Goal: Task Accomplishment & Management: Manage account settings

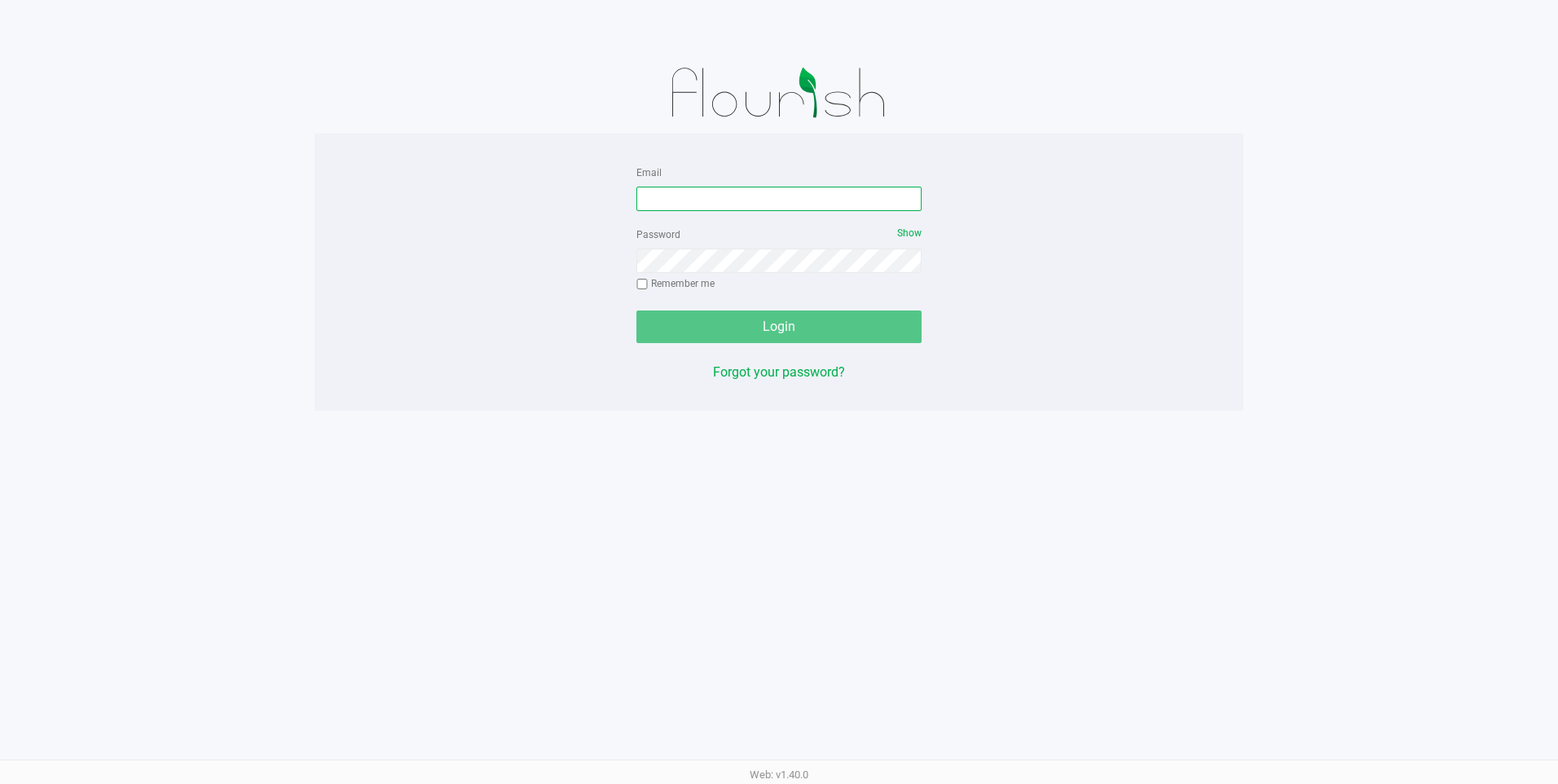
click at [653, 200] on input "Email" at bounding box center [779, 199] width 285 height 25
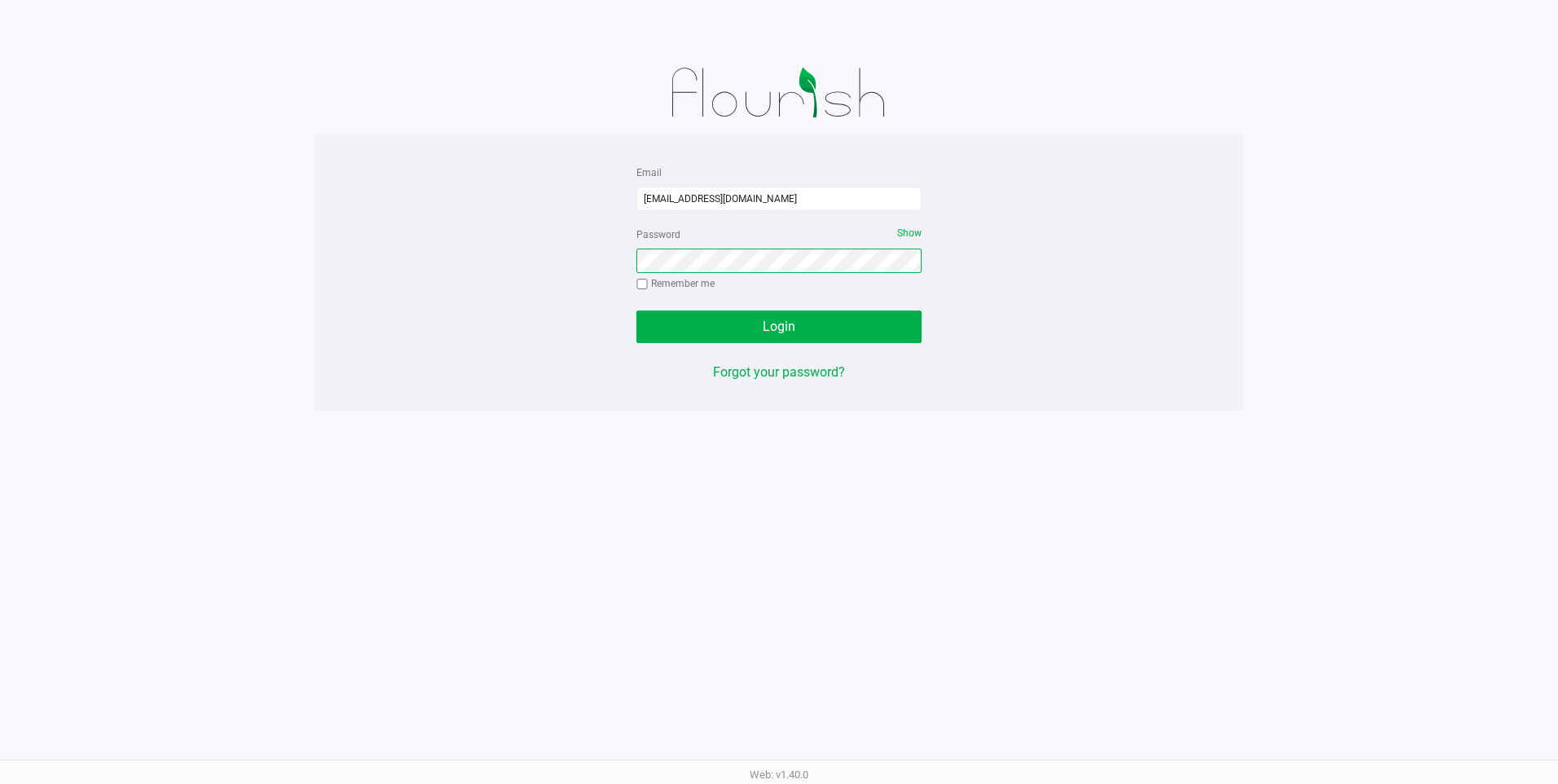
click at [636, 311] on button "Login" at bounding box center [779, 327] width 285 height 33
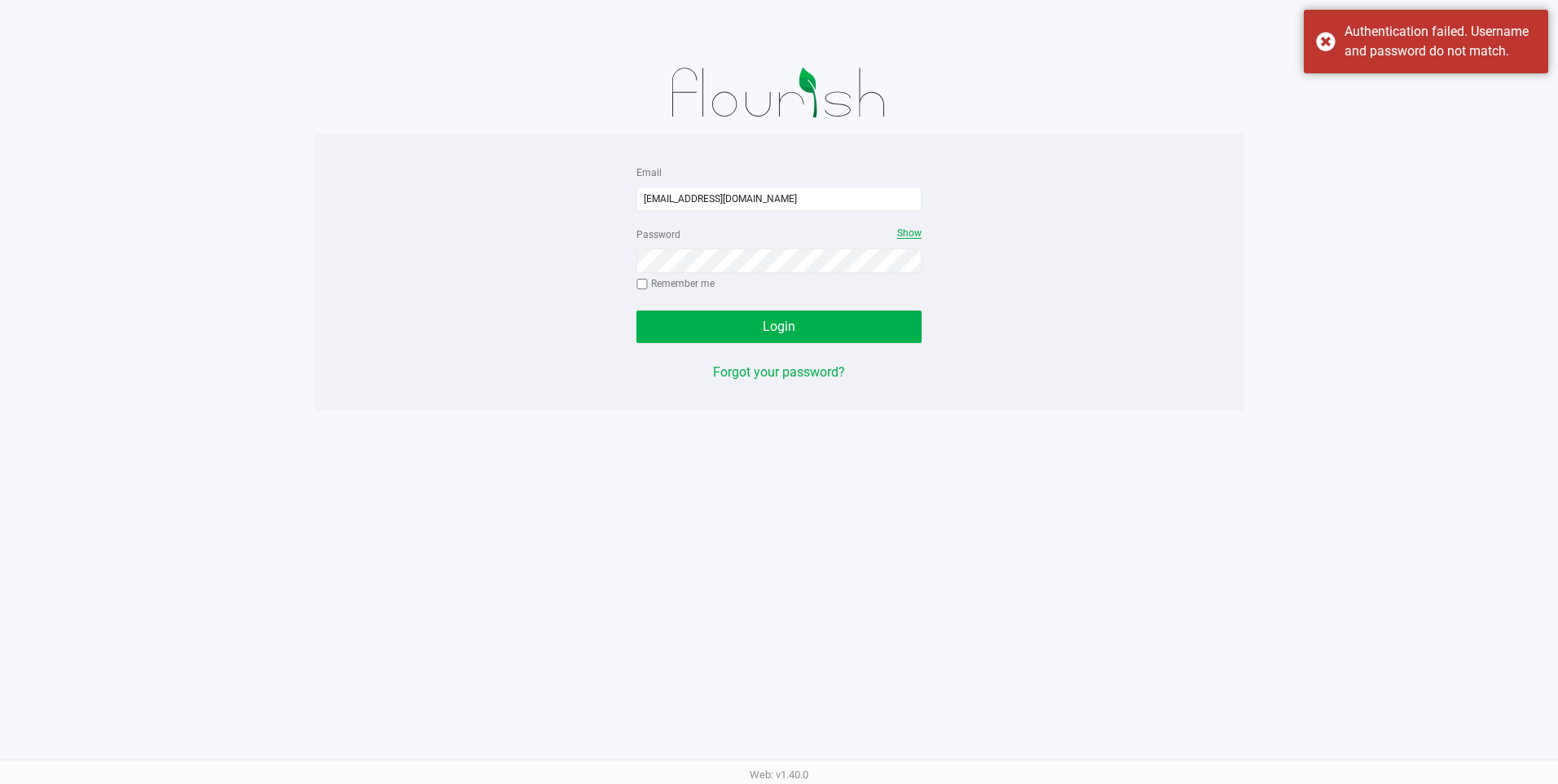
click at [902, 228] on span "Show" at bounding box center [909, 233] width 25 height 11
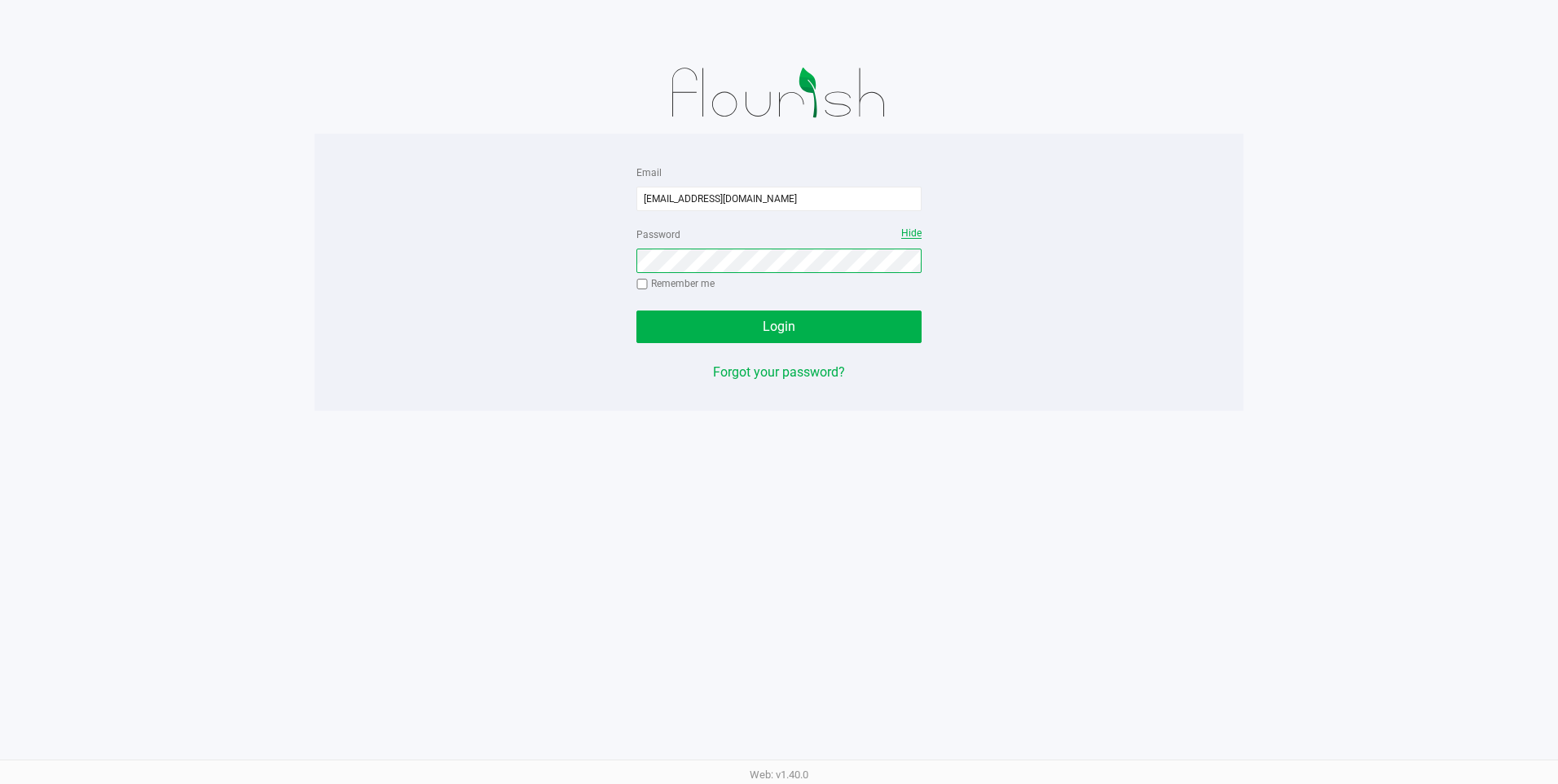
click at [621, 262] on div "Email plano@goodblend.com Password Hide Remember me Login Forgot your password?" at bounding box center [779, 271] width 929 height 220
click at [636, 311] on button "Login" at bounding box center [779, 327] width 285 height 33
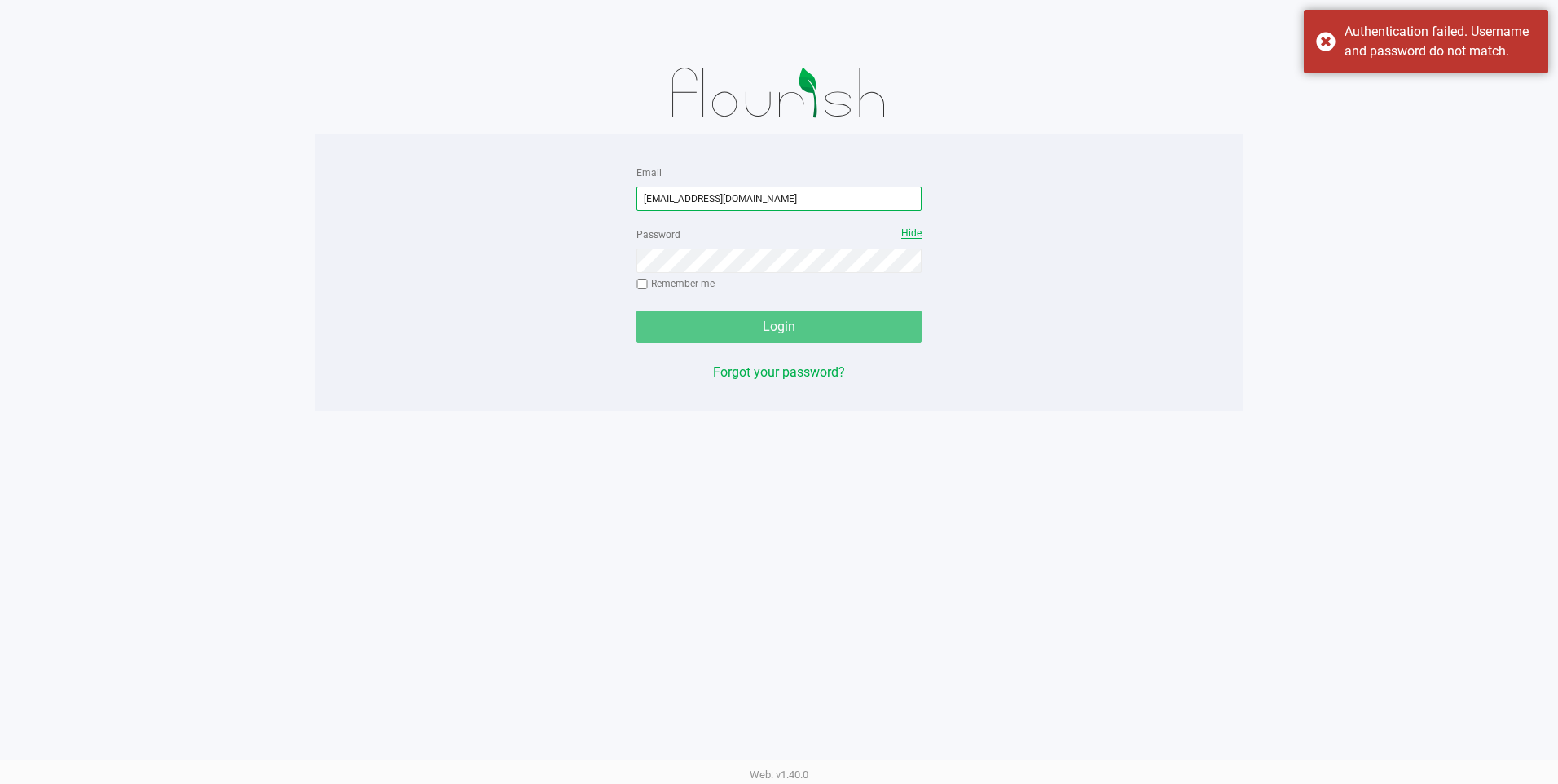
click at [770, 192] on input "plano@goodblend.com" at bounding box center [779, 199] width 285 height 25
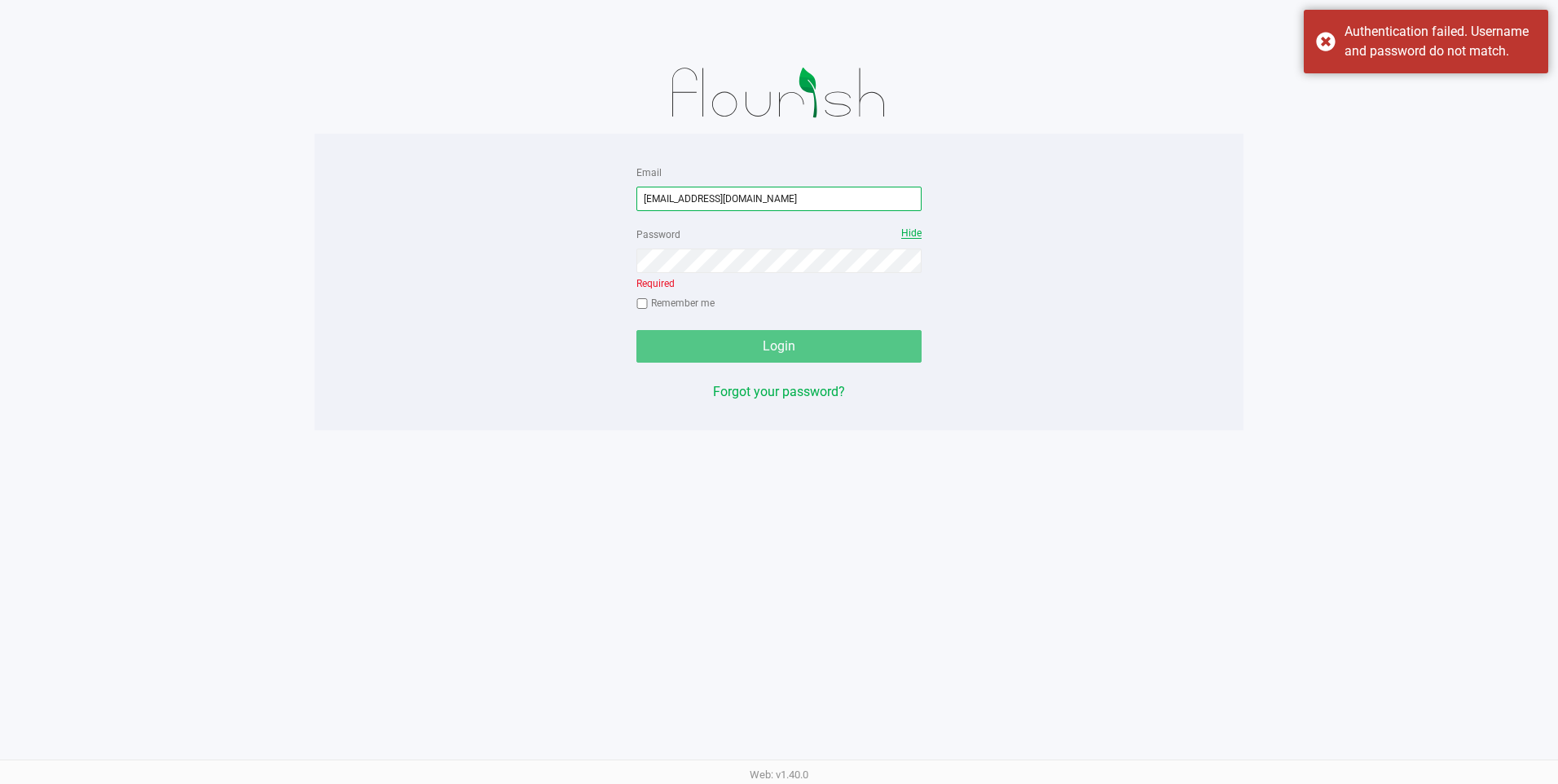
drag, startPoint x: 763, startPoint y: 198, endPoint x: 567, endPoint y: 199, distance: 196.0
click at [567, 199] on div "Email plano@goodblend.com Password Hide Required Remember me Login Forgot your …" at bounding box center [779, 281] width 929 height 240
type input "[EMAIL_ADDRESS][DOMAIN_NAME]"
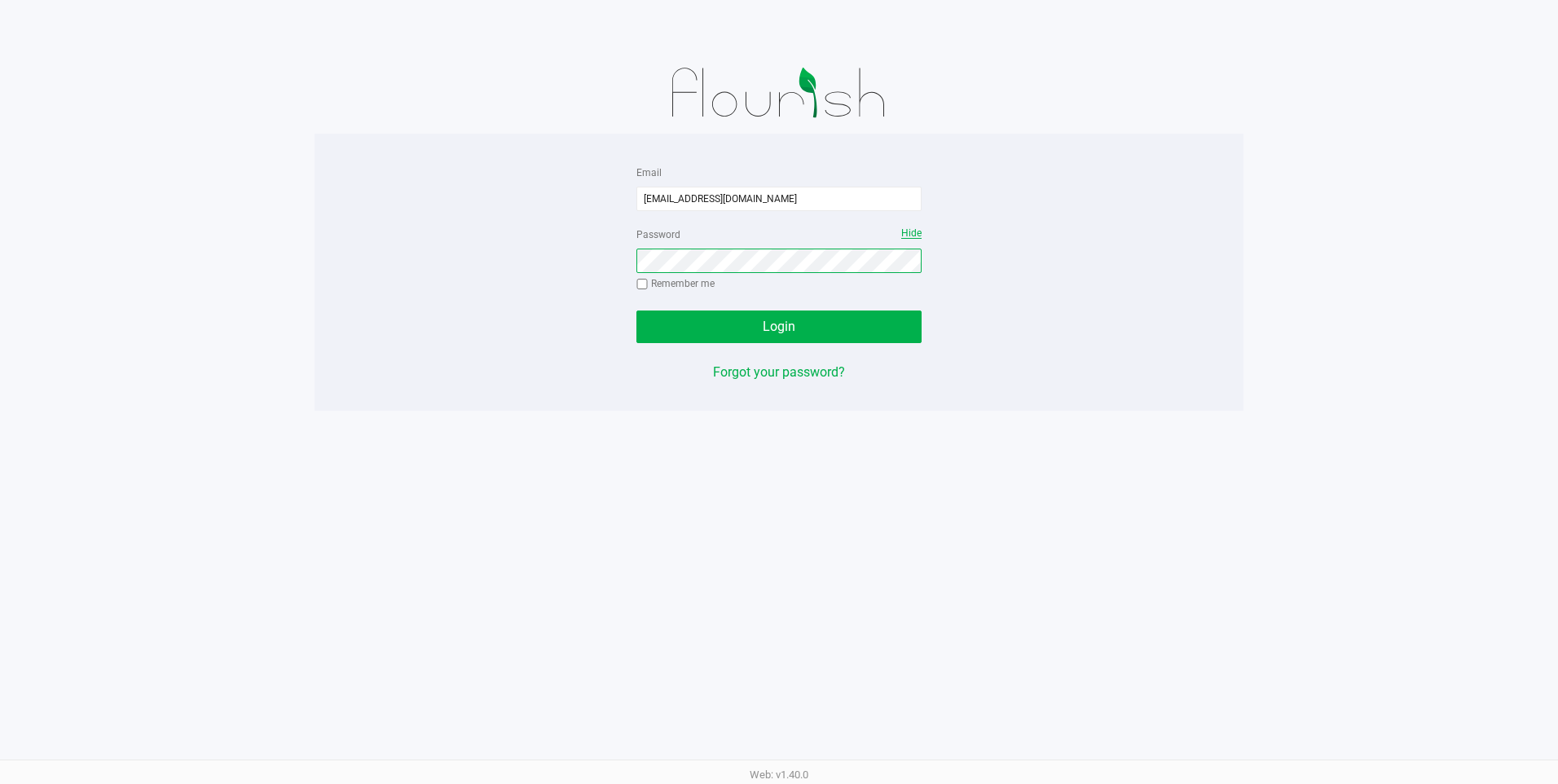
click at [636, 311] on button "Login" at bounding box center [779, 327] width 285 height 33
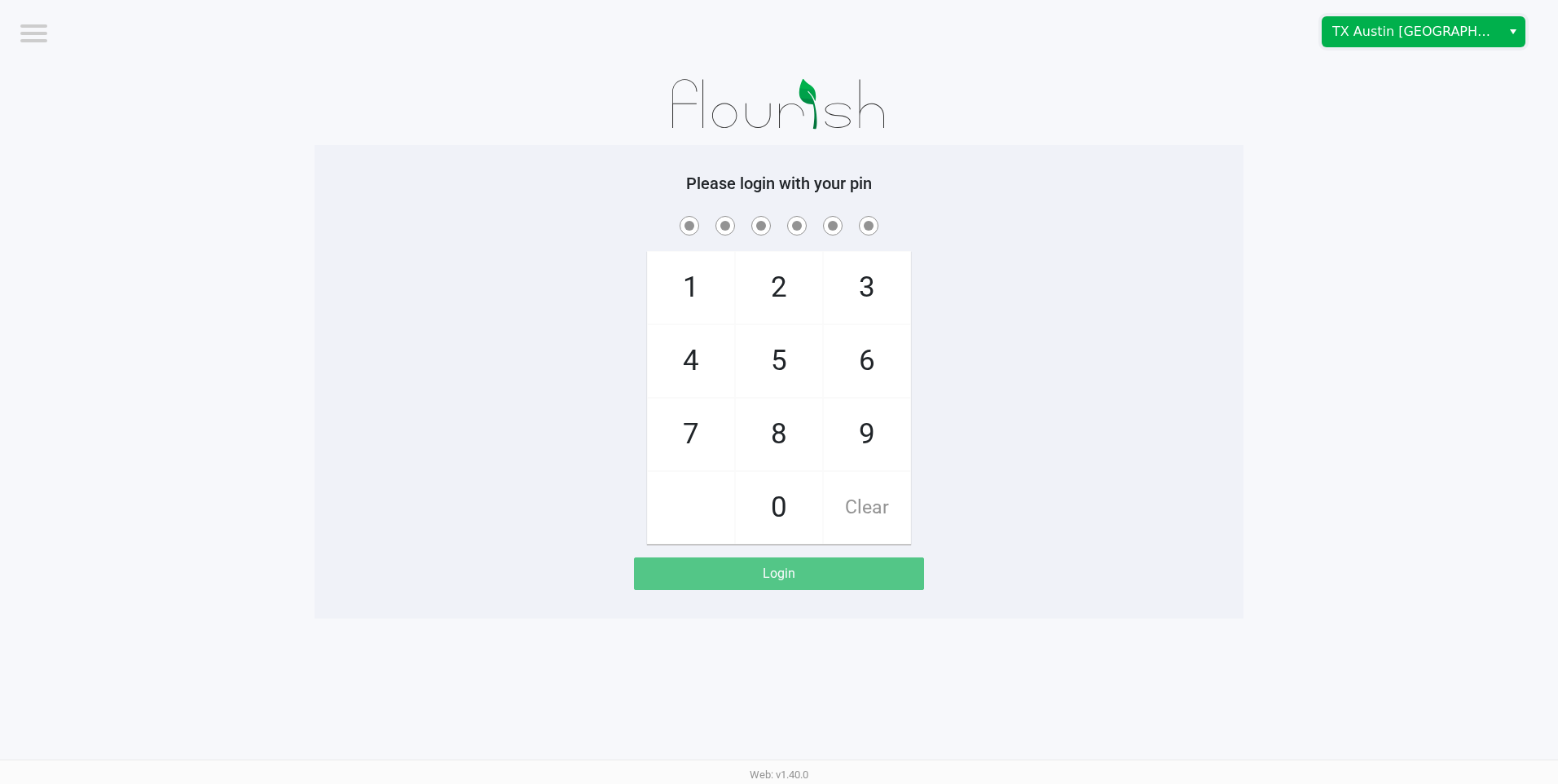
click at [1344, 26] on span "TX Austin [GEOGRAPHIC_DATA]" at bounding box center [1412, 32] width 159 height 20
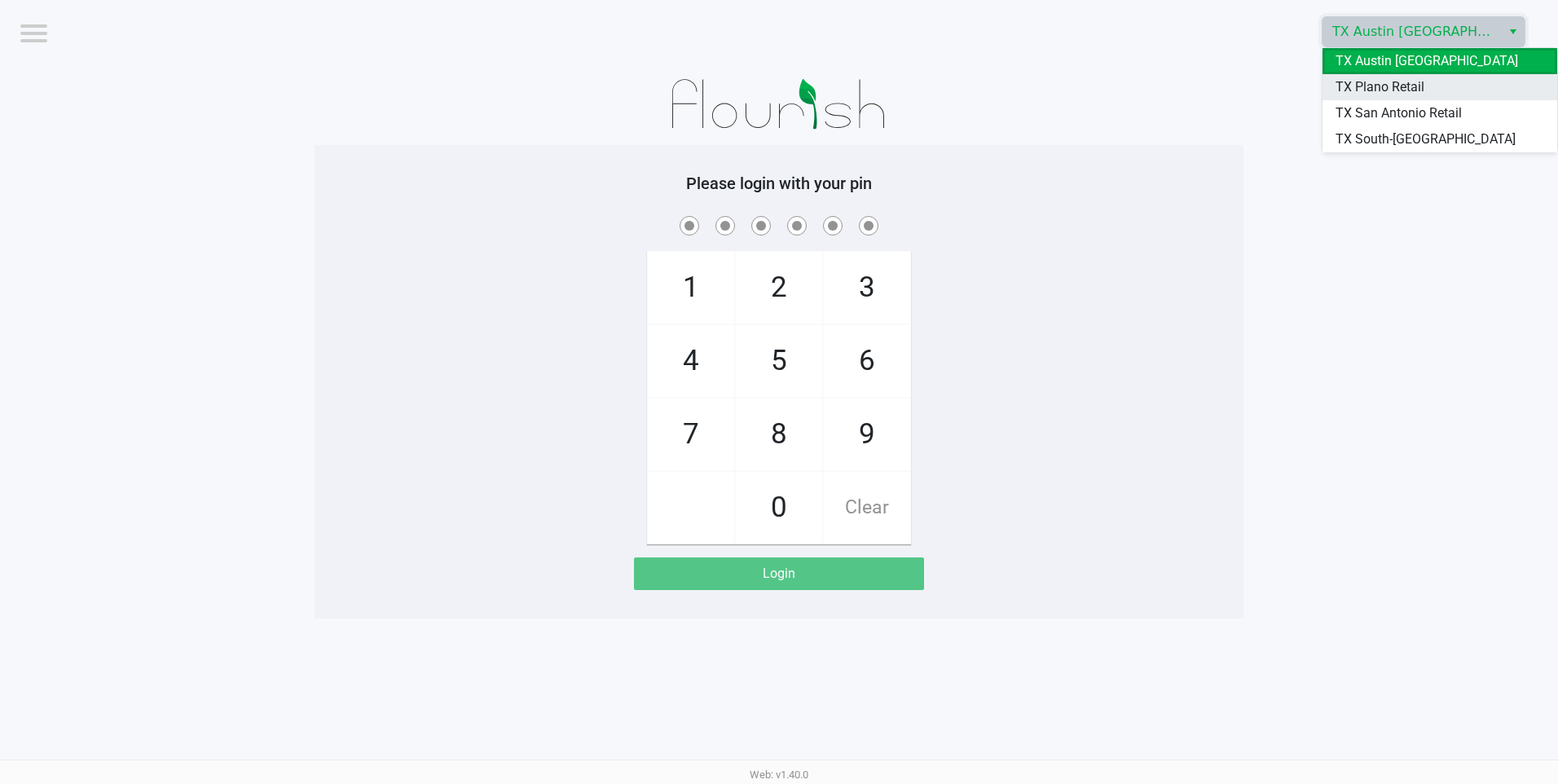
click at [1345, 86] on span "TX Plano Retail" at bounding box center [1380, 87] width 89 height 20
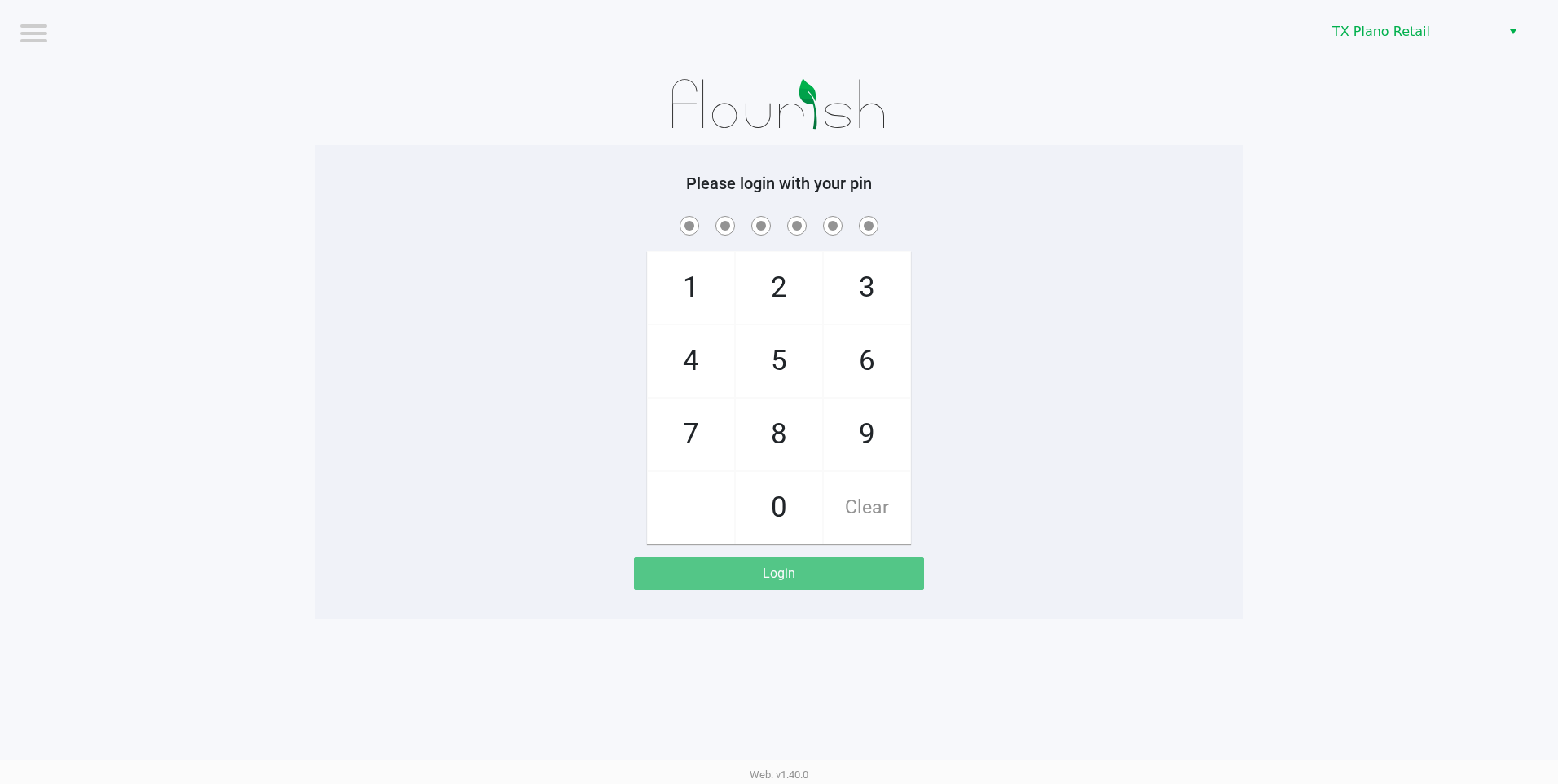
drag, startPoint x: 1227, startPoint y: 78, endPoint x: 1167, endPoint y: 38, distance: 72.1
click at [1226, 77] on div at bounding box center [779, 105] width 929 height 82
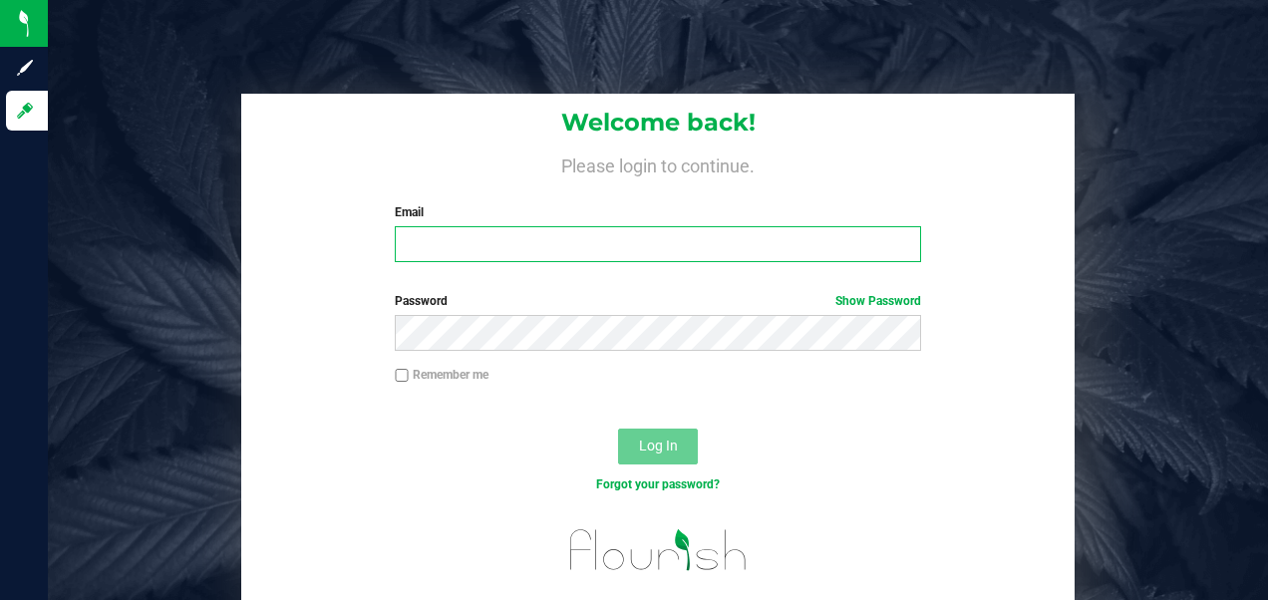
click at [429, 229] on input "Email" at bounding box center [657, 244] width 525 height 36
type input "[EMAIL_ADDRESS][DOMAIN_NAME]"
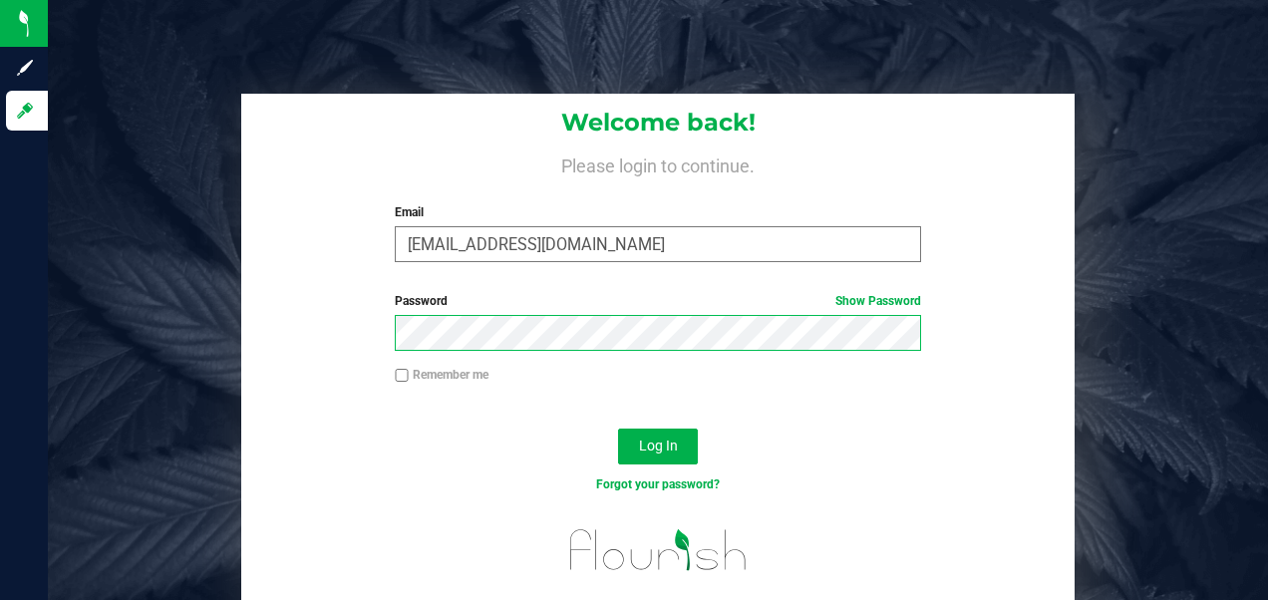
click at [618, 429] on button "Log In" at bounding box center [658, 447] width 80 height 36
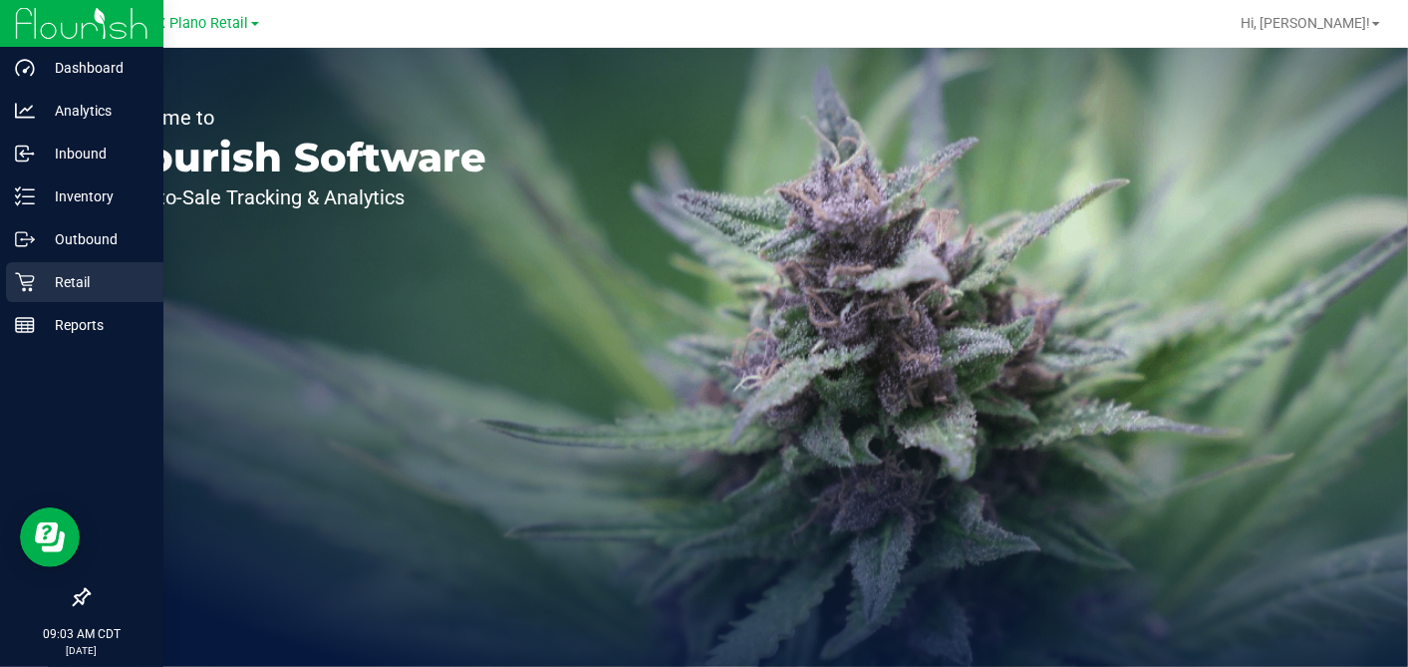
drag, startPoint x: 25, startPoint y: 287, endPoint x: 105, endPoint y: 261, distance: 83.8
click at [25, 286] on icon at bounding box center [25, 282] width 20 height 20
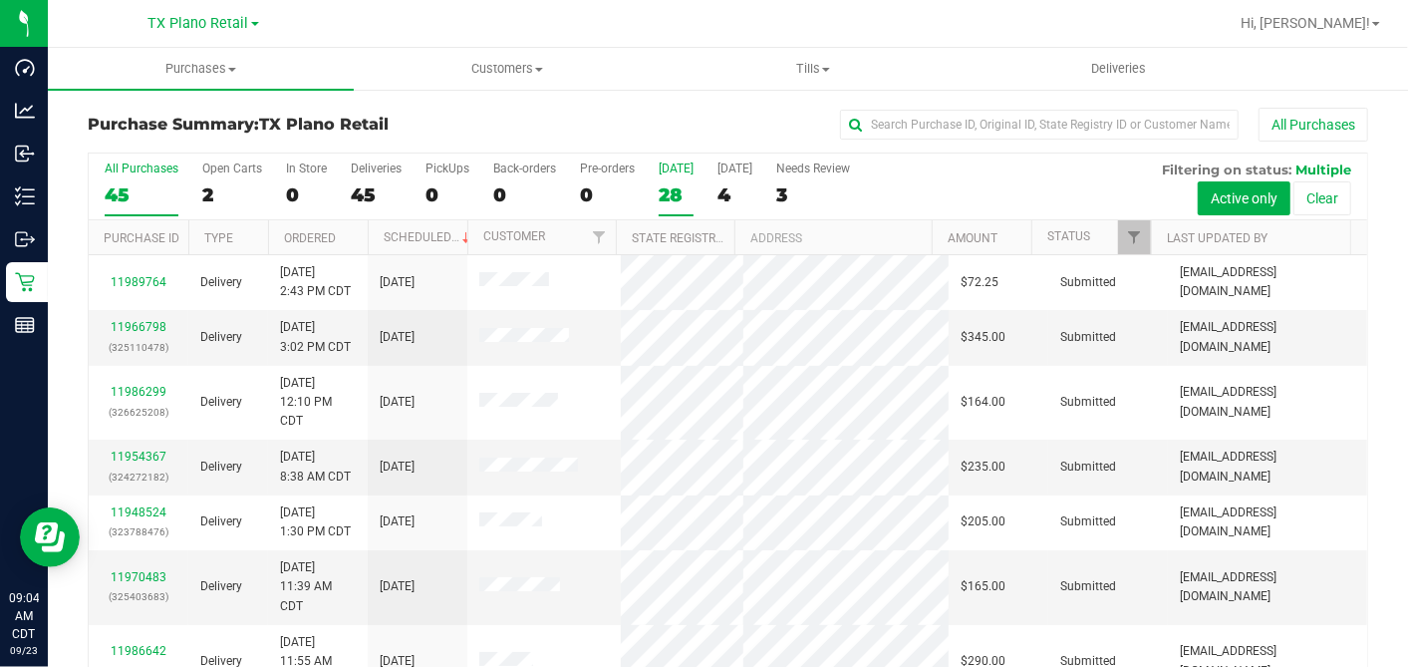
click at [677, 196] on div "28" at bounding box center [676, 194] width 35 height 23
click at [0, 0] on input "Today 28" at bounding box center [0, 0] width 0 height 0
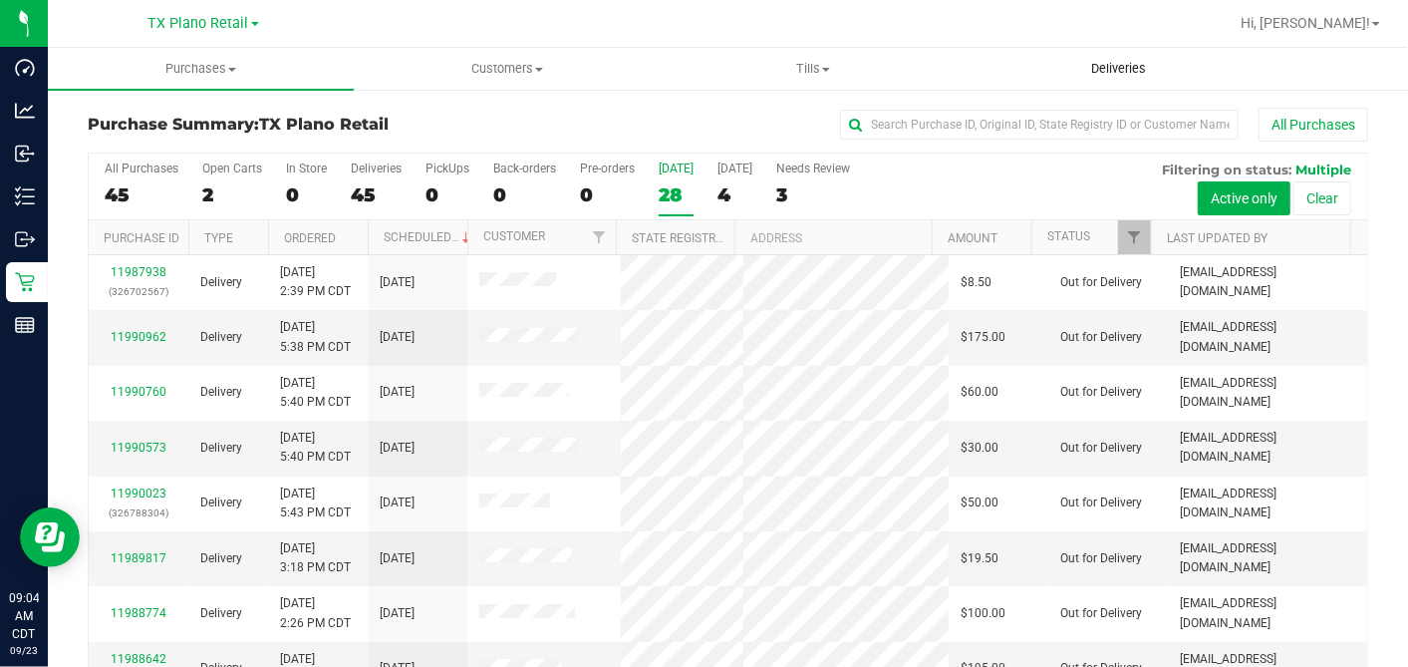
click at [1118, 80] on uib-tab-heading "Deliveries" at bounding box center [1119, 69] width 304 height 40
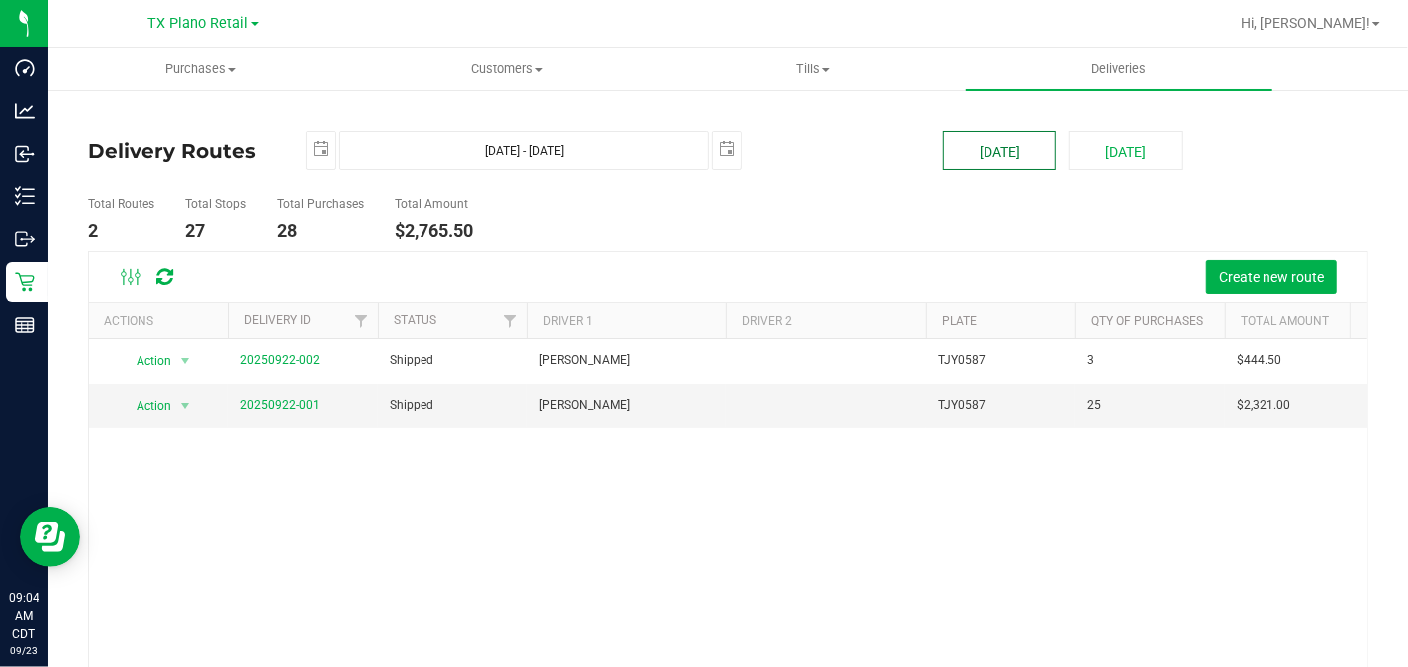
click at [983, 146] on button "[DATE]" at bounding box center [1000, 151] width 114 height 40
drag, startPoint x: 949, startPoint y: 156, endPoint x: 926, endPoint y: 193, distance: 43.4
click at [949, 156] on button "[DATE]" at bounding box center [1000, 151] width 114 height 40
click at [305, 405] on link "20250922-001" at bounding box center [280, 405] width 80 height 14
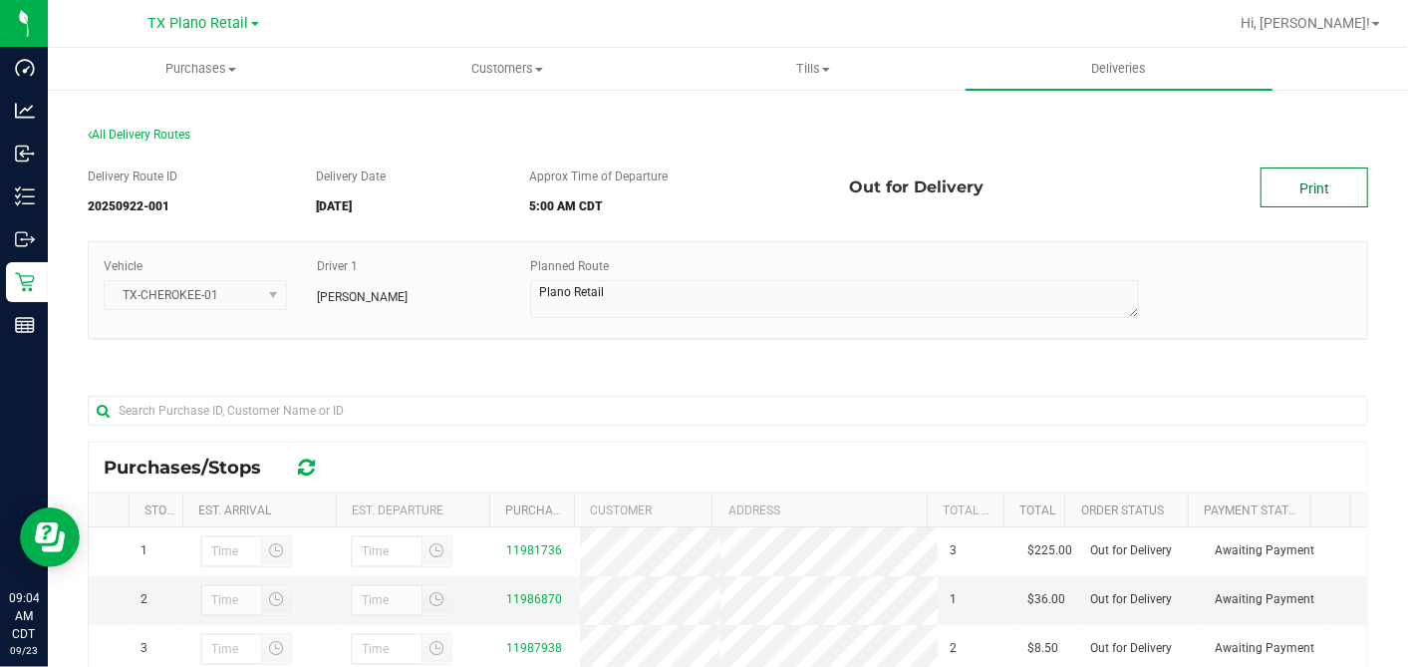
click at [1267, 179] on link "Print" at bounding box center [1315, 187] width 108 height 40
click at [1267, 190] on link "Print" at bounding box center [1315, 187] width 108 height 40
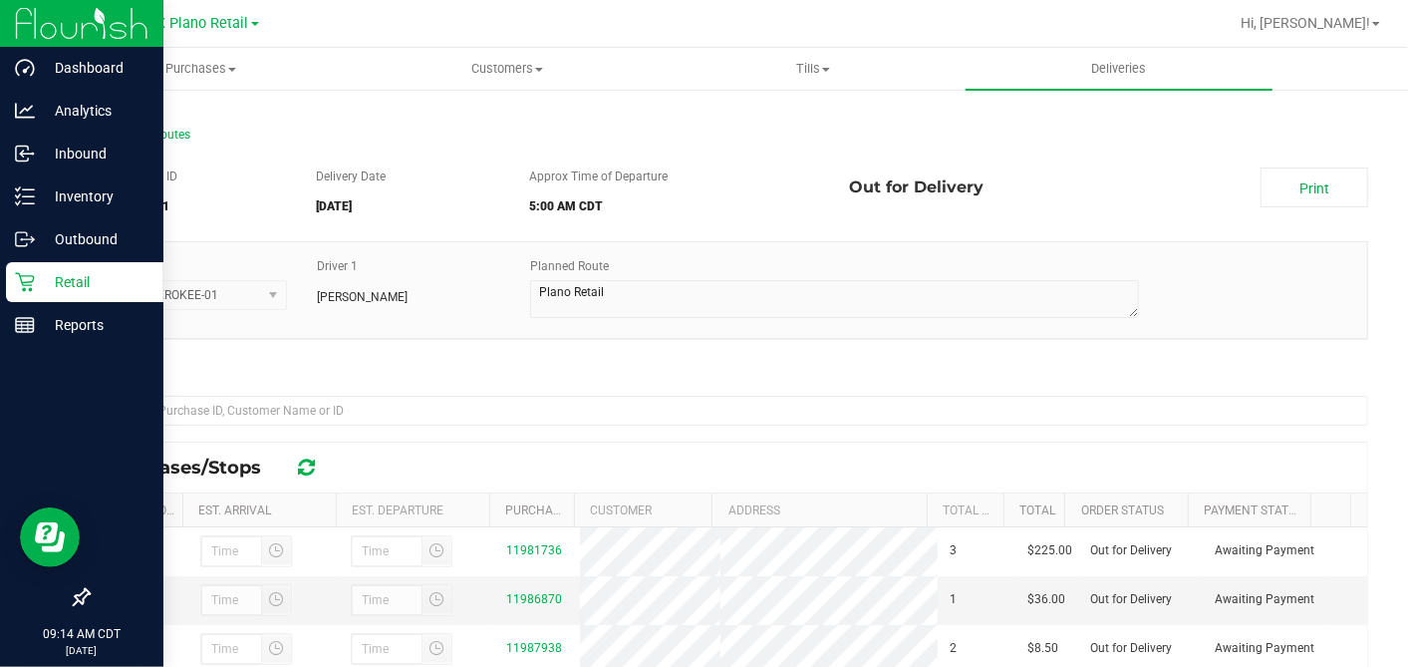
click at [35, 280] on p "Retail" at bounding box center [95, 282] width 120 height 24
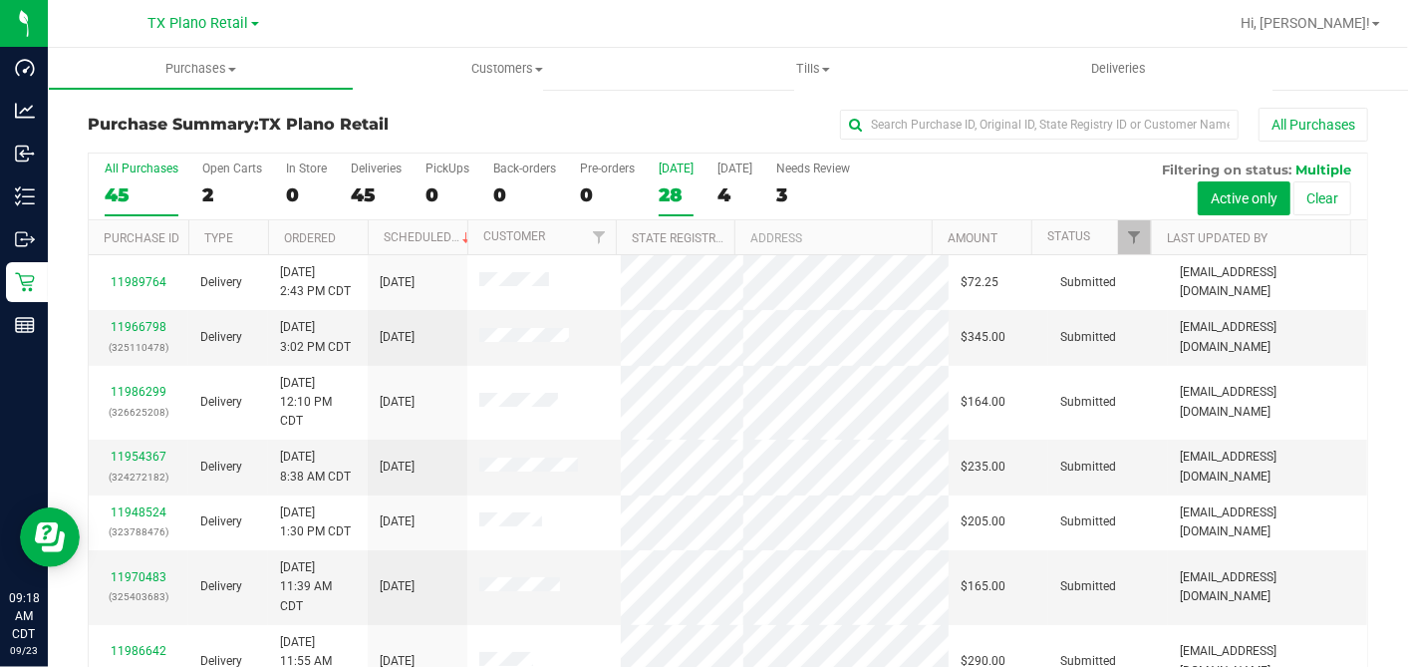
click at [672, 193] on div "28" at bounding box center [676, 194] width 35 height 23
click at [0, 0] on input "Today 28" at bounding box center [0, 0] width 0 height 0
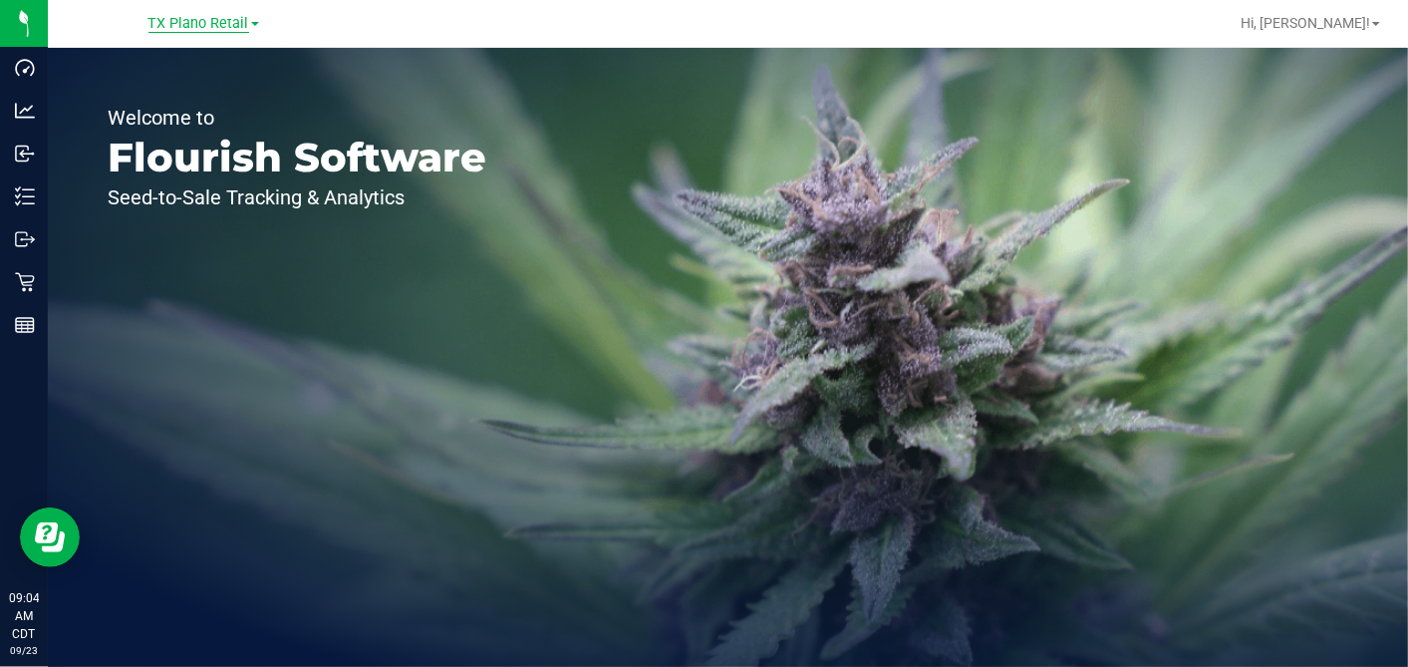
click at [154, 14] on link "TX Plano Retail" at bounding box center [203, 22] width 111 height 19
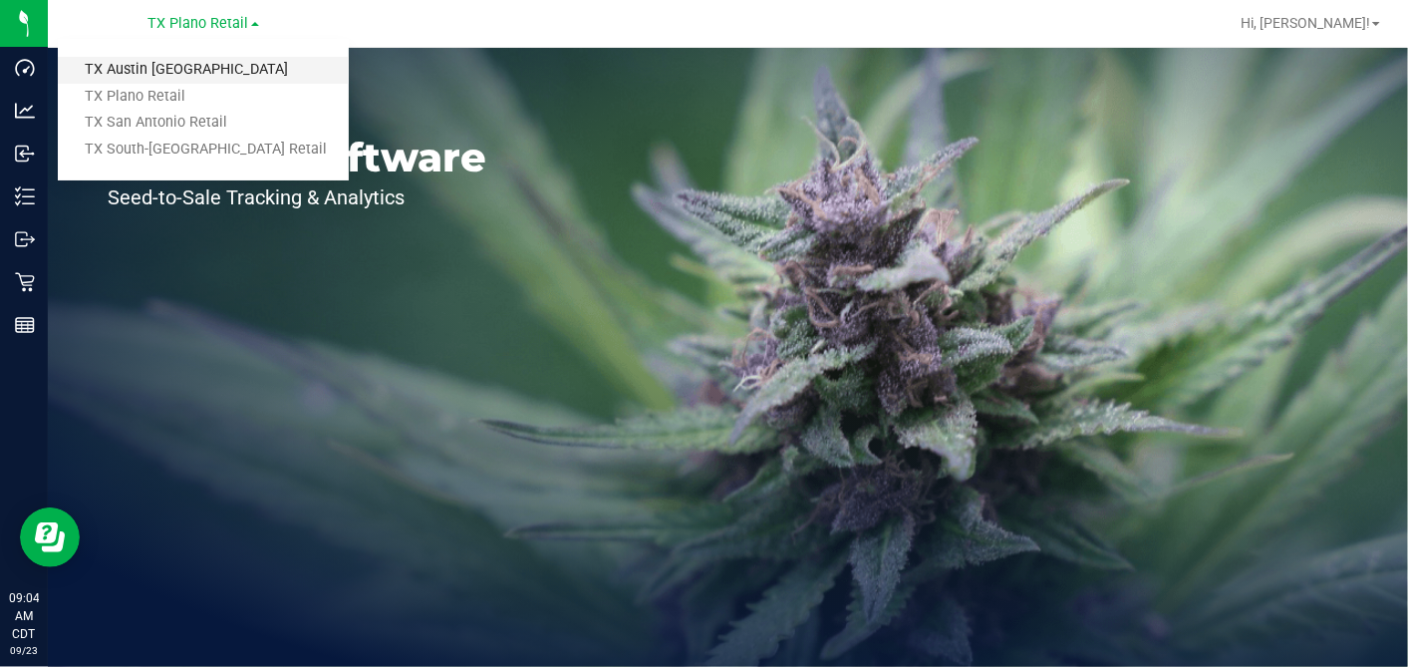
click at [156, 64] on link "TX Austin [GEOGRAPHIC_DATA]" at bounding box center [203, 70] width 291 height 27
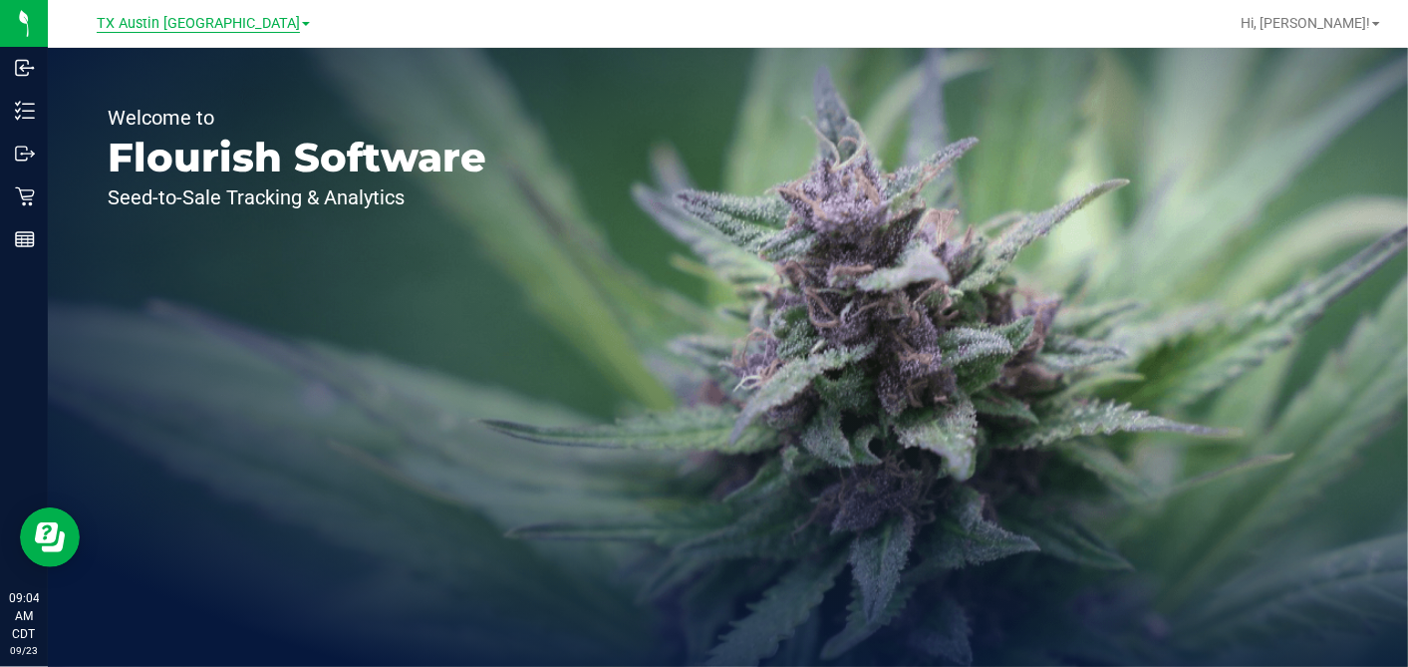
click at [181, 25] on span "TX Austin [GEOGRAPHIC_DATA]" at bounding box center [198, 24] width 203 height 18
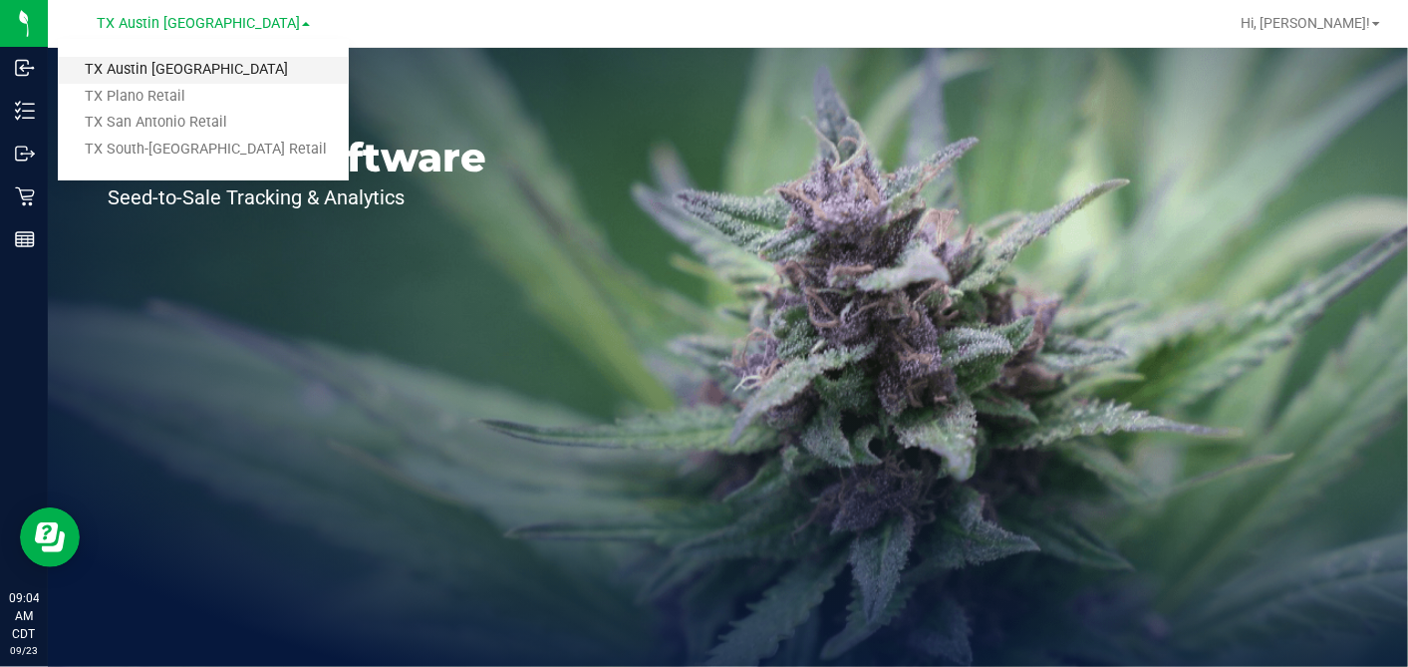
click at [142, 78] on link "TX Austin [GEOGRAPHIC_DATA]" at bounding box center [203, 70] width 291 height 27
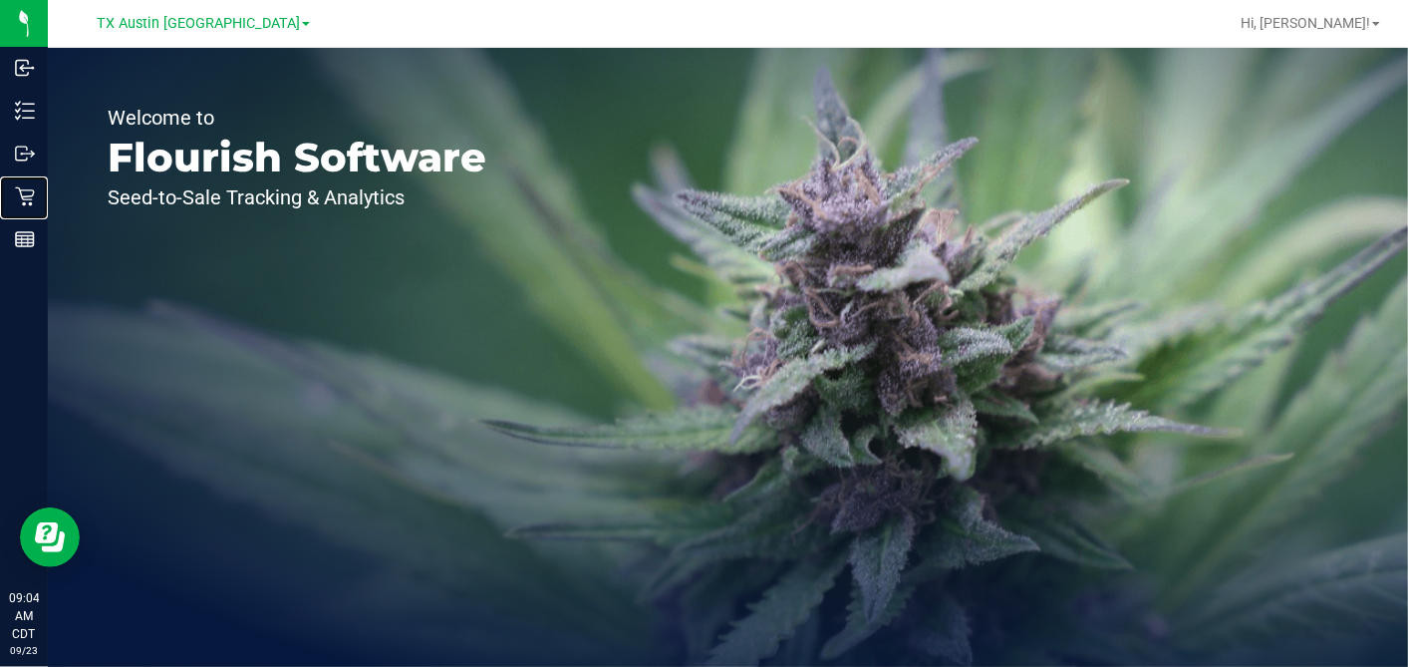
drag, startPoint x: 40, startPoint y: 202, endPoint x: 250, endPoint y: 165, distance: 213.5
click at [0, 0] on p "Retail" at bounding box center [0, 0] width 0 height 0
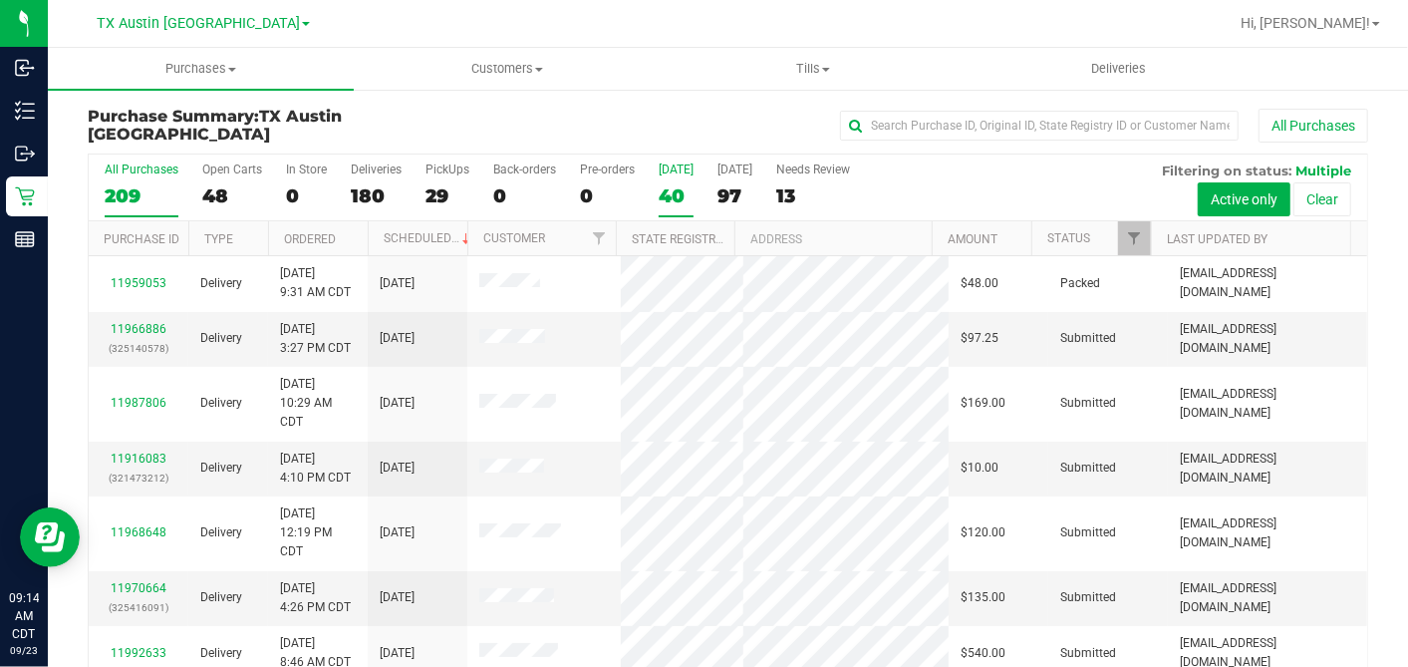
click at [678, 196] on div "40" at bounding box center [676, 195] width 35 height 23
click at [0, 0] on input "[DATE] 40" at bounding box center [0, 0] width 0 height 0
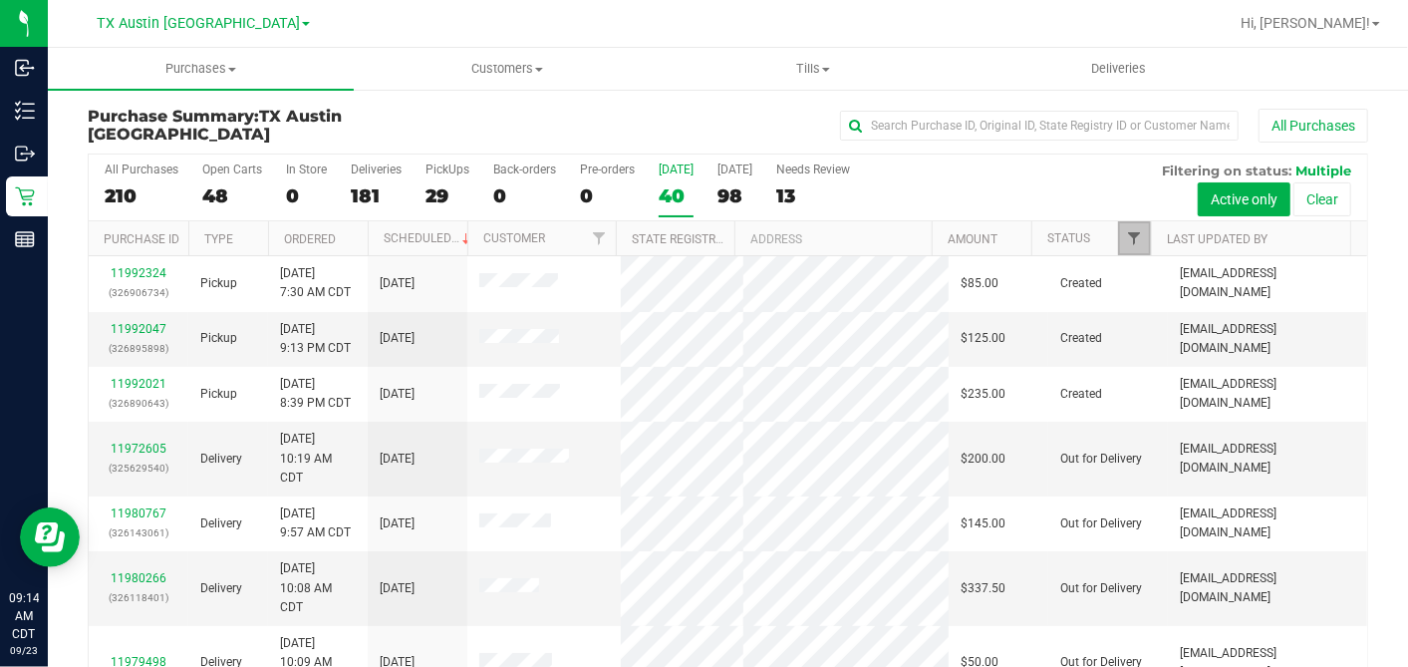
click at [1126, 234] on span "Filter" at bounding box center [1134, 238] width 16 height 16
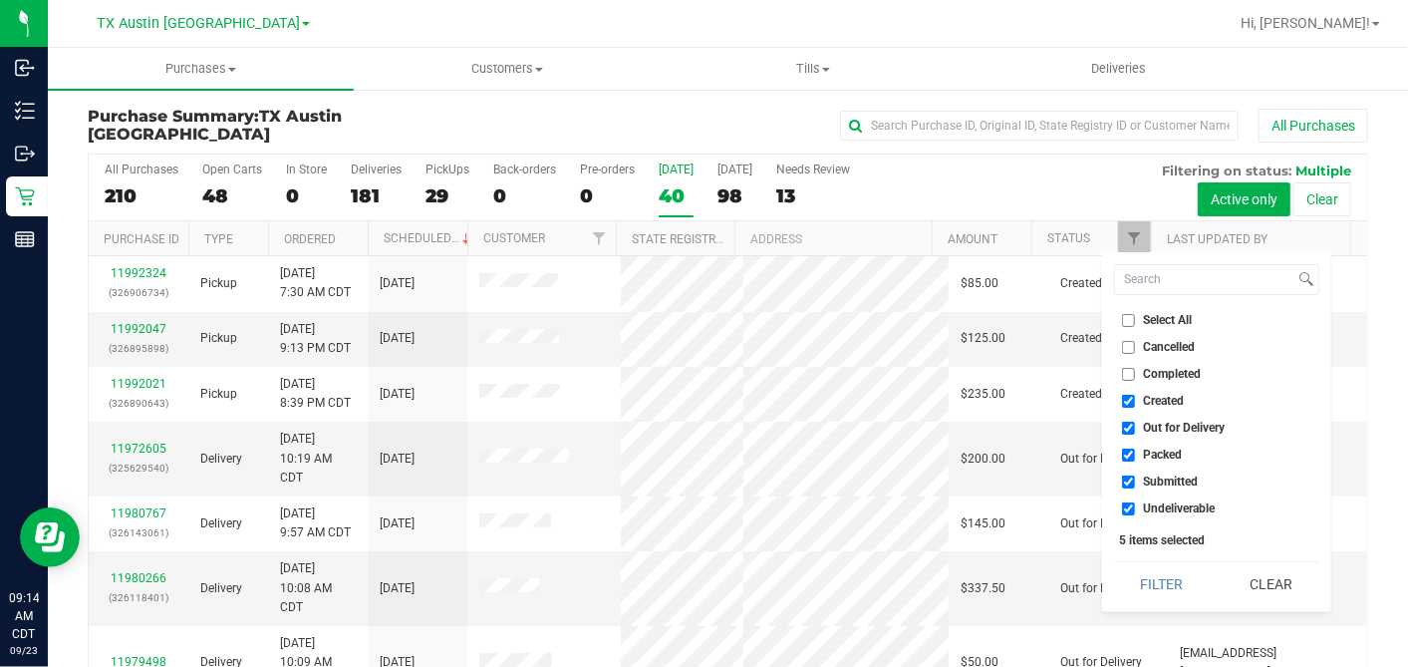
click at [1127, 318] on input "Select All" at bounding box center [1128, 320] width 13 height 13
checkbox input "true"
click at [1127, 318] on input "Select All" at bounding box center [1128, 320] width 13 height 13
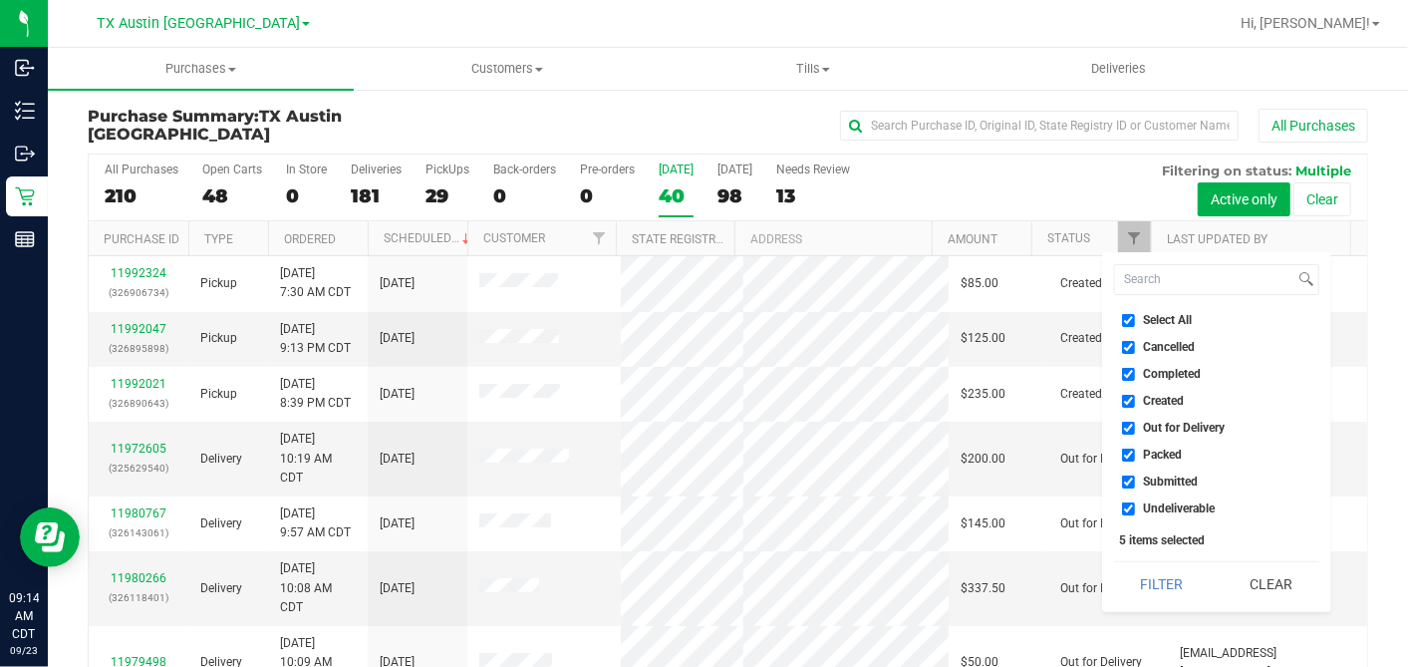
checkbox input "false"
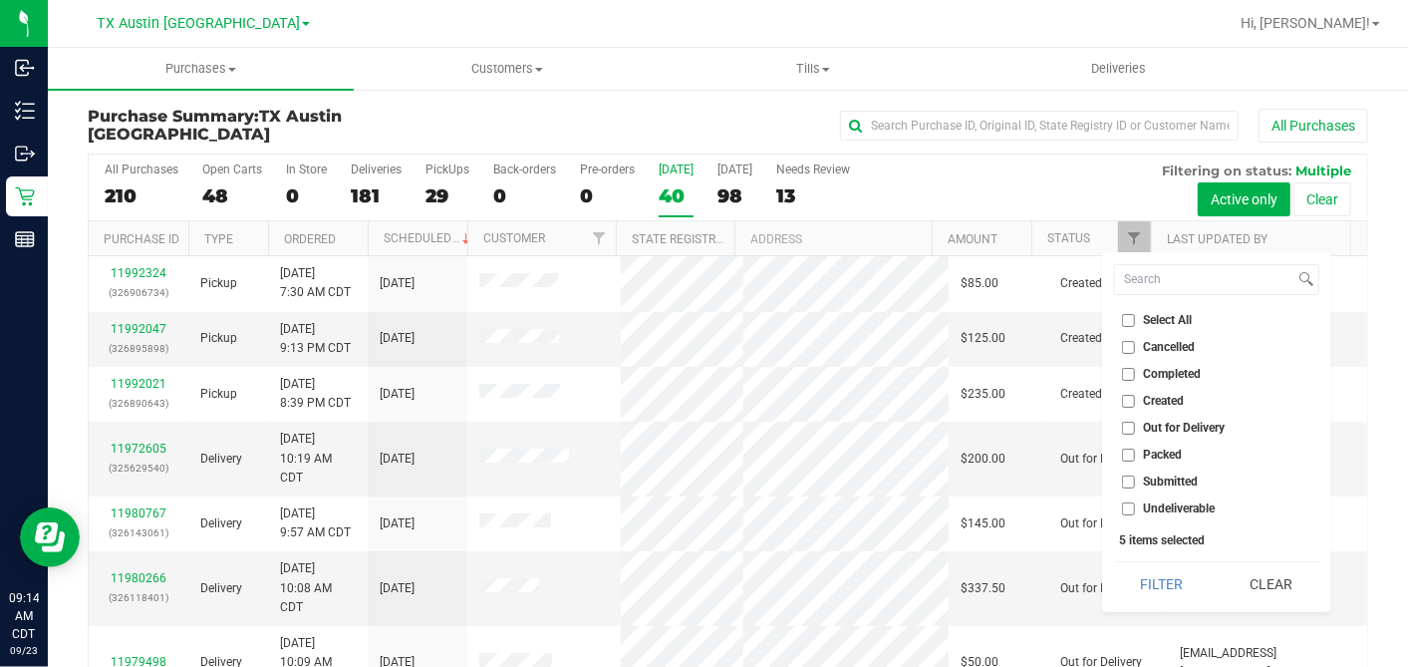
checkbox input "false"
click at [1124, 400] on input "Created" at bounding box center [1128, 401] width 13 height 13
checkbox input "true"
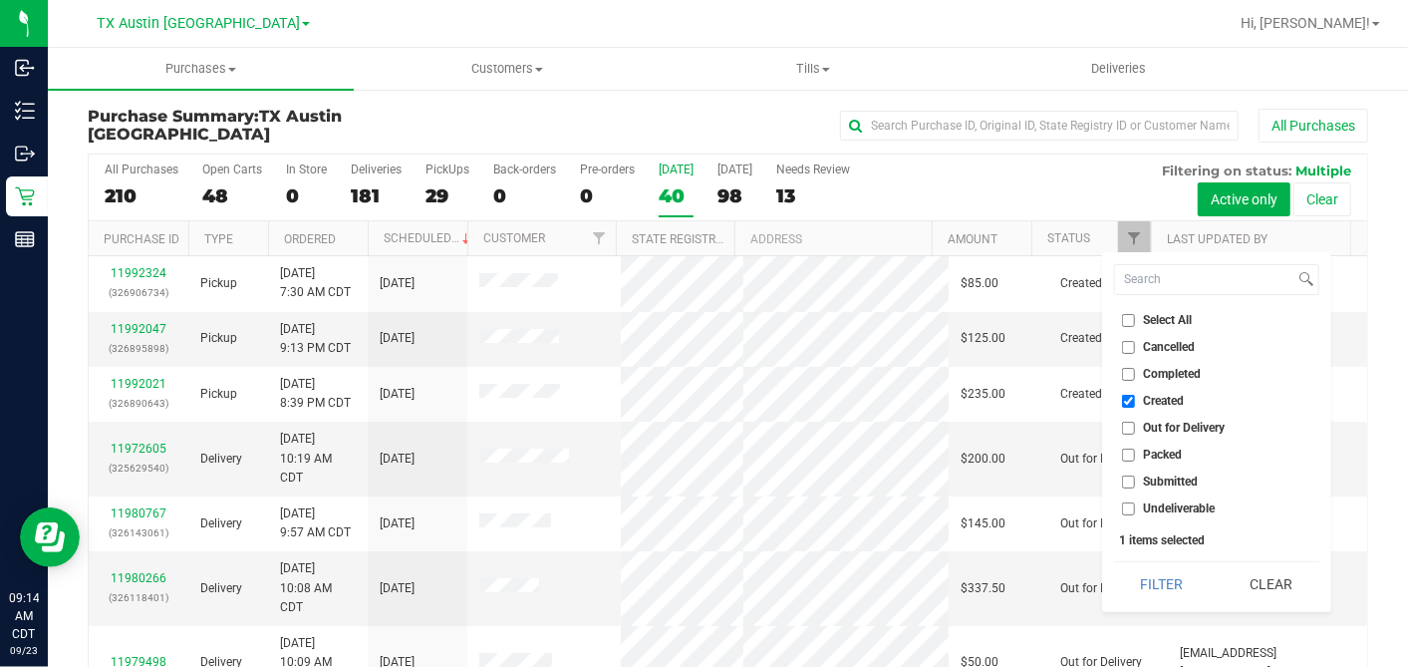
click at [1144, 591] on button "Filter" at bounding box center [1162, 584] width 96 height 44
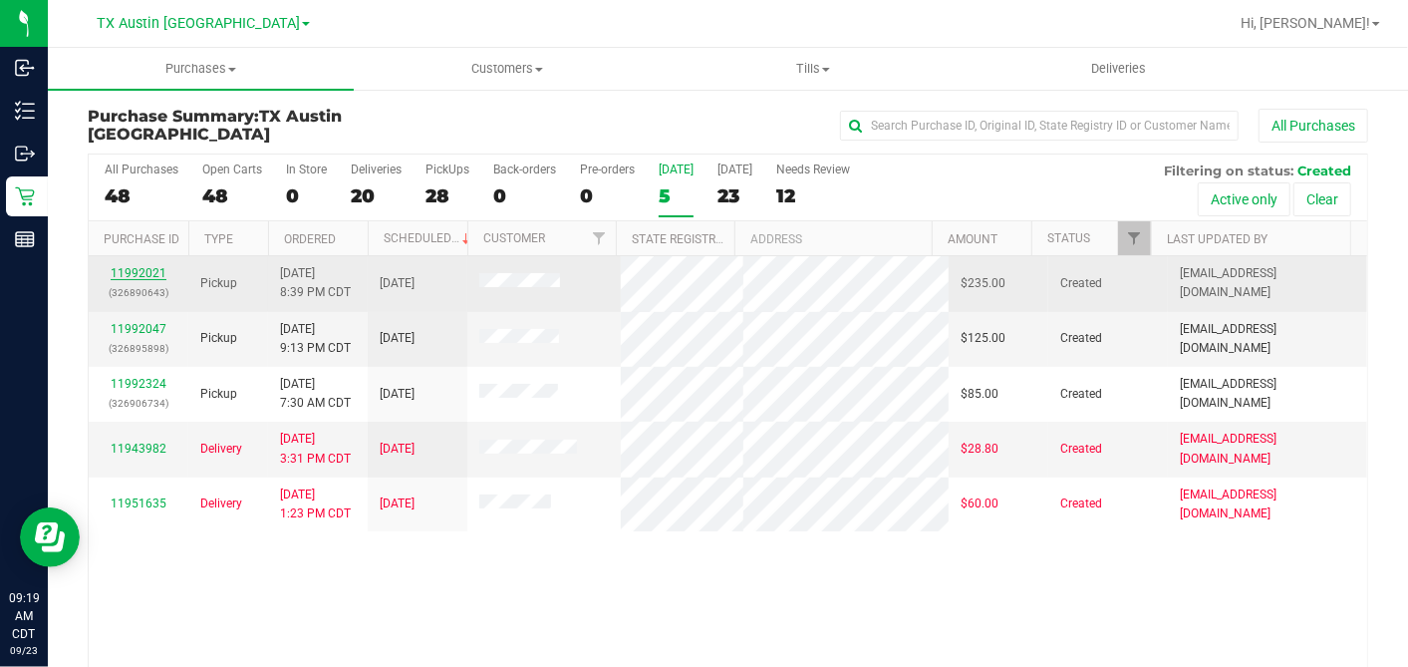
click at [146, 268] on link "11992021" at bounding box center [139, 273] width 56 height 14
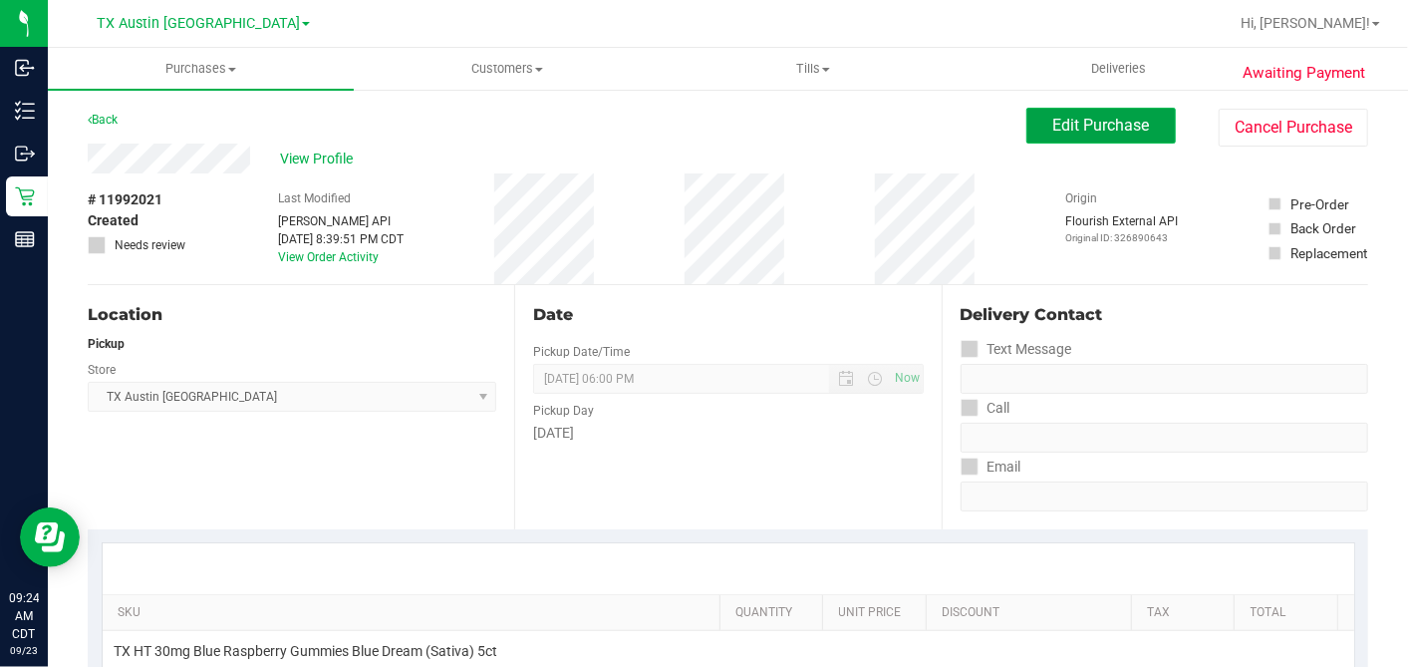
click at [1084, 114] on button "Edit Purchase" at bounding box center [1100, 126] width 149 height 36
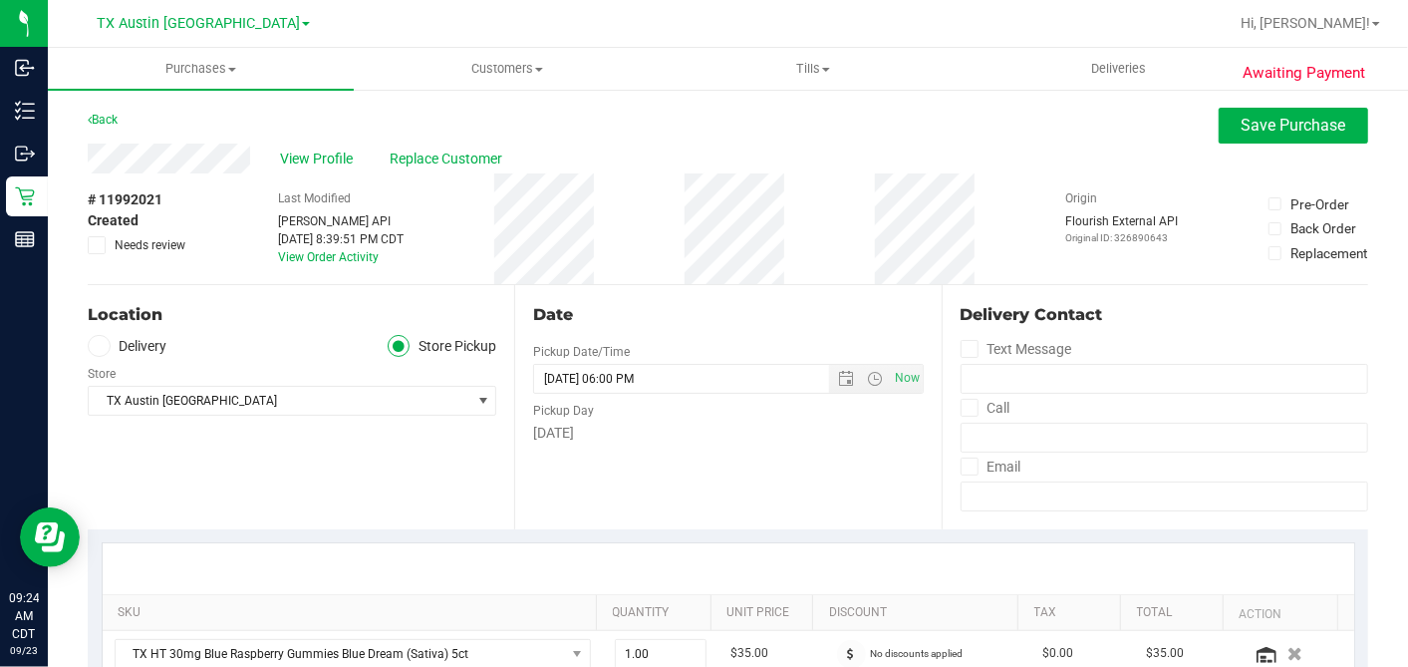
click at [113, 345] on label "Delivery" at bounding box center [128, 346] width 80 height 23
click at [0, 0] on input "Delivery" at bounding box center [0, 0] width 0 height 0
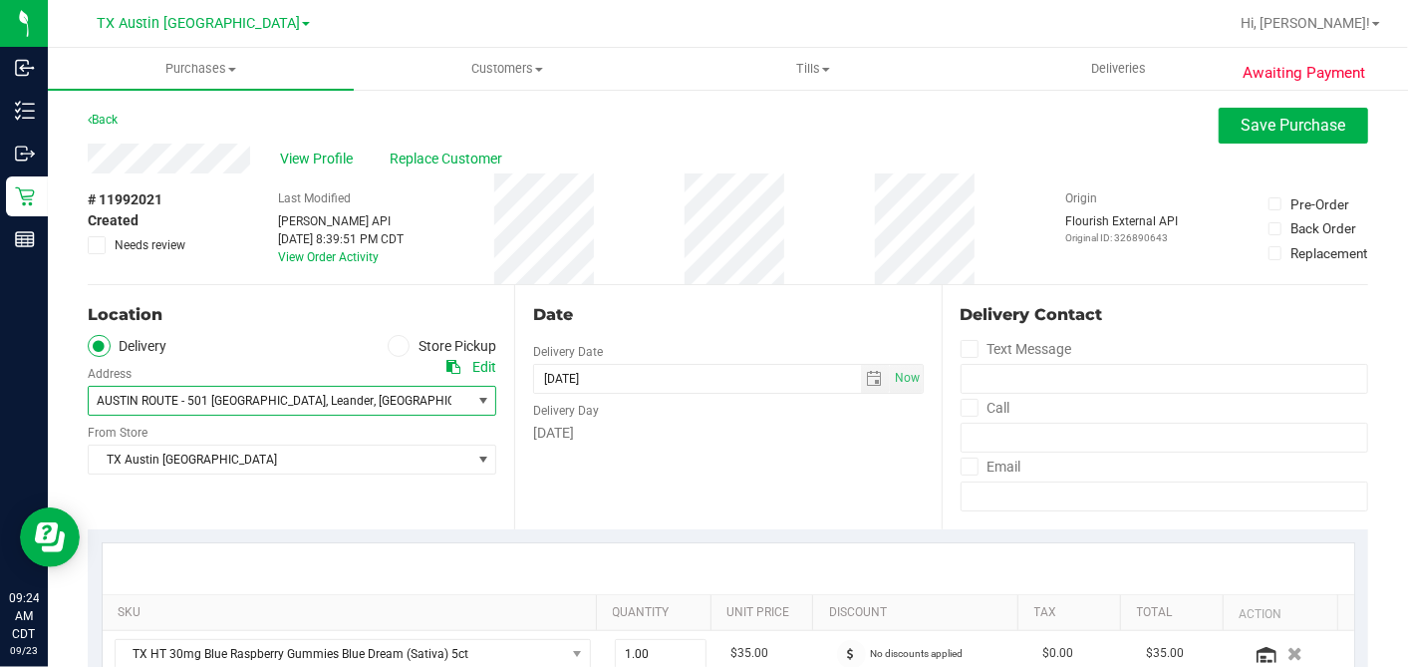
click at [199, 395] on span "AUSTIN ROUTE - 501 [GEOGRAPHIC_DATA]" at bounding box center [211, 401] width 229 height 14
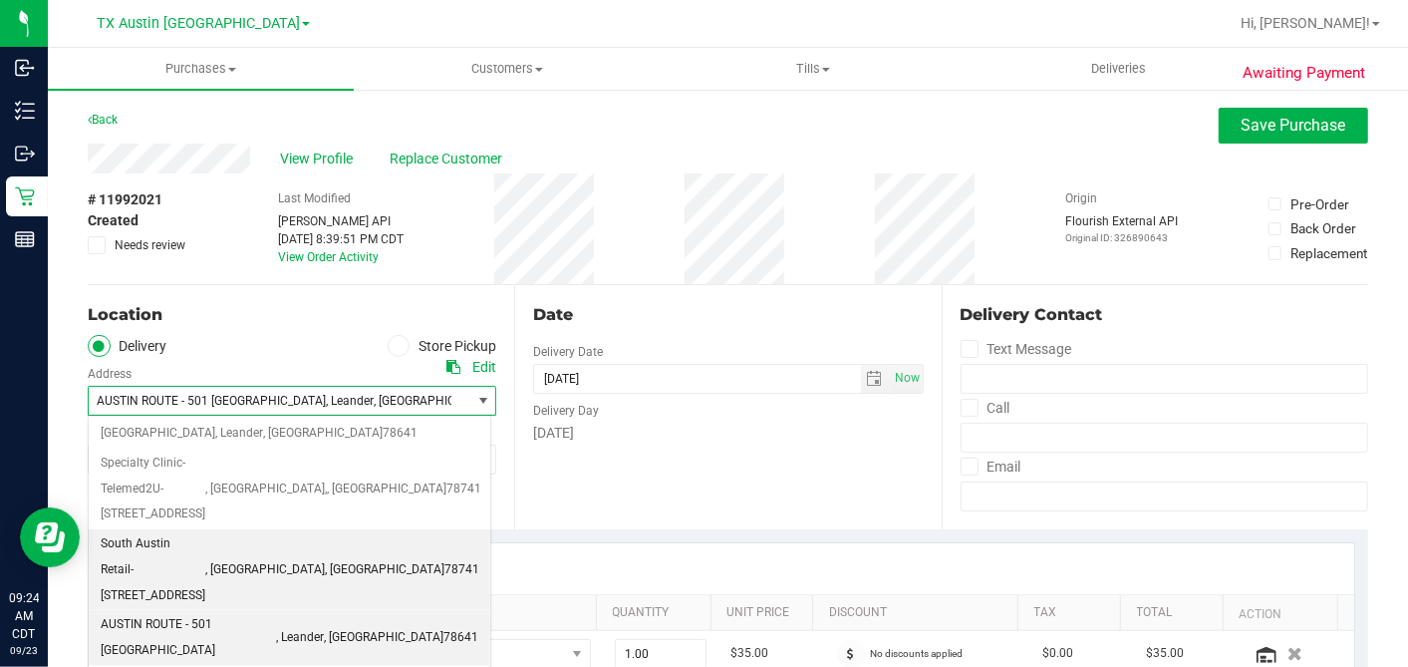
click at [205, 531] on span "South Austin Retail- [STREET_ADDRESS]" at bounding box center [153, 569] width 105 height 77
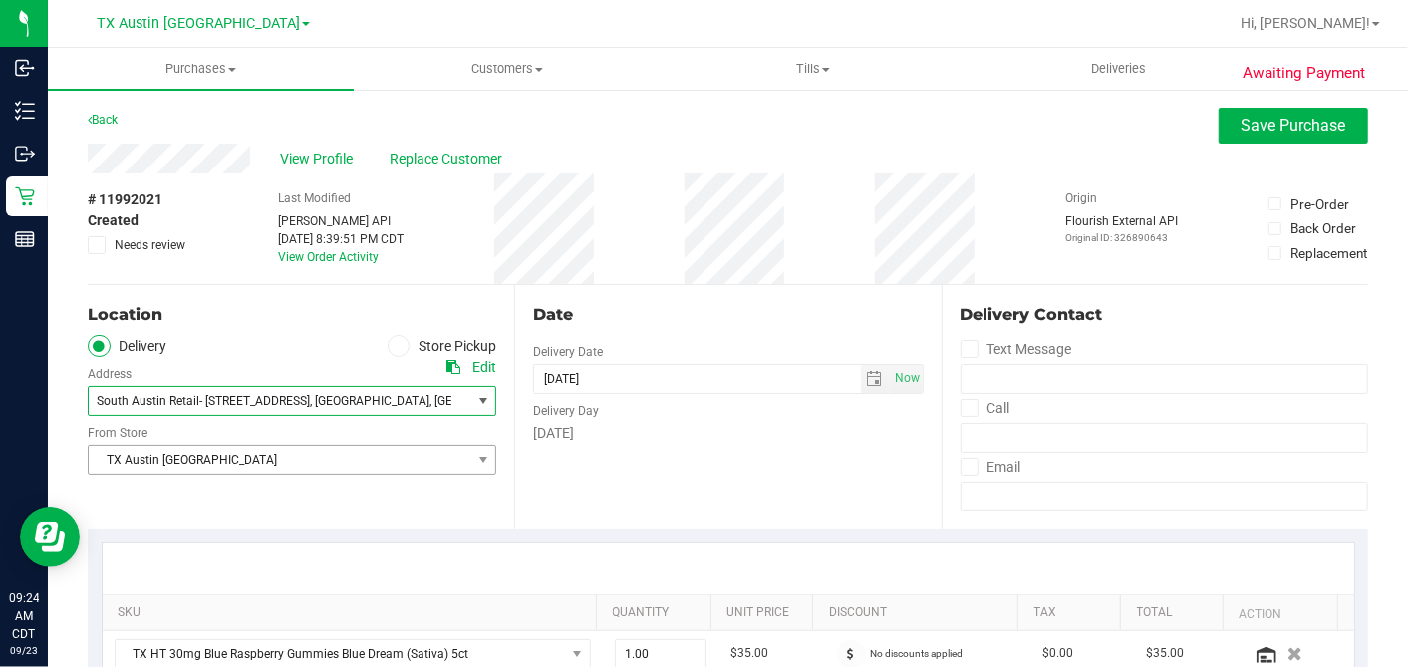
click at [214, 466] on span "TX Austin [GEOGRAPHIC_DATA]" at bounding box center [280, 459] width 382 height 28
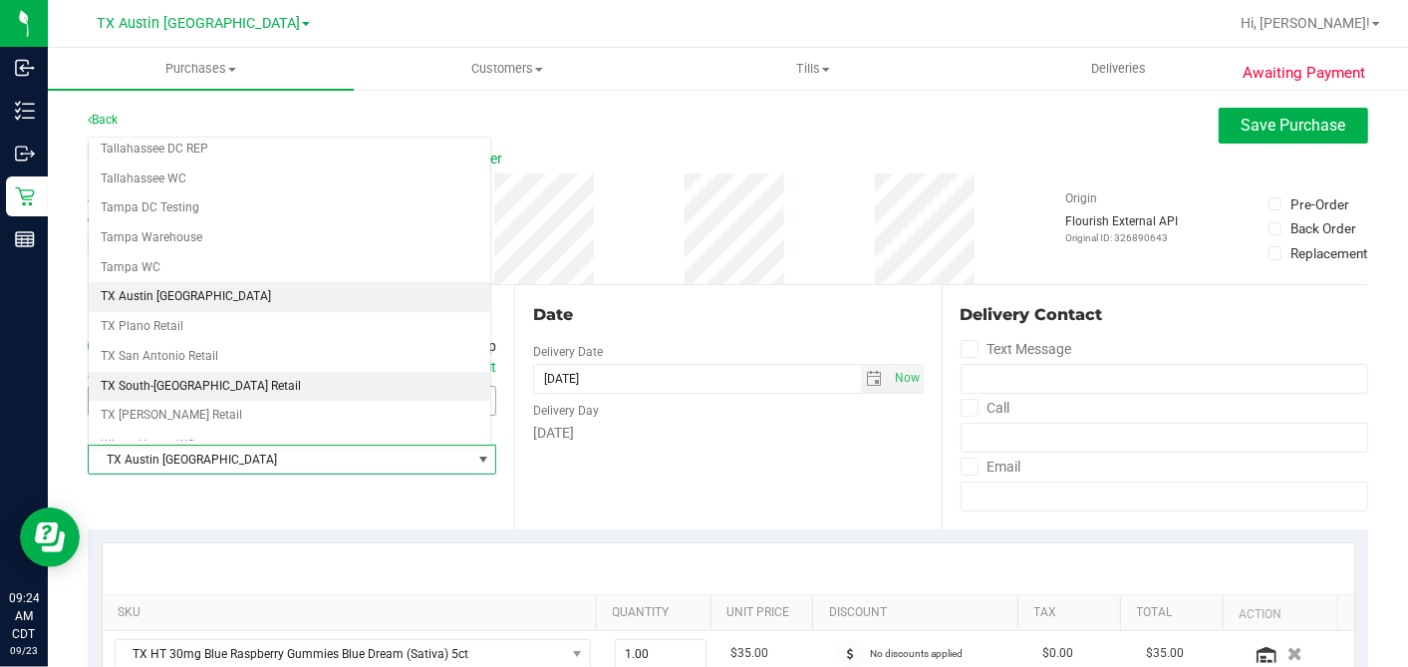
scroll to position [1417, 0]
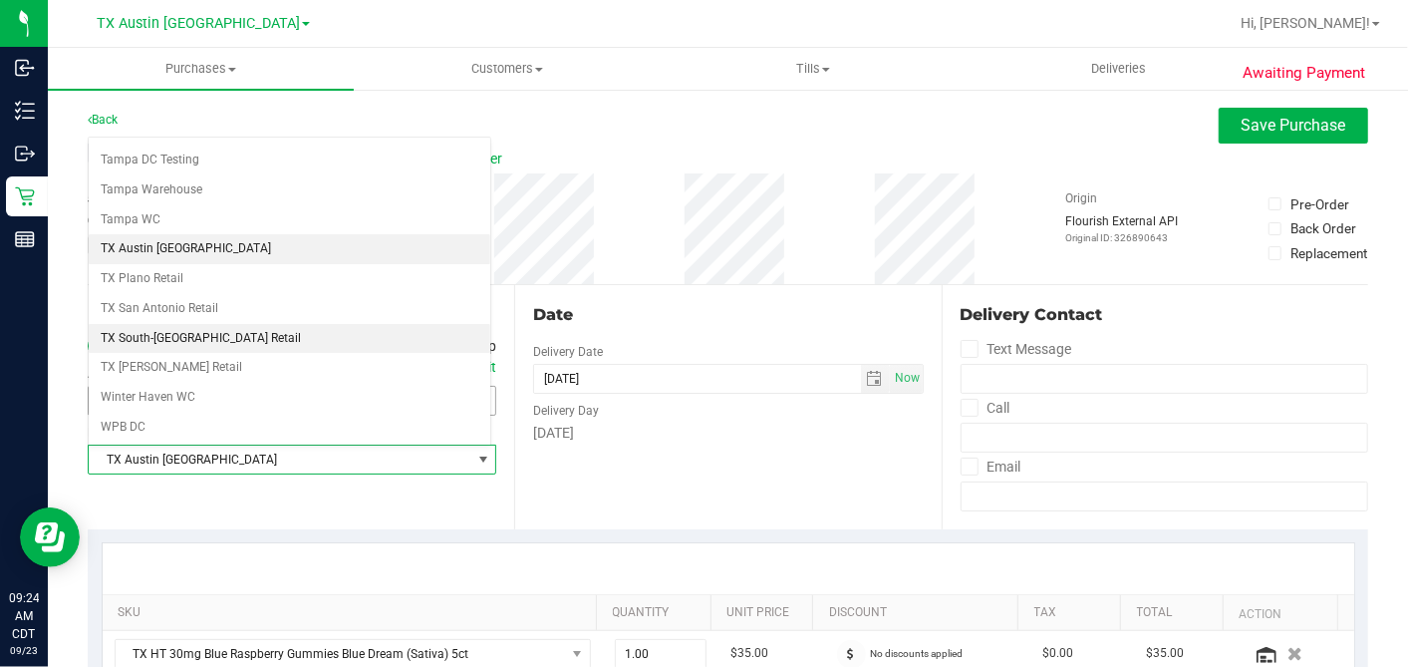
click at [188, 324] on li "TX South-[GEOGRAPHIC_DATA] Retail" at bounding box center [290, 339] width 402 height 30
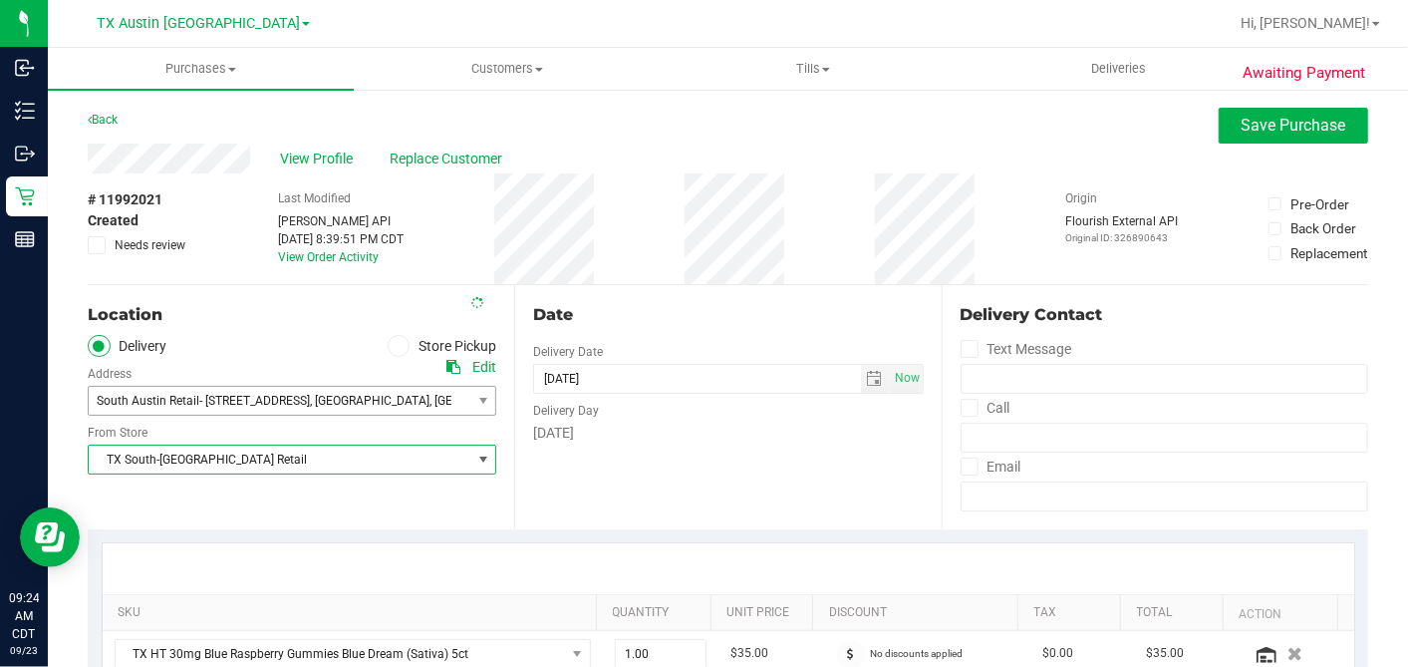
click at [692, 303] on div "Date" at bounding box center [728, 315] width 390 height 24
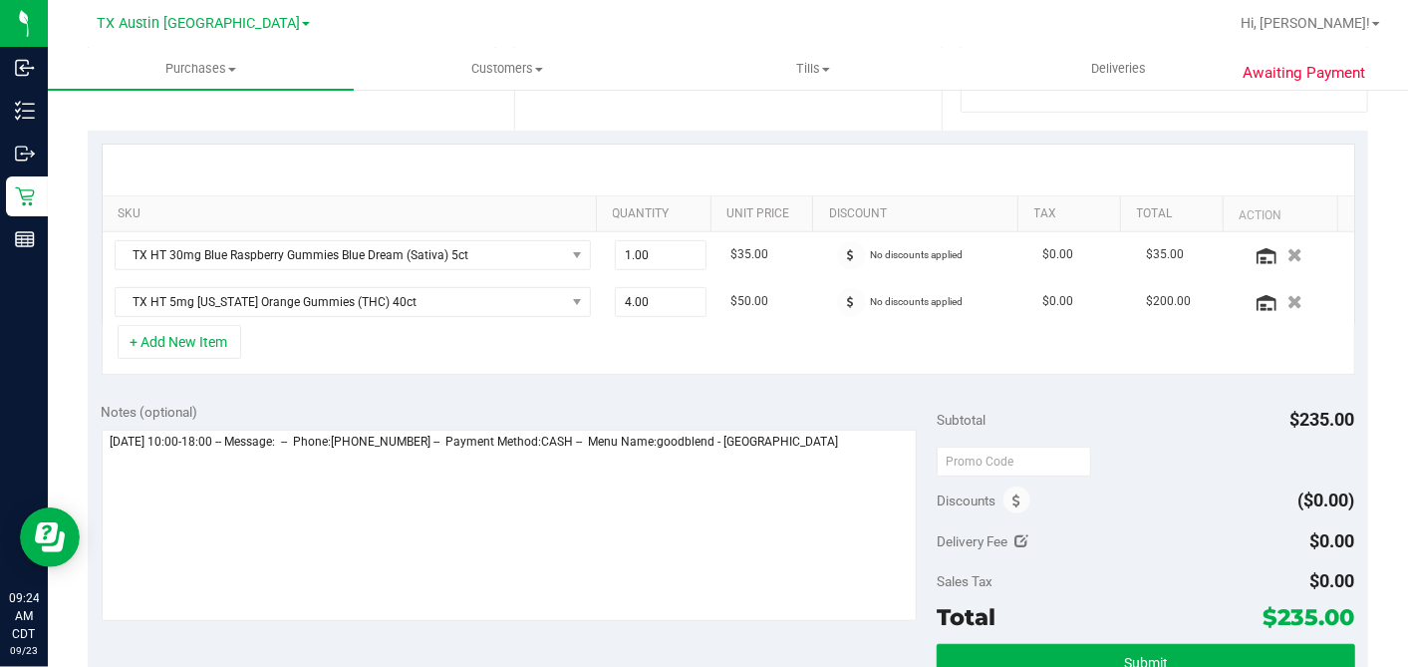
scroll to position [442, 0]
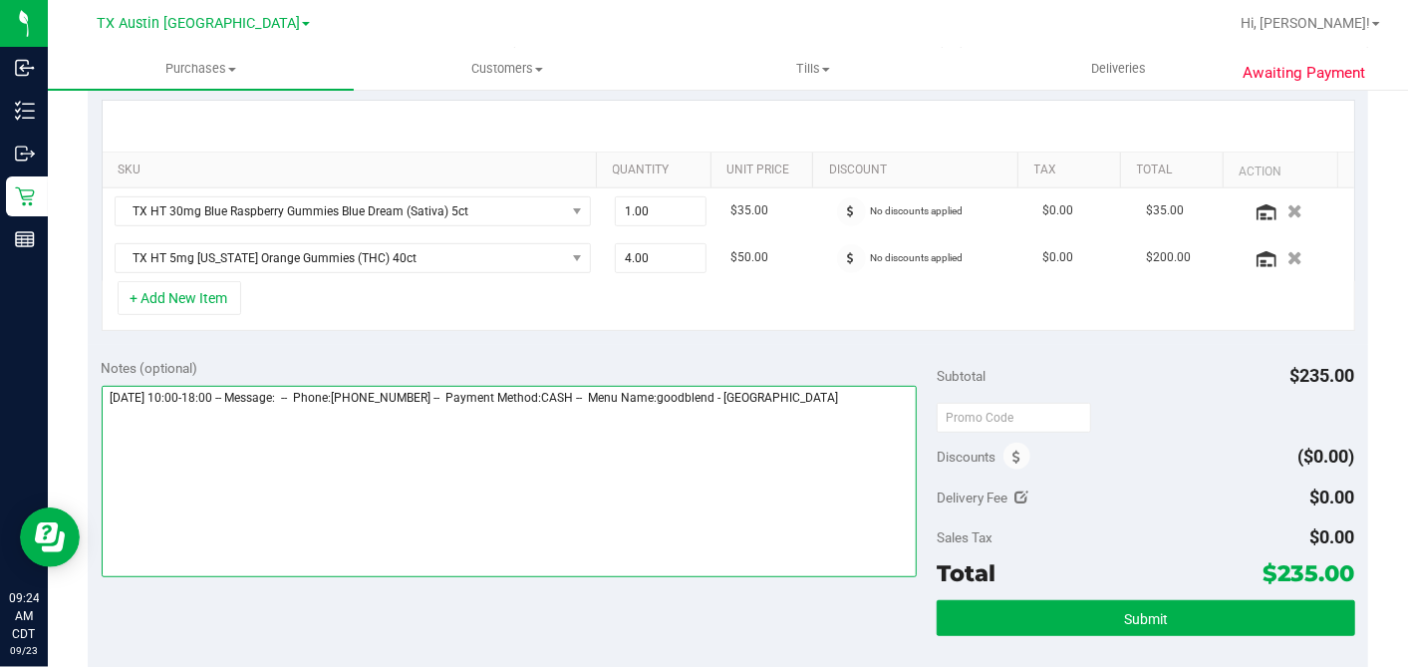
click at [828, 389] on textarea at bounding box center [510, 481] width 816 height 191
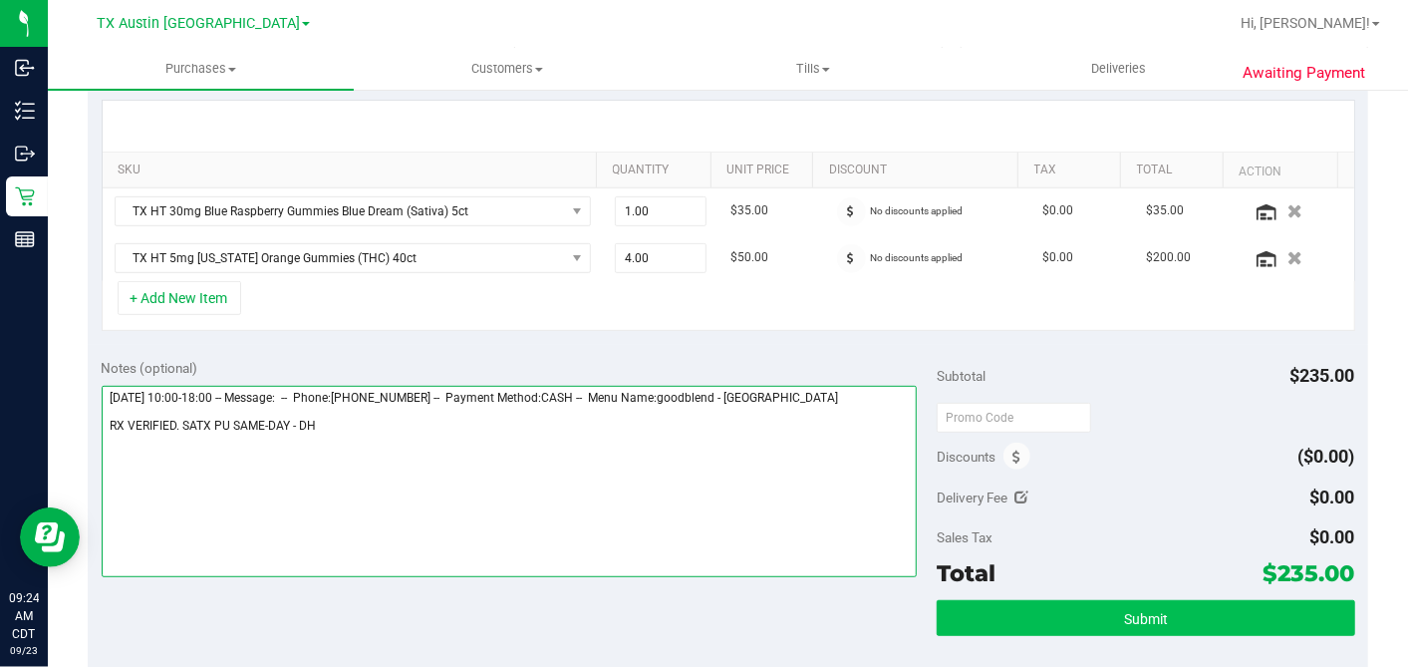
type textarea "[DATE] 10:00-18:00 -- Message: -- Phone:[PHONE_NUMBER] -- Payment Method:CASH -…"
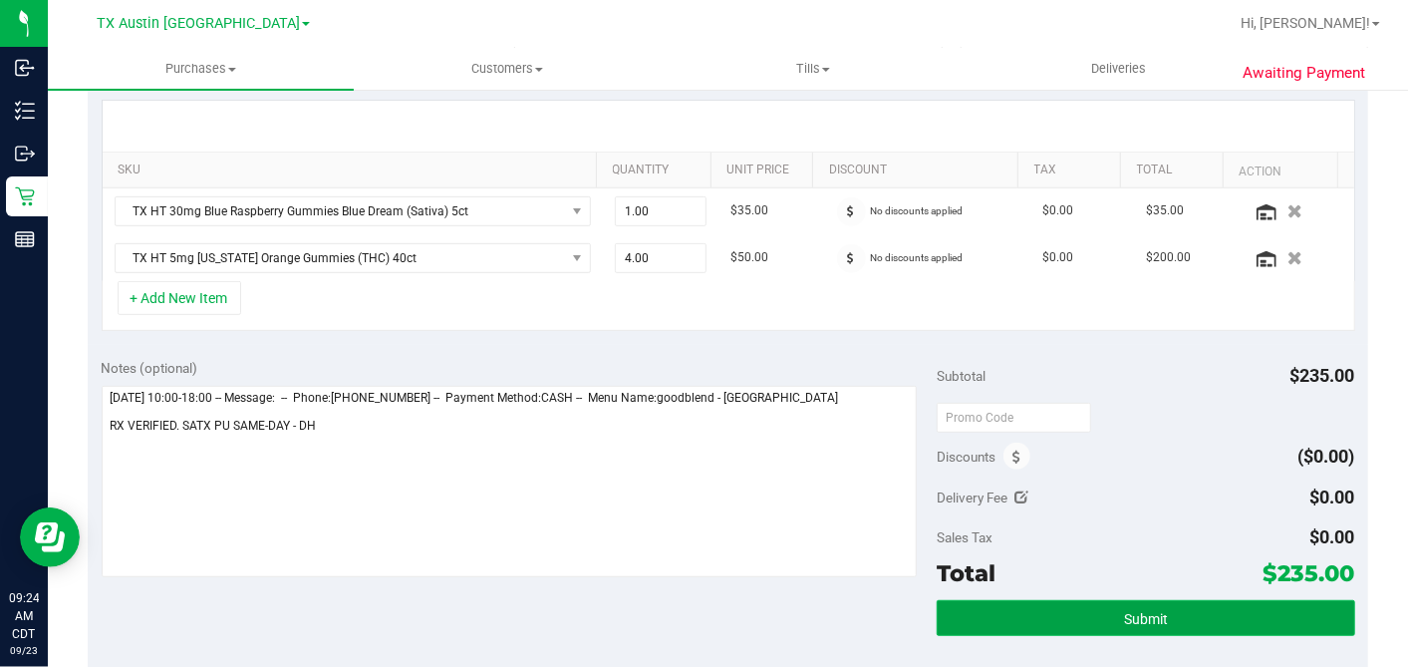
click at [1125, 612] on span "Submit" at bounding box center [1146, 619] width 44 height 16
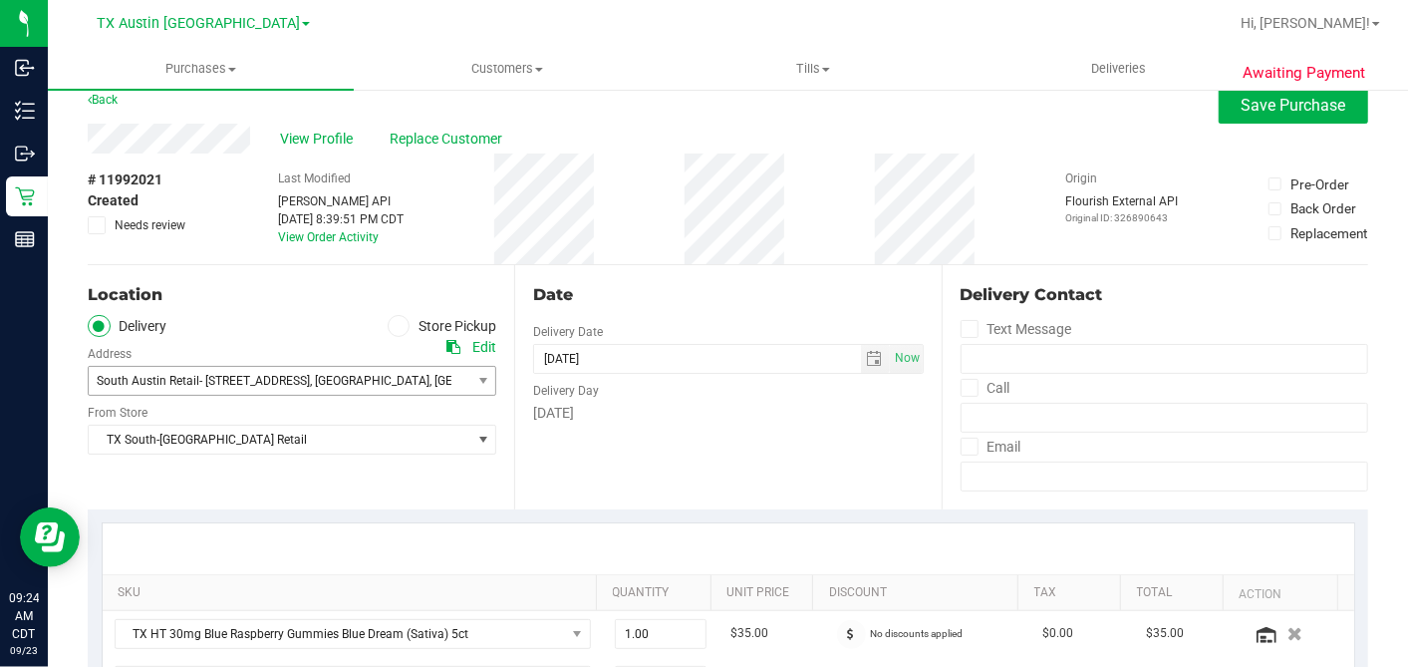
scroll to position [0, 0]
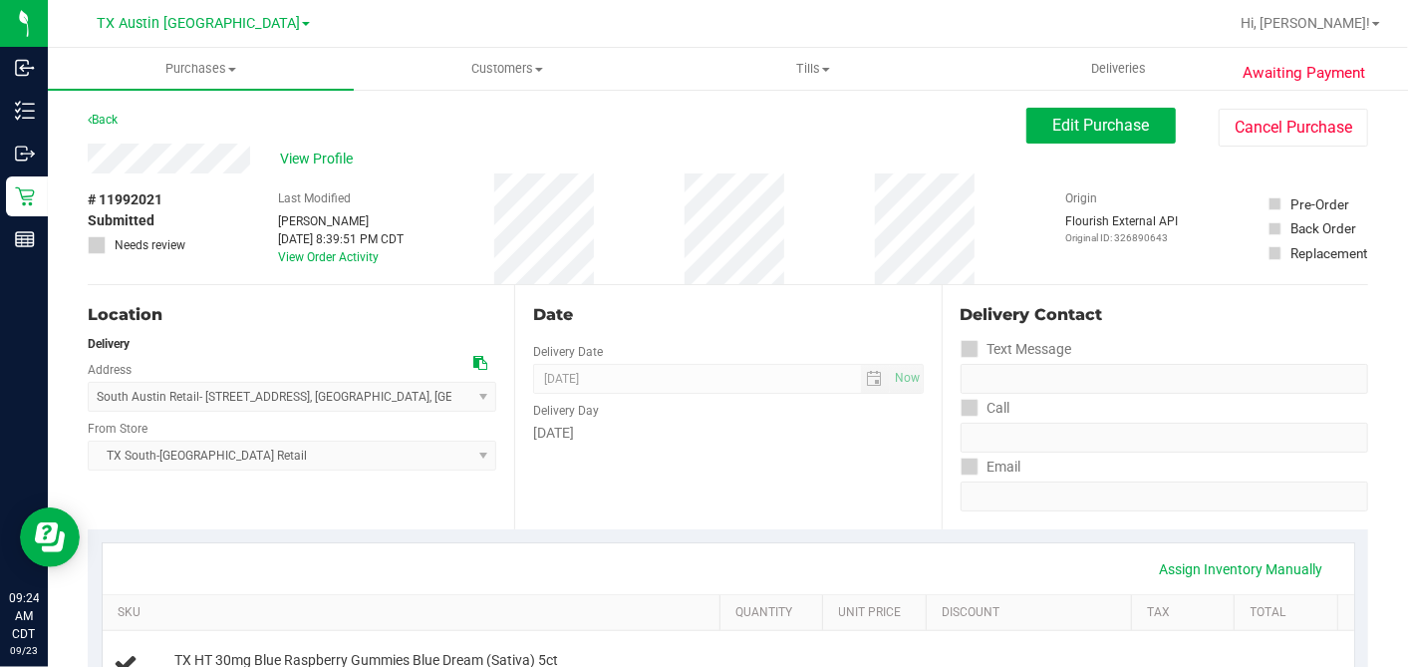
click at [314, 160] on span "View Profile" at bounding box center [320, 158] width 80 height 21
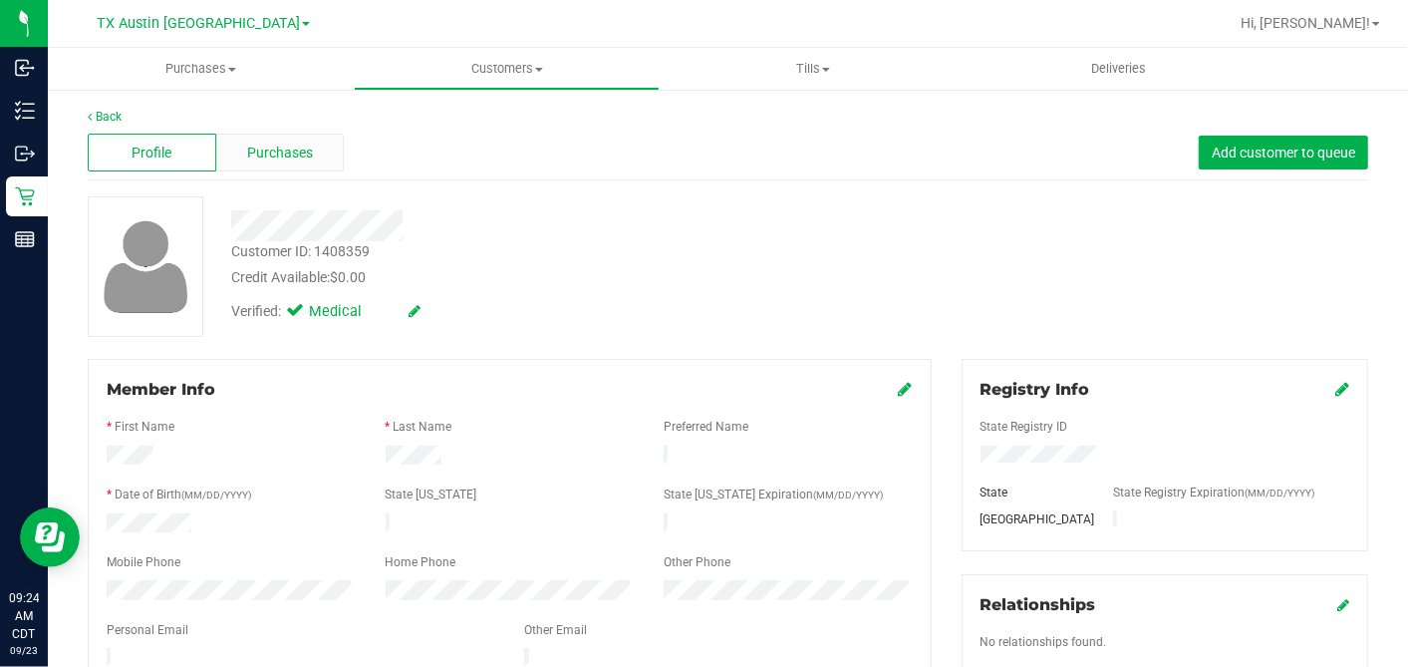
click at [264, 147] on span "Purchases" at bounding box center [280, 153] width 66 height 21
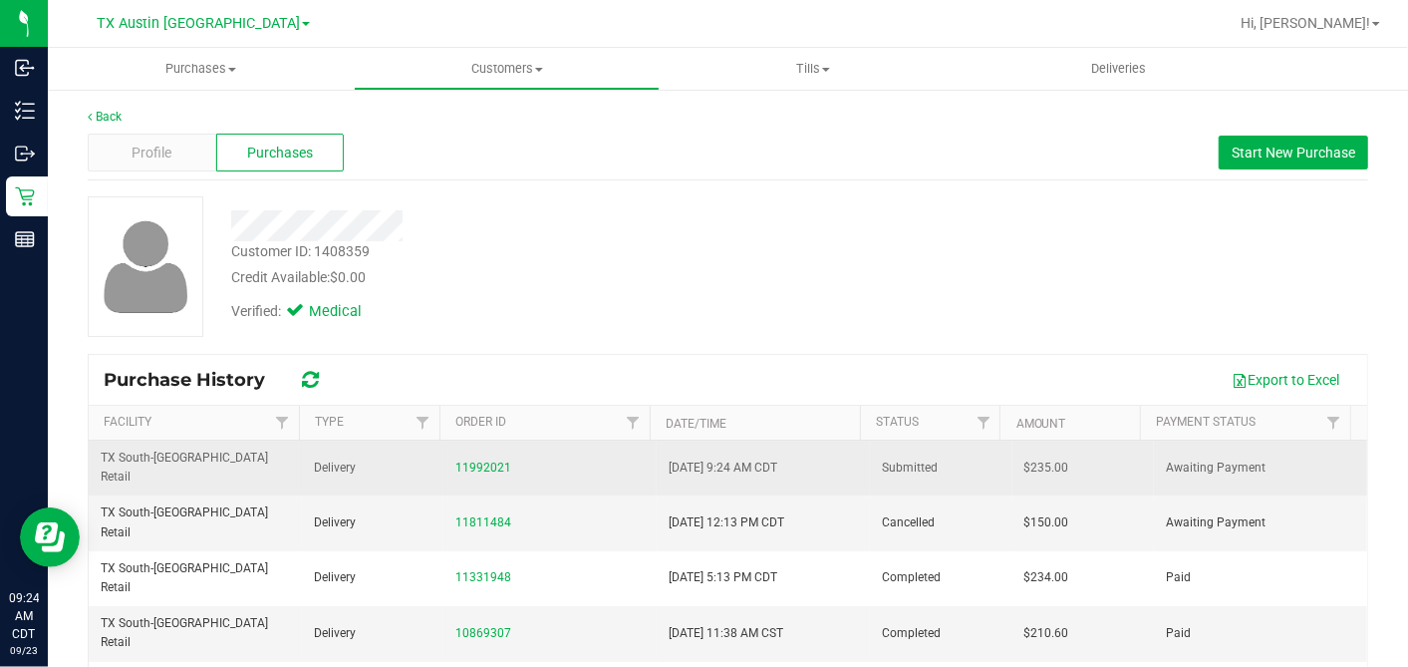
click at [1025, 458] on span "$235.00" at bounding box center [1047, 467] width 45 height 19
copy span "235.00"
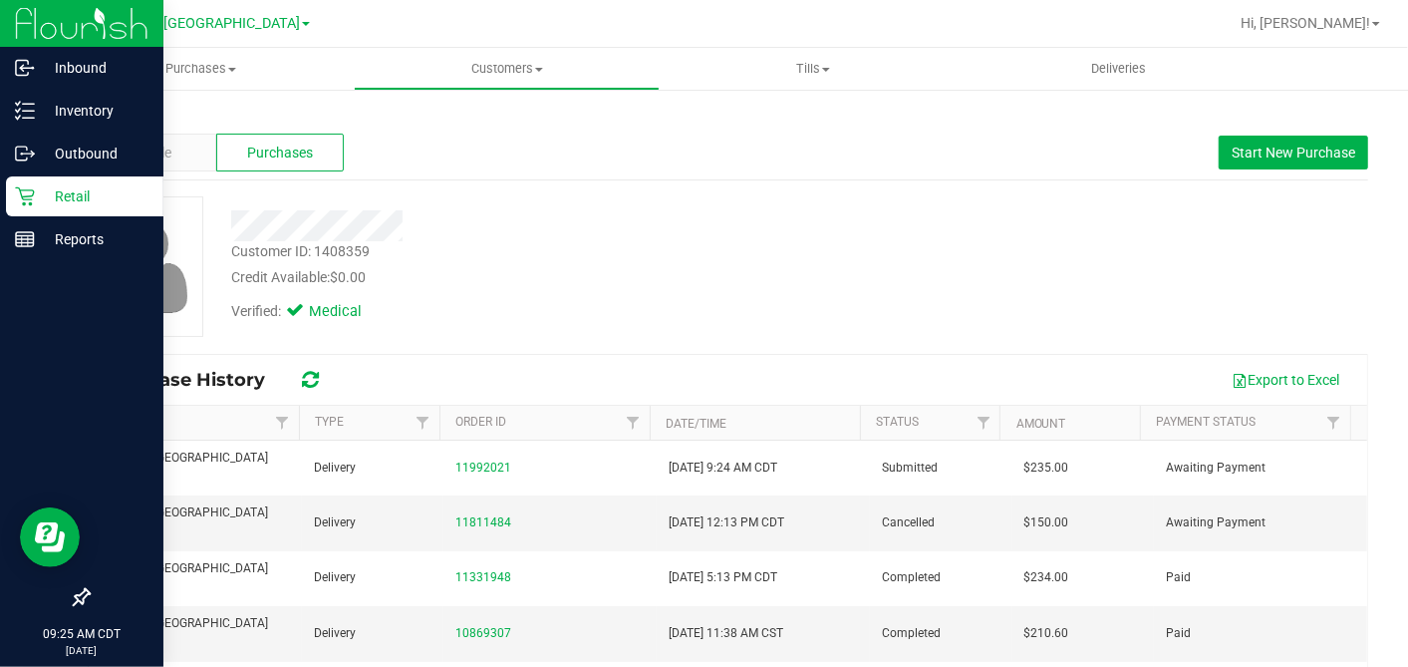
click at [15, 195] on icon at bounding box center [25, 196] width 20 height 20
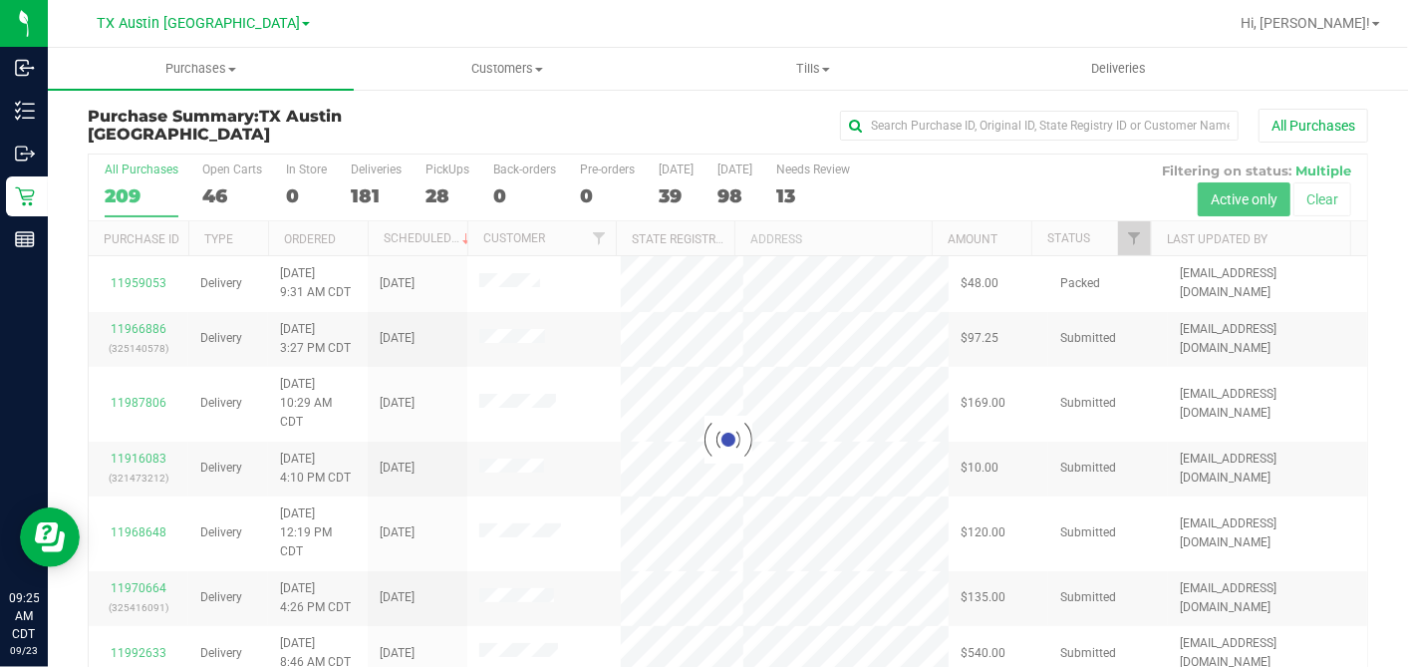
click at [669, 192] on div at bounding box center [728, 438] width 1279 height 569
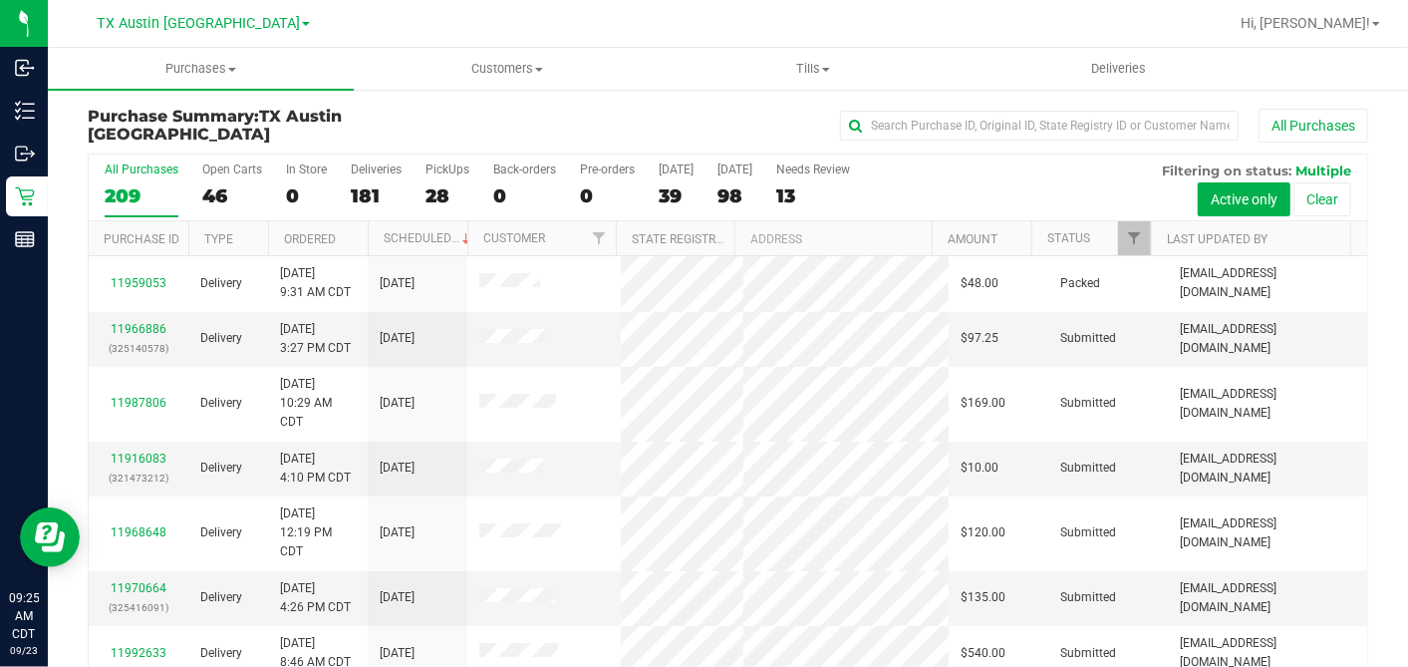
click at [669, 192] on div "39" at bounding box center [676, 195] width 35 height 23
click at [0, 0] on input "[DATE] 39" at bounding box center [0, 0] width 0 height 0
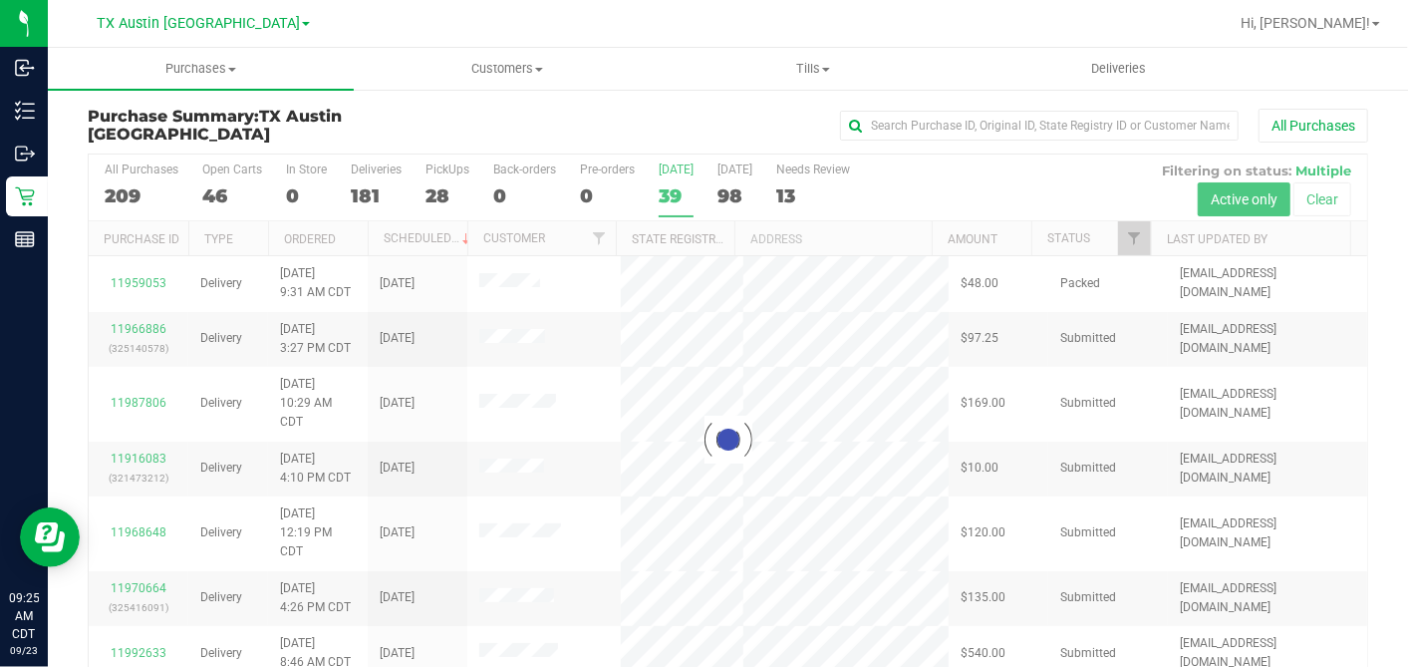
click at [1118, 236] on div at bounding box center [728, 438] width 1279 height 569
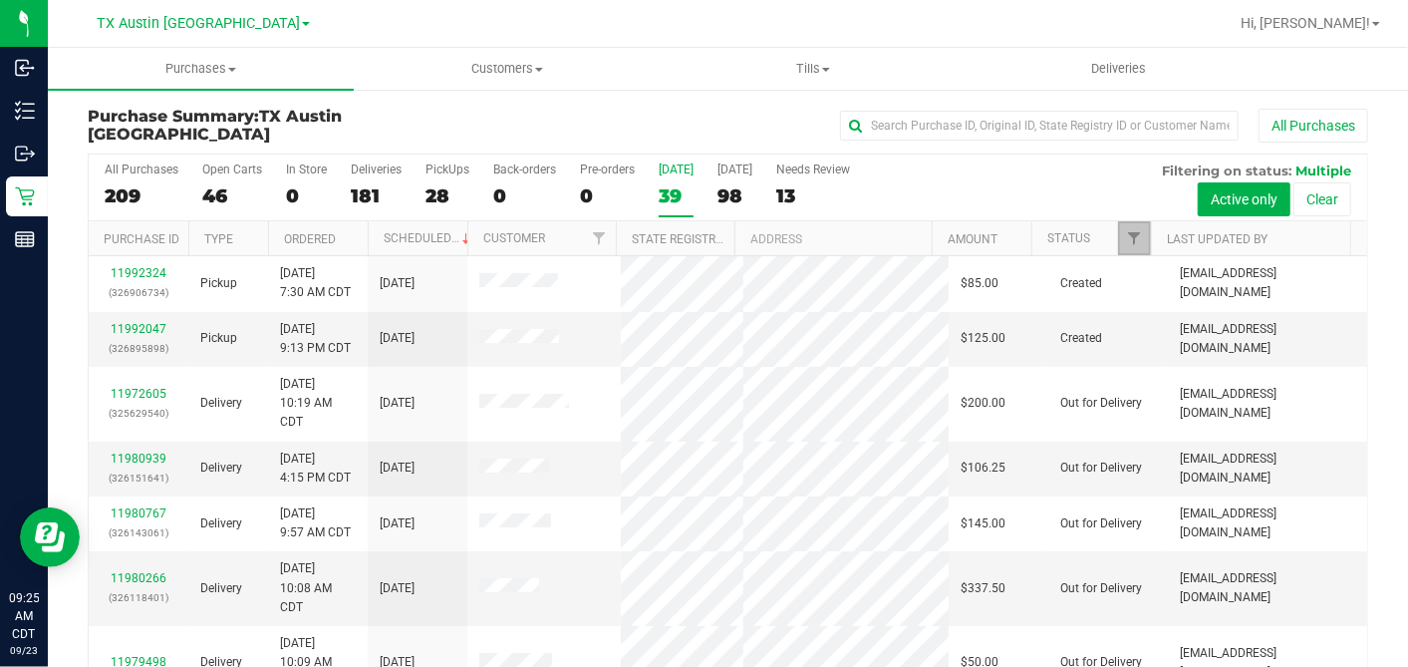
click at [1126, 237] on span "Filter" at bounding box center [1134, 238] width 16 height 16
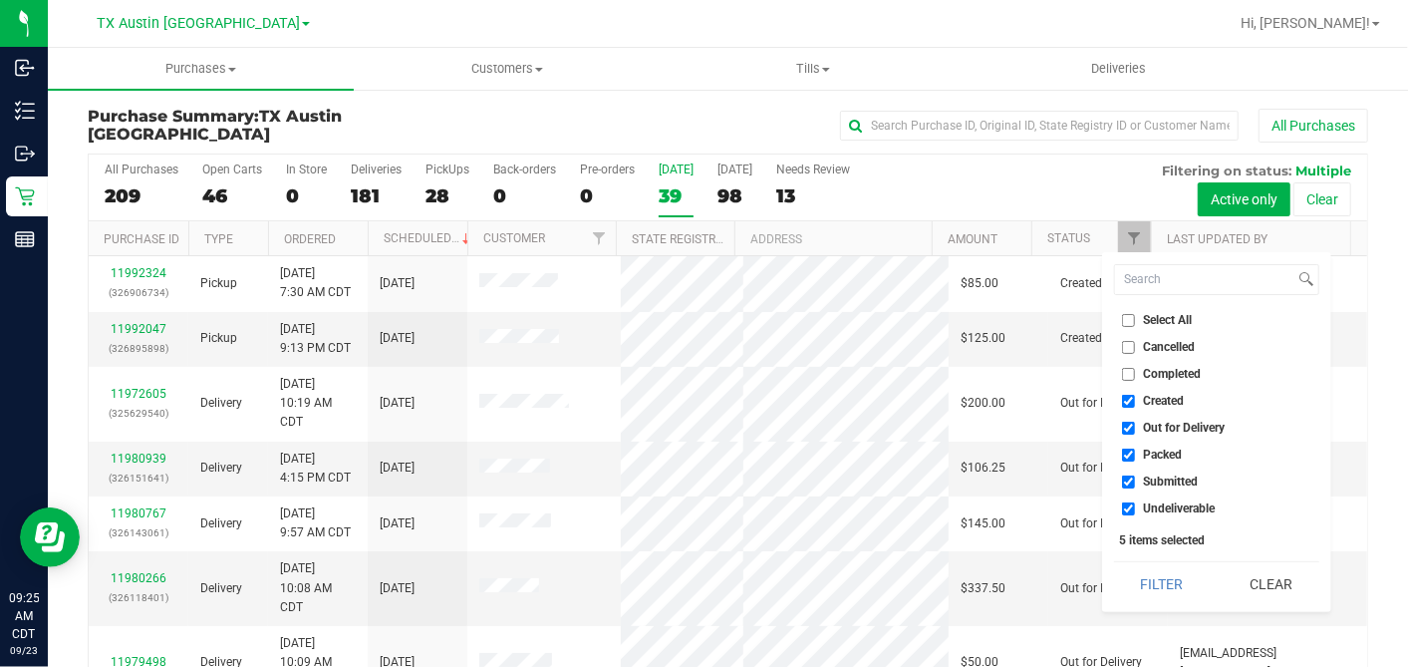
click at [1128, 318] on input "Select All" at bounding box center [1128, 320] width 13 height 13
checkbox input "true"
click at [1128, 318] on input "Select All" at bounding box center [1128, 320] width 13 height 13
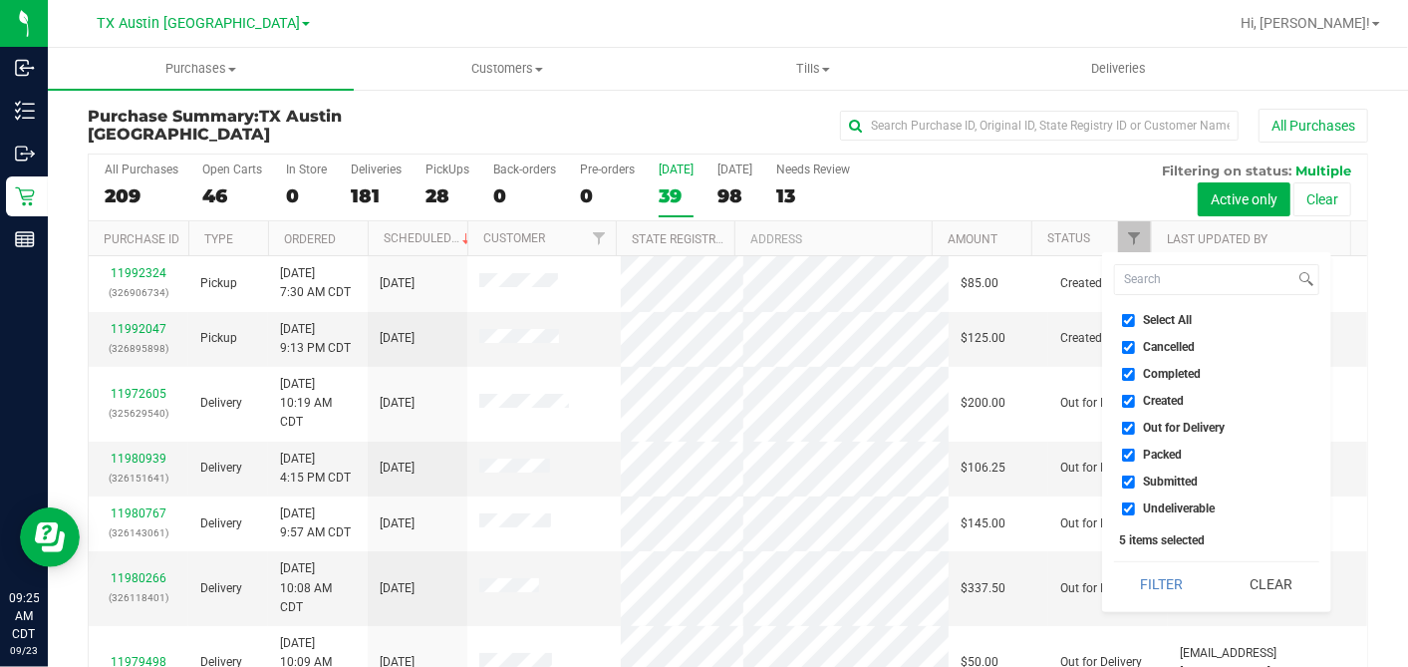
checkbox input "false"
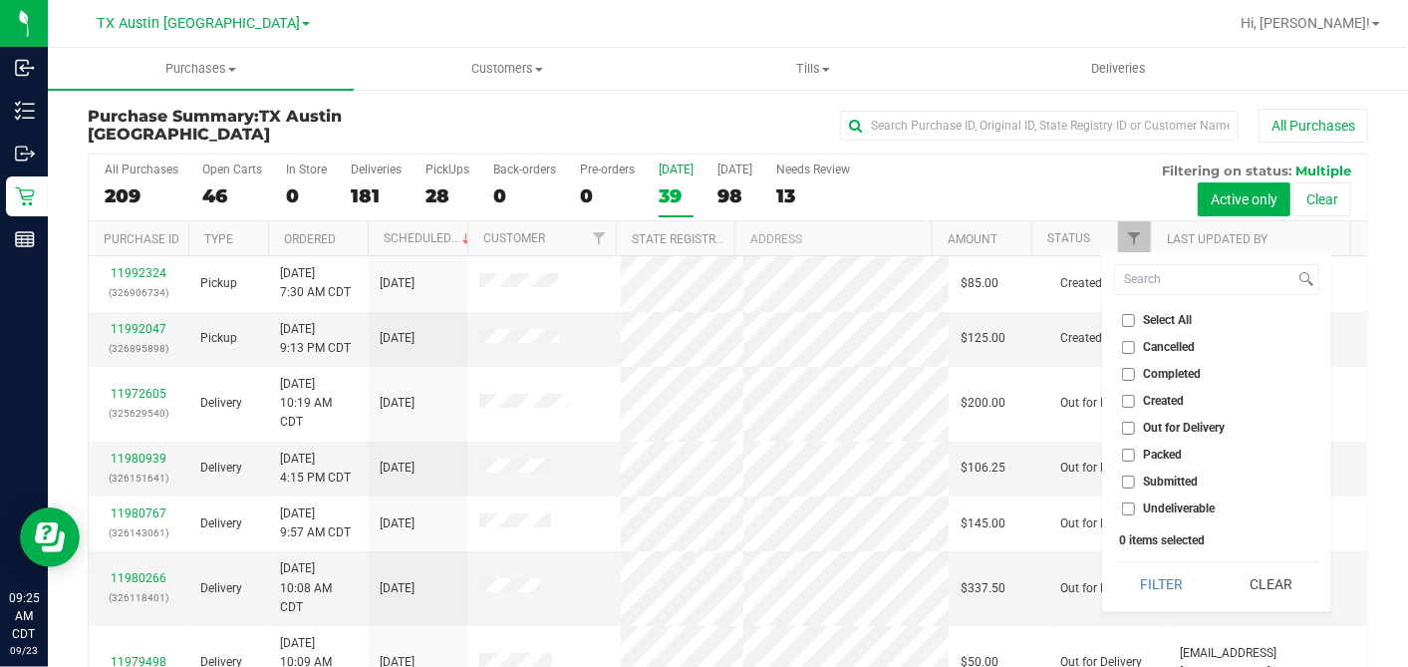
checkbox input "false"
click at [1127, 396] on input "Created" at bounding box center [1128, 401] width 13 height 13
checkbox input "true"
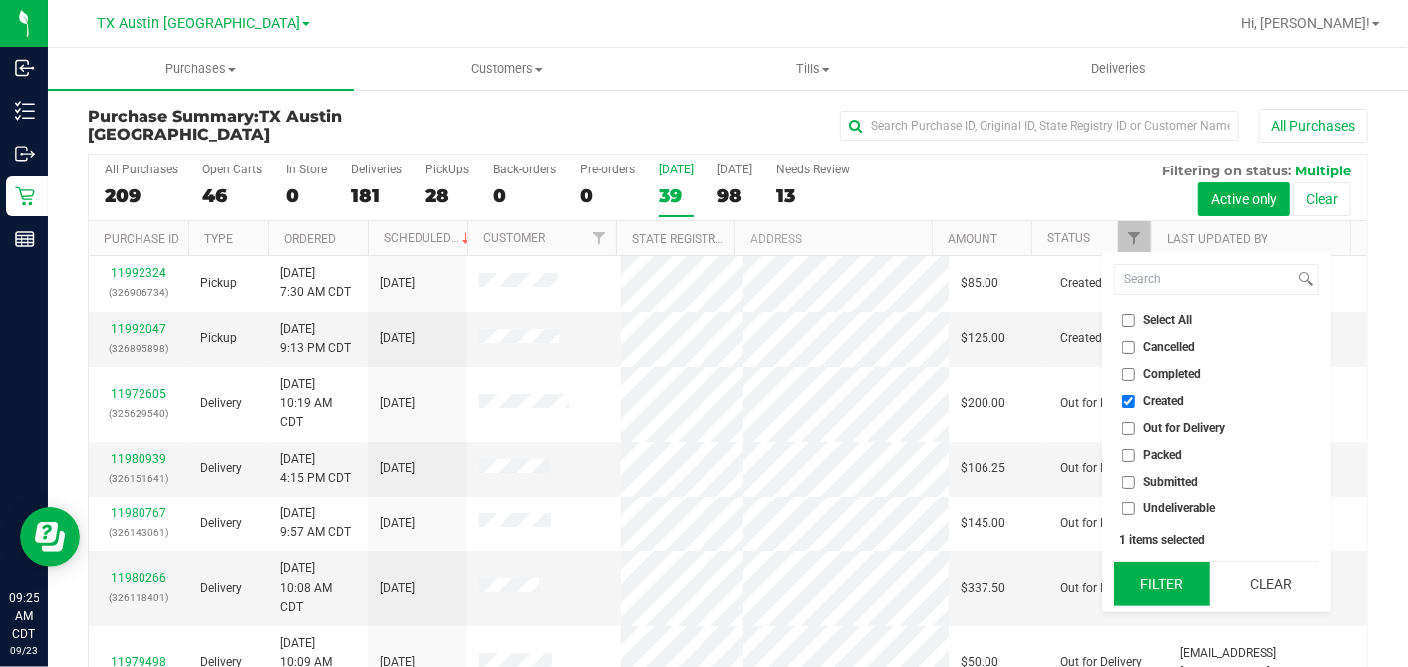
click at [1169, 586] on button "Filter" at bounding box center [1162, 584] width 96 height 44
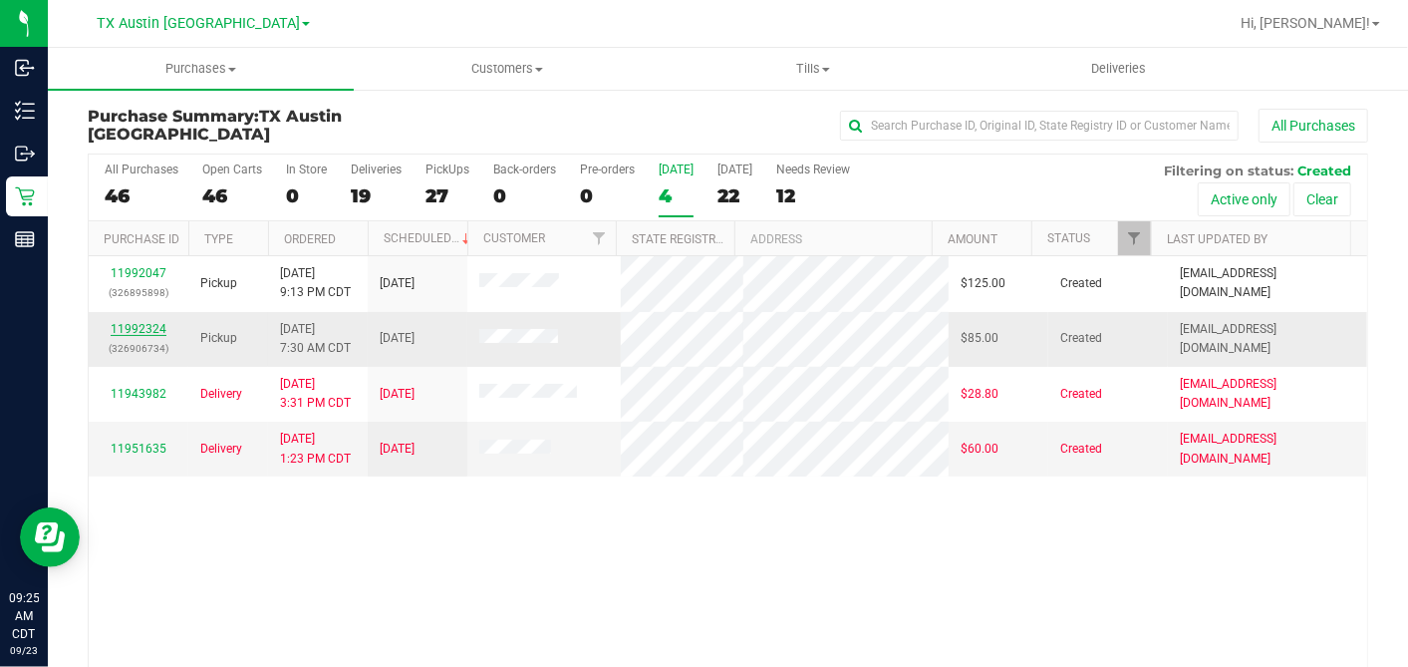
click at [139, 322] on link "11992324" at bounding box center [139, 329] width 56 height 14
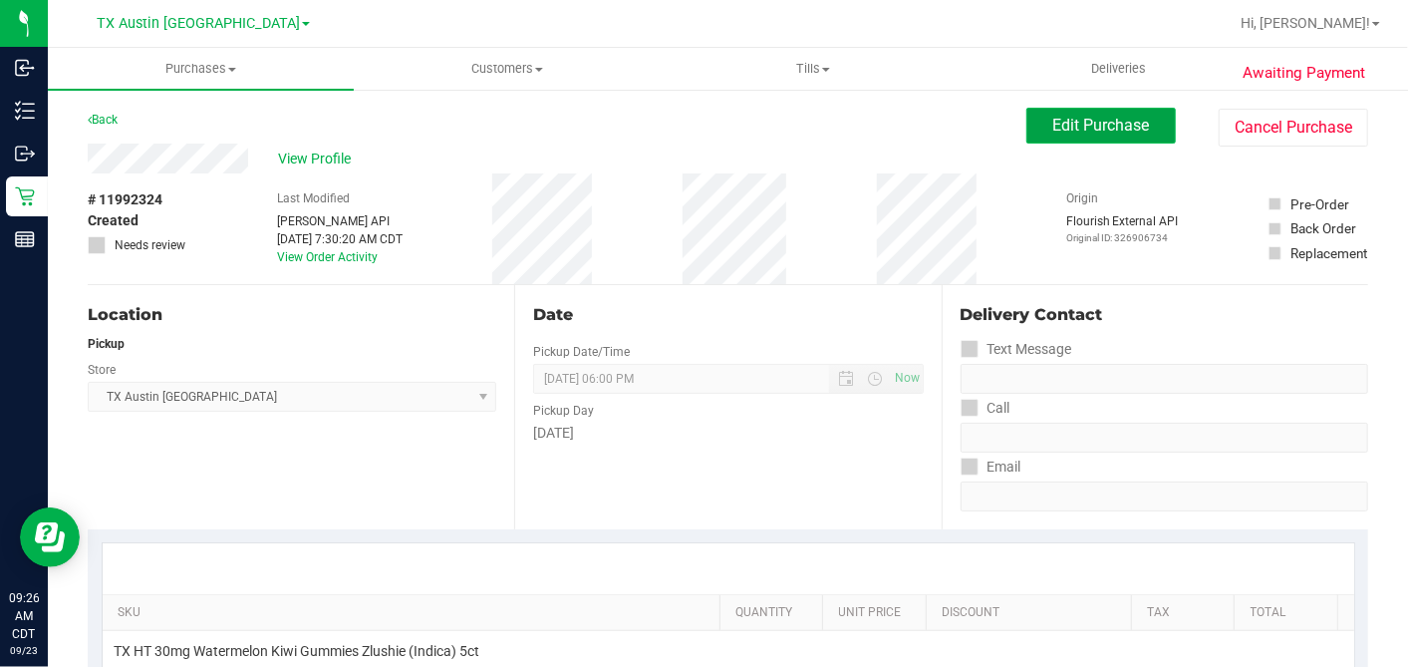
click at [1098, 120] on span "Edit Purchase" at bounding box center [1101, 125] width 97 height 19
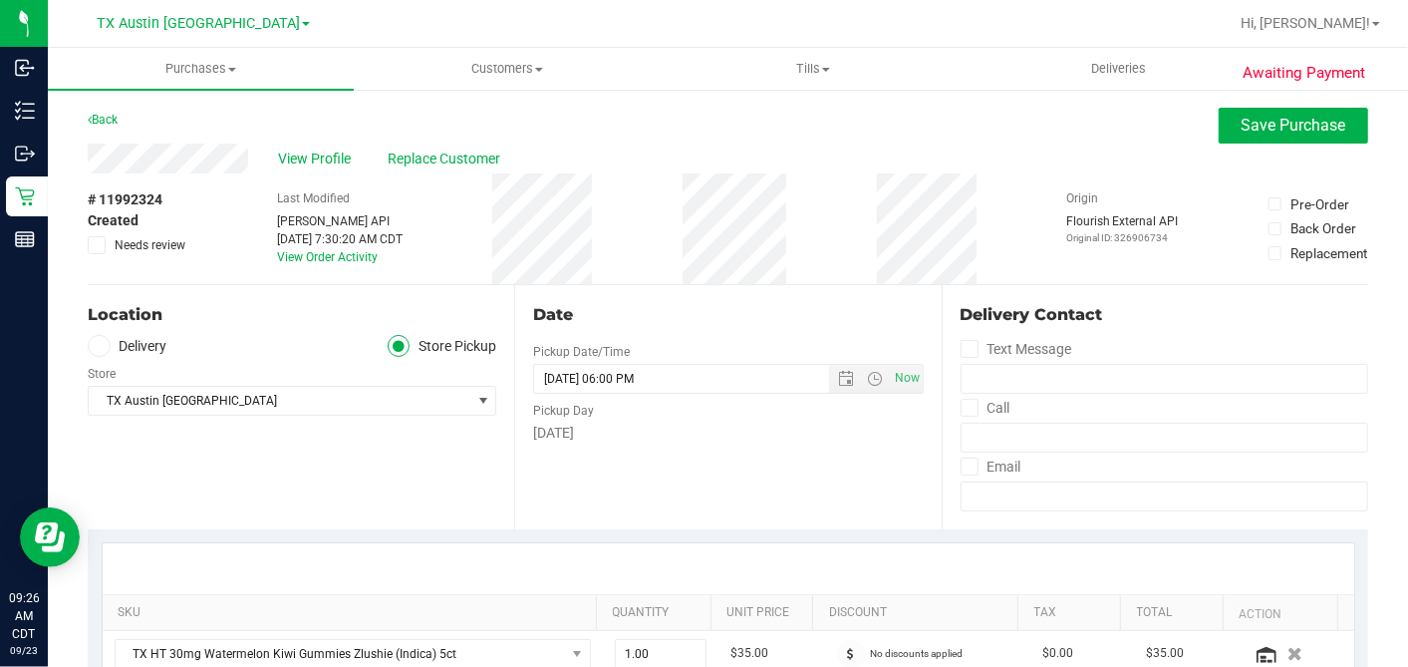
click at [109, 353] on label "Delivery" at bounding box center [128, 346] width 80 height 23
click at [0, 0] on input "Delivery" at bounding box center [0, 0] width 0 height 0
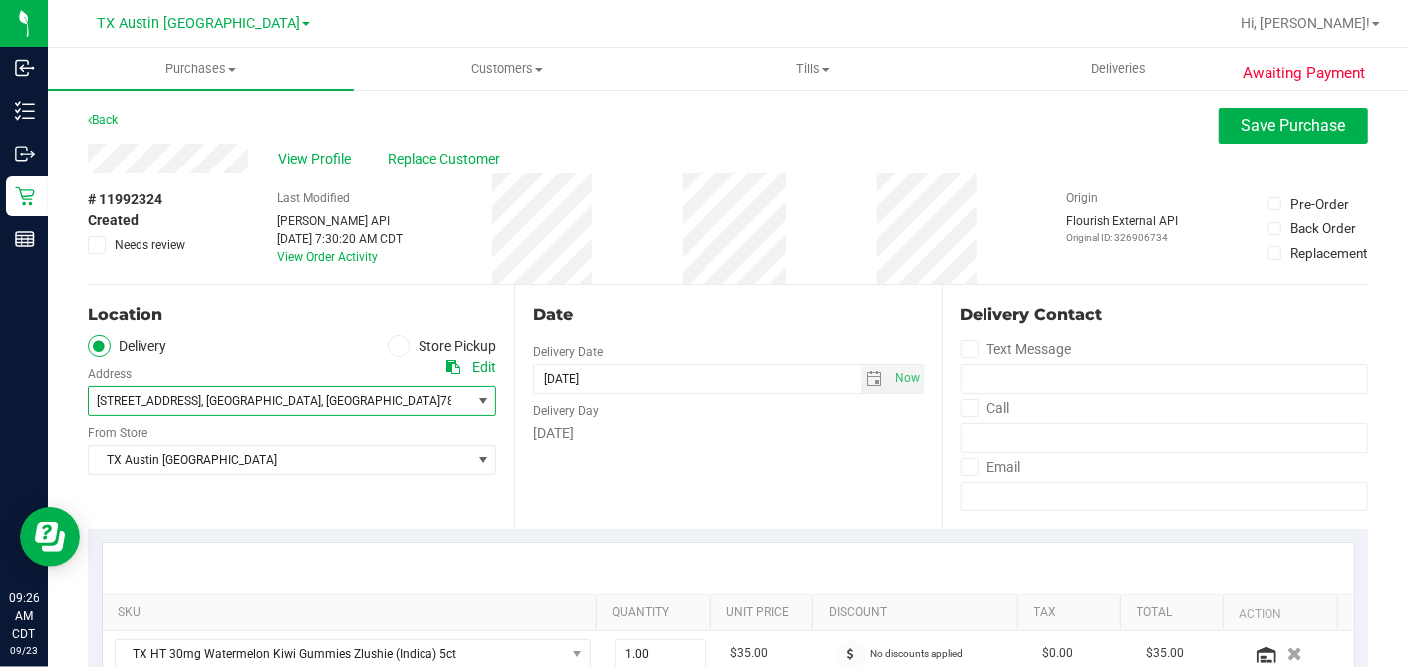
click at [176, 410] on span "7105 E. Riverside Dr. , Austin , TX 78741" at bounding box center [270, 401] width 363 height 28
click at [222, 371] on div "7105 E. Riverside Dr. , Austin , TX 78741 Select address 7105 E. Riverside Dr." at bounding box center [292, 386] width 409 height 59
click at [216, 441] on div "TX Austin DC Select Store Bonita Springs WC Boynton Beach WC Bradenton WC Brand…" at bounding box center [292, 445] width 409 height 59
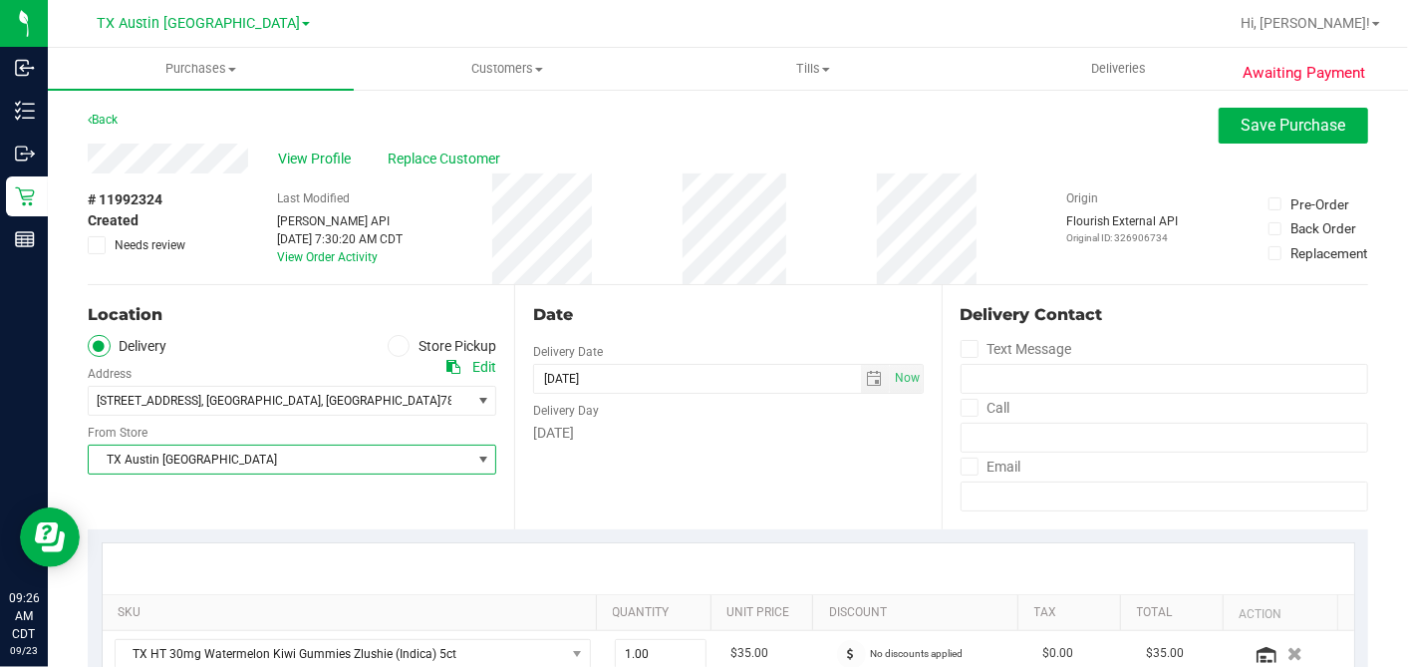
click at [215, 446] on span "TX Austin [GEOGRAPHIC_DATA]" at bounding box center [280, 459] width 382 height 28
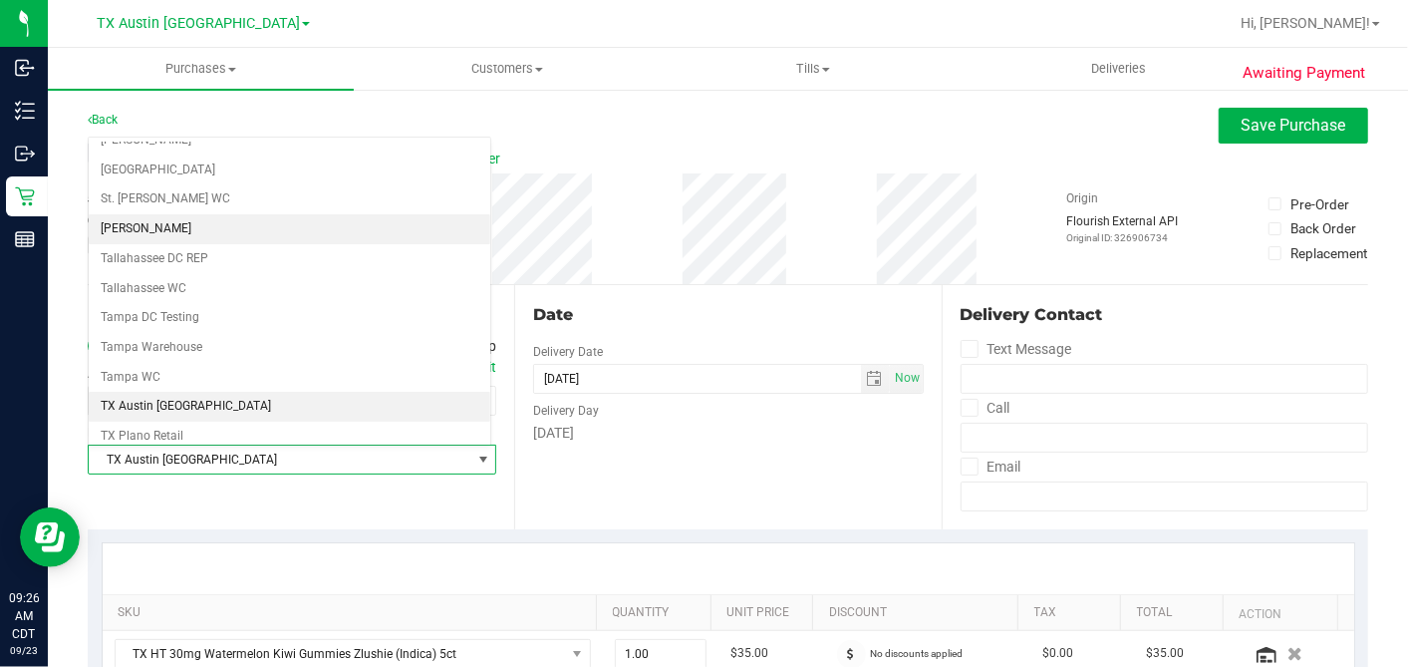
scroll to position [1417, 0]
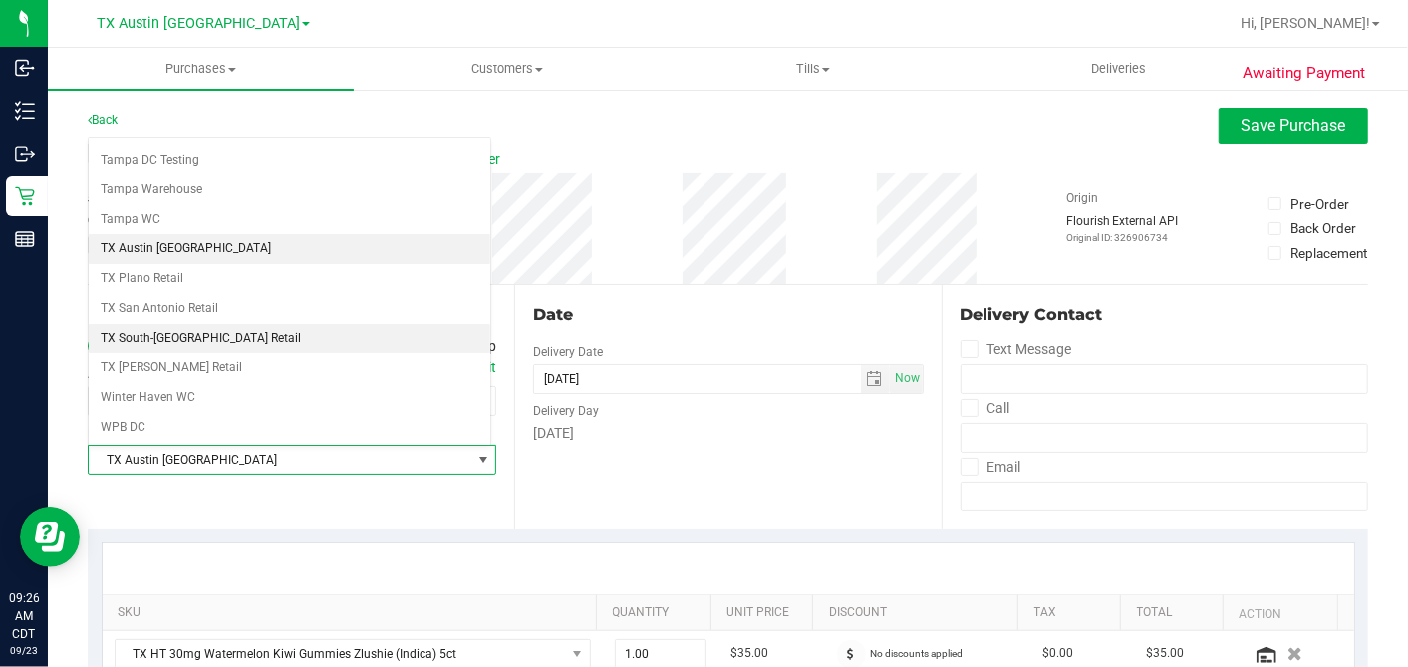
click at [179, 324] on li "TX South-[GEOGRAPHIC_DATA] Retail" at bounding box center [290, 339] width 402 height 30
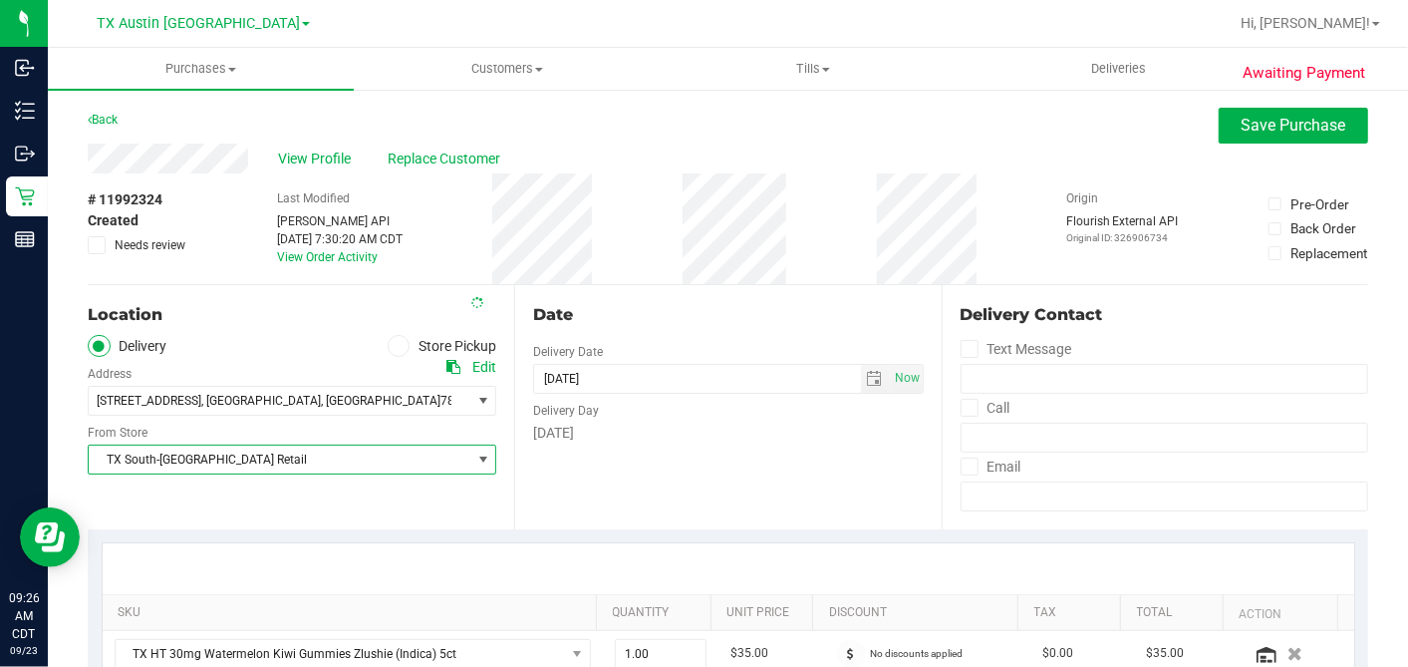
click at [712, 312] on div "Date" at bounding box center [728, 315] width 390 height 24
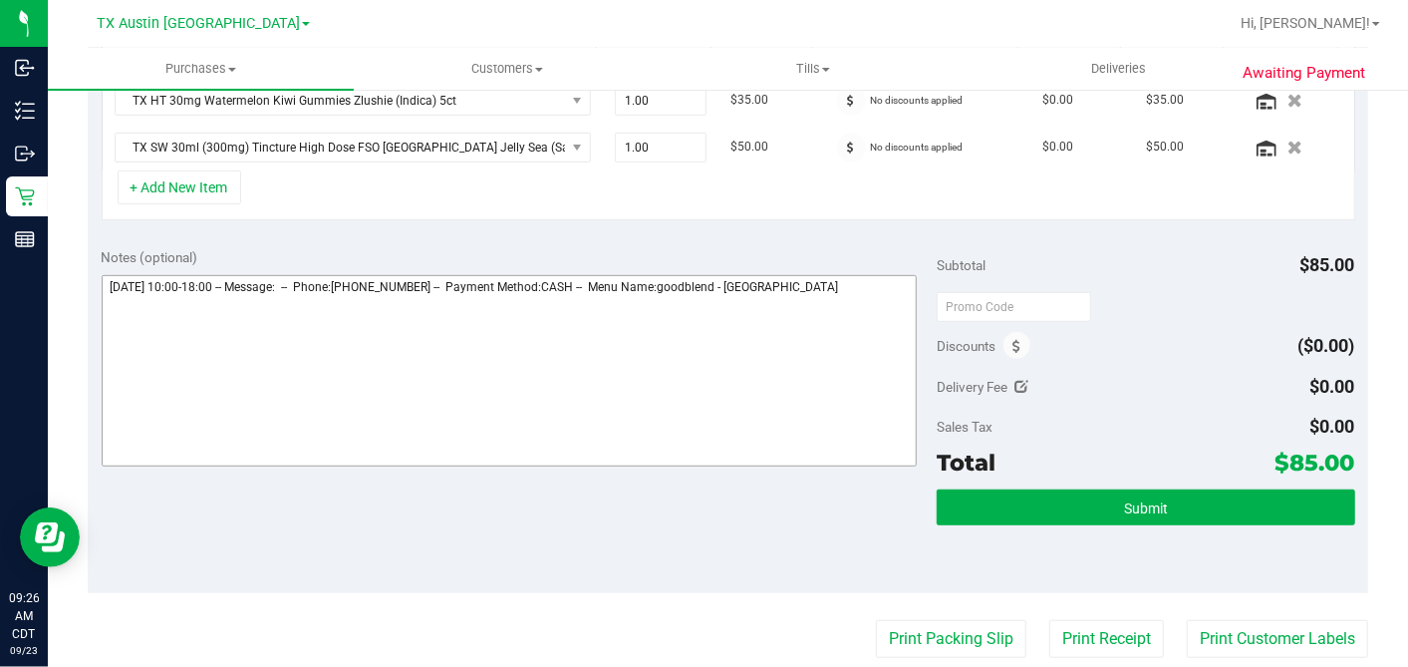
scroll to position [557, 0]
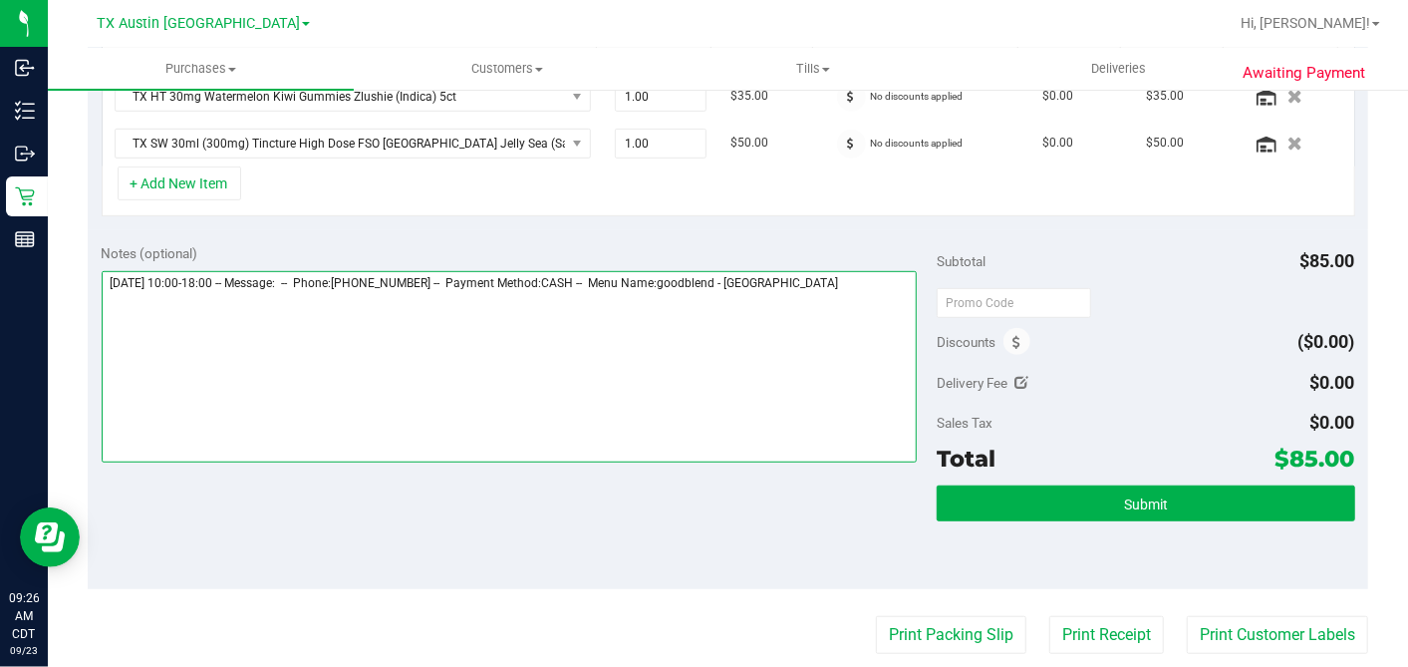
click at [854, 285] on textarea at bounding box center [510, 366] width 816 height 191
type textarea "Tuesday 09/23/2025 10:00-18:00 -- Message: -- Phone:7863510641 -- Payment Metho…"
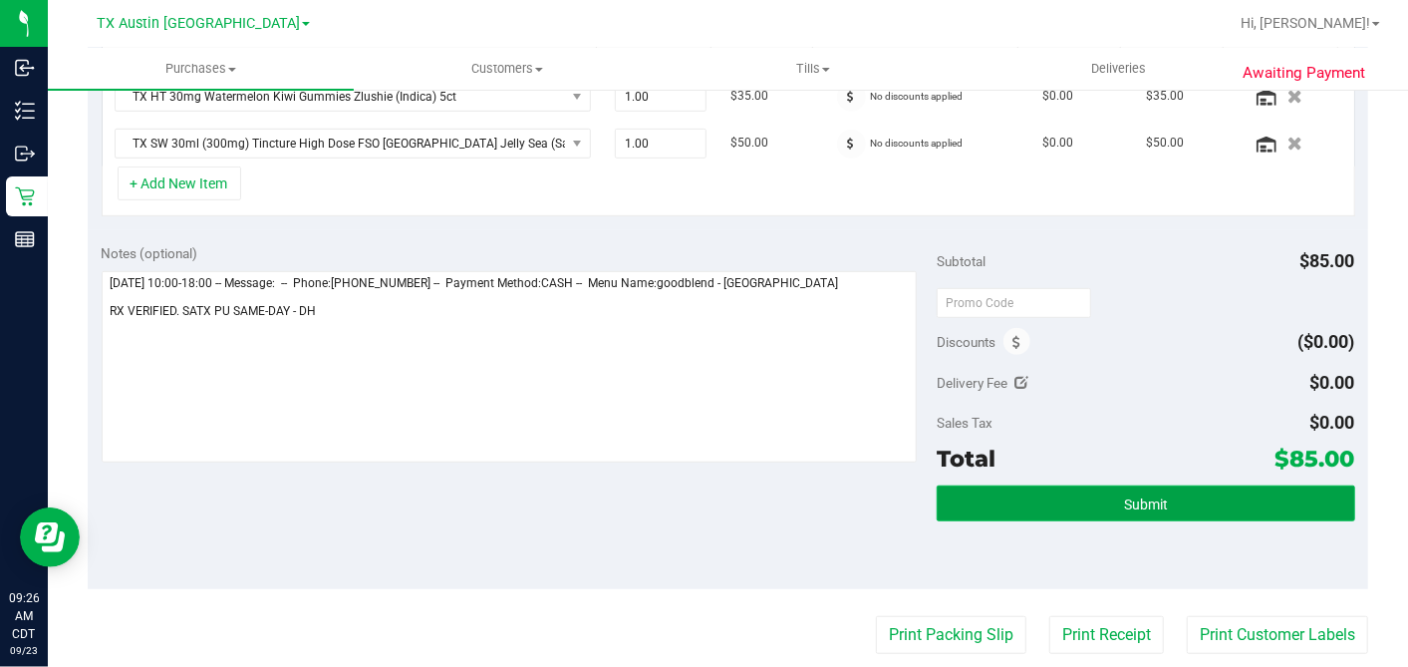
click at [1117, 489] on button "Submit" at bounding box center [1146, 503] width 418 height 36
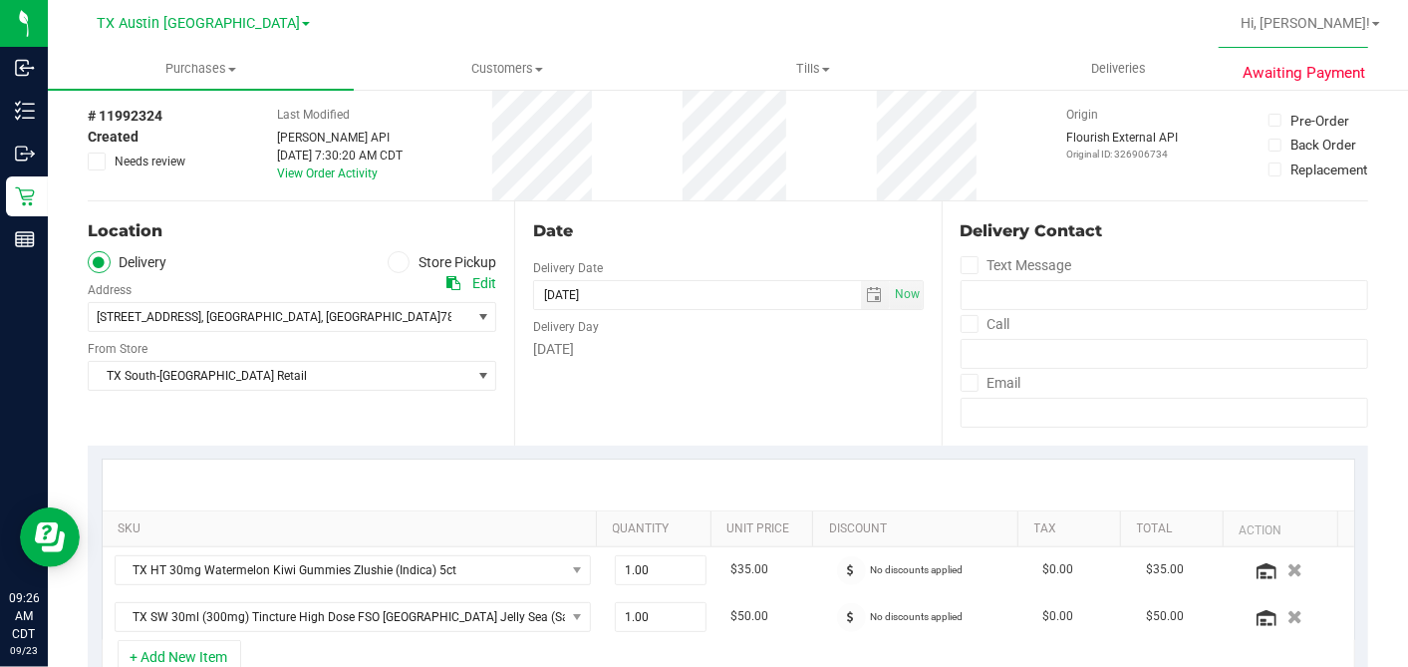
scroll to position [0, 0]
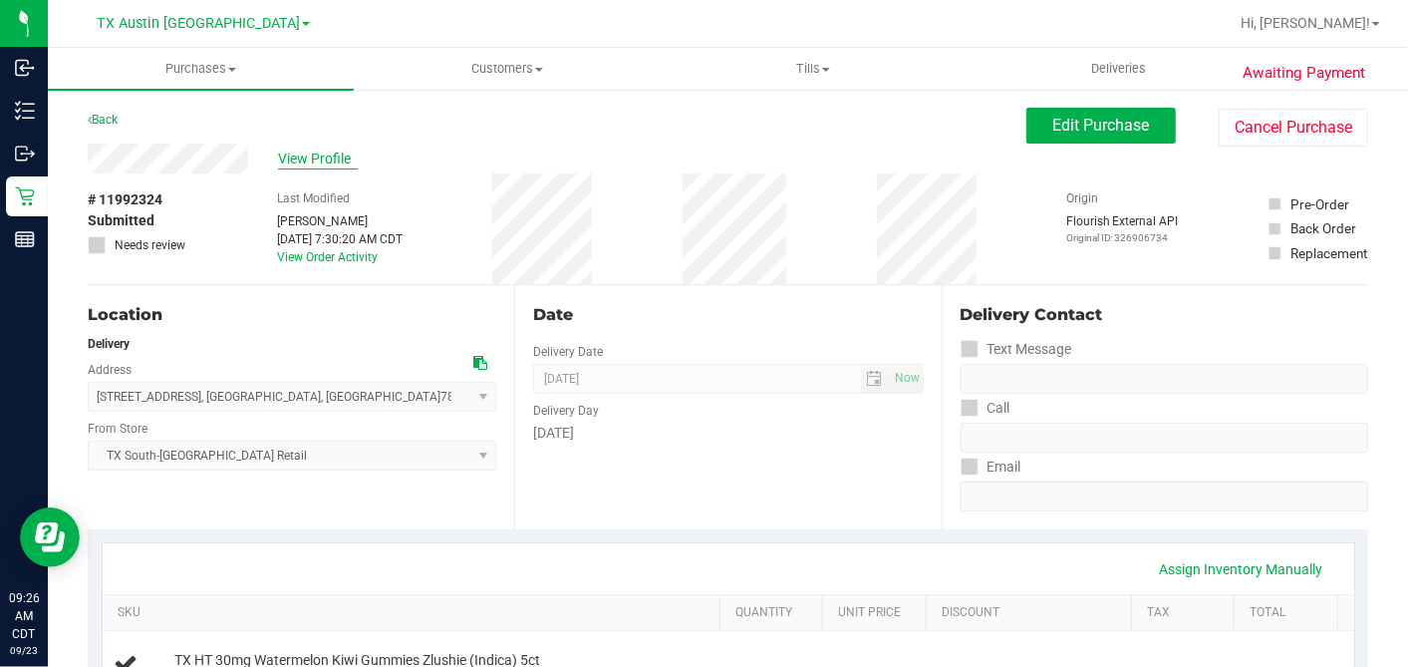
click at [333, 164] on span "View Profile" at bounding box center [318, 158] width 80 height 21
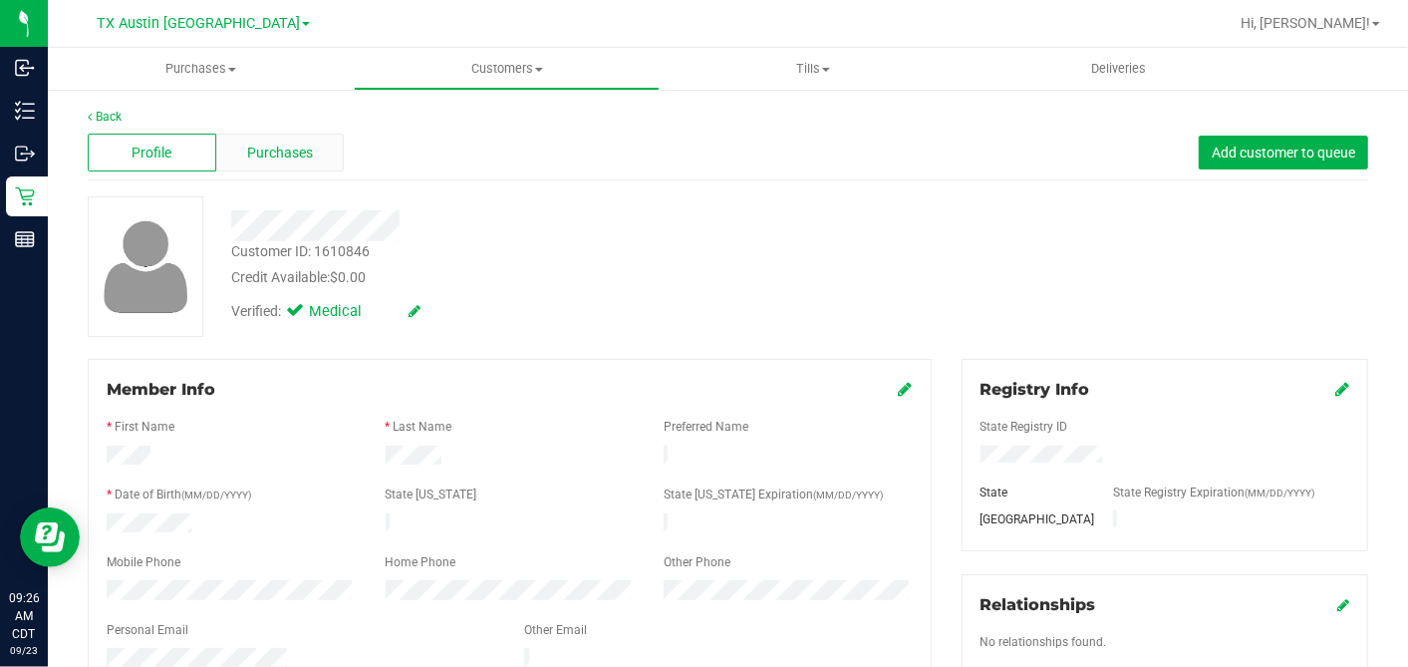
click at [254, 156] on span "Purchases" at bounding box center [280, 153] width 66 height 21
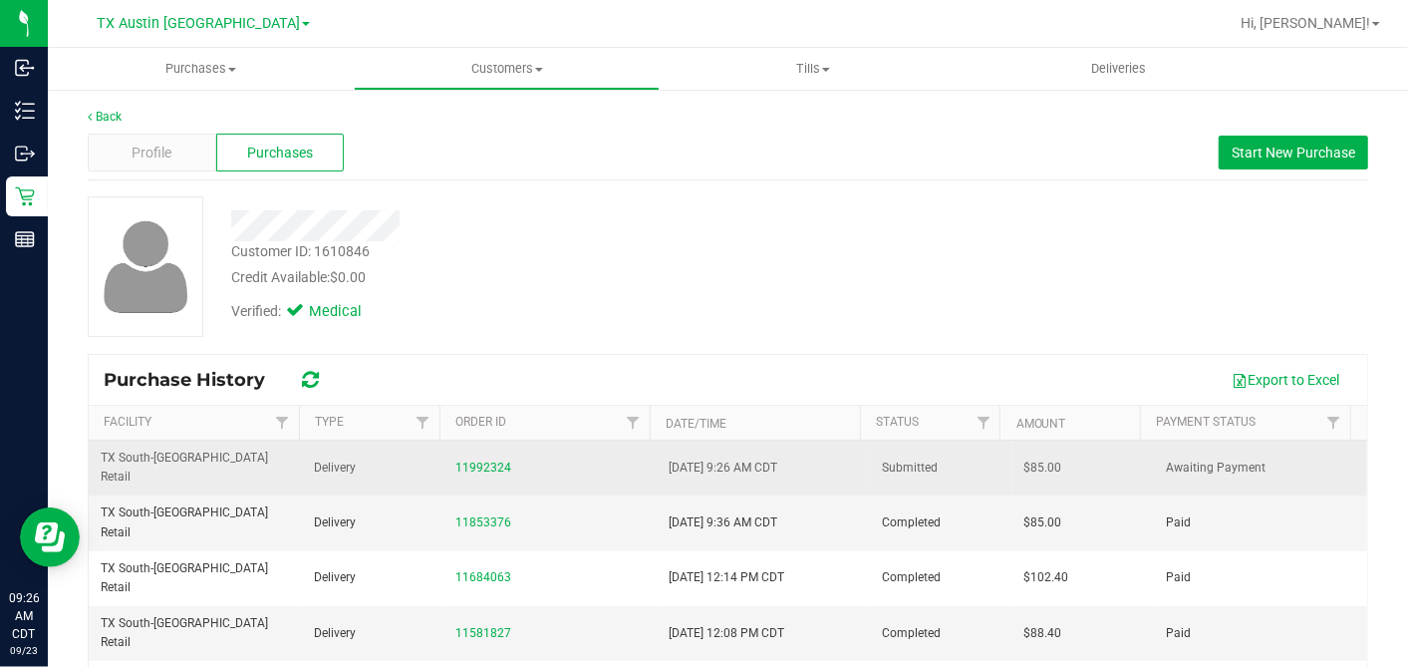
click at [1025, 458] on span "$85.00" at bounding box center [1044, 467] width 38 height 19
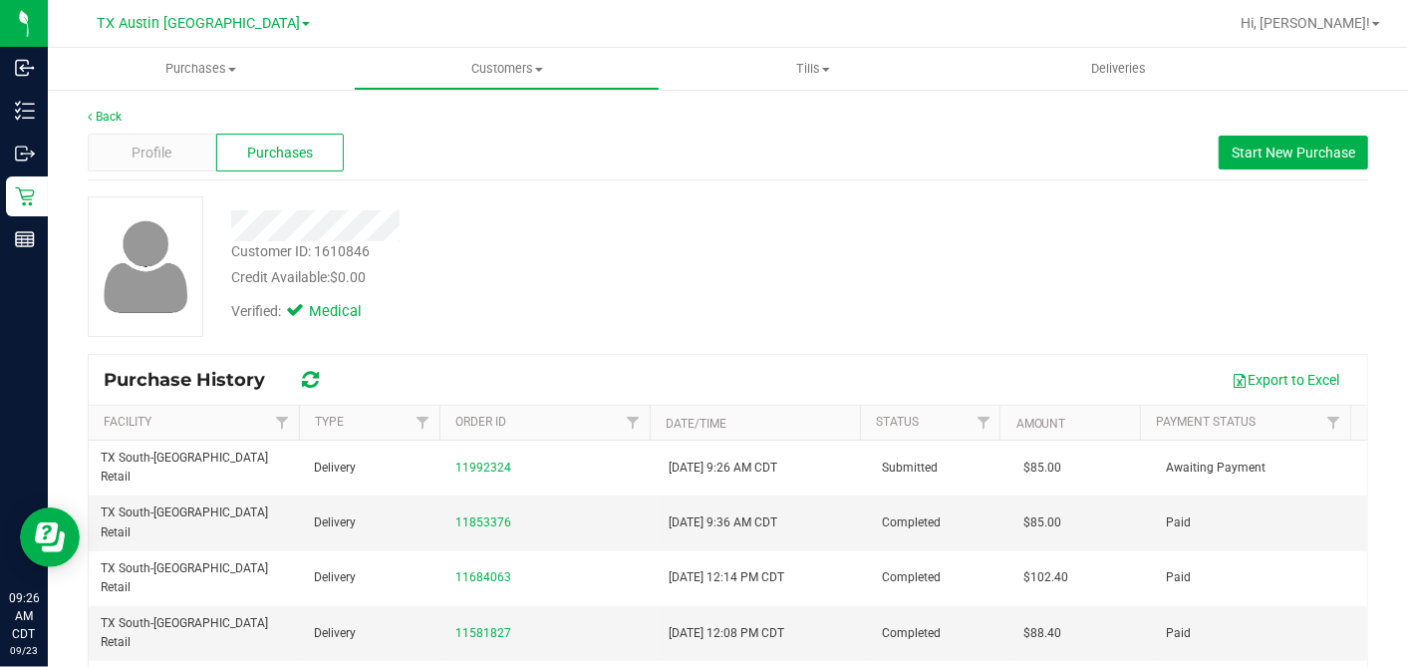
copy span "85.00"
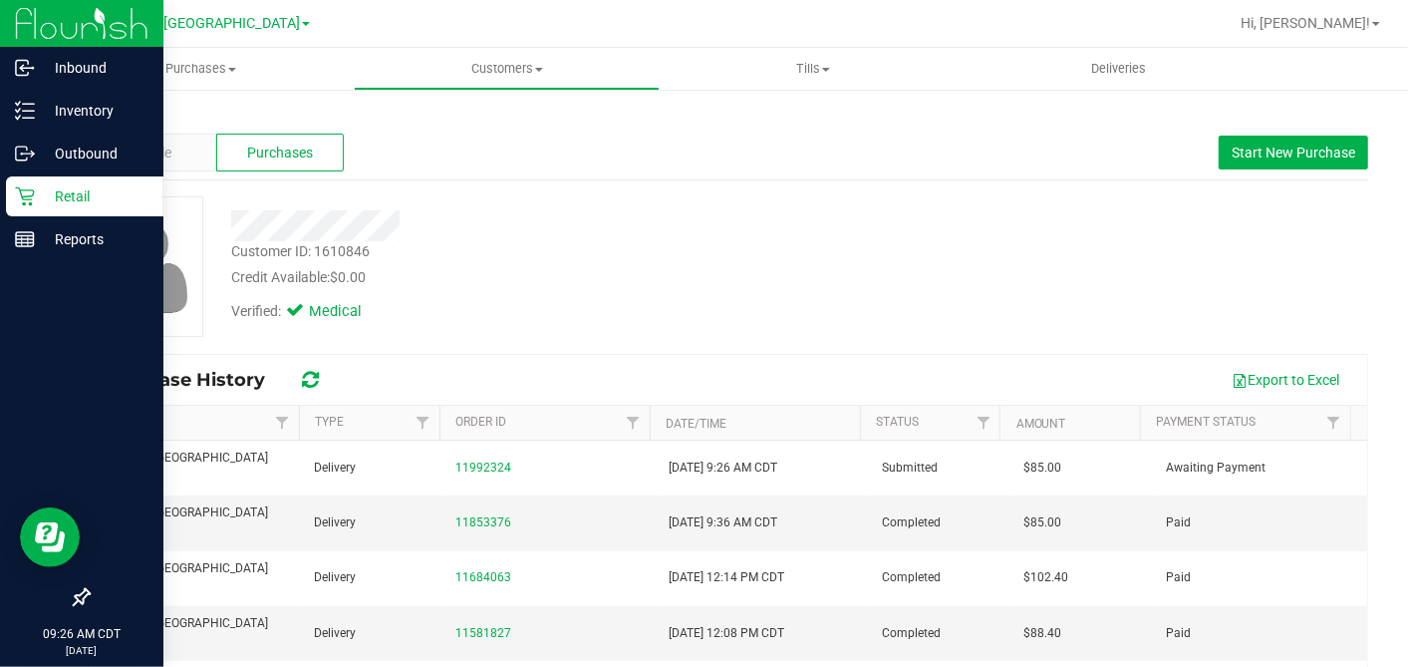
click at [14, 185] on div "Retail" at bounding box center [84, 196] width 157 height 40
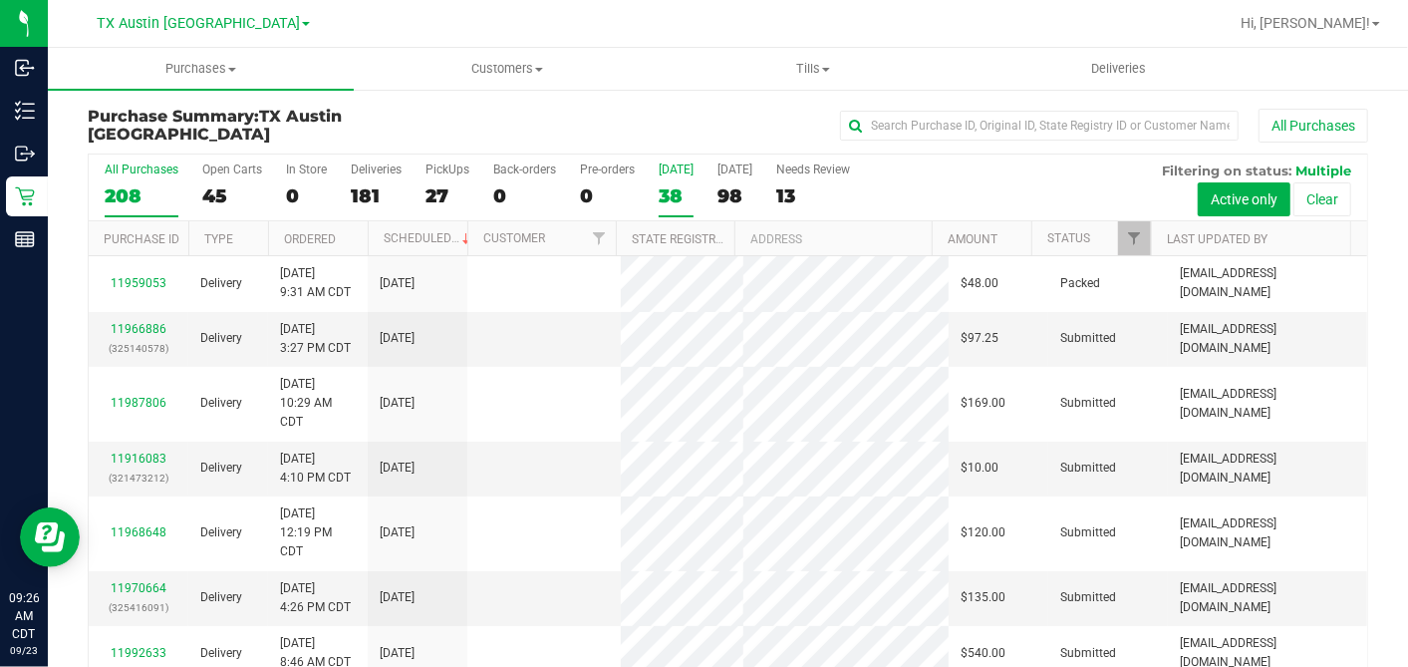
click at [671, 190] on div "38" at bounding box center [676, 195] width 35 height 23
click at [0, 0] on input "Today 38" at bounding box center [0, 0] width 0 height 0
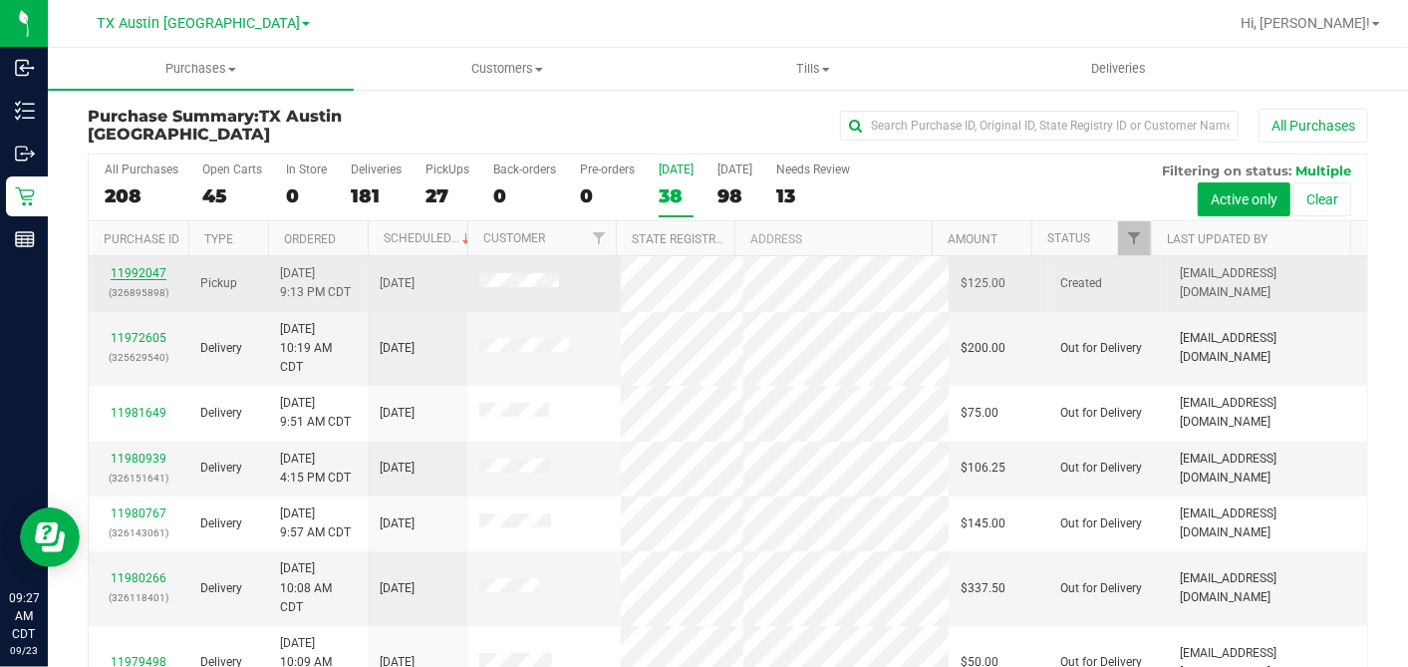
click at [135, 266] on link "11992047" at bounding box center [139, 273] width 56 height 14
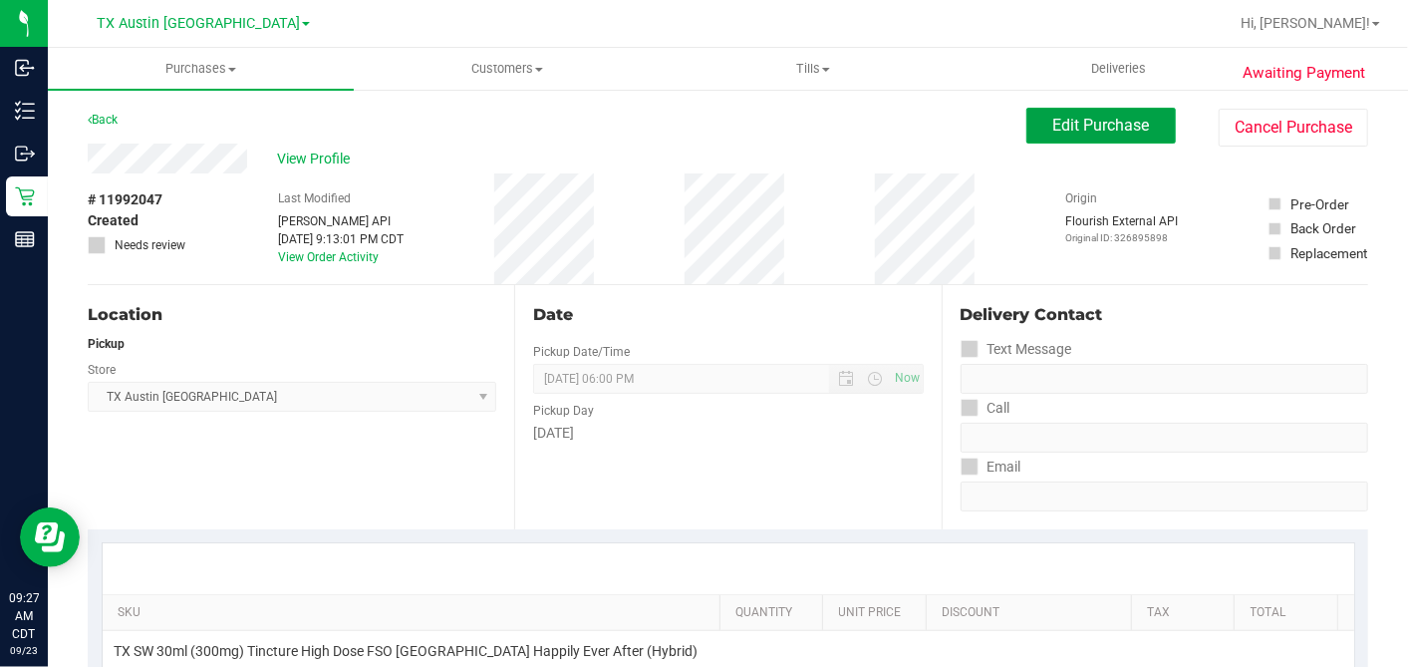
drag, startPoint x: 1060, startPoint y: 125, endPoint x: 1030, endPoint y: 149, distance: 38.9
click at [1060, 125] on span "Edit Purchase" at bounding box center [1101, 125] width 97 height 19
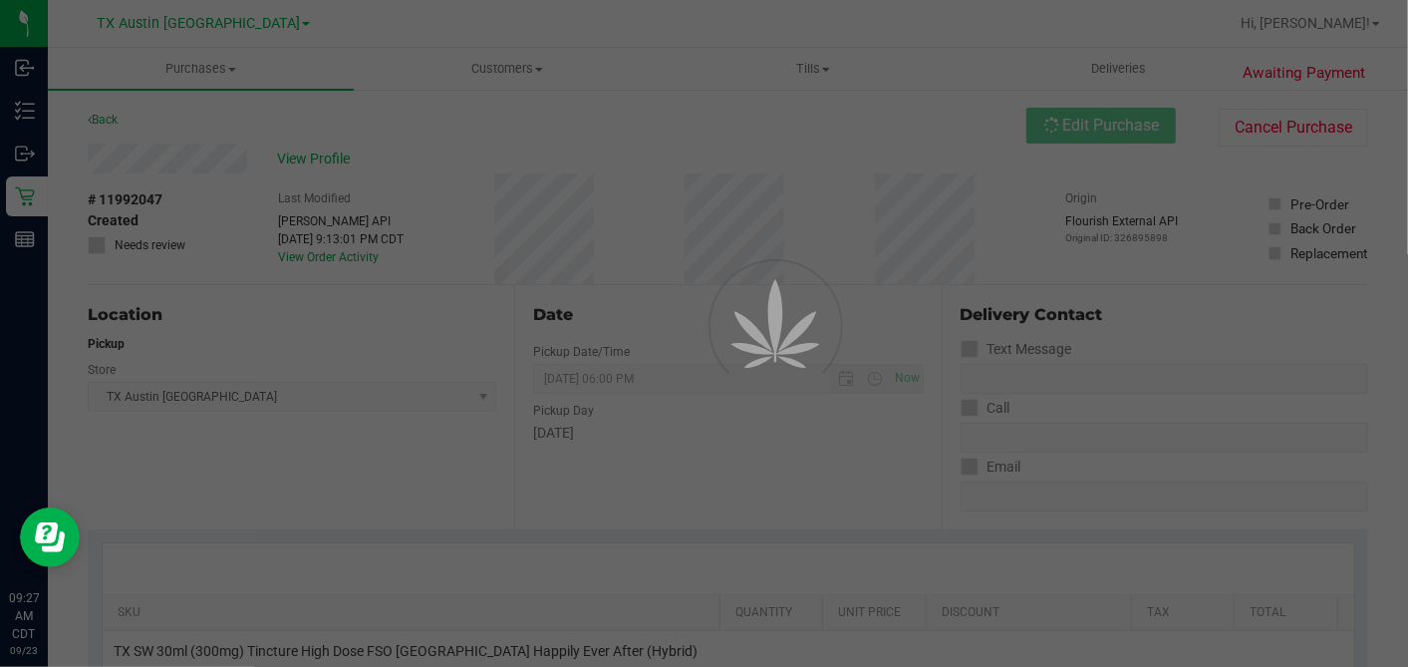
click at [100, 356] on div at bounding box center [704, 333] width 1408 height 667
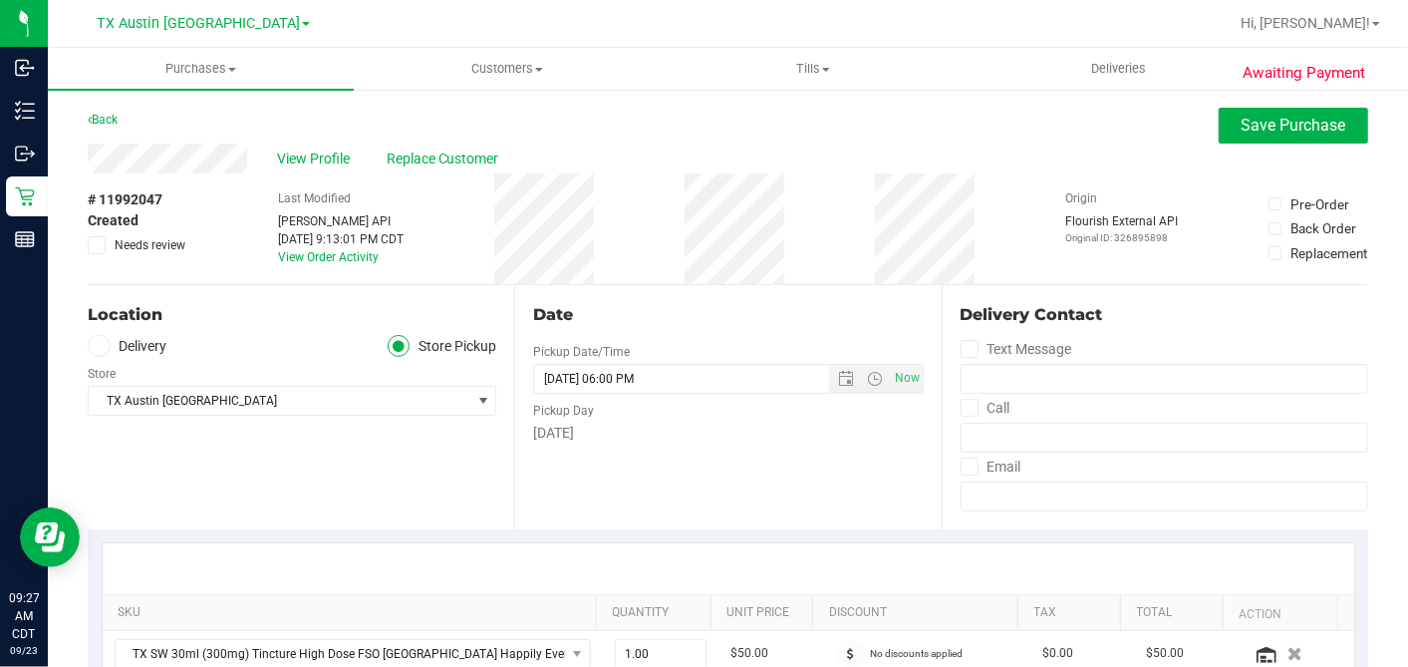
click at [108, 347] on span at bounding box center [99, 346] width 23 height 23
click at [0, 0] on input "Delivery" at bounding box center [0, 0] width 0 height 0
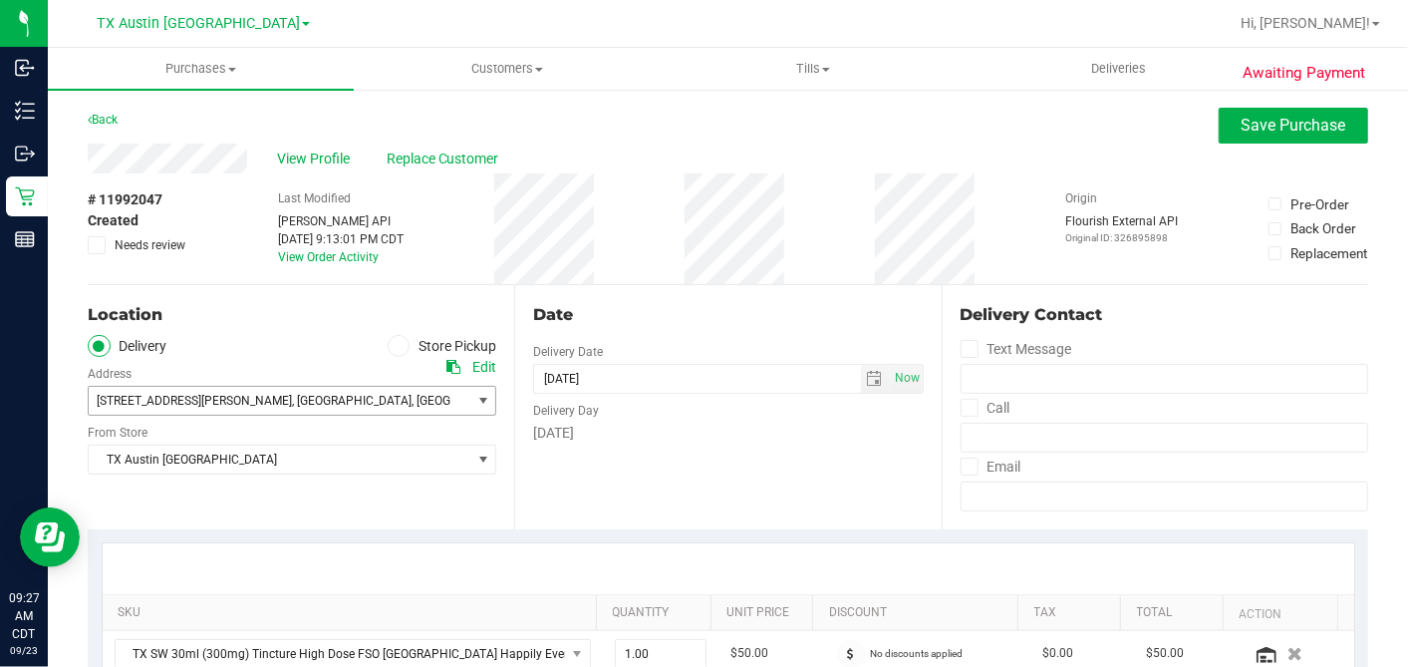
click at [181, 407] on span "5004 Camacho St , Austin , TX 78723" at bounding box center [270, 401] width 363 height 28
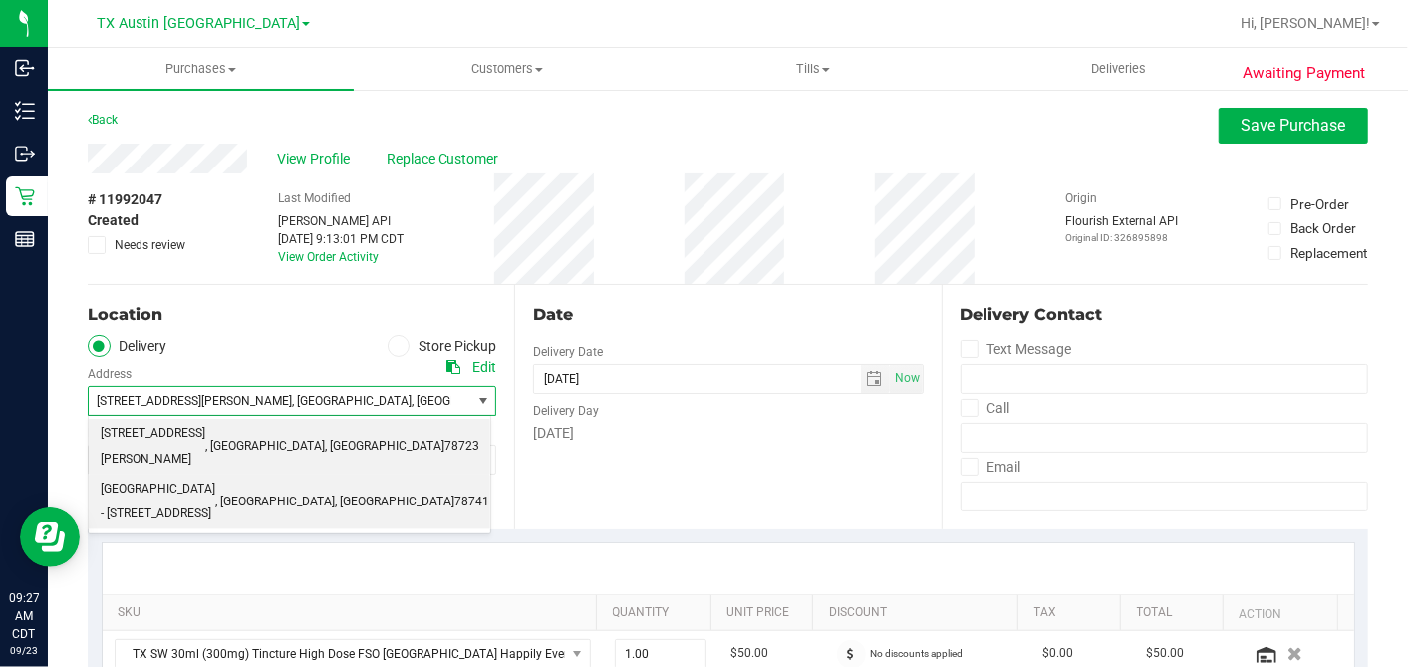
click at [200, 476] on span "SOUTH AUSTIN - 7105 E. RIVERSIDE DR." at bounding box center [158, 501] width 115 height 51
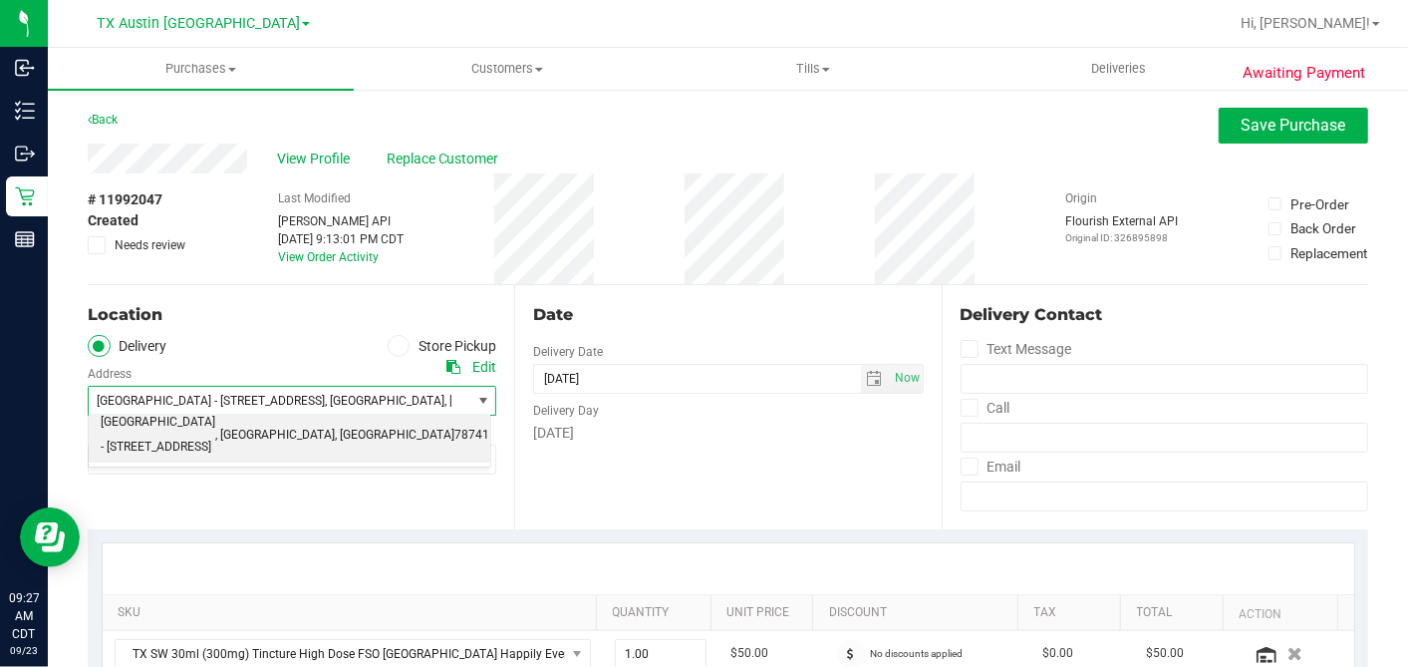
click at [200, 469] on span "TX Austin [GEOGRAPHIC_DATA]" at bounding box center [280, 459] width 382 height 28
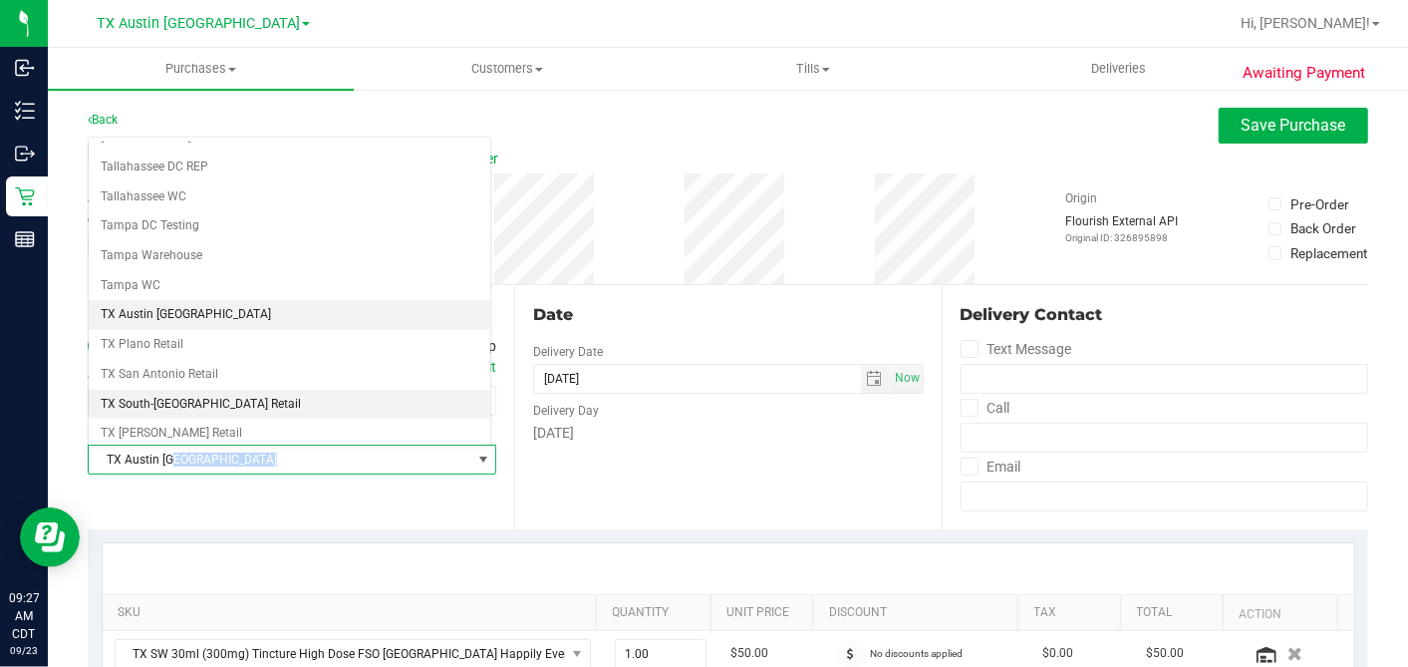
scroll to position [1417, 0]
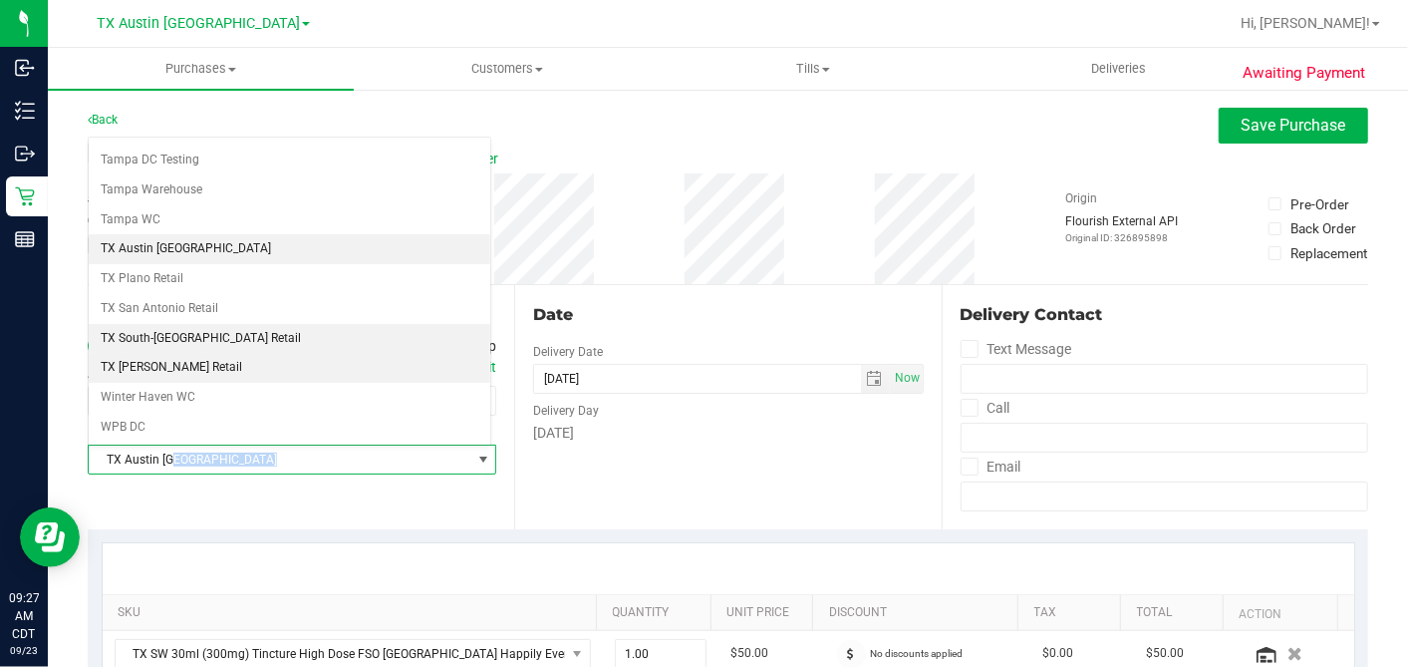
click at [207, 324] on li "TX South-[GEOGRAPHIC_DATA] Retail" at bounding box center [290, 339] width 402 height 30
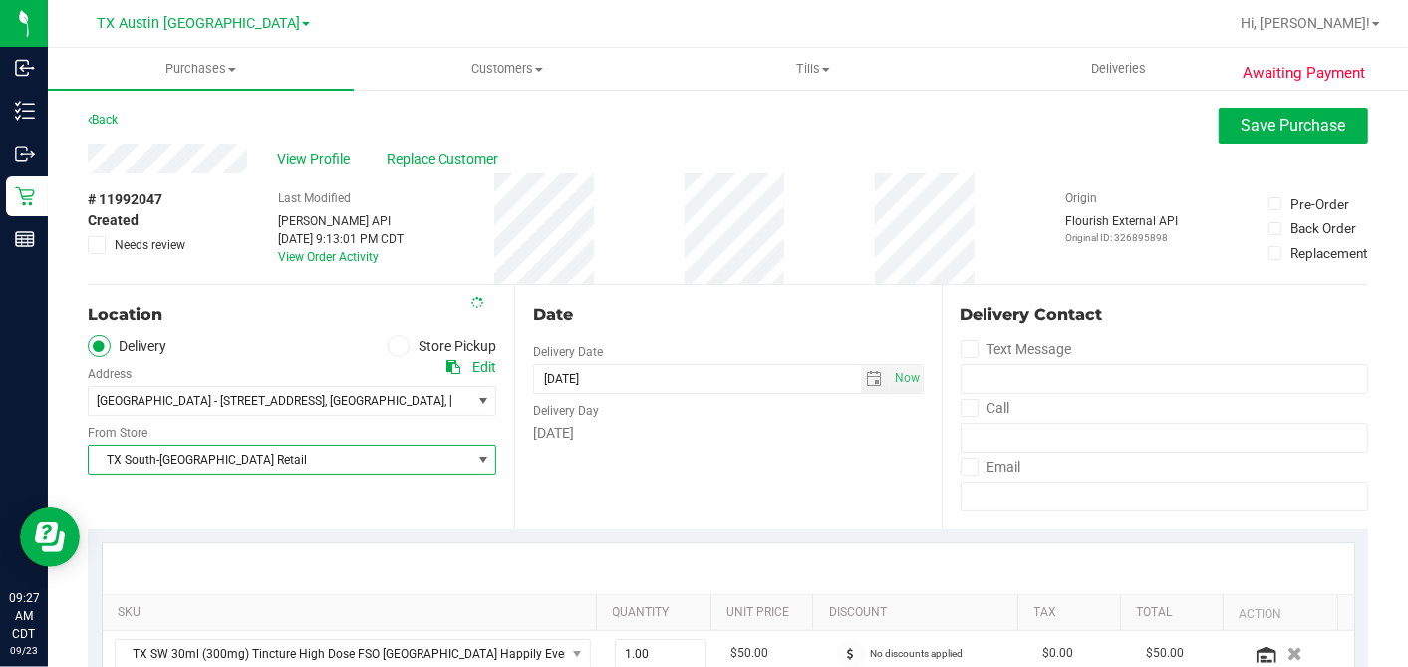
click at [710, 328] on div "Date Delivery Date 09/23/2025 Now 09/23/2025 06:00 PM Now Delivery Day Tuesday" at bounding box center [727, 407] width 427 height 244
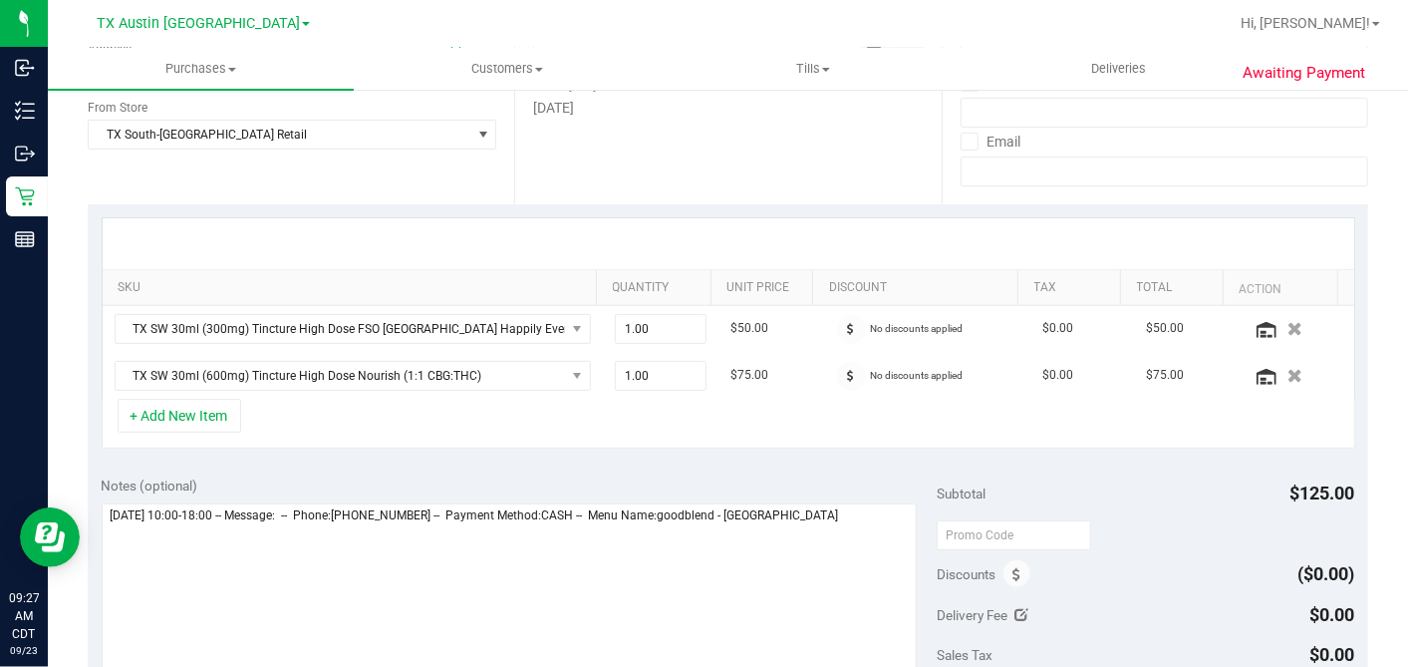
scroll to position [553, 0]
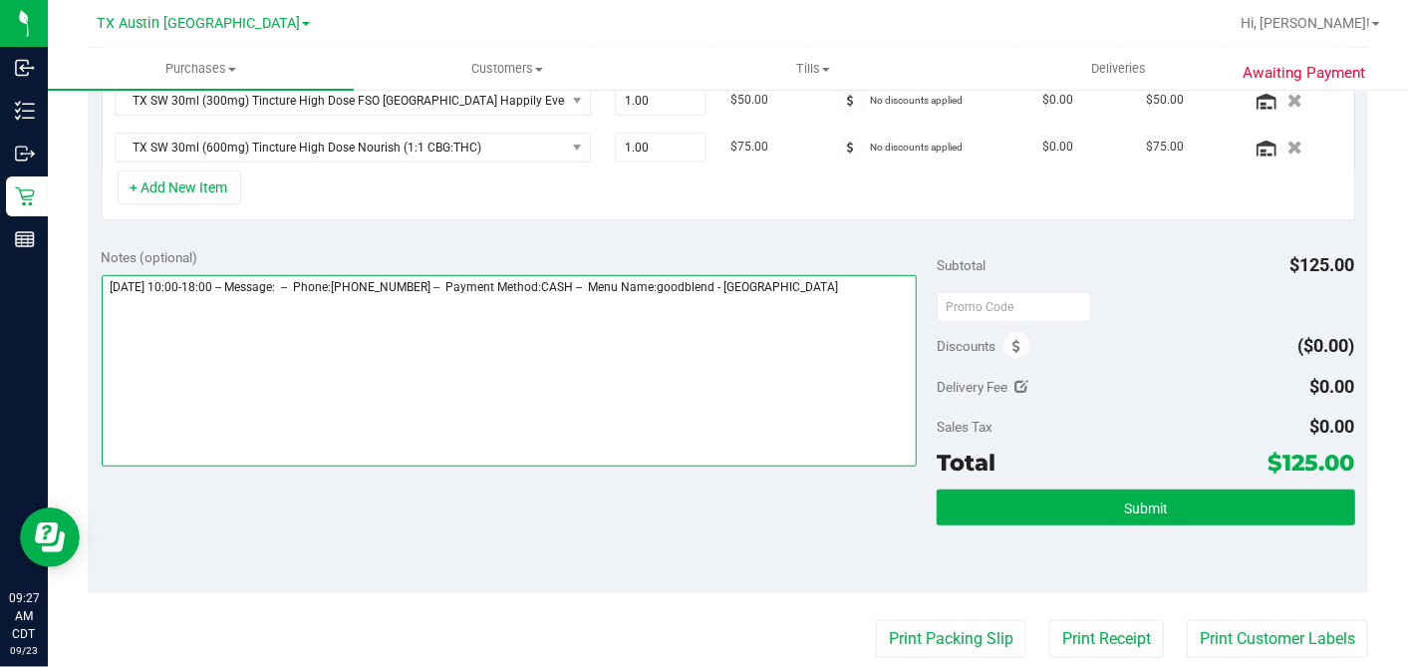
click at [844, 293] on textarea at bounding box center [510, 370] width 816 height 191
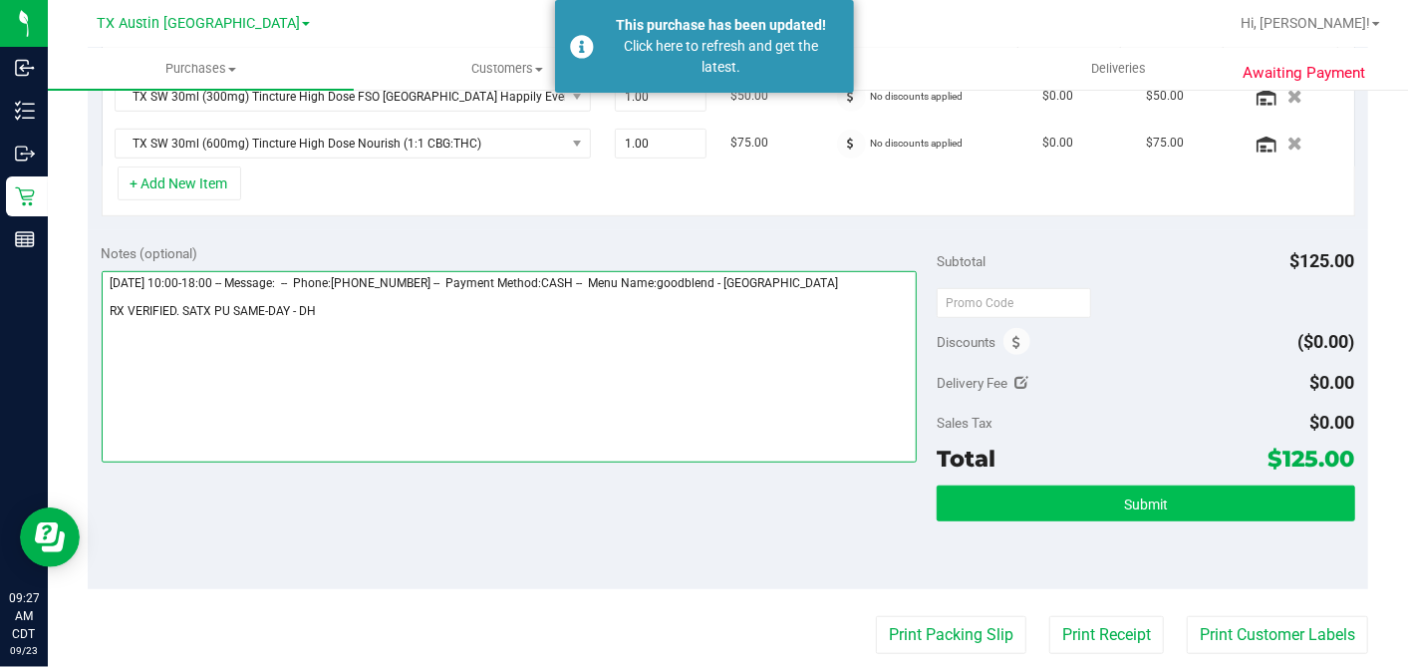
type textarea "Tuesday 09/23/2025 10:00-18:00 -- Message: -- Phone:7133890236 -- Payment Metho…"
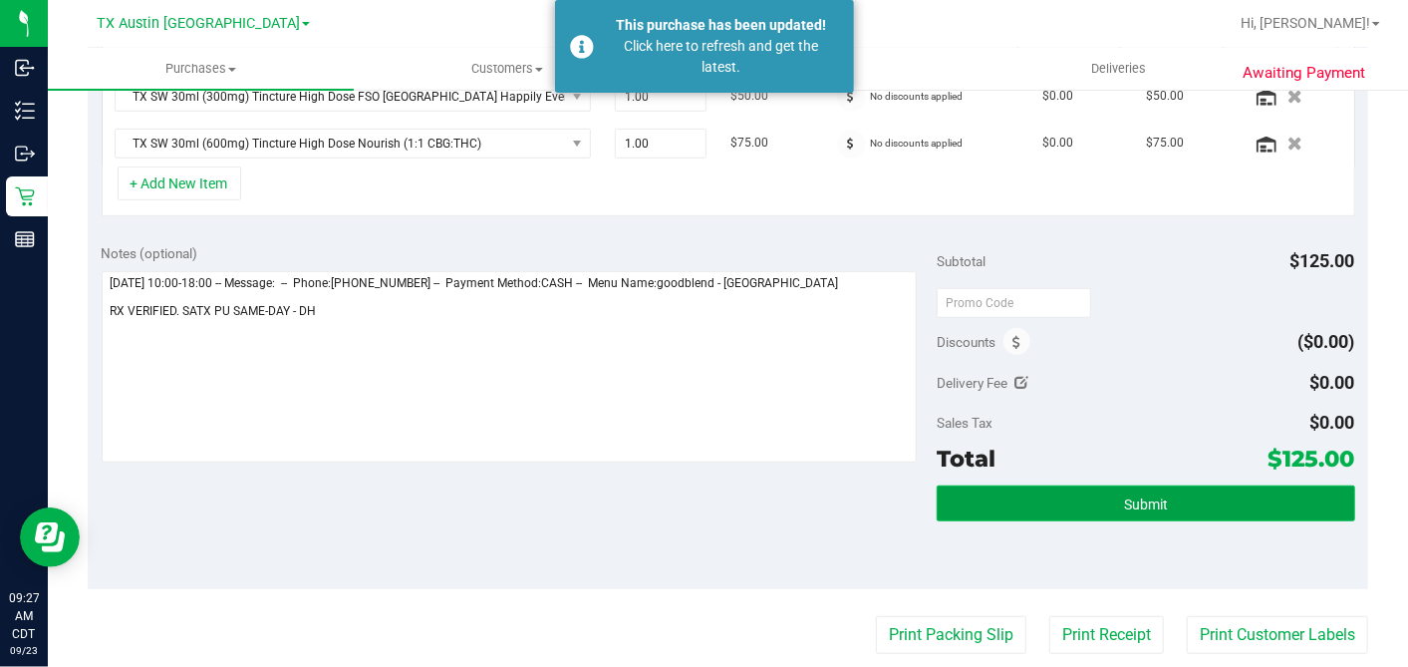
click at [1124, 498] on span "Submit" at bounding box center [1146, 504] width 44 height 16
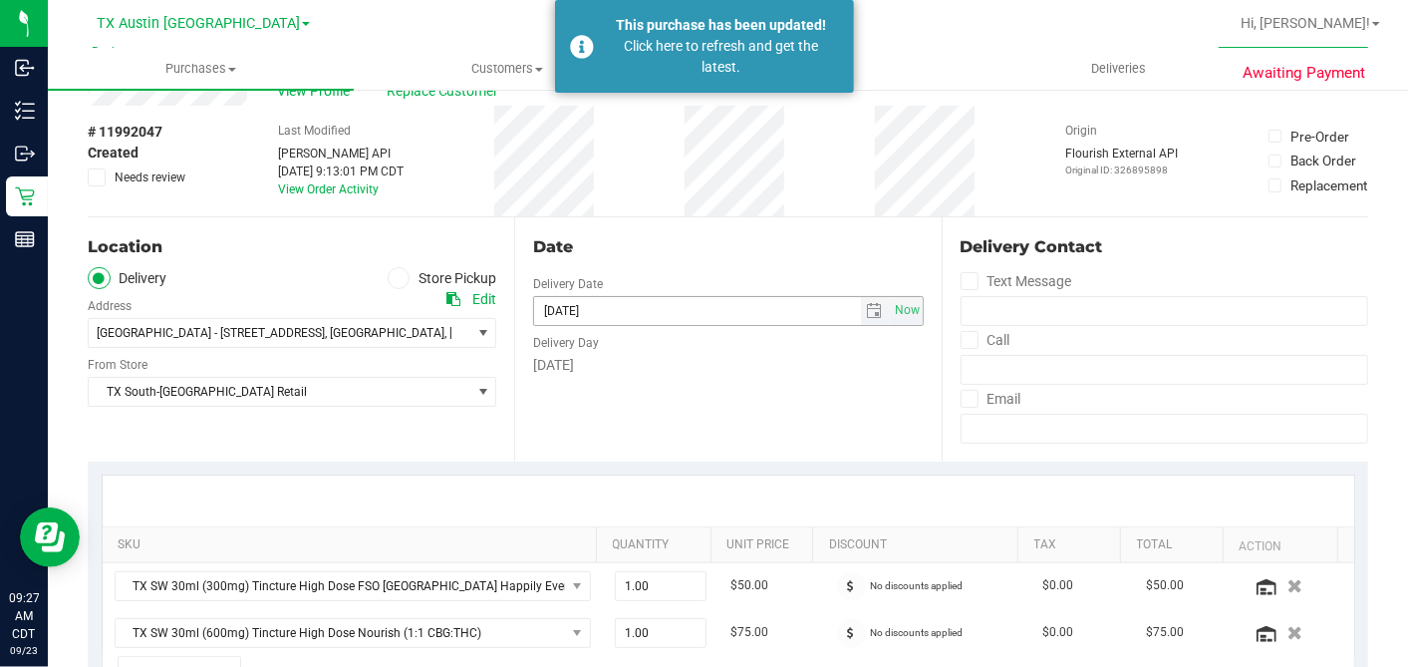
scroll to position [0, 0]
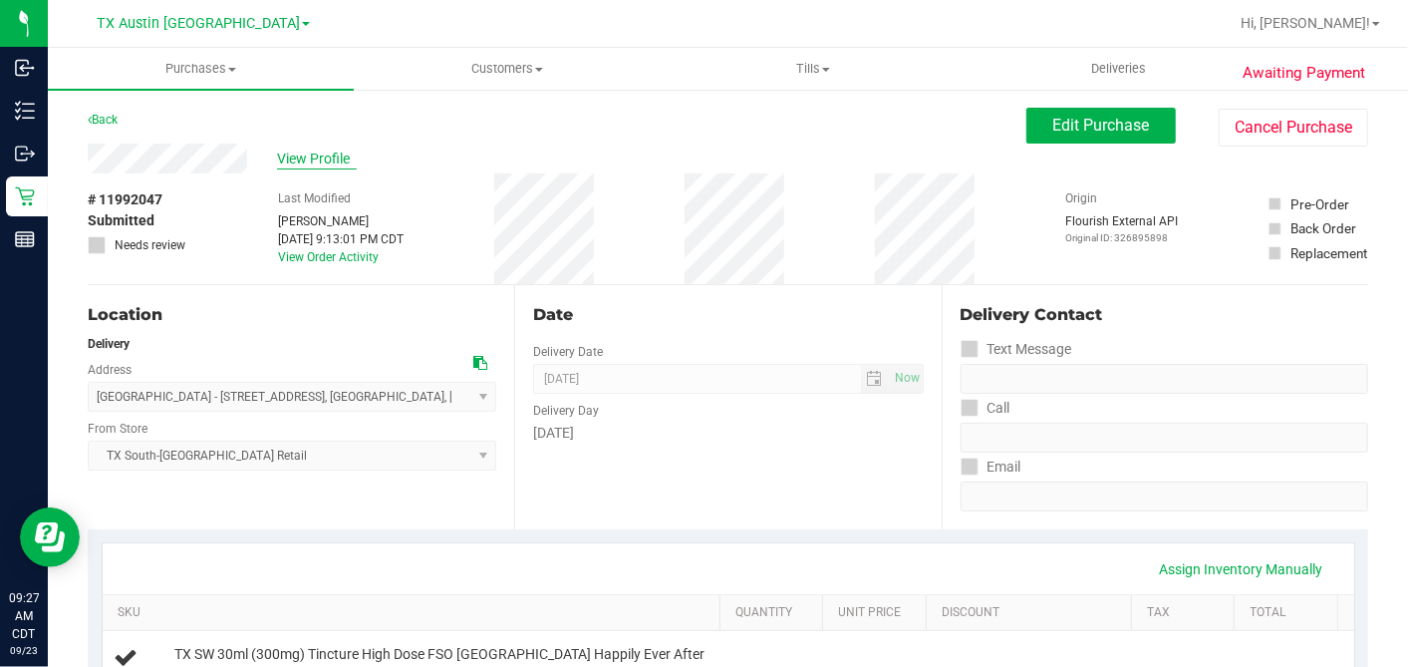
click at [322, 163] on span "View Profile" at bounding box center [317, 158] width 80 height 21
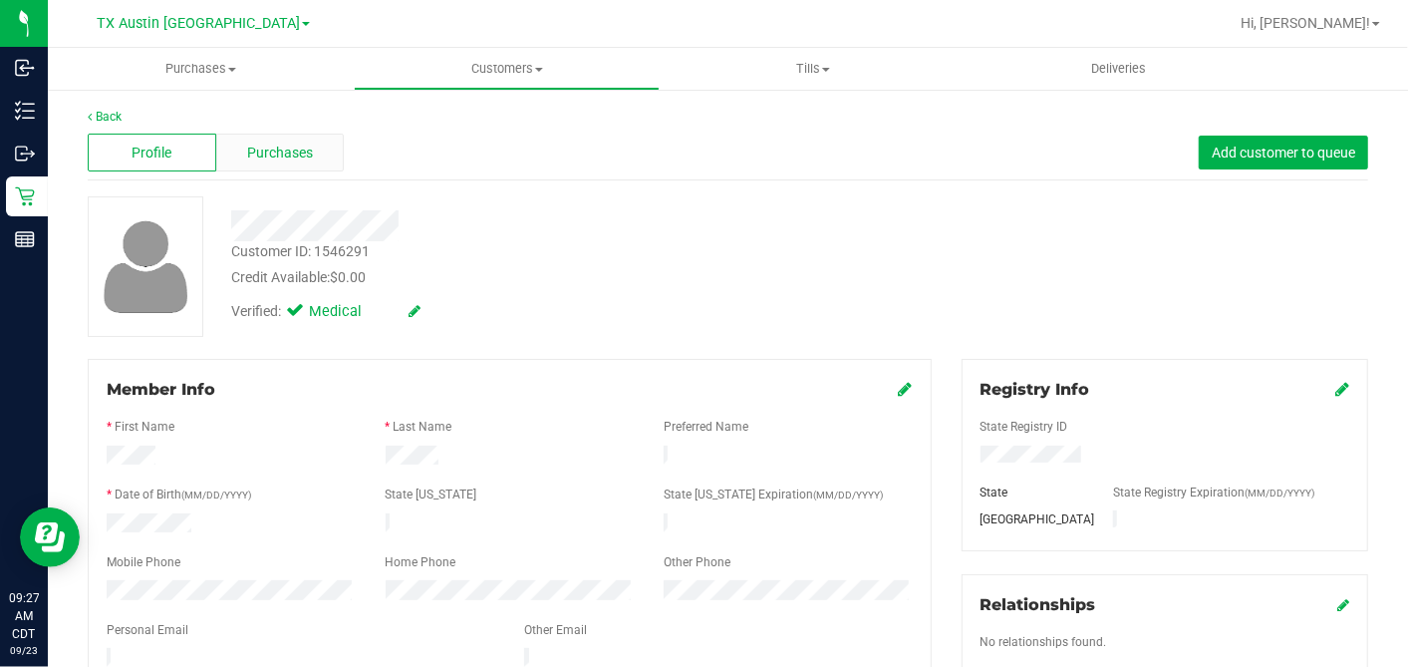
click at [263, 145] on span "Purchases" at bounding box center [280, 153] width 66 height 21
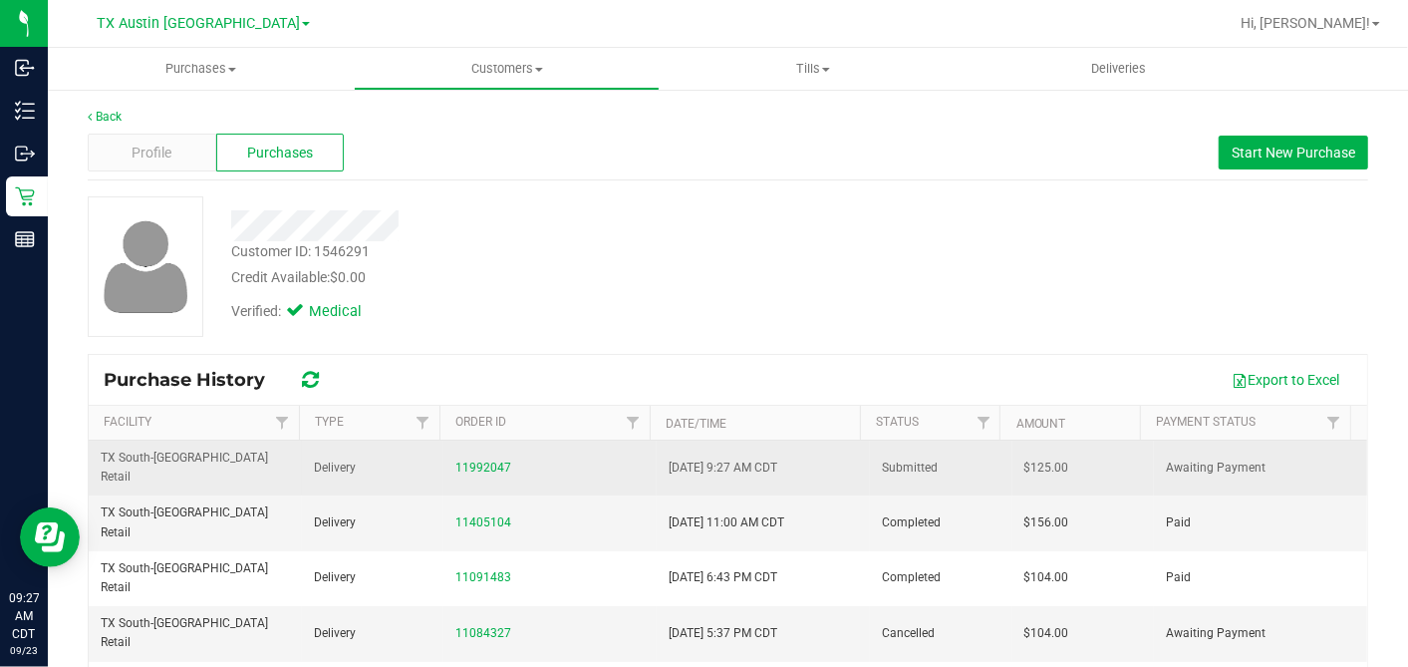
click at [1025, 458] on span "$125.00" at bounding box center [1047, 467] width 45 height 19
drag, startPoint x: 1018, startPoint y: 456, endPoint x: 1041, endPoint y: 454, distance: 24.0
click at [1025, 458] on span "$125.00" at bounding box center [1047, 467] width 45 height 19
copy span "125.00"
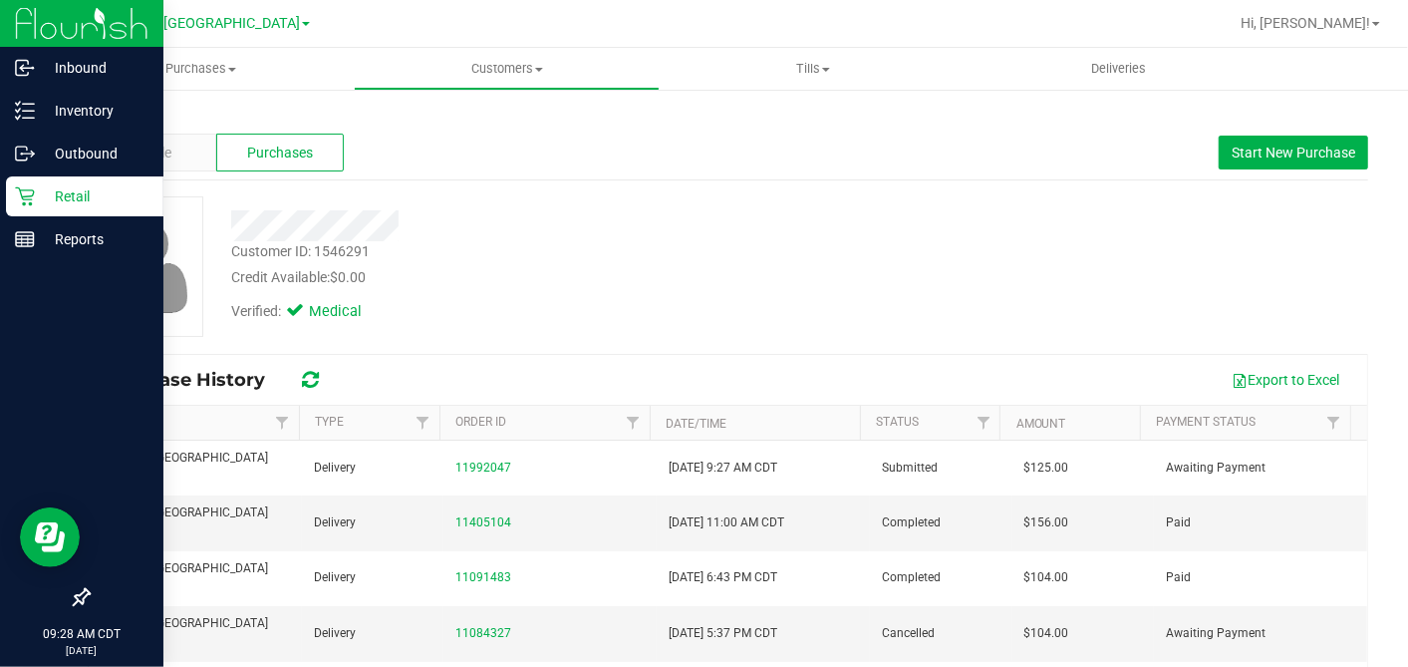
click at [37, 190] on p "Retail" at bounding box center [95, 196] width 120 height 24
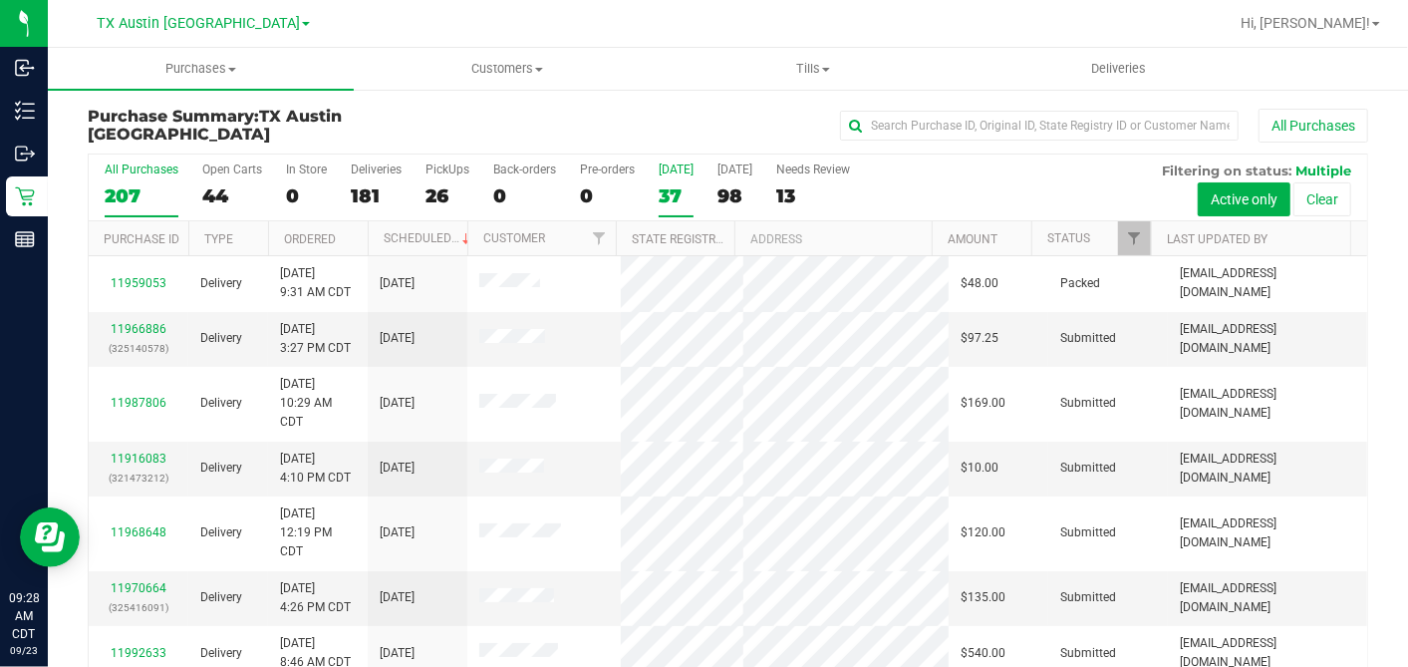
click at [672, 189] on div "37" at bounding box center [676, 195] width 35 height 23
click at [0, 0] on input "Today 37" at bounding box center [0, 0] width 0 height 0
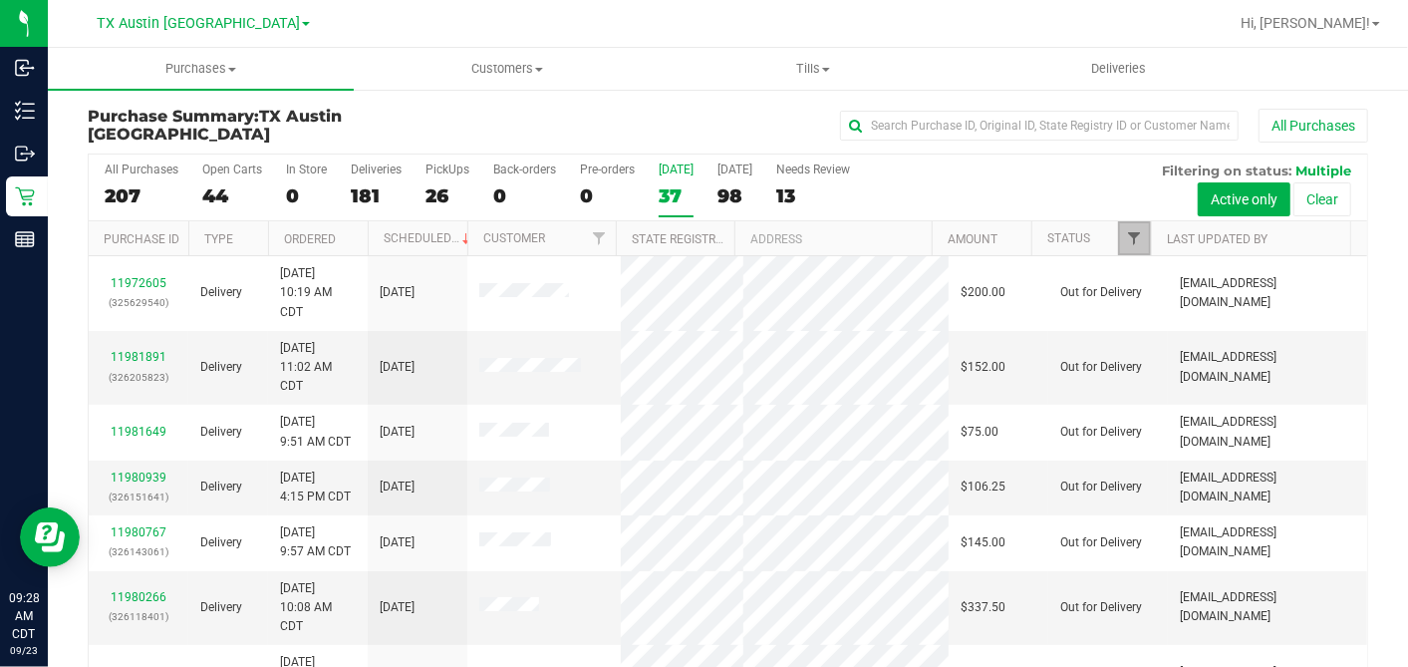
click at [1126, 233] on span "Filter" at bounding box center [1134, 238] width 16 height 16
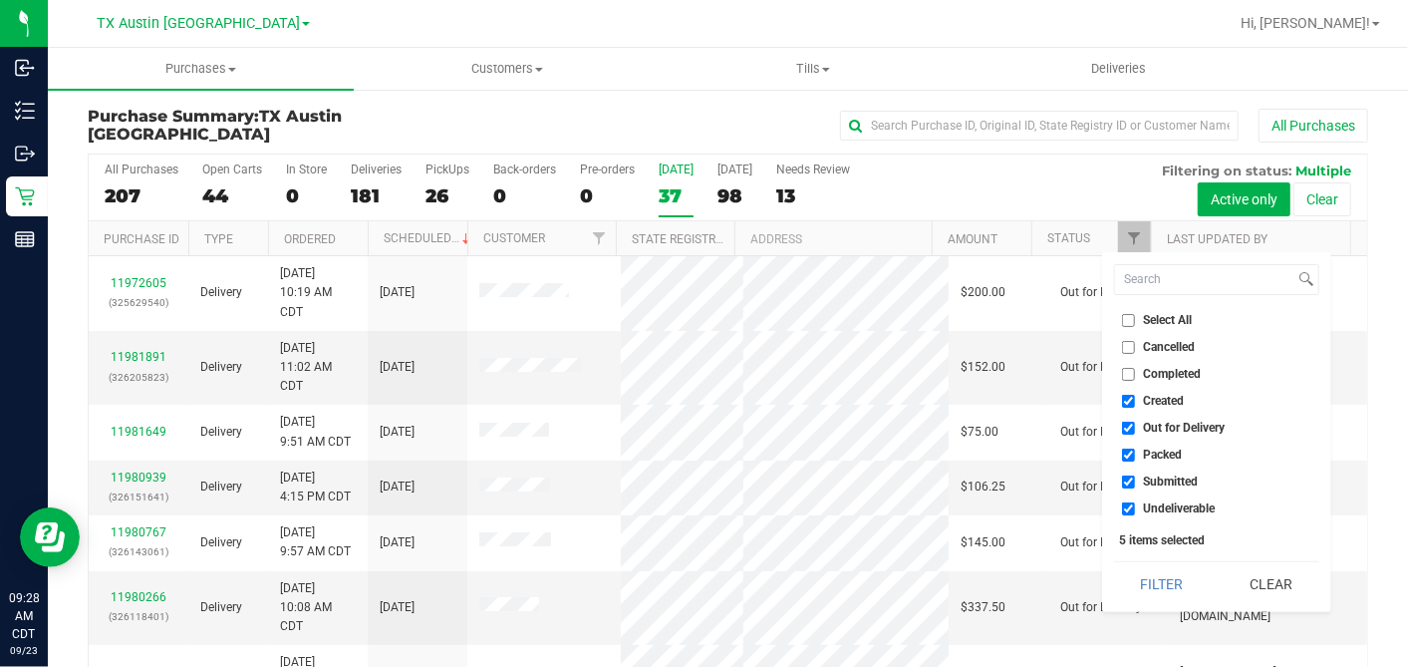
click at [1128, 319] on input "Select All" at bounding box center [1128, 320] width 13 height 13
checkbox input "true"
click at [1128, 319] on input "Select All" at bounding box center [1128, 320] width 13 height 13
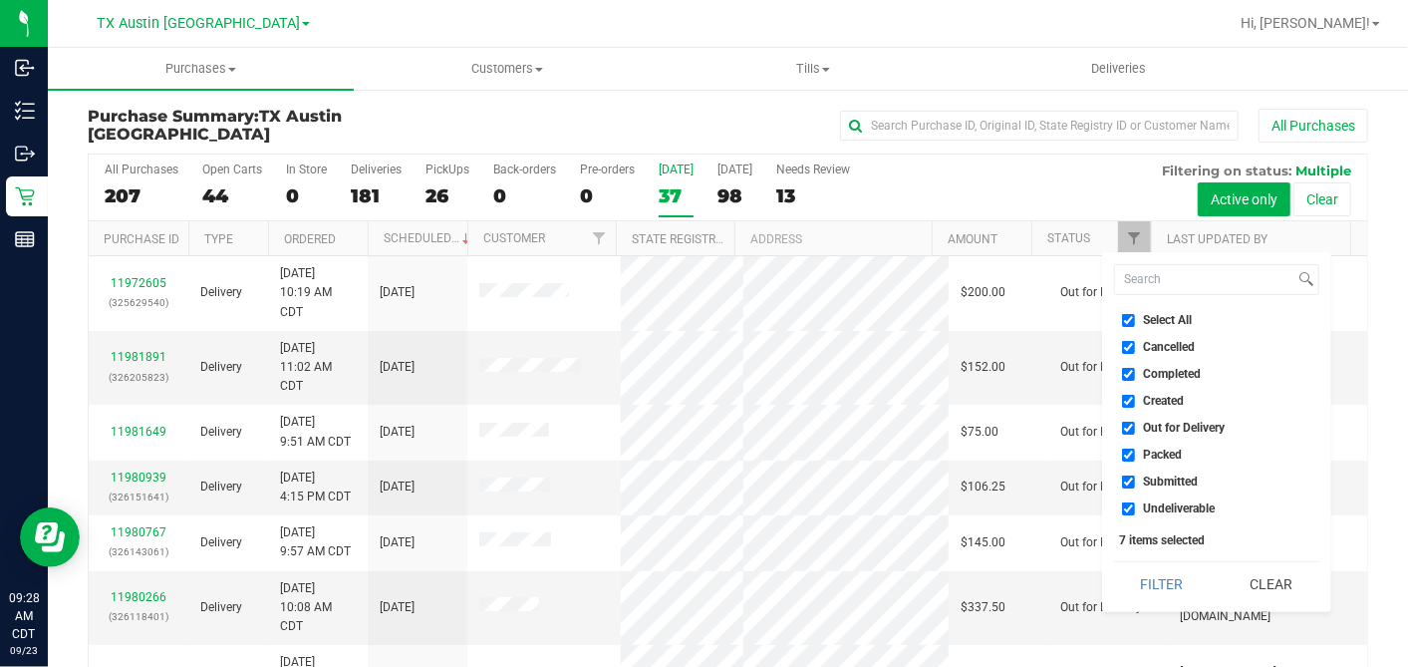
checkbox input "false"
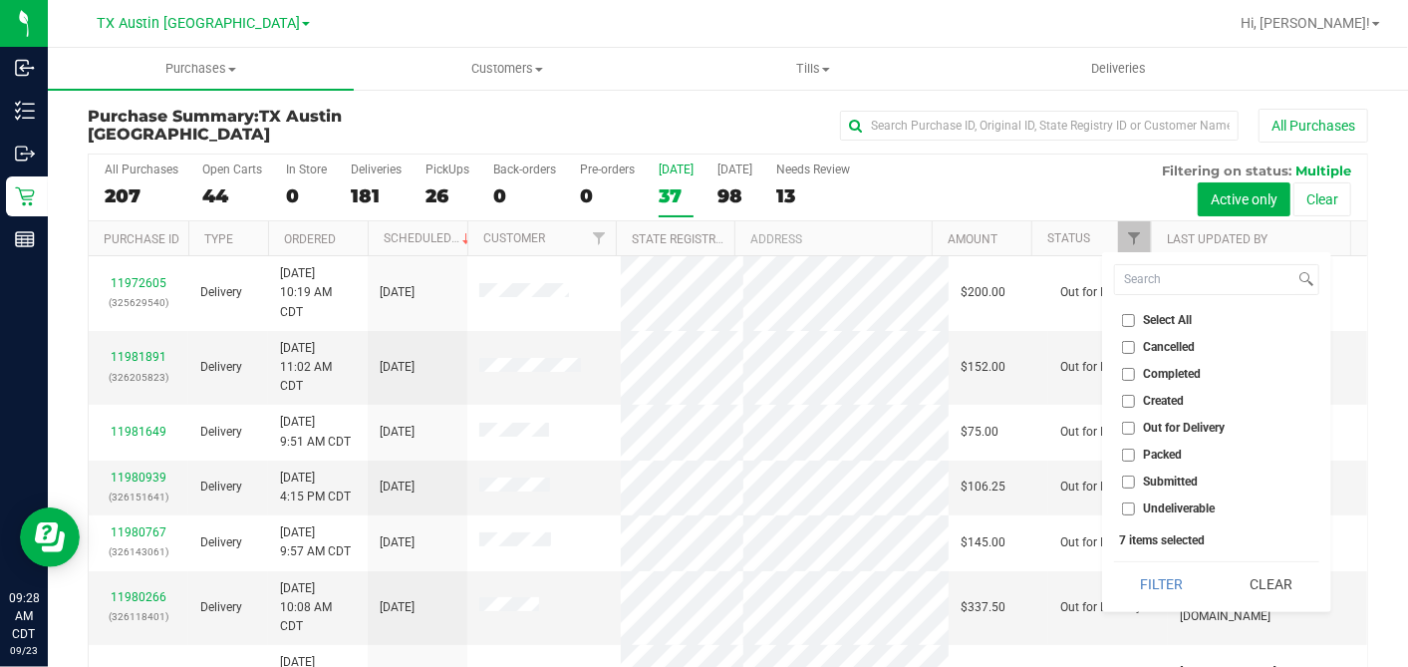
checkbox input "false"
click at [1124, 405] on input "Created" at bounding box center [1128, 401] width 13 height 13
checkbox input "true"
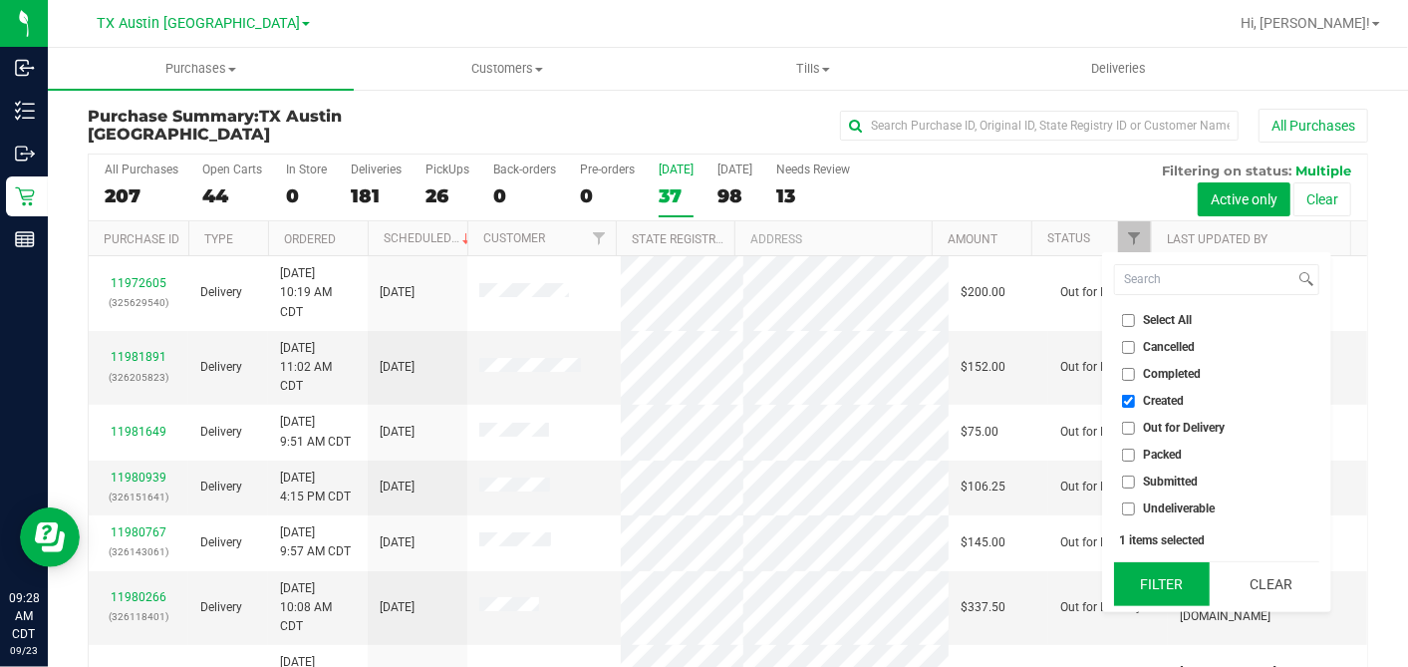
click at [1133, 562] on button "Filter" at bounding box center [1162, 584] width 96 height 44
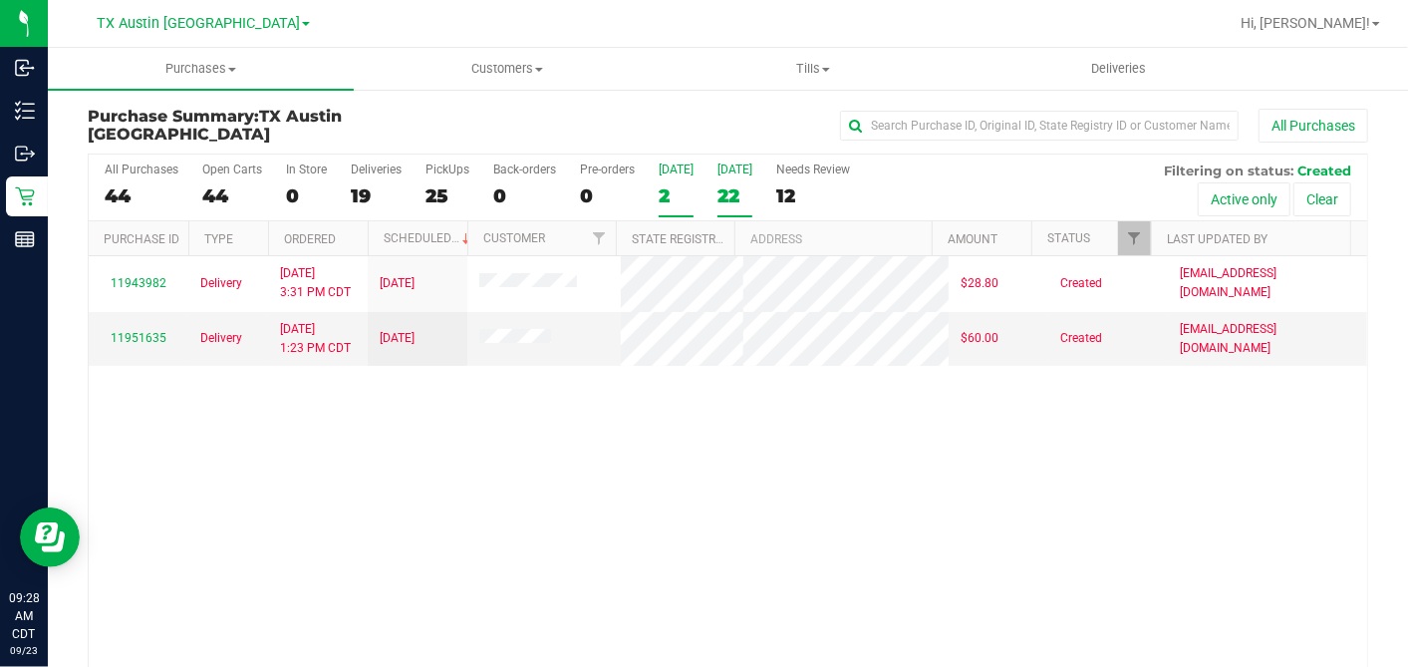
click at [727, 195] on div "22" at bounding box center [735, 195] width 35 height 23
click at [0, 0] on input "Tomorrow 22" at bounding box center [0, 0] width 0 height 0
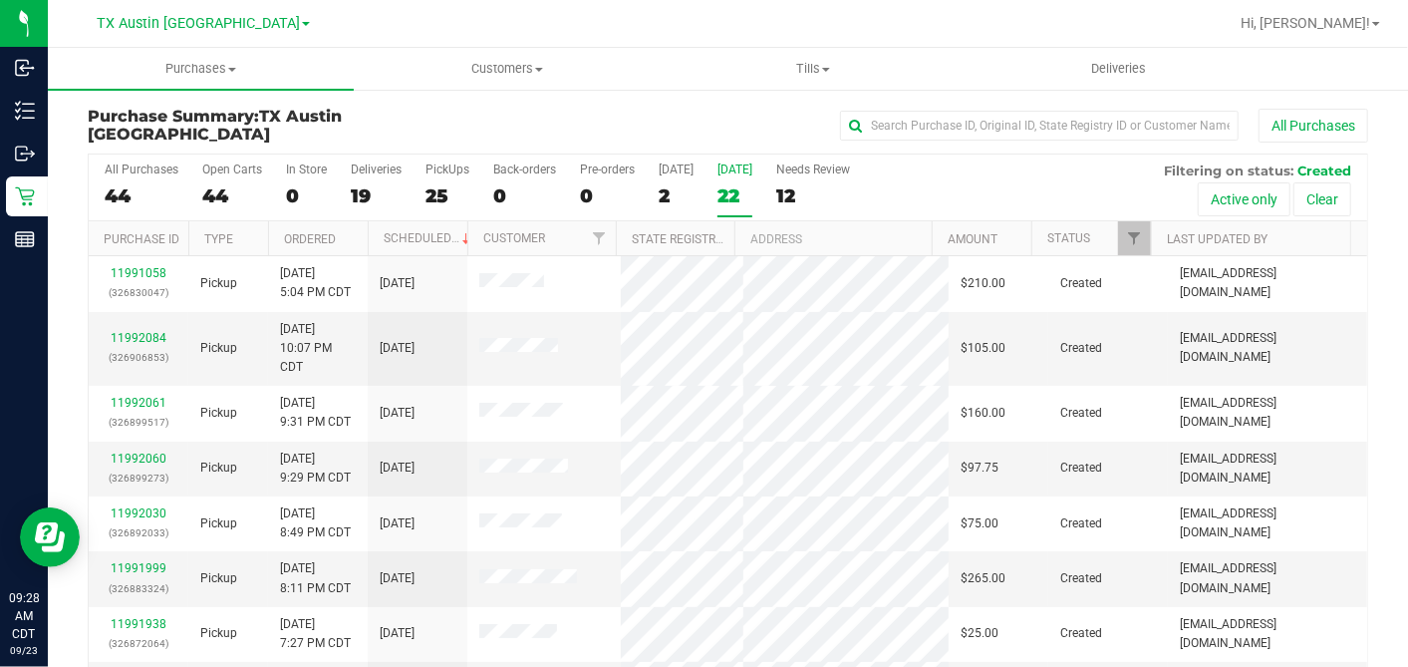
click at [341, 230] on th "Ordered" at bounding box center [318, 238] width 100 height 35
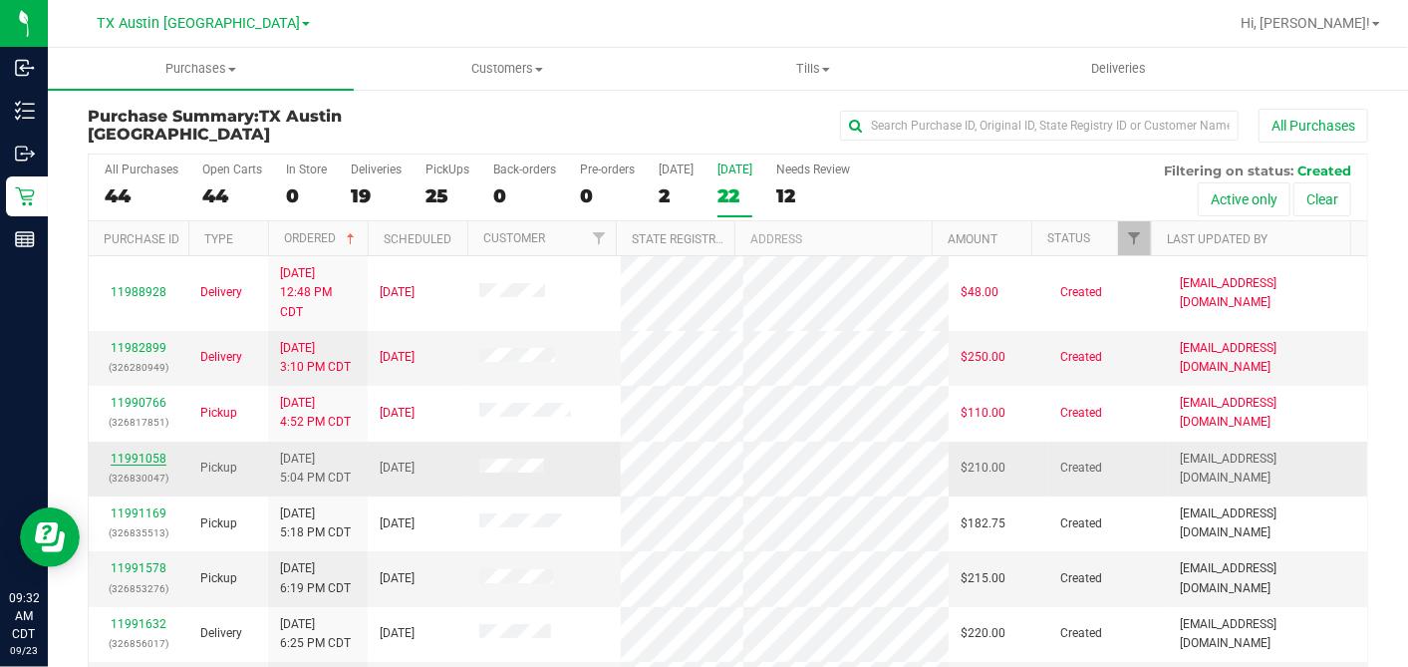
click at [143, 451] on link "11991058" at bounding box center [139, 458] width 56 height 14
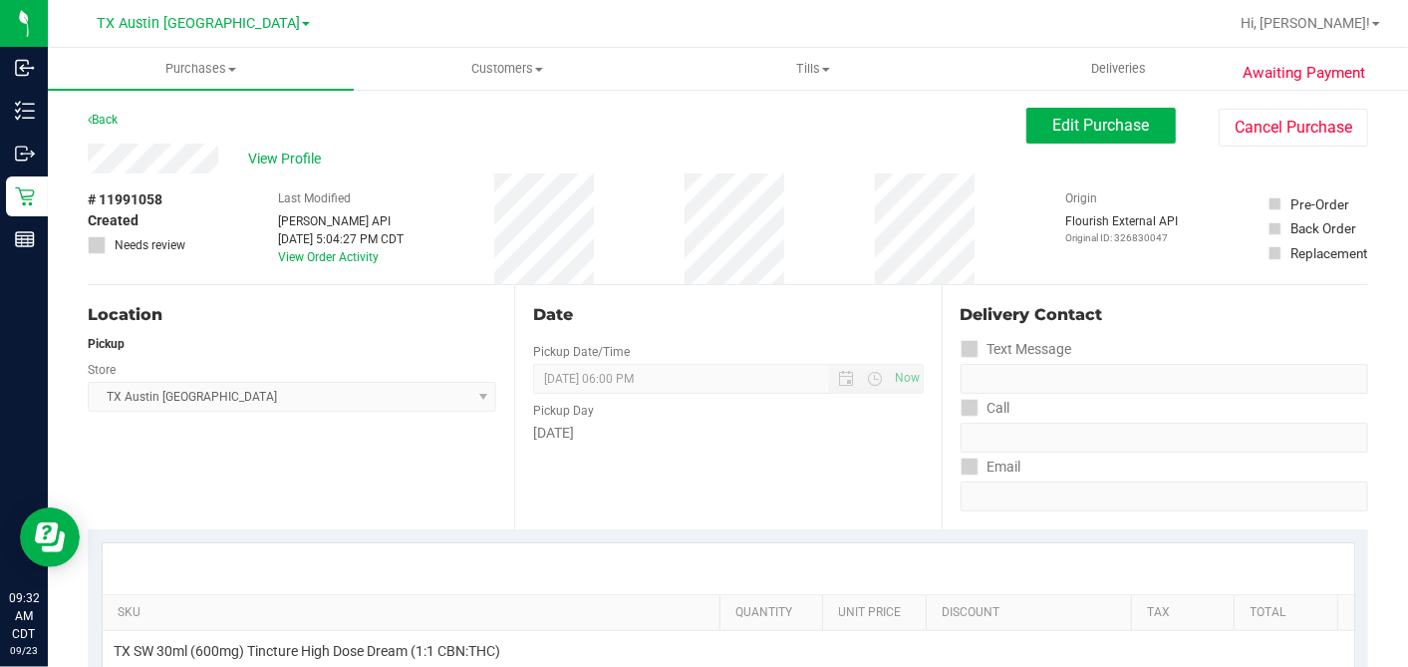
click at [226, 203] on div "# 11991058 Created Needs review Last Modified Jane API Sep 22, 2025 5:04:27 PM …" at bounding box center [728, 228] width 1281 height 111
drag, startPoint x: 1087, startPoint y: 127, endPoint x: 1059, endPoint y: 140, distance: 30.8
click at [1087, 126] on span "Edit Purchase" at bounding box center [1101, 125] width 97 height 19
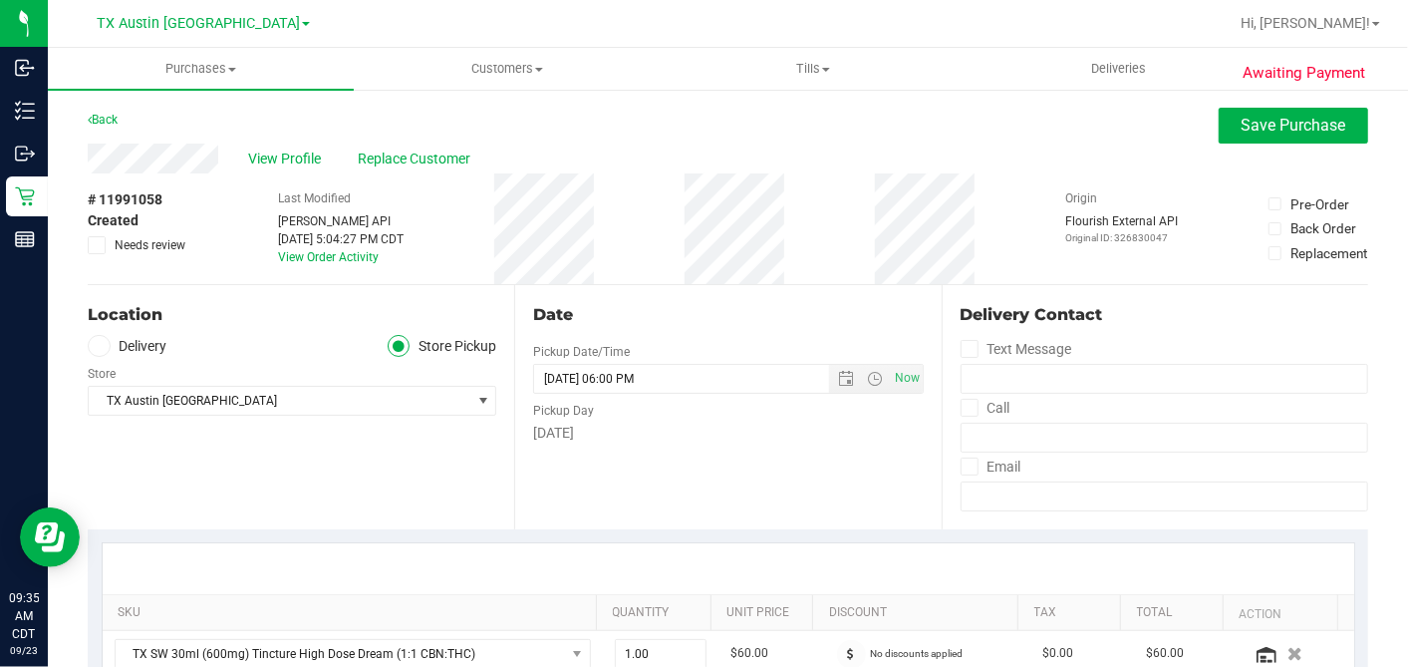
click at [123, 345] on label "Delivery" at bounding box center [128, 346] width 80 height 23
click at [0, 0] on input "Delivery" at bounding box center [0, 0] width 0 height 0
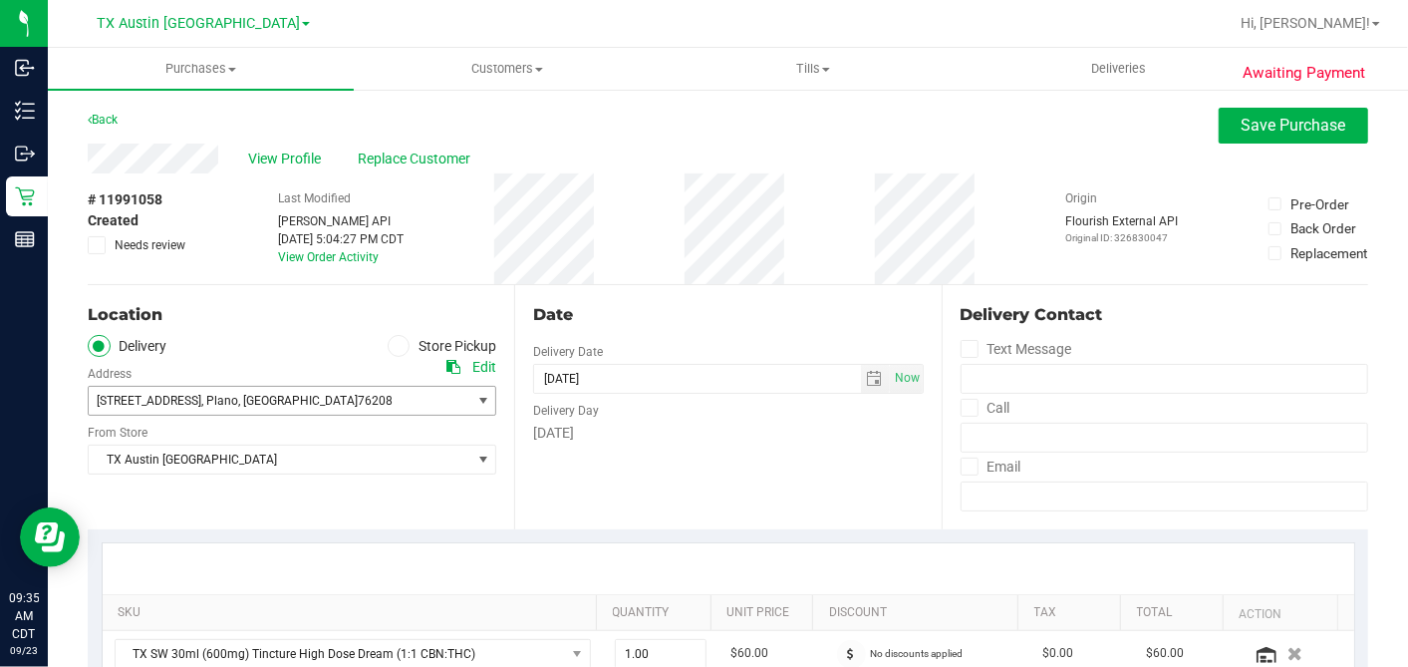
click at [189, 398] on span "4720 state hwy 121" at bounding box center [149, 401] width 105 height 14
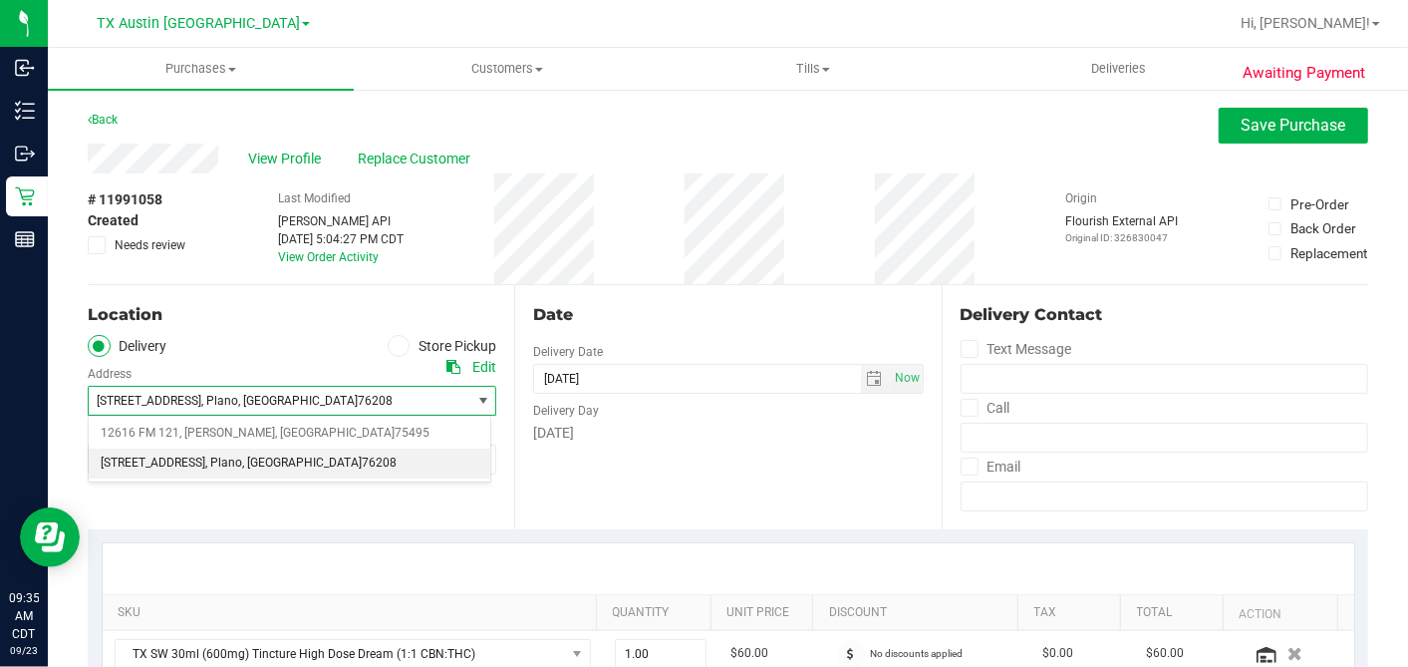
click at [230, 350] on ul "Delivery Store Pickup" at bounding box center [292, 346] width 409 height 23
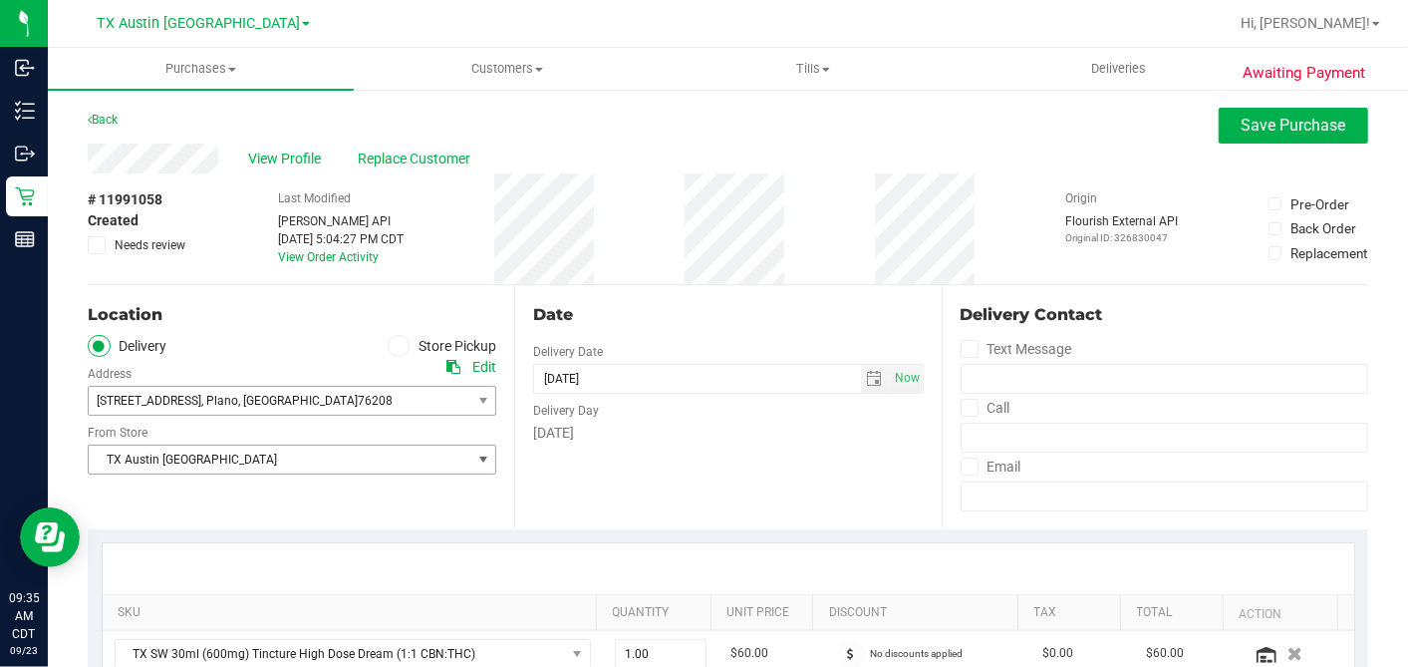
click at [241, 452] on span "TX Austin [GEOGRAPHIC_DATA]" at bounding box center [280, 459] width 382 height 28
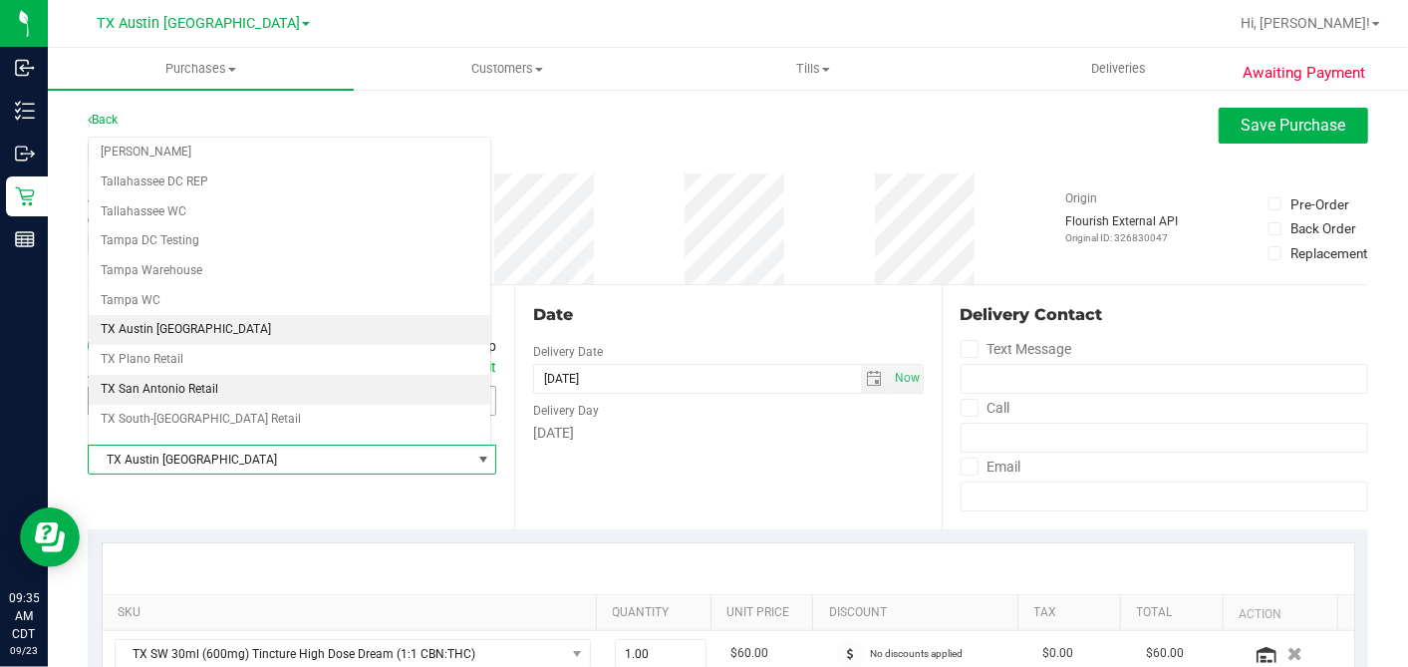
scroll to position [1417, 0]
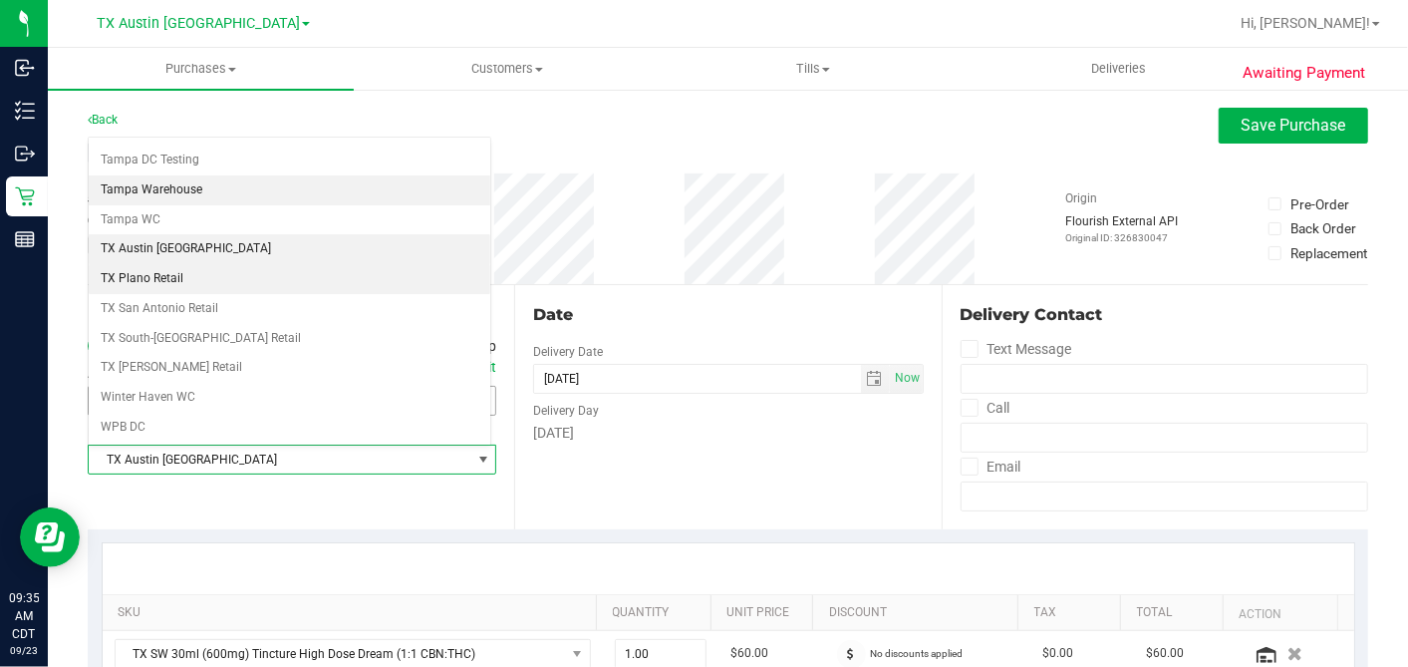
drag, startPoint x: 187, startPoint y: 245, endPoint x: 243, endPoint y: 255, distance: 56.7
click at [187, 264] on li "TX Plano Retail" at bounding box center [290, 279] width 402 height 30
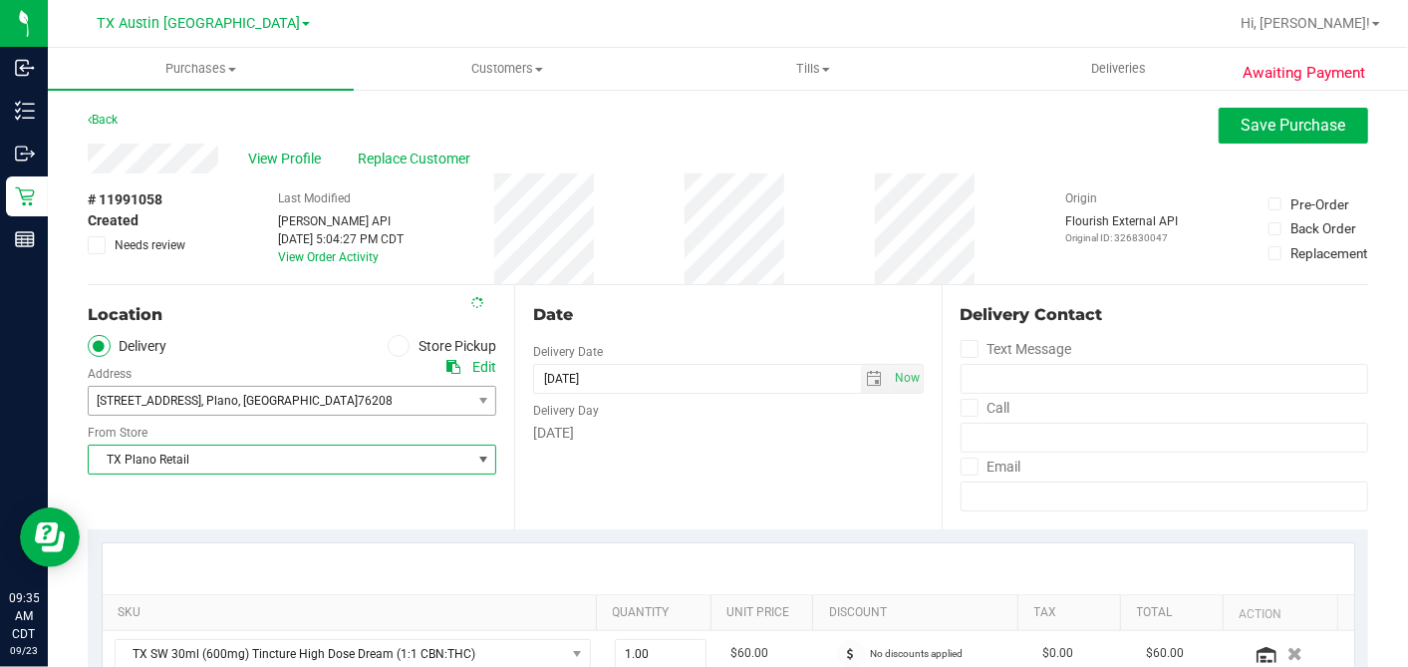
click at [734, 301] on div "Date Delivery Date 09/24/2025 Now 09/24/2025 06:00 PM Now Delivery Day Wednesday" at bounding box center [727, 407] width 427 height 244
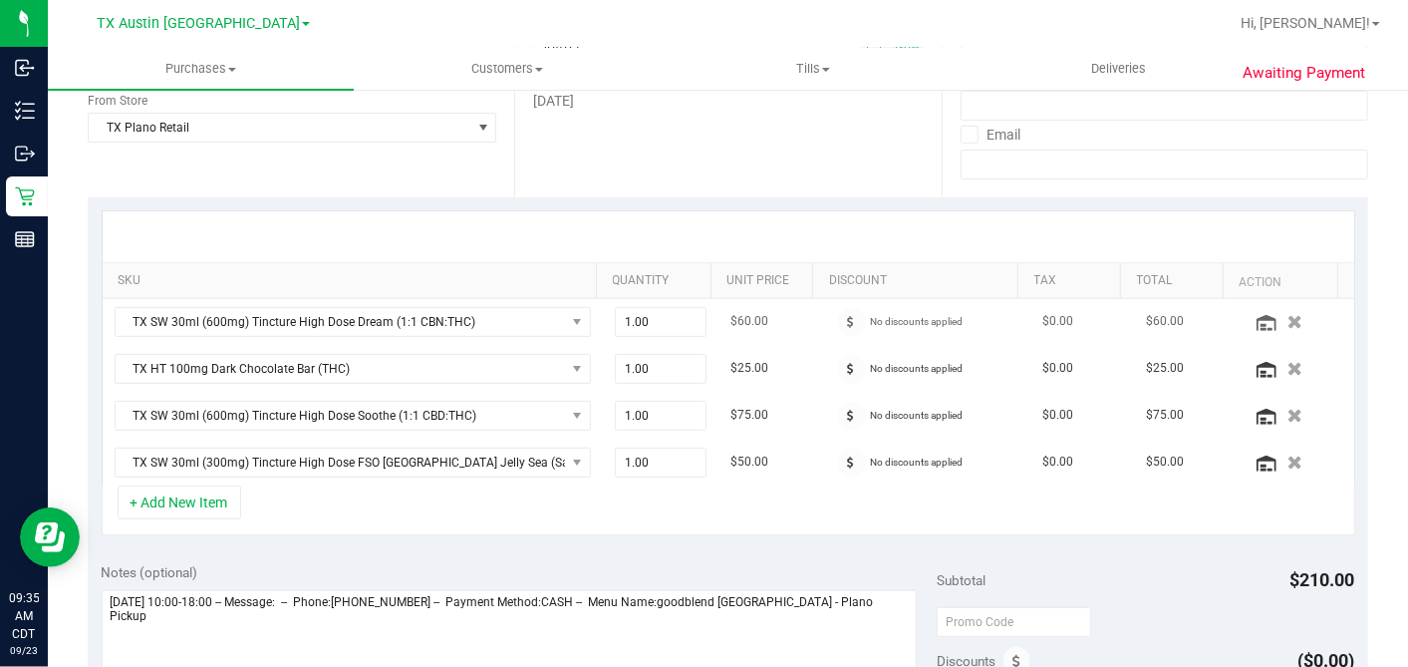
scroll to position [553, 0]
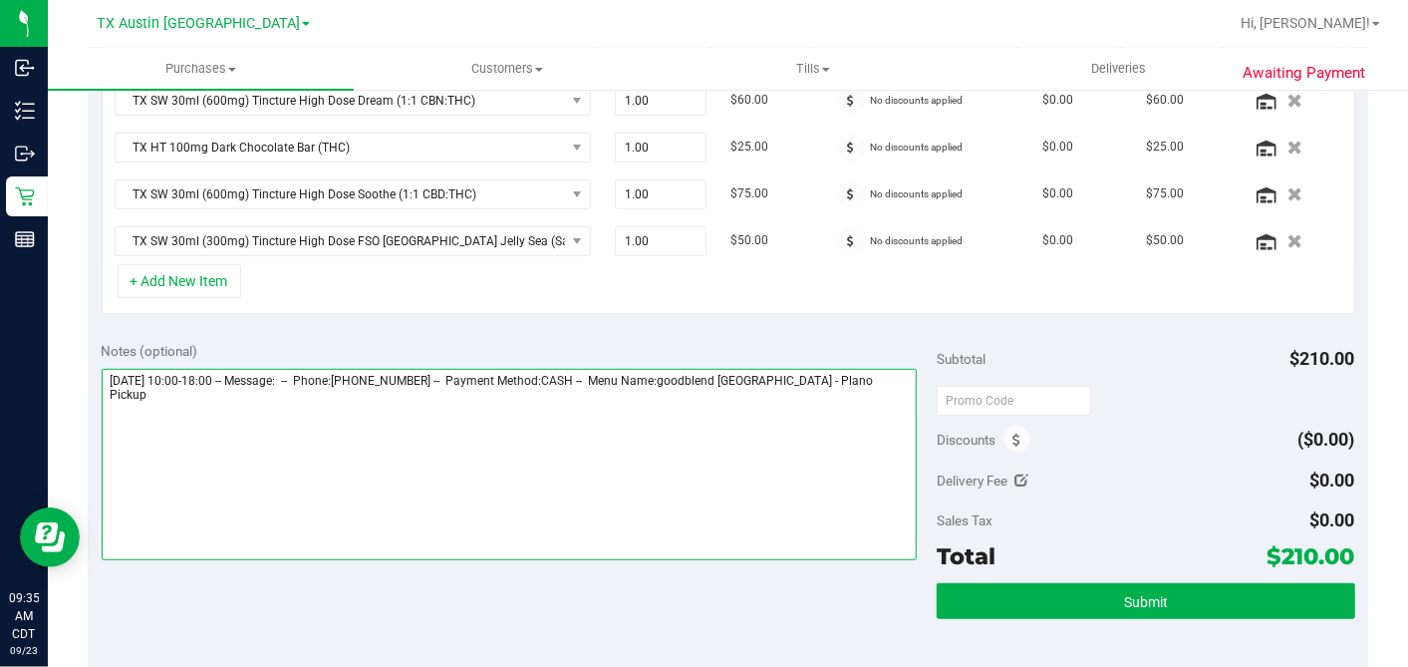
click at [887, 375] on textarea at bounding box center [510, 464] width 816 height 191
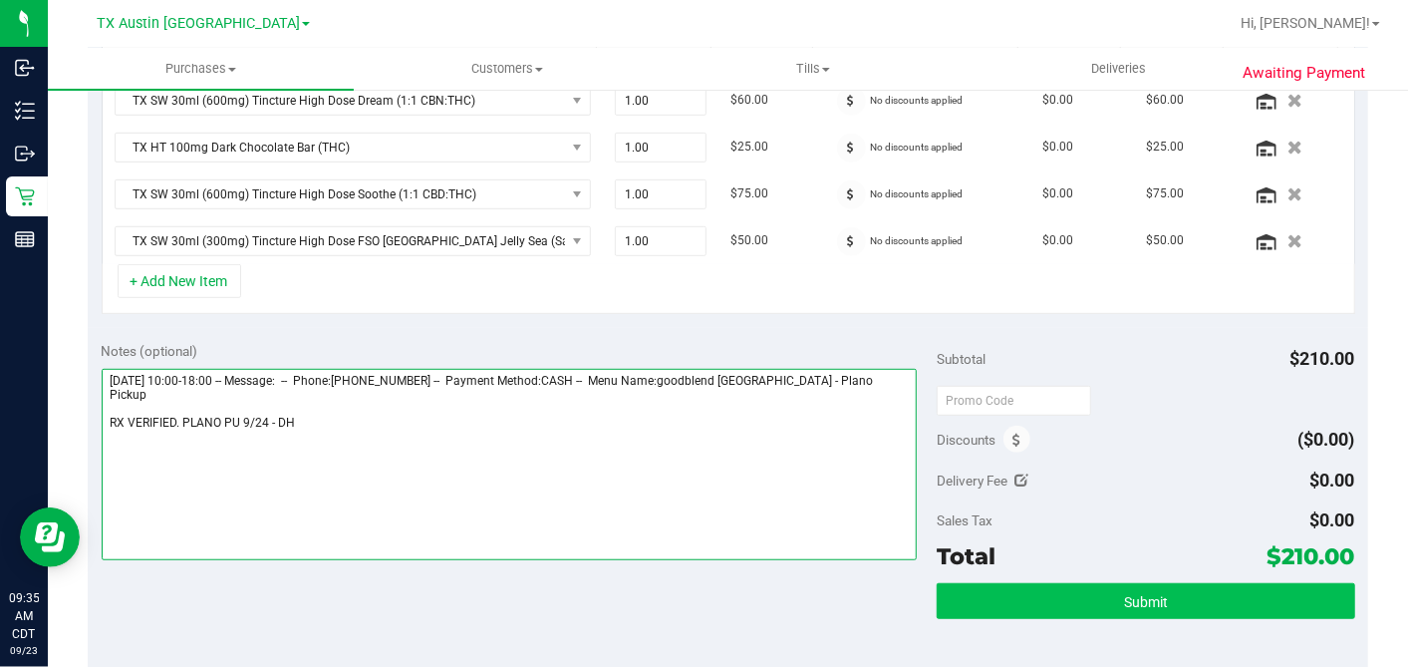
type textarea "Wednesday 09/24/2025 10:00-18:00 -- Message: -- Phone:9033288016 -- Payment Met…"
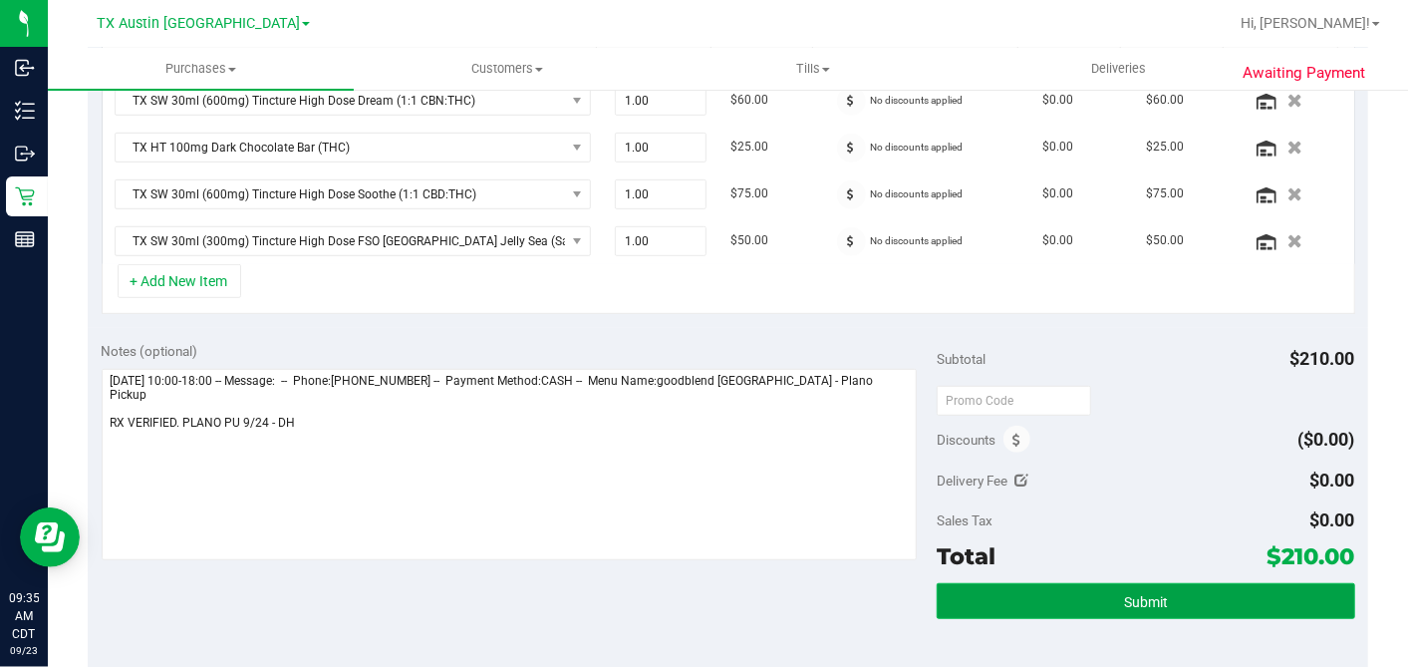
click at [1093, 596] on button "Submit" at bounding box center [1146, 601] width 418 height 36
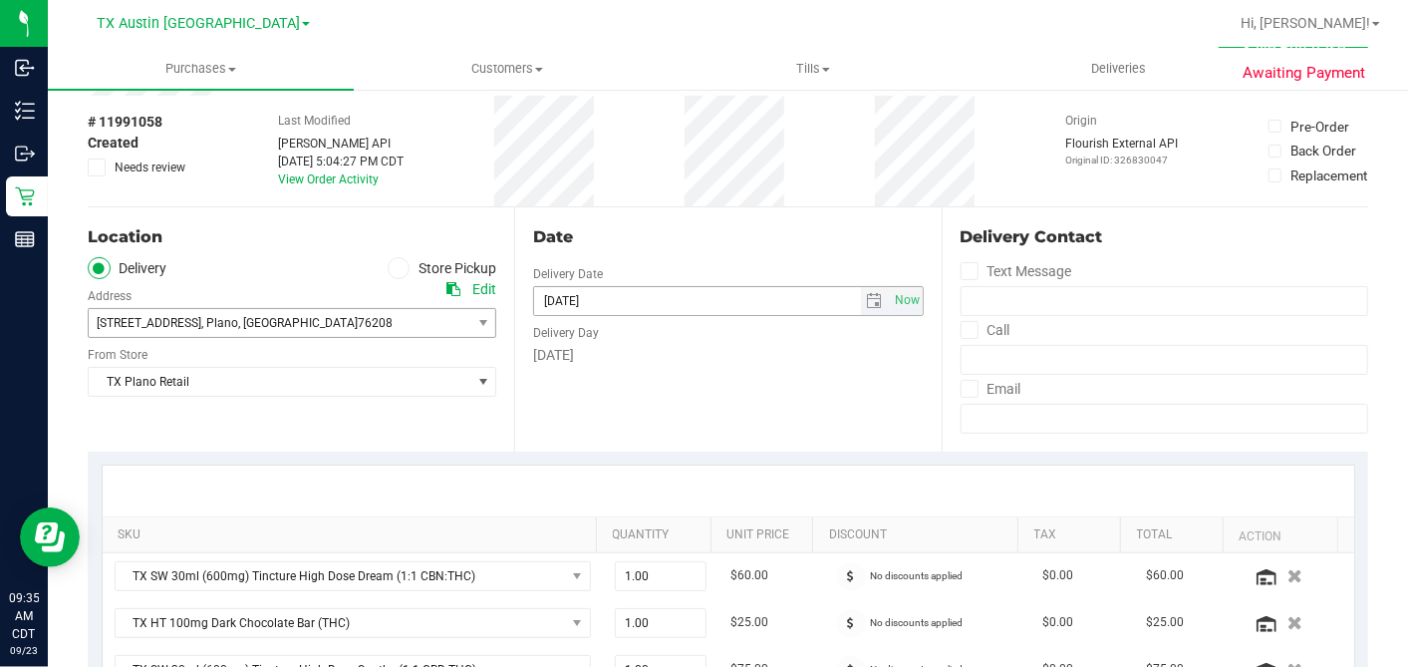
scroll to position [0, 0]
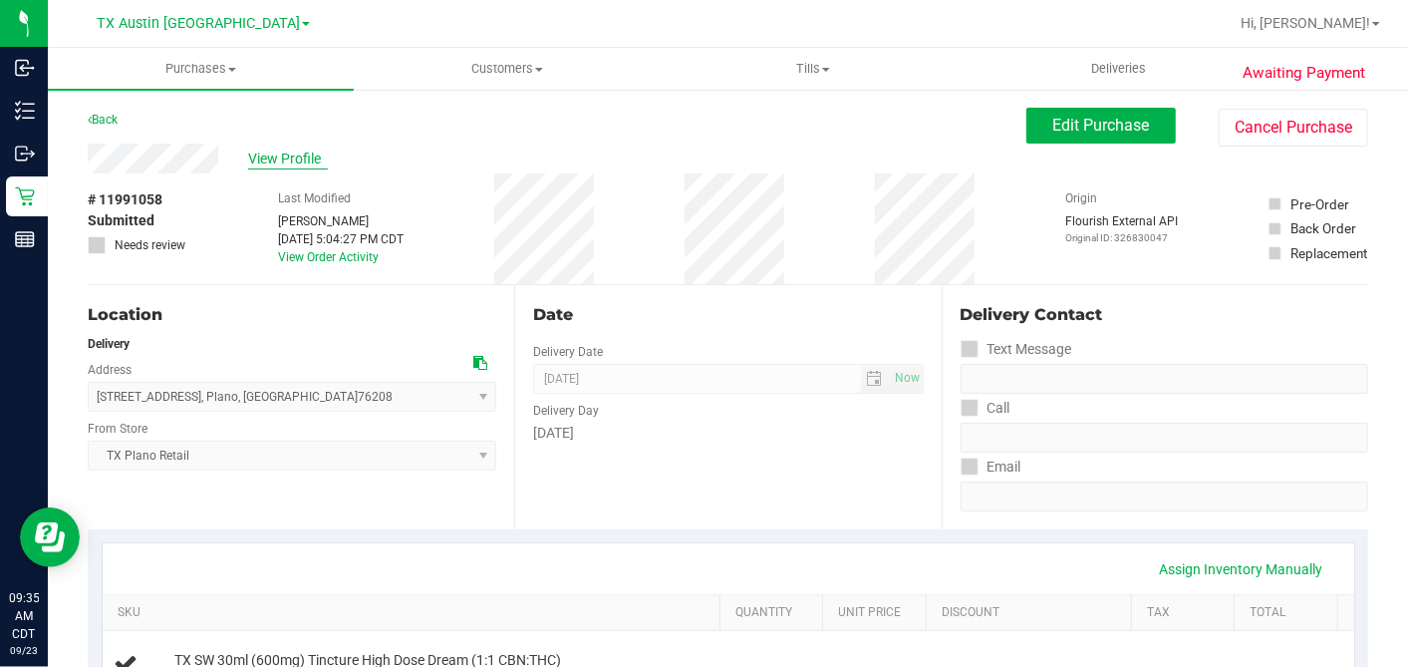
click at [296, 161] on span "View Profile" at bounding box center [288, 158] width 80 height 21
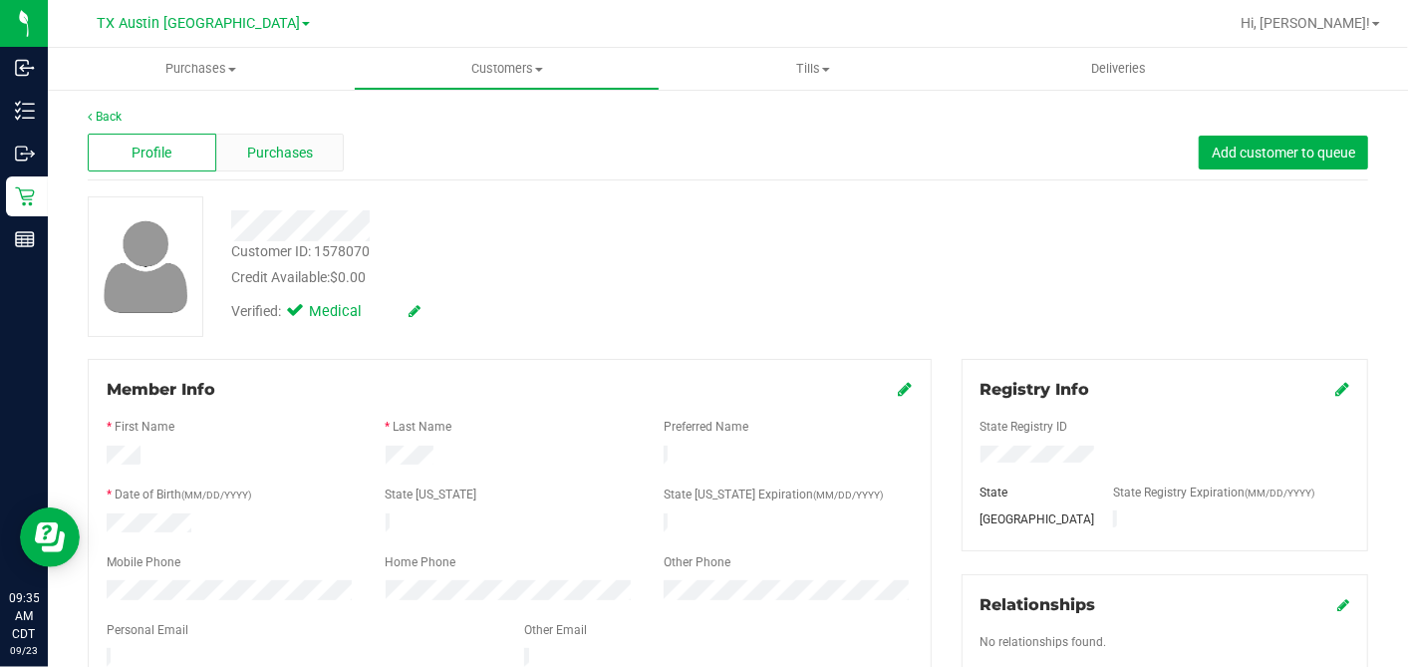
click at [291, 146] on span "Purchases" at bounding box center [280, 153] width 66 height 21
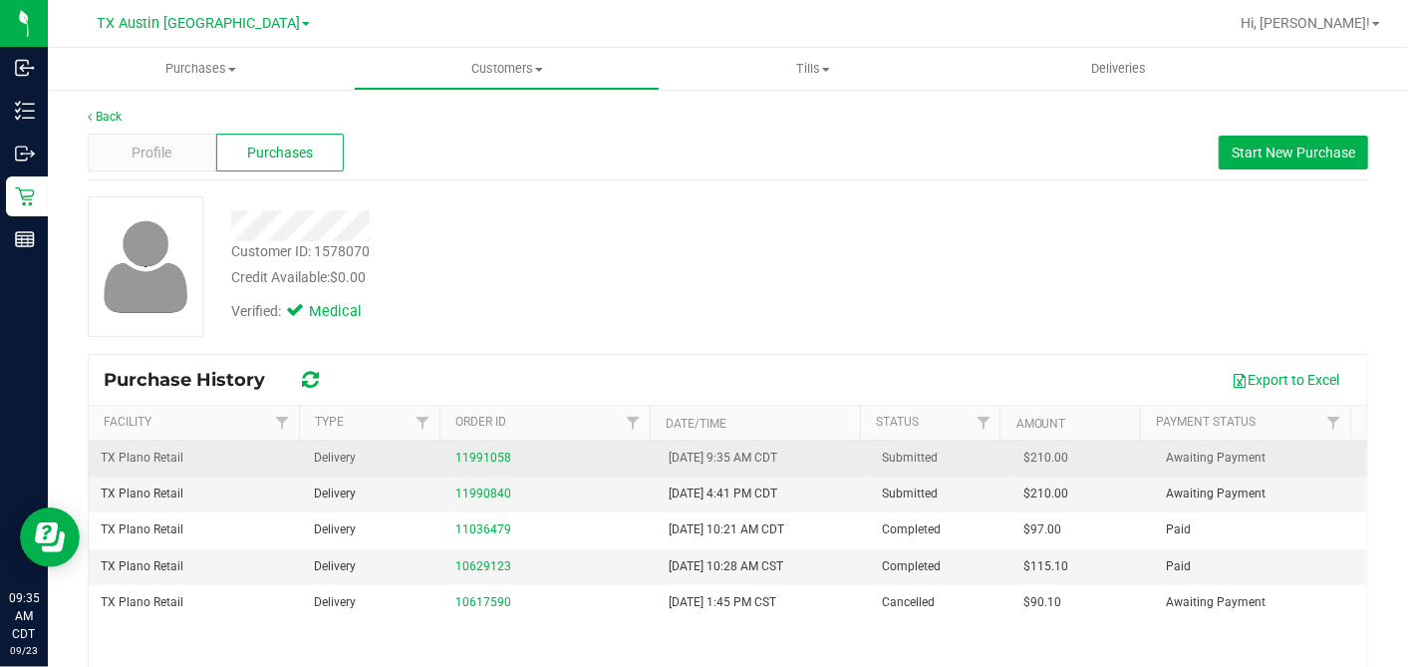
click at [1025, 452] on span "$210.00" at bounding box center [1047, 457] width 45 height 19
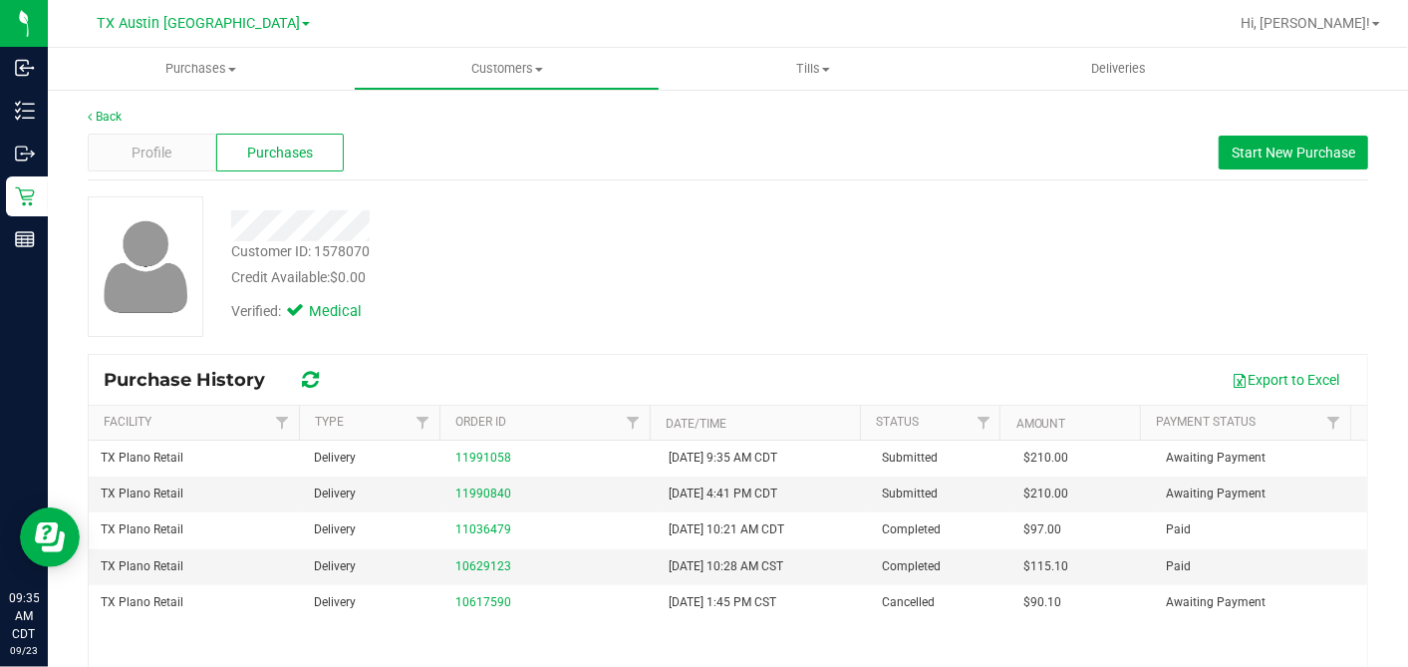
copy span "210.00"
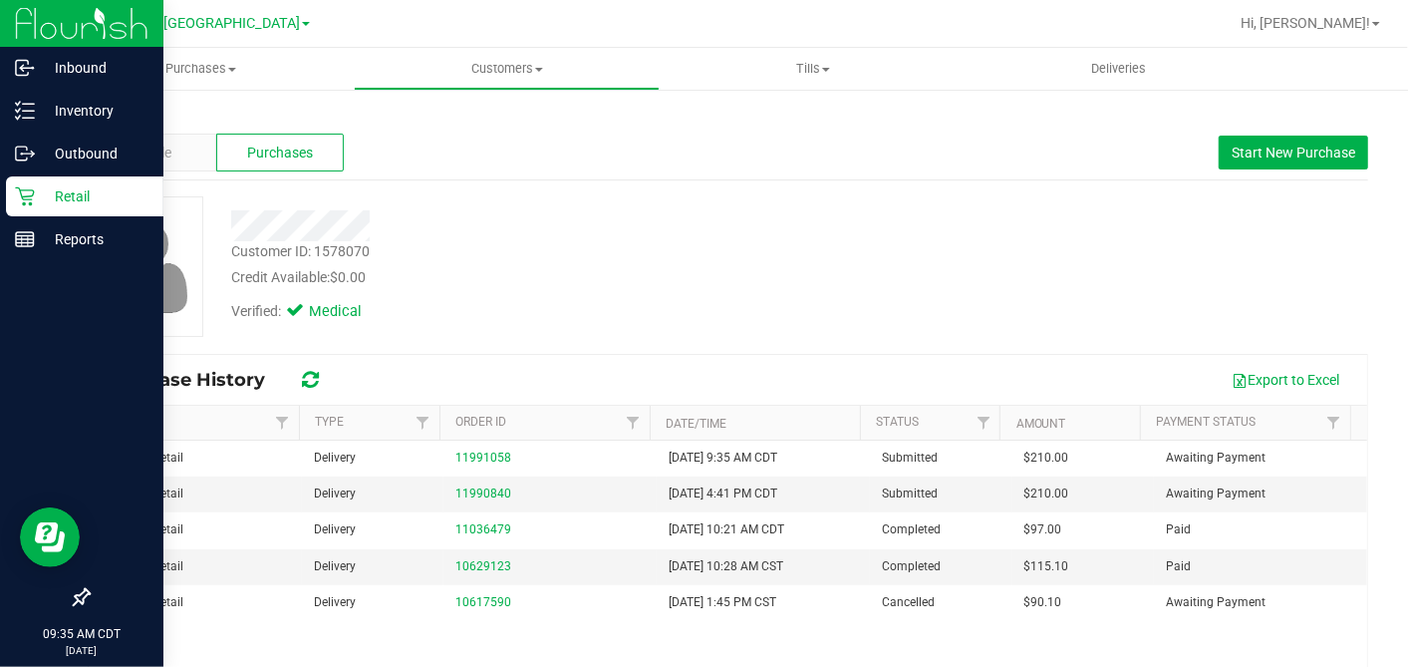
drag, startPoint x: 25, startPoint y: 193, endPoint x: 112, endPoint y: 199, distance: 86.9
click at [24, 193] on icon at bounding box center [25, 196] width 20 height 20
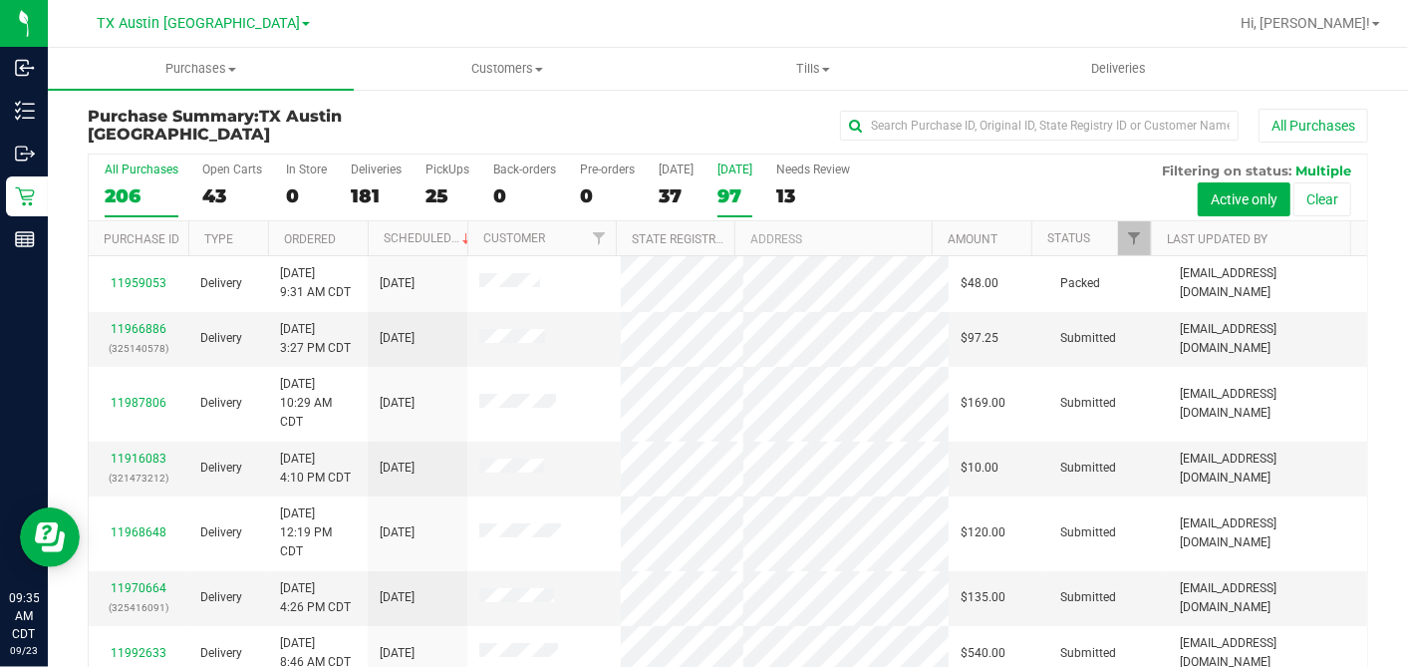
click at [730, 196] on div "97" at bounding box center [735, 195] width 35 height 23
click at [0, 0] on input "Tomorrow 97" at bounding box center [0, 0] width 0 height 0
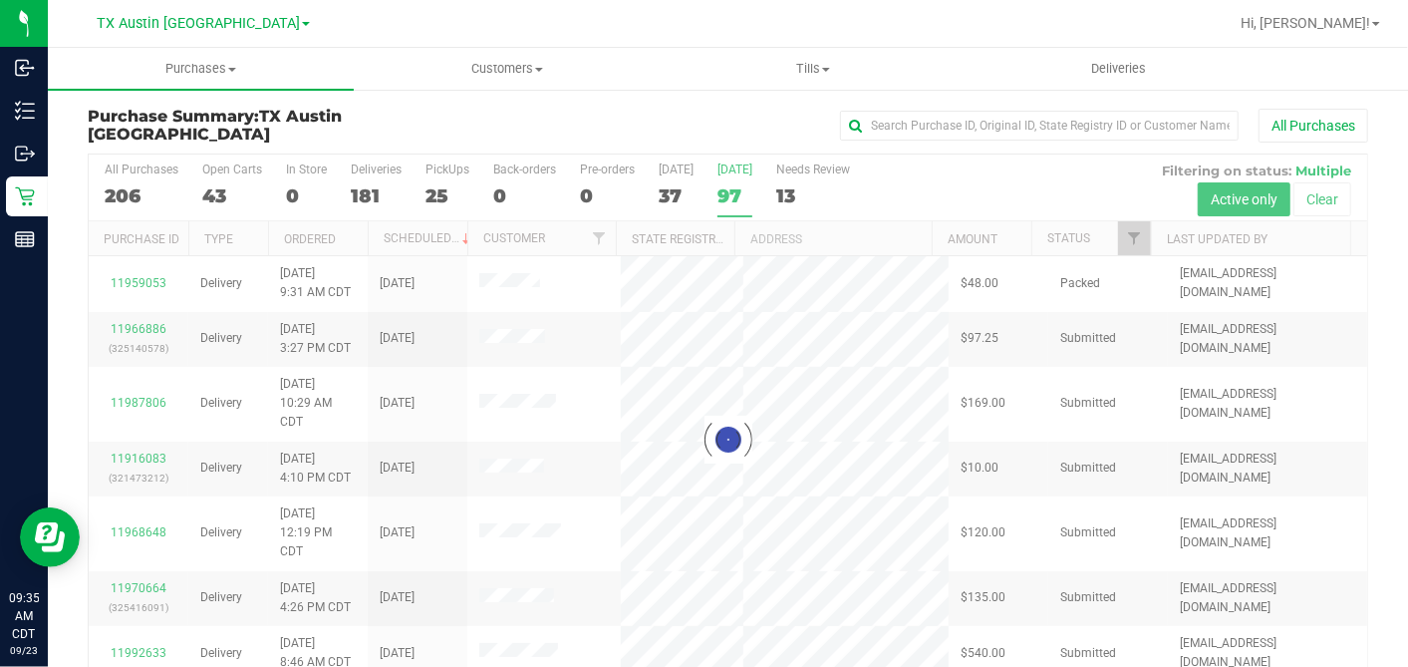
click at [1115, 229] on div at bounding box center [728, 438] width 1279 height 569
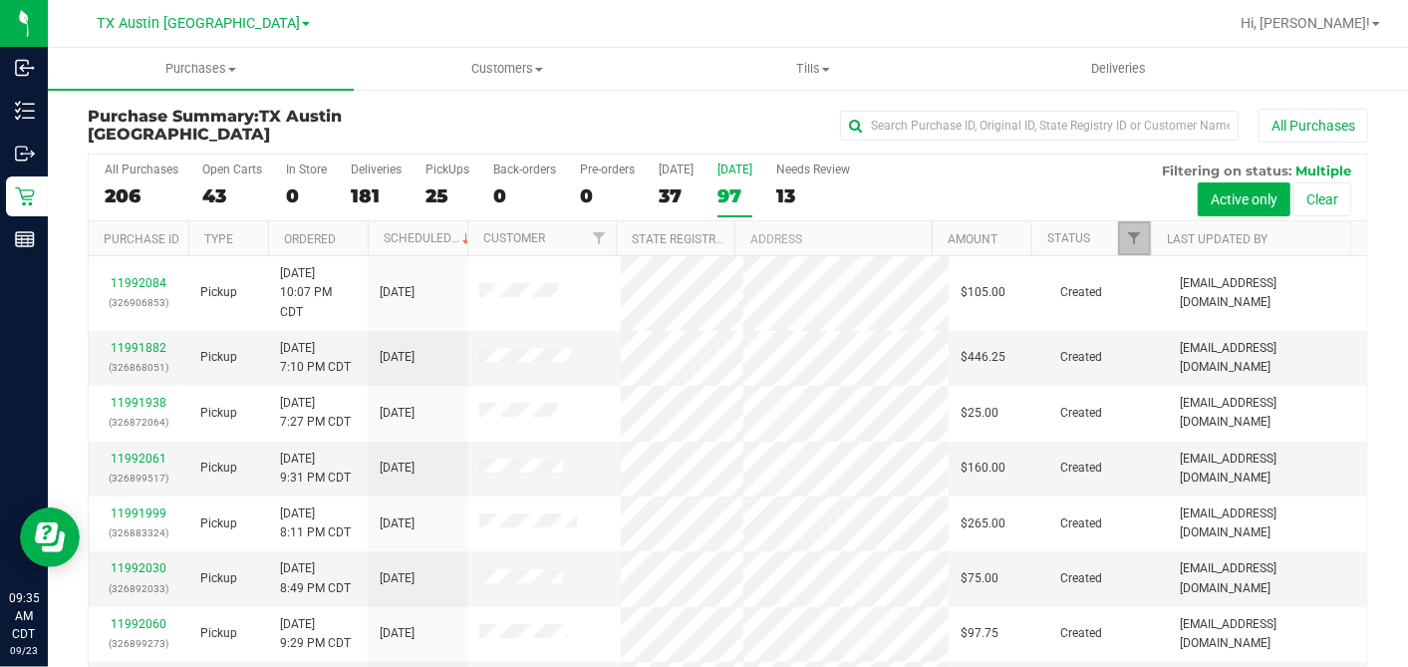
click at [1120, 221] on link "Filter" at bounding box center [1134, 238] width 33 height 34
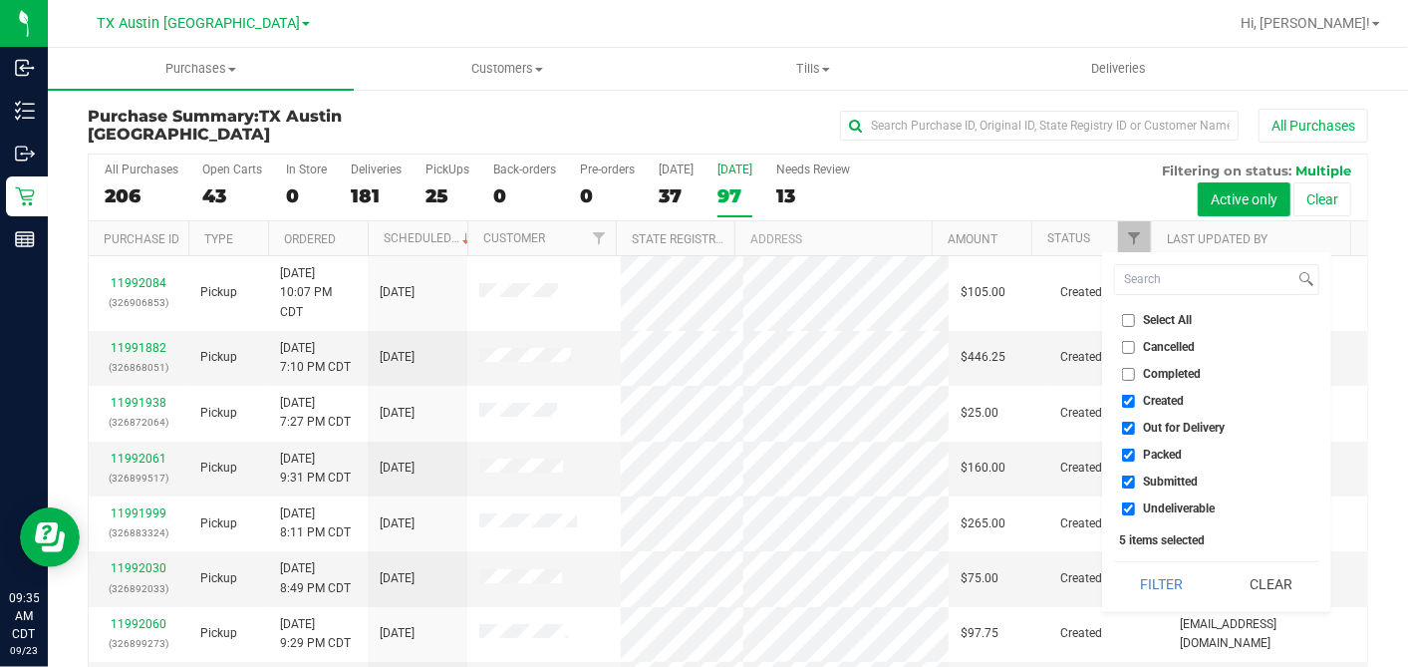
click at [1125, 317] on input "Select All" at bounding box center [1128, 320] width 13 height 13
checkbox input "true"
drag, startPoint x: 1125, startPoint y: 317, endPoint x: 1127, endPoint y: 367, distance: 49.9
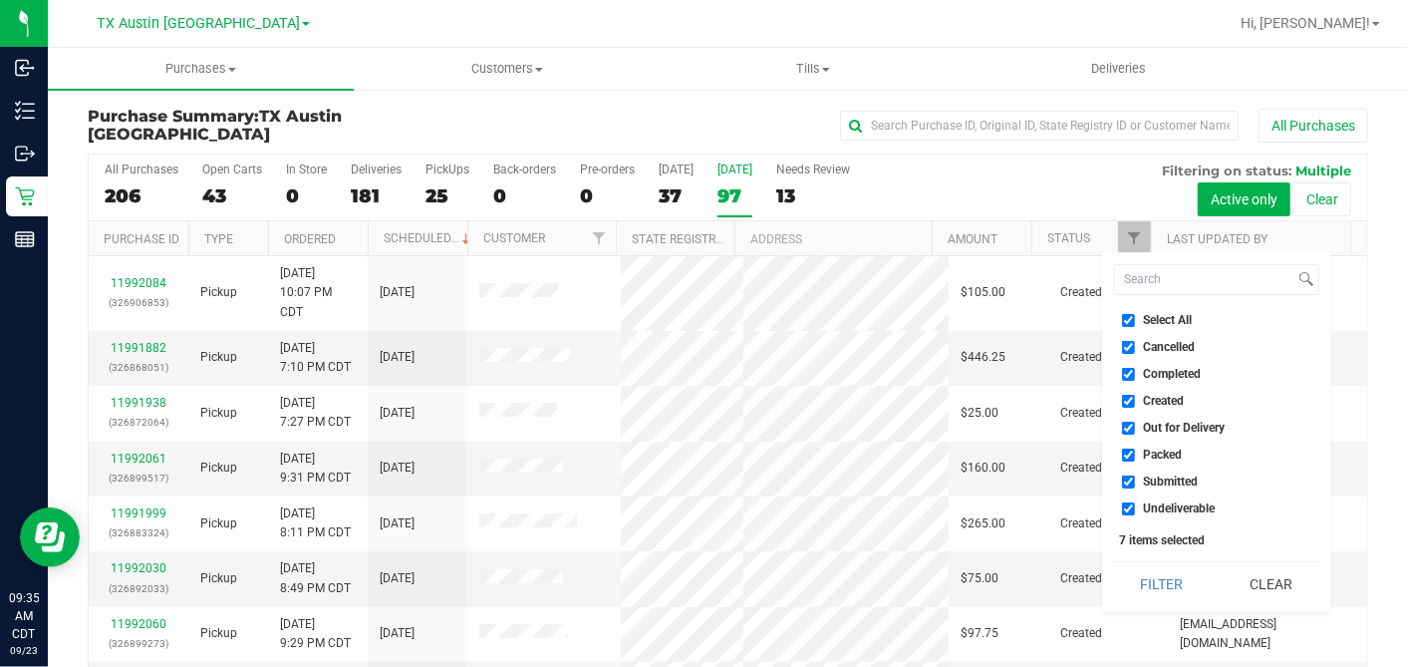
click at [1125, 318] on input "Select All" at bounding box center [1128, 320] width 13 height 13
checkbox input "false"
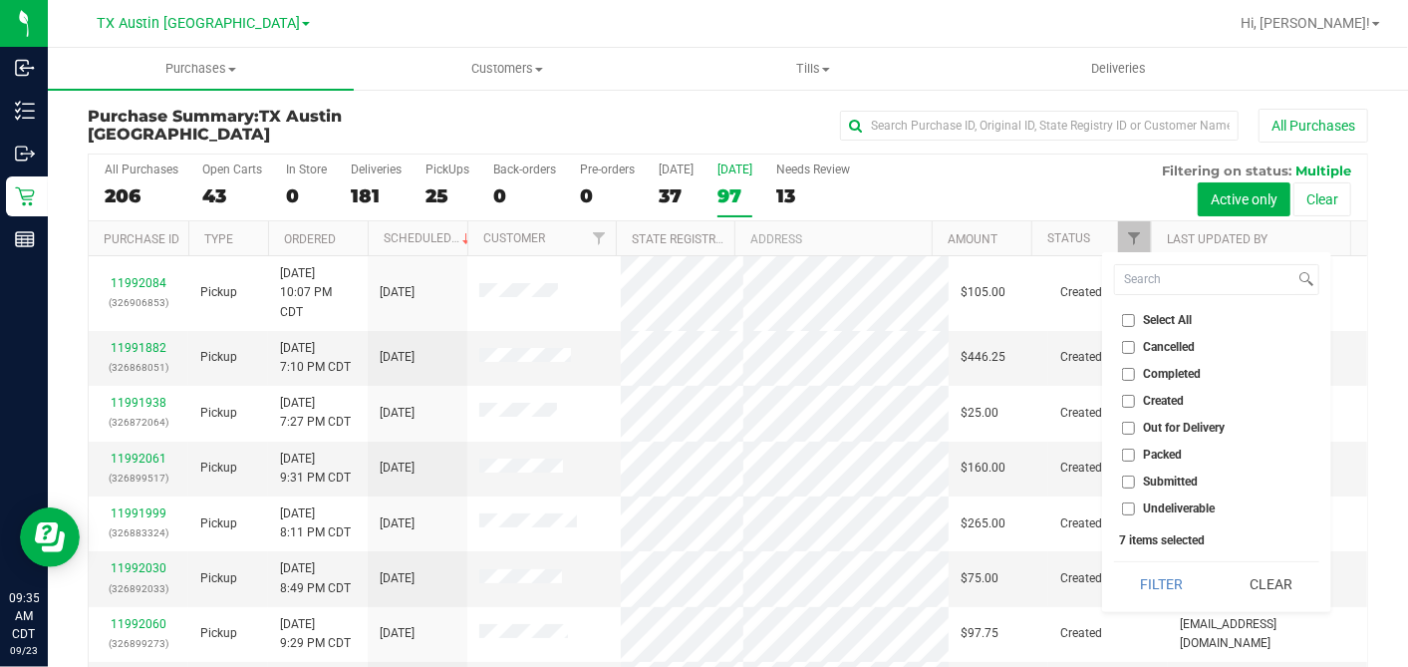
checkbox input "false"
click at [1127, 404] on input "Created" at bounding box center [1128, 401] width 13 height 13
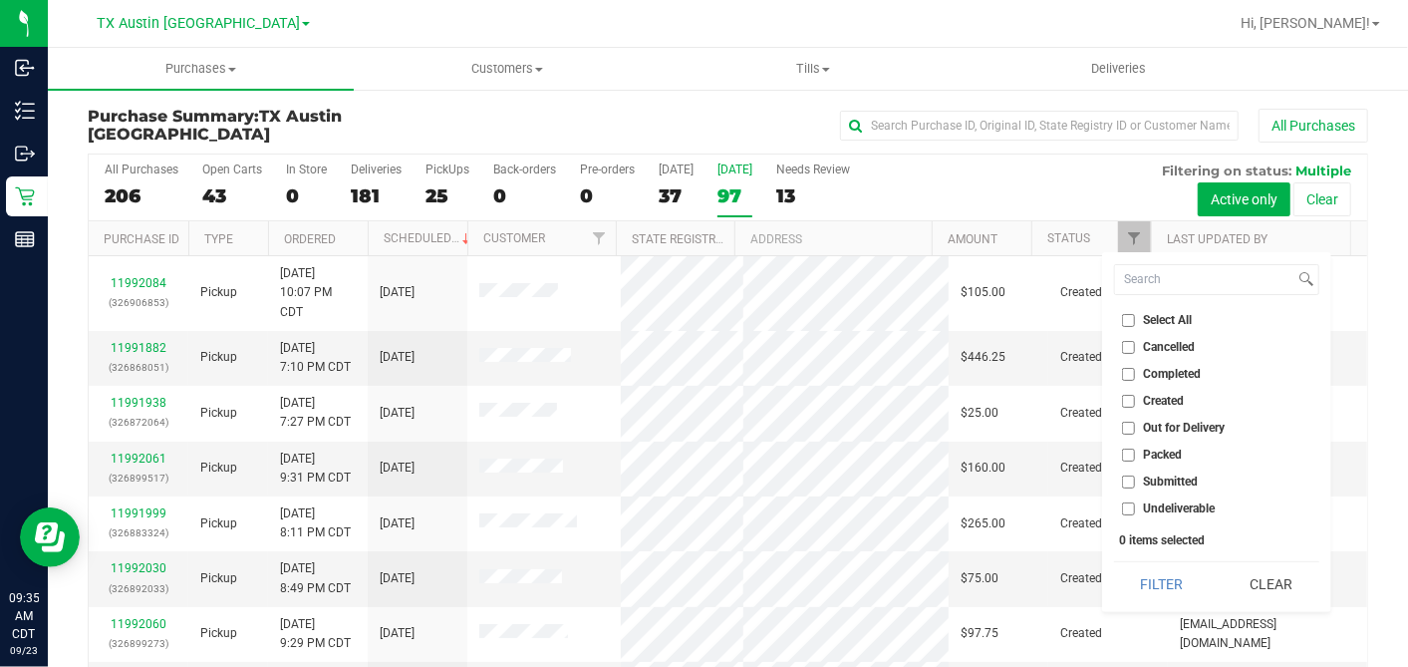
checkbox input "true"
click at [1152, 569] on button "Filter" at bounding box center [1162, 584] width 96 height 44
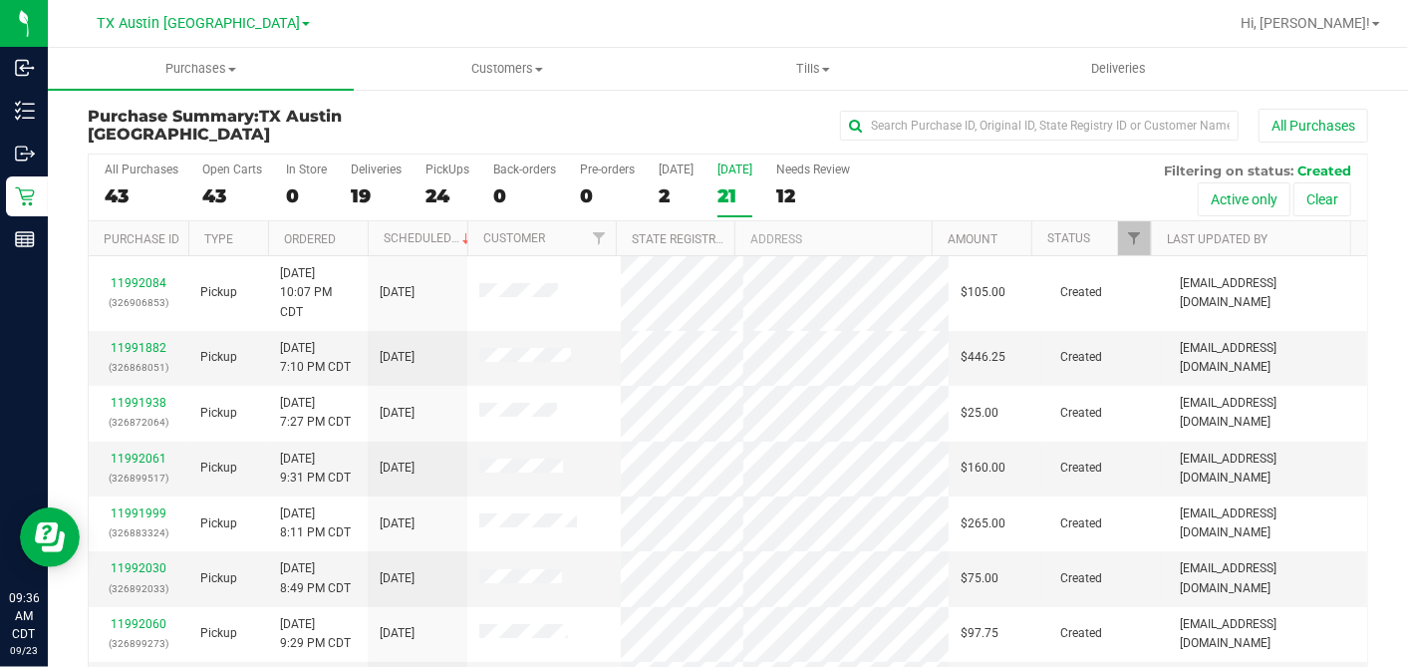
click at [338, 237] on th "Ordered" at bounding box center [318, 238] width 100 height 35
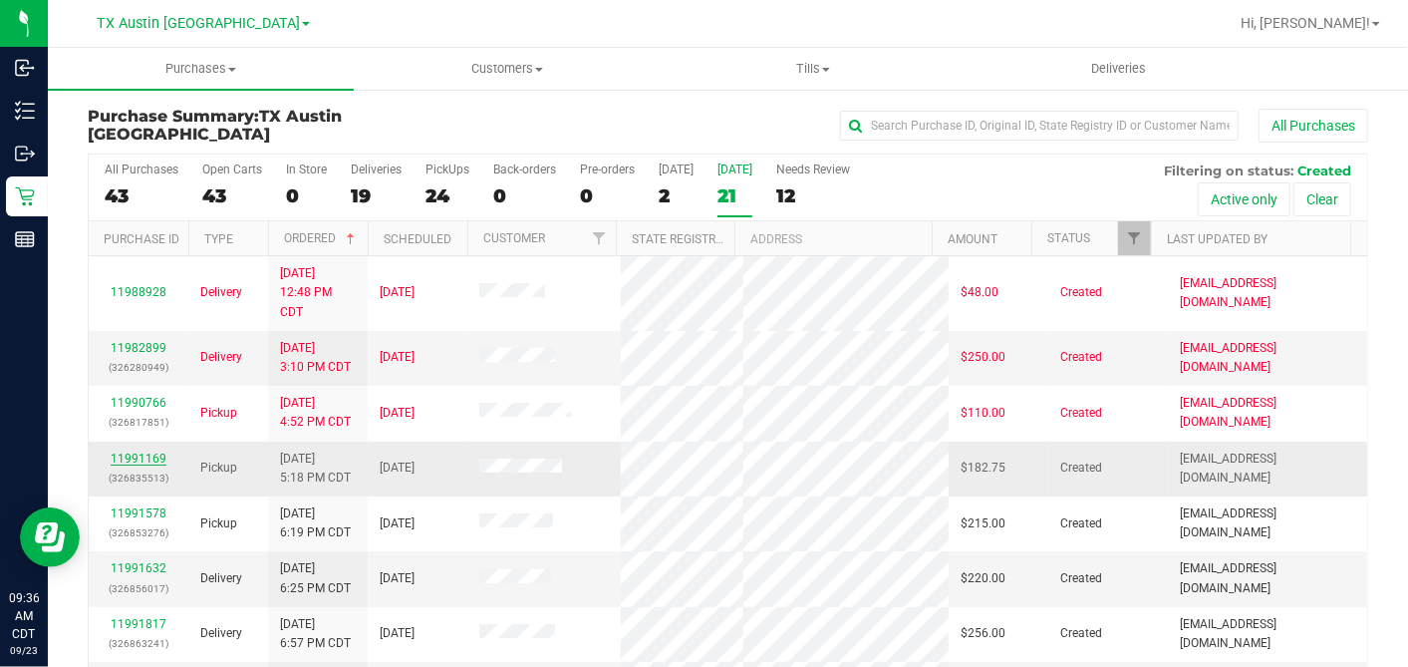
click at [138, 451] on link "11991169" at bounding box center [139, 458] width 56 height 14
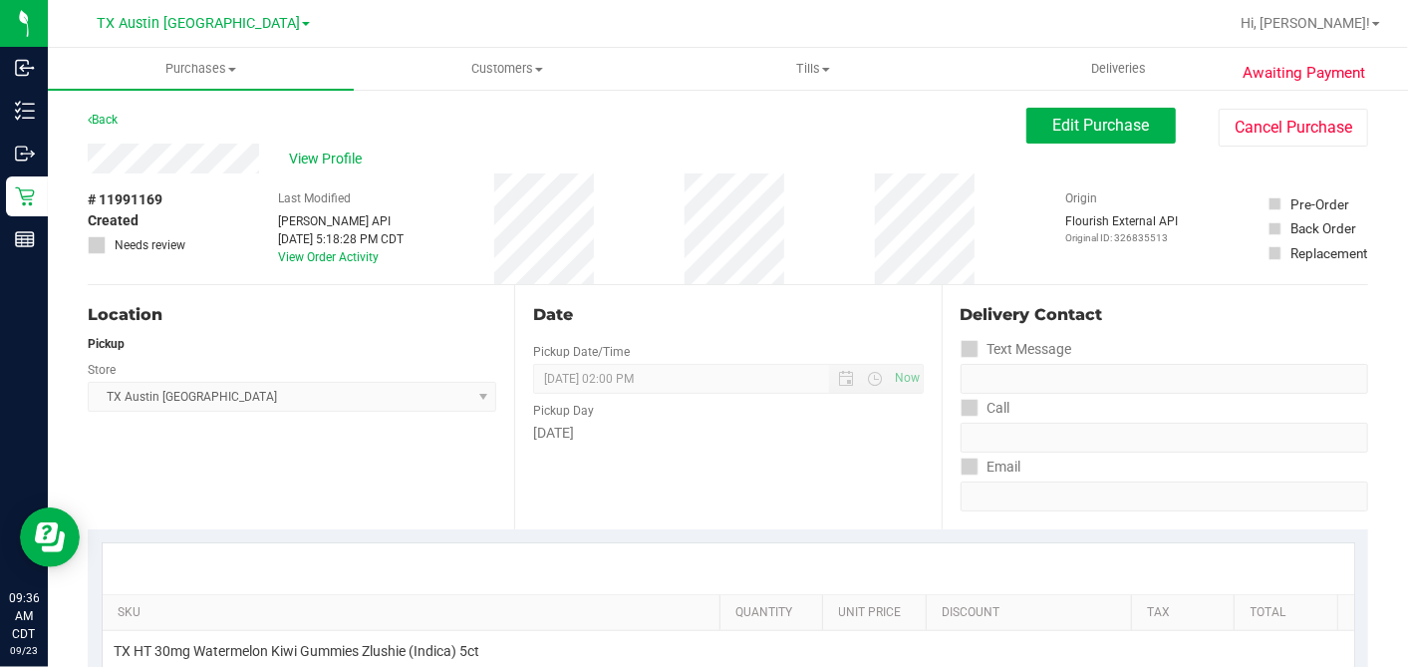
click at [347, 174] on div "Last Modified Jane API Sep 22, 2025 5:18:28 PM CDT View Order Activity" at bounding box center [341, 228] width 126 height 111
click at [347, 162] on span "View Profile" at bounding box center [329, 158] width 80 height 21
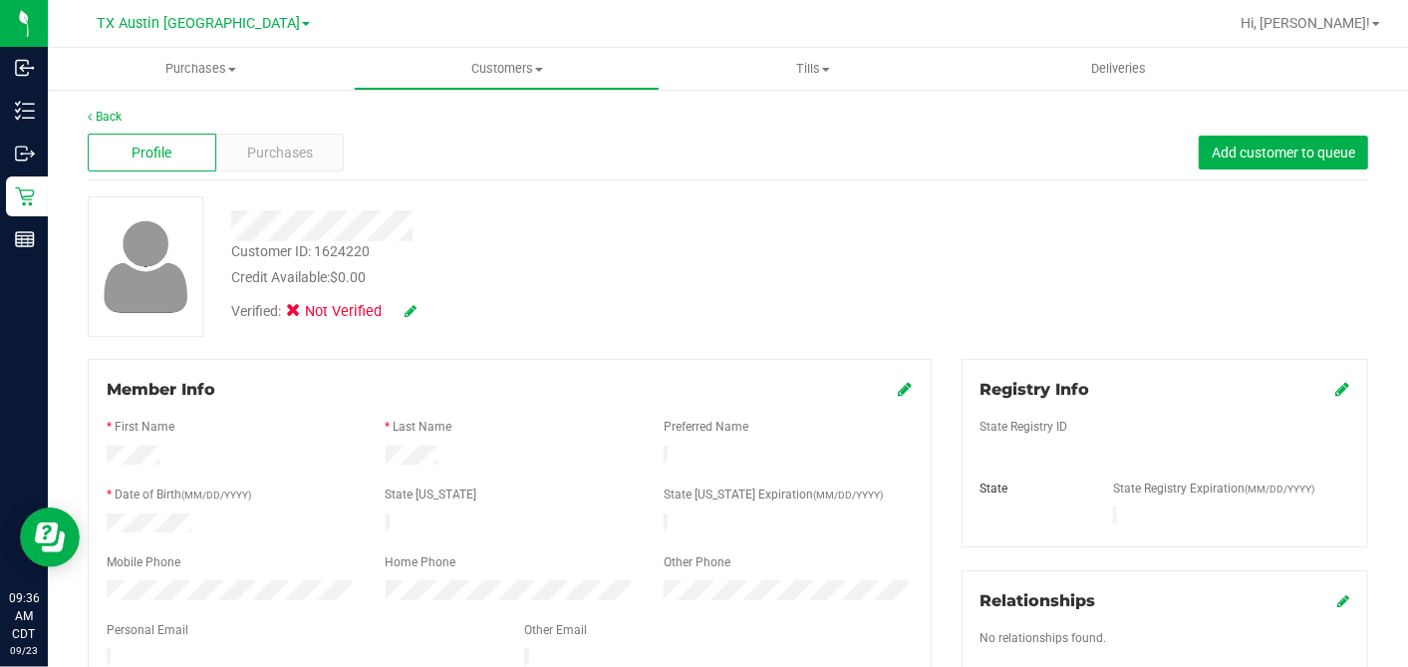
scroll to position [221, 0]
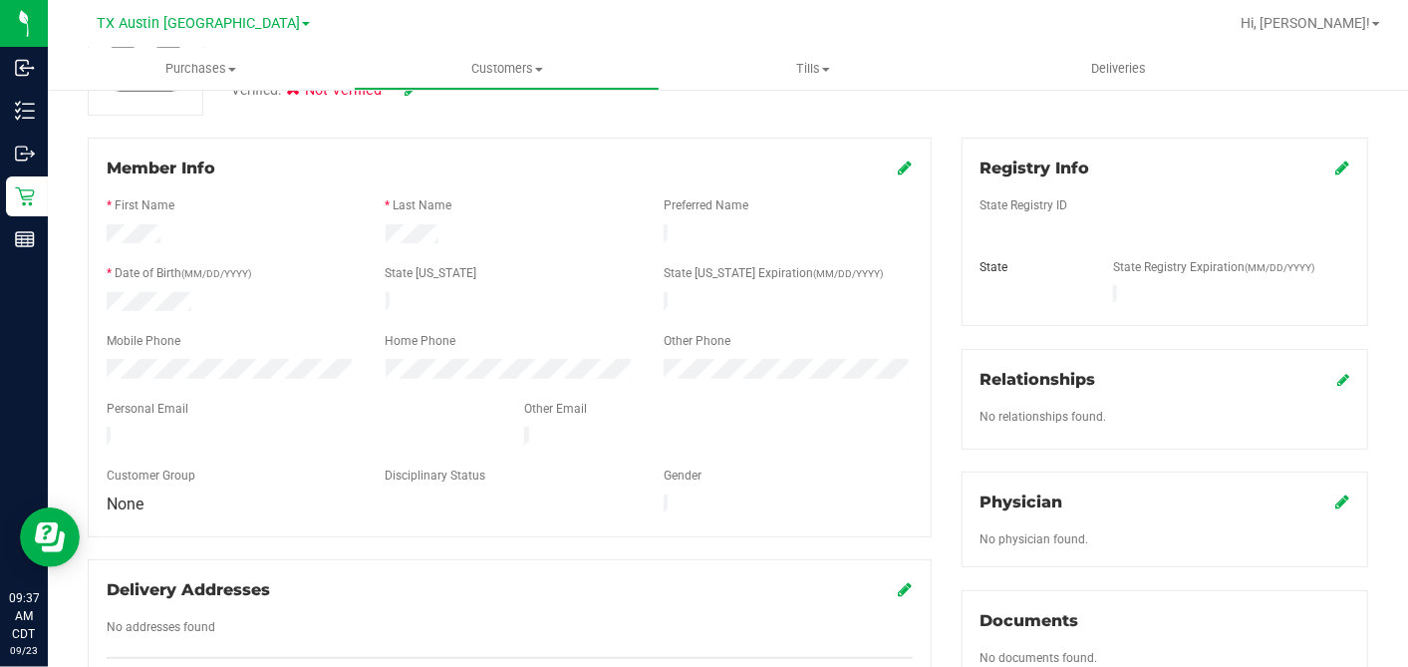
drag, startPoint x: 865, startPoint y: 295, endPoint x: 745, endPoint y: 281, distance: 120.4
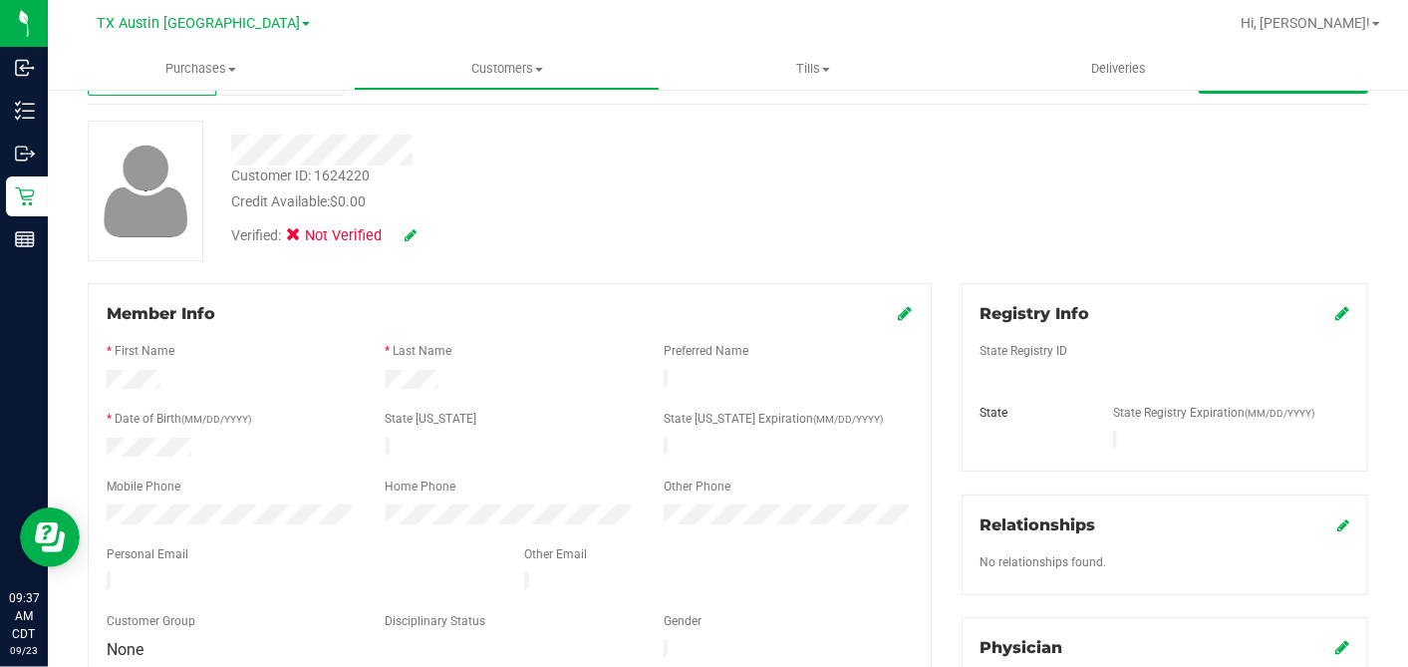
scroll to position [0, 0]
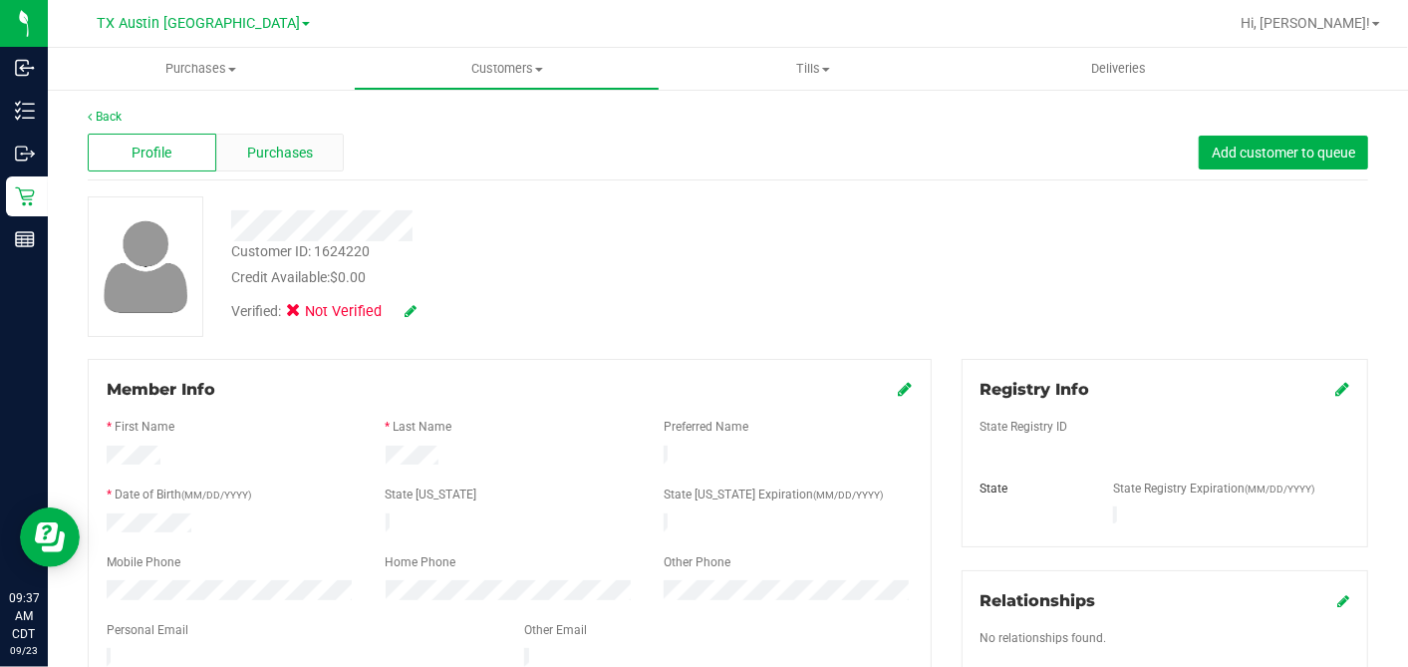
click at [320, 156] on div "Purchases" at bounding box center [280, 153] width 129 height 38
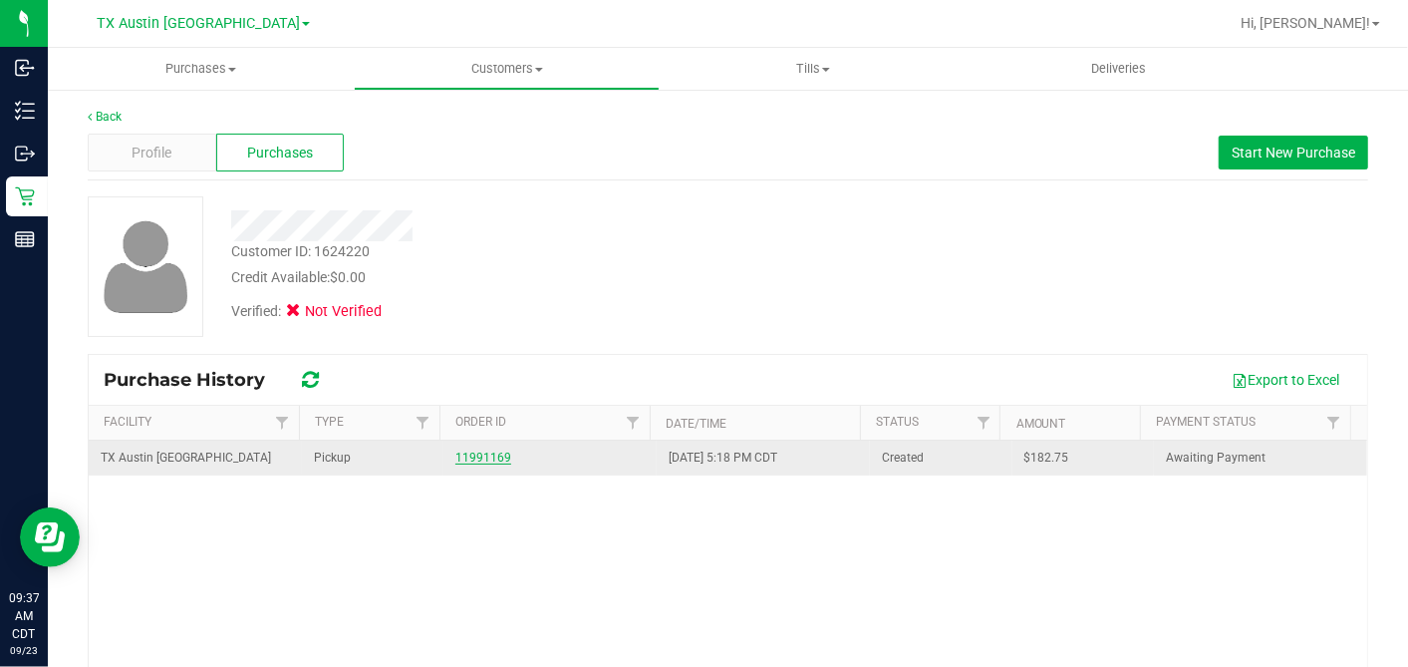
click at [483, 451] on link "11991169" at bounding box center [483, 457] width 56 height 14
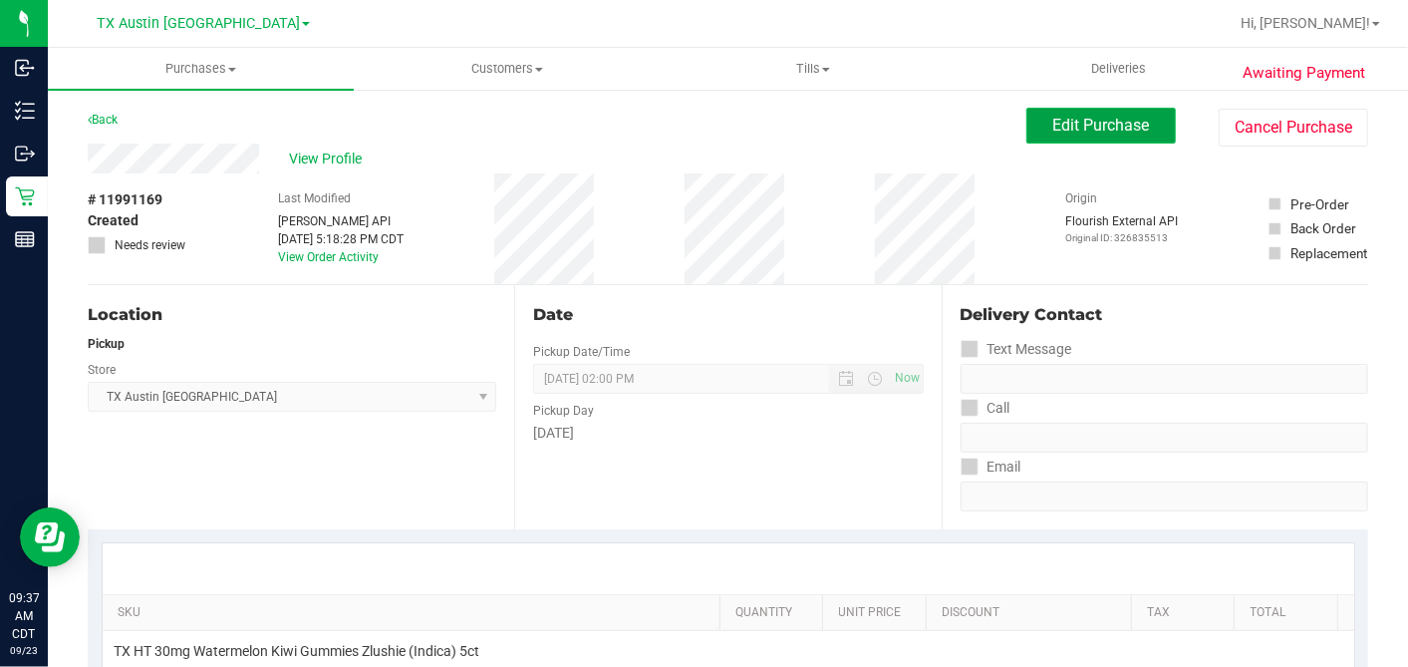
click at [1053, 127] on span "Edit Purchase" at bounding box center [1101, 125] width 97 height 19
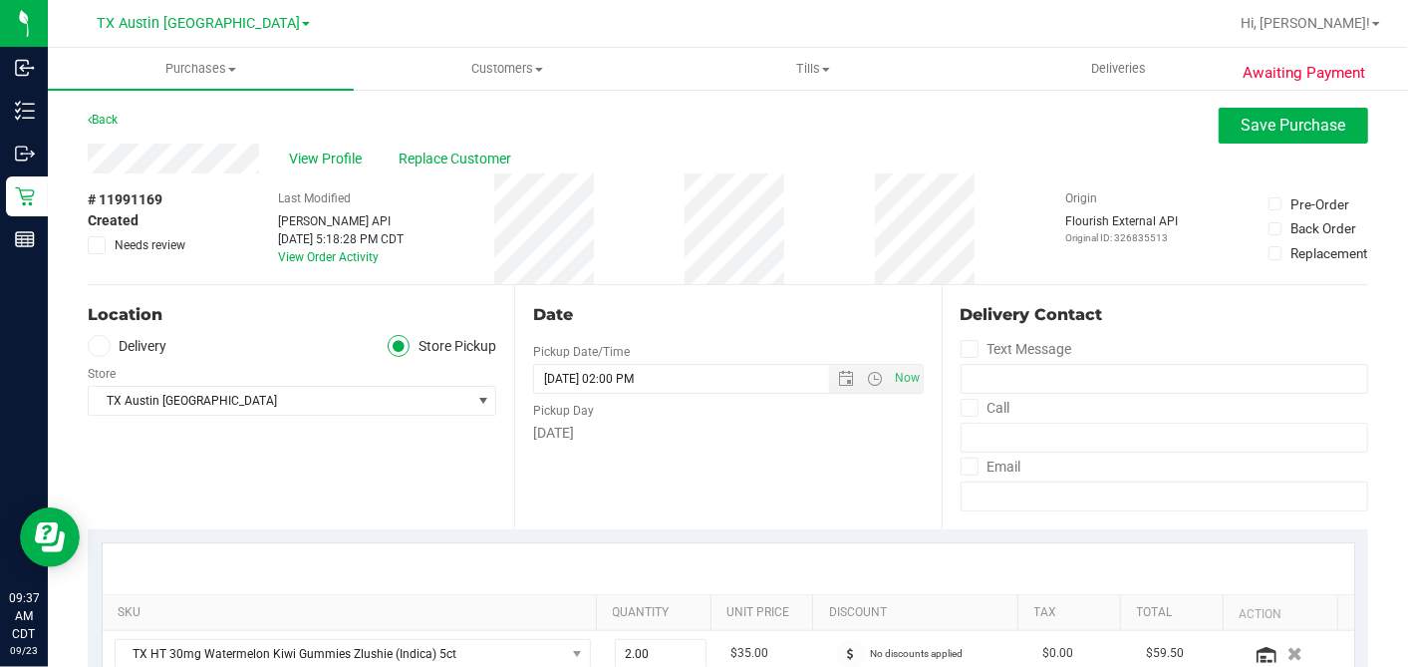
click at [101, 245] on icon at bounding box center [97, 245] width 13 height 0
click at [0, 0] on input "Needs review" at bounding box center [0, 0] width 0 height 0
click at [821, 254] on div "# 11991169 Created Needs review Last Modified Jane API Sep 22, 2025 5:18:28 PM …" at bounding box center [728, 228] width 1281 height 111
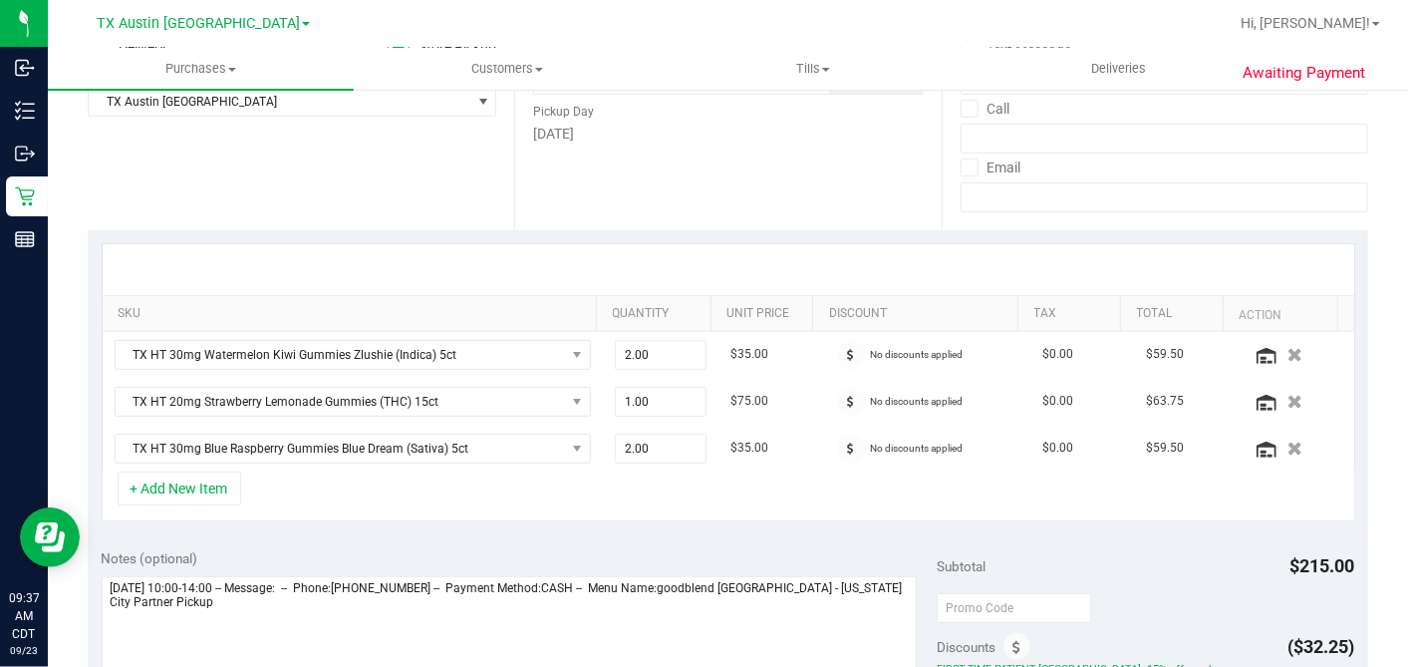
scroll to position [553, 0]
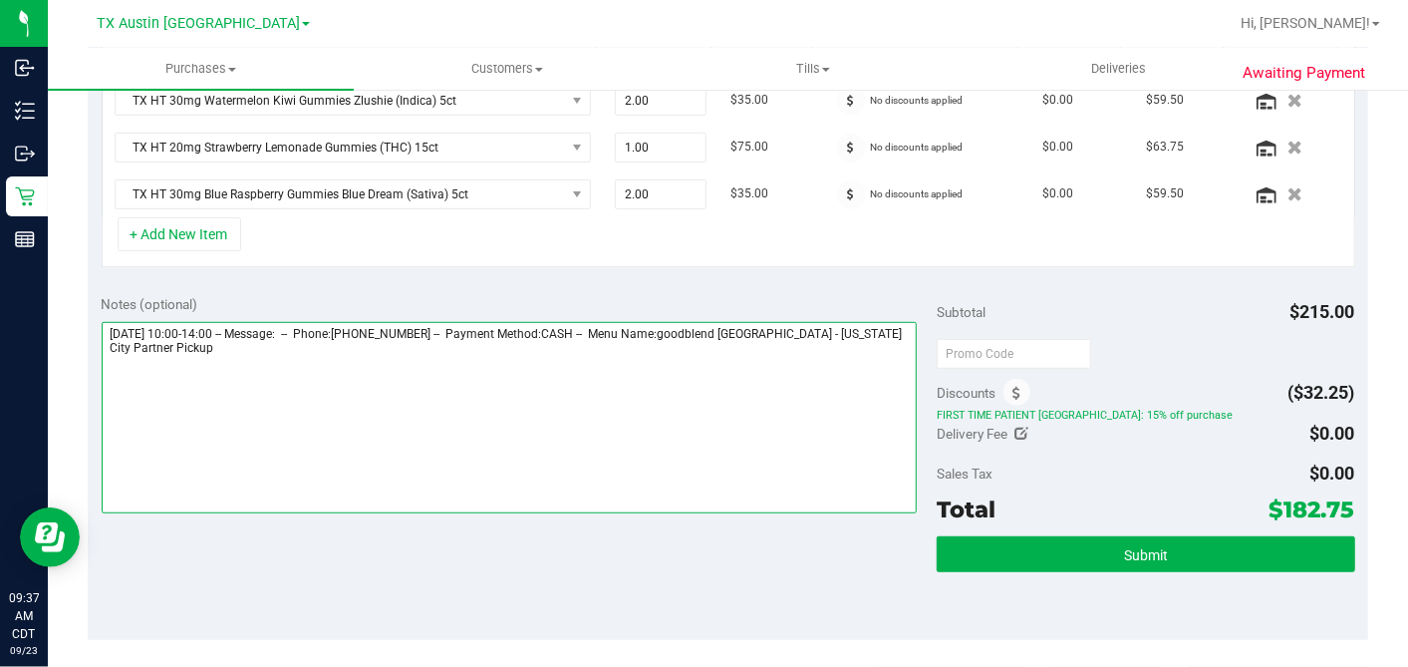
click at [809, 349] on textarea at bounding box center [510, 417] width 816 height 191
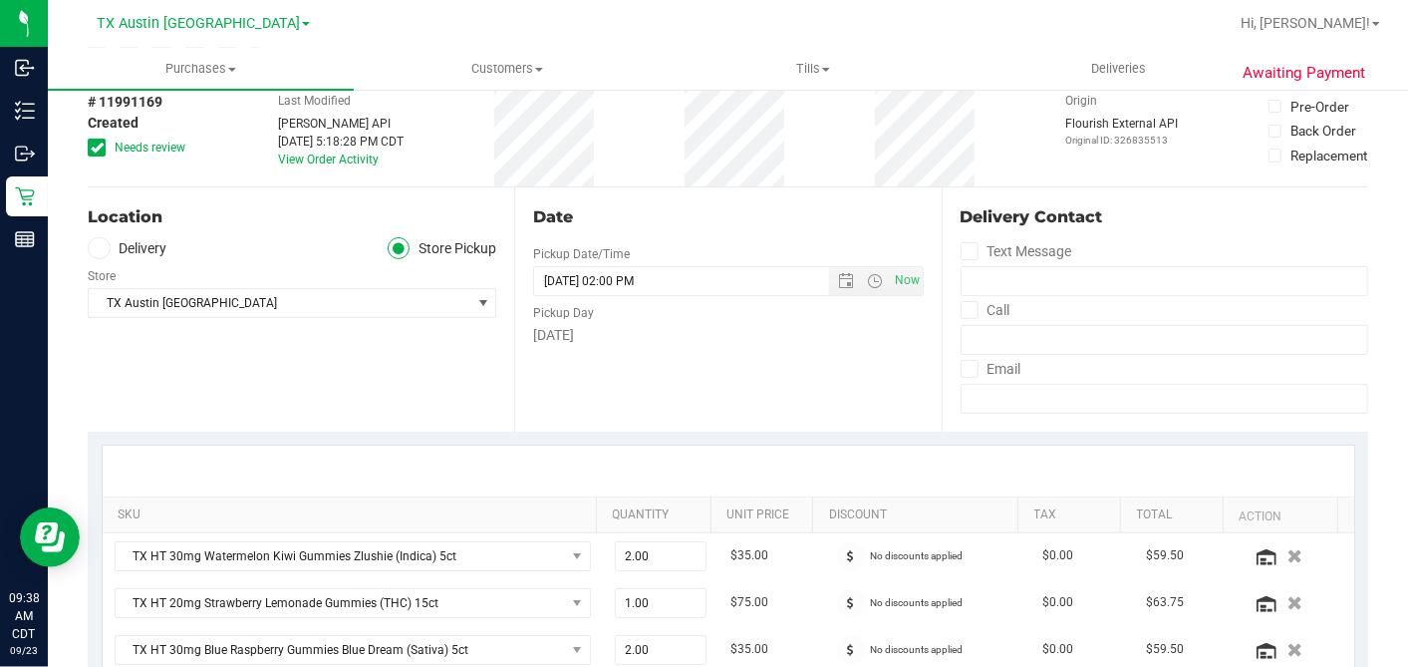
scroll to position [0, 0]
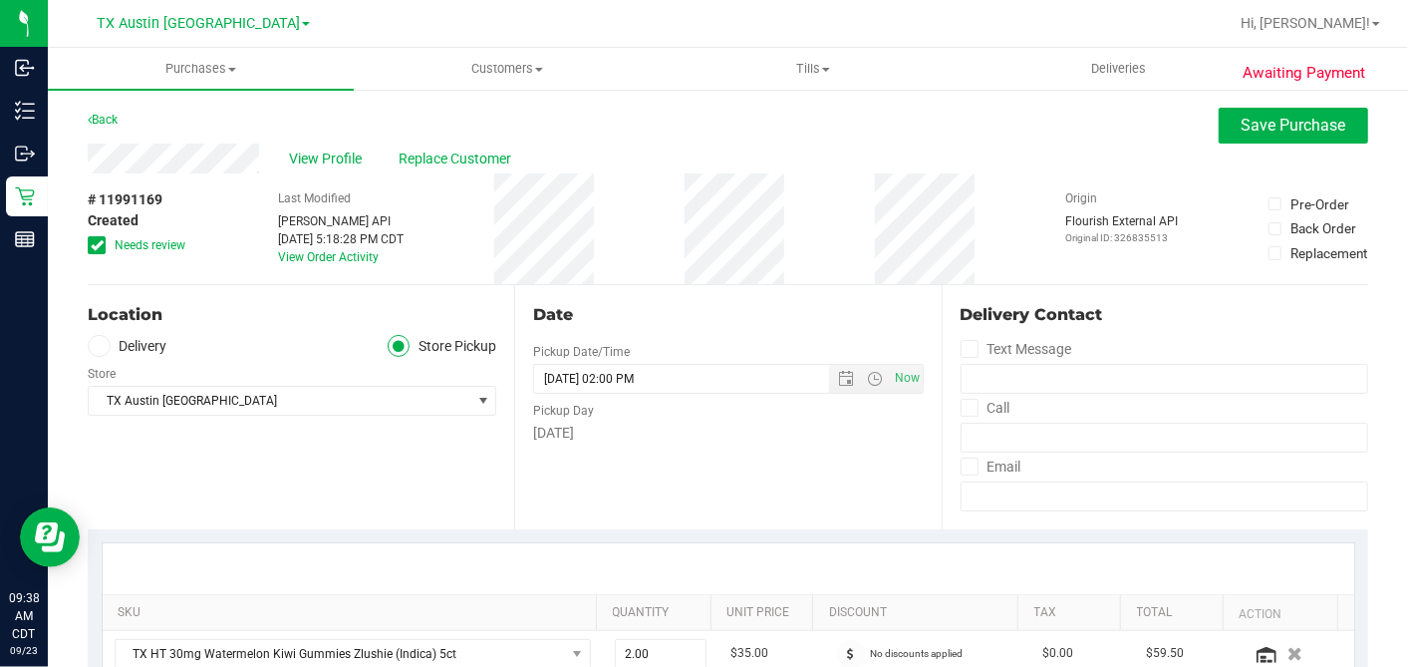
type textarea "Wednesday 09/24/2025 10:00-14:00 -- Message: -- Phone:2818789000 -- Payment Met…"
click at [1203, 147] on div "View Profile Replace Customer" at bounding box center [728, 159] width 1281 height 30
click at [1219, 133] on button "Save Purchase" at bounding box center [1293, 126] width 149 height 36
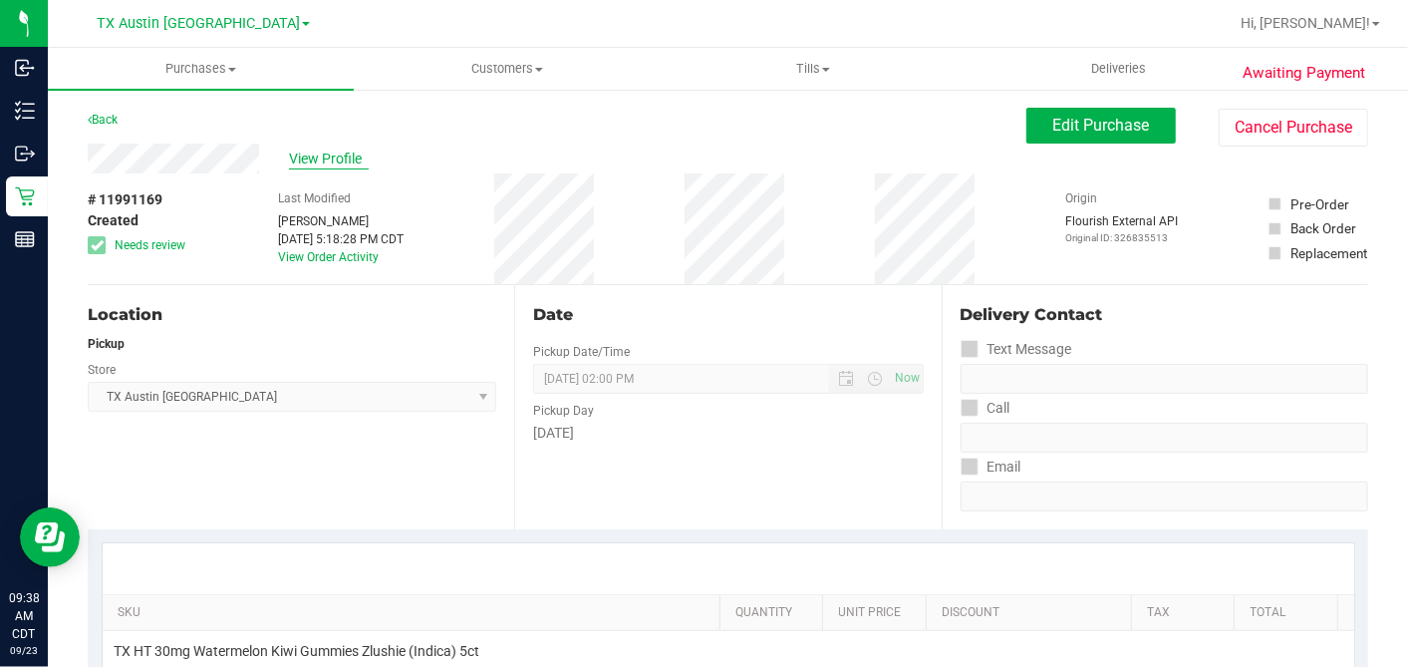
click at [316, 154] on span "View Profile" at bounding box center [329, 158] width 80 height 21
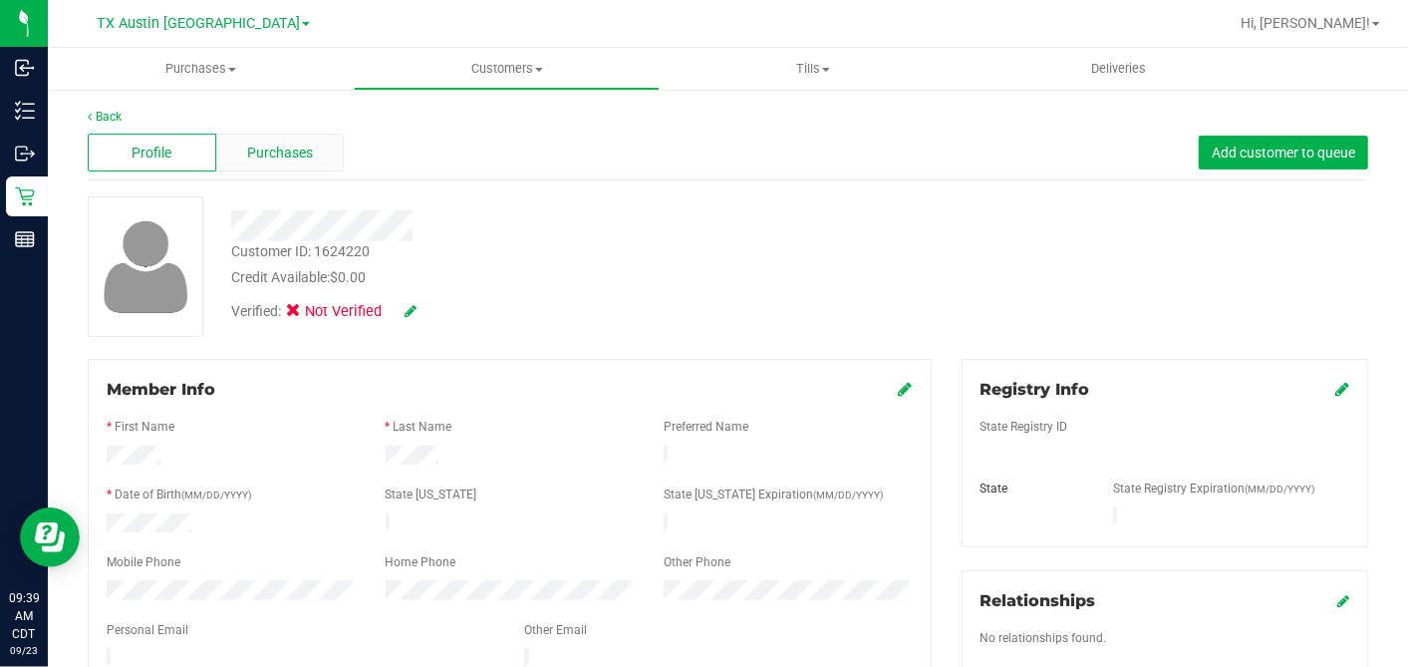
click at [300, 141] on div "Purchases" at bounding box center [280, 153] width 129 height 38
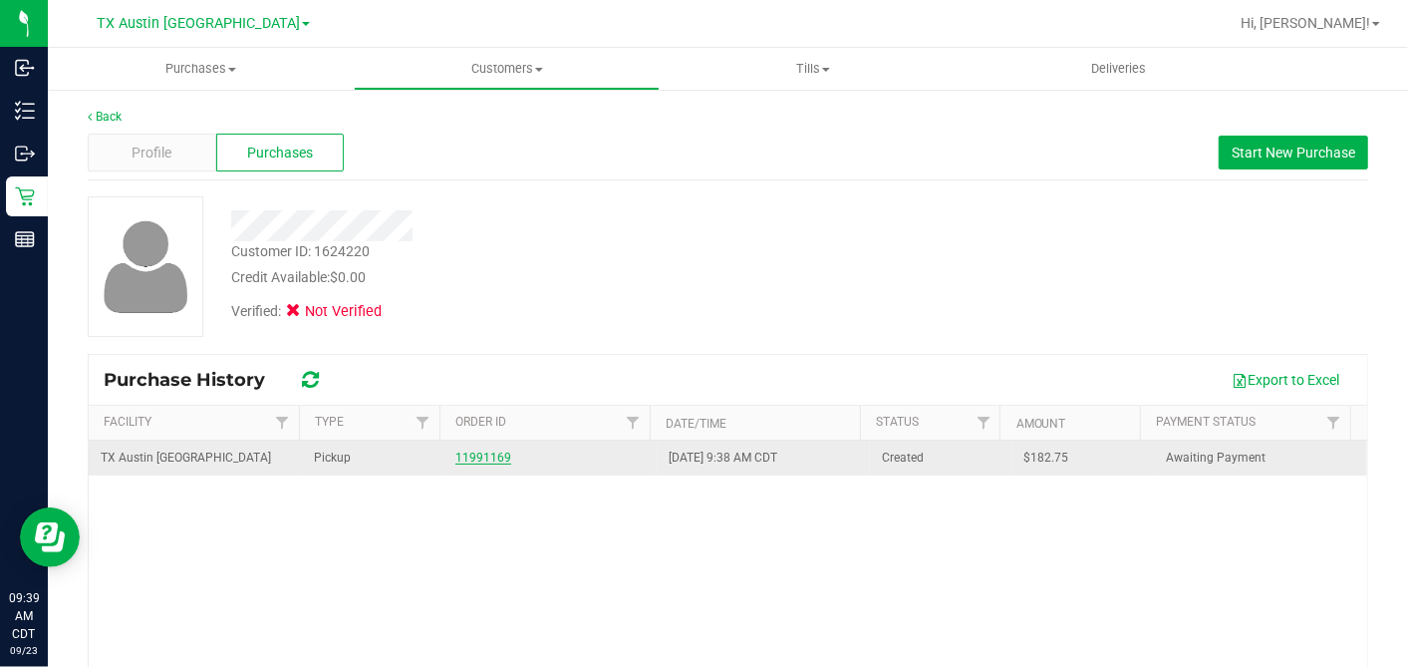
click at [490, 460] on link "11991169" at bounding box center [483, 457] width 56 height 14
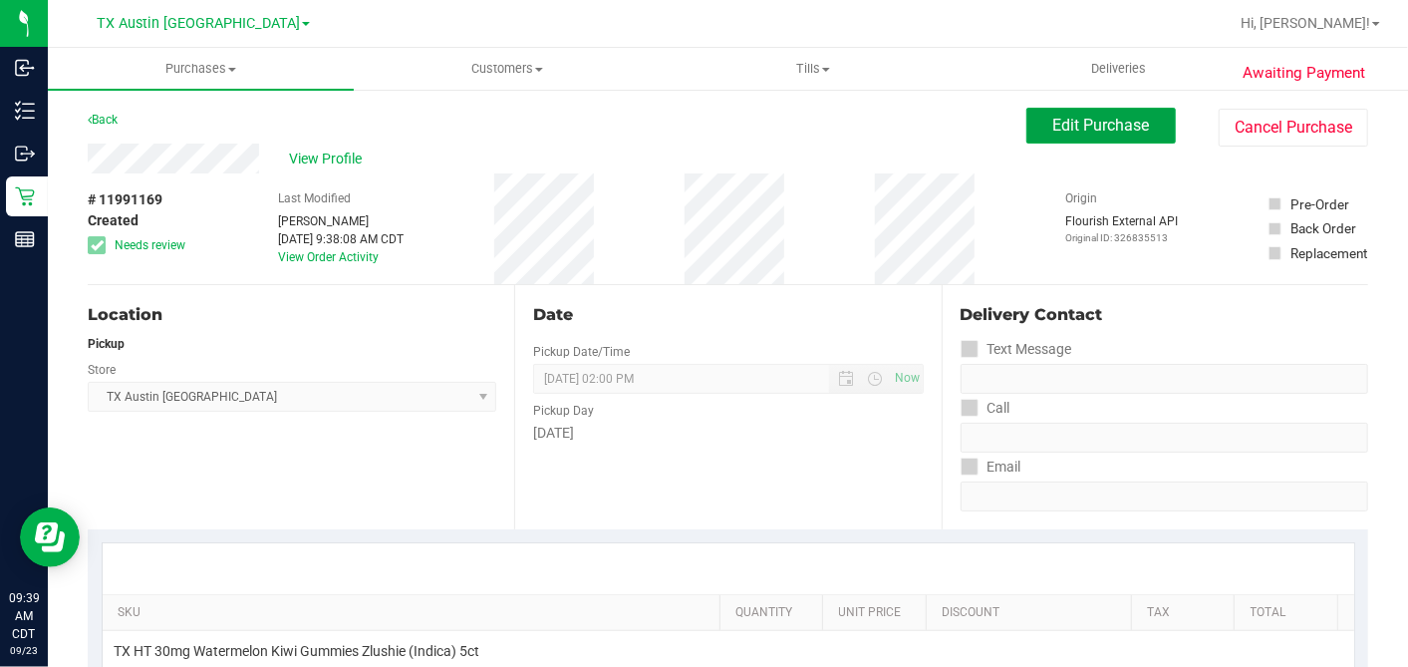
drag, startPoint x: 1081, startPoint y: 121, endPoint x: 1019, endPoint y: 147, distance: 68.3
click at [1081, 121] on span "Edit Purchase" at bounding box center [1101, 125] width 97 height 19
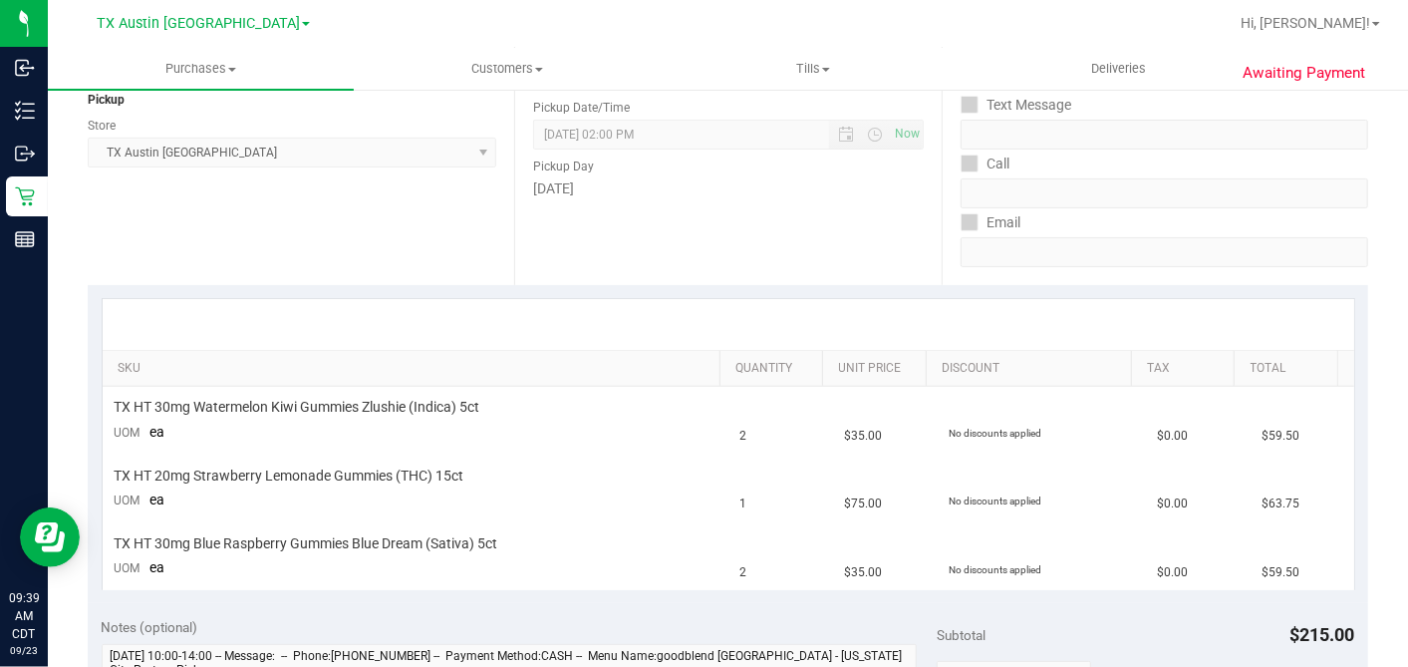
scroll to position [553, 0]
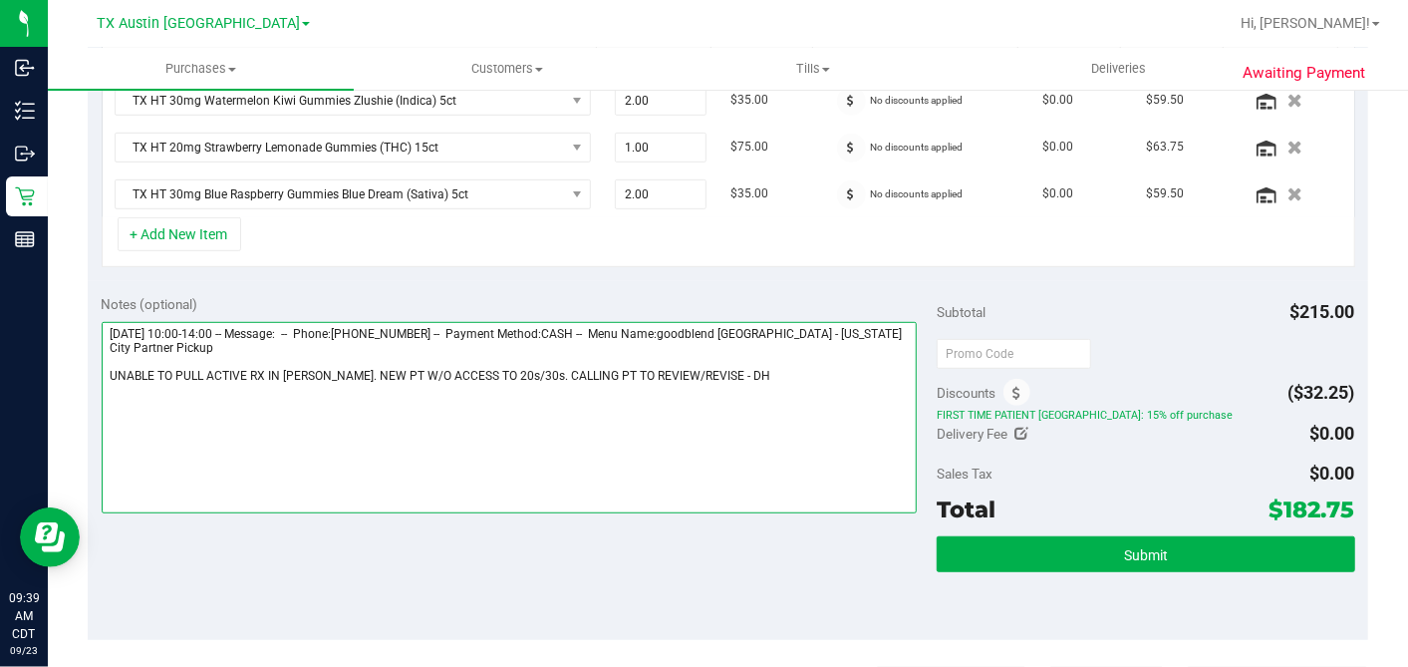
click at [680, 367] on textarea at bounding box center [510, 417] width 816 height 191
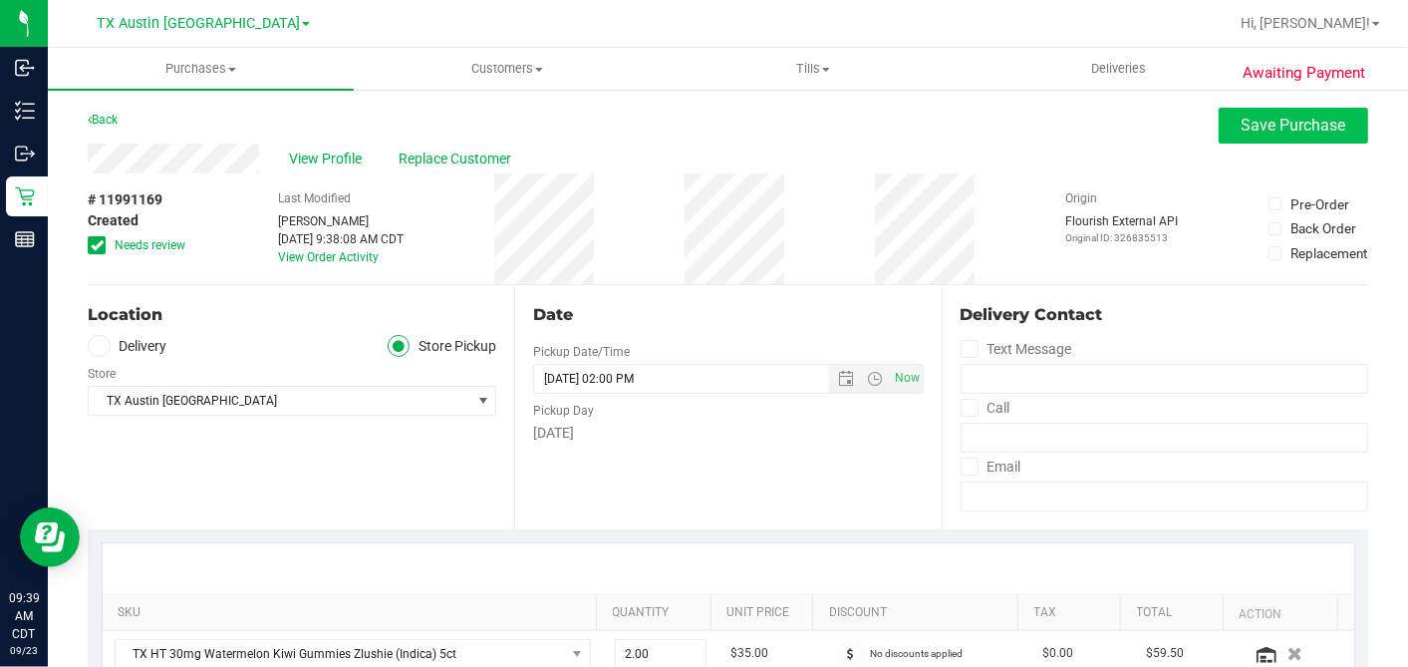
type textarea "Wednesday 09/24/2025 10:00-14:00 -- Message: -- Phone:2818789000 -- Payment Met…"
click at [1242, 126] on span "Save Purchase" at bounding box center [1294, 125] width 105 height 19
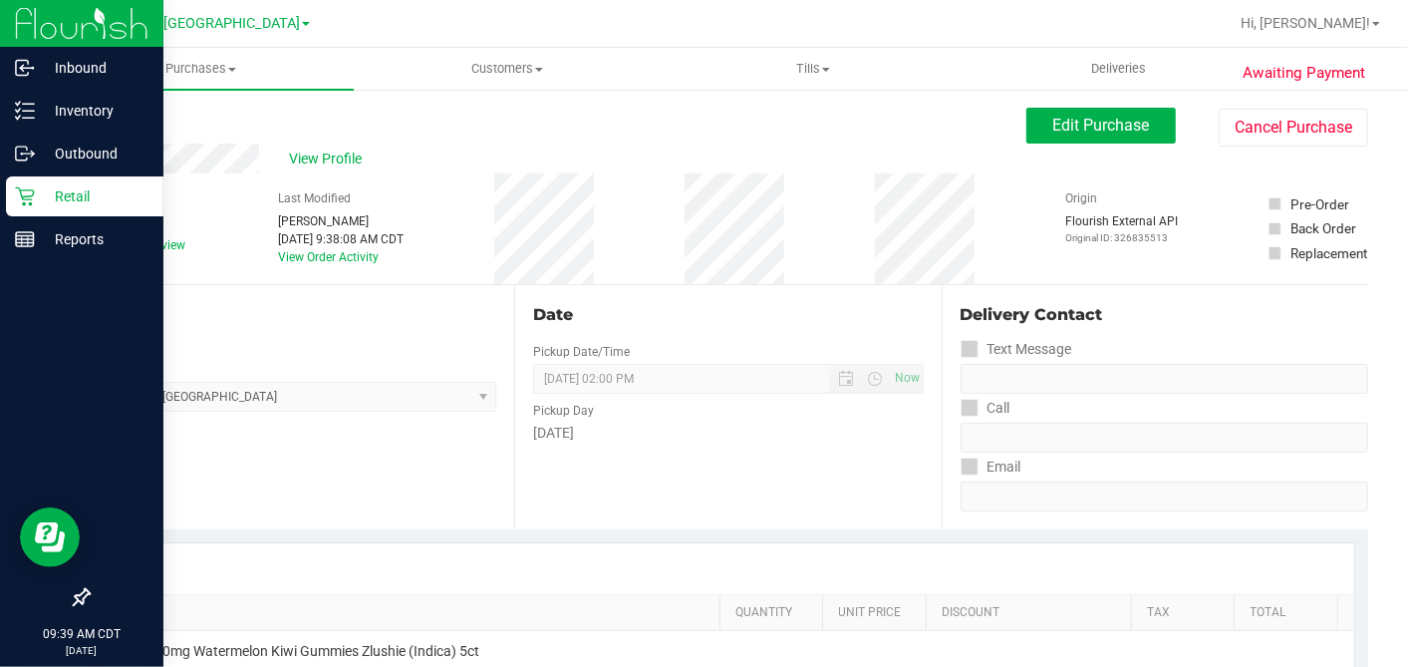
click at [68, 196] on p "Retail" at bounding box center [95, 196] width 120 height 24
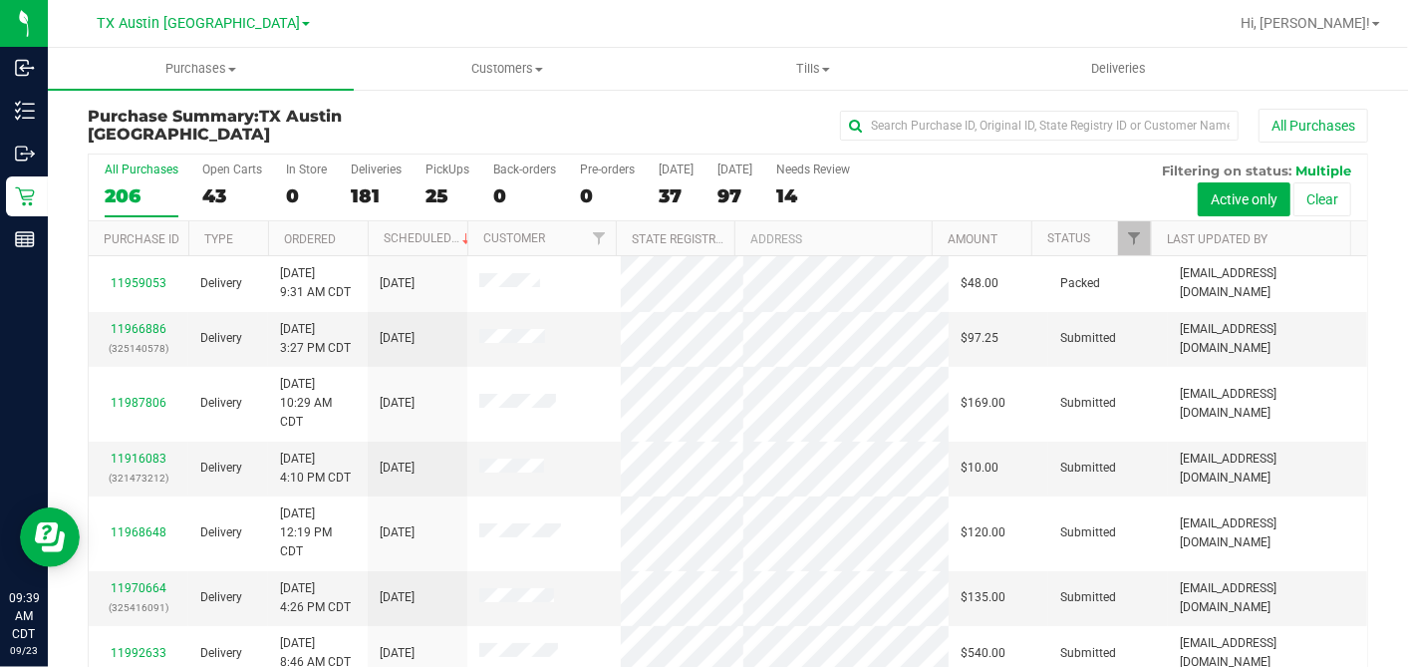
click at [673, 193] on div "37" at bounding box center [676, 195] width 35 height 23
click at [0, 0] on input "Today 37" at bounding box center [0, 0] width 0 height 0
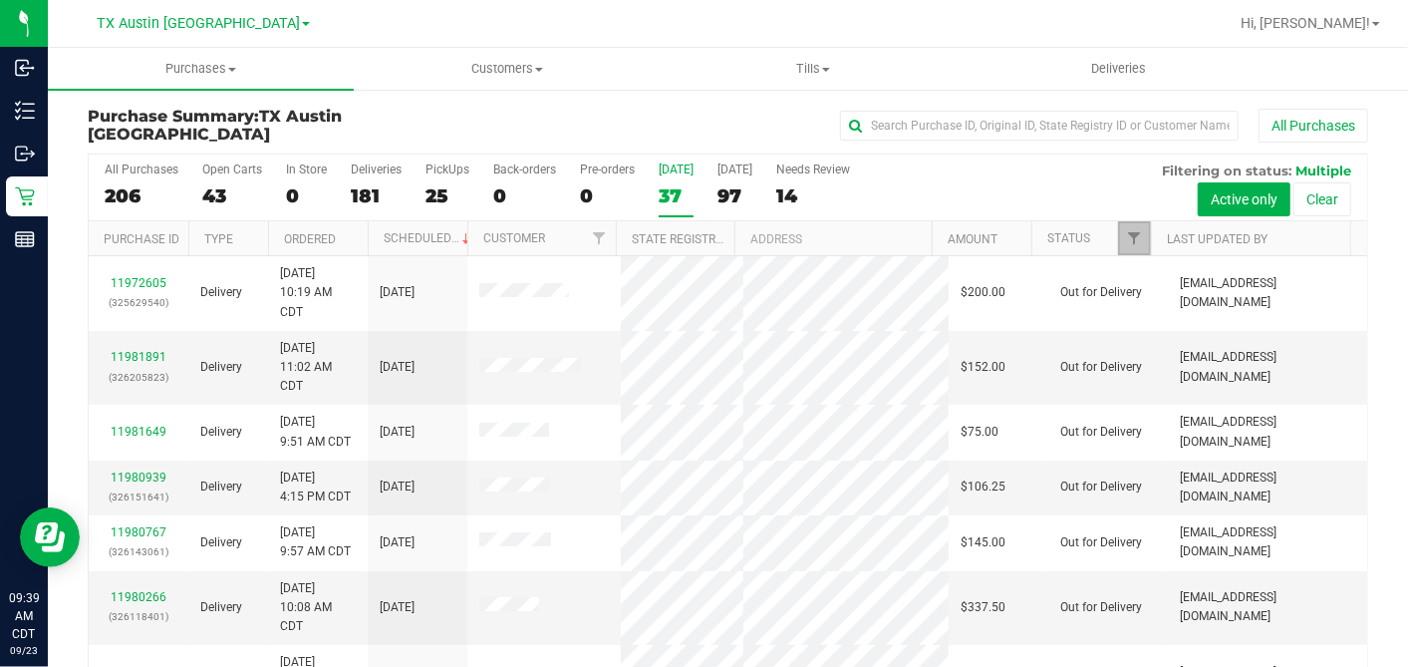
click at [1126, 238] on span "Filter" at bounding box center [1134, 238] width 16 height 16
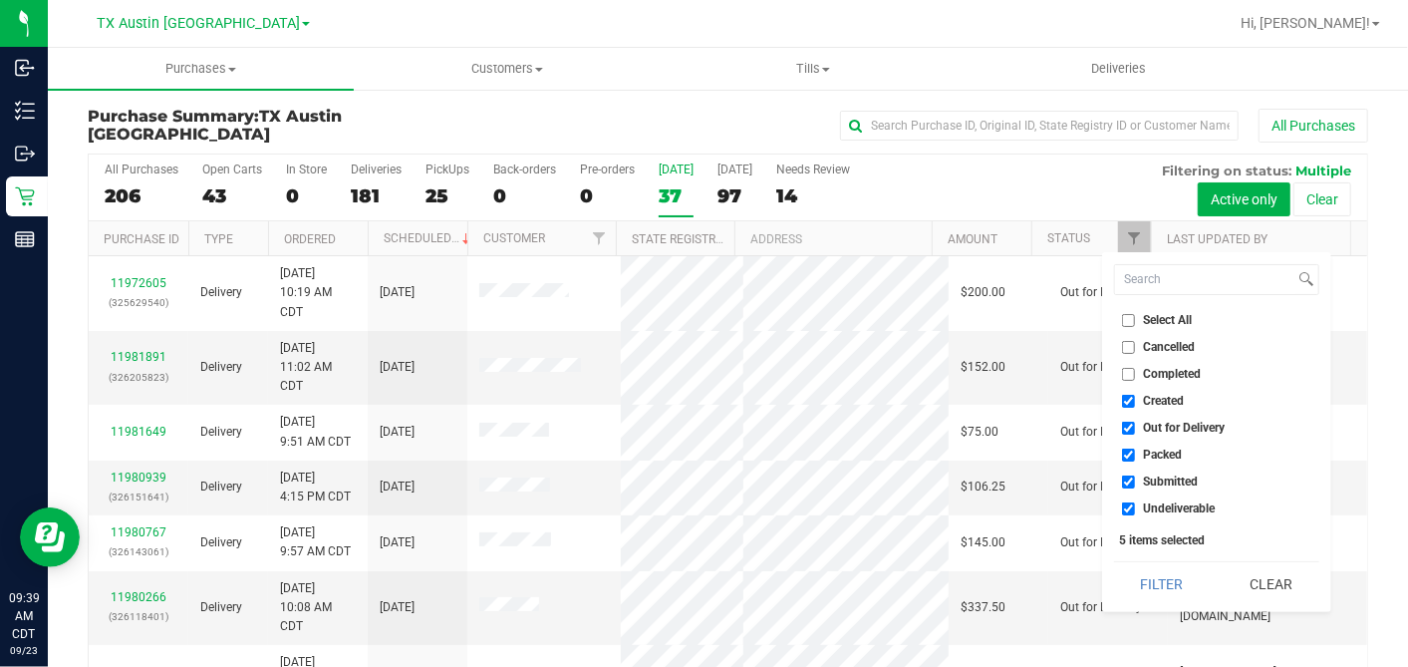
click at [1125, 327] on li "Select All" at bounding box center [1216, 320] width 205 height 21
click at [1125, 326] on li "Select All" at bounding box center [1216, 320] width 205 height 21
click at [1128, 319] on input "Select All" at bounding box center [1128, 320] width 13 height 13
checkbox input "true"
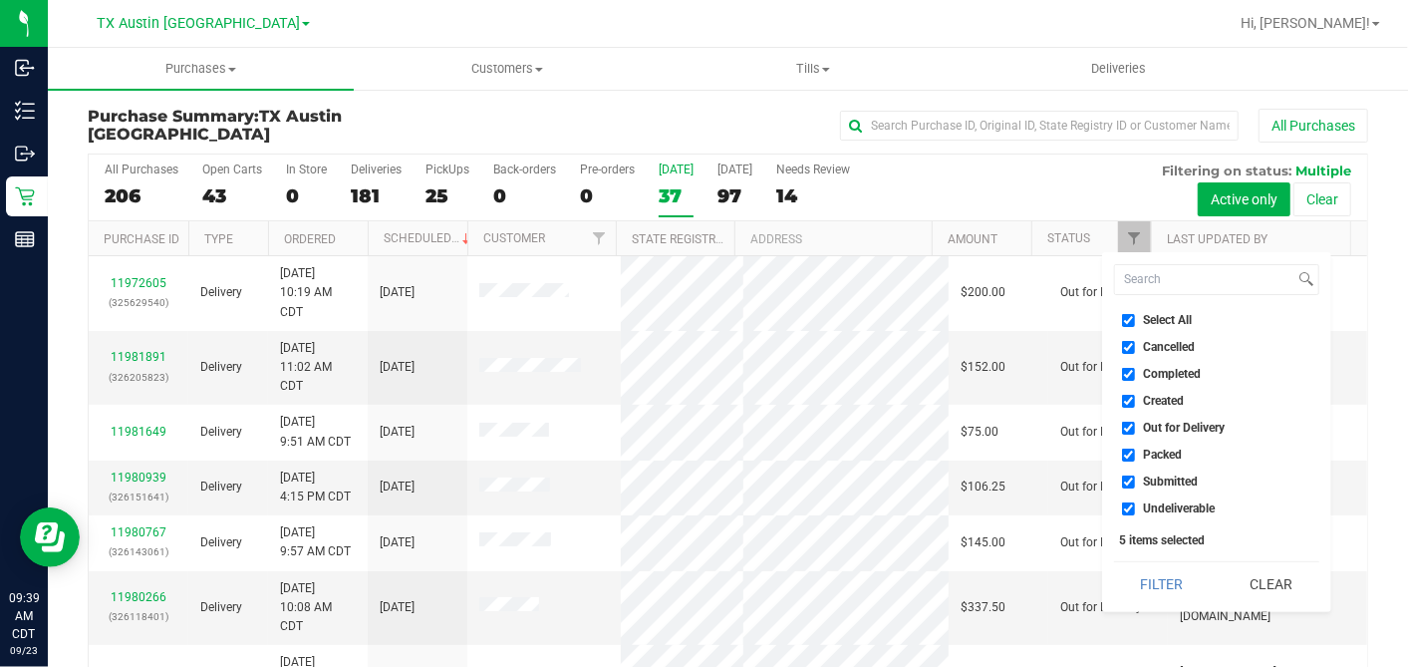
checkbox input "true"
click at [1128, 319] on input "Select All" at bounding box center [1128, 320] width 13 height 13
checkbox input "false"
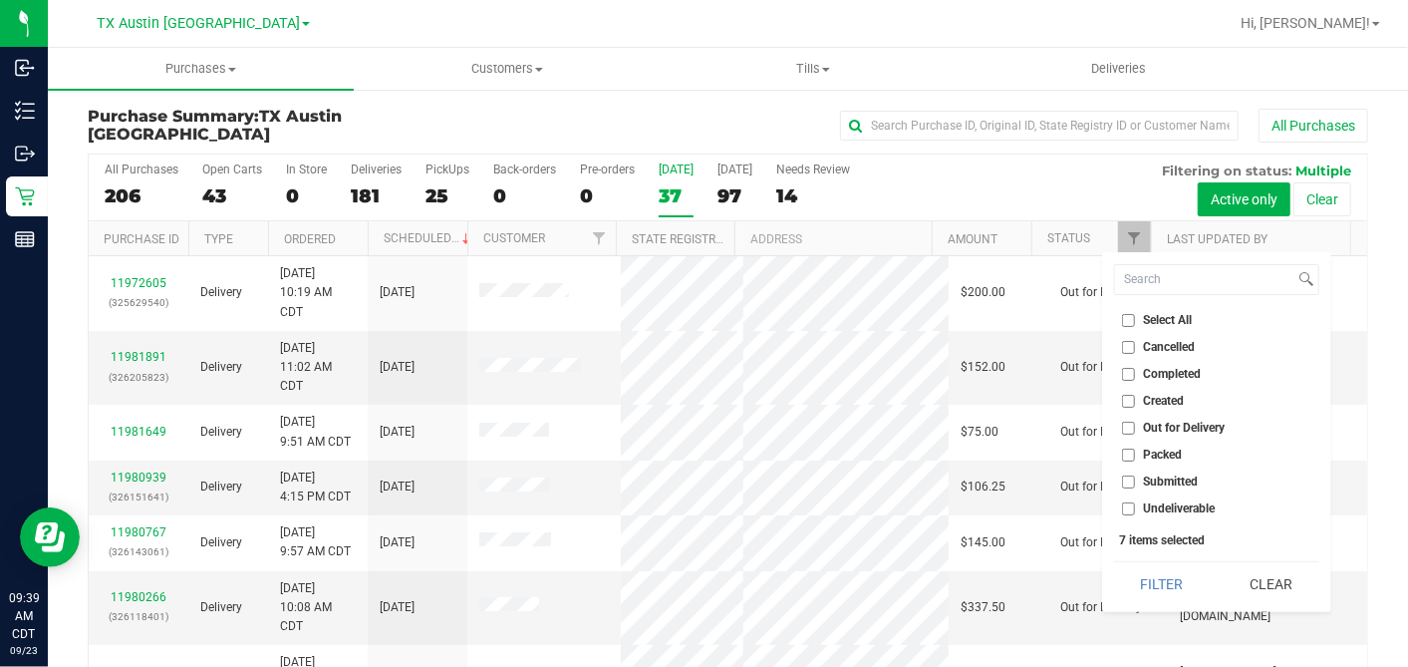
checkbox input "false"
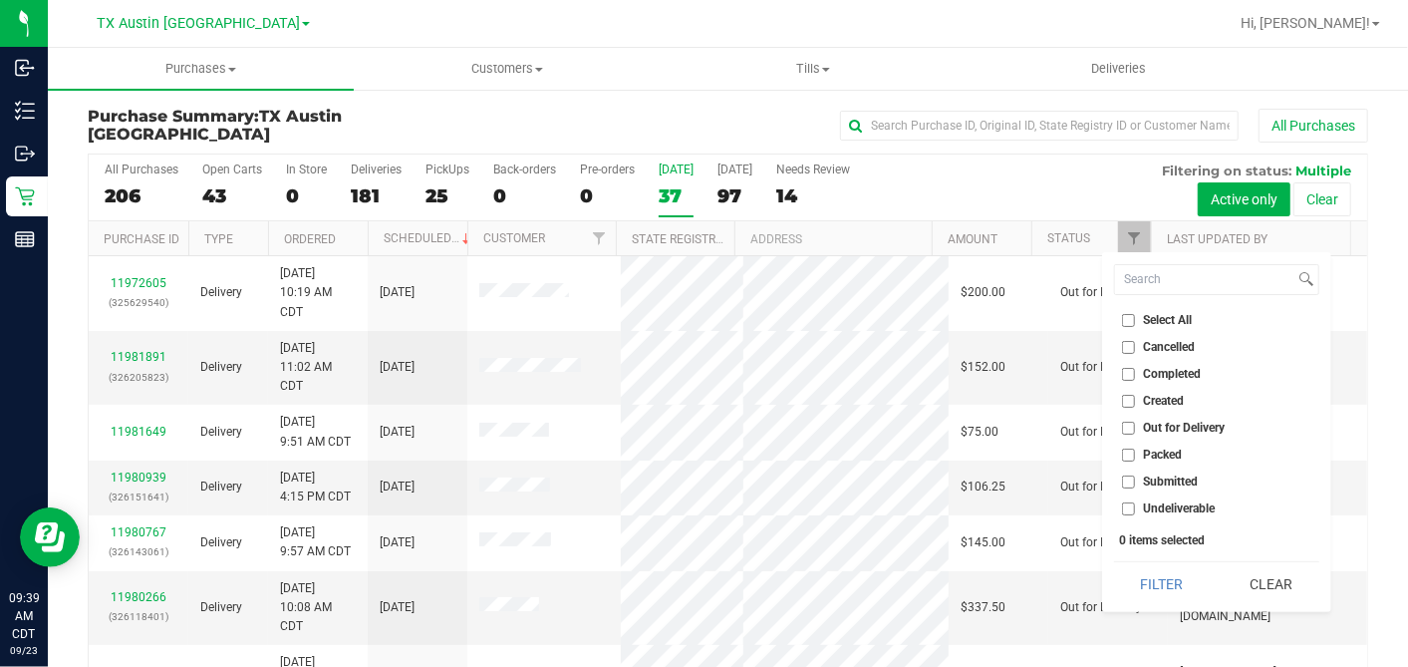
drag, startPoint x: 1128, startPoint y: 319, endPoint x: 1127, endPoint y: 399, distance: 79.7
click at [1127, 399] on input "Created" at bounding box center [1128, 401] width 13 height 13
checkbox input "true"
click at [1174, 578] on button "Filter" at bounding box center [1162, 584] width 96 height 44
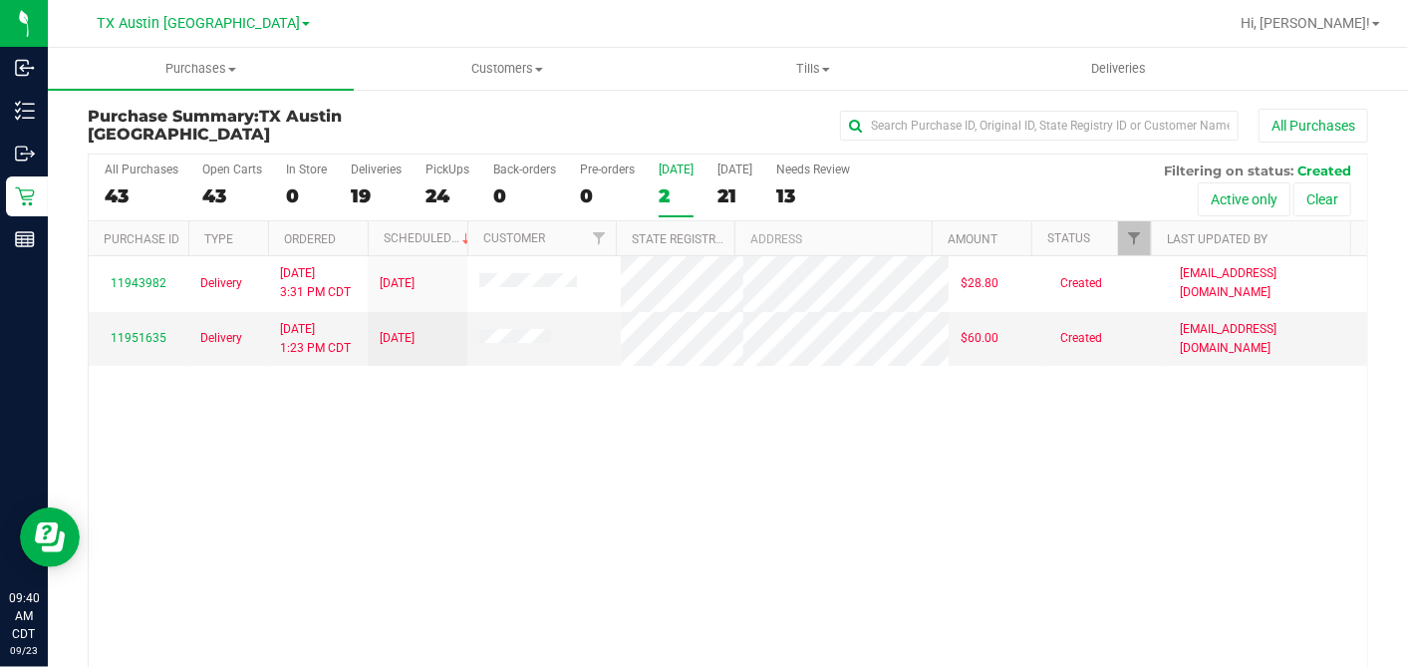
click at [713, 455] on div "11943982 Delivery 9/22/2025 3:31 PM CDT 9/23/2025 $28.80 Created lmyers@livepar…" at bounding box center [728, 466] width 1279 height 420
click at [732, 191] on div "21" at bounding box center [735, 195] width 35 height 23
click at [0, 0] on input "Tomorrow 21" at bounding box center [0, 0] width 0 height 0
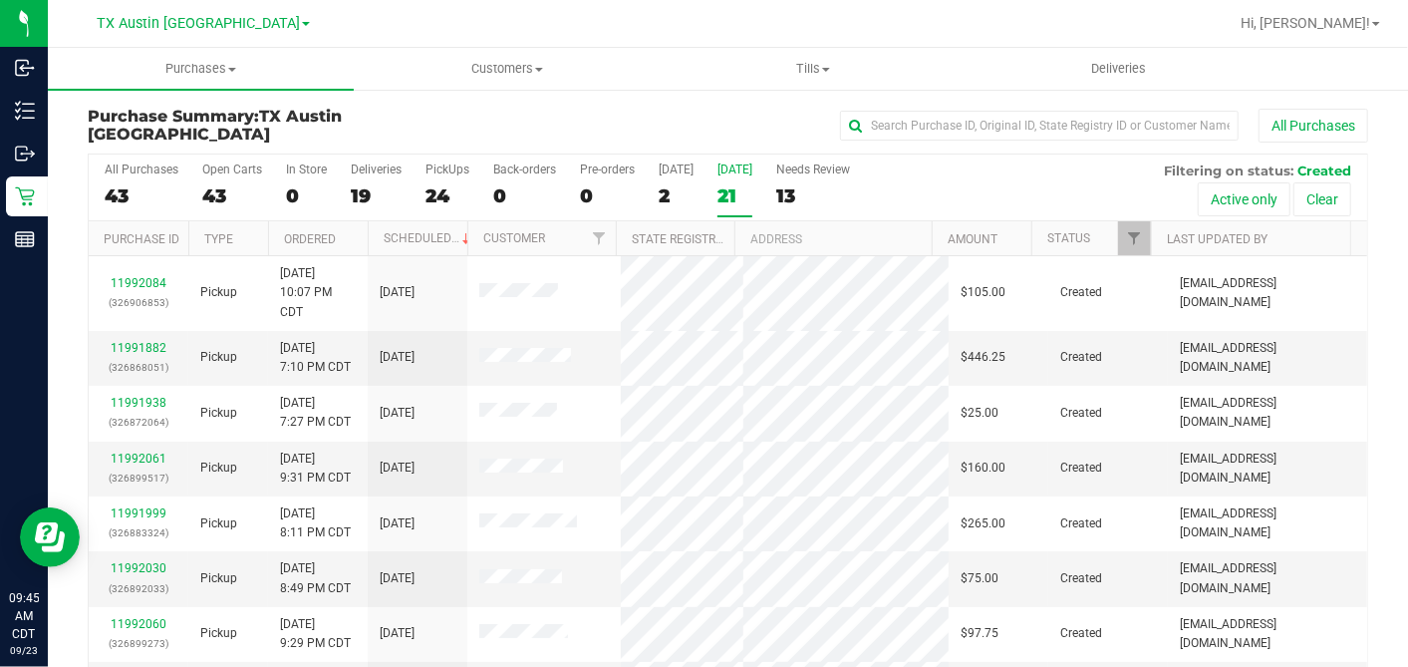
click at [346, 227] on th "Ordered" at bounding box center [318, 238] width 100 height 35
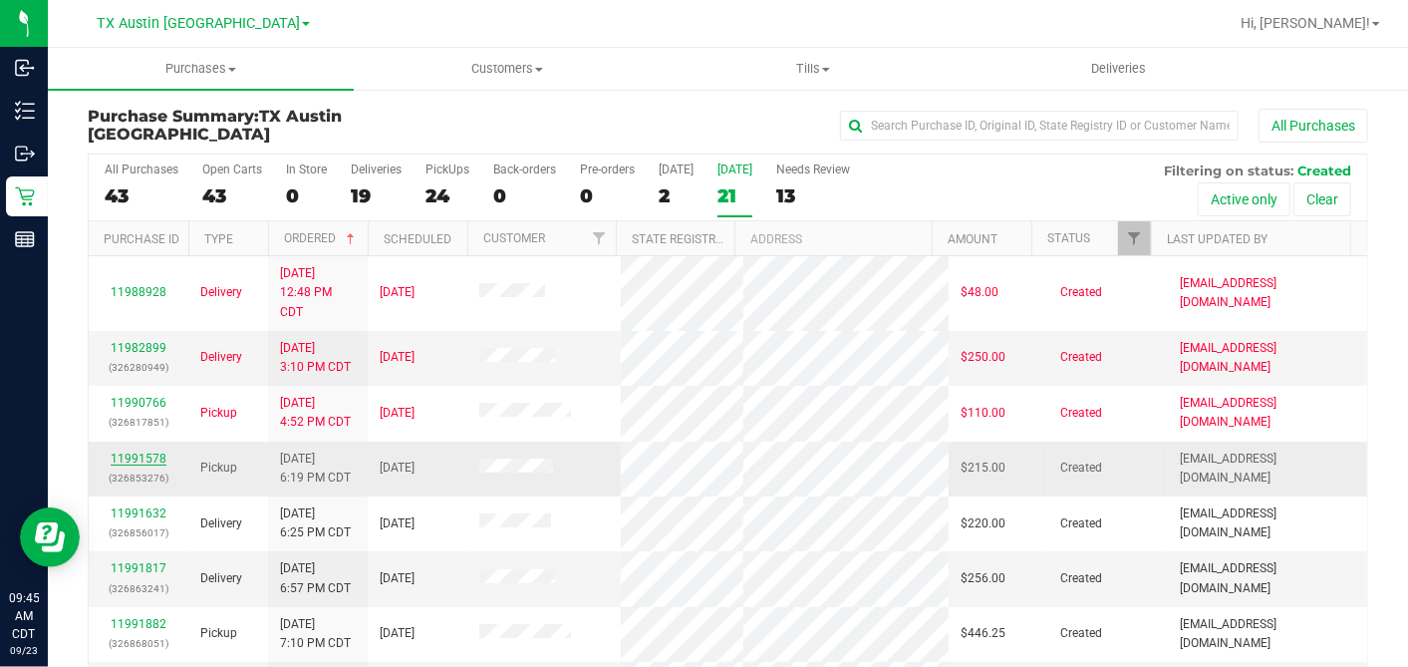
click at [138, 451] on link "11991578" at bounding box center [139, 458] width 56 height 14
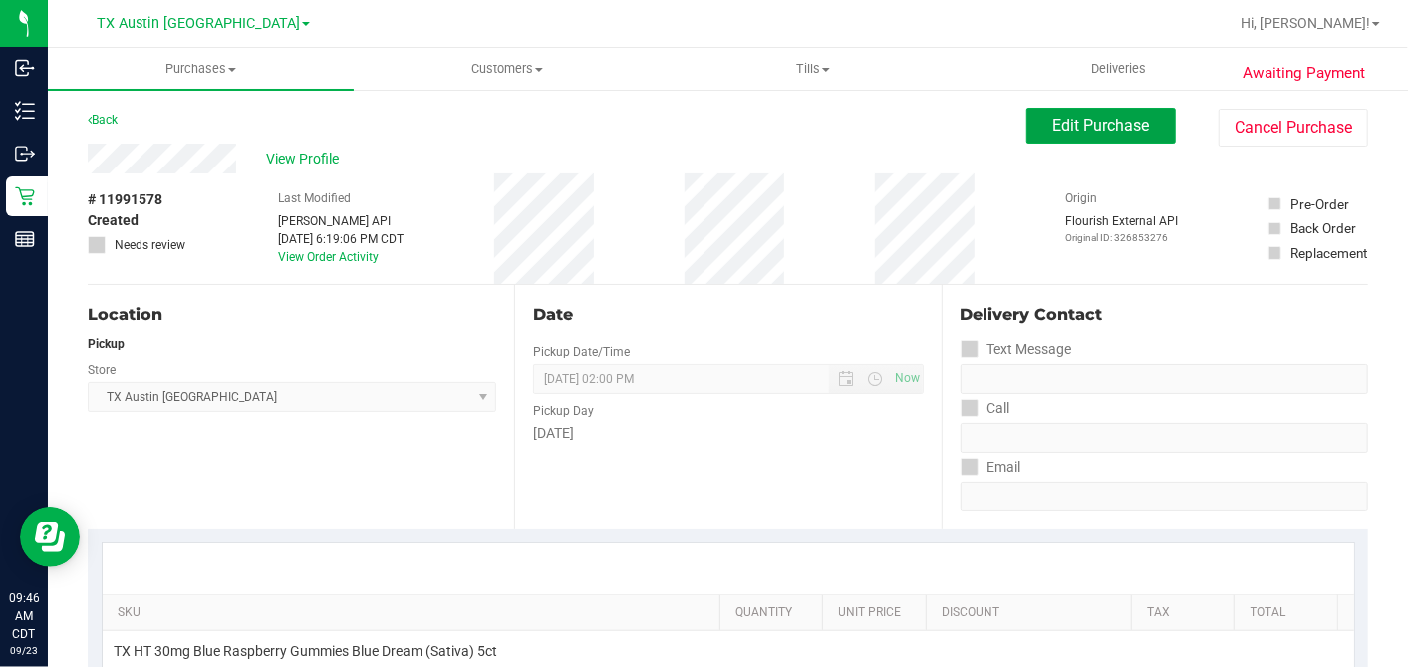
drag, startPoint x: 1064, startPoint y: 141, endPoint x: 1053, endPoint y: 146, distance: 12.0
click at [1064, 141] on button "Edit Purchase" at bounding box center [1100, 126] width 149 height 36
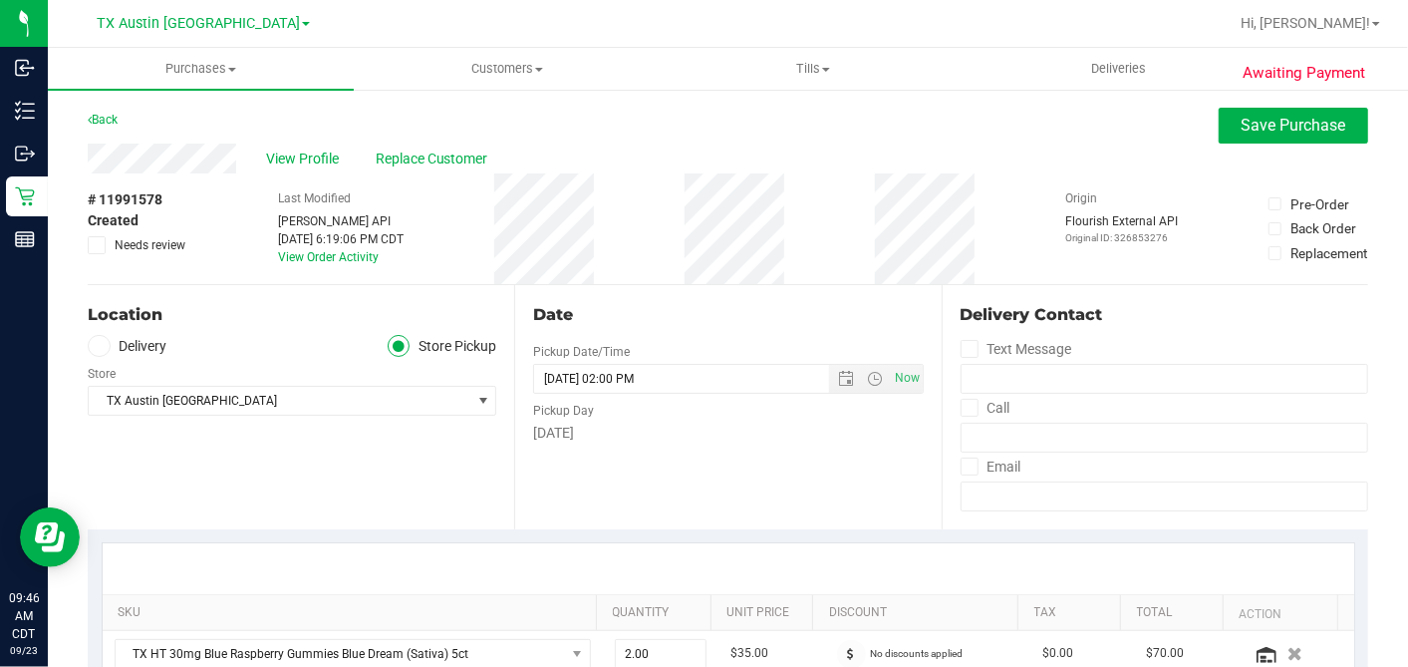
click at [104, 347] on span at bounding box center [99, 346] width 23 height 23
click at [0, 0] on input "Delivery" at bounding box center [0, 0] width 0 height 0
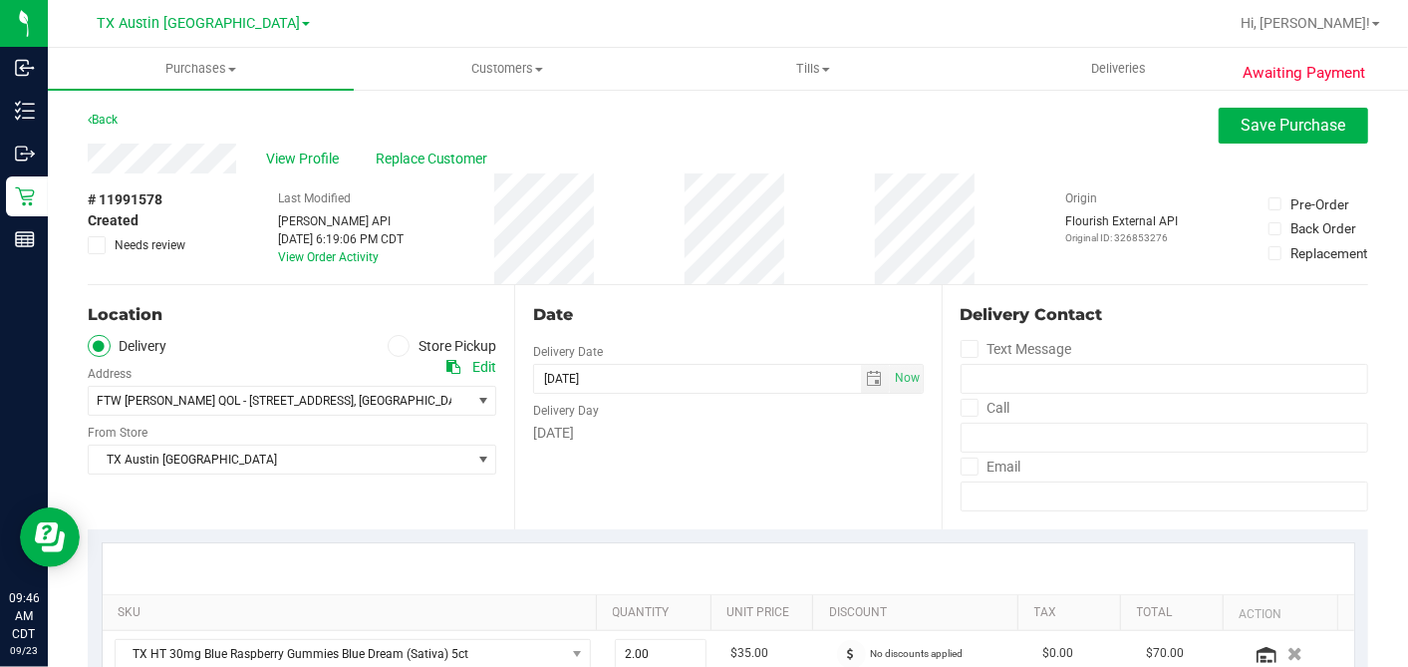
click at [748, 457] on div "Date Delivery Date 09/24/2025 Now 09/24/2025 02:00 PM Now Delivery Day Wednesday" at bounding box center [727, 407] width 427 height 244
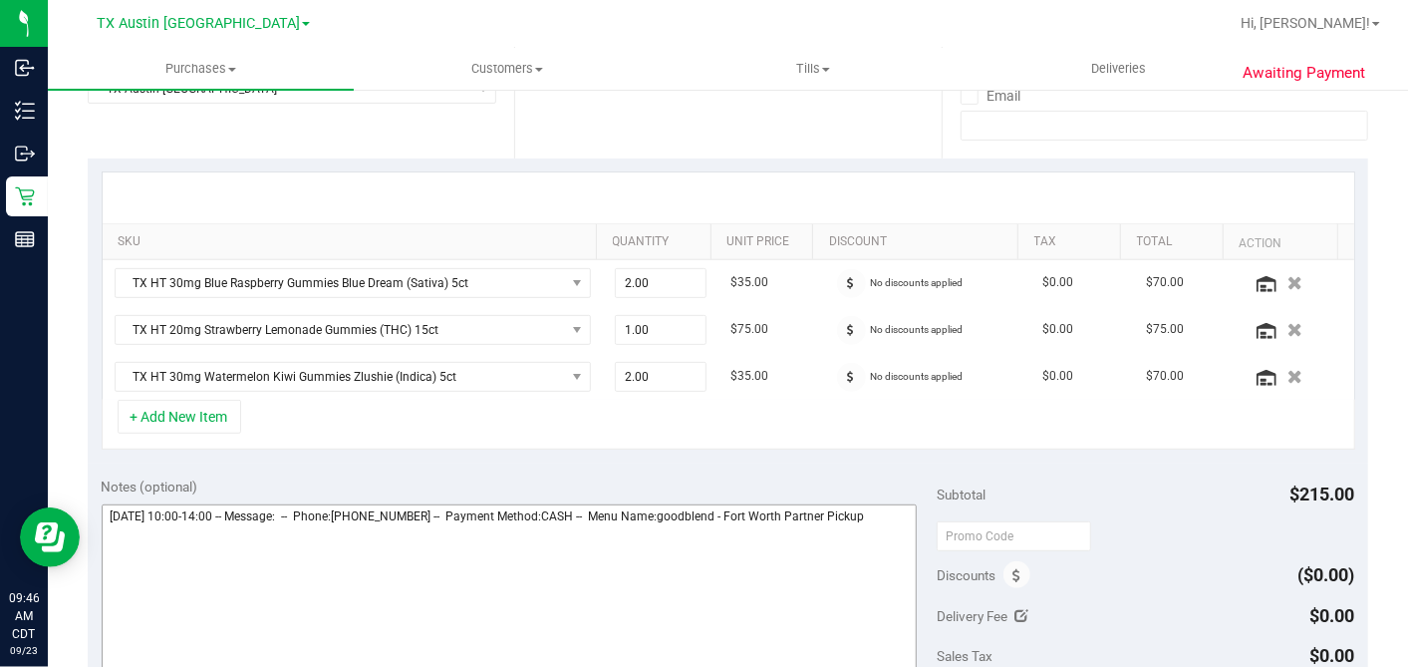
scroll to position [553, 0]
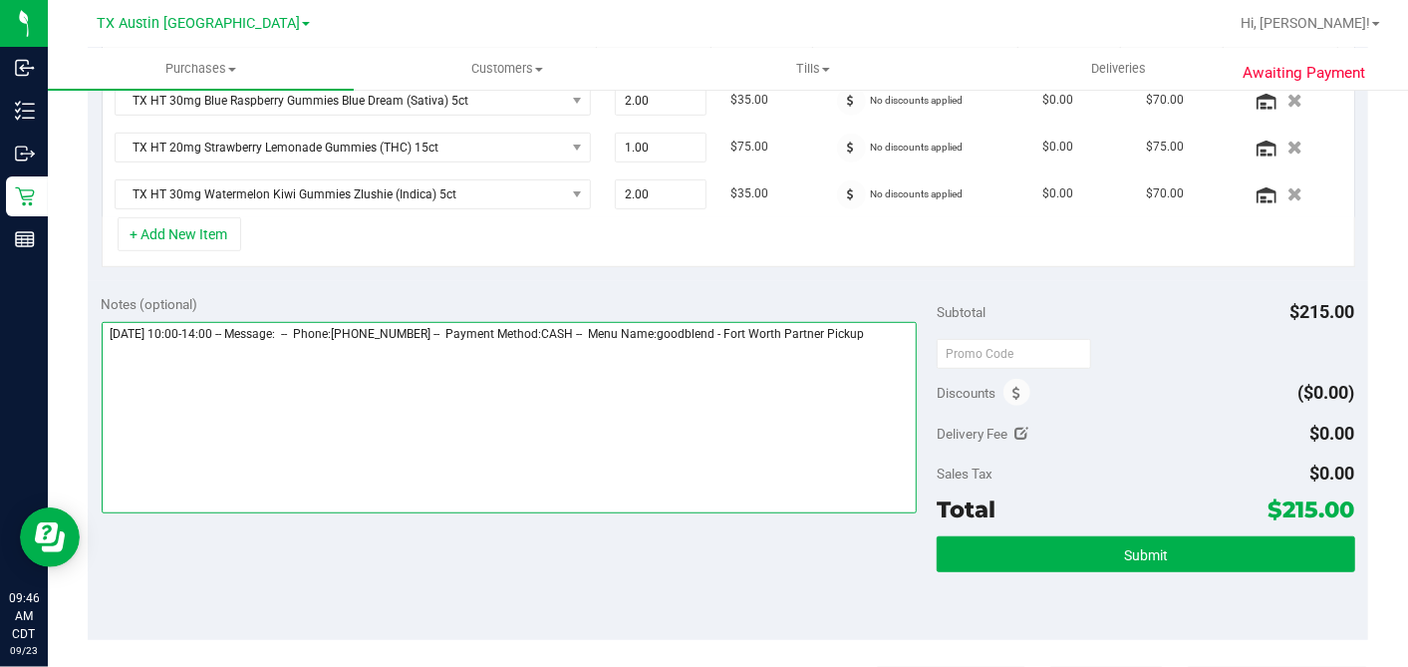
click at [712, 354] on textarea at bounding box center [510, 417] width 816 height 191
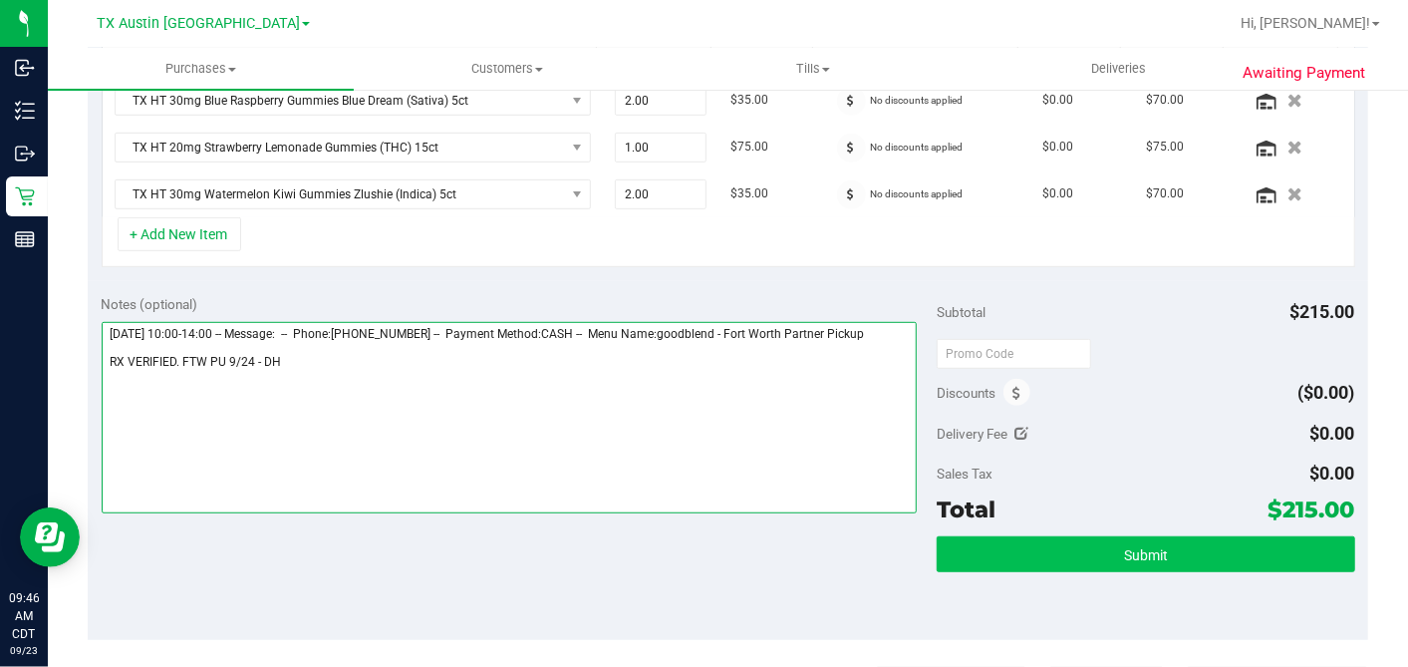
type textarea "Wednesday 09/24/2025 10:00-14:00 -- Message: -- Phone:2144378721 -- Payment Met…"
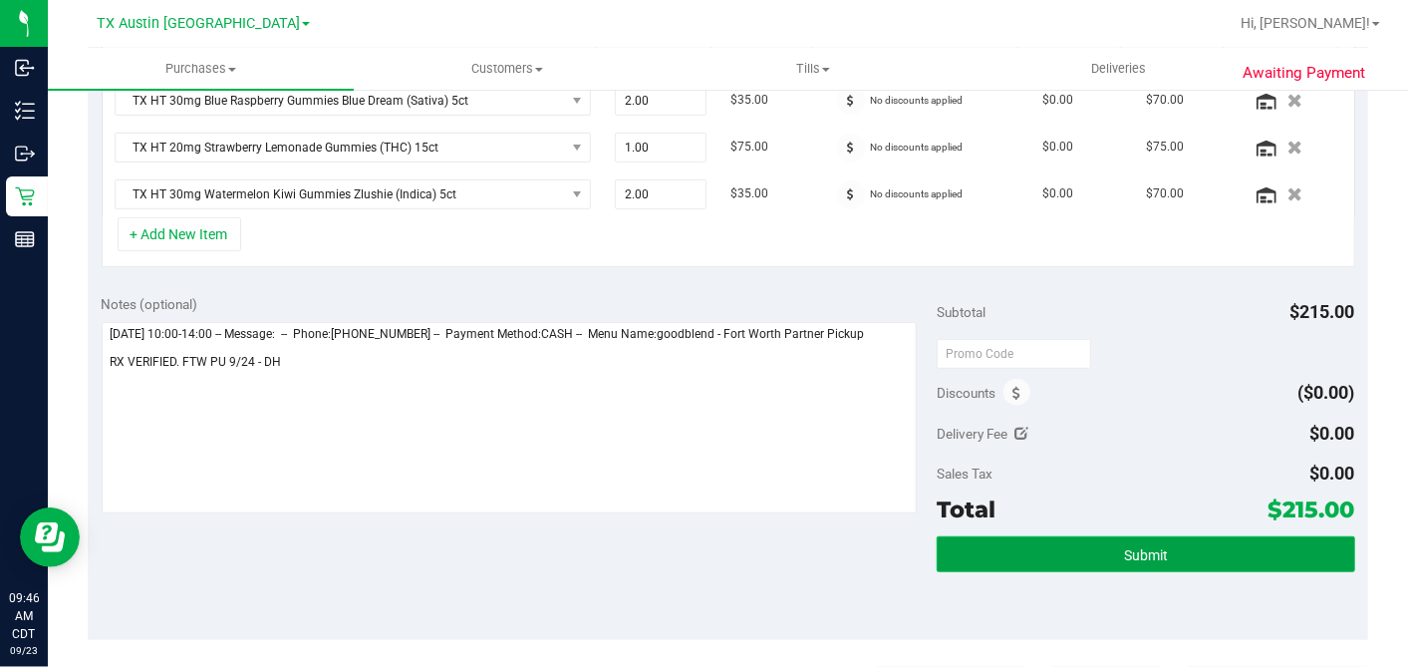
drag, startPoint x: 1137, startPoint y: 552, endPoint x: 1123, endPoint y: 552, distance: 14.0
click at [1133, 554] on span "Submit" at bounding box center [1146, 555] width 44 height 16
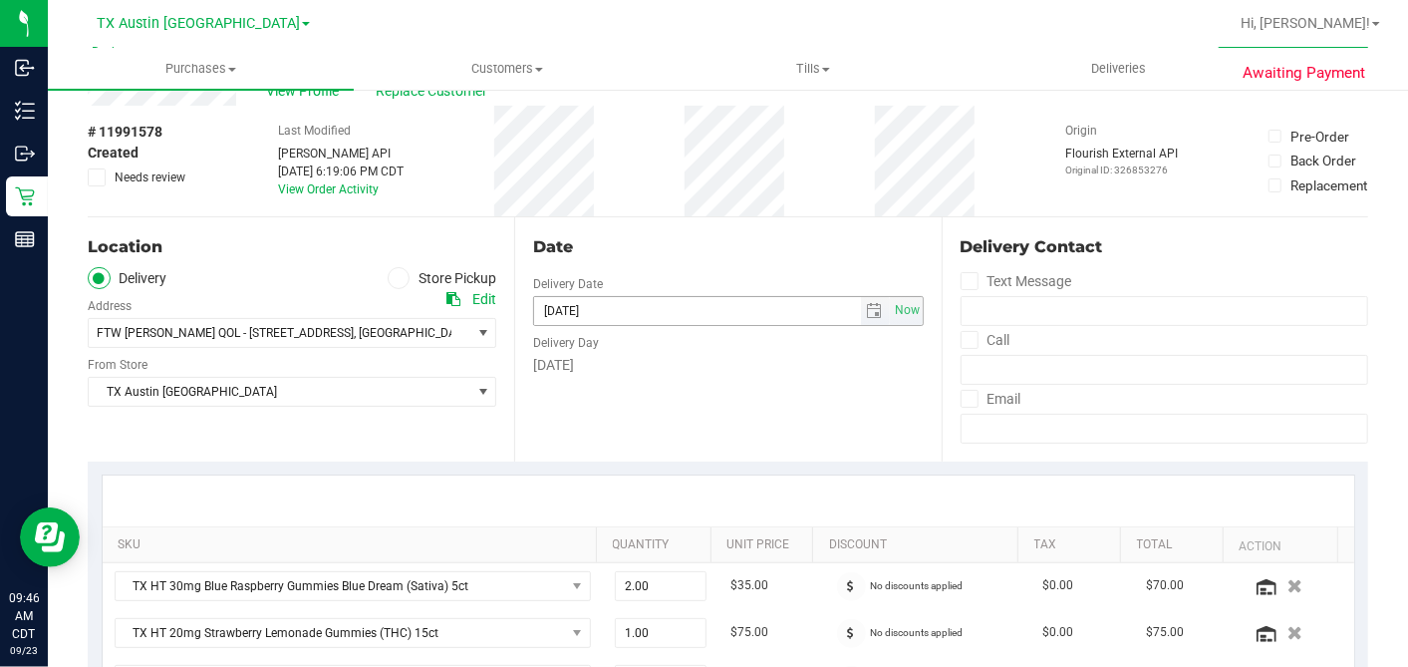
scroll to position [0, 0]
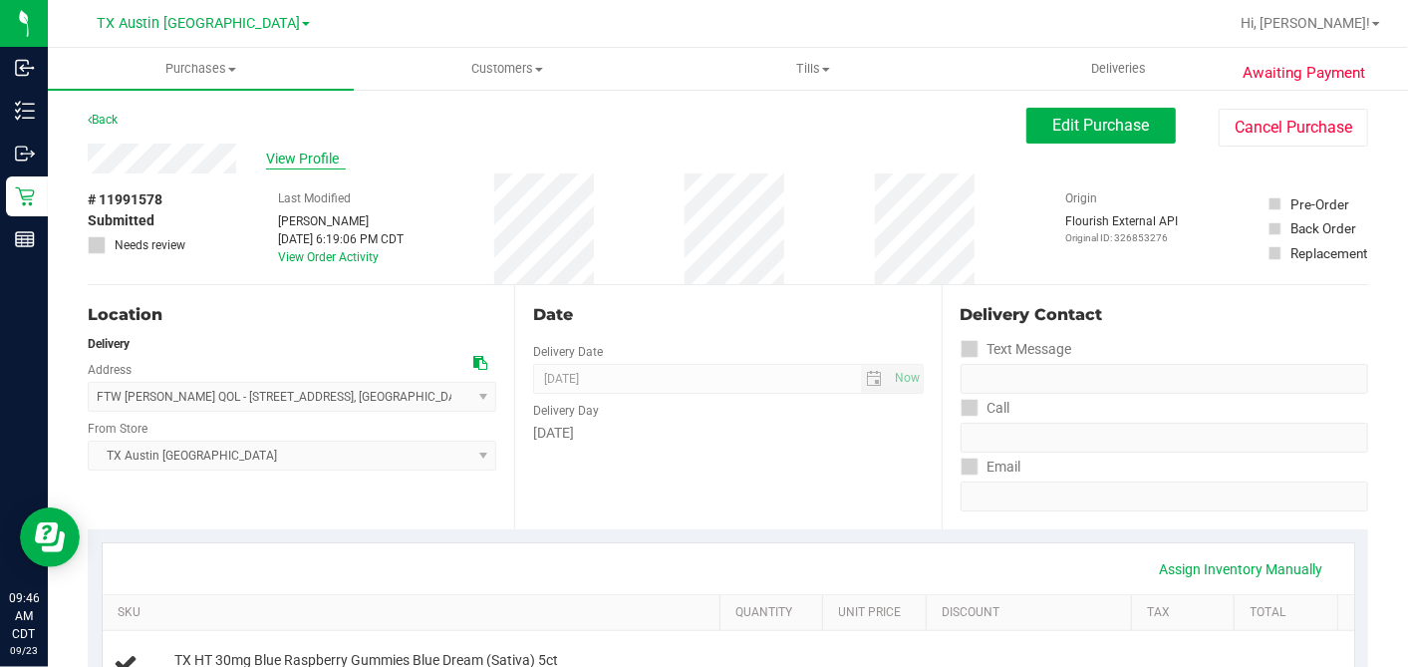
click at [299, 149] on span "View Profile" at bounding box center [306, 158] width 80 height 21
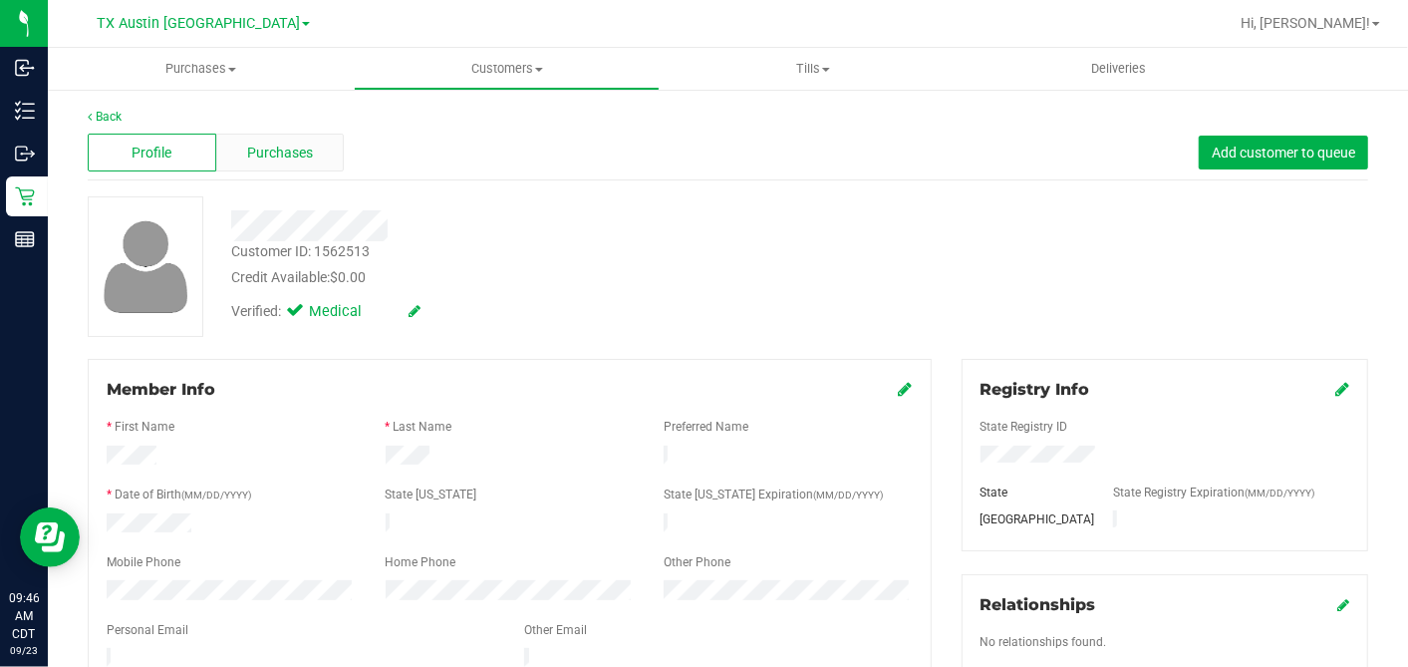
click at [318, 151] on div "Purchases" at bounding box center [280, 153] width 129 height 38
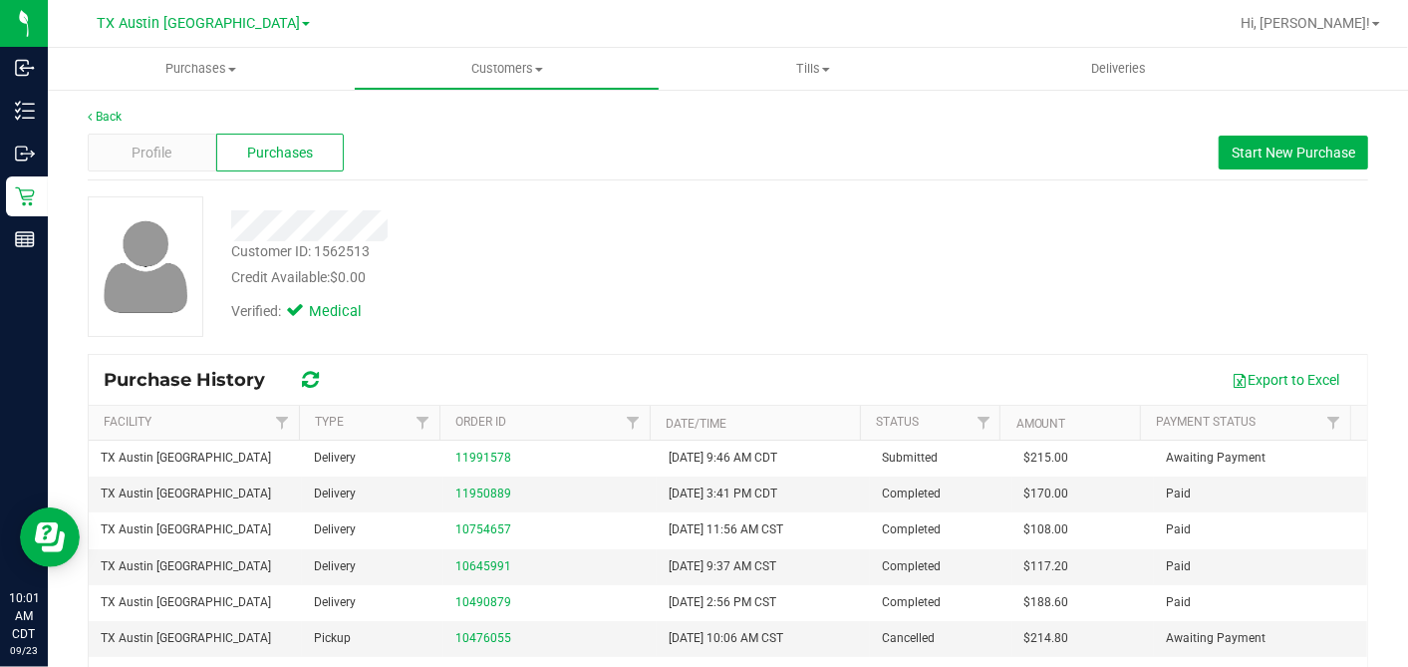
click at [658, 235] on div at bounding box center [544, 225] width 656 height 31
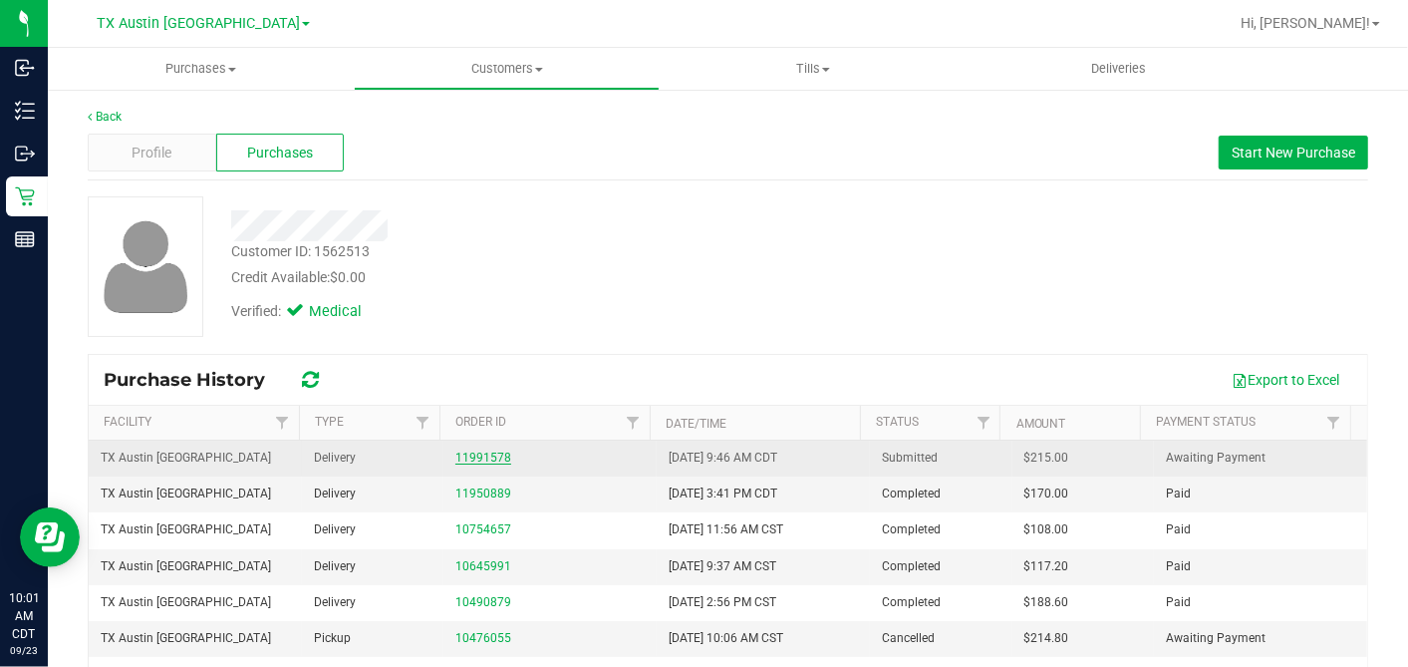
click at [460, 456] on link "11991578" at bounding box center [483, 457] width 56 height 14
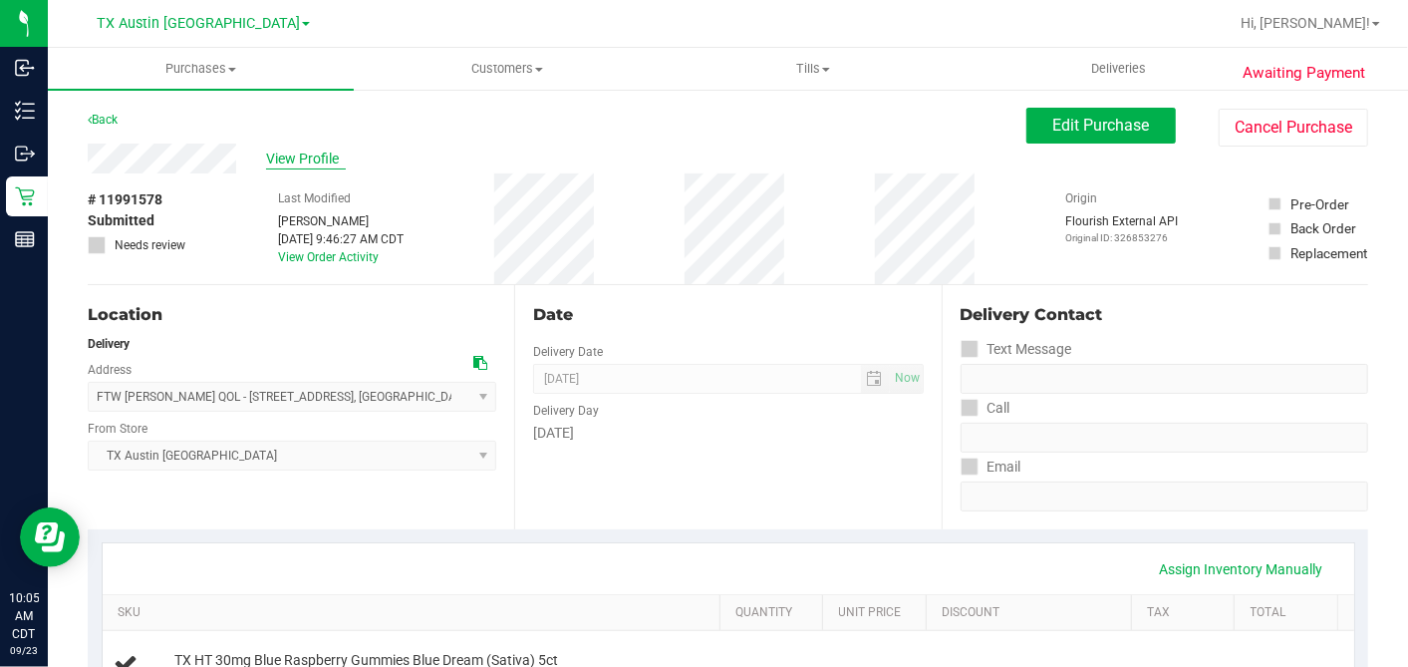
click at [287, 164] on span "View Profile" at bounding box center [306, 158] width 80 height 21
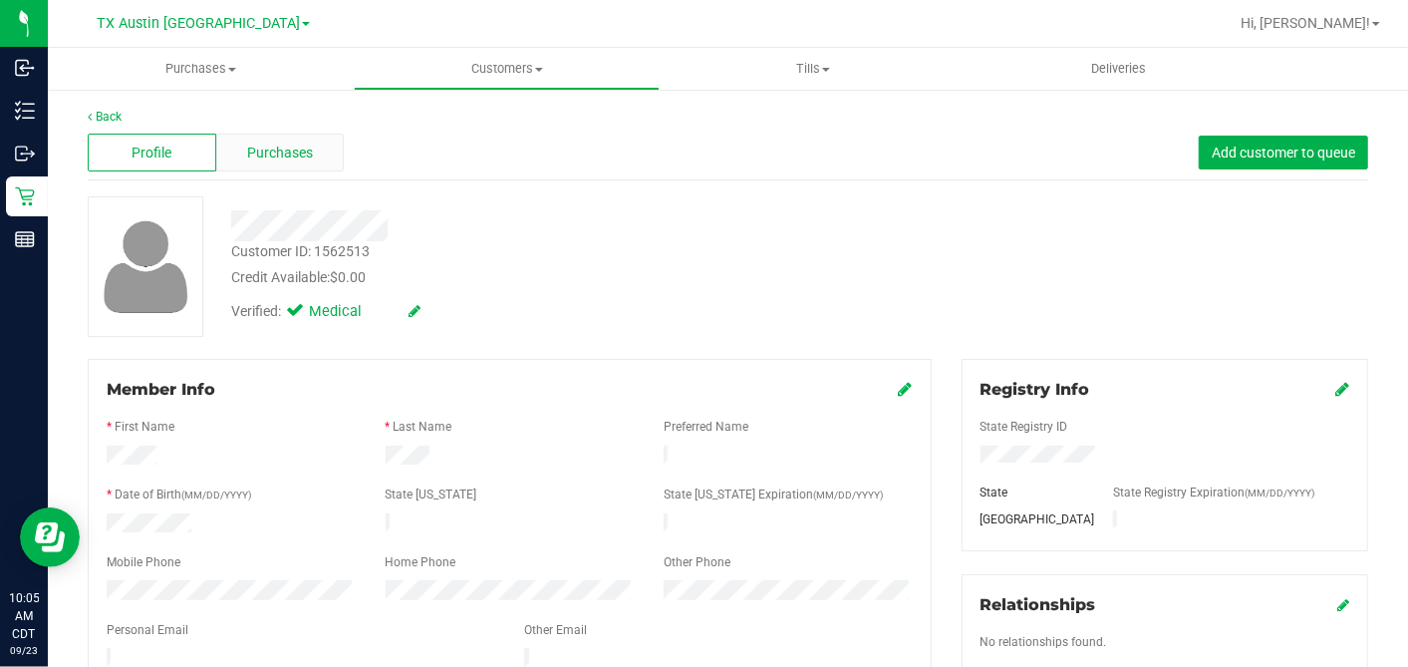
click at [292, 134] on div "Purchases" at bounding box center [280, 153] width 129 height 38
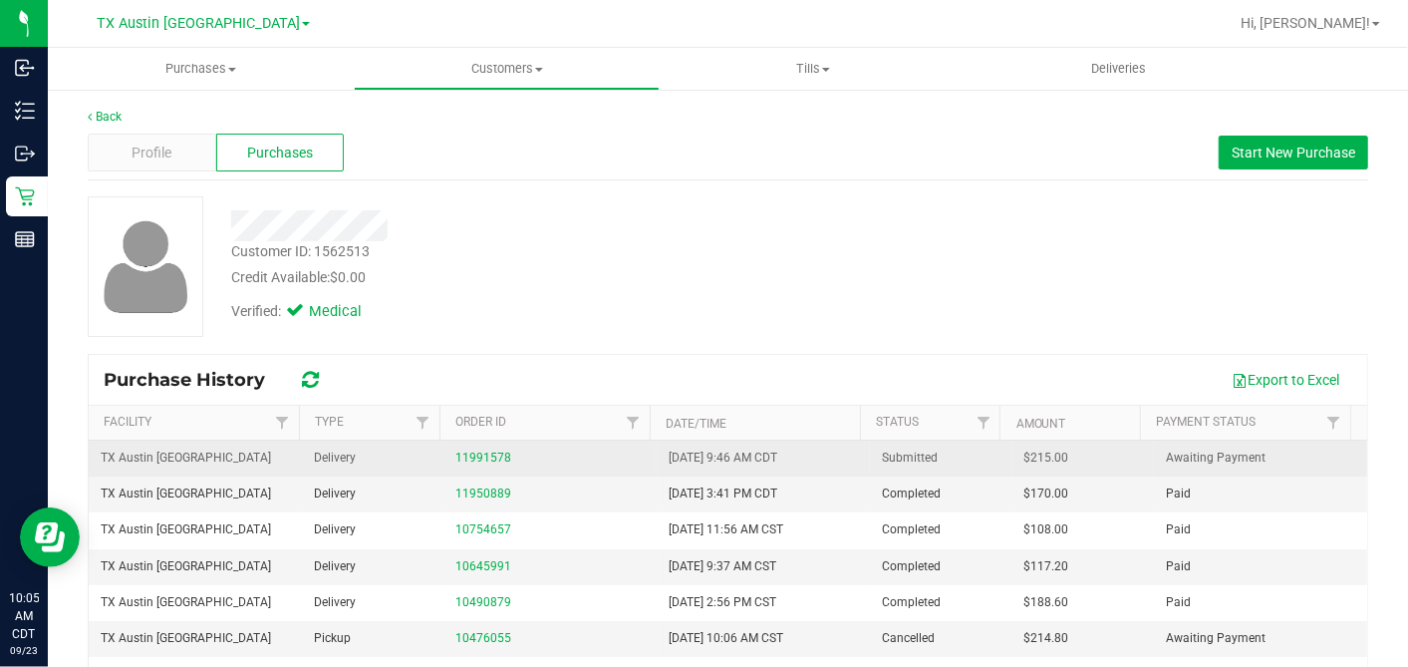
click at [1025, 456] on span "$215.00" at bounding box center [1047, 457] width 45 height 19
click at [1025, 455] on span "$215.00" at bounding box center [1047, 457] width 45 height 19
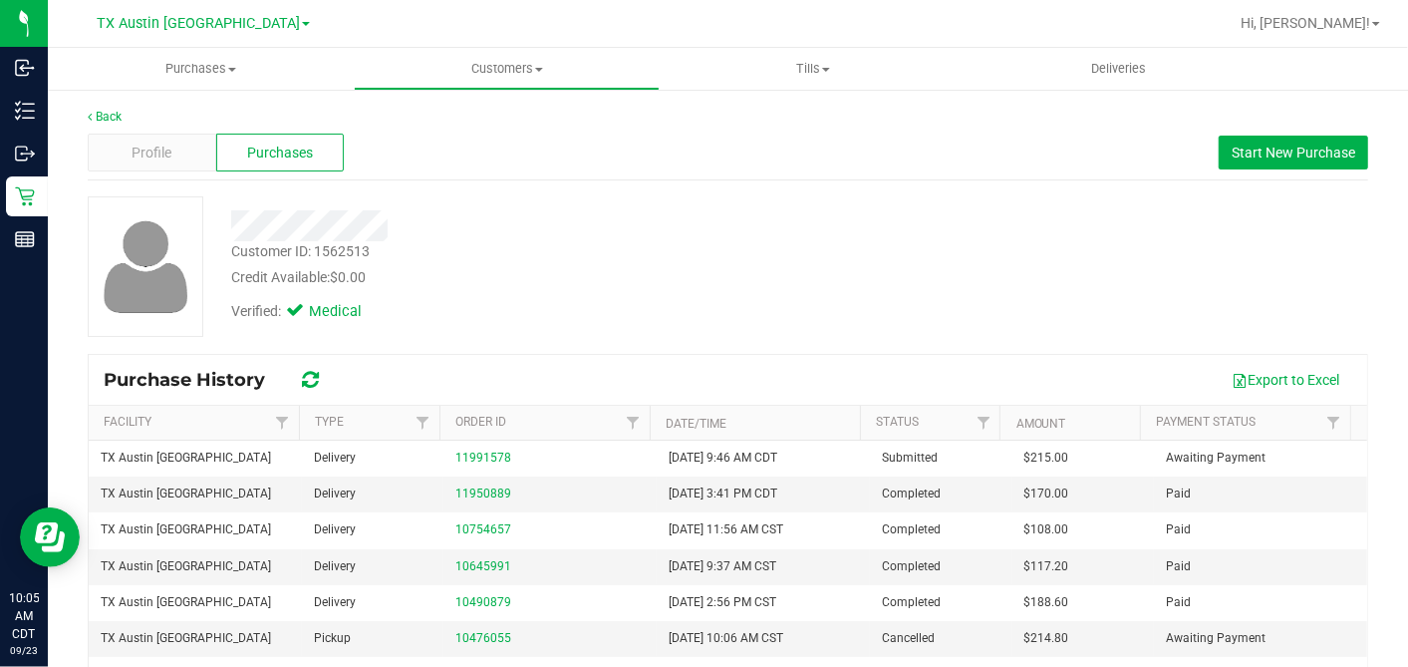
copy span "215.00"
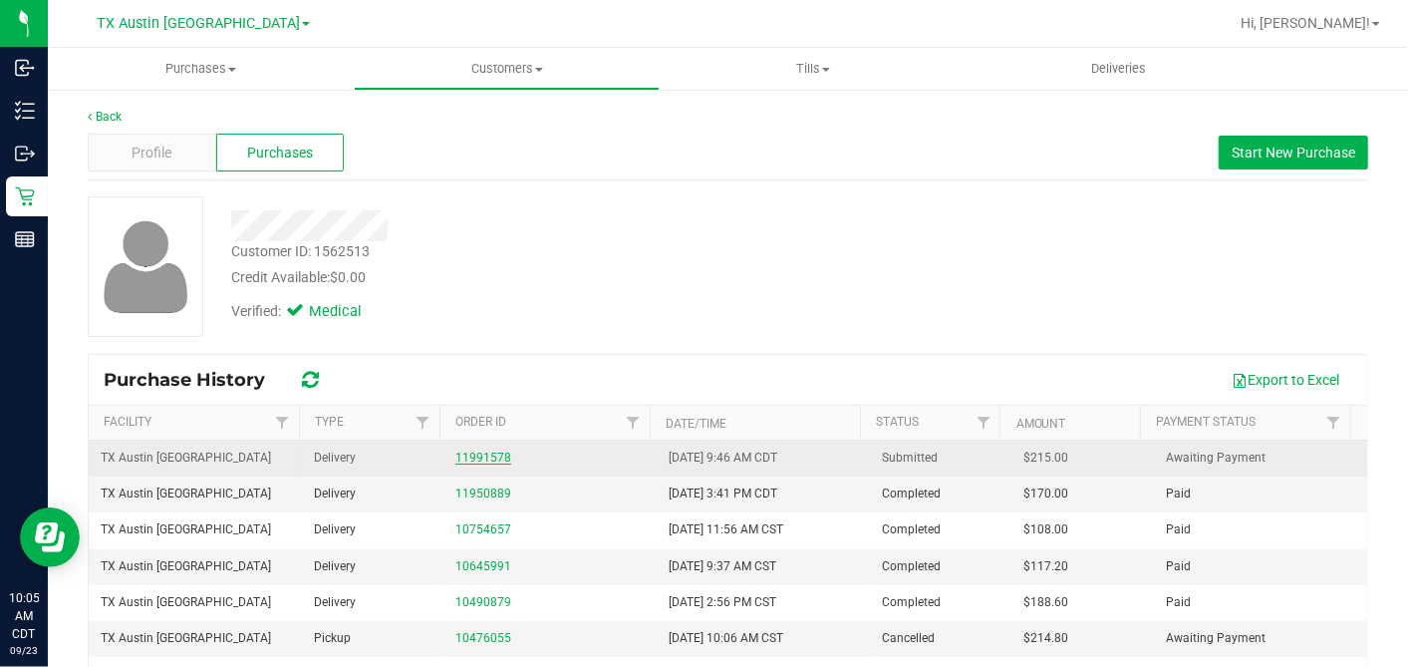
click at [467, 456] on link "11991578" at bounding box center [483, 457] width 56 height 14
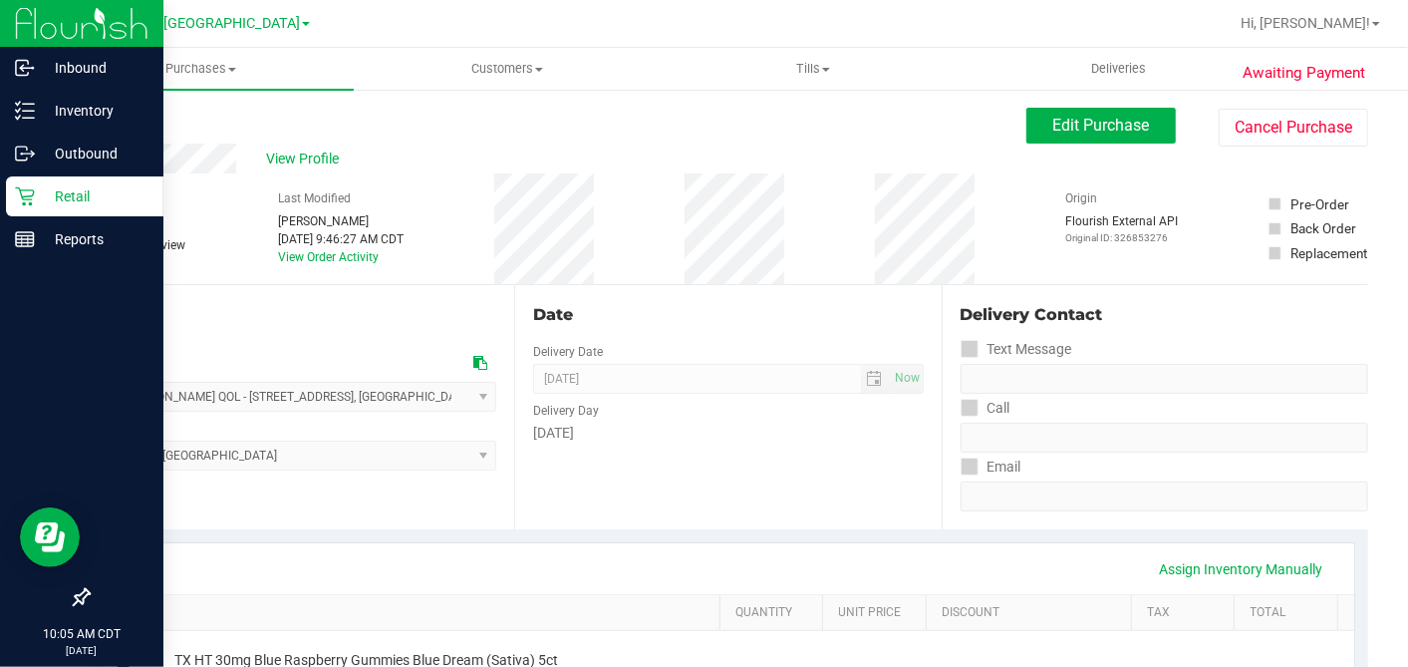
drag, startPoint x: 37, startPoint y: 197, endPoint x: 109, endPoint y: 190, distance: 72.1
click at [37, 197] on p "Retail" at bounding box center [95, 196] width 120 height 24
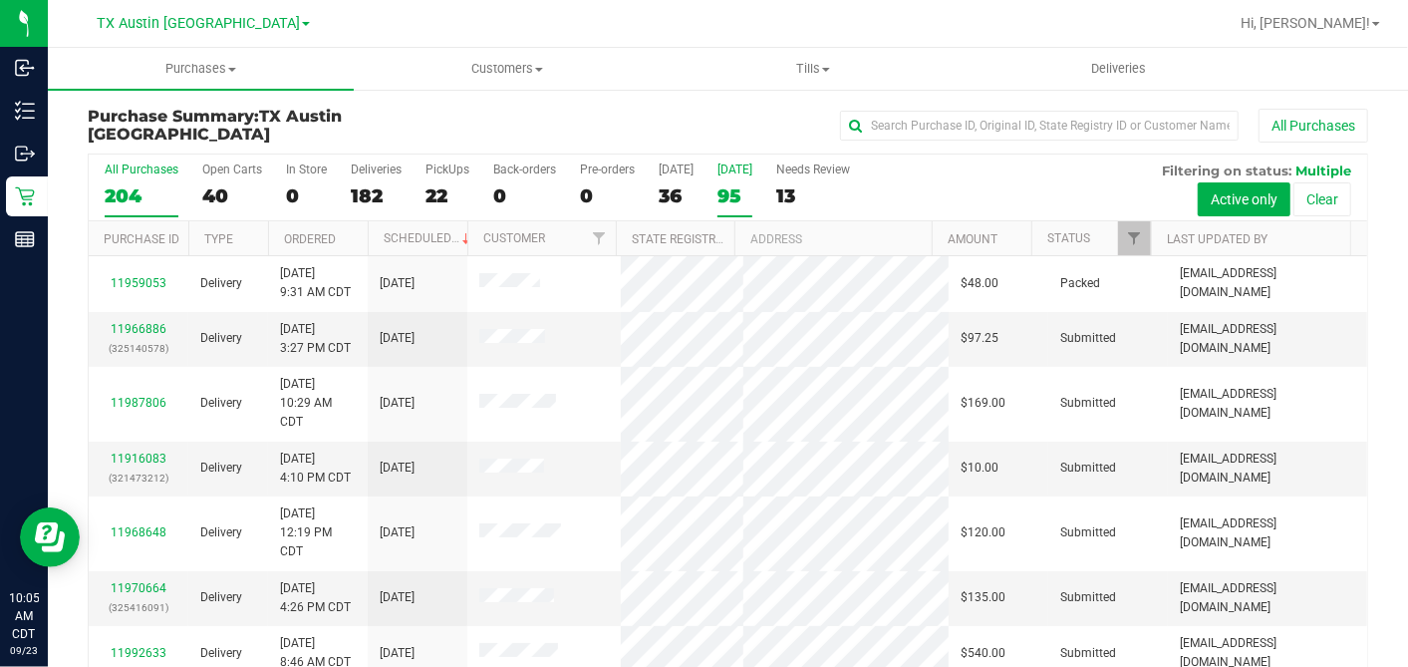
click at [724, 184] on div "95" at bounding box center [735, 195] width 35 height 23
click at [0, 0] on input "Tomorrow 95" at bounding box center [0, 0] width 0 height 0
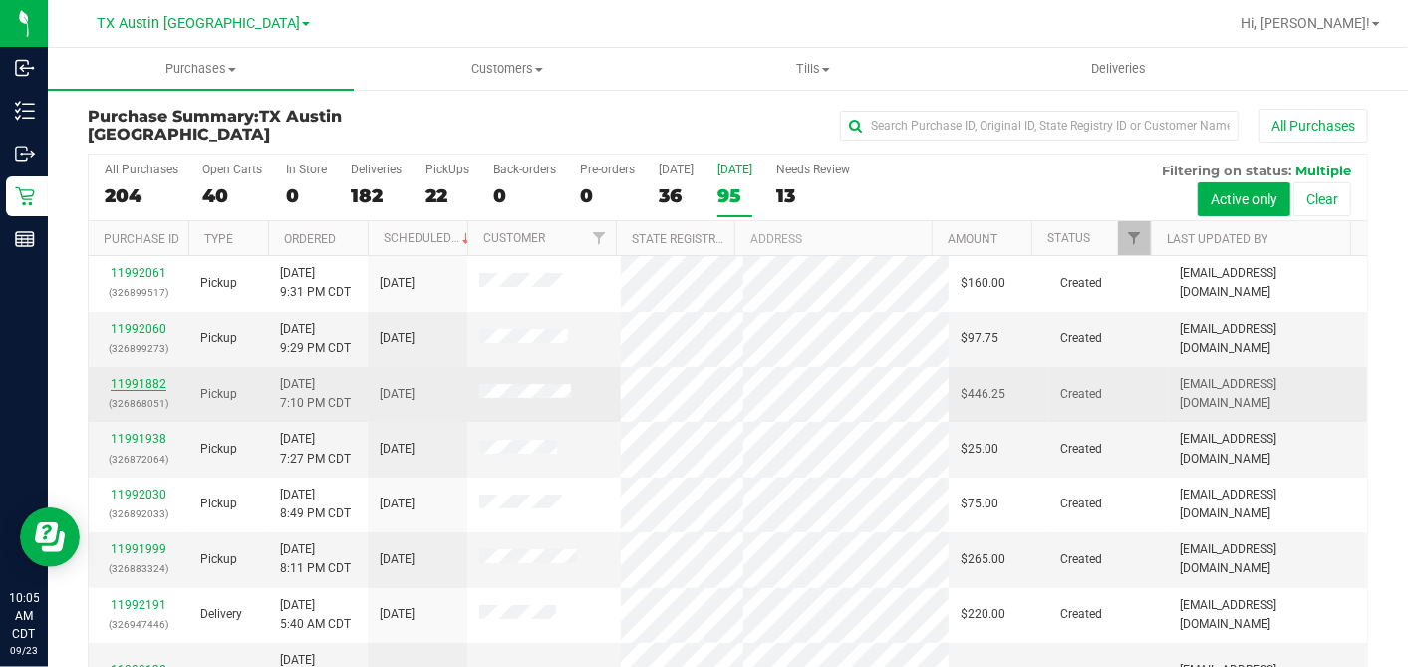
click at [150, 380] on link "11991882" at bounding box center [139, 384] width 56 height 14
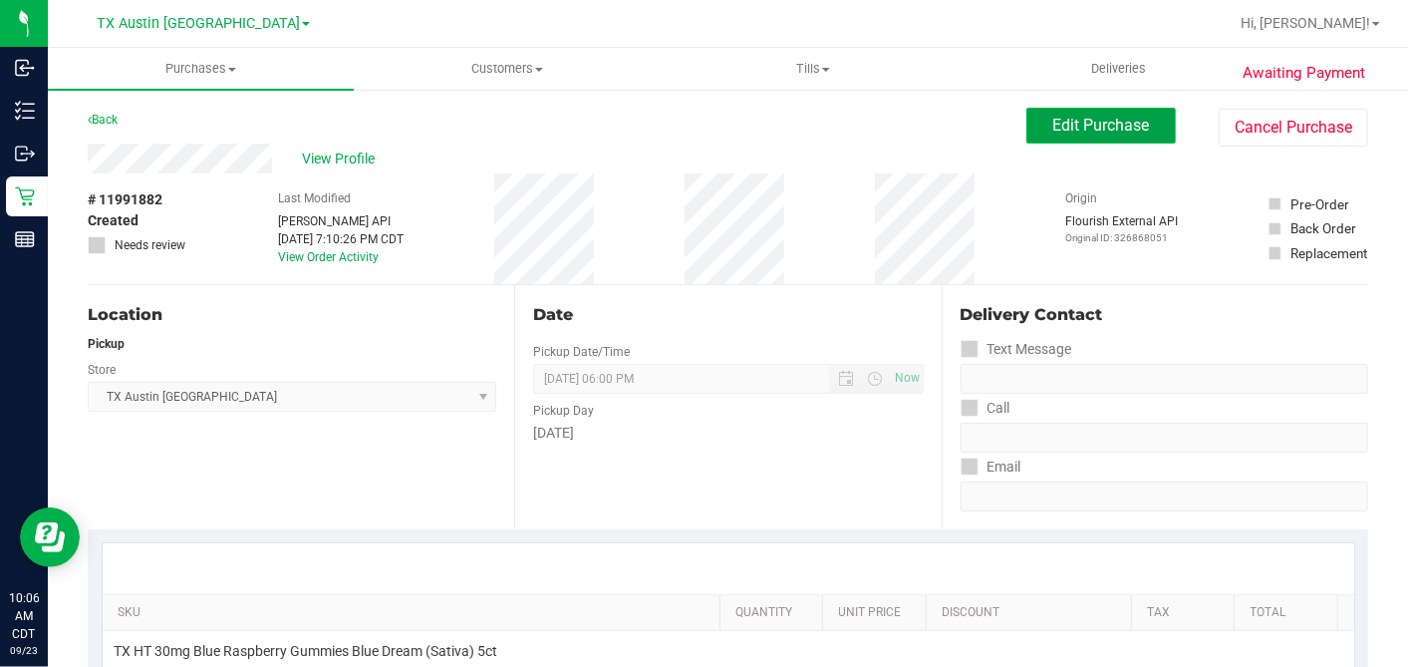
click at [1053, 131] on span "Edit Purchase" at bounding box center [1101, 125] width 97 height 19
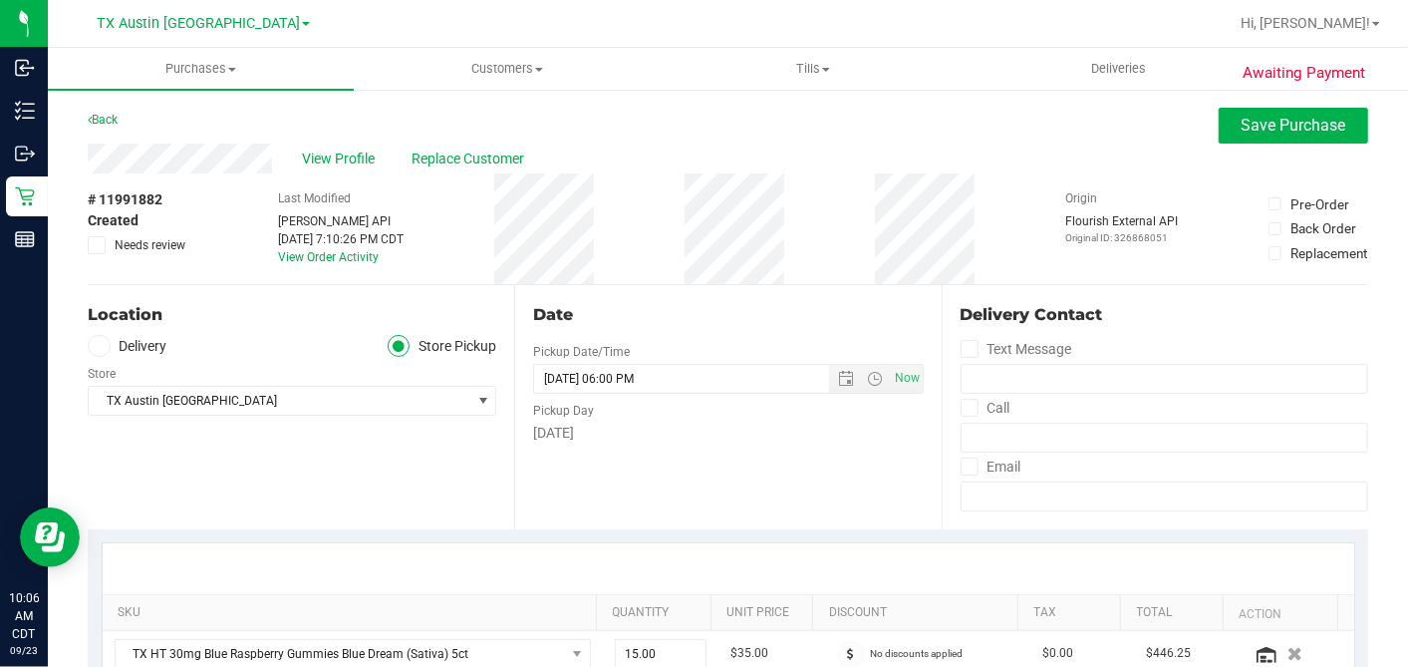
drag, startPoint x: 97, startPoint y: 246, endPoint x: 143, endPoint y: 249, distance: 45.9
click at [97, 245] on icon at bounding box center [97, 245] width 13 height 0
click at [0, 0] on input "Needs review" at bounding box center [0, 0] width 0 height 0
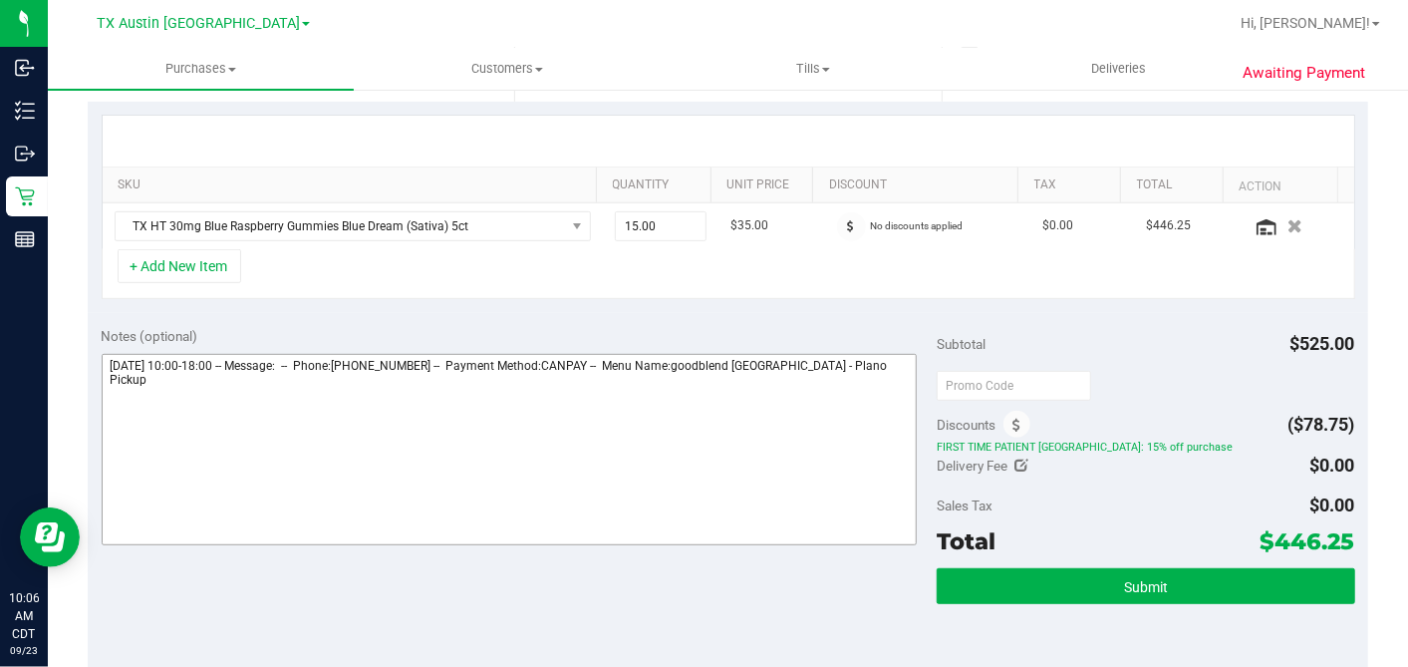
scroll to position [553, 0]
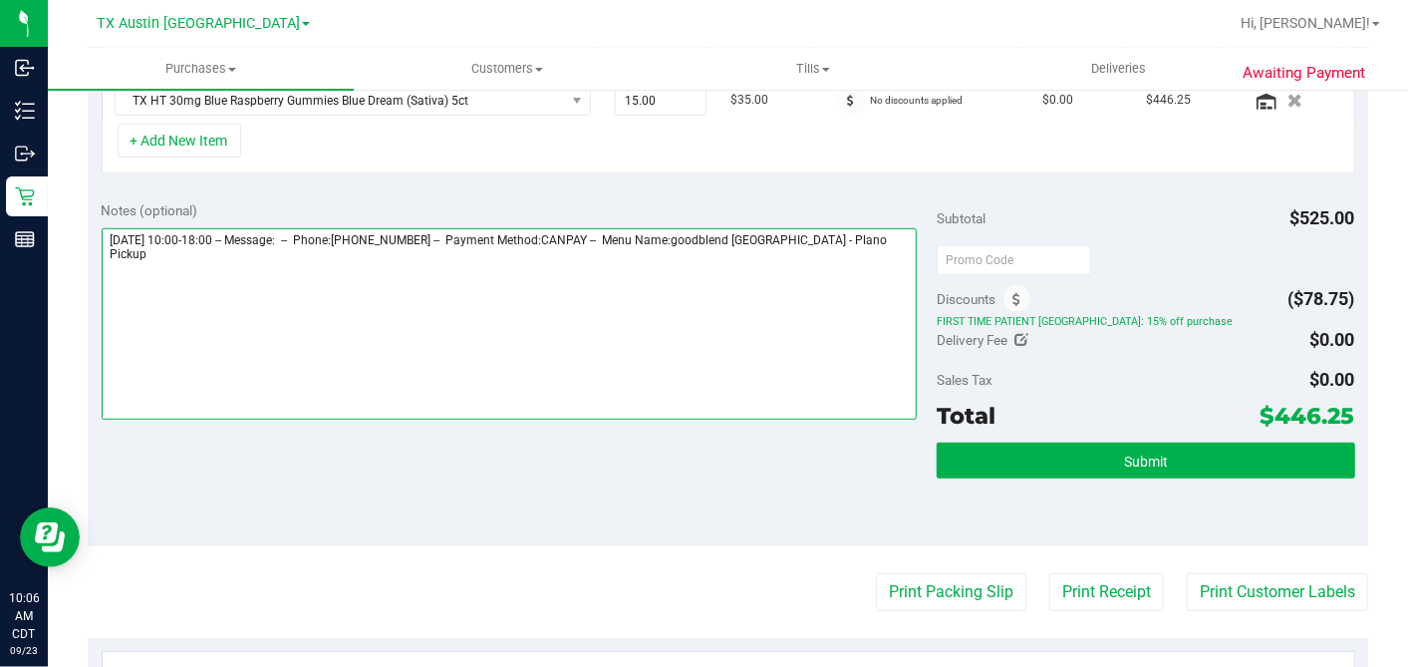
click at [888, 237] on textarea at bounding box center [510, 323] width 816 height 191
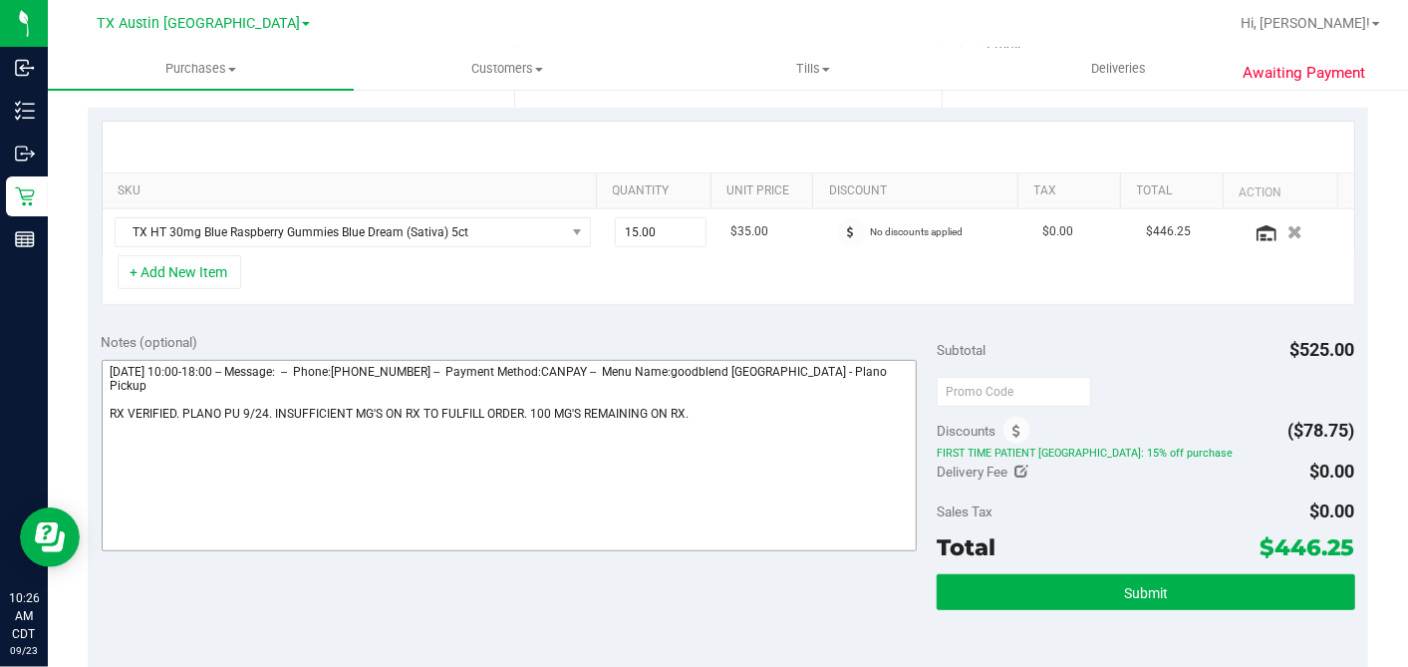
scroll to position [442, 0]
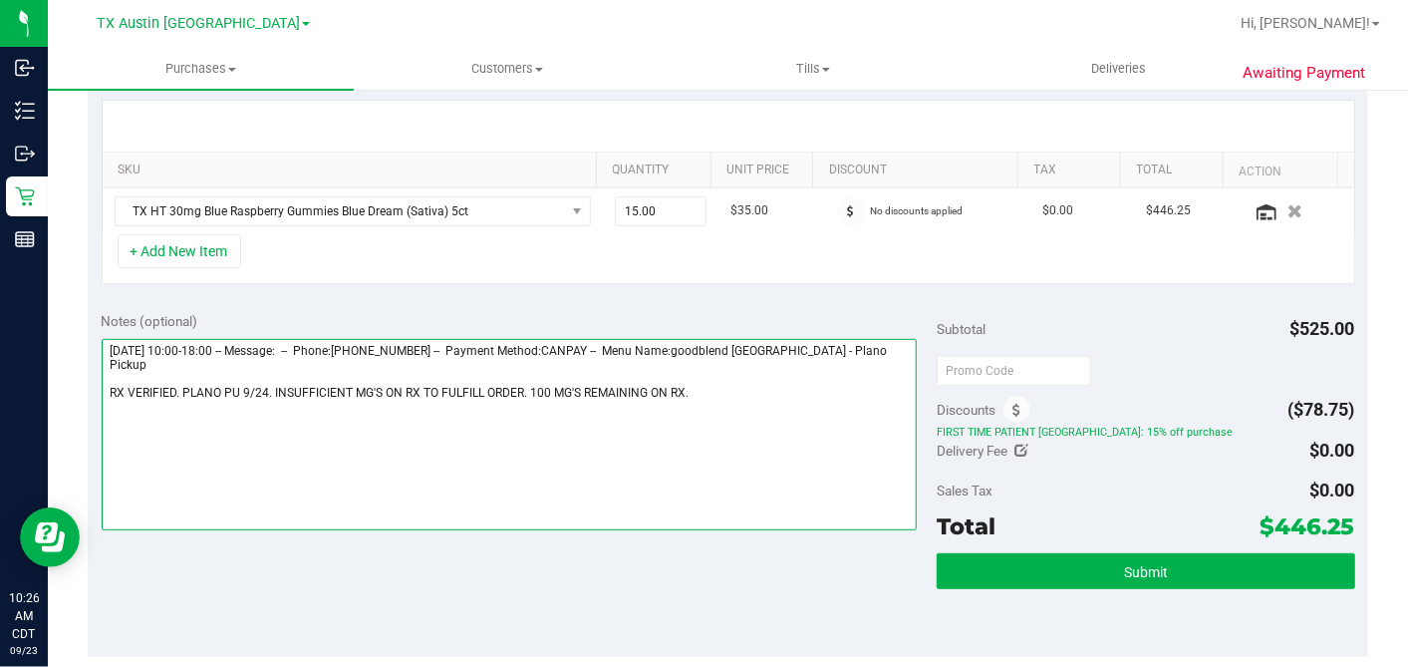
click at [696, 375] on textarea at bounding box center [510, 434] width 816 height 191
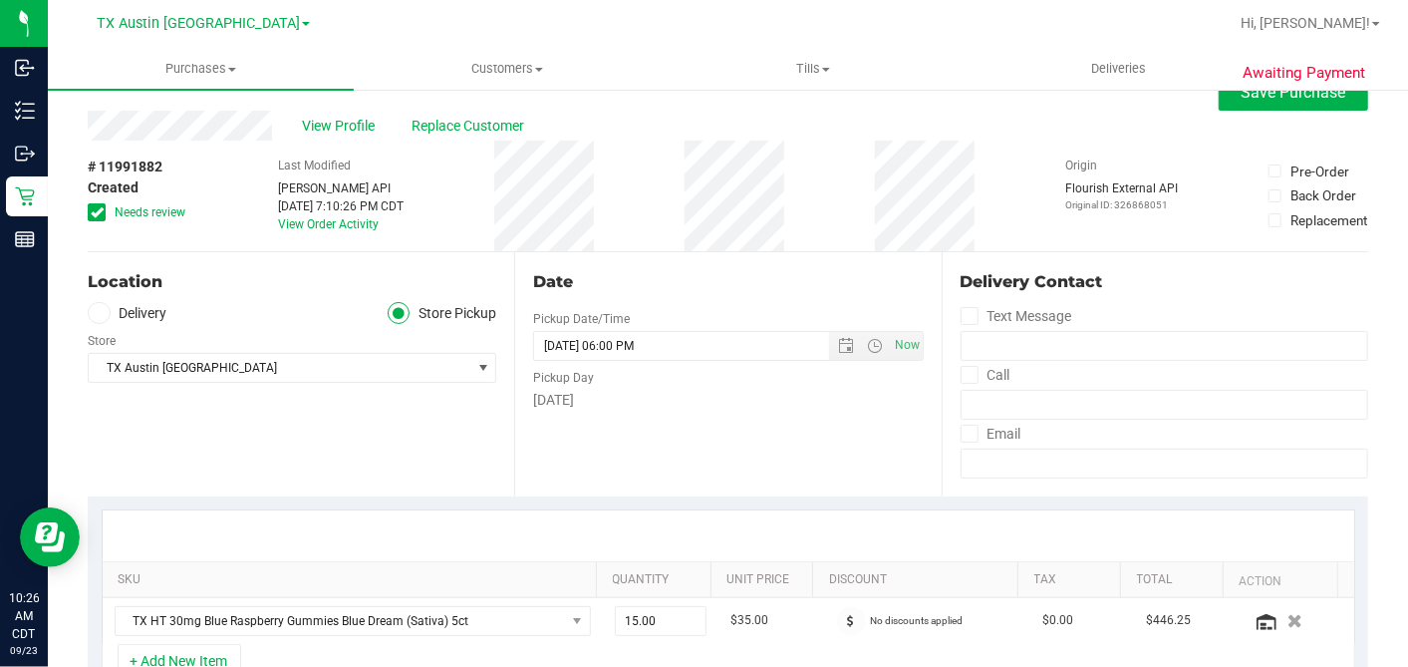
scroll to position [0, 0]
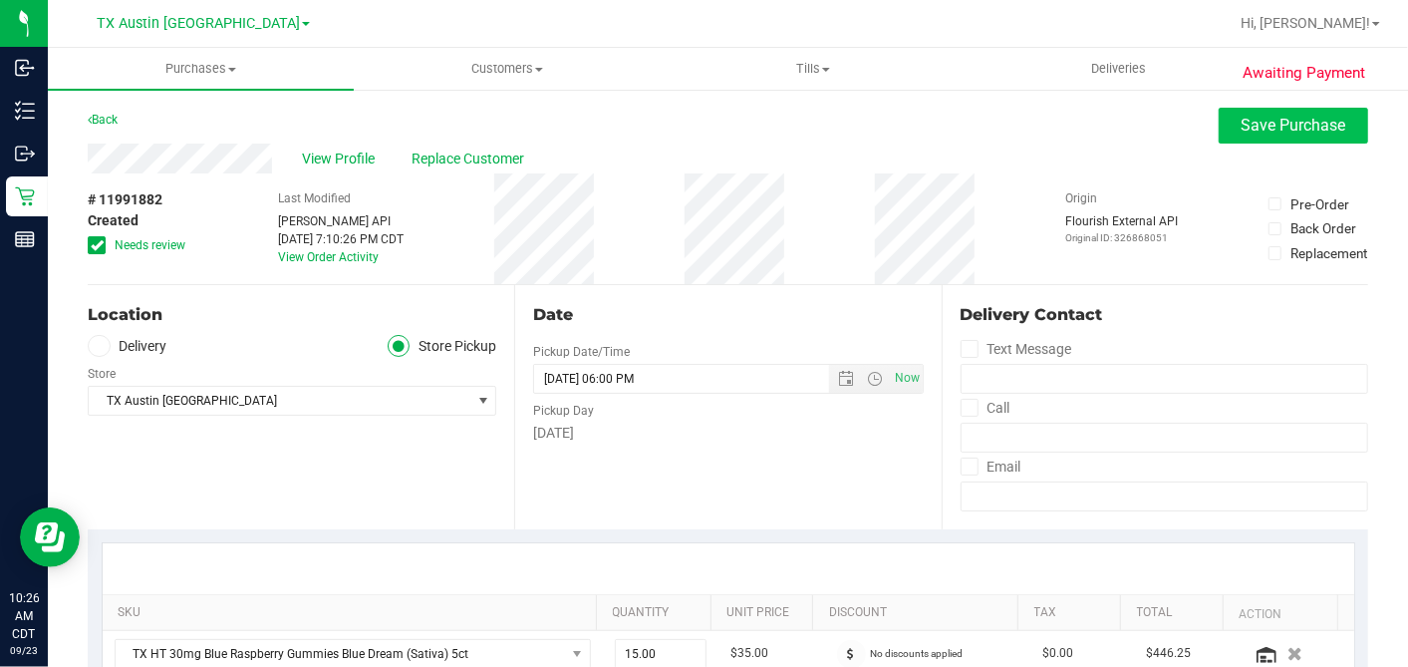
type textarea "Wednesday 09/24/2025 10:00-18:00 -- Message: -- Phone:5858138389 -- Payment Met…"
drag, startPoint x: 1256, startPoint y: 129, endPoint x: 1036, endPoint y: 156, distance: 221.0
click at [1255, 128] on span "Save Purchase" at bounding box center [1294, 125] width 105 height 19
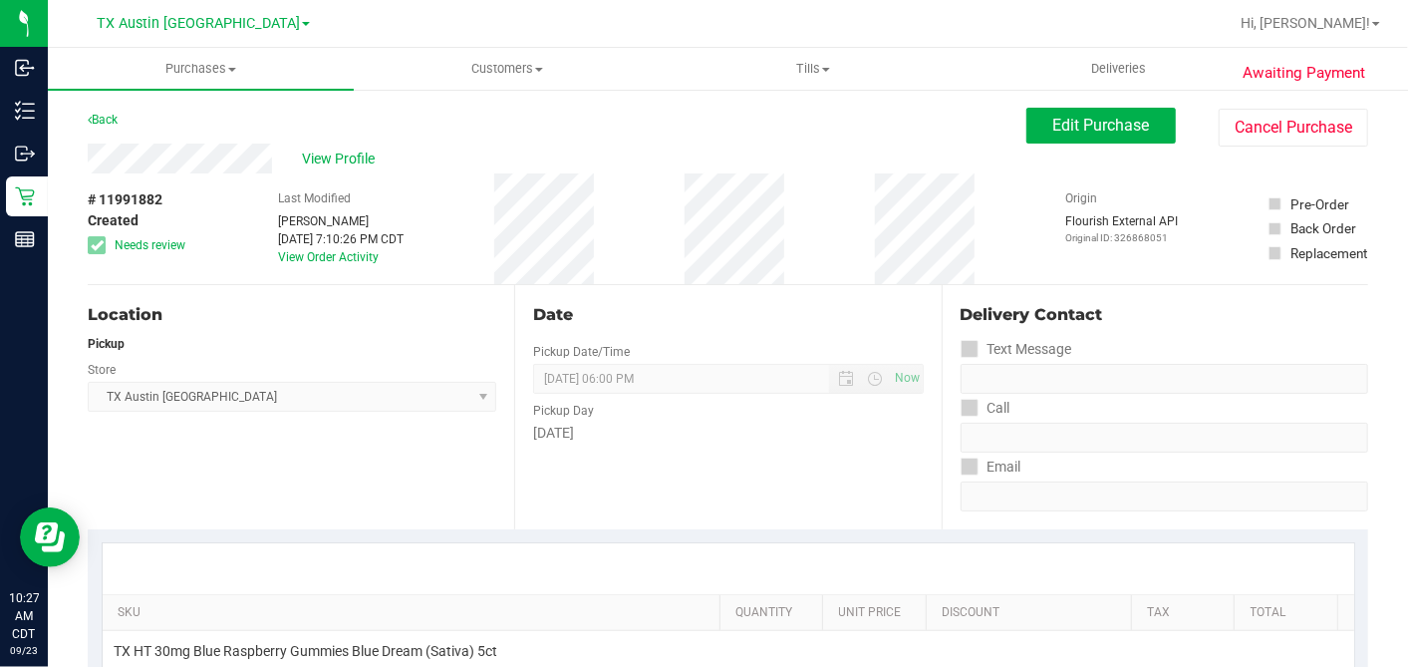
click at [569, 138] on div "Back Edit Purchase Cancel Purchase" at bounding box center [728, 126] width 1281 height 36
click at [1026, 128] on button "Edit Purchase" at bounding box center [1100, 126] width 149 height 36
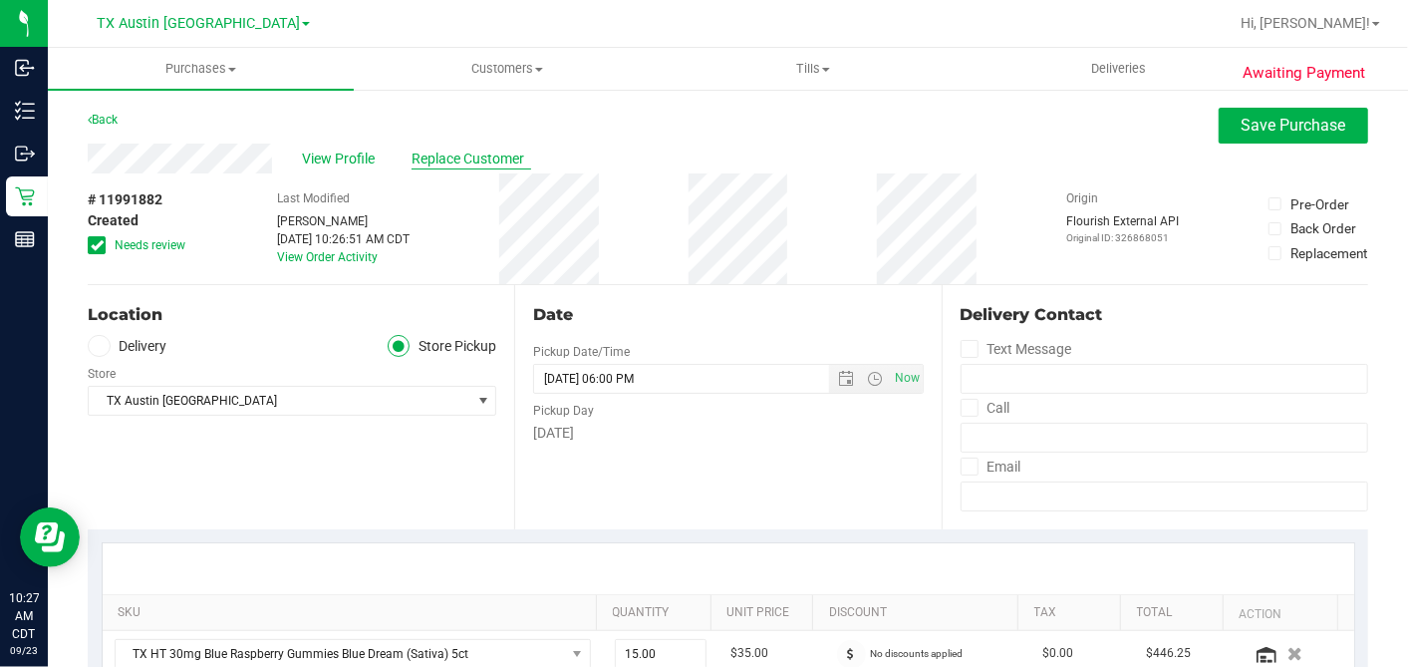
click at [460, 153] on span "Replace Customer" at bounding box center [472, 158] width 120 height 21
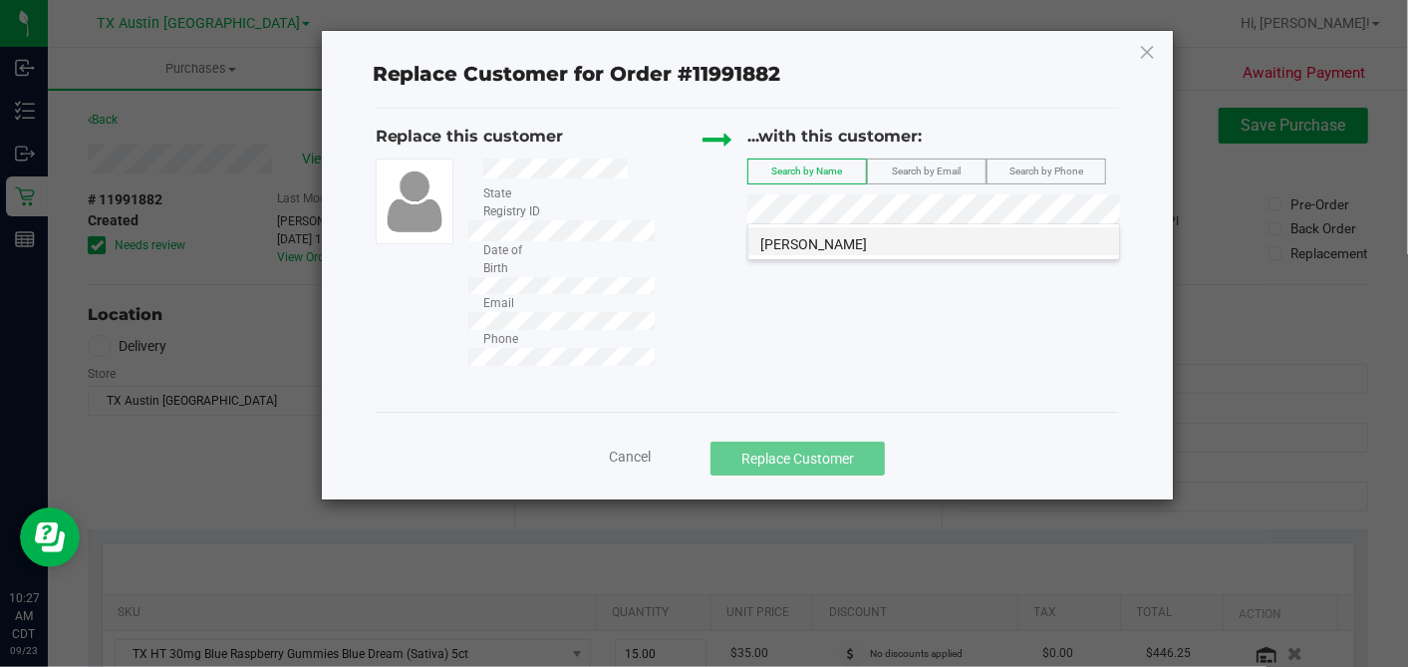
click at [817, 237] on span "David Kantorowicz" at bounding box center [813, 244] width 107 height 16
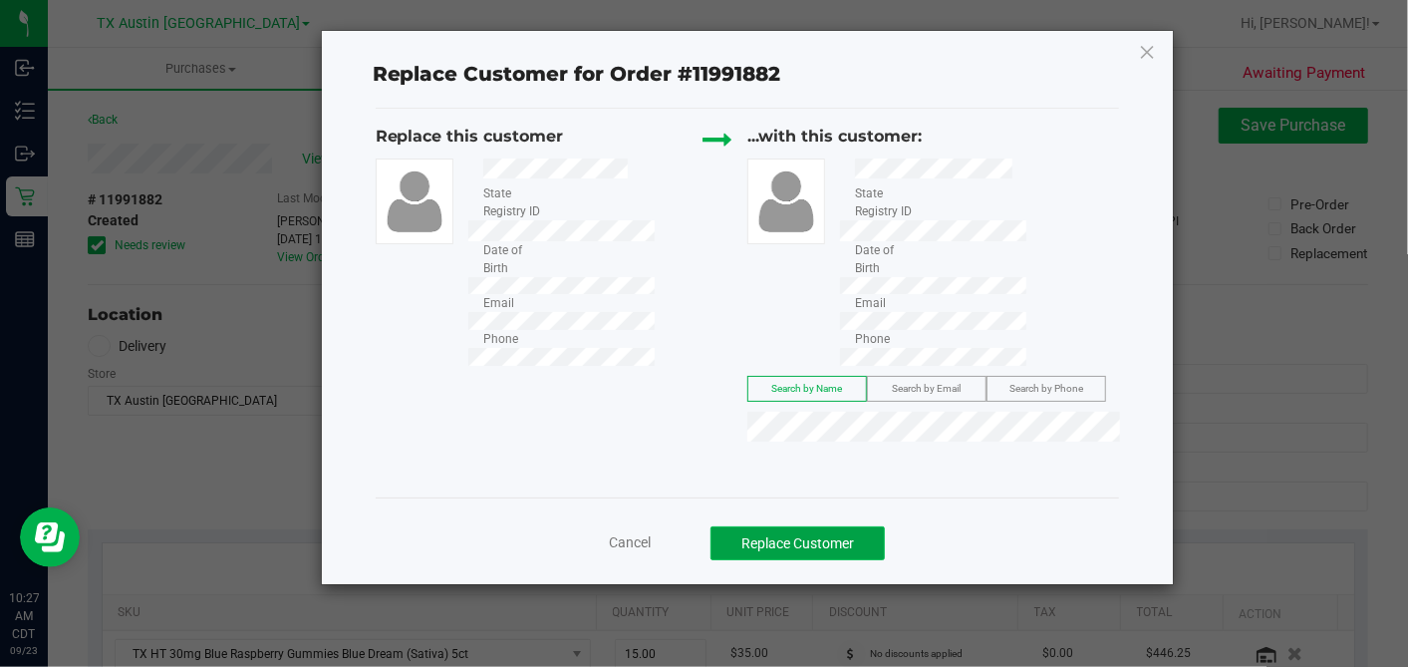
click at [834, 526] on button "Replace Customer" at bounding box center [798, 543] width 174 height 34
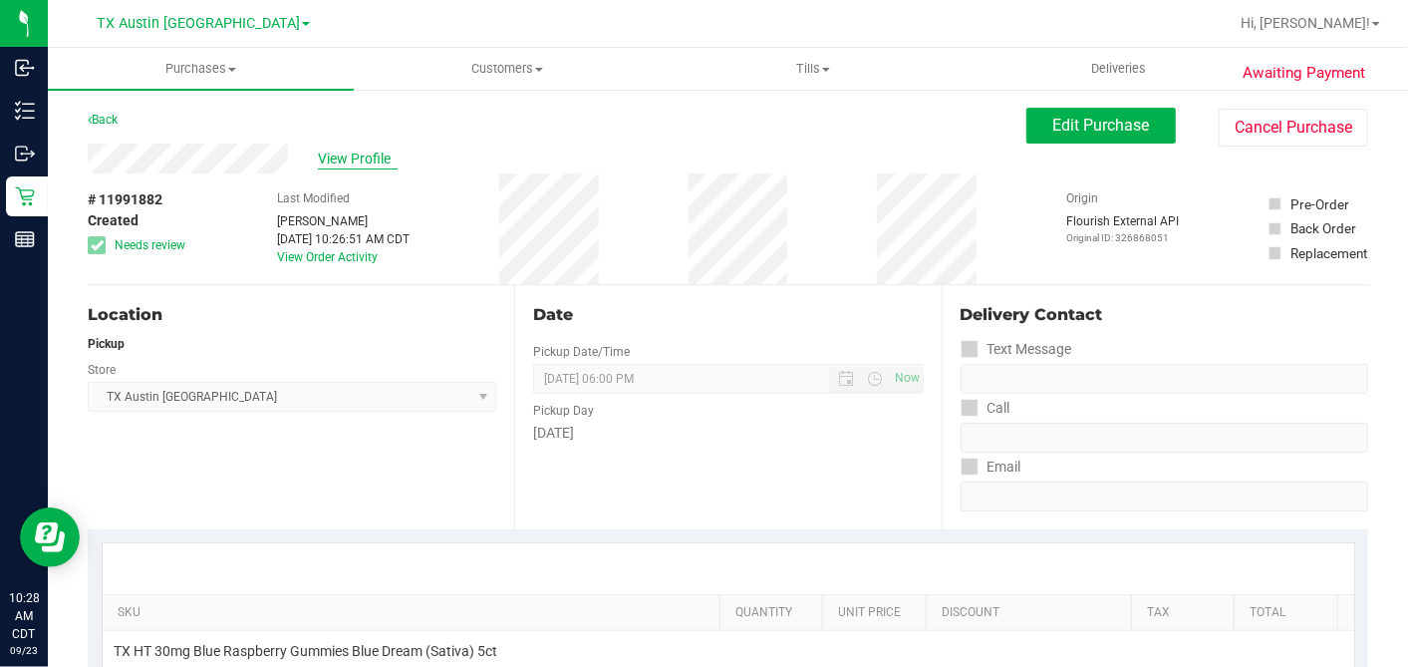
click at [373, 153] on span "View Profile" at bounding box center [358, 158] width 80 height 21
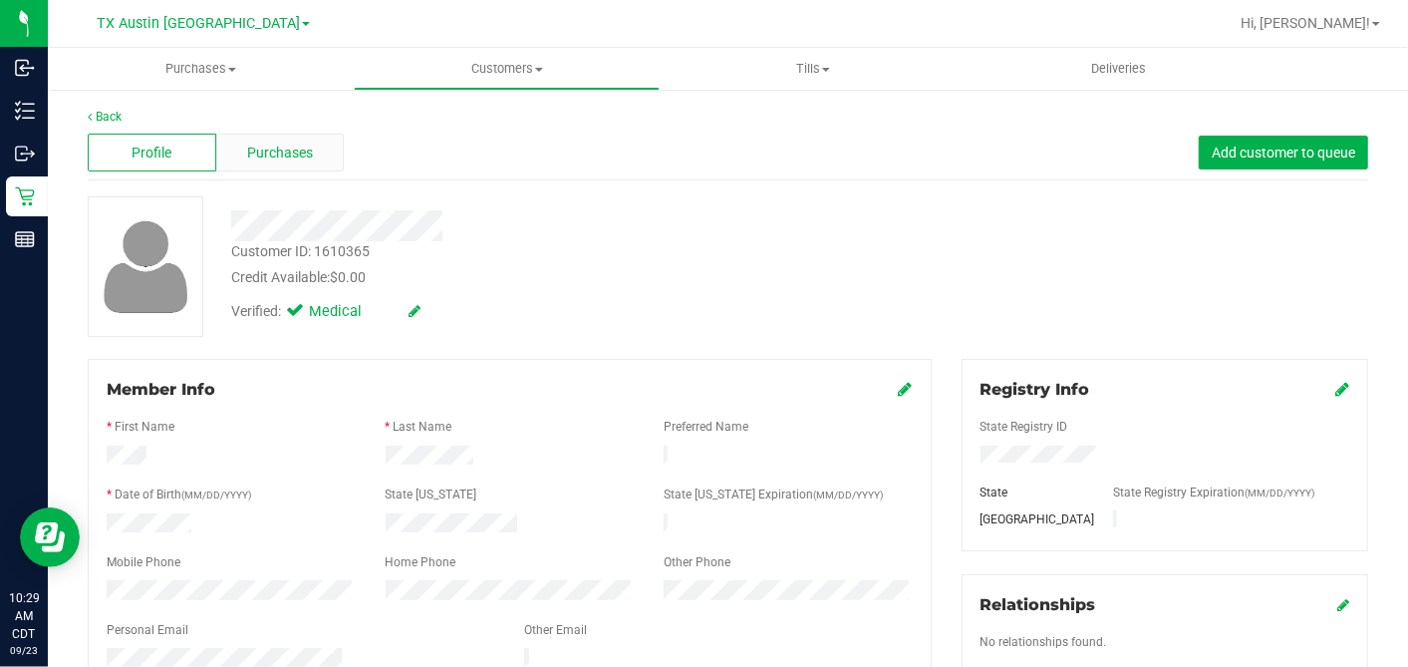
click at [318, 168] on div "Purchases" at bounding box center [280, 153] width 129 height 38
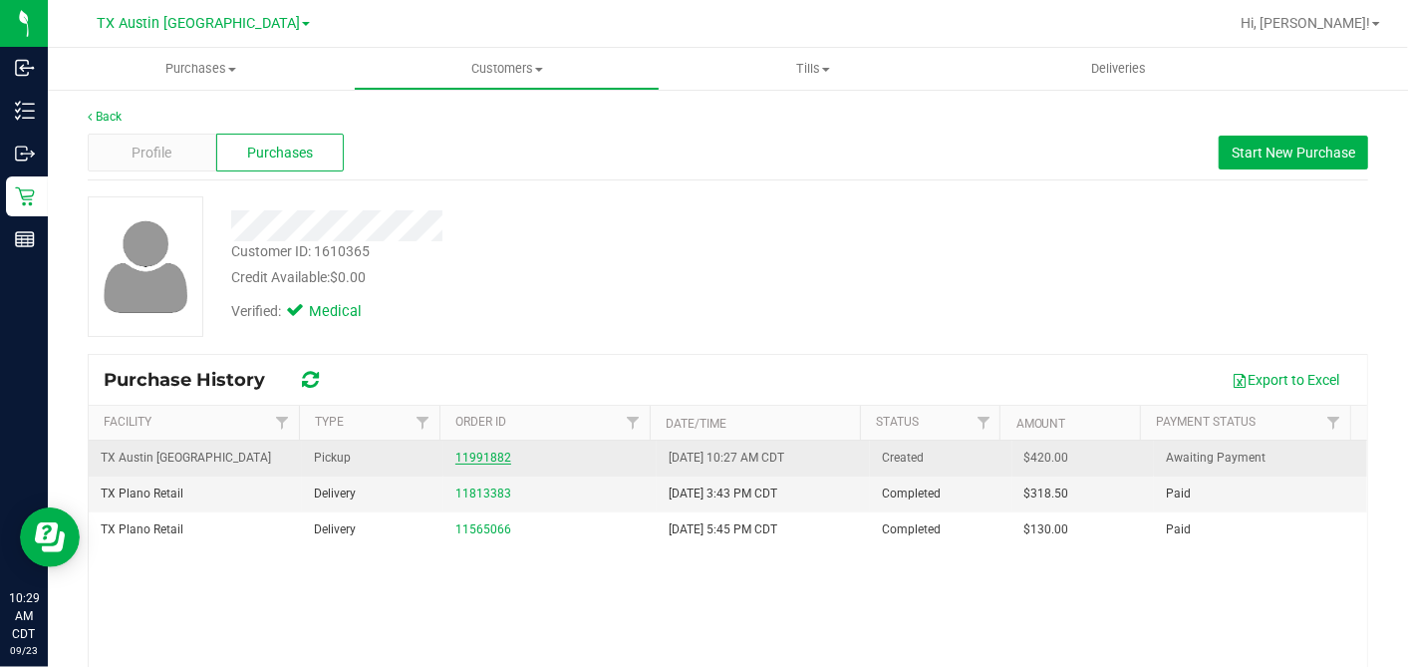
click at [478, 457] on link "11991882" at bounding box center [483, 457] width 56 height 14
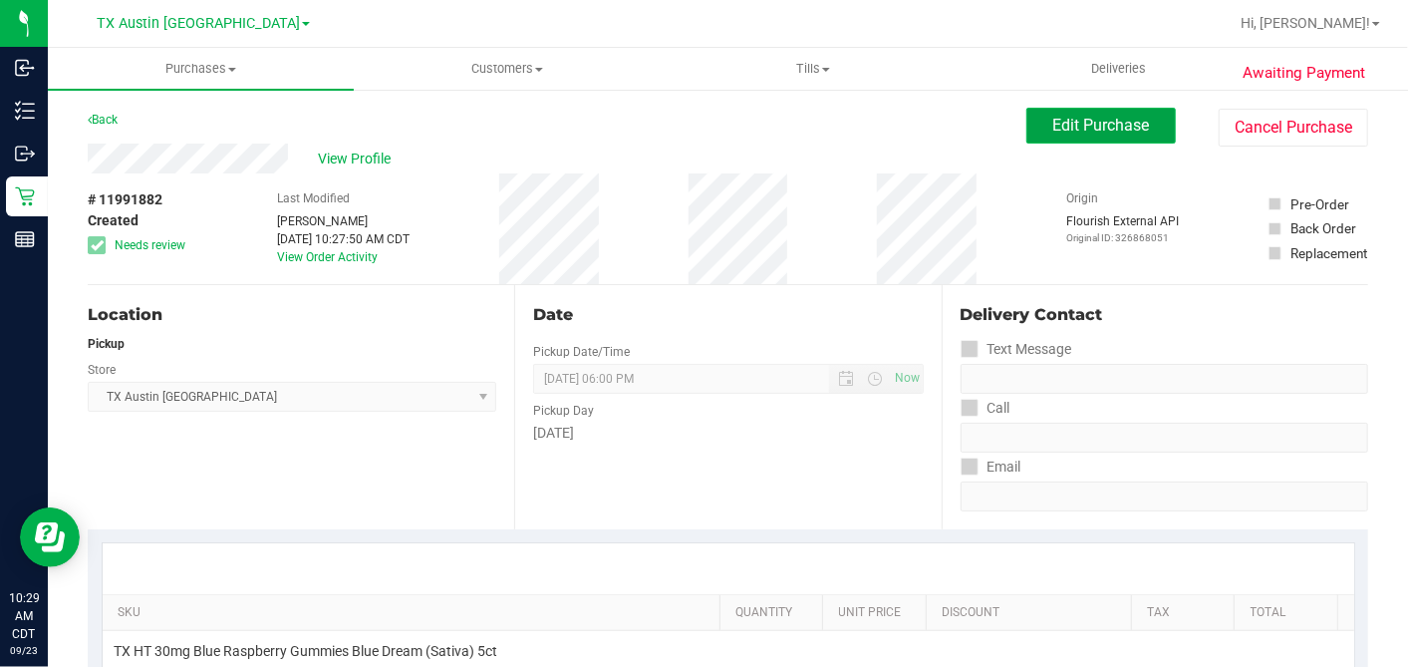
click at [1032, 125] on button "Edit Purchase" at bounding box center [1100, 126] width 149 height 36
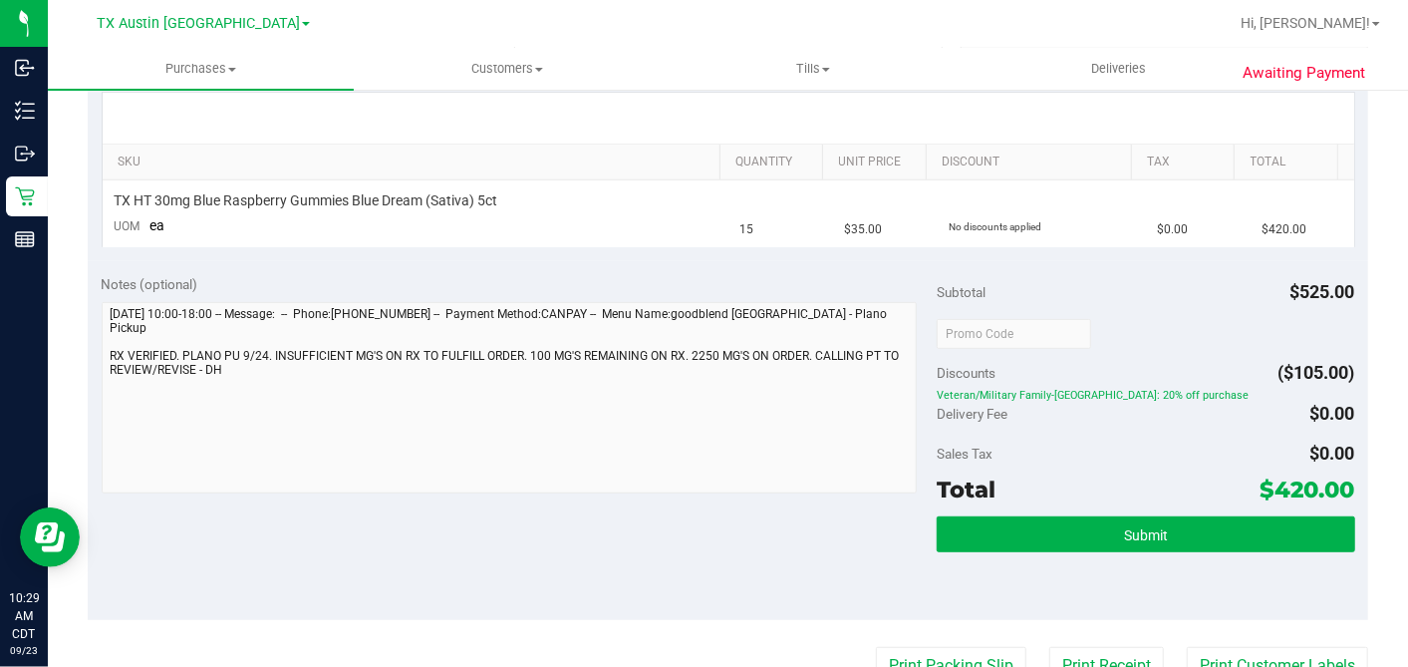
scroll to position [664, 0]
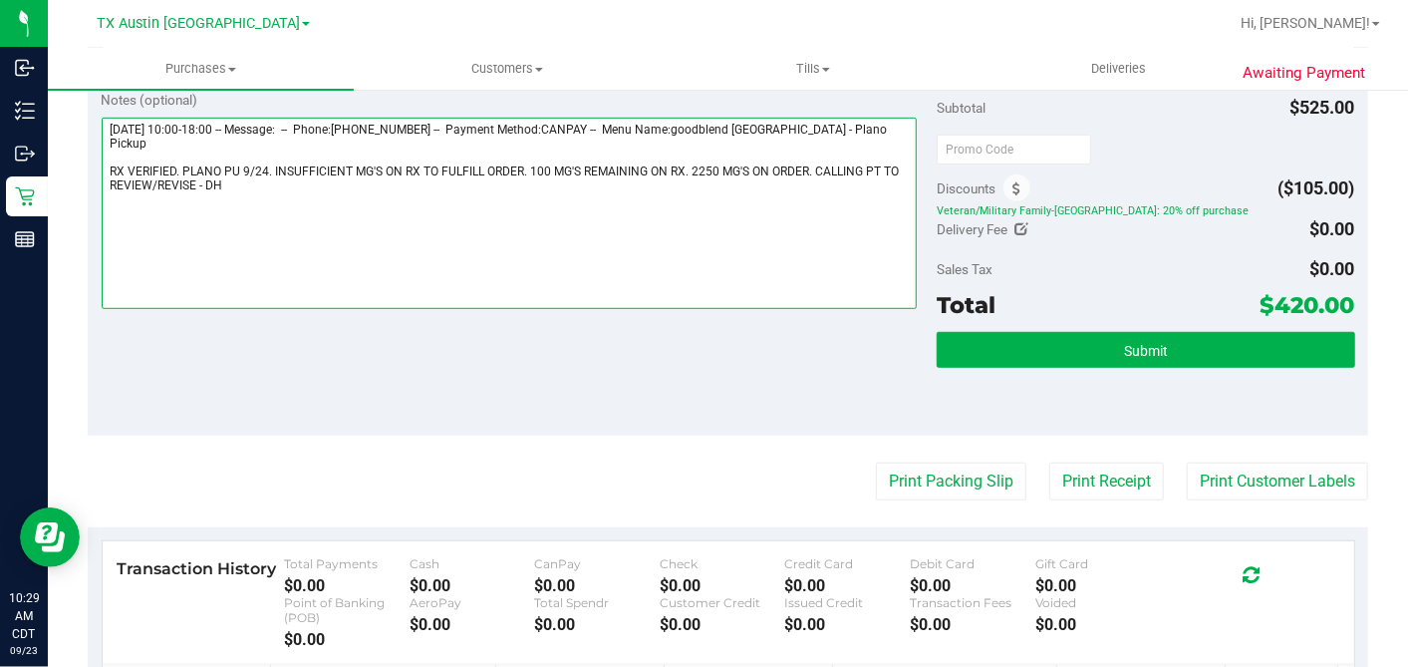
click at [211, 166] on textarea at bounding box center [510, 213] width 816 height 191
click at [454, 164] on textarea at bounding box center [510, 213] width 816 height 191
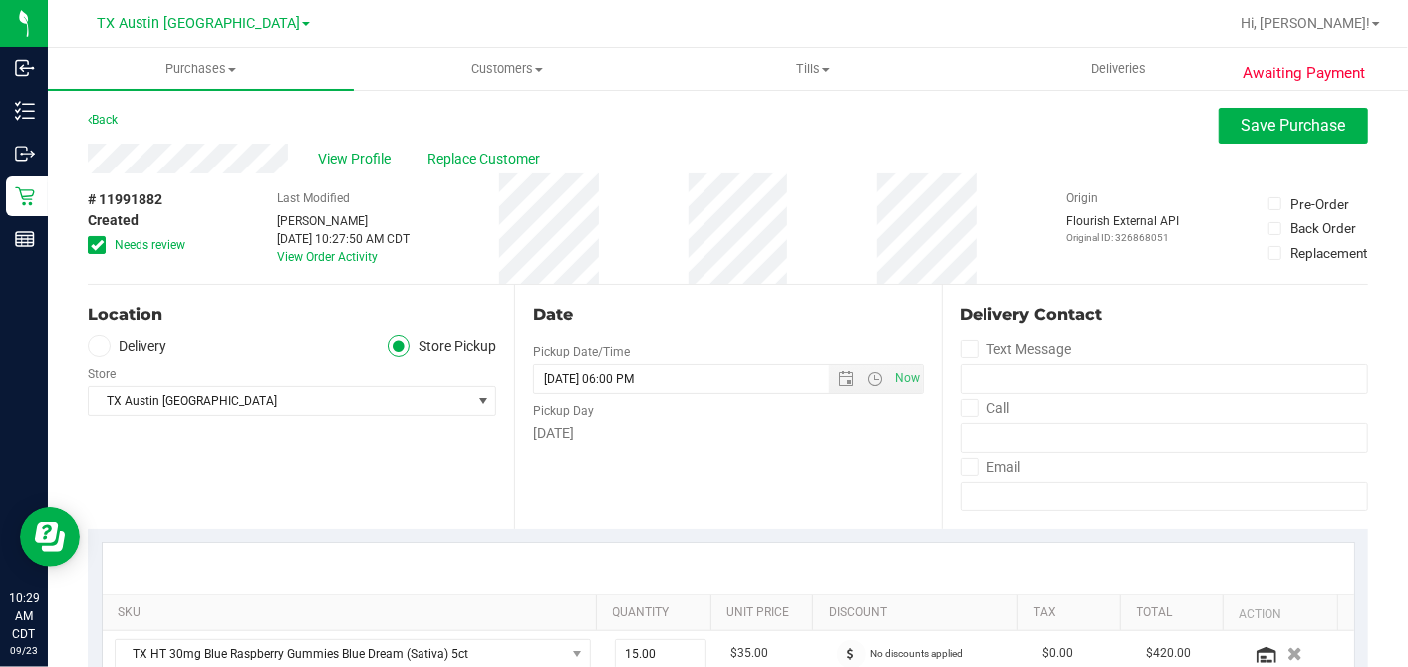
type textarea "Wednesday 09/24/2025 10:00-18:00 -- Message: -- Phone:5858138389 -- Payment Met…"
click at [1312, 116] on span "Save Purchase" at bounding box center [1294, 125] width 105 height 19
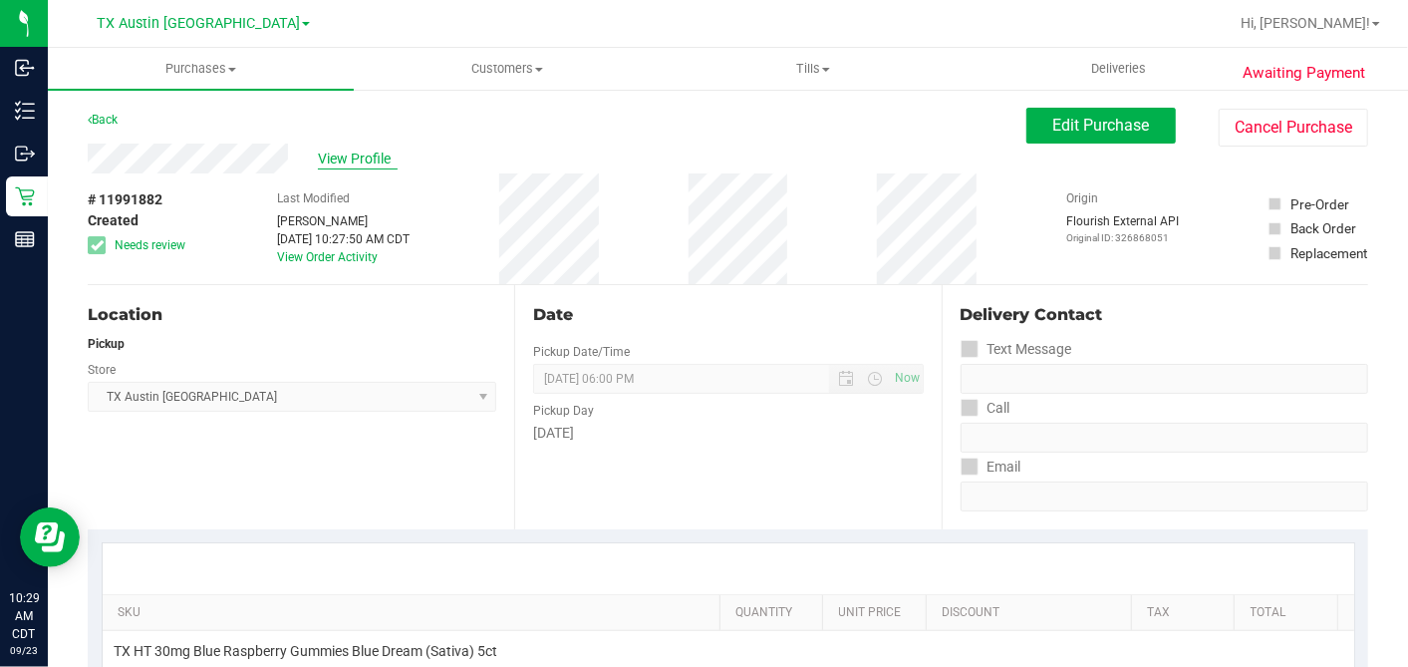
click at [352, 159] on span "View Profile" at bounding box center [358, 158] width 80 height 21
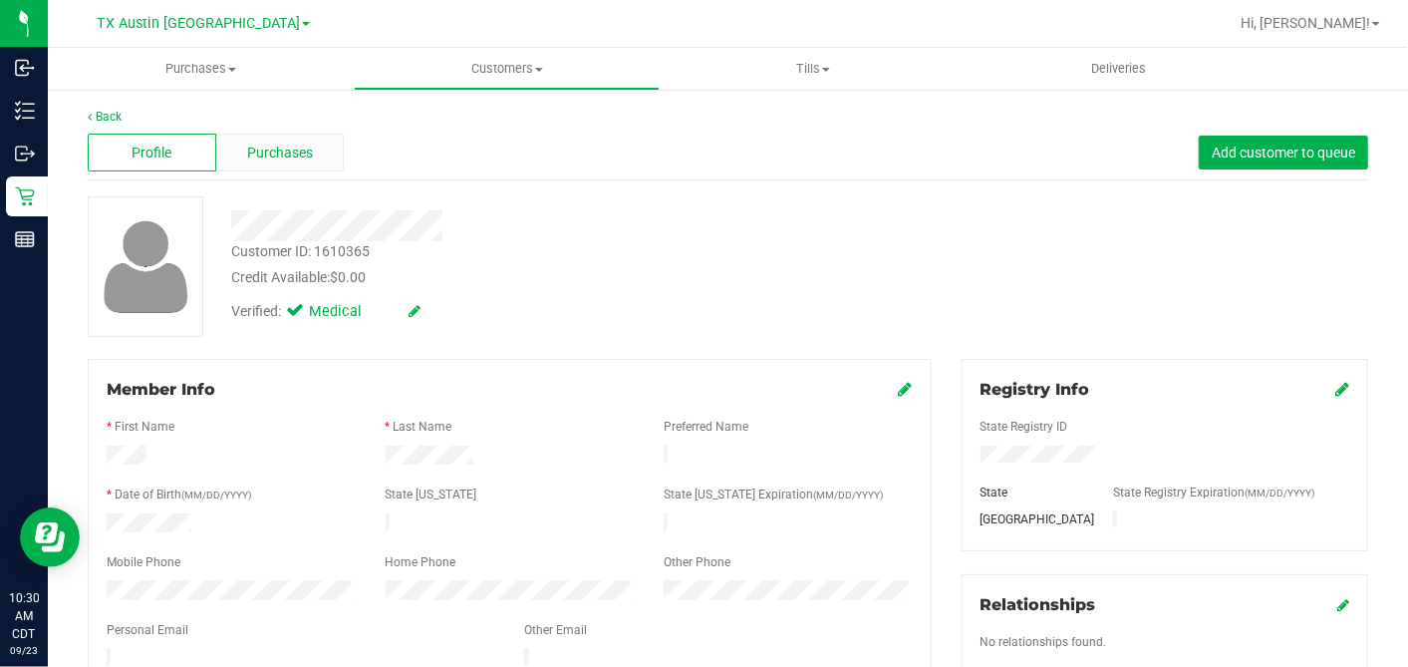
click at [310, 150] on div "Purchases" at bounding box center [280, 153] width 129 height 38
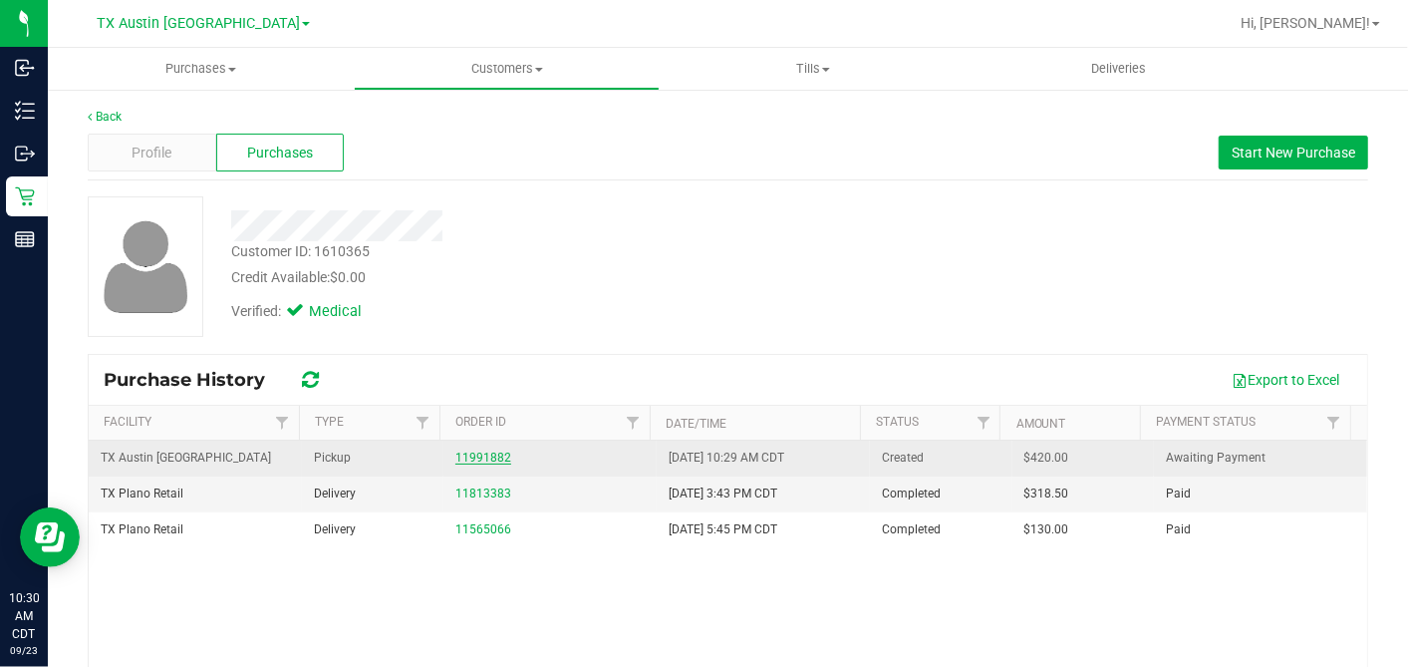
click at [494, 460] on link "11991882" at bounding box center [483, 457] width 56 height 14
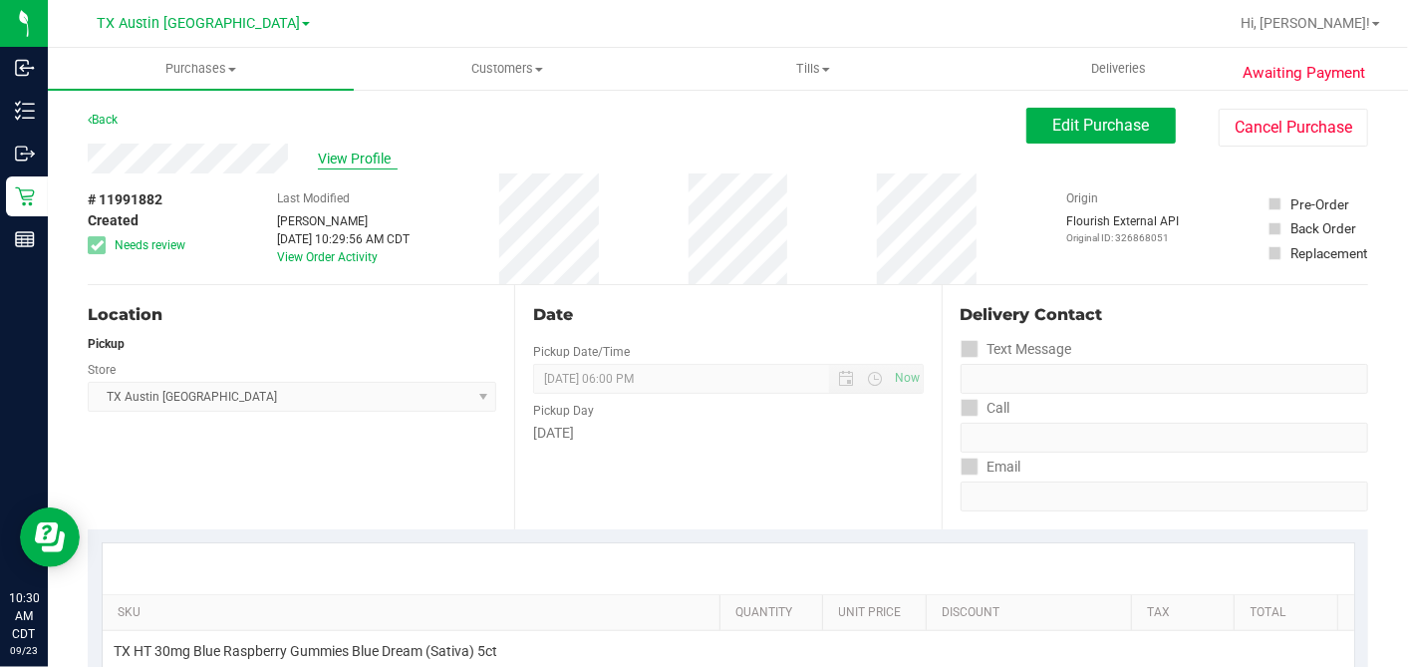
click at [329, 159] on span "View Profile" at bounding box center [358, 158] width 80 height 21
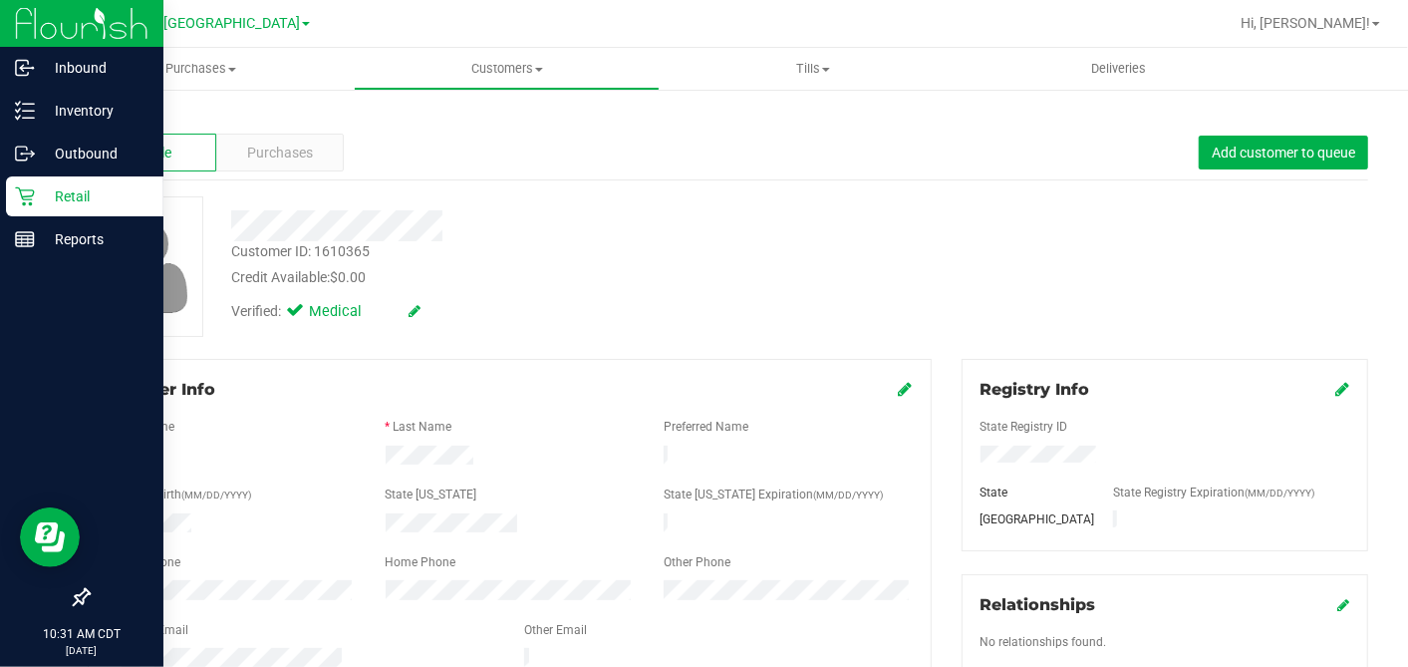
click at [85, 196] on p "Retail" at bounding box center [95, 196] width 120 height 24
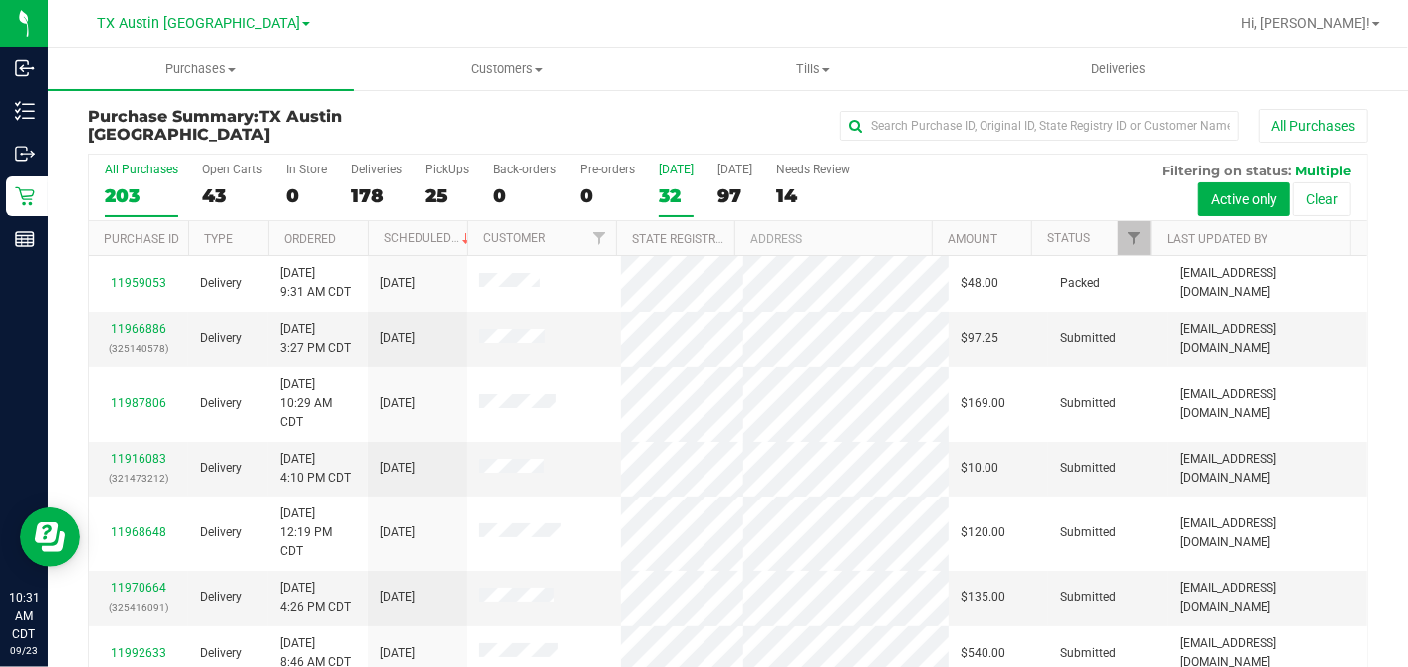
click at [679, 205] on label "Today 32" at bounding box center [676, 189] width 35 height 55
click at [0, 0] on input "Today 32" at bounding box center [0, 0] width 0 height 0
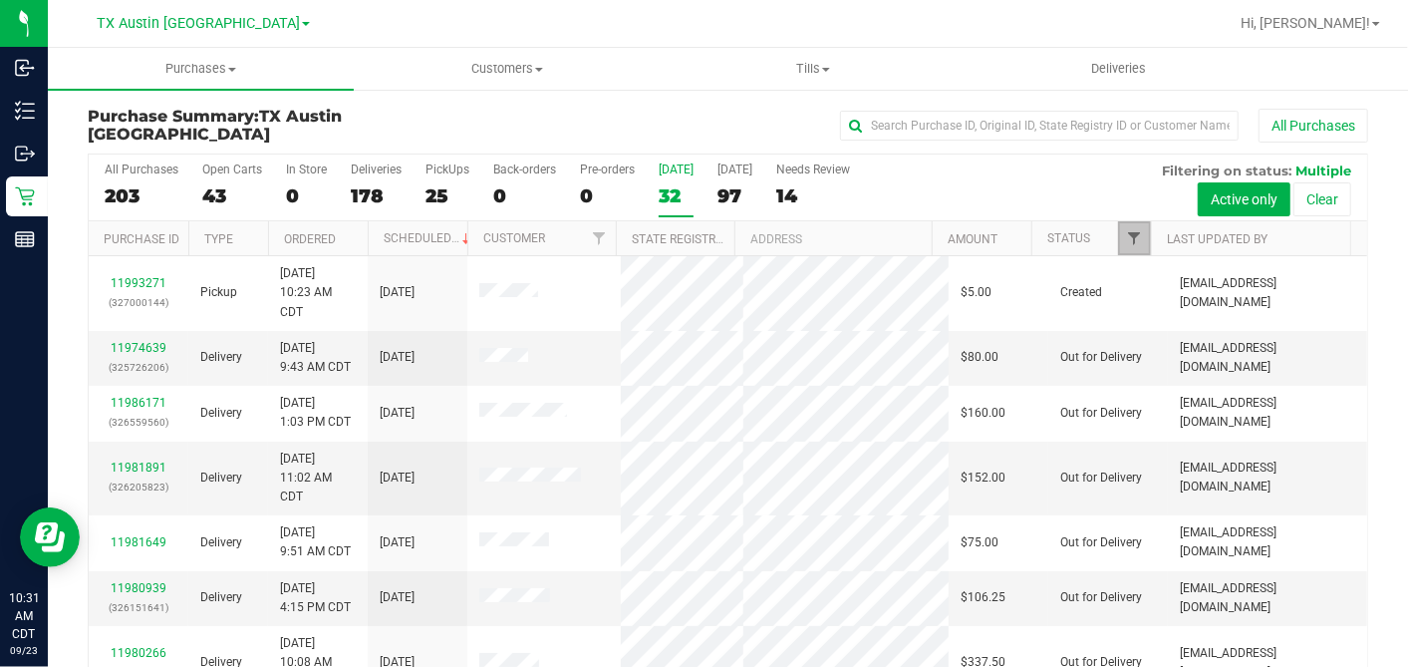
click at [1126, 237] on span "Filter" at bounding box center [1134, 238] width 16 height 16
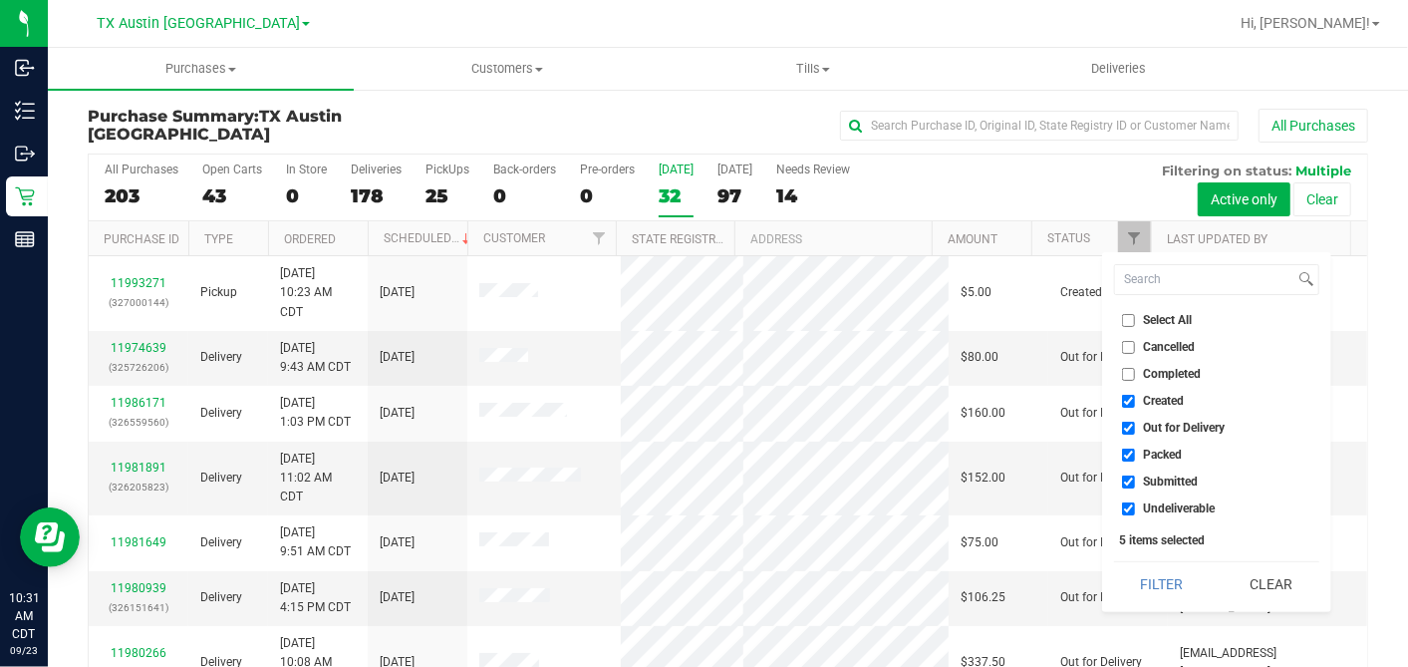
click at [1125, 314] on input "Select All" at bounding box center [1128, 320] width 13 height 13
checkbox input "true"
click at [1125, 314] on input "Select All" at bounding box center [1128, 320] width 13 height 13
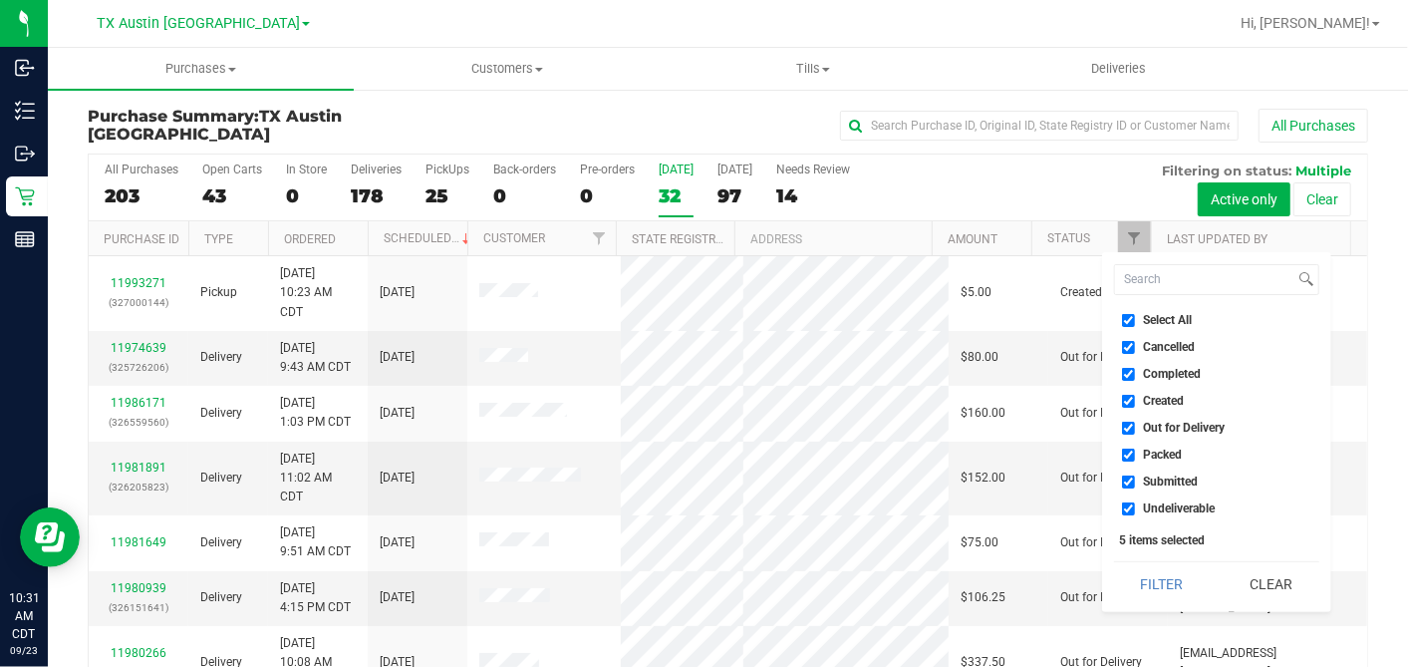
checkbox input "false"
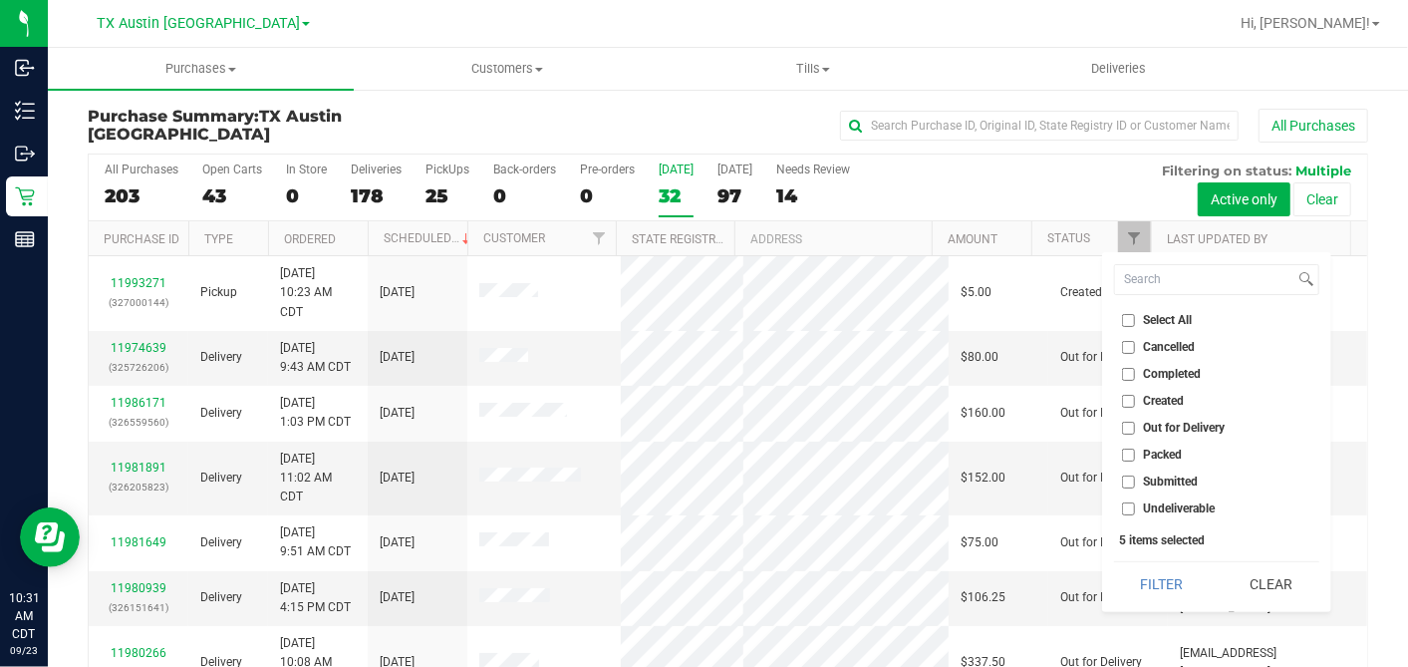
checkbox input "false"
click at [1127, 399] on input "Created" at bounding box center [1128, 401] width 13 height 13
checkbox input "true"
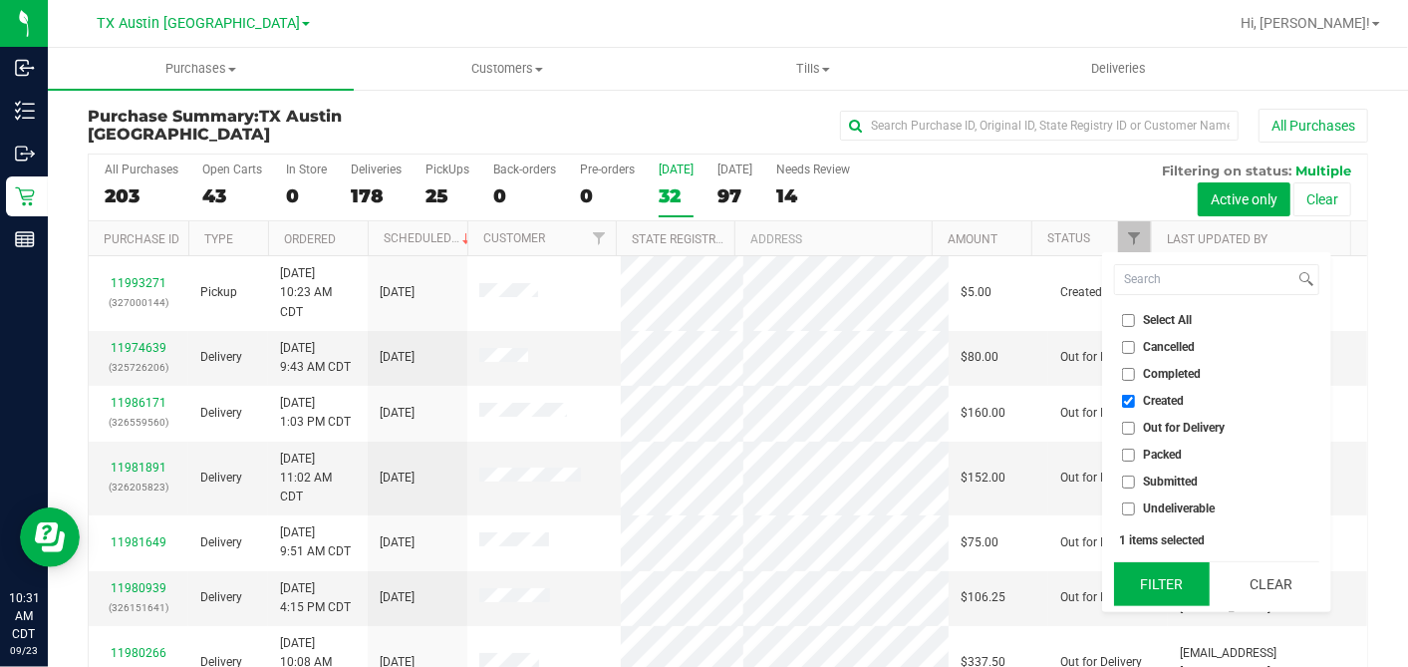
click at [1159, 589] on button "Filter" at bounding box center [1162, 584] width 96 height 44
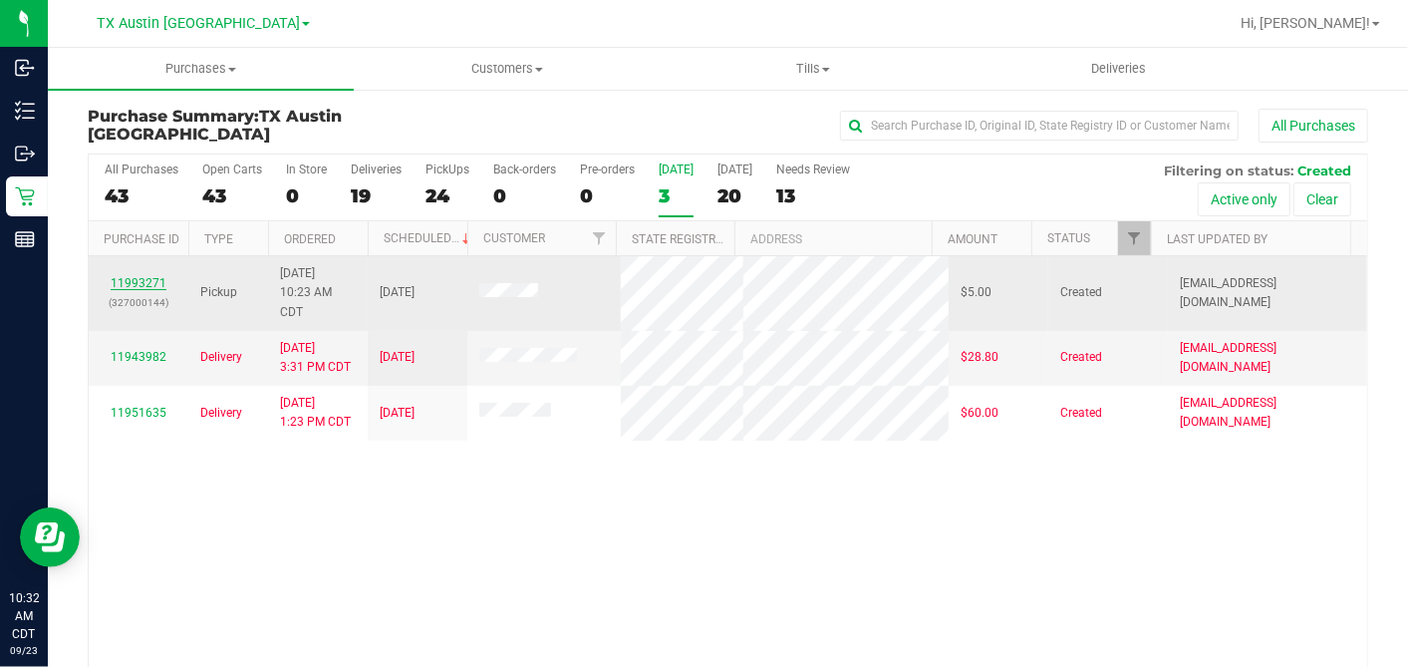
click at [131, 276] on link "11993271" at bounding box center [139, 283] width 56 height 14
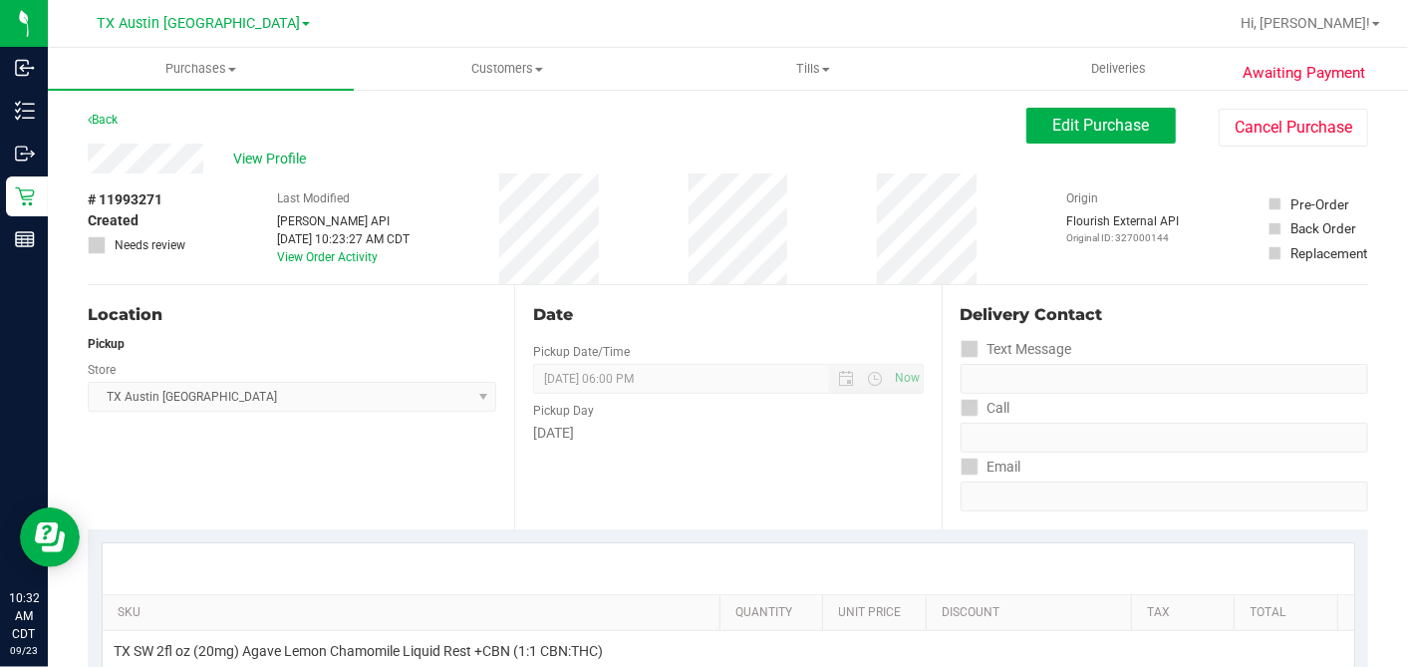
click at [319, 150] on div "View Profile" at bounding box center [557, 159] width 939 height 30
click at [298, 159] on span "View Profile" at bounding box center [273, 158] width 80 height 21
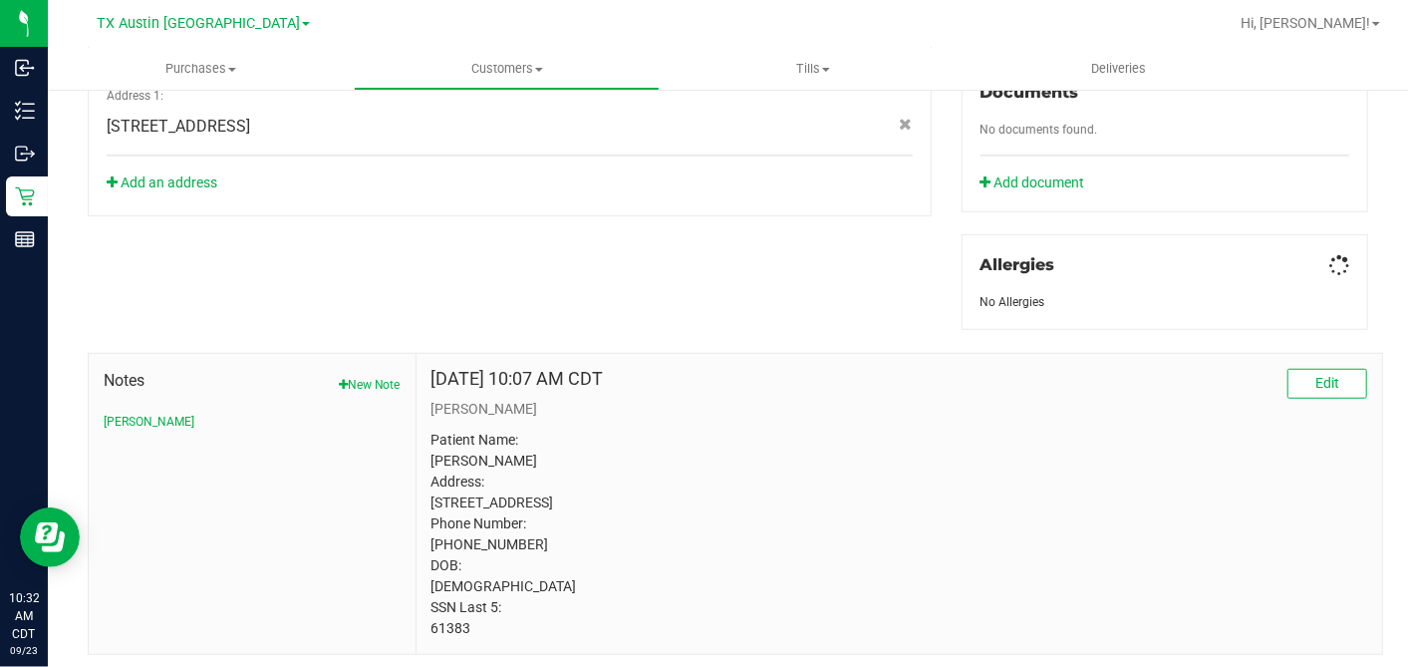
scroll to position [803, 0]
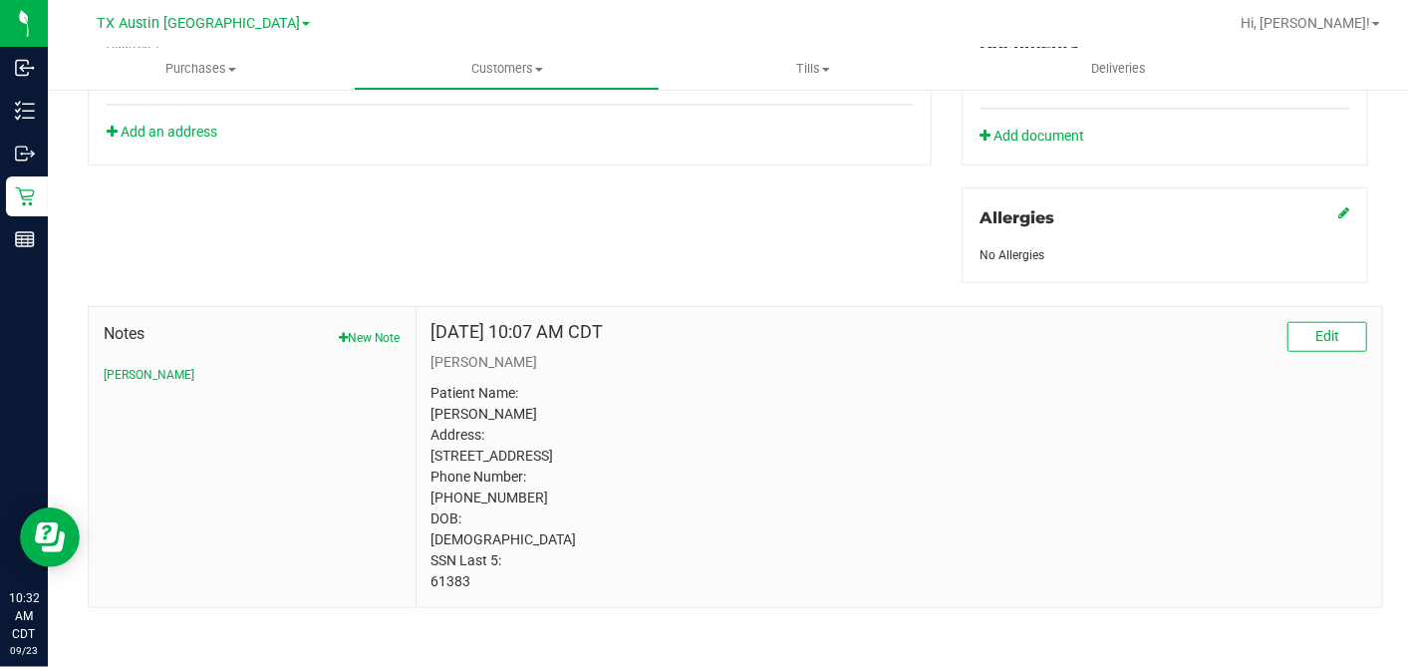
click at [443, 592] on p "Patient Name: Leroy Sims Address: 1801 Warner ranch rd #521 Round rock, TX, 786…" at bounding box center [900, 487] width 936 height 209
copy p "61383"
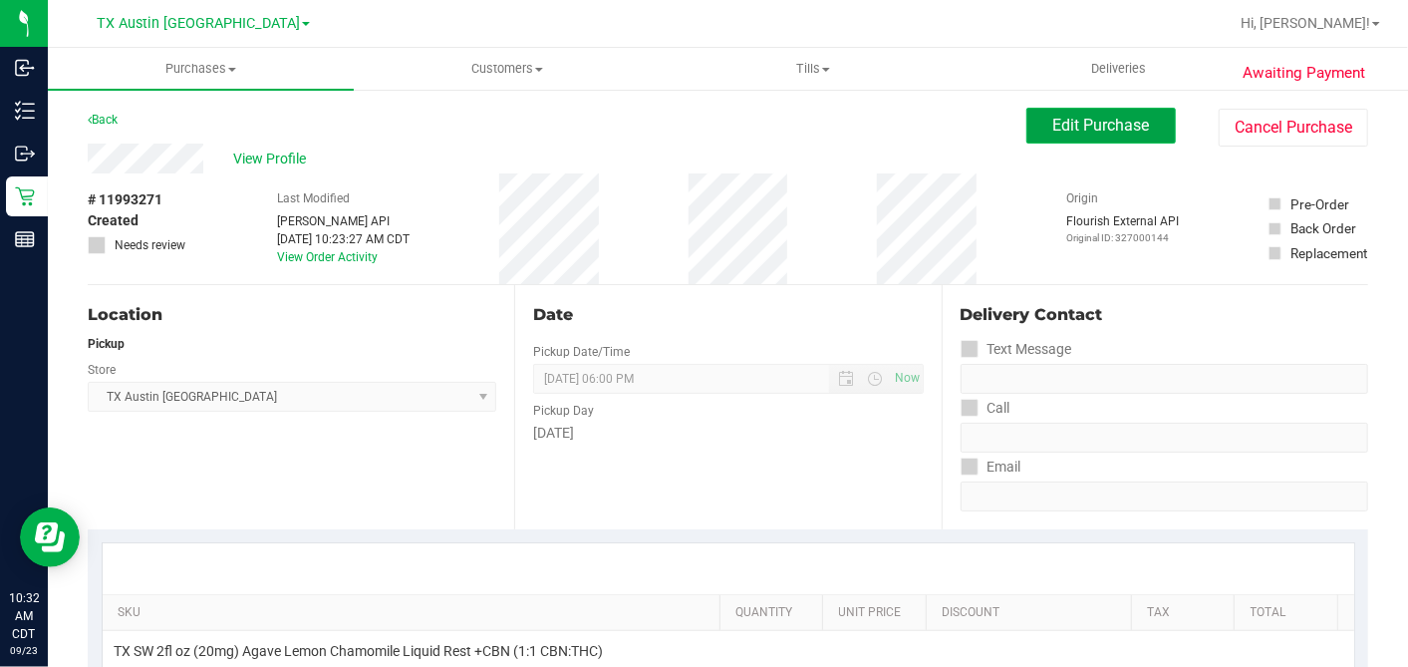
click at [1110, 125] on span "Edit Purchase" at bounding box center [1101, 125] width 97 height 19
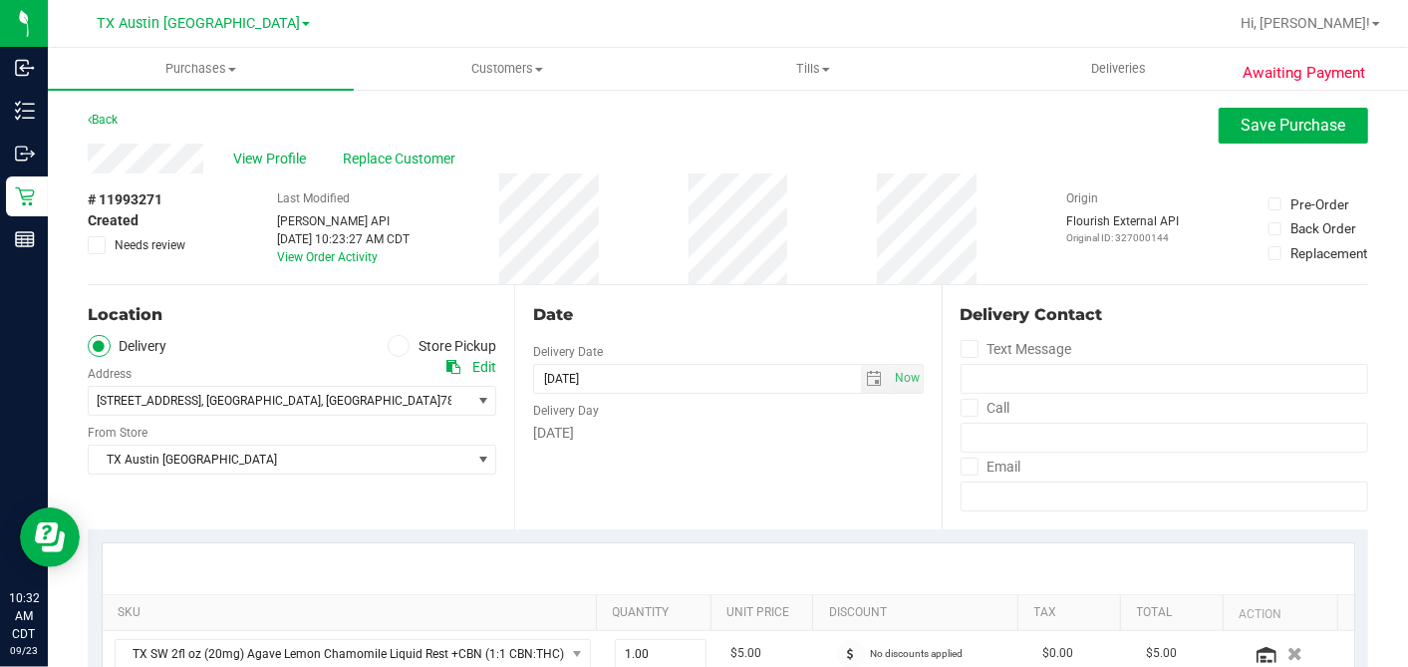
click at [180, 442] on div "TX Austin DC Select Store Bonita Springs WC Boynton Beach WC Bradenton WC Brand…" at bounding box center [292, 445] width 409 height 59
click at [180, 445] on span "TX Austin [GEOGRAPHIC_DATA]" at bounding box center [280, 459] width 382 height 28
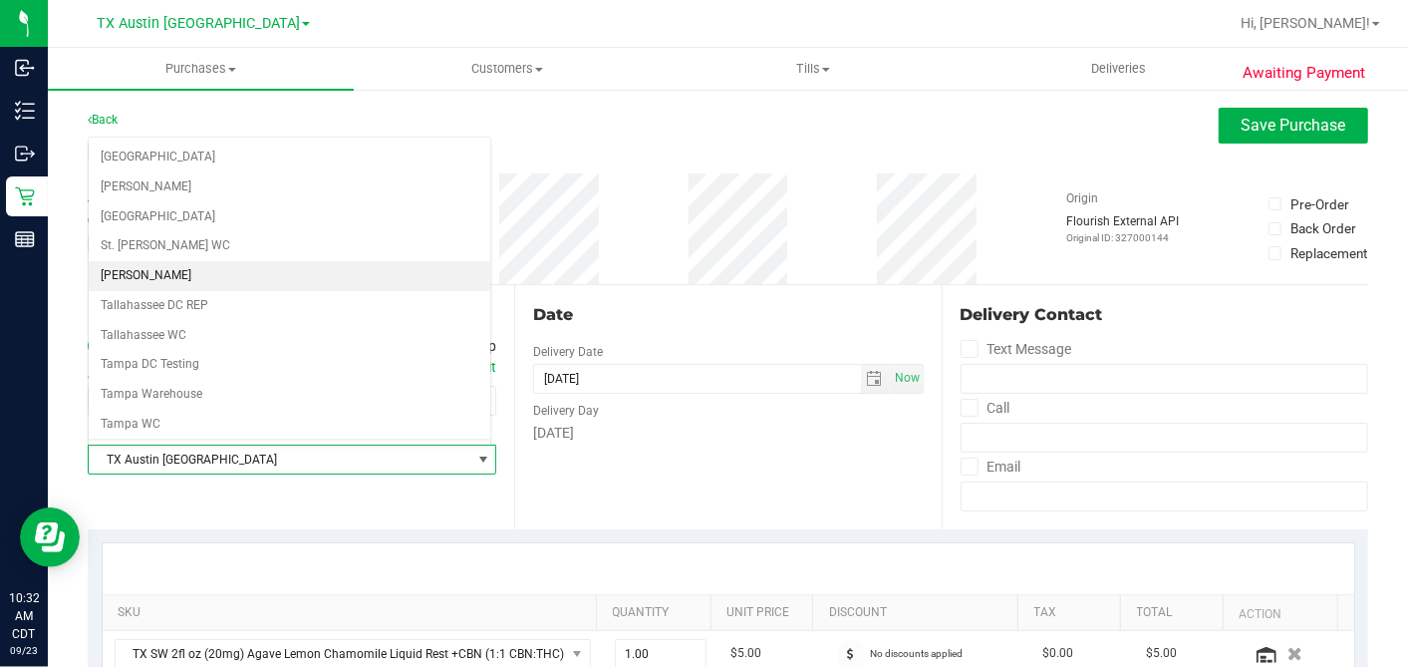
scroll to position [1417, 0]
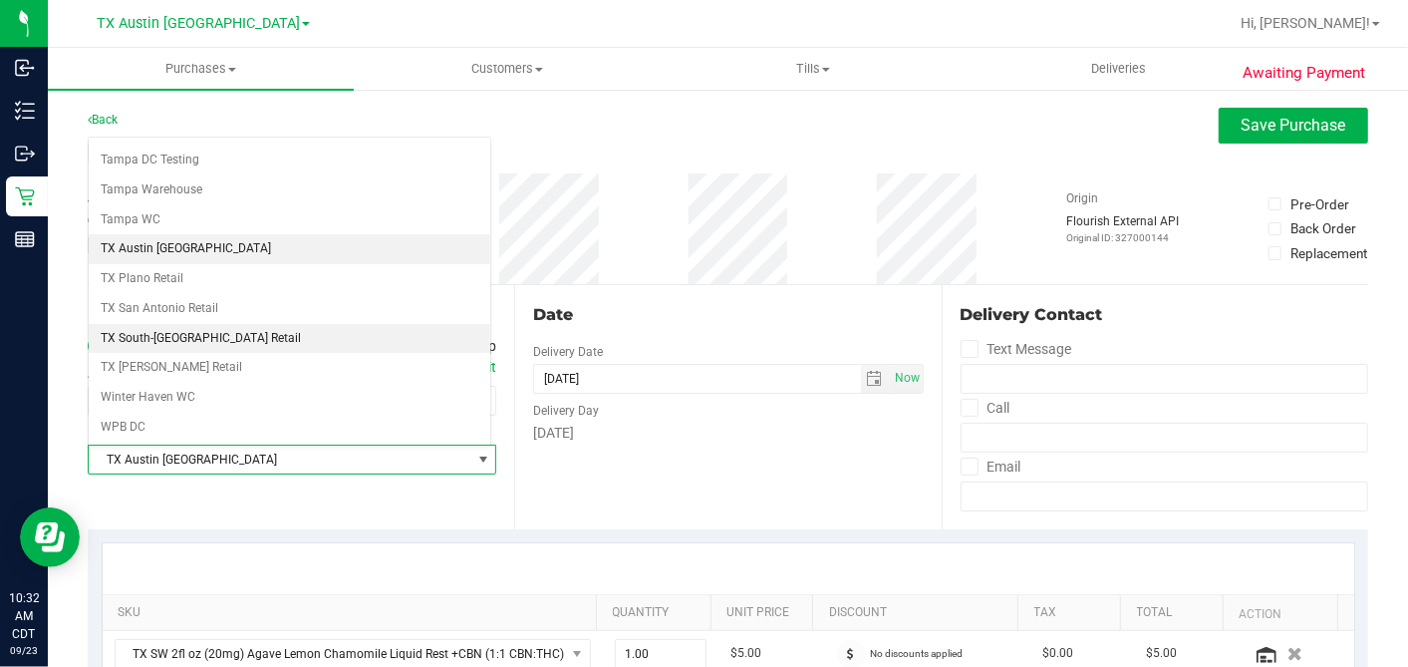
click at [174, 324] on li "TX South-[GEOGRAPHIC_DATA] Retail" at bounding box center [290, 339] width 402 height 30
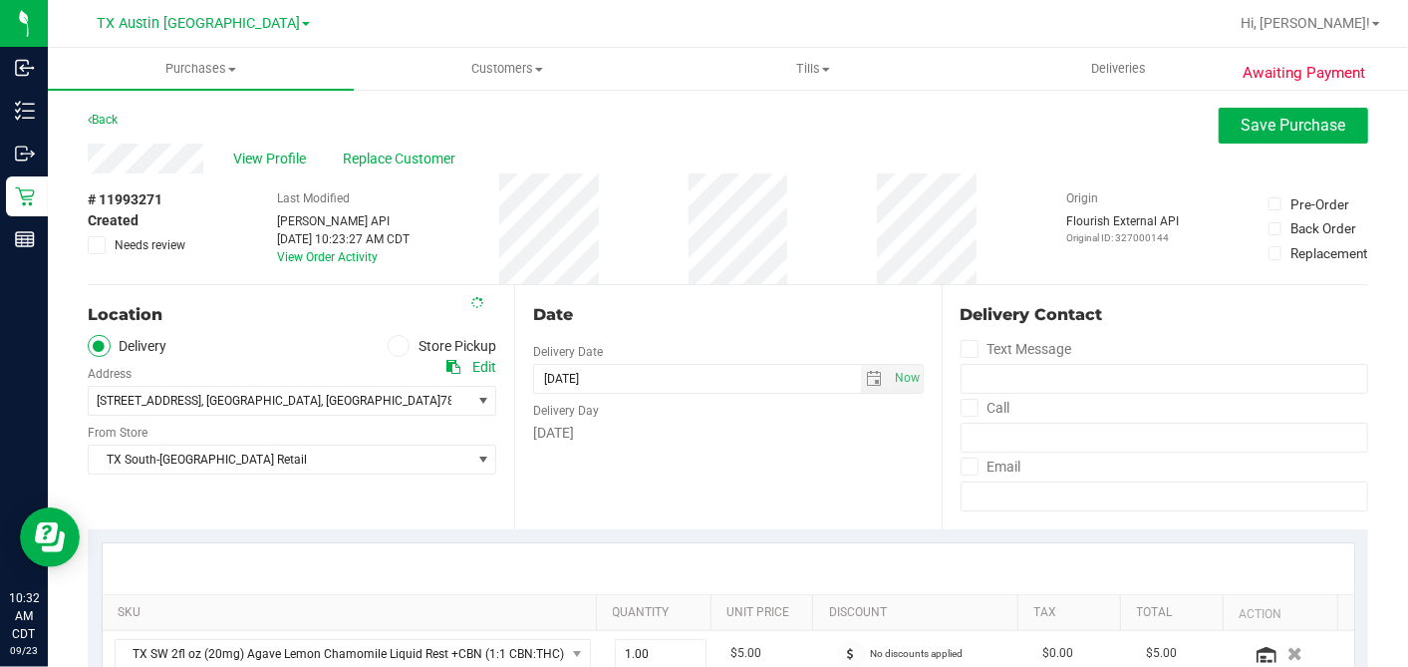
drag, startPoint x: 740, startPoint y: 287, endPoint x: 776, endPoint y: 286, distance: 35.9
click at [741, 287] on div "Date Delivery Date 09/23/2025 Now 09/23/2025 06:00 PM Now Delivery Day Tuesday" at bounding box center [727, 407] width 427 height 244
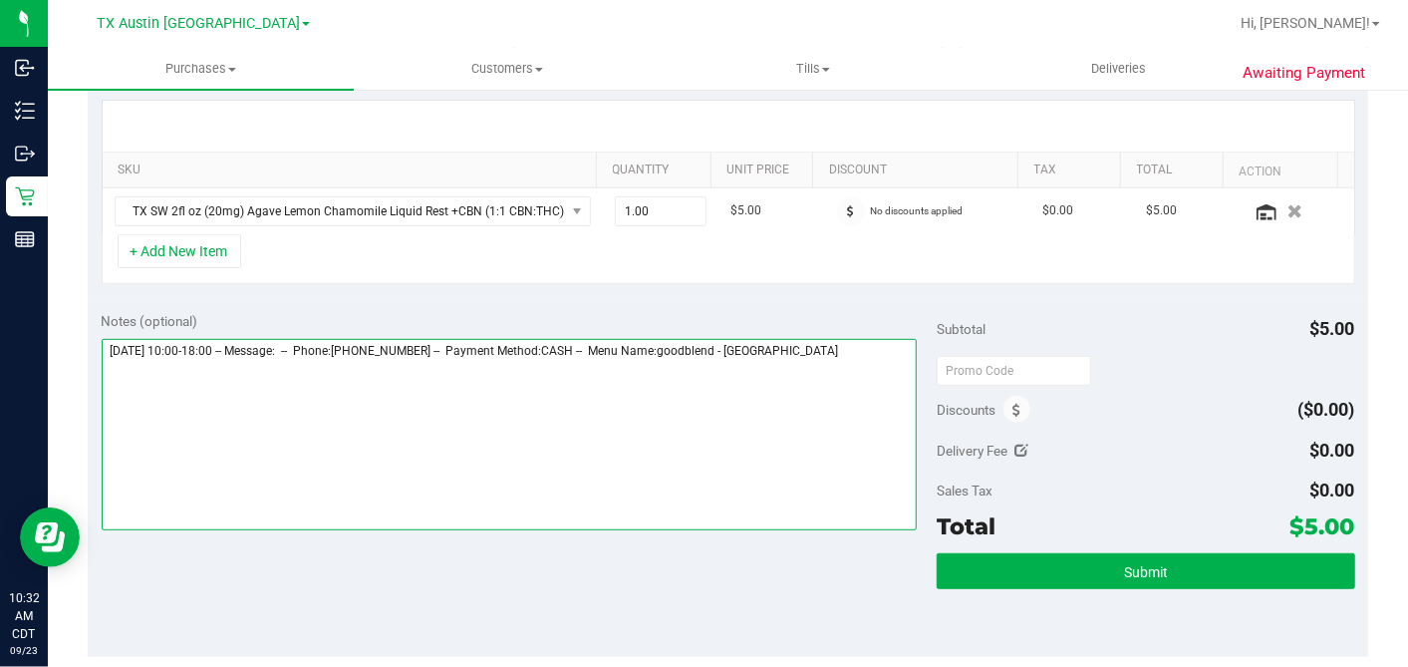
click at [862, 357] on textarea at bounding box center [510, 434] width 816 height 191
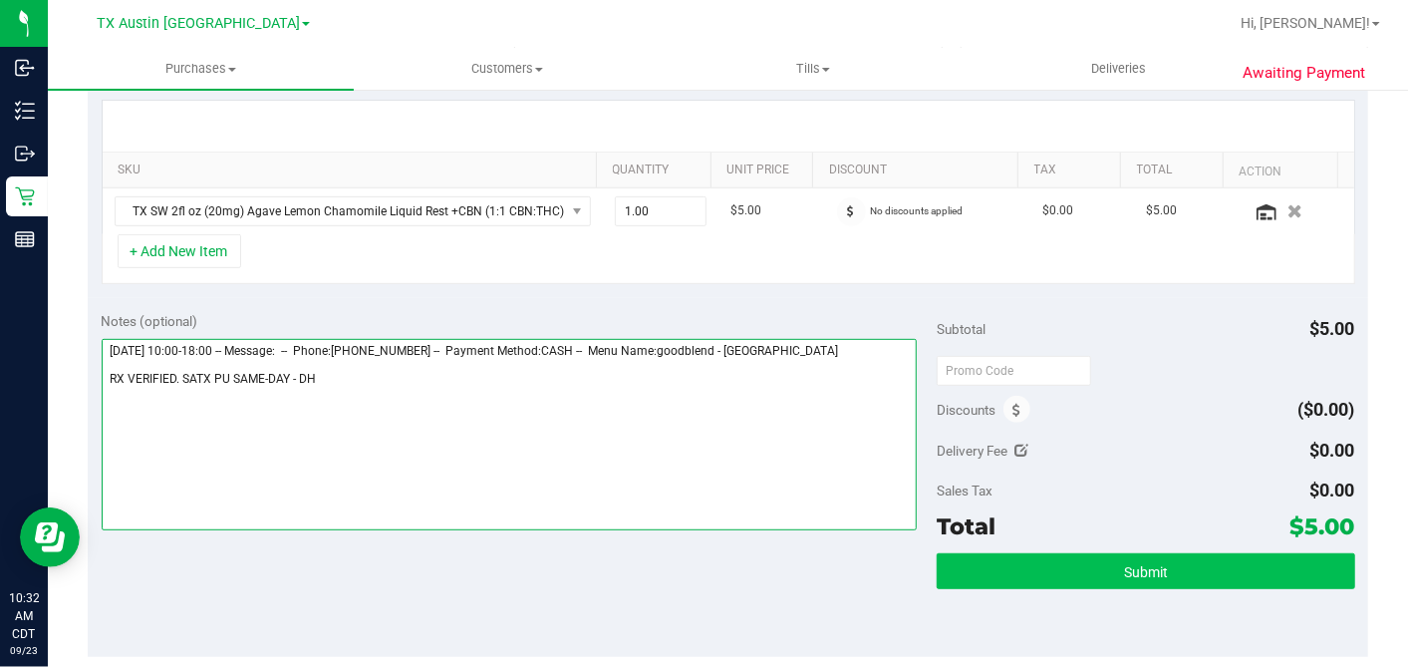
type textarea "Tuesday 09/23/2025 10:00-18:00 -- Message: -- Phone:7372031835 -- Payment Metho…"
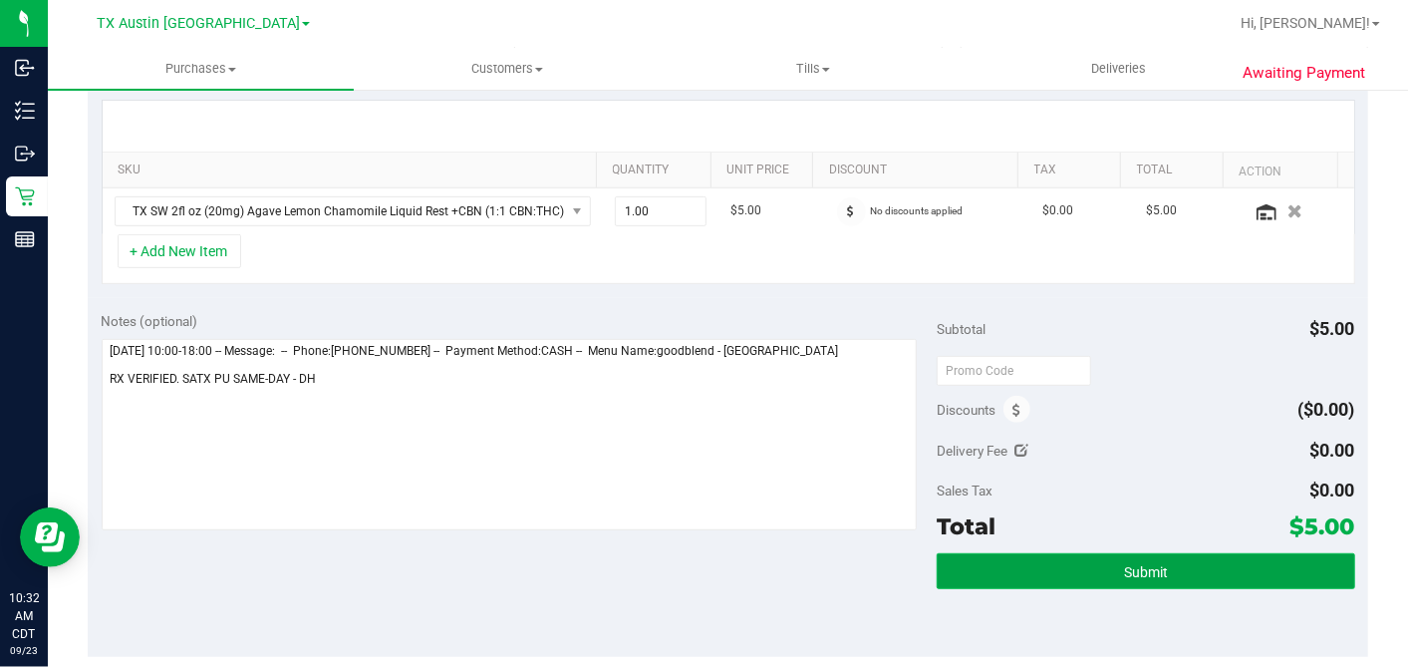
click at [1123, 553] on button "Submit" at bounding box center [1146, 571] width 418 height 36
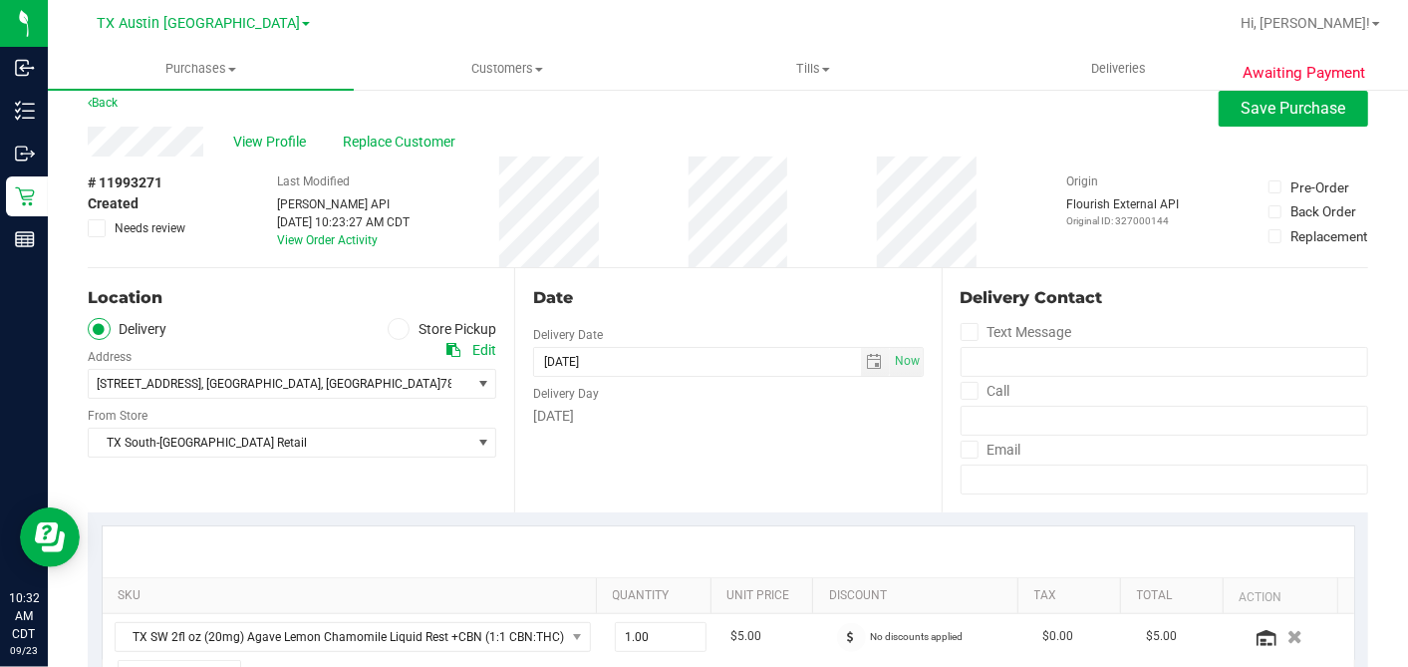
scroll to position [0, 0]
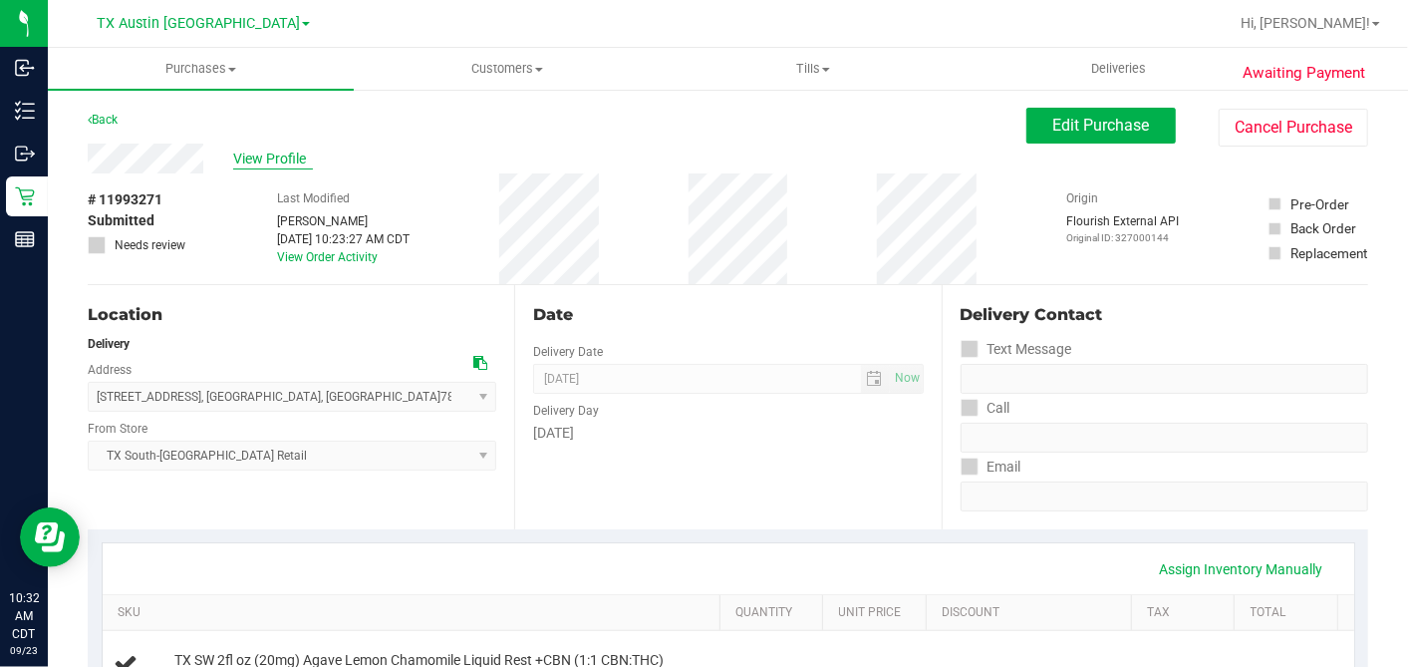
click at [281, 152] on span "View Profile" at bounding box center [273, 158] width 80 height 21
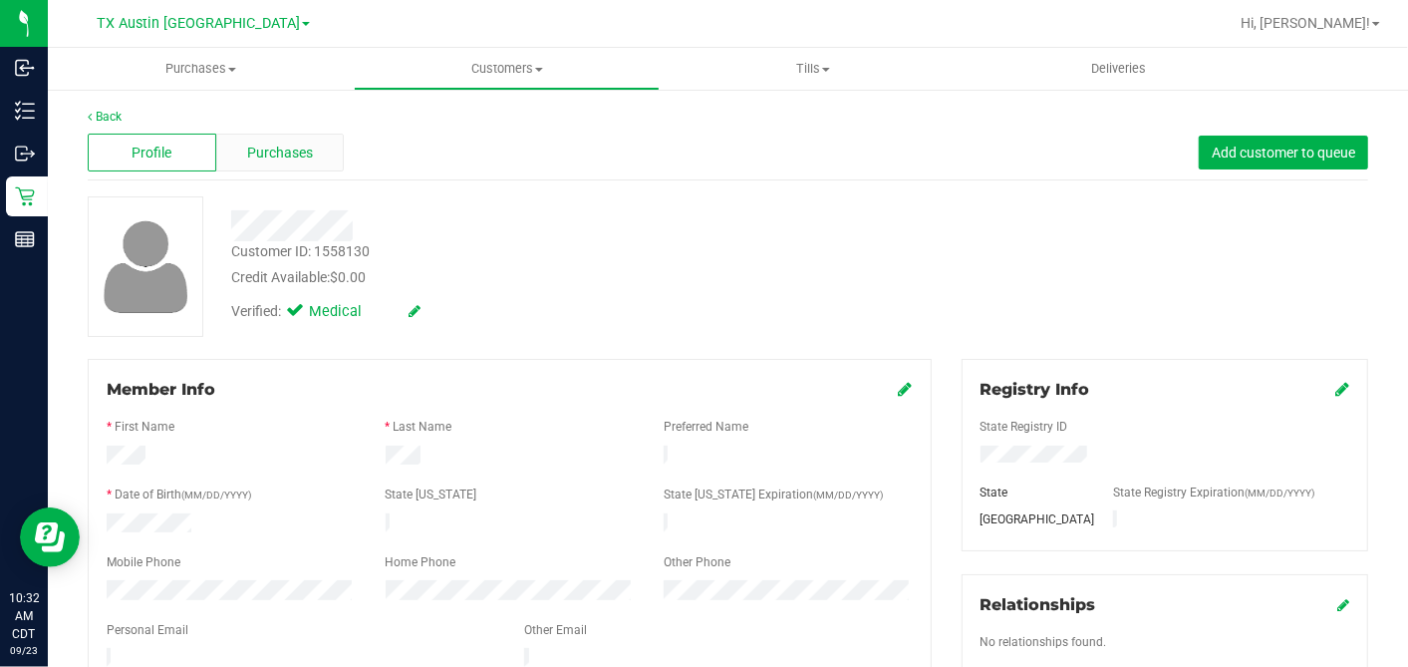
click at [303, 163] on div "Purchases" at bounding box center [280, 153] width 129 height 38
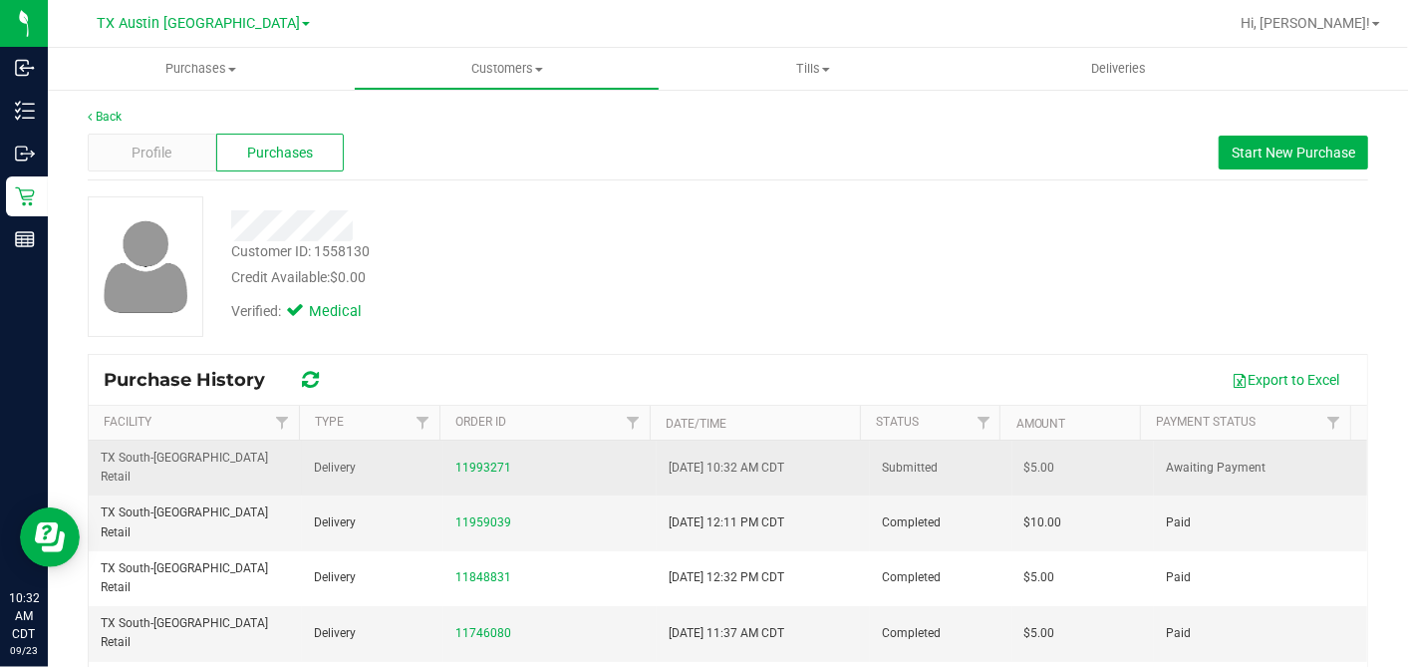
click at [1025, 458] on span "$5.00" at bounding box center [1040, 467] width 31 height 19
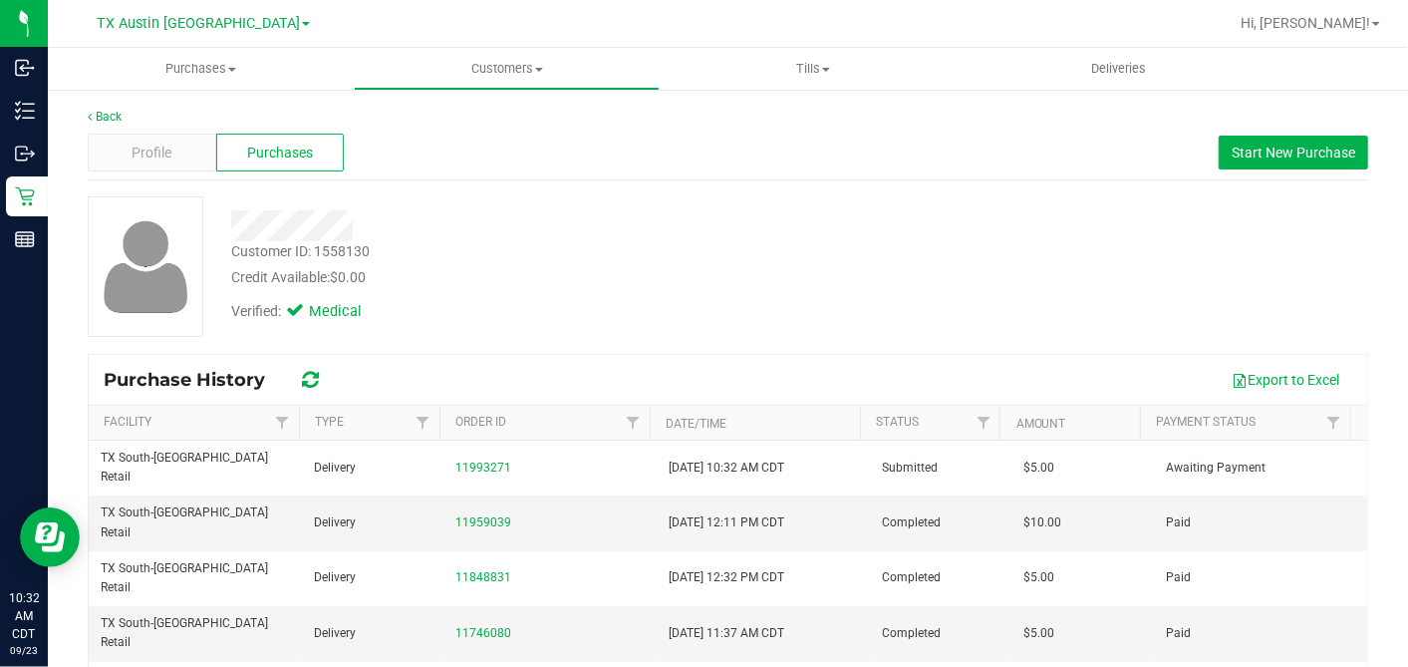
copy span "5.00"
click at [488, 242] on div "Customer ID: 1558130 Credit Available: $0.00" at bounding box center [544, 264] width 656 height 47
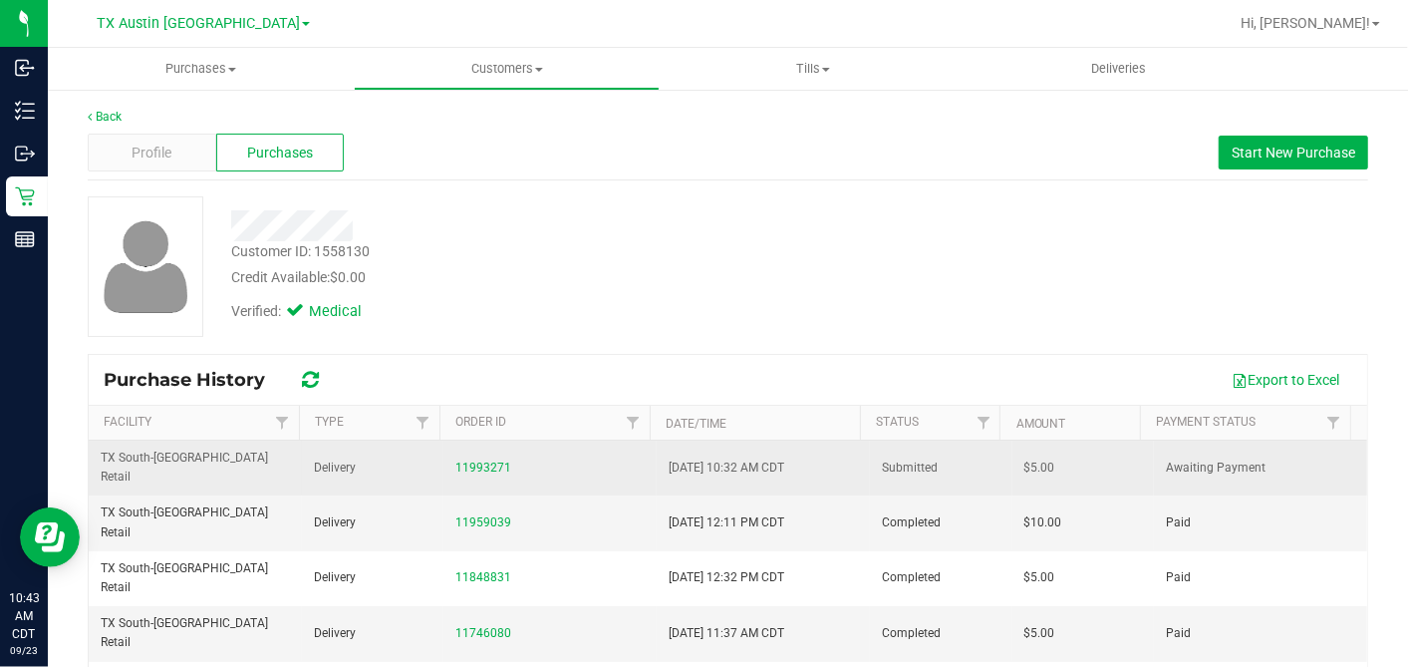
click at [1025, 458] on span "$5.00" at bounding box center [1040, 467] width 31 height 19
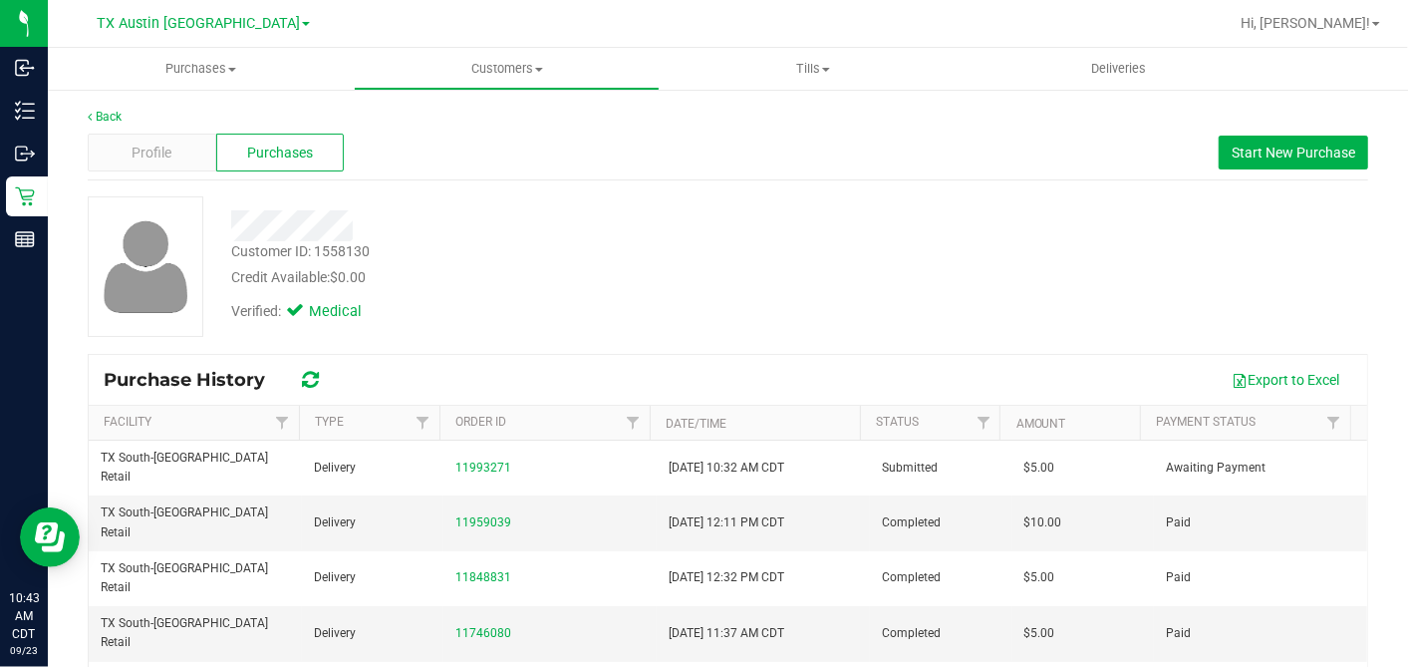
copy span "5.00"
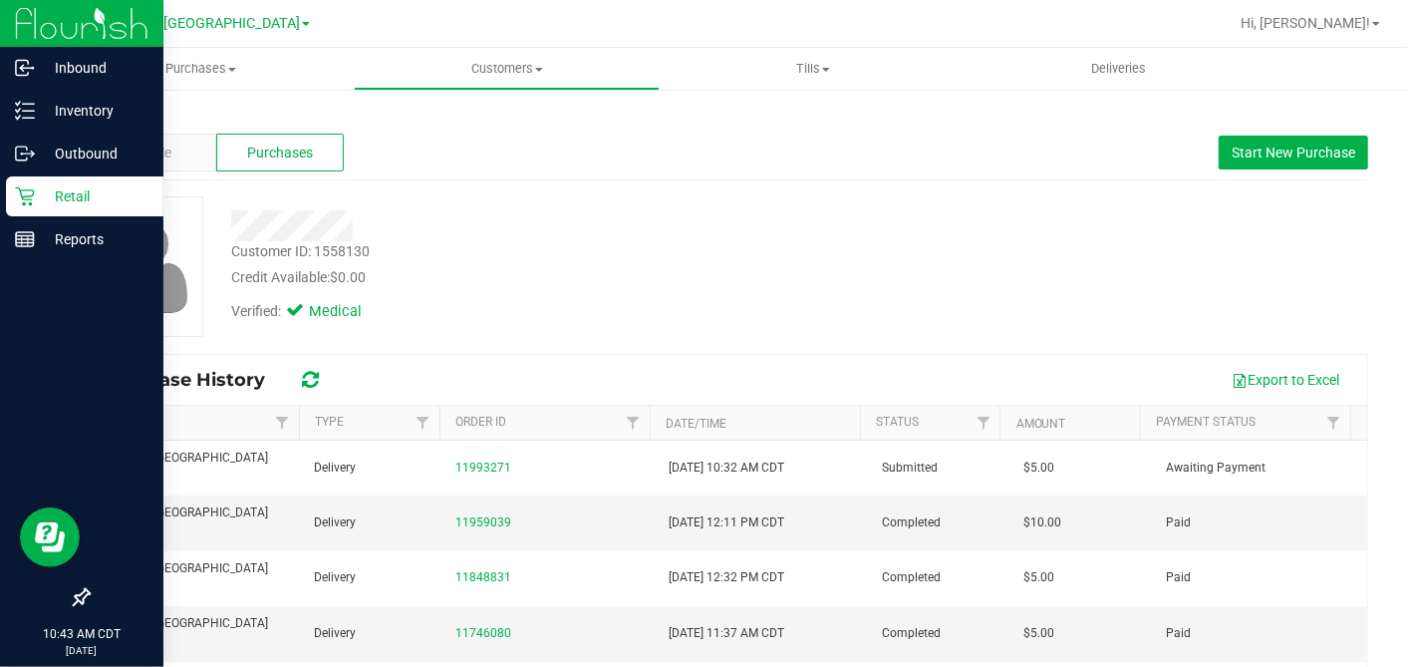
click at [32, 195] on icon at bounding box center [24, 196] width 19 height 19
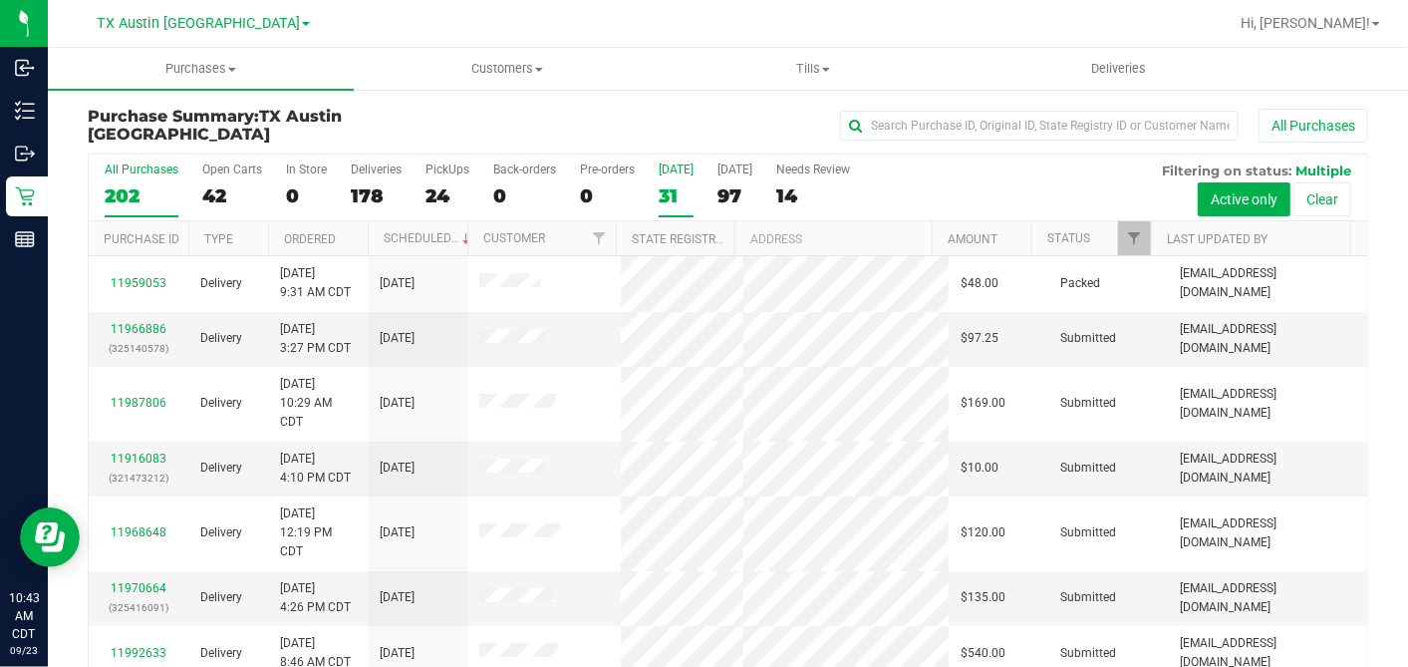
click at [679, 199] on div "31" at bounding box center [676, 195] width 35 height 23
click at [0, 0] on input "Today 31" at bounding box center [0, 0] width 0 height 0
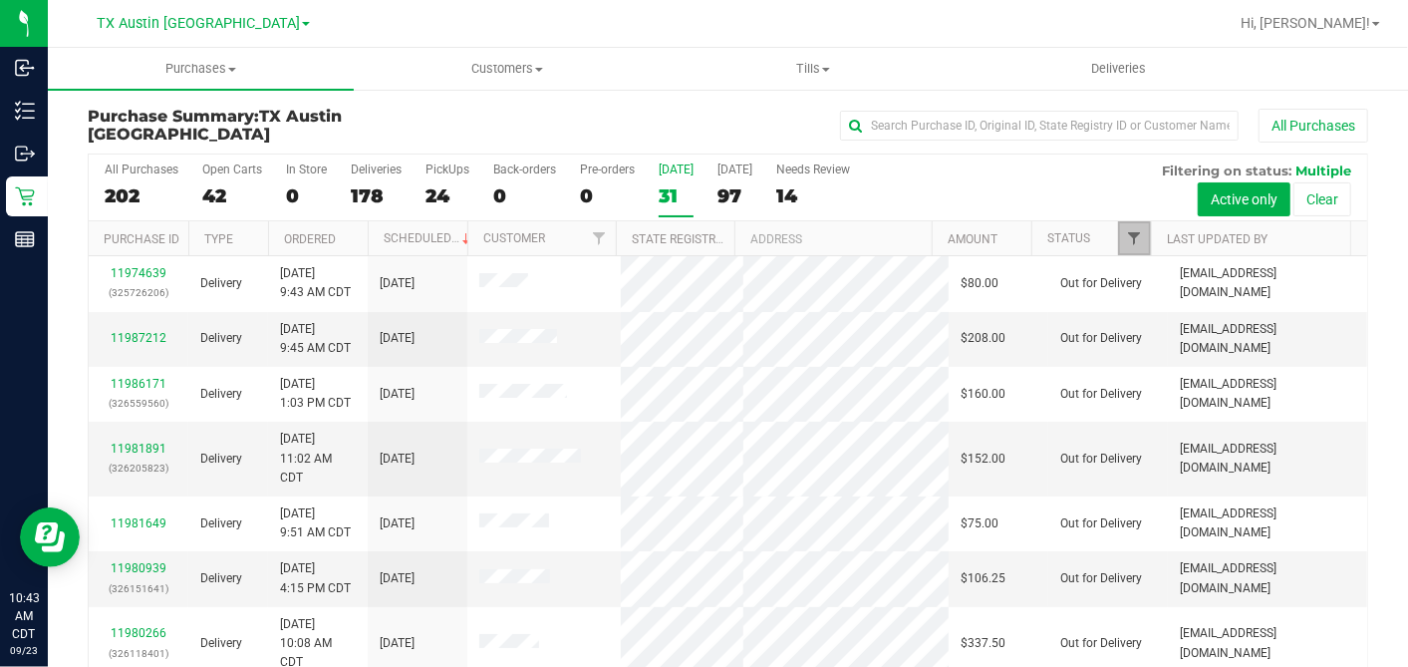
click at [1126, 230] on span "Filter" at bounding box center [1134, 238] width 16 height 16
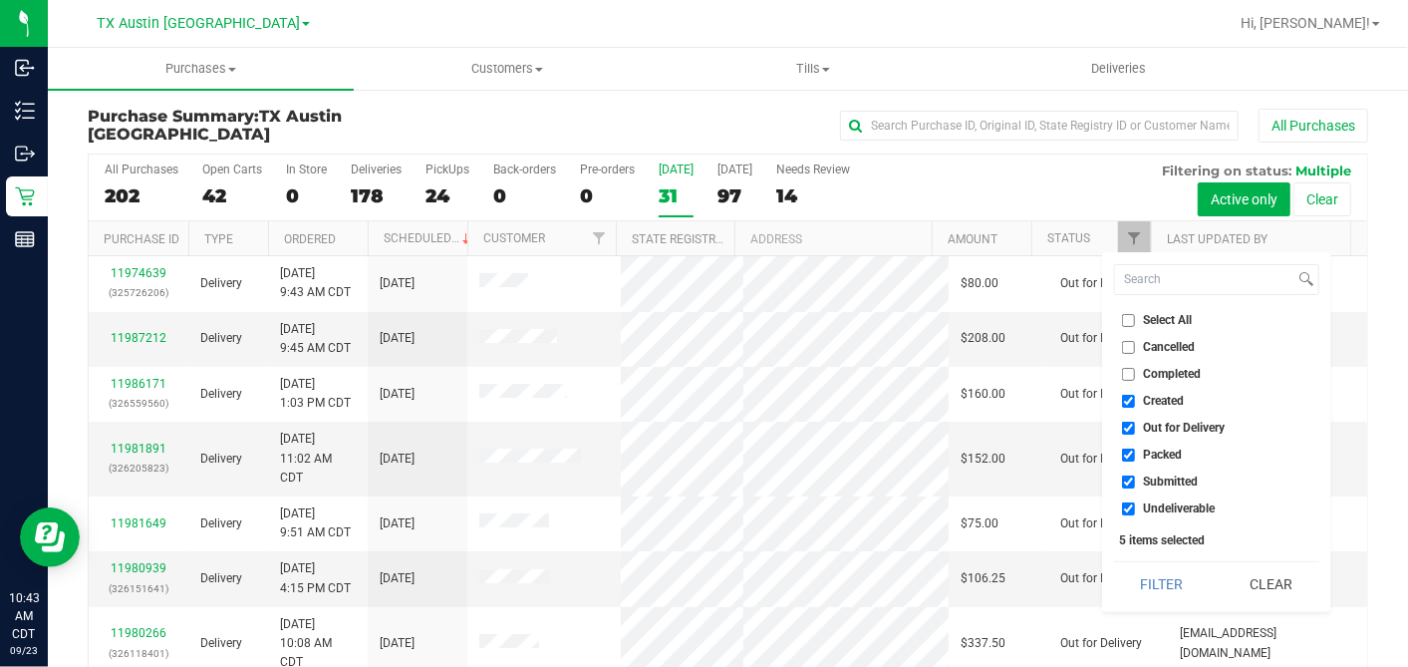
click at [1127, 316] on input "Select All" at bounding box center [1128, 320] width 13 height 13
checkbox input "true"
click at [1127, 316] on input "Select All" at bounding box center [1128, 320] width 13 height 13
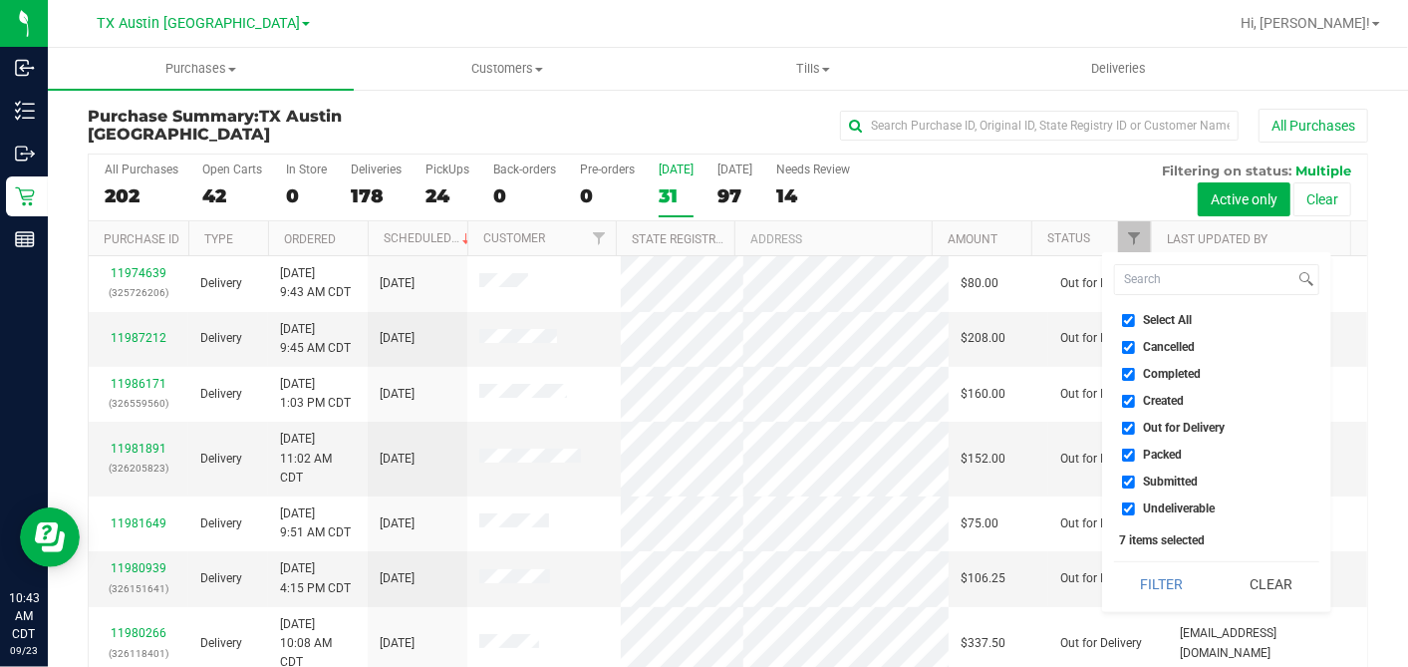
checkbox input "false"
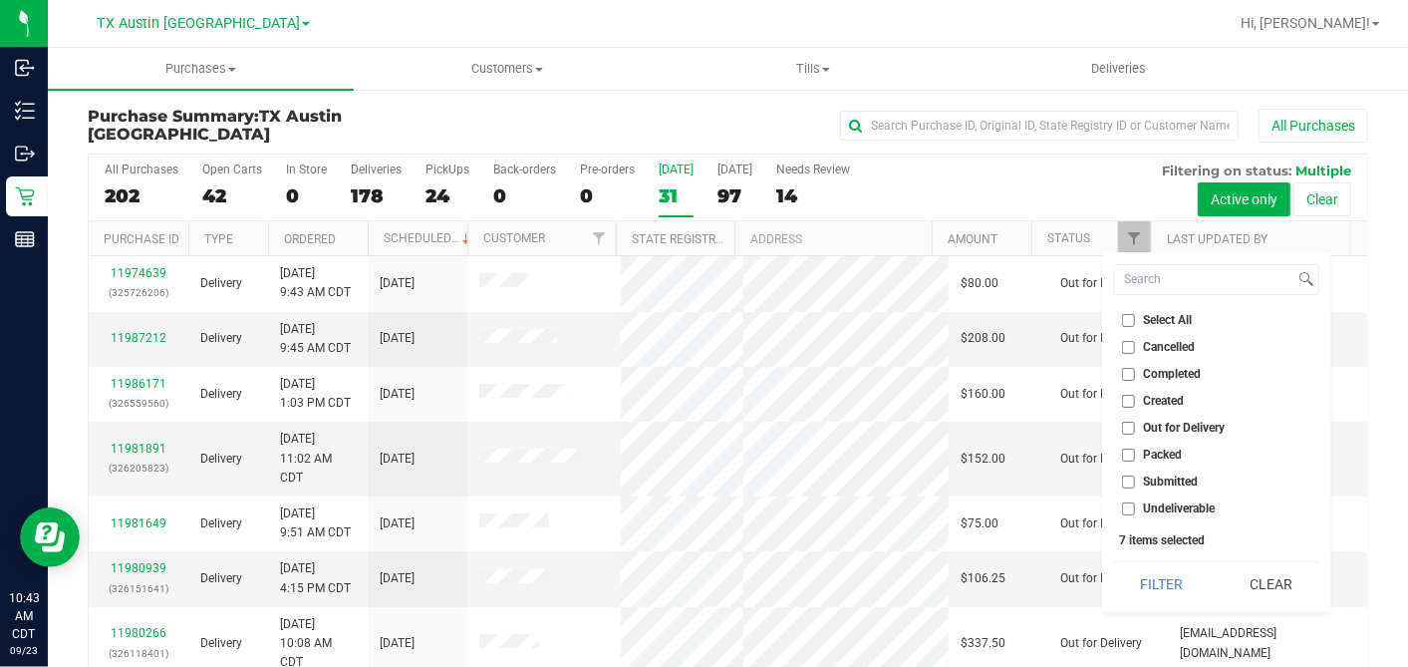
checkbox input "false"
click at [1128, 398] on input "Created" at bounding box center [1128, 401] width 13 height 13
checkbox input "true"
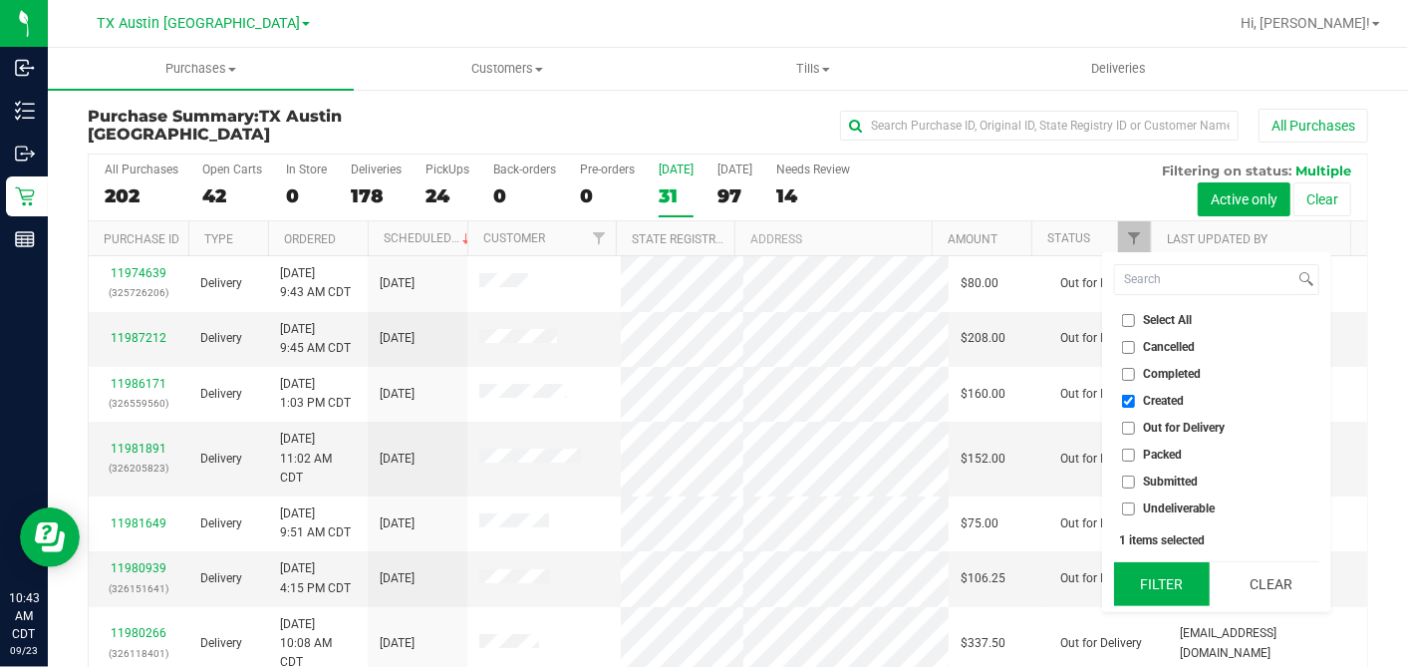
click at [1156, 578] on button "Filter" at bounding box center [1162, 584] width 96 height 44
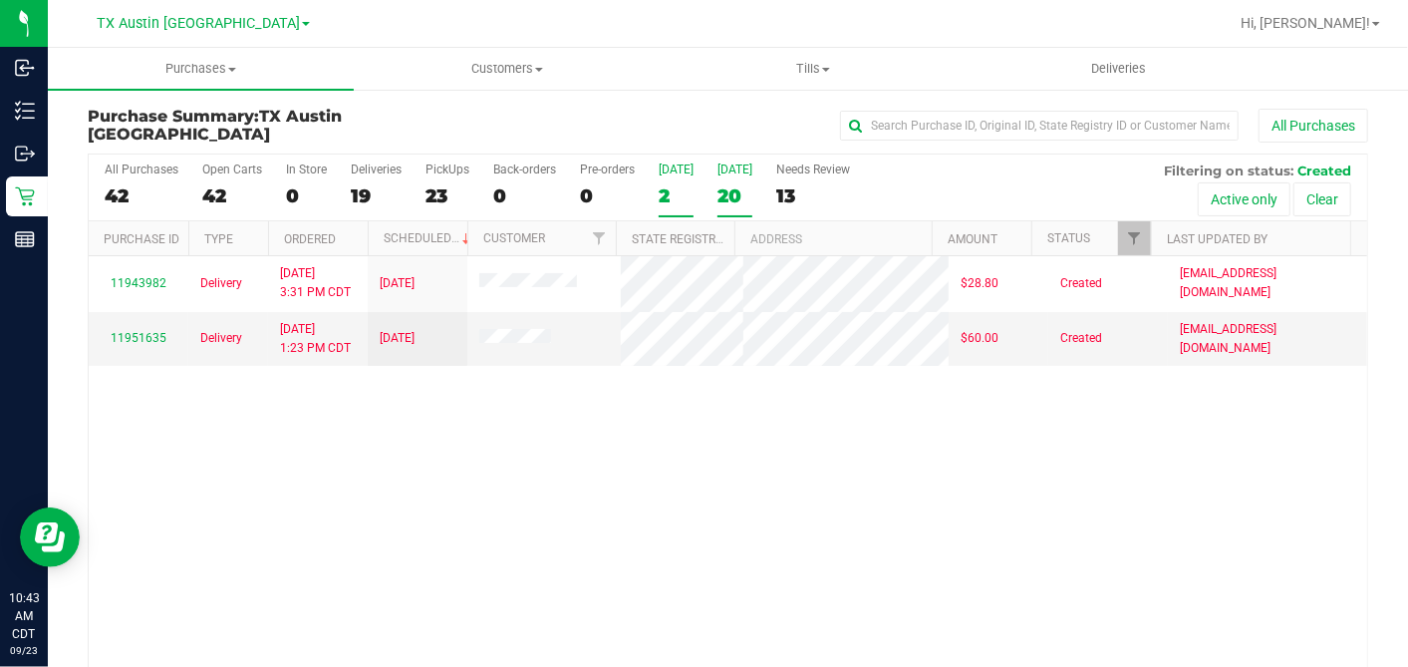
click at [721, 181] on label "Tomorrow 20" at bounding box center [735, 189] width 35 height 55
click at [0, 0] on input "Tomorrow 20" at bounding box center [0, 0] width 0 height 0
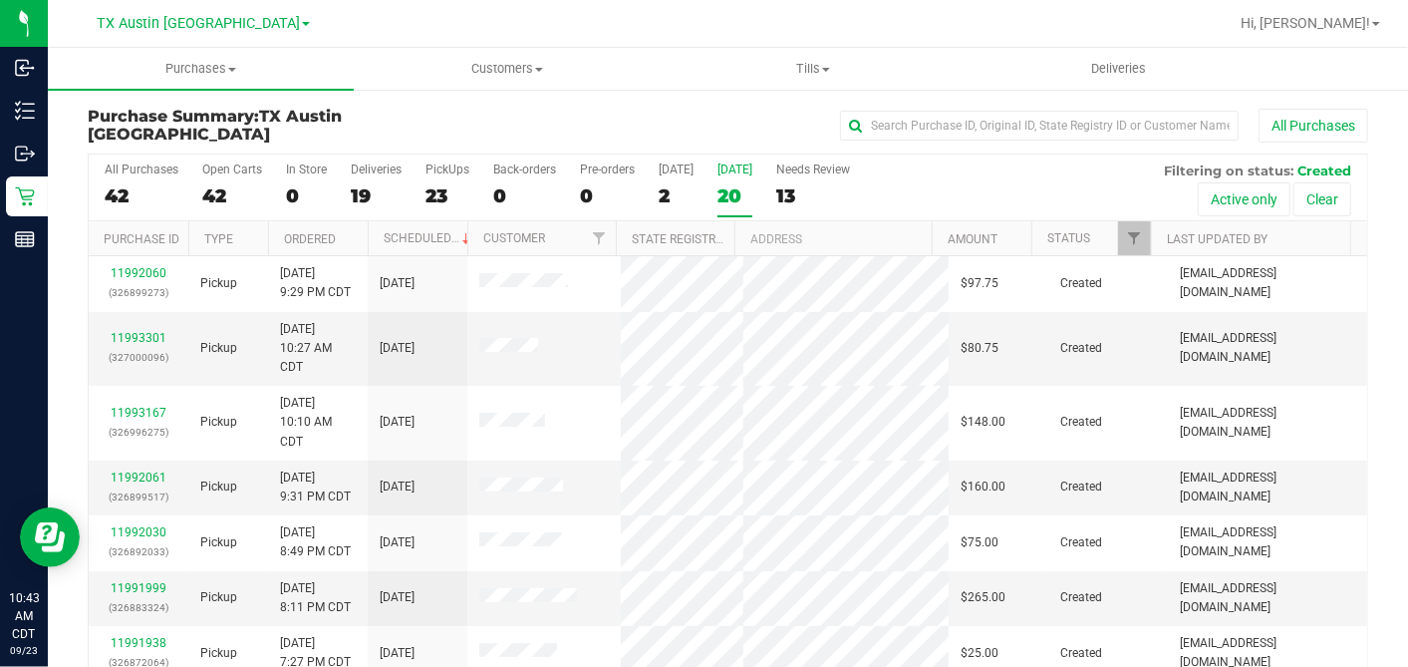
click at [364, 233] on div at bounding box center [367, 238] width 9 height 35
click at [355, 236] on th "Ordered" at bounding box center [318, 238] width 100 height 35
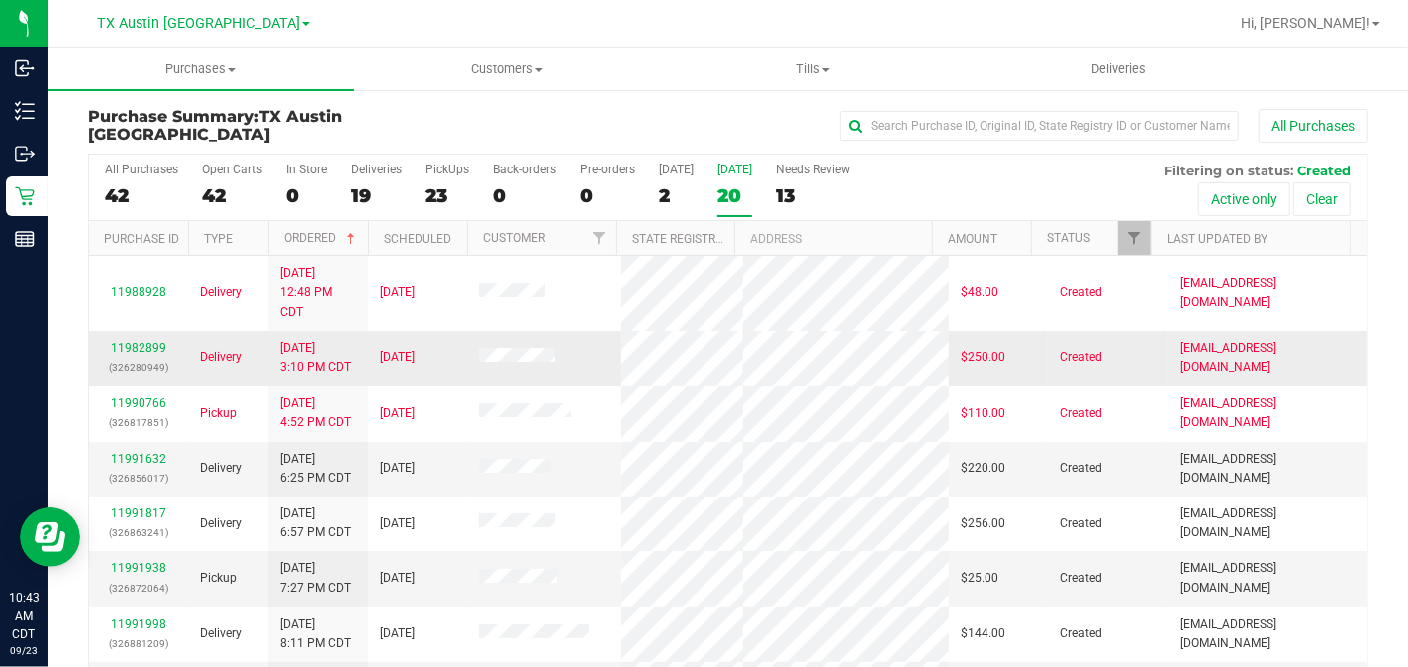
scroll to position [111, 0]
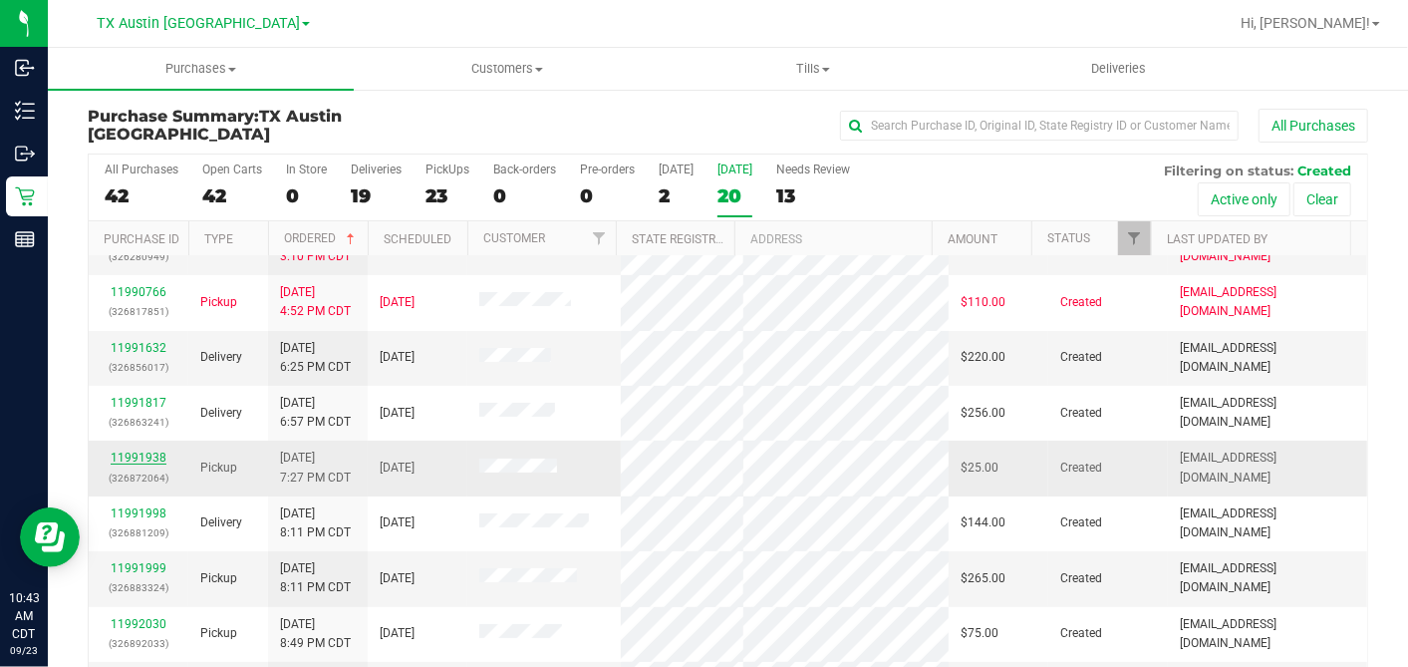
click at [145, 455] on link "11991938" at bounding box center [139, 457] width 56 height 14
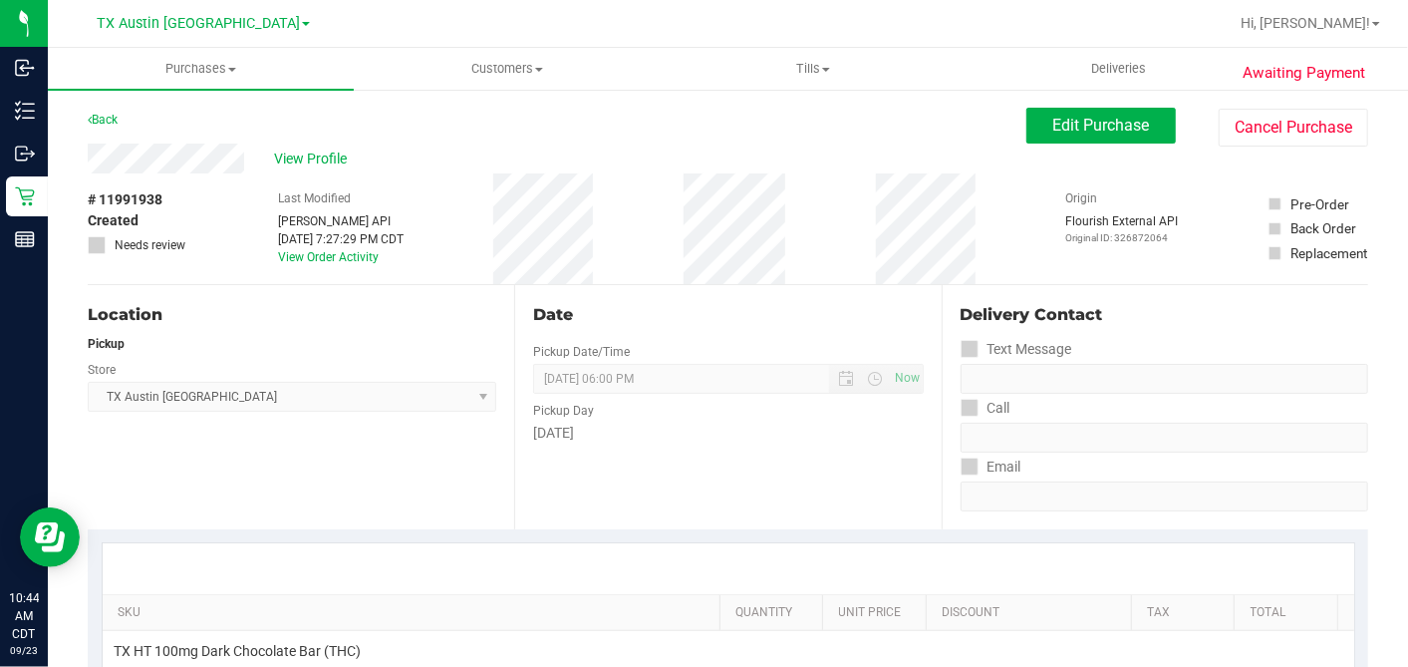
click at [1003, 136] on div "Back Edit Purchase Cancel Purchase" at bounding box center [728, 126] width 1281 height 36
drag, startPoint x: 1014, startPoint y: 130, endPoint x: 988, endPoint y: 146, distance: 31.0
click at [1026, 130] on button "Edit Purchase" at bounding box center [1100, 126] width 149 height 36
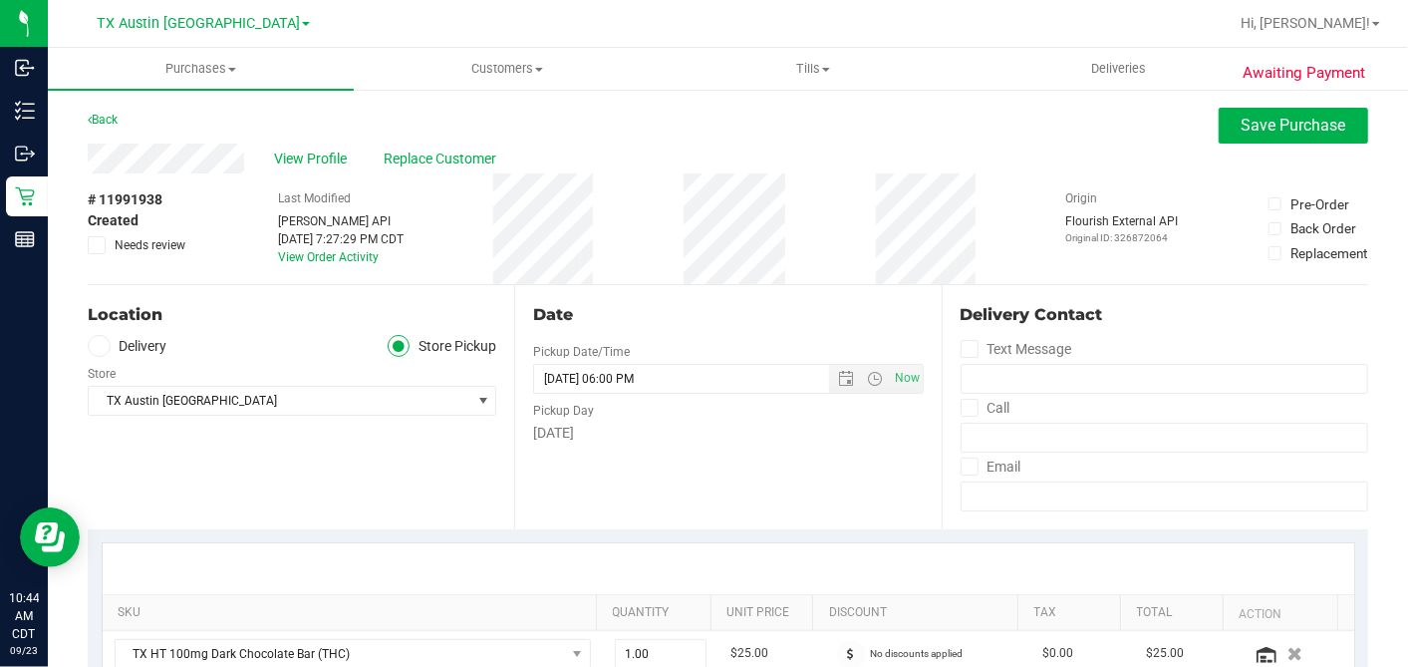
click at [105, 354] on span at bounding box center [99, 346] width 23 height 23
click at [0, 0] on input "Delivery" at bounding box center [0, 0] width 0 height 0
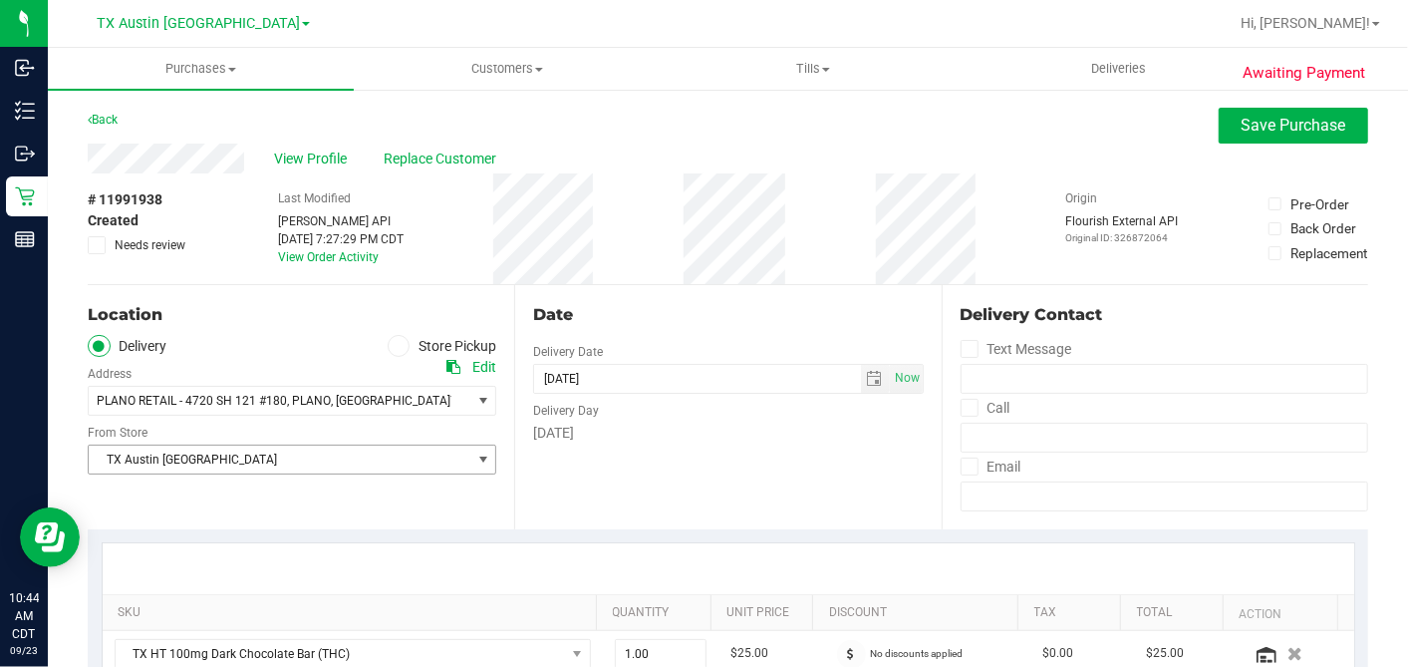
click at [196, 452] on span "TX Austin [GEOGRAPHIC_DATA]" at bounding box center [280, 459] width 382 height 28
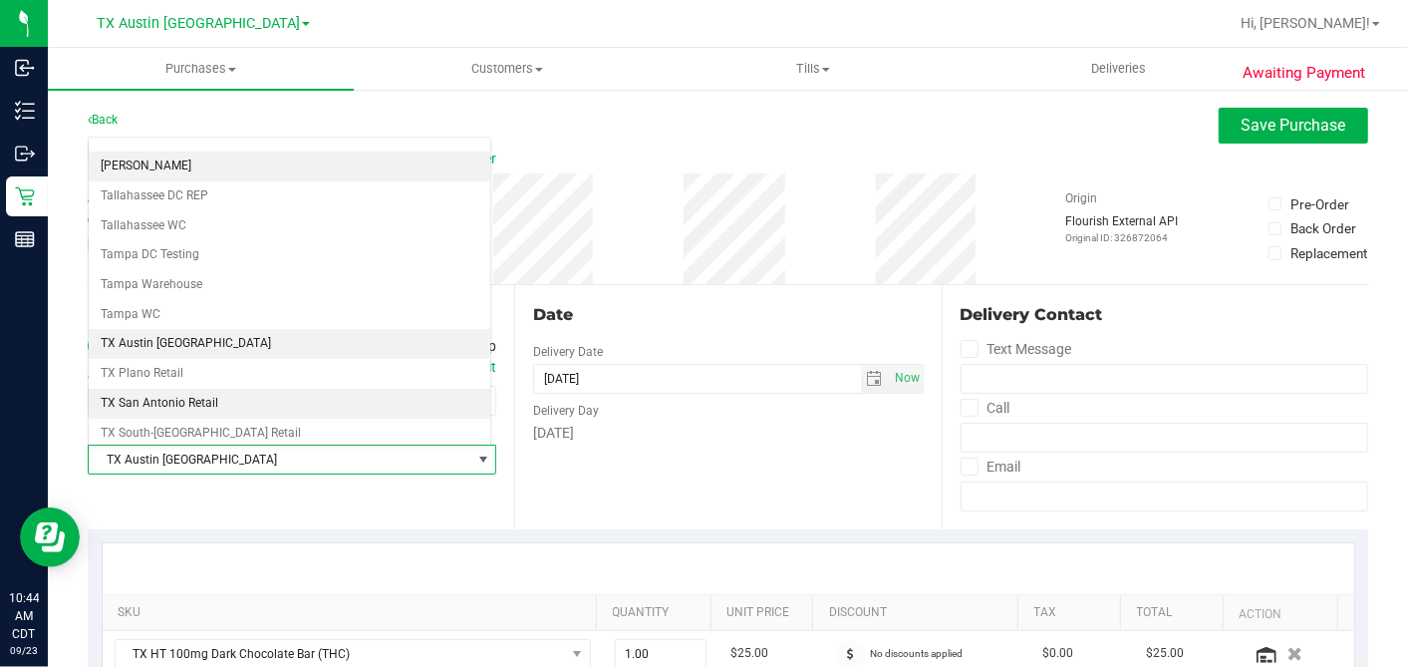
scroll to position [1417, 0]
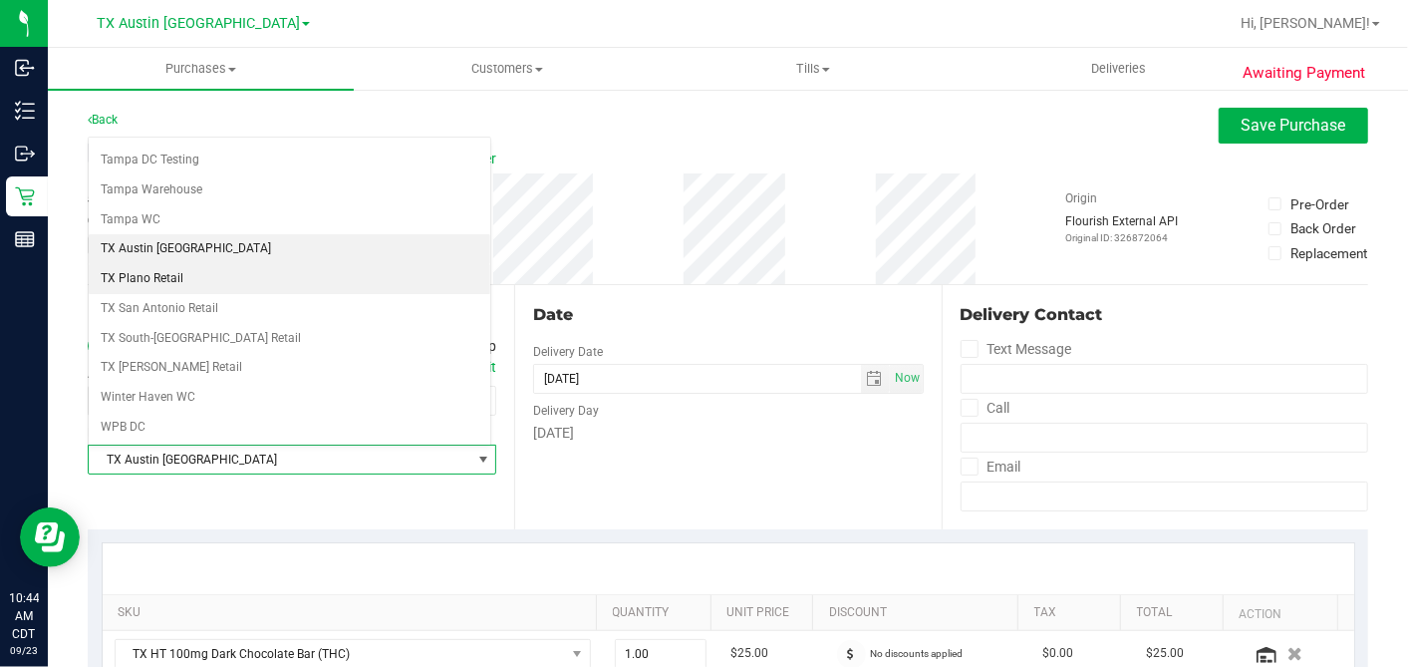
click at [176, 264] on li "TX Plano Retail" at bounding box center [290, 279] width 402 height 30
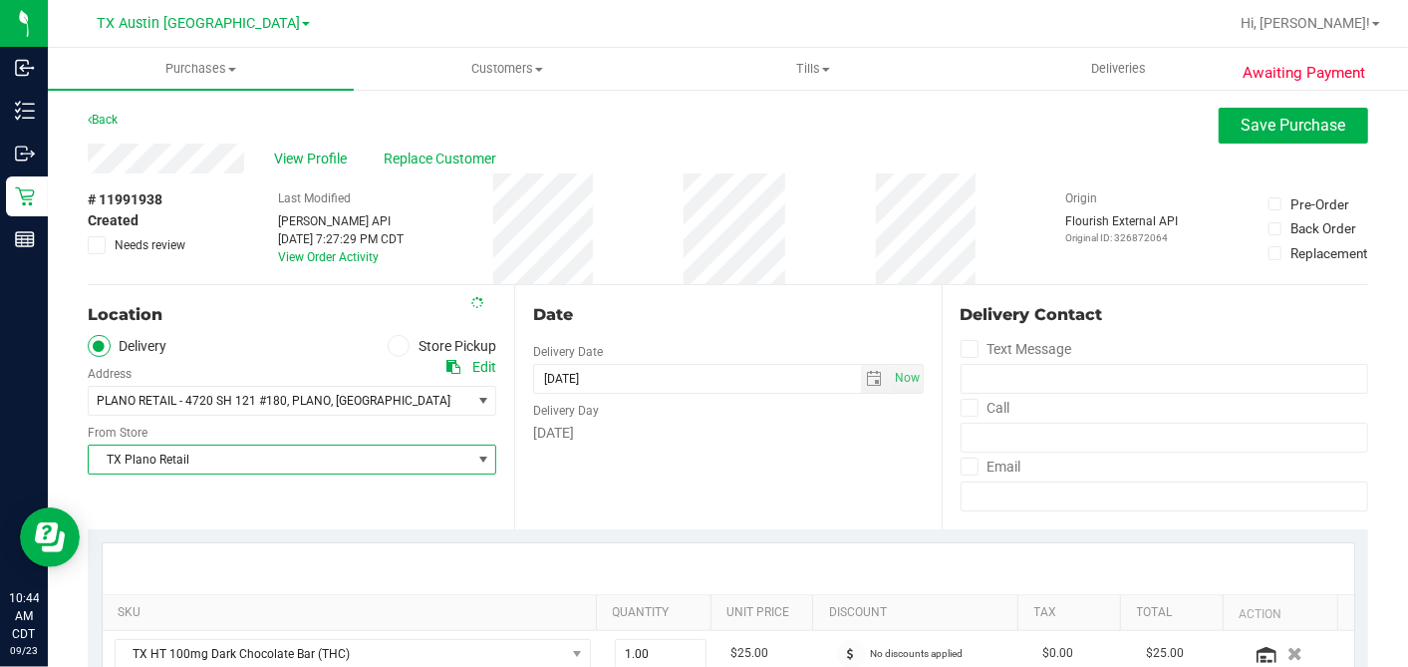
click at [751, 296] on div "Date Delivery Date 09/24/2025 Now 09/24/2025 06:00 PM Now Delivery Day Wednesday" at bounding box center [727, 407] width 427 height 244
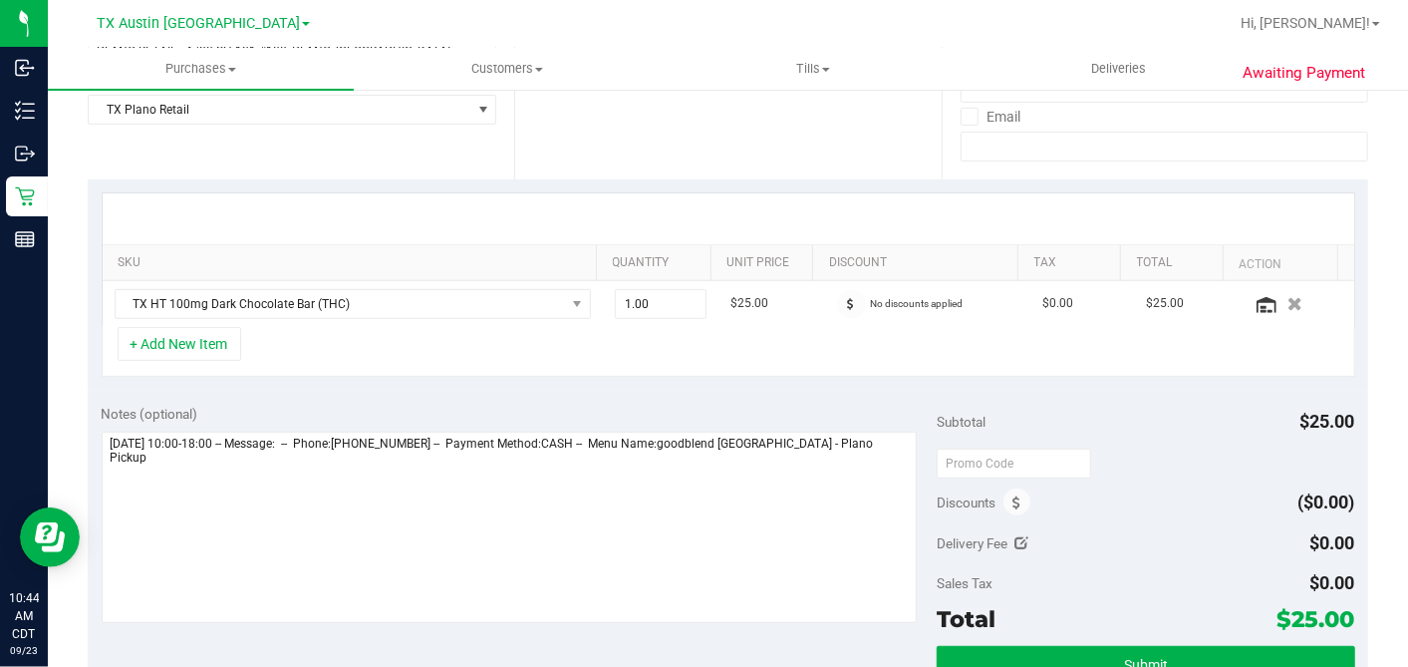
scroll to position [442, 0]
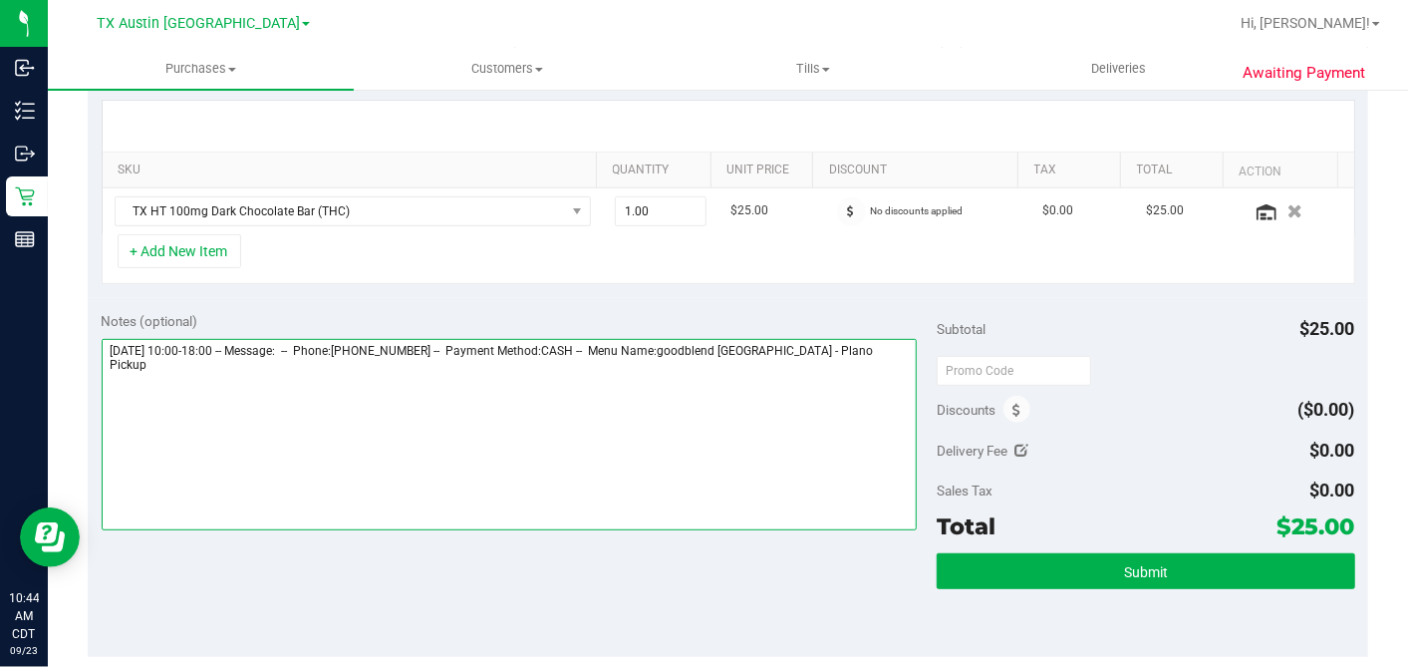
click at [881, 347] on textarea at bounding box center [510, 434] width 816 height 191
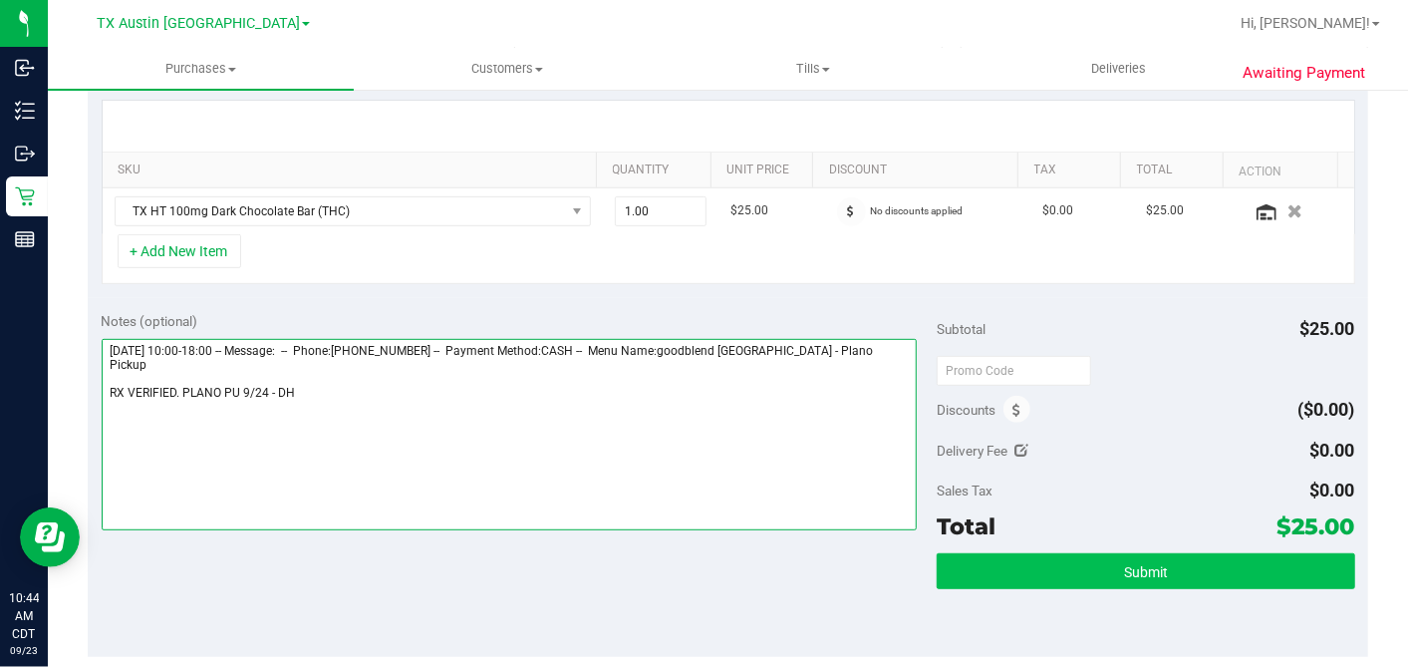
type textarea "Wednesday 09/24/2025 10:00-18:00 -- Message: -- Phone:9452866506 -- Payment Met…"
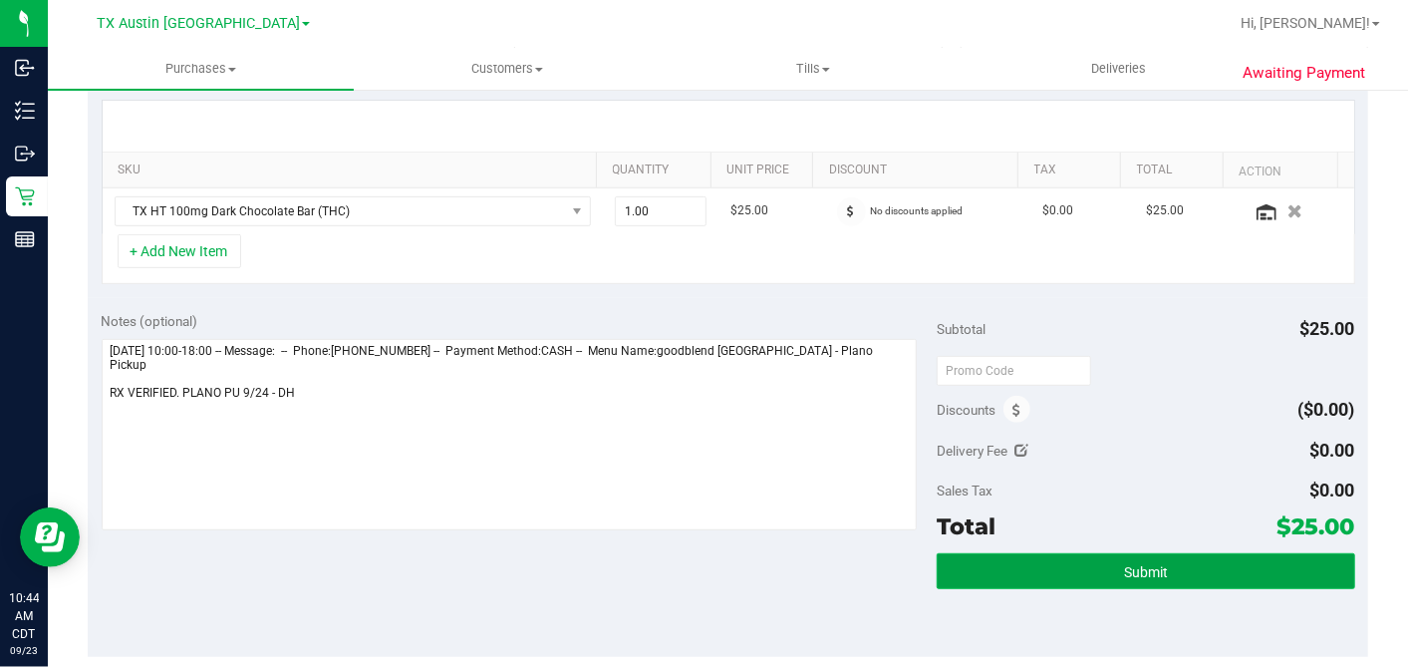
click at [1047, 561] on button "Submit" at bounding box center [1146, 571] width 418 height 36
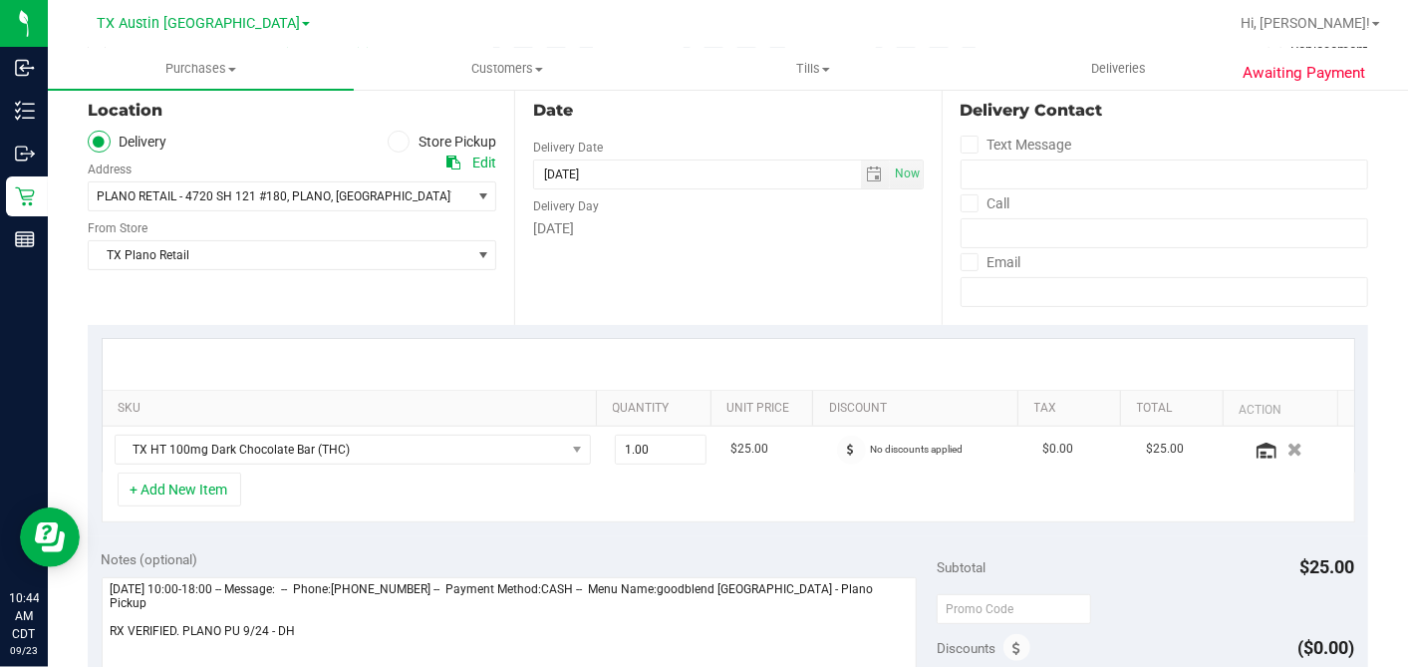
scroll to position [0, 0]
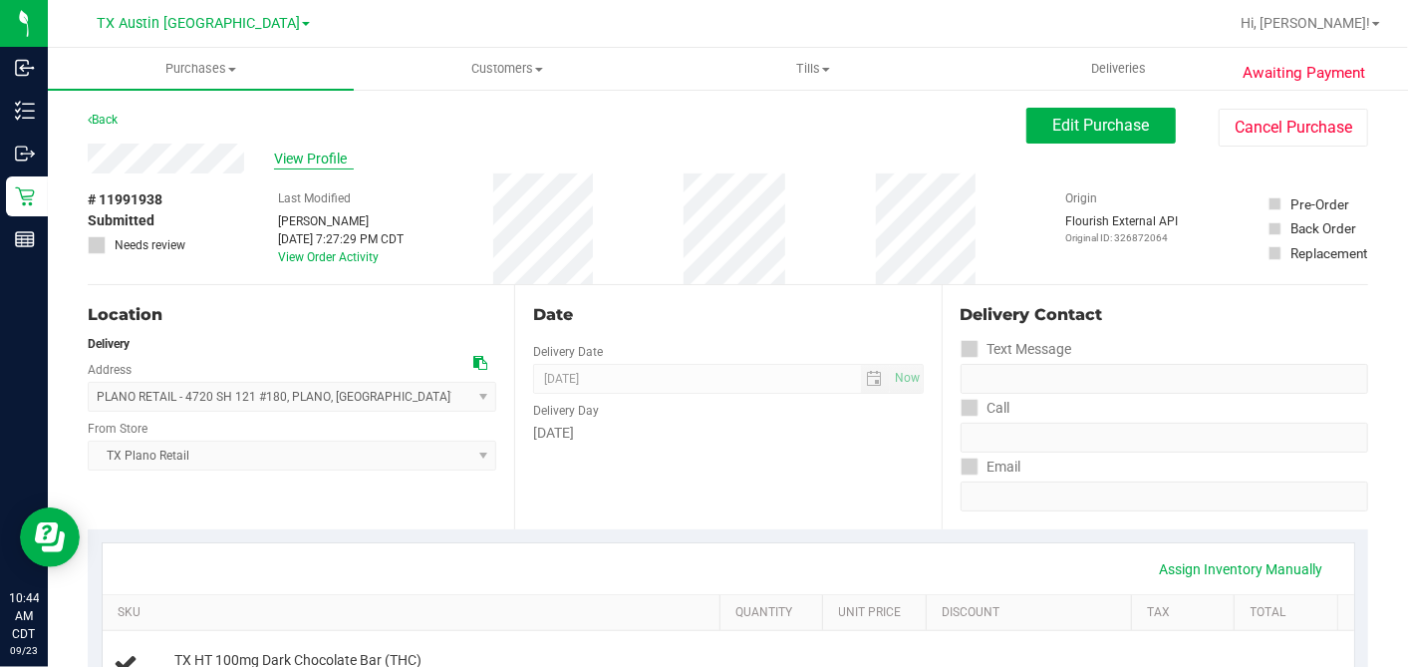
click at [316, 160] on span "View Profile" at bounding box center [314, 158] width 80 height 21
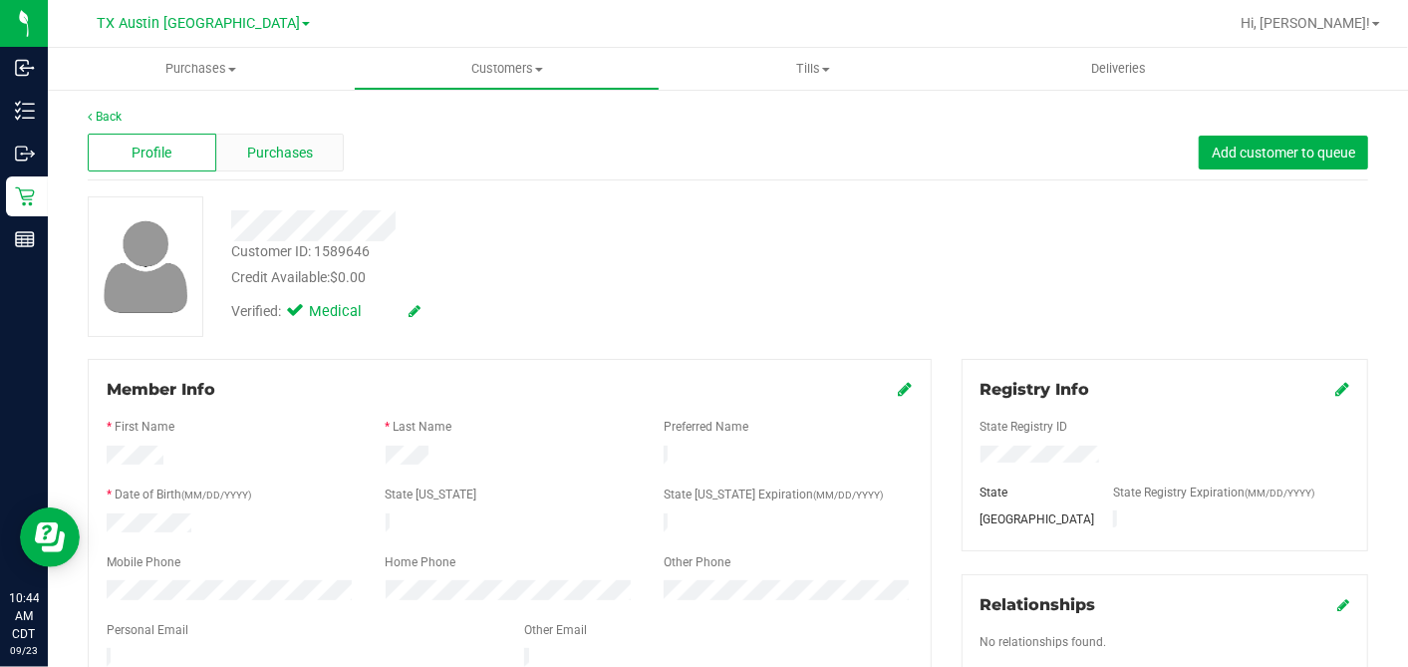
click at [310, 153] on div "Purchases" at bounding box center [280, 153] width 129 height 38
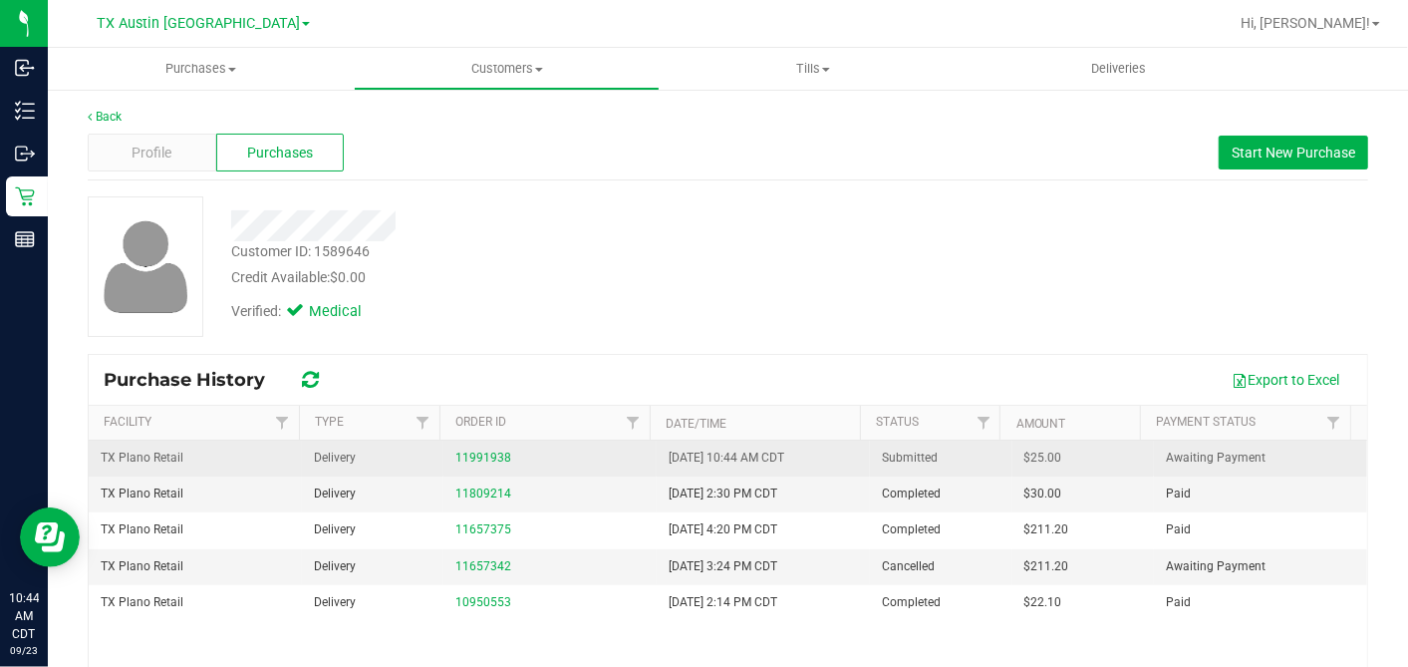
click at [1025, 458] on span "$25.00" at bounding box center [1044, 457] width 38 height 19
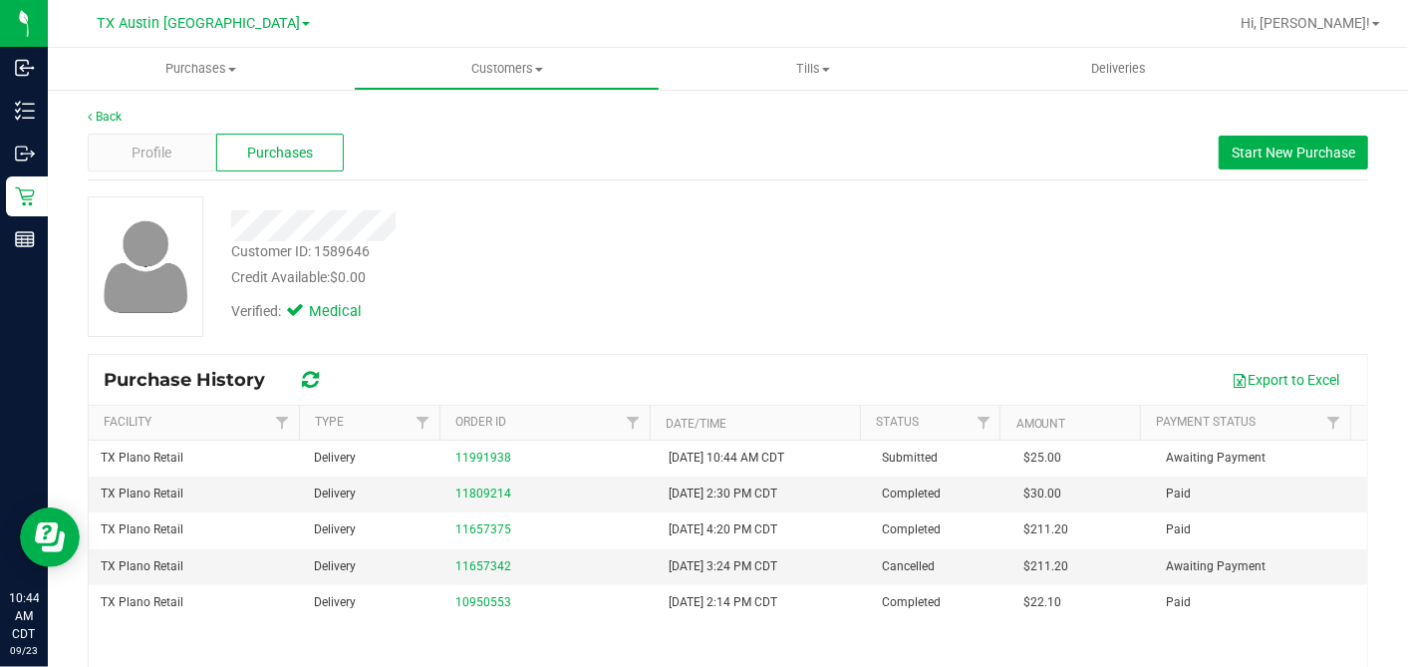
copy span "25.00"
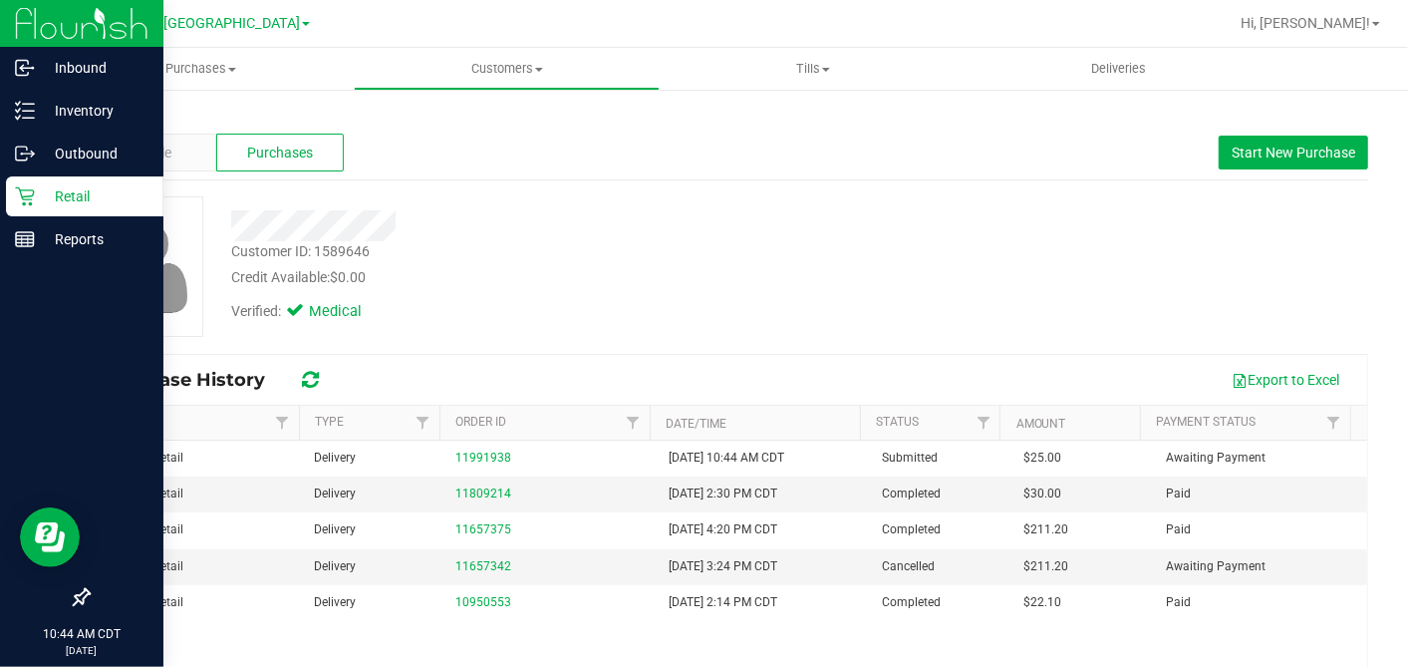
click at [27, 198] on icon at bounding box center [25, 196] width 20 height 20
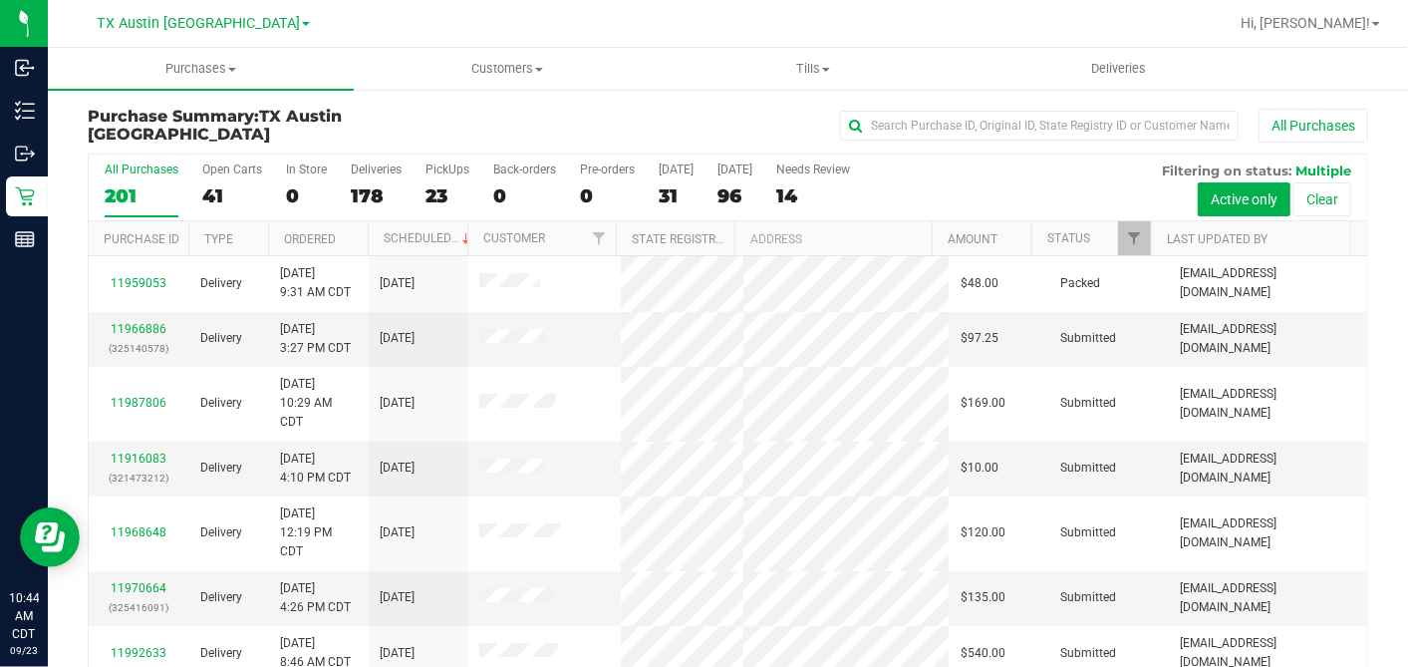
click at [722, 190] on div "96" at bounding box center [735, 195] width 35 height 23
click at [0, 0] on input "Tomorrow 96" at bounding box center [0, 0] width 0 height 0
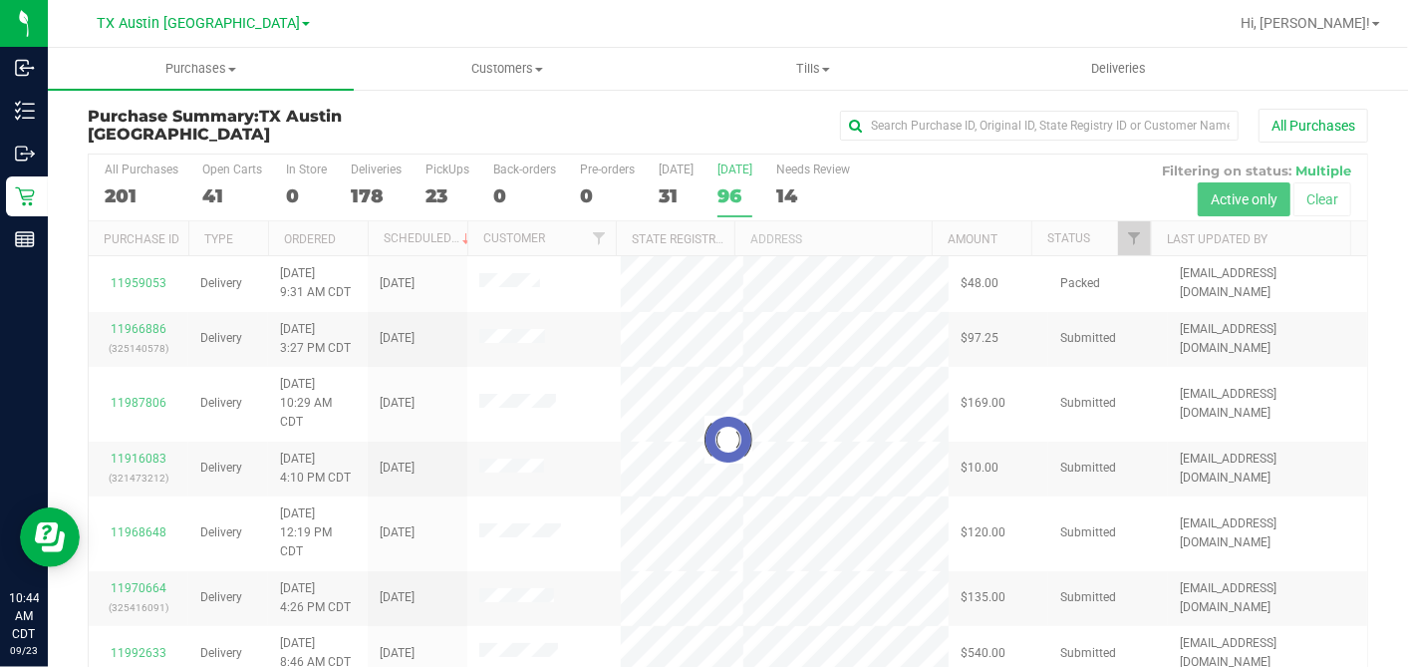
click at [1121, 238] on div at bounding box center [728, 438] width 1279 height 569
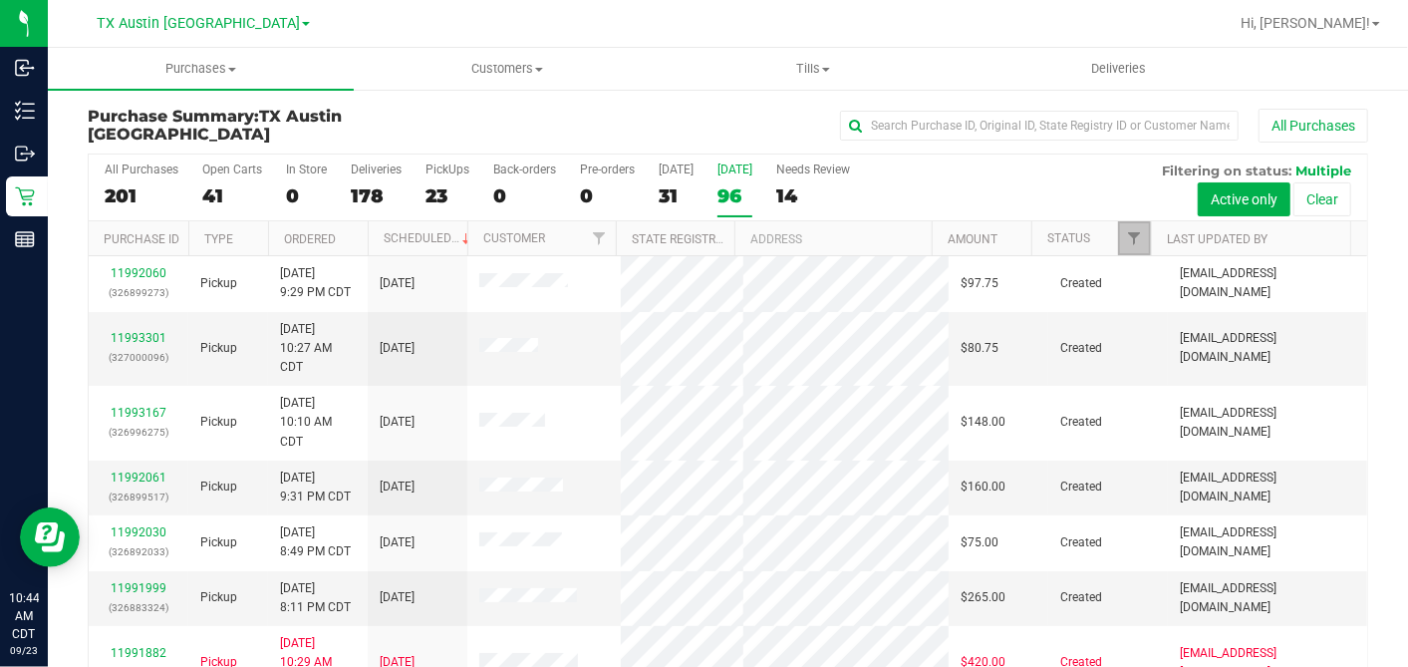
drag, startPoint x: 1120, startPoint y: 233, endPoint x: 1122, endPoint y: 244, distance: 11.1
click at [1126, 233] on span "Filter" at bounding box center [1134, 238] width 16 height 16
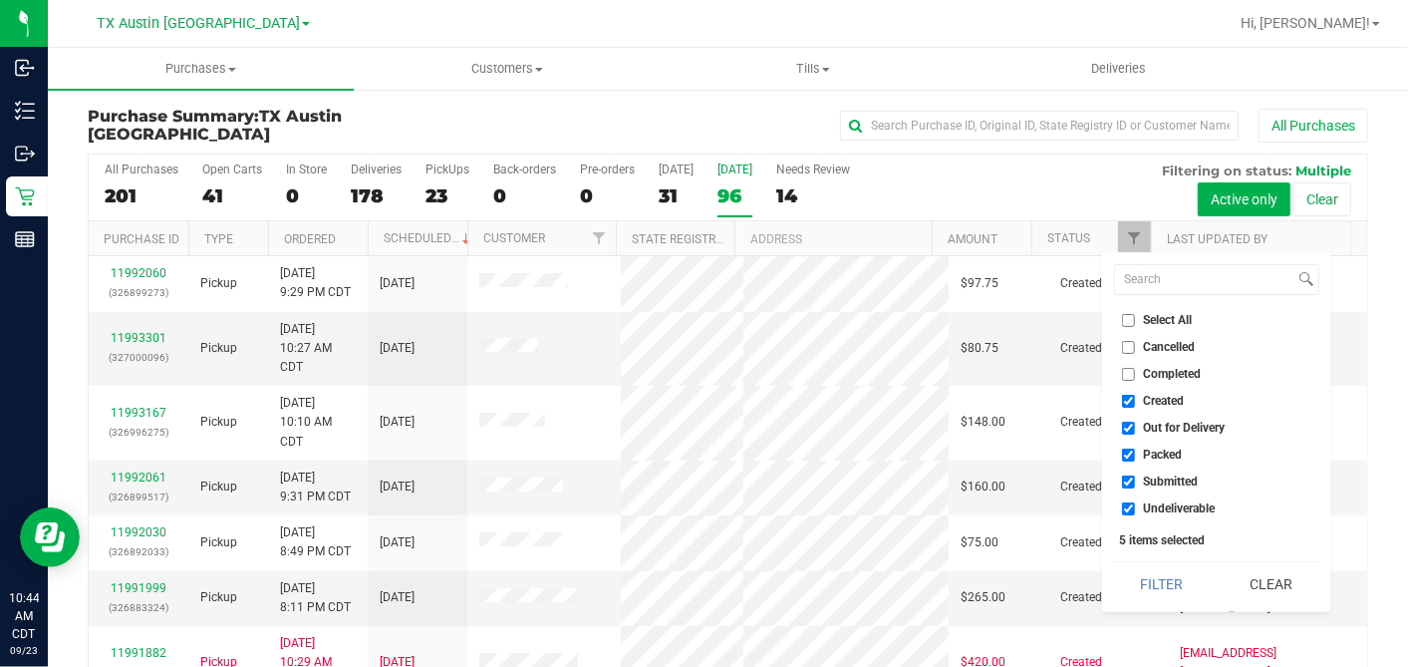
click at [1124, 324] on input "Select All" at bounding box center [1128, 320] width 13 height 13
checkbox input "true"
click at [1124, 324] on input "Select All" at bounding box center [1128, 320] width 13 height 13
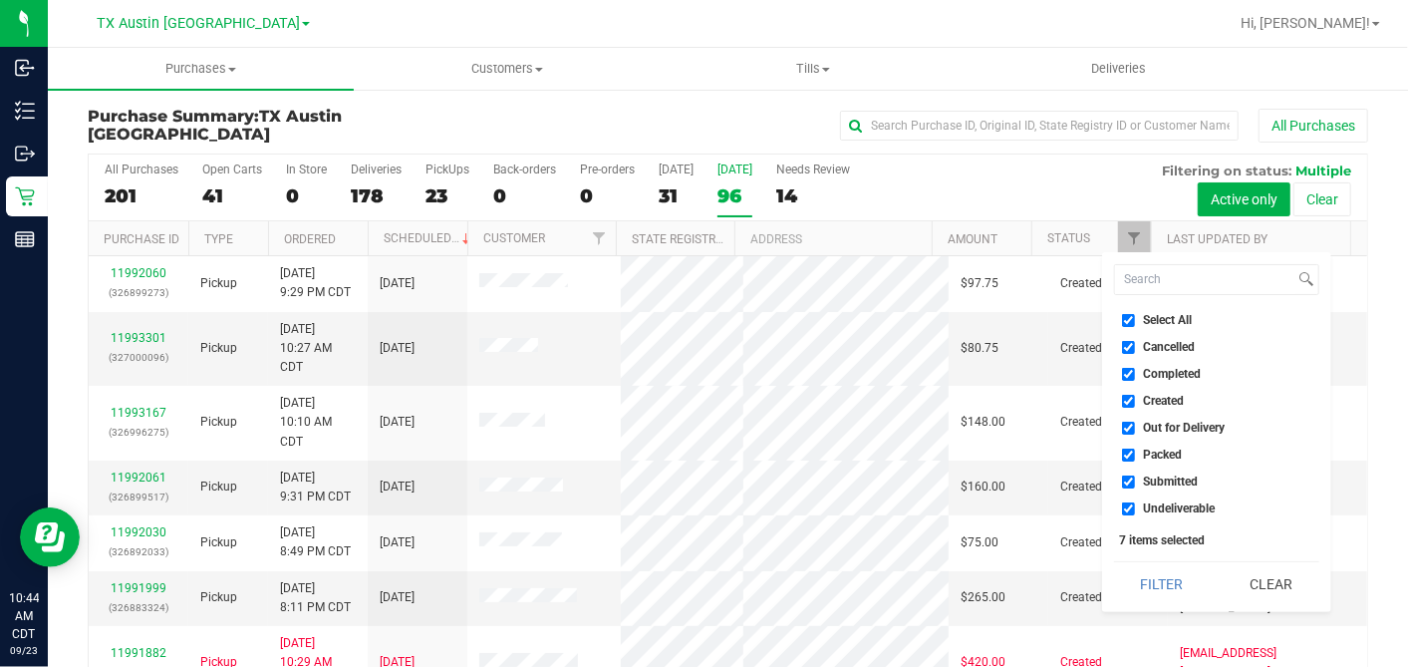
checkbox input "false"
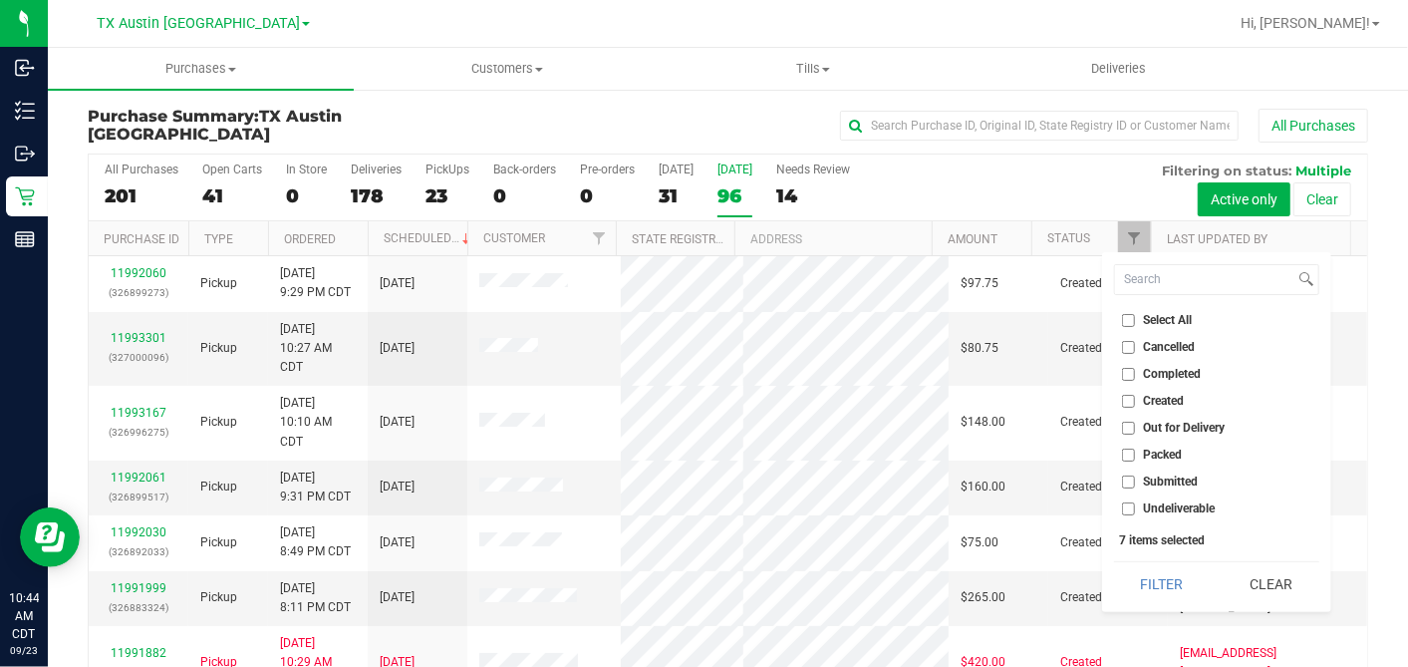
checkbox input "false"
click at [1129, 398] on input "Created" at bounding box center [1128, 401] width 13 height 13
checkbox input "true"
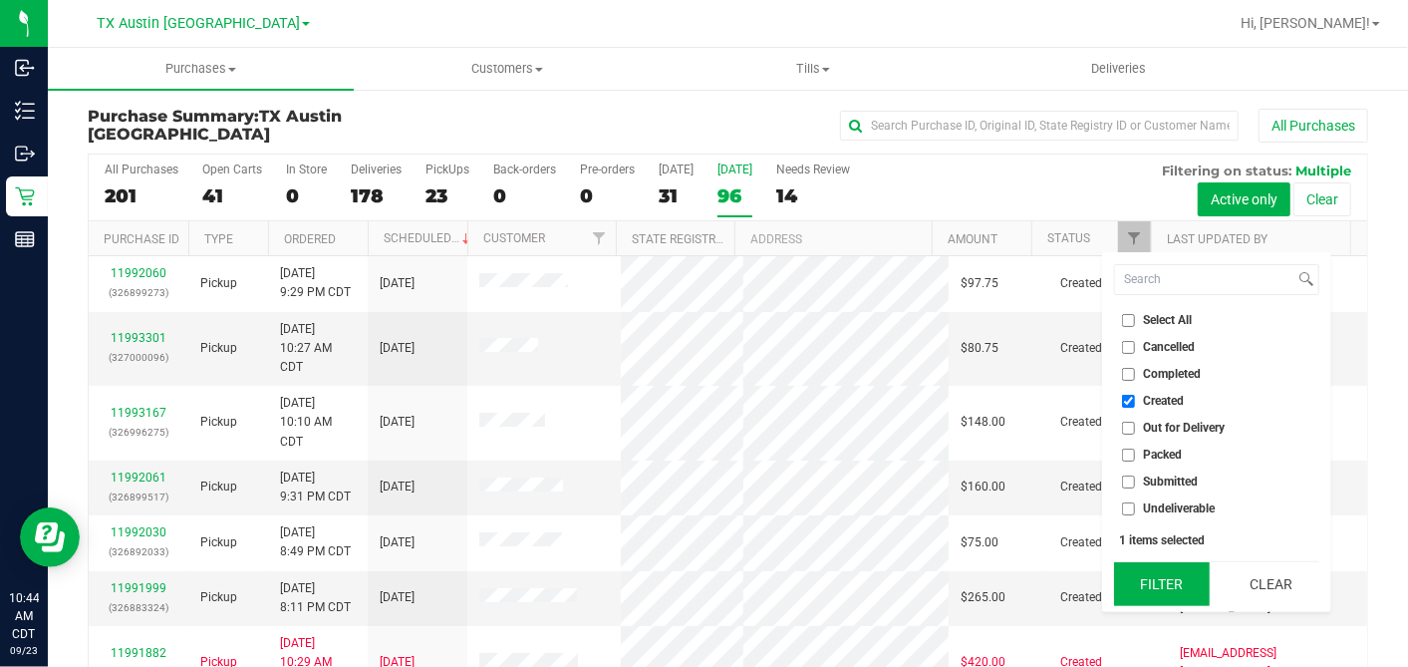
click at [1179, 584] on button "Filter" at bounding box center [1162, 584] width 96 height 44
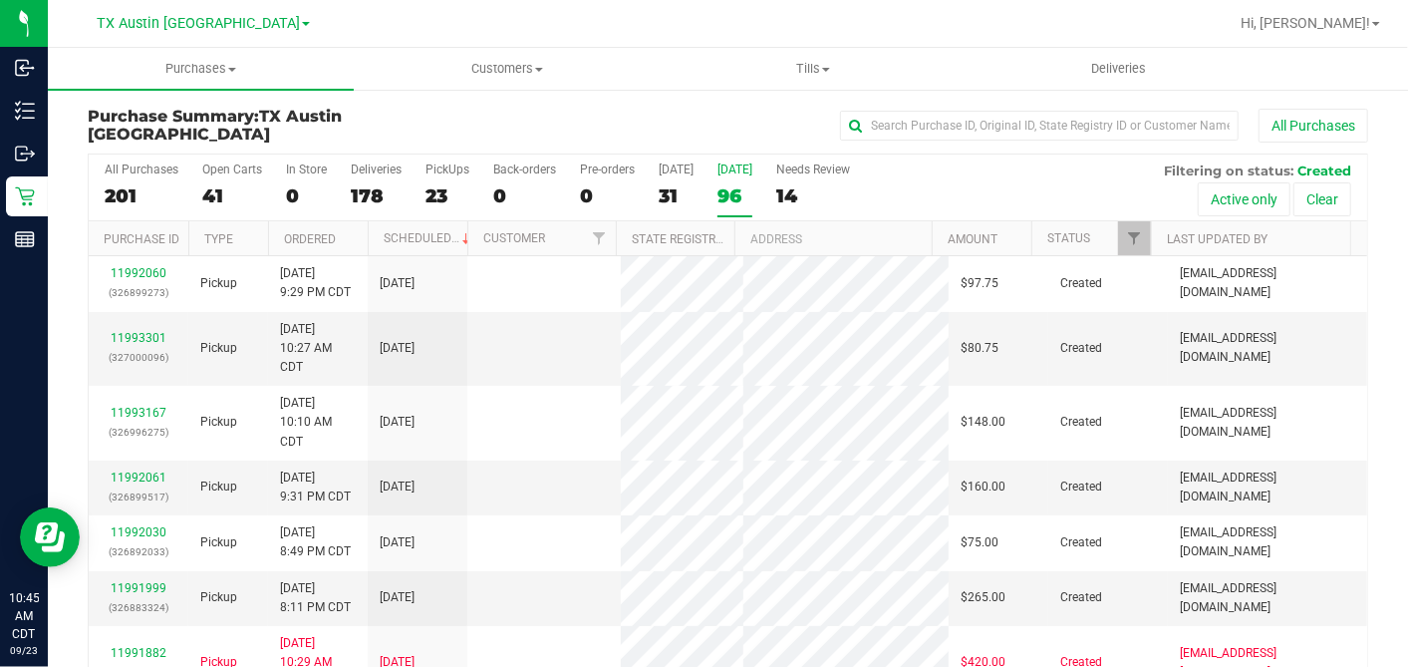
click at [352, 237] on th "Ordered" at bounding box center [318, 238] width 100 height 35
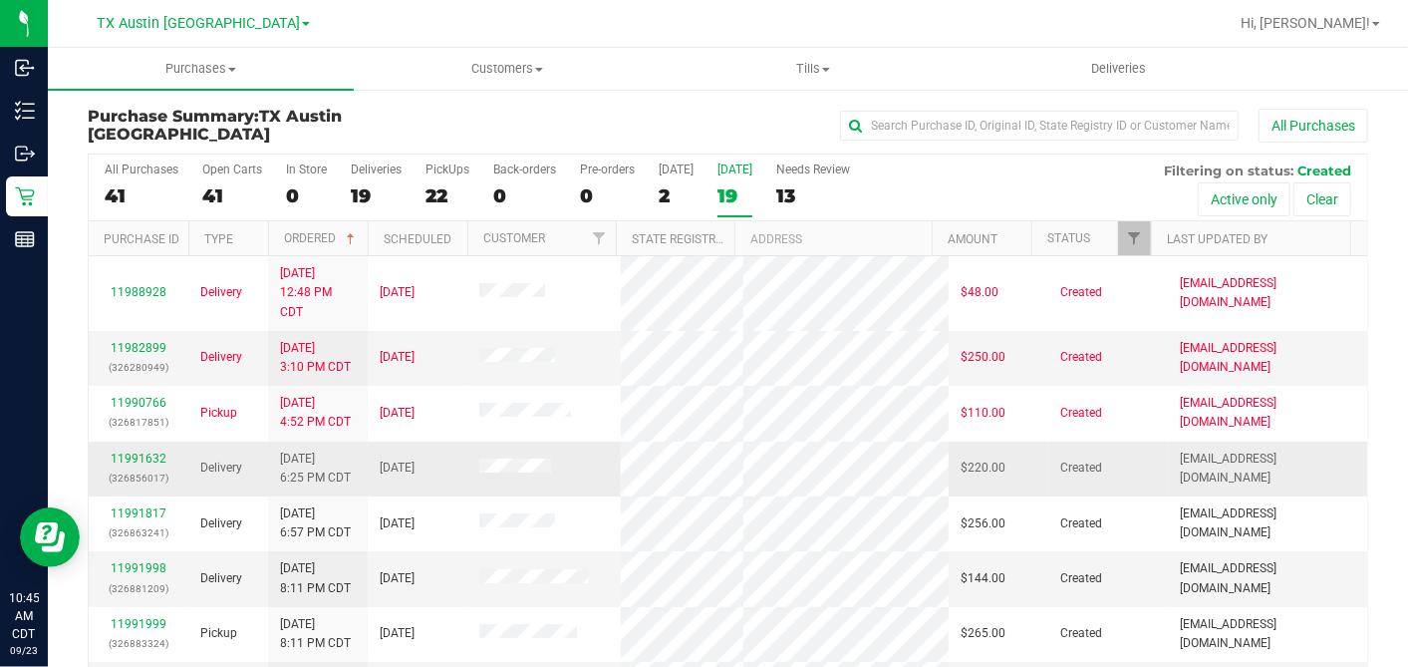
scroll to position [221, 0]
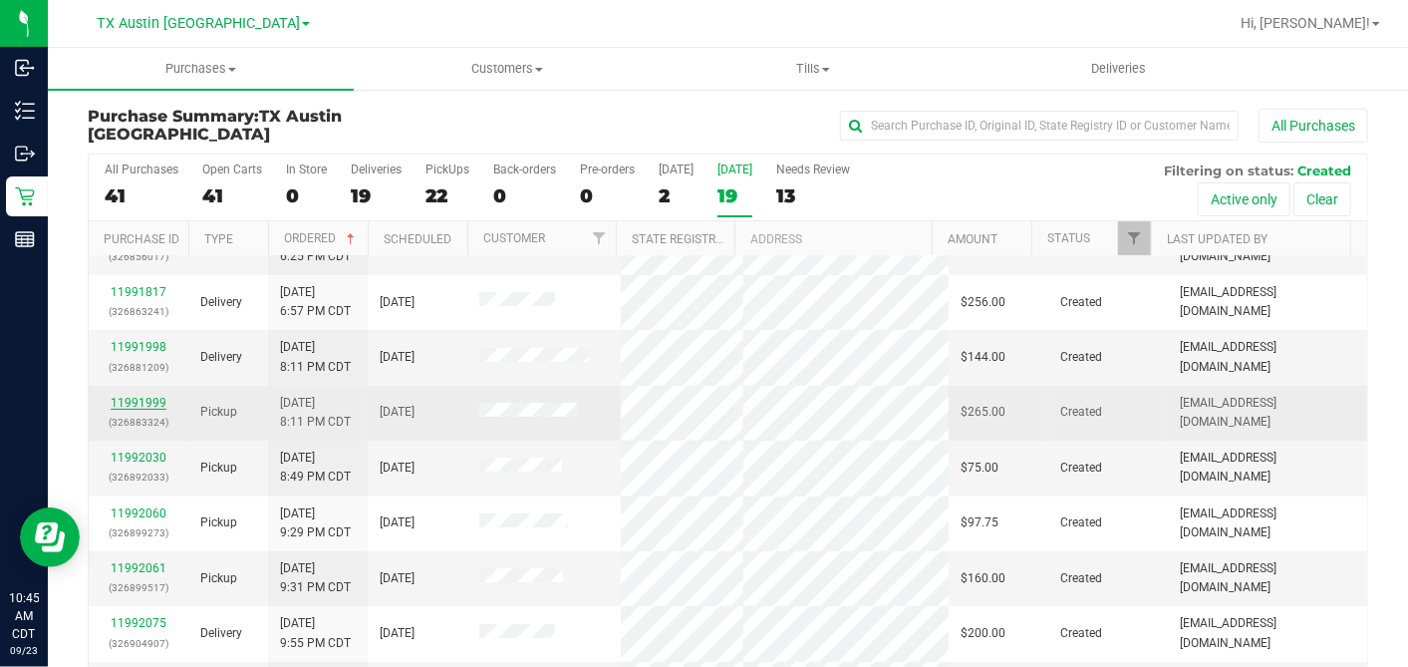
click at [134, 396] on link "11991999" at bounding box center [139, 403] width 56 height 14
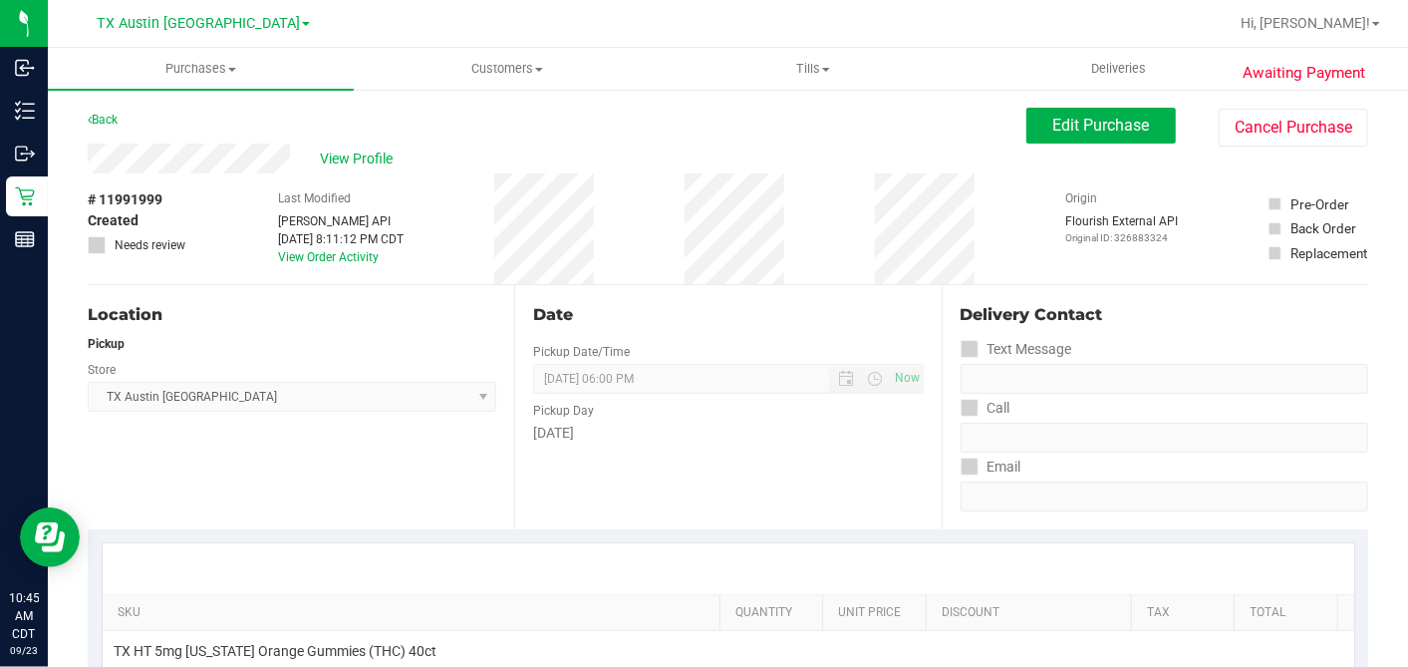
drag, startPoint x: 216, startPoint y: 139, endPoint x: 229, endPoint y: 177, distance: 41.0
click at [224, 184] on div "# 11991999 Created Needs review Last Modified Jane API Sep 22, 2025 8:11:12 PM …" at bounding box center [728, 228] width 1281 height 111
click at [1067, 125] on span "Edit Purchase" at bounding box center [1101, 125] width 97 height 19
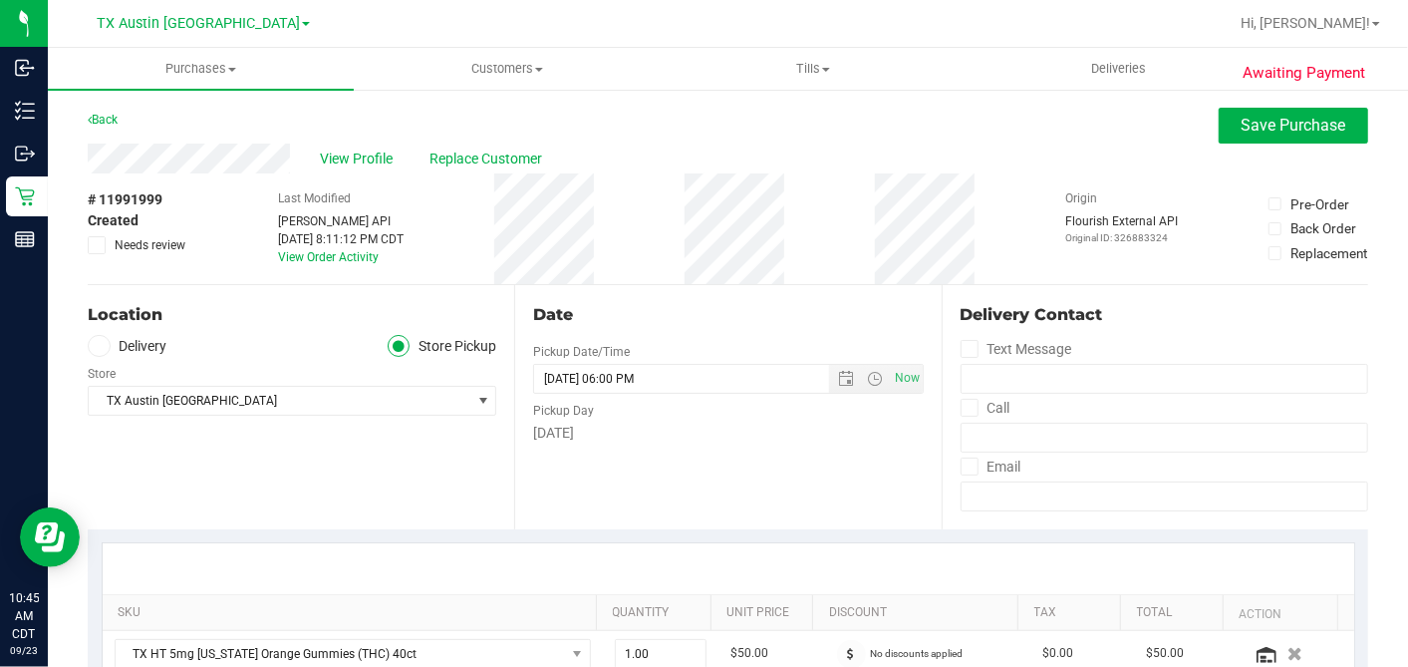
click at [99, 336] on span at bounding box center [99, 346] width 23 height 23
click at [0, 0] on input "Delivery" at bounding box center [0, 0] width 0 height 0
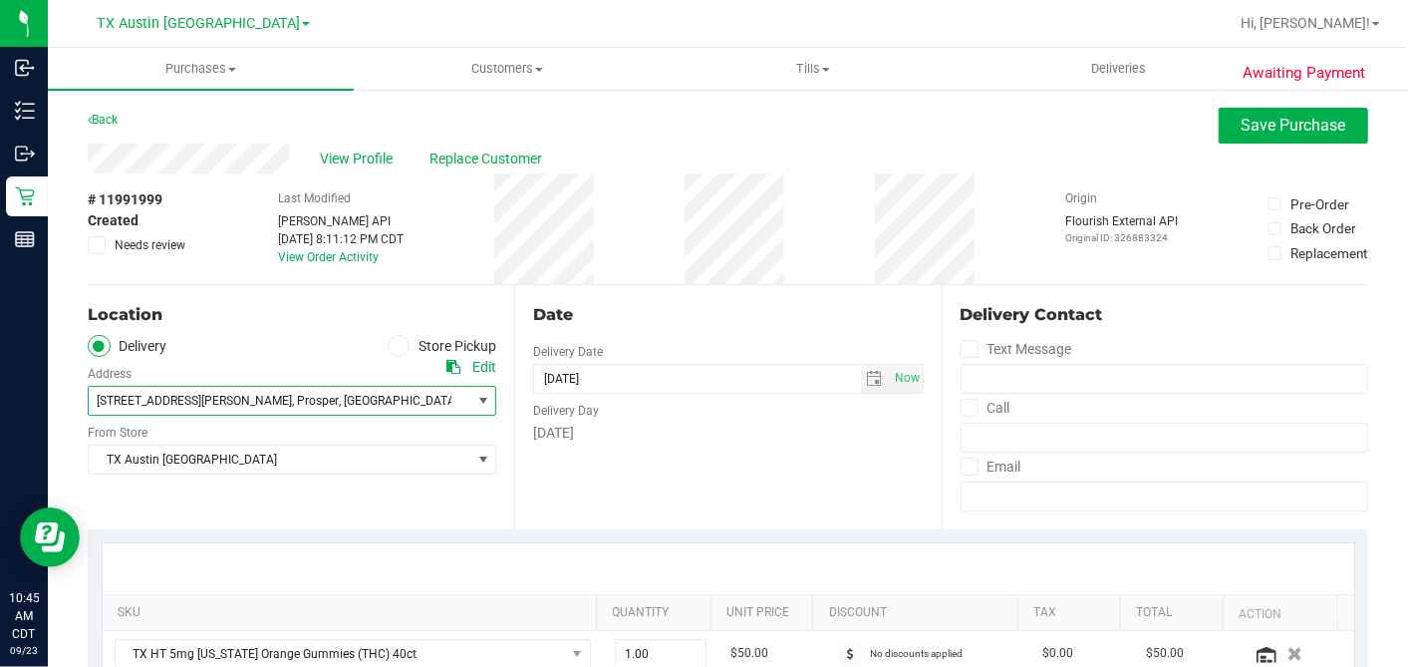
click at [458, 395] on span "75078" at bounding box center [475, 401] width 35 height 14
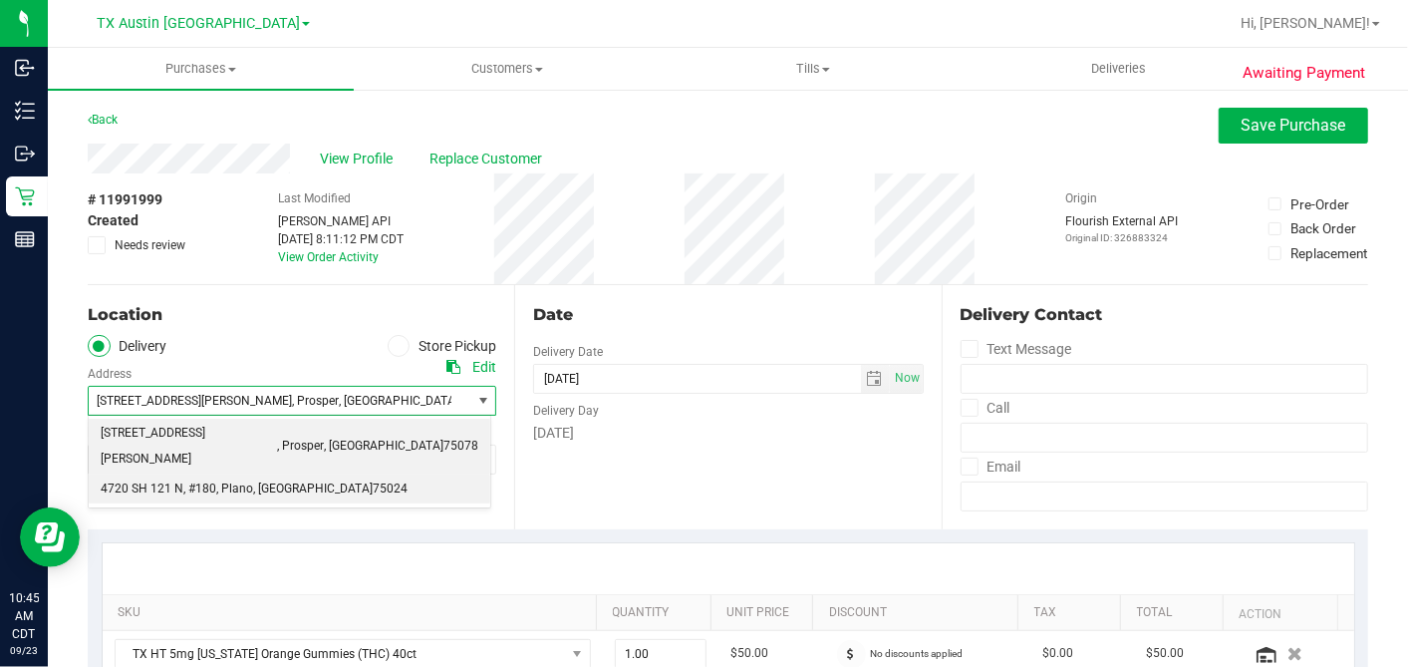
drag, startPoint x: 201, startPoint y: 439, endPoint x: 197, endPoint y: 458, distance: 20.3
click at [197, 458] on ul "821 Allen St , Prosper , TX 75078 4720 SH 121 N , #180 , Plano , TX 75024" at bounding box center [290, 461] width 402 height 85
click at [197, 476] on span ", #180" at bounding box center [199, 489] width 33 height 26
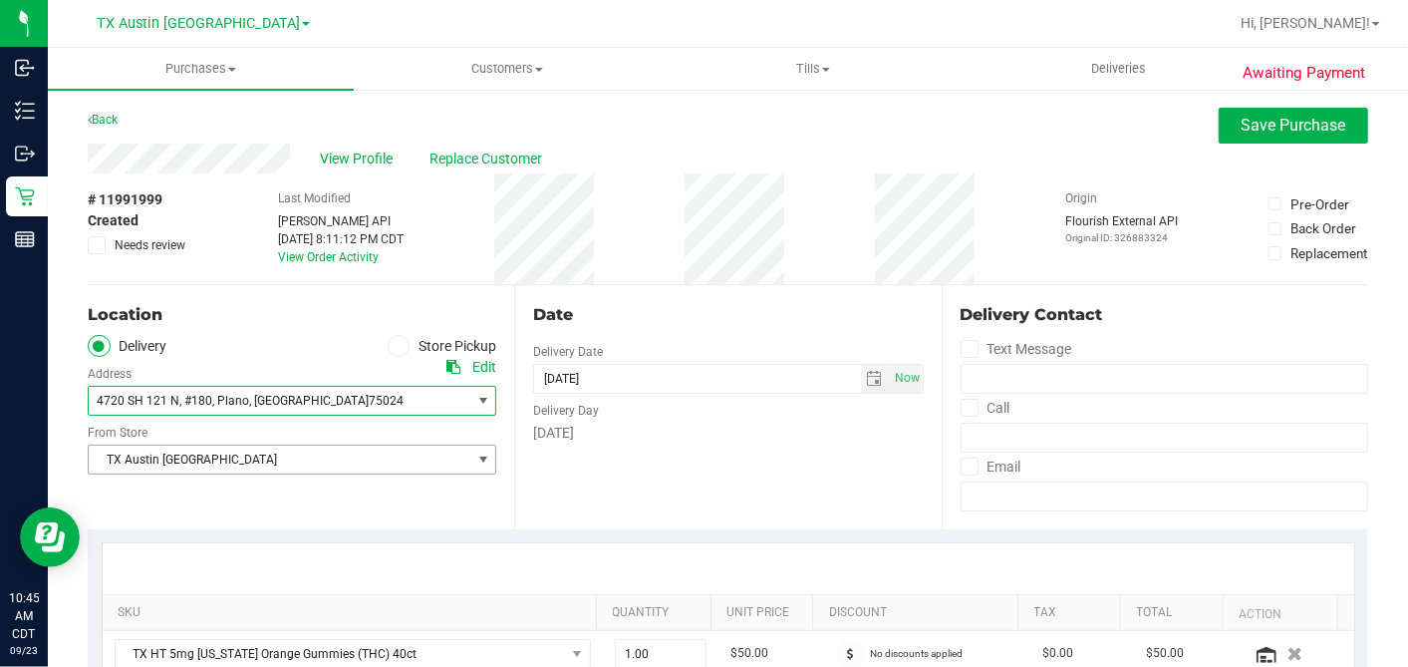
click at [197, 454] on span "TX Austin [GEOGRAPHIC_DATA]" at bounding box center [280, 459] width 382 height 28
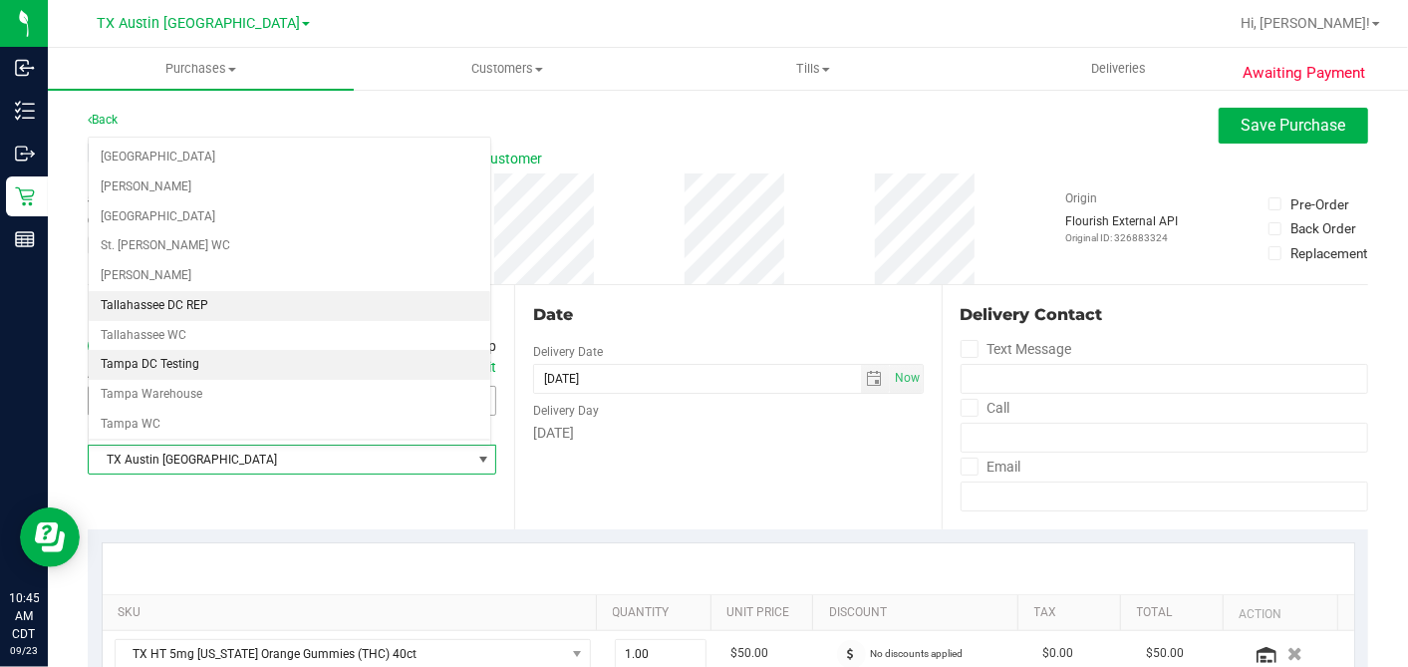
scroll to position [1417, 0]
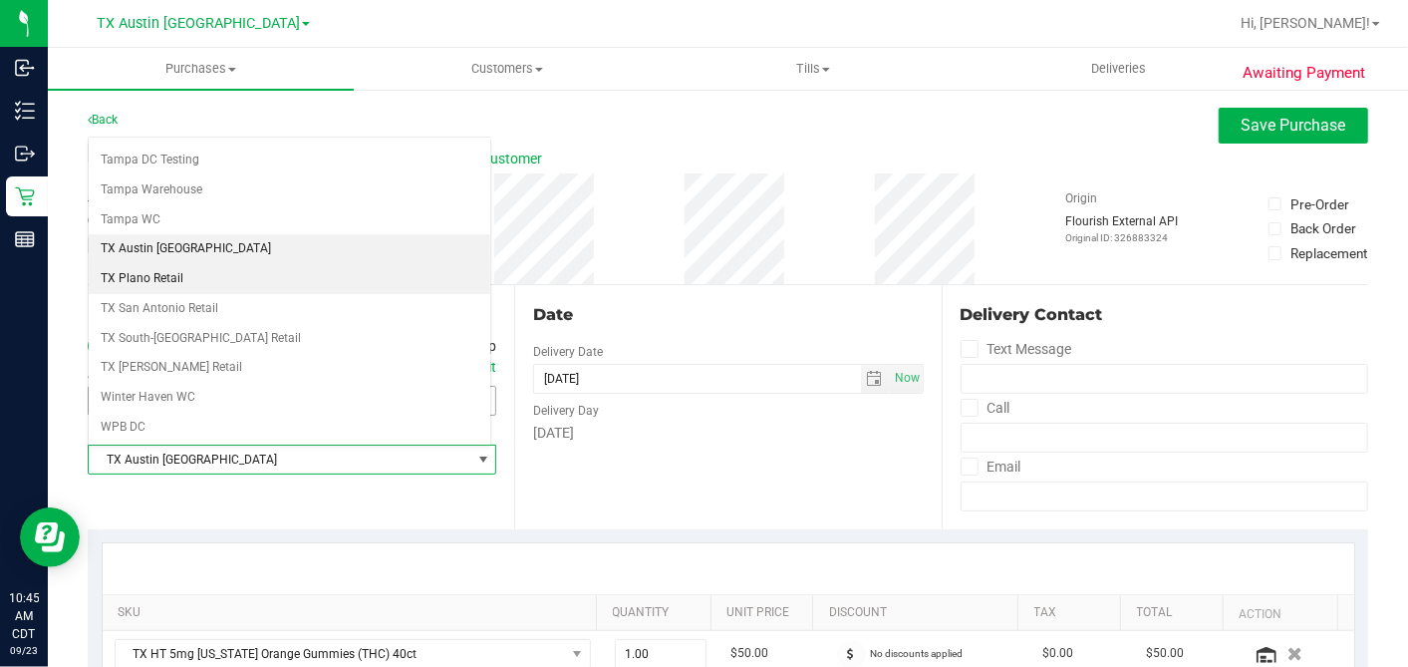
drag, startPoint x: 184, startPoint y: 246, endPoint x: 256, endPoint y: 264, distance: 74.0
click at [184, 264] on li "TX Plano Retail" at bounding box center [290, 279] width 402 height 30
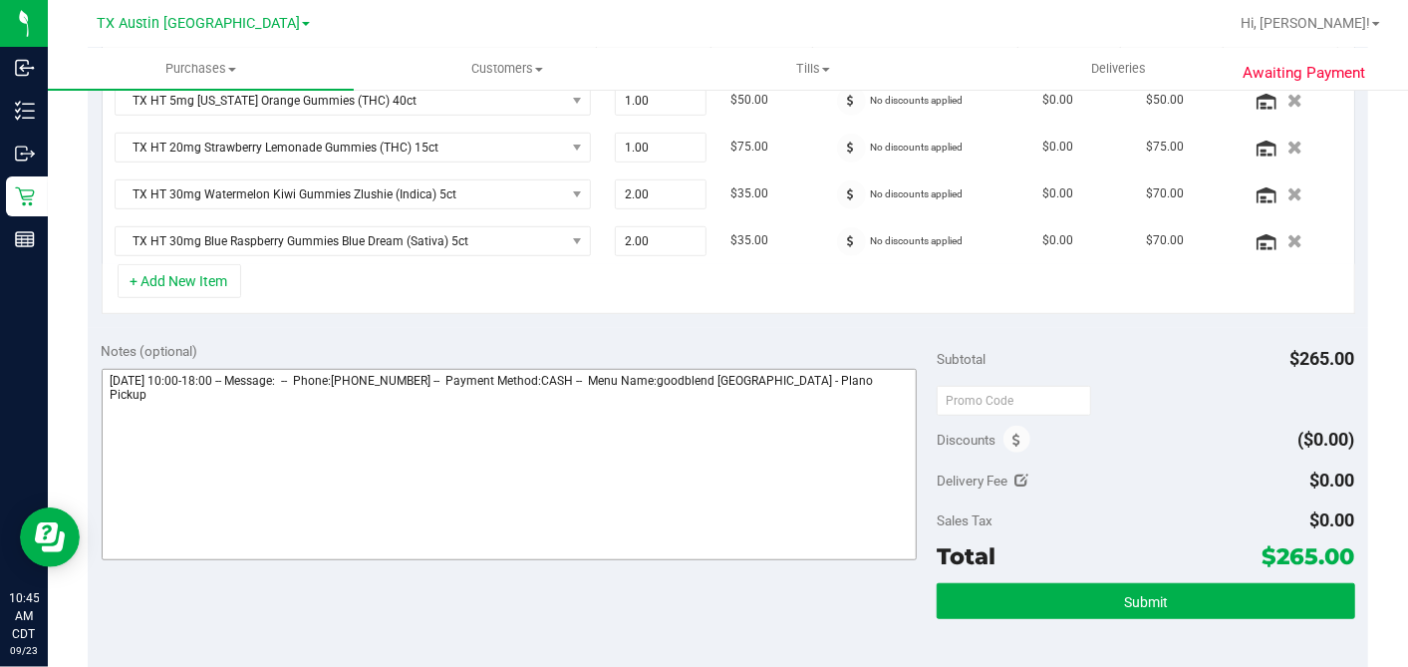
scroll to position [557, 0]
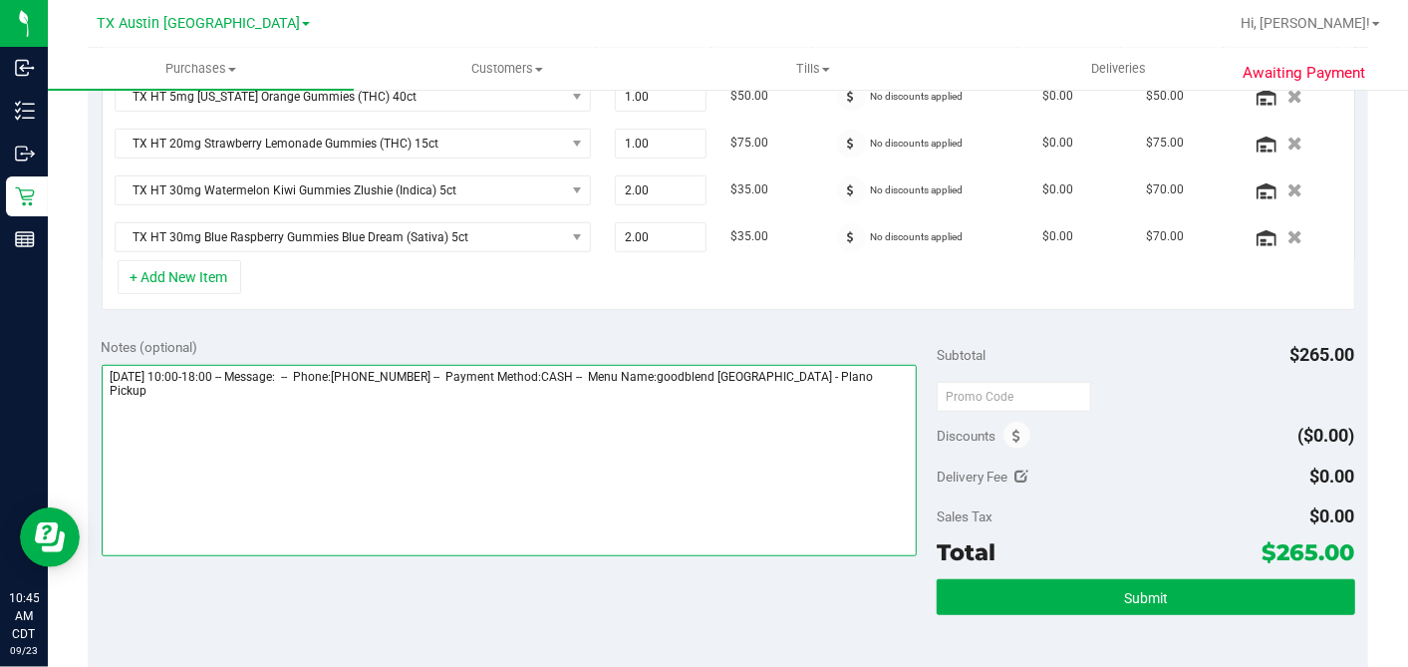
click at [870, 374] on textarea at bounding box center [510, 460] width 816 height 191
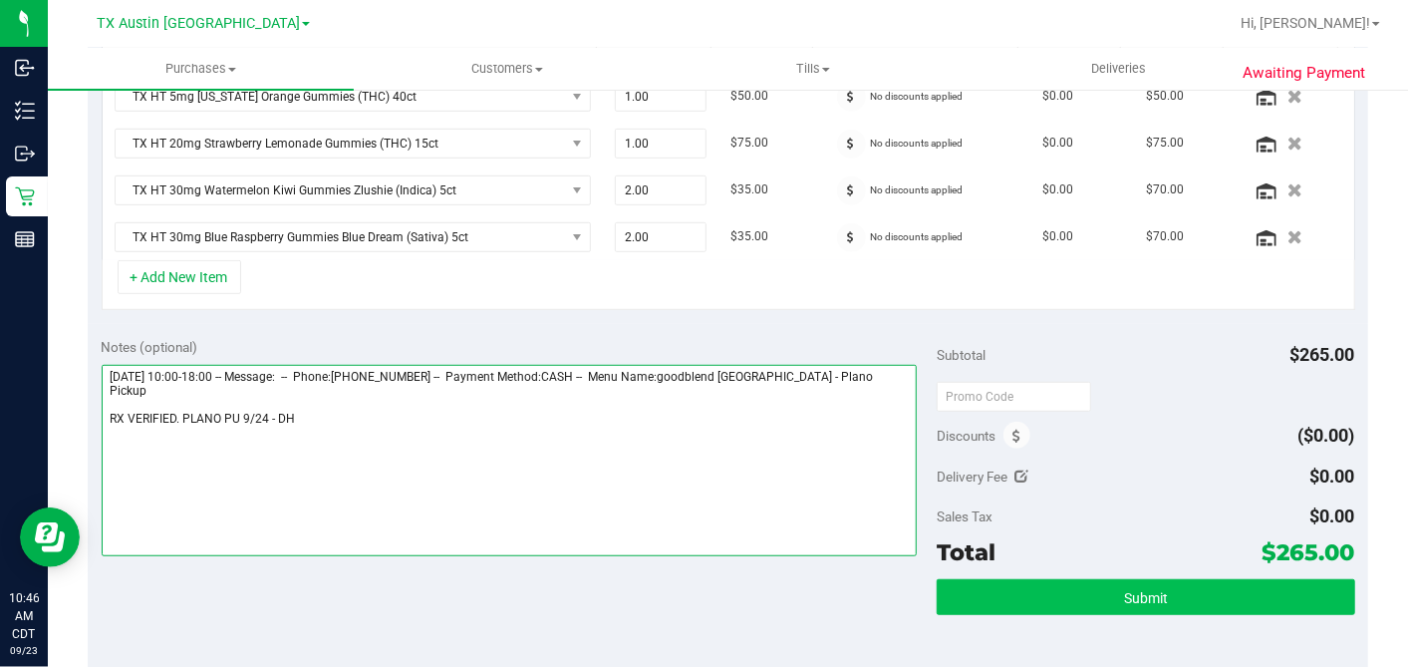
type textarea "Wednesday 09/24/2025 10:00-18:00 -- Message: -- Phone:2144761930 -- Payment Met…"
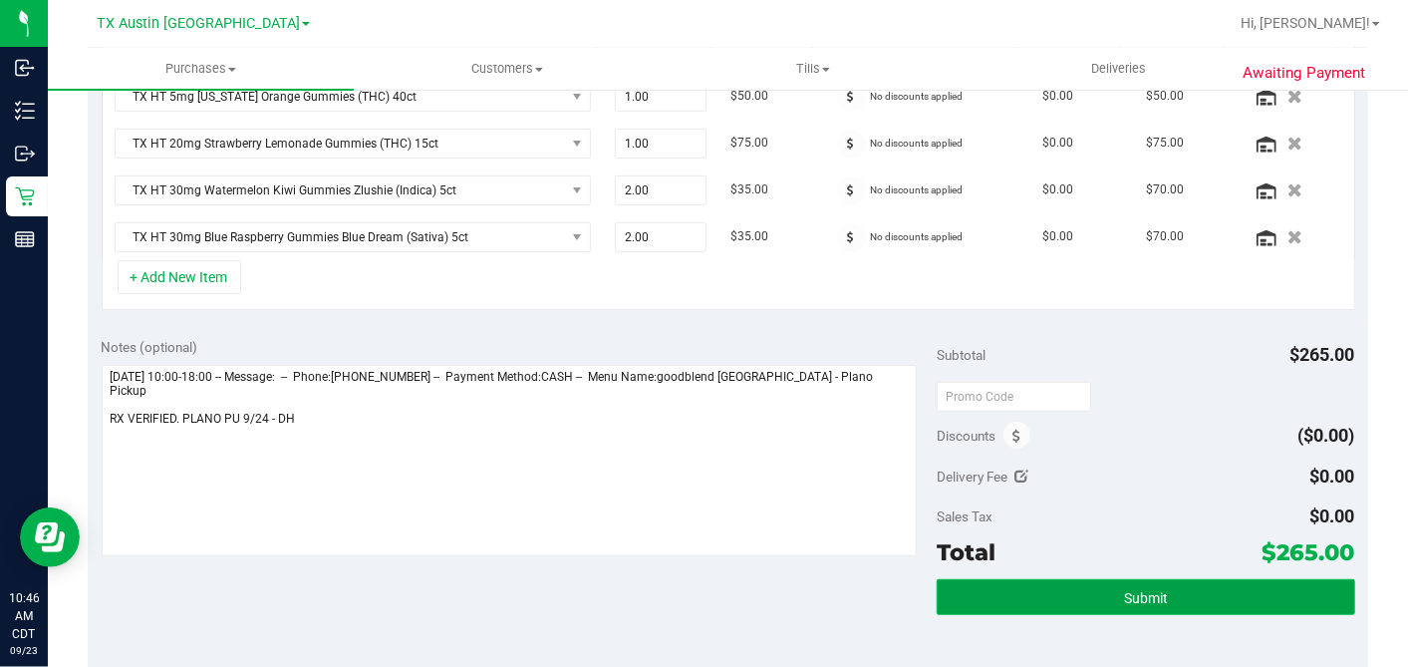
click at [1188, 607] on button "Submit" at bounding box center [1146, 597] width 418 height 36
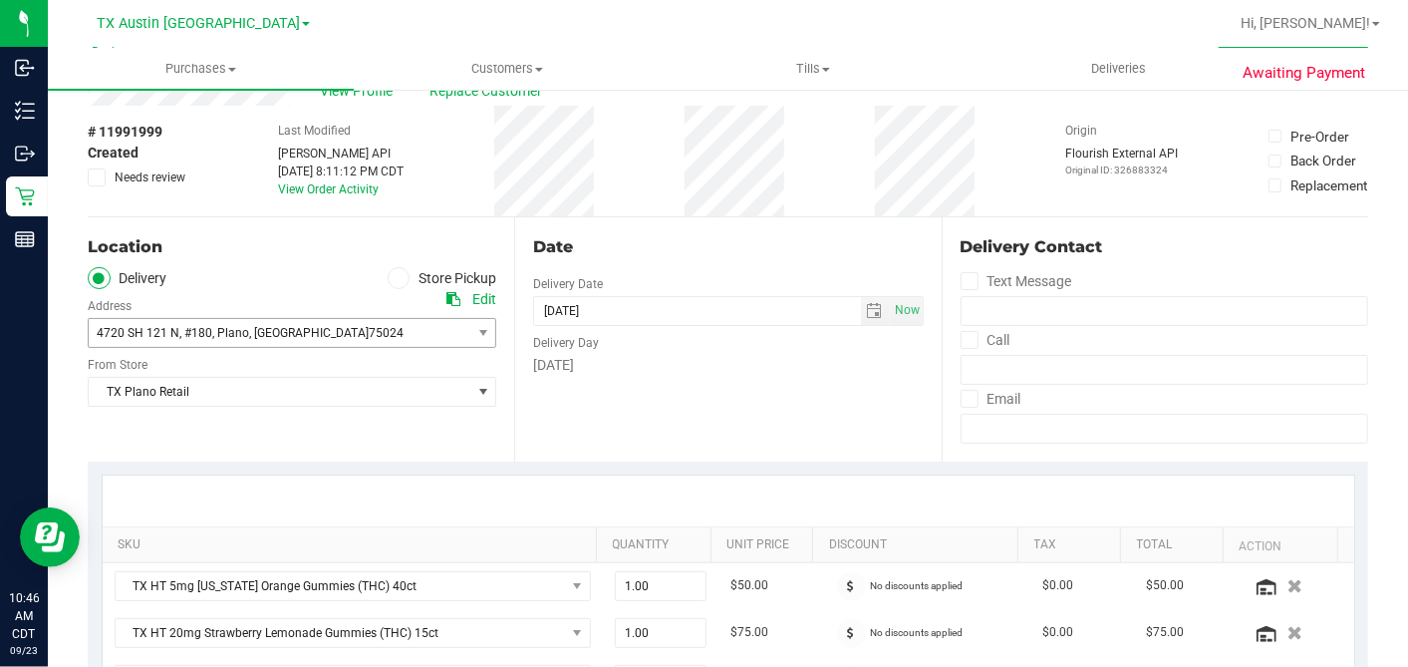
scroll to position [0, 0]
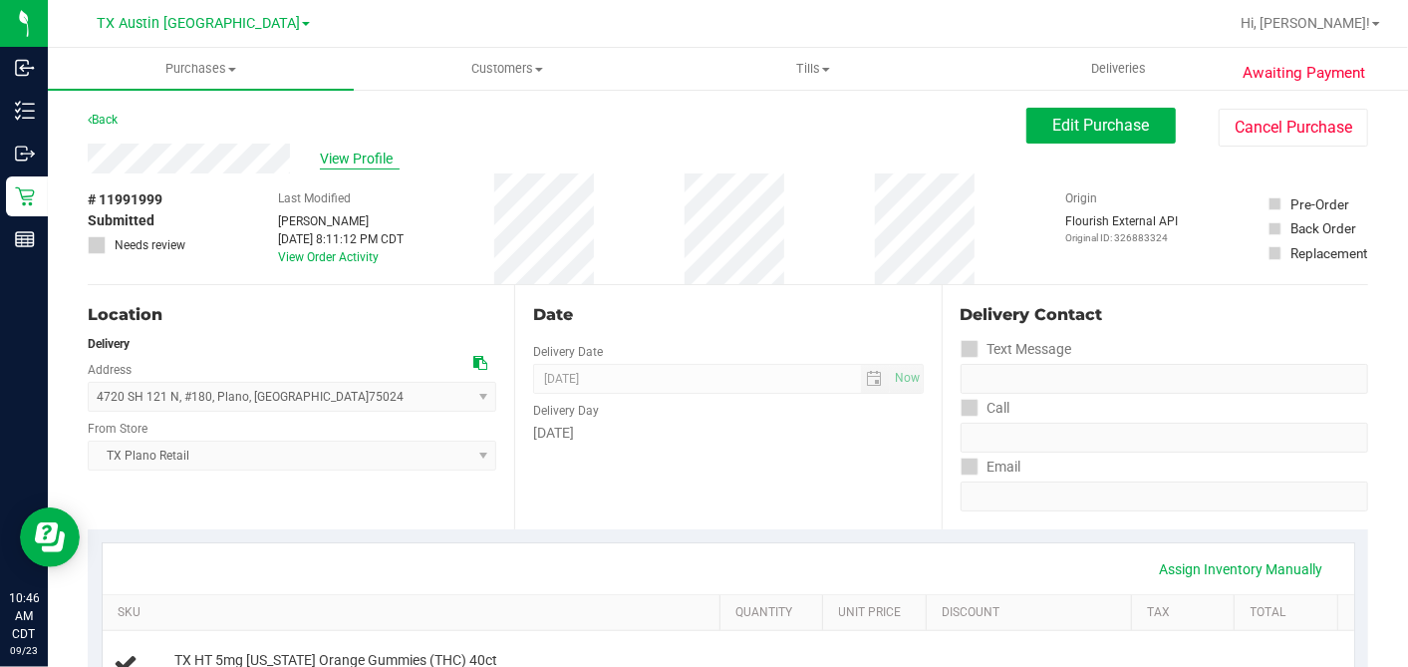
click at [349, 163] on span "View Profile" at bounding box center [360, 158] width 80 height 21
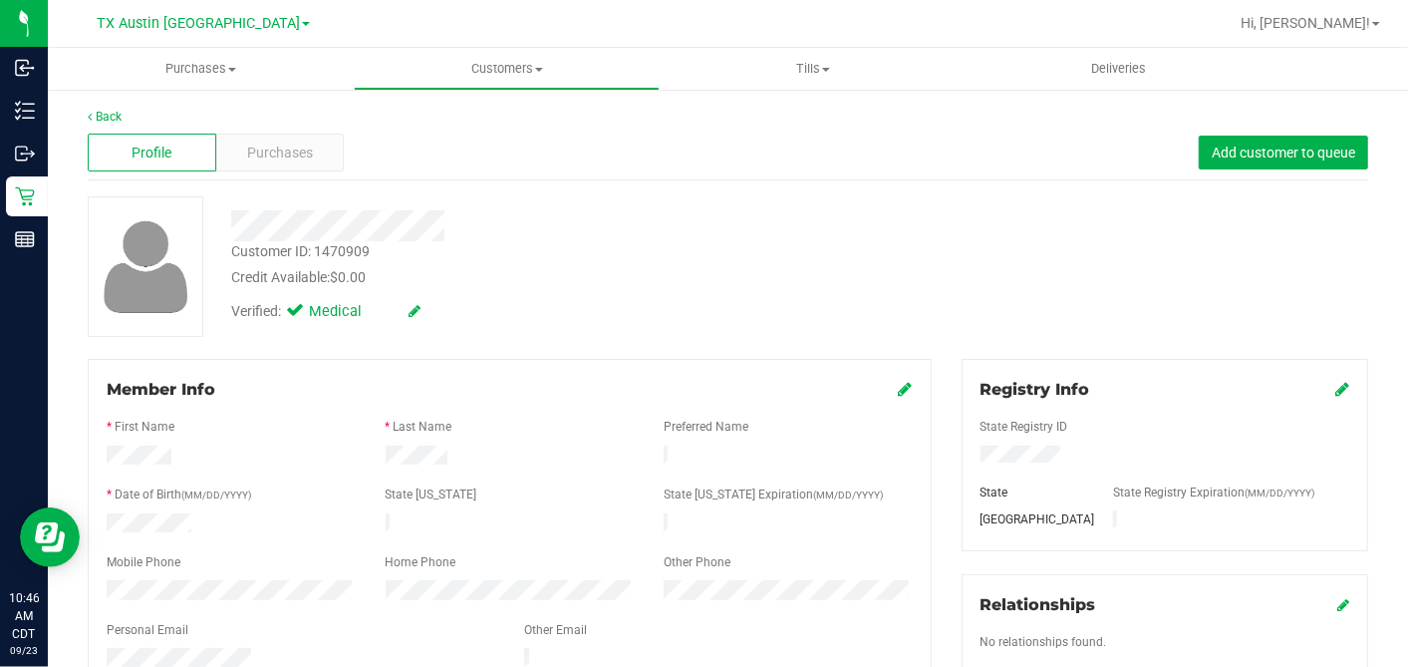
click at [291, 132] on div "Profile Purchases Add customer to queue" at bounding box center [728, 153] width 1281 height 55
click at [293, 137] on div "Purchases" at bounding box center [280, 153] width 129 height 38
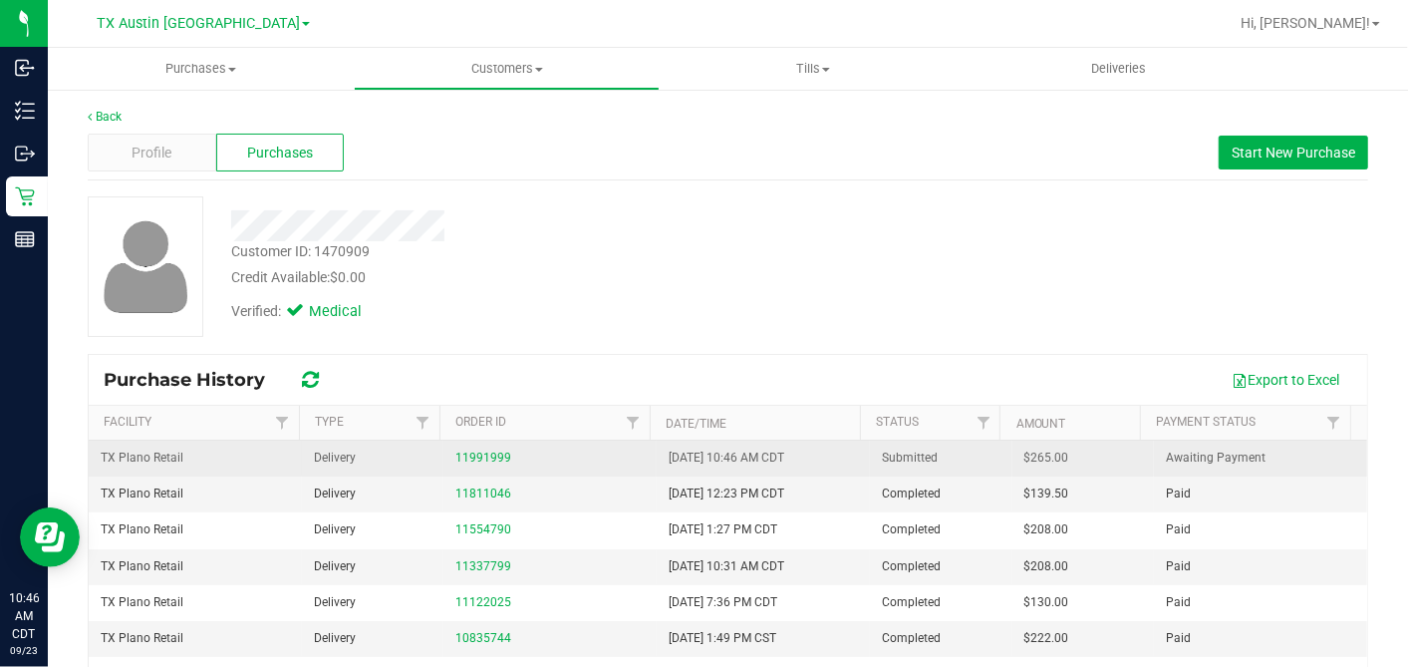
click at [1025, 458] on span "$265.00" at bounding box center [1047, 457] width 45 height 19
copy span "265.00"
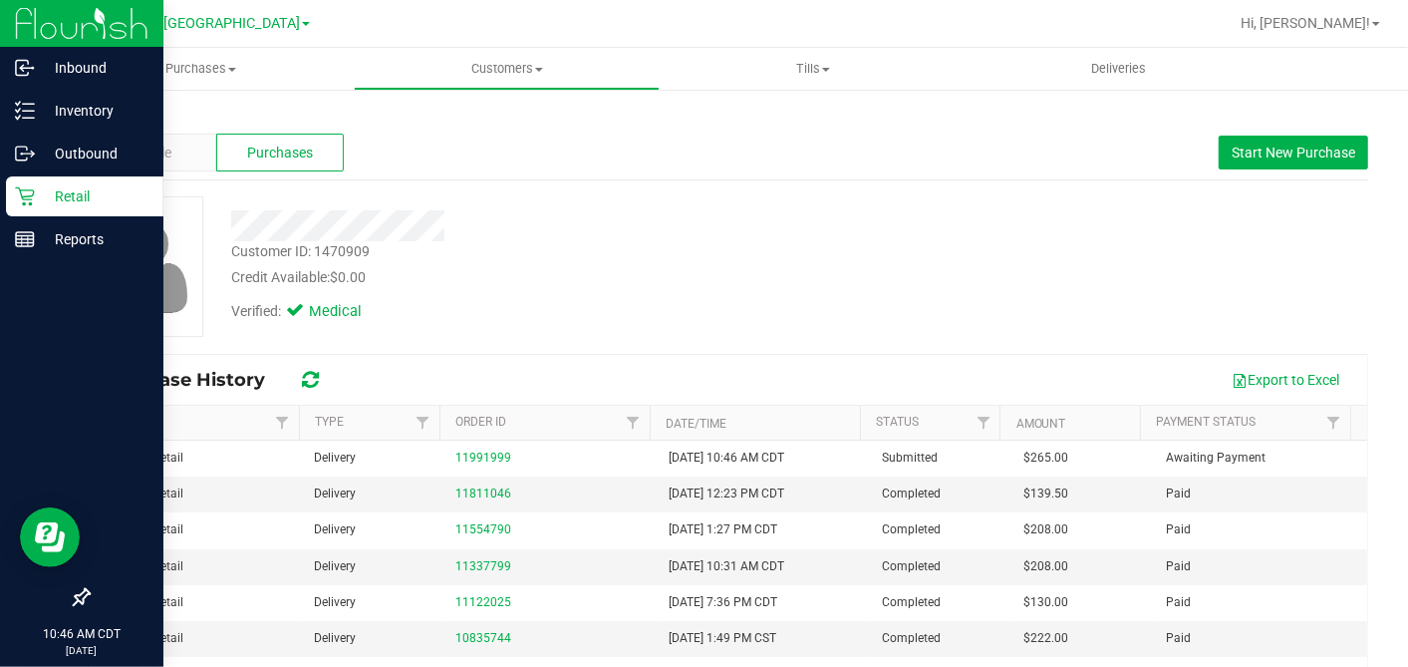
drag, startPoint x: 29, startPoint y: 195, endPoint x: 70, endPoint y: 209, distance: 43.2
click at [29, 196] on icon at bounding box center [24, 196] width 19 height 19
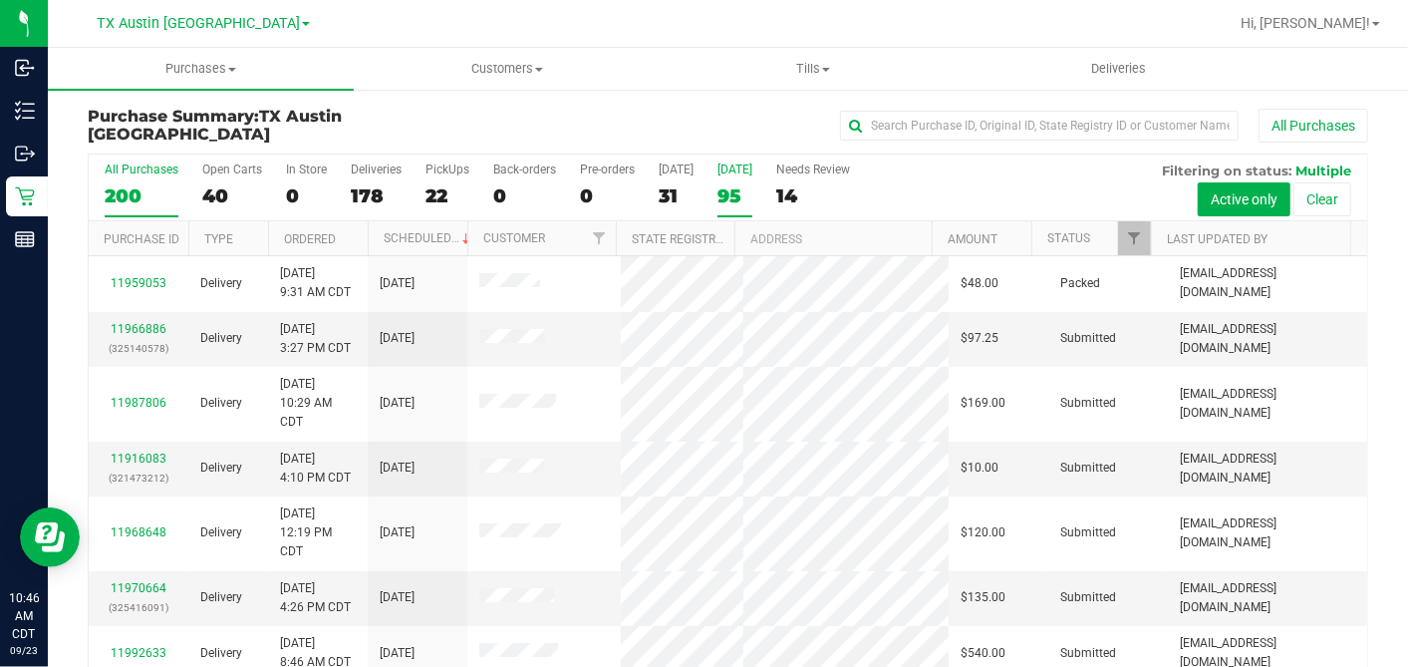
click at [724, 193] on div "95" at bounding box center [735, 195] width 35 height 23
click at [0, 0] on input "Tomorrow 95" at bounding box center [0, 0] width 0 height 0
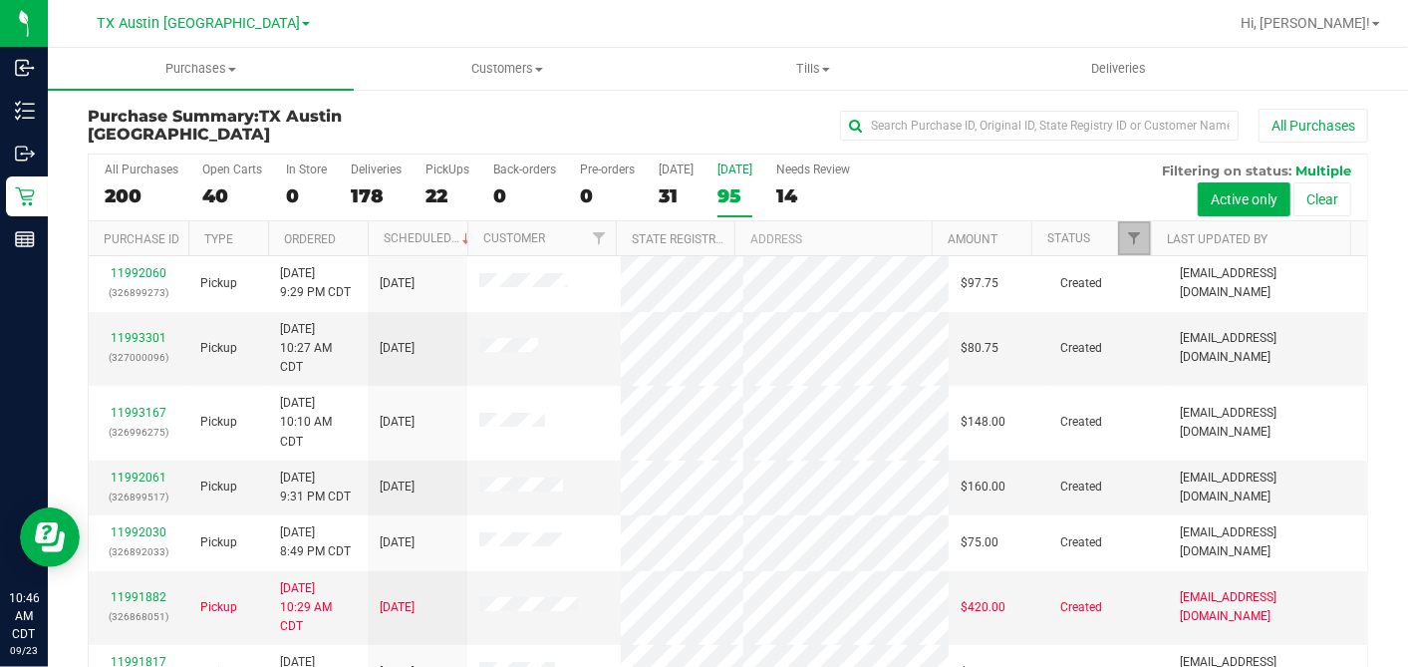
click at [1126, 230] on span "Filter" at bounding box center [1134, 238] width 16 height 16
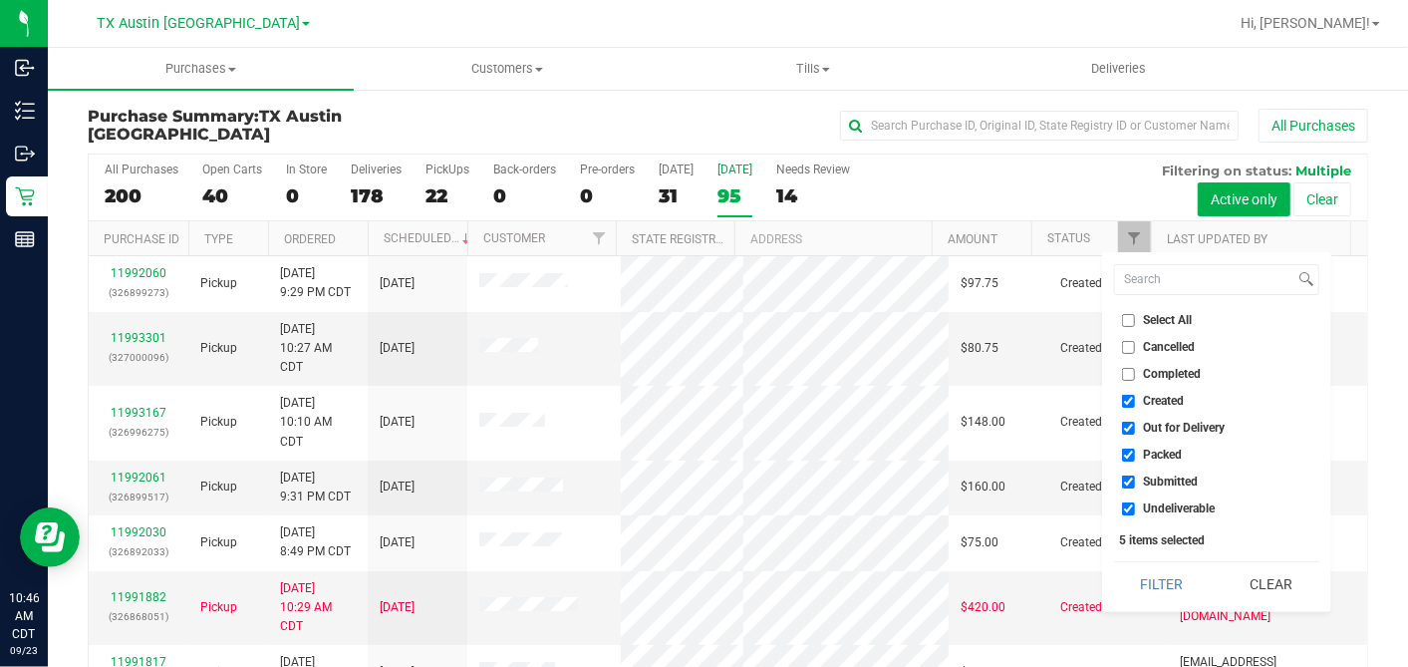
click at [1127, 323] on input "Select All" at bounding box center [1128, 320] width 13 height 13
checkbox input "true"
click at [1127, 323] on input "Select All" at bounding box center [1128, 320] width 13 height 13
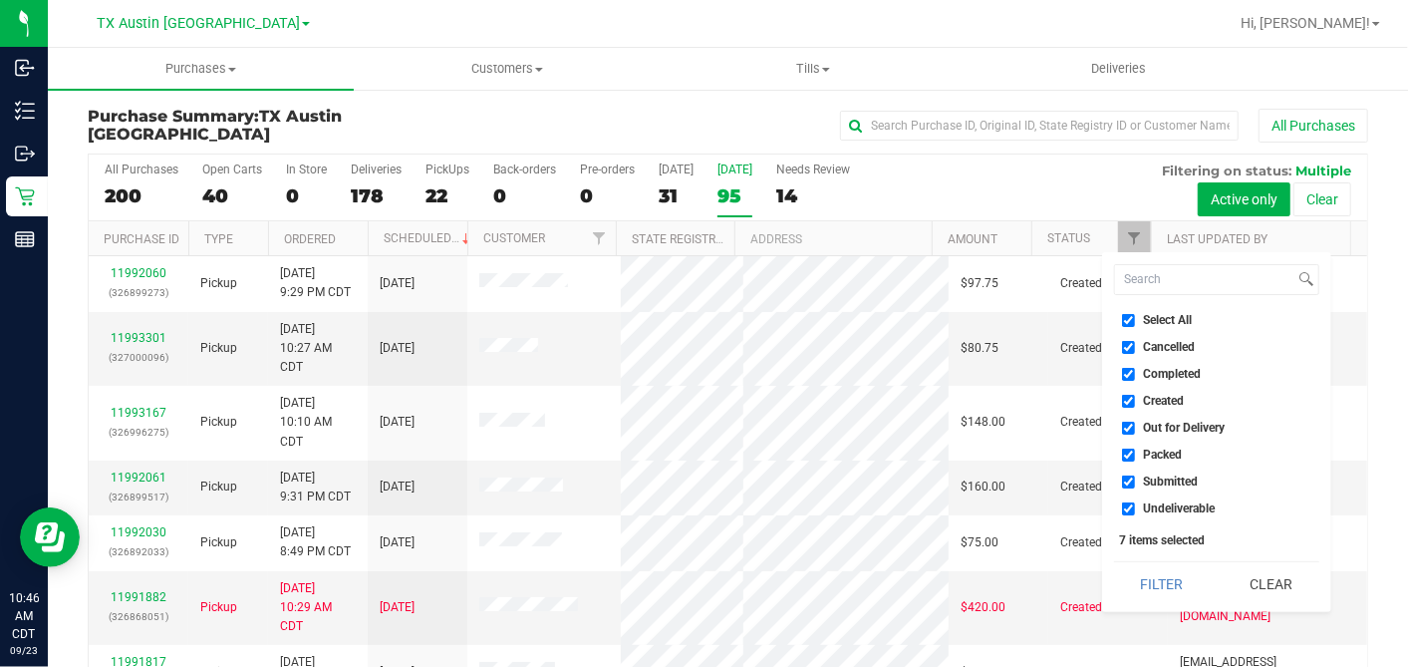
checkbox input "false"
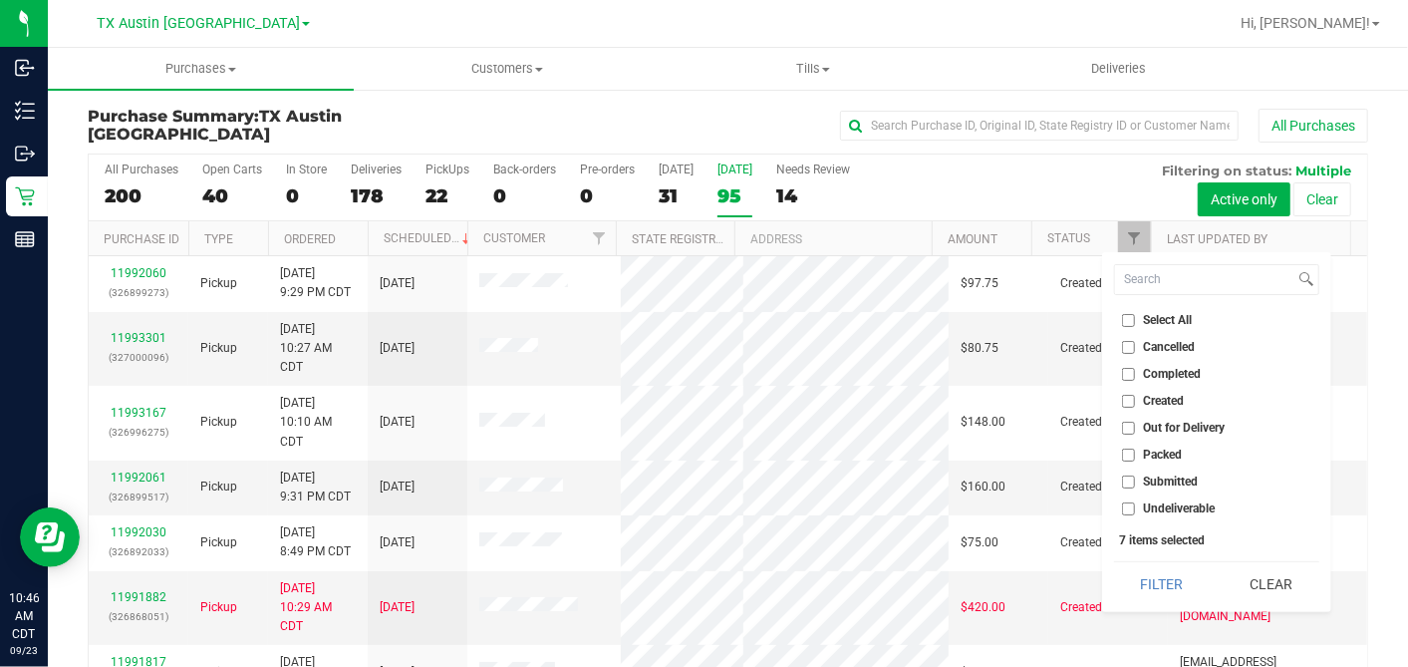
checkbox input "false"
click at [1125, 401] on input "Created" at bounding box center [1128, 401] width 13 height 13
checkbox input "true"
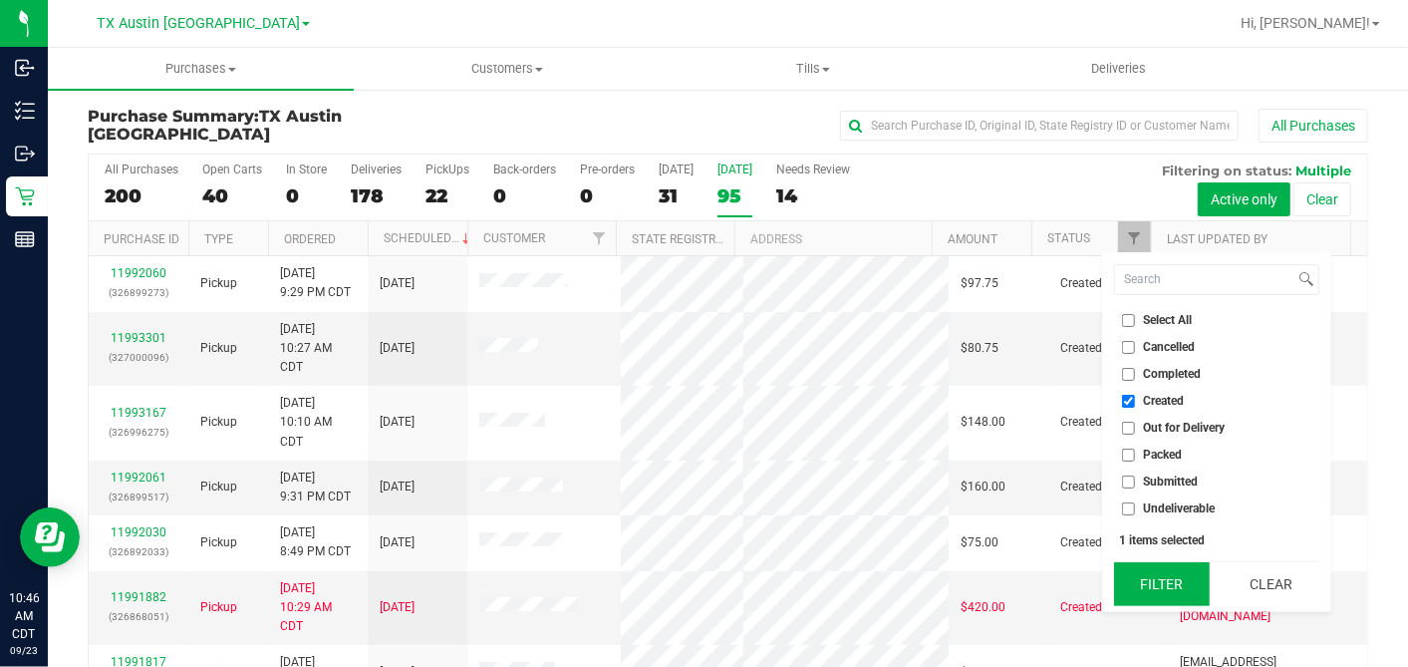
click at [1147, 595] on button "Filter" at bounding box center [1162, 584] width 96 height 44
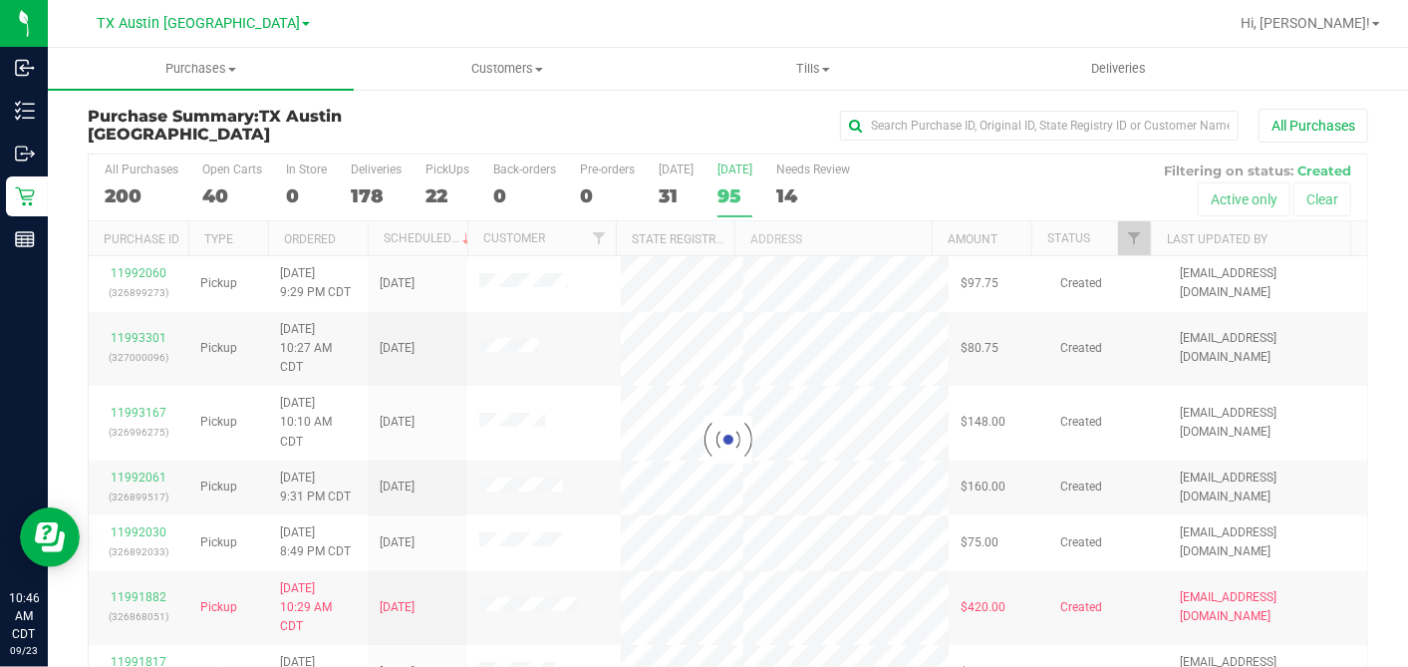
click at [348, 236] on th "Ordered" at bounding box center [318, 238] width 100 height 35
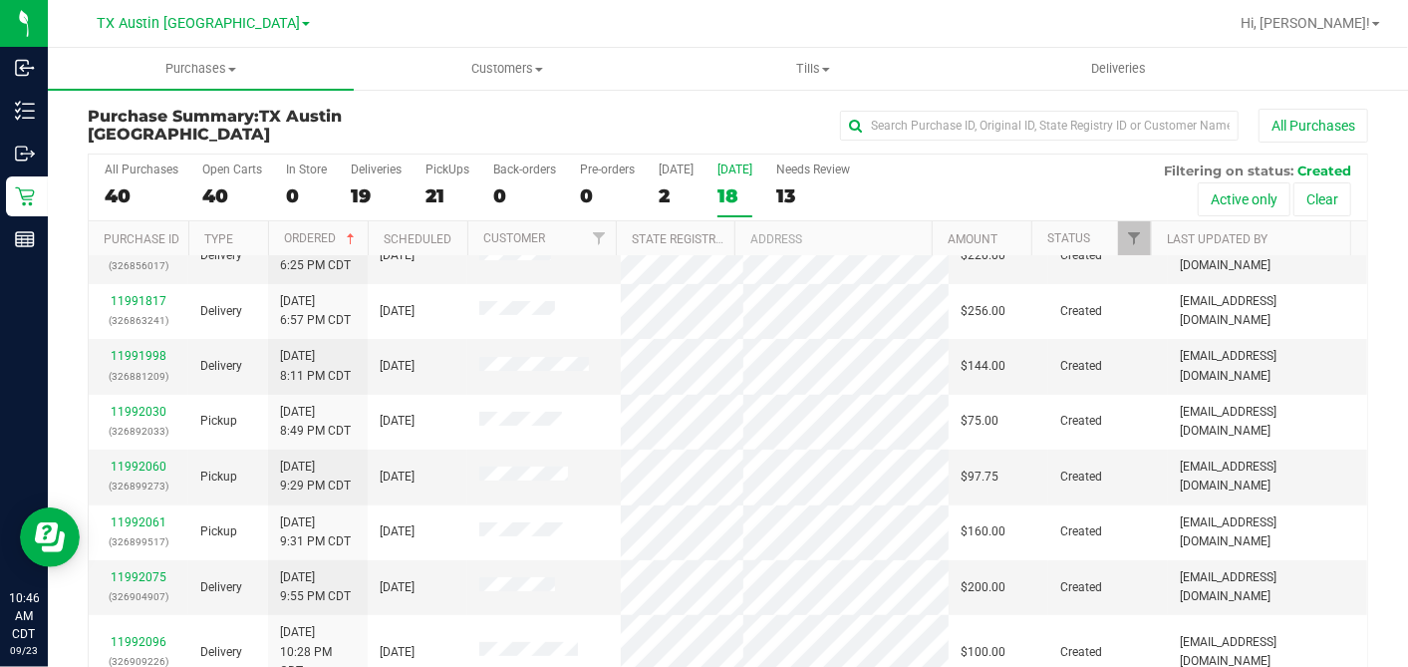
scroll to position [221, 0]
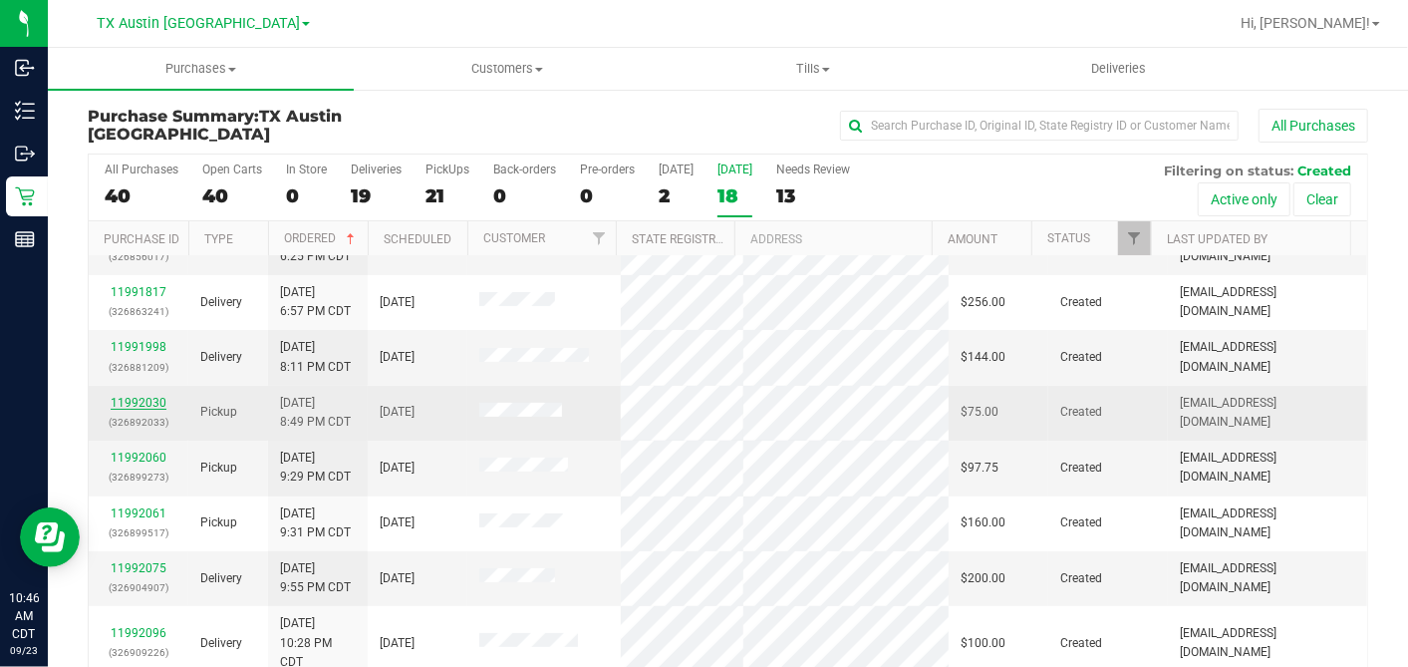
click at [141, 396] on link "11992030" at bounding box center [139, 403] width 56 height 14
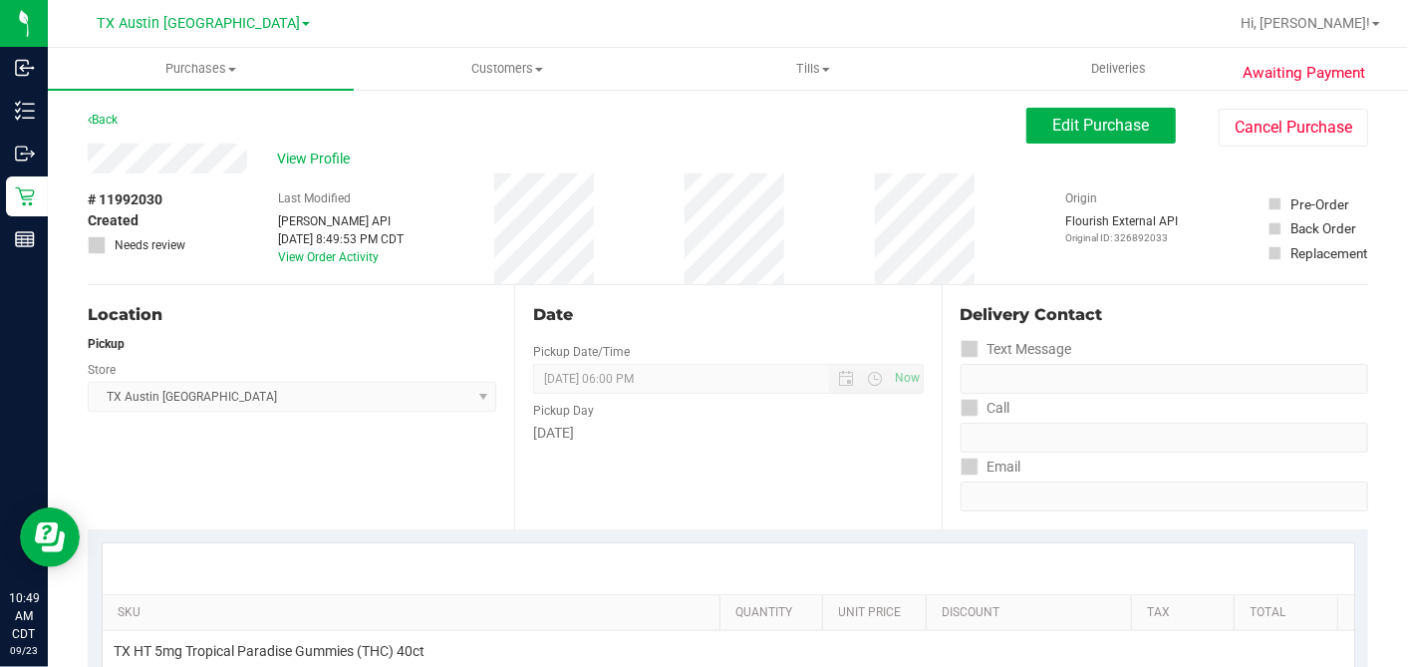
click at [210, 200] on div "# 11992030 Created Needs review Last Modified Jane API Sep 22, 2025 8:49:53 PM …" at bounding box center [728, 228] width 1281 height 111
click at [356, 170] on div "View Profile" at bounding box center [557, 159] width 939 height 30
click at [344, 156] on span "View Profile" at bounding box center [317, 158] width 80 height 21
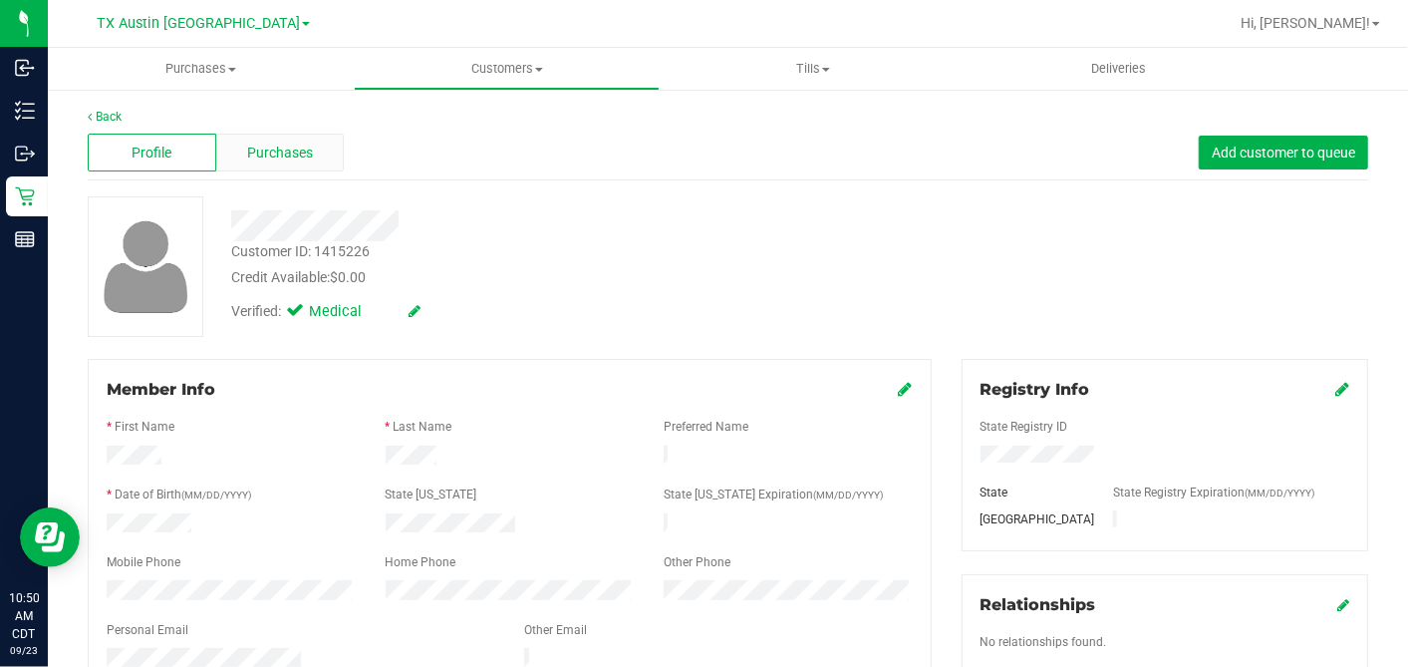
click at [336, 158] on div "Purchases" at bounding box center [280, 153] width 129 height 38
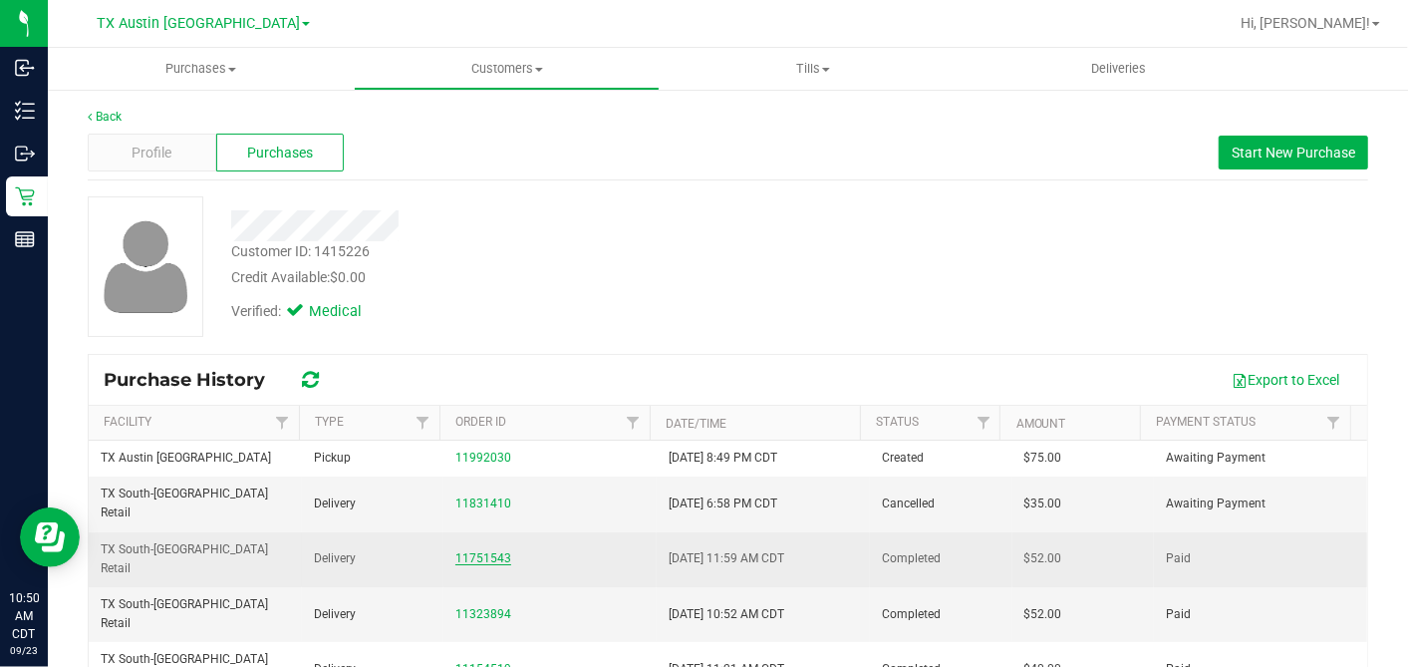
click at [459, 551] on link "11751543" at bounding box center [483, 558] width 56 height 14
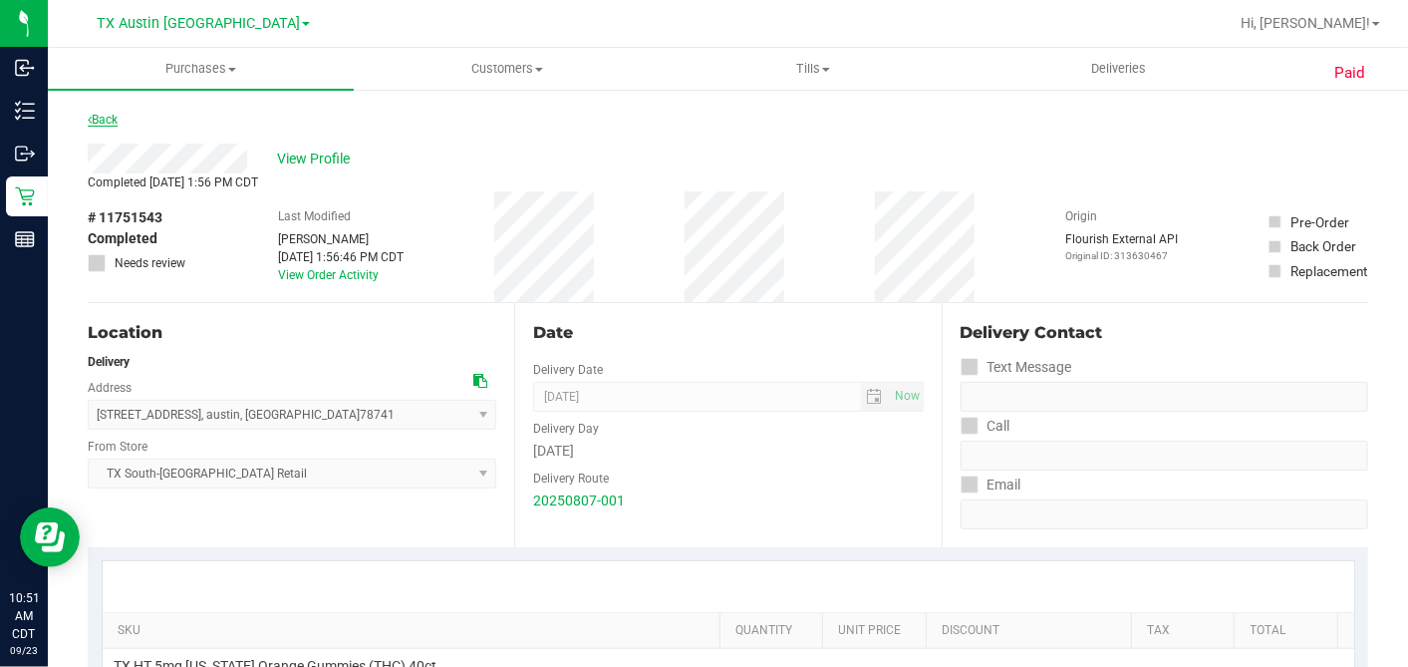
click at [100, 119] on link "Back" at bounding box center [103, 120] width 30 height 14
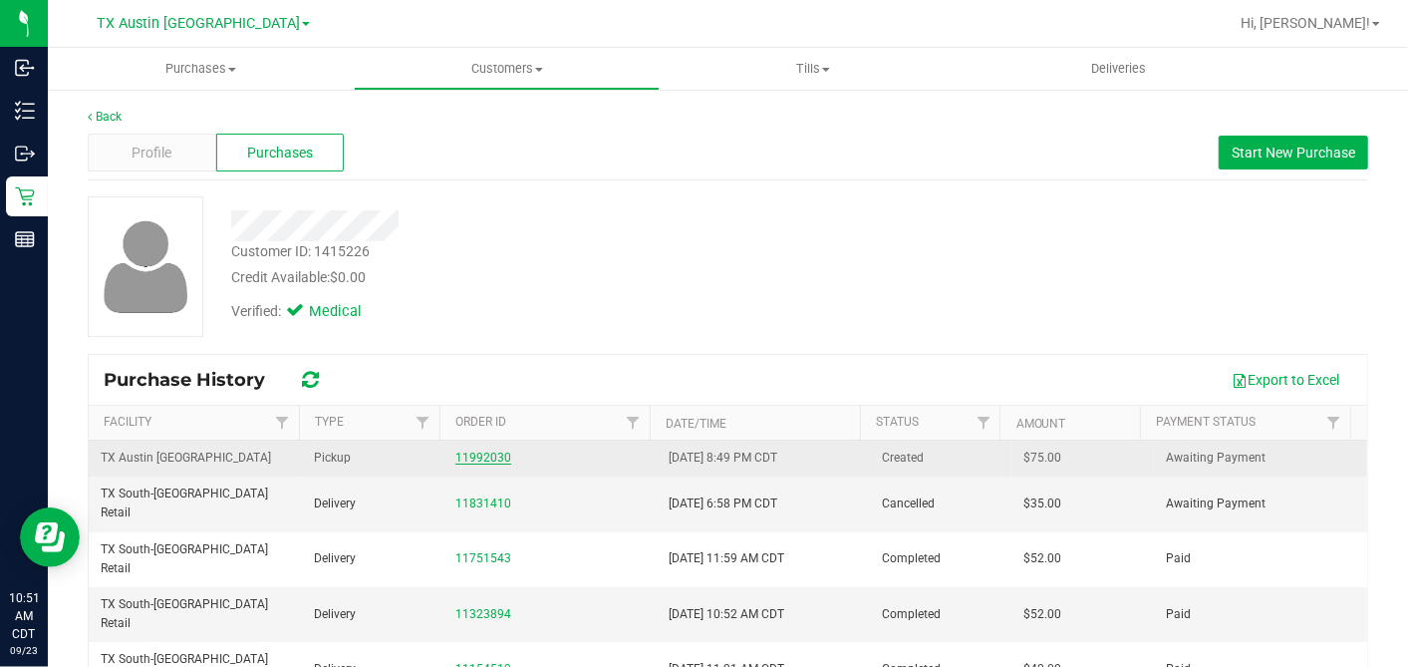
click at [469, 455] on link "11992030" at bounding box center [483, 457] width 56 height 14
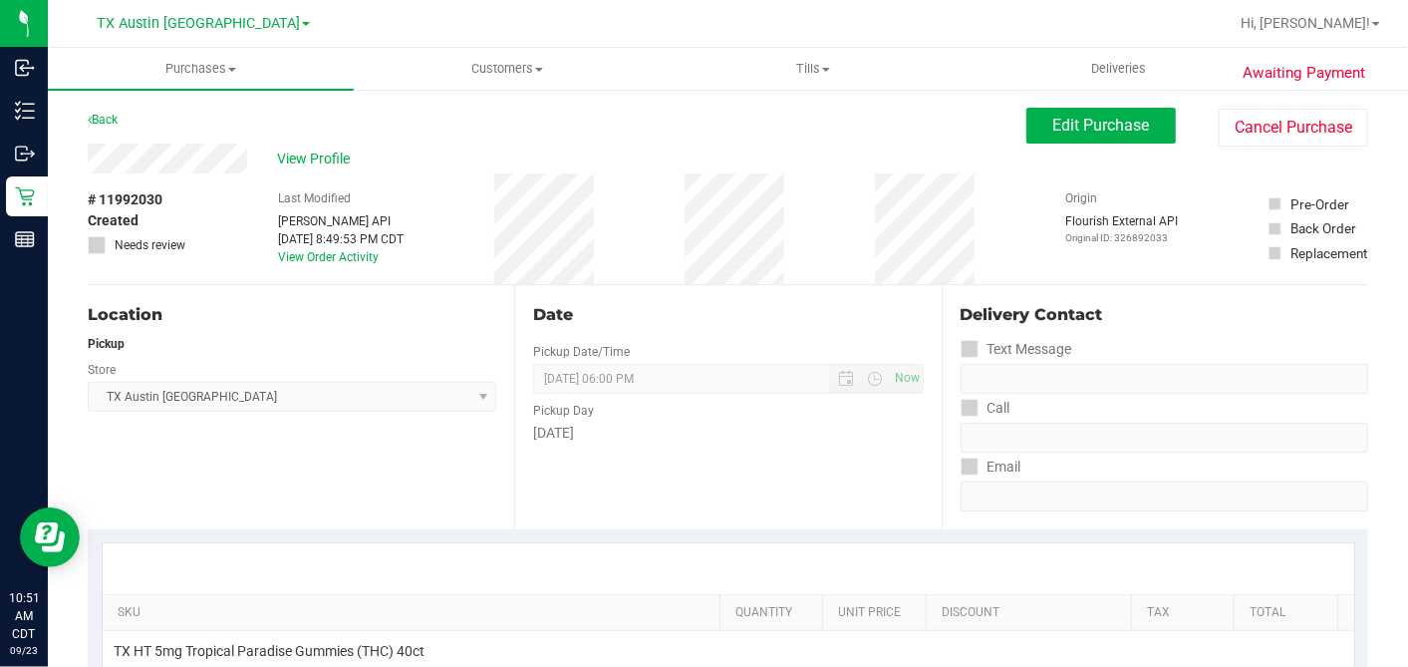
drag, startPoint x: 1080, startPoint y: 146, endPoint x: 1030, endPoint y: 148, distance: 49.9
click at [1079, 146] on div "View Profile # 11992030 Created Needs review Last Modified Jane API Sep 22, 202…" at bounding box center [728, 215] width 1281 height 142
click at [1008, 131] on div "Back Edit Purchase Cancel Purchase" at bounding box center [728, 126] width 1281 height 36
click at [1026, 122] on button "Edit Purchase" at bounding box center [1100, 126] width 149 height 36
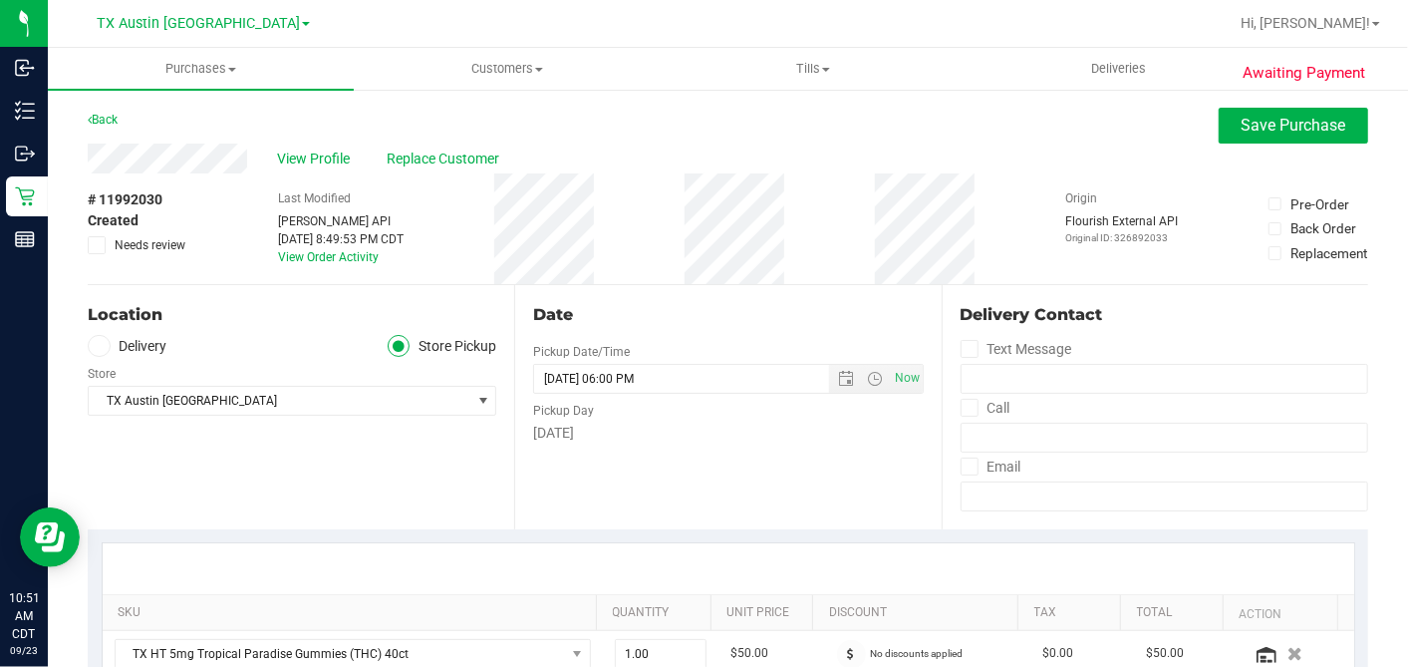
click at [147, 333] on div "Location Delivery Store Pickup Store TX Austin DC Select Store Bonita Springs W…" at bounding box center [301, 407] width 427 height 244
click at [146, 357] on div "Store" at bounding box center [292, 371] width 409 height 29
click at [100, 352] on span at bounding box center [99, 346] width 23 height 23
click at [0, 0] on input "Delivery" at bounding box center [0, 0] width 0 height 0
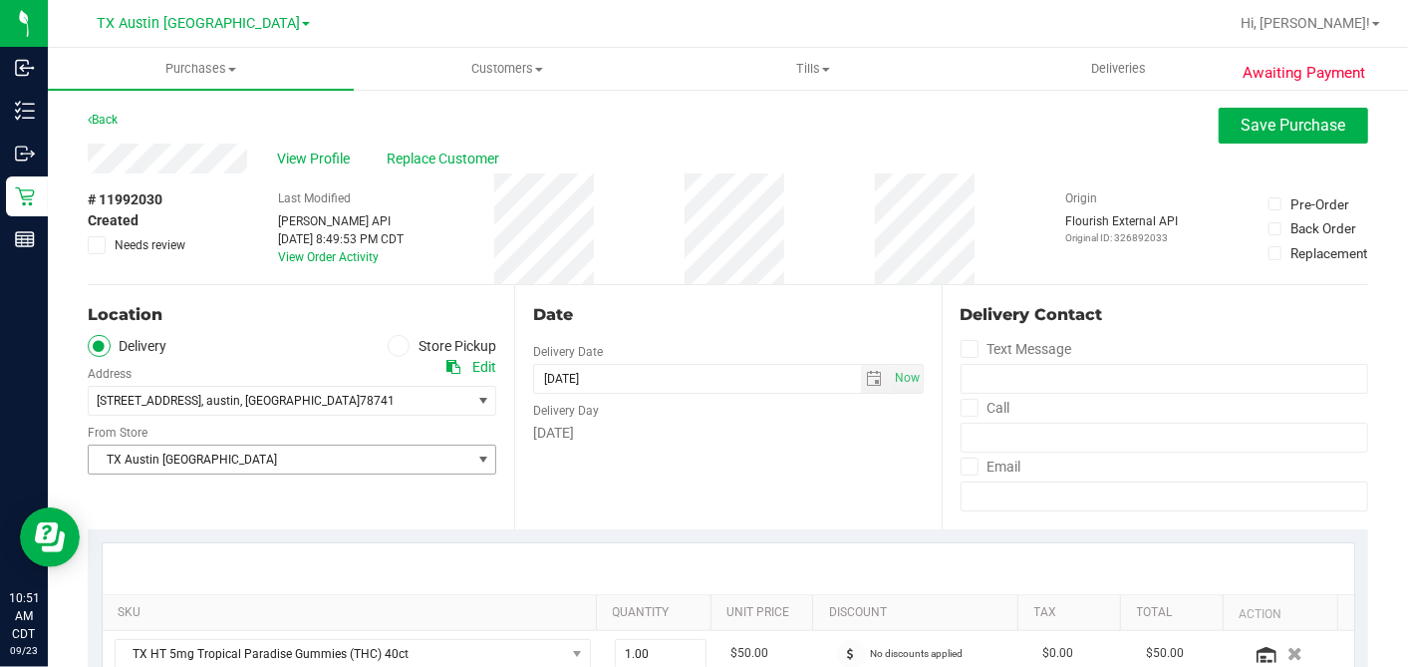
click at [215, 453] on span "TX Austin [GEOGRAPHIC_DATA]" at bounding box center [280, 459] width 382 height 28
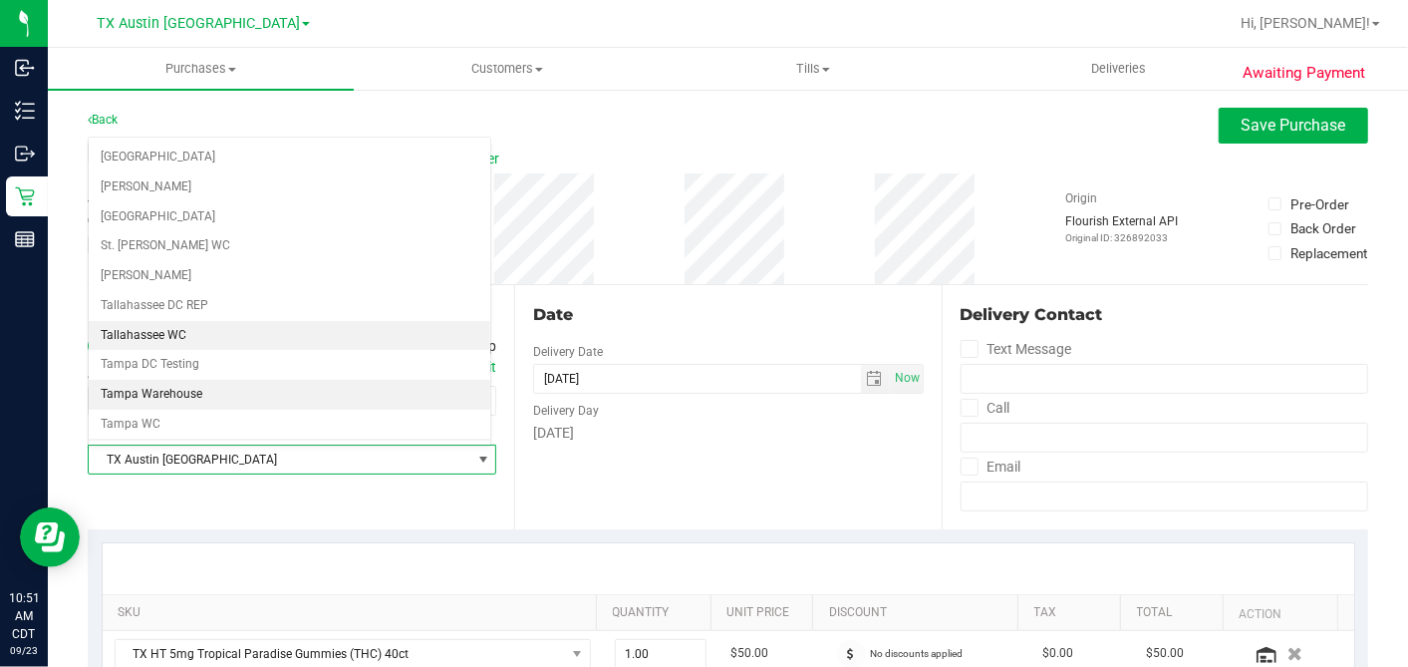
scroll to position [1417, 0]
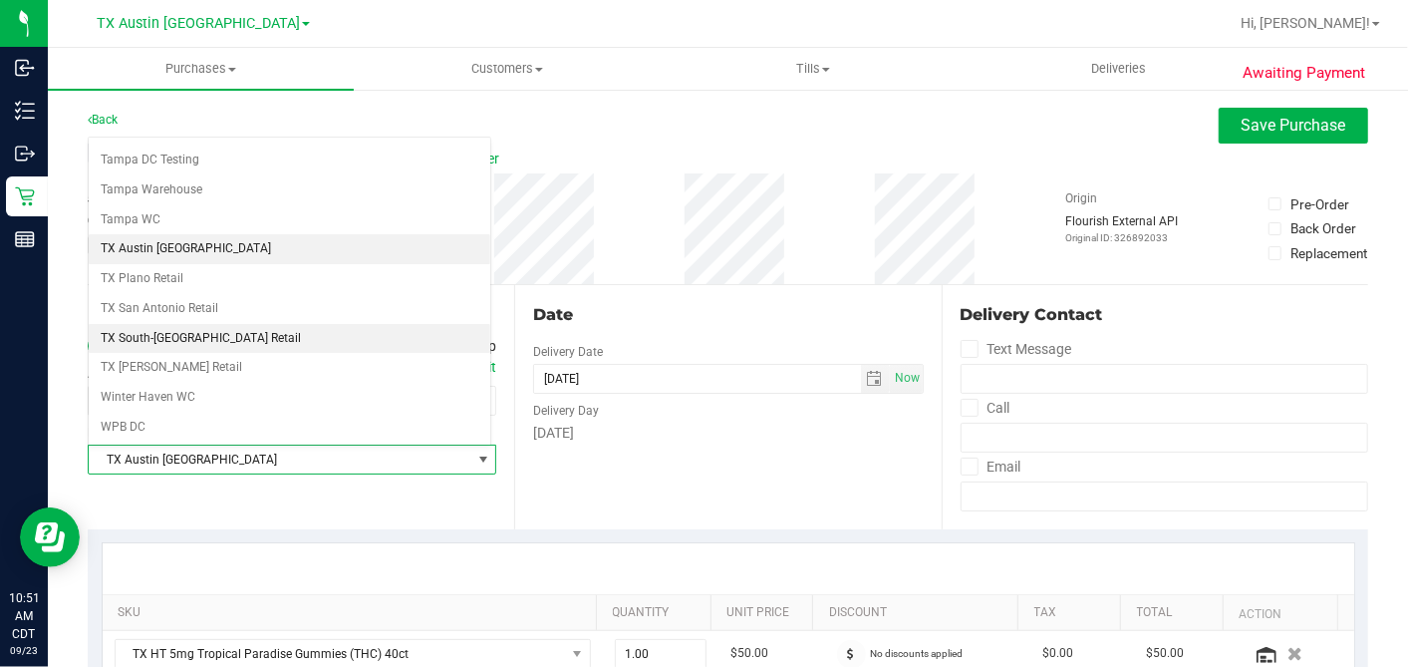
click at [186, 324] on li "TX South-[GEOGRAPHIC_DATA] Retail" at bounding box center [290, 339] width 402 height 30
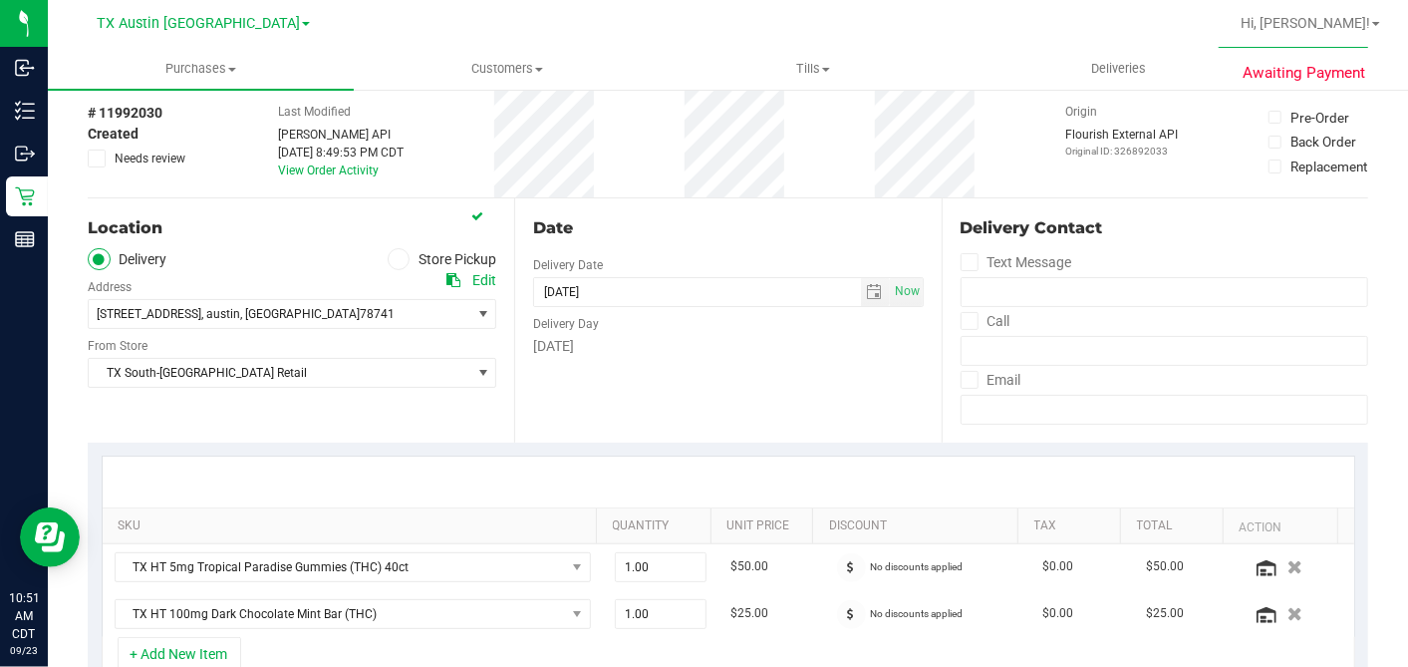
scroll to position [442, 0]
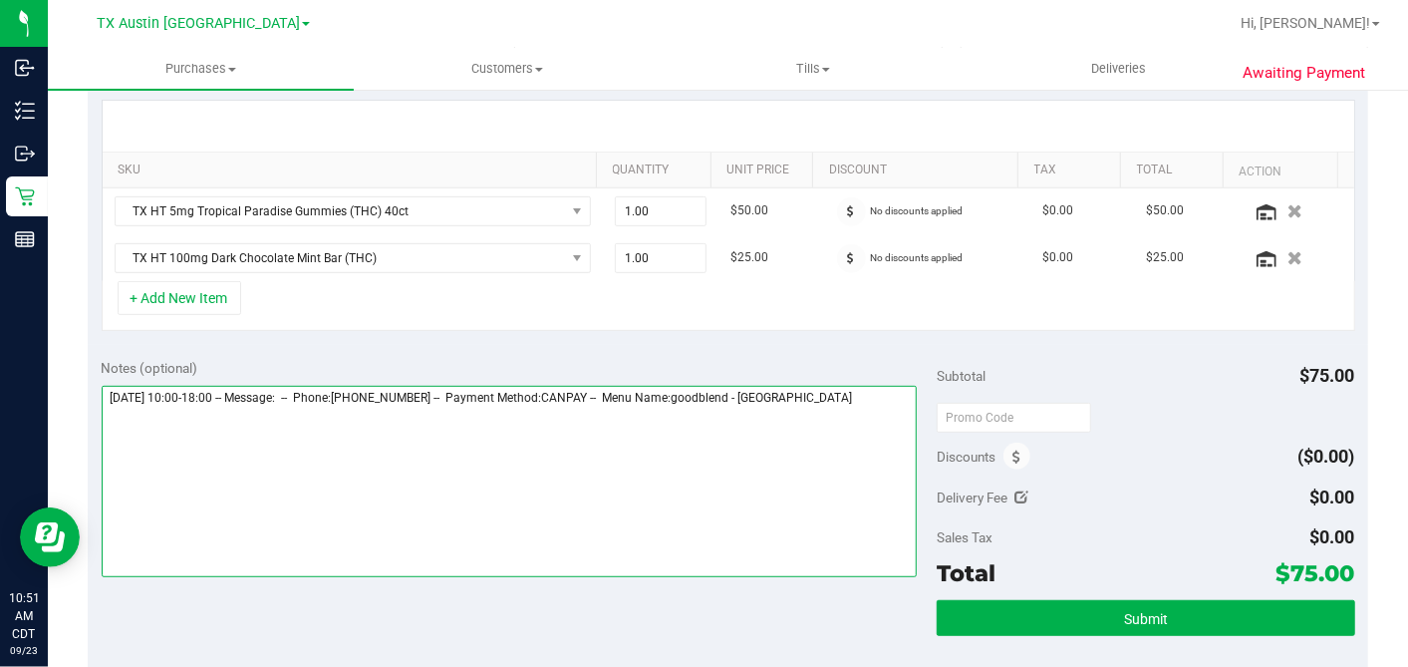
click at [889, 400] on textarea at bounding box center [510, 481] width 816 height 191
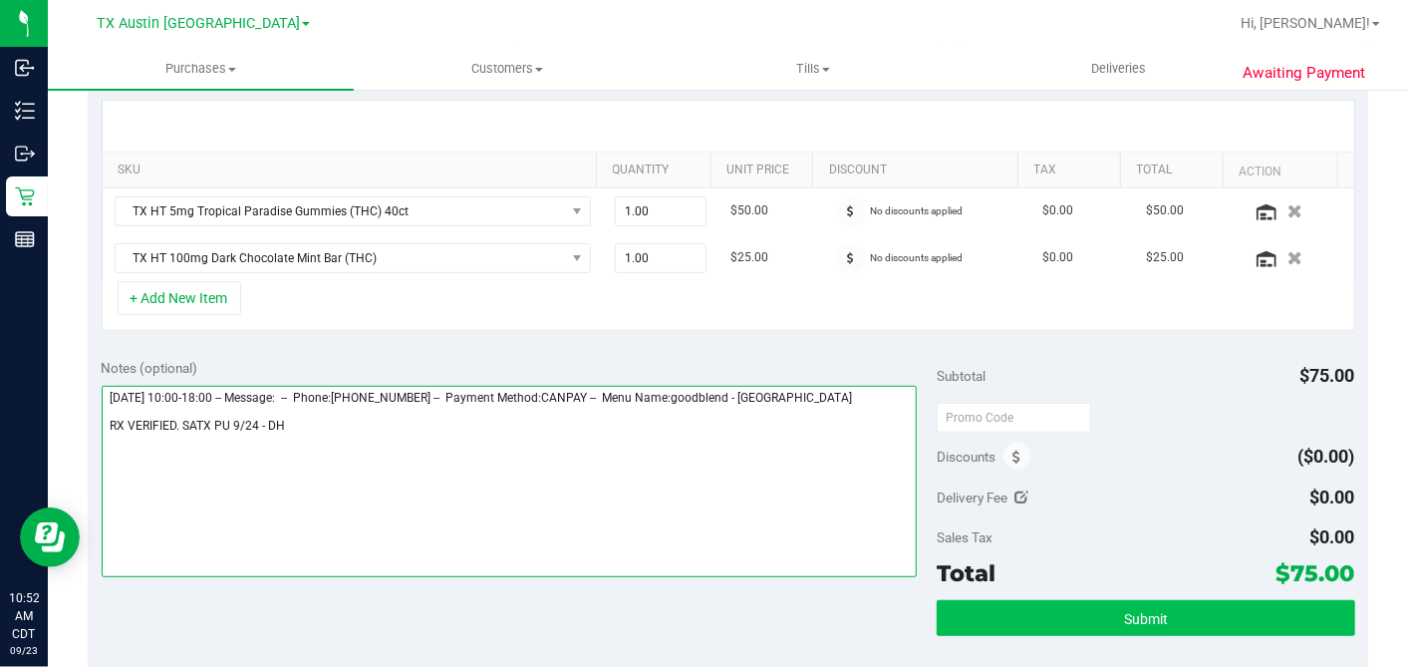
type textarea "Wednesday 09/24/2025 10:00-18:00 -- Message: -- Phone:5123007550 -- Payment Met…"
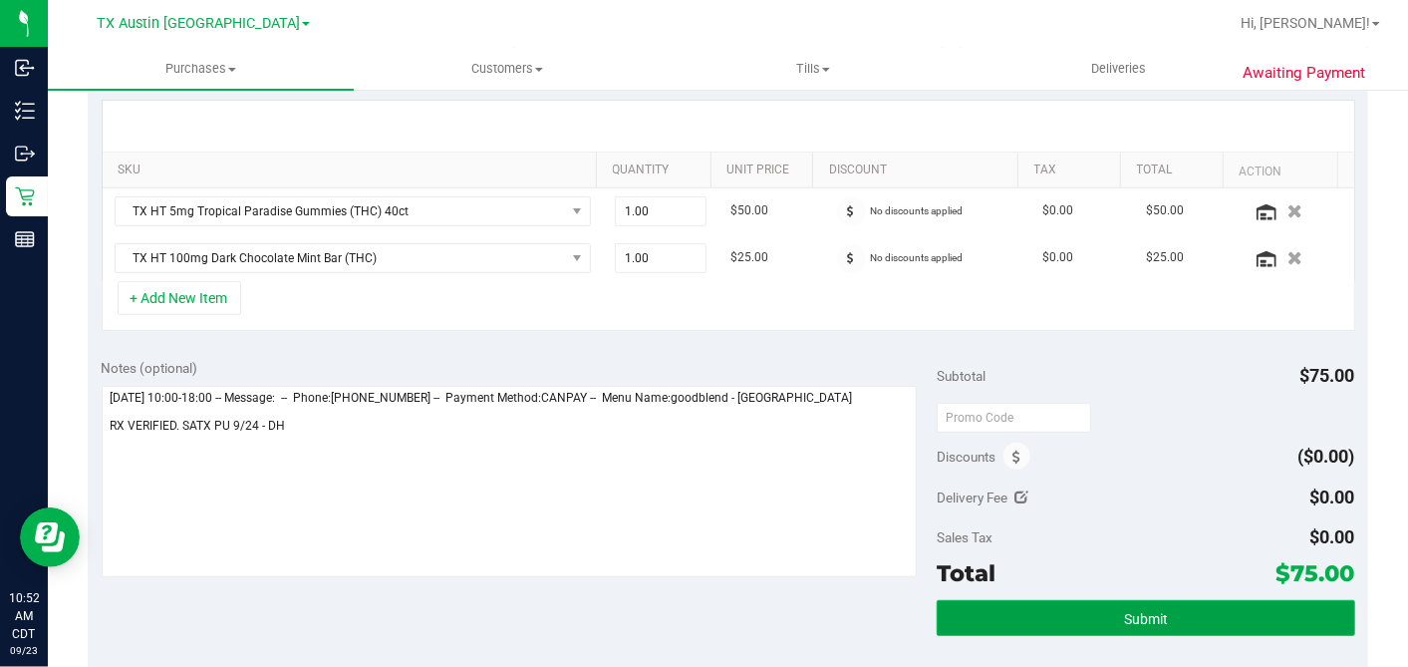
drag, startPoint x: 1142, startPoint y: 619, endPoint x: 1004, endPoint y: 609, distance: 138.9
click at [1141, 619] on span "Submit" at bounding box center [1146, 619] width 44 height 16
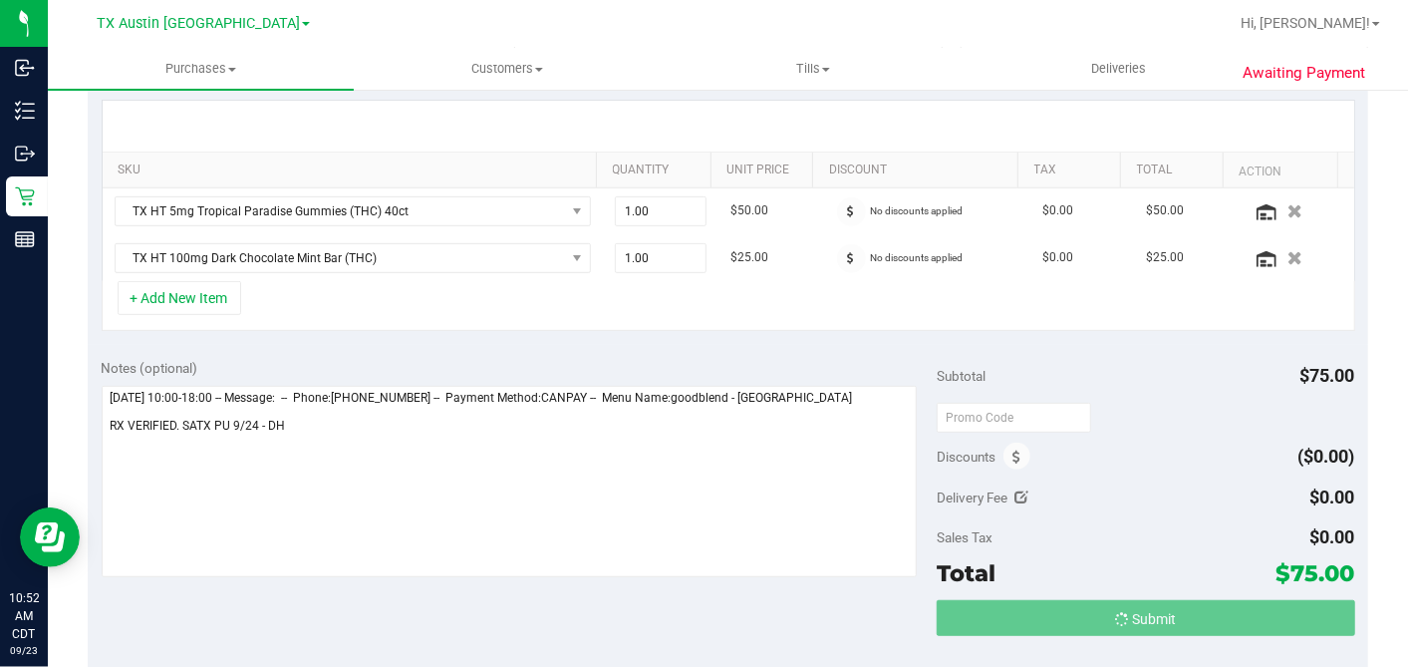
scroll to position [0, 0]
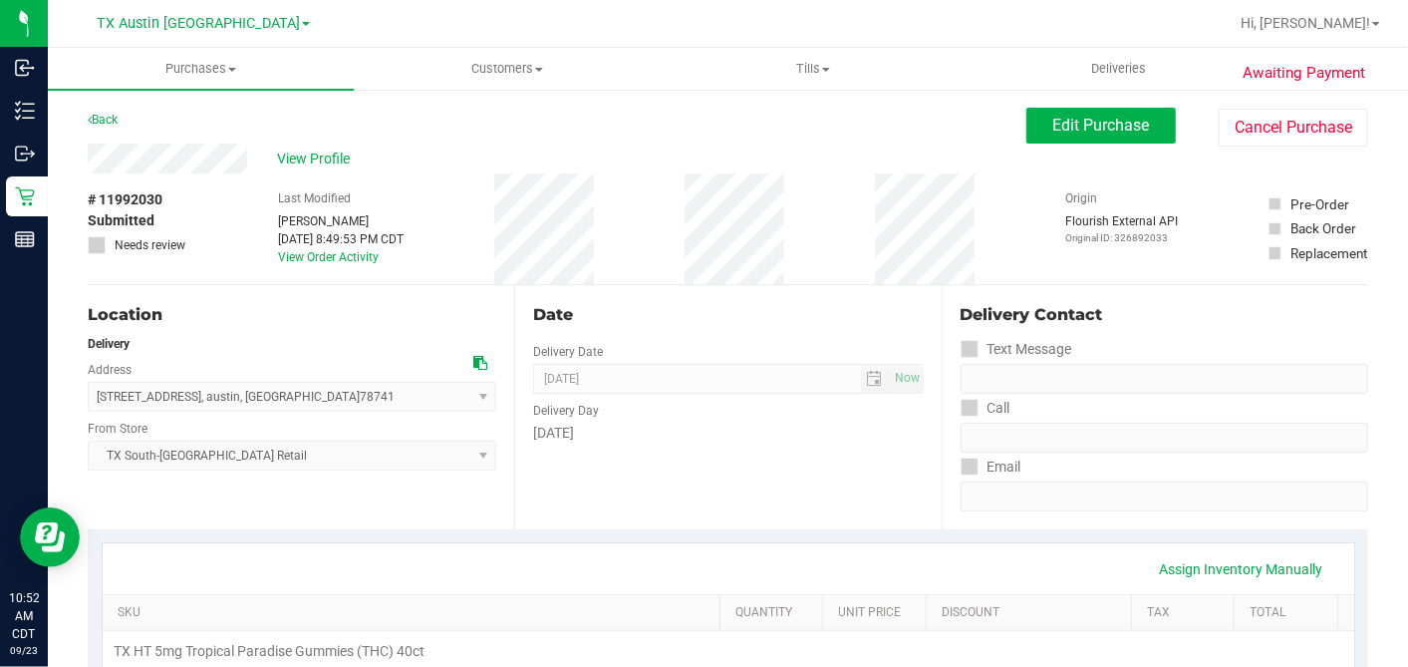
click at [308, 157] on span "View Profile" at bounding box center [317, 158] width 80 height 21
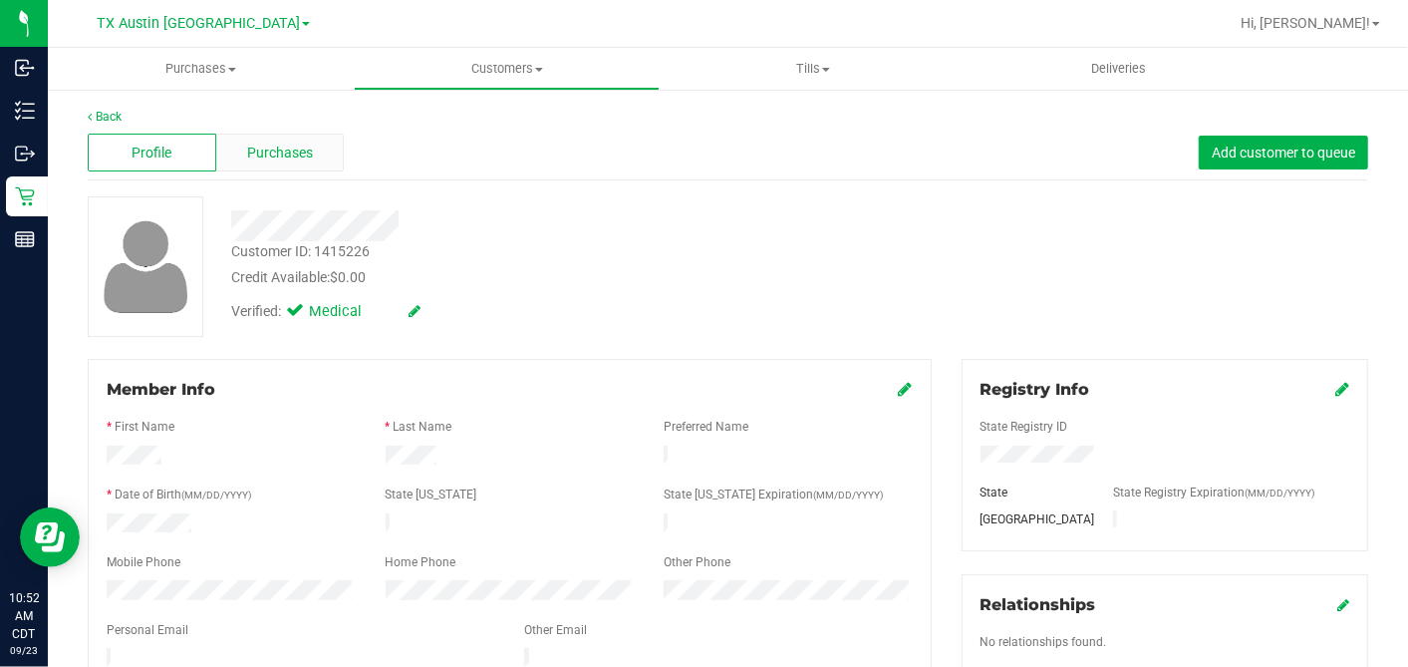
click at [275, 149] on span "Purchases" at bounding box center [280, 153] width 66 height 21
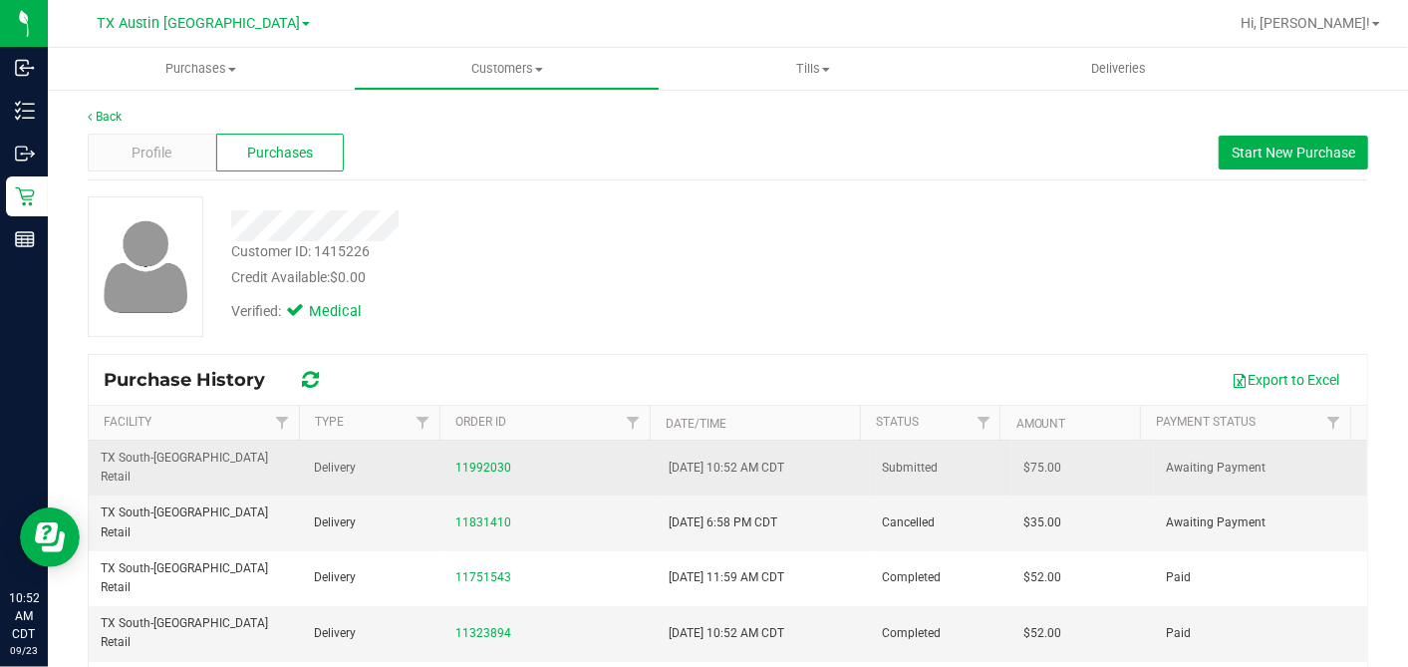
click at [1025, 458] on span "$75.00" at bounding box center [1044, 467] width 38 height 19
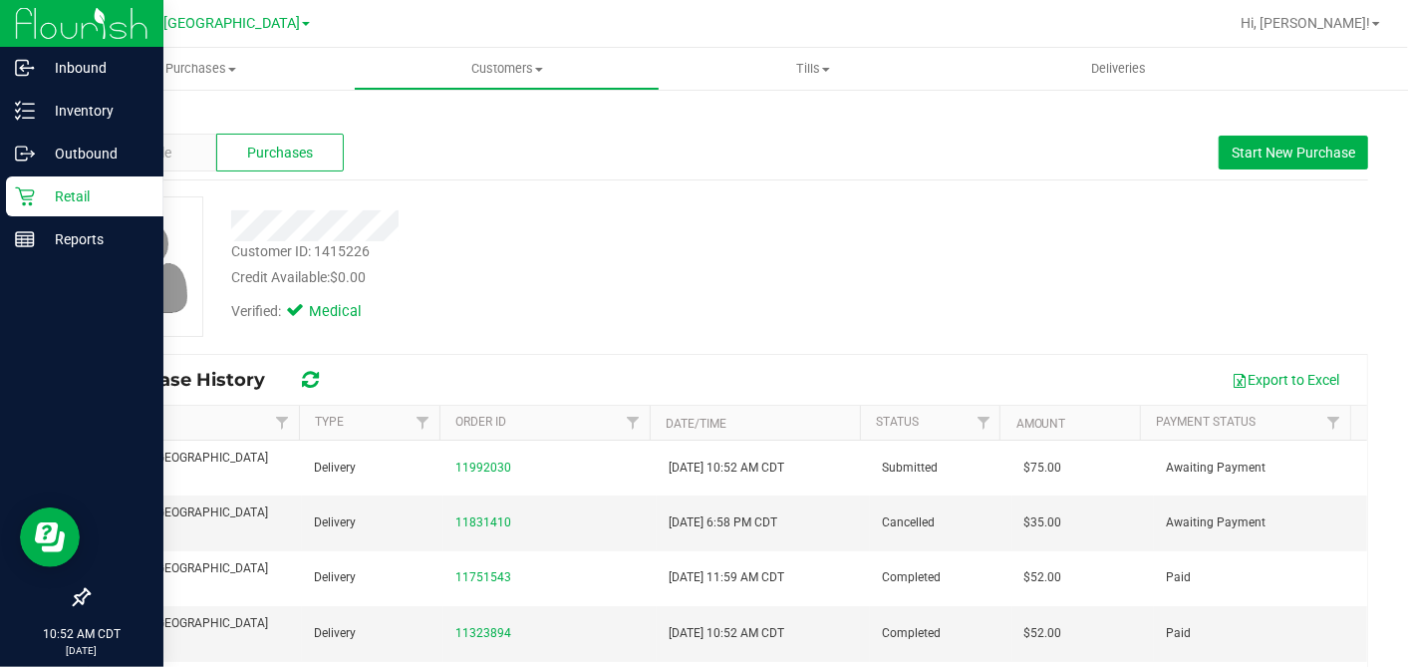
click at [20, 190] on icon at bounding box center [24, 196] width 19 height 19
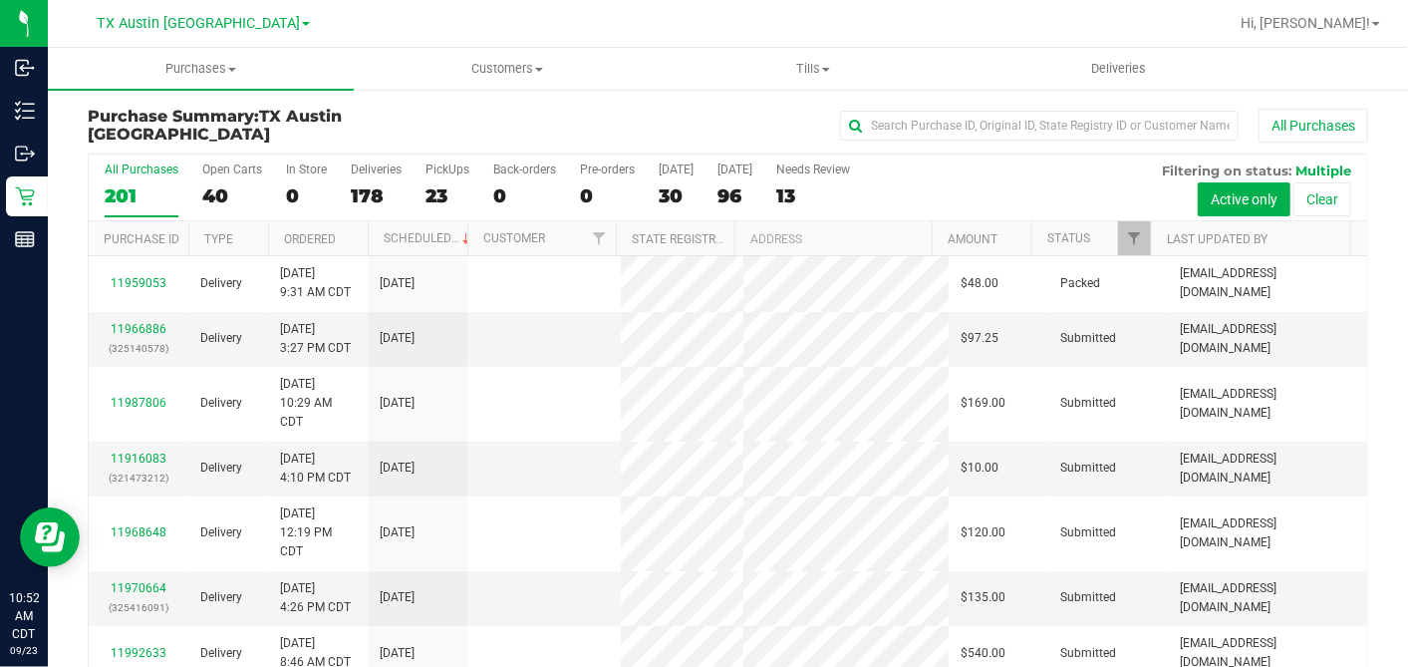
click at [670, 187] on div "30" at bounding box center [676, 195] width 35 height 23
click at [0, 0] on input "Today 30" at bounding box center [0, 0] width 0 height 0
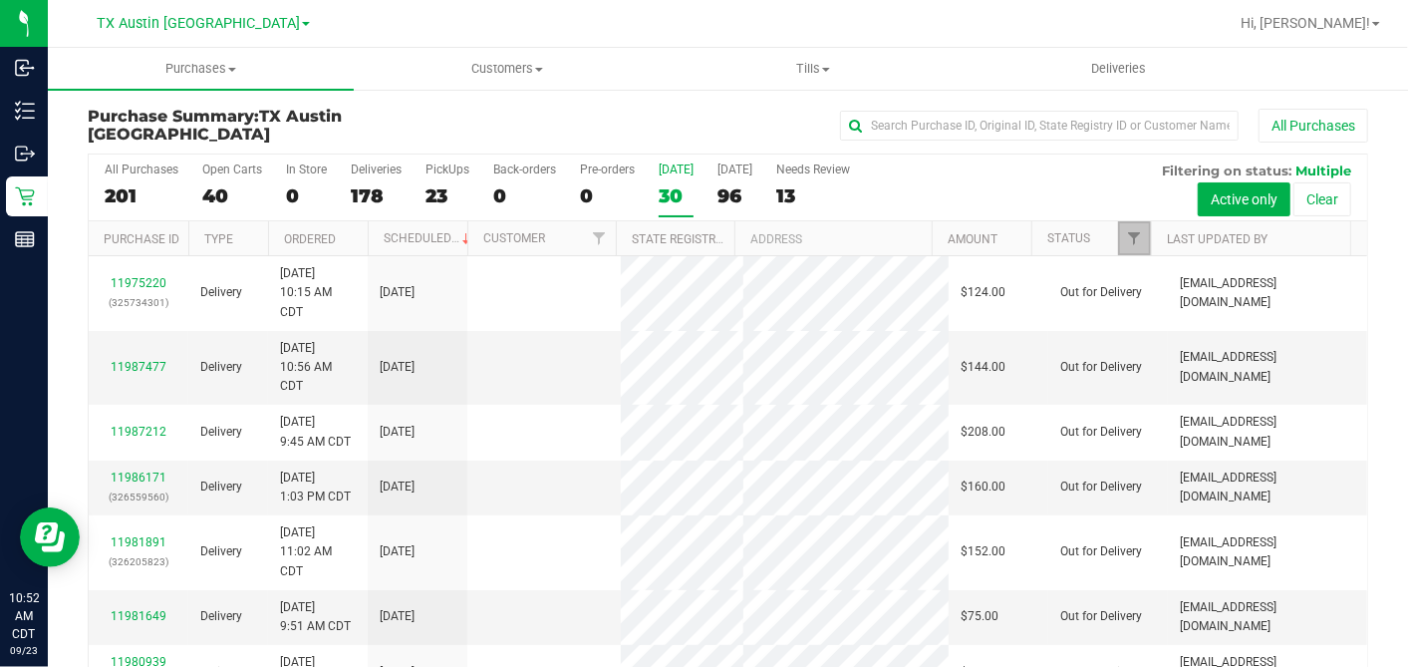
click at [1126, 236] on span "Filter" at bounding box center [1134, 238] width 16 height 16
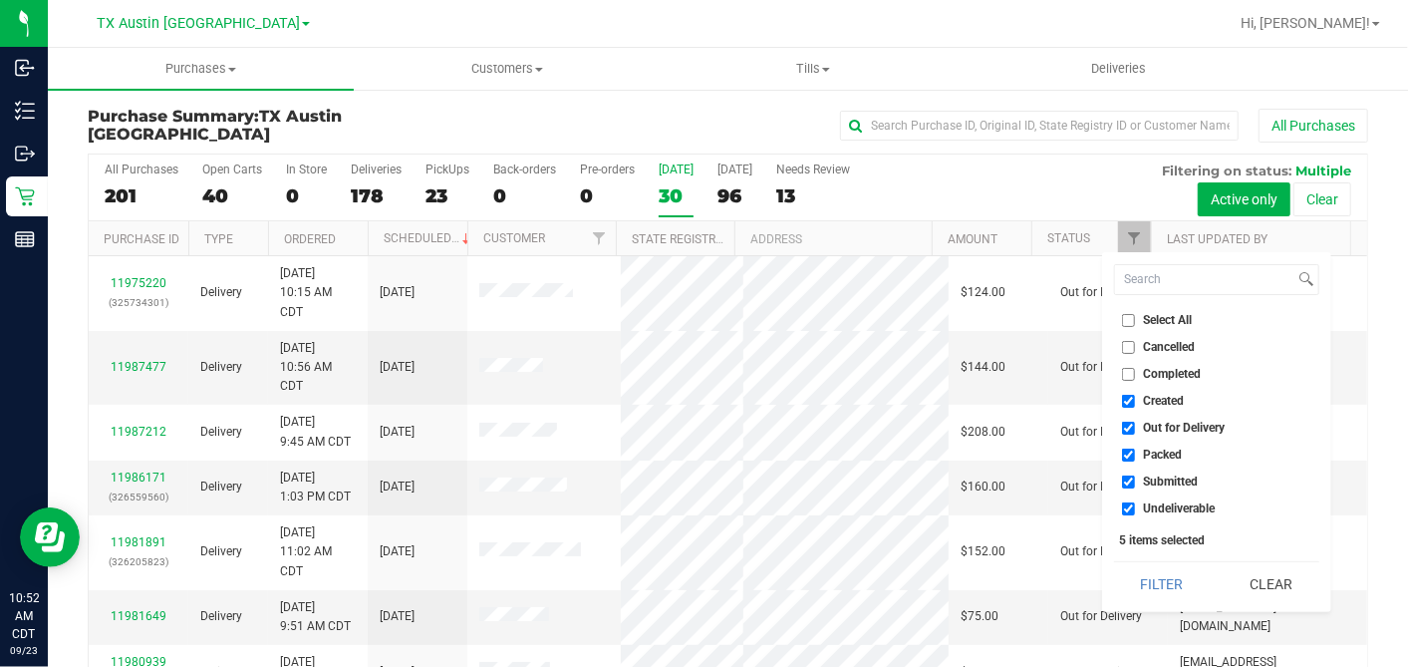
click at [1130, 317] on input "Select All" at bounding box center [1128, 320] width 13 height 13
checkbox input "true"
click at [1130, 317] on input "Select All" at bounding box center [1128, 320] width 13 height 13
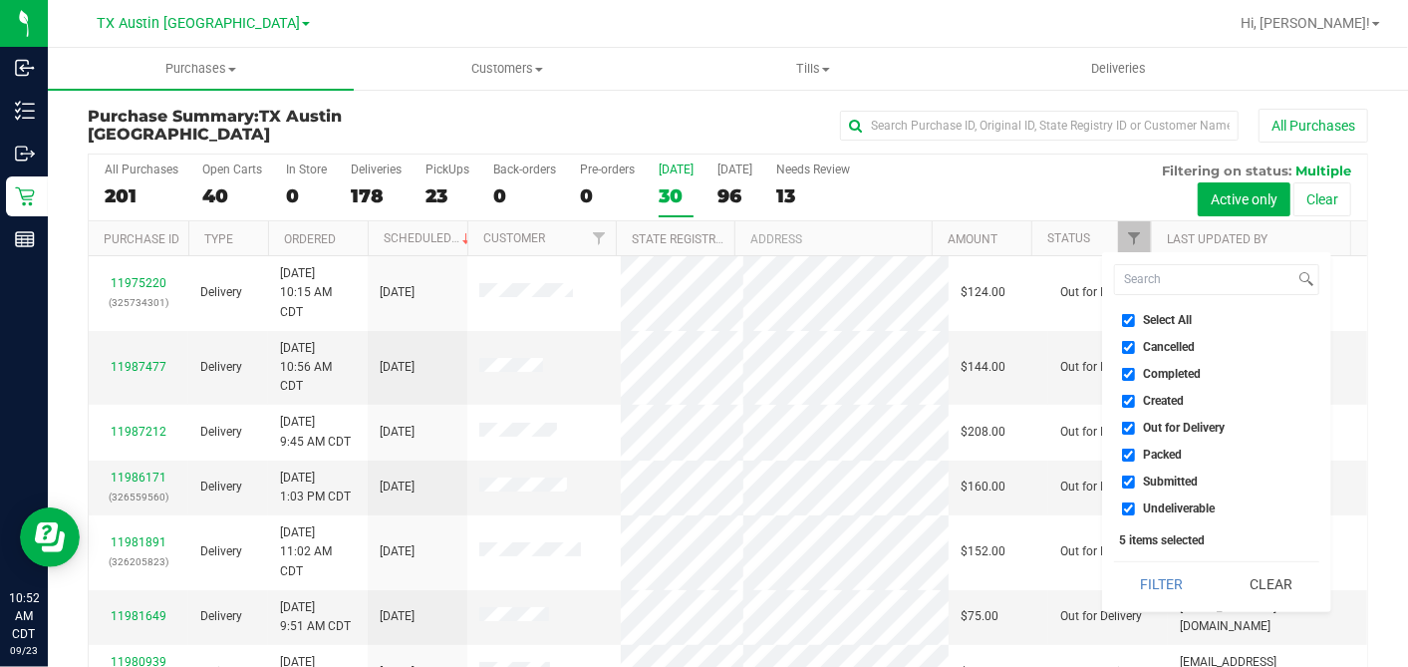
checkbox input "false"
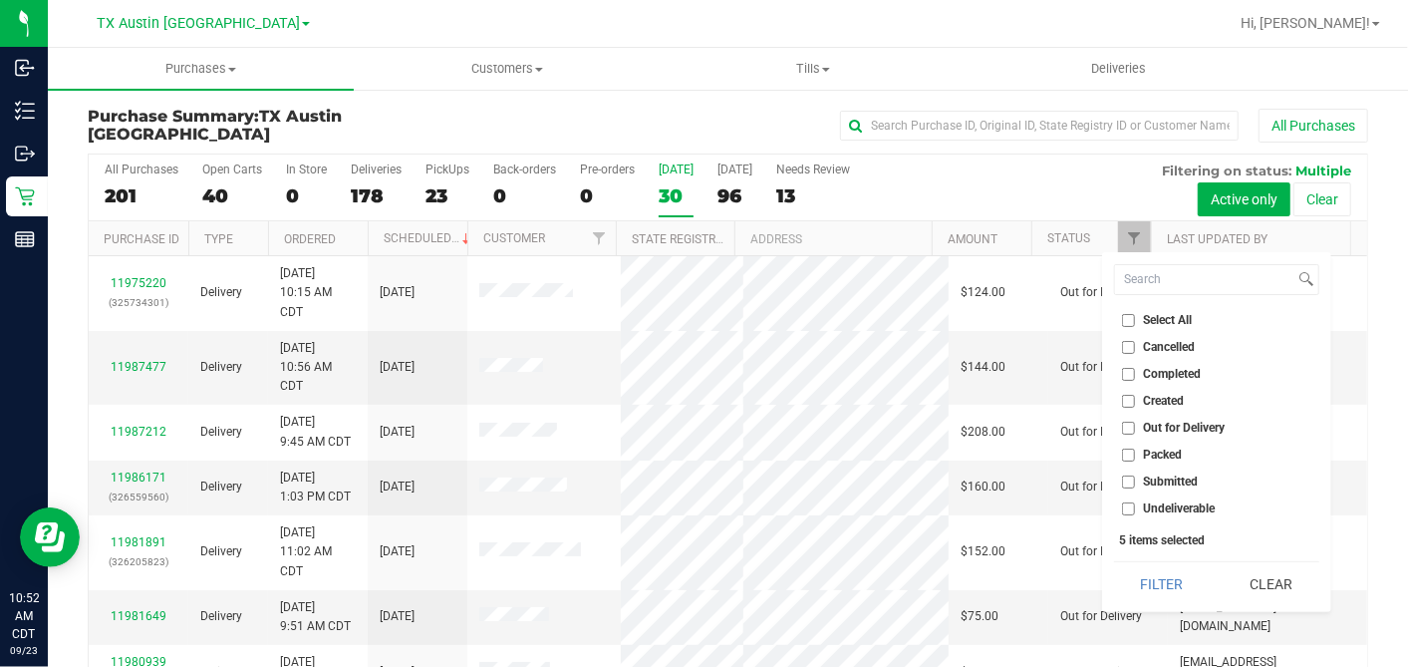
checkbox input "false"
click at [1127, 401] on input "Created" at bounding box center [1128, 401] width 13 height 13
checkbox input "true"
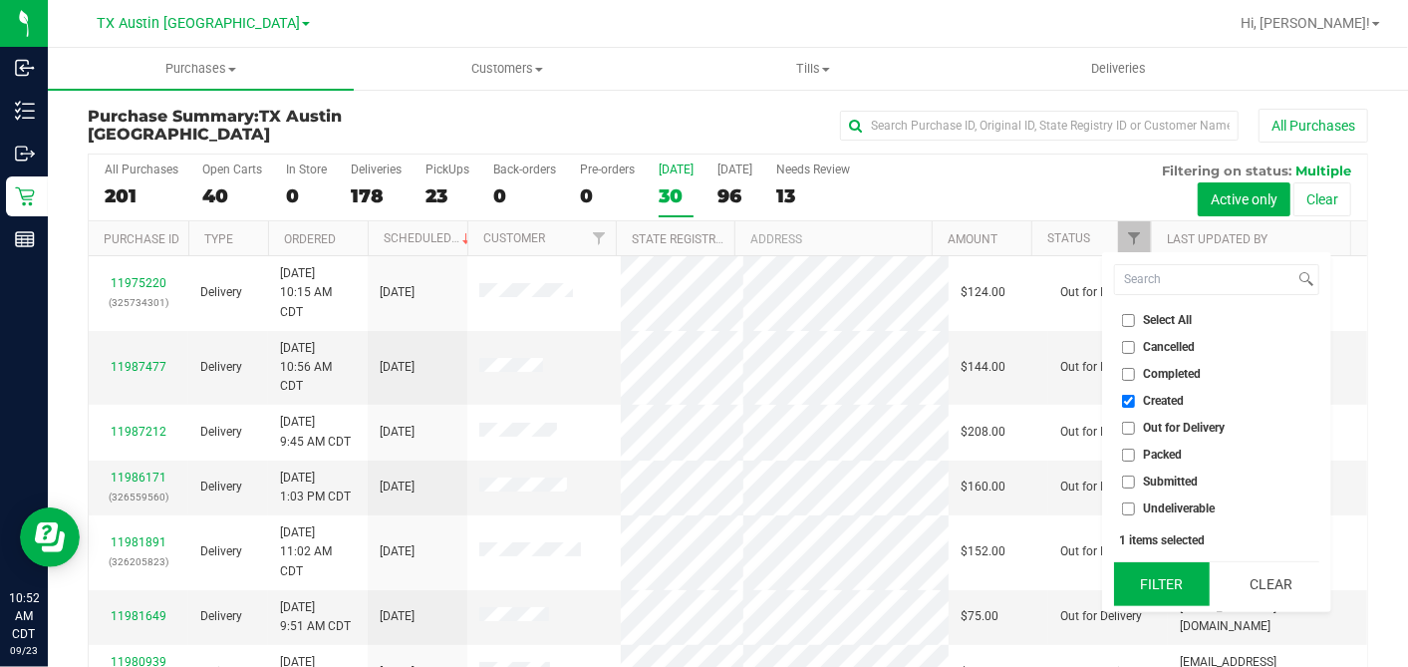
click at [1147, 583] on button "Filter" at bounding box center [1162, 584] width 96 height 44
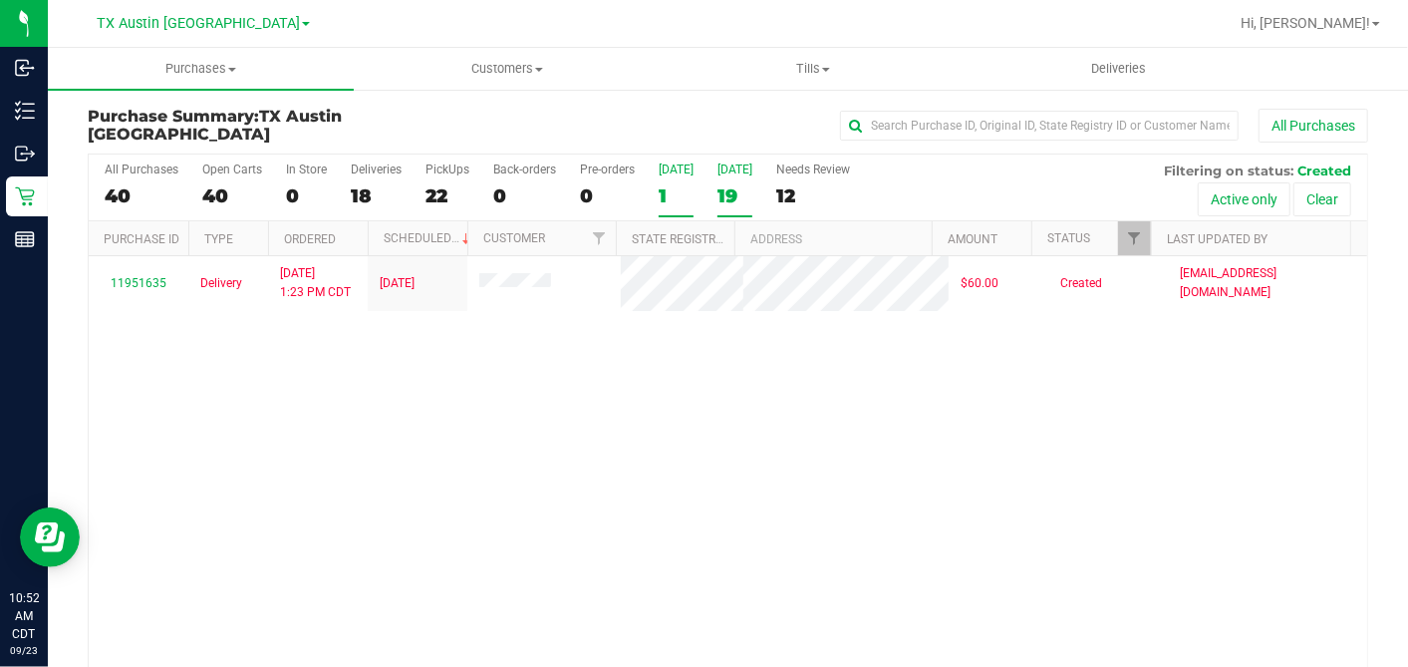
click at [737, 190] on div "19" at bounding box center [735, 195] width 35 height 23
click at [0, 0] on input "Tomorrow 19" at bounding box center [0, 0] width 0 height 0
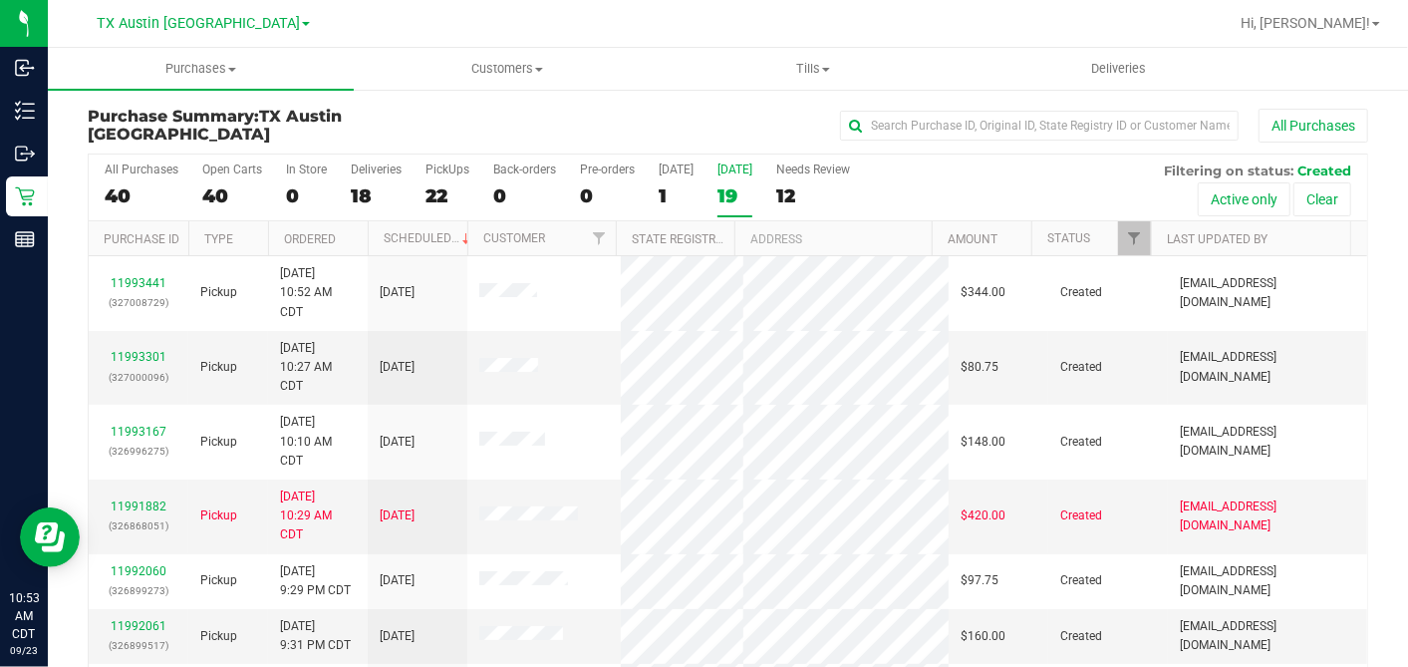
click at [337, 231] on th "Ordered" at bounding box center [318, 238] width 100 height 35
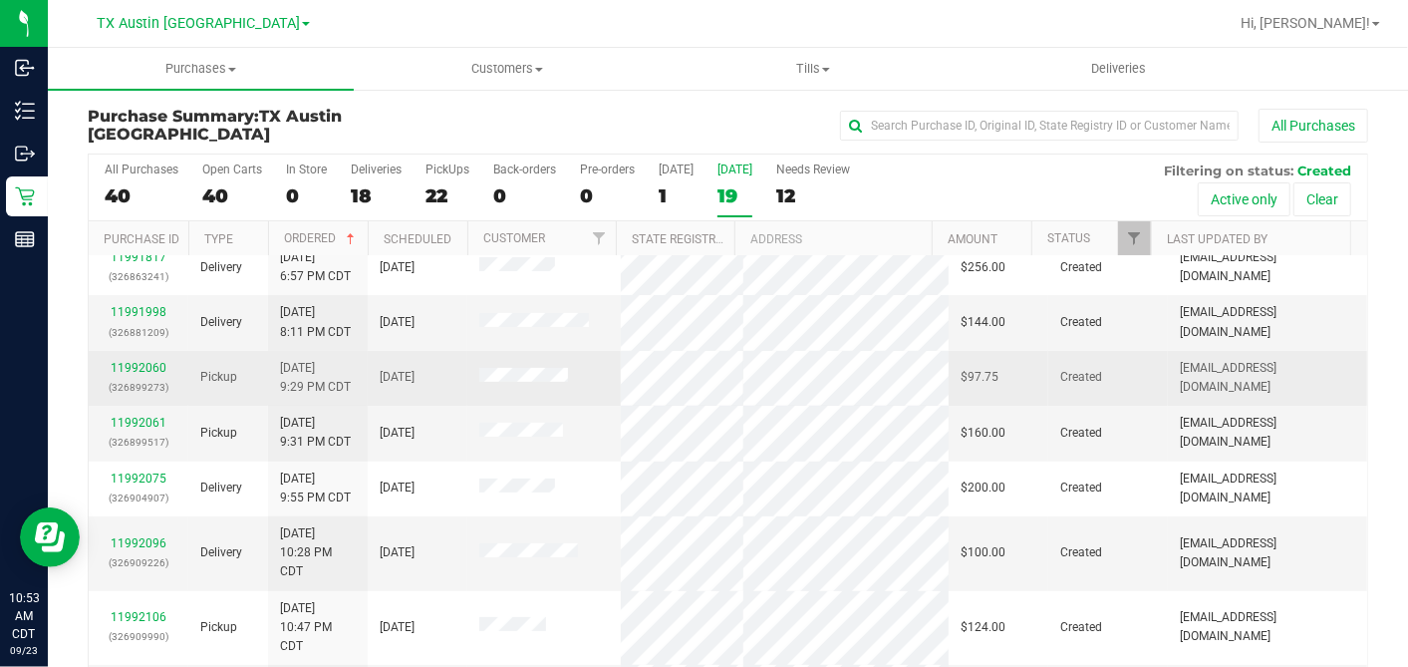
scroll to position [221, 0]
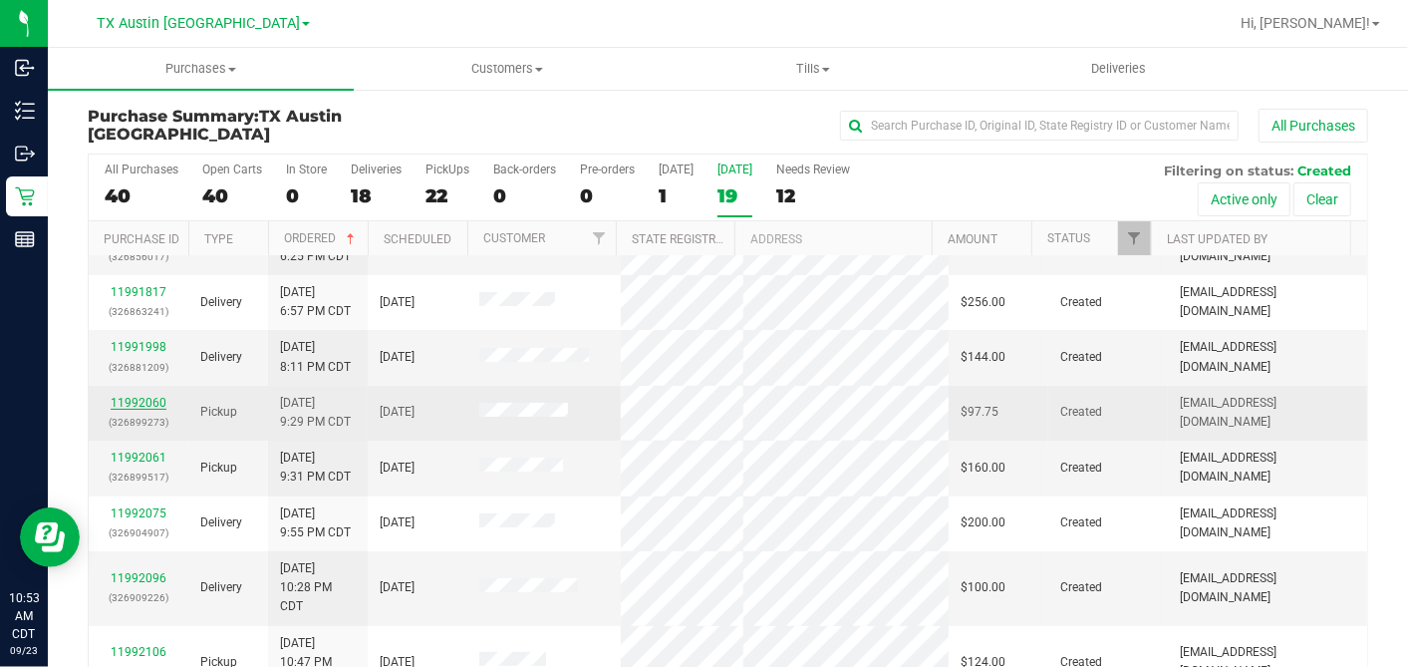
click at [140, 396] on link "11992060" at bounding box center [139, 403] width 56 height 14
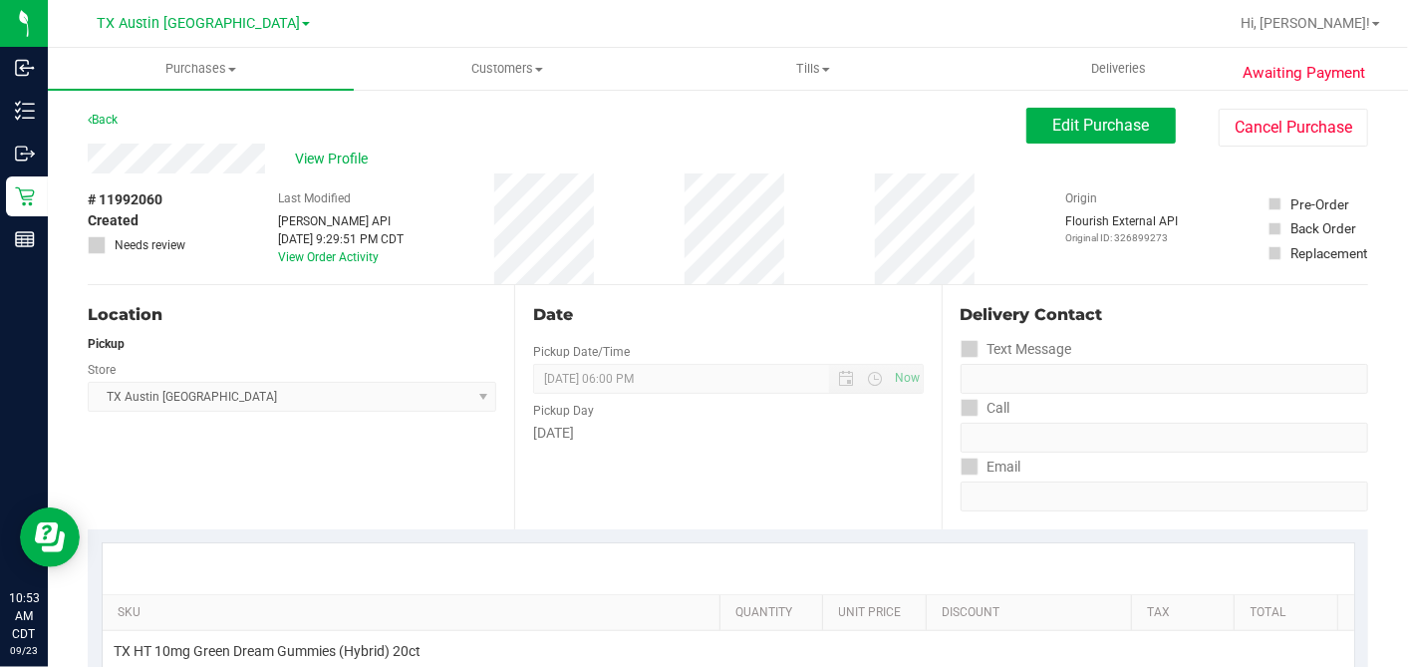
click at [199, 204] on div "# 11992060 Created Needs review Last Modified Jane API Sep 22, 2025 9:29:51 PM …" at bounding box center [728, 228] width 1281 height 111
click at [325, 159] on span "View Profile" at bounding box center [335, 158] width 80 height 21
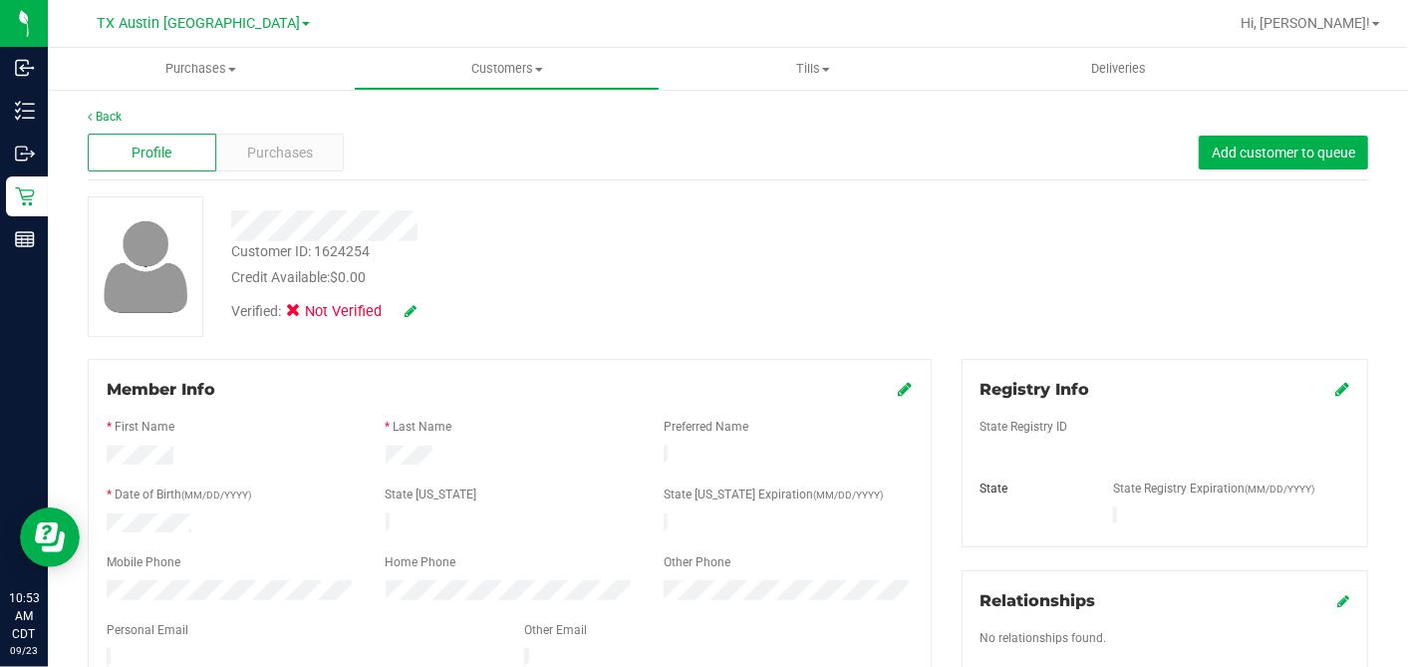
scroll to position [747, 0]
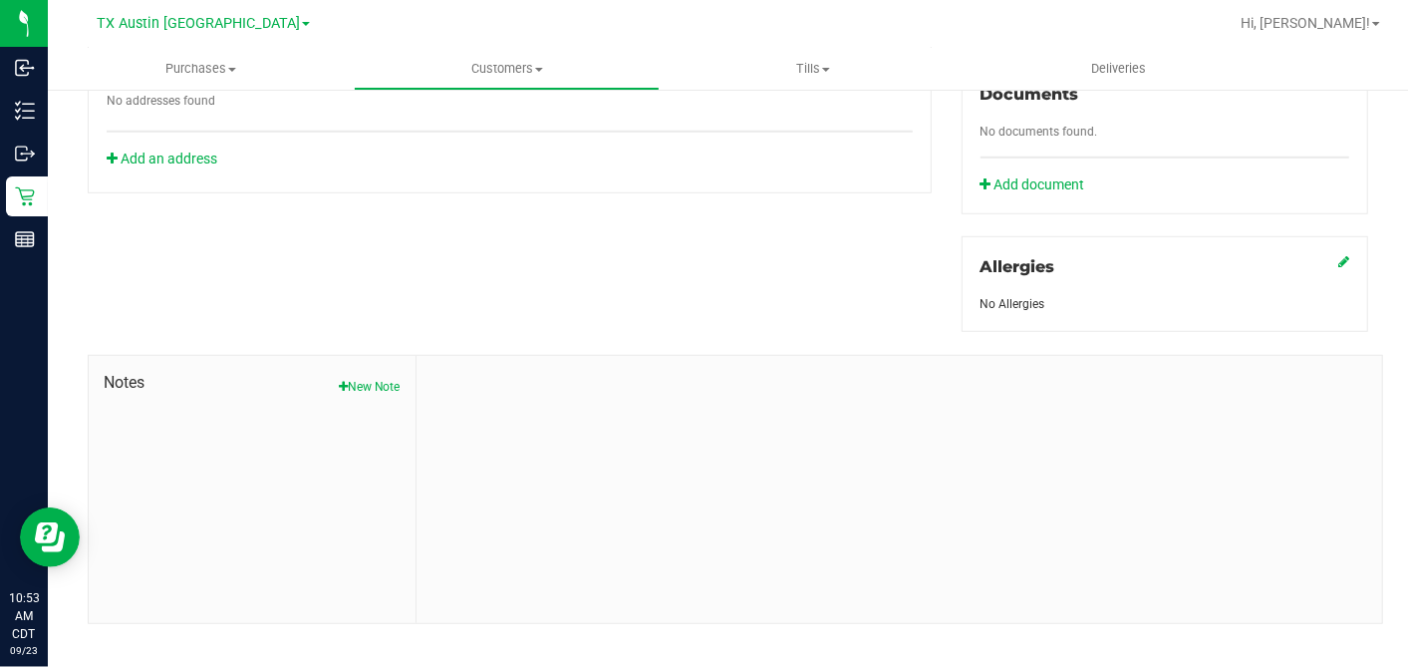
click at [347, 378] on button "New Note" at bounding box center [370, 387] width 62 height 18
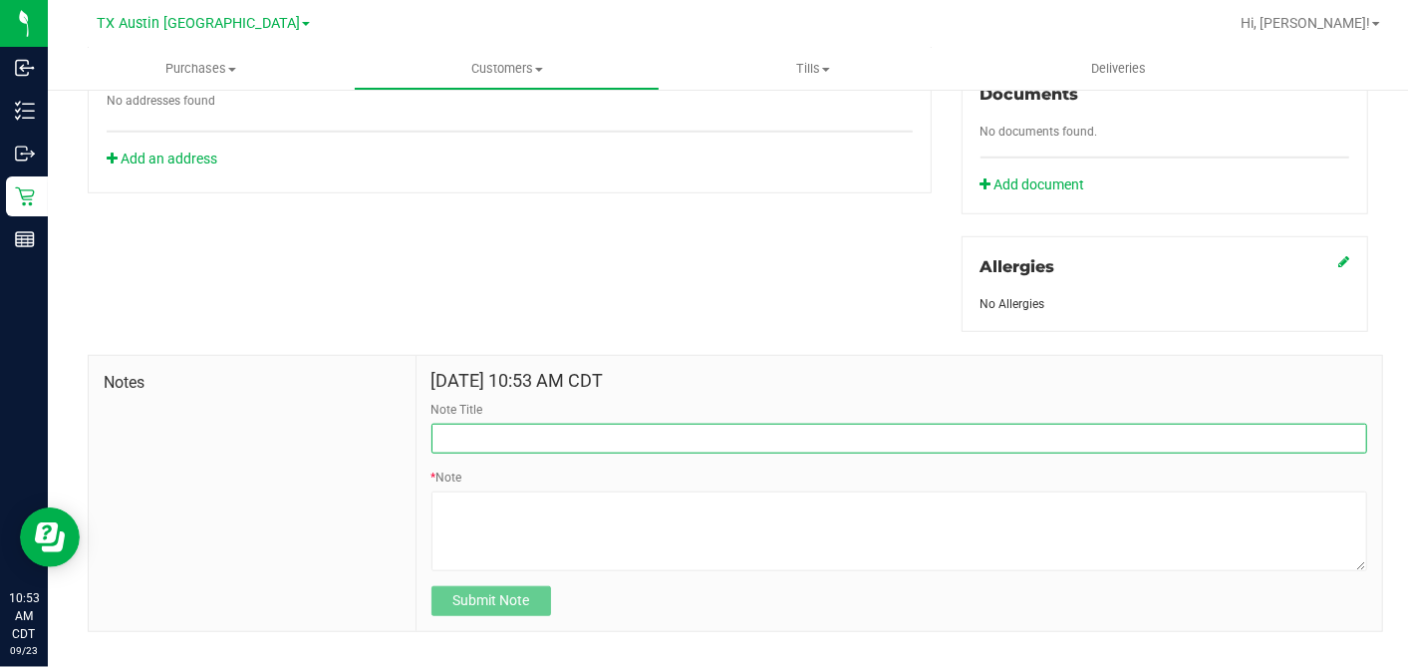
click at [505, 424] on input "Note Title" at bounding box center [900, 439] width 936 height 30
type input "CURT"
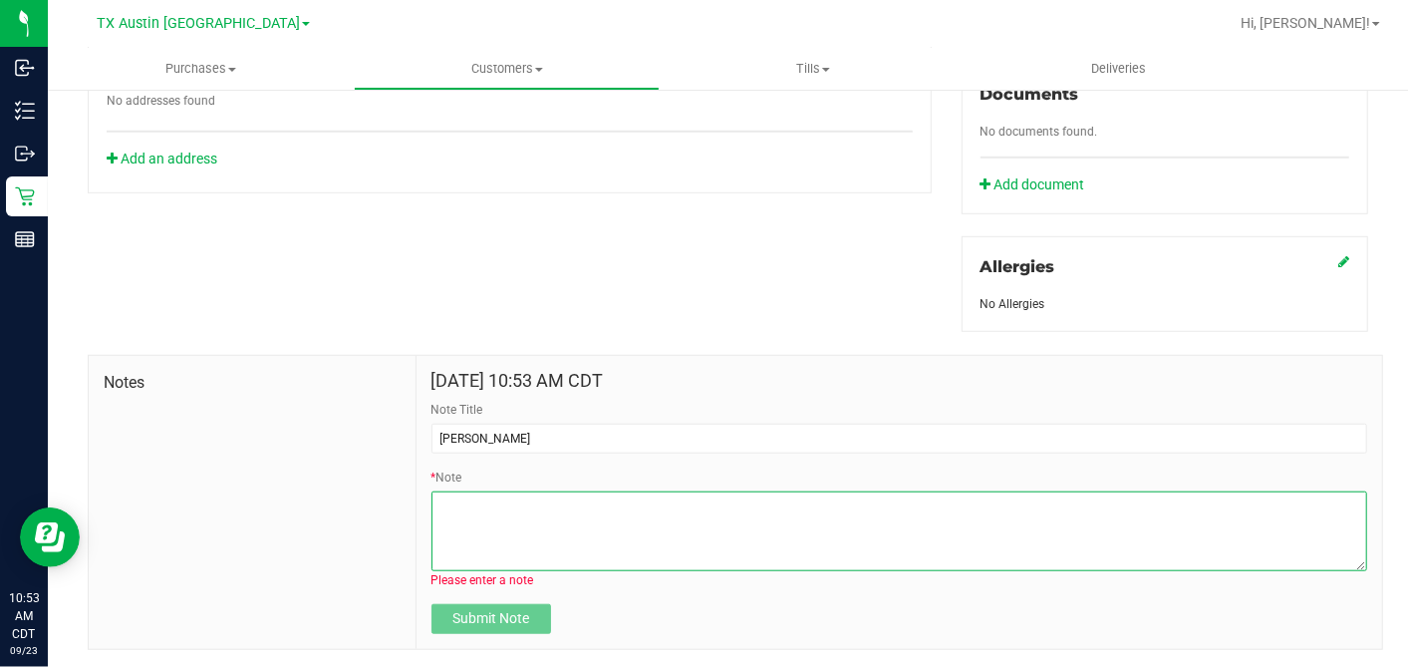
click at [503, 505] on textarea "* Note" at bounding box center [900, 531] width 936 height 80
paste textarea "Patient Name: Jonathan Powell Address: 107 Ringneck Drive Sanger, TX, 76266 Pho…"
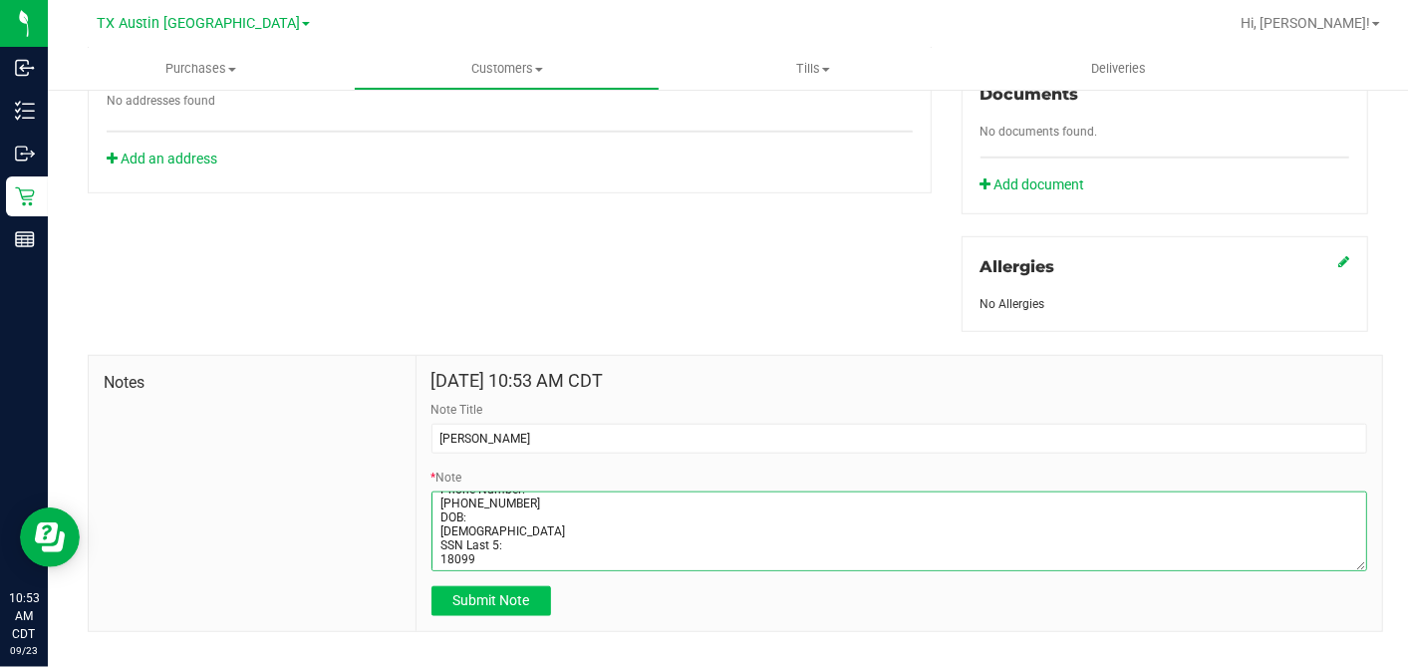
type textarea "Patient Name: Jonathan Powell Address: 107 Ringneck Drive Sanger, TX, 76266 Pho…"
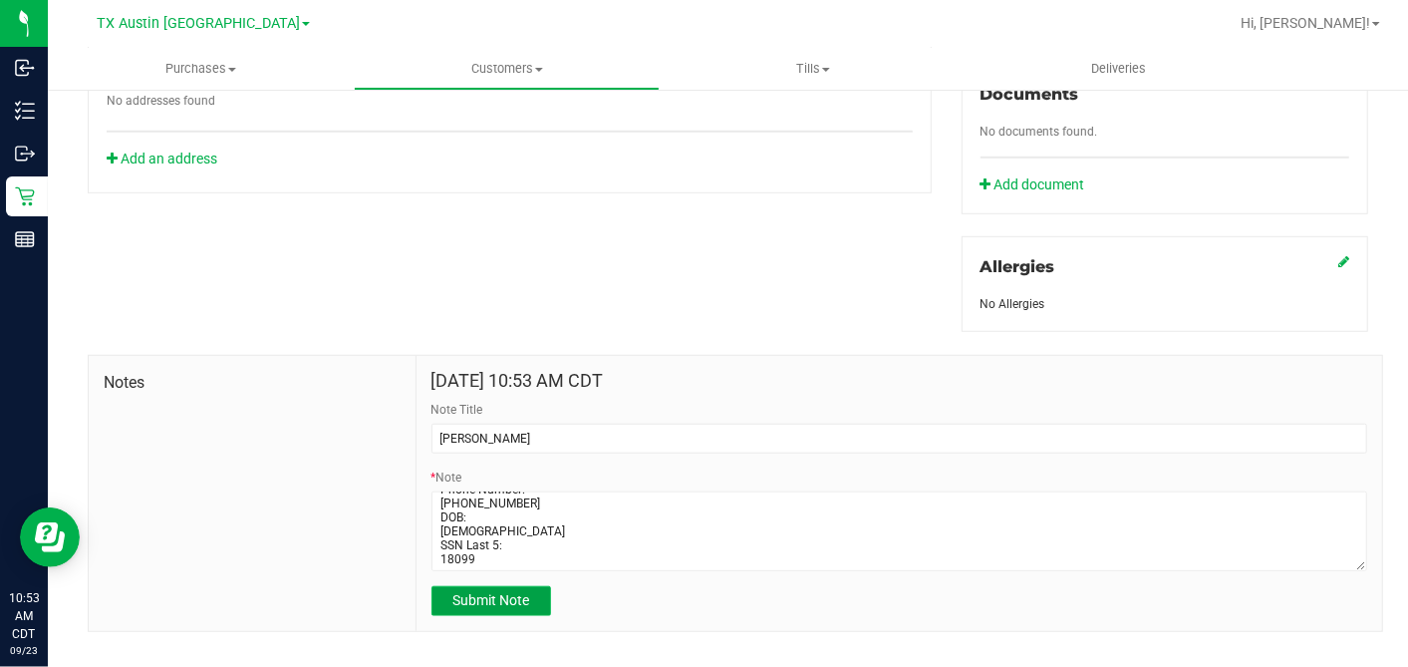
click at [477, 592] on span "Submit Note" at bounding box center [490, 600] width 77 height 16
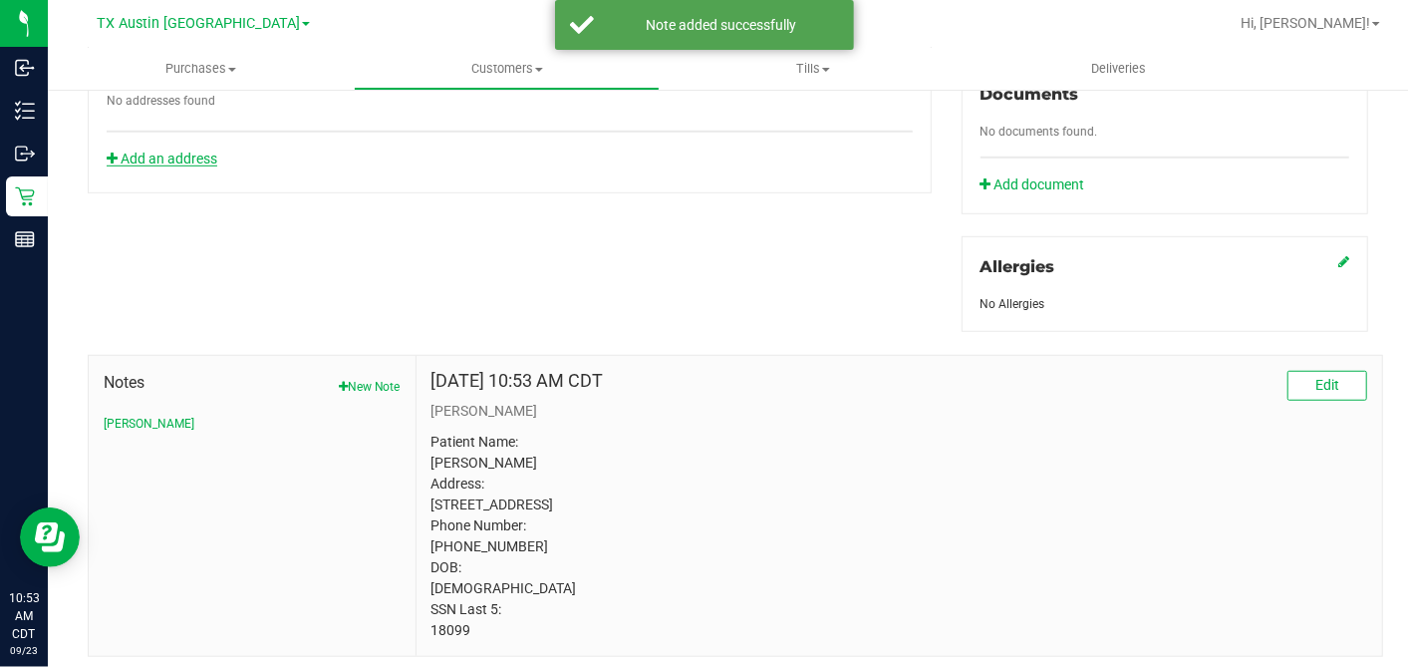
click at [187, 150] on link "Add an address" at bounding box center [162, 158] width 111 height 16
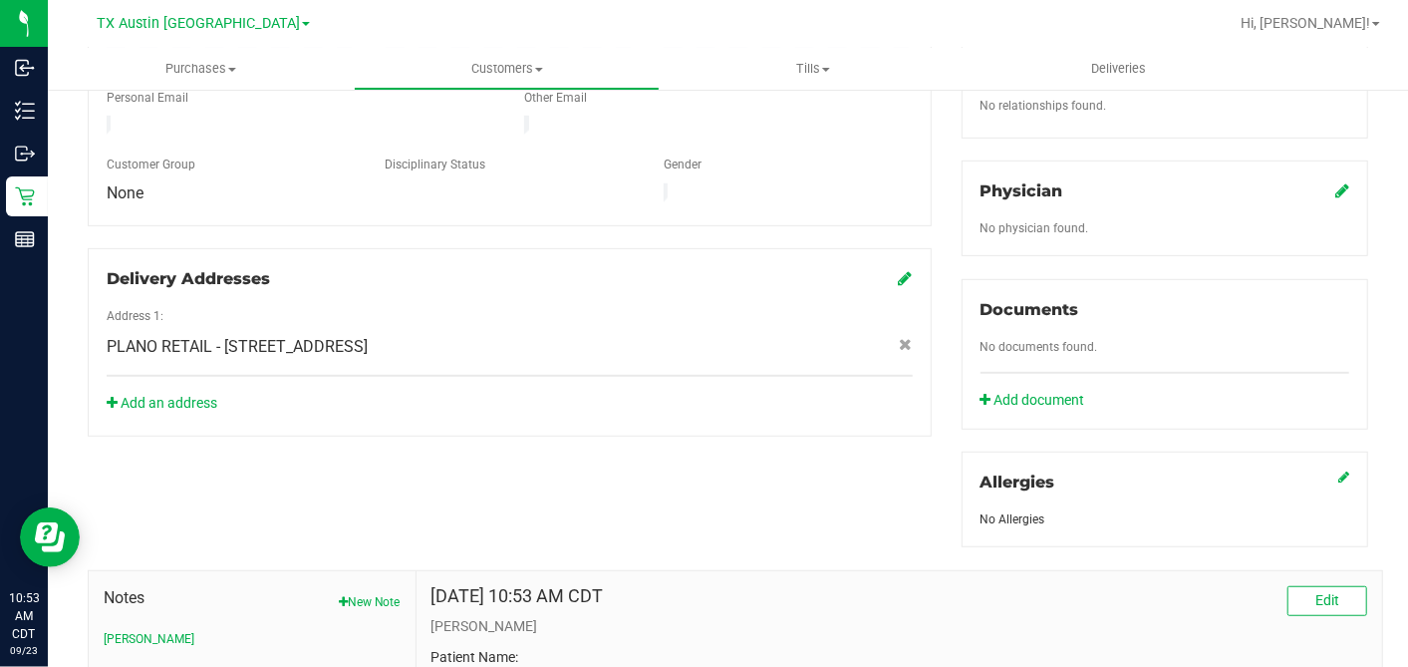
scroll to position [526, 0]
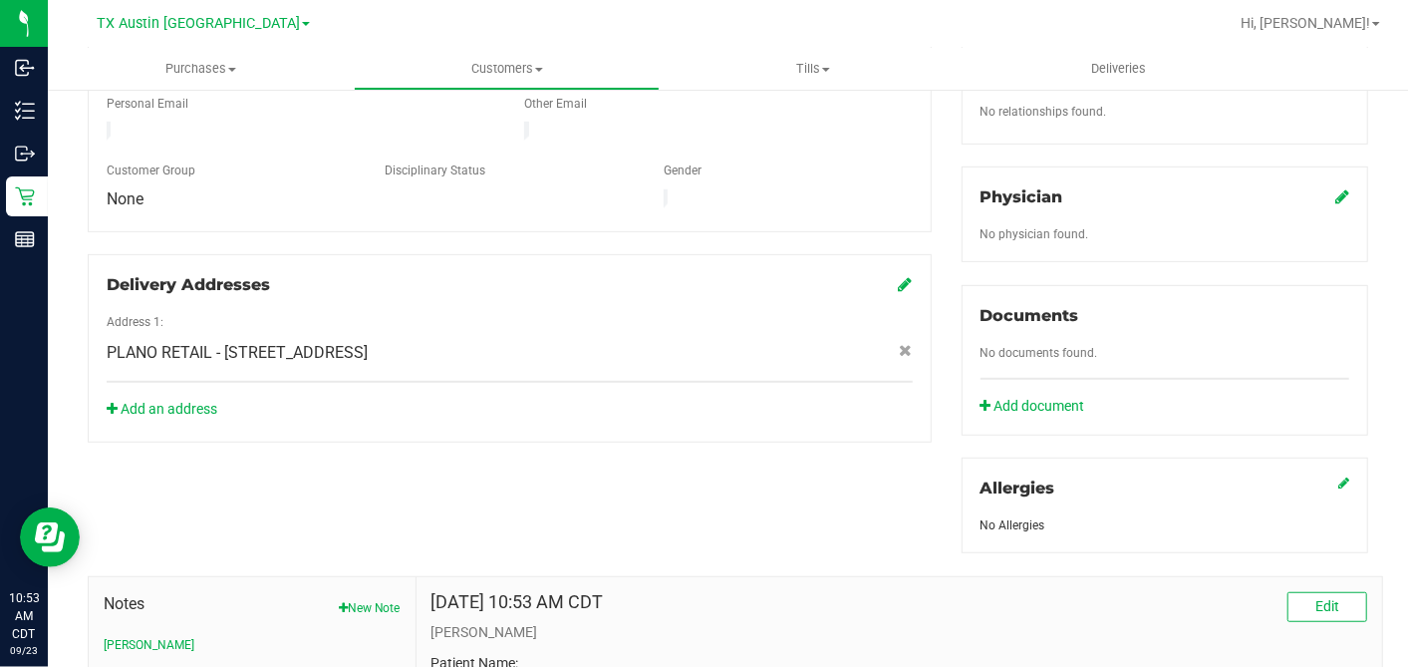
click at [1335, 188] on icon at bounding box center [1342, 196] width 14 height 16
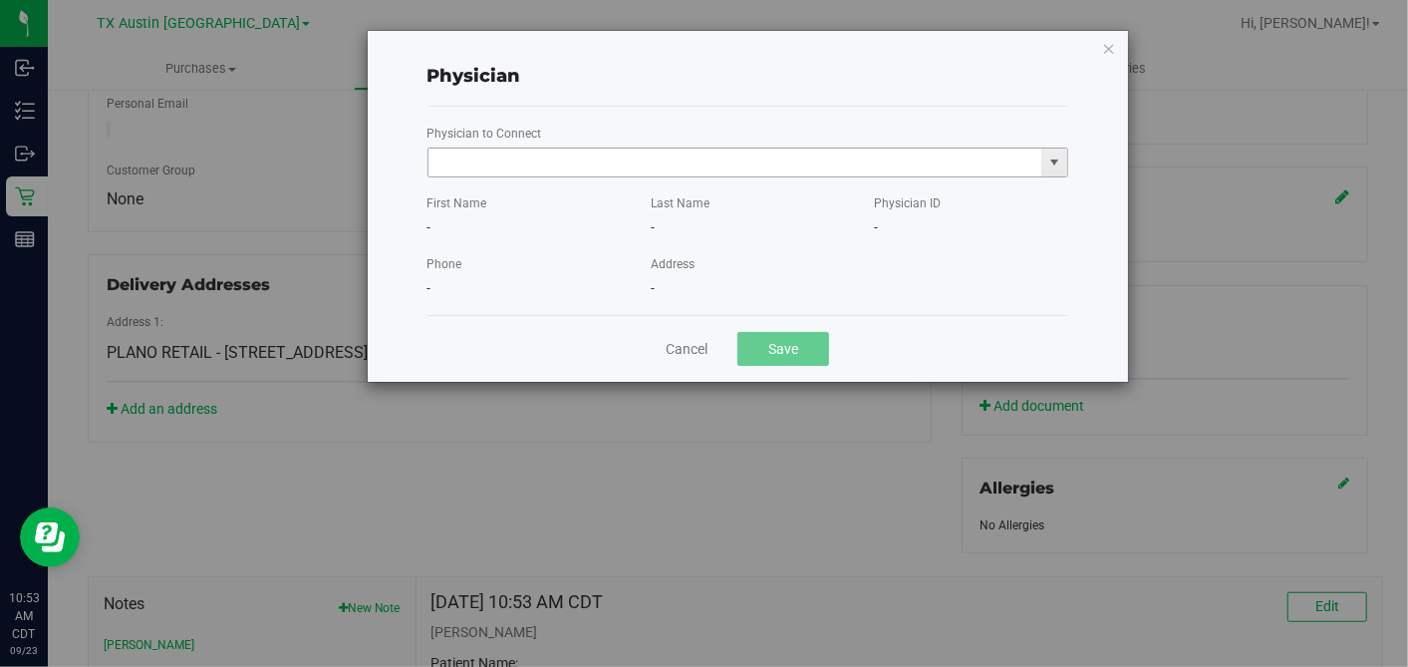
click at [649, 158] on input "text" at bounding box center [736, 162] width 614 height 28
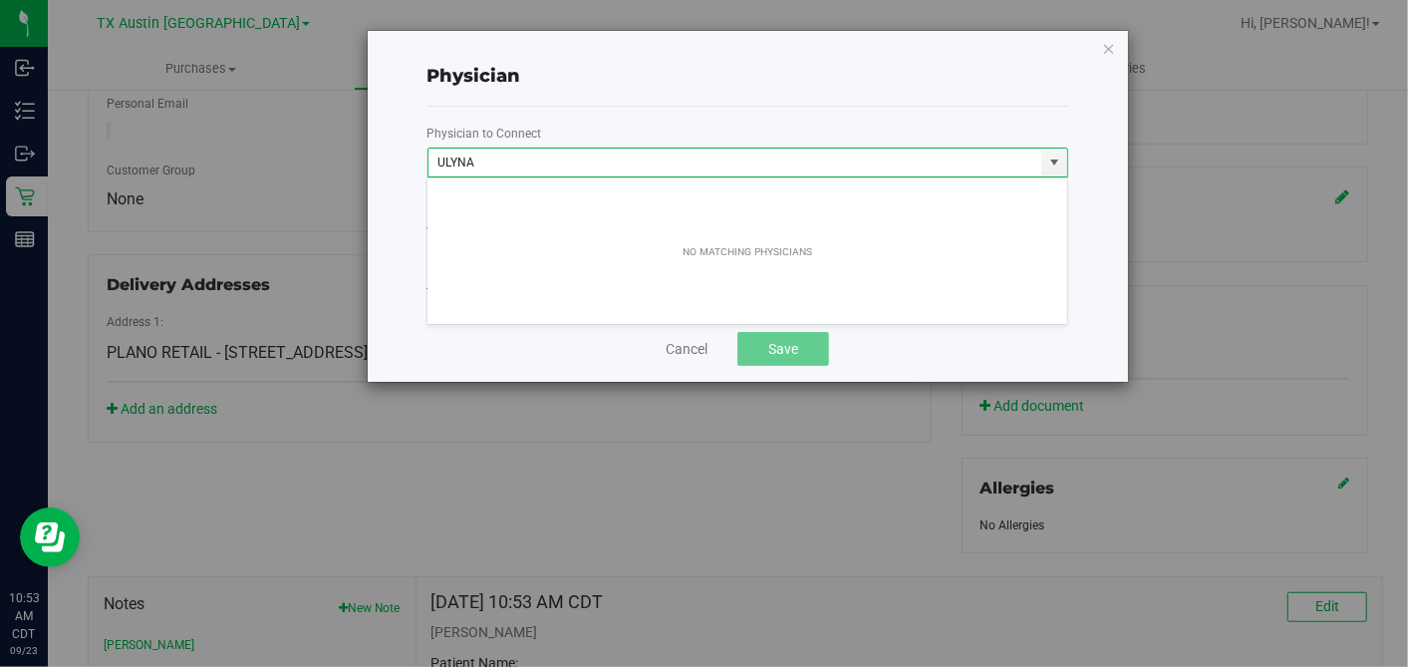
drag, startPoint x: 486, startPoint y: 161, endPoint x: 331, endPoint y: 145, distance: 156.4
click at [332, 146] on div "Physician Physician to Connect ULYNA First Name - Last Name - Physician ID - Ph…" at bounding box center [712, 206] width 834 height 353
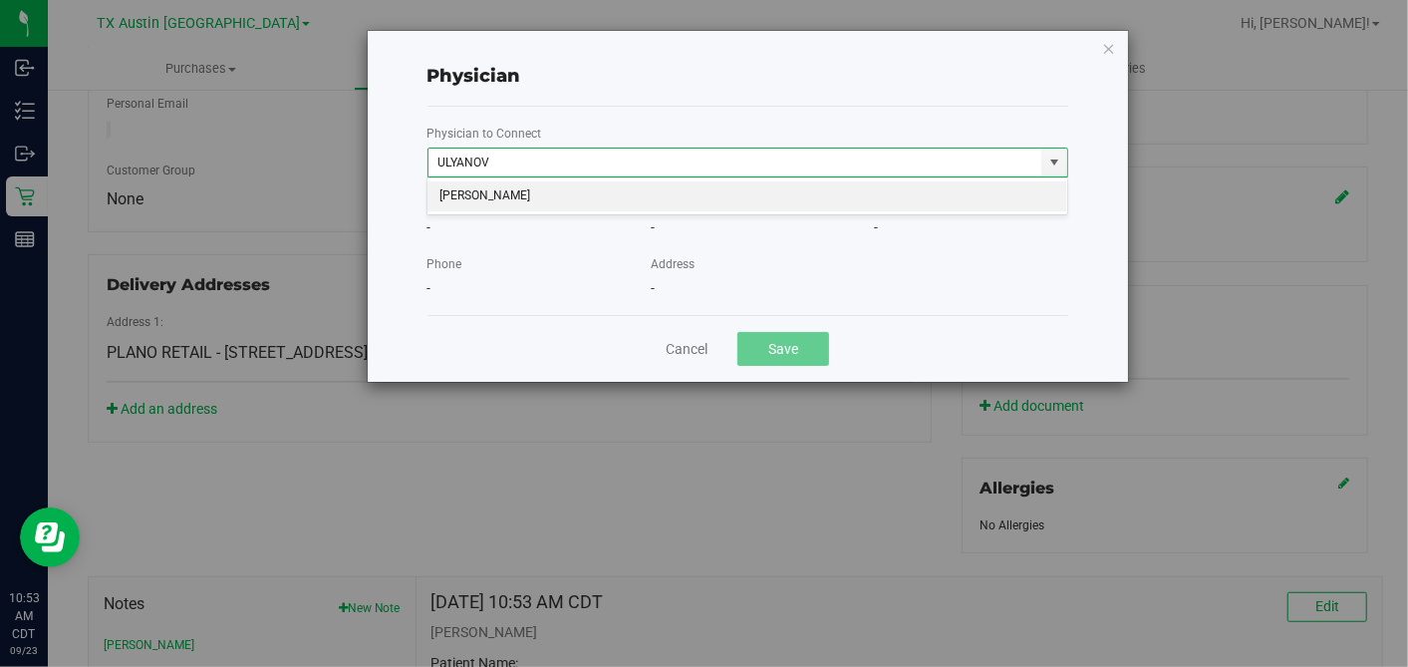
click at [443, 183] on li "PHILLIP ULYANOVSKIY" at bounding box center [748, 196] width 640 height 30
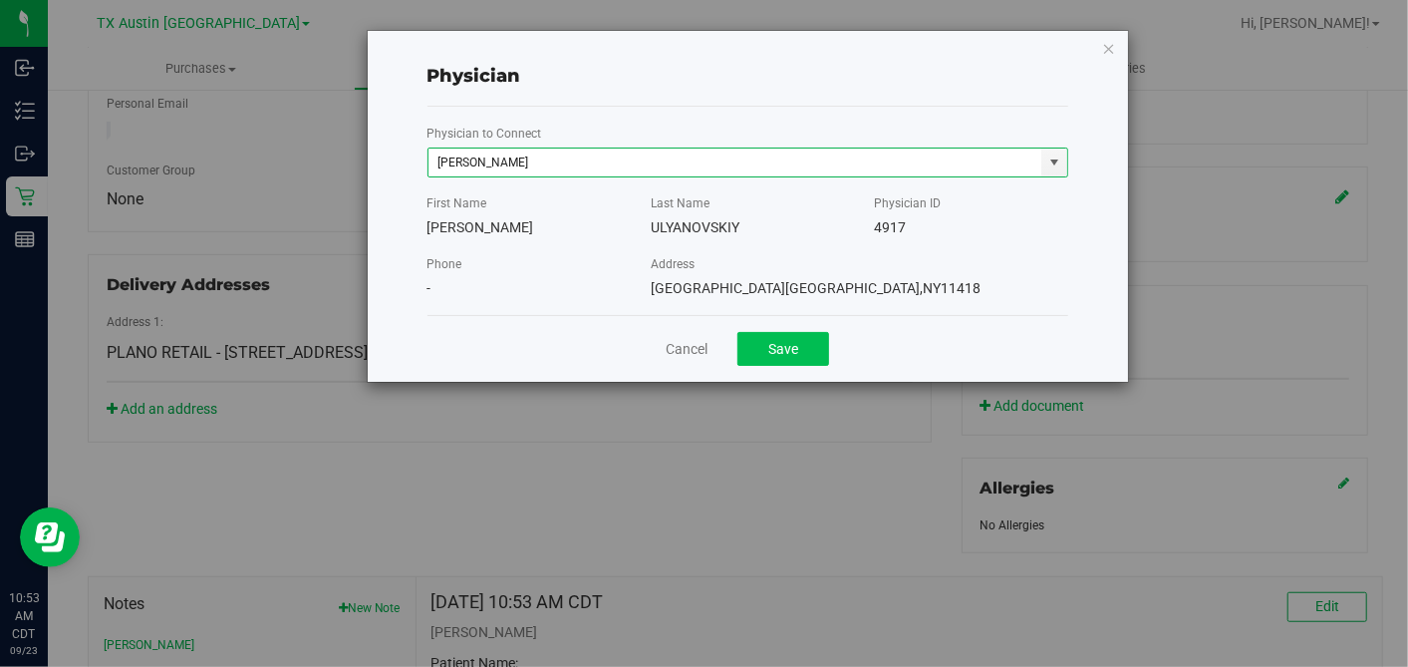
type input "PHILLIP ULYANOVSKIY"
click at [743, 354] on button "Save" at bounding box center [783, 349] width 92 height 34
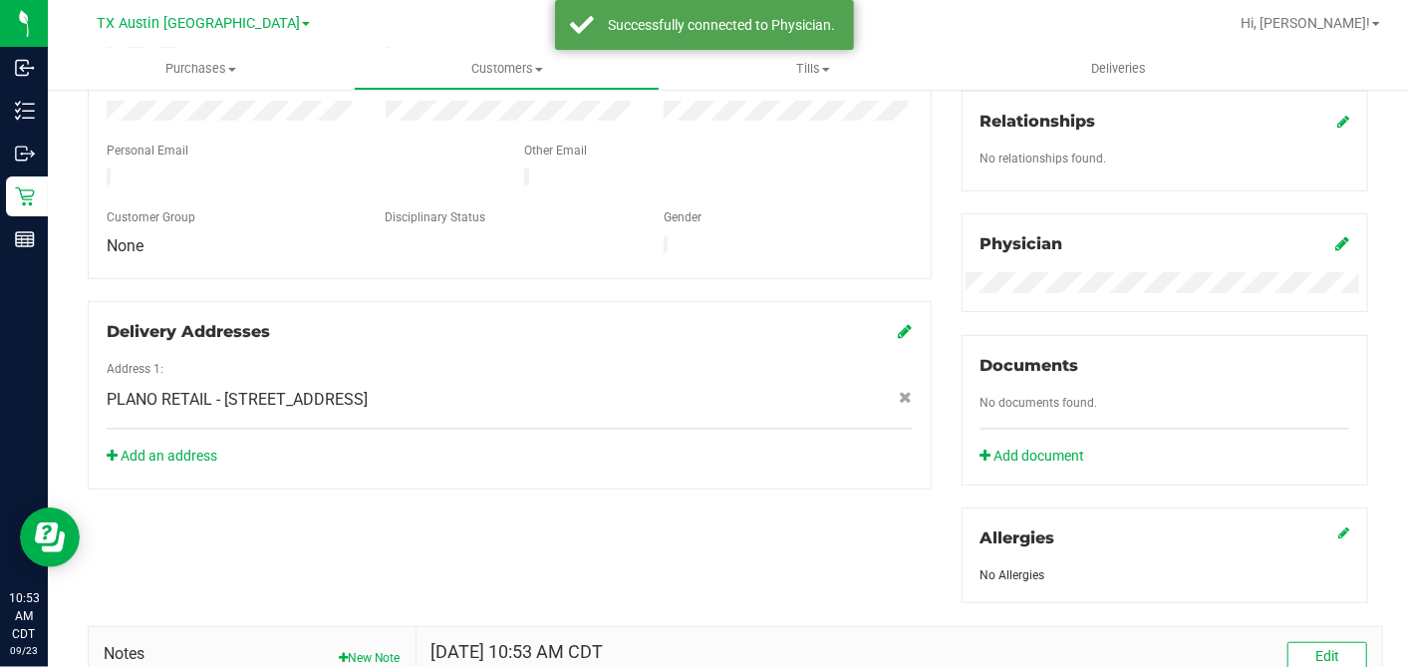
scroll to position [83, 0]
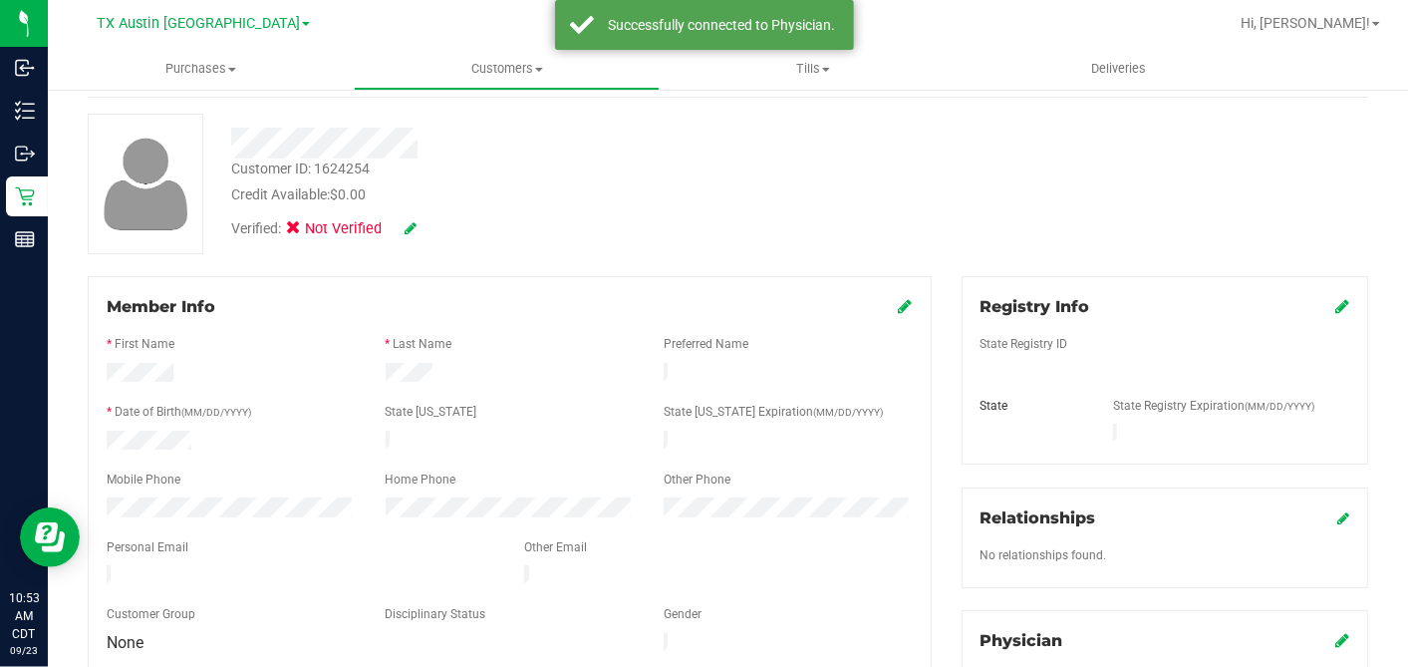
click at [1335, 307] on icon at bounding box center [1342, 306] width 14 height 16
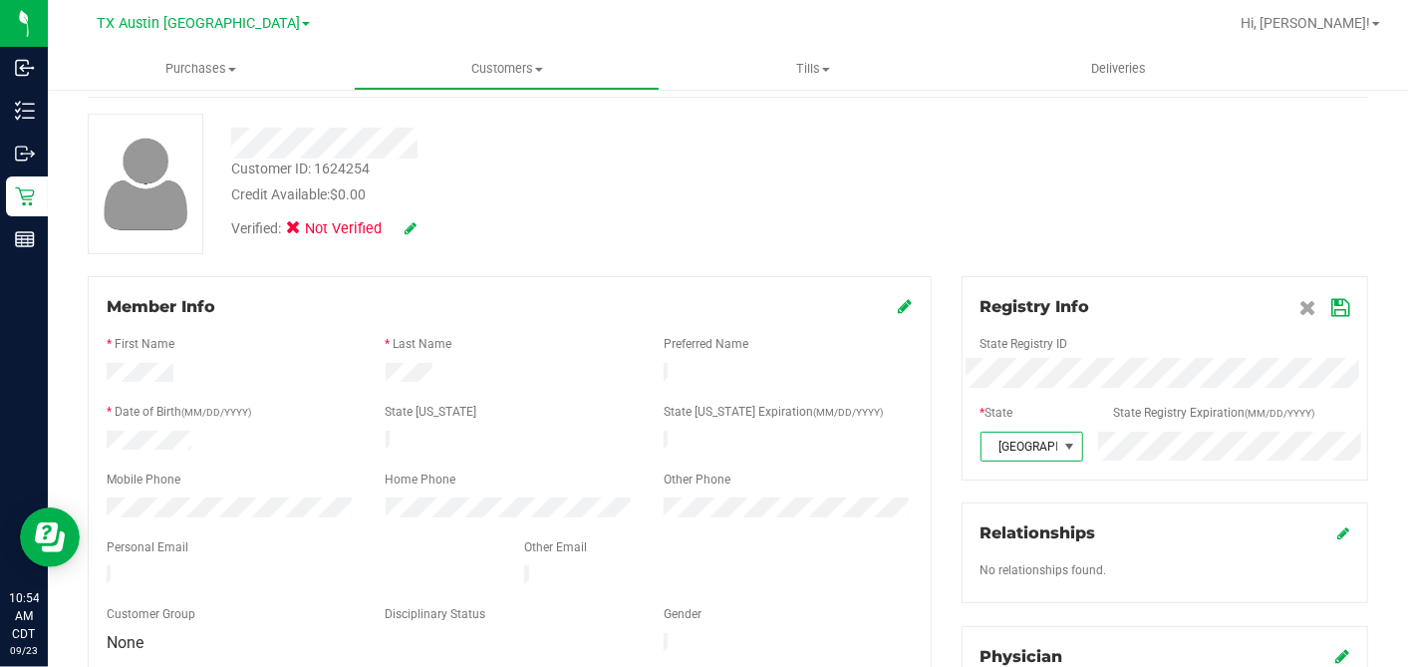
click at [1331, 305] on icon at bounding box center [1340, 308] width 18 height 16
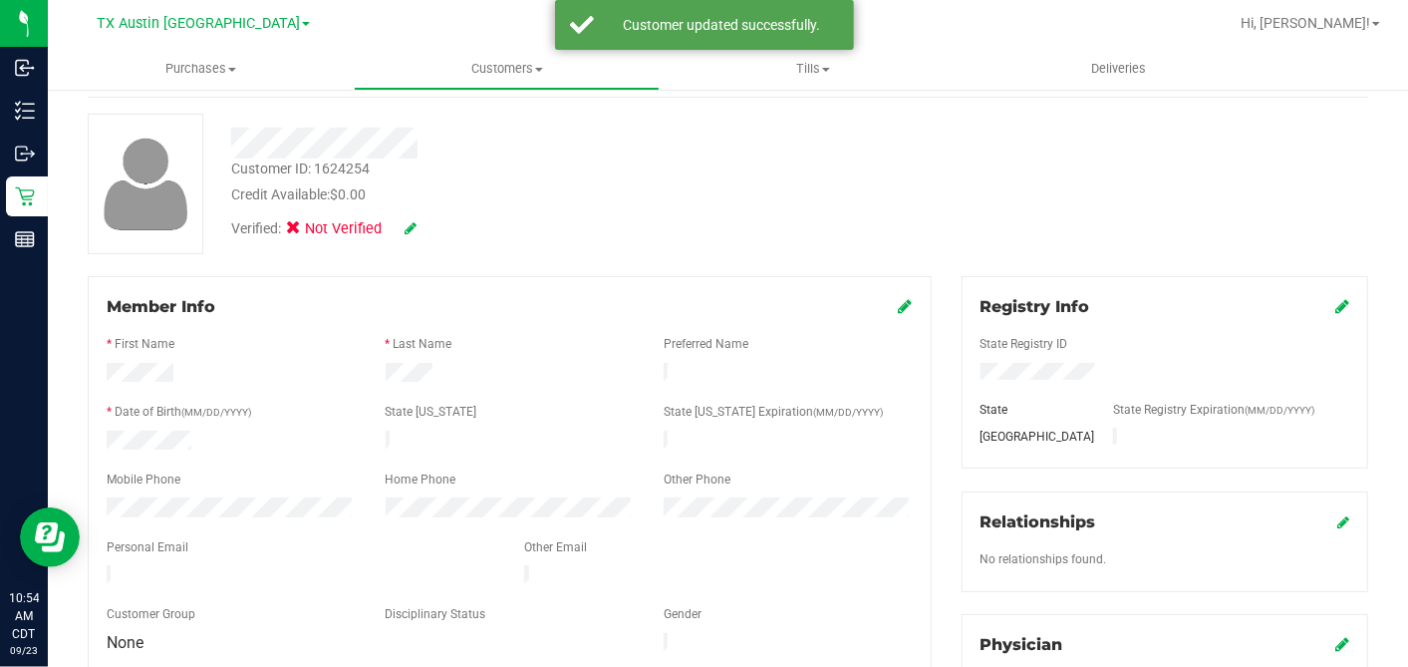
click at [899, 310] on icon at bounding box center [906, 306] width 14 height 16
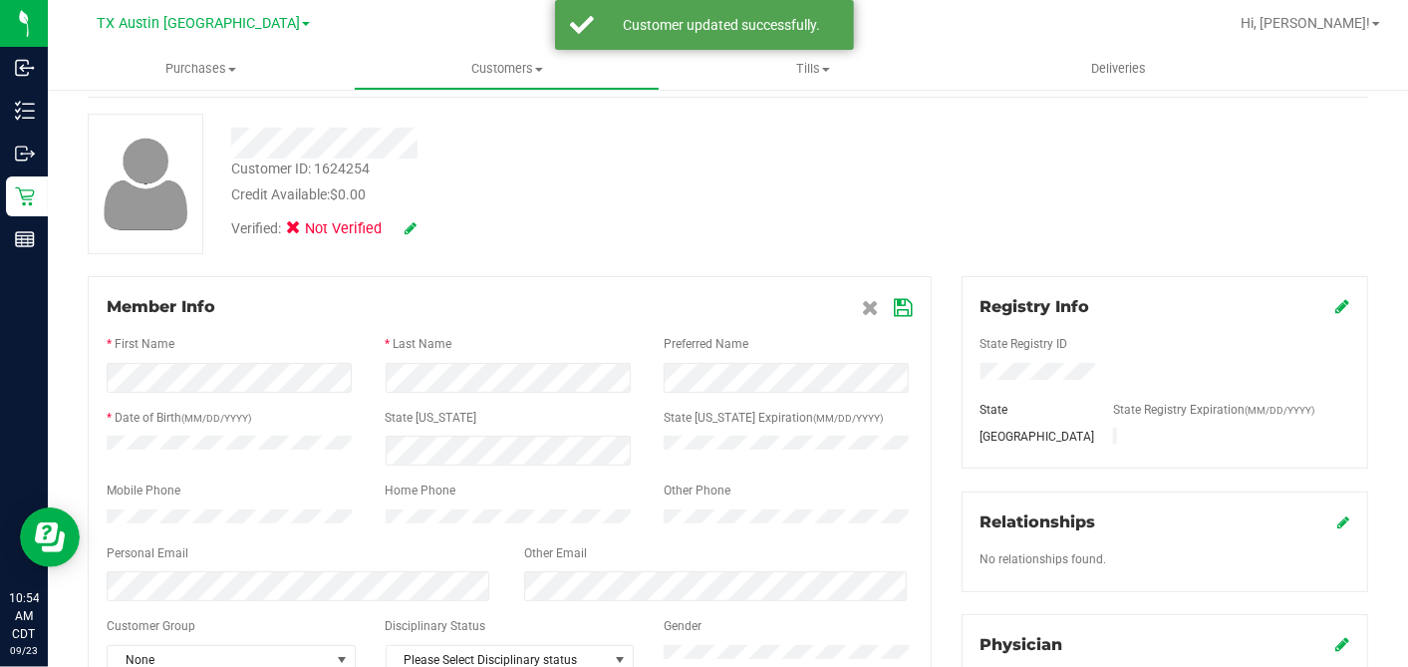
click at [895, 307] on icon at bounding box center [904, 308] width 18 height 16
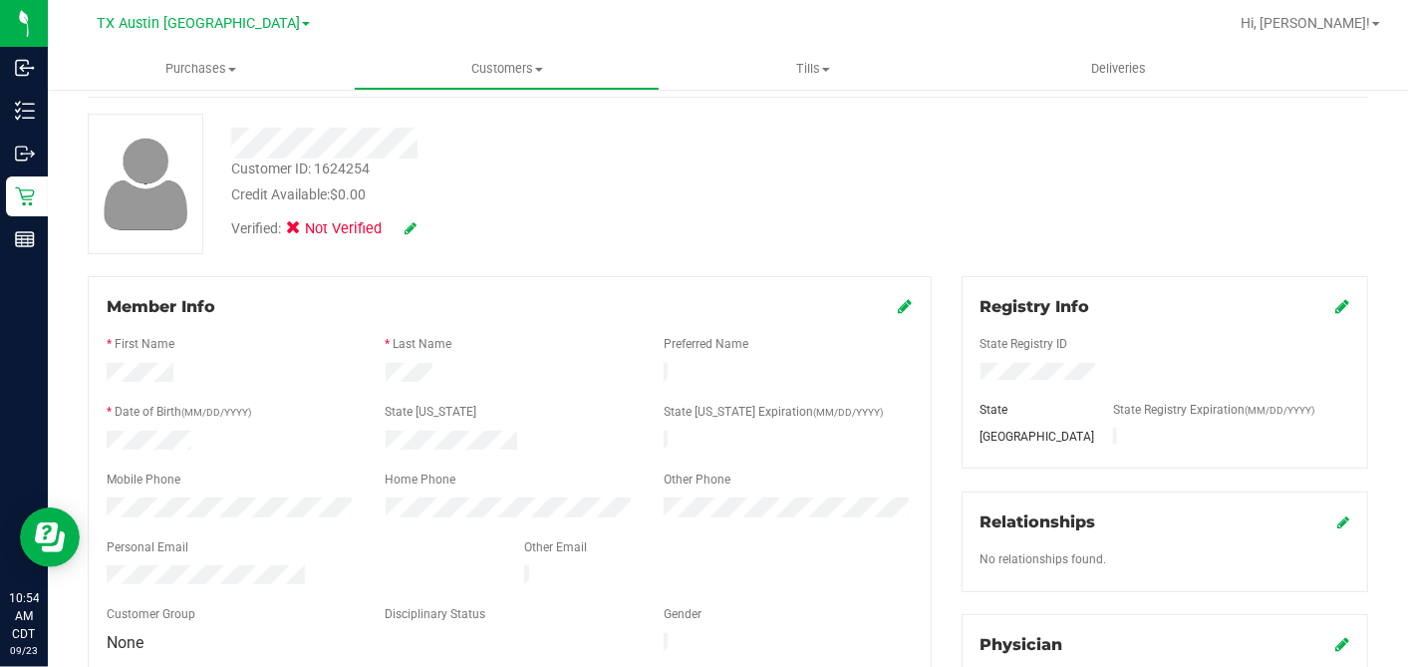
click at [419, 226] on div "Verified: Not Verified" at bounding box center [325, 229] width 218 height 22
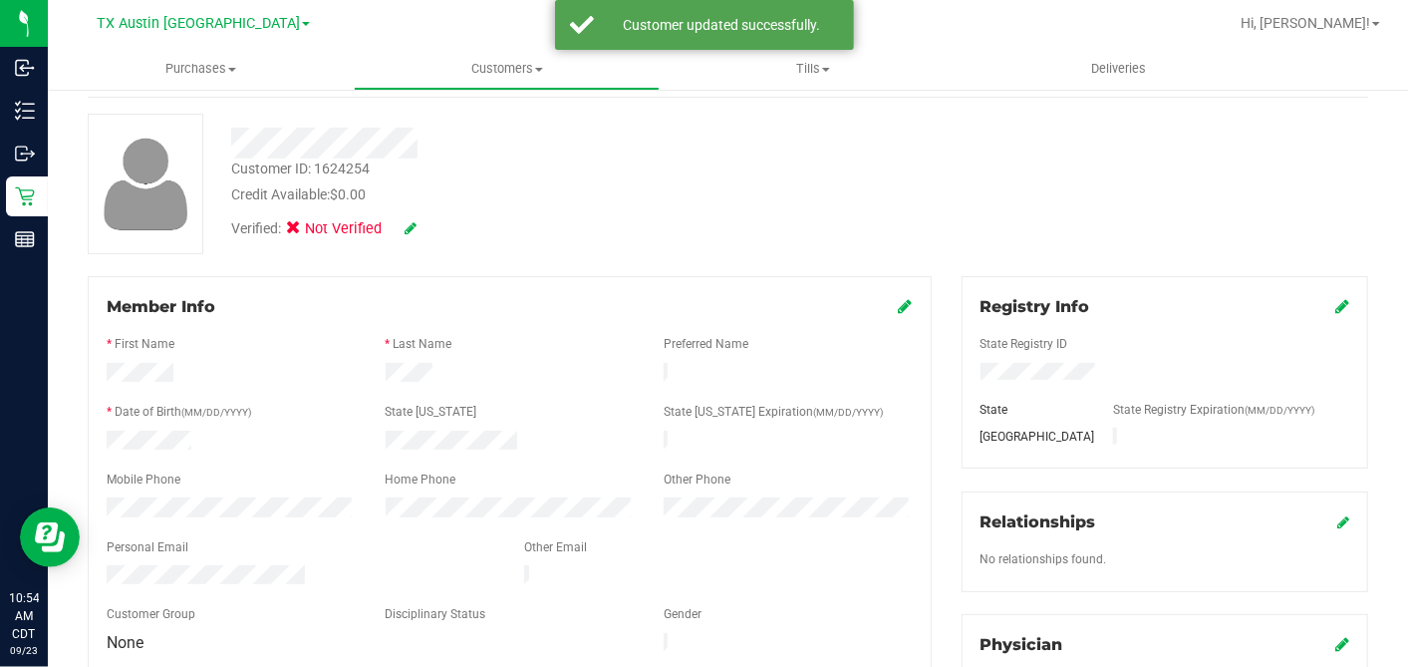
click at [413, 224] on icon at bounding box center [411, 228] width 12 height 14
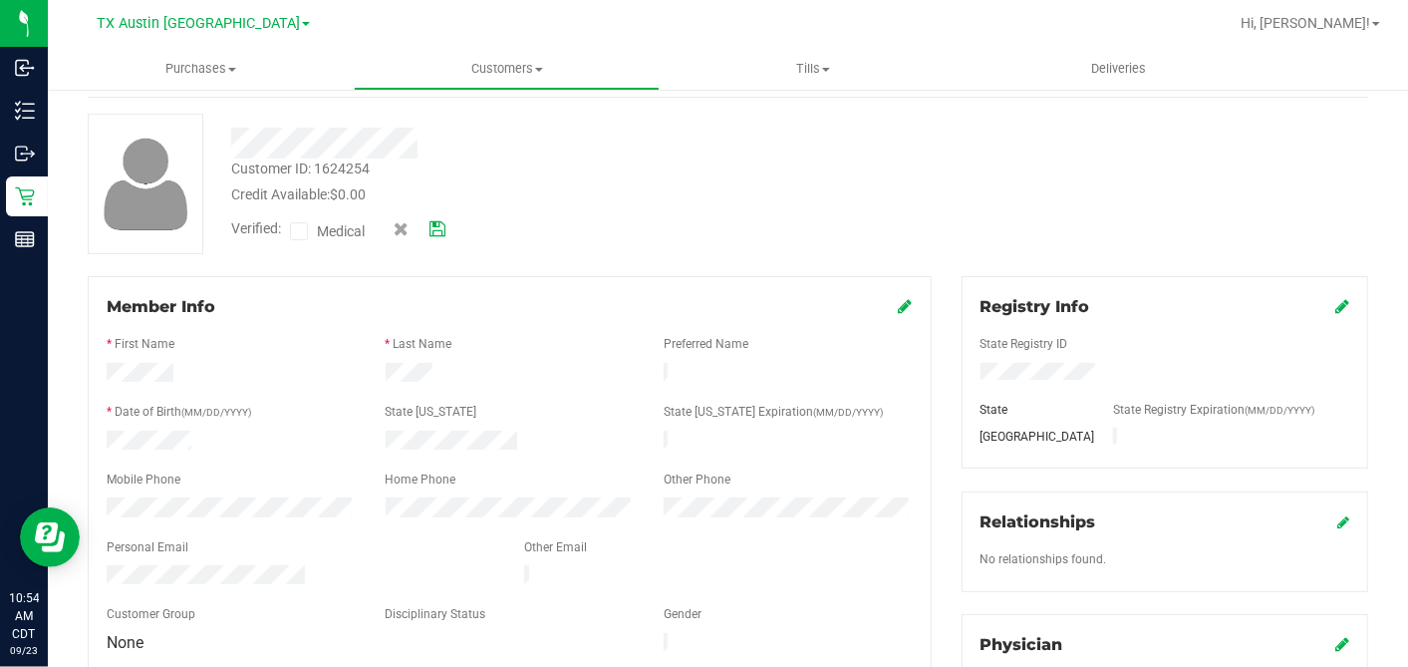
click at [302, 231] on icon at bounding box center [299, 231] width 13 height 0
click at [0, 0] on input "Medical" at bounding box center [0, 0] width 0 height 0
click at [436, 230] on icon at bounding box center [438, 229] width 16 height 14
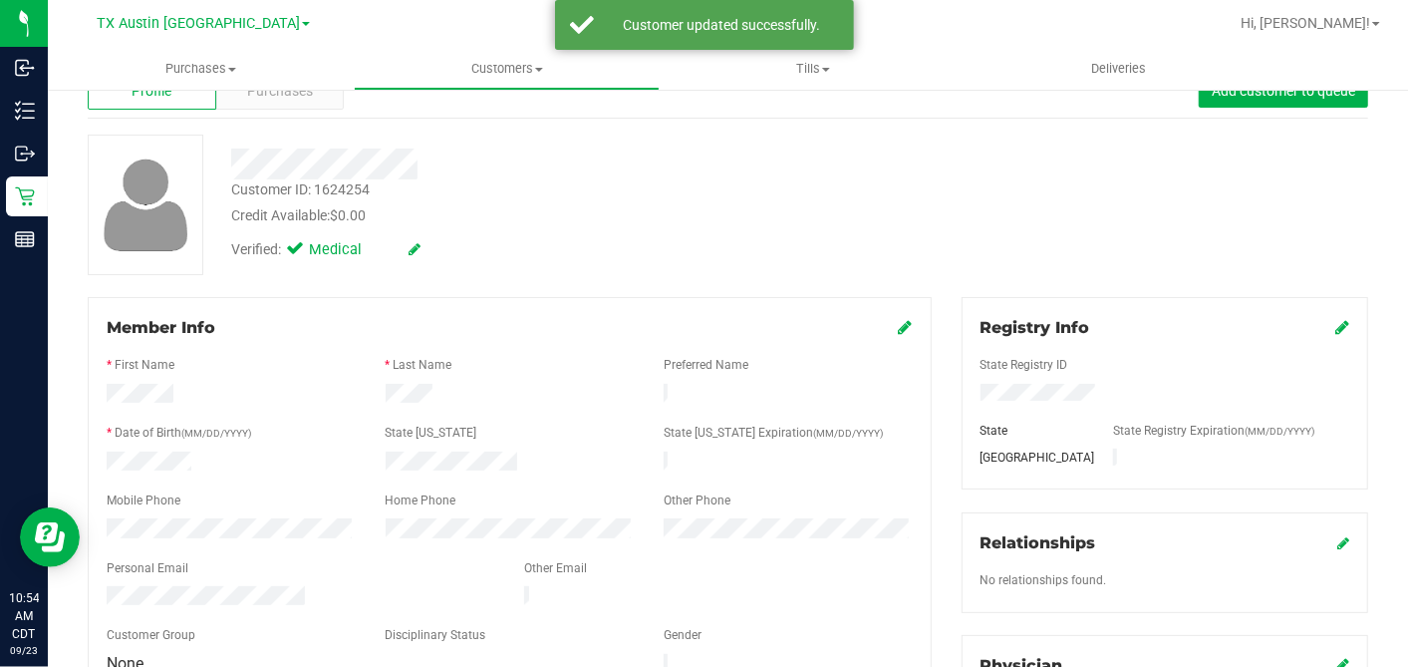
scroll to position [0, 0]
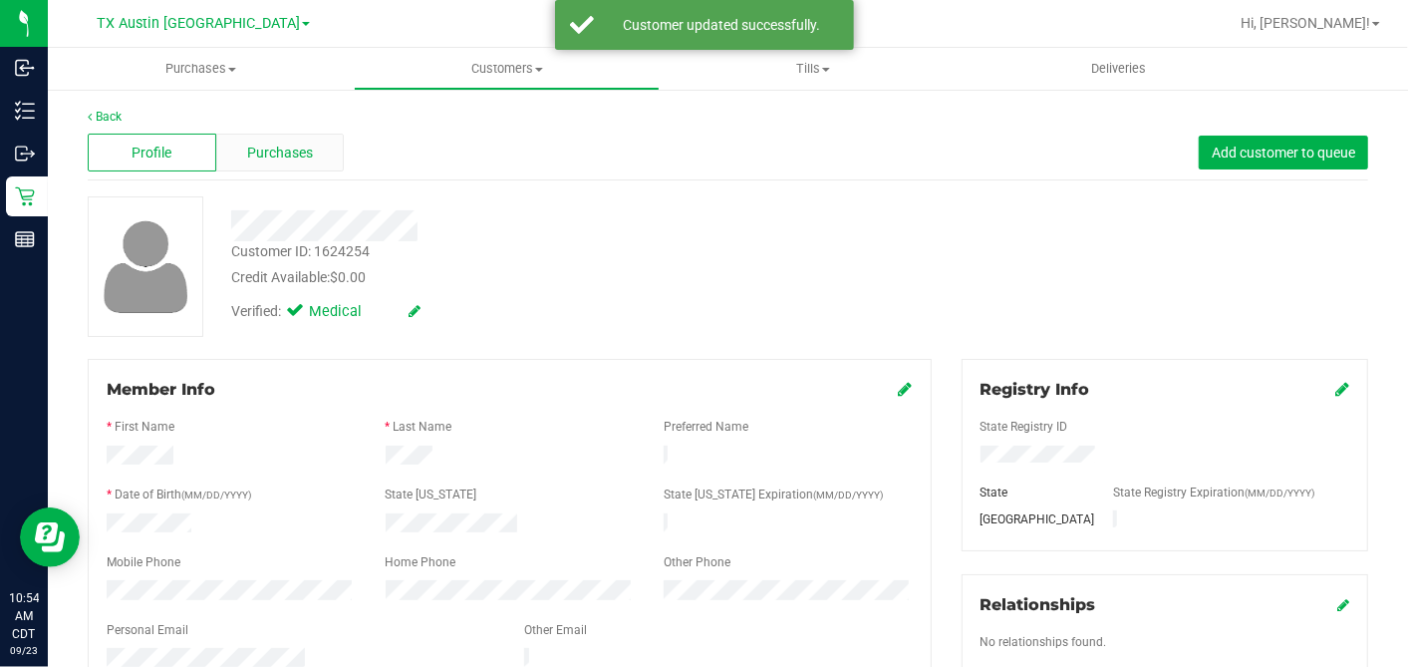
click at [266, 161] on span "Purchases" at bounding box center [280, 153] width 66 height 21
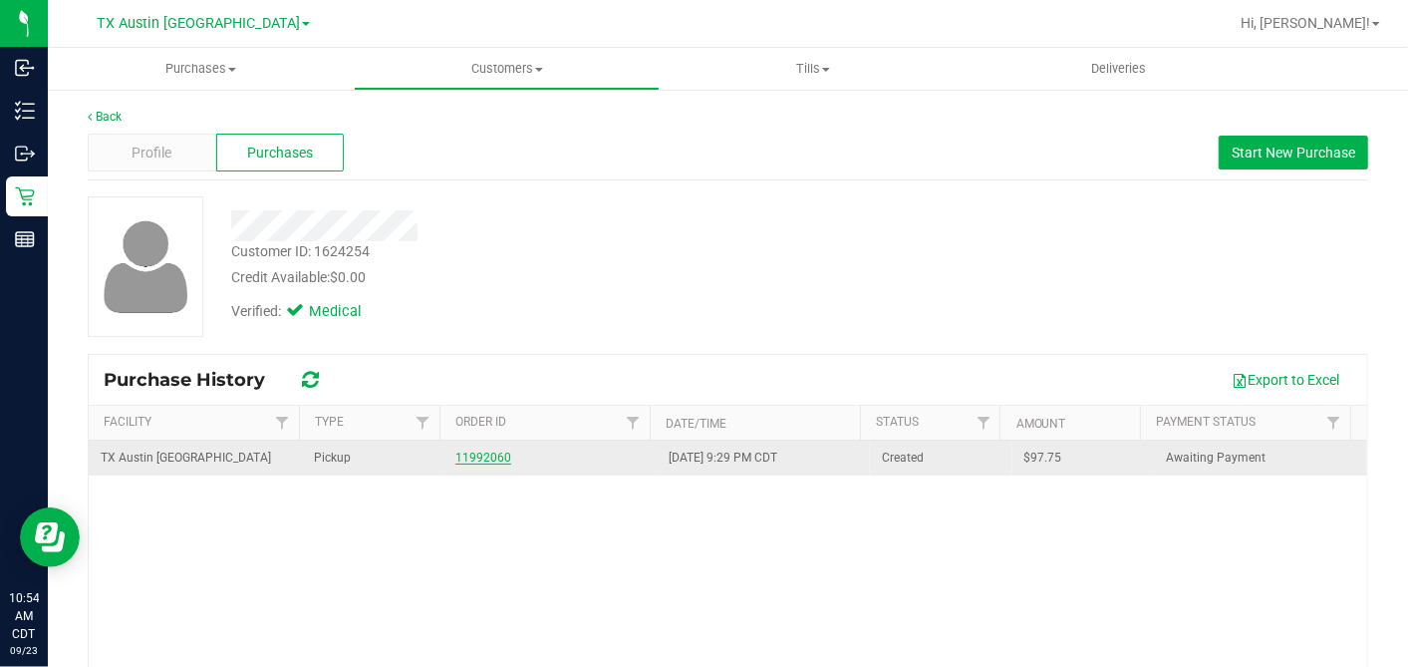
click at [463, 460] on link "11992060" at bounding box center [483, 457] width 56 height 14
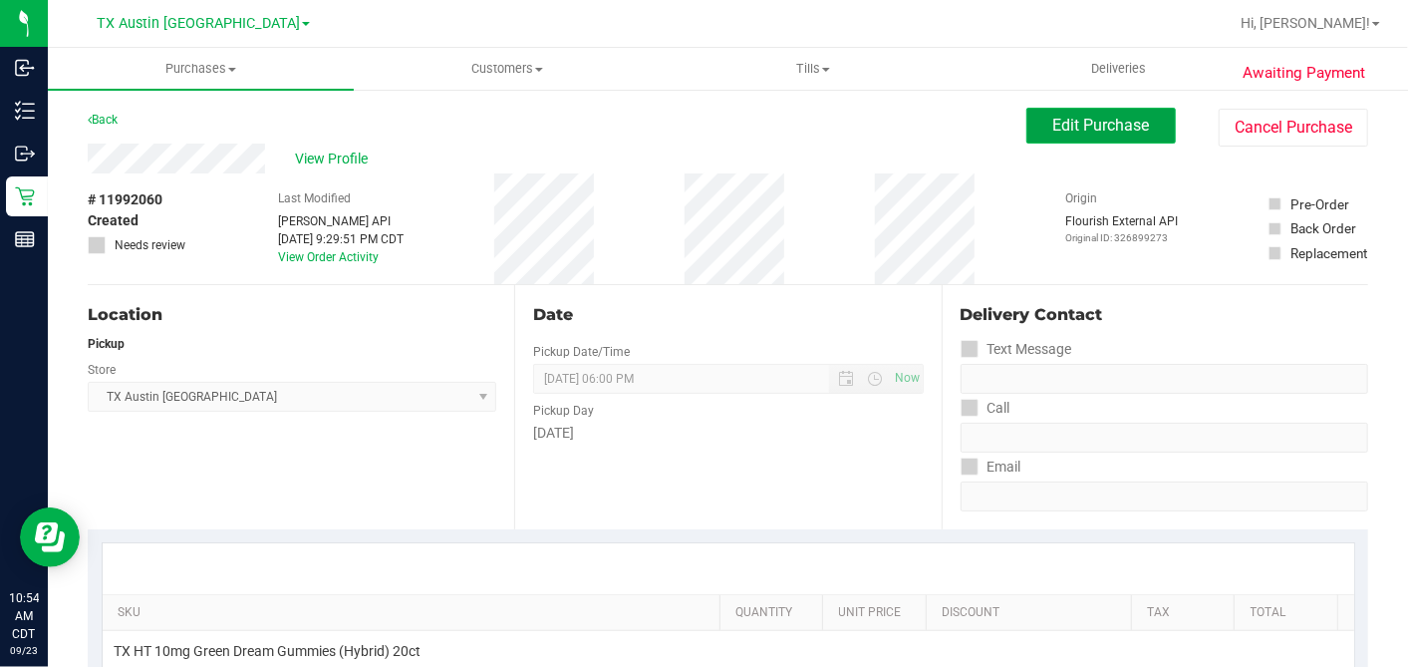
click at [1097, 118] on span "Edit Purchase" at bounding box center [1101, 125] width 97 height 19
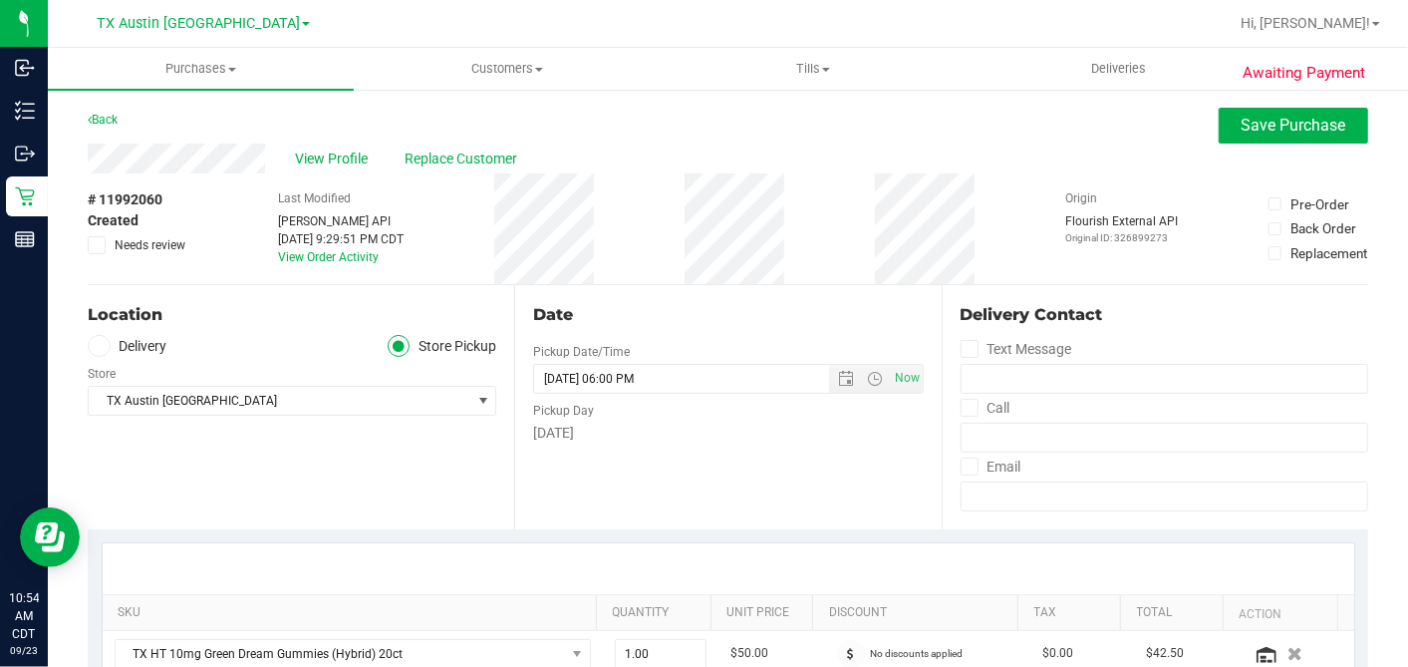
click at [104, 347] on span at bounding box center [99, 346] width 23 height 23
click at [0, 0] on input "Delivery" at bounding box center [0, 0] width 0 height 0
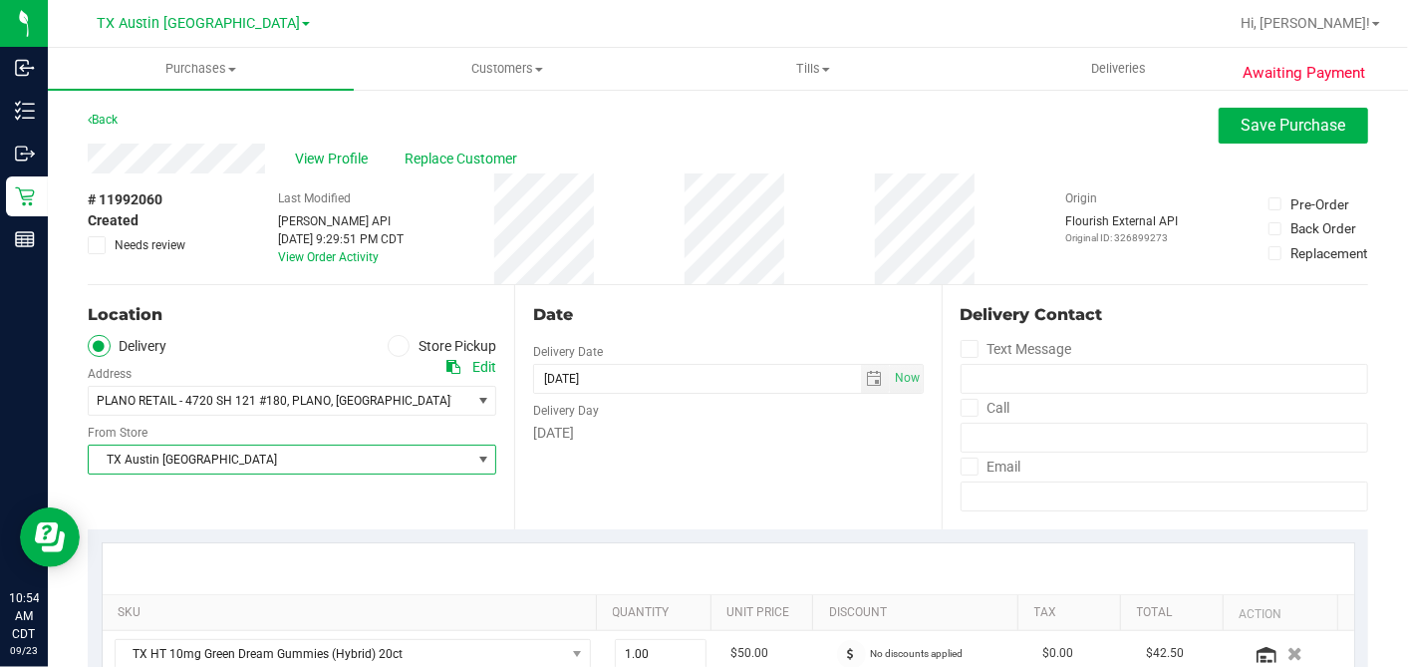
click at [171, 456] on span "TX Austin [GEOGRAPHIC_DATA]" at bounding box center [280, 459] width 382 height 28
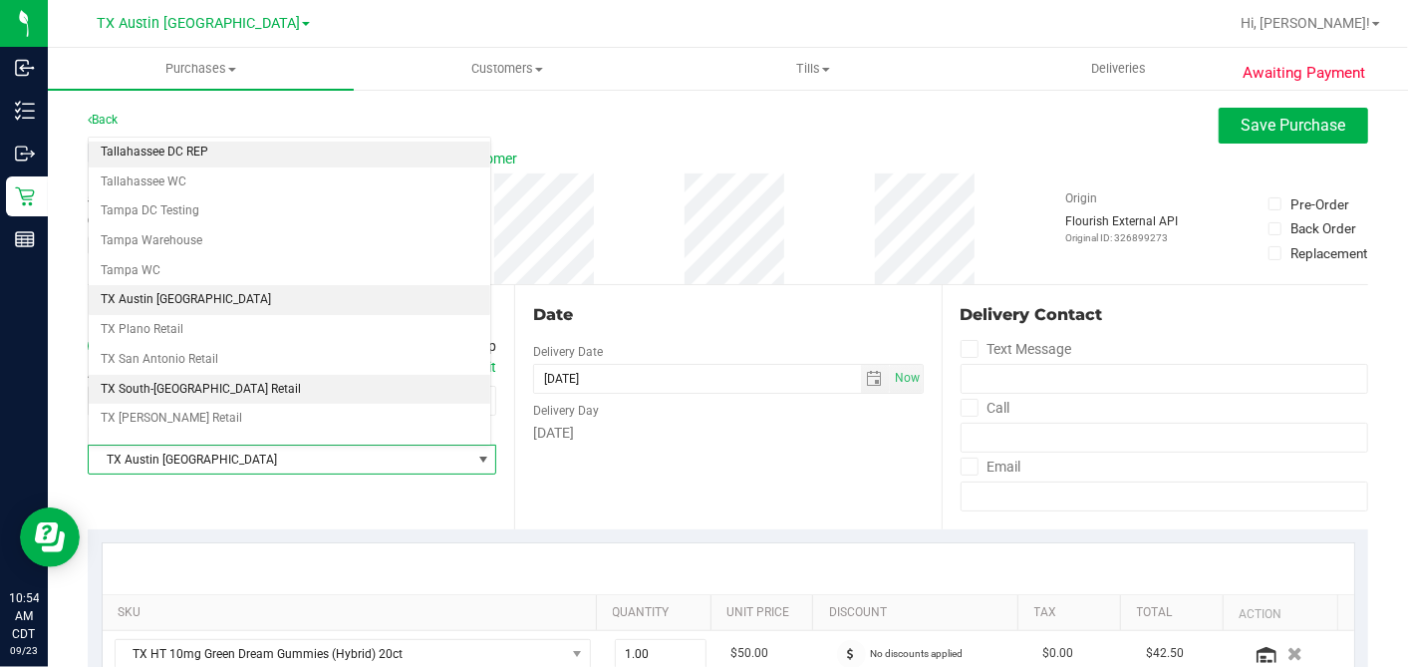
scroll to position [1417, 0]
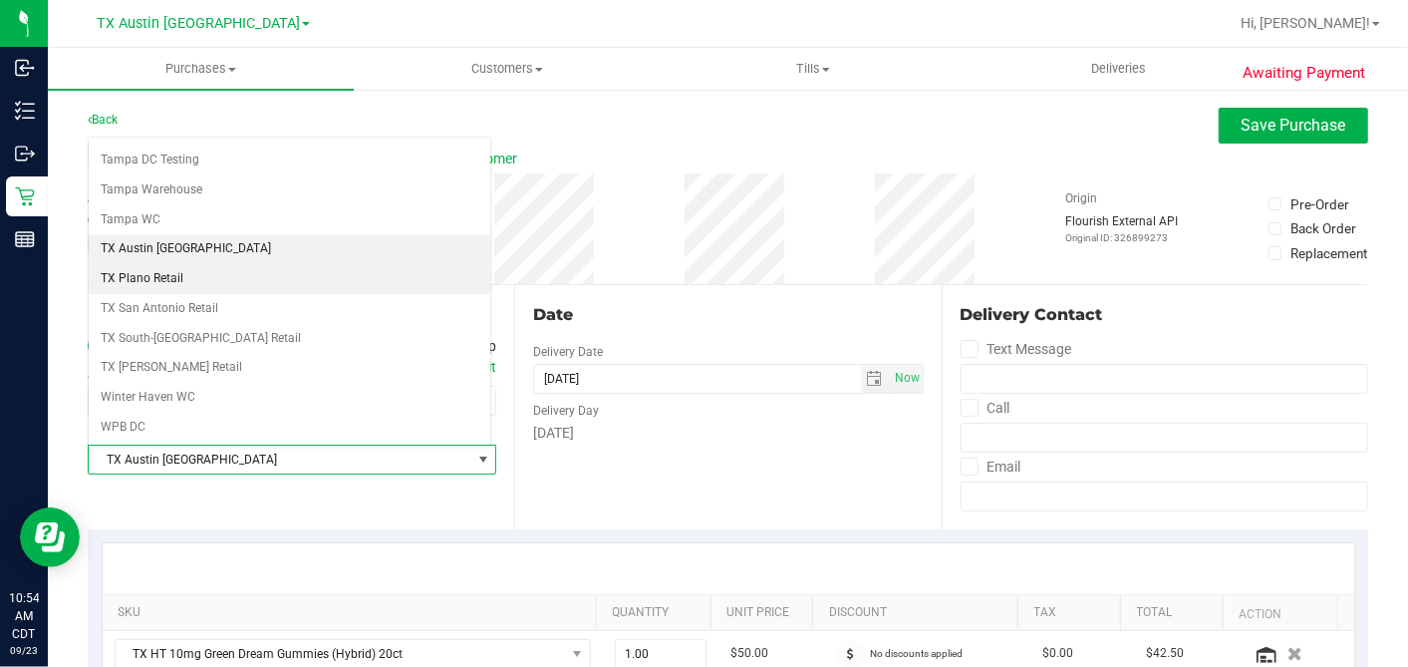
drag, startPoint x: 166, startPoint y: 239, endPoint x: 236, endPoint y: 268, distance: 75.5
click at [166, 264] on li "TX Plano Retail" at bounding box center [290, 279] width 402 height 30
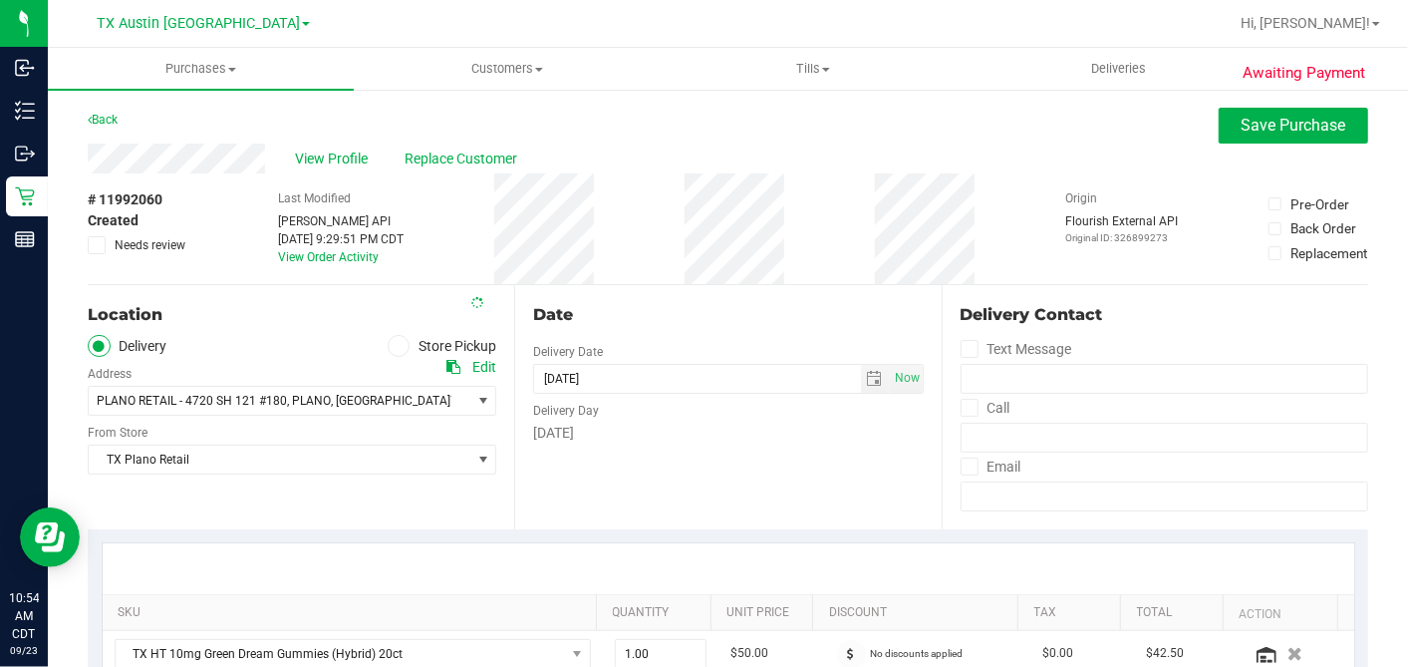
click at [712, 304] on div "Date" at bounding box center [728, 315] width 390 height 24
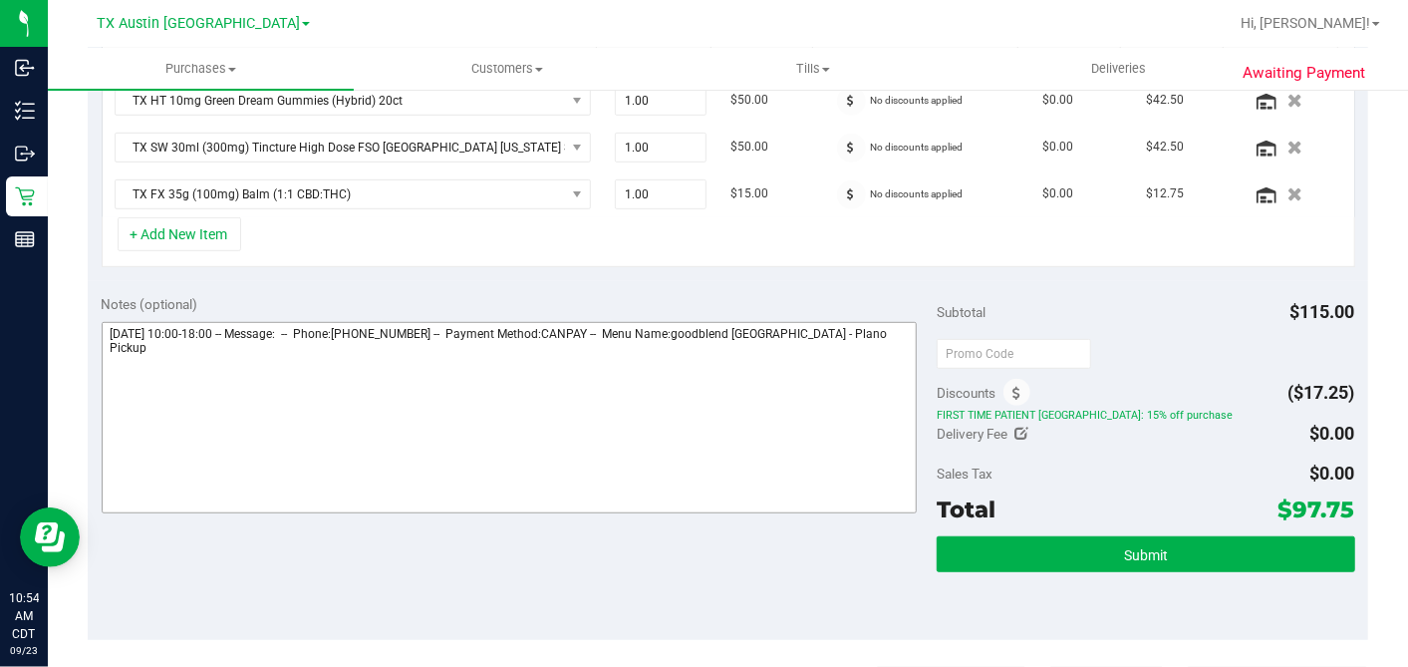
scroll to position [557, 0]
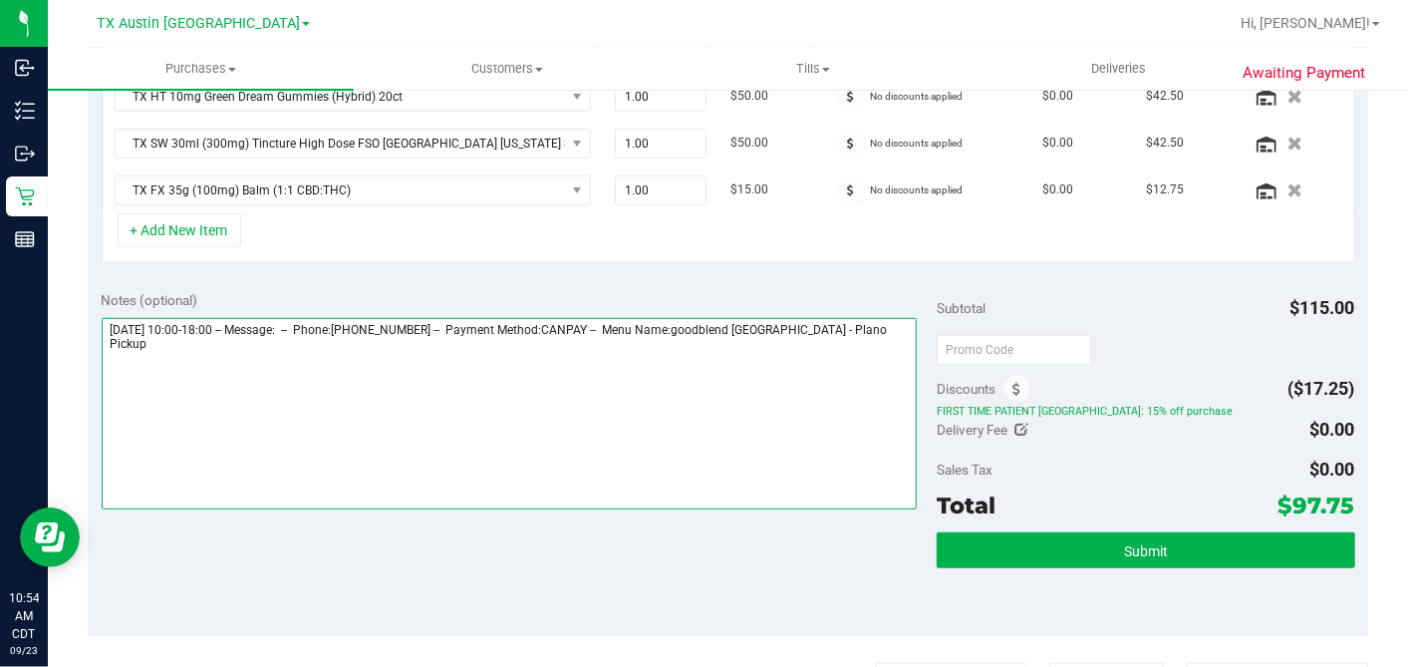
click at [894, 329] on textarea at bounding box center [510, 413] width 816 height 191
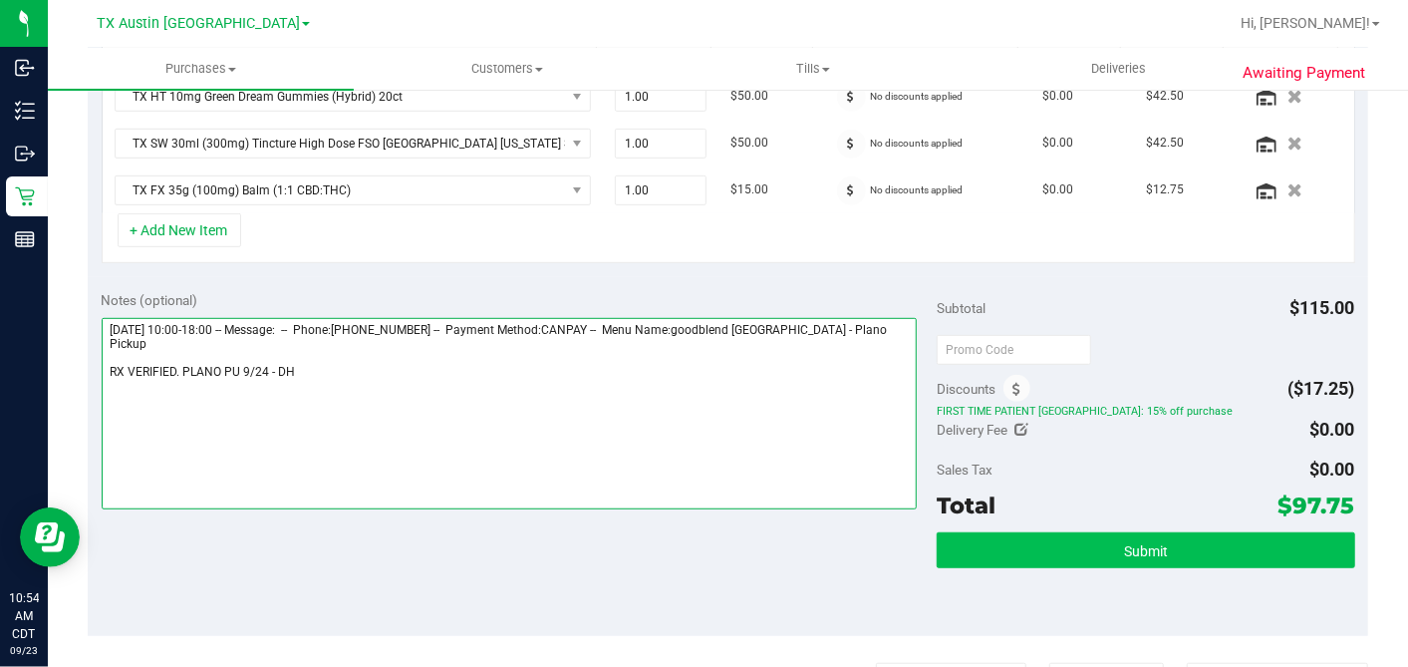
type textarea "Wednesday 09/24/2025 10:00-18:00 -- Message: -- Phone:9403950025 -- Payment Met…"
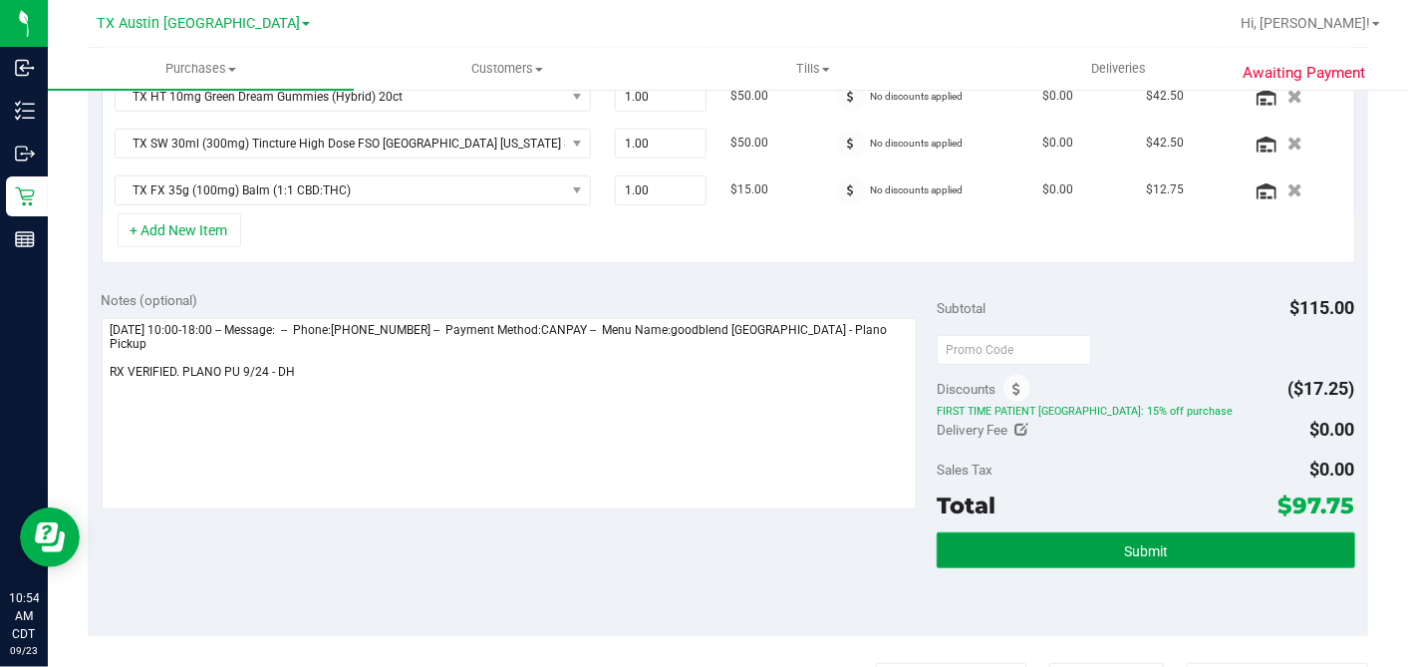
click at [1124, 543] on span "Submit" at bounding box center [1146, 551] width 44 height 16
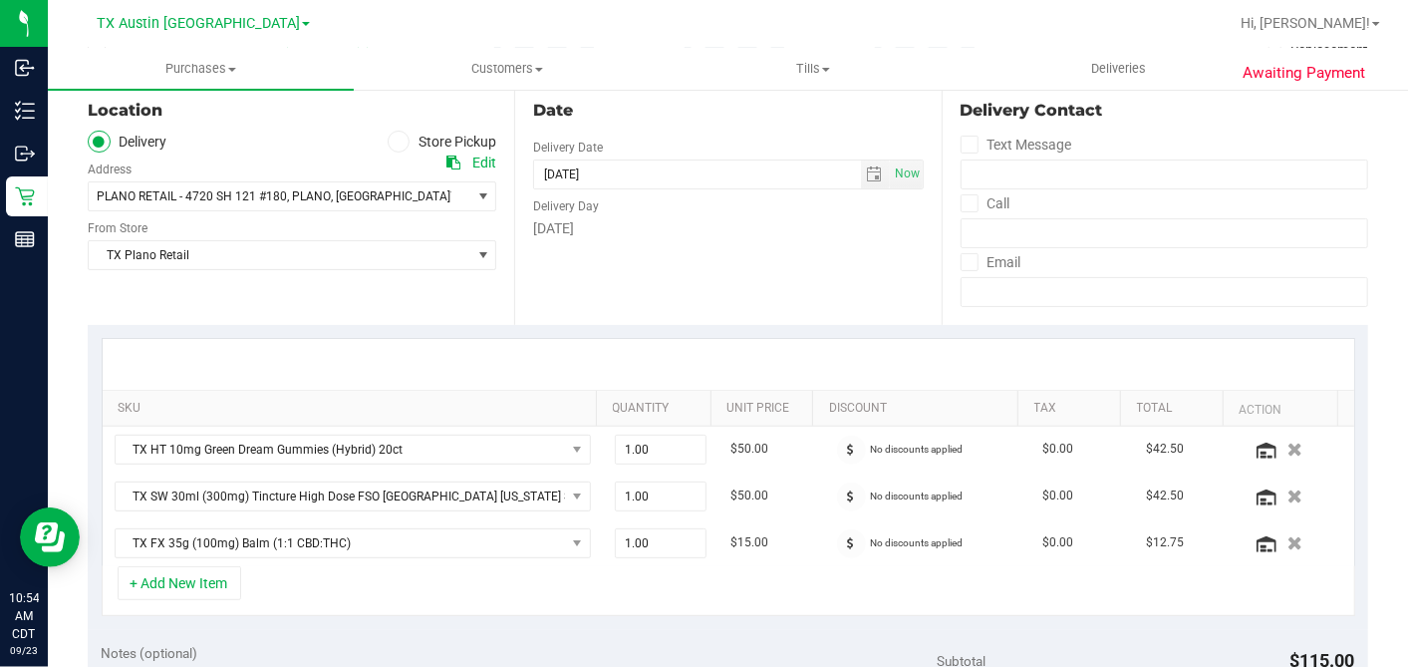
scroll to position [0, 0]
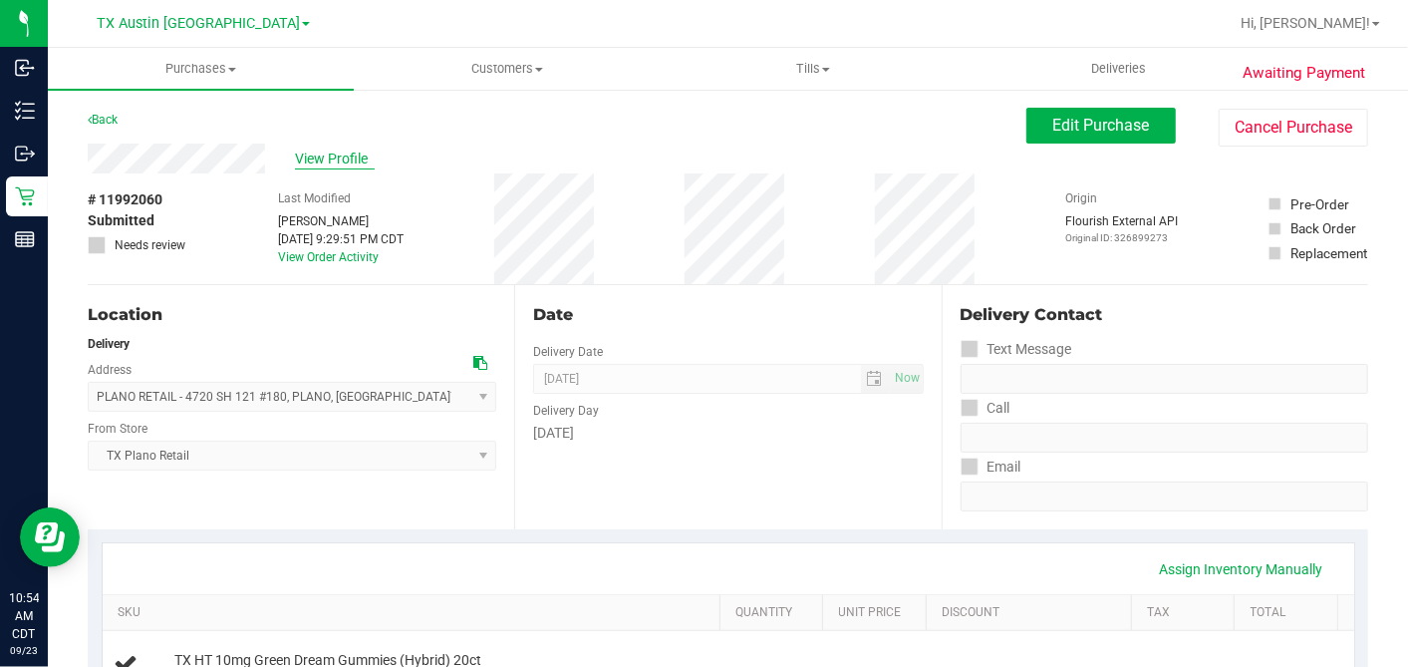
click at [322, 159] on span "View Profile" at bounding box center [335, 158] width 80 height 21
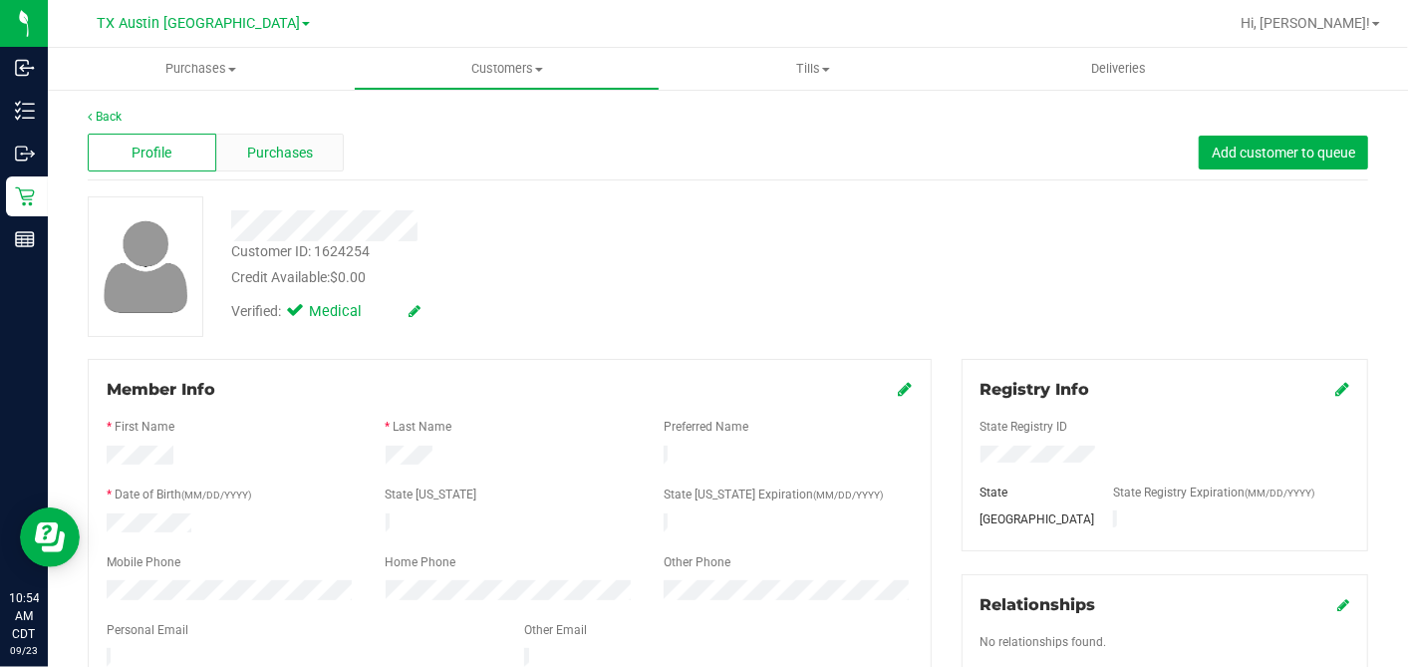
click at [339, 135] on div "Purchases" at bounding box center [280, 153] width 129 height 38
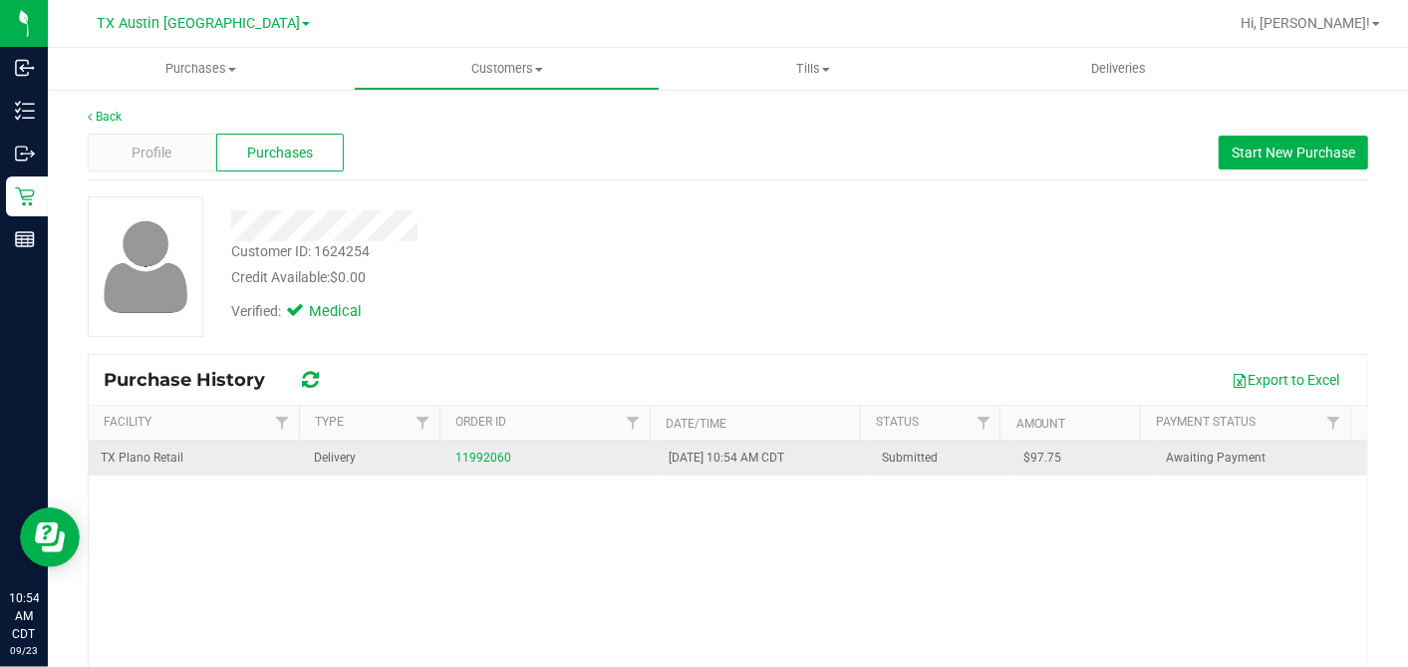
click at [1025, 453] on span "$97.75" at bounding box center [1044, 457] width 38 height 19
click at [1025, 452] on span "$97.75" at bounding box center [1044, 457] width 38 height 19
click at [462, 454] on link "11992060" at bounding box center [483, 457] width 56 height 14
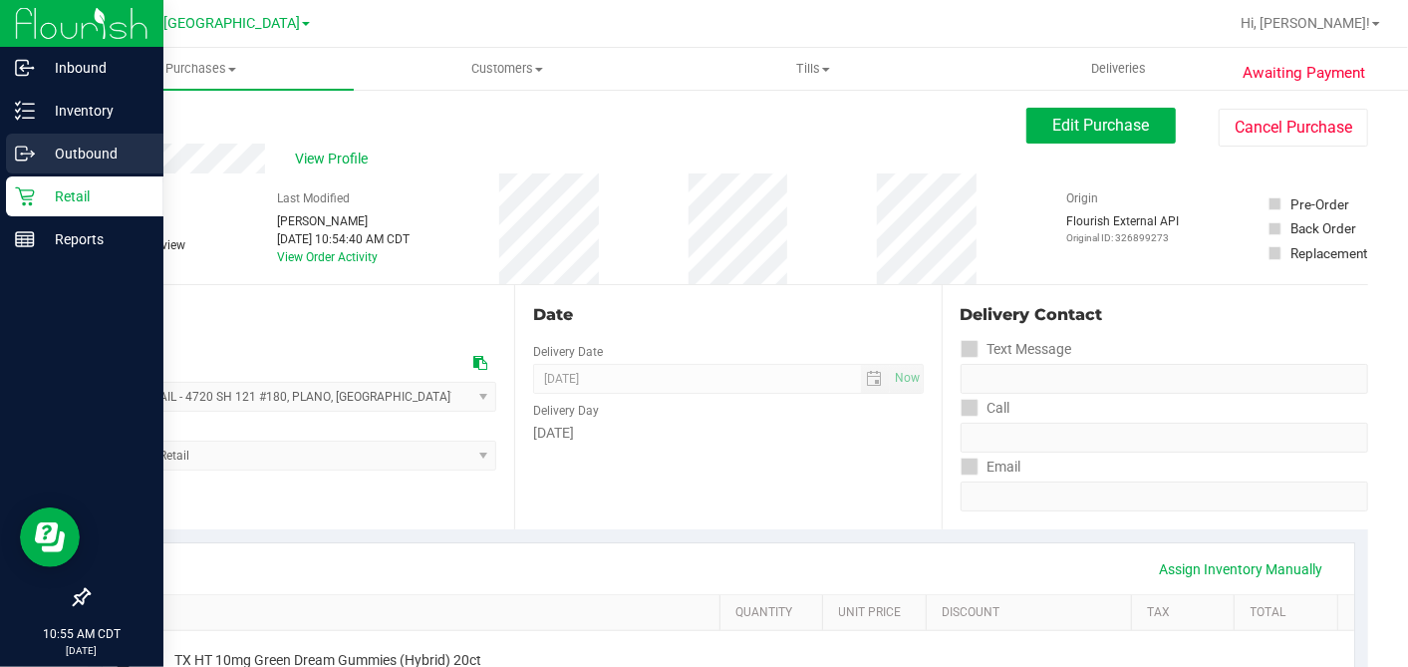
click at [44, 170] on div "Outbound" at bounding box center [84, 154] width 157 height 40
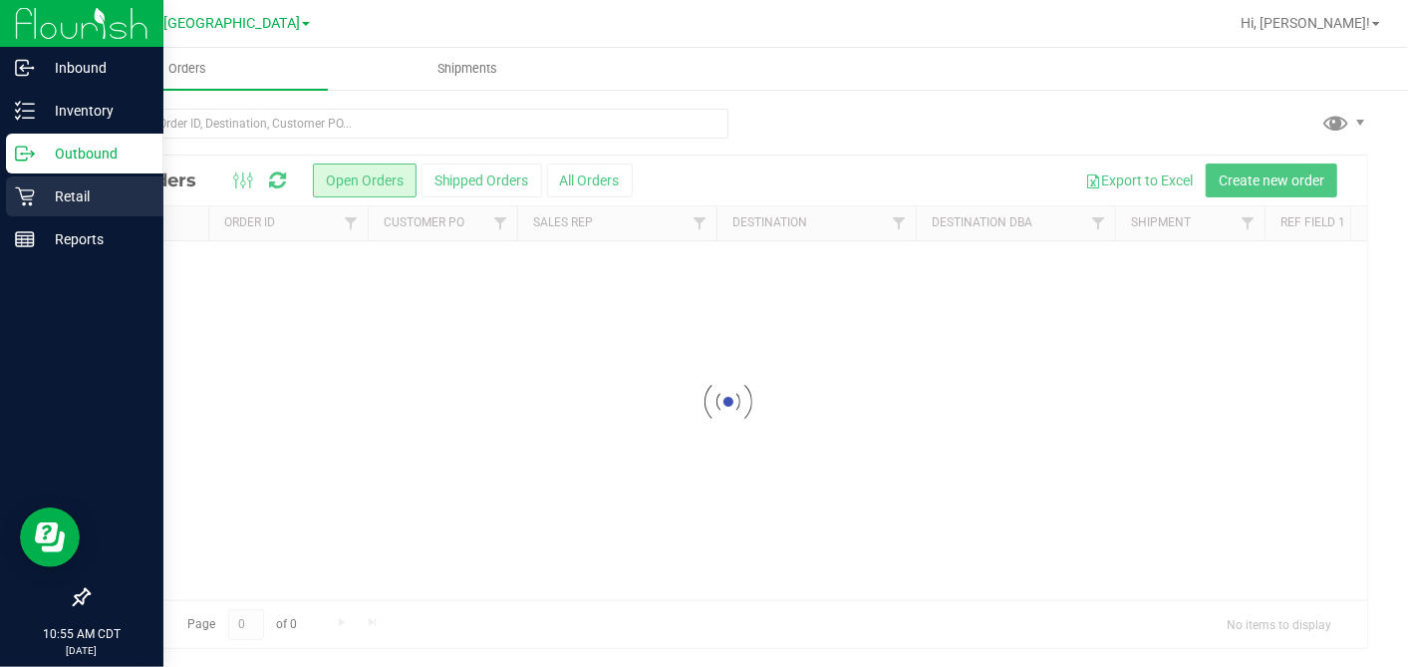
click at [54, 194] on p "Retail" at bounding box center [95, 196] width 120 height 24
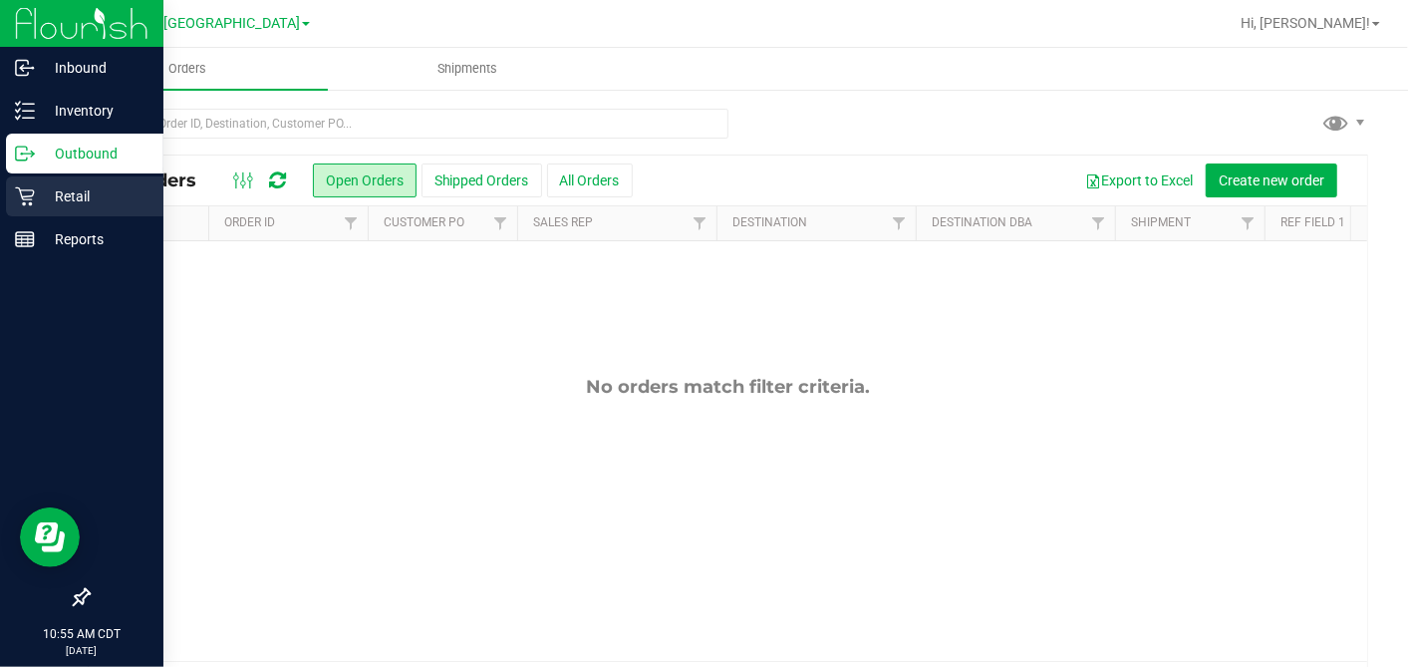
drag, startPoint x: 17, startPoint y: 193, endPoint x: 26, endPoint y: 198, distance: 10.3
click at [17, 193] on icon at bounding box center [25, 196] width 20 height 20
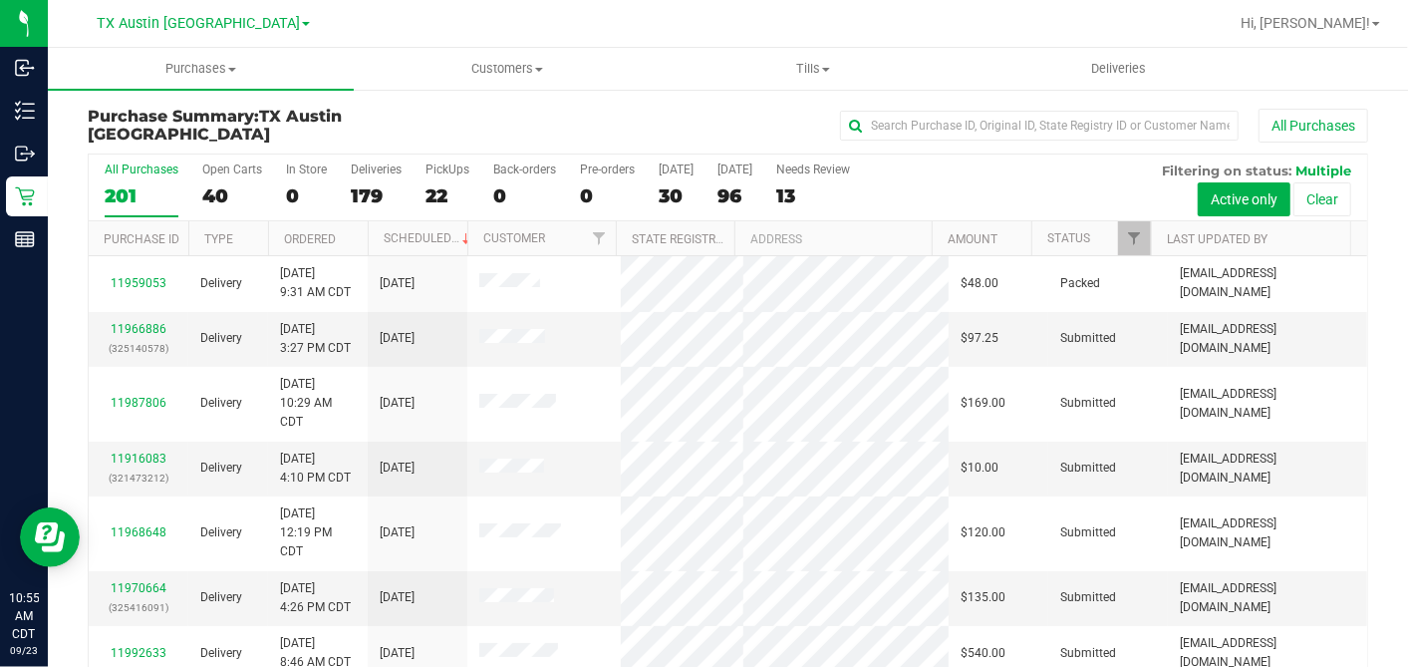
click at [675, 191] on div "30" at bounding box center [676, 195] width 35 height 23
click at [0, 0] on input "Today 30" at bounding box center [0, 0] width 0 height 0
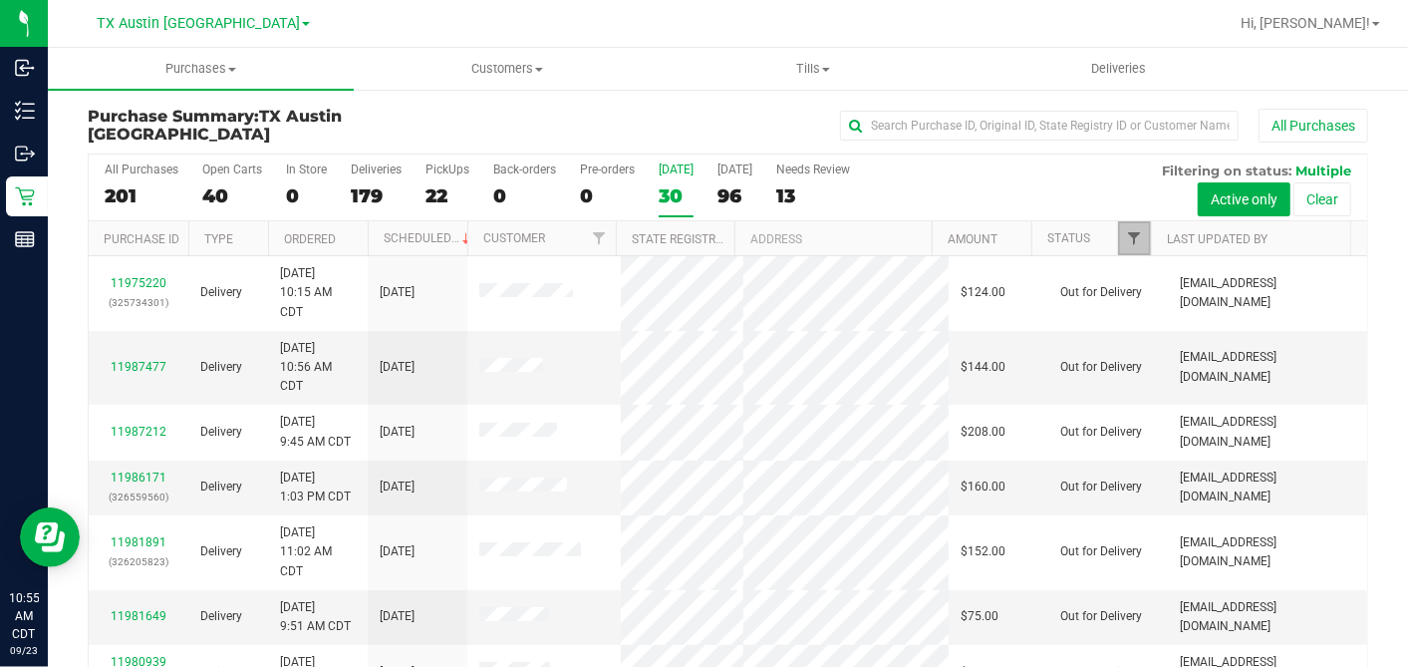
click at [1126, 236] on span "Filter" at bounding box center [1134, 238] width 16 height 16
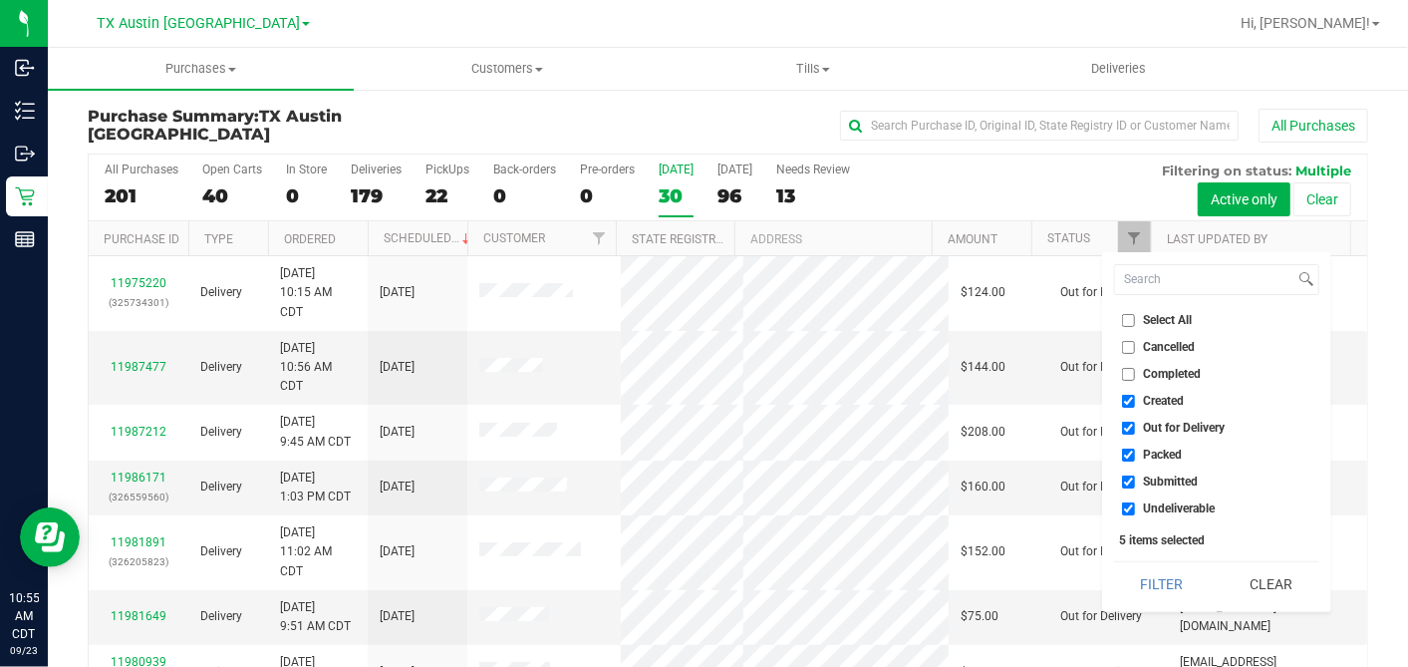
click at [1125, 315] on input "Select All" at bounding box center [1128, 320] width 13 height 13
checkbox input "true"
click at [1125, 315] on input "Select All" at bounding box center [1128, 320] width 13 height 13
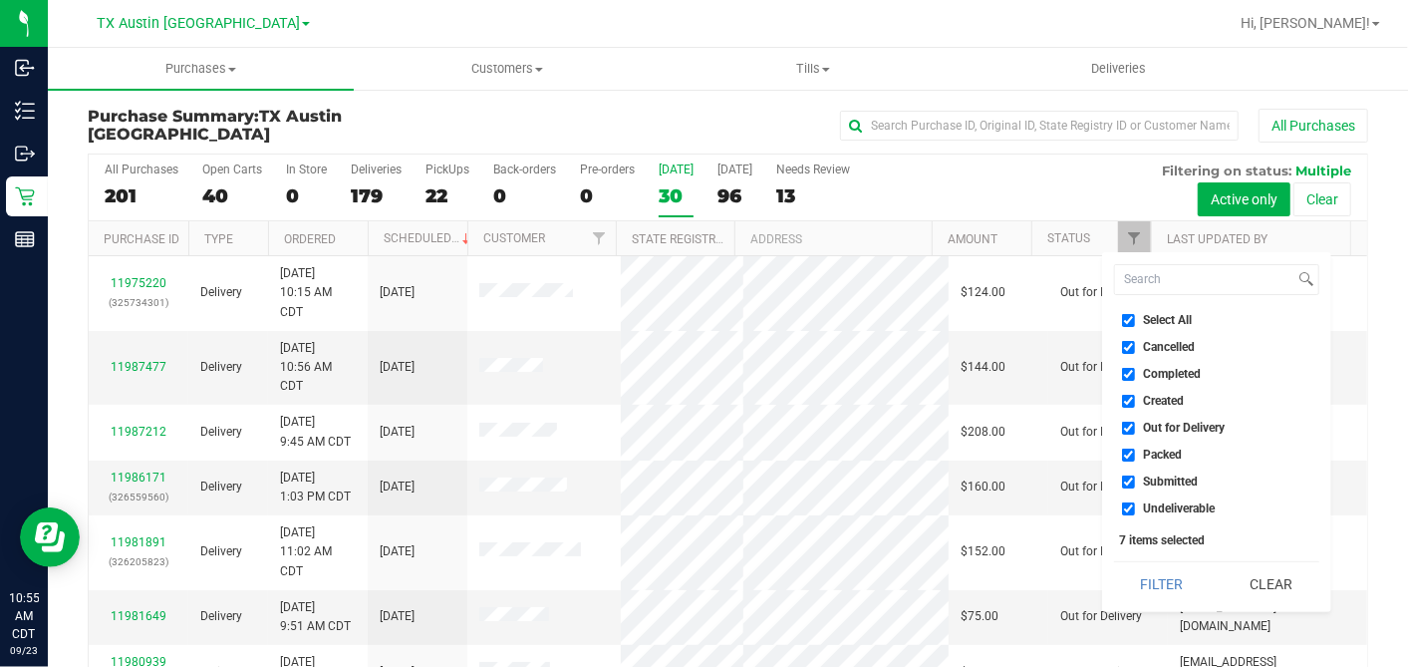
checkbox input "false"
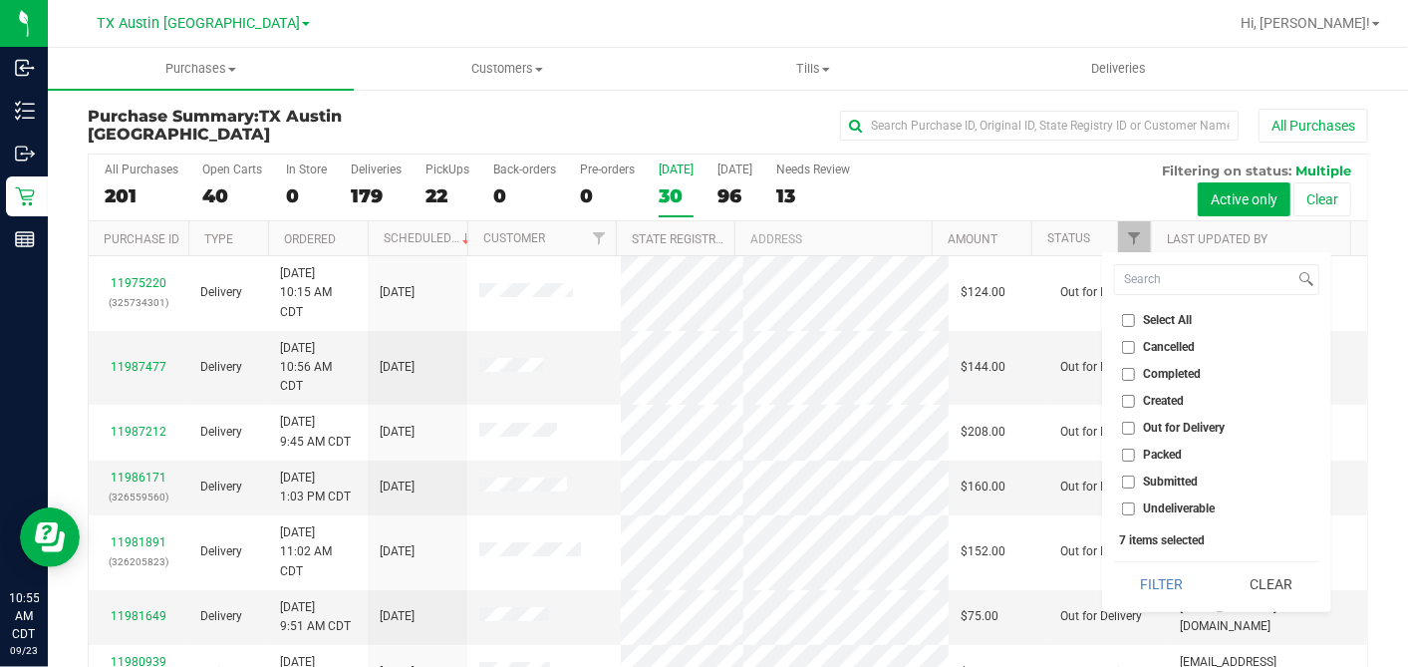
checkbox input "false"
click at [1124, 404] on input "Created" at bounding box center [1128, 401] width 13 height 13
checkbox input "true"
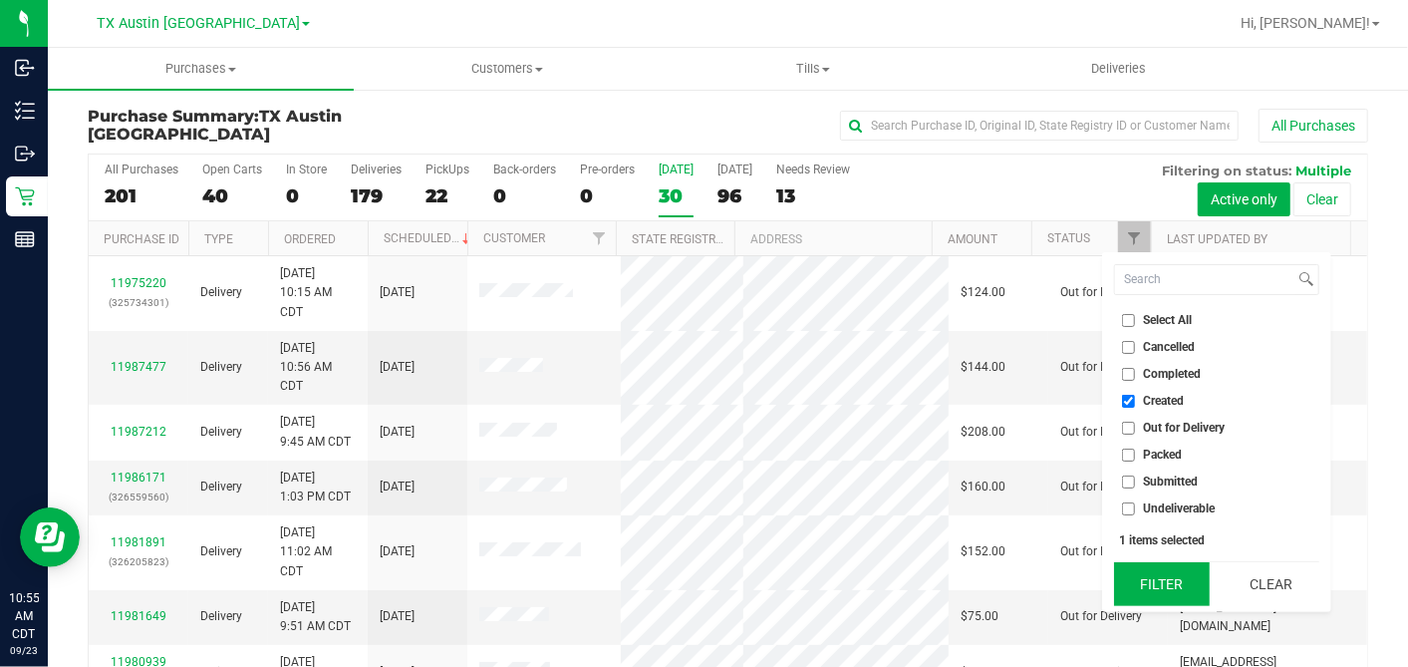
click at [1155, 583] on button "Filter" at bounding box center [1162, 584] width 96 height 44
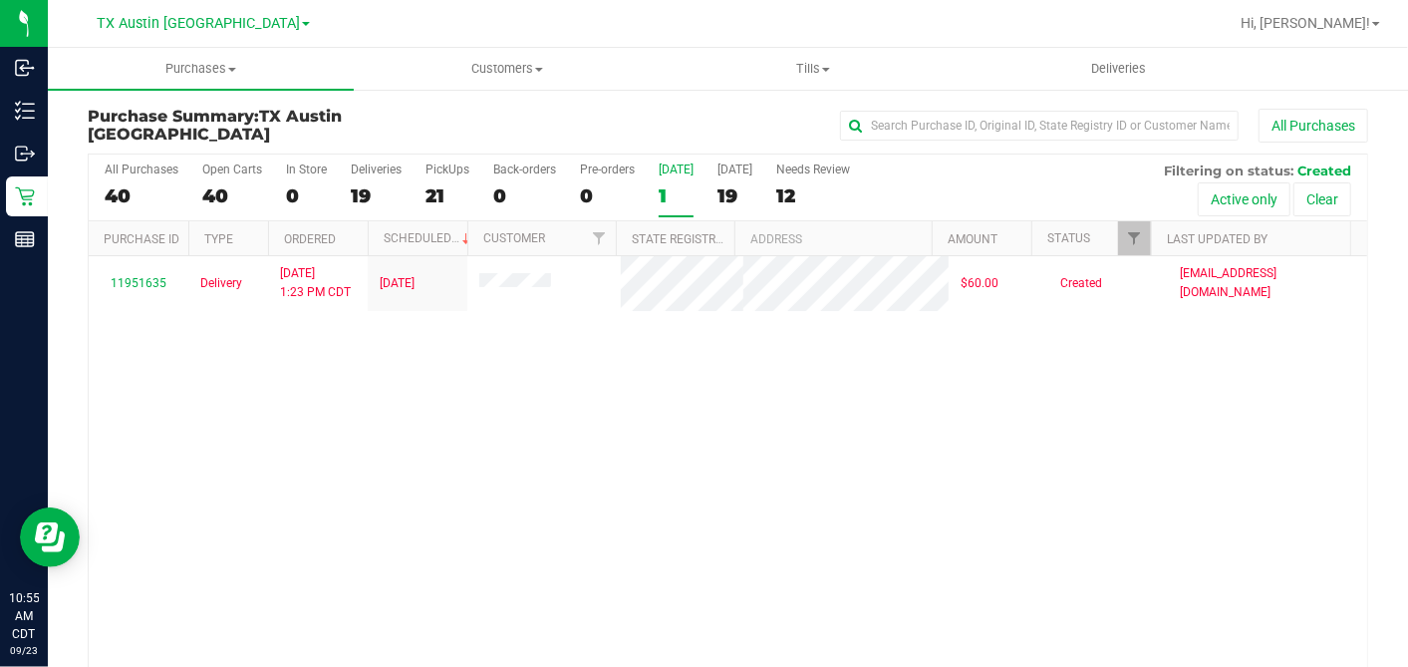
click at [731, 196] on div "19" at bounding box center [735, 195] width 35 height 23
click at [0, 0] on input "Tomorrow 19" at bounding box center [0, 0] width 0 height 0
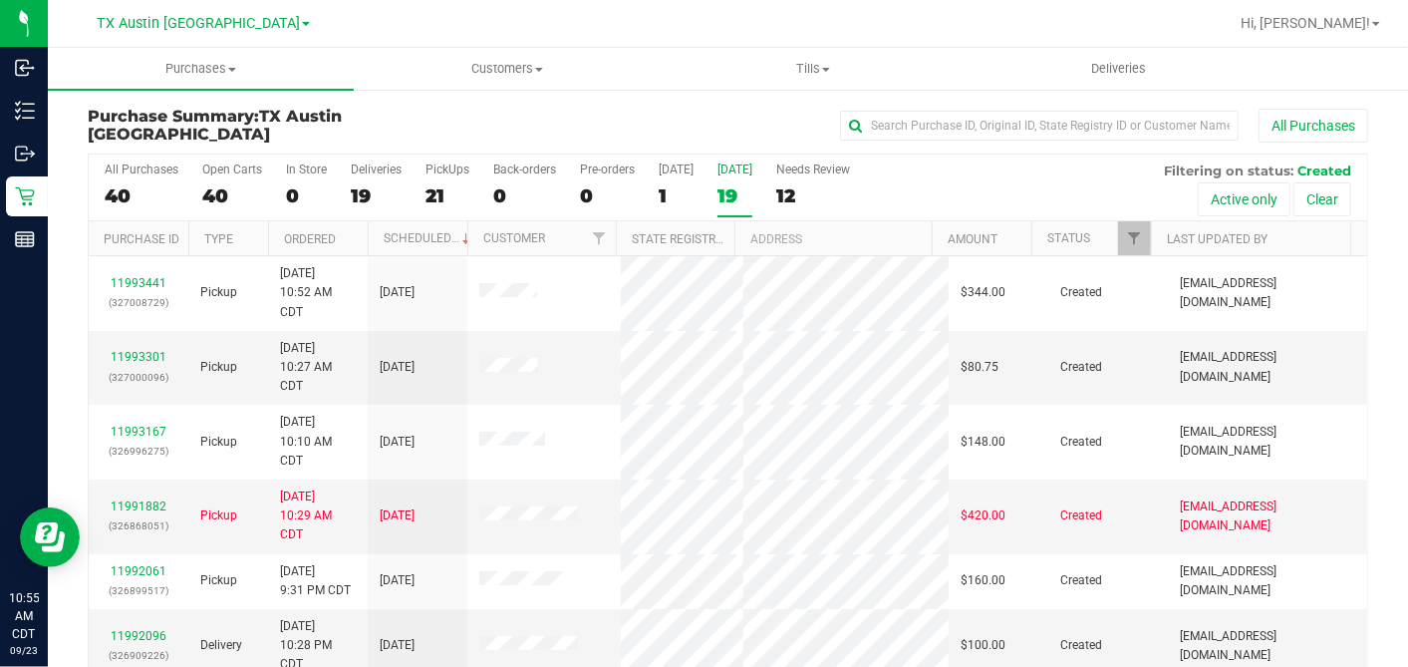
click at [356, 238] on th "Ordered" at bounding box center [318, 238] width 100 height 35
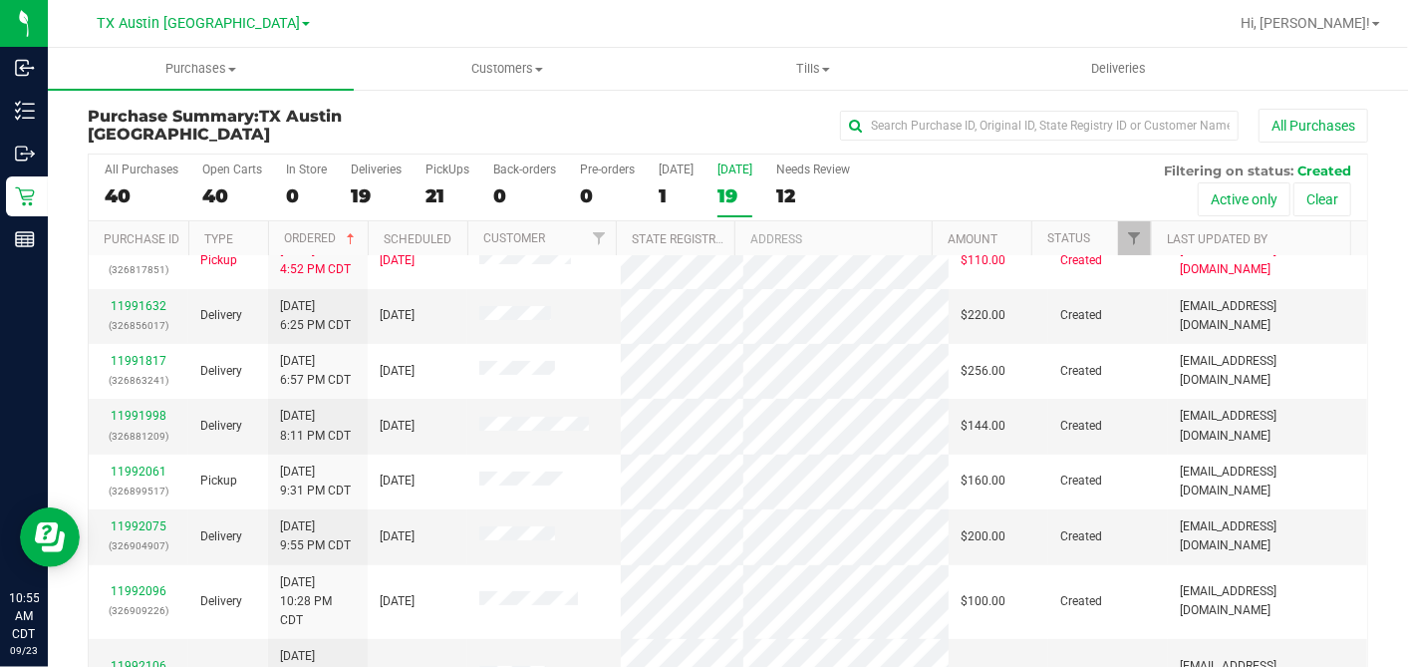
scroll to position [221, 0]
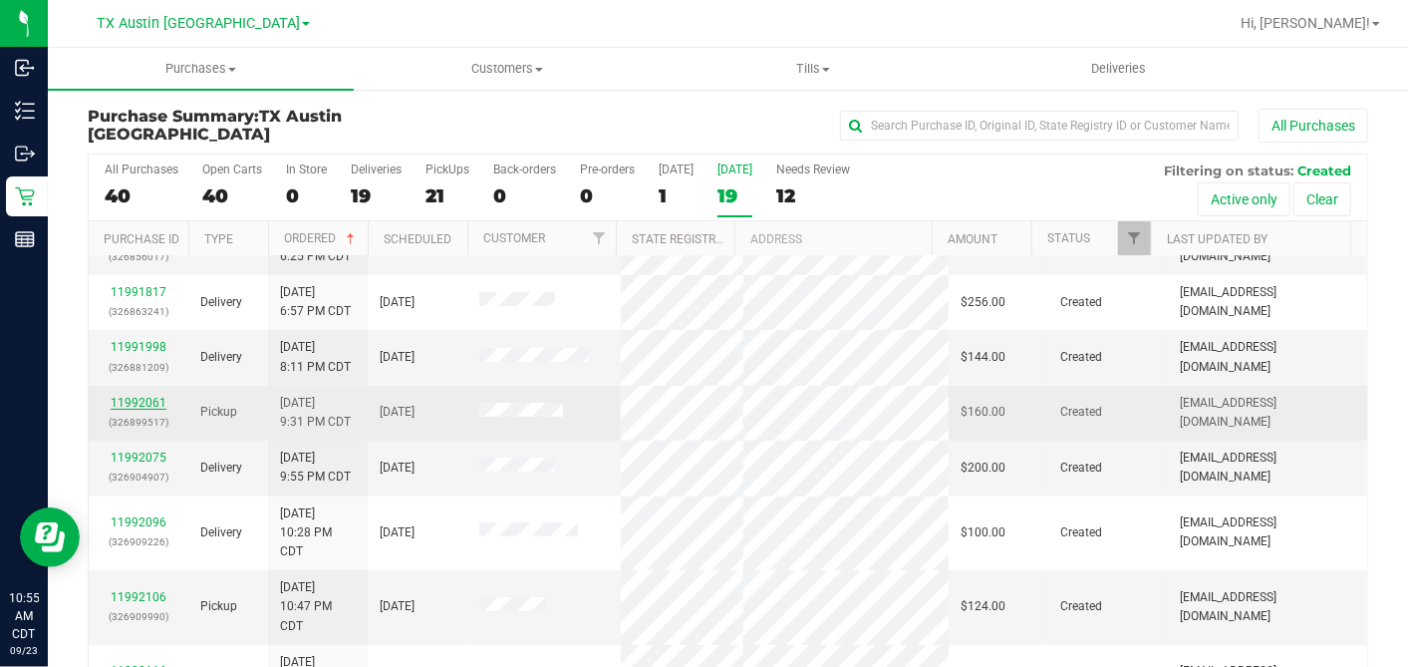
click at [153, 396] on link "11992061" at bounding box center [139, 403] width 56 height 14
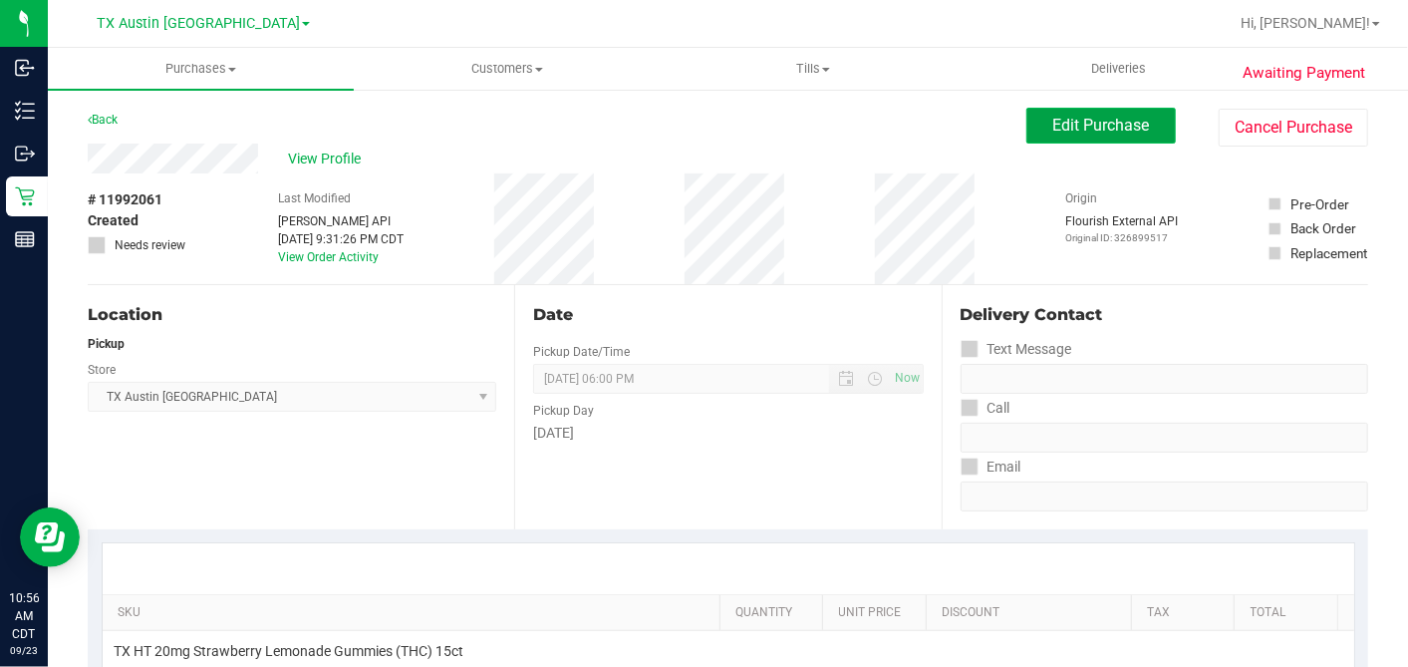
click at [1053, 131] on span "Edit Purchase" at bounding box center [1101, 125] width 97 height 19
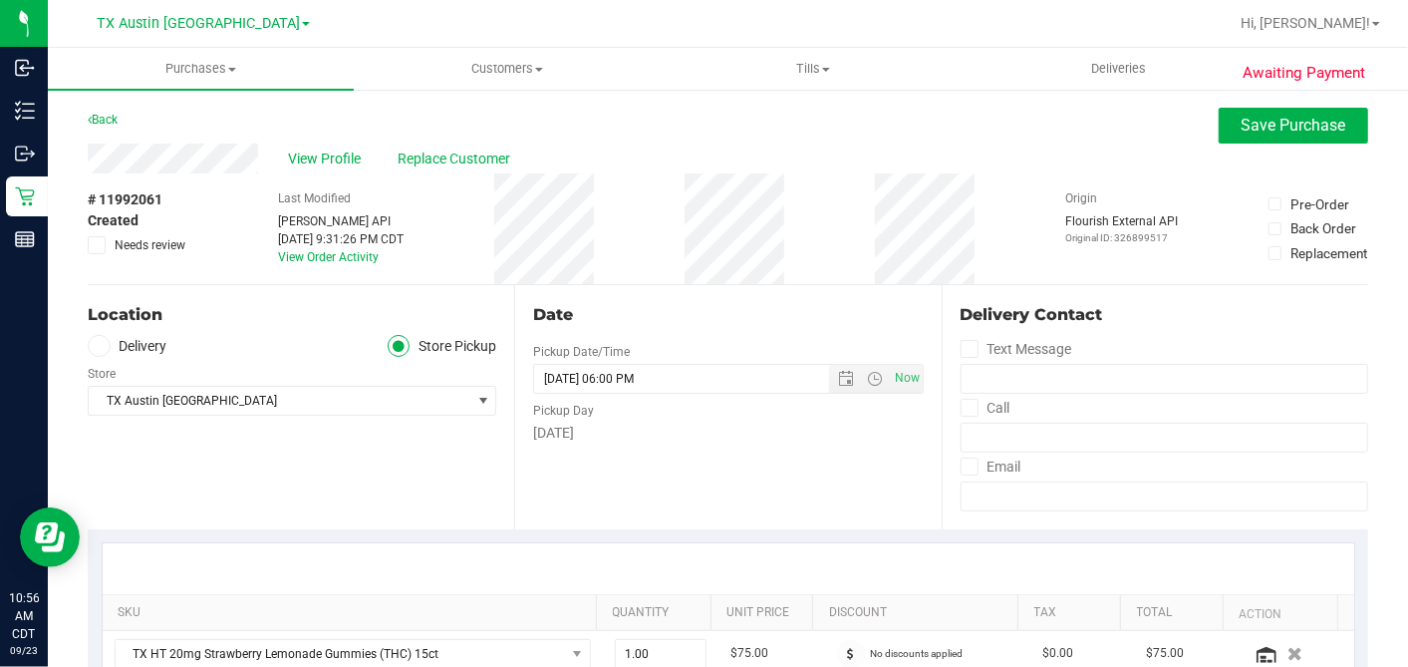
click at [109, 352] on label "Delivery" at bounding box center [128, 346] width 80 height 23
click at [0, 0] on input "Delivery" at bounding box center [0, 0] width 0 height 0
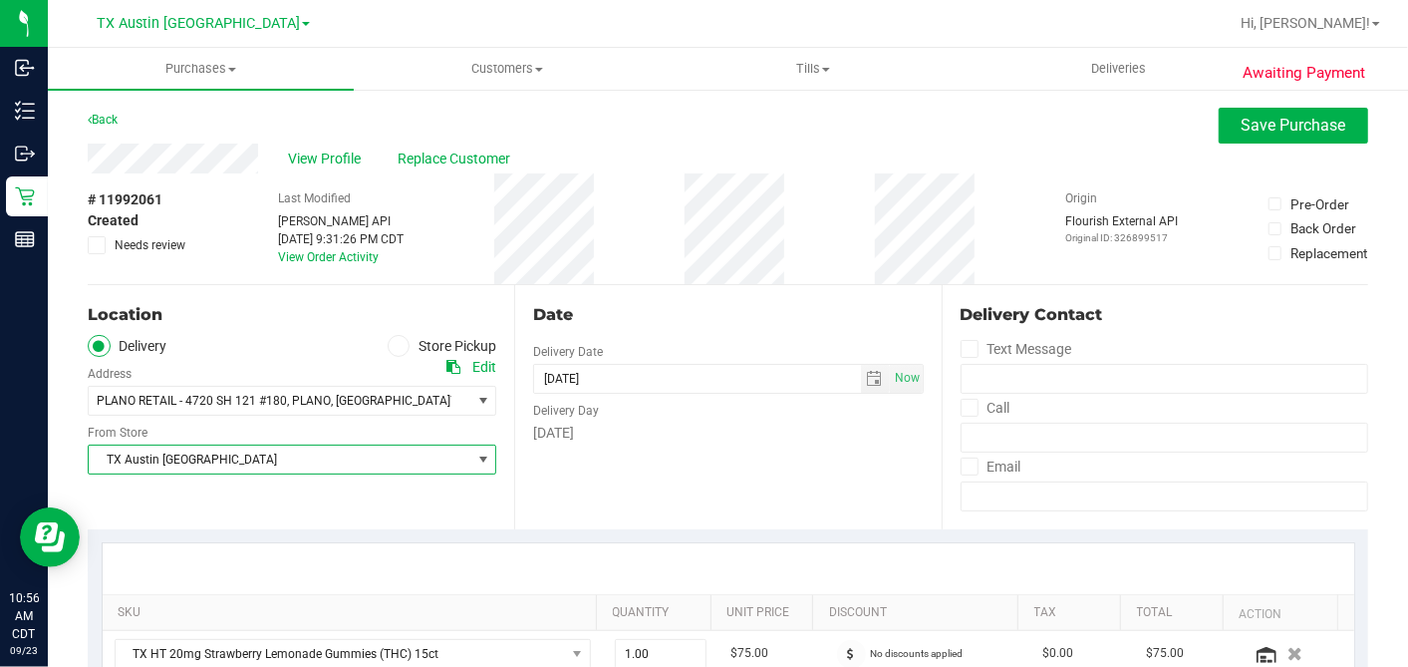
click at [236, 461] on span "TX Austin [GEOGRAPHIC_DATA]" at bounding box center [280, 459] width 382 height 28
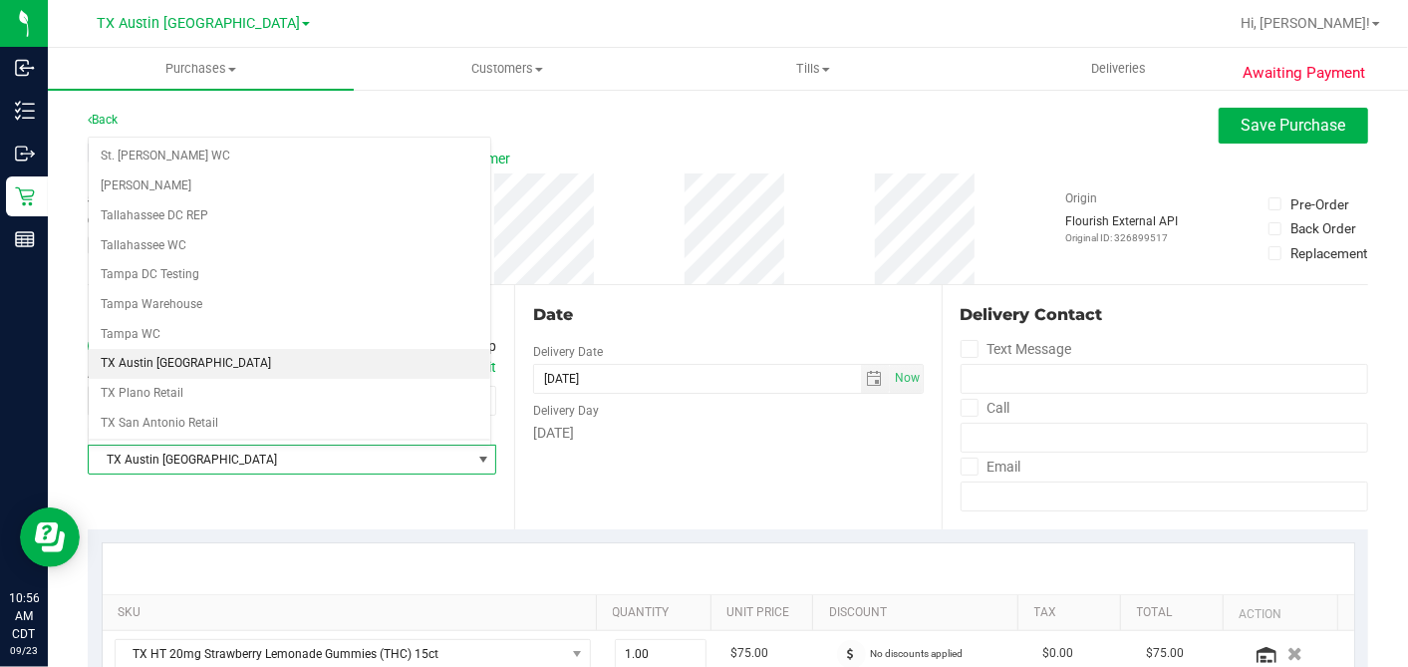
scroll to position [1417, 0]
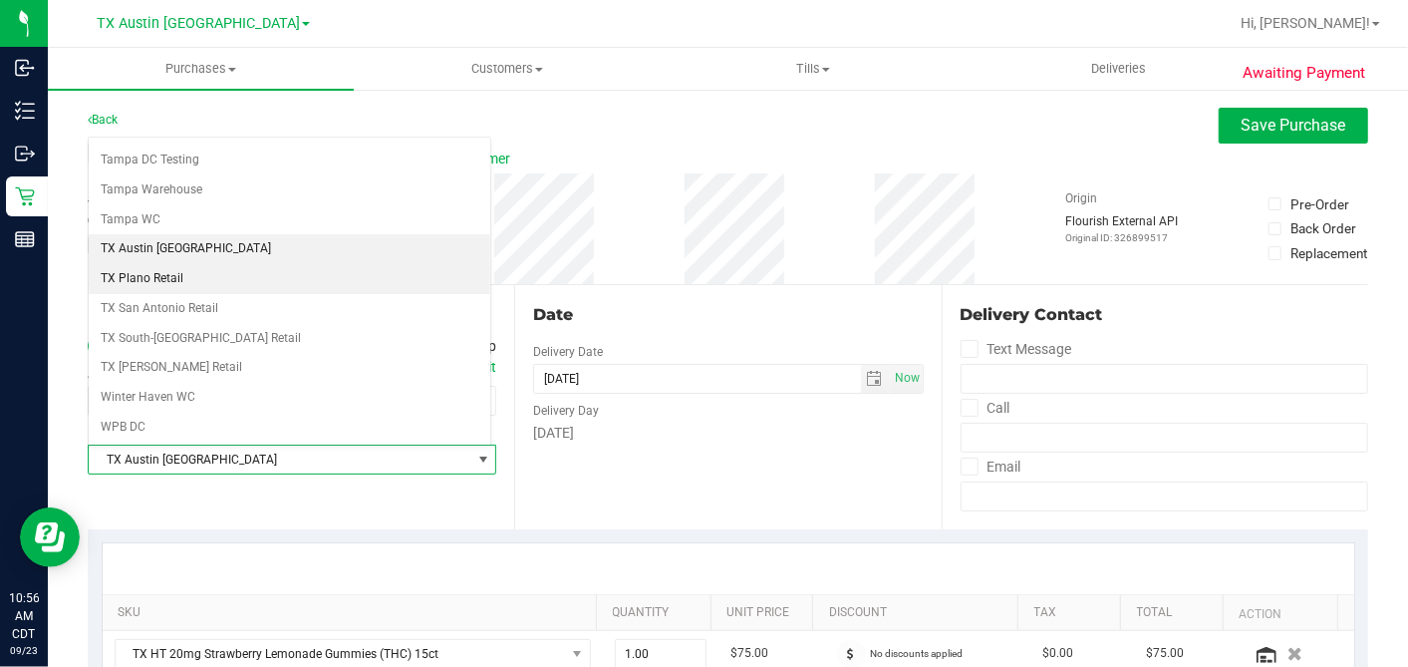
drag, startPoint x: 175, startPoint y: 250, endPoint x: 538, endPoint y: 295, distance: 365.5
click at [176, 264] on li "TX Plano Retail" at bounding box center [290, 279] width 402 height 30
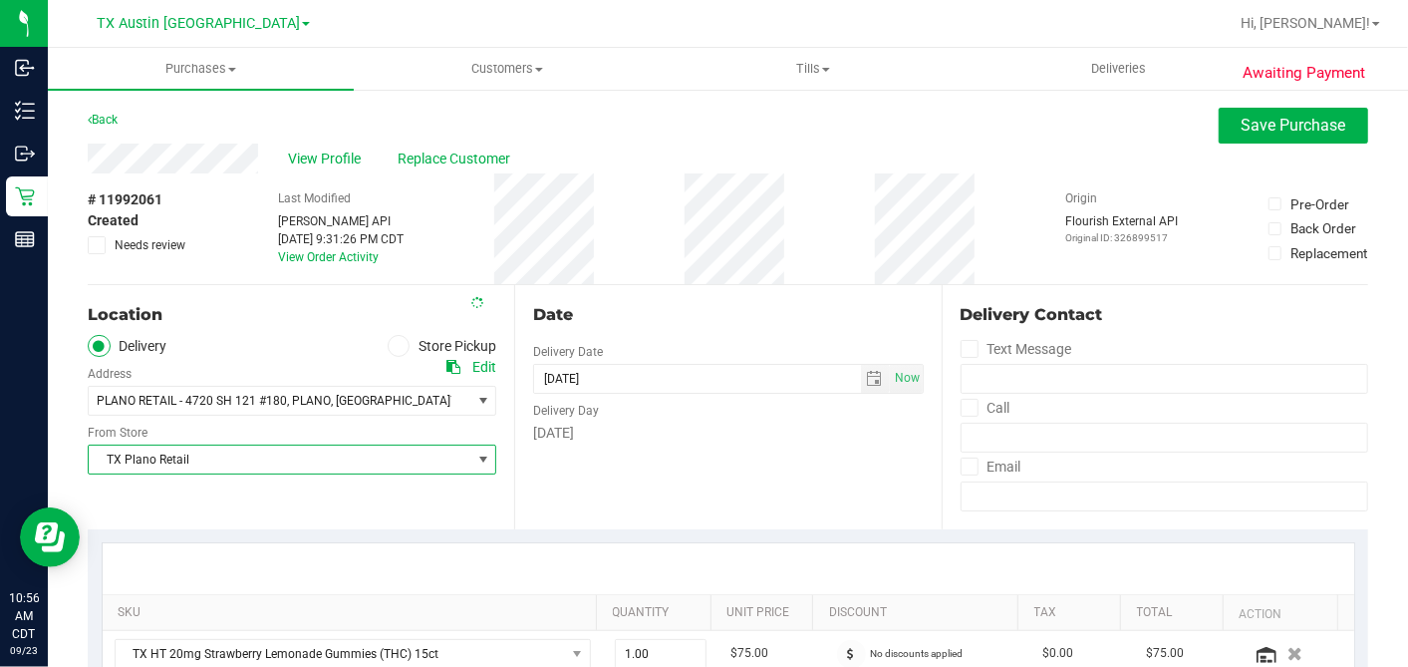
click at [664, 301] on div "Date Delivery Date 09/24/2025 Now 09/24/2025 06:00 PM Now Delivery Day Wednesday" at bounding box center [727, 407] width 427 height 244
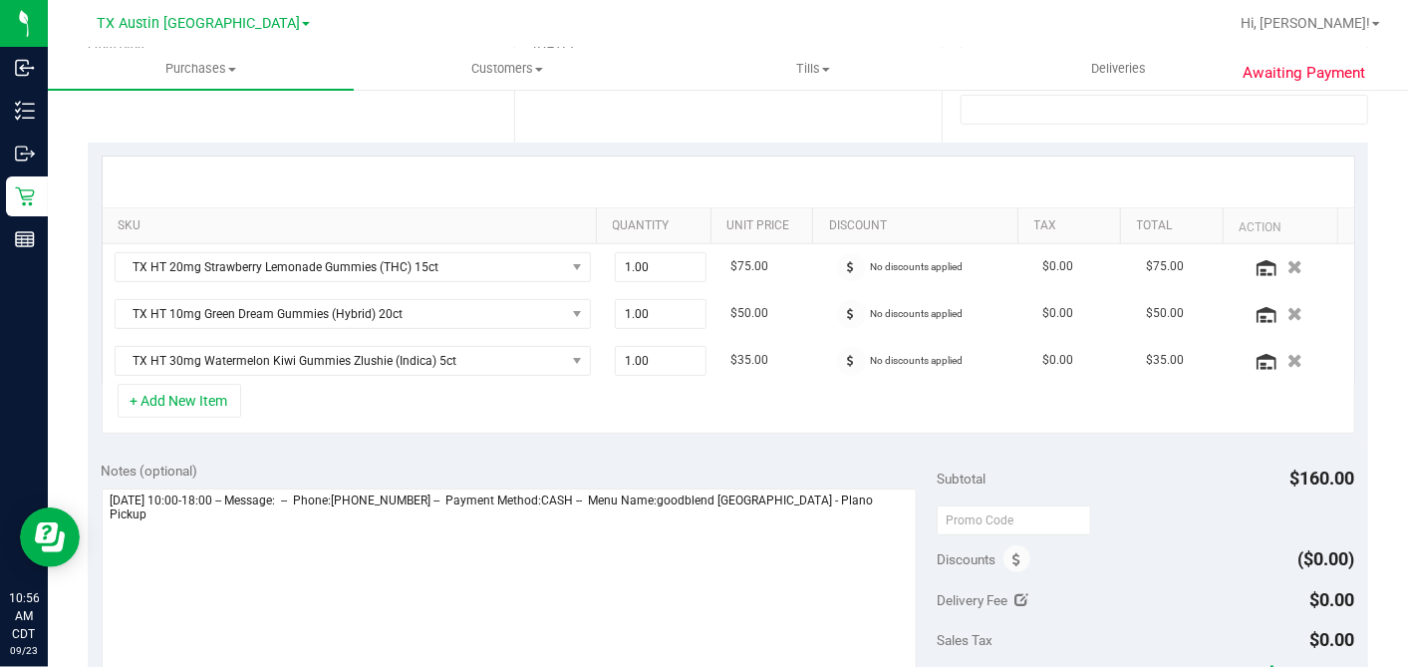
scroll to position [442, 0]
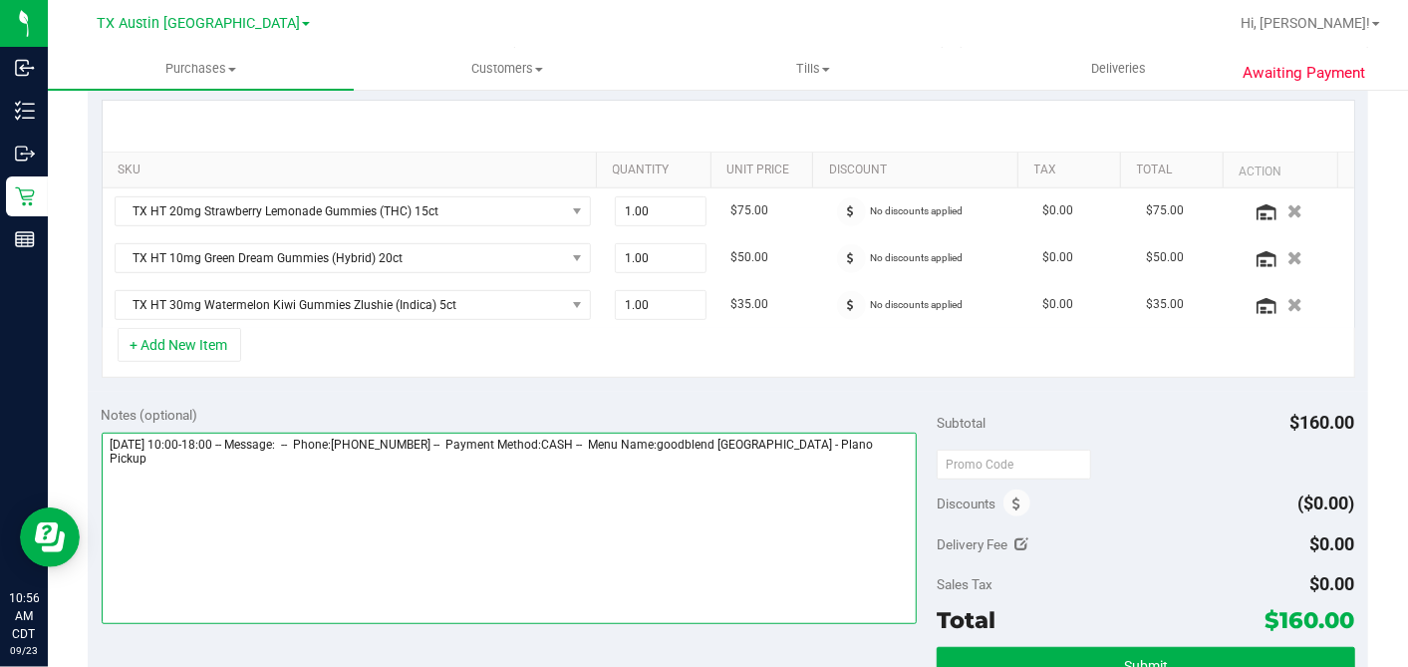
click at [874, 440] on textarea at bounding box center [510, 528] width 816 height 191
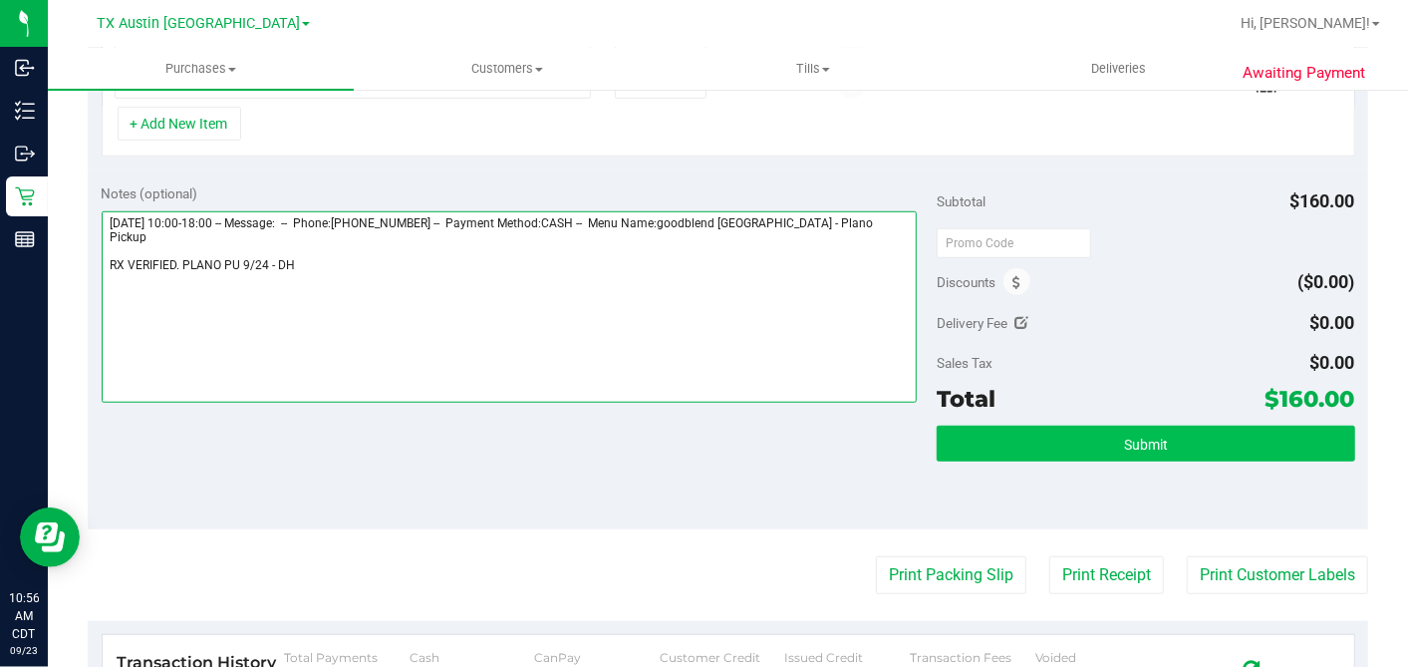
type textarea "Wednesday 09/24/2025 10:00-18:00 -- Message: -- Phone:2142983504 -- Payment Met…"
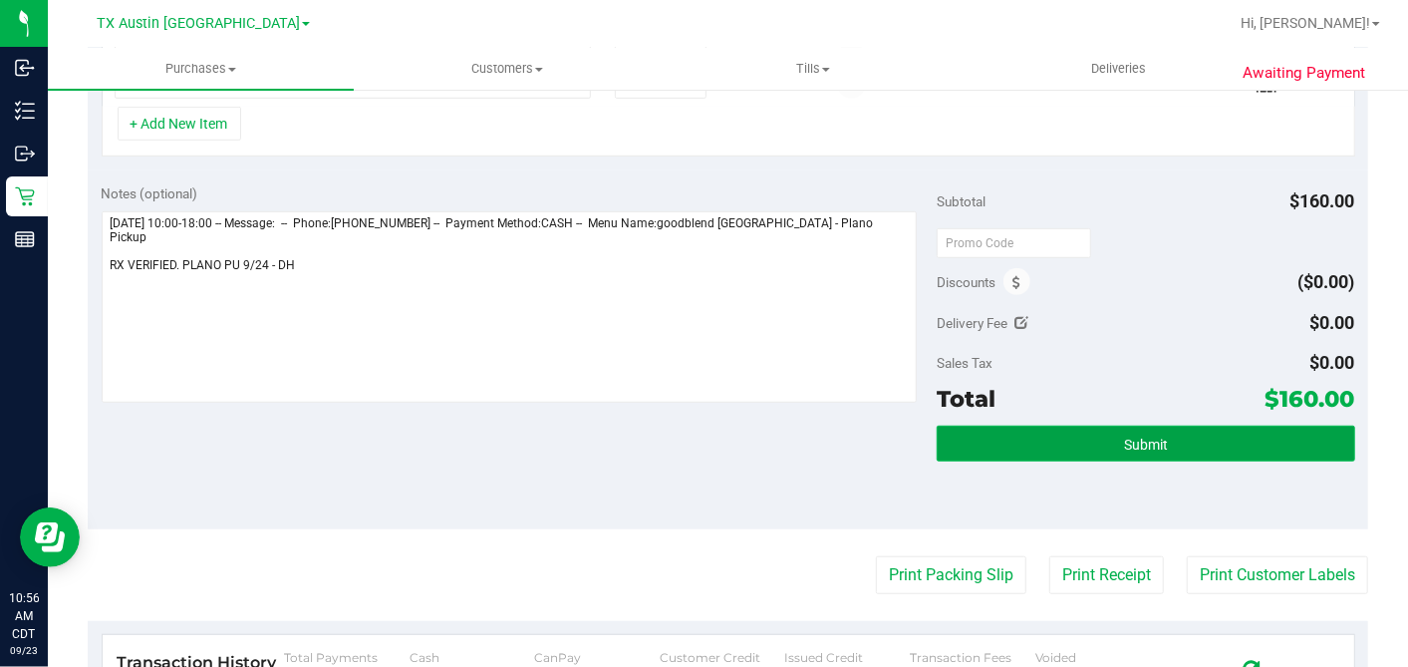
click at [1124, 437] on span "Submit" at bounding box center [1146, 445] width 44 height 16
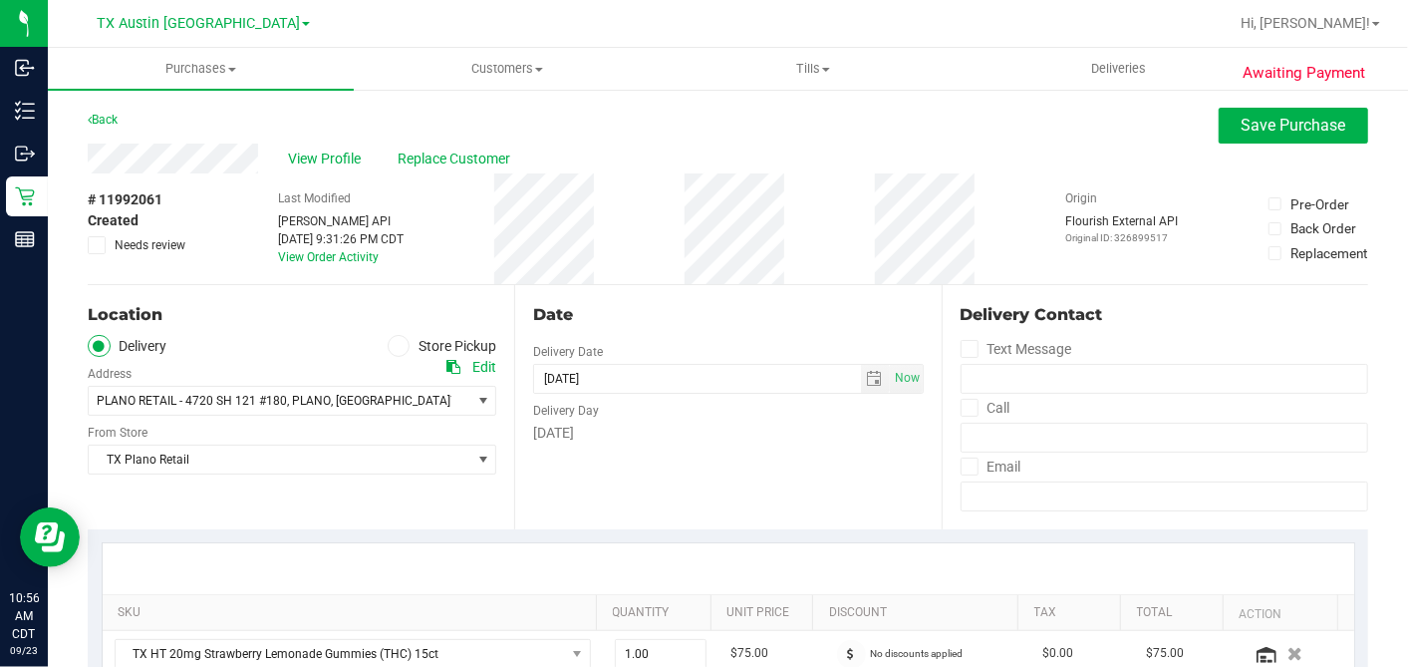
scroll to position [221, 0]
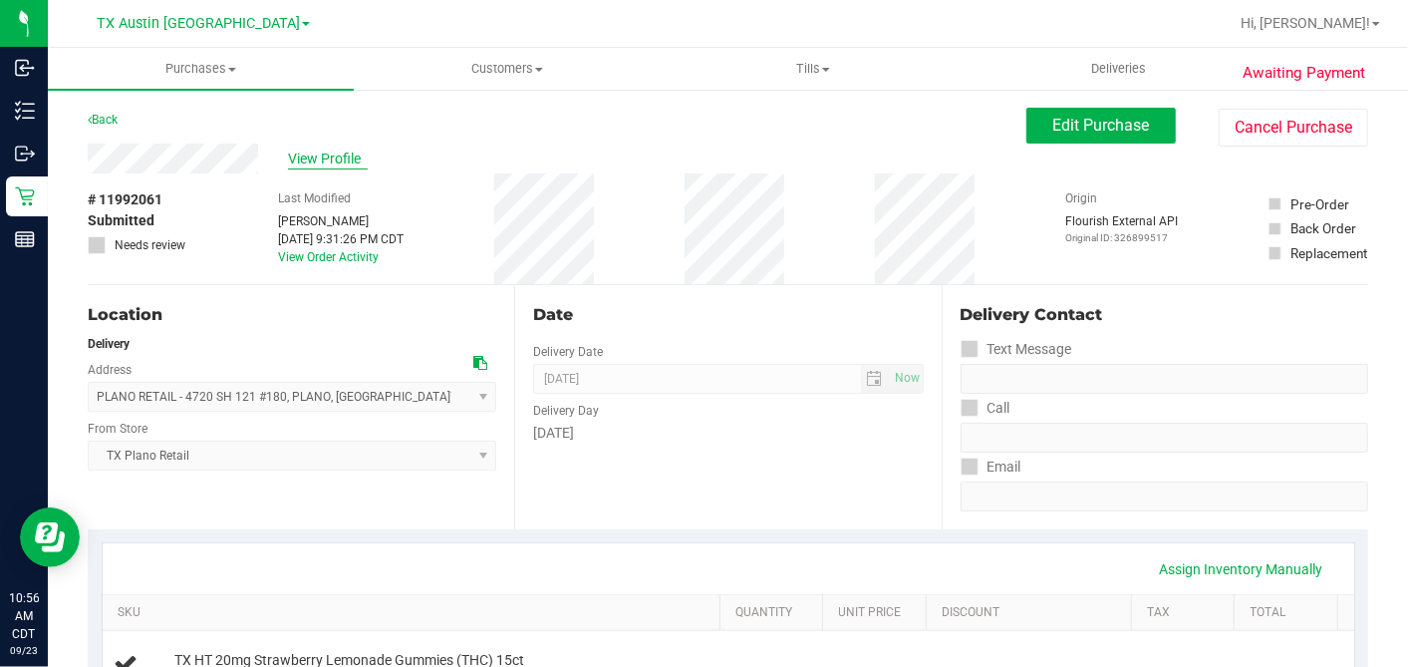
click at [340, 151] on span "View Profile" at bounding box center [328, 158] width 80 height 21
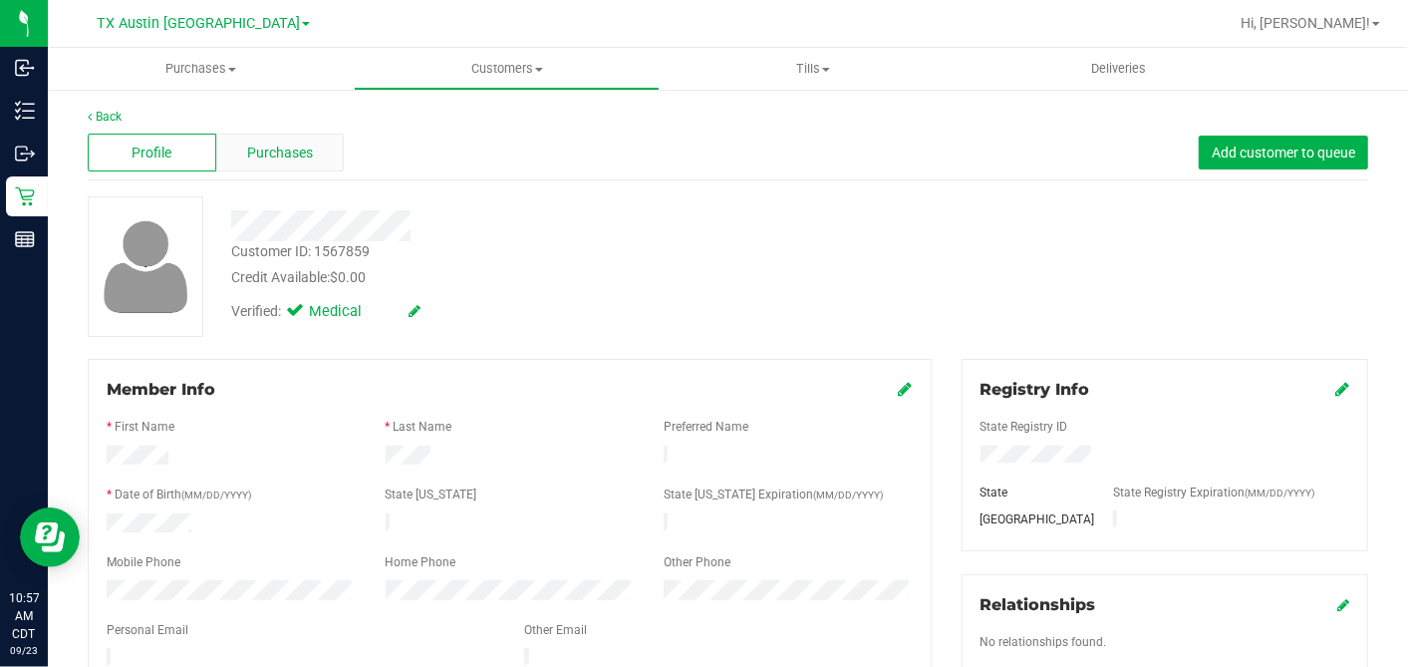
click at [323, 158] on div "Purchases" at bounding box center [280, 153] width 129 height 38
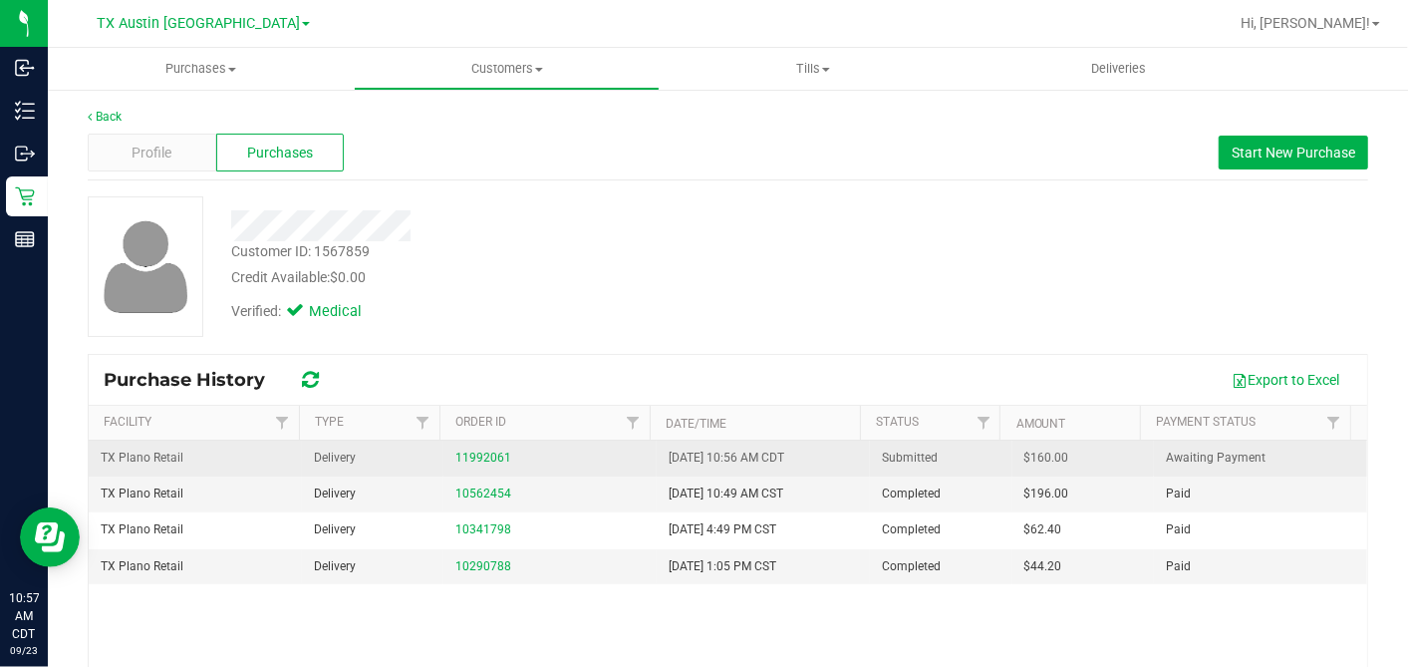
click at [1025, 455] on span "$160.00" at bounding box center [1047, 457] width 45 height 19
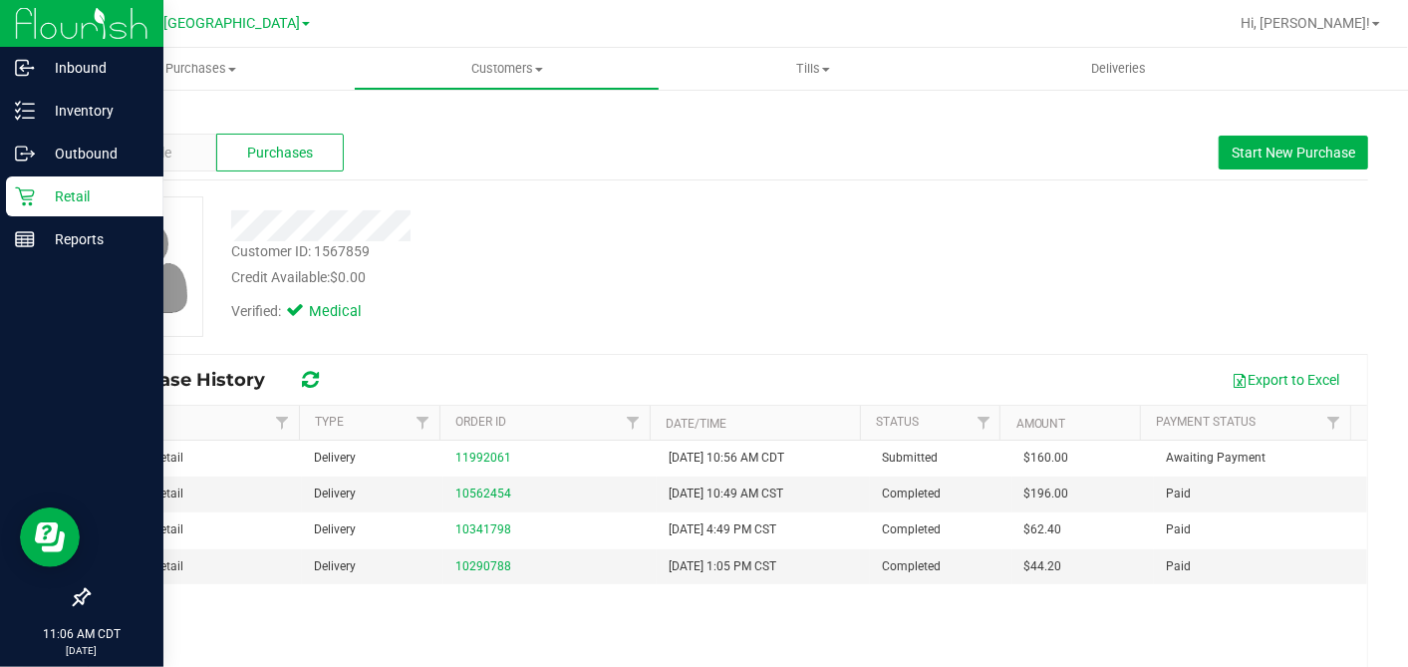
click at [24, 198] on icon at bounding box center [25, 196] width 20 height 20
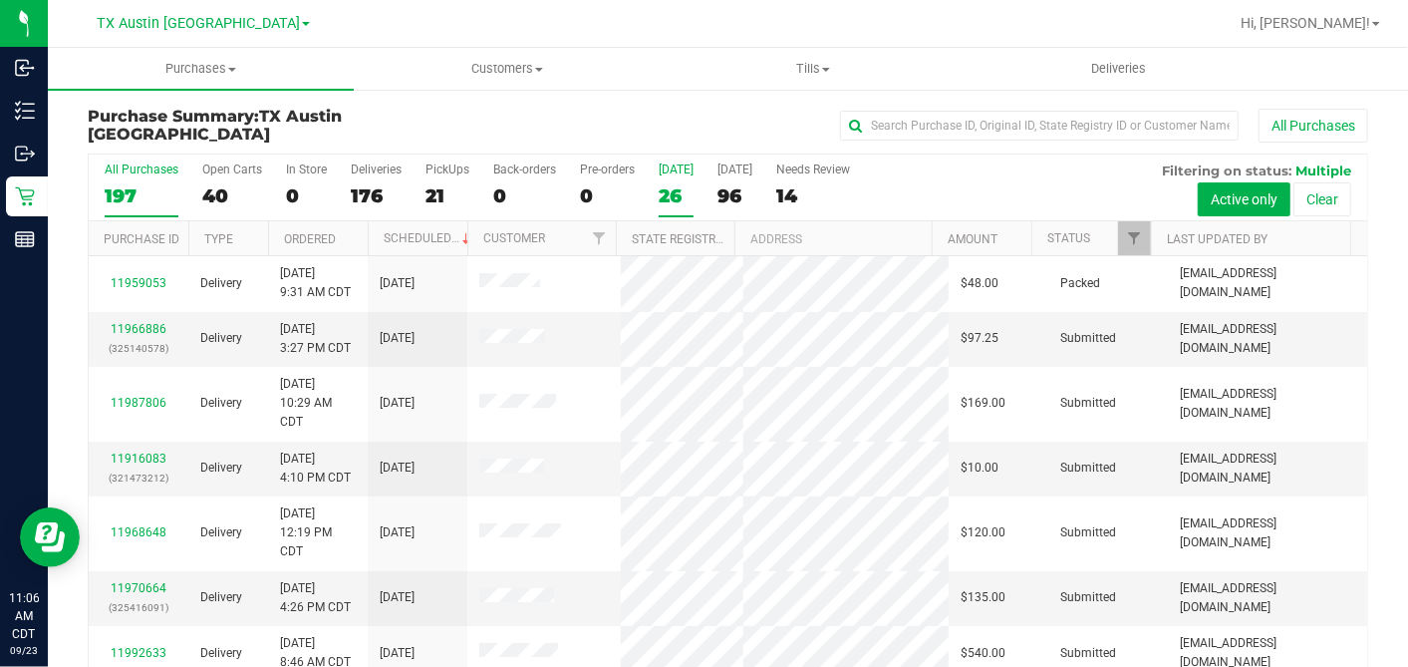
click at [680, 193] on div "26" at bounding box center [676, 195] width 35 height 23
click at [0, 0] on input "Today 26" at bounding box center [0, 0] width 0 height 0
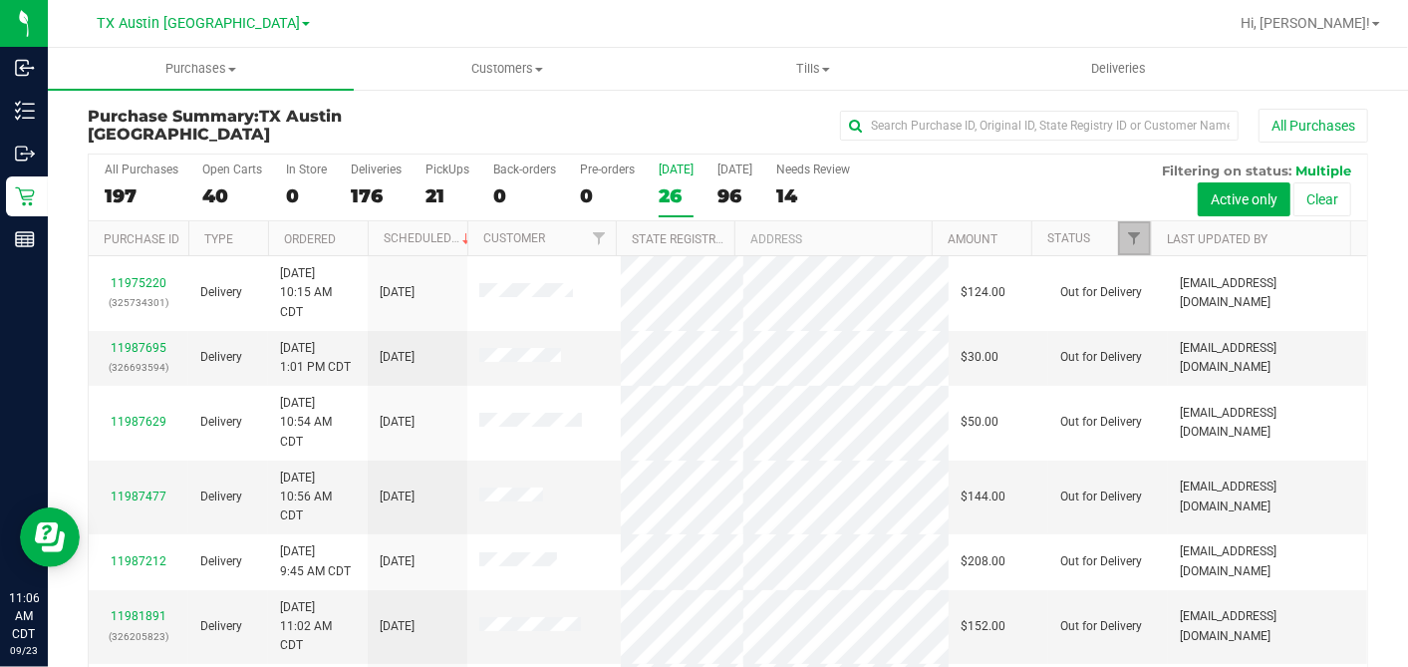
click at [1126, 235] on span "Filter" at bounding box center [1134, 238] width 16 height 16
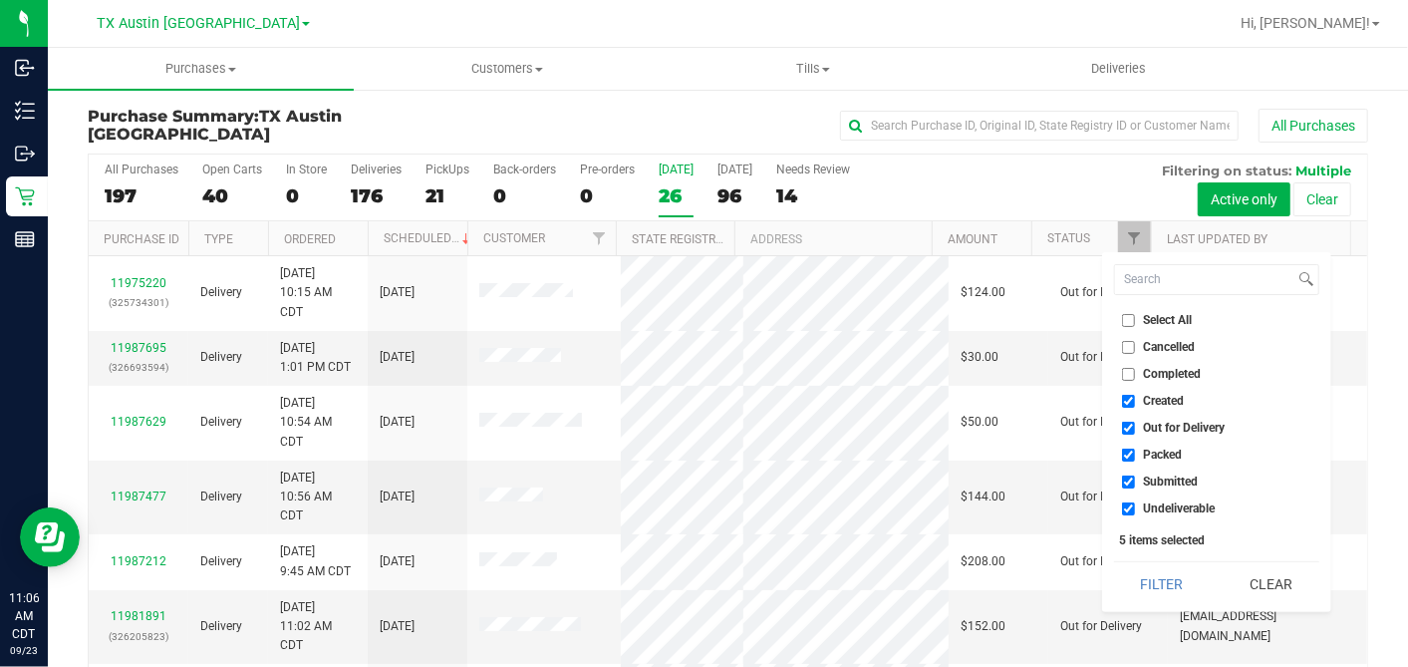
click at [1128, 316] on input "Select All" at bounding box center [1128, 320] width 13 height 13
checkbox input "true"
click at [1128, 316] on input "Select All" at bounding box center [1128, 320] width 13 height 13
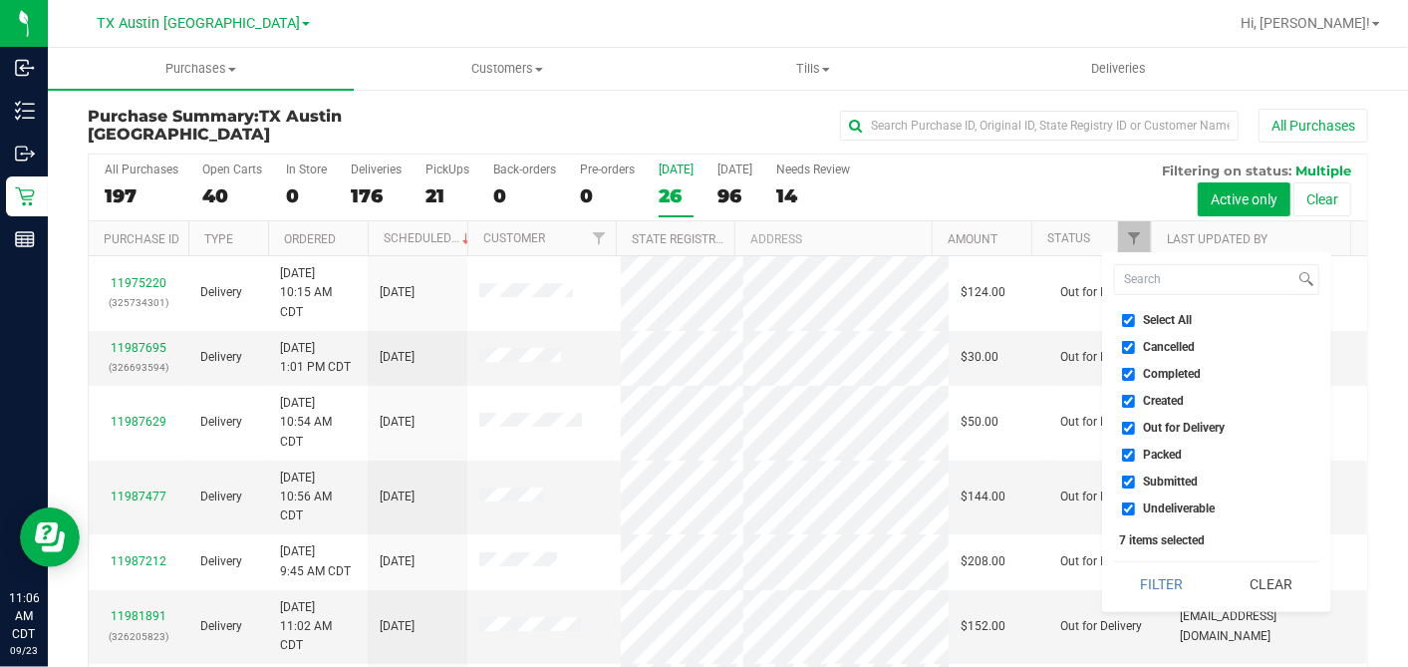
checkbox input "false"
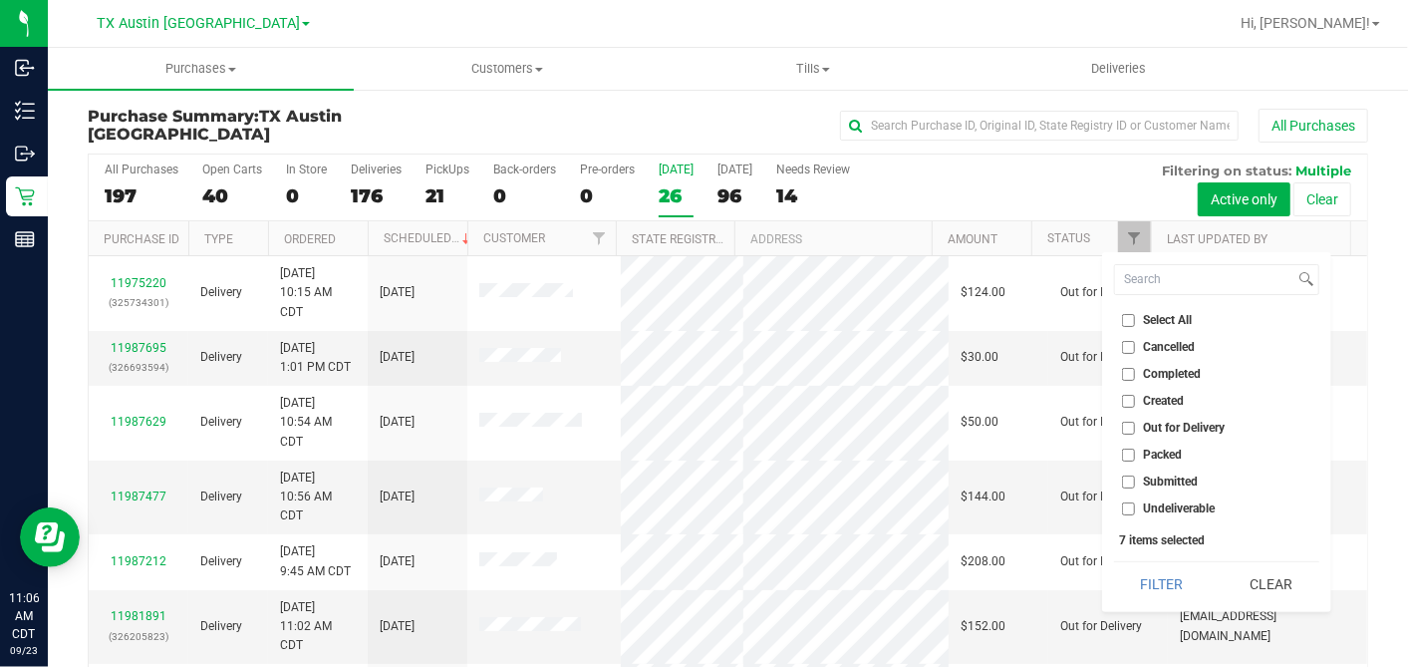
checkbox input "false"
drag, startPoint x: 1124, startPoint y: 394, endPoint x: 1128, endPoint y: 431, distance: 37.1
click at [1124, 395] on input "Created" at bounding box center [1128, 401] width 13 height 13
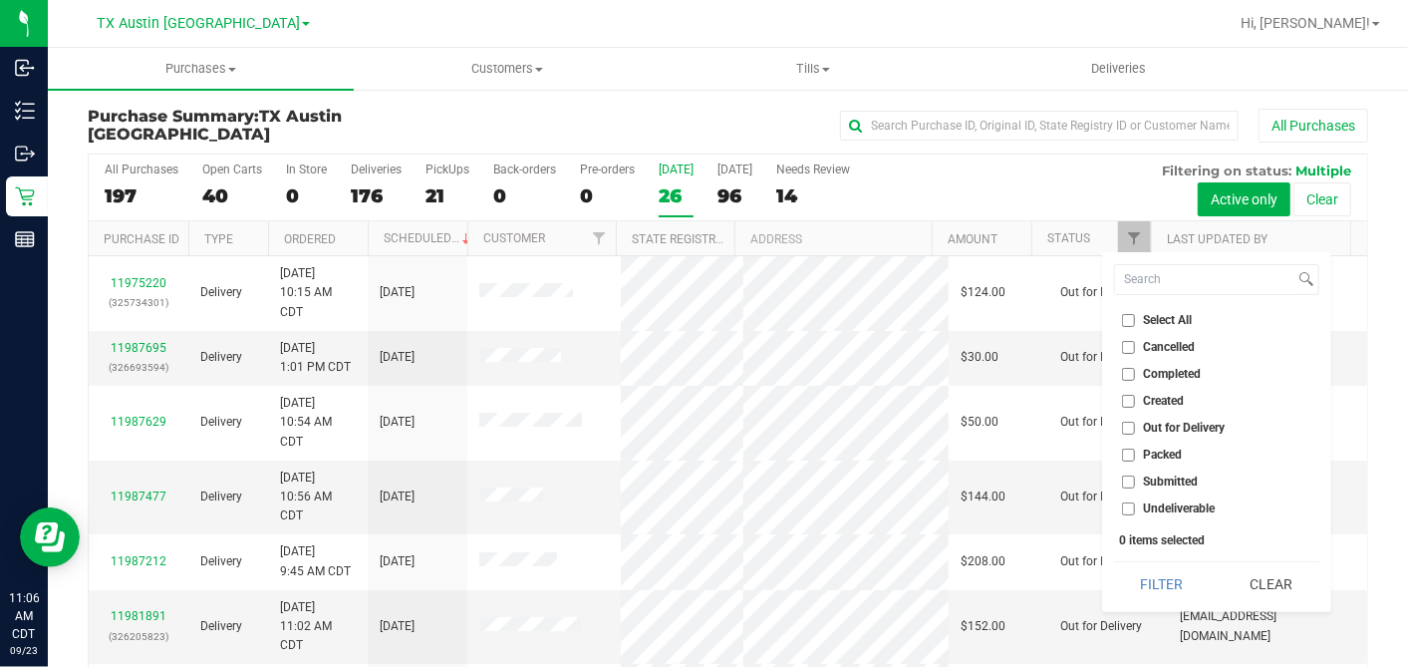
checkbox input "true"
click at [1152, 606] on div "Select All Cancelled Completed Created Out for Delivery Packed Submitted Undeli…" at bounding box center [1216, 432] width 229 height 360
click at [1153, 587] on button "Filter" at bounding box center [1162, 584] width 96 height 44
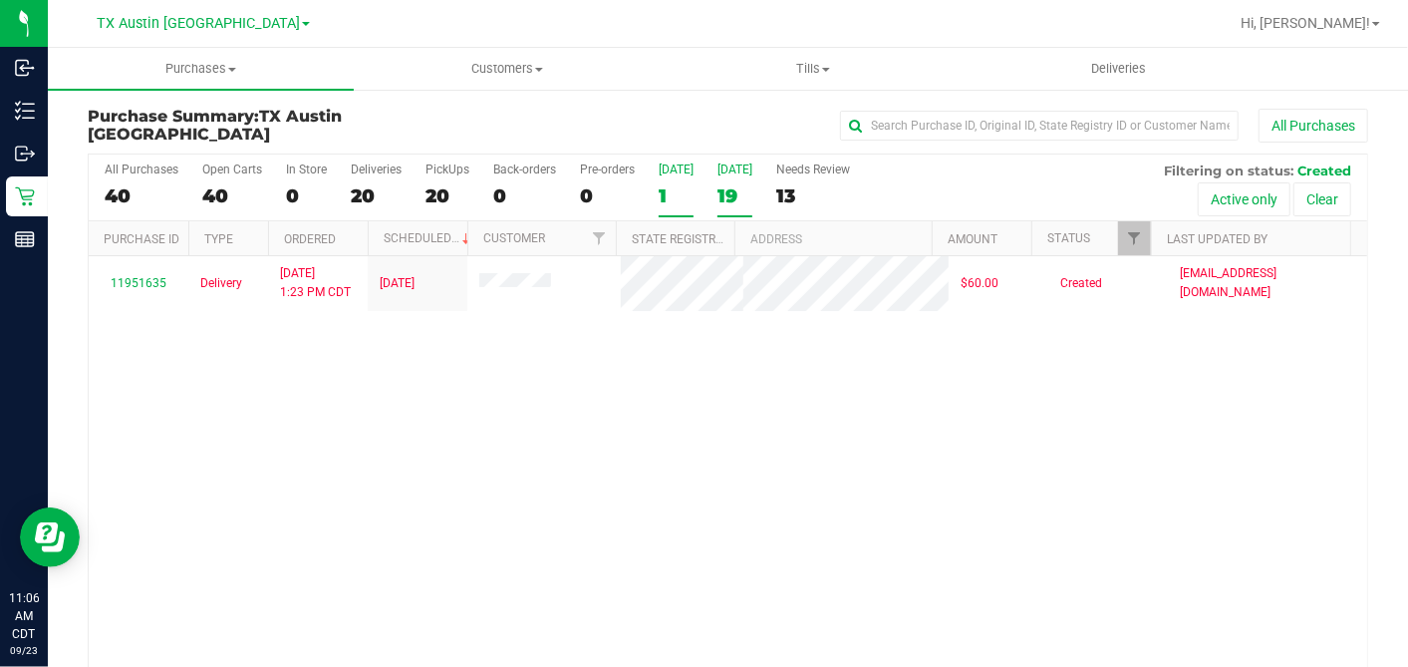
click at [729, 184] on div "19" at bounding box center [735, 195] width 35 height 23
click at [0, 0] on input "Tomorrow 19" at bounding box center [0, 0] width 0 height 0
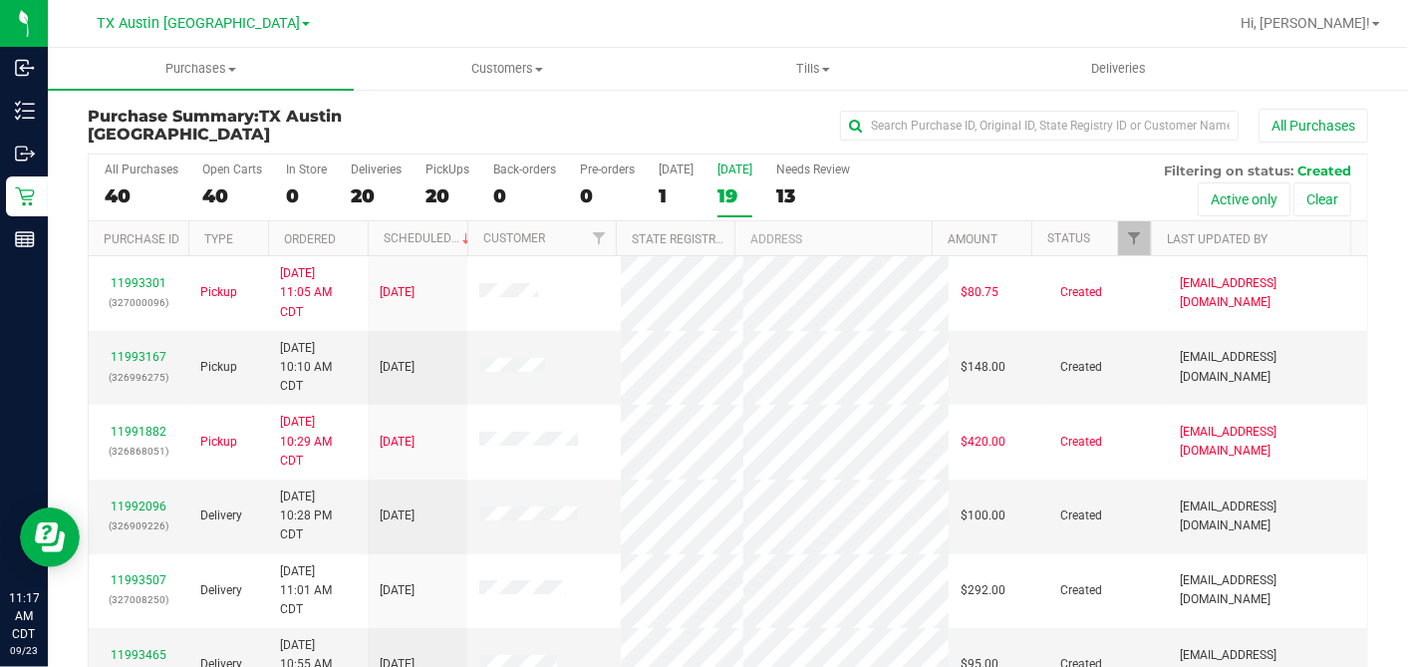
click at [356, 240] on th "Ordered" at bounding box center [318, 238] width 100 height 35
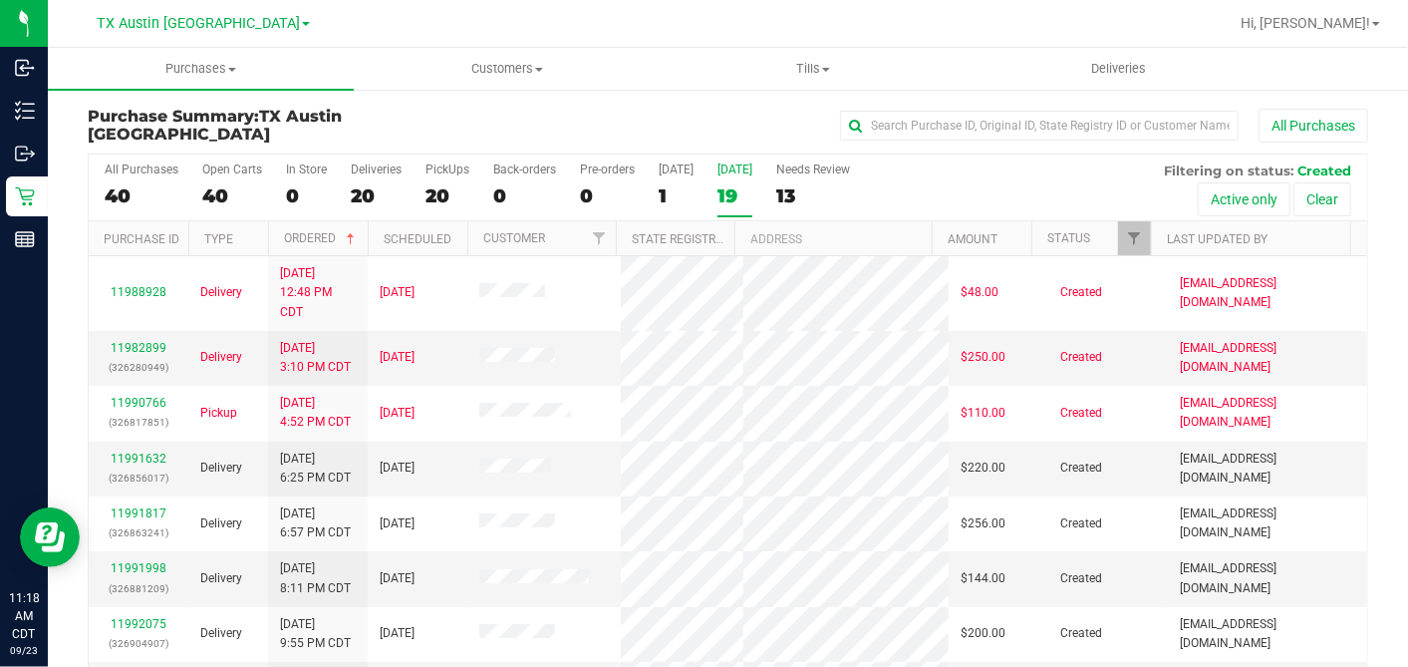
click at [610, 126] on div "All Purchases" at bounding box center [941, 126] width 854 height 34
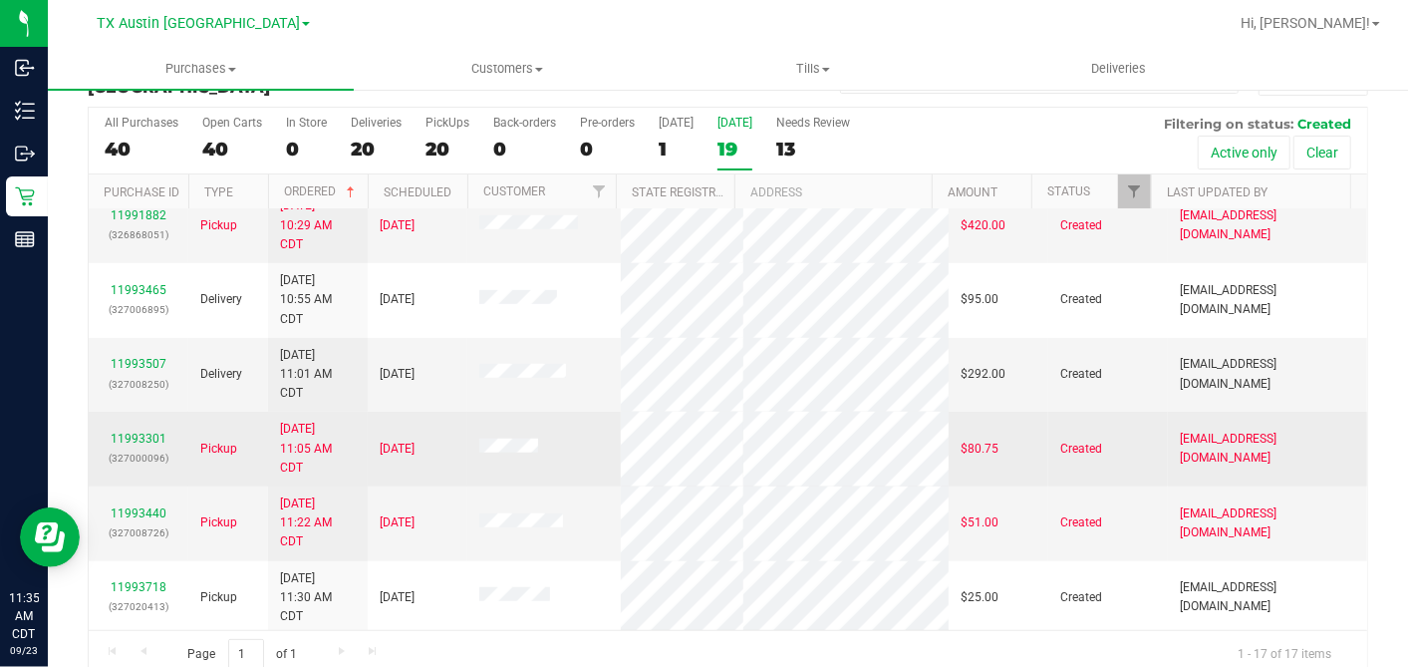
scroll to position [74, 0]
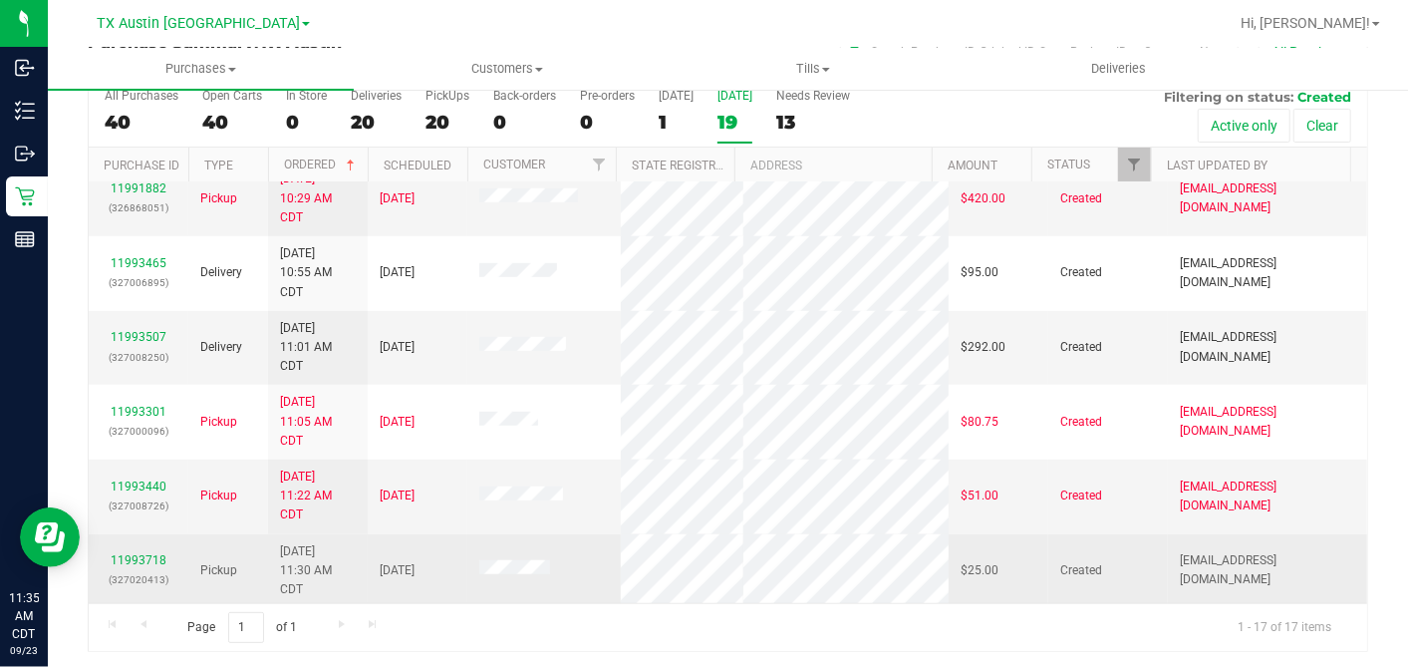
click at [142, 551] on div "11993718 (327020413)" at bounding box center [139, 570] width 76 height 38
click at [140, 553] on link "11993718" at bounding box center [139, 560] width 56 height 14
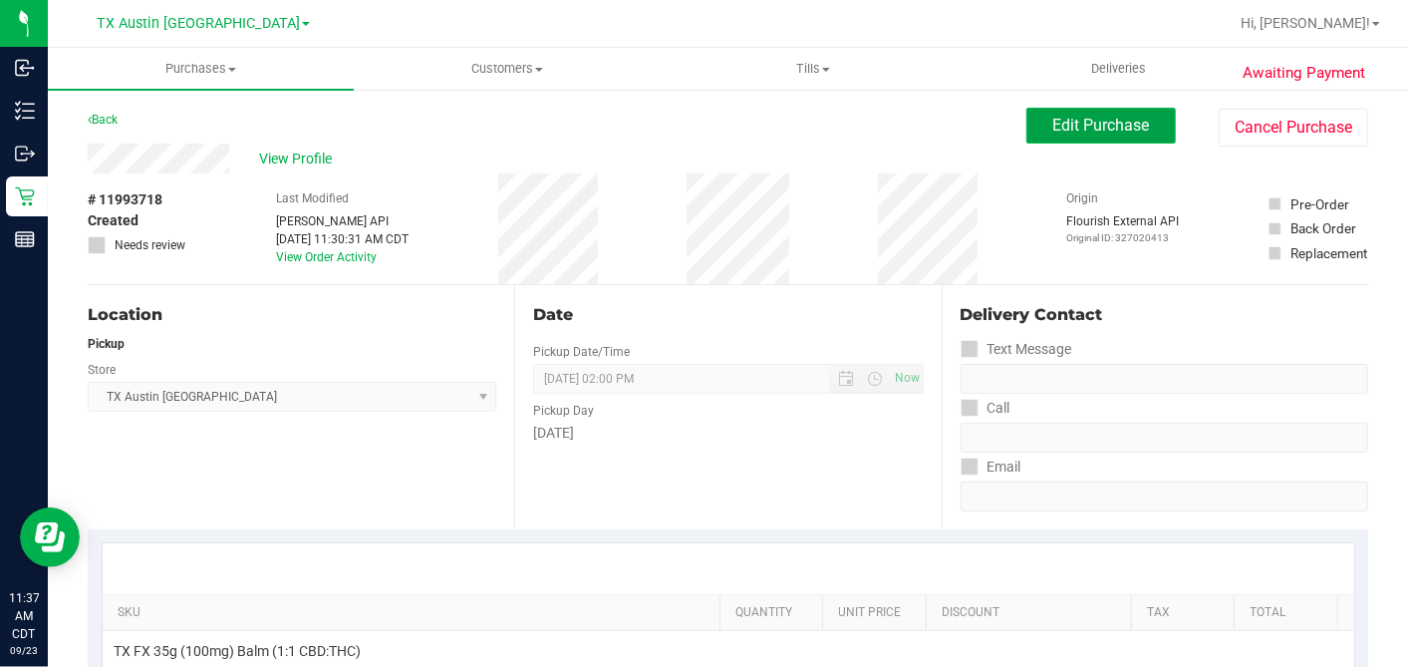
drag, startPoint x: 1052, startPoint y: 114, endPoint x: 1038, endPoint y: 137, distance: 26.8
click at [1052, 115] on button "Edit Purchase" at bounding box center [1100, 126] width 149 height 36
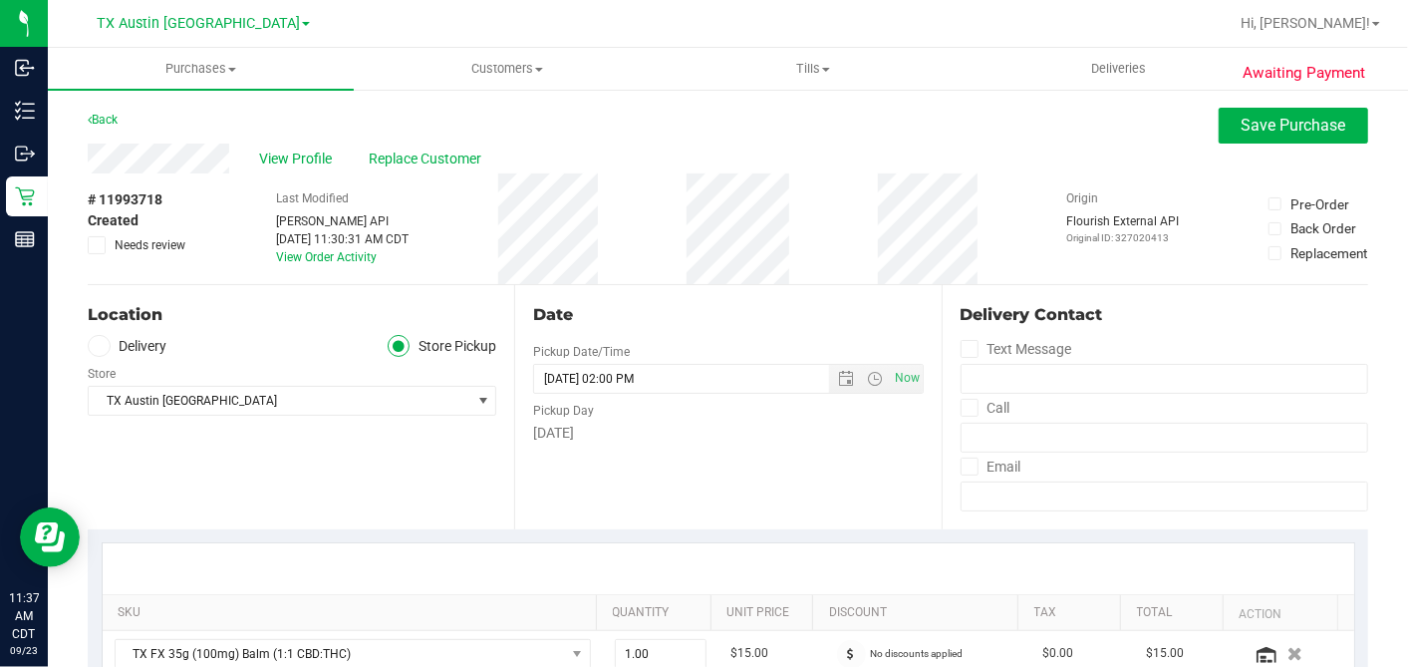
click at [106, 344] on span at bounding box center [99, 346] width 23 height 23
click at [0, 0] on input "Delivery" at bounding box center [0, 0] width 0 height 0
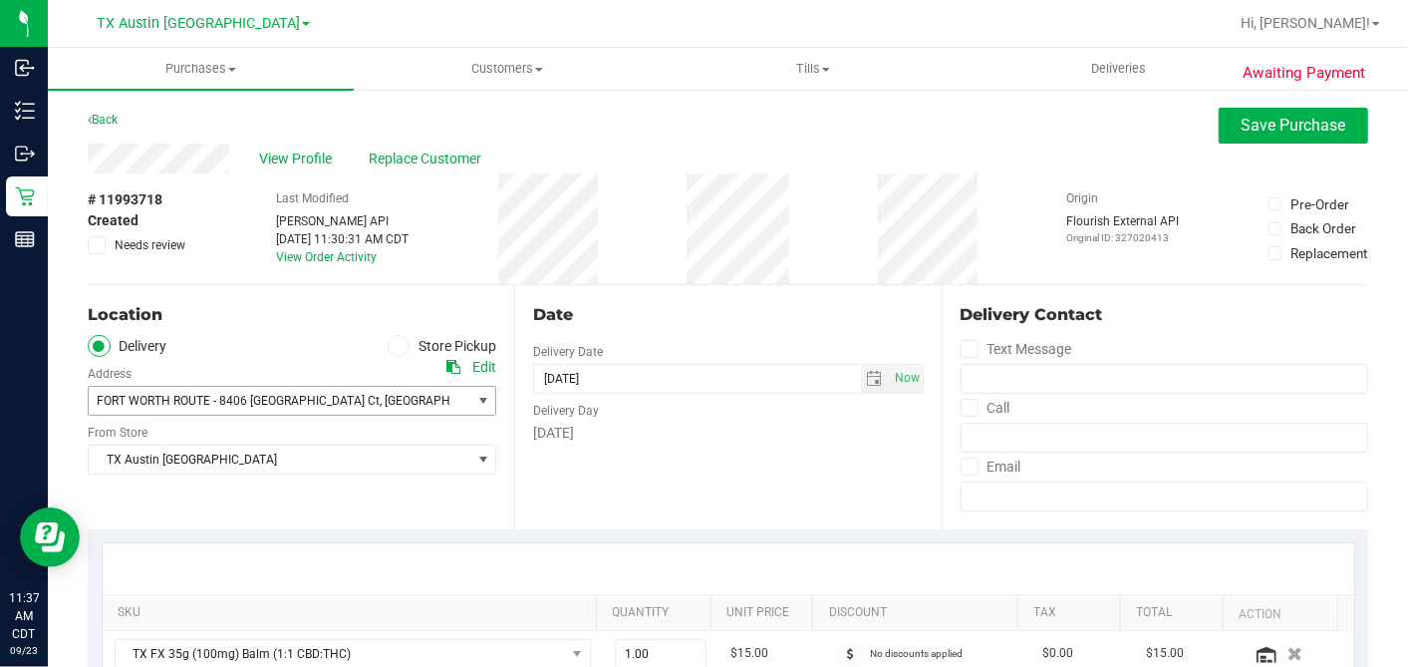
click at [170, 394] on span "FORT WORTH ROUTE - 8406 Wildrock Ct" at bounding box center [238, 401] width 283 height 14
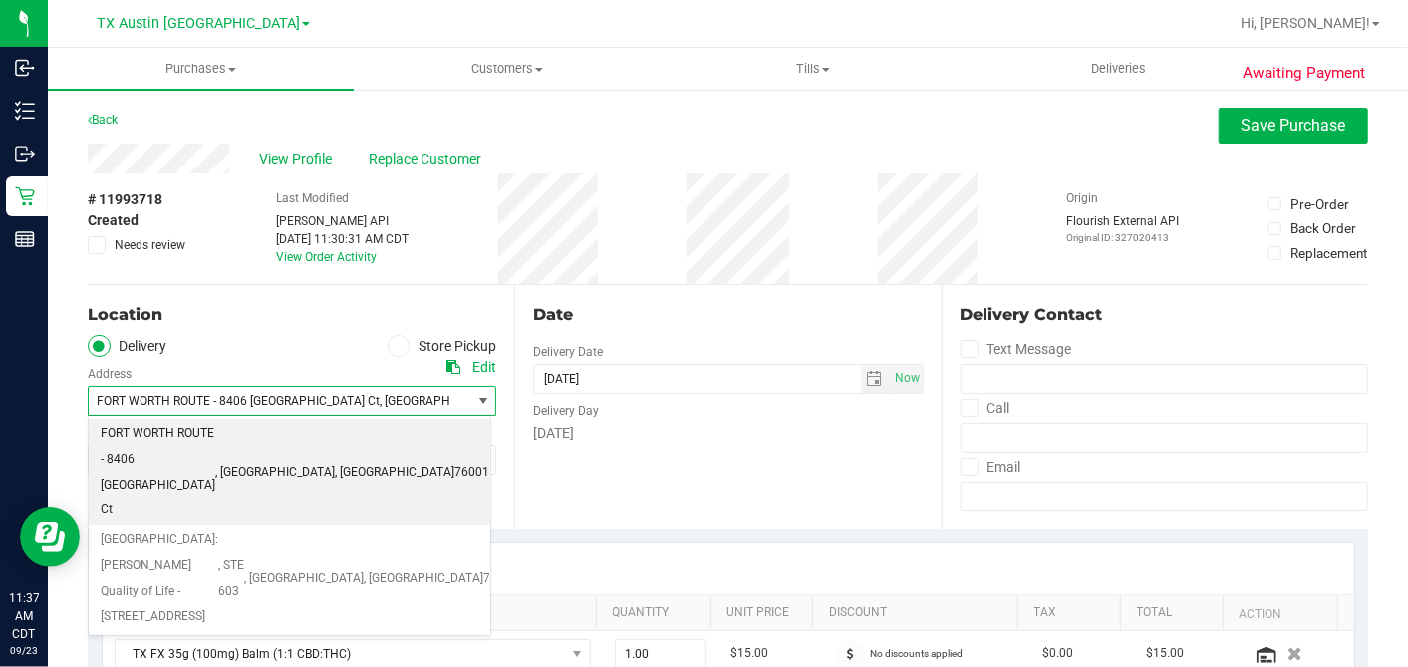
click at [204, 347] on ul "Delivery Store Pickup" at bounding box center [292, 346] width 409 height 23
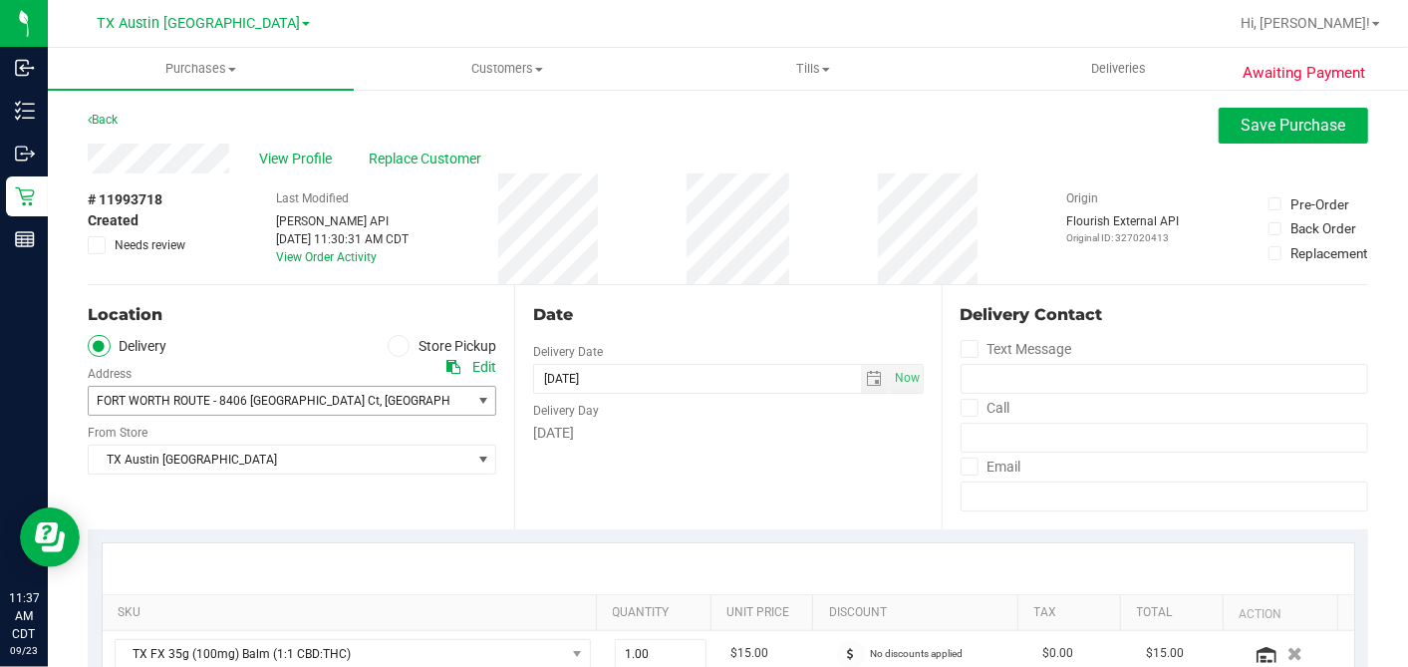
click at [219, 394] on span "FORT WORTH ROUTE - 8406 Wildrock Ct" at bounding box center [238, 401] width 283 height 14
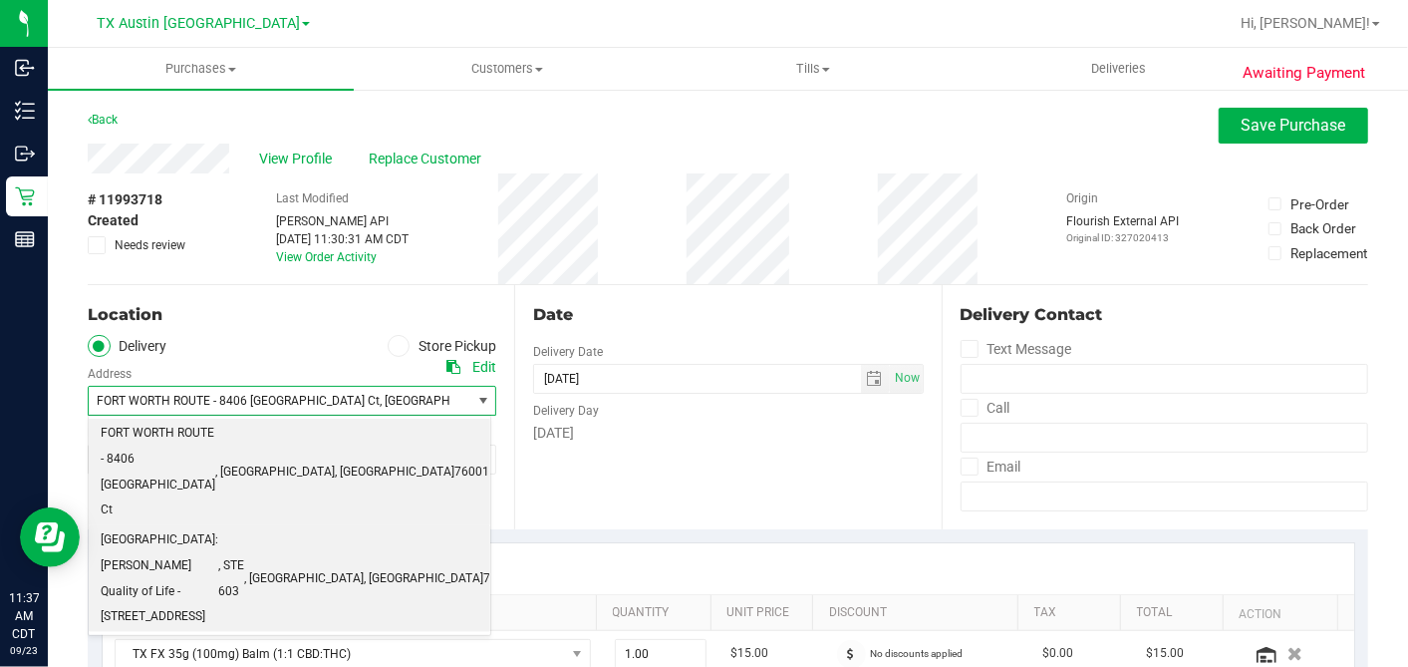
click at [199, 527] on span "Fort Worth: Clarke Quality of Life - 1307 8TH AVE" at bounding box center [160, 578] width 118 height 103
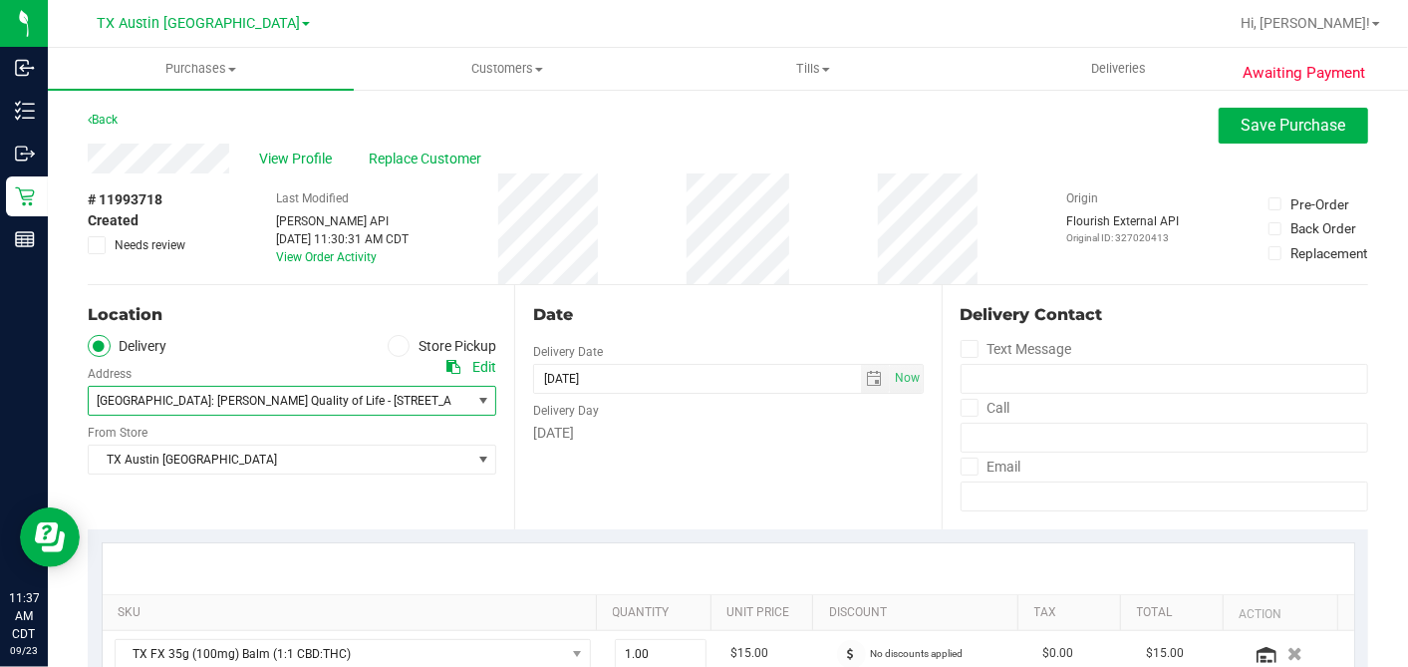
click at [732, 470] on div "Date Delivery Date 09/24/2025 Now 09/24/2025 02:00 PM Now Delivery Day Wednesday" at bounding box center [727, 407] width 427 height 244
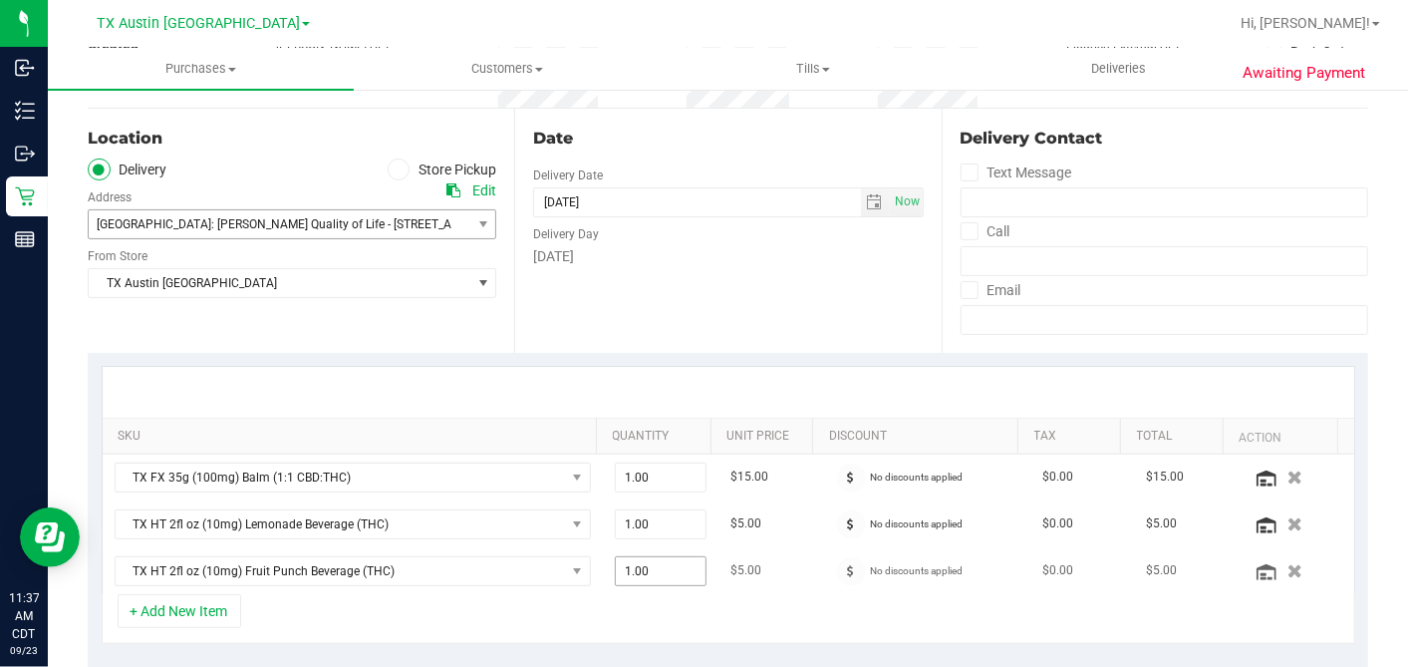
scroll to position [332, 0]
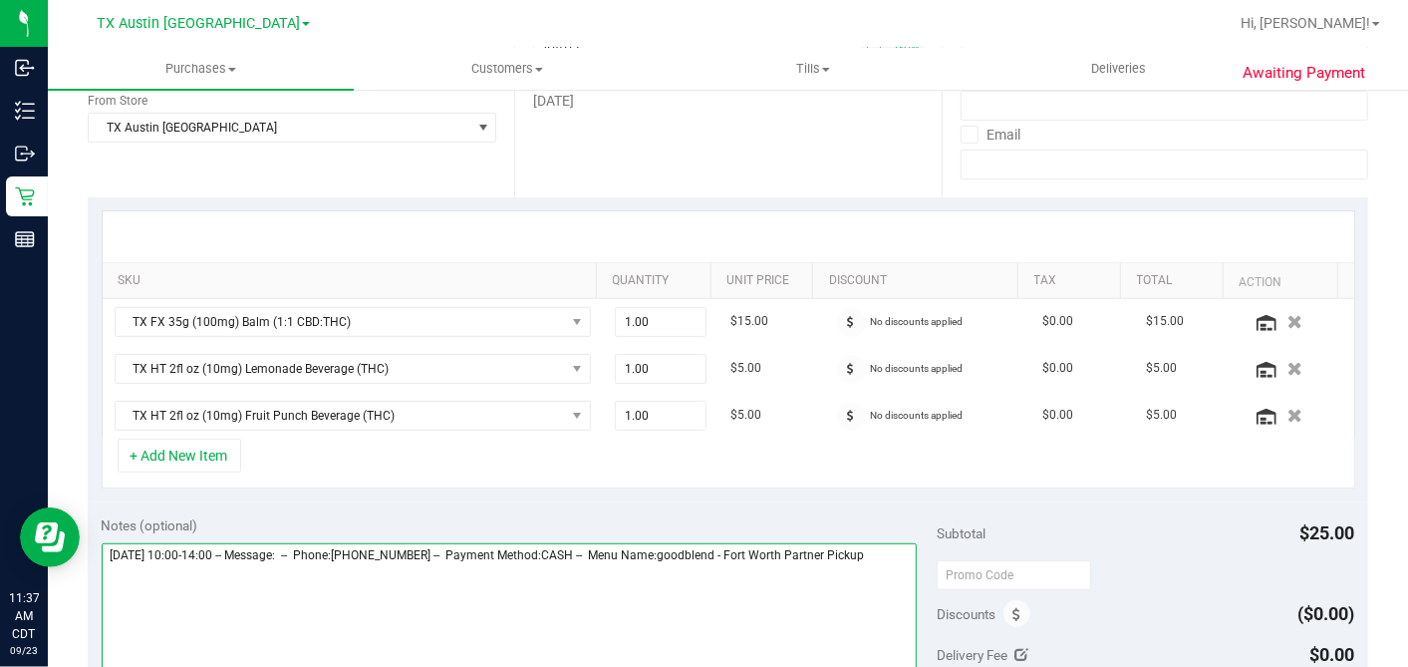
click at [663, 575] on textarea at bounding box center [510, 638] width 816 height 191
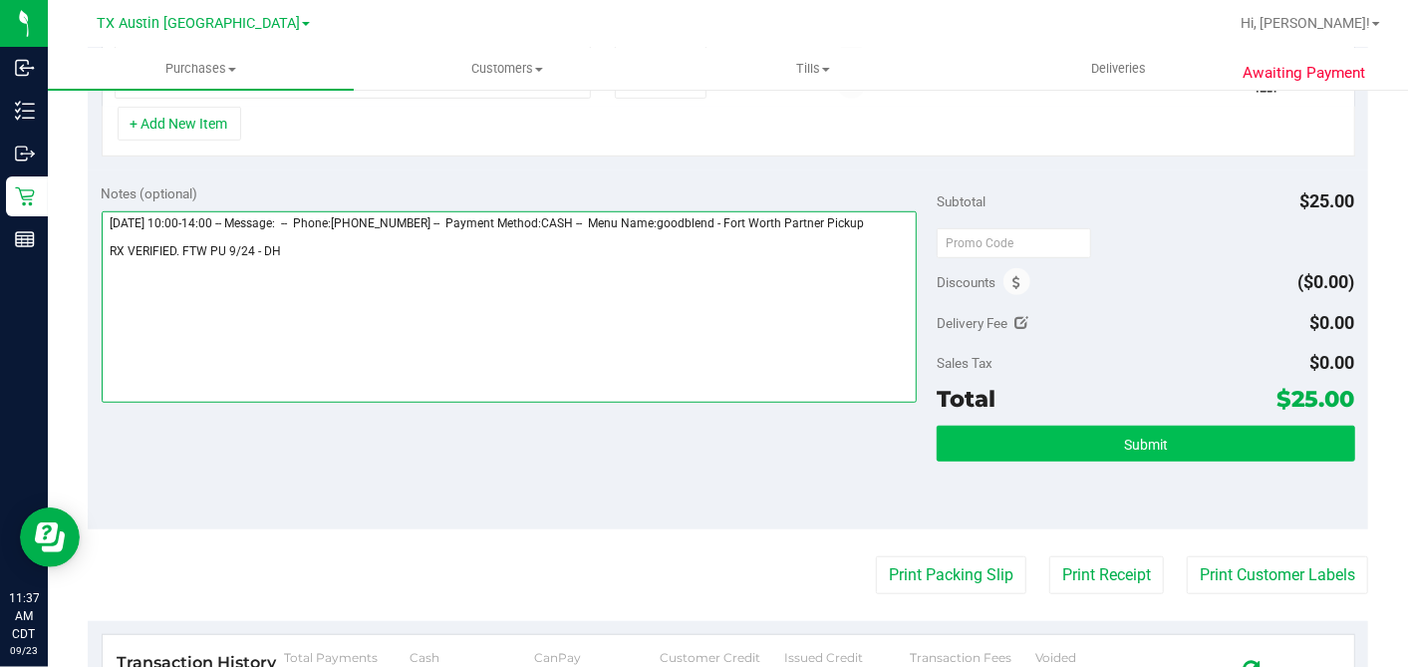
type textarea "Wednesday 09/24/2025 10:00-14:00 -- Message: -- Phone:7205563011 -- Payment Met…"
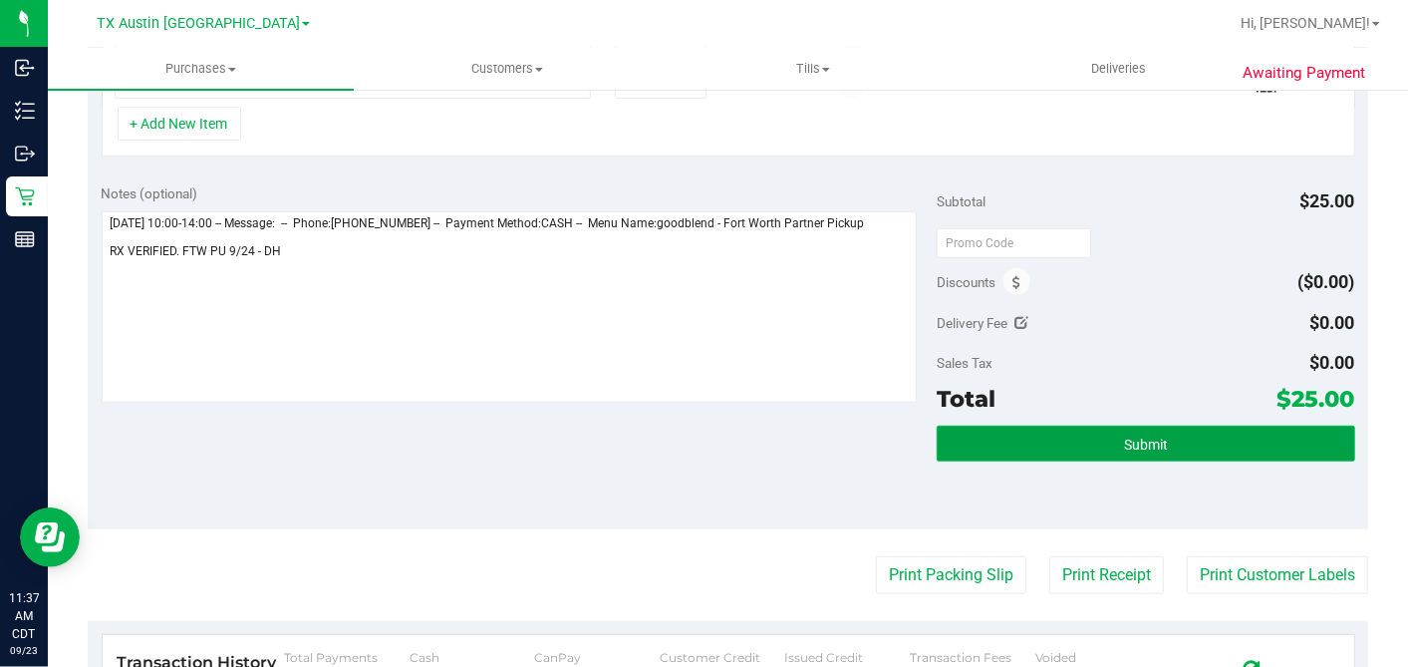
click at [1055, 443] on button "Submit" at bounding box center [1146, 444] width 418 height 36
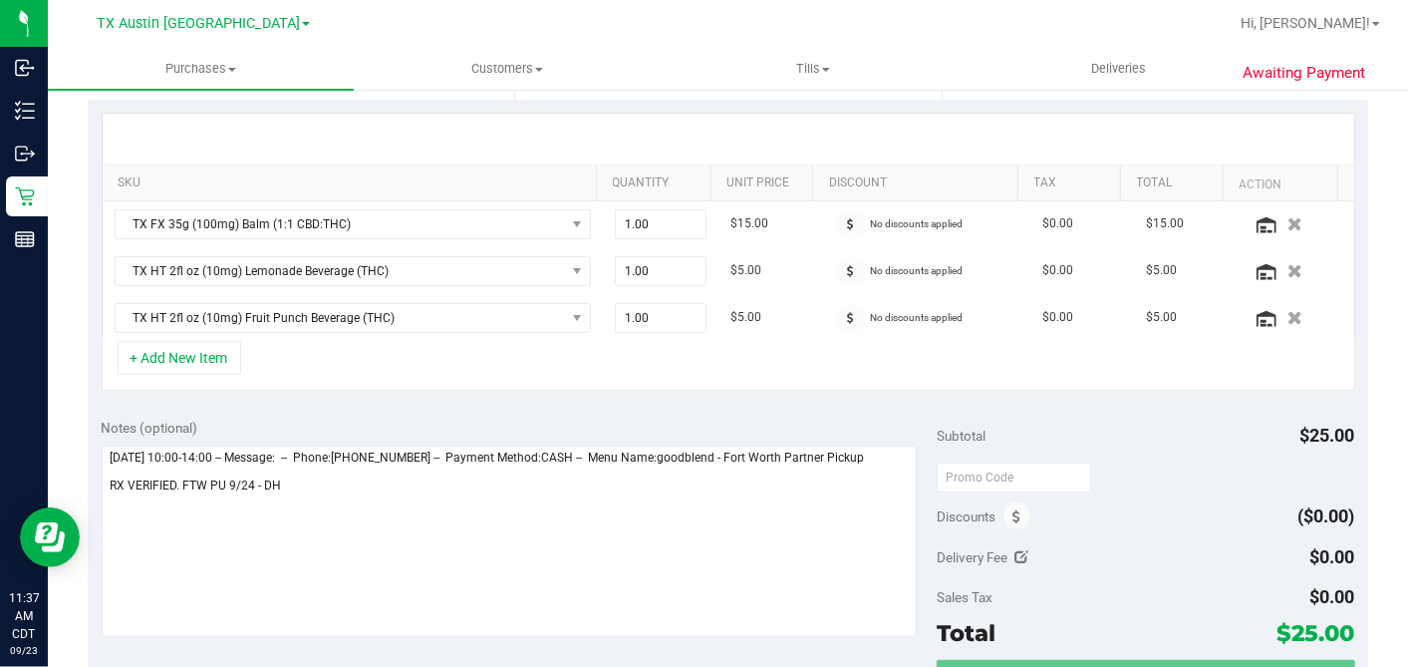
scroll to position [0, 0]
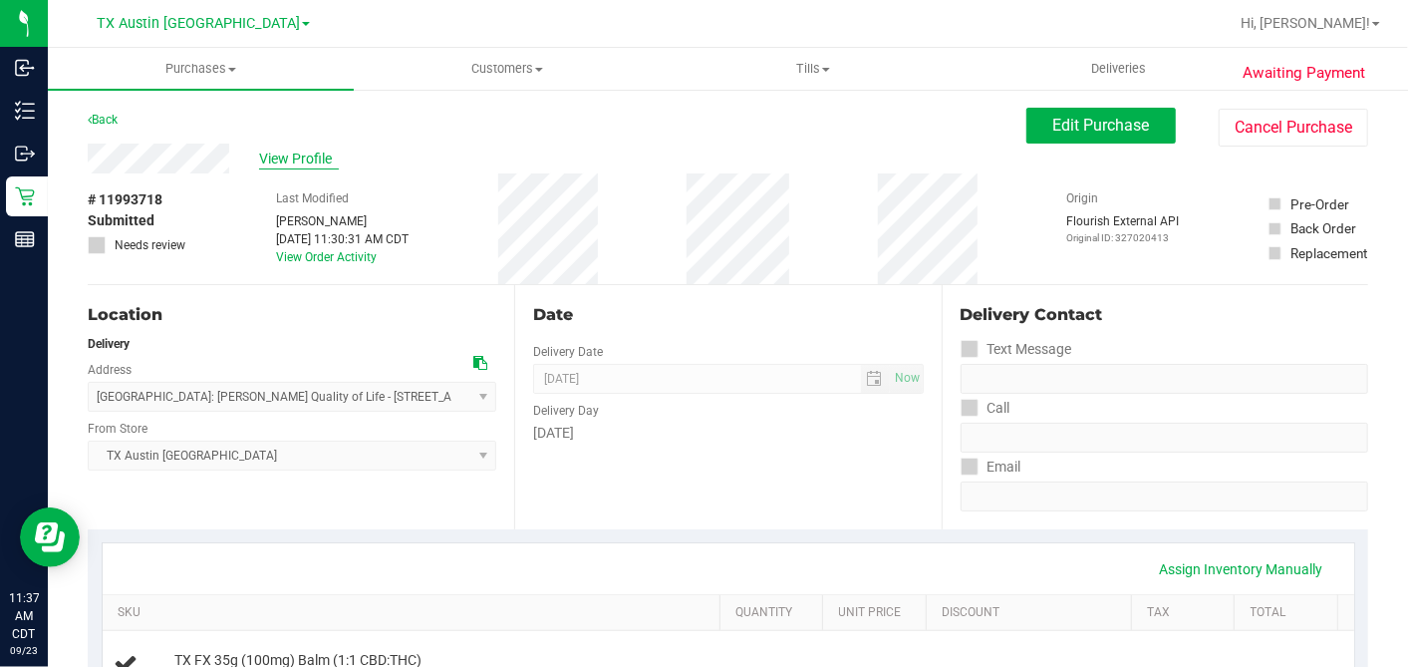
click at [303, 159] on span "View Profile" at bounding box center [299, 158] width 80 height 21
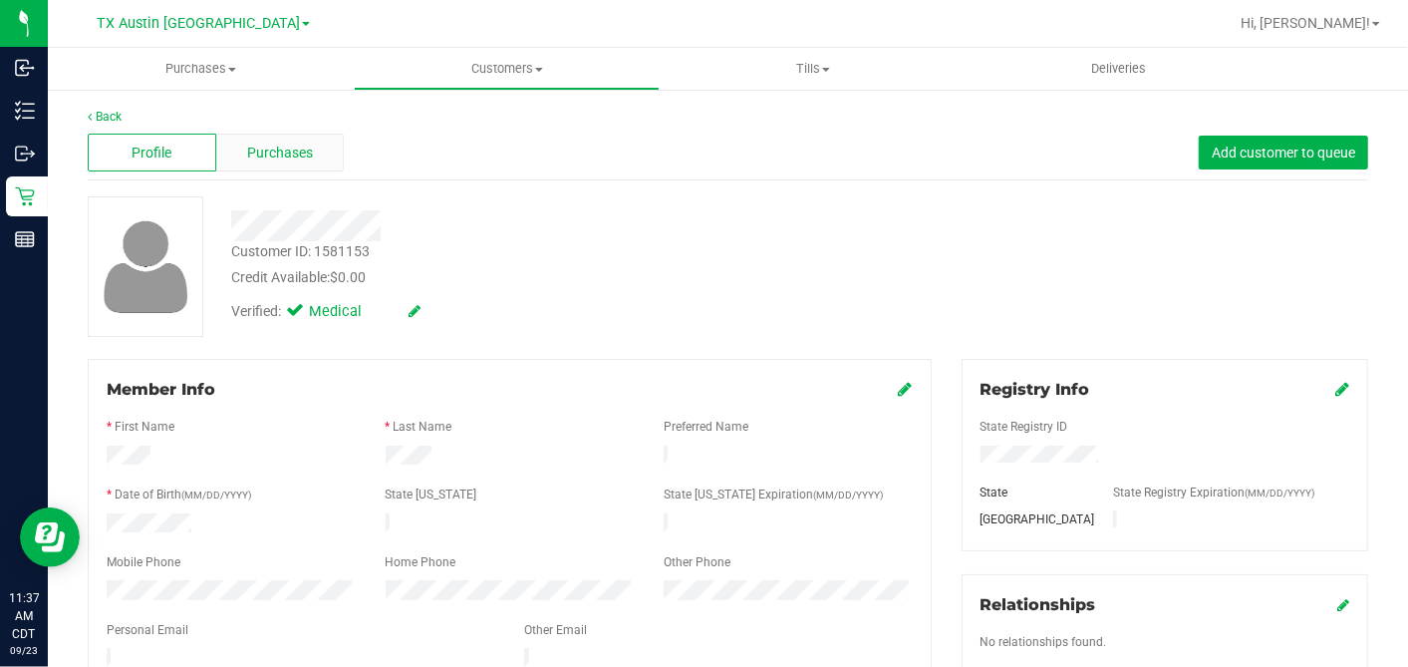
click at [304, 153] on span "Purchases" at bounding box center [280, 153] width 66 height 21
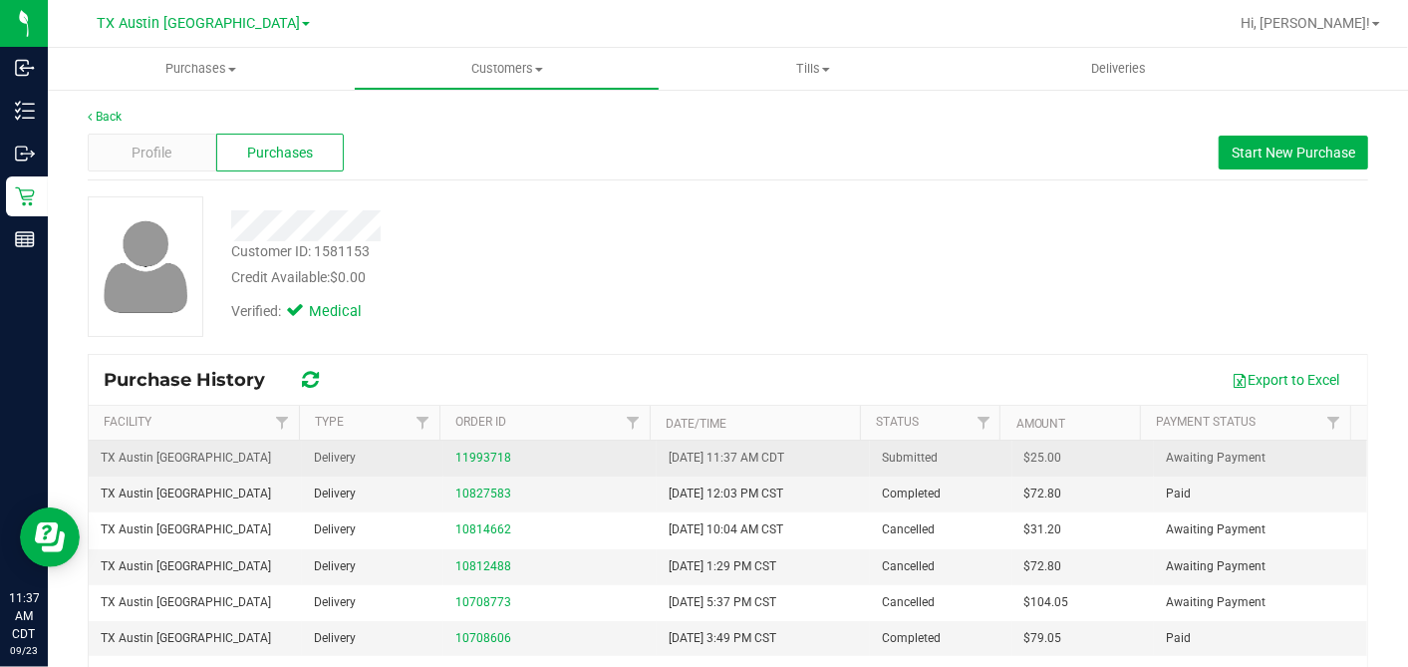
click at [1025, 455] on span "$25.00" at bounding box center [1044, 457] width 38 height 19
click at [1025, 454] on span "$25.00" at bounding box center [1044, 457] width 38 height 19
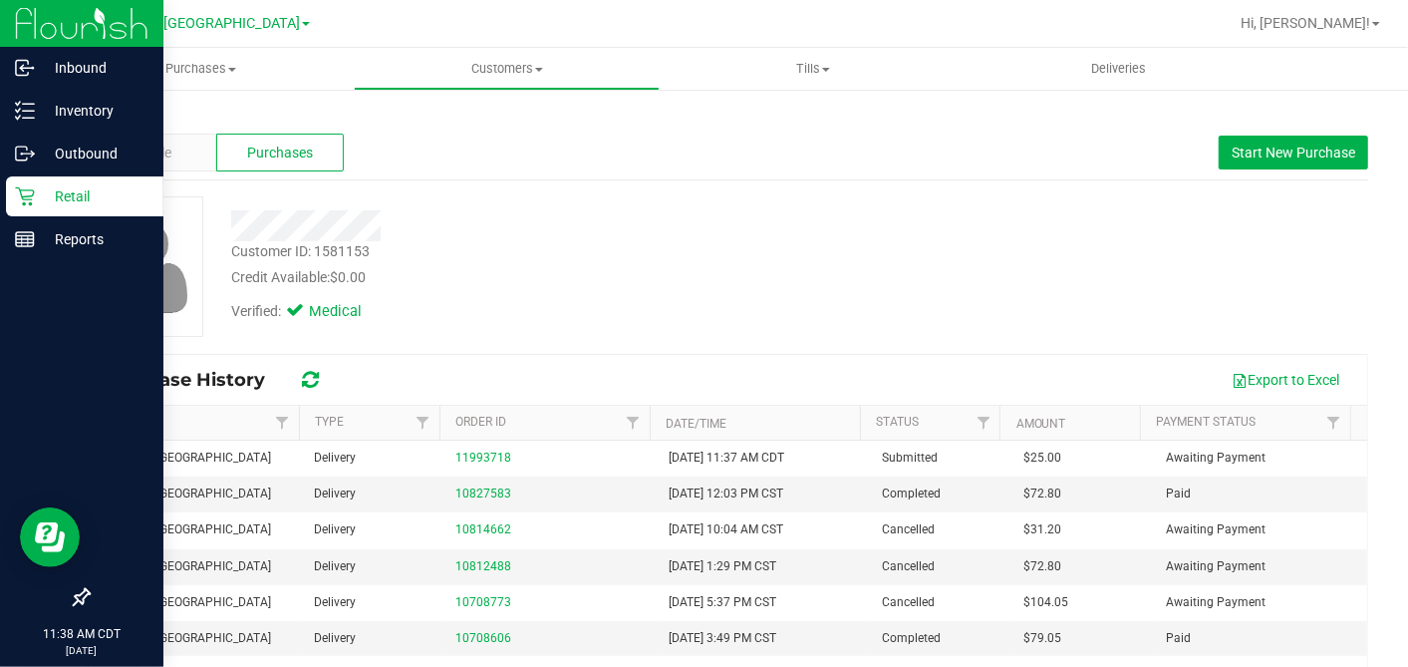
drag, startPoint x: 38, startPoint y: 196, endPoint x: 116, endPoint y: 220, distance: 81.3
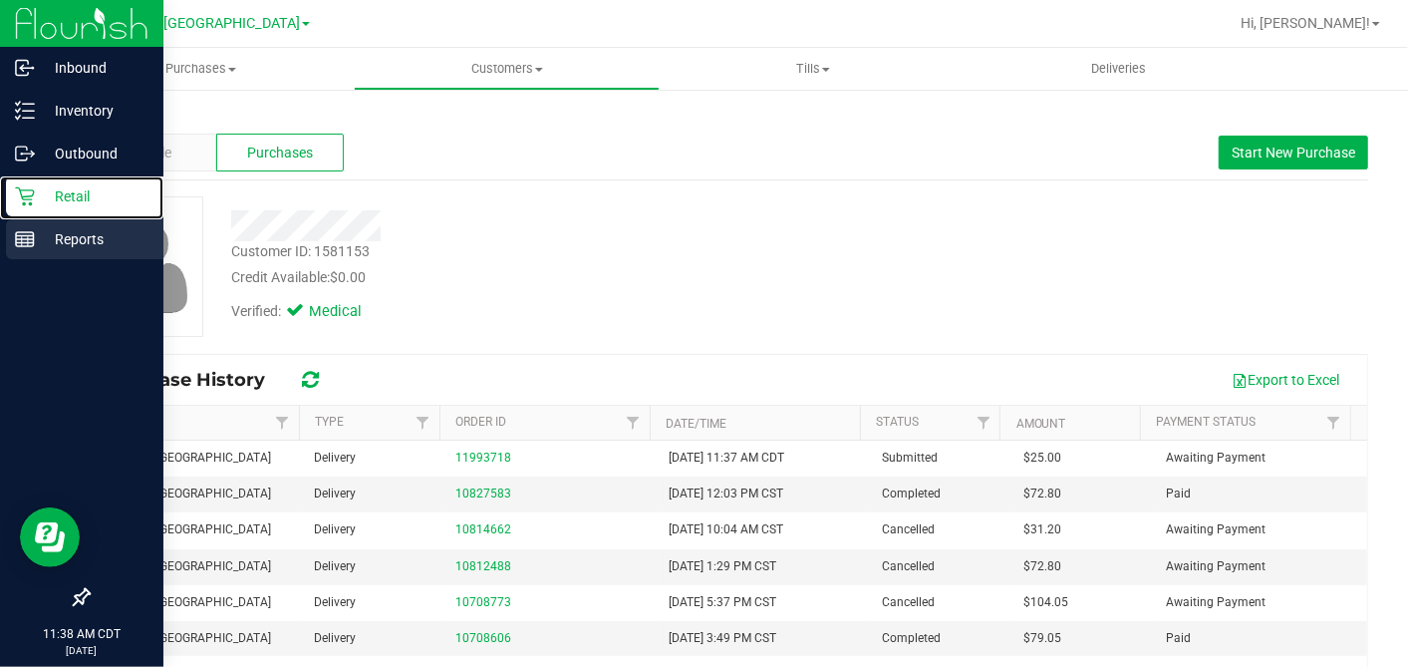
click at [38, 198] on p "Retail" at bounding box center [95, 196] width 120 height 24
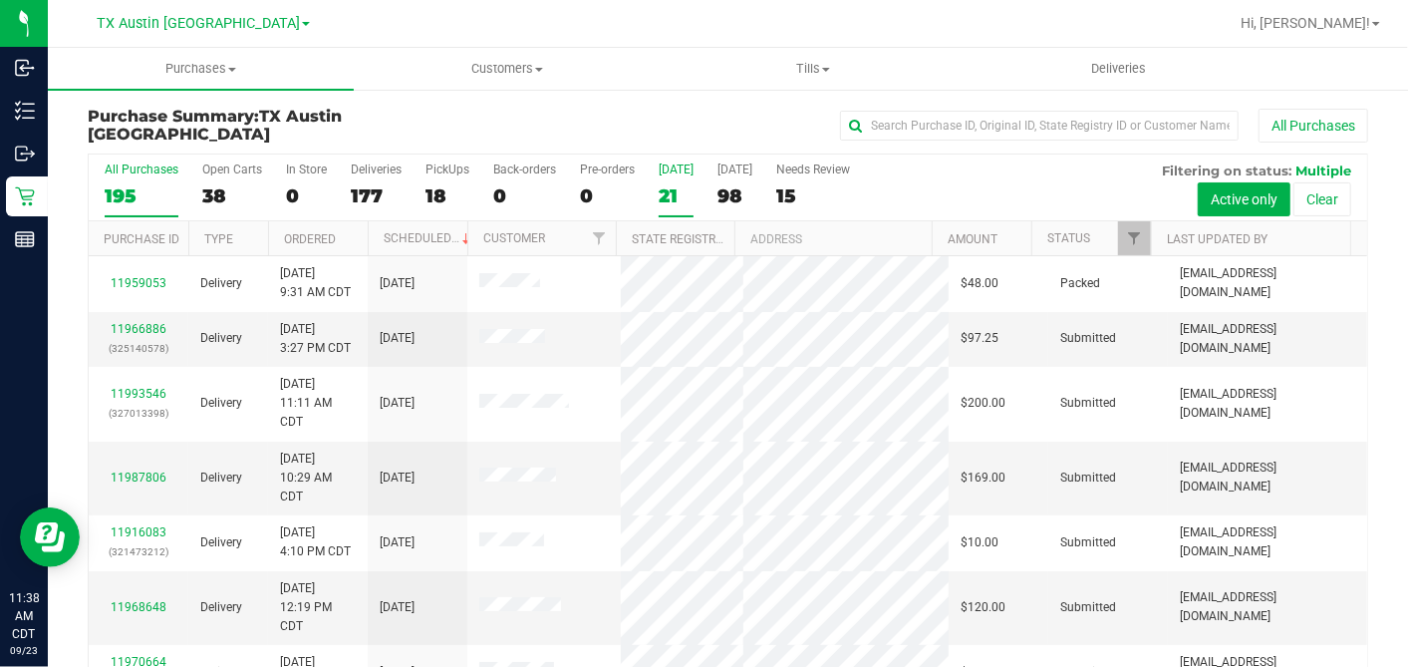
click at [671, 192] on div "21" at bounding box center [676, 195] width 35 height 23
click at [0, 0] on input "Today 21" at bounding box center [0, 0] width 0 height 0
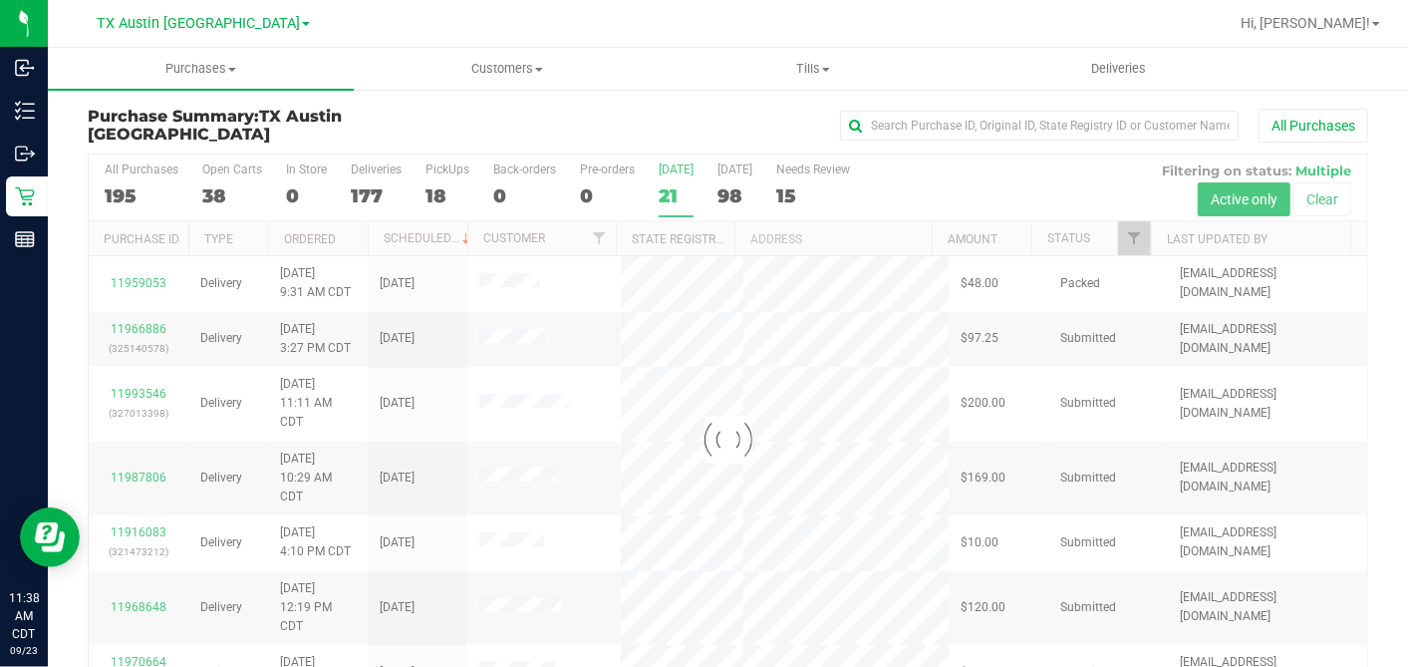
click at [1113, 233] on div at bounding box center [728, 438] width 1279 height 569
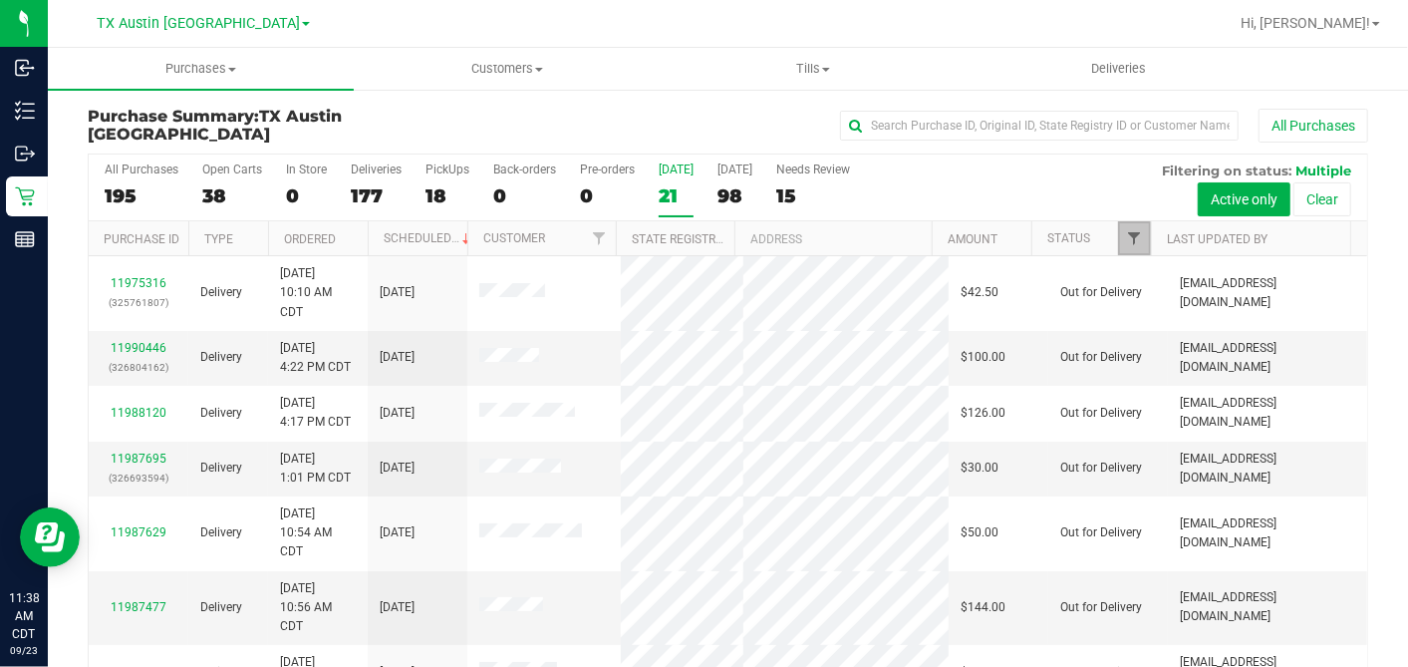
click at [1126, 231] on span "Filter" at bounding box center [1134, 238] width 16 height 16
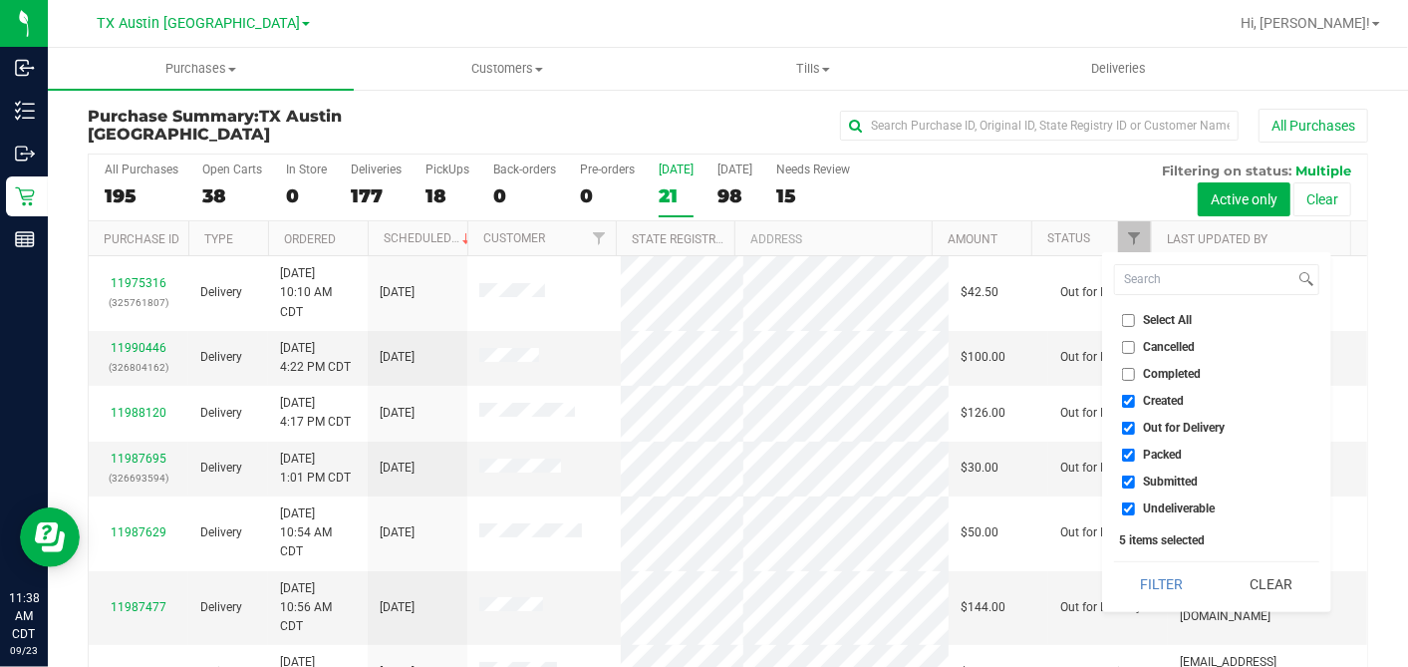
click at [1127, 316] on input "Select All" at bounding box center [1128, 320] width 13 height 13
checkbox input "true"
drag, startPoint x: 1127, startPoint y: 316, endPoint x: 1133, endPoint y: 345, distance: 29.5
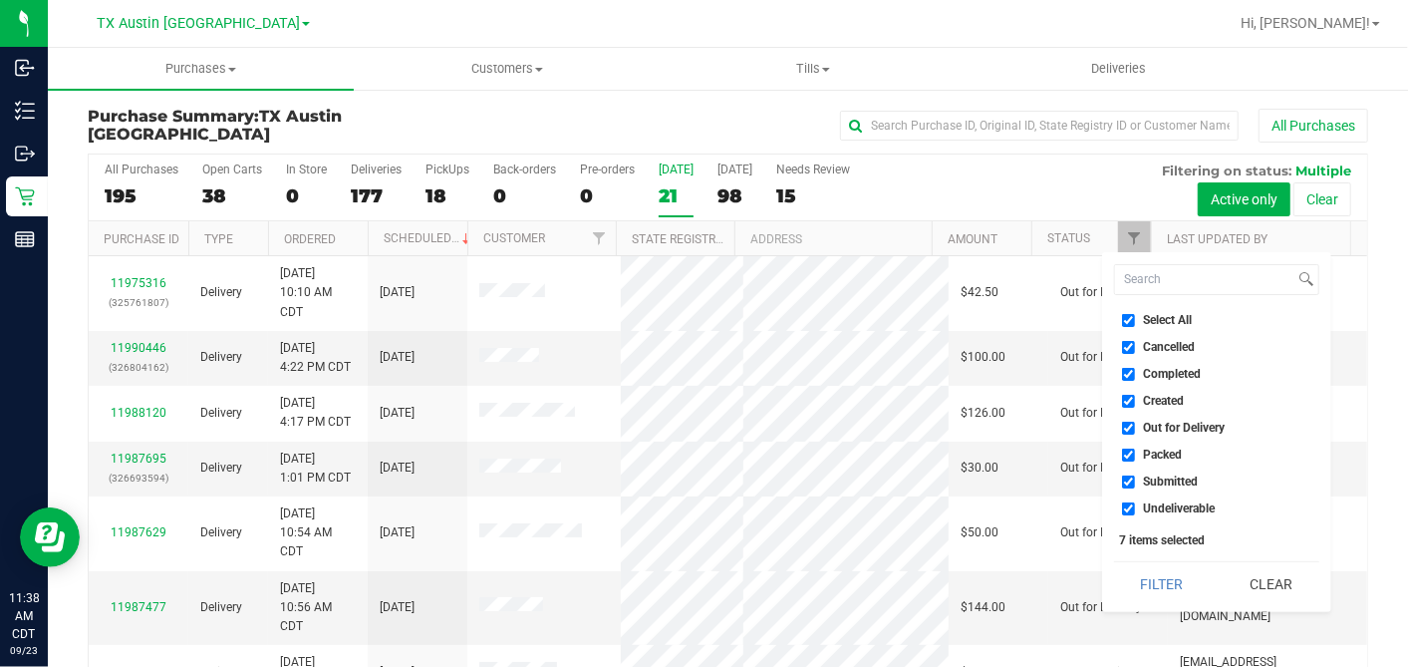
click at [1127, 316] on input "Select All" at bounding box center [1128, 320] width 13 height 13
checkbox input "false"
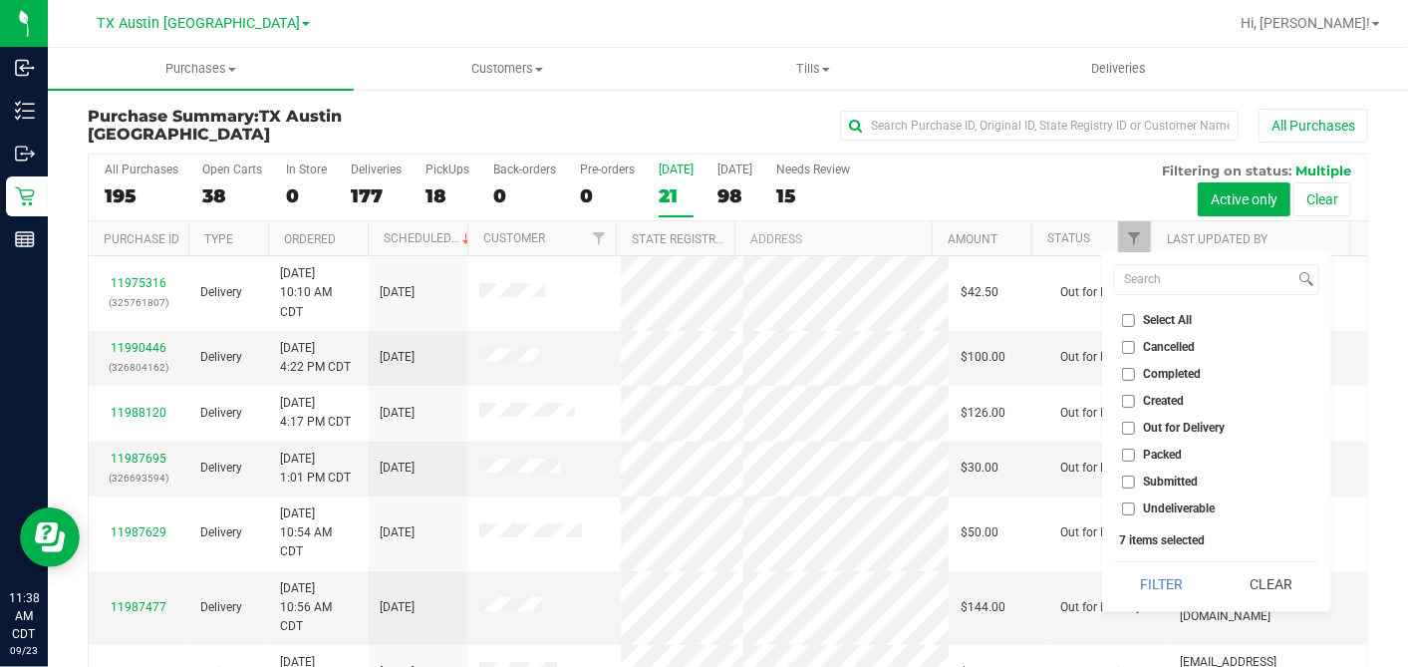
checkbox input "false"
click at [1129, 397] on input "Created" at bounding box center [1128, 401] width 13 height 13
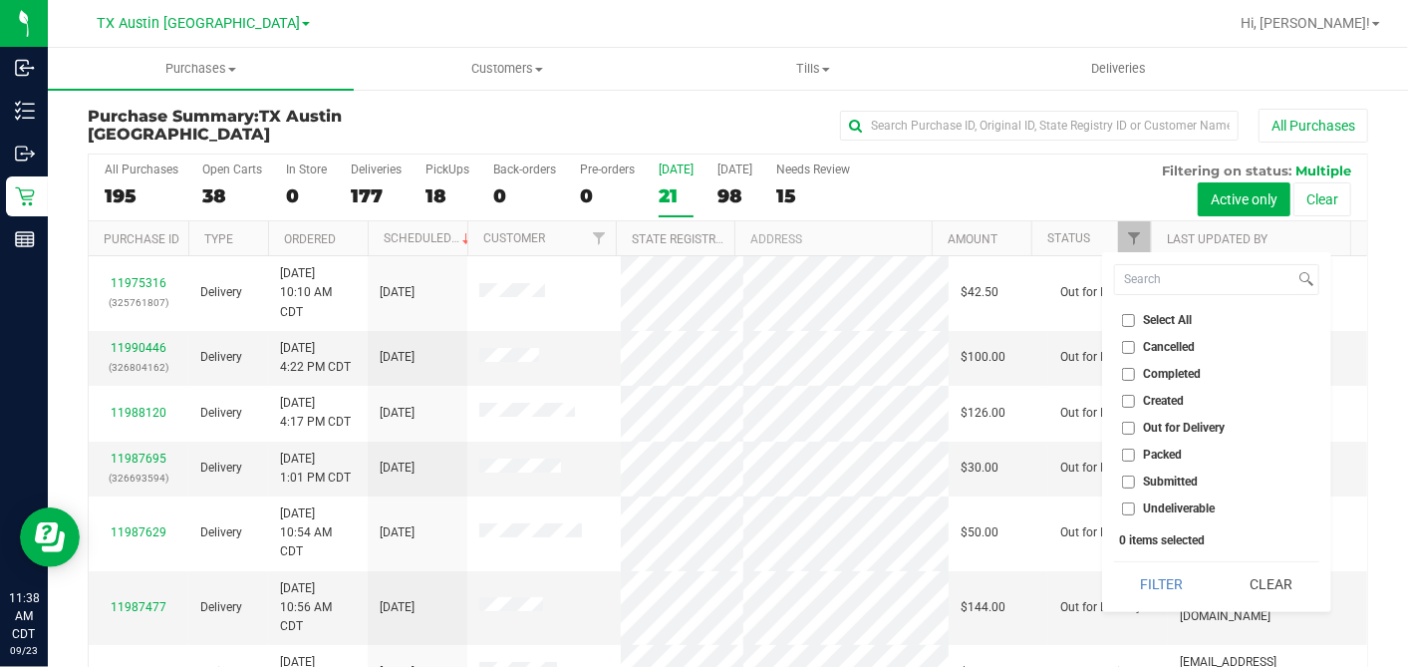
checkbox input "true"
click at [1141, 575] on button "Filter" at bounding box center [1162, 584] width 96 height 44
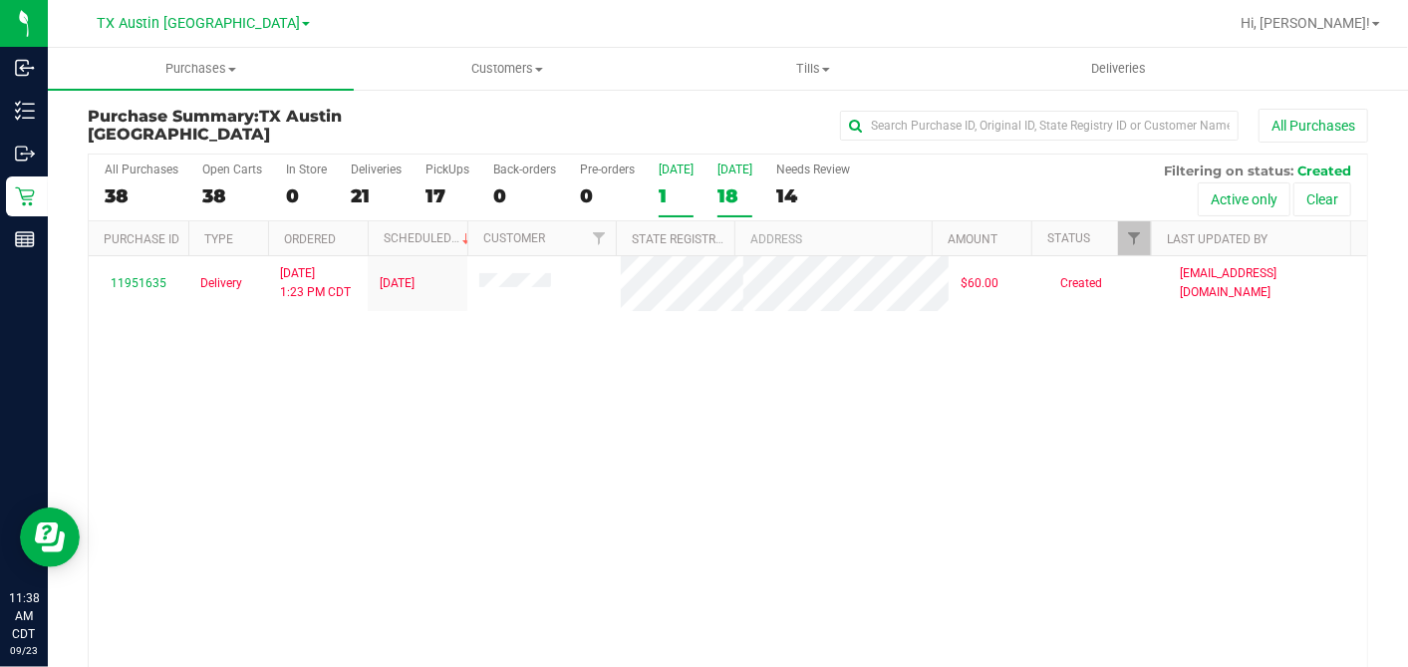
click at [736, 199] on div "18" at bounding box center [735, 195] width 35 height 23
click at [0, 0] on input "Tomorrow 18" at bounding box center [0, 0] width 0 height 0
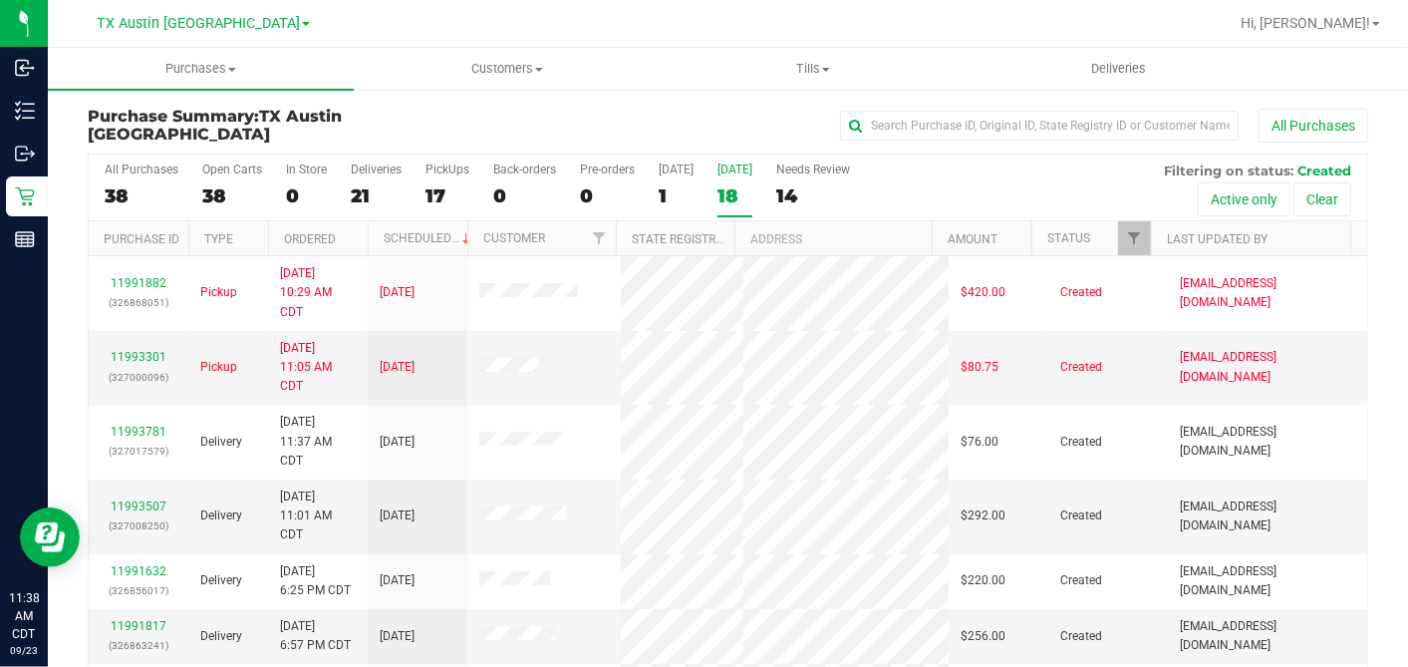
click at [356, 238] on th "Ordered" at bounding box center [318, 238] width 100 height 35
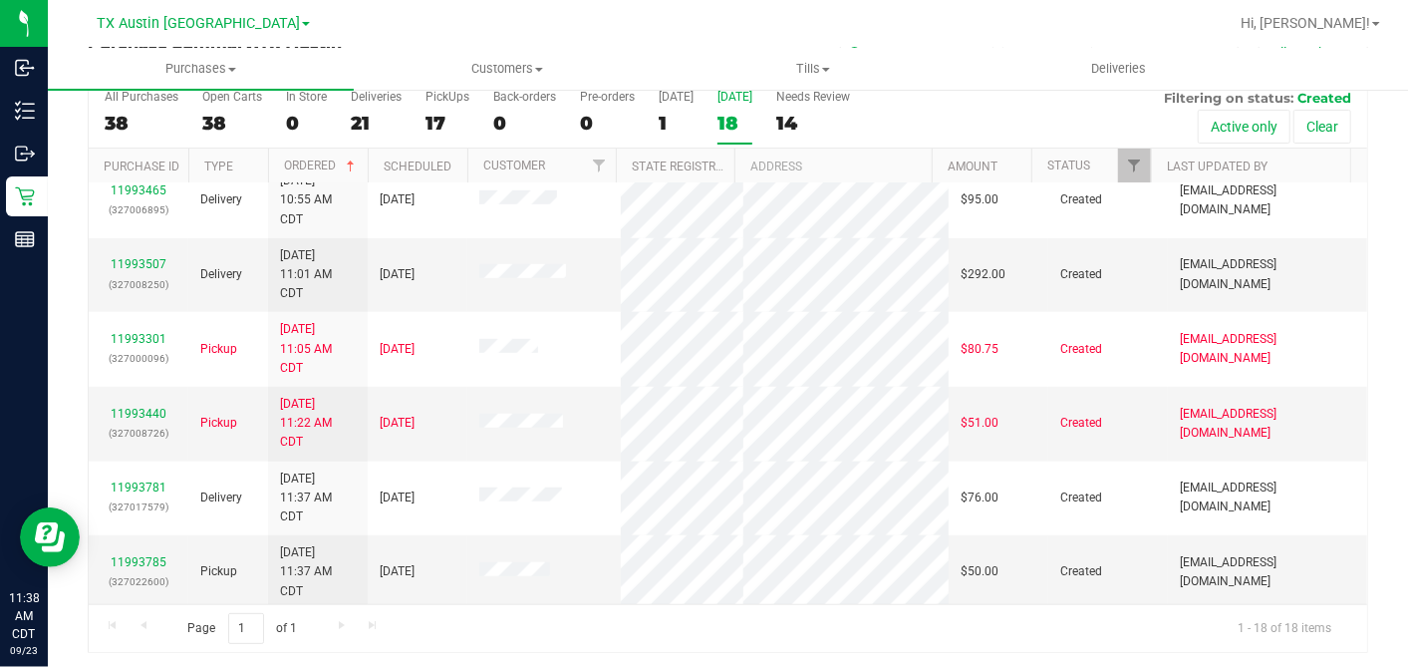
scroll to position [74, 0]
click at [149, 558] on link "11993785" at bounding box center [139, 561] width 56 height 14
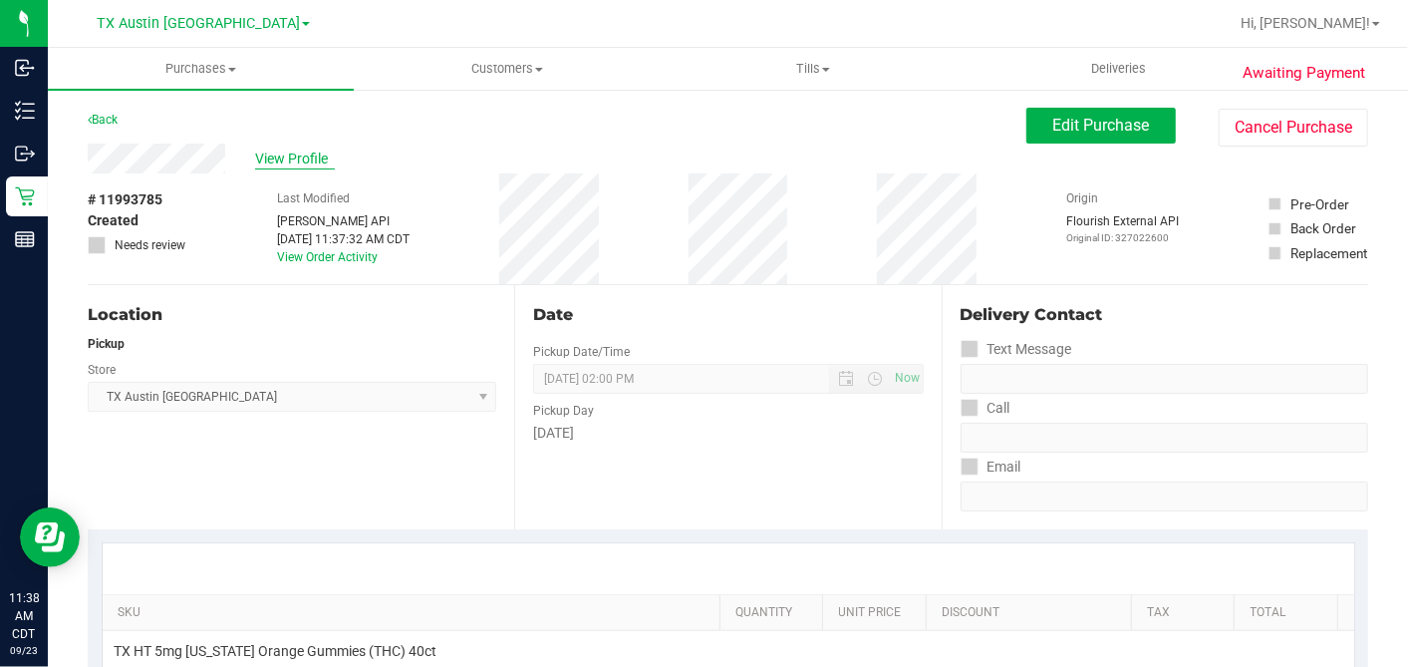
click at [313, 158] on span "View Profile" at bounding box center [295, 158] width 80 height 21
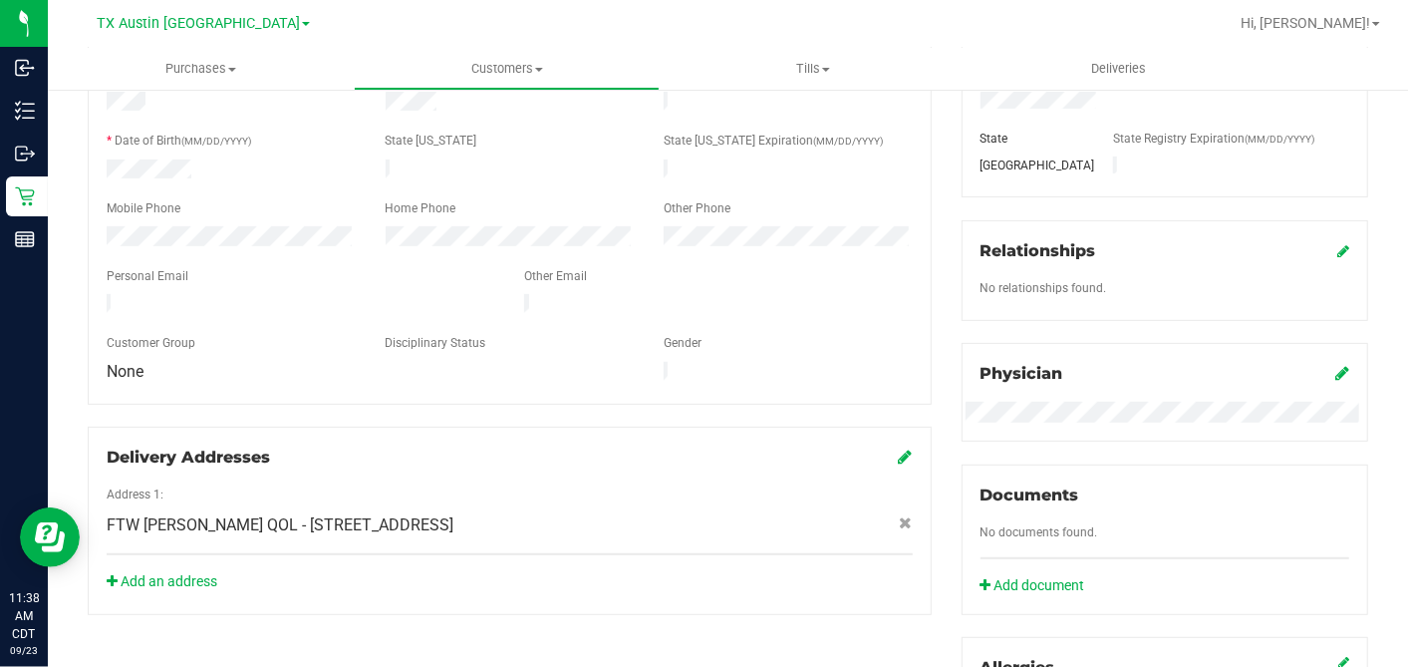
scroll to position [823, 0]
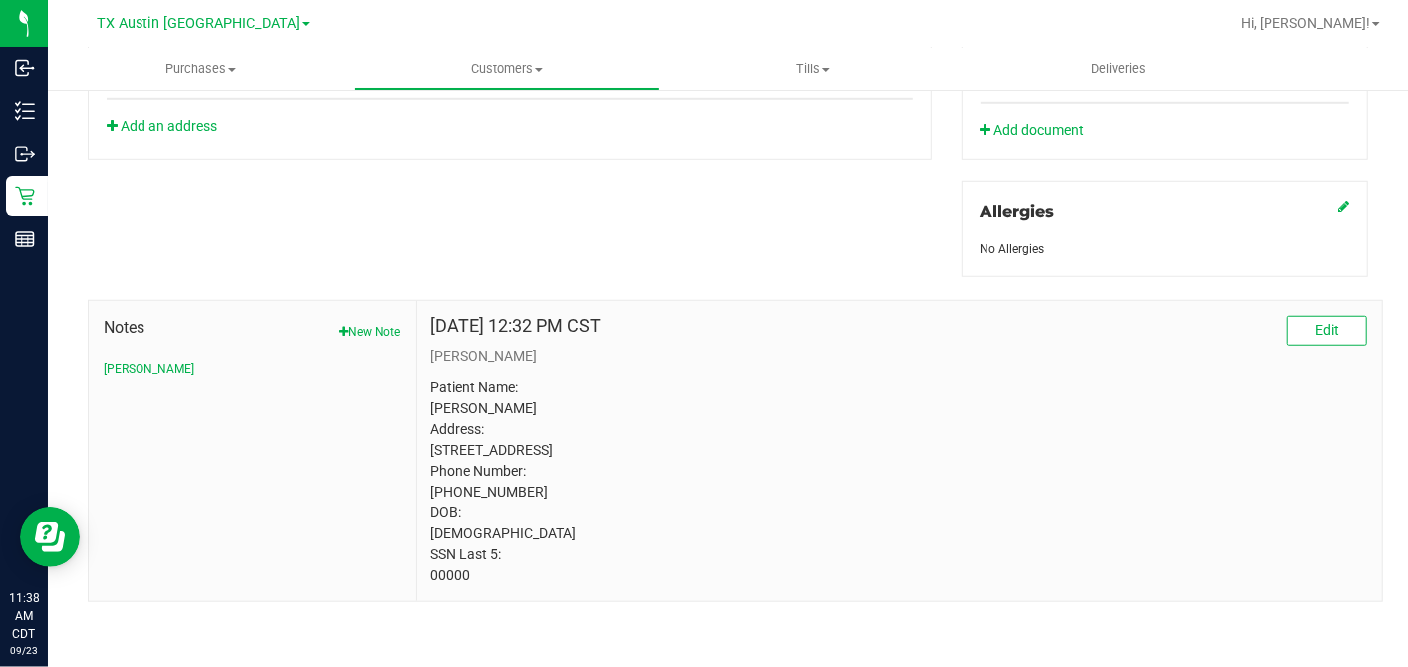
click at [454, 574] on p "Patient Name: Carl Banks Address: 3501 LAGUSTRUM ARLINGTON, TX, 76017 Phone Num…" at bounding box center [900, 481] width 936 height 209
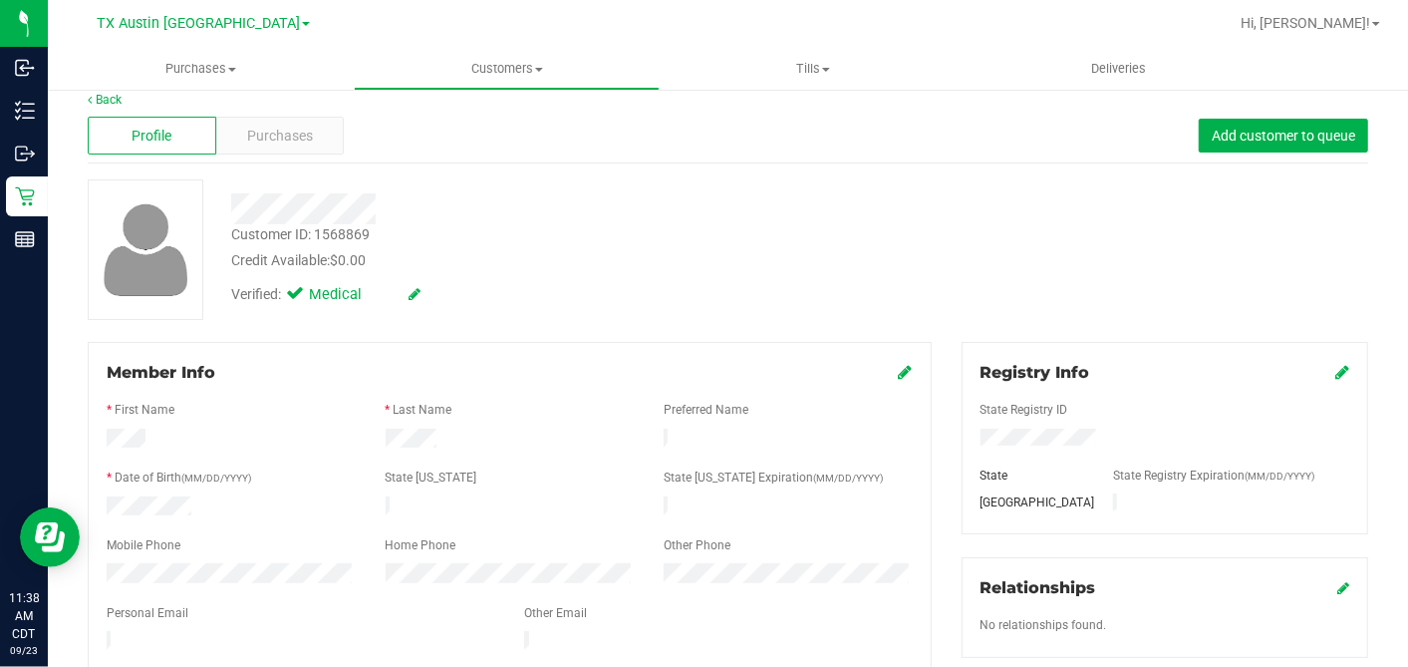
scroll to position [0, 0]
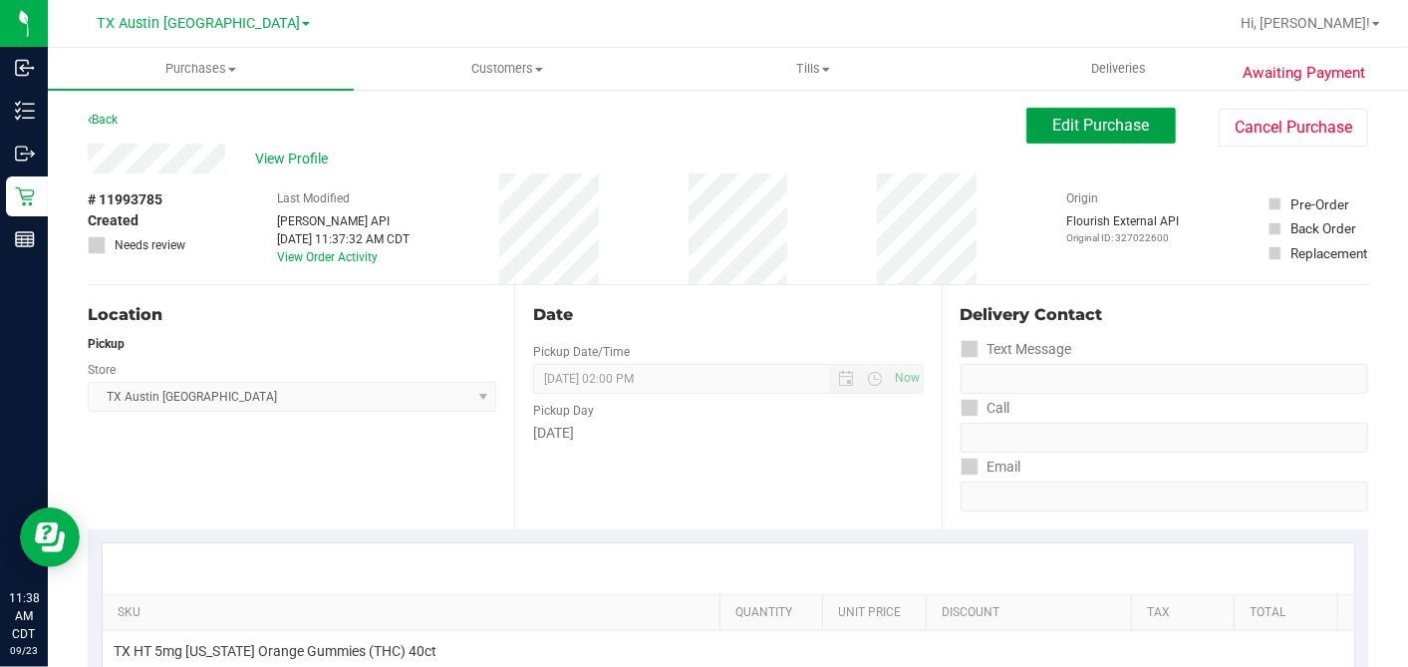
click at [1098, 113] on button "Edit Purchase" at bounding box center [1100, 126] width 149 height 36
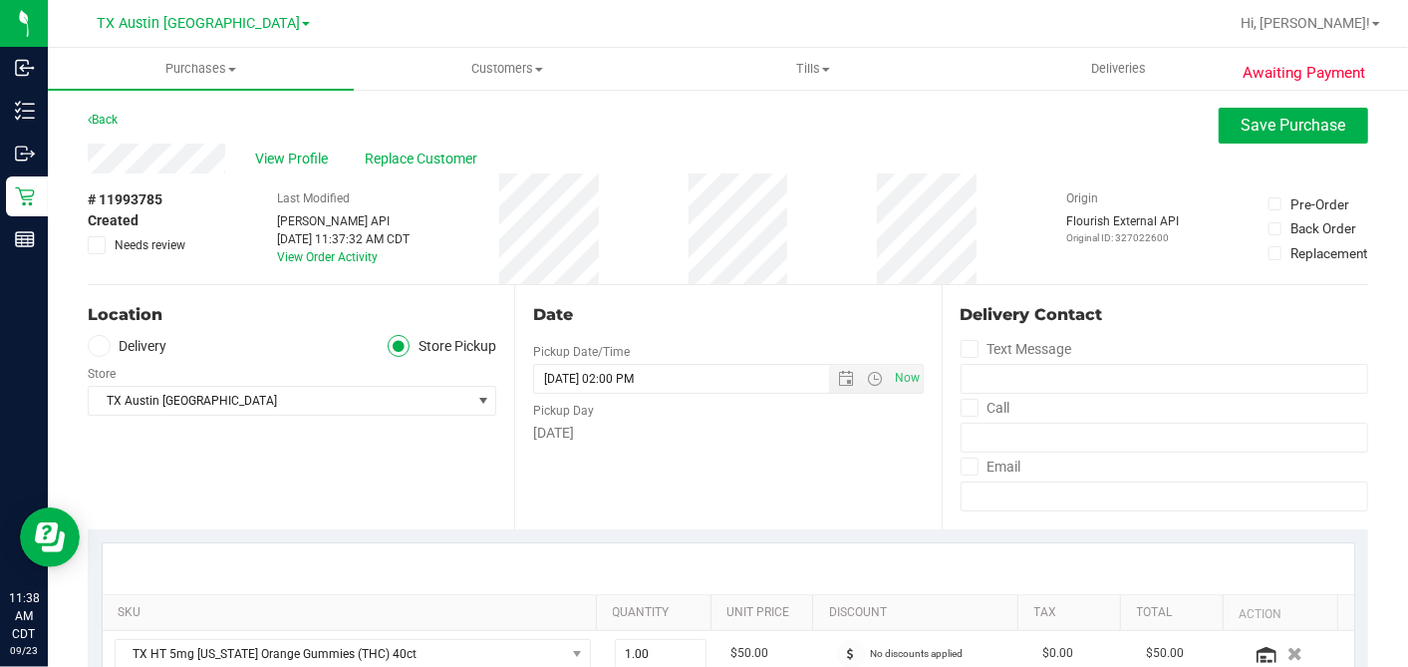
click at [111, 365] on label "Store" at bounding box center [102, 374] width 28 height 18
click at [108, 350] on span at bounding box center [99, 346] width 23 height 23
click at [0, 0] on input "Delivery" at bounding box center [0, 0] width 0 height 0
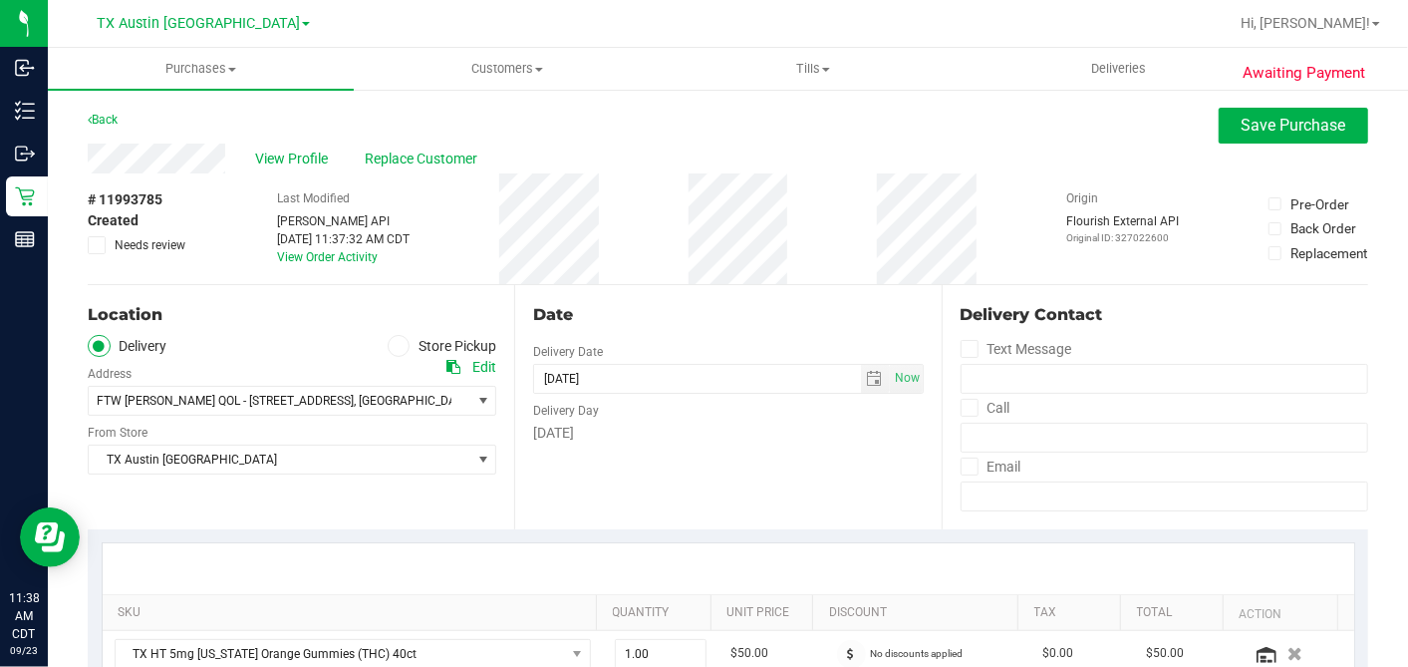
drag, startPoint x: 715, startPoint y: 486, endPoint x: 693, endPoint y: 436, distance: 55.4
click at [714, 482] on div "Date Delivery Date 09/24/2025 Now 09/24/2025 02:00 PM Now Delivery Day Wednesday" at bounding box center [727, 407] width 427 height 244
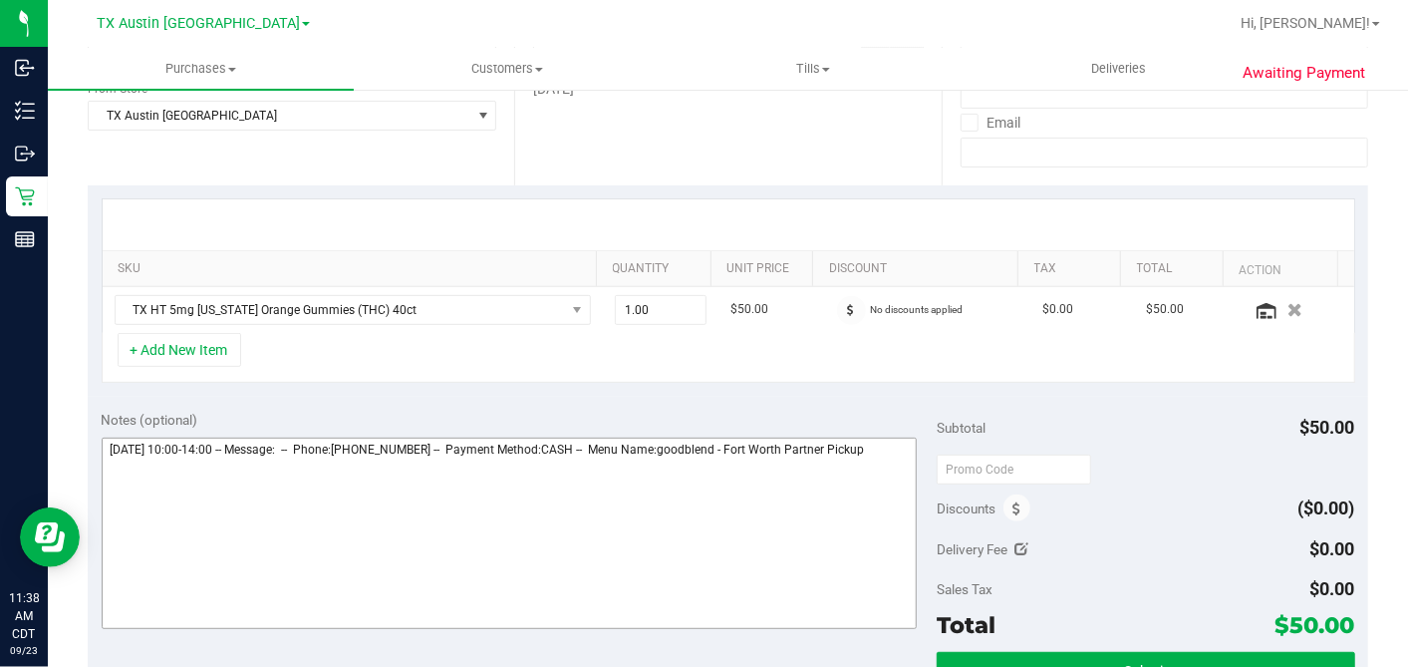
scroll to position [553, 0]
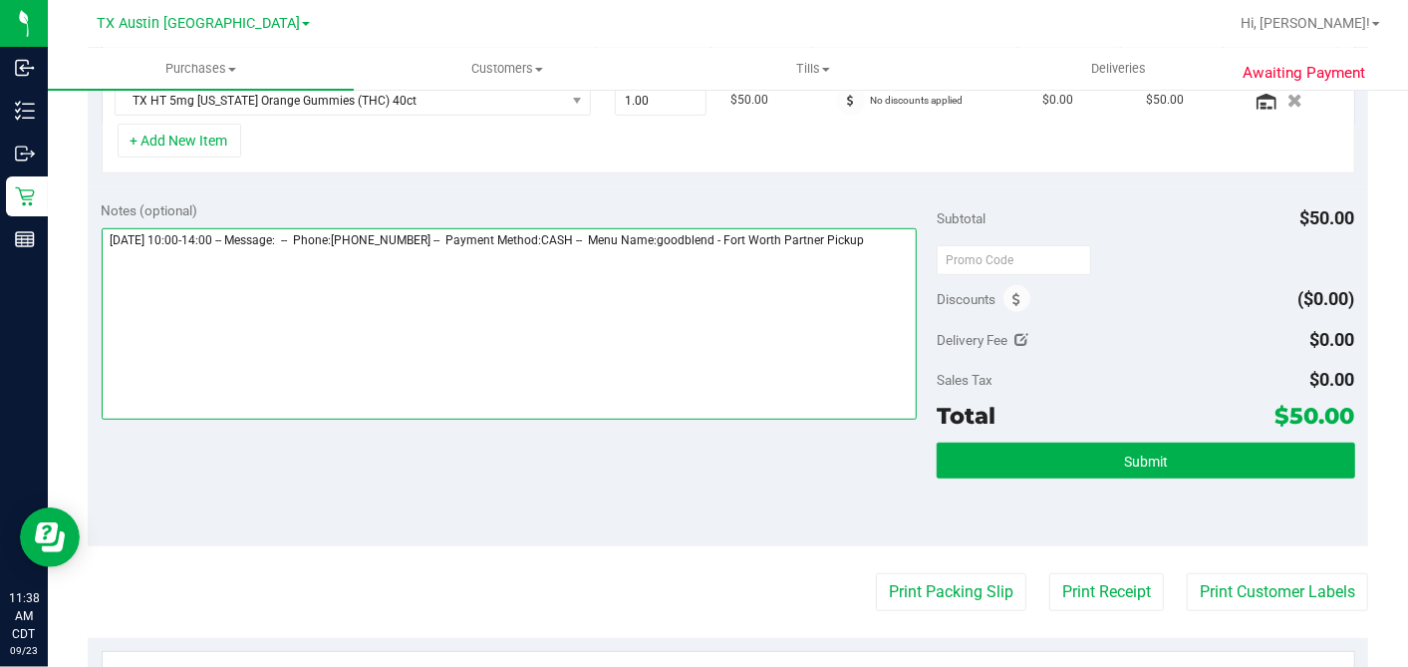
click at [848, 259] on textarea at bounding box center [510, 323] width 816 height 191
type textarea "Wednesday 09/24/2025 10:00-14:00 -- Message: -- Phone:4692581516 -- Payment Met…"
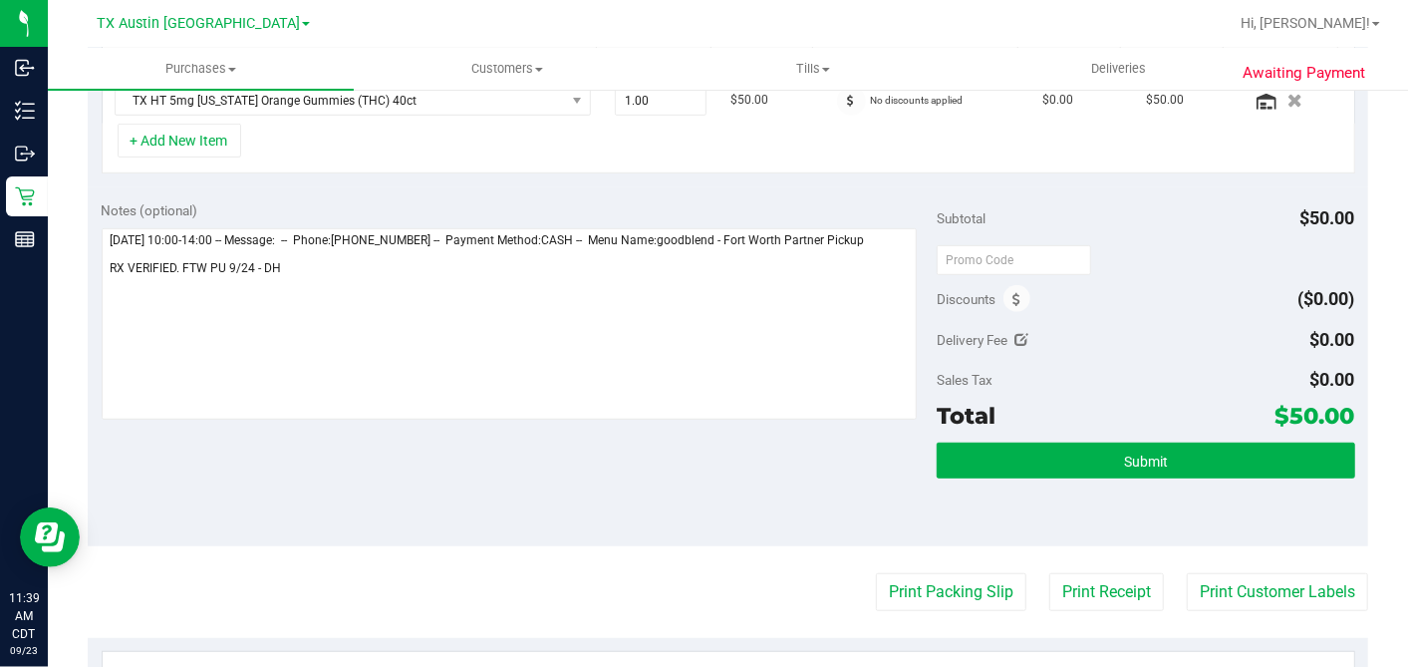
click at [1104, 437] on div "Subtotal $50.00 Discounts ($0.00) Delivery Fee $0.00 Sales Tax $0.00 Total $50.…" at bounding box center [1146, 366] width 418 height 332
click at [1098, 454] on button "Submit" at bounding box center [1146, 460] width 418 height 36
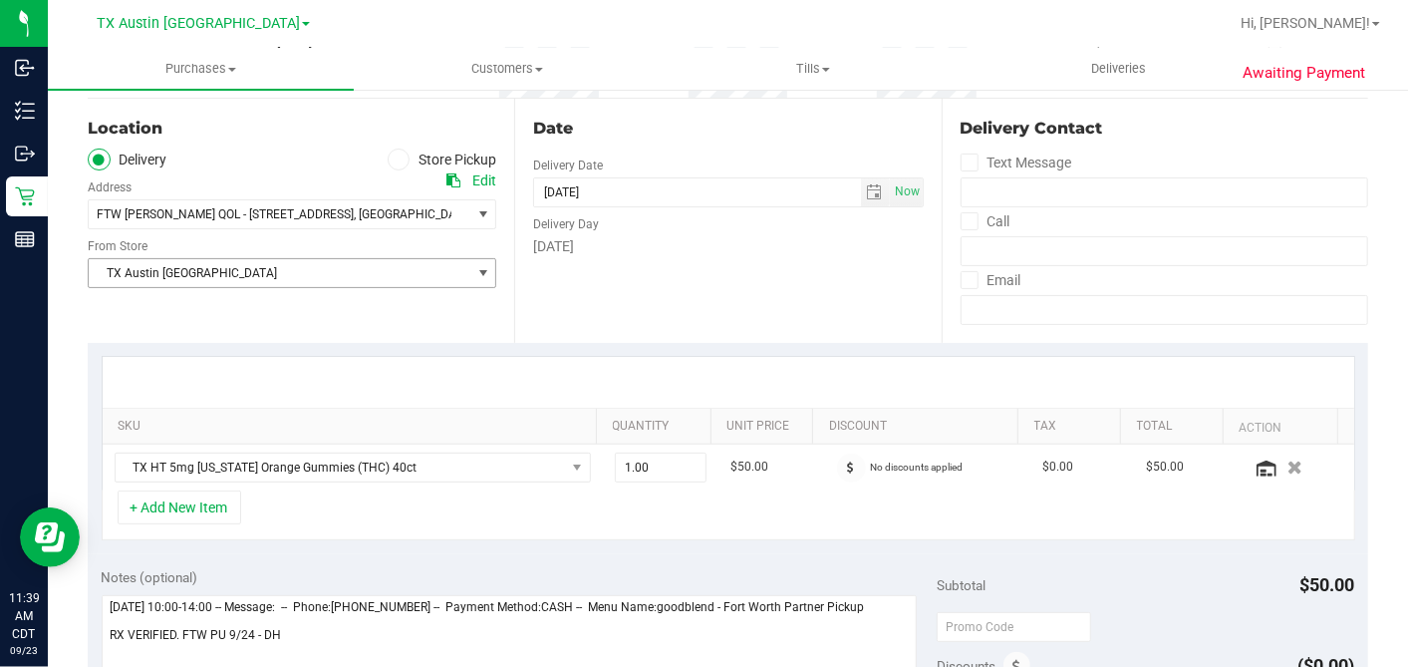
scroll to position [114, 0]
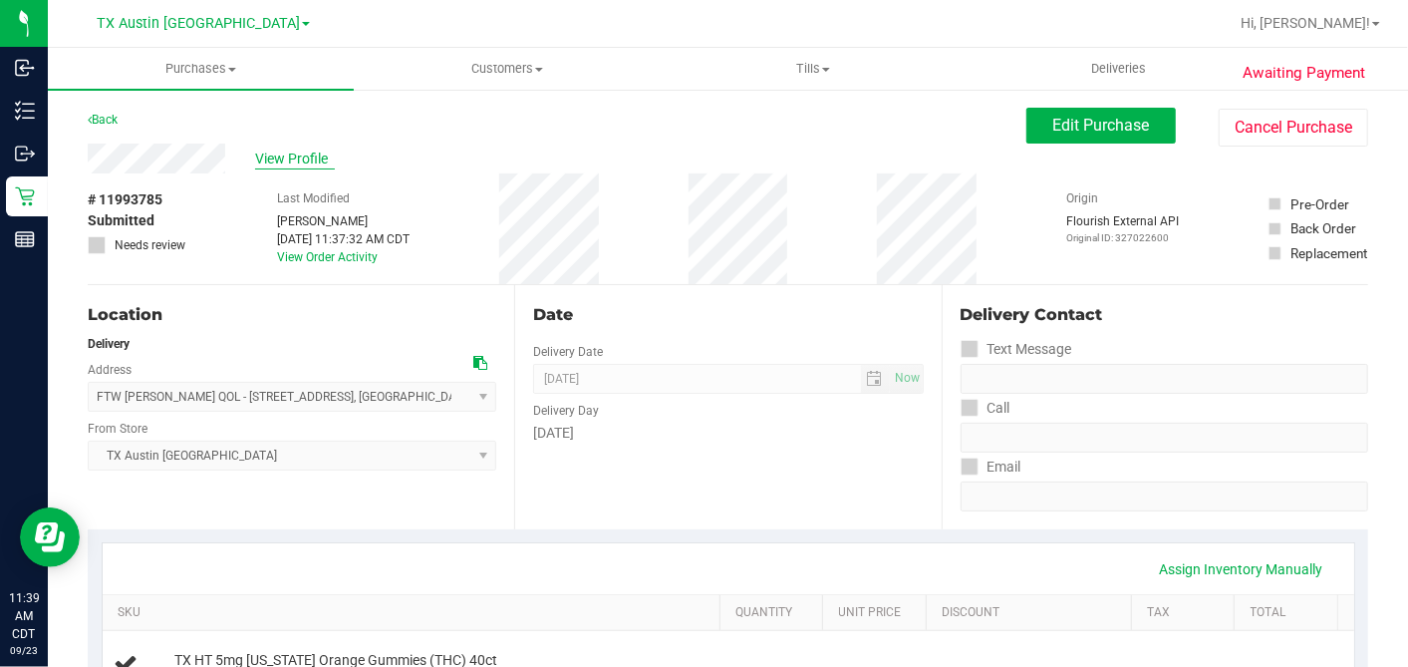
click at [321, 159] on span "View Profile" at bounding box center [295, 158] width 80 height 21
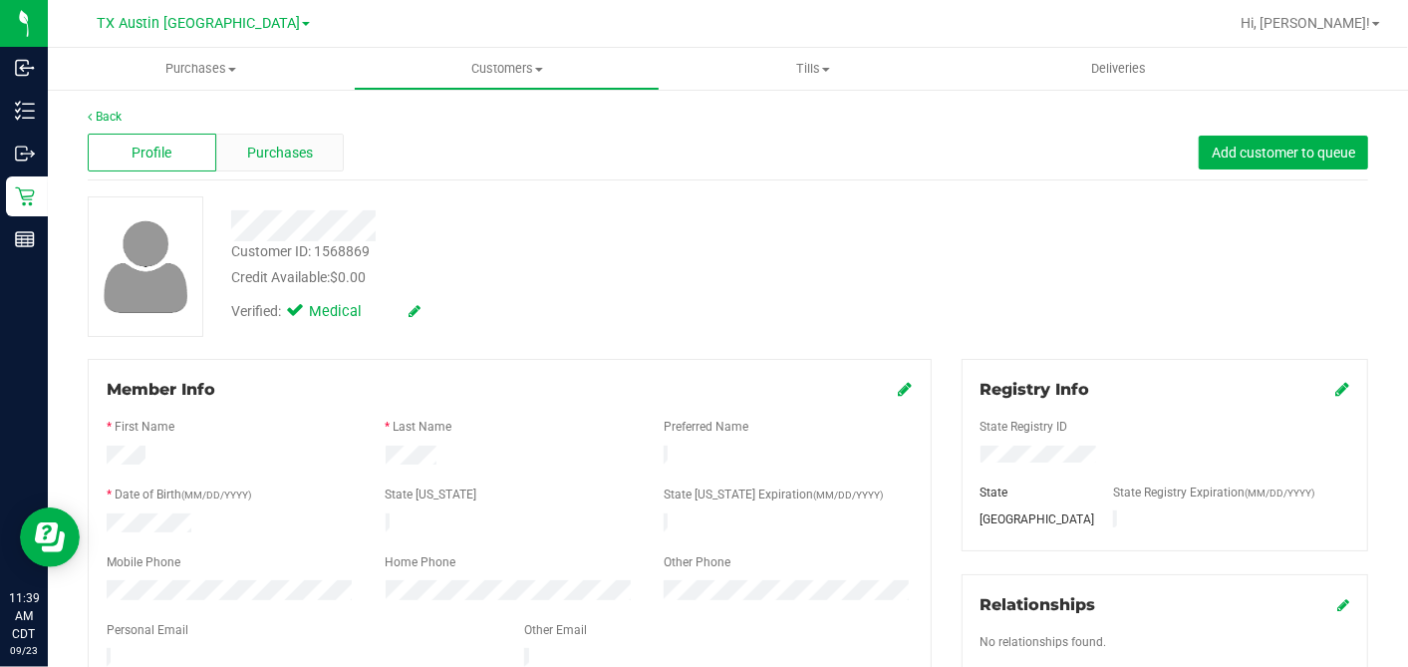
click at [304, 156] on span "Purchases" at bounding box center [280, 153] width 66 height 21
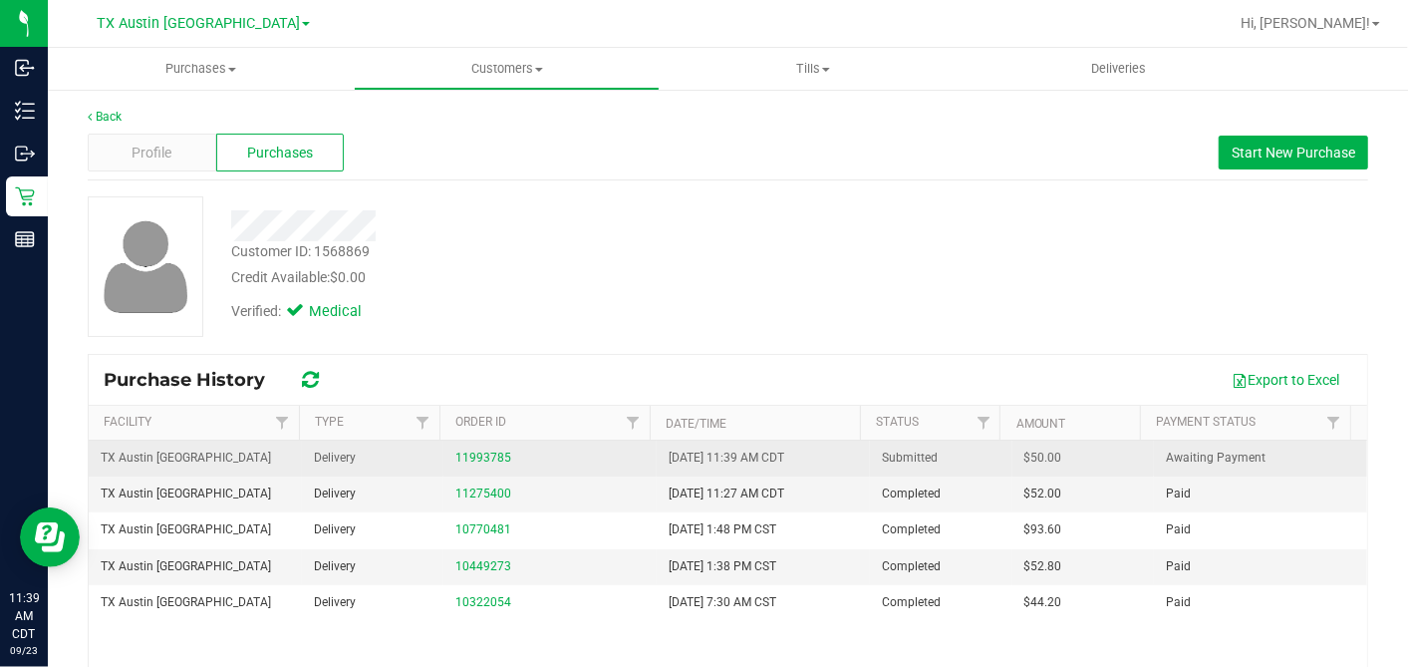
click at [1025, 456] on span "$50.00" at bounding box center [1044, 457] width 38 height 19
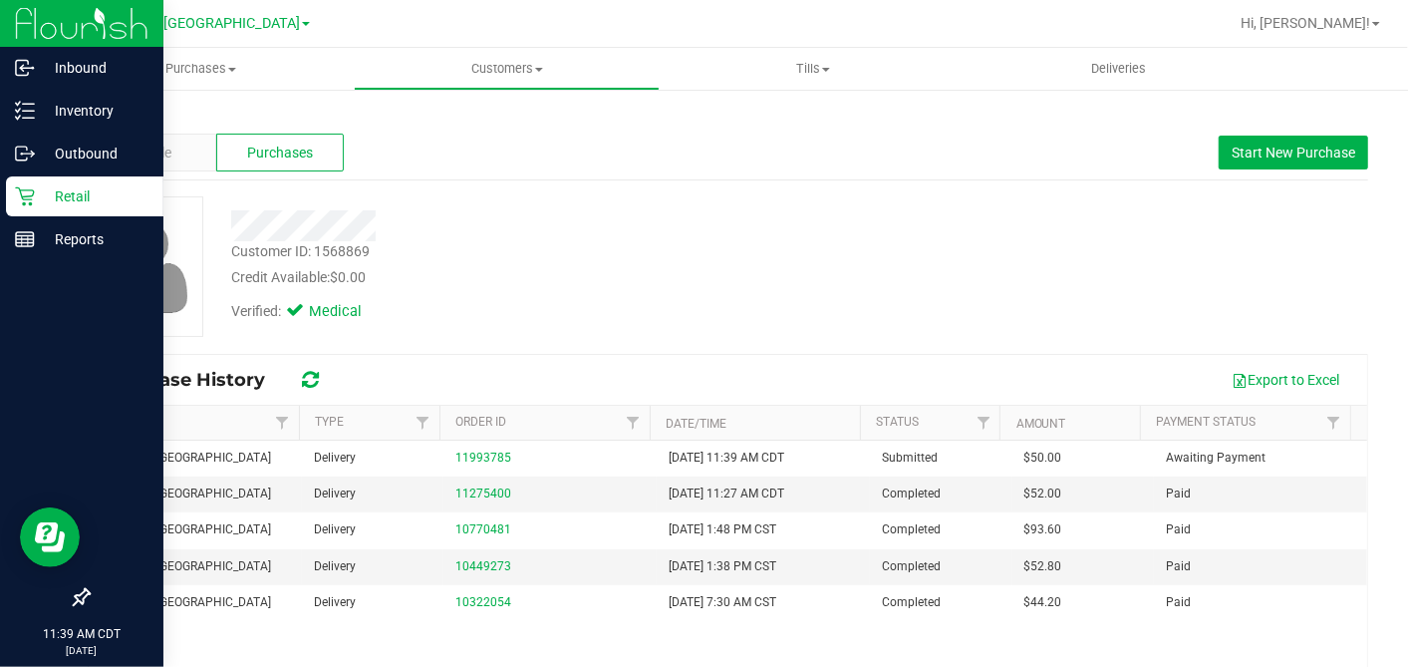
click at [31, 196] on icon at bounding box center [25, 196] width 20 height 20
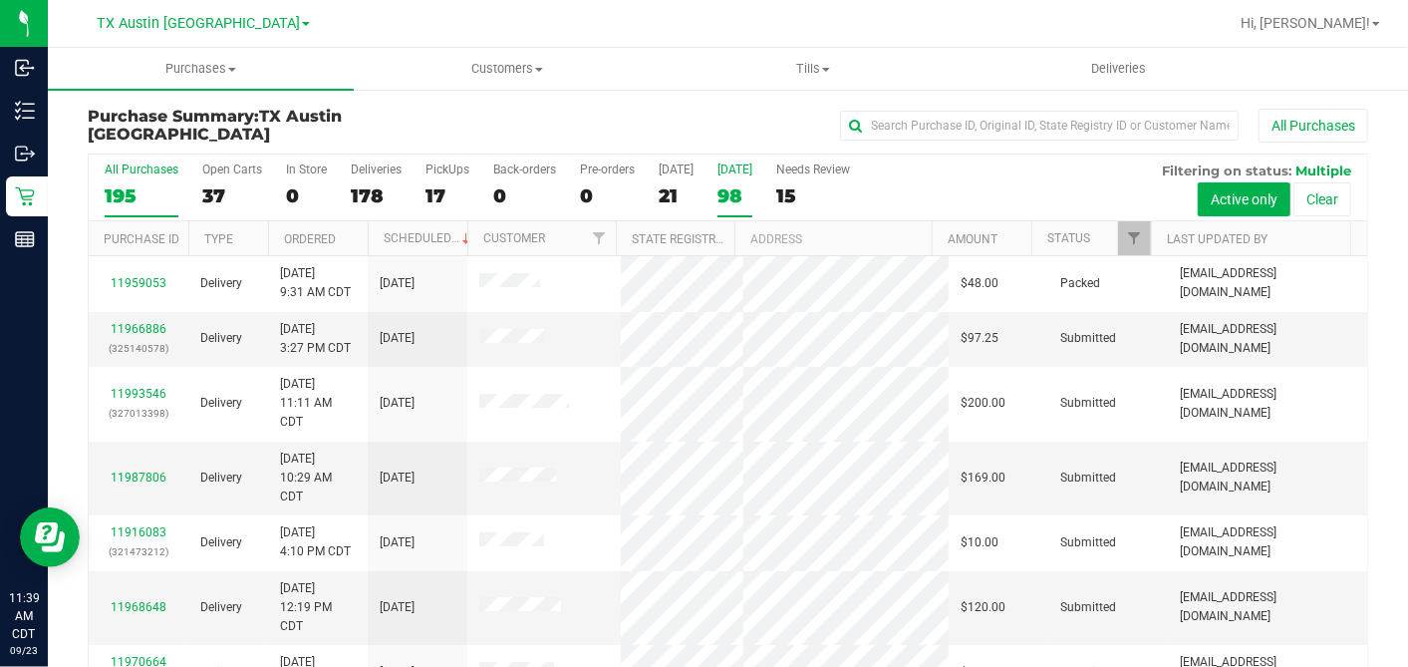
click at [726, 193] on div "98" at bounding box center [735, 195] width 35 height 23
click at [0, 0] on input "Tomorrow 98" at bounding box center [0, 0] width 0 height 0
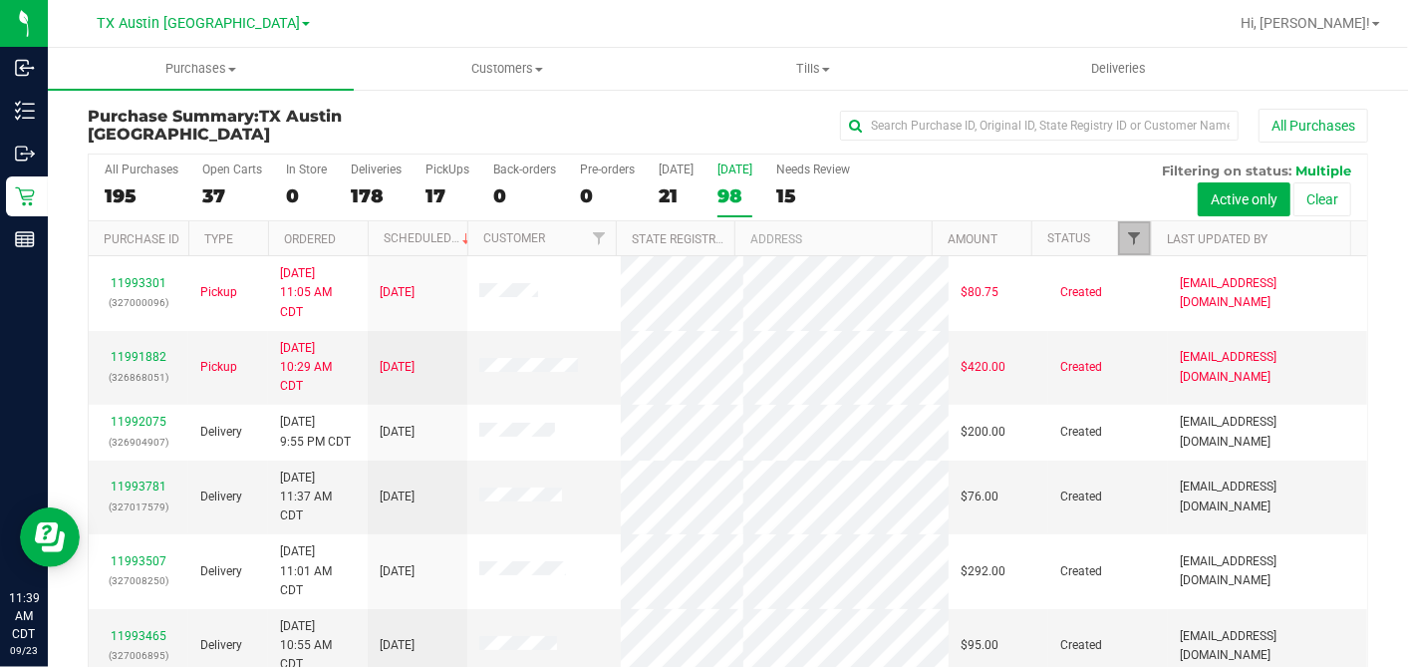
click at [1126, 233] on span "Filter" at bounding box center [1134, 238] width 16 height 16
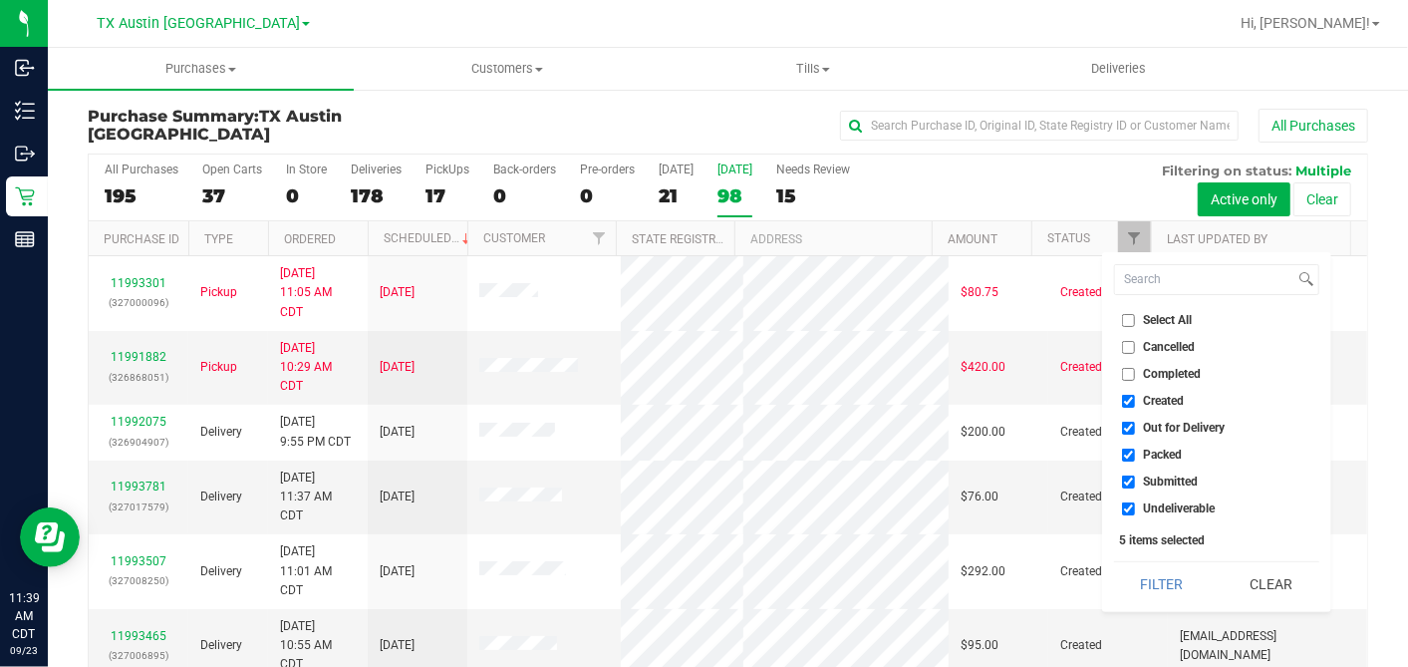
click at [1125, 316] on input "Select All" at bounding box center [1128, 320] width 13 height 13
checkbox input "true"
drag, startPoint x: 1125, startPoint y: 316, endPoint x: 1133, endPoint y: 356, distance: 40.7
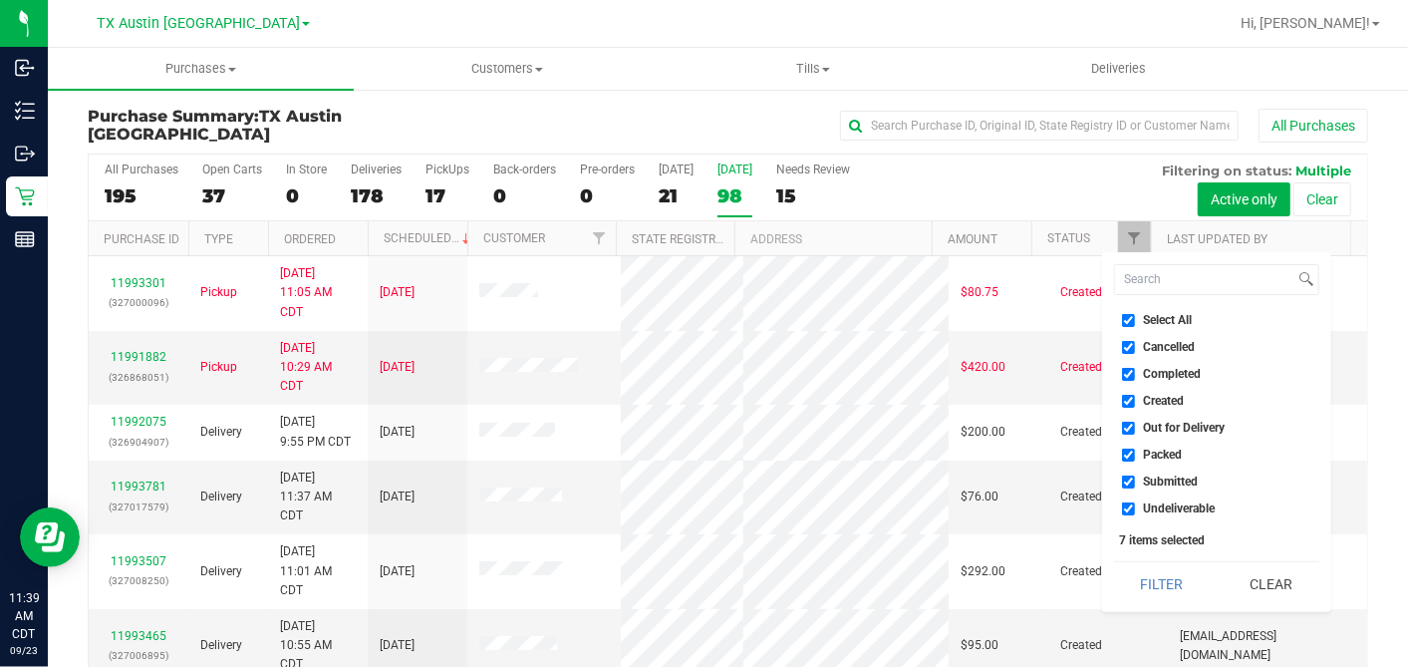
click at [1125, 316] on input "Select All" at bounding box center [1128, 320] width 13 height 13
checkbox input "false"
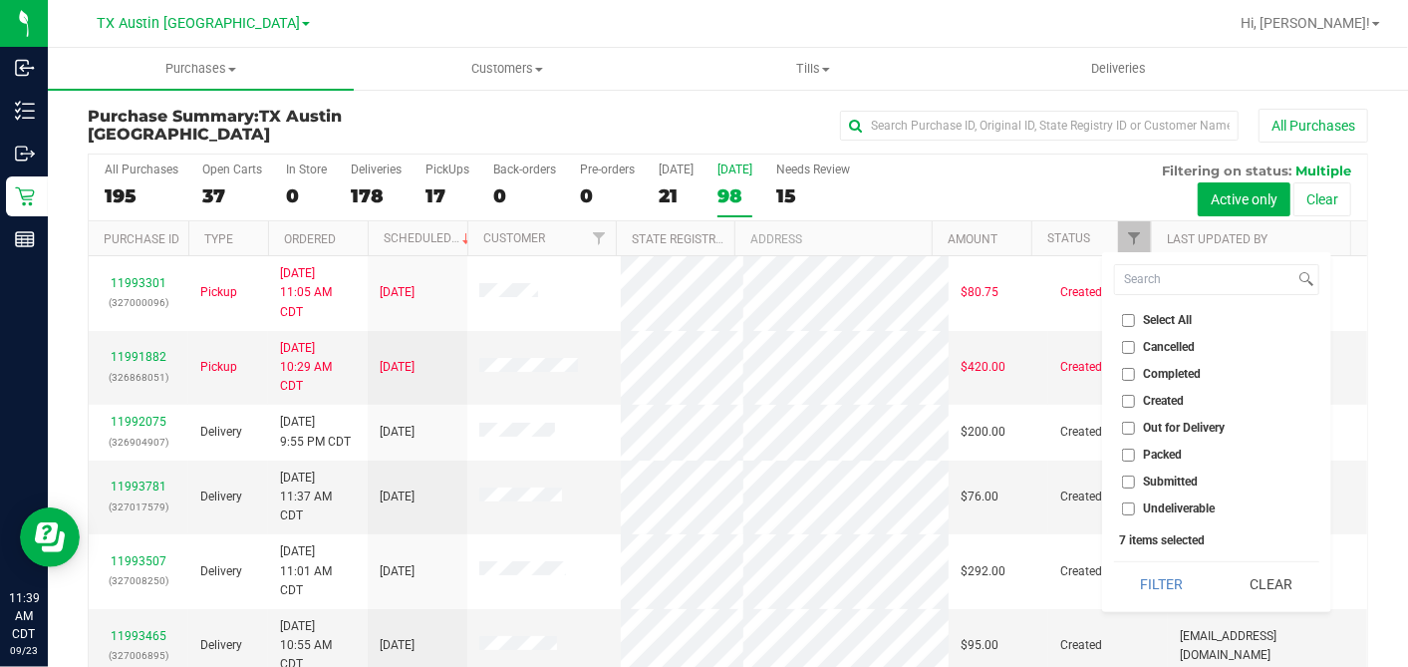
checkbox input "false"
click at [1128, 396] on input "Created" at bounding box center [1128, 401] width 13 height 13
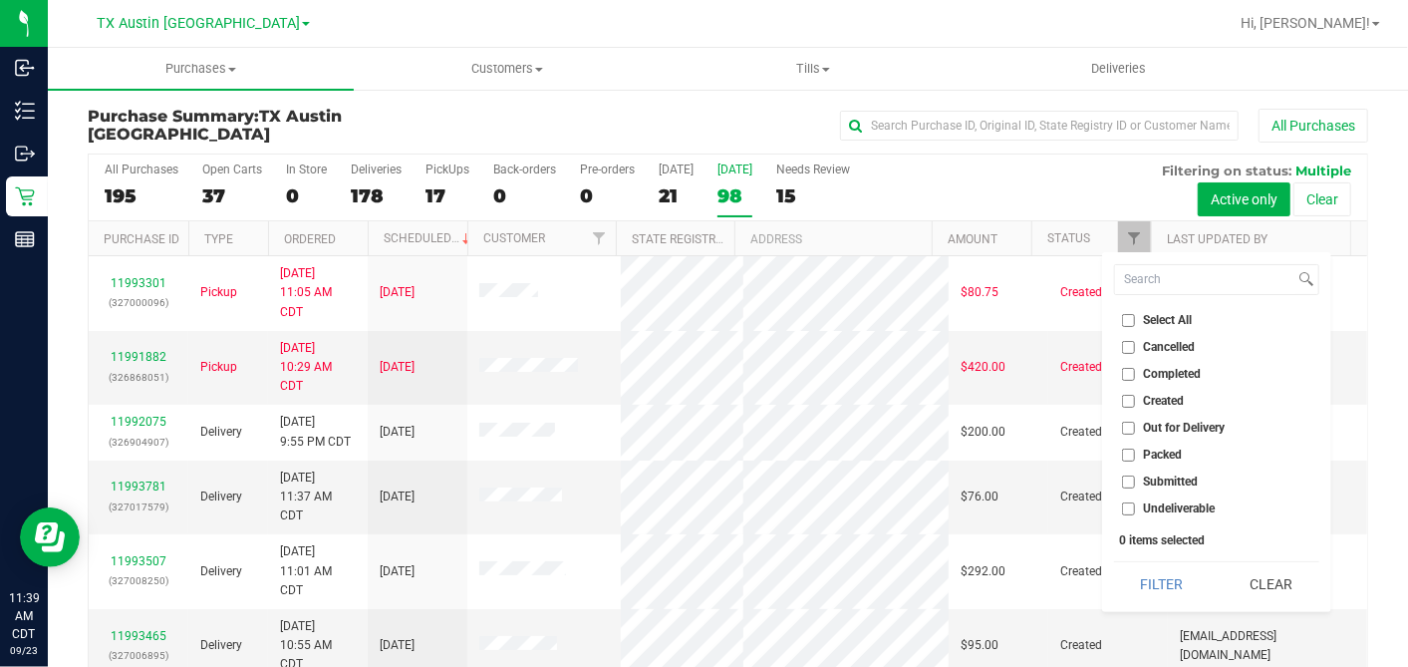
checkbox input "true"
click at [1165, 558] on div "Select All Cancelled Completed Created Out for Delivery Packed Submitted Undeli…" at bounding box center [1216, 432] width 229 height 360
click at [1164, 573] on button "Filter" at bounding box center [1162, 584] width 96 height 44
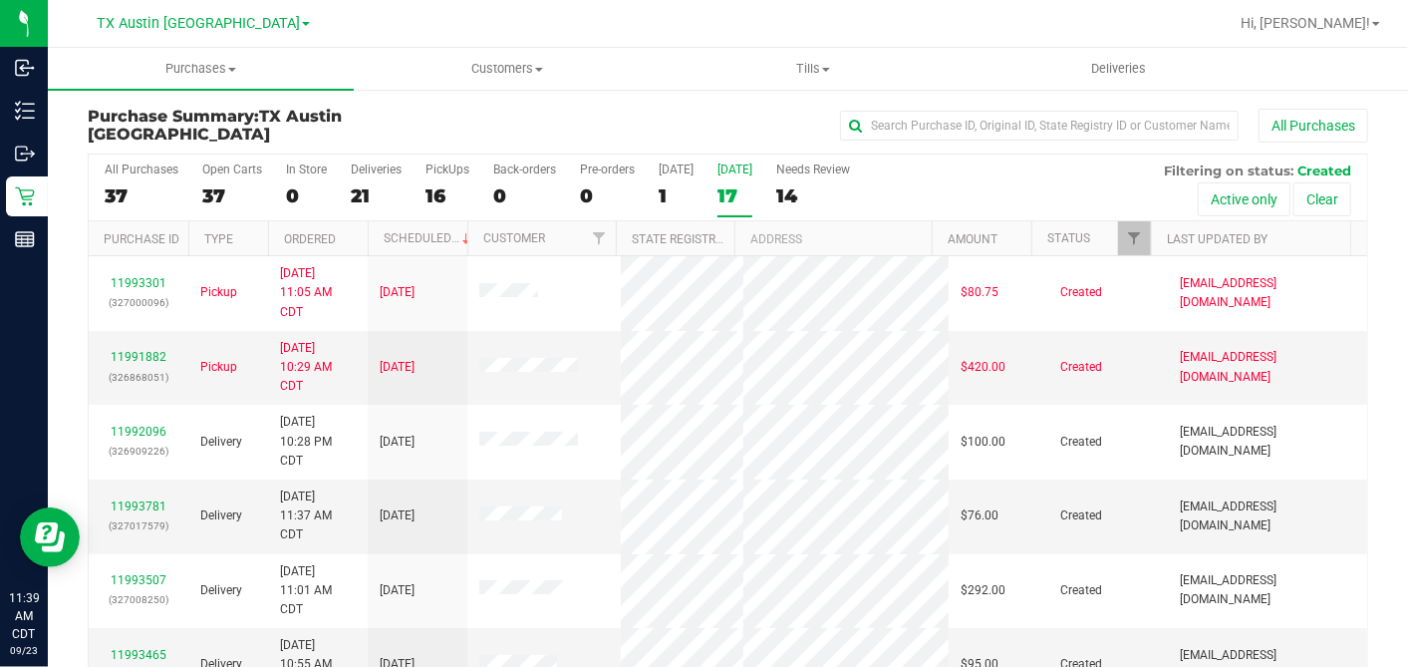
click at [353, 238] on th "Ordered" at bounding box center [318, 238] width 100 height 35
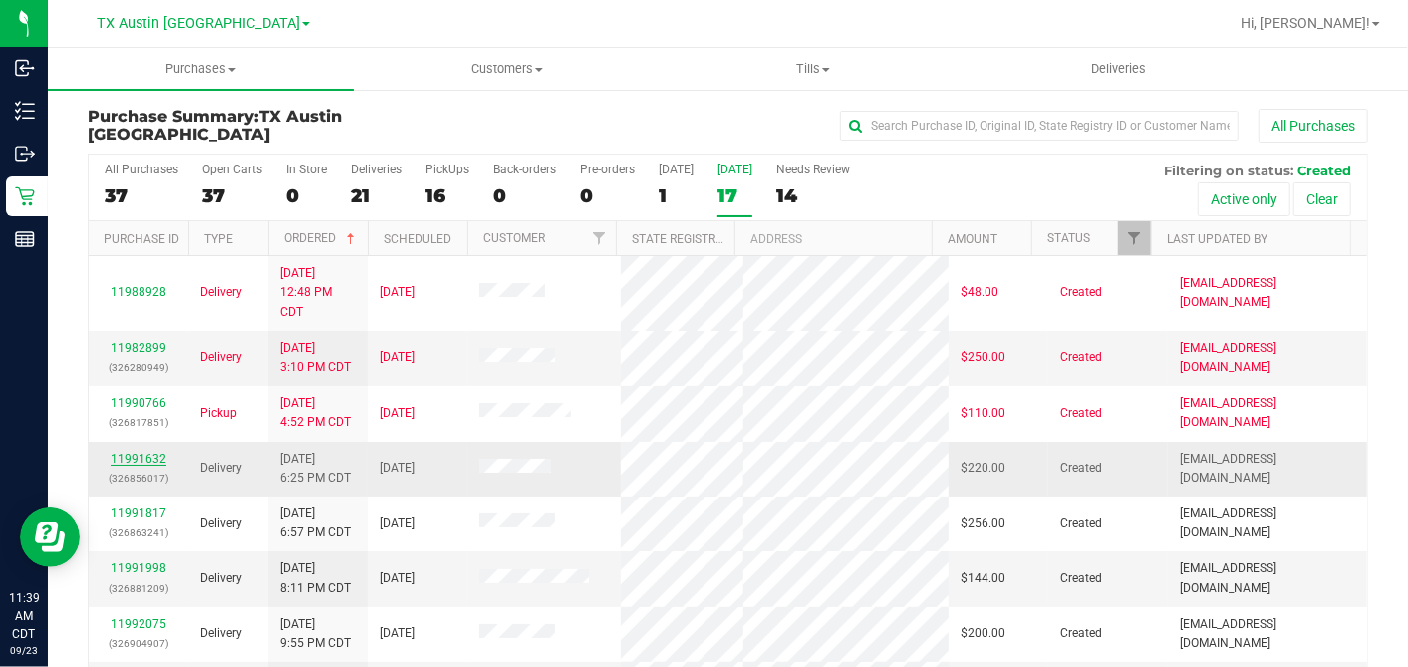
click at [146, 451] on link "11991632" at bounding box center [139, 458] width 56 height 14
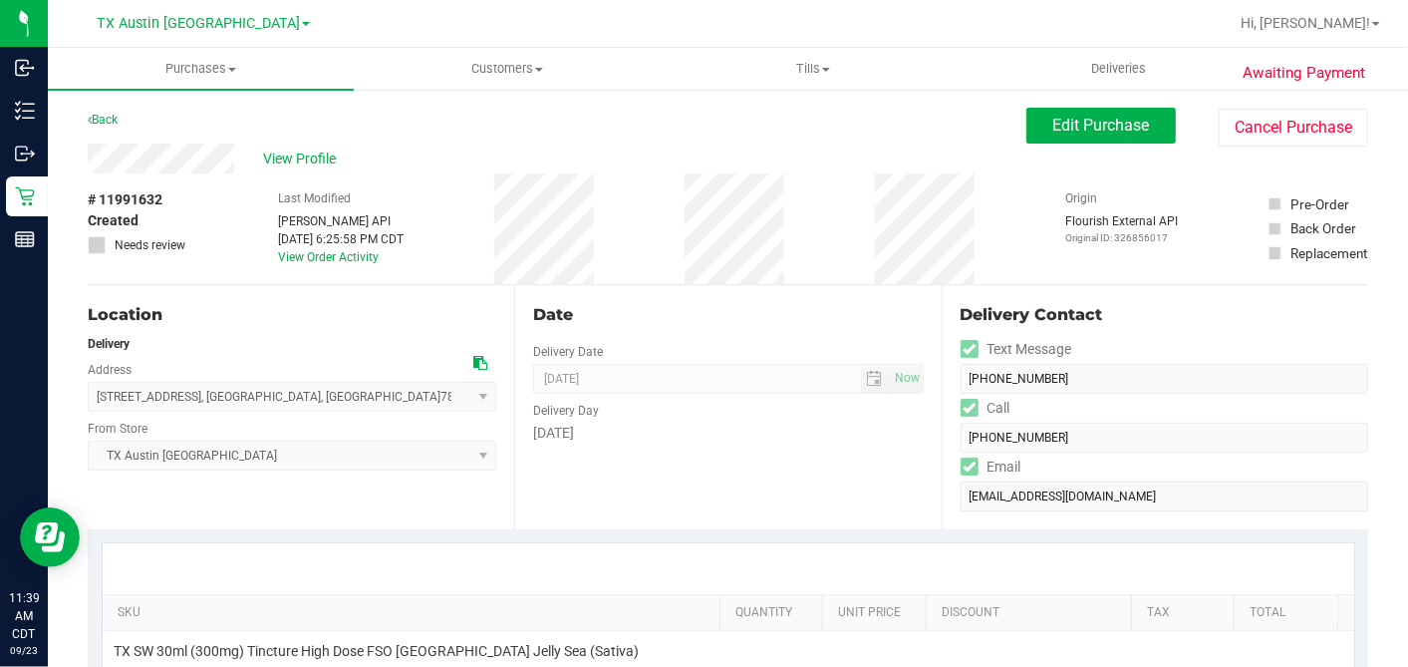
click at [175, 191] on div "# 11991632 Created Needs review" at bounding box center [138, 221] width 100 height 65
click at [473, 359] on icon at bounding box center [480, 363] width 14 height 14
click at [1053, 131] on span "Edit Purchase" at bounding box center [1101, 125] width 97 height 19
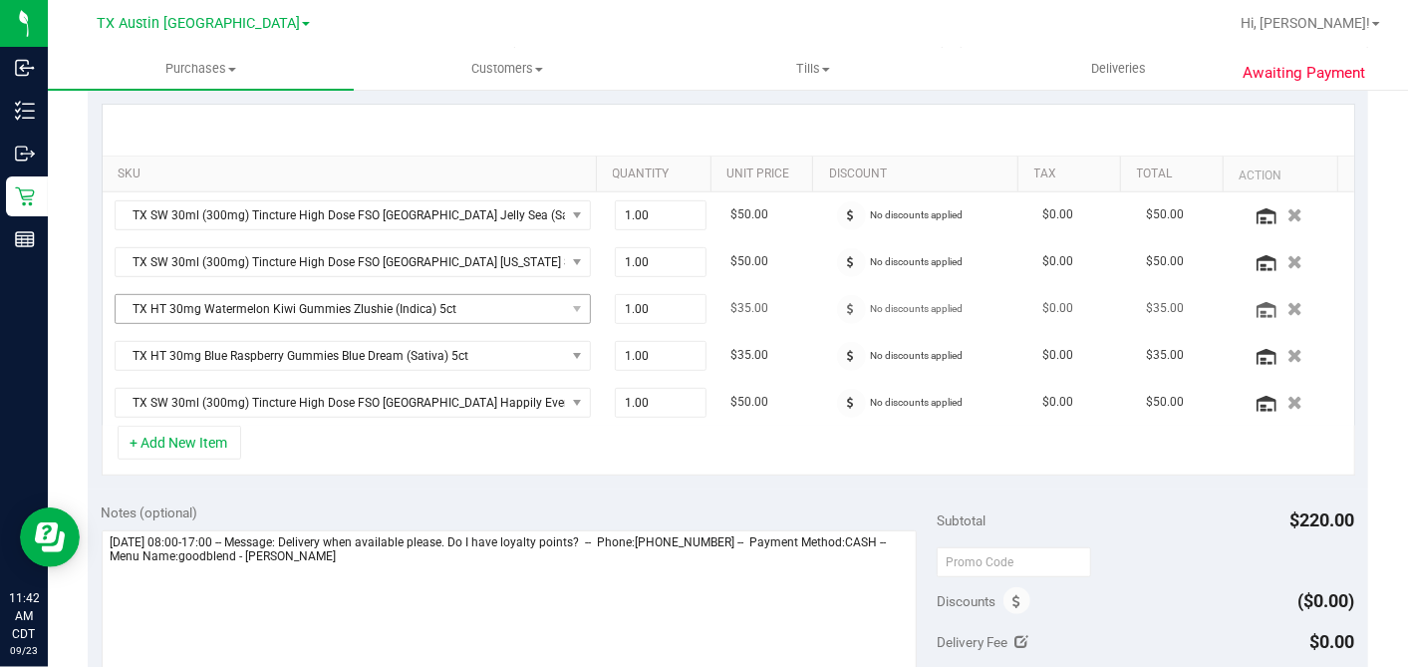
scroll to position [442, 0]
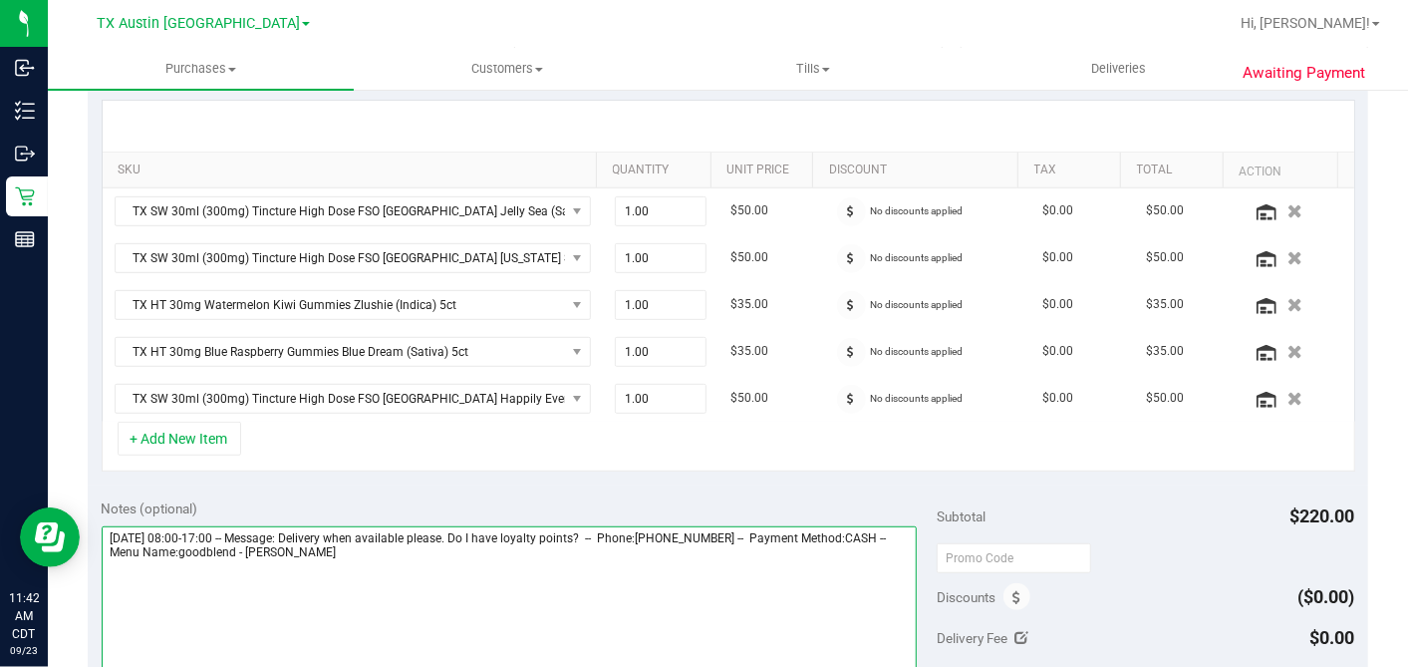
click at [475, 547] on textarea at bounding box center [510, 621] width 816 height 191
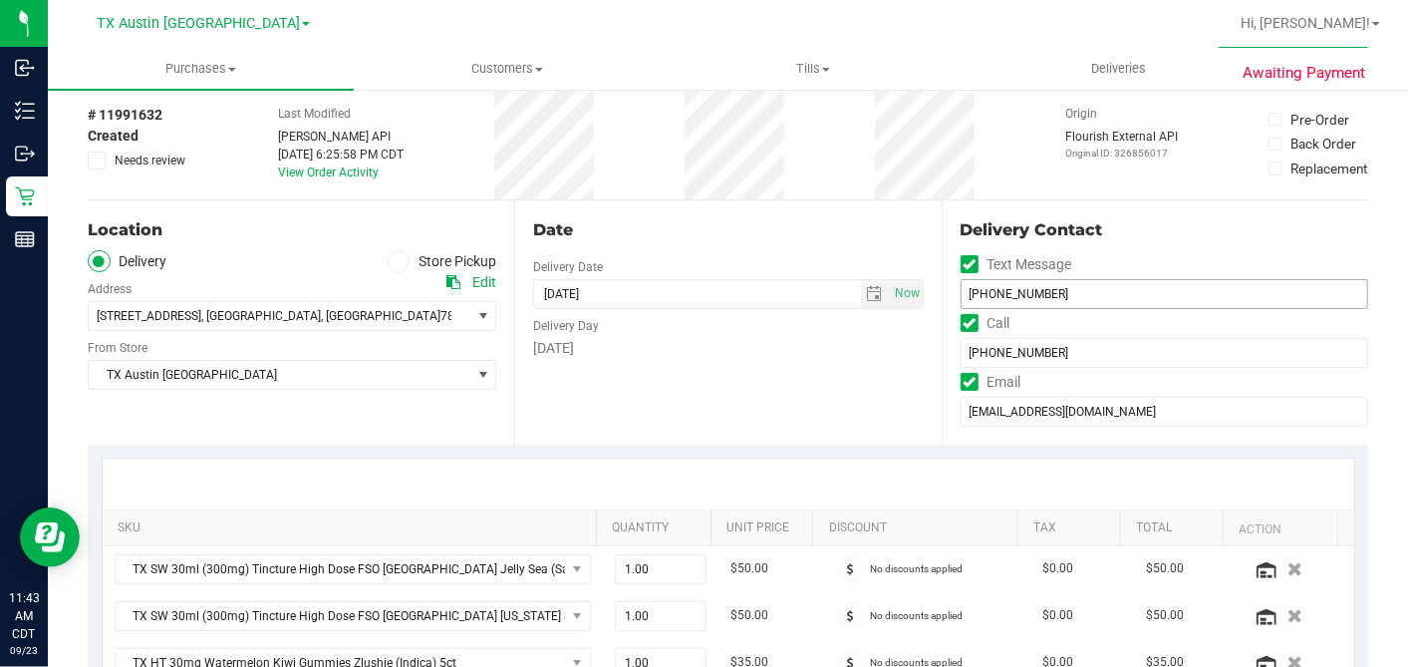
scroll to position [0, 0]
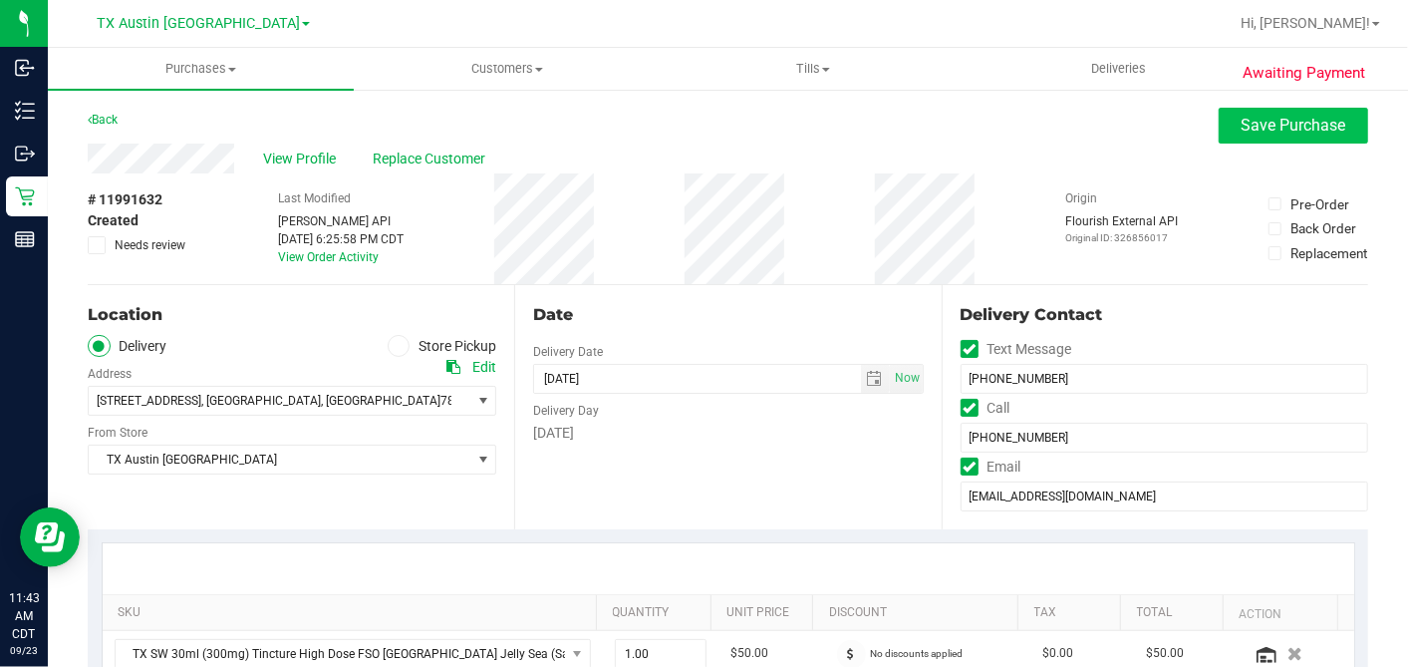
type textarea "Wednesday 09/24/2025 08:00-17:00 -- Message: Delivery when available please. Do…"
click at [103, 245] on span at bounding box center [97, 245] width 18 height 18
click at [0, 0] on input "Needs review" at bounding box center [0, 0] width 0 height 0
click at [1259, 122] on span "Save Purchase" at bounding box center [1294, 125] width 105 height 19
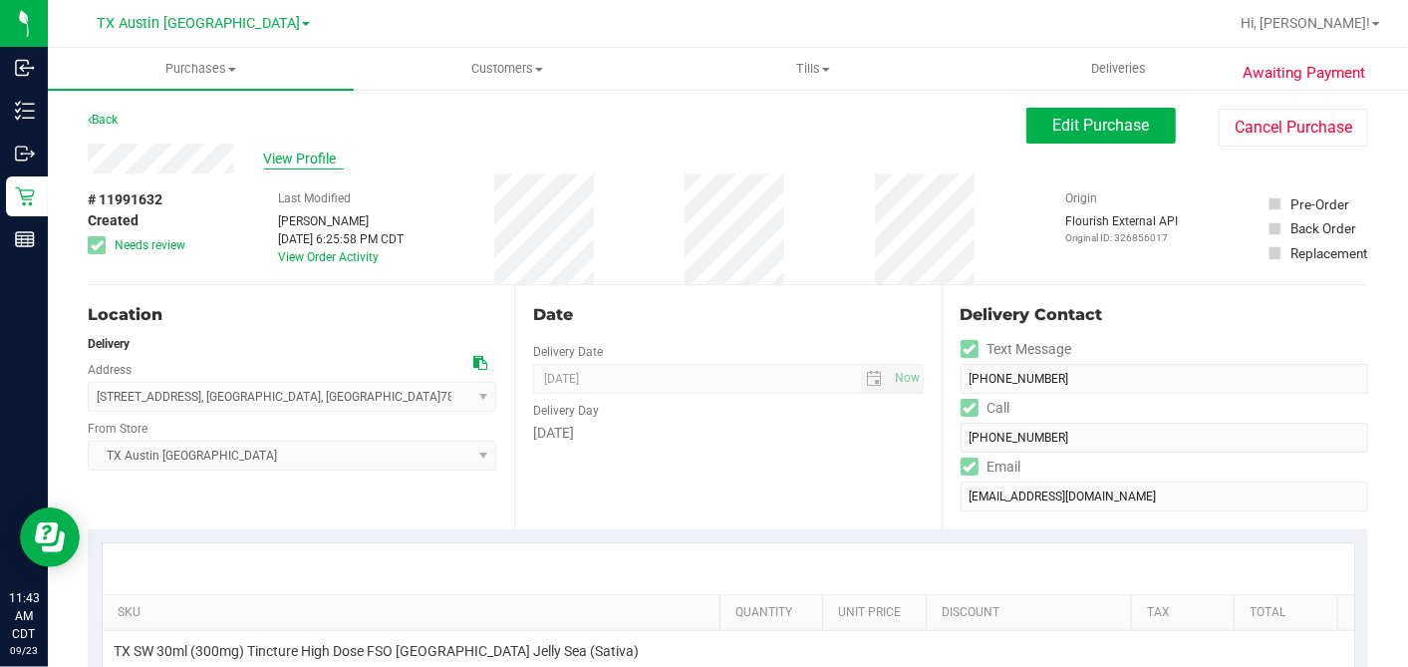
click at [320, 157] on span "View Profile" at bounding box center [304, 158] width 80 height 21
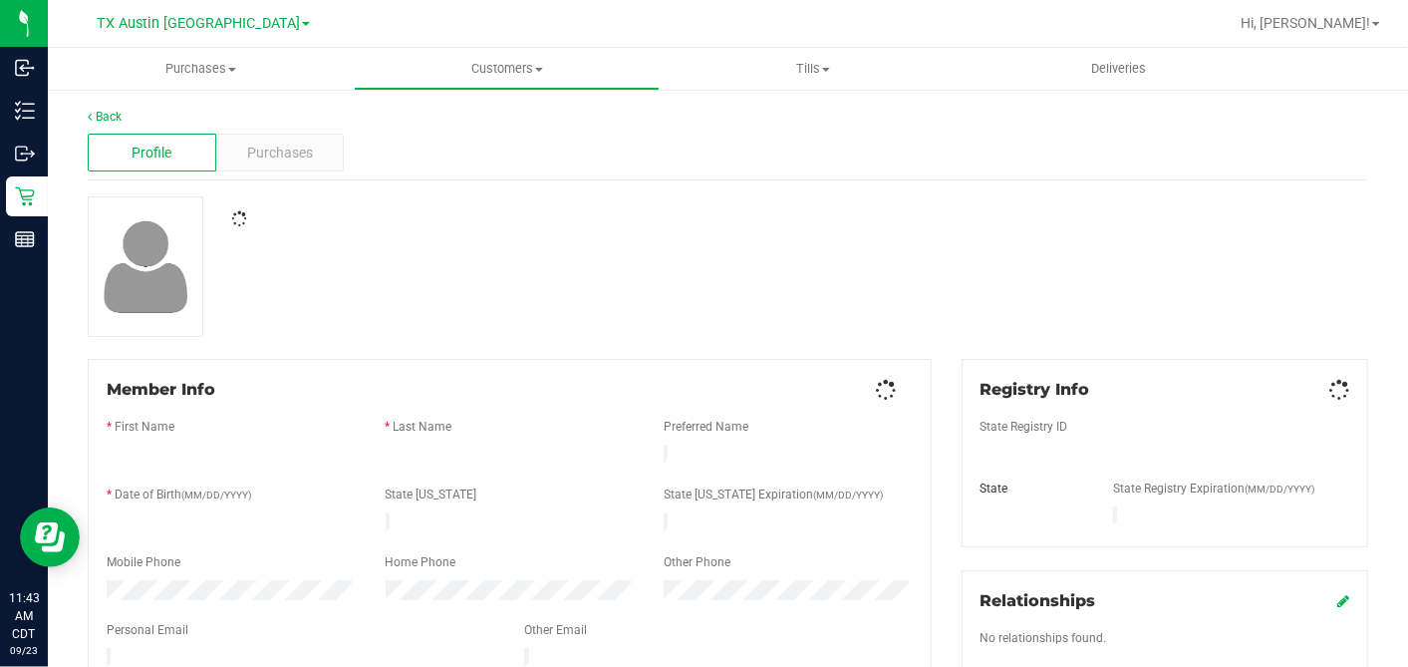
click at [649, 271] on div at bounding box center [728, 266] width 1311 height 141
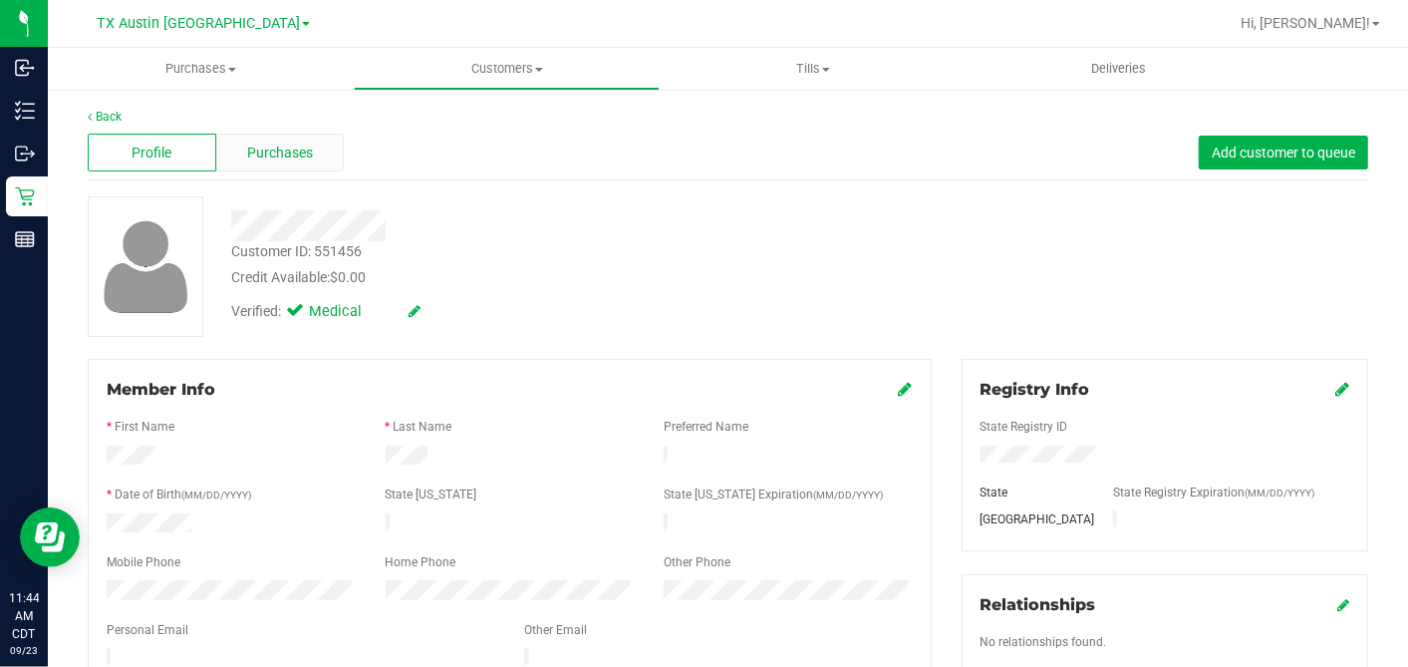
click at [302, 163] on div "Purchases" at bounding box center [280, 153] width 129 height 38
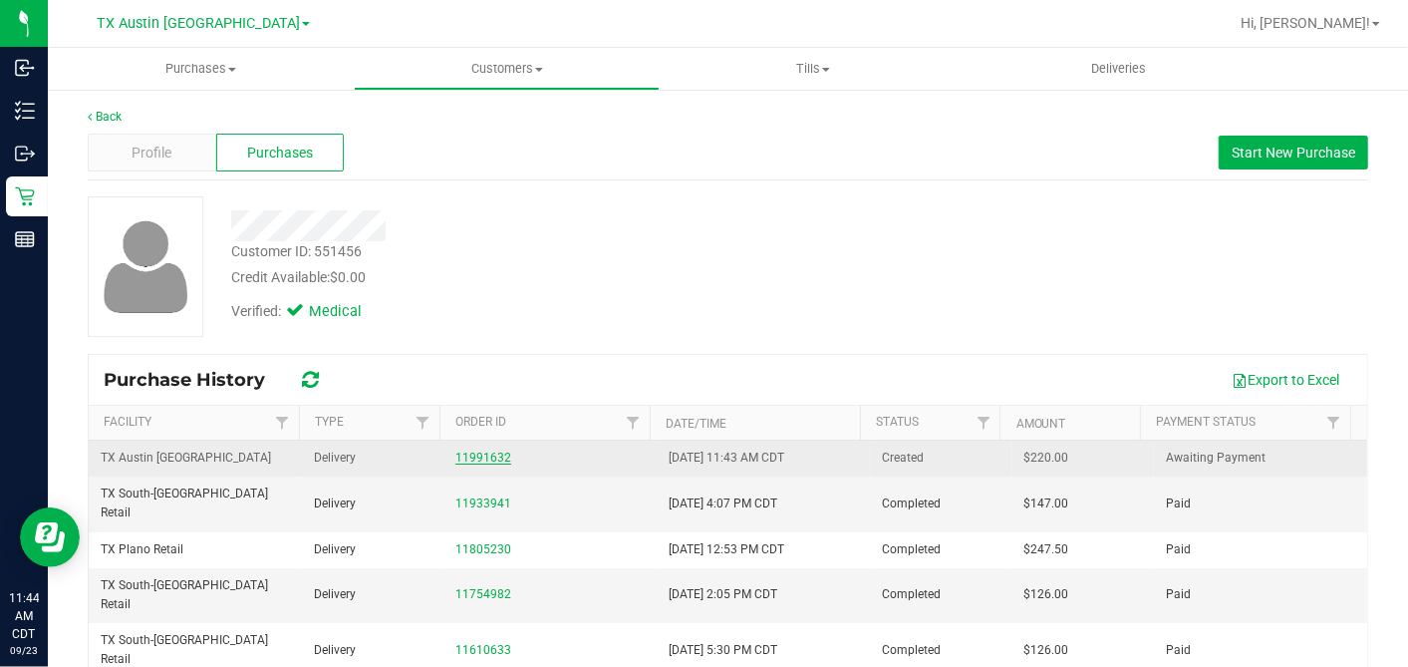
click at [482, 457] on link "11991632" at bounding box center [483, 457] width 56 height 14
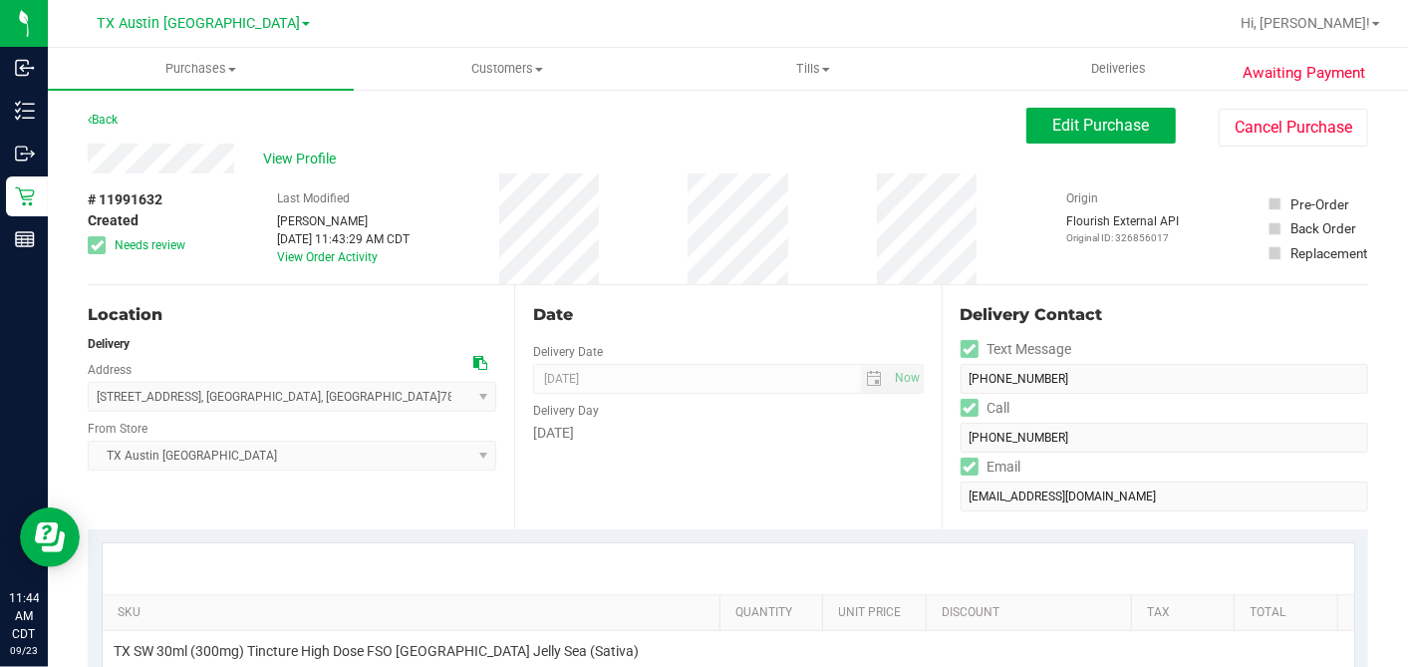
click at [780, 424] on div "Wednesday" at bounding box center [728, 433] width 390 height 21
click at [917, 289] on div "Date Delivery Date 09/24/2025 Now 09/24/2025 07:00 AM Now Delivery Day Wednesday" at bounding box center [727, 407] width 427 height 244
click at [1033, 129] on button "Edit Purchase" at bounding box center [1100, 126] width 149 height 36
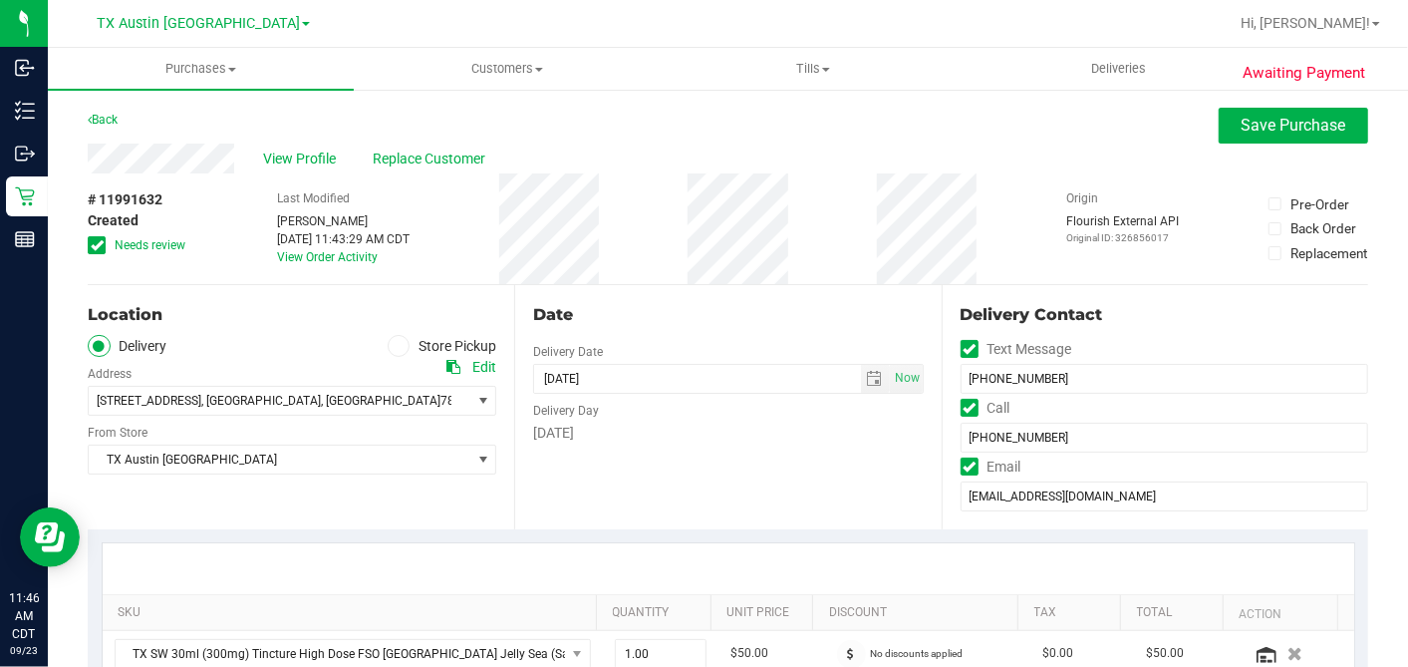
click at [88, 243] on span at bounding box center [97, 245] width 18 height 18
click at [0, 0] on input "Needs review" at bounding box center [0, 0] width 0 height 0
click at [867, 383] on span "select" at bounding box center [875, 379] width 16 height 16
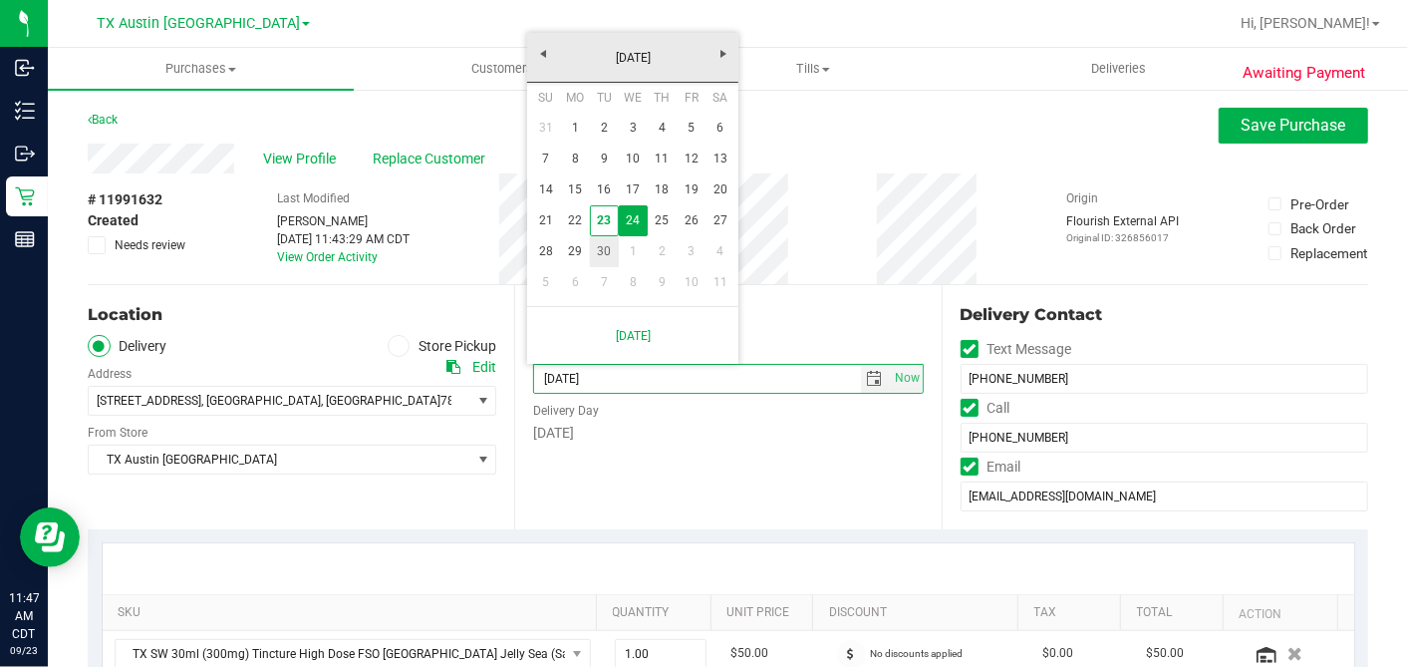
drag, startPoint x: 603, startPoint y: 251, endPoint x: 606, endPoint y: 301, distance: 49.9
click at [603, 253] on link "30" at bounding box center [604, 251] width 29 height 31
type input "09/30/2025"
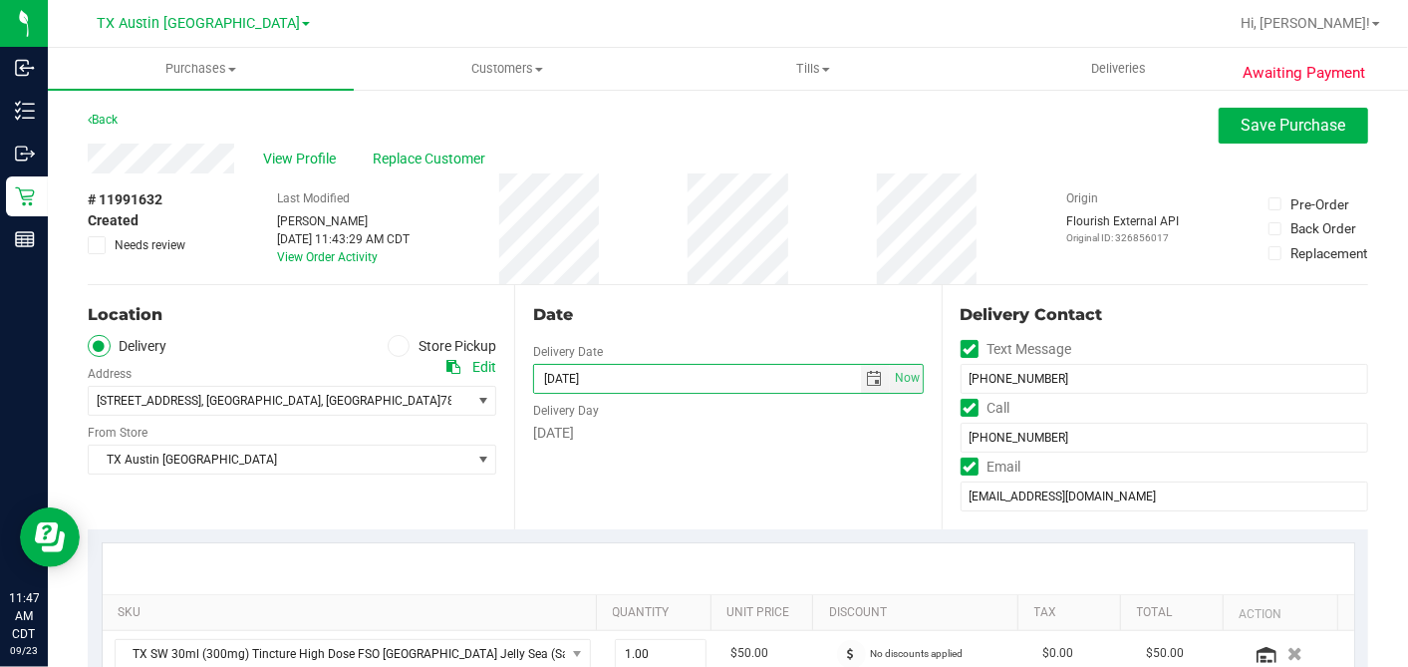
click at [617, 324] on div "Date" at bounding box center [728, 315] width 390 height 24
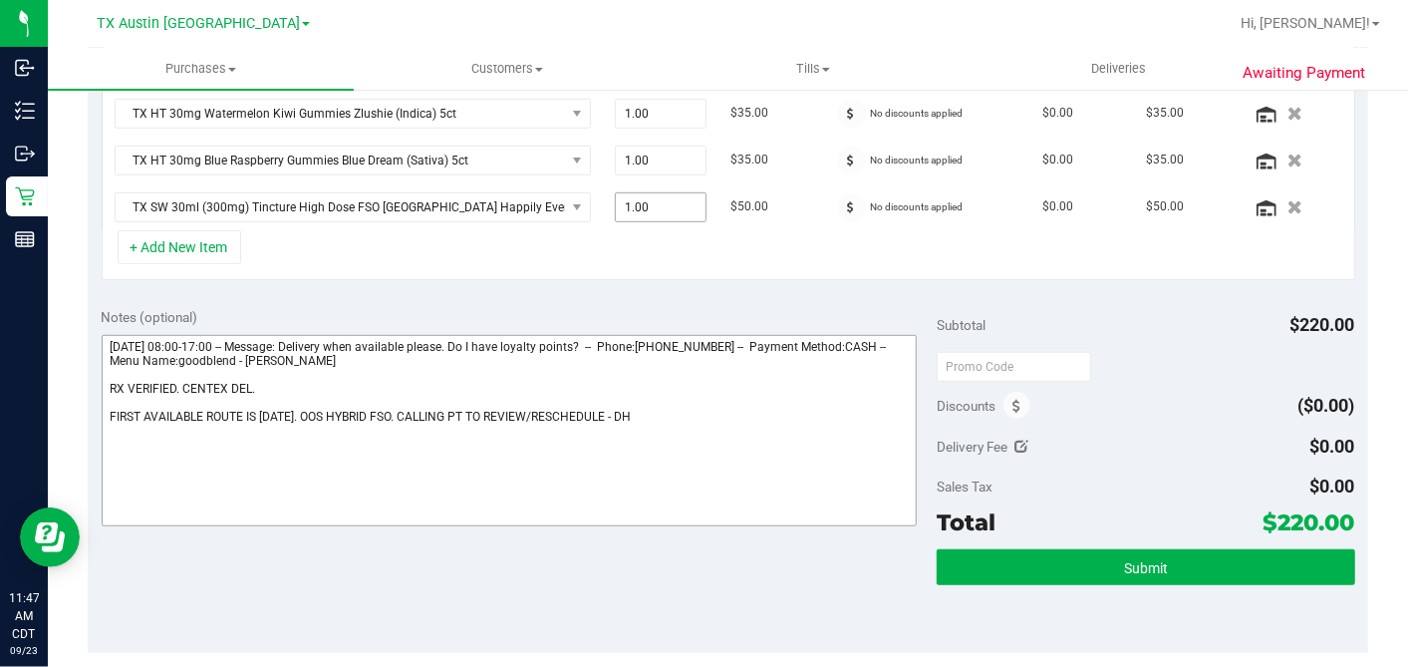
scroll to position [664, 0]
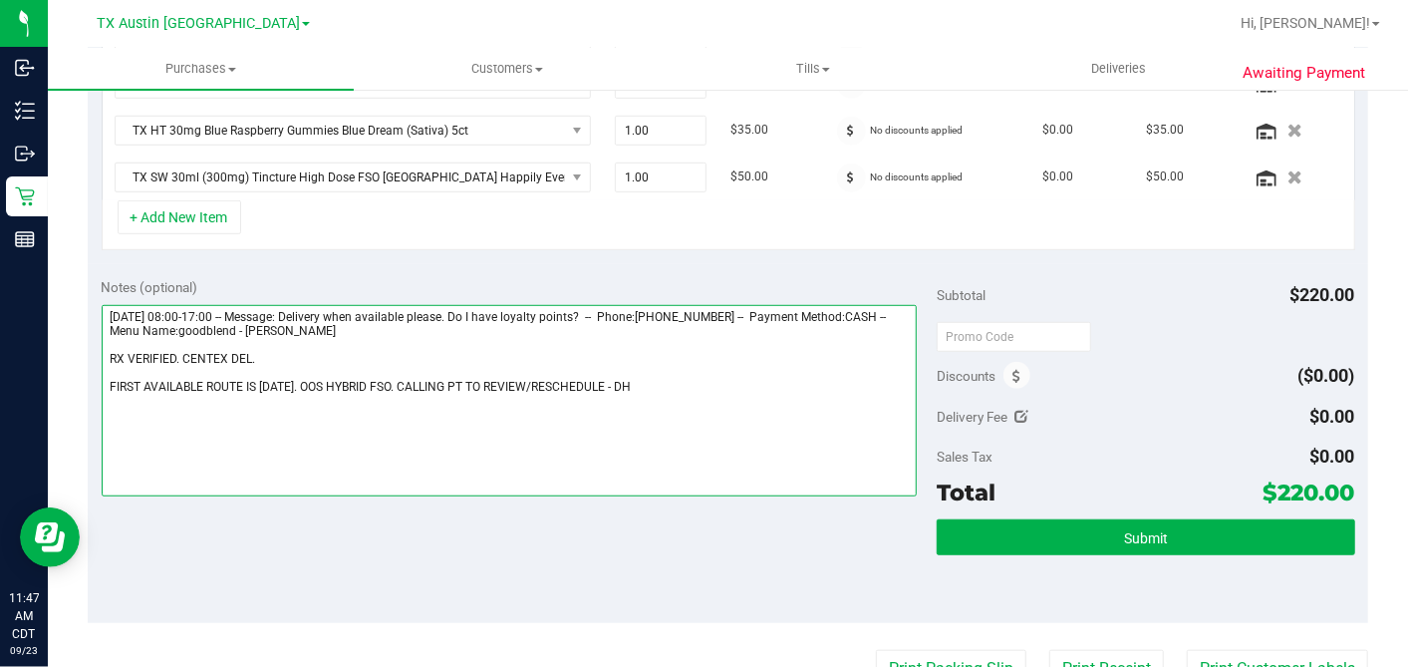
drag, startPoint x: 620, startPoint y: 382, endPoint x: 652, endPoint y: 371, distance: 33.7
click at [621, 382] on textarea at bounding box center [510, 400] width 816 height 191
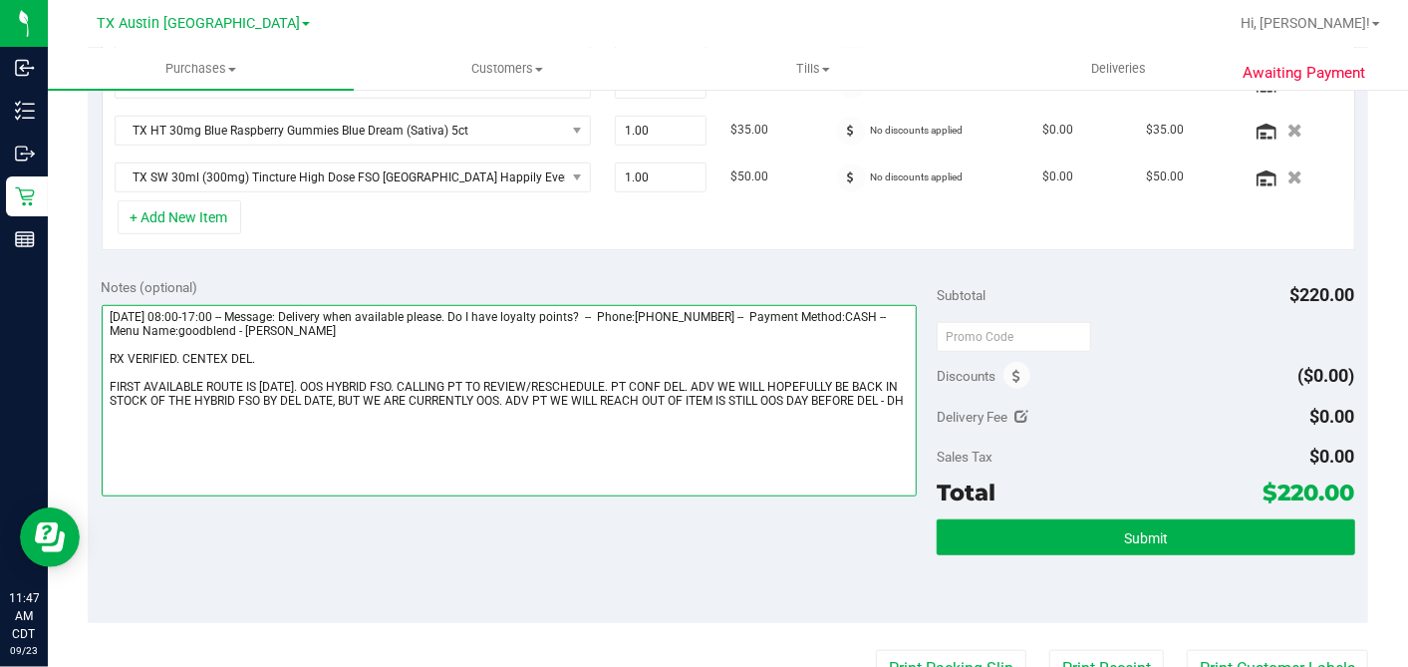
click at [303, 343] on textarea at bounding box center [510, 400] width 816 height 191
click at [267, 345] on textarea at bounding box center [510, 400] width 816 height 191
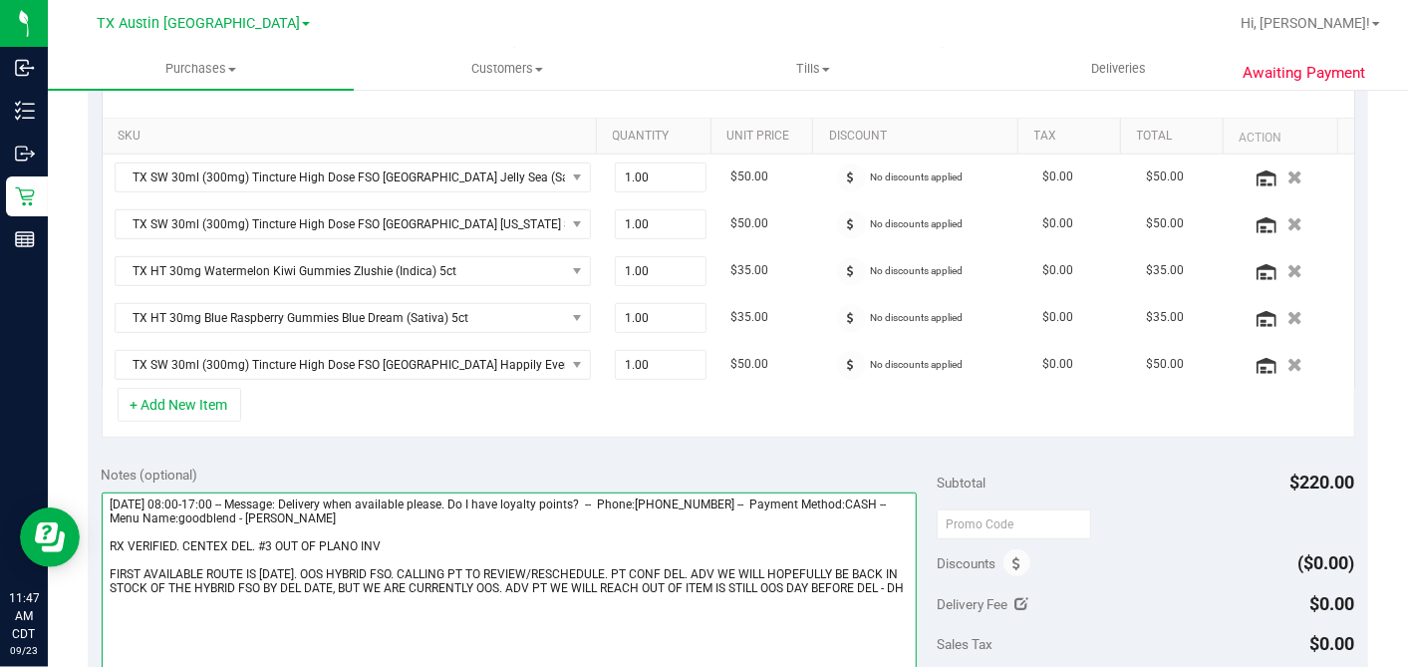
scroll to position [221, 0]
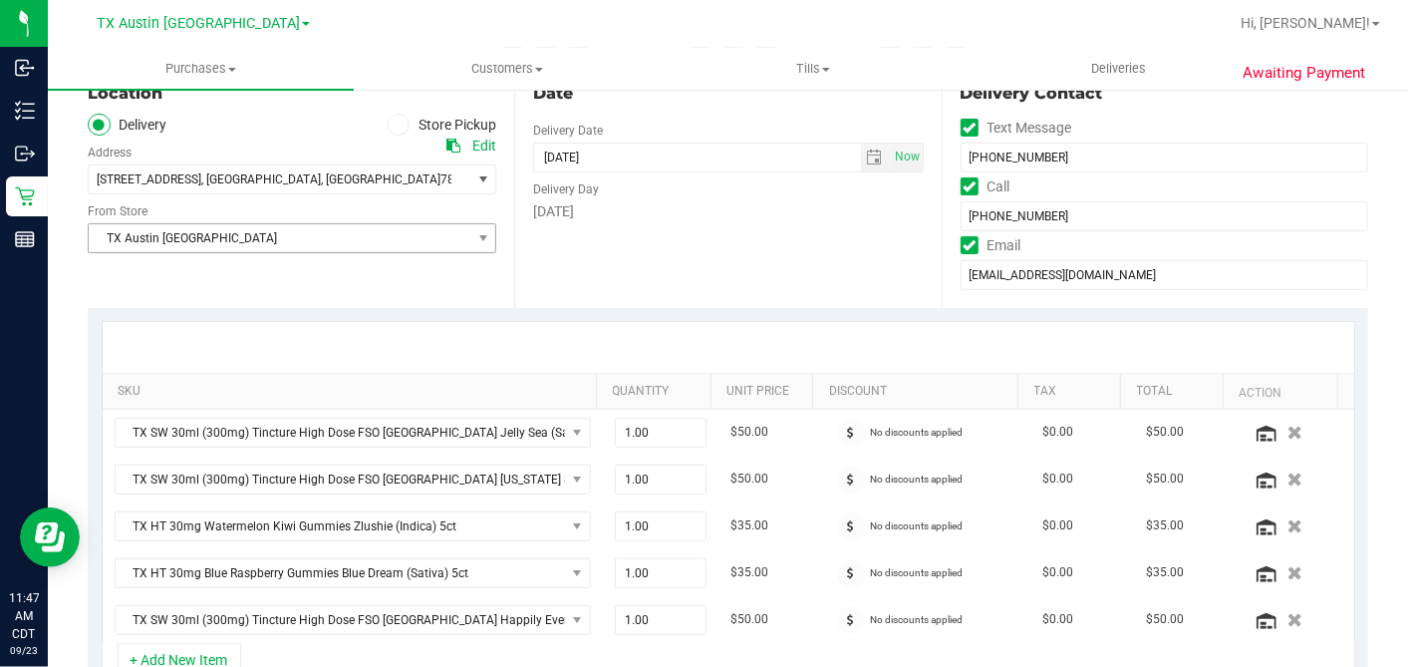
type textarea "Wednesday 09/24/2025 08:00-17:00 -- Message: Delivery when available please. Do…"
click at [235, 229] on span "TX Austin [GEOGRAPHIC_DATA]" at bounding box center [280, 238] width 382 height 28
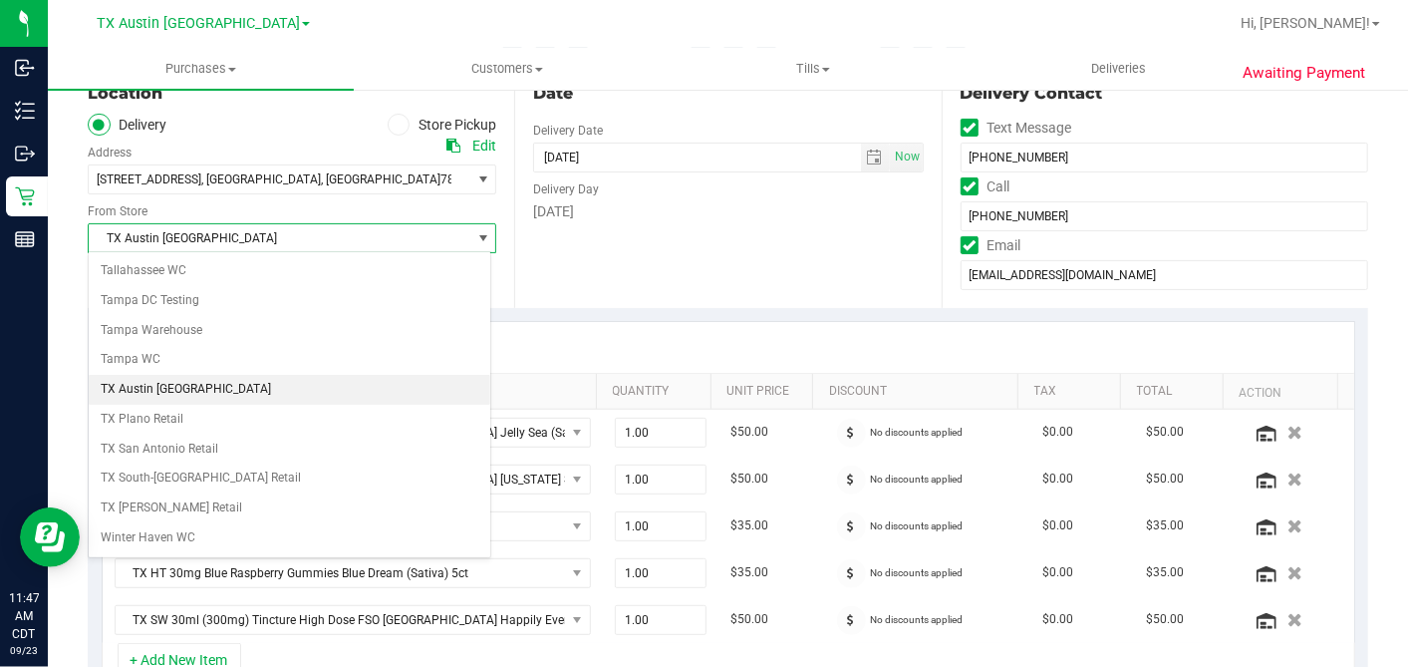
scroll to position [1417, 0]
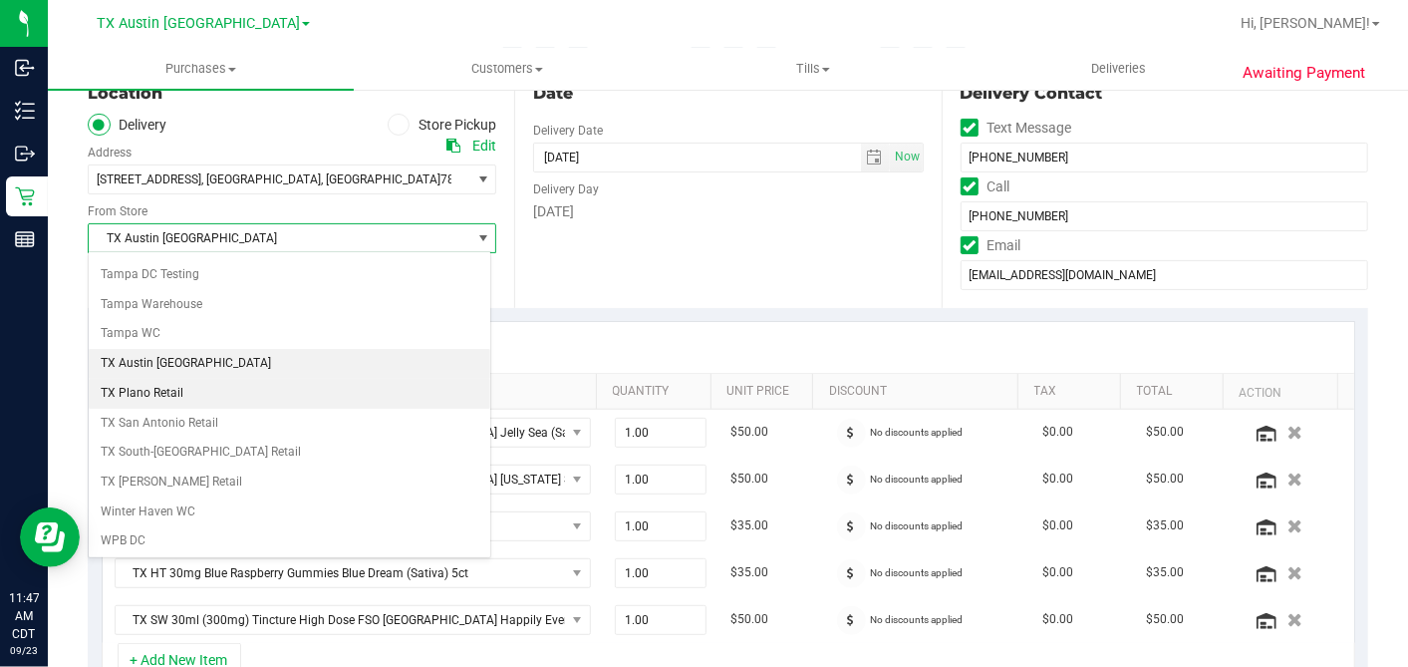
click at [187, 379] on li "TX Plano Retail" at bounding box center [290, 394] width 402 height 30
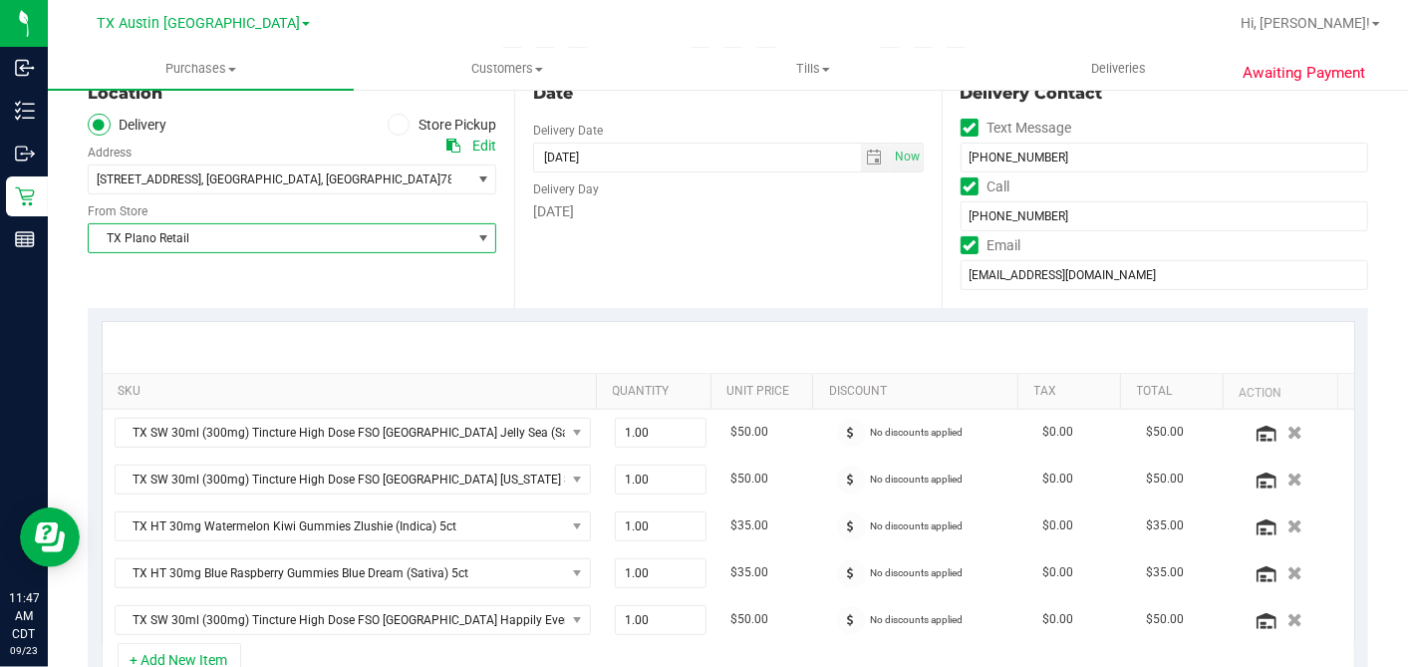
click at [708, 270] on div "Date Delivery Date 09/30/2025 Now 09/30/2025 07:00 AM Now Delivery Day Tuesday" at bounding box center [727, 186] width 427 height 244
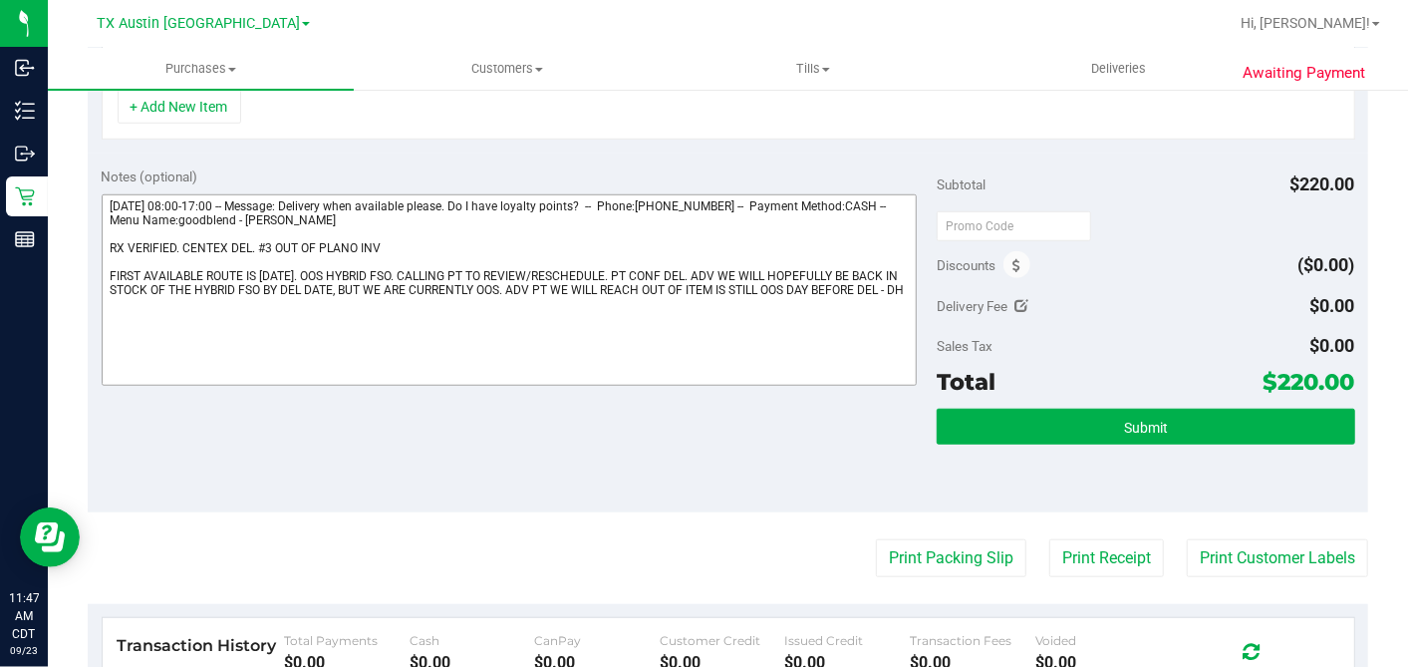
scroll to position [743, 0]
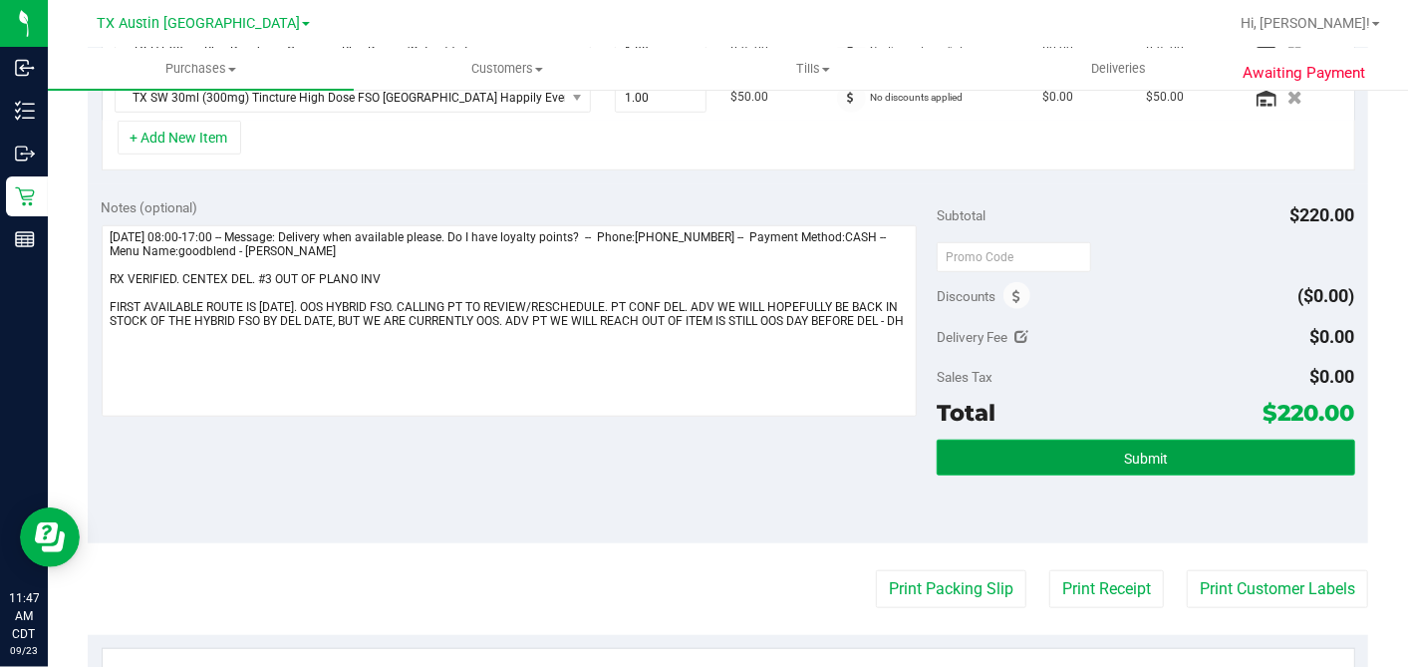
click at [1124, 450] on span "Submit" at bounding box center [1146, 458] width 44 height 16
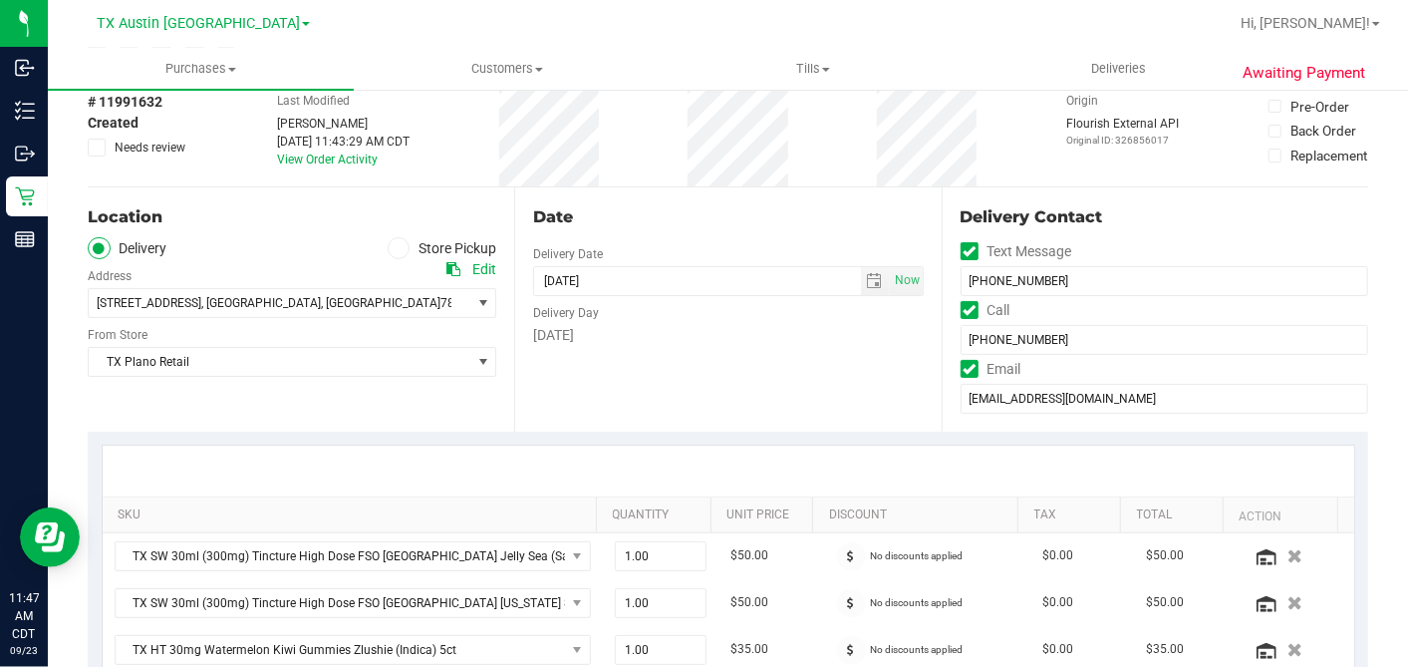
scroll to position [0, 0]
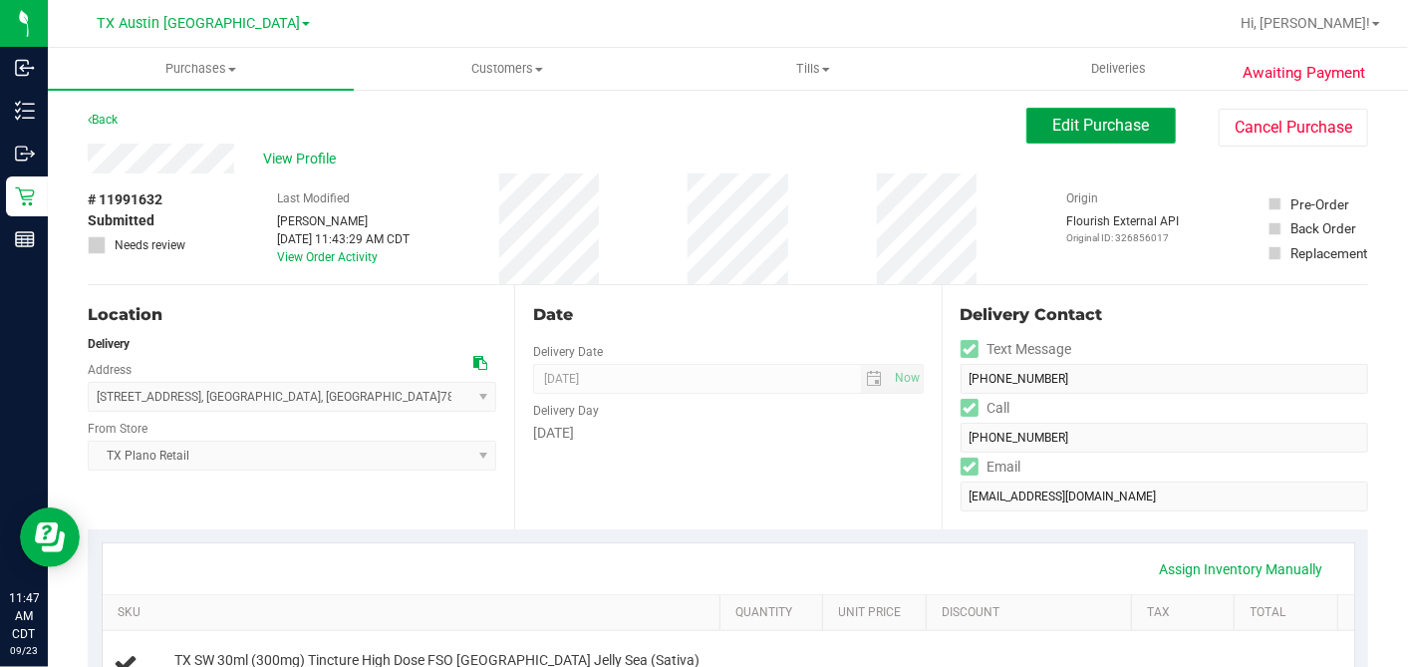
drag, startPoint x: 1081, startPoint y: 131, endPoint x: 1041, endPoint y: 142, distance: 41.3
click at [1079, 132] on span "Edit Purchase" at bounding box center [1101, 125] width 97 height 19
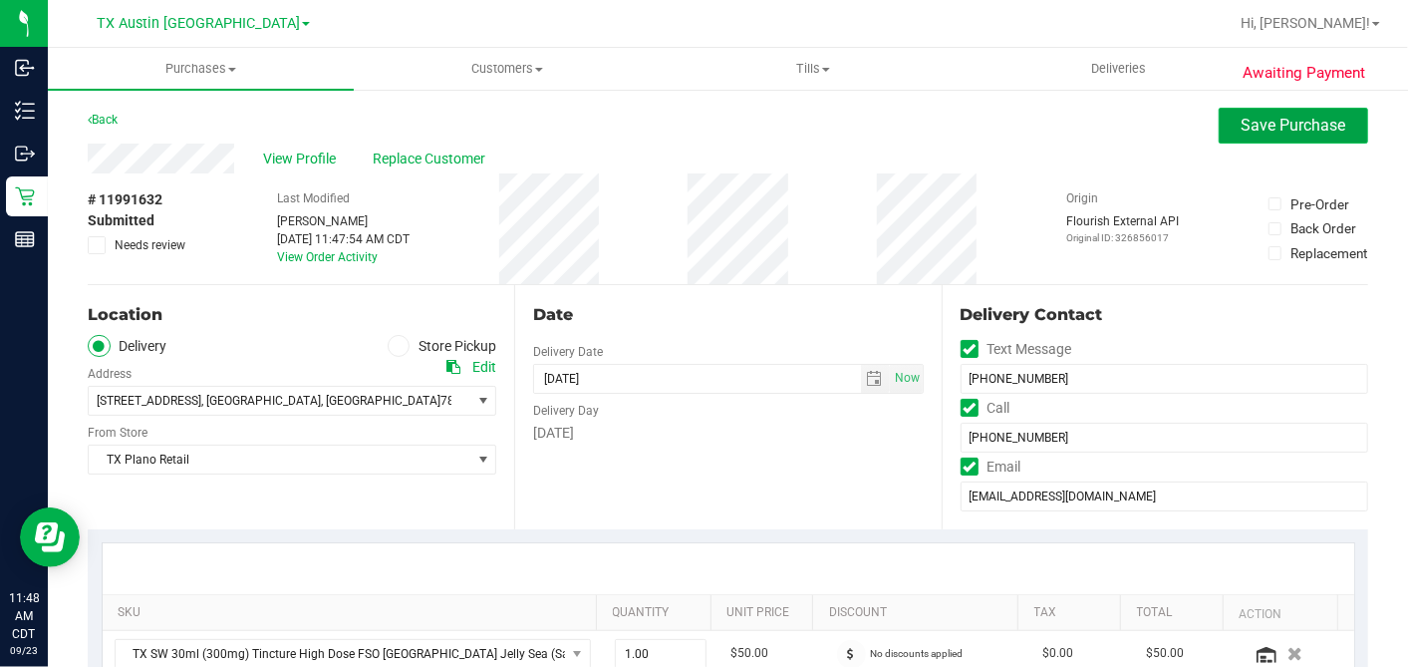
click at [1224, 135] on button "Save Purchase" at bounding box center [1293, 126] width 149 height 36
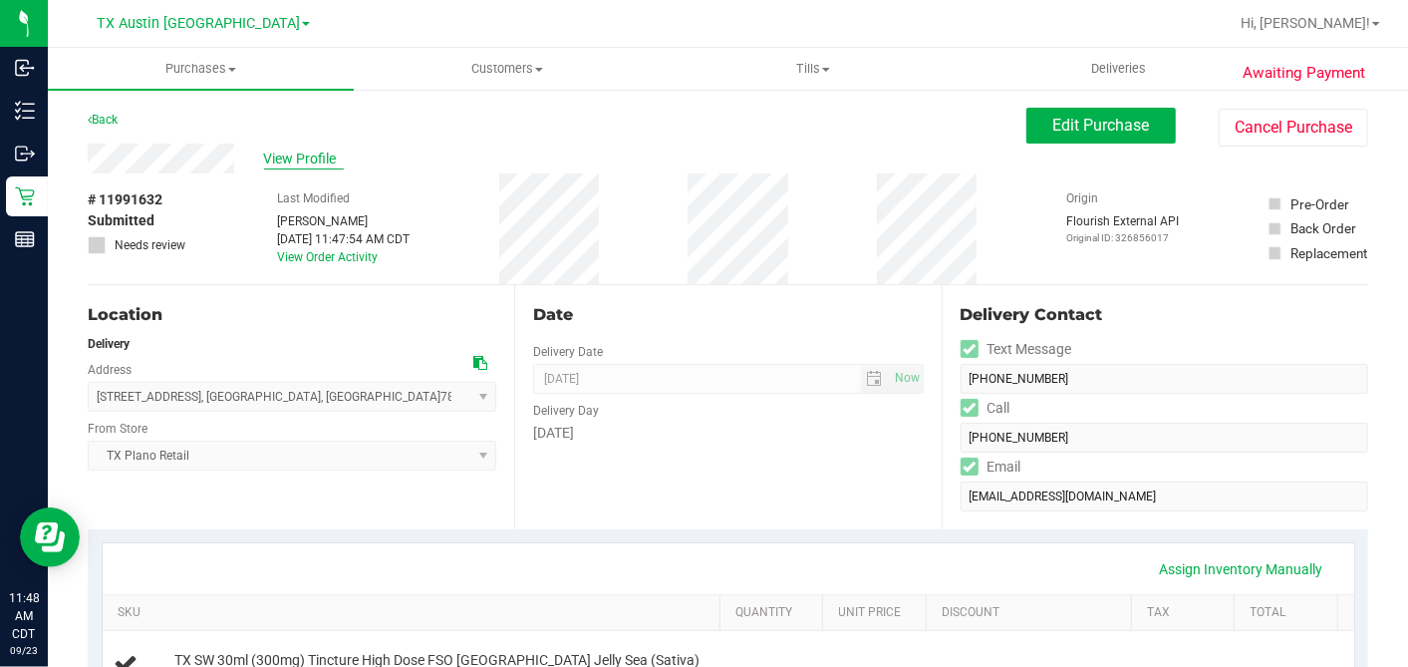
click at [319, 163] on span "View Profile" at bounding box center [304, 158] width 80 height 21
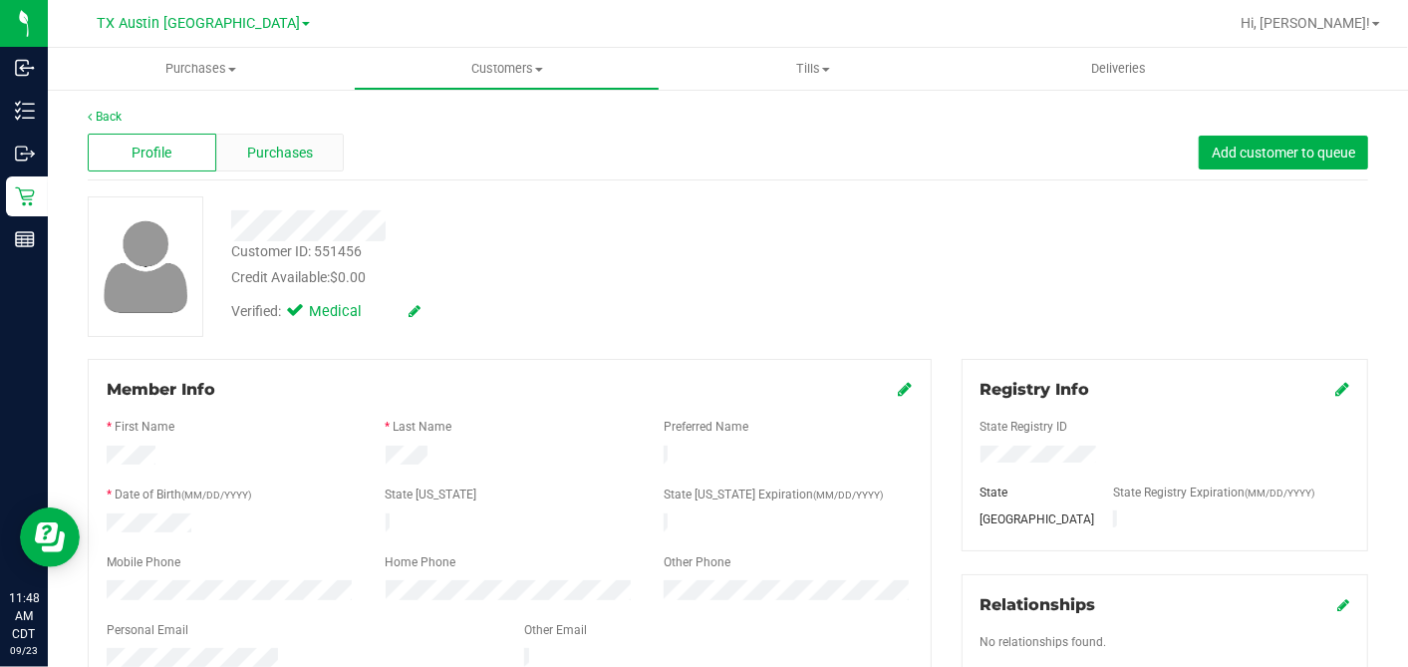
click at [292, 147] on span "Purchases" at bounding box center [280, 153] width 66 height 21
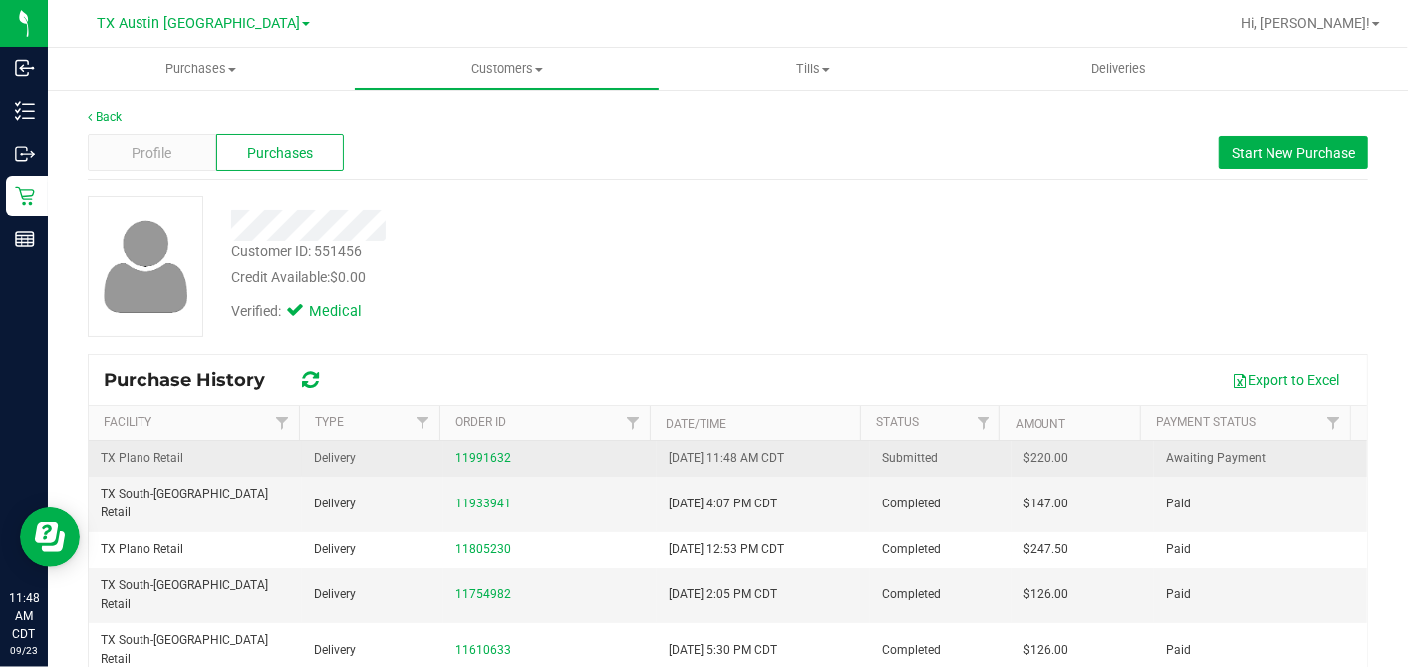
click at [1025, 454] on span "$220.00" at bounding box center [1047, 457] width 45 height 19
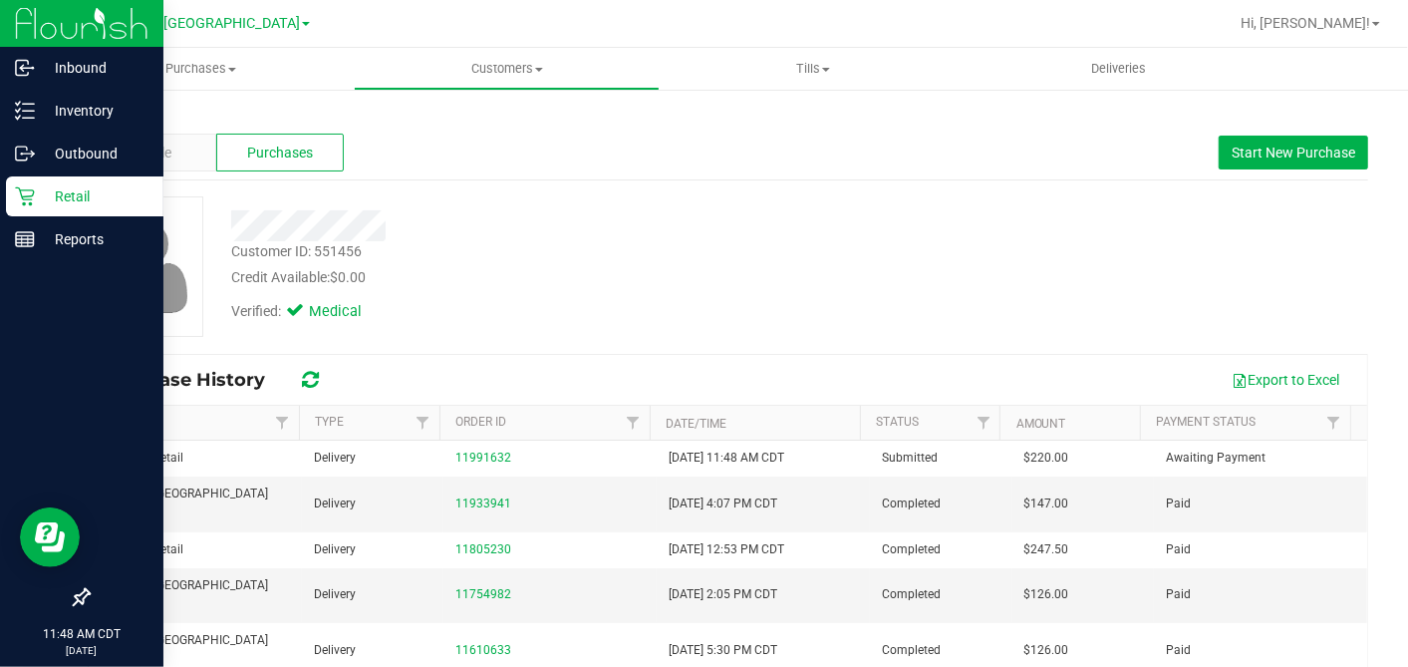
click at [28, 191] on icon at bounding box center [25, 196] width 20 height 20
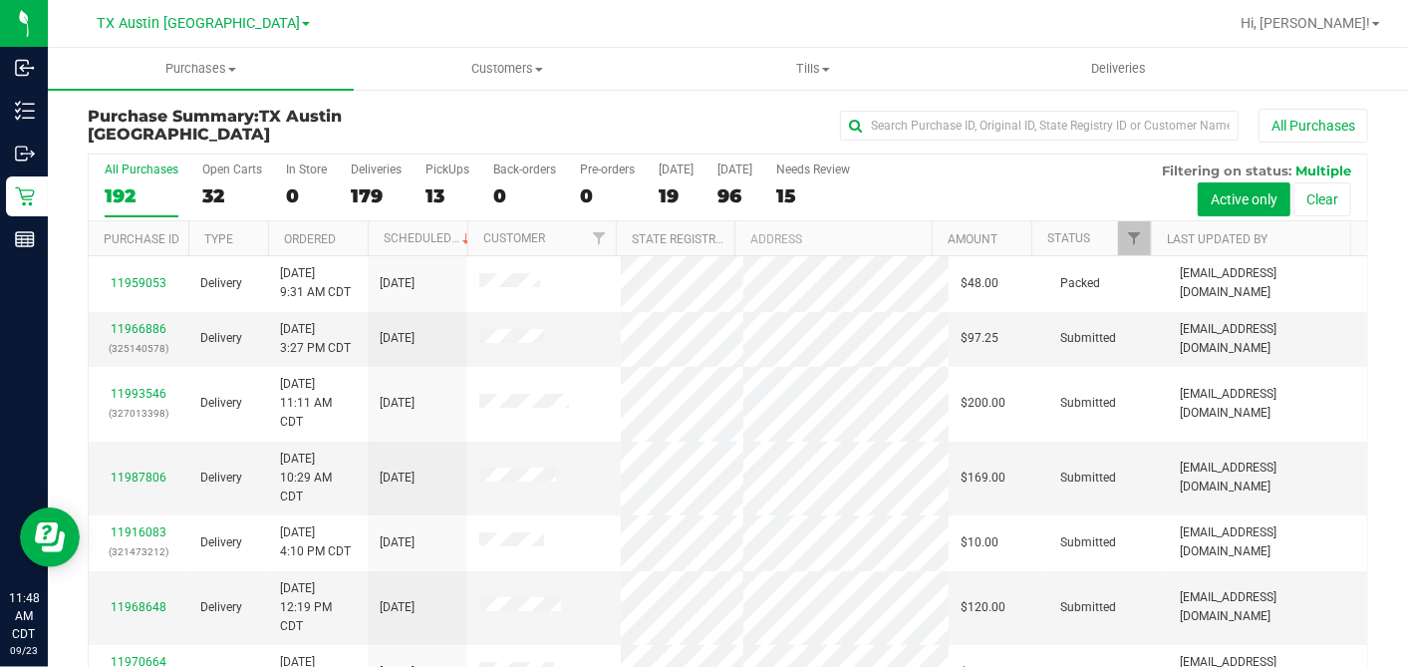
click at [726, 196] on div "96" at bounding box center [735, 195] width 35 height 23
click at [0, 0] on input "Tomorrow 96" at bounding box center [0, 0] width 0 height 0
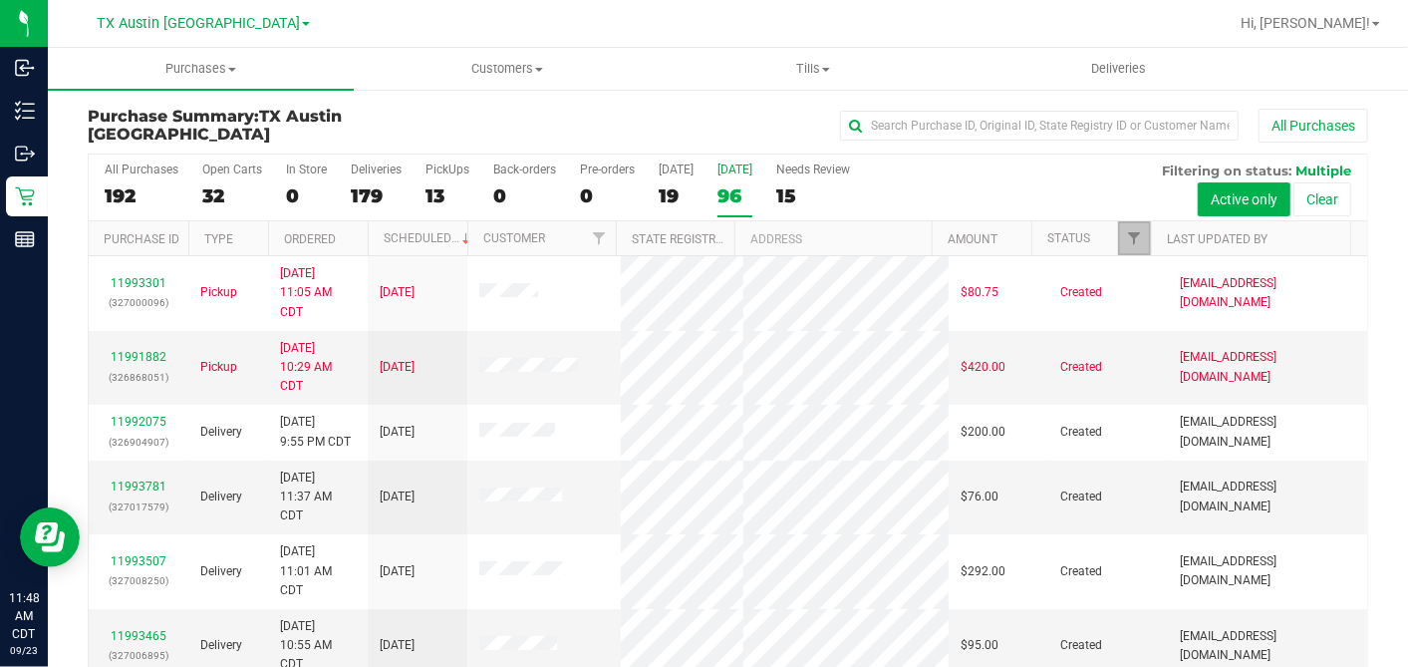
click at [1126, 238] on span "Filter" at bounding box center [1134, 238] width 16 height 16
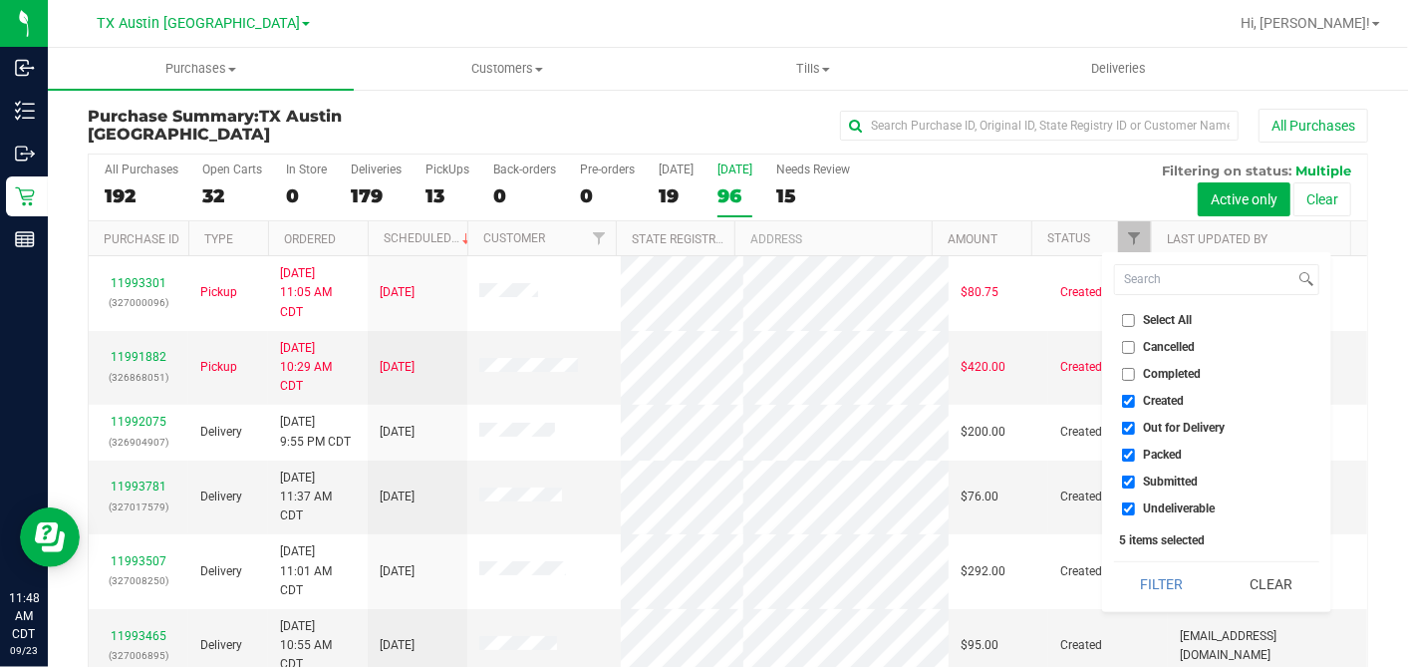
click at [1134, 319] on input "Select All" at bounding box center [1128, 320] width 13 height 13
checkbox input "true"
click at [1134, 319] on input "Select All" at bounding box center [1128, 320] width 13 height 13
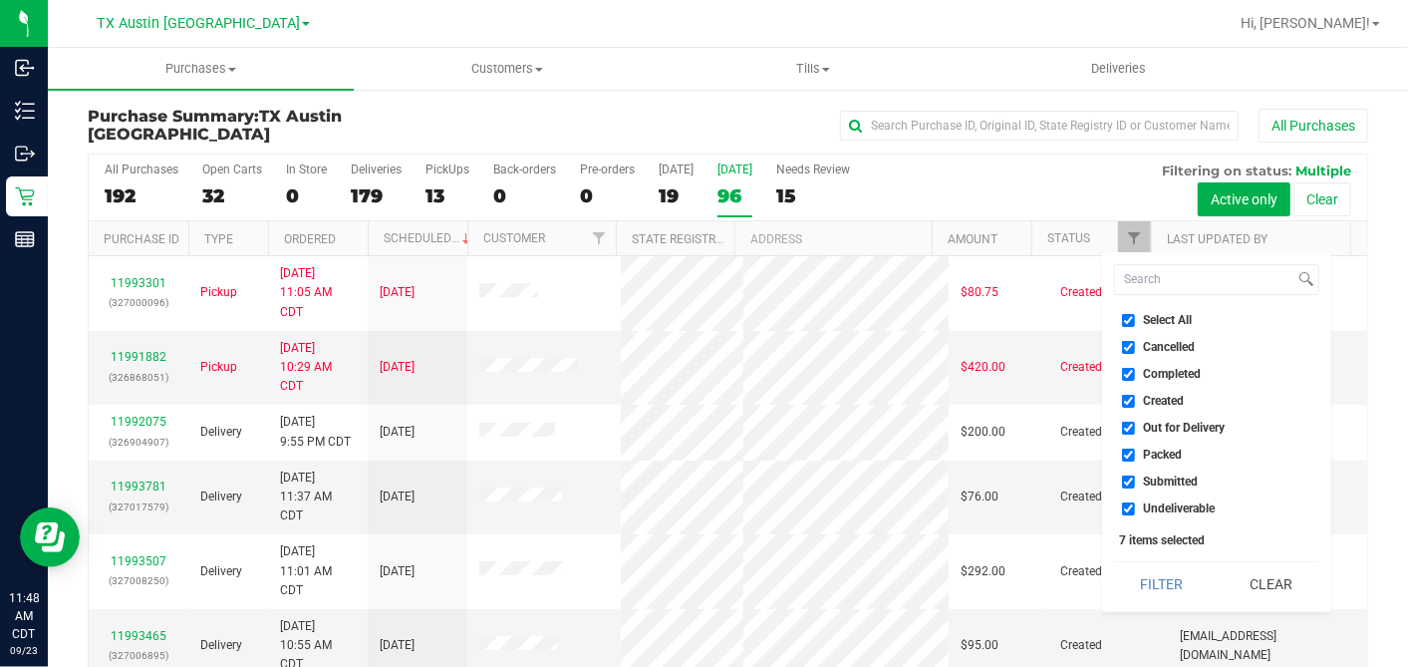
checkbox input "false"
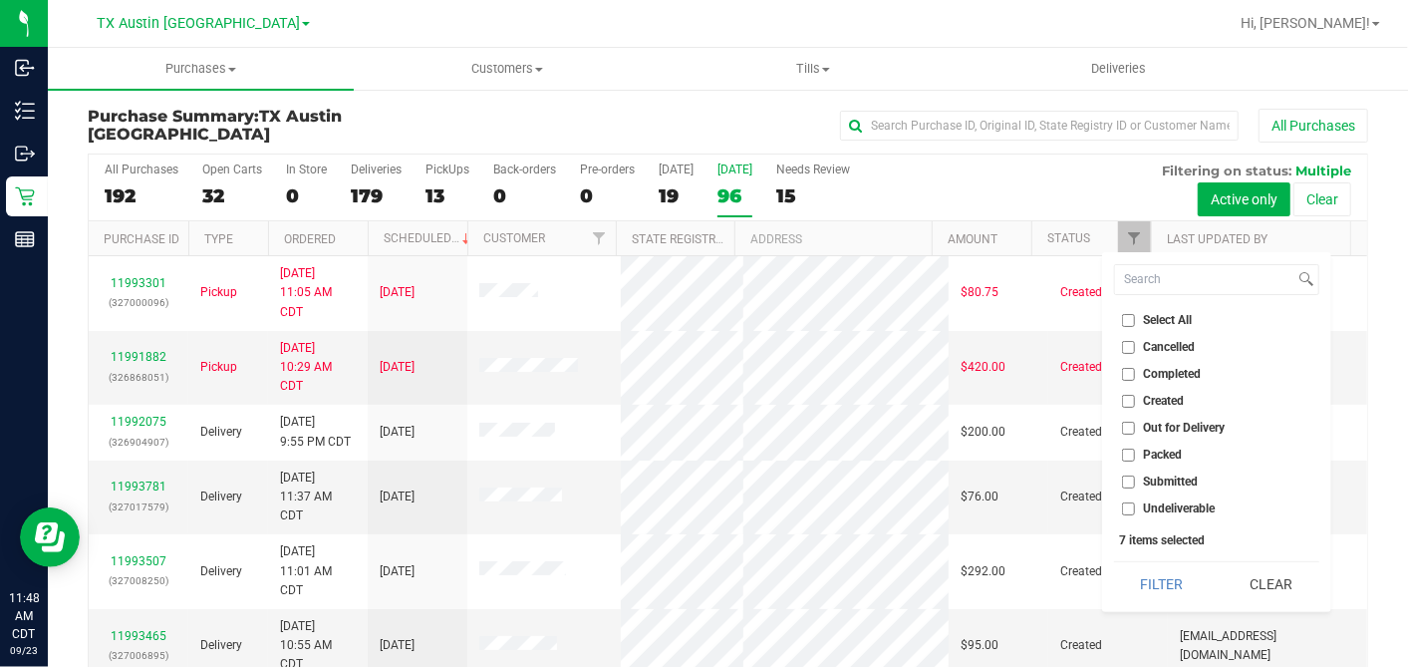
checkbox input "false"
click at [1130, 397] on input "Created" at bounding box center [1128, 401] width 13 height 13
click at [1141, 573] on button "Filter" at bounding box center [1162, 584] width 96 height 44
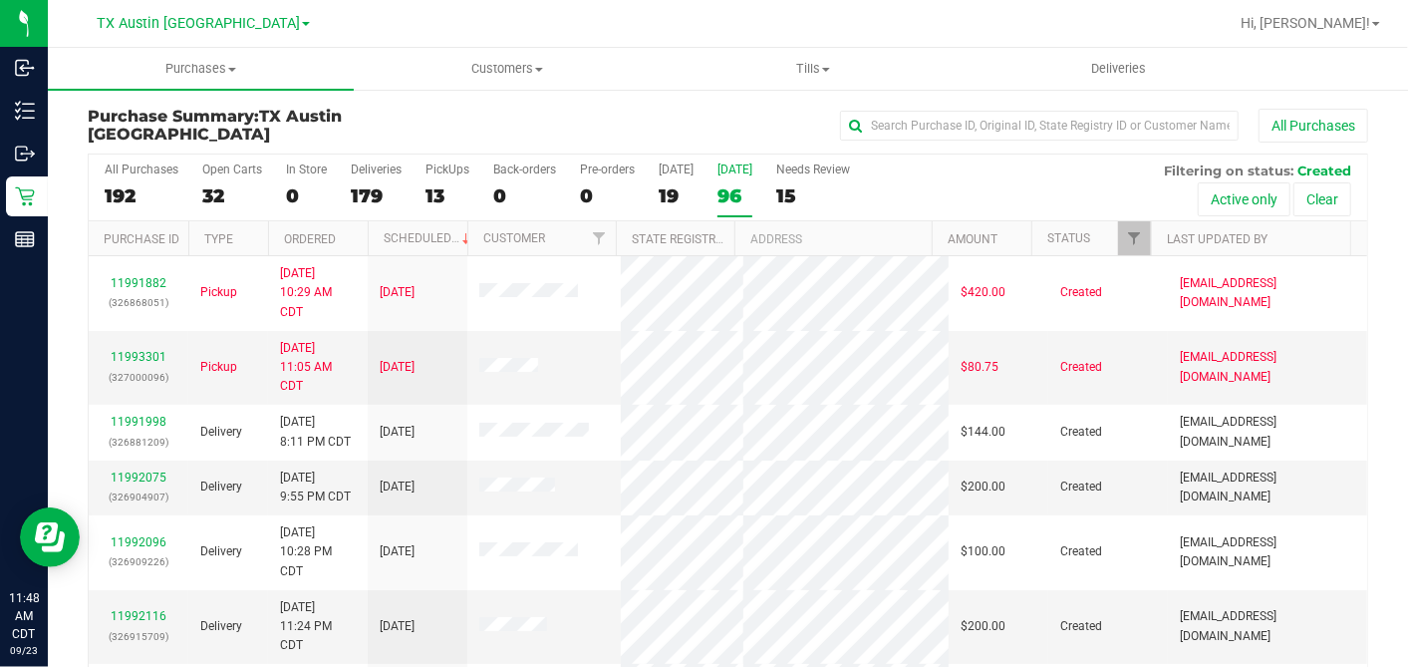
click at [353, 238] on th "Ordered" at bounding box center [318, 238] width 100 height 35
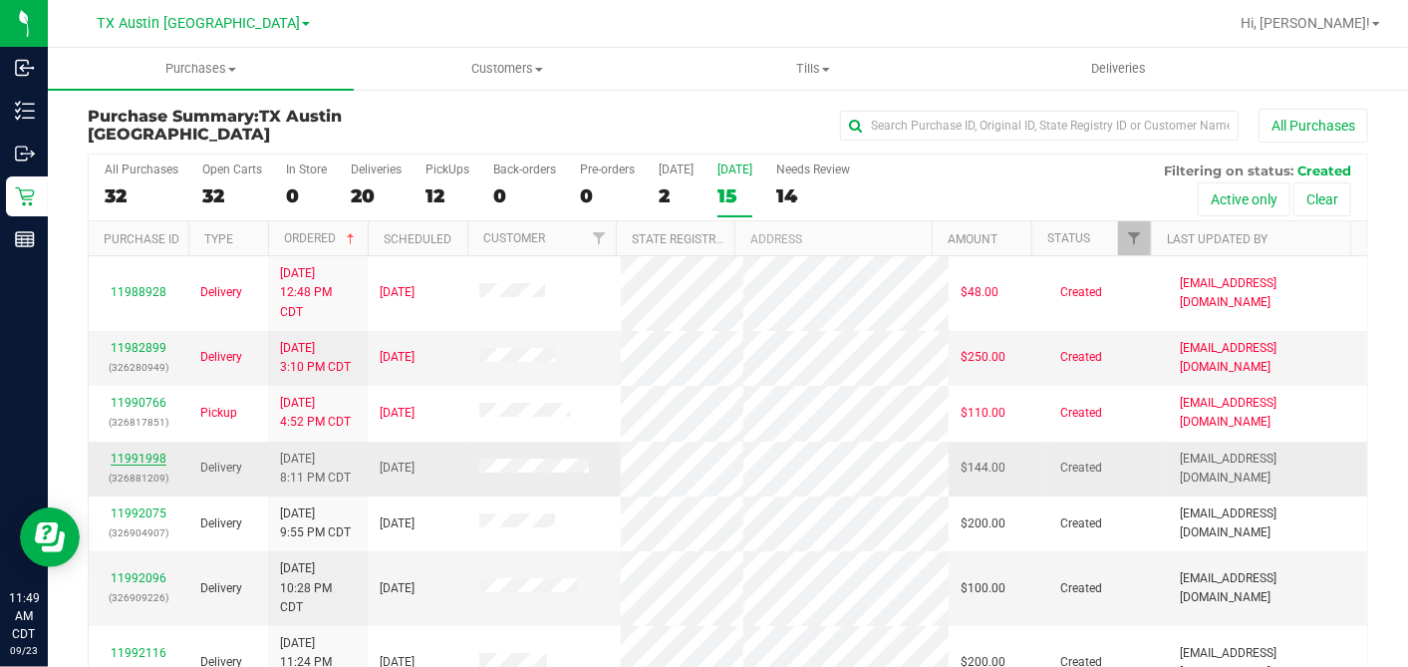
click at [141, 451] on link "11991998" at bounding box center [139, 458] width 56 height 14
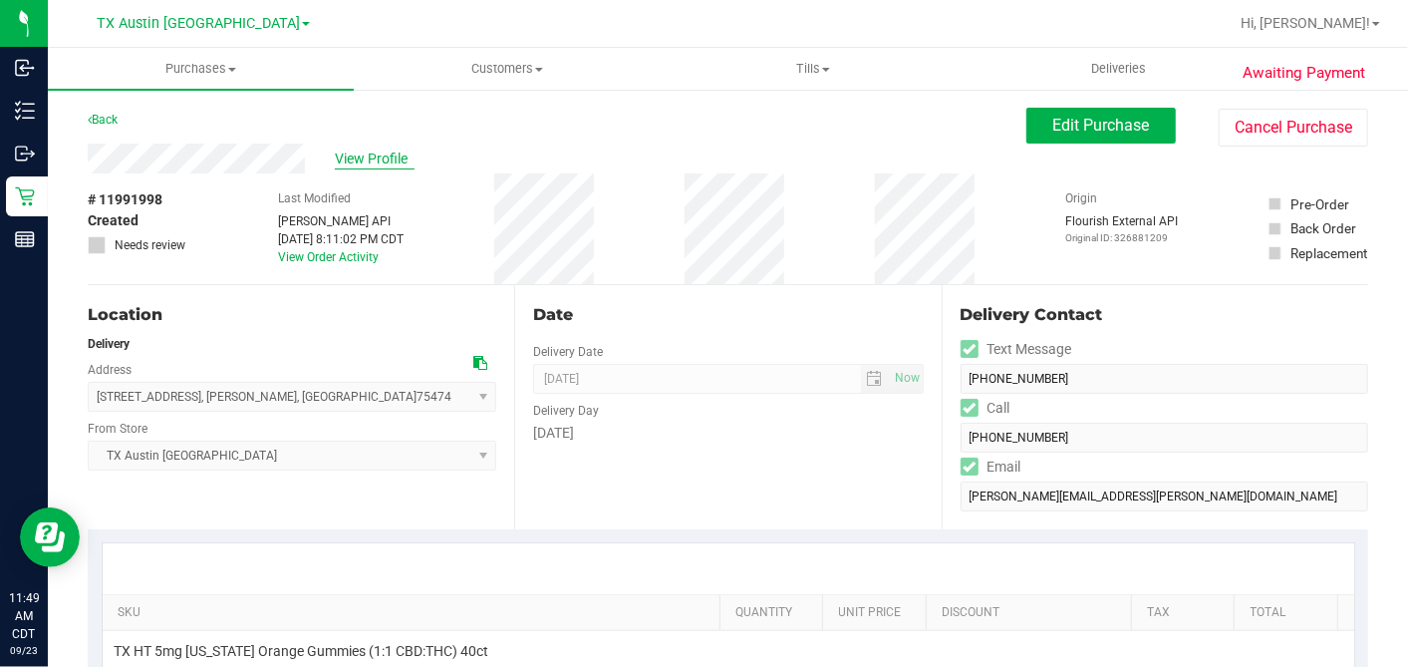
click at [364, 150] on span "View Profile" at bounding box center [375, 158] width 80 height 21
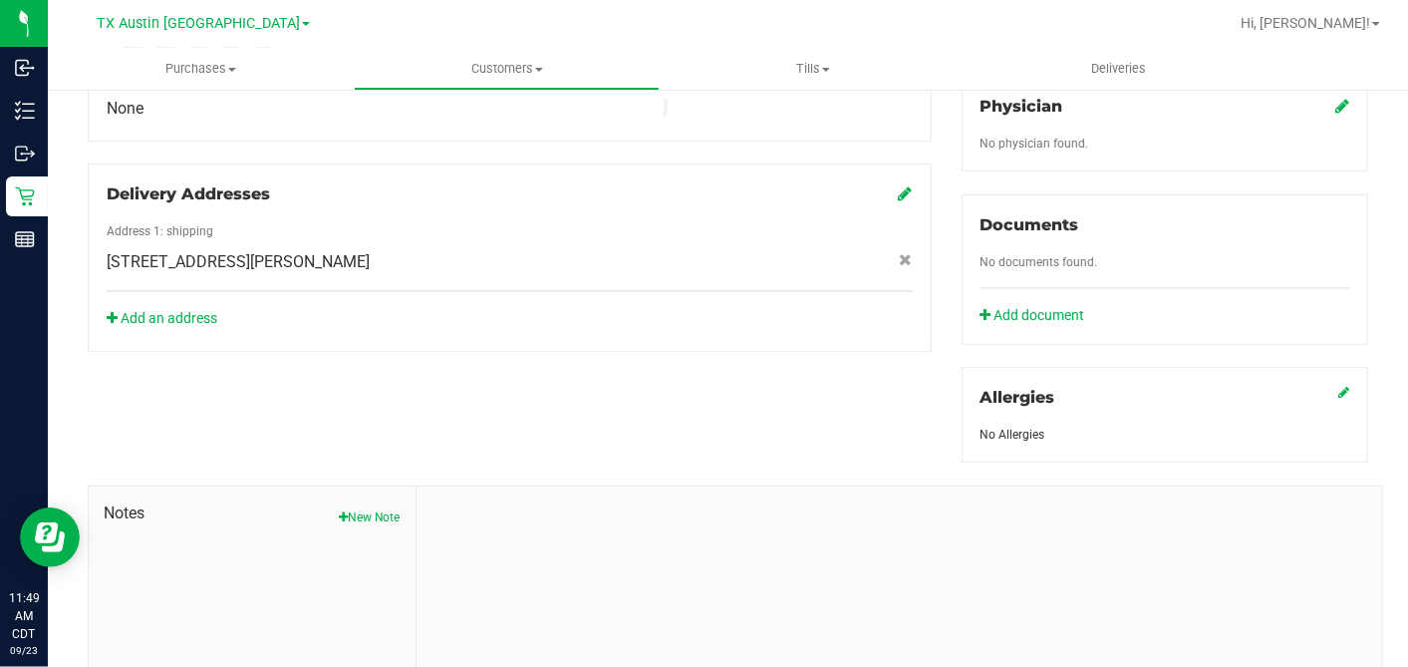
scroll to position [747, 0]
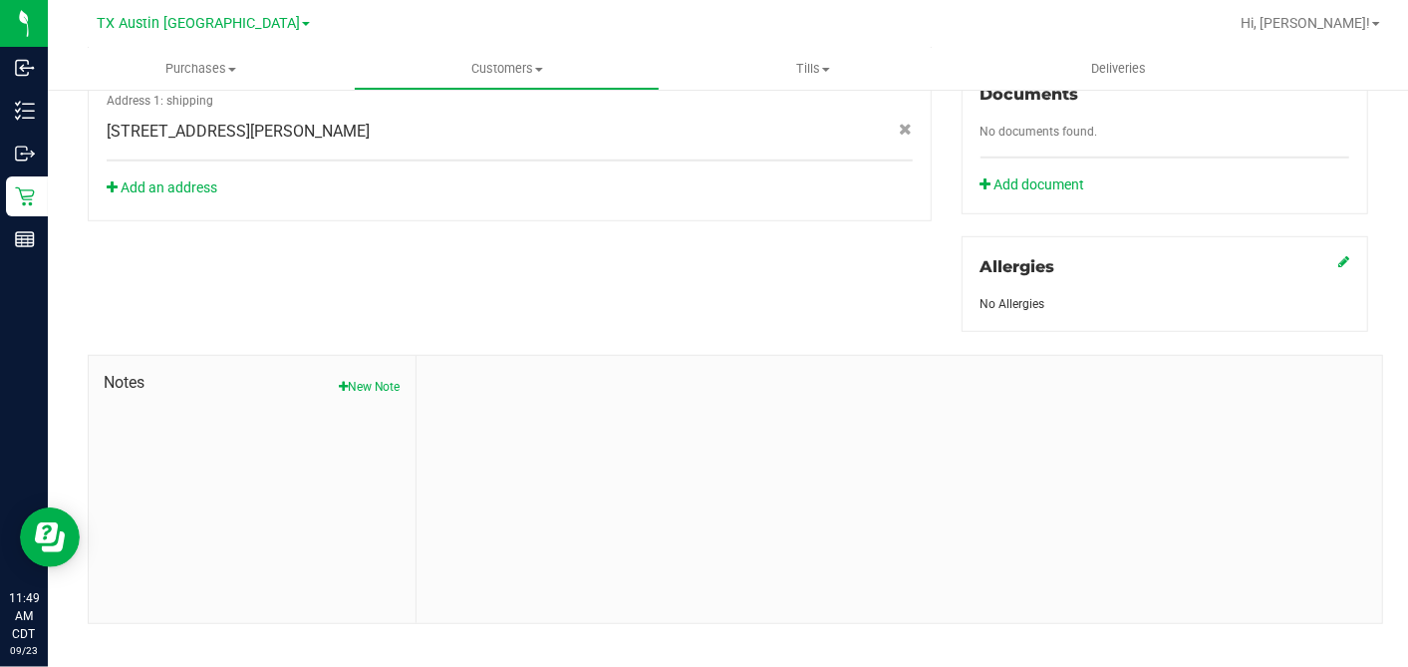
click at [362, 378] on button "New Note" at bounding box center [370, 387] width 62 height 18
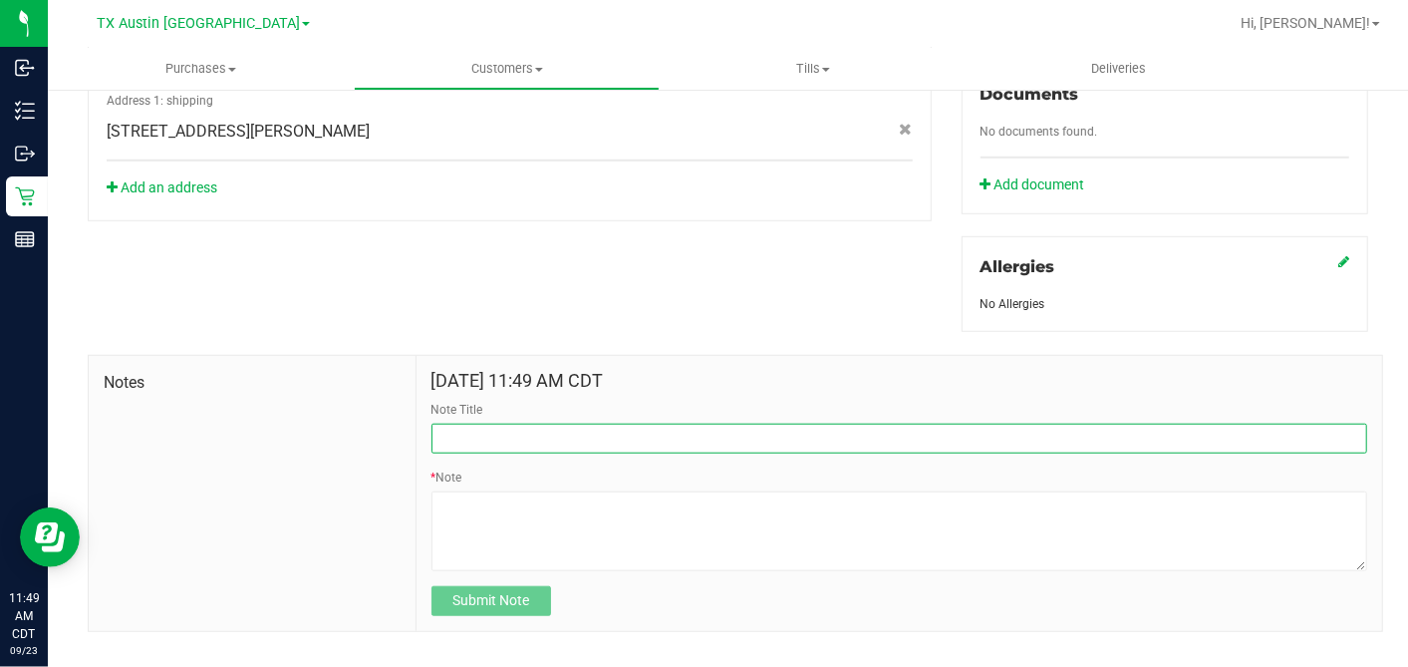
drag, startPoint x: 509, startPoint y: 410, endPoint x: 509, endPoint y: 421, distance: 11.0
click at [509, 424] on input "Note Title" at bounding box center [900, 439] width 936 height 30
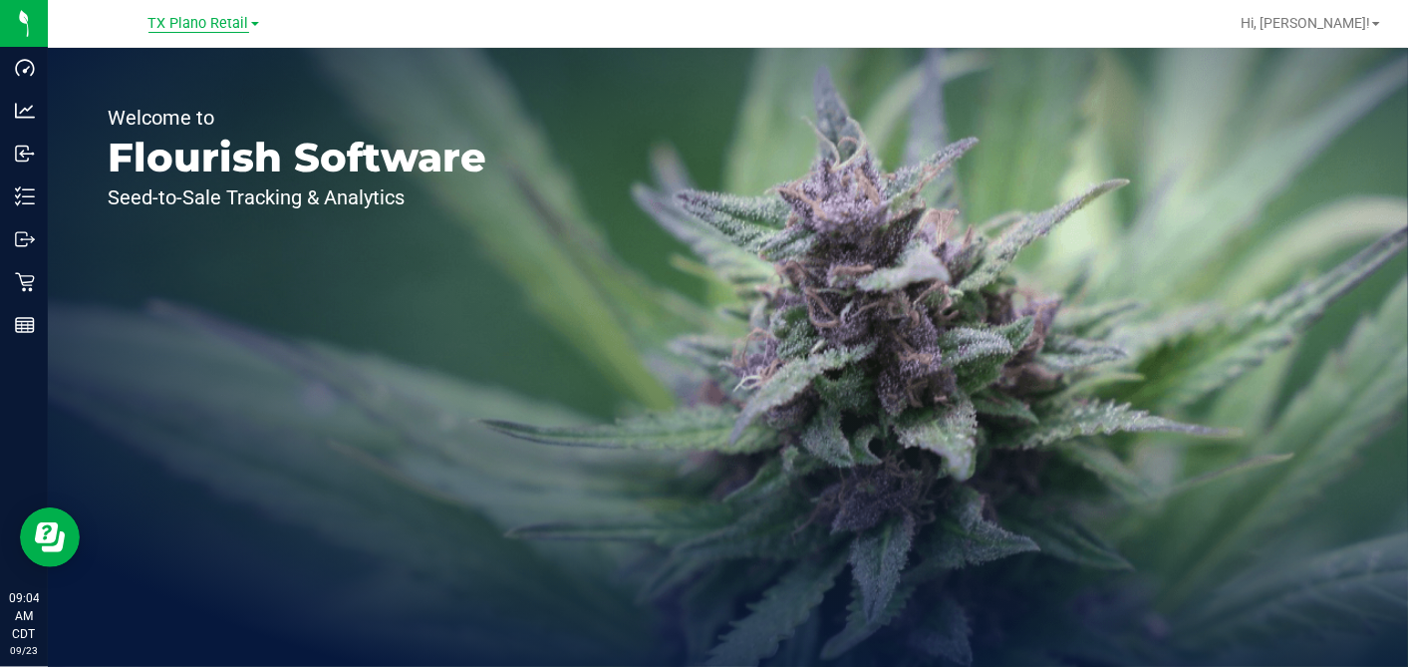
click at [200, 30] on span "TX Plano Retail" at bounding box center [198, 24] width 101 height 18
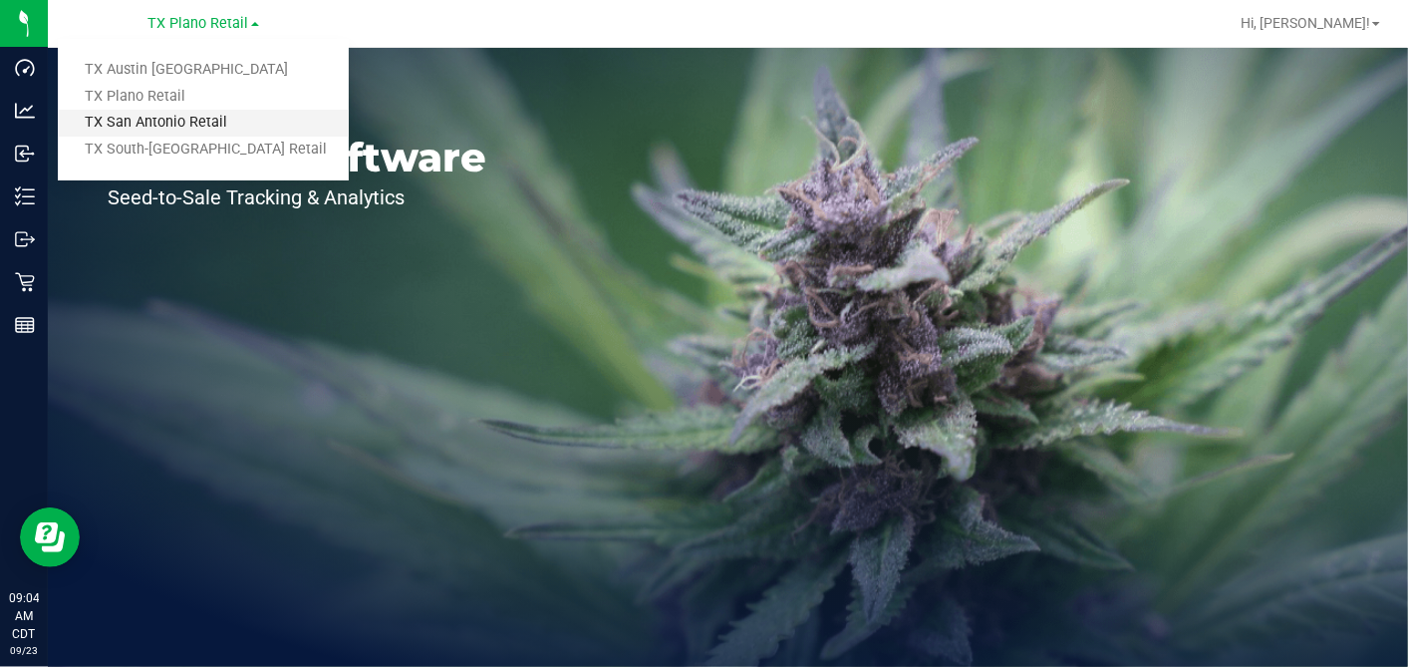
click at [156, 127] on link "TX San Antonio Retail" at bounding box center [203, 123] width 291 height 27
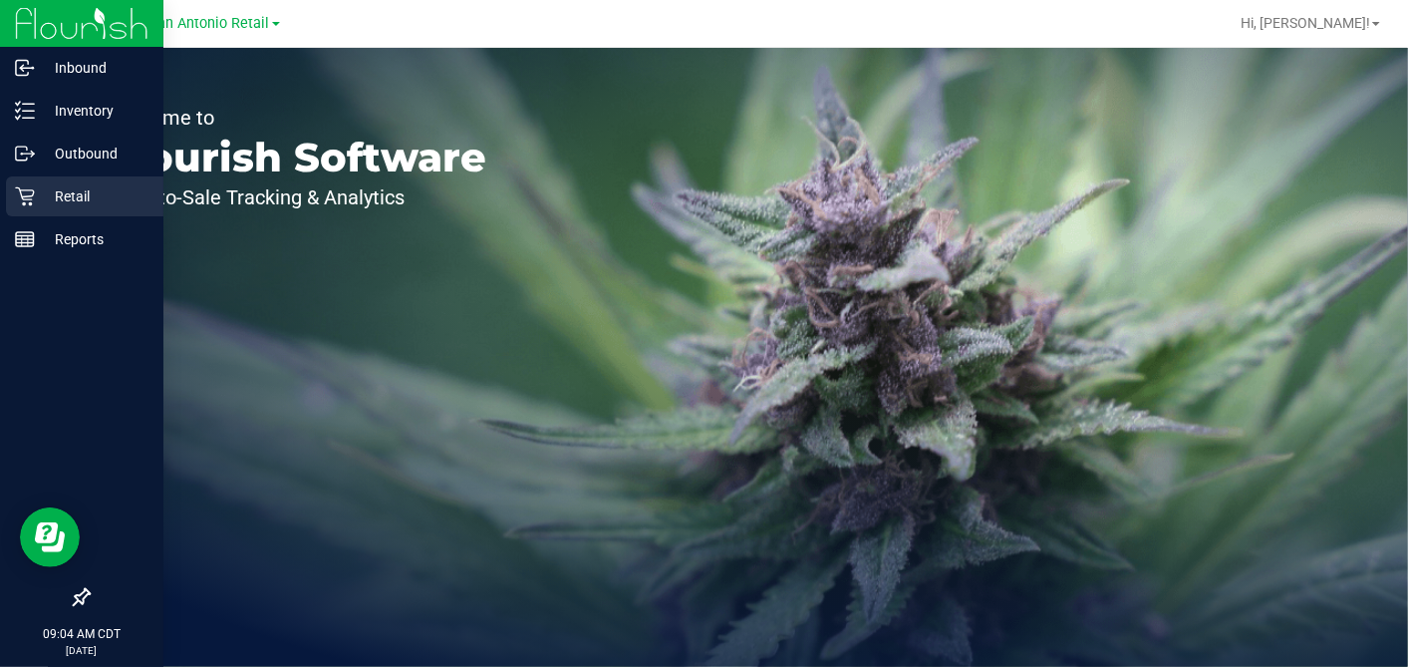
click at [35, 189] on p "Retail" at bounding box center [95, 196] width 120 height 24
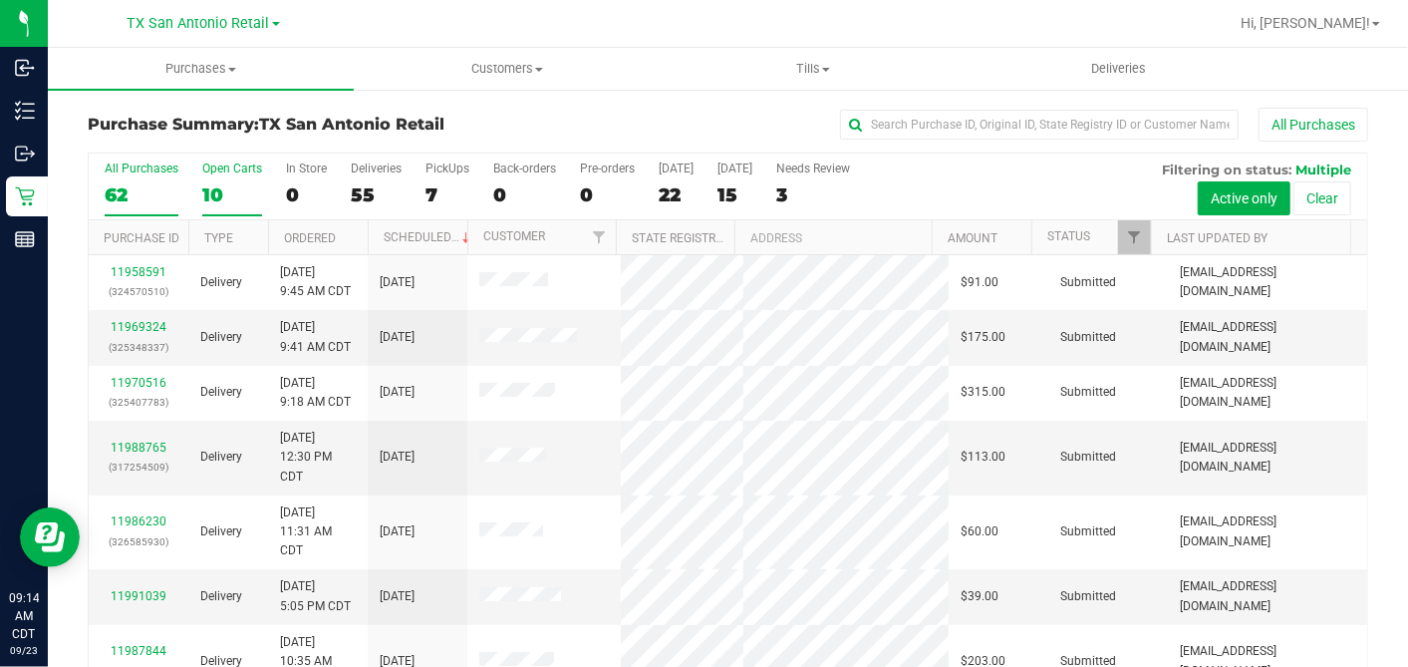
click at [221, 196] on div "10" at bounding box center [232, 194] width 60 height 23
click at [0, 0] on input "Open Carts 10" at bounding box center [0, 0] width 0 height 0
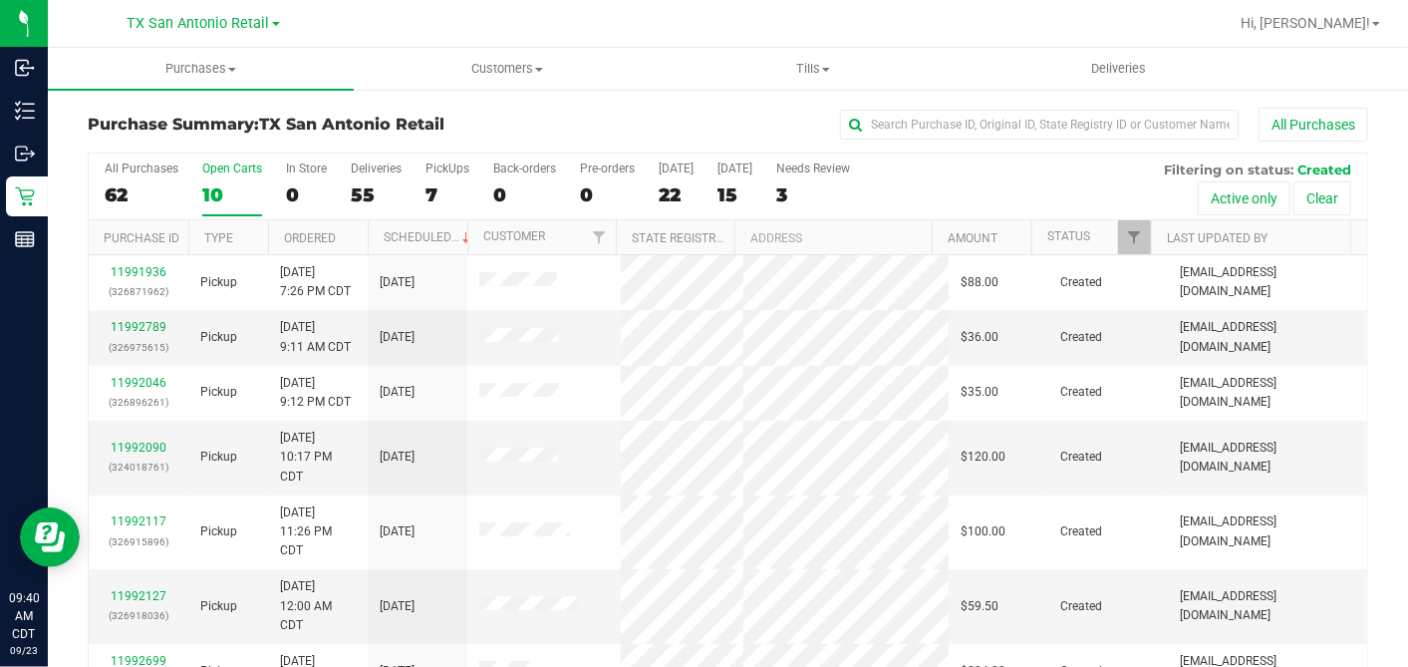
click at [352, 236] on th "Ordered" at bounding box center [318, 237] width 100 height 35
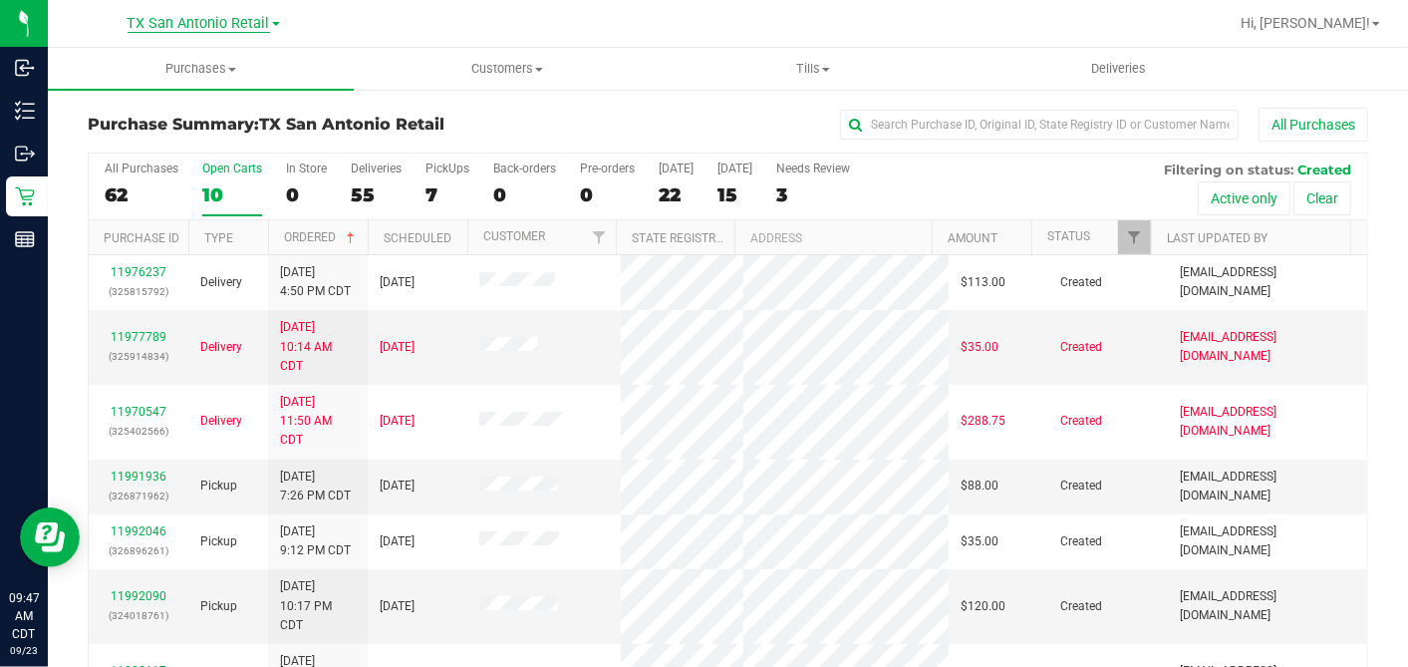
click at [220, 21] on span "TX San Antonio Retail" at bounding box center [199, 24] width 143 height 18
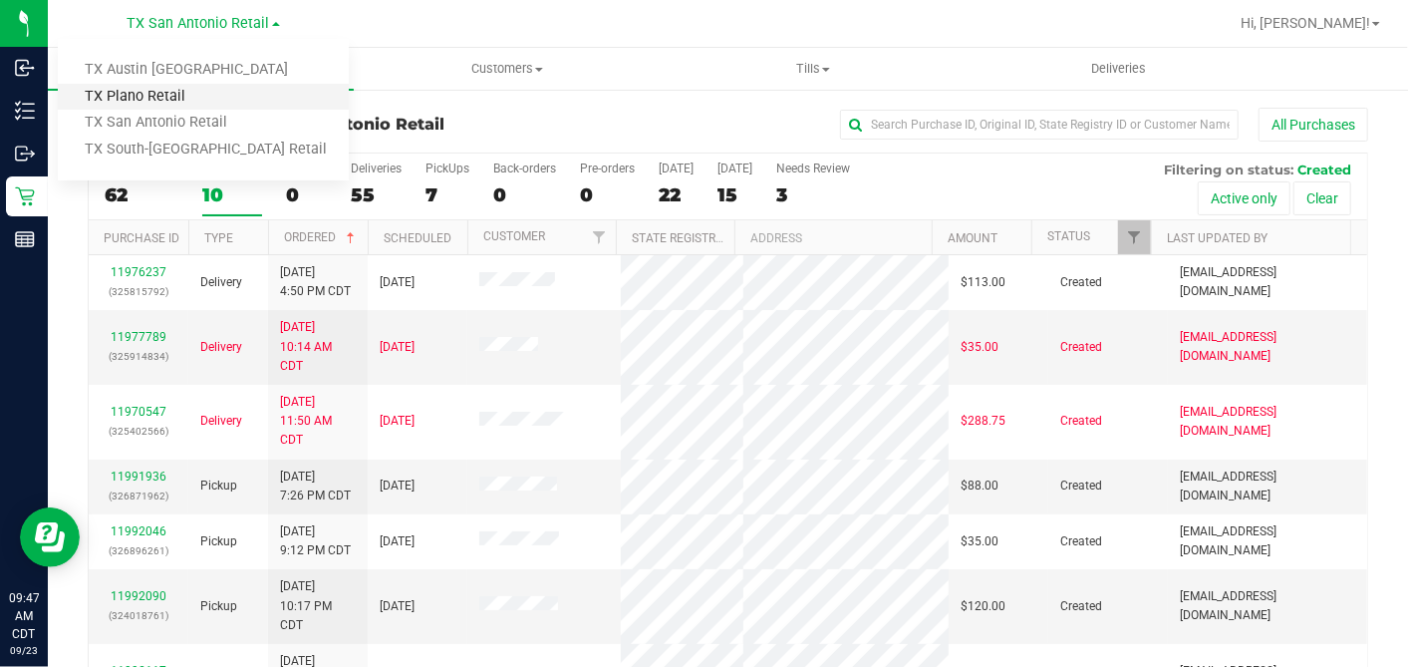
click at [153, 102] on link "TX Plano Retail" at bounding box center [203, 97] width 291 height 27
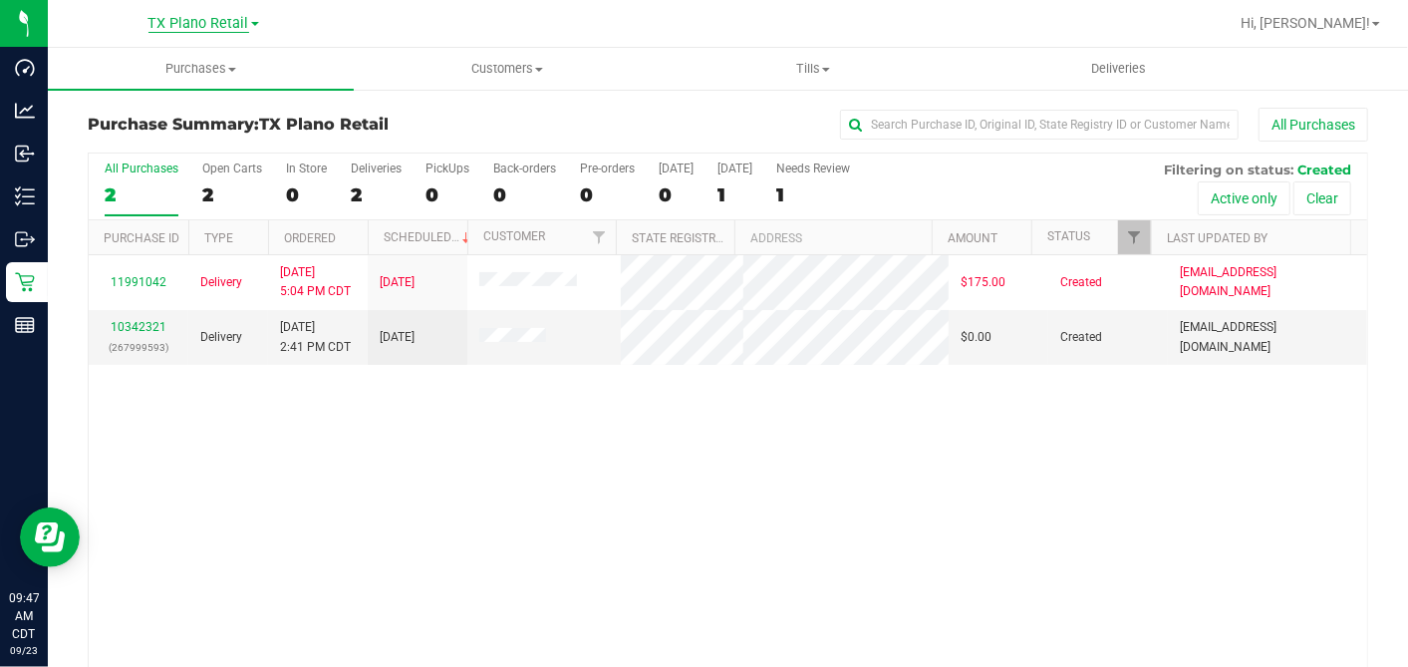
click at [208, 24] on span "TX Plano Retail" at bounding box center [198, 24] width 101 height 18
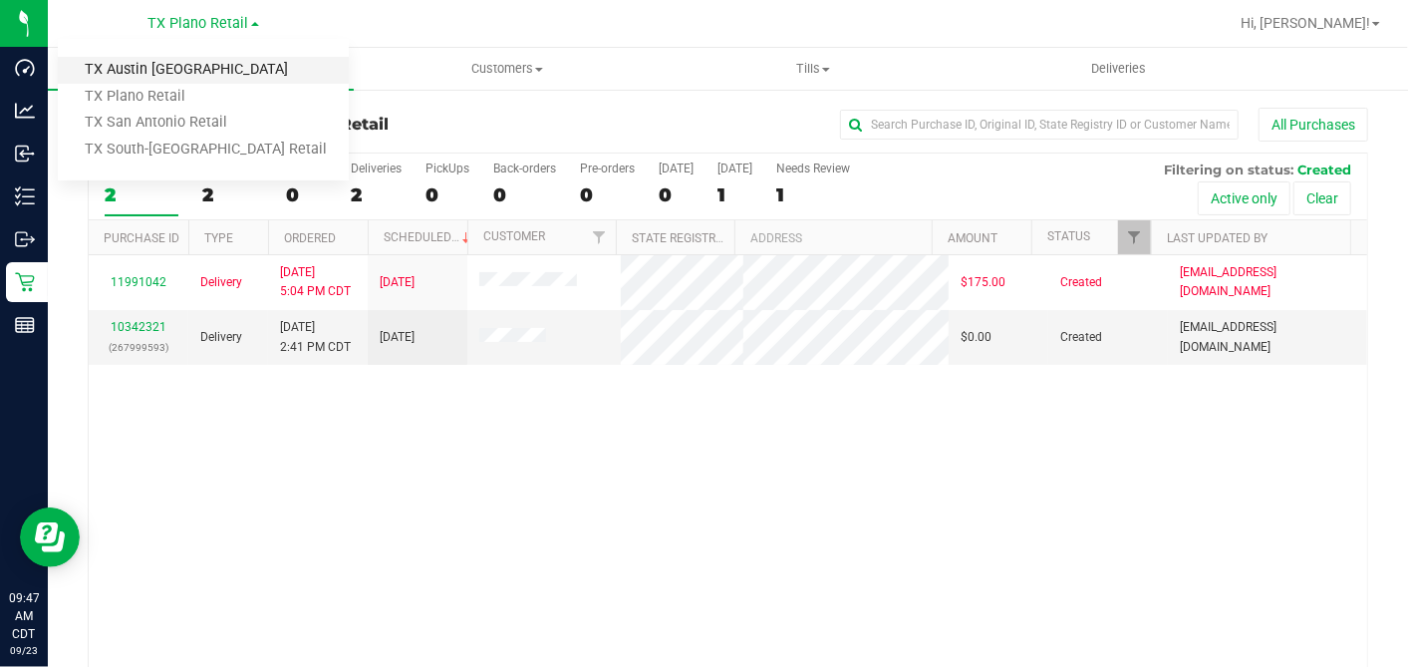
click at [154, 60] on link "TX Austin [GEOGRAPHIC_DATA]" at bounding box center [203, 70] width 291 height 27
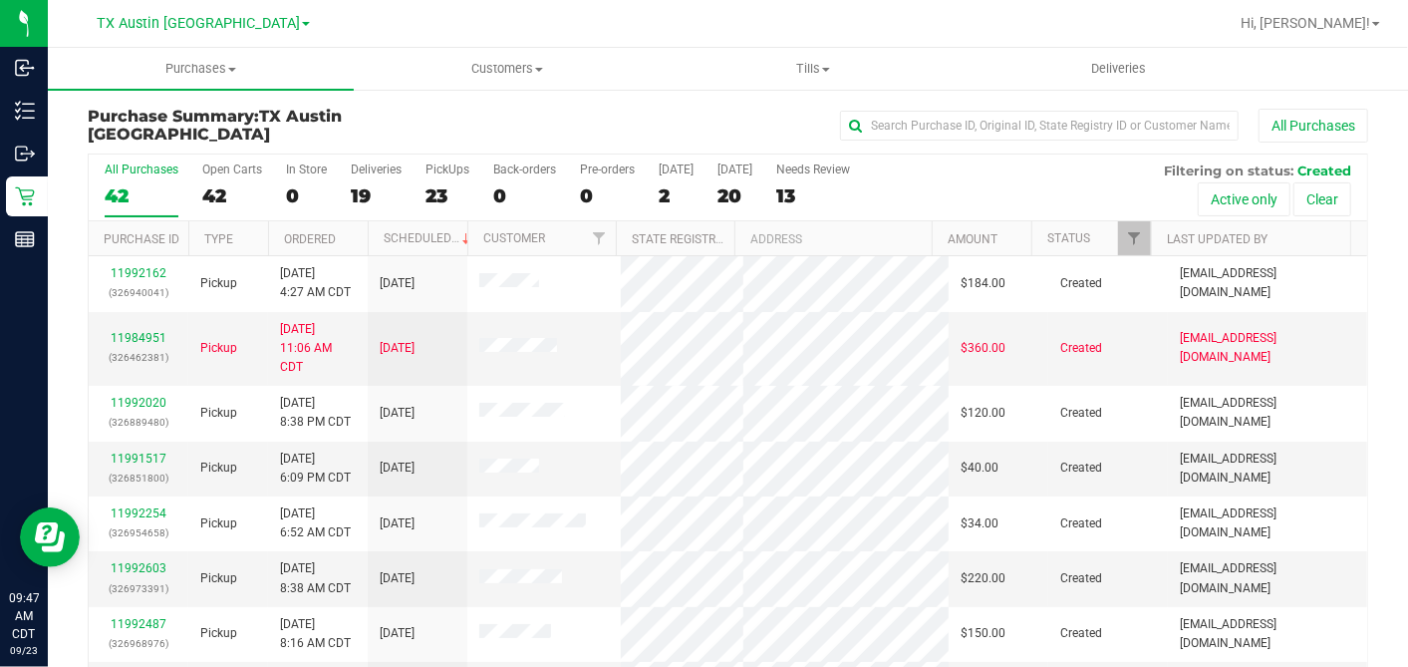
click at [675, 98] on div "Purchase Summary: TX Austin DC All Purchases All Purchases 42 Open Carts 42 In …" at bounding box center [728, 417] width 1360 height 658
click at [718, 192] on div "20" at bounding box center [735, 195] width 35 height 23
click at [0, 0] on input "Tomorrow 20" at bounding box center [0, 0] width 0 height 0
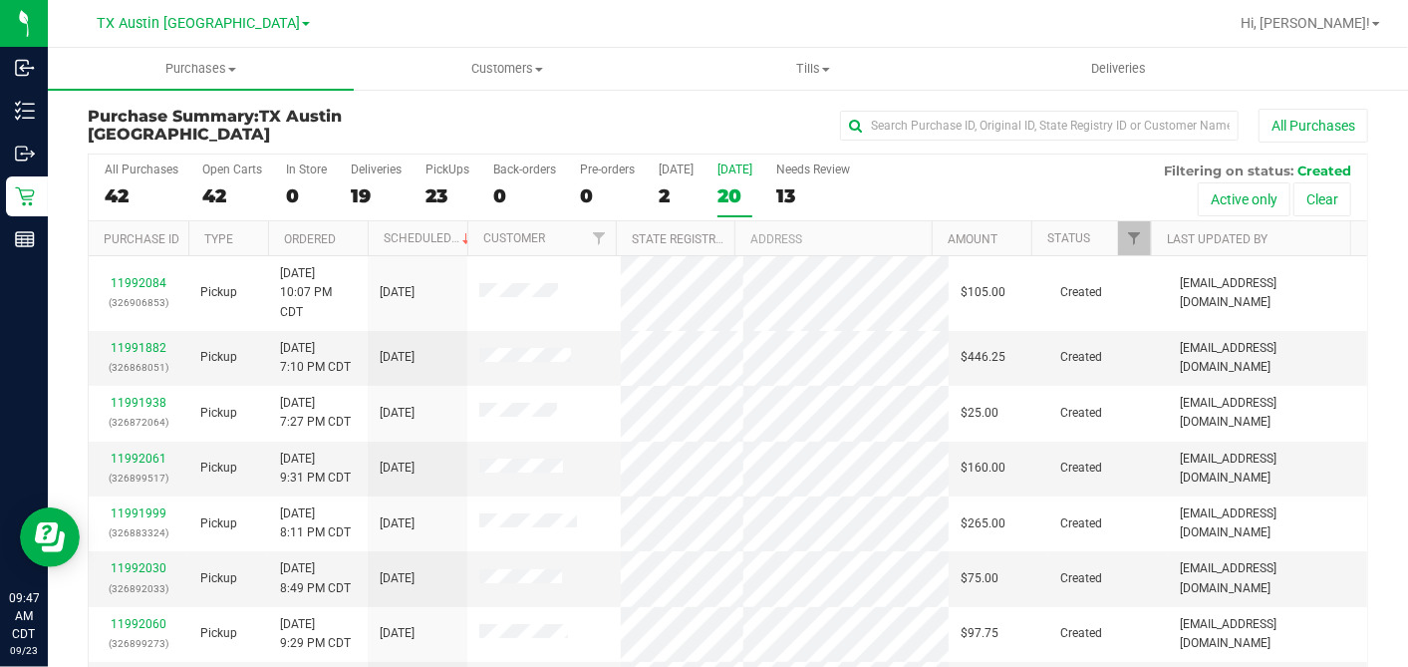
click at [348, 233] on th "Ordered" at bounding box center [318, 238] width 100 height 35
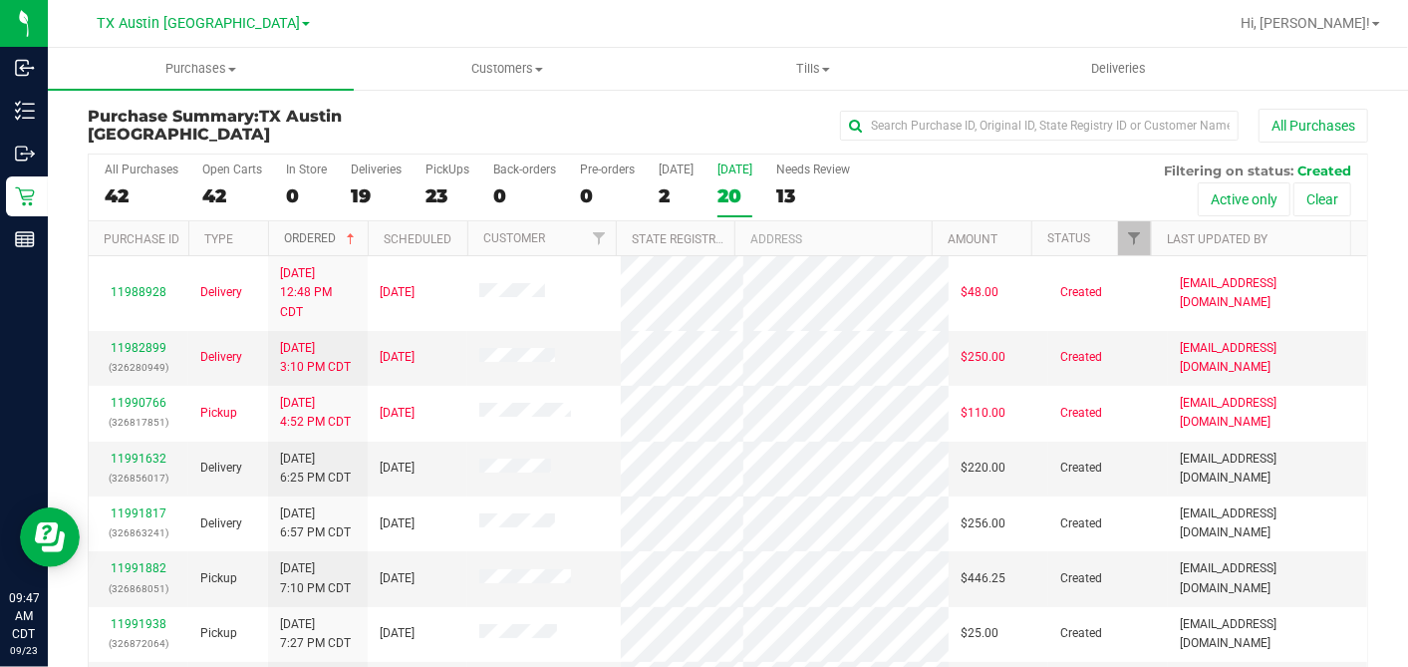
click at [353, 233] on span at bounding box center [351, 239] width 16 height 16
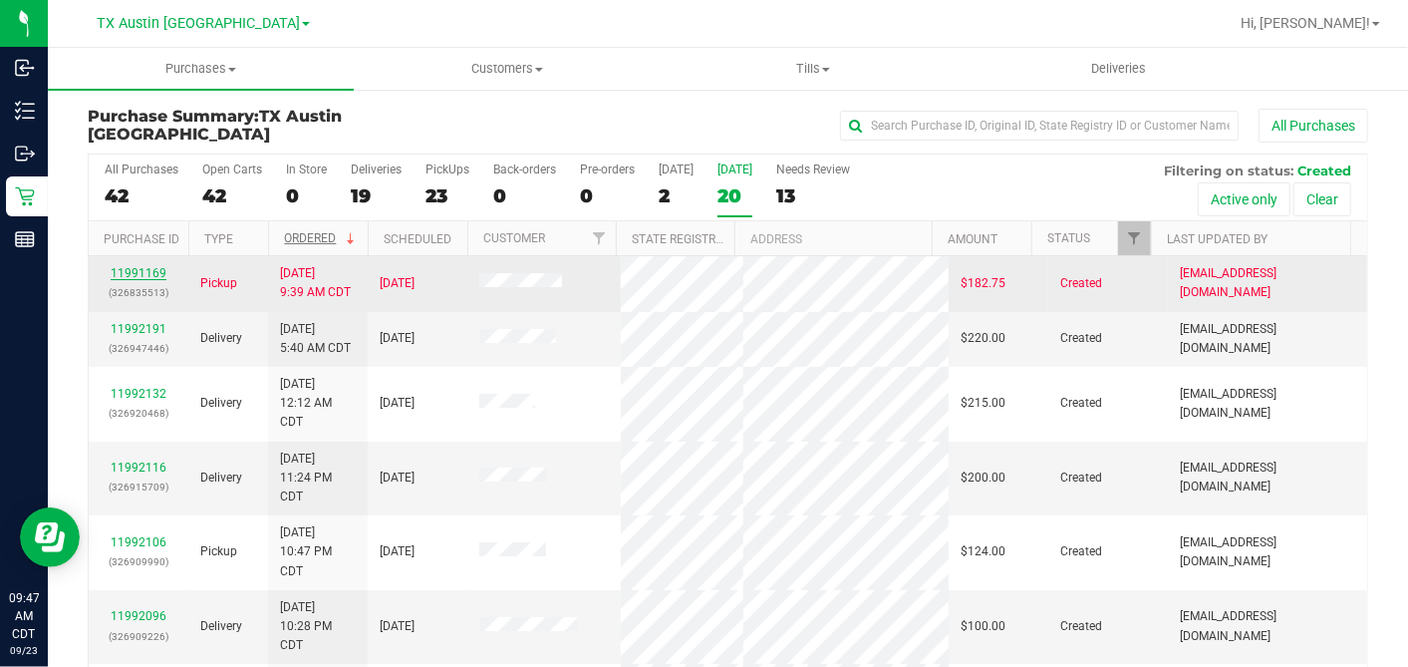
click at [139, 270] on link "11991169" at bounding box center [139, 273] width 56 height 14
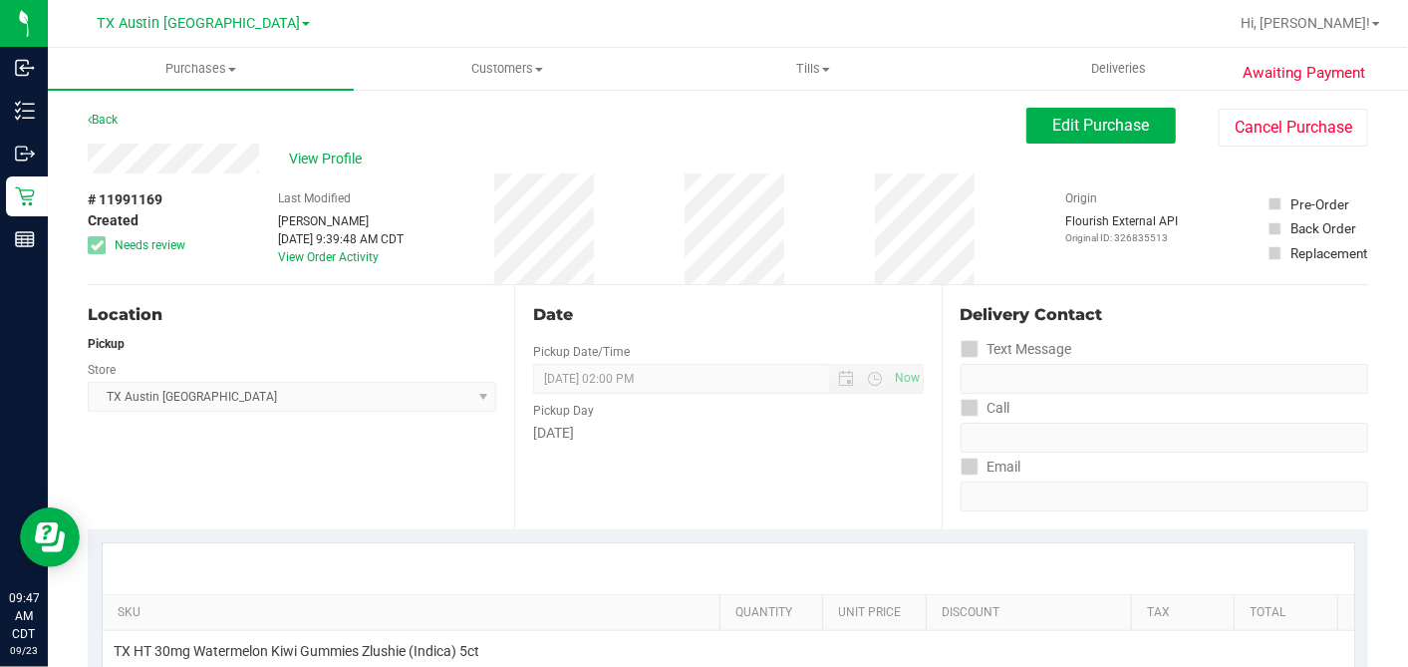
click at [671, 253] on div "# 11991169 Created Needs review Last Modified Dane Hawkins Sep 23, 2025 9:39:48…" at bounding box center [728, 228] width 1281 height 111
click at [683, 248] on div "# 11991169 Created Needs review Last Modified Dane Hawkins Sep 23, 2025 9:39:48…" at bounding box center [728, 228] width 1281 height 111
click at [868, 259] on div "# 11991169 Created Needs review Last Modified Dane Hawkins Sep 23, 2025 9:39:48…" at bounding box center [728, 228] width 1281 height 111
click at [916, 285] on div "Date Pickup Date/Time 09/24/2025 Now 09/24/2025 02:00 PM Now Pickup Day Wednesd…" at bounding box center [727, 407] width 427 height 244
click at [916, 287] on div "Date Pickup Date/Time 09/24/2025 Now 09/24/2025 02:00 PM Now Pickup Day Wednesd…" at bounding box center [727, 407] width 427 height 244
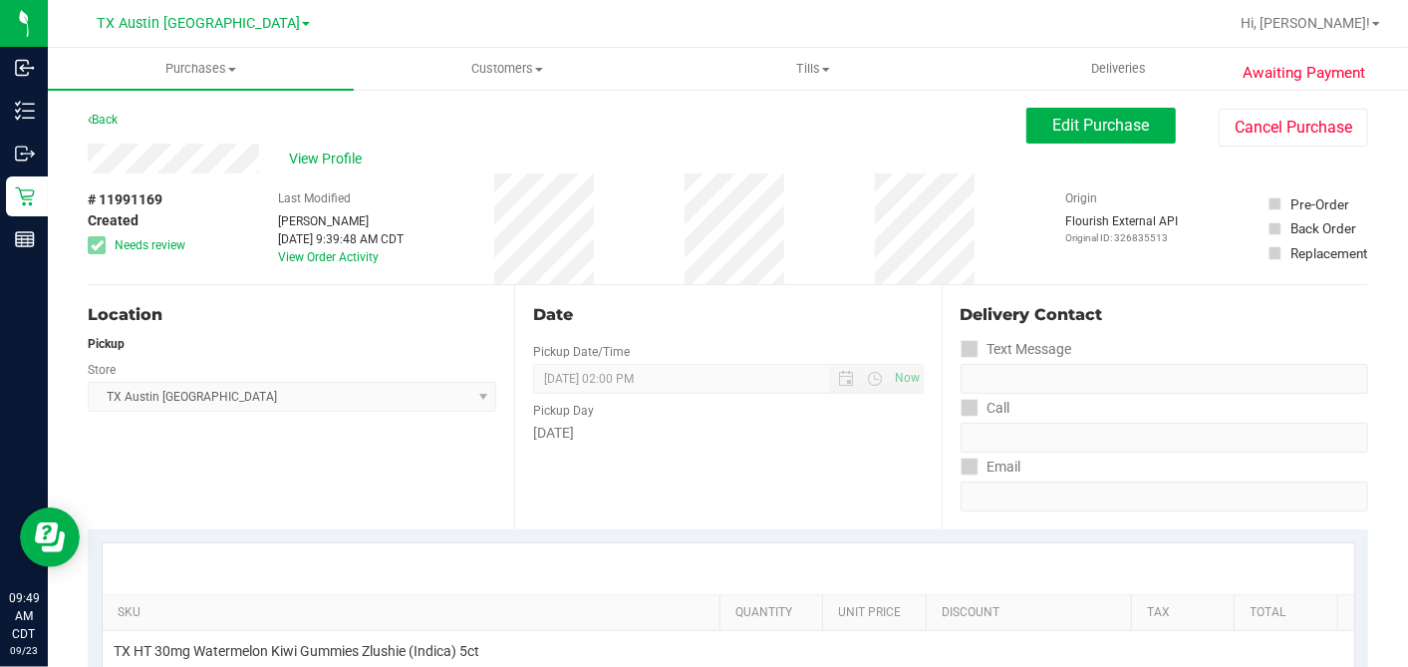
click at [916, 287] on div "Date Pickup Date/Time 09/24/2025 Now 09/24/2025 02:00 PM Now Pickup Day Wednesd…" at bounding box center [727, 407] width 427 height 244
click at [446, 331] on div "Location Pickup Store TX Austin DC Select Store Bonita Springs WC Boynton Beach…" at bounding box center [301, 407] width 427 height 244
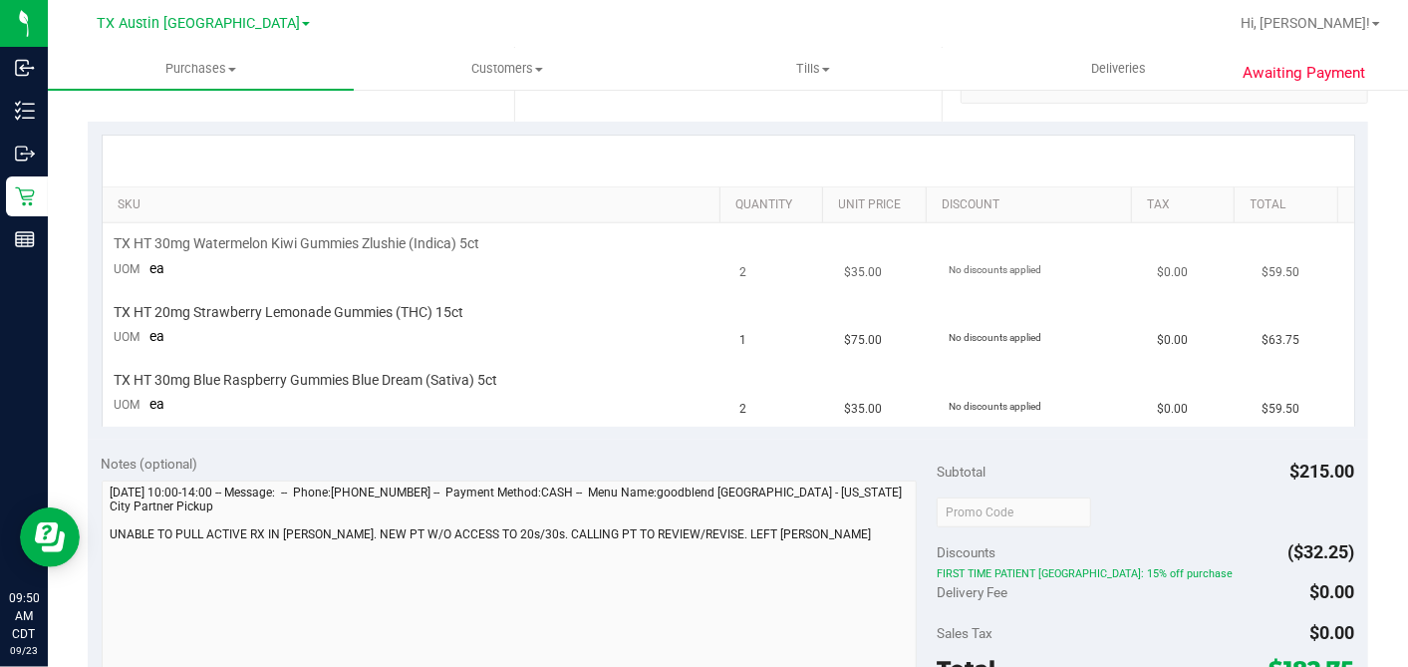
scroll to position [442, 0]
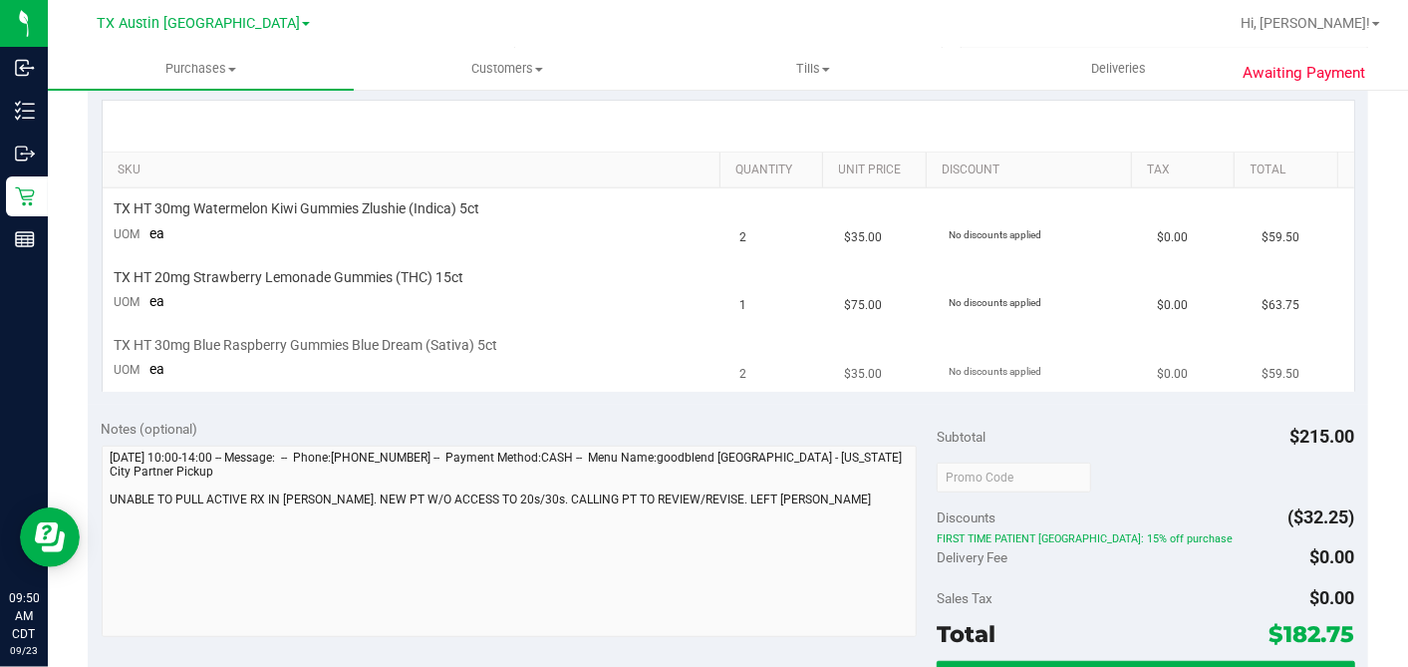
click at [485, 376] on td "TX HT 30mg Blue Raspberry Gummies Blue Dream (Sativa) 5ct UOM ea" at bounding box center [416, 358] width 626 height 67
click at [765, 345] on td "2" at bounding box center [781, 358] width 105 height 67
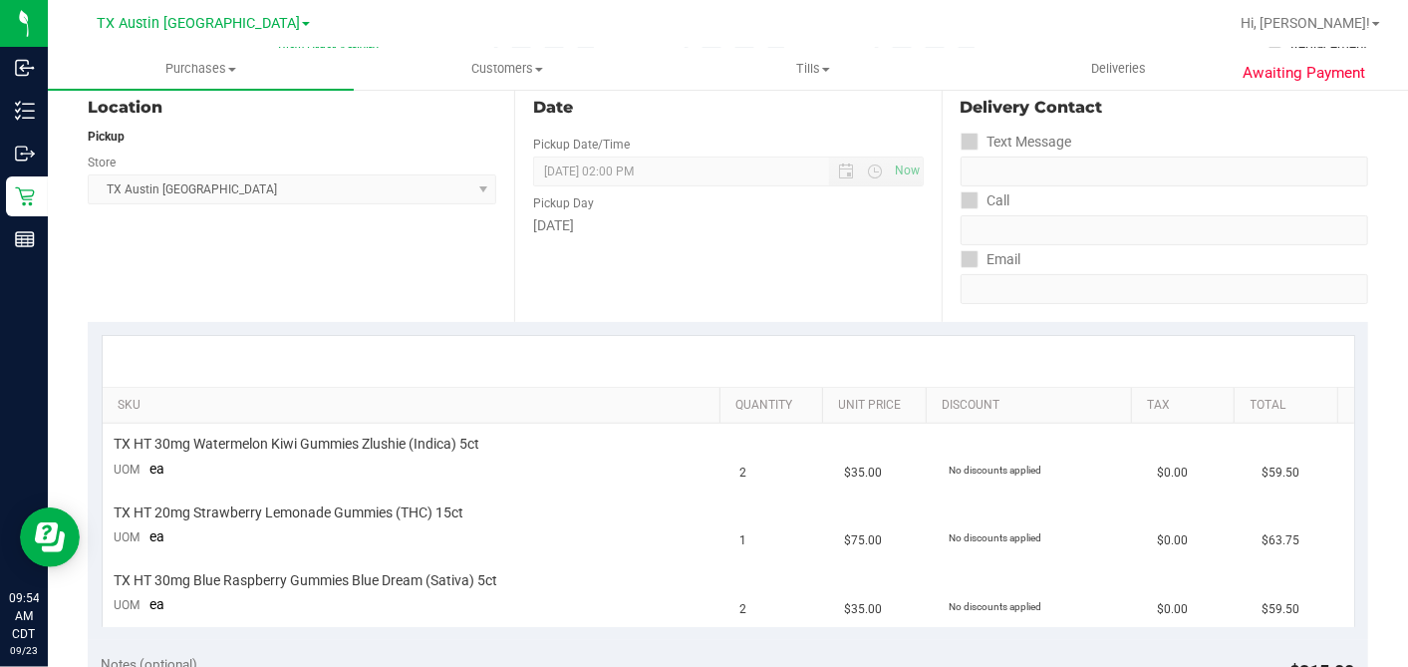
scroll to position [0, 0]
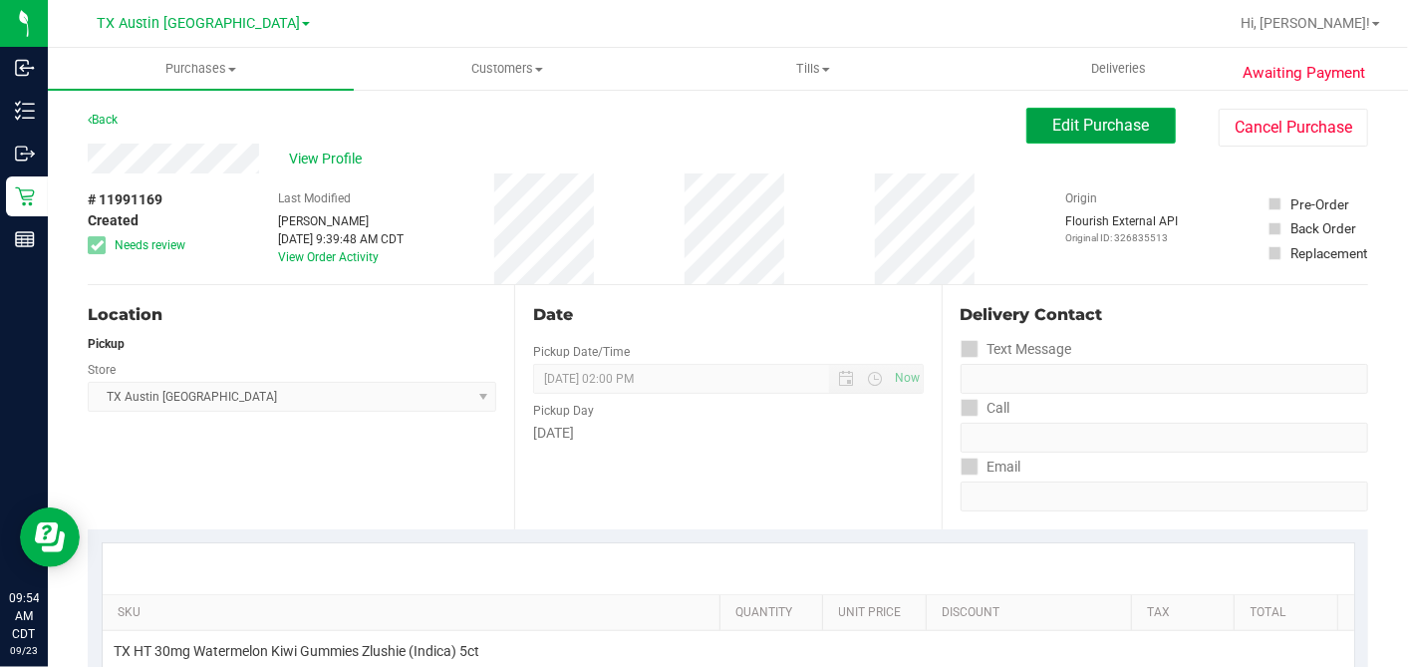
click at [1053, 134] on span "Edit Purchase" at bounding box center [1101, 125] width 97 height 19
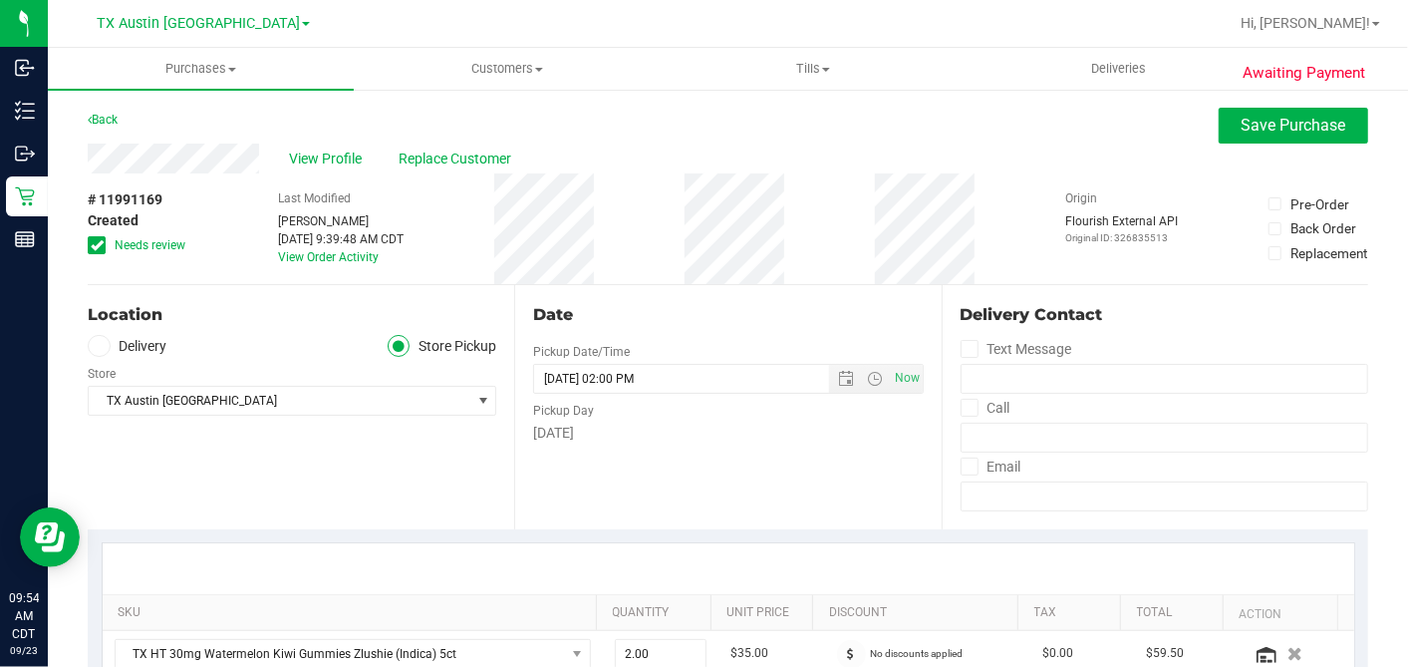
click at [98, 245] on icon at bounding box center [97, 245] width 13 height 0
click at [0, 0] on input "Needs review" at bounding box center [0, 0] width 0 height 0
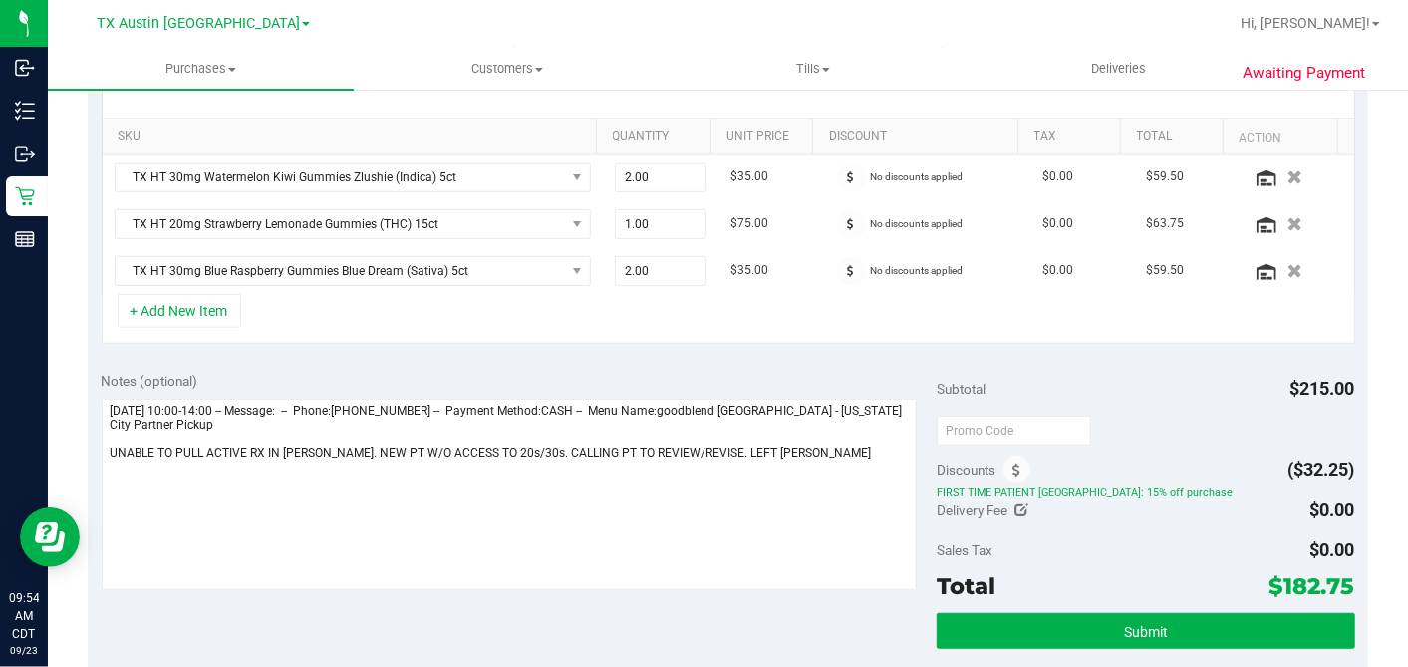
scroll to position [442, 0]
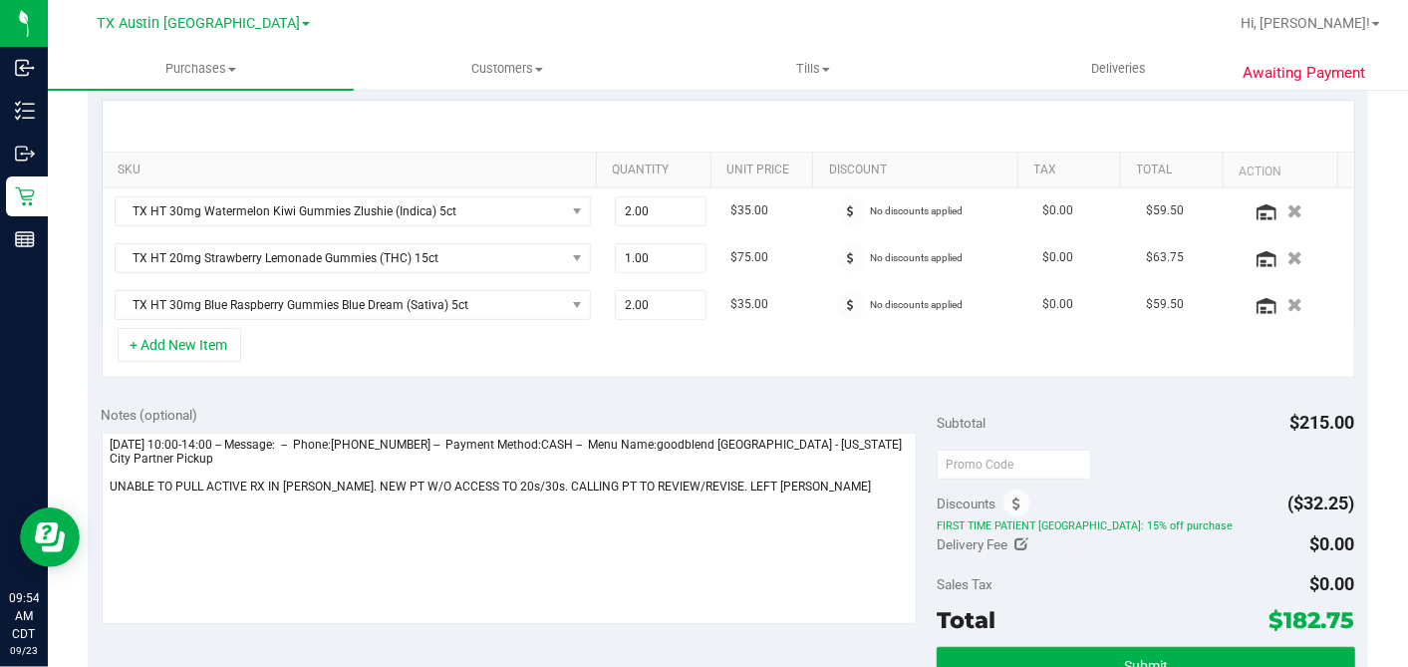
click at [673, 339] on div "+ Add New Item" at bounding box center [729, 353] width 1254 height 50
click at [1033, 359] on div "+ Add New Item" at bounding box center [729, 353] width 1254 height 50
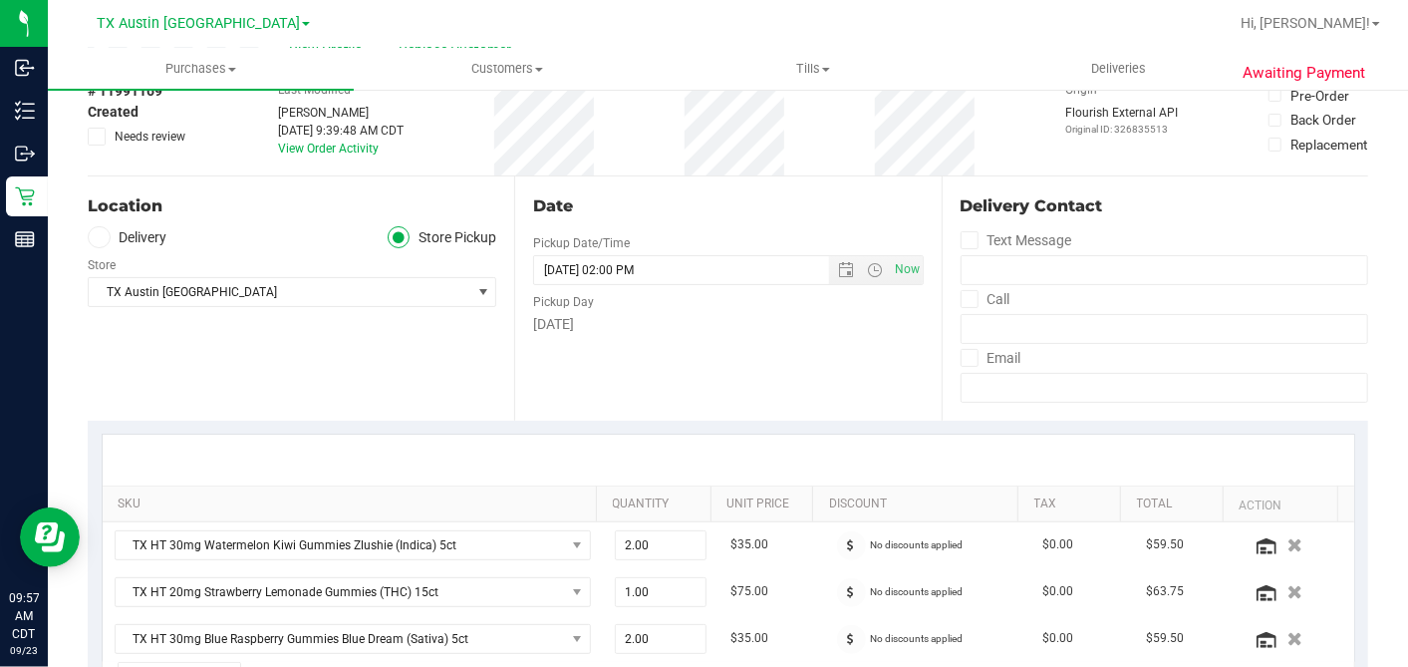
scroll to position [0, 0]
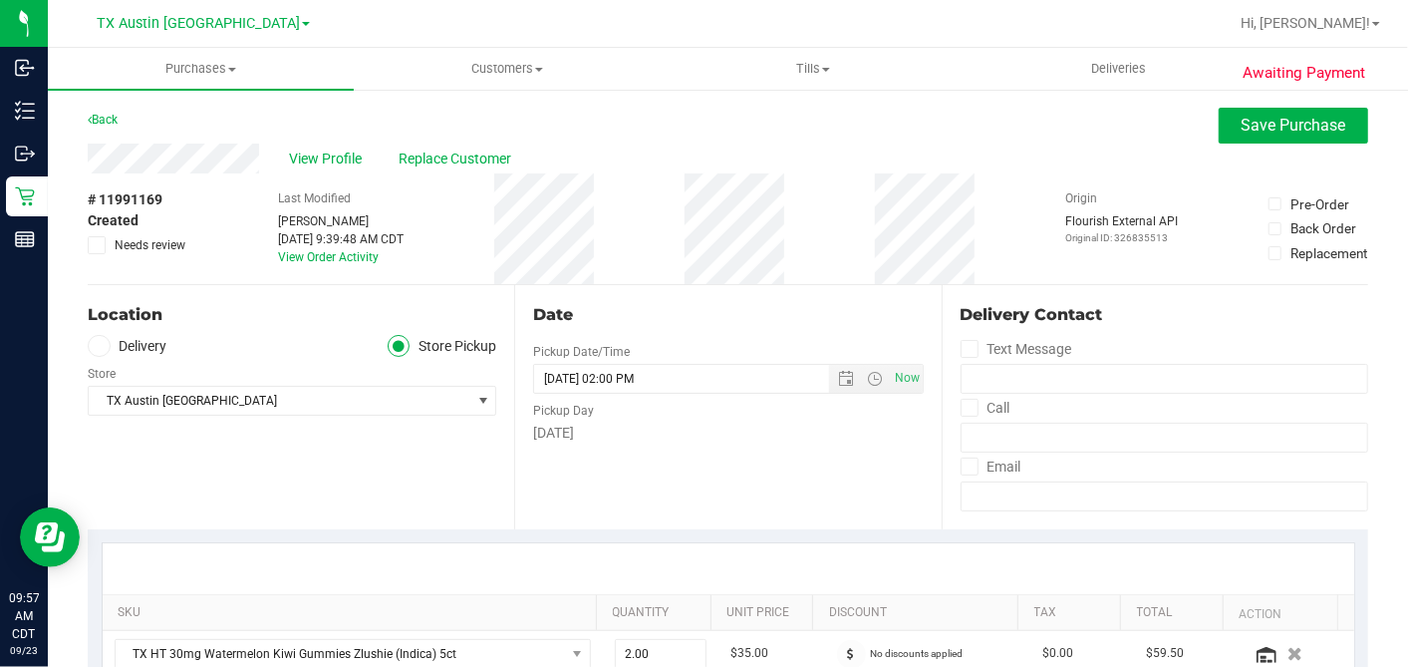
click at [917, 288] on div "Date Pickup Date/Time 09/24/2025 Now 09/24/2025 02:00 PM Now Pickup Day Wednesd…" at bounding box center [727, 407] width 427 height 244
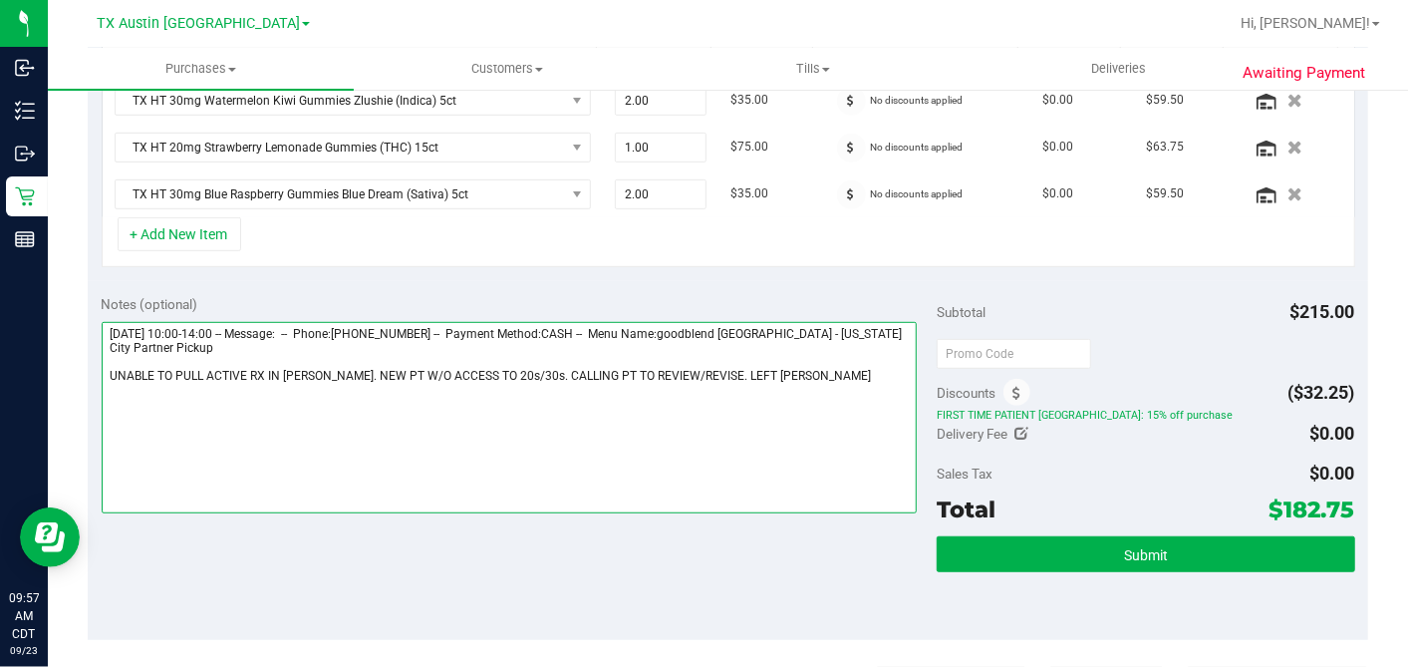
click at [765, 367] on textarea at bounding box center [510, 417] width 816 height 191
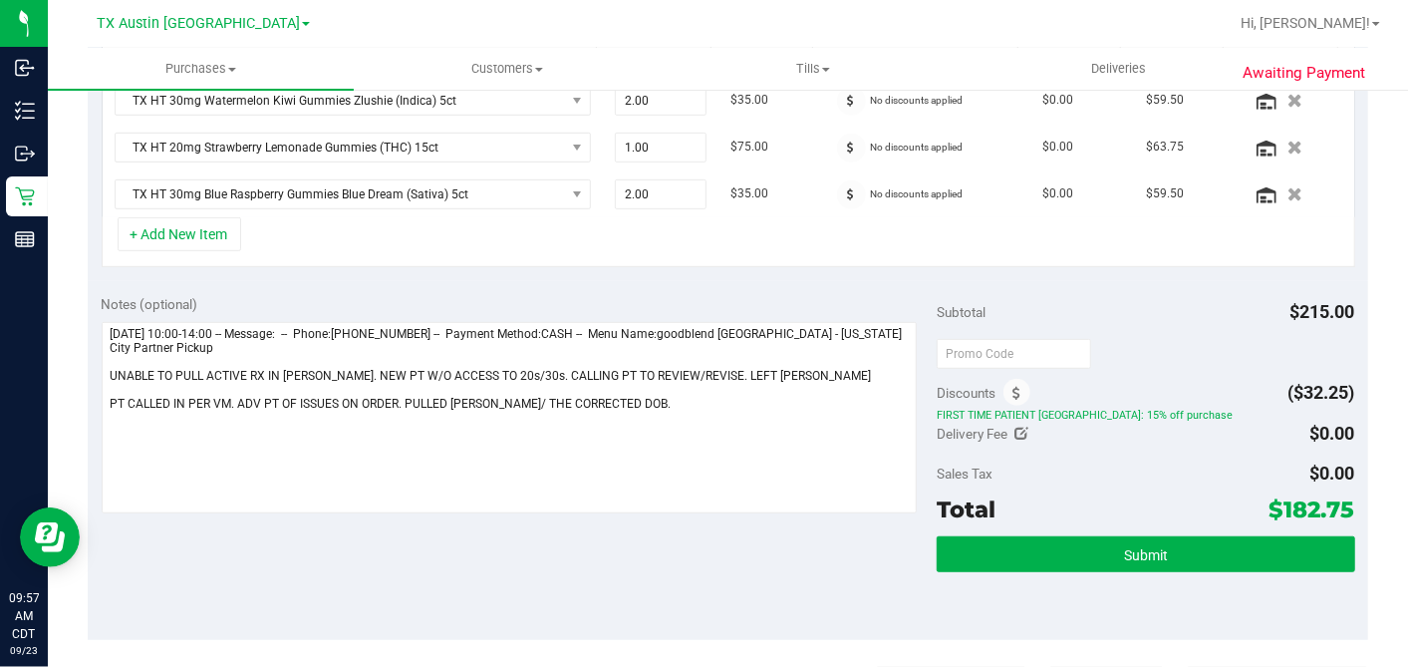
click at [774, 282] on div "Notes (optional) Subtotal $215.00 Discounts ($32.25) FIRST TIME PATIENT TX: 15%…" at bounding box center [728, 460] width 1281 height 359
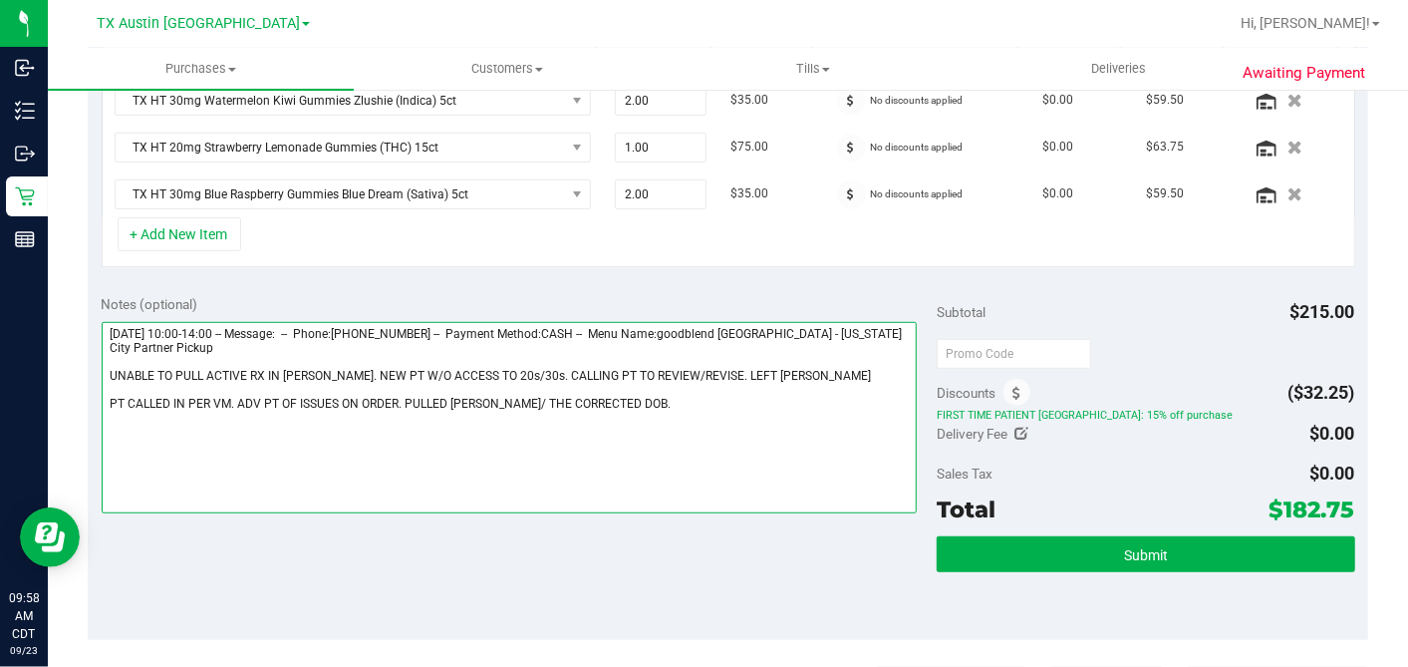
click at [629, 392] on textarea at bounding box center [510, 417] width 816 height 191
click at [310, 416] on textarea at bounding box center [510, 417] width 816 height 191
click at [250, 418] on textarea at bounding box center [510, 417] width 816 height 191
click at [260, 416] on textarea at bounding box center [510, 417] width 816 height 191
click at [256, 419] on textarea at bounding box center [510, 417] width 816 height 191
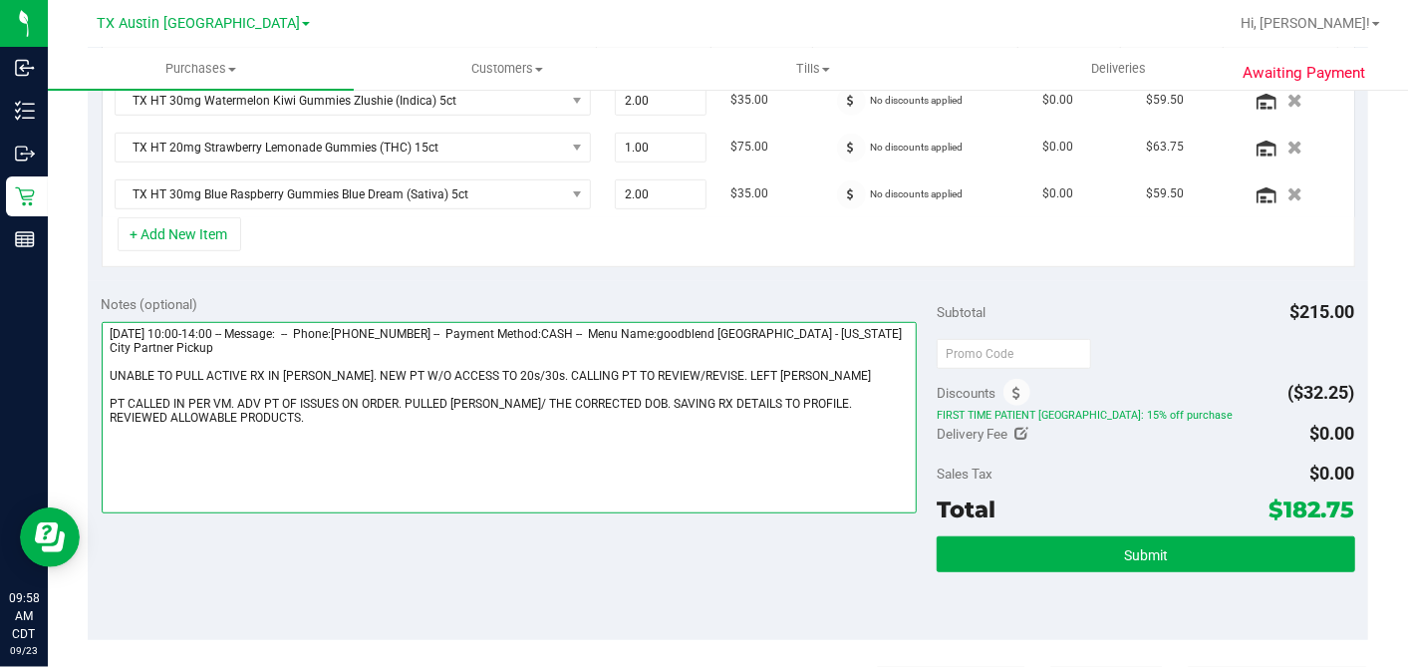
click at [270, 417] on textarea at bounding box center [510, 417] width 816 height 191
click at [256, 421] on textarea at bounding box center [510, 417] width 816 height 191
click at [288, 421] on textarea at bounding box center [510, 417] width 816 height 191
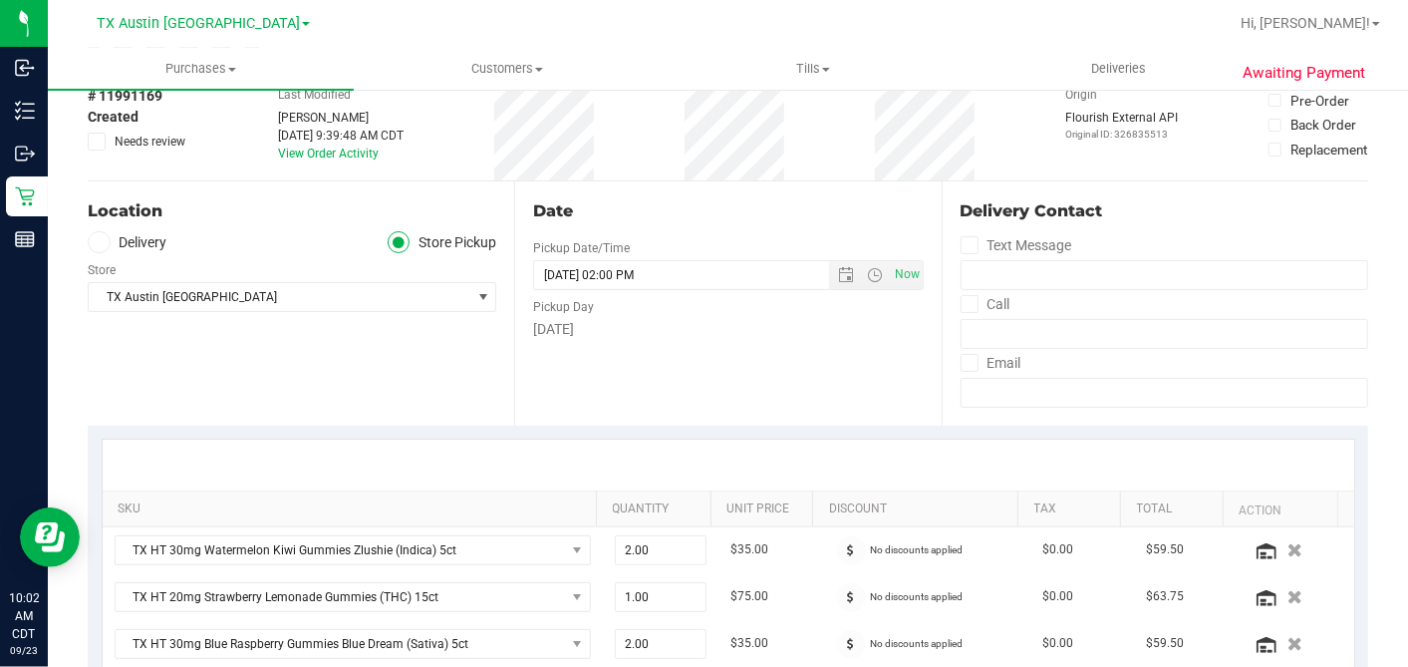
scroll to position [0, 0]
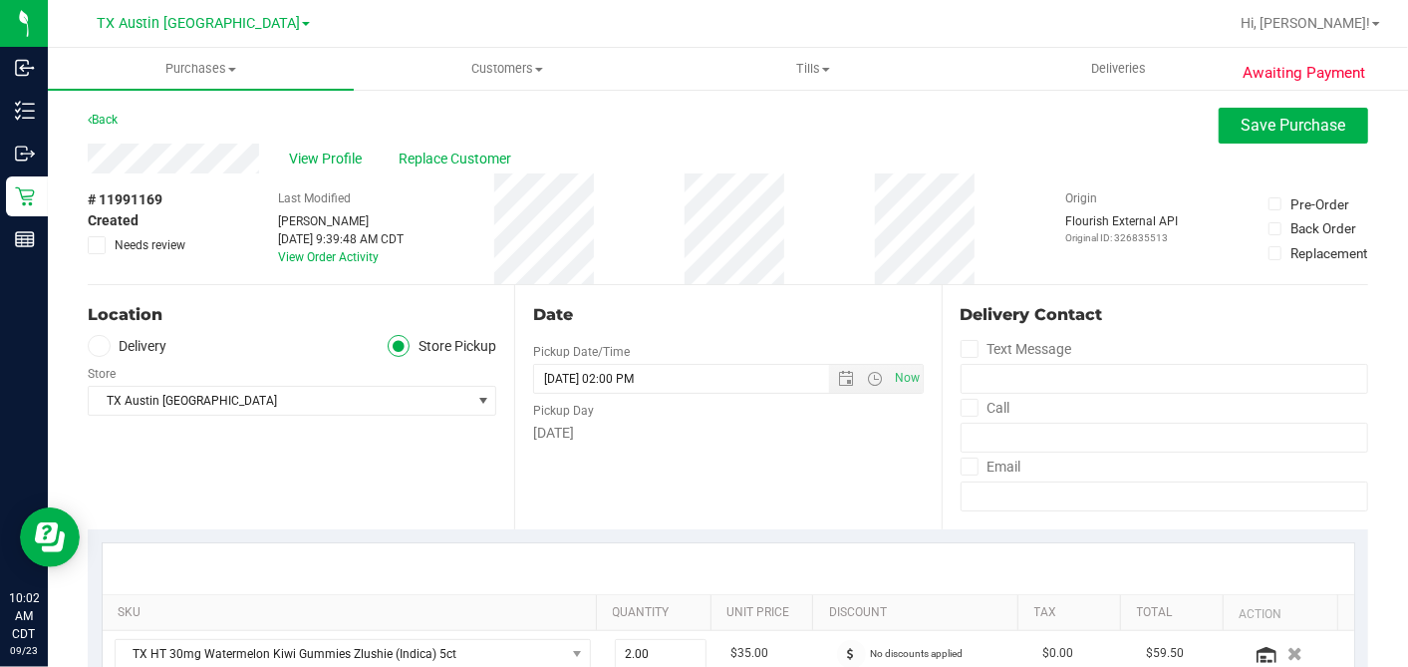
type textarea "Wednesday 09/24/2025 10:00-14:00 -- Message: -- Phone:2818789000 -- Payment Met…"
drag, startPoint x: 91, startPoint y: 245, endPoint x: 336, endPoint y: 247, distance: 245.2
click at [93, 245] on icon at bounding box center [97, 245] width 13 height 0
click at [0, 0] on input "Needs review" at bounding box center [0, 0] width 0 height 0
click at [987, 155] on div "View Profile Replace Customer" at bounding box center [728, 159] width 1281 height 30
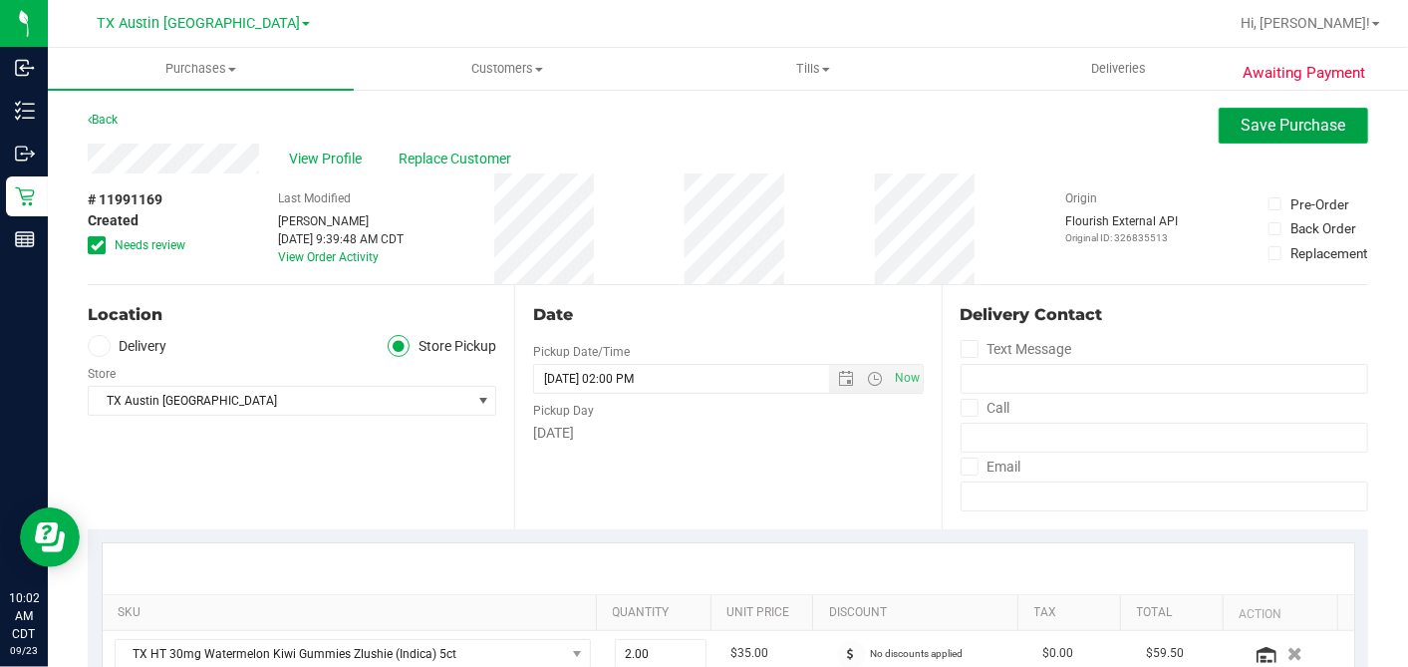
click at [1245, 132] on span "Save Purchase" at bounding box center [1294, 125] width 105 height 19
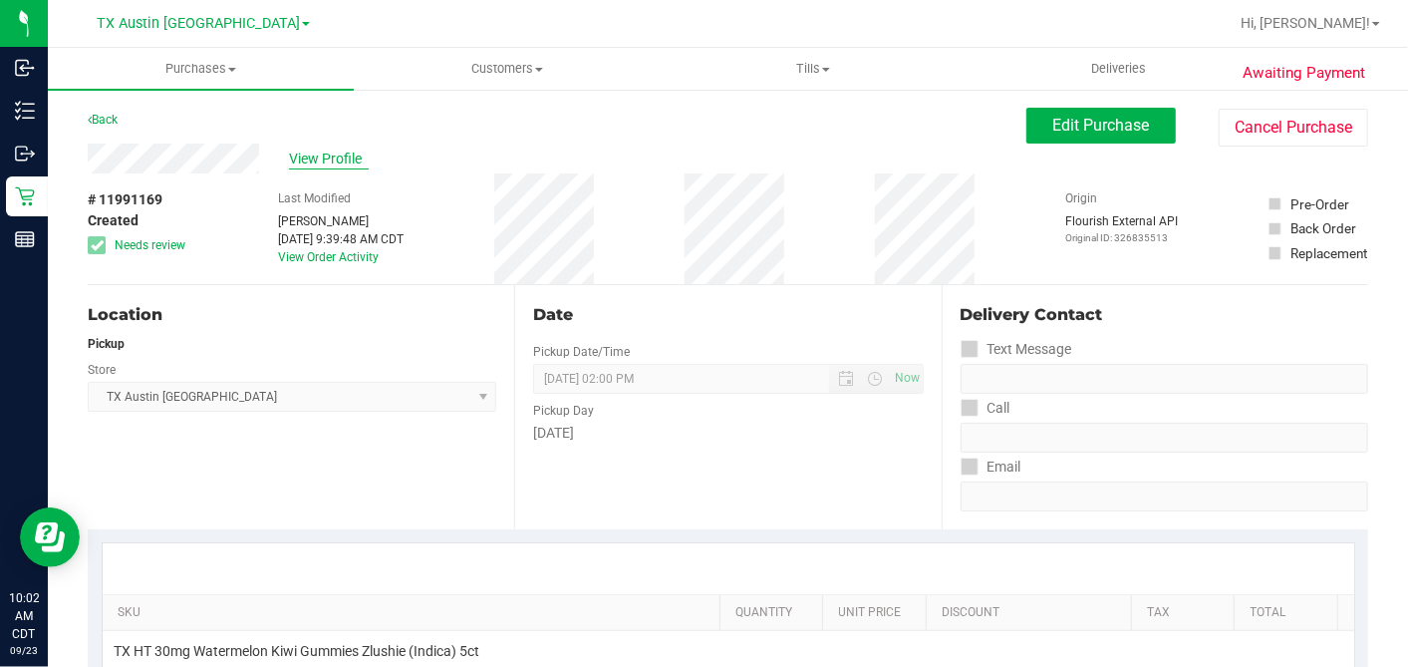
click at [332, 159] on span "View Profile" at bounding box center [329, 158] width 80 height 21
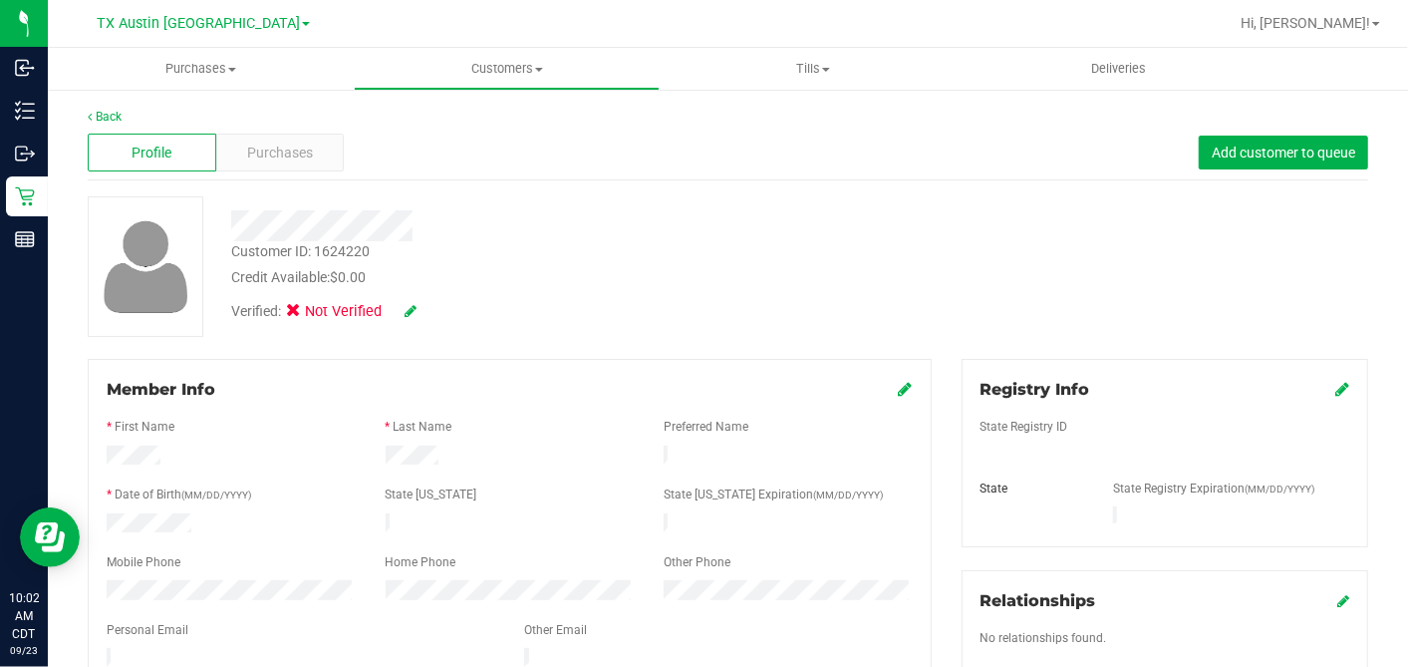
scroll to position [747, 0]
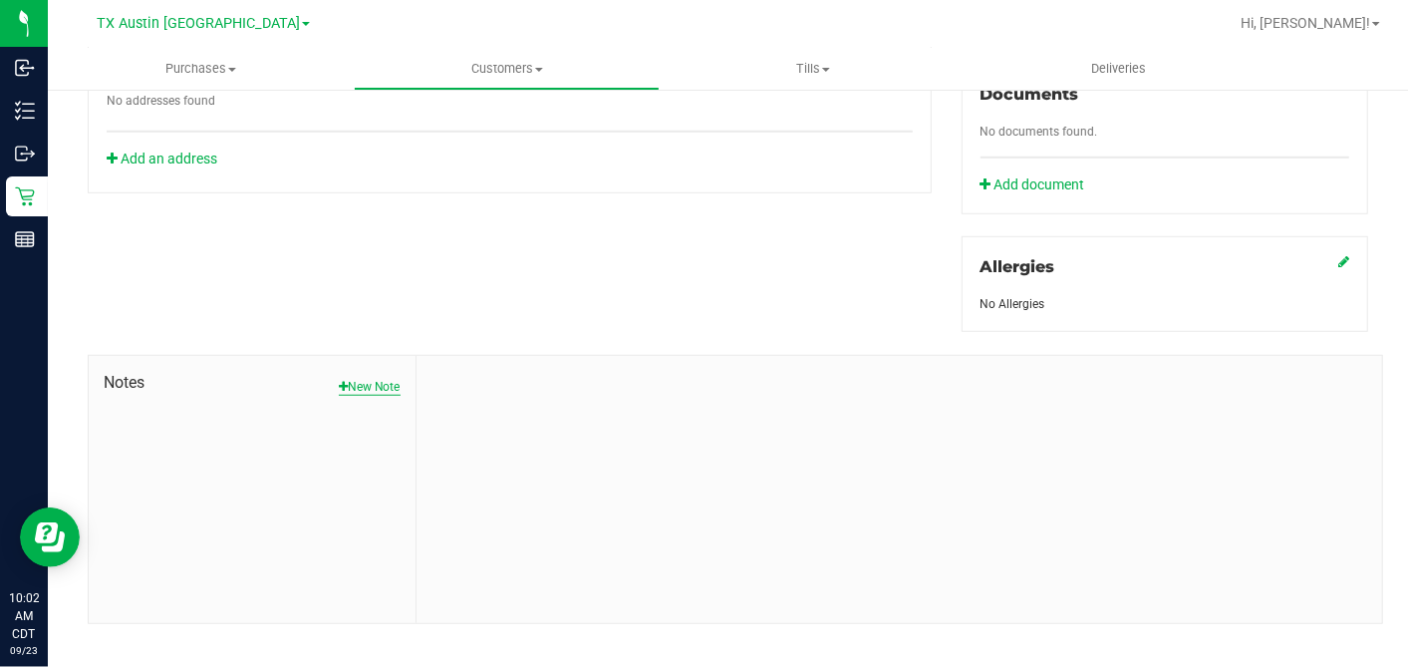
click at [393, 378] on button "New Note" at bounding box center [370, 387] width 62 height 18
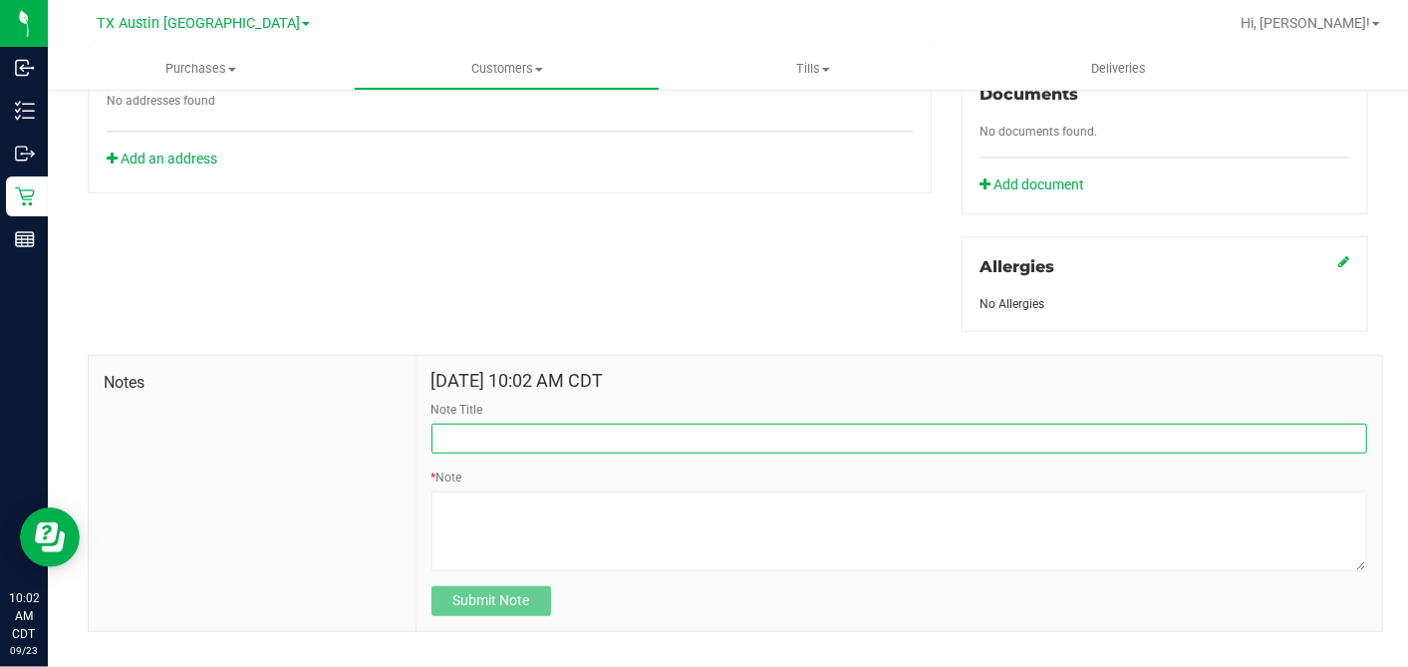
click at [515, 424] on input "Note Title" at bounding box center [900, 439] width 936 height 30
type input "[PERSON_NAME]"
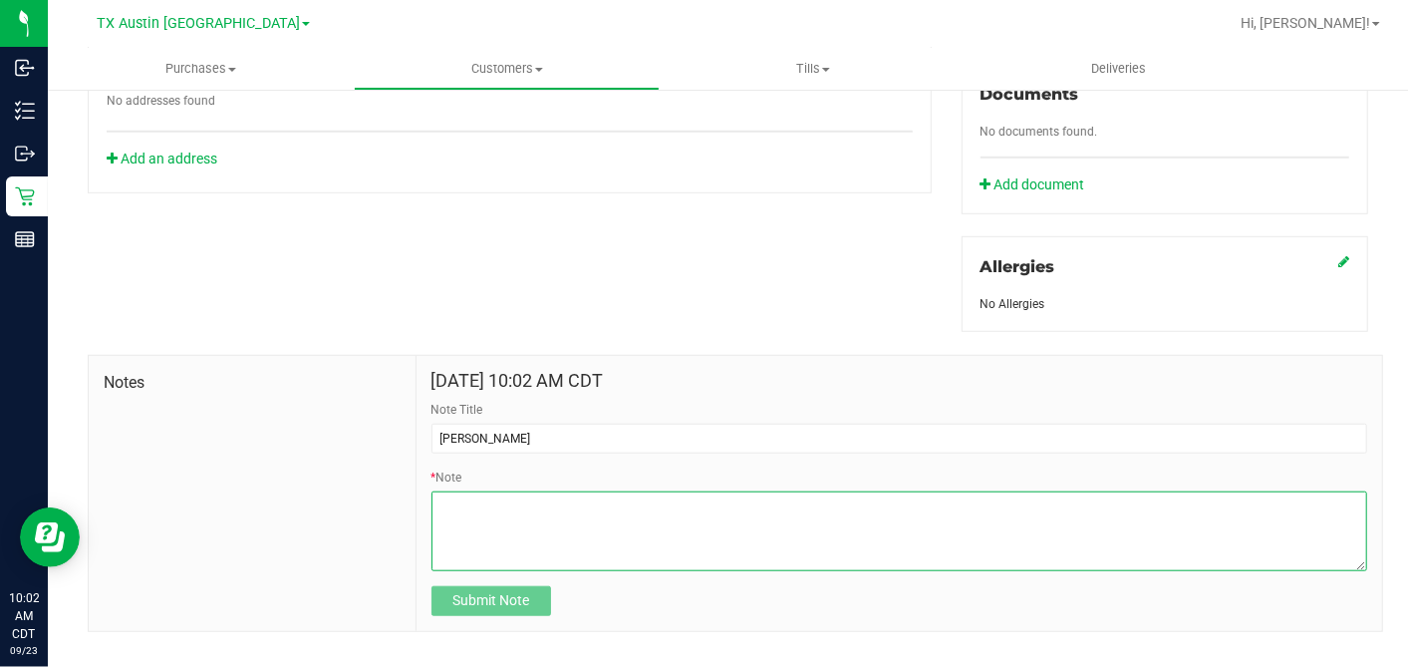
paste textarea "Patient Name: Andrew Curtner Address: 5826 ARBOLES DR HOUSTON, TX, 77035 Phone …"
type textarea "Patient Name: Andrew Curtner Address: 5826 ARBOLES DR HOUSTON, TX, 77035 Phone …"
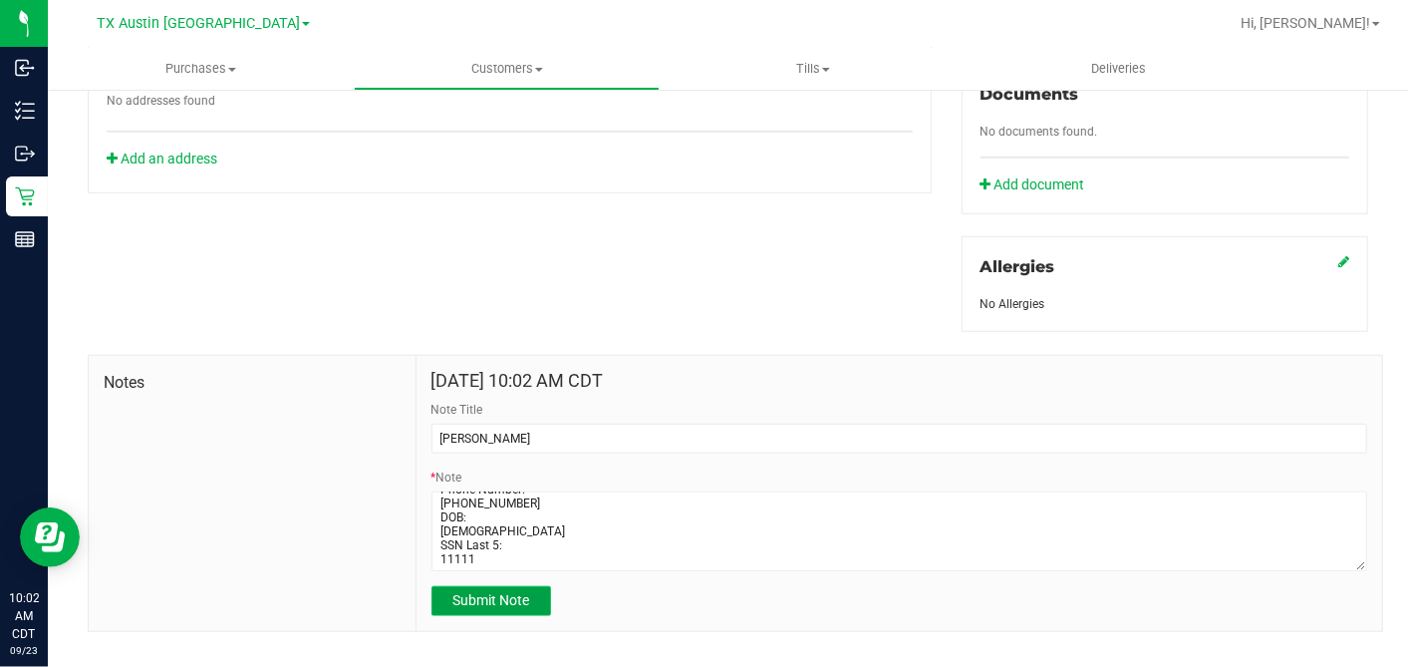
click at [515, 592] on span "Submit Note" at bounding box center [490, 600] width 77 height 16
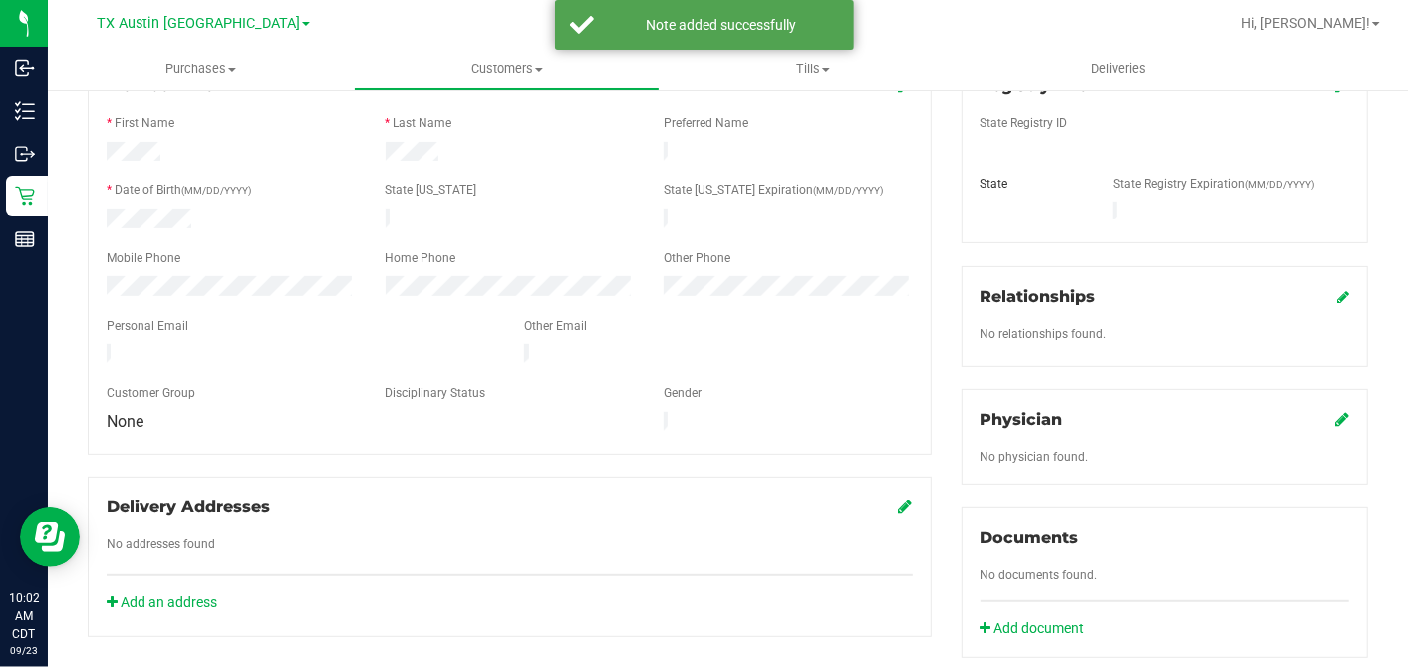
scroll to position [83, 0]
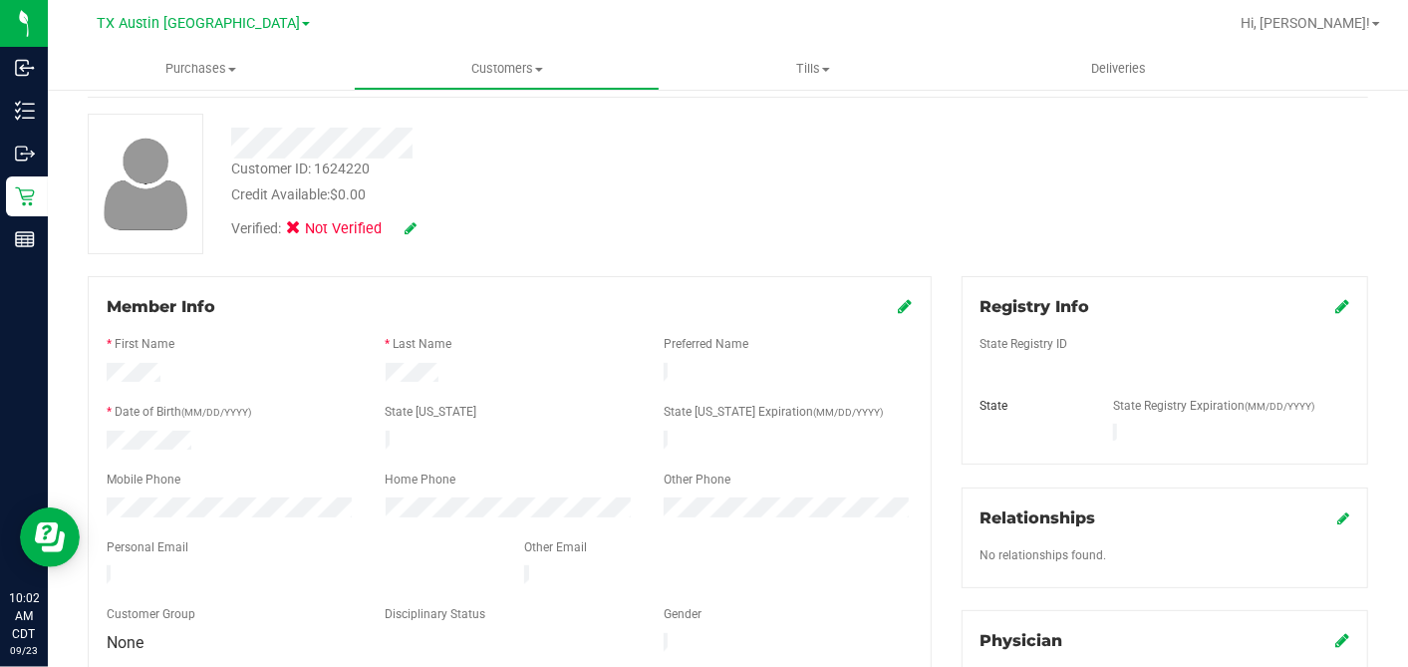
click at [899, 305] on icon at bounding box center [906, 306] width 14 height 16
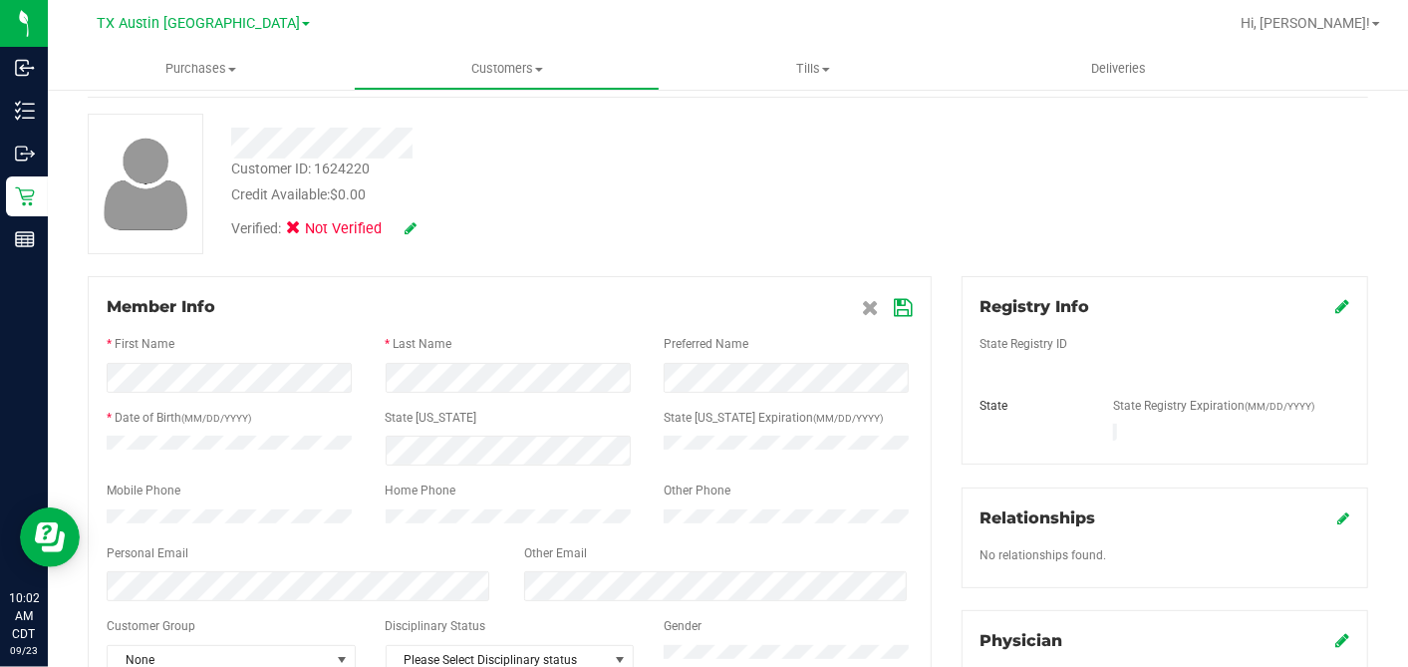
click at [895, 307] on icon at bounding box center [904, 308] width 18 height 16
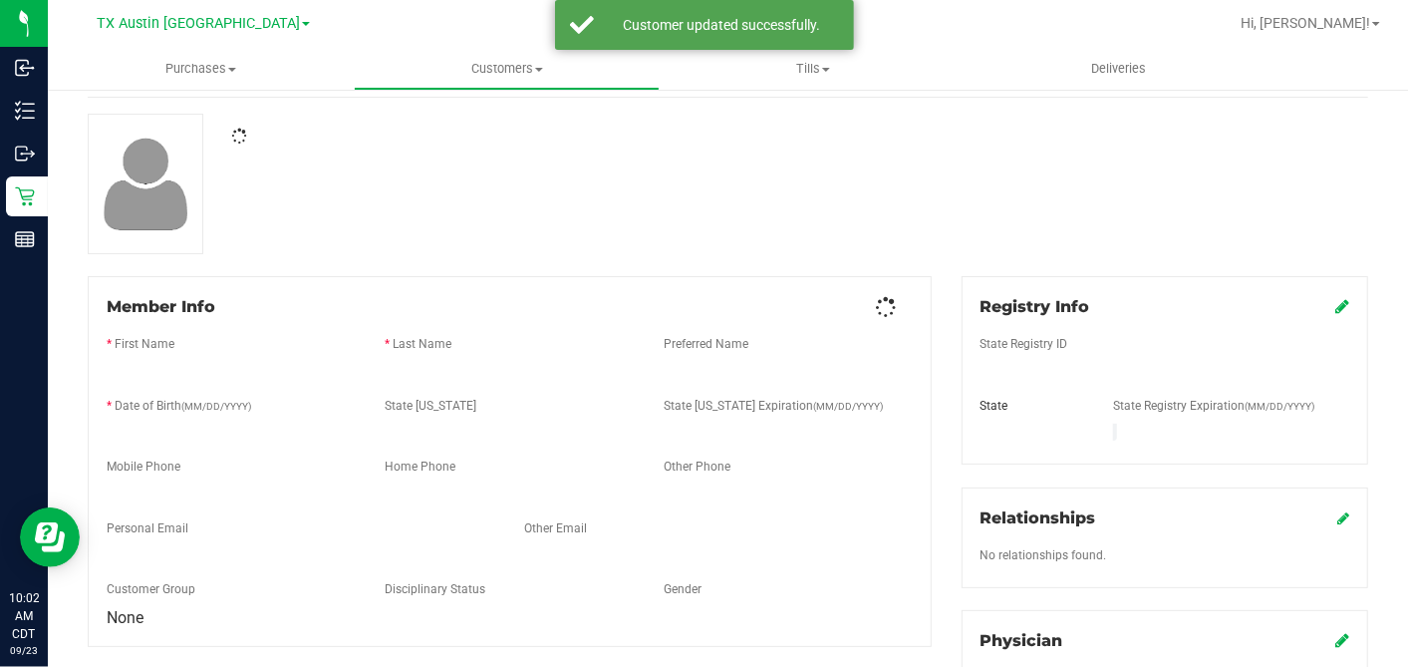
drag, startPoint x: 941, startPoint y: 228, endPoint x: 982, endPoint y: 276, distance: 62.9
click at [941, 229] on div at bounding box center [728, 184] width 1311 height 141
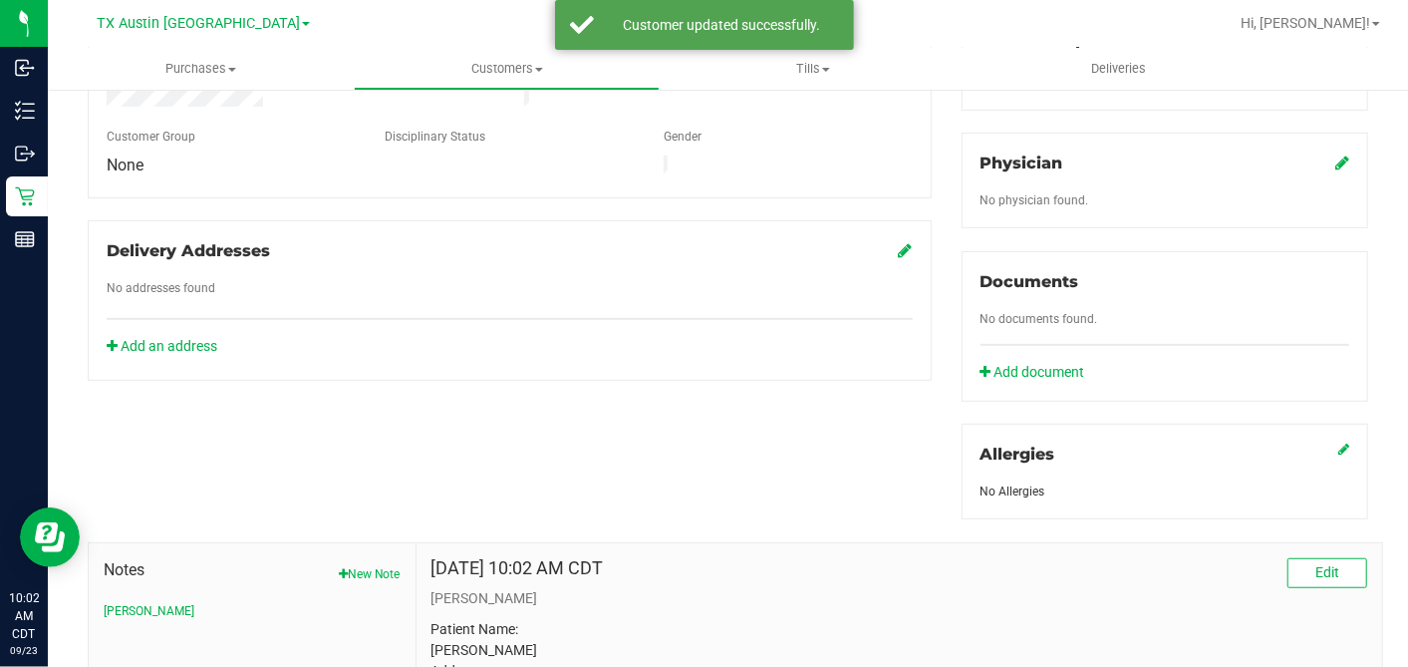
scroll to position [526, 0]
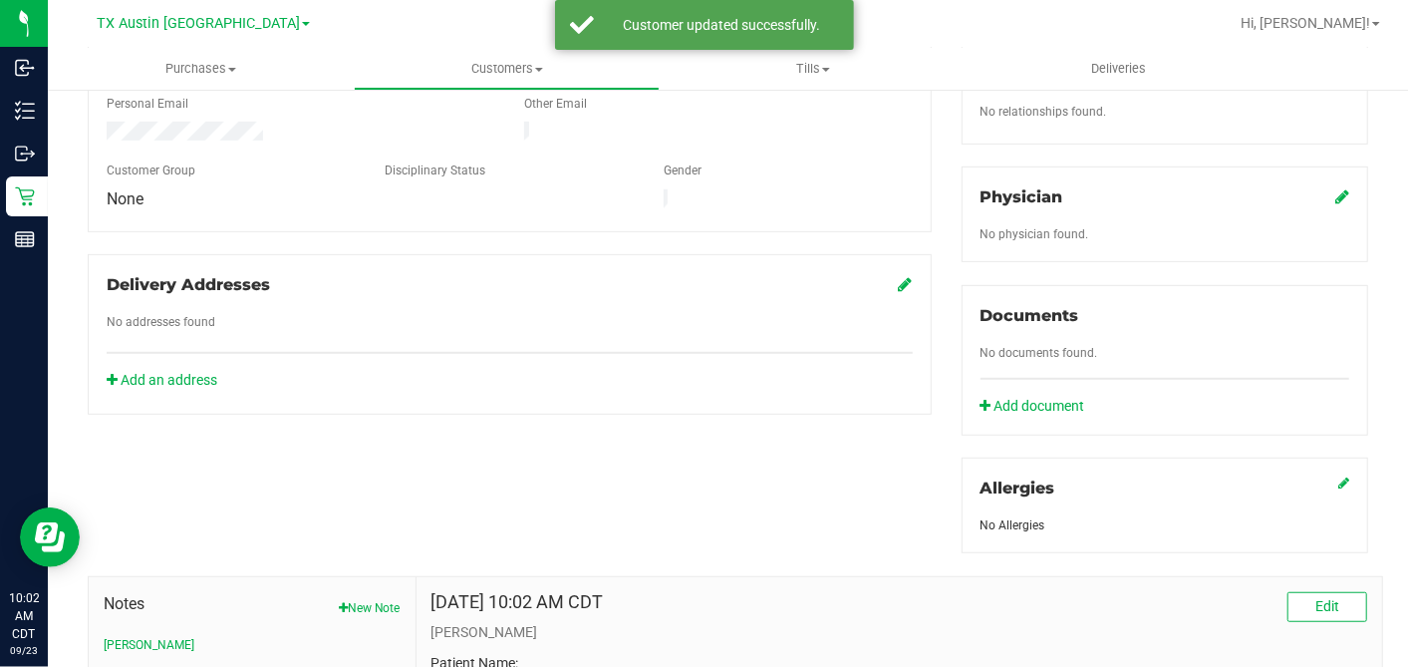
click at [1335, 188] on icon at bounding box center [1342, 196] width 14 height 16
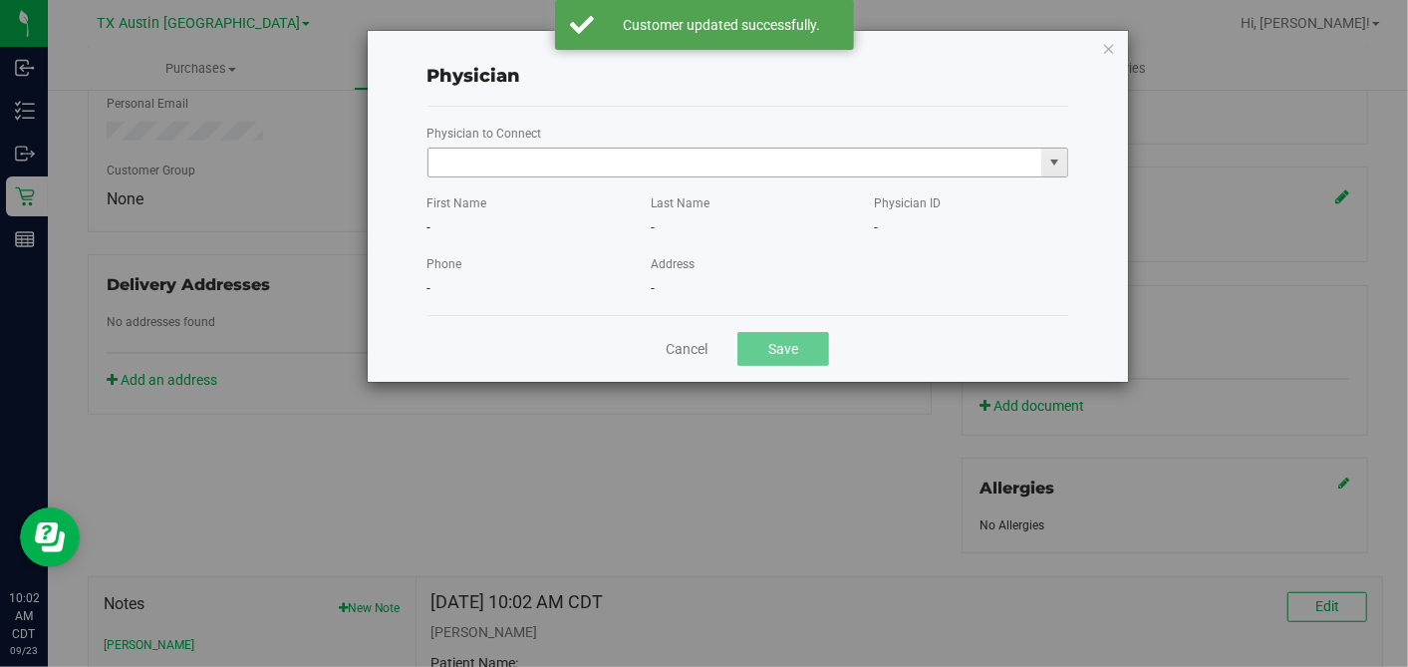
click at [861, 168] on input "text" at bounding box center [736, 162] width 614 height 28
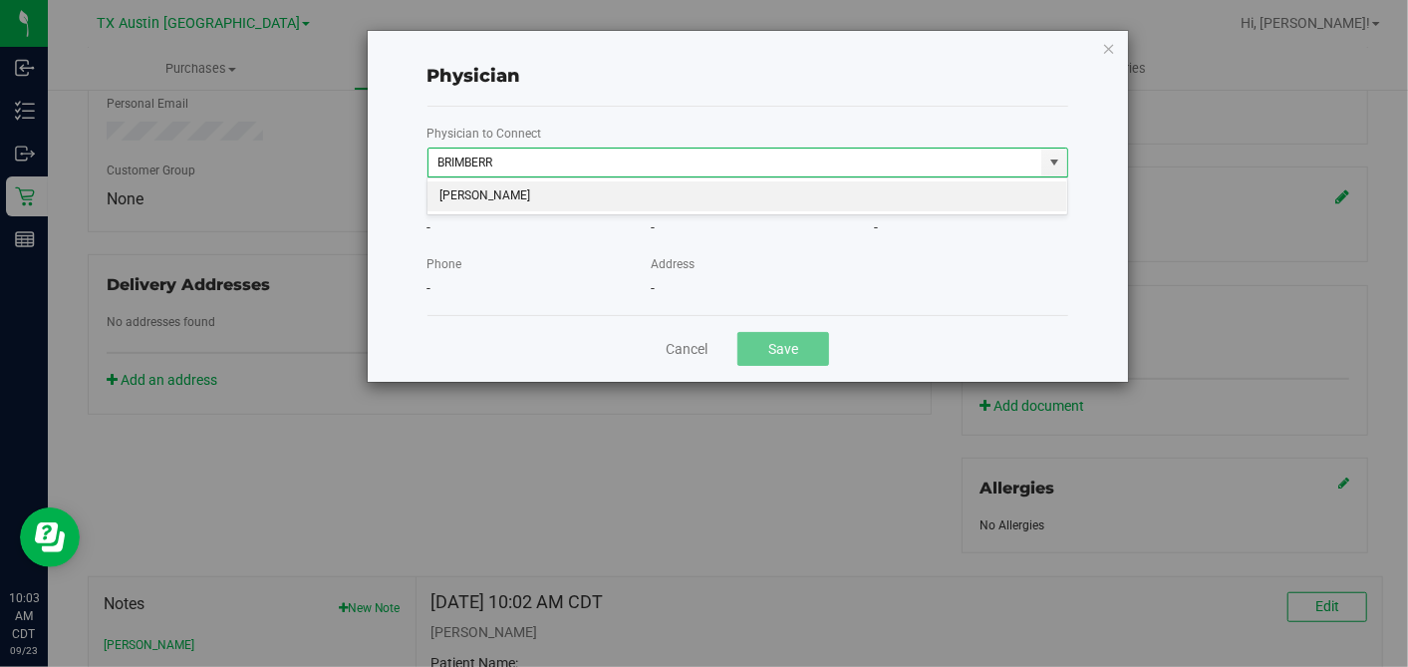
click at [676, 199] on li "Matthew Brimberry" at bounding box center [748, 196] width 640 height 30
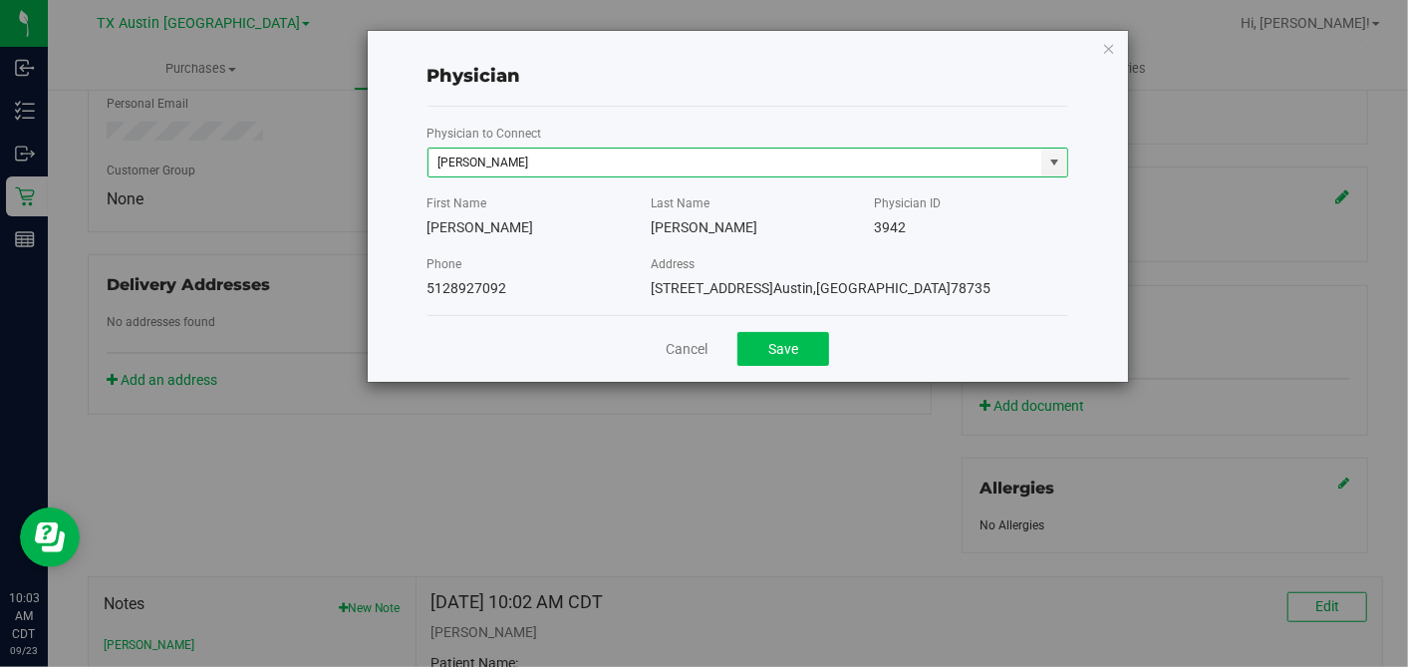
type input "Matthew Brimberry"
click at [815, 344] on button "Save" at bounding box center [783, 349] width 92 height 34
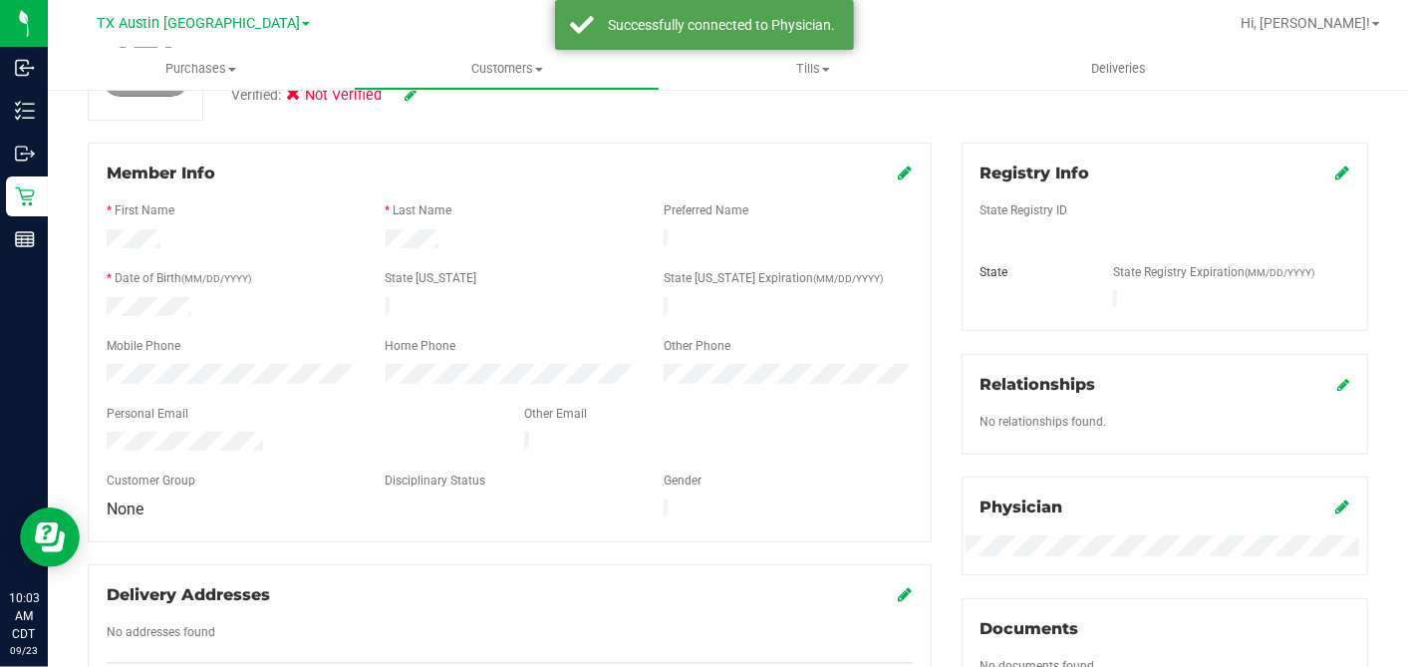
scroll to position [140, 0]
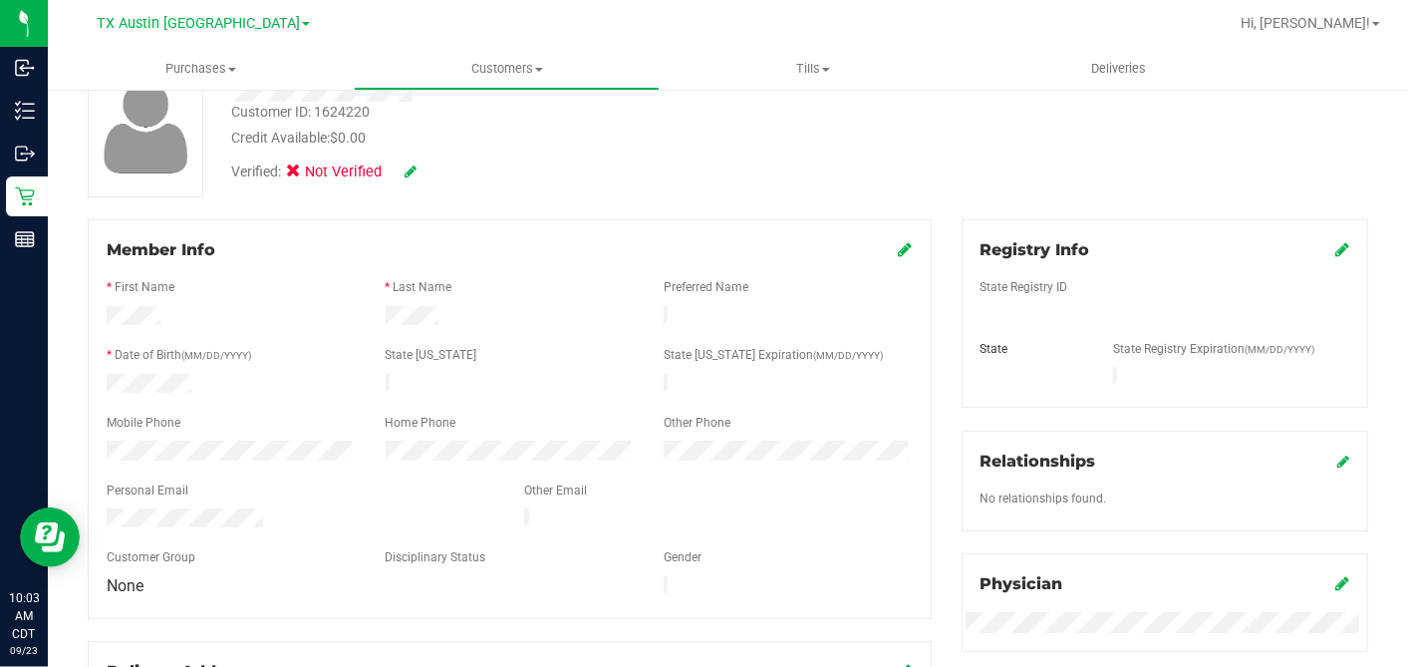
click at [1335, 247] on icon at bounding box center [1342, 249] width 14 height 16
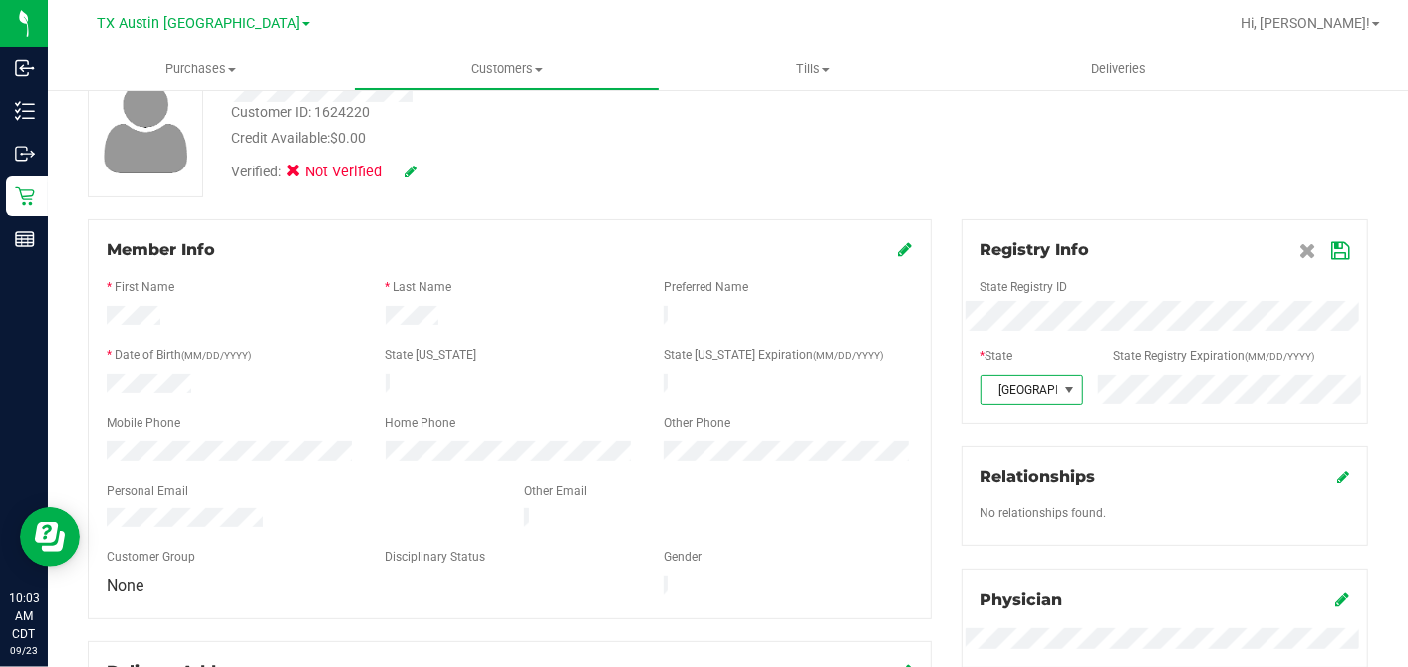
click at [1331, 243] on icon at bounding box center [1340, 251] width 18 height 16
click at [899, 246] on icon at bounding box center [906, 249] width 14 height 16
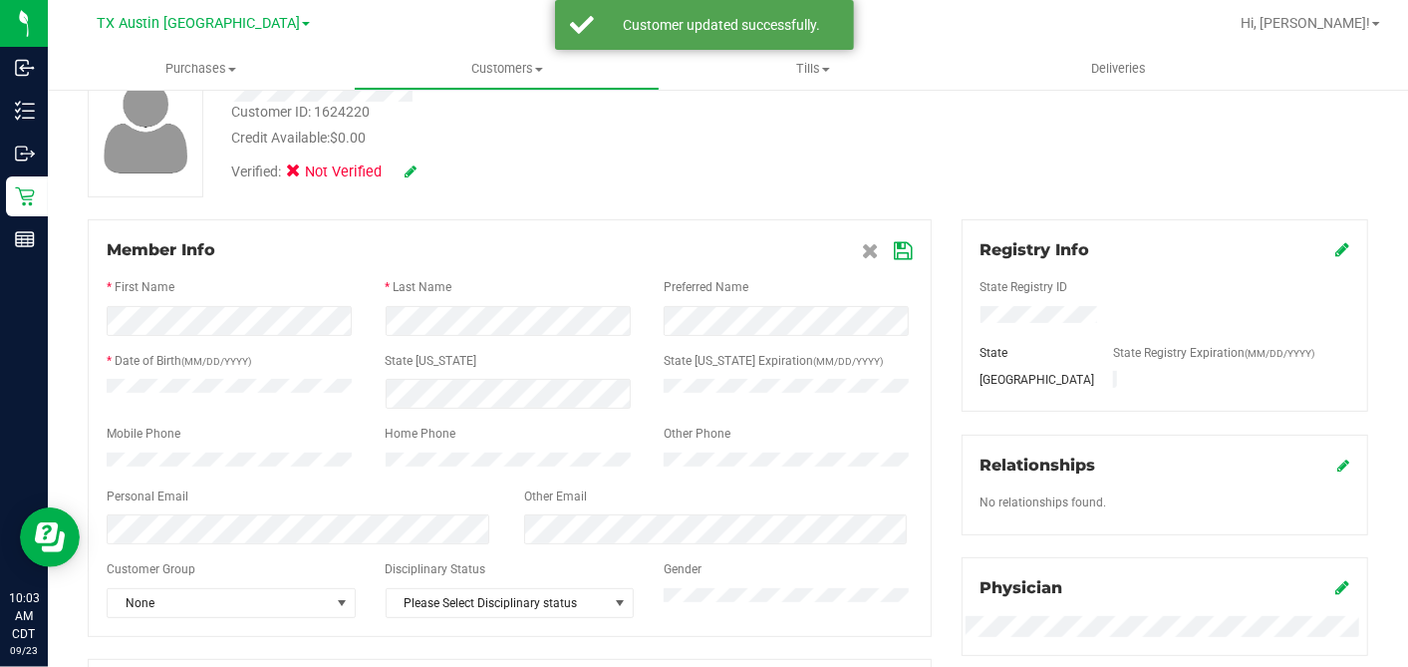
click at [895, 248] on icon at bounding box center [904, 251] width 18 height 16
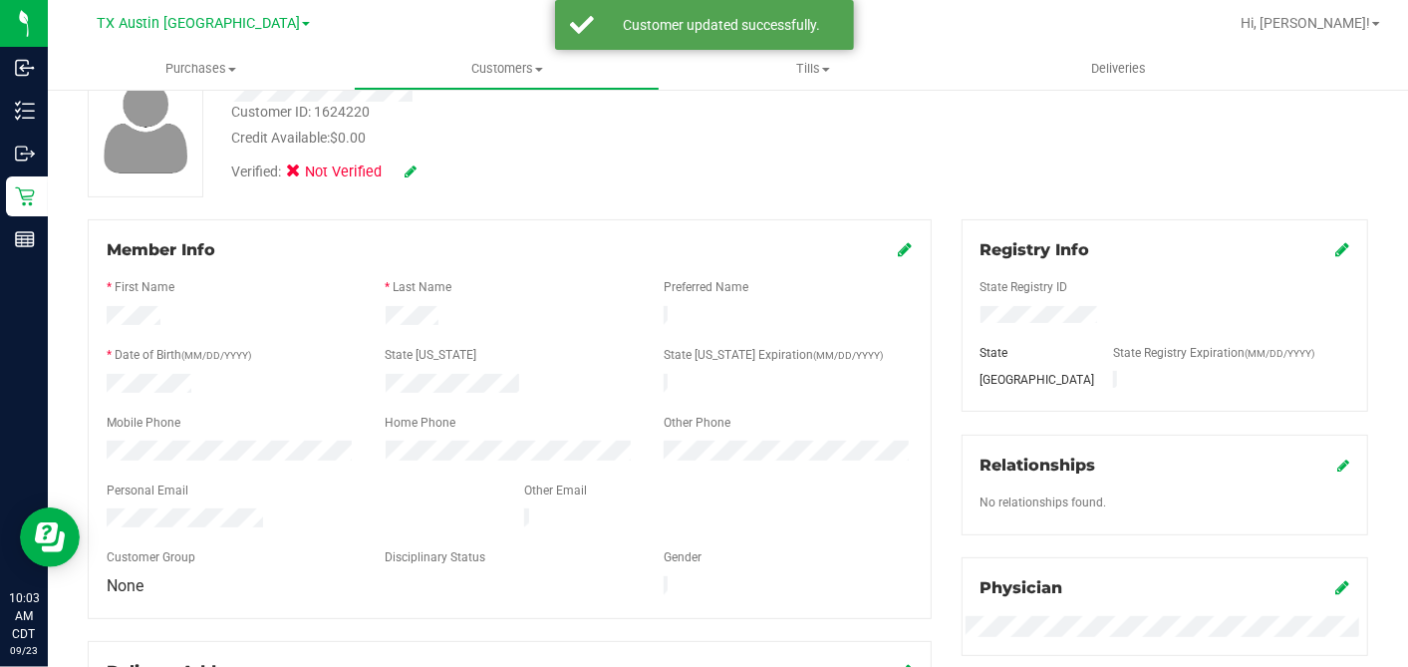
click at [412, 169] on icon at bounding box center [411, 171] width 12 height 14
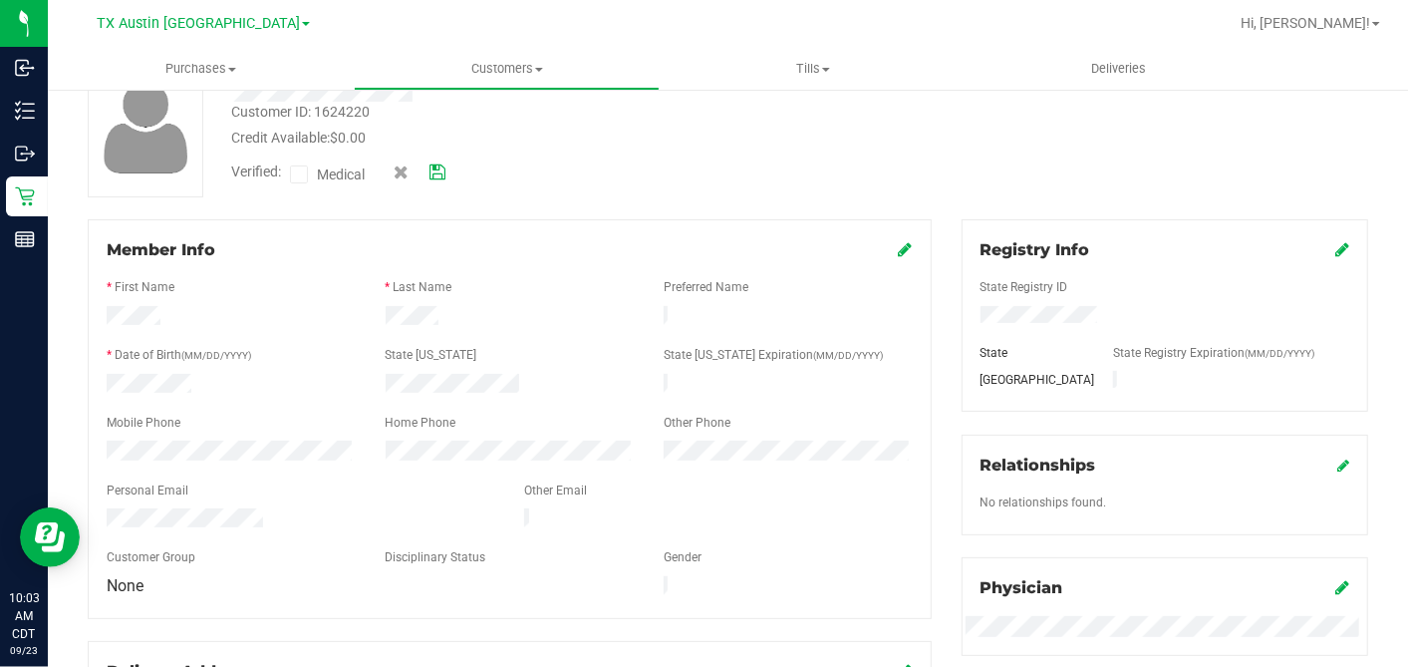
click at [300, 174] on icon at bounding box center [299, 174] width 13 height 0
click at [0, 0] on input "Medical" at bounding box center [0, 0] width 0 height 0
click at [443, 167] on icon at bounding box center [438, 172] width 16 height 14
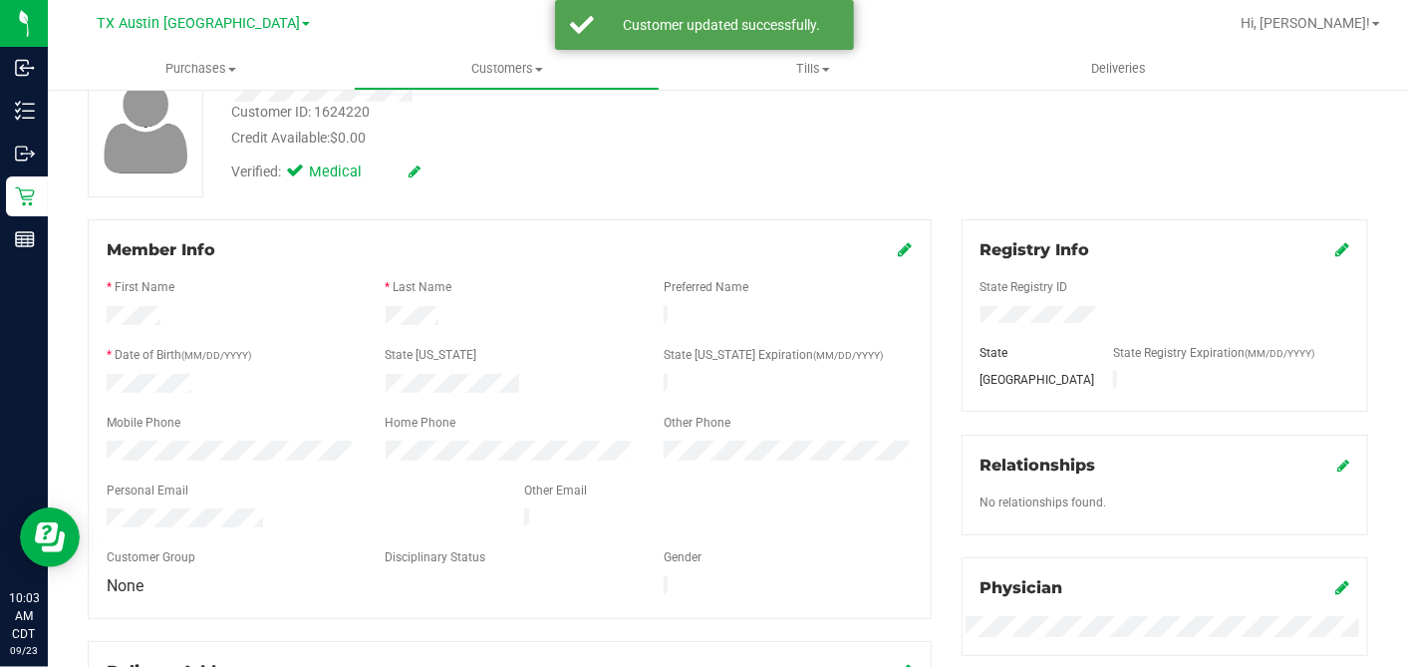
drag, startPoint x: 646, startPoint y: 169, endPoint x: 686, endPoint y: 193, distance: 46.5
click at [646, 168] on div "Verified: Medical" at bounding box center [544, 170] width 656 height 44
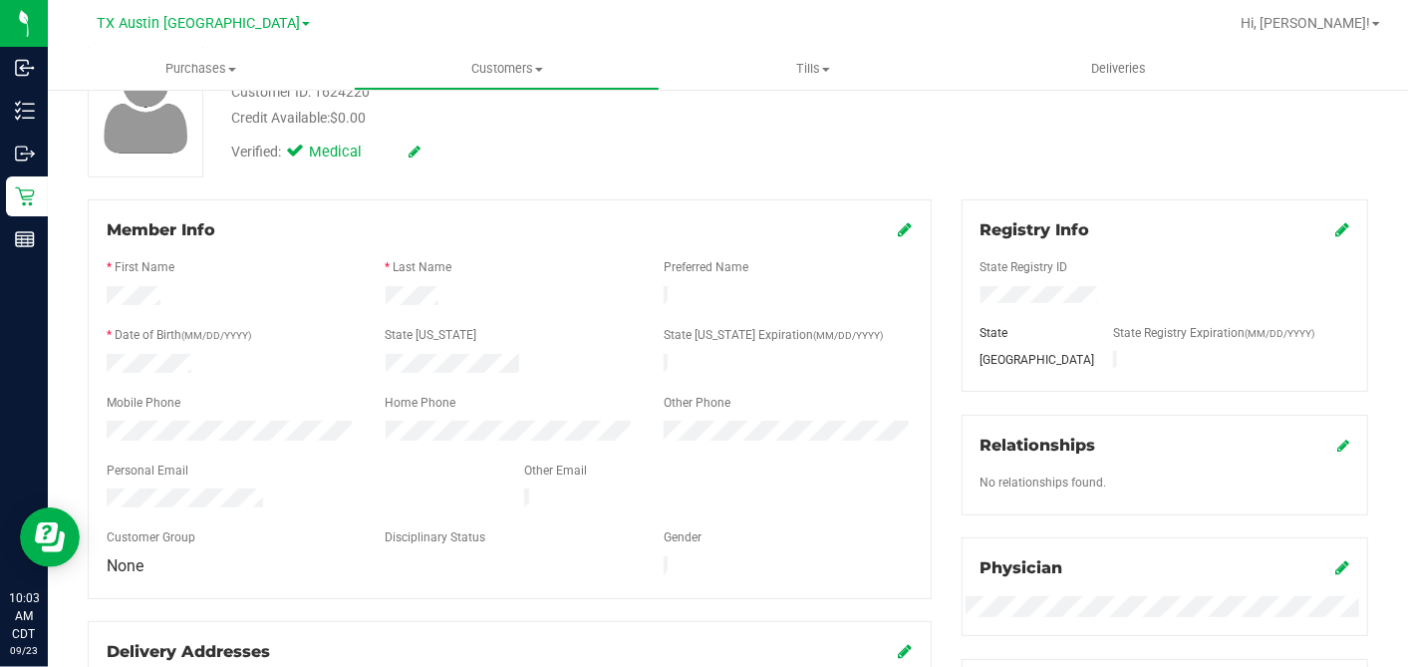
scroll to position [0, 0]
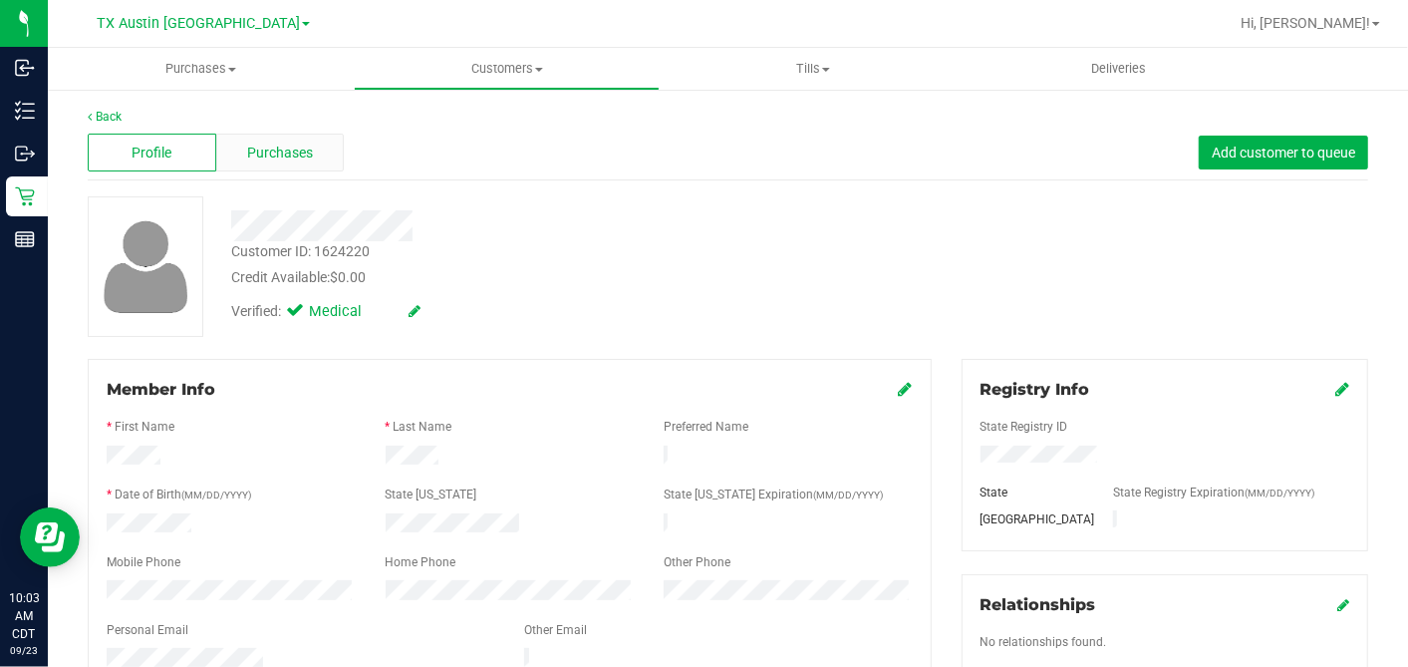
click at [304, 144] on span "Purchases" at bounding box center [280, 153] width 66 height 21
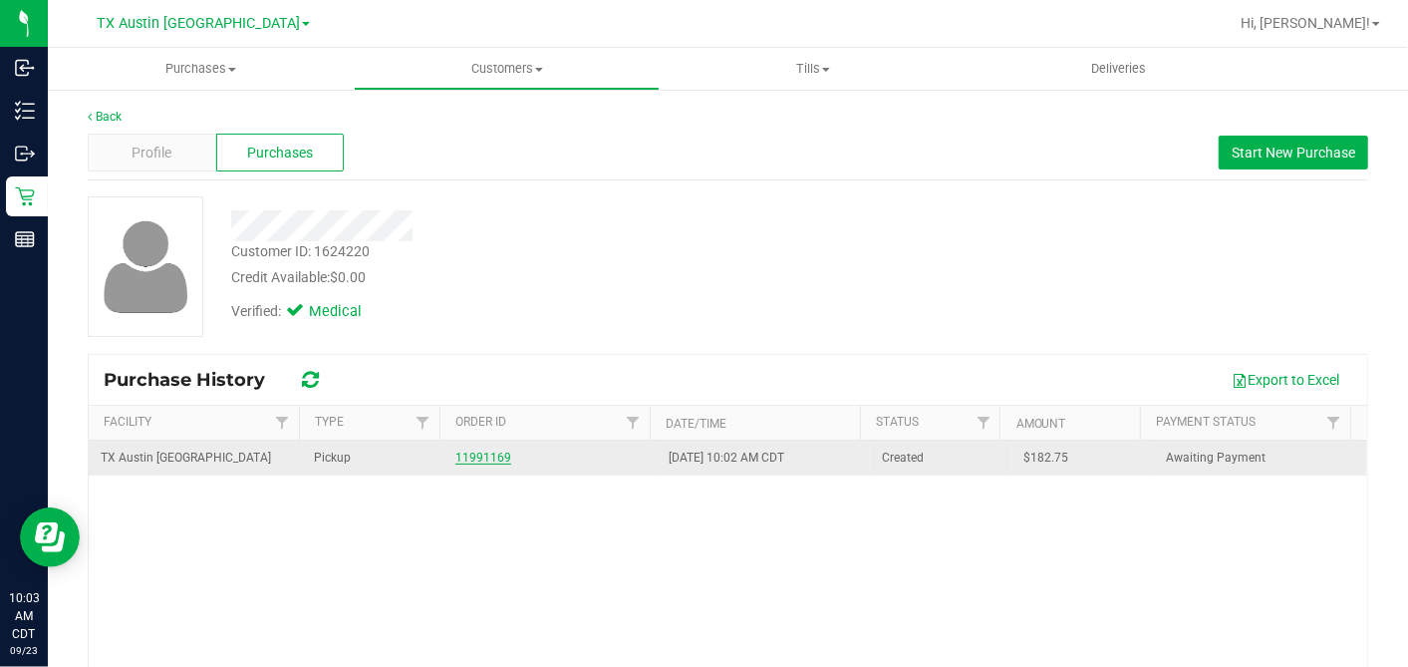
click at [481, 455] on link "11991169" at bounding box center [483, 457] width 56 height 14
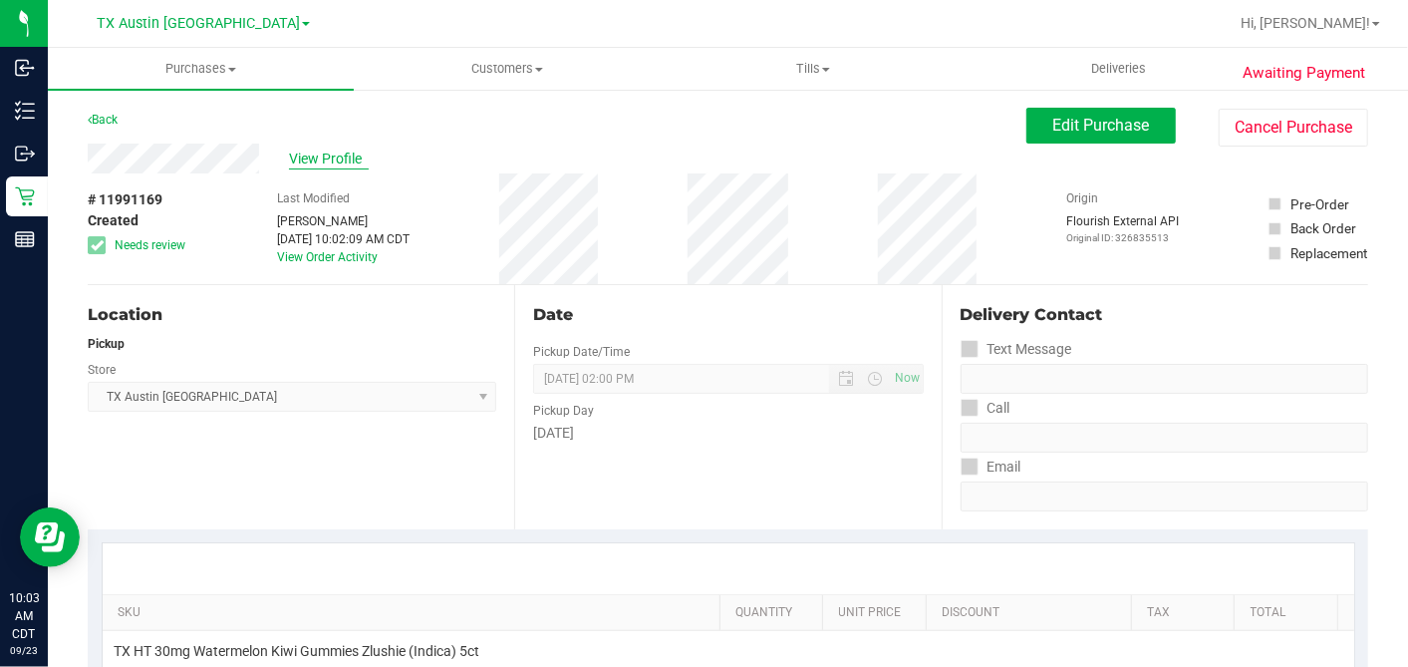
click at [324, 155] on span "View Profile" at bounding box center [329, 158] width 80 height 21
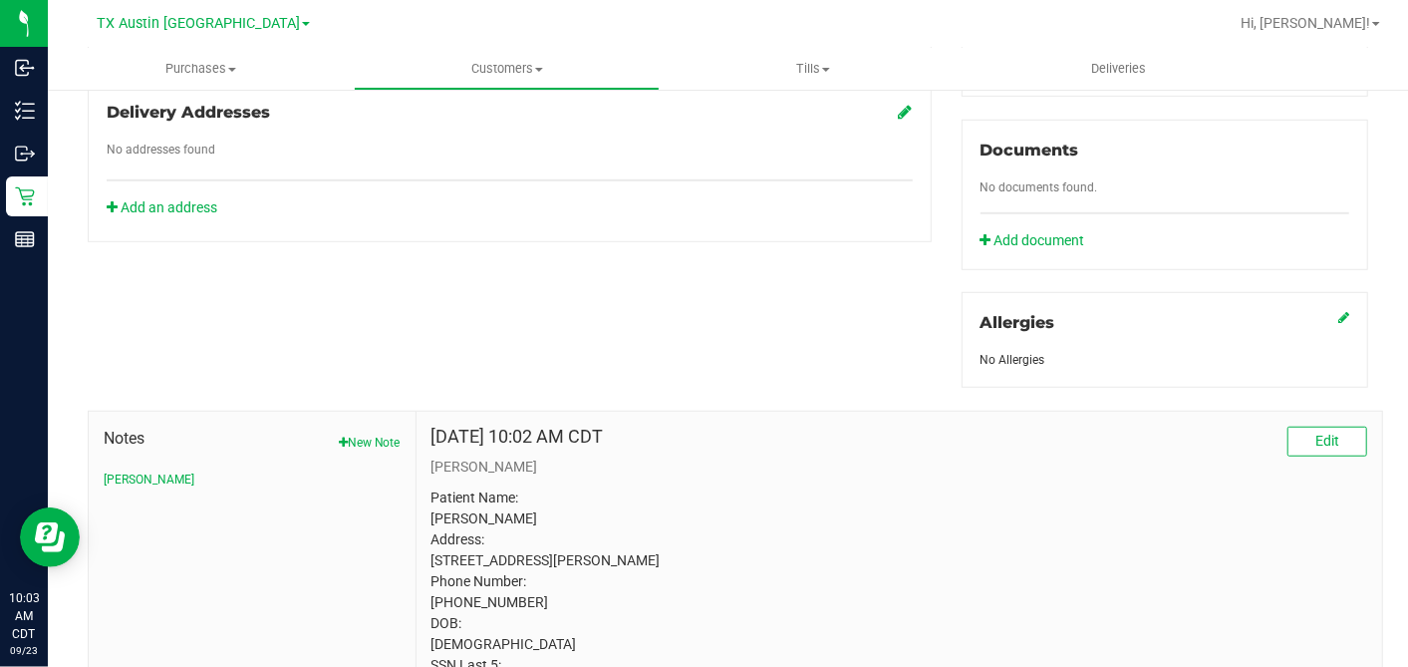
scroll to position [664, 0]
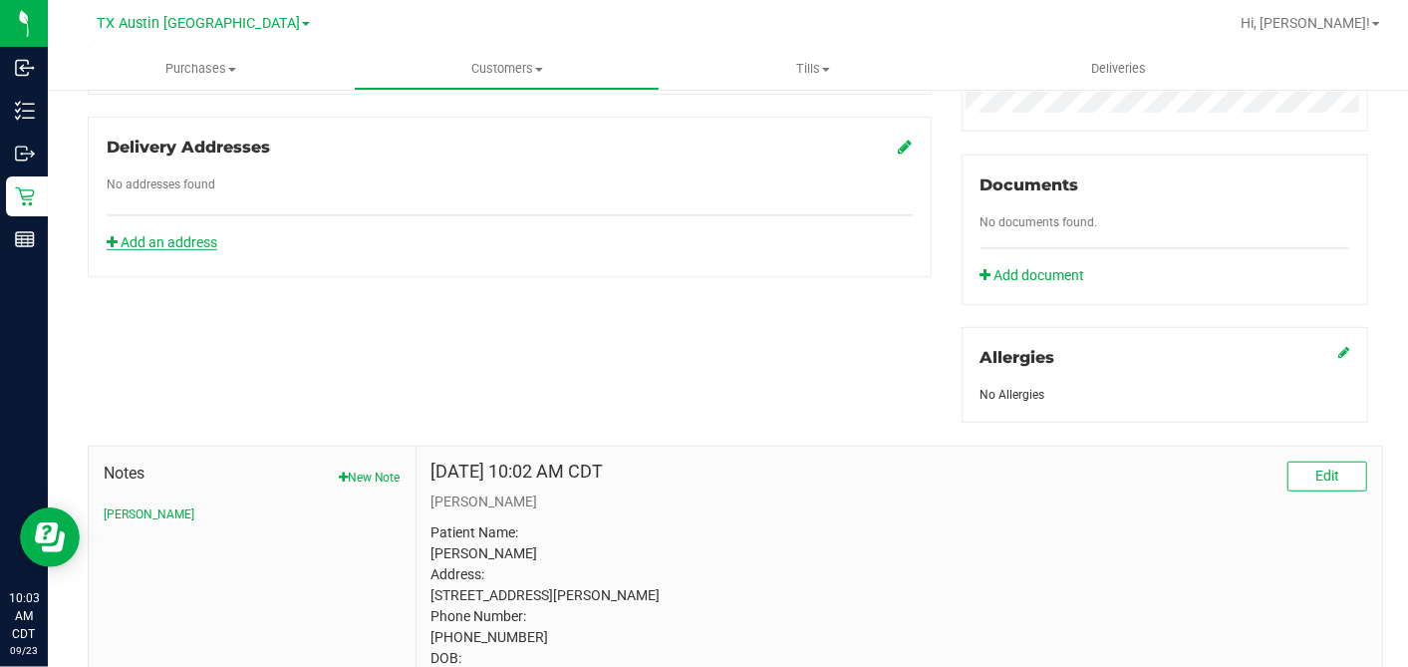
click at [173, 234] on link "Add an address" at bounding box center [162, 242] width 111 height 16
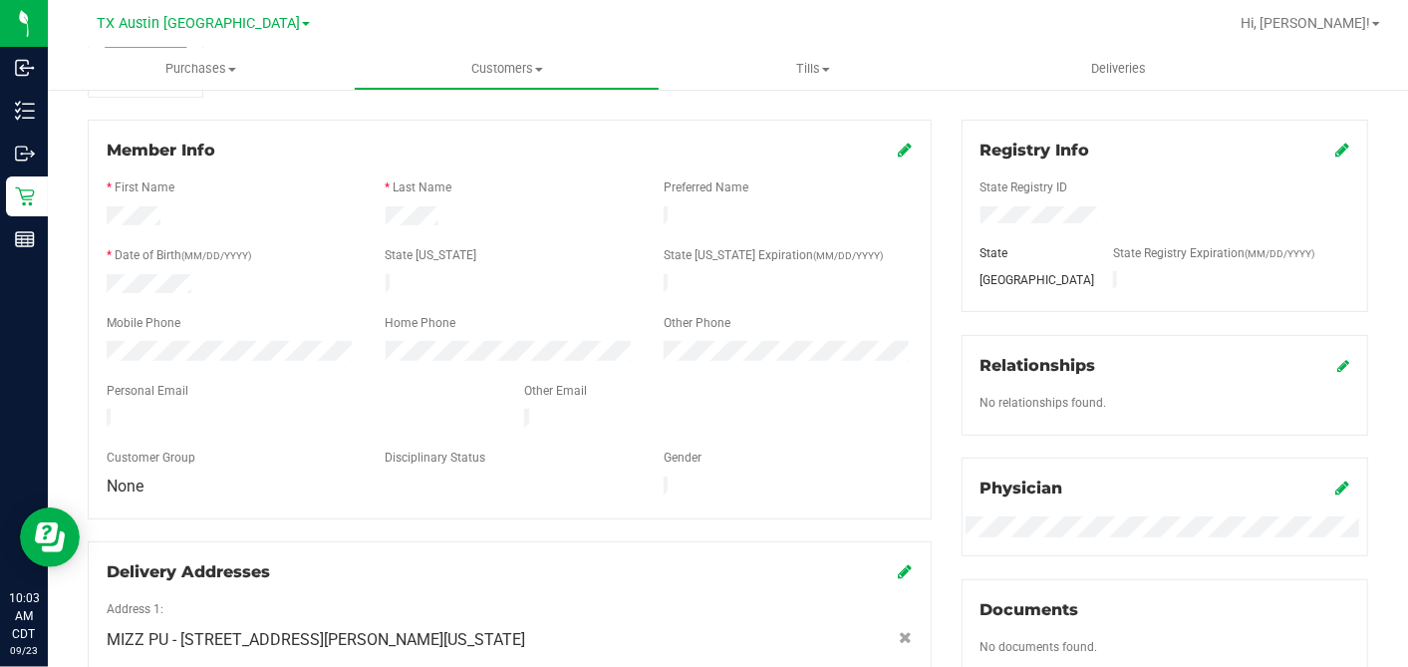
scroll to position [0, 0]
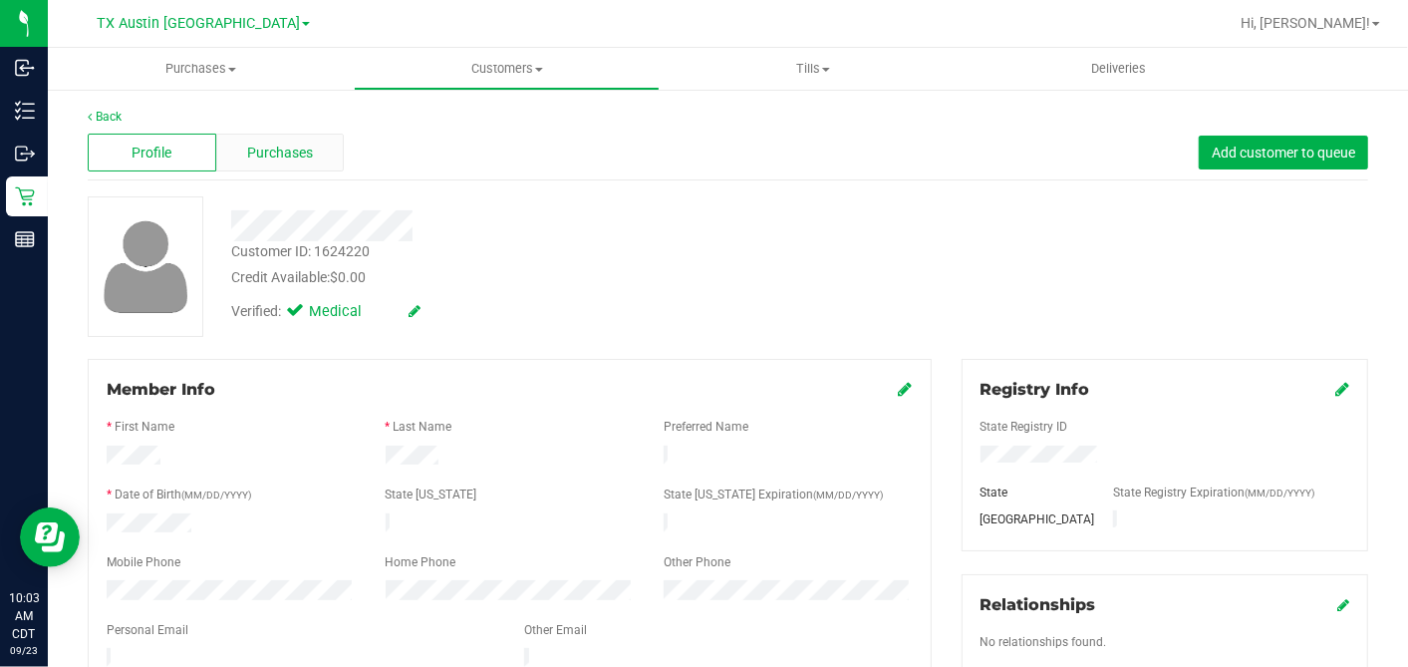
click at [306, 143] on span "Purchases" at bounding box center [280, 153] width 66 height 21
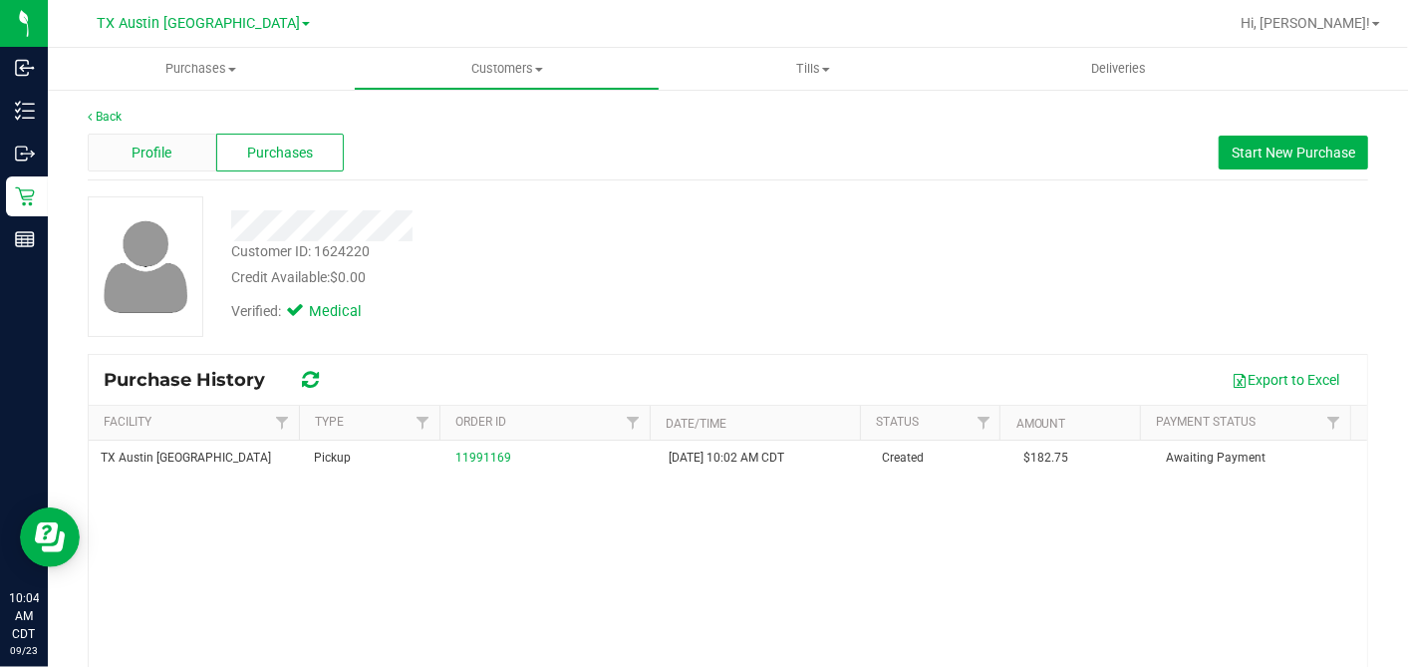
click at [165, 148] on span "Profile" at bounding box center [152, 153] width 40 height 21
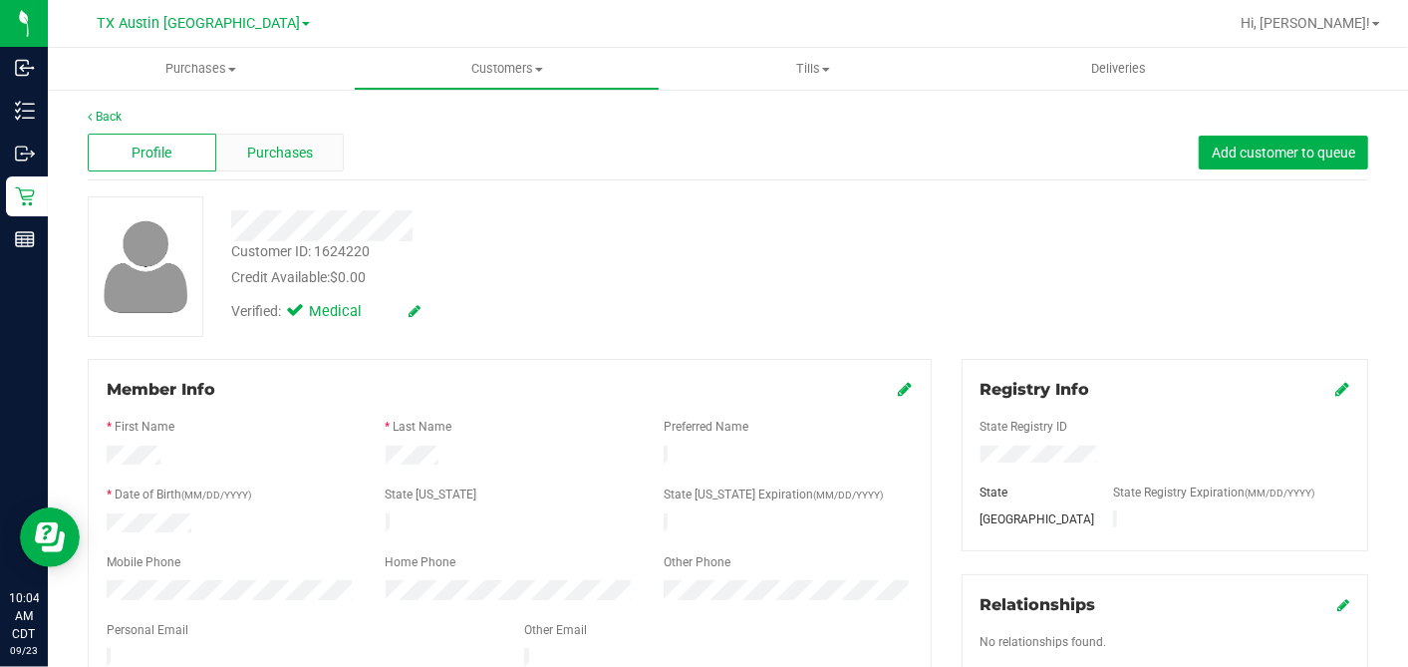
click at [332, 161] on div "Purchases" at bounding box center [280, 153] width 129 height 38
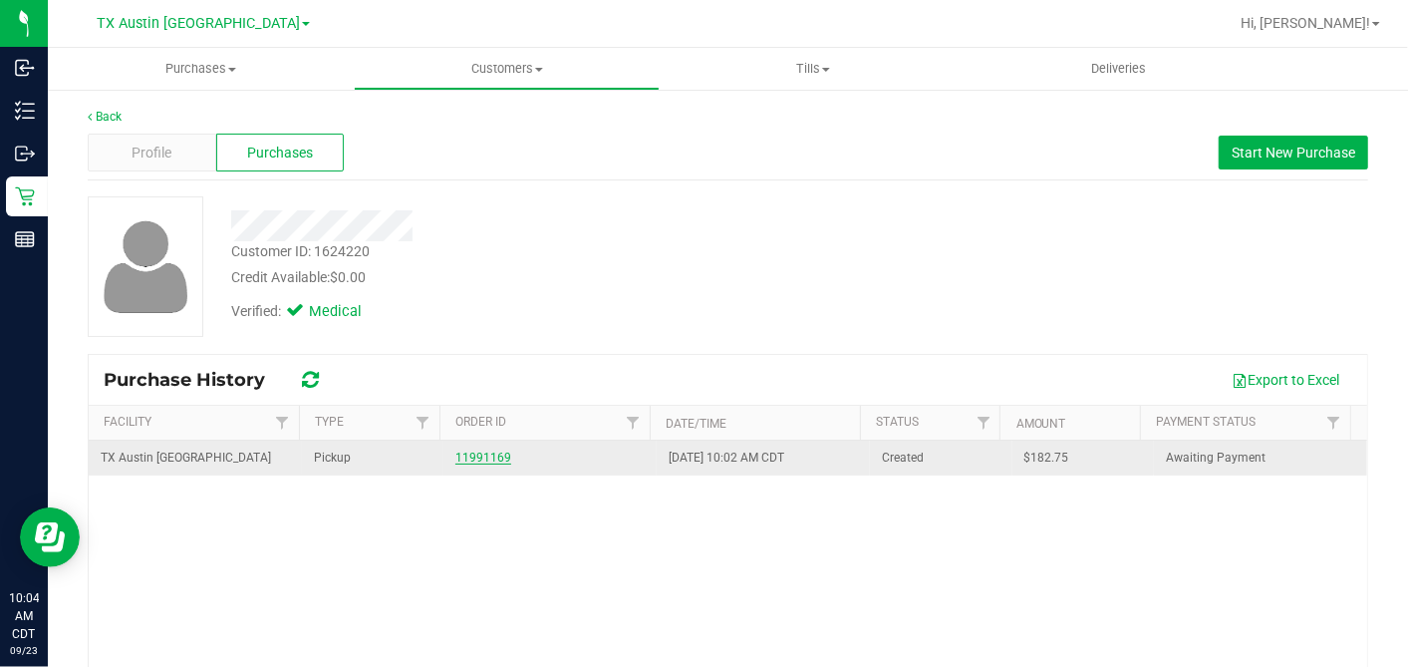
click at [465, 450] on link "11991169" at bounding box center [483, 457] width 56 height 14
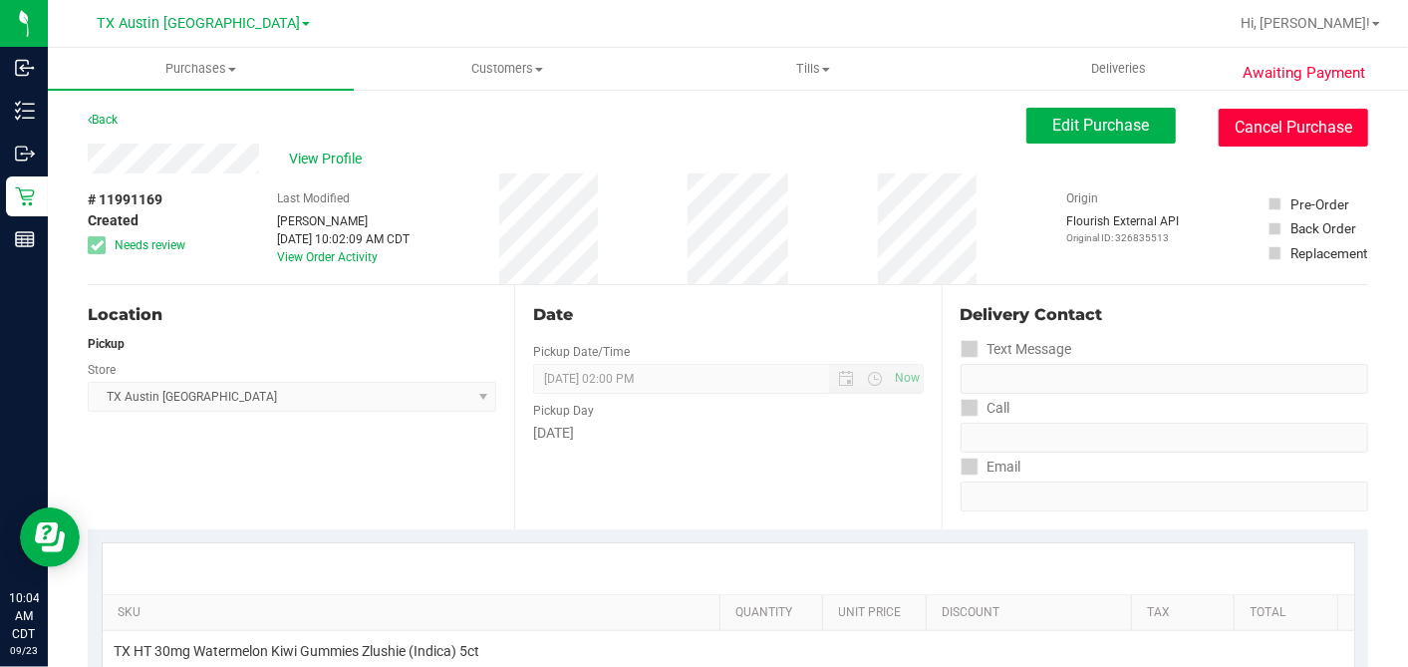
click at [1261, 119] on button "Cancel Purchase" at bounding box center [1293, 128] width 149 height 38
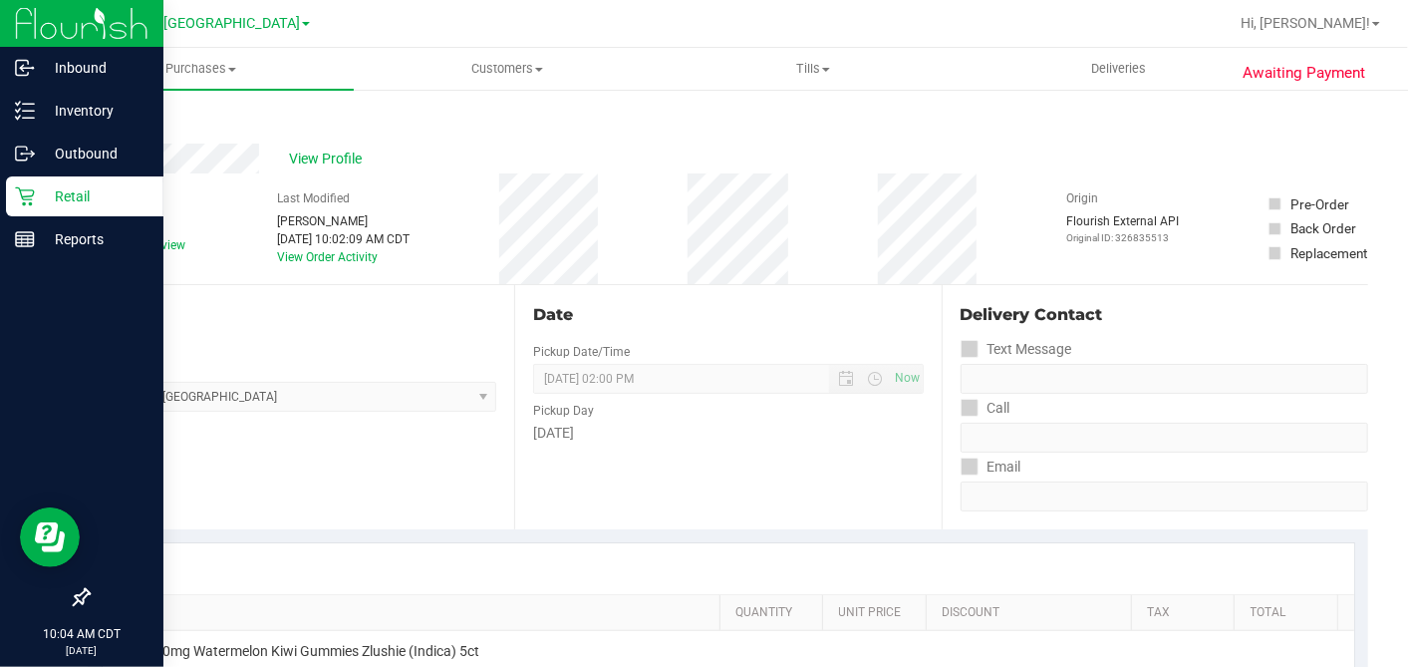
click at [35, 199] on p "Retail" at bounding box center [95, 196] width 120 height 24
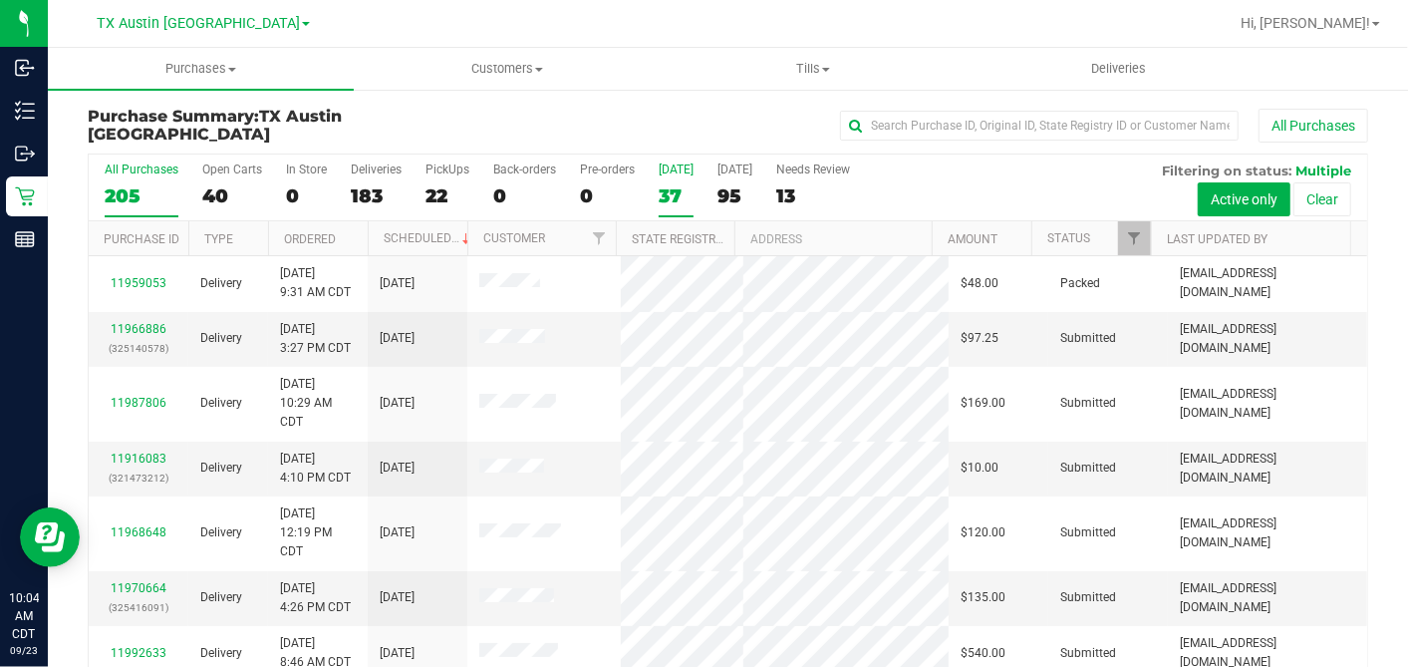
click at [673, 193] on div "37" at bounding box center [676, 195] width 35 height 23
click at [0, 0] on input "[DATE] 37" at bounding box center [0, 0] width 0 height 0
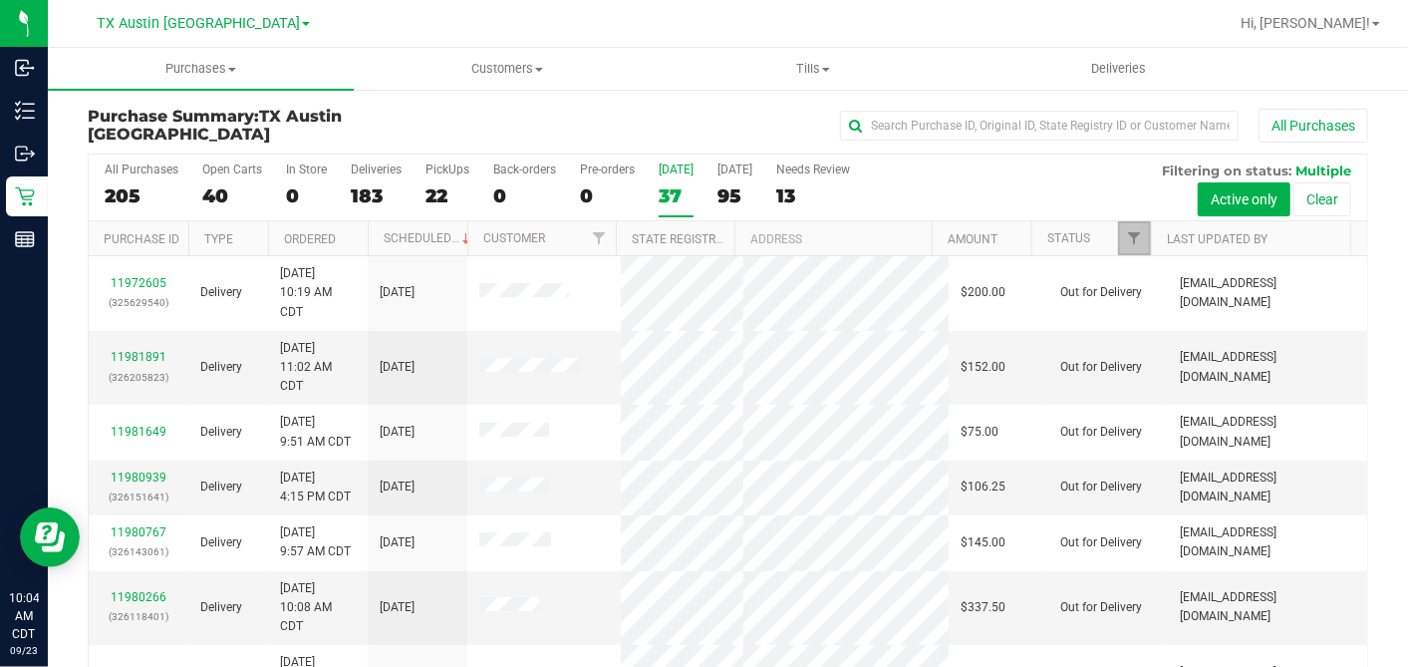
click at [1126, 239] on span "Filter" at bounding box center [1134, 238] width 16 height 16
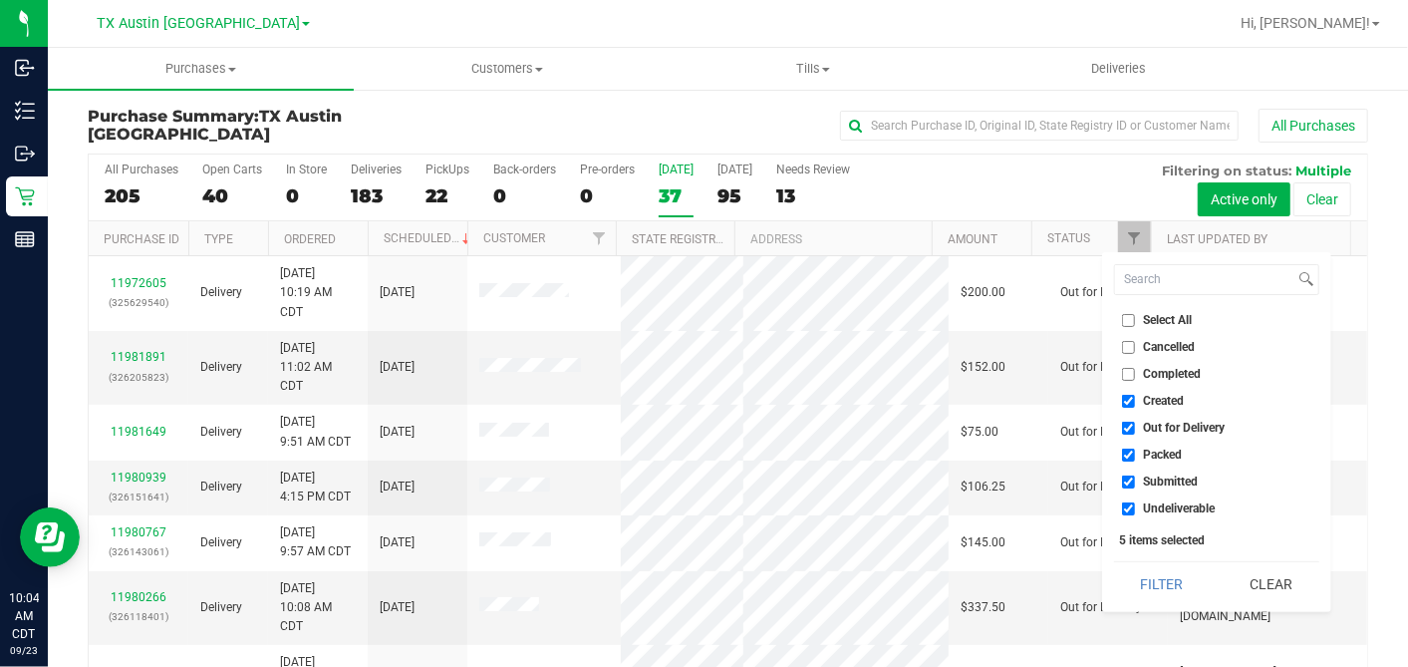
click at [1128, 319] on input "Select All" at bounding box center [1128, 320] width 13 height 13
checkbox input "true"
click at [1128, 319] on input "Select All" at bounding box center [1128, 320] width 13 height 13
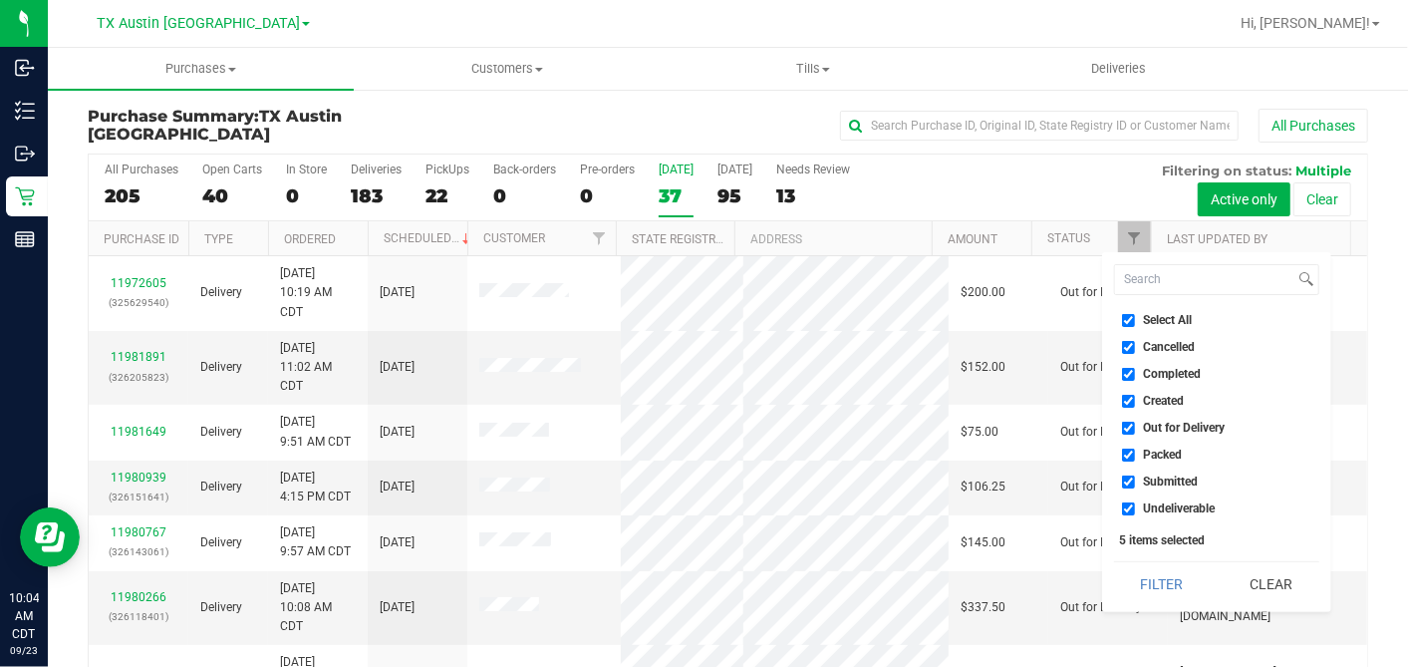
checkbox input "false"
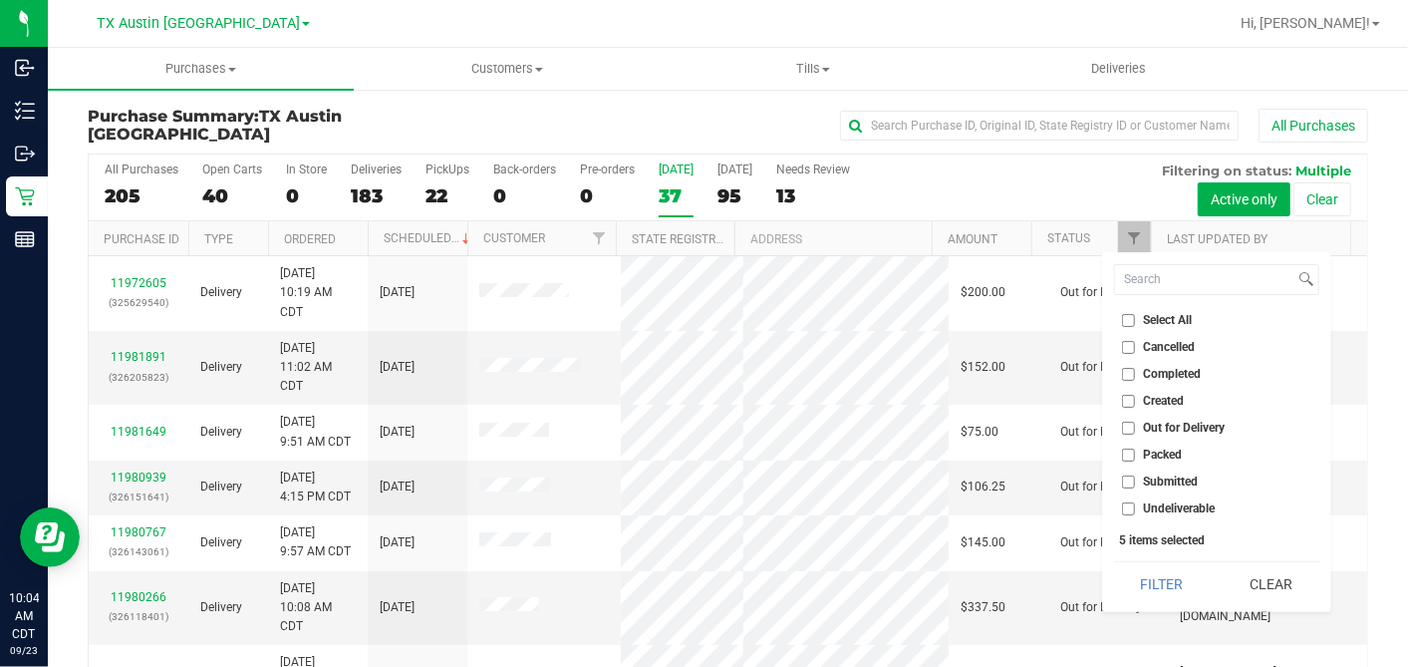
checkbox input "false"
drag, startPoint x: 1127, startPoint y: 397, endPoint x: 1130, endPoint y: 440, distance: 44.0
click at [1127, 398] on input "Created" at bounding box center [1128, 401] width 13 height 13
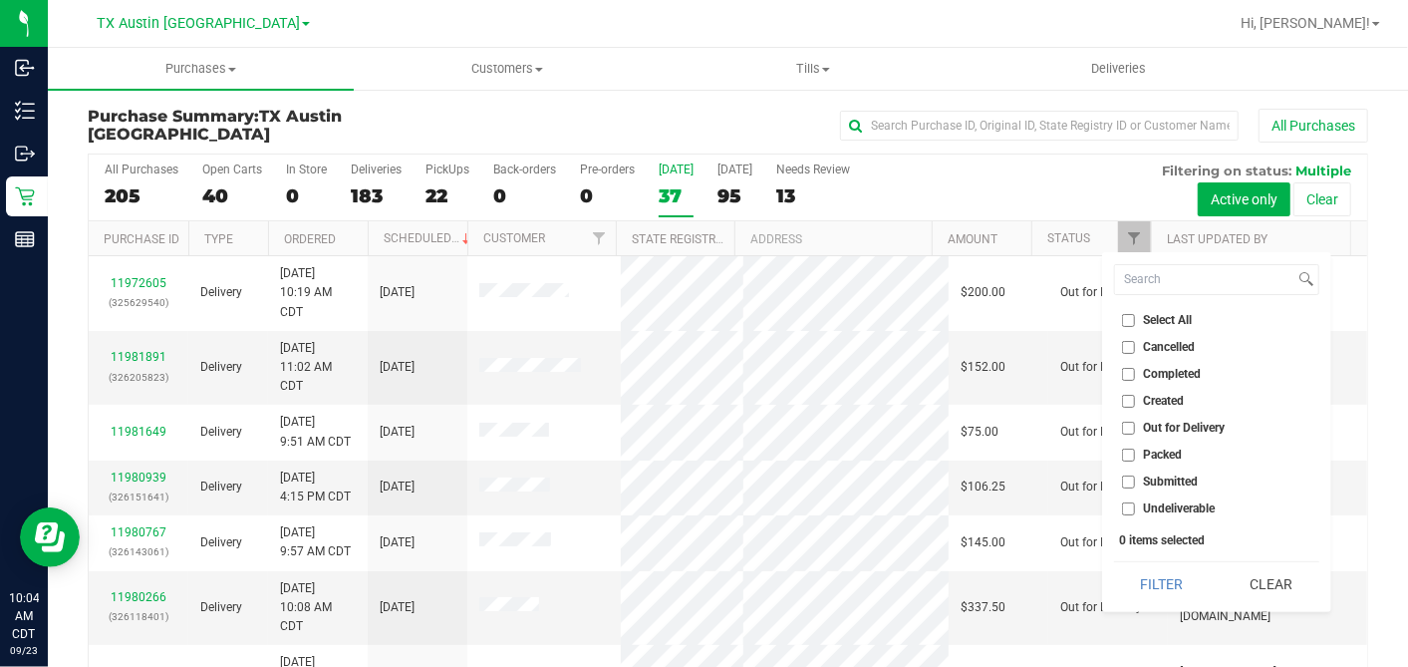
checkbox input "true"
click at [1149, 566] on button "Filter" at bounding box center [1162, 584] width 96 height 44
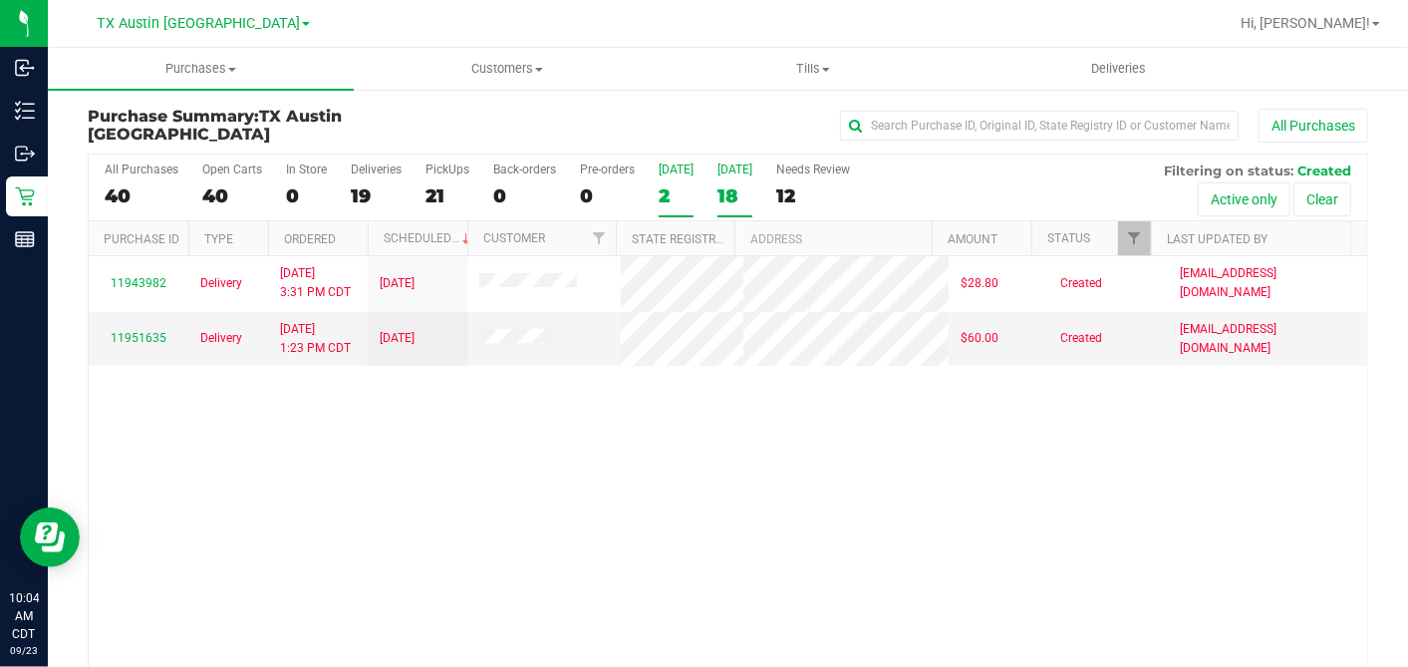
click at [732, 176] on label "[DATE] 18" at bounding box center [735, 189] width 35 height 55
click at [0, 0] on input "[DATE] 18" at bounding box center [0, 0] width 0 height 0
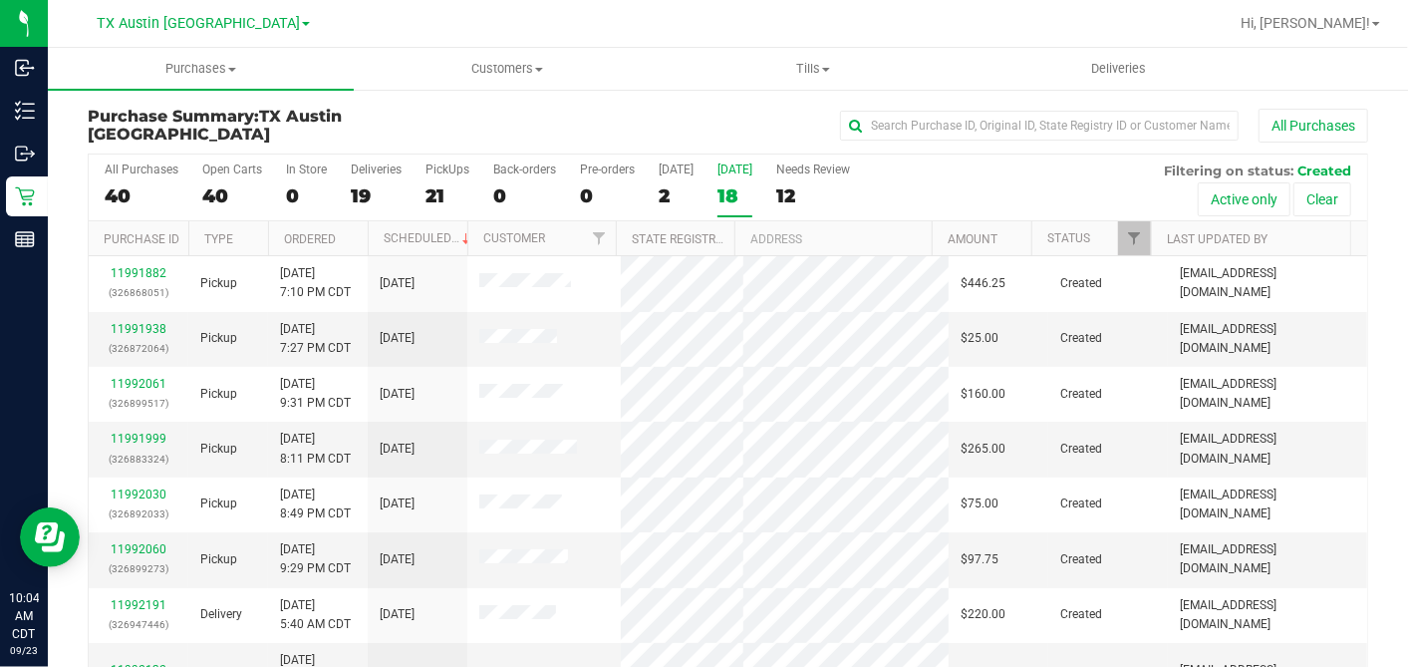
click at [350, 237] on th "Ordered" at bounding box center [318, 238] width 100 height 35
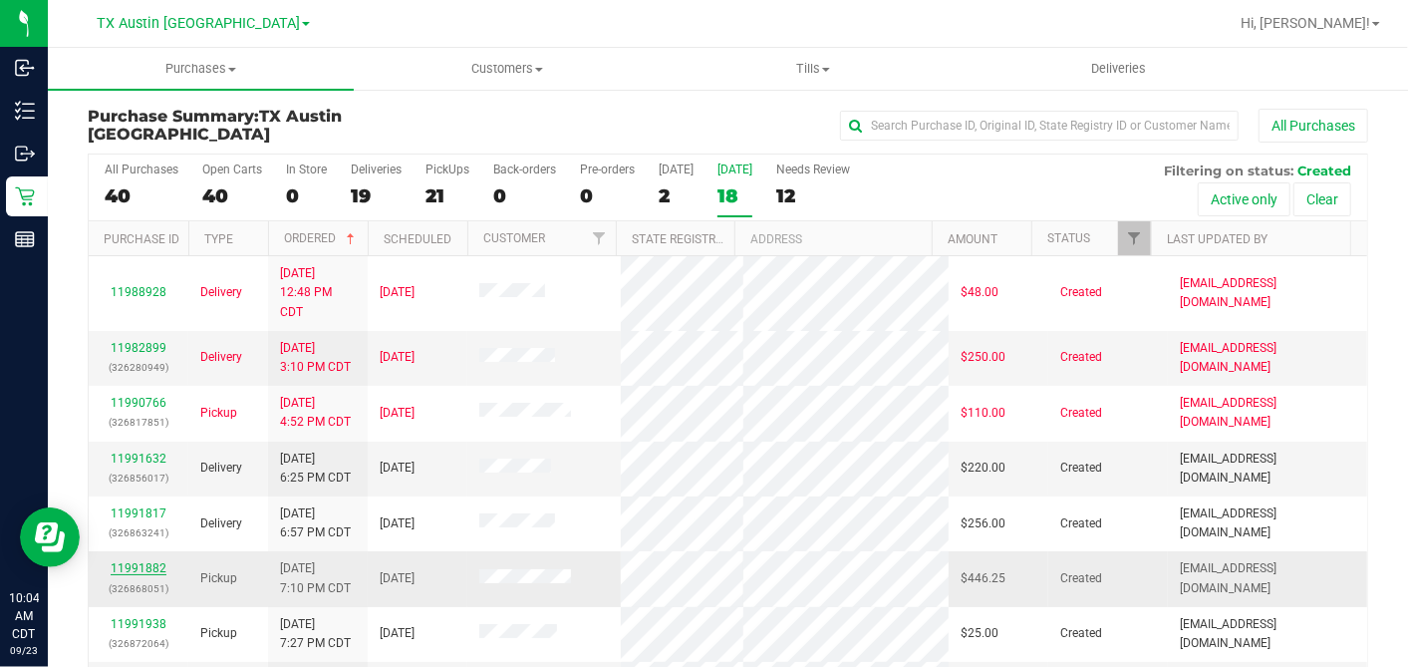
click at [141, 565] on link "11991882" at bounding box center [139, 568] width 56 height 14
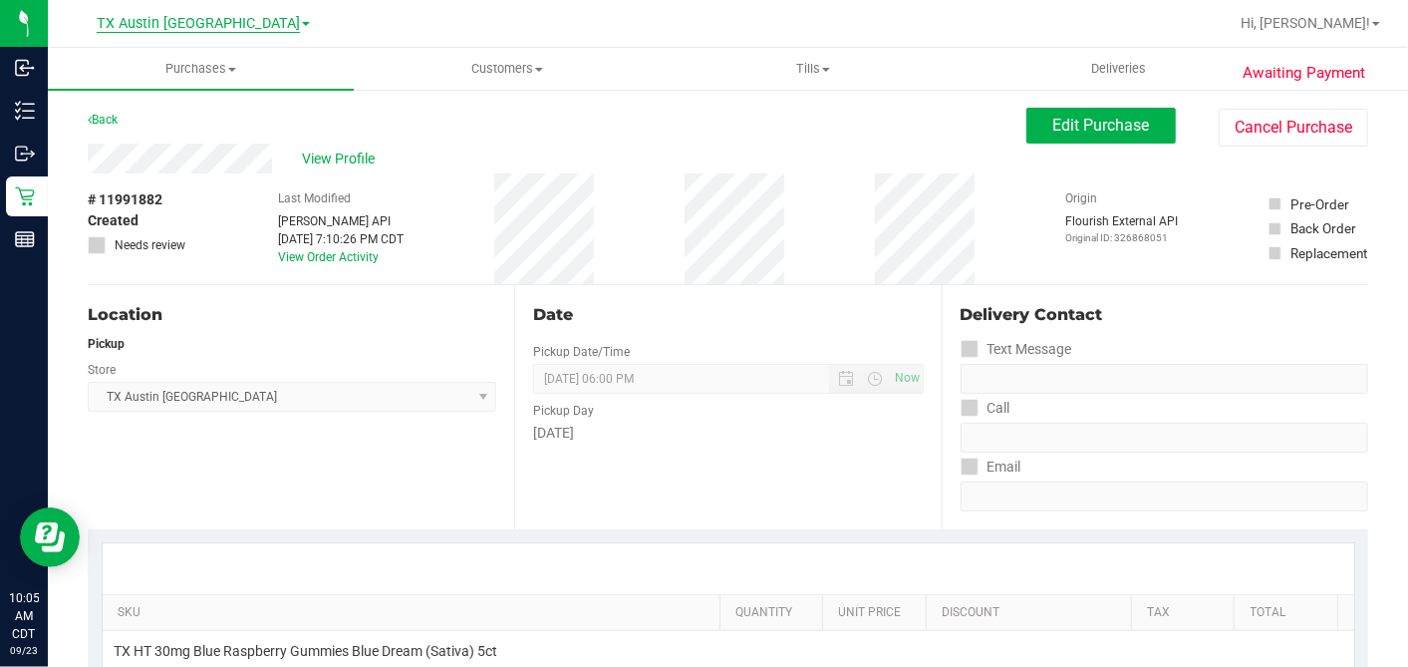
click at [192, 25] on span "TX Austin [GEOGRAPHIC_DATA]" at bounding box center [198, 24] width 203 height 18
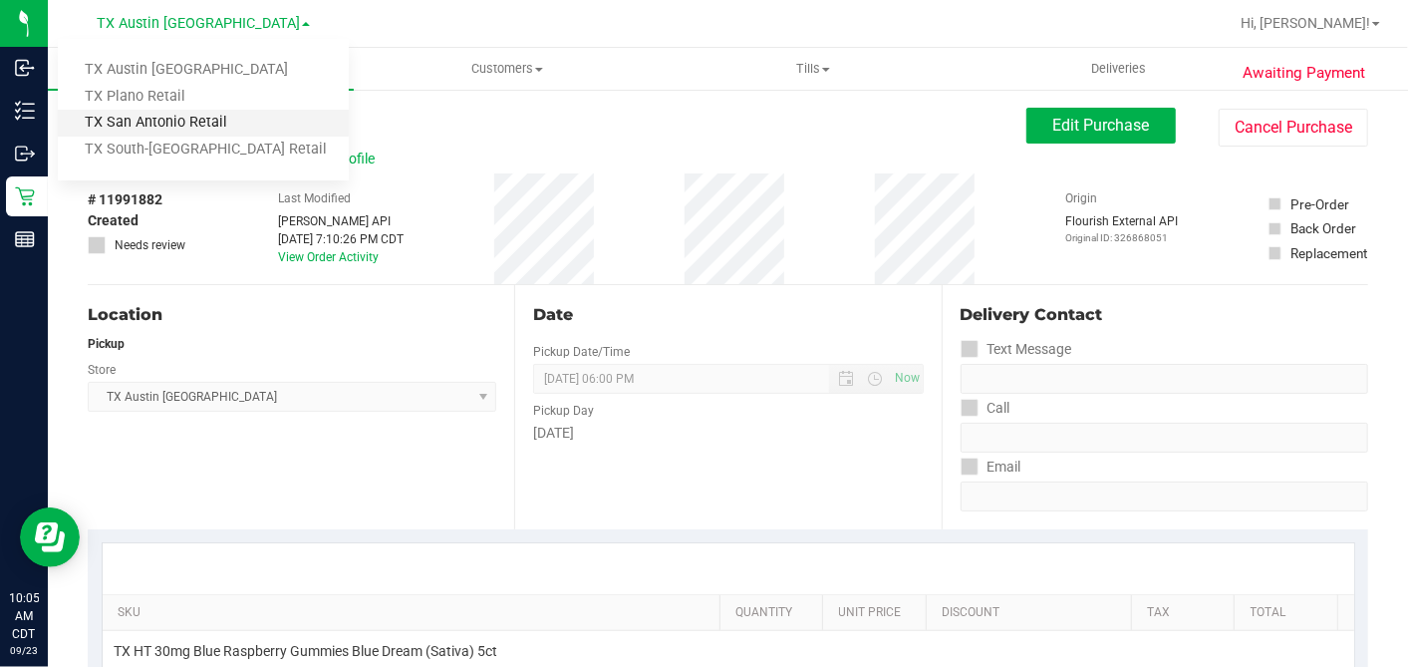
click at [151, 128] on link "TX San Antonio Retail" at bounding box center [203, 123] width 291 height 27
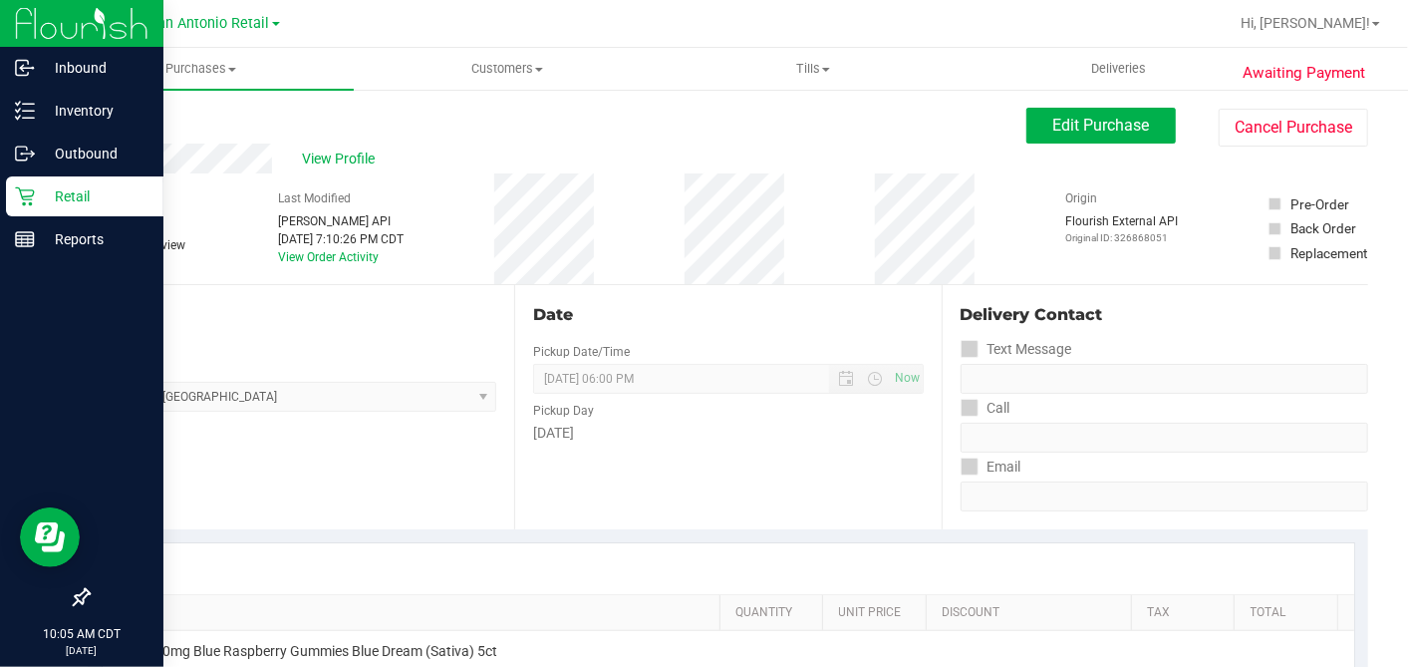
click at [15, 203] on icon at bounding box center [25, 196] width 20 height 20
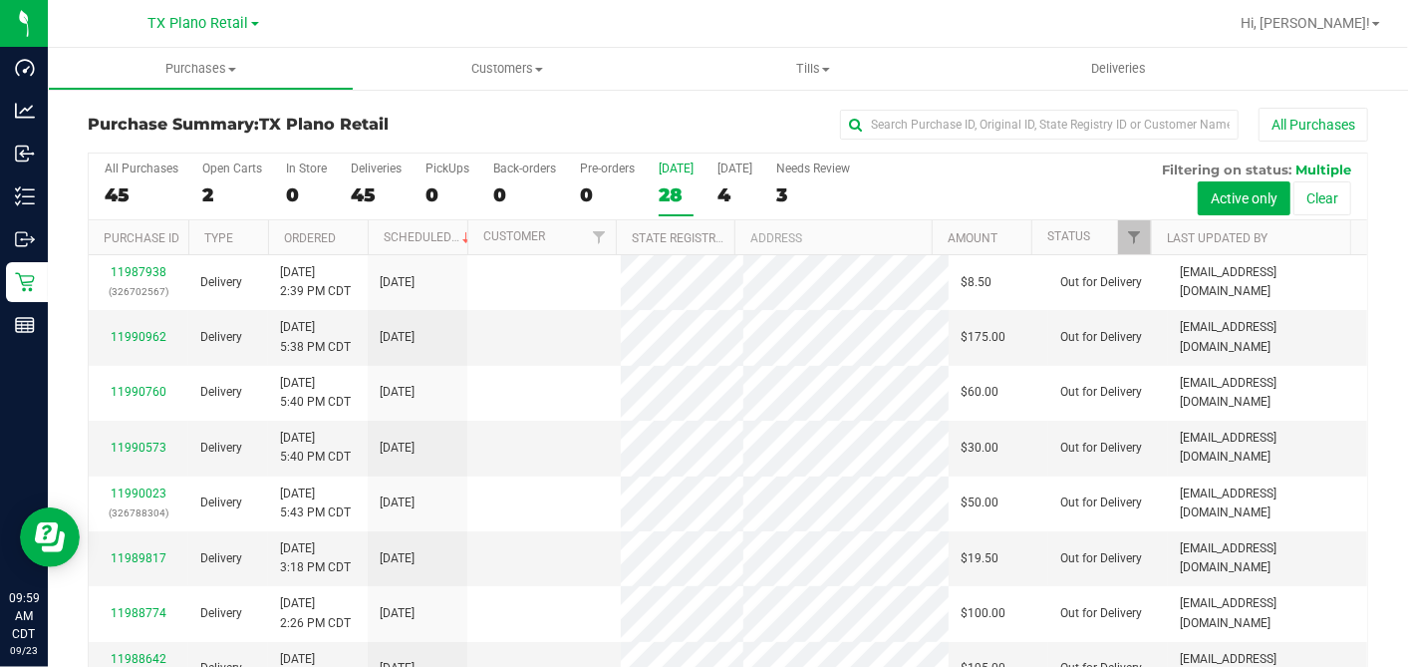
click at [678, 192] on div "28" at bounding box center [676, 194] width 35 height 23
click at [0, 0] on input "[DATE] 28" at bounding box center [0, 0] width 0 height 0
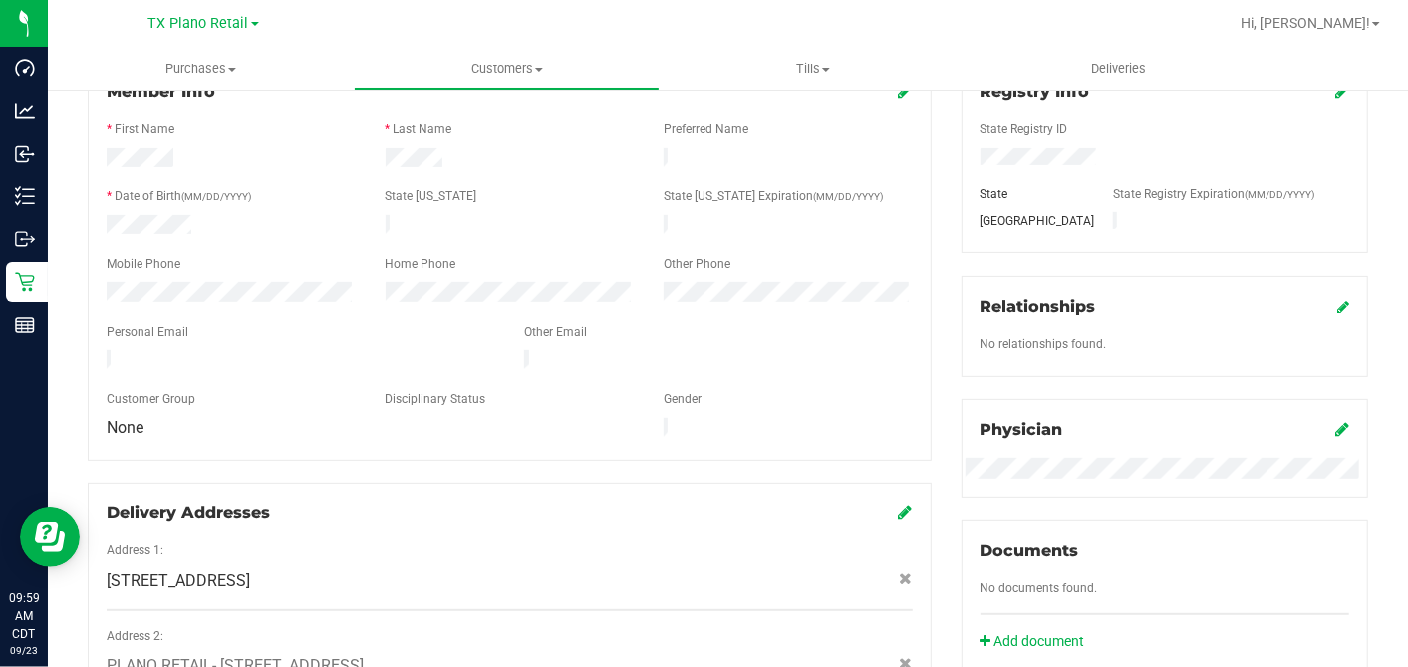
scroll to position [111, 0]
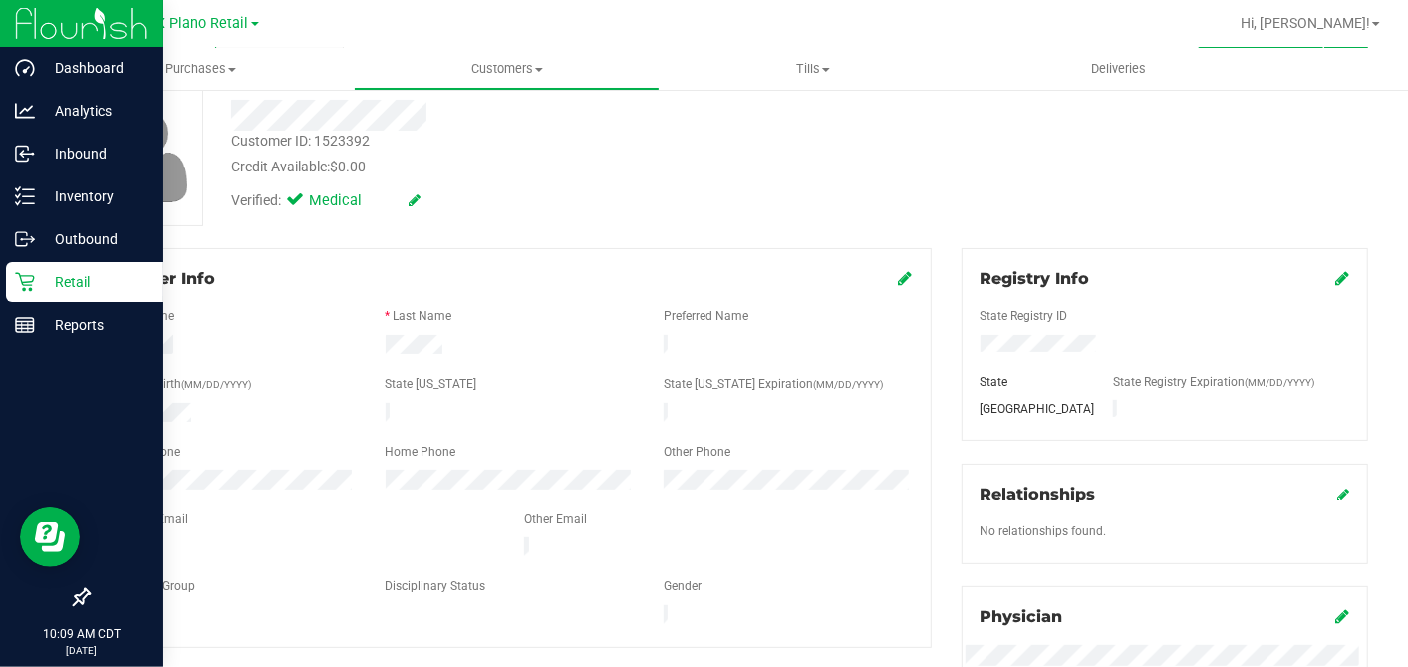
click at [29, 283] on icon at bounding box center [25, 282] width 20 height 20
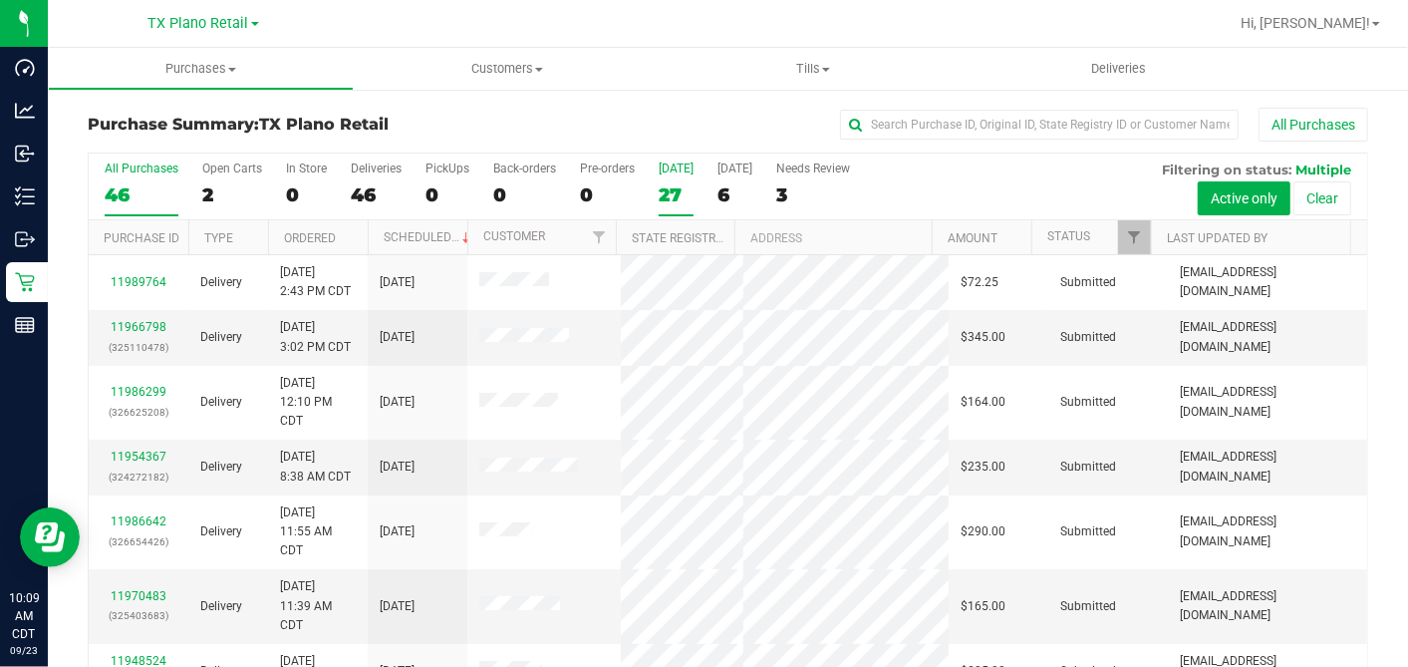
click at [678, 193] on div "27" at bounding box center [676, 194] width 35 height 23
click at [0, 0] on input "[DATE] 27" at bounding box center [0, 0] width 0 height 0
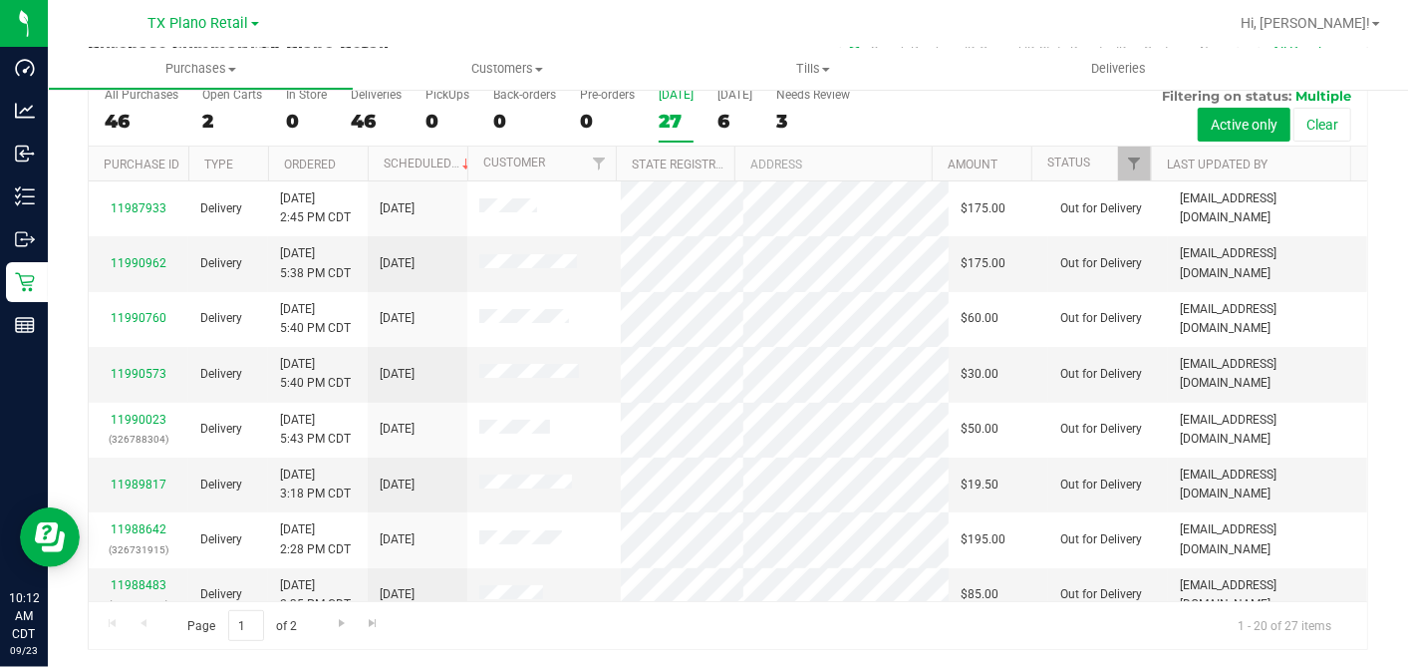
click at [672, 110] on div "27" at bounding box center [676, 121] width 35 height 23
click at [0, 0] on input "Today 27" at bounding box center [0, 0] width 0 height 0
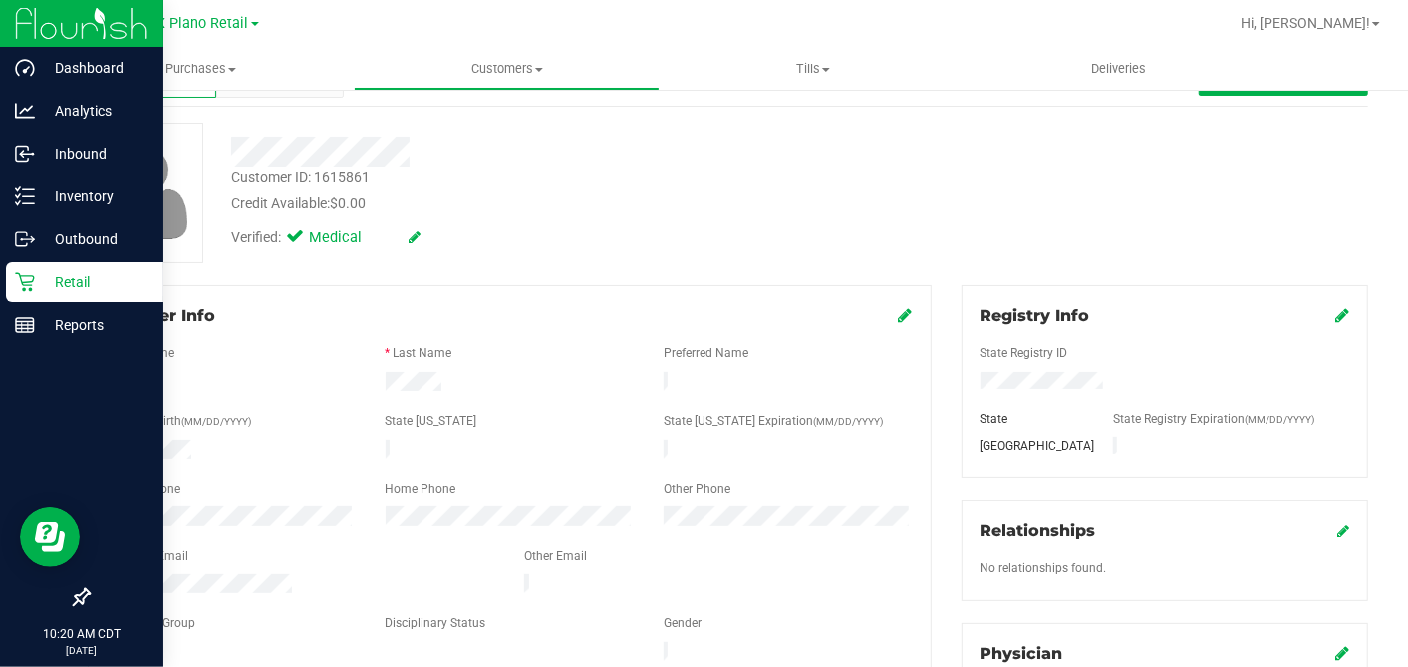
click at [39, 281] on p "Retail" at bounding box center [95, 282] width 120 height 24
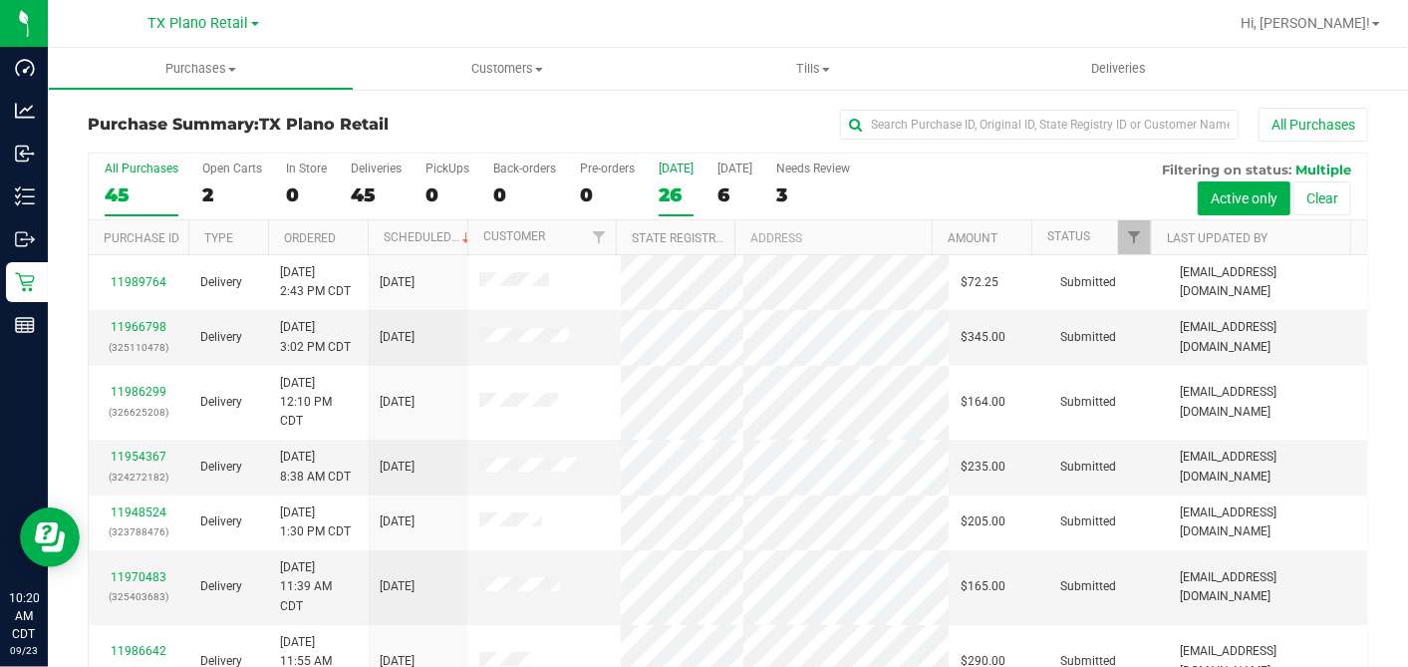
click at [672, 193] on div "26" at bounding box center [676, 194] width 35 height 23
click at [0, 0] on input "Today 26" at bounding box center [0, 0] width 0 height 0
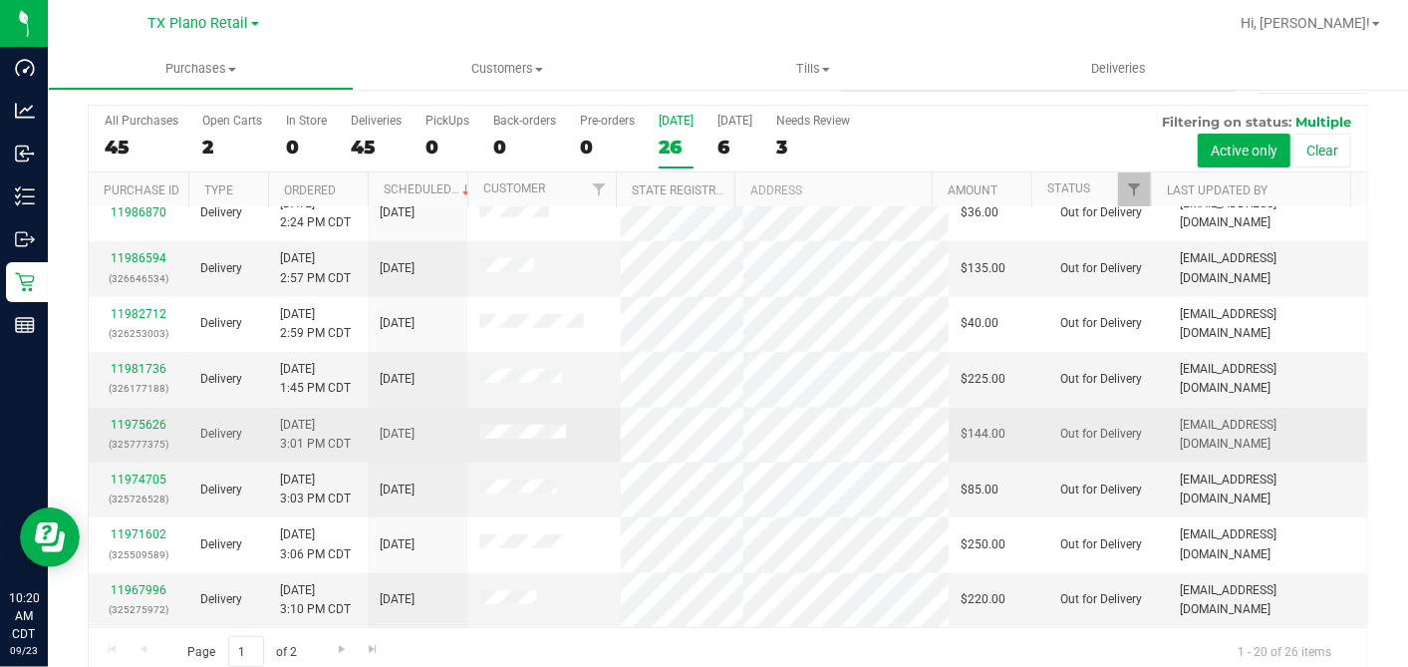
scroll to position [74, 0]
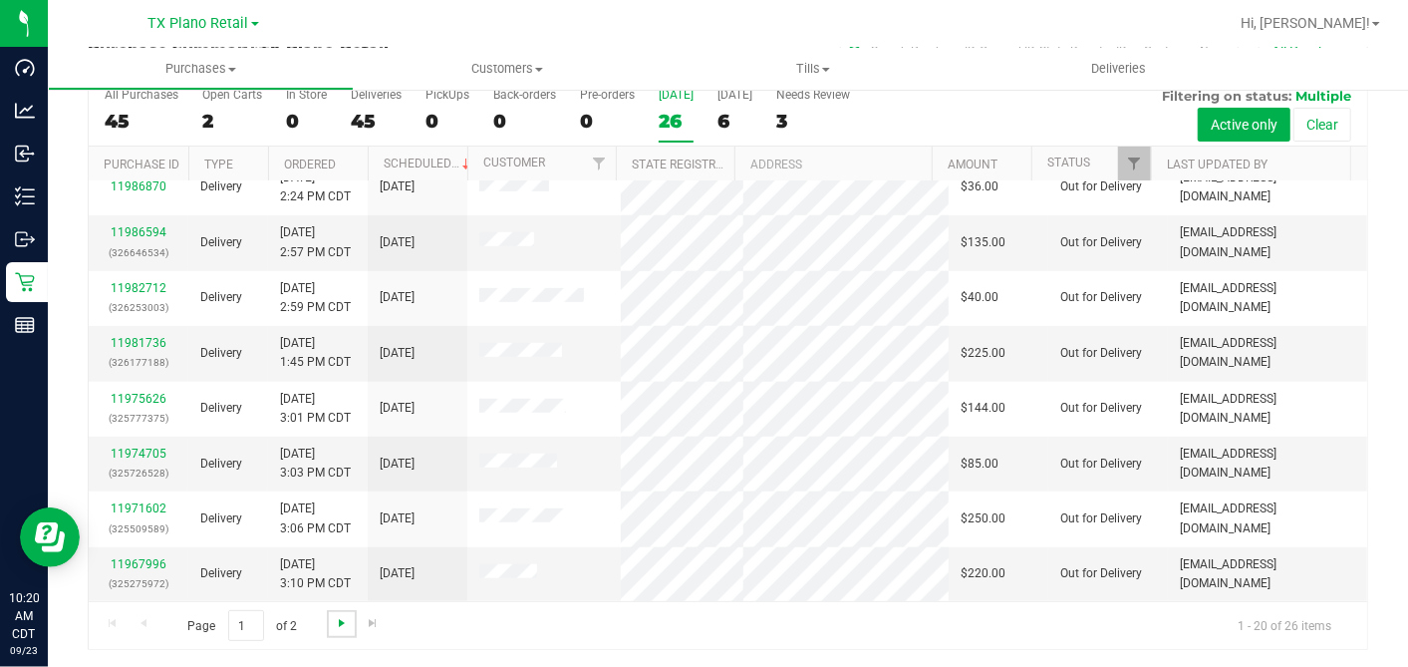
click at [340, 621] on span "Go to the next page" at bounding box center [342, 623] width 16 height 16
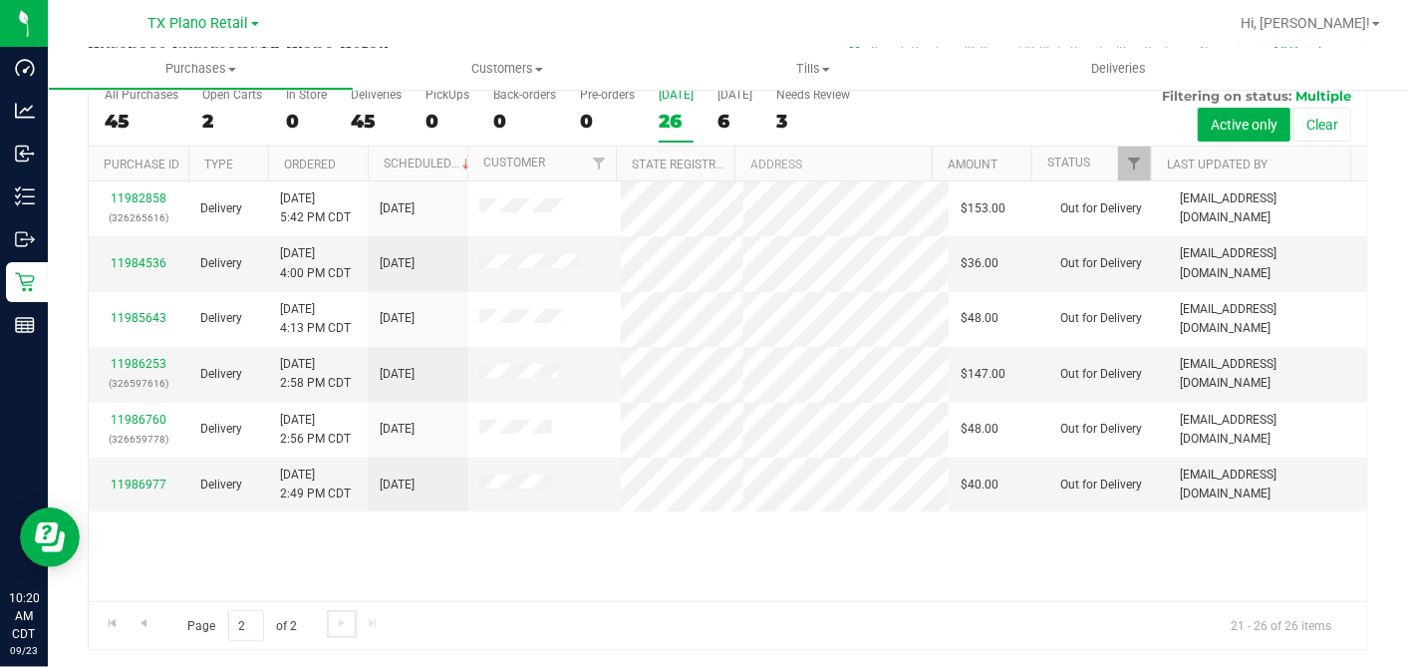
scroll to position [0, 0]
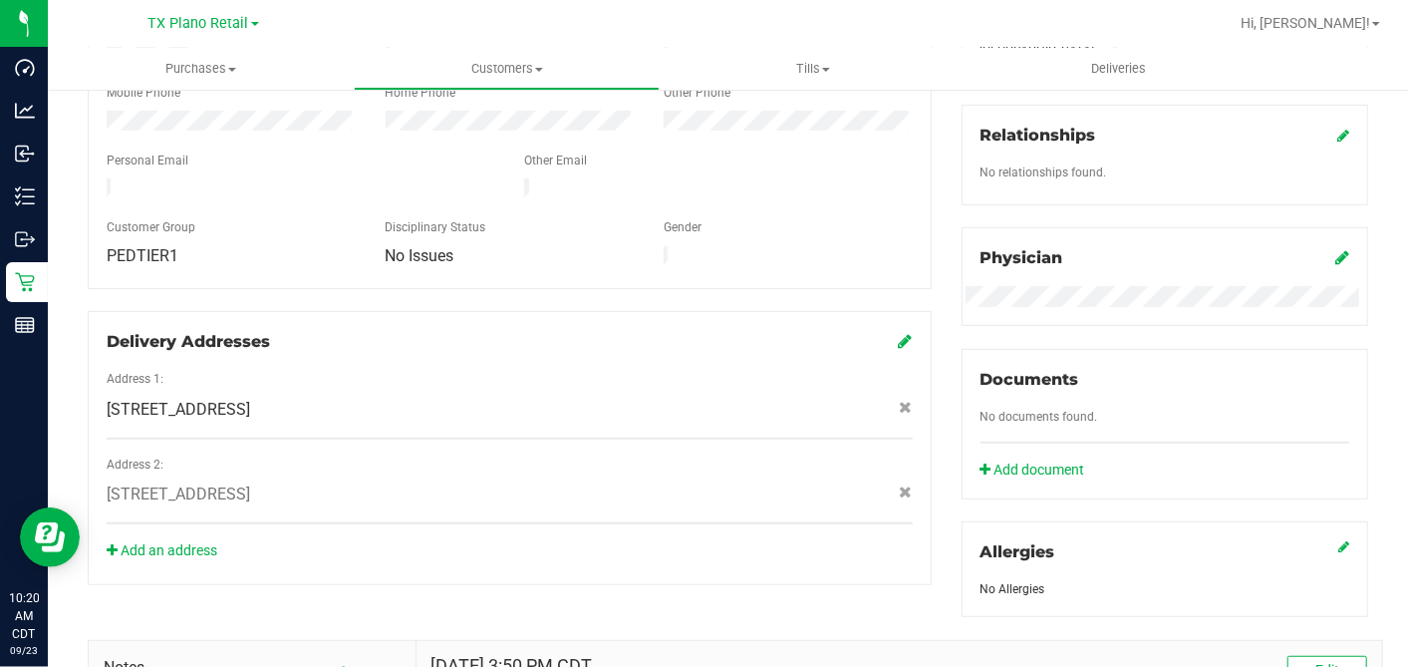
scroll to position [770, 0]
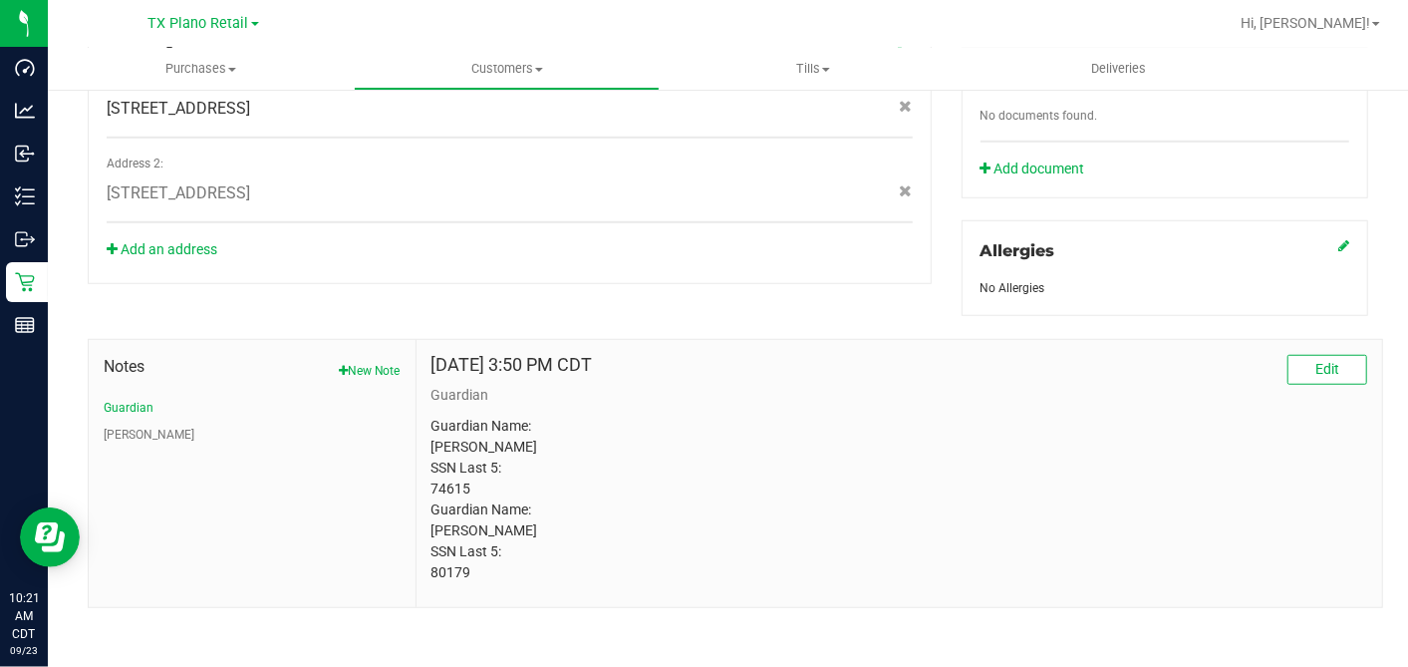
click at [654, 282] on div "Member Info * First Name * Last Name Preferred Name * Date of Birth (MM/DD/YYYY…" at bounding box center [728, 98] width 1311 height 1020
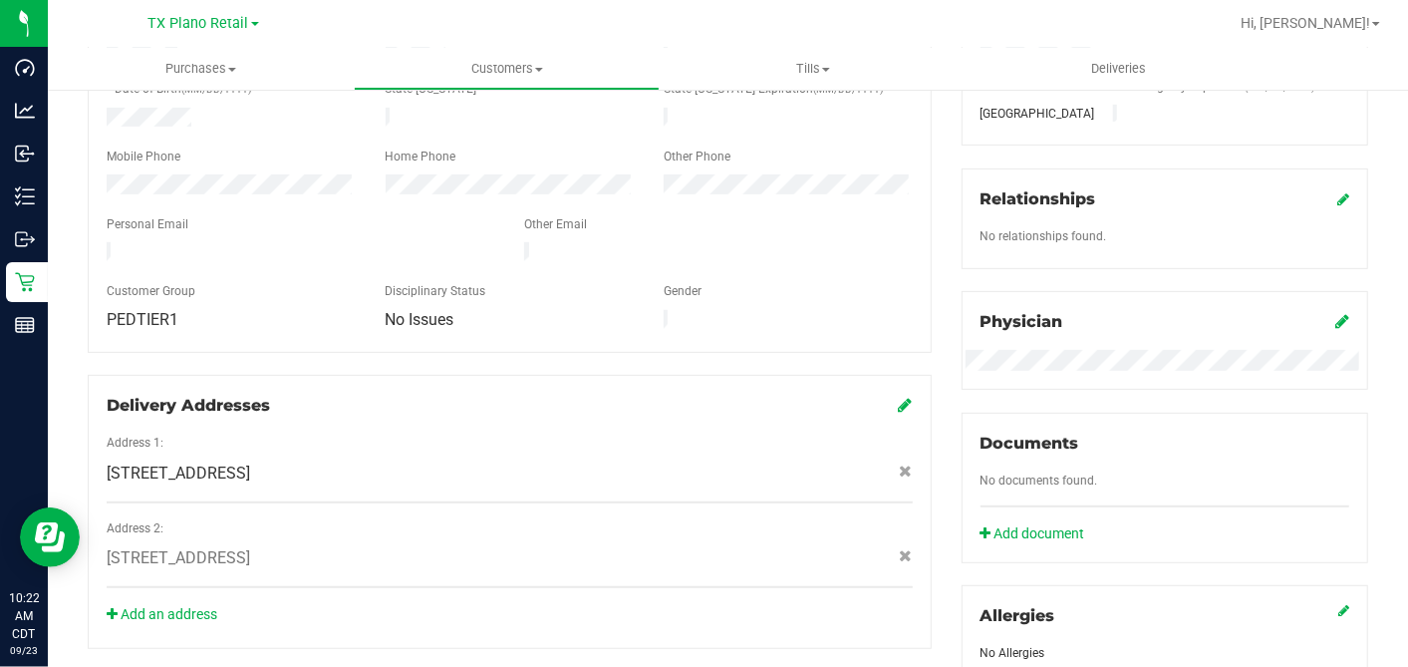
scroll to position [327, 0]
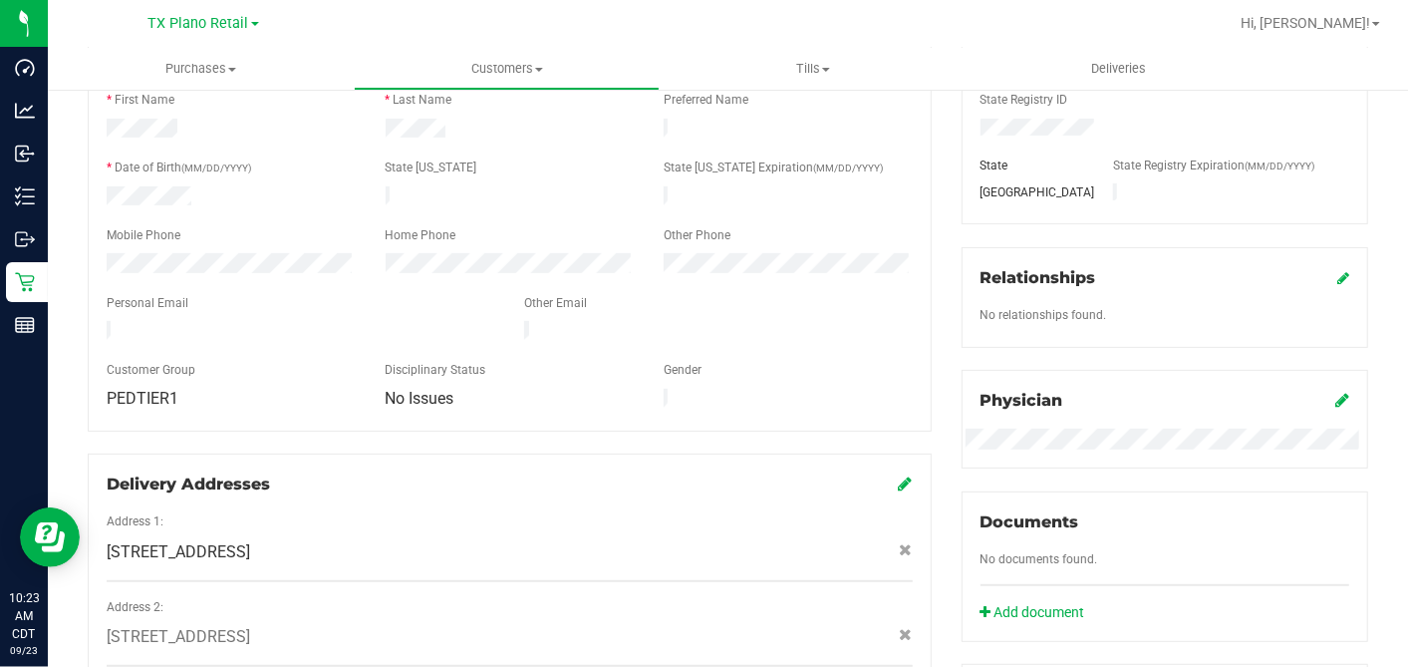
click at [824, 345] on div at bounding box center [510, 353] width 806 height 16
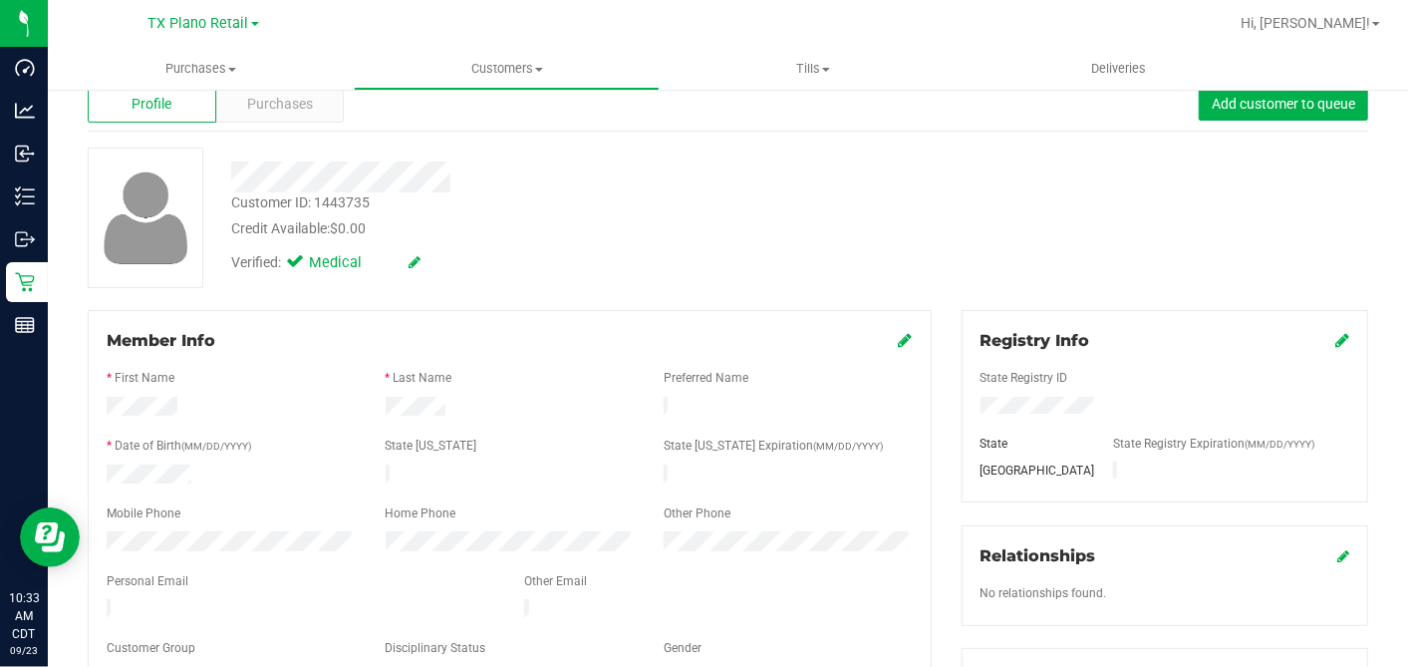
scroll to position [0, 0]
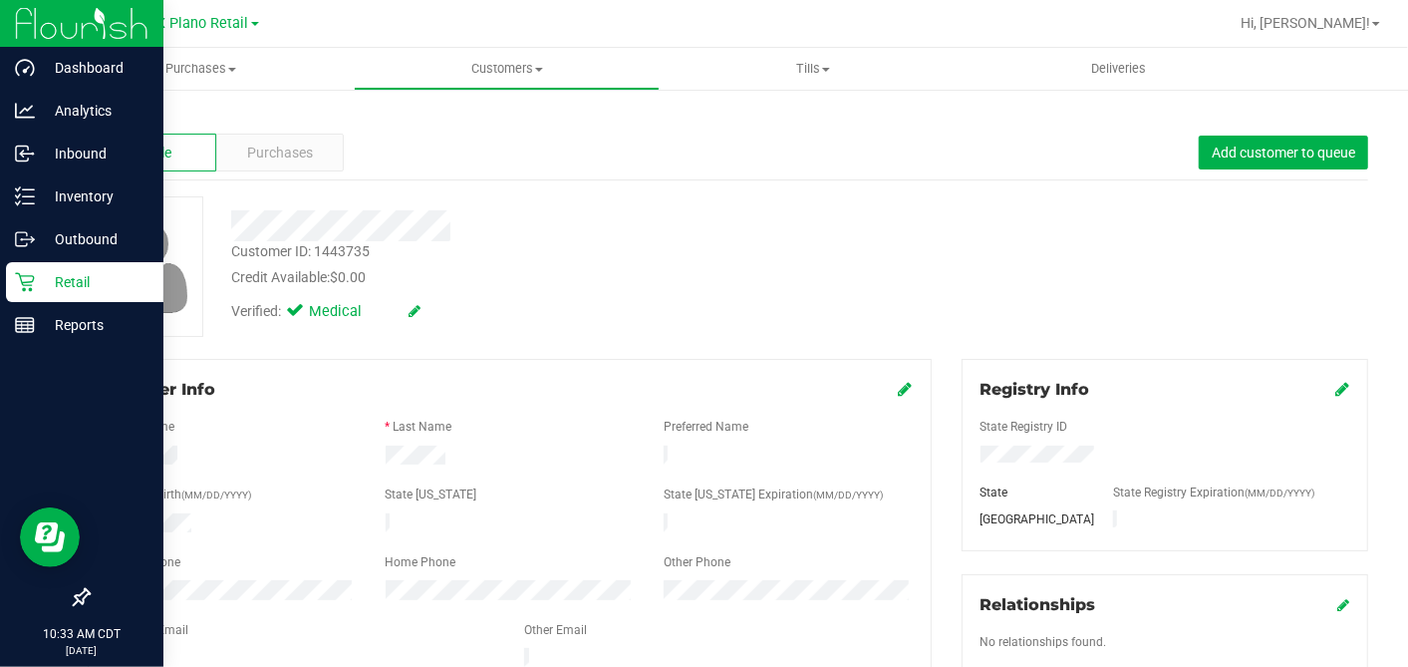
click at [35, 283] on p "Retail" at bounding box center [95, 282] width 120 height 24
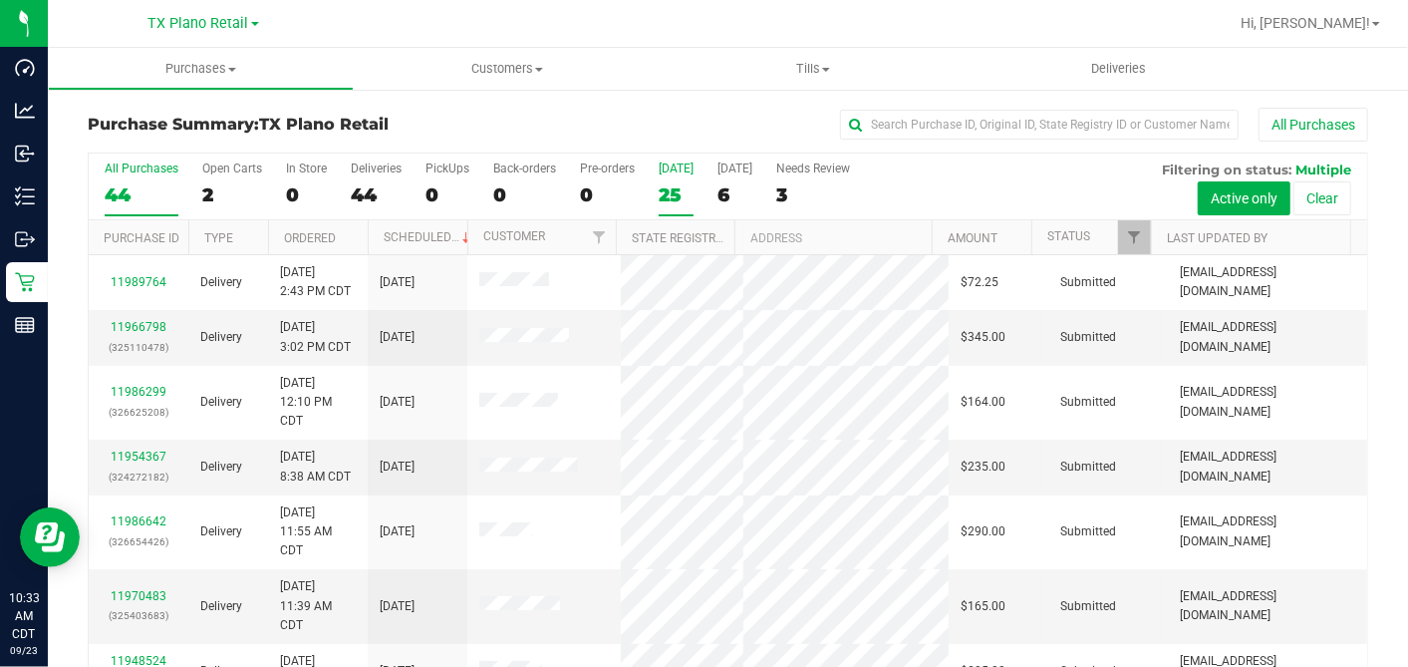
click at [670, 192] on div "25" at bounding box center [676, 194] width 35 height 23
click at [0, 0] on input "Today 25" at bounding box center [0, 0] width 0 height 0
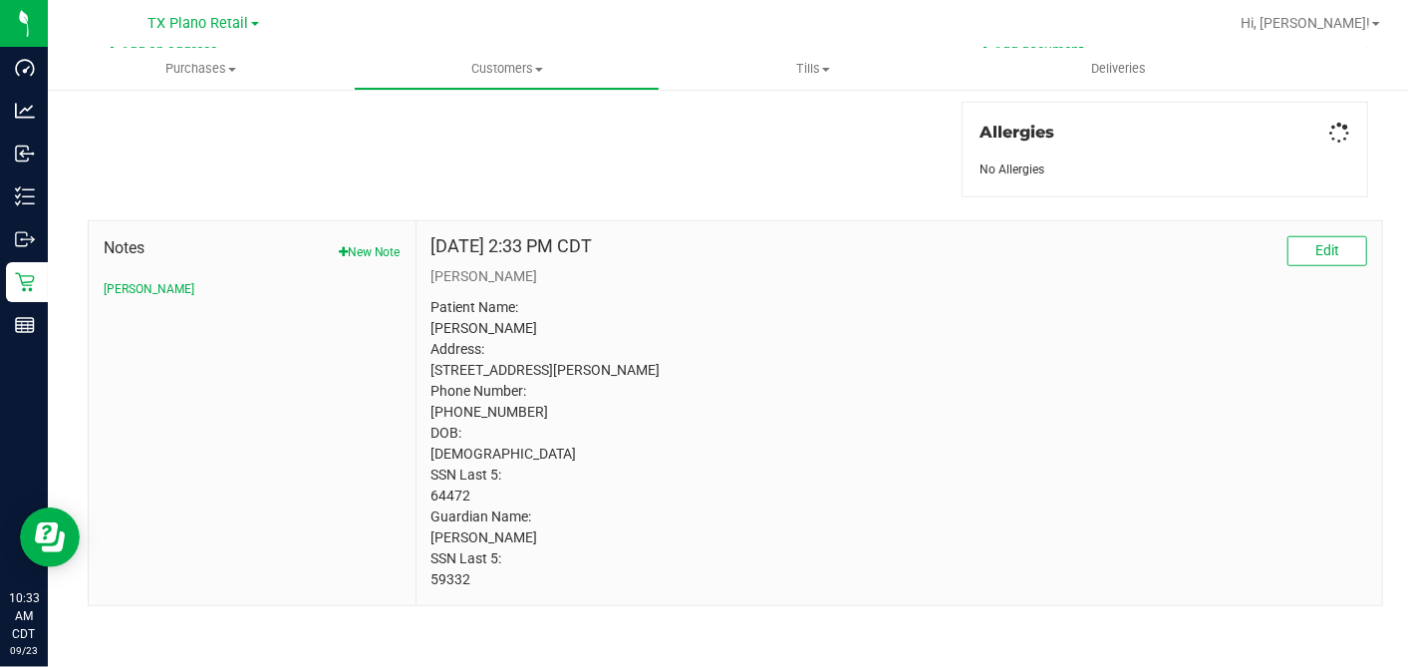
scroll to position [888, 0]
click at [653, 393] on p "Patient Name: Naomi Grace Lockwood Address: 8721 Fredrick Dr. Frisco, TX, 75033…" at bounding box center [900, 444] width 936 height 293
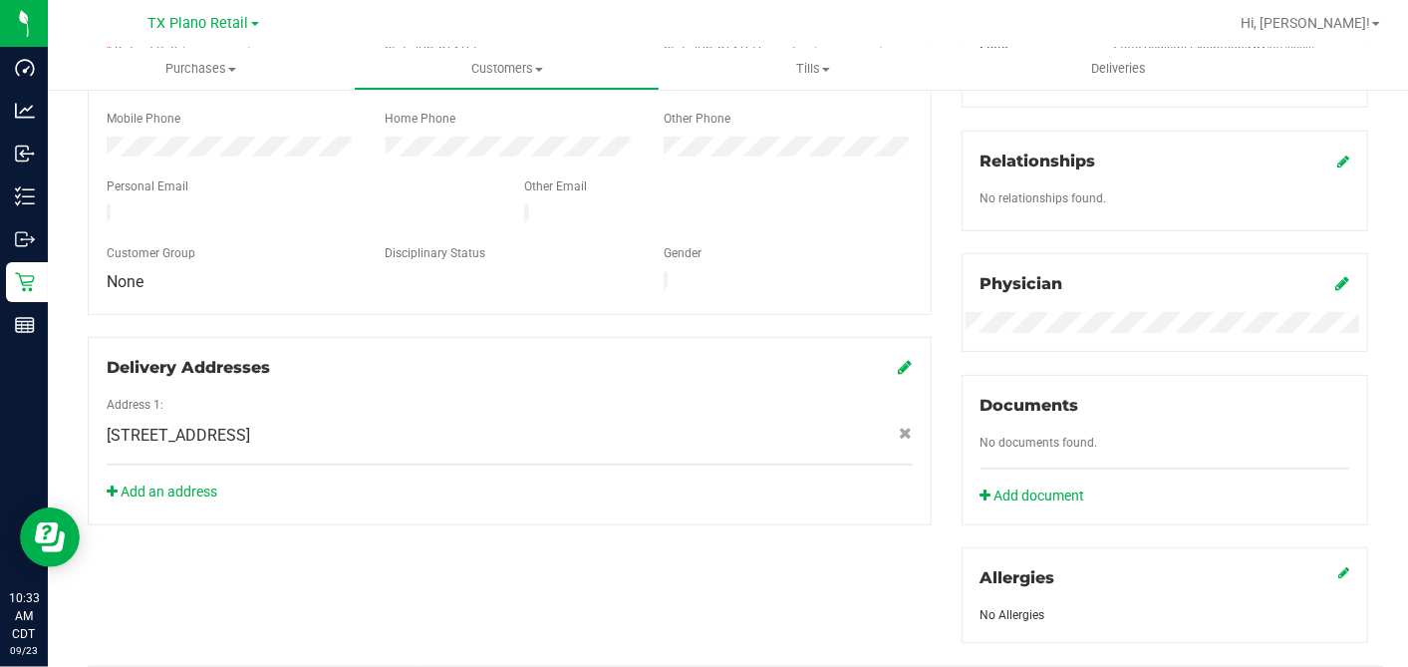
scroll to position [334, 0]
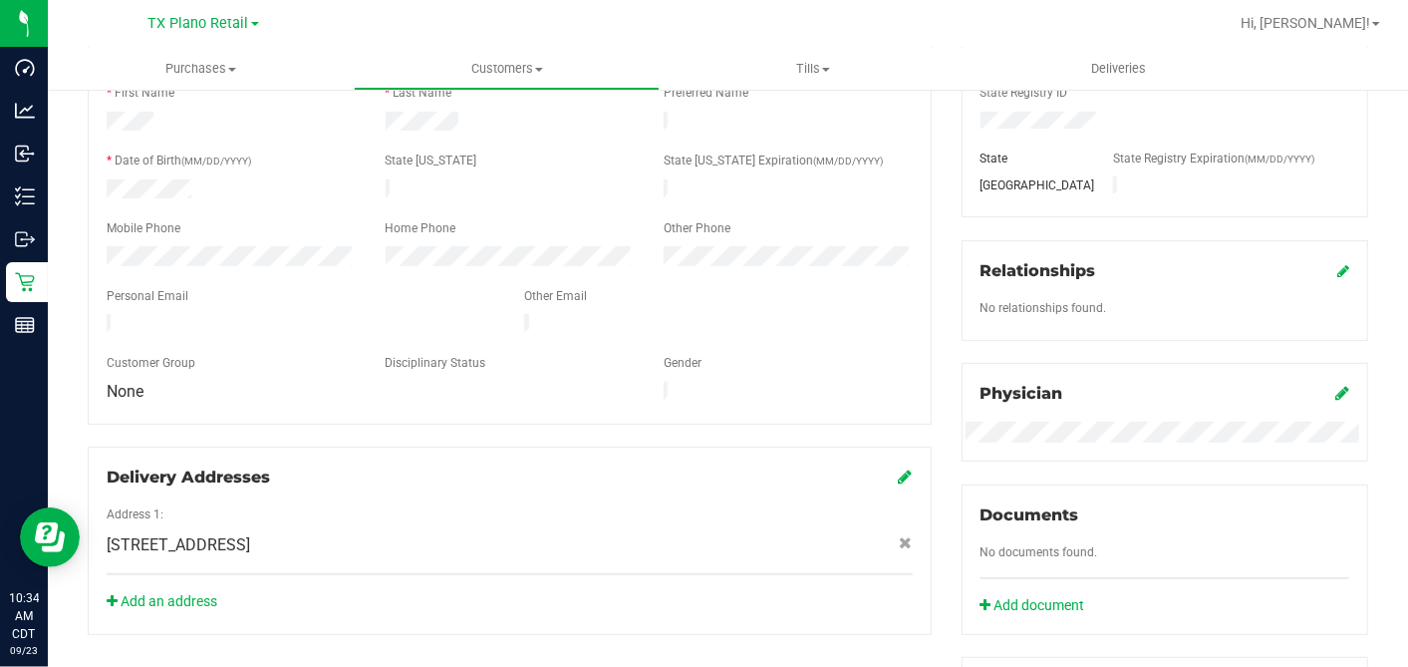
drag, startPoint x: 698, startPoint y: 306, endPoint x: 716, endPoint y: 306, distance: 17.9
click at [698, 314] on div at bounding box center [718, 326] width 418 height 24
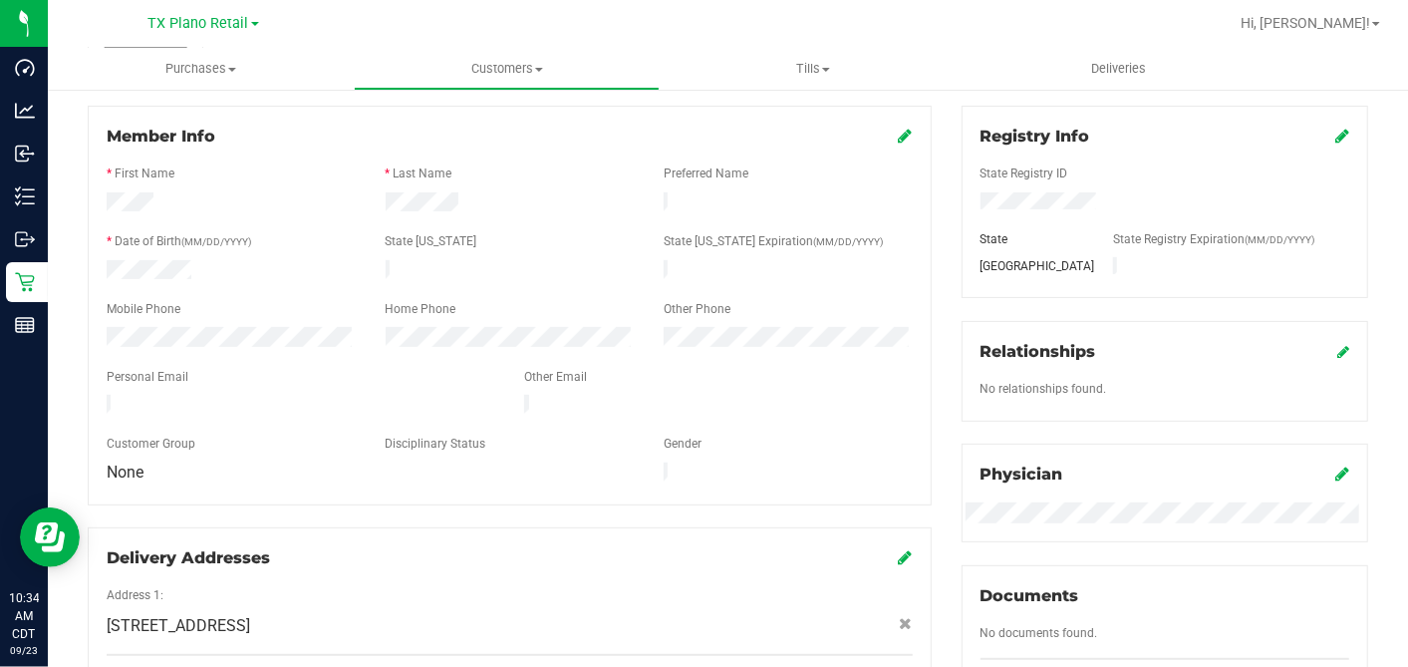
scroll to position [113, 0]
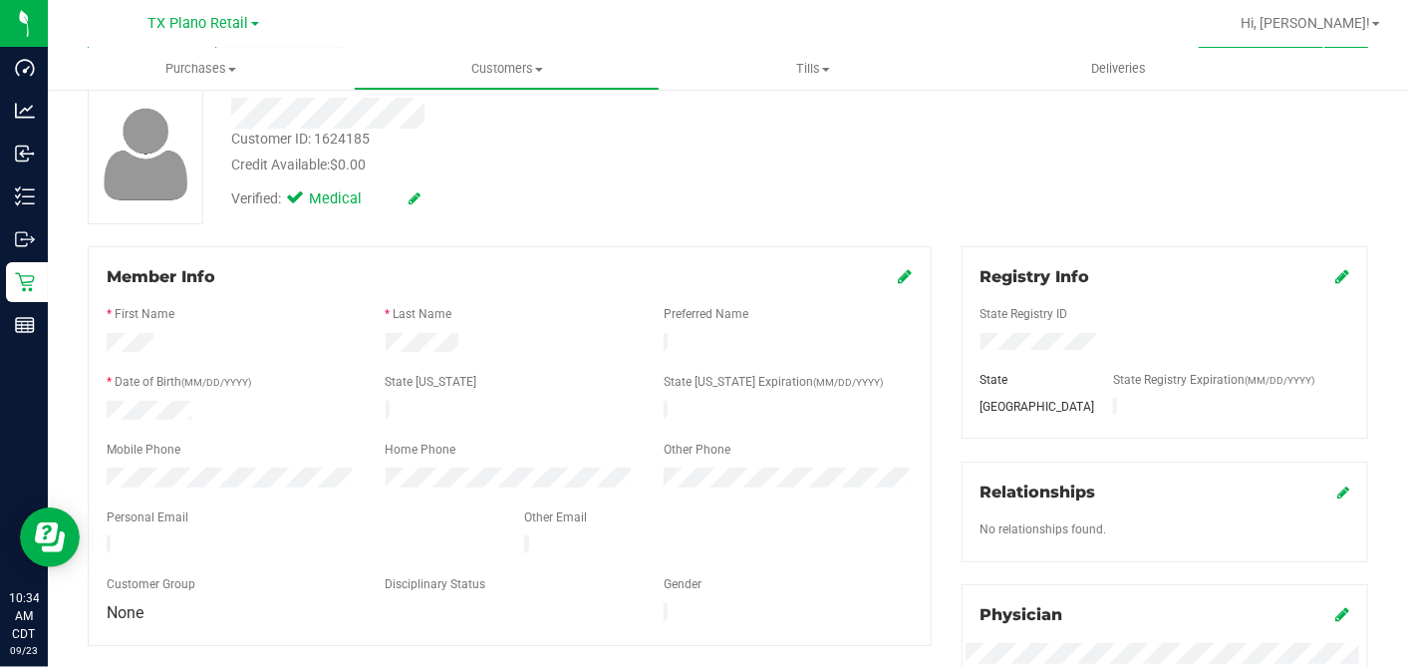
click at [879, 210] on div "Customer ID: 1624185 Credit Available: $0.00 Verified: Medical" at bounding box center [728, 154] width 1311 height 141
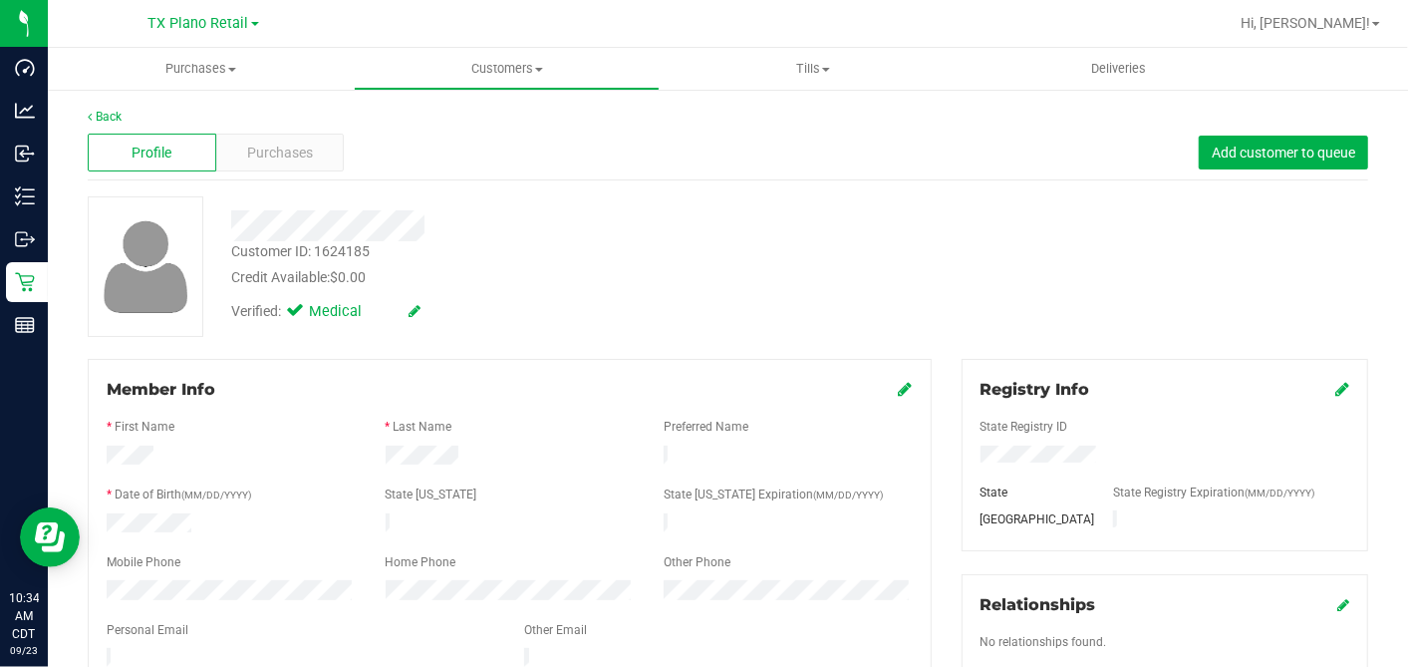
click at [899, 389] on icon at bounding box center [906, 389] width 14 height 16
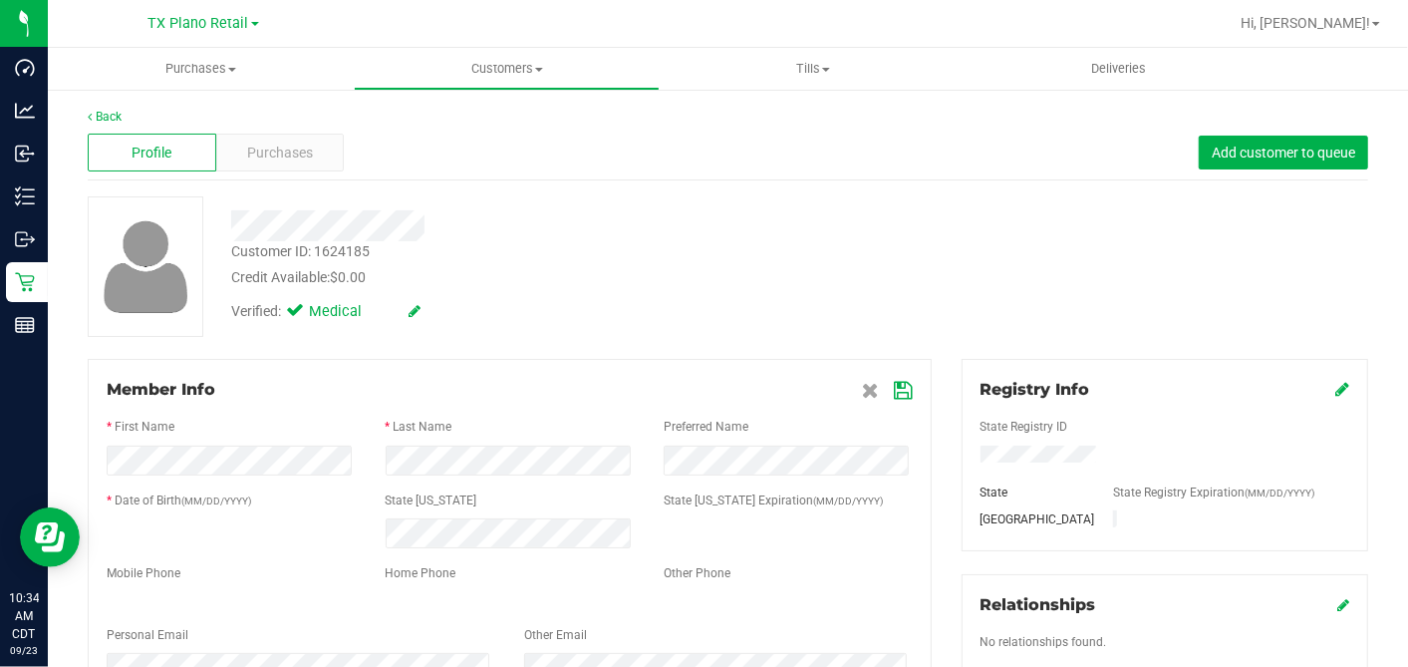
click at [916, 246] on div "Customer ID: 1624185 Credit Available: $0.00 Verified: Medical" at bounding box center [728, 266] width 1311 height 141
click at [899, 236] on div "Customer ID: 1624185 Credit Available: $0.00 Verified: Medical" at bounding box center [728, 266] width 1311 height 141
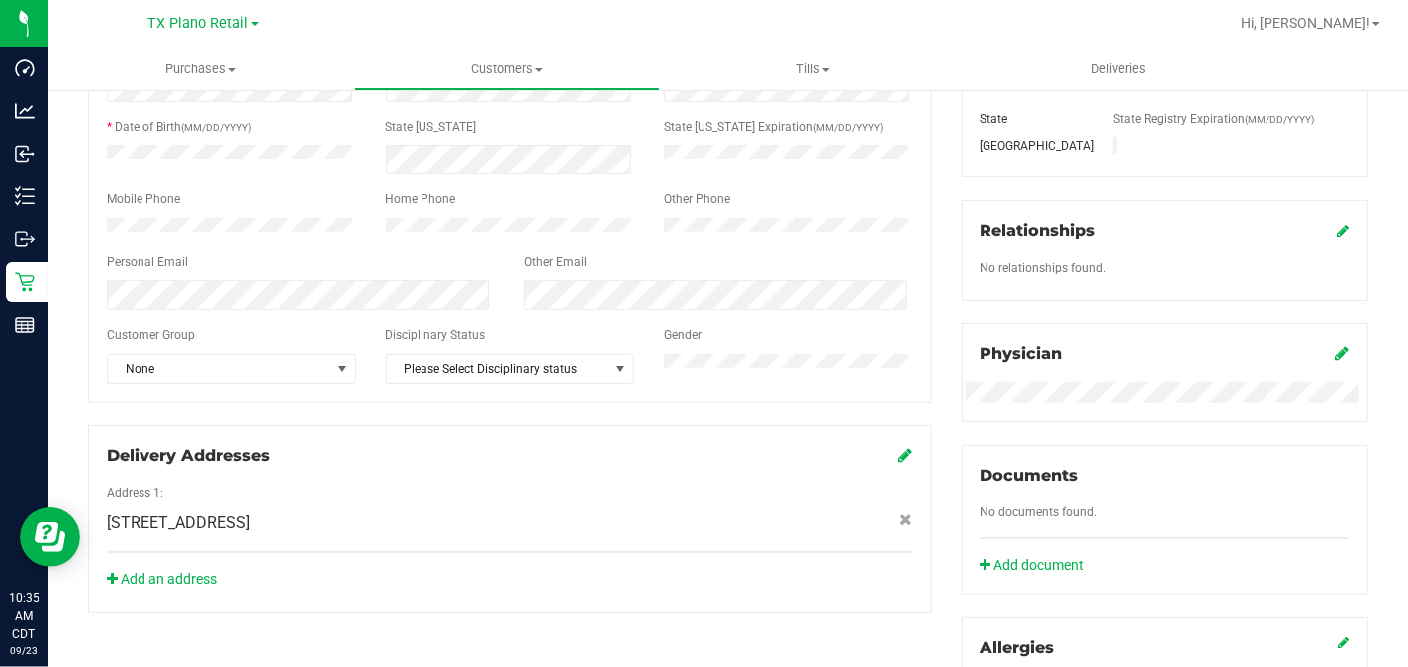
scroll to position [221, 0]
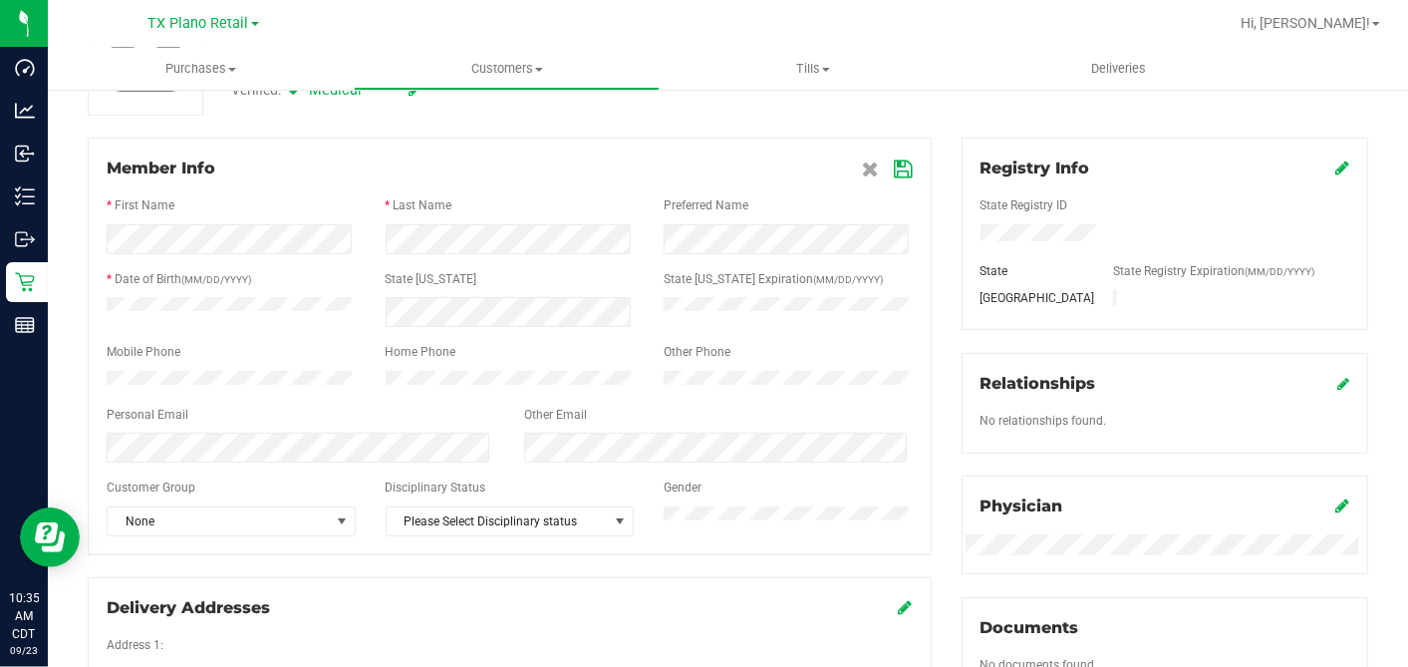
click at [947, 327] on div "Registry Info State Registry ID State State Registry Expiration (MM/DD/YYYY) TX…" at bounding box center [1165, 502] width 437 height 728
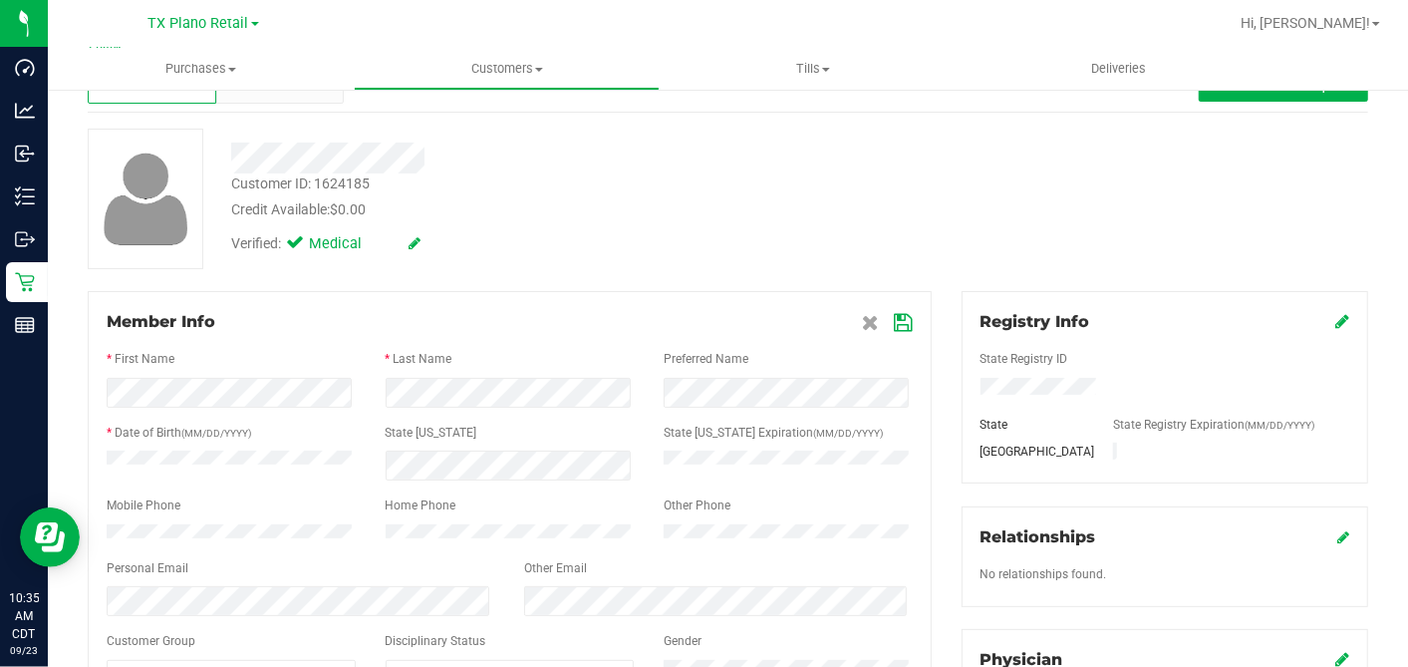
scroll to position [0, 0]
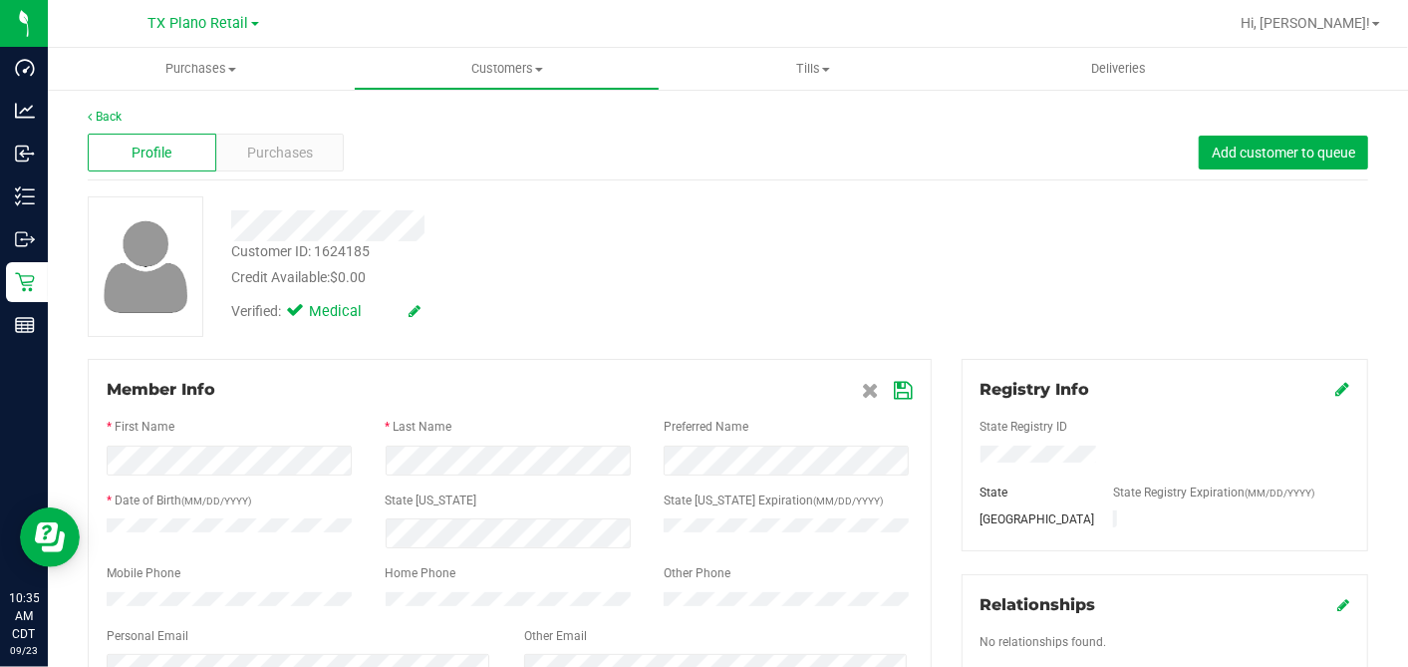
click at [907, 303] on div "Customer ID: 1624185 Credit Available: $0.00 Verified: Medical" at bounding box center [728, 266] width 1311 height 141
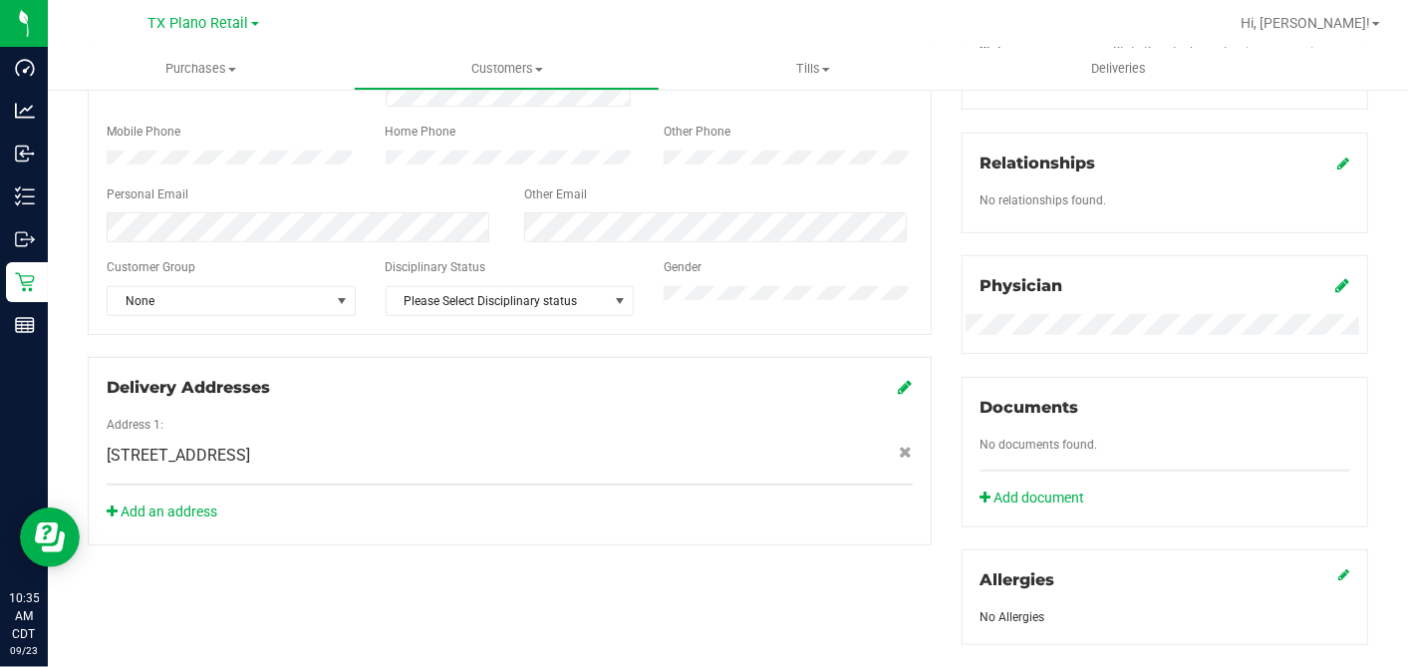
scroll to position [442, 0]
click at [209, 308] on span "None" at bounding box center [219, 300] width 222 height 28
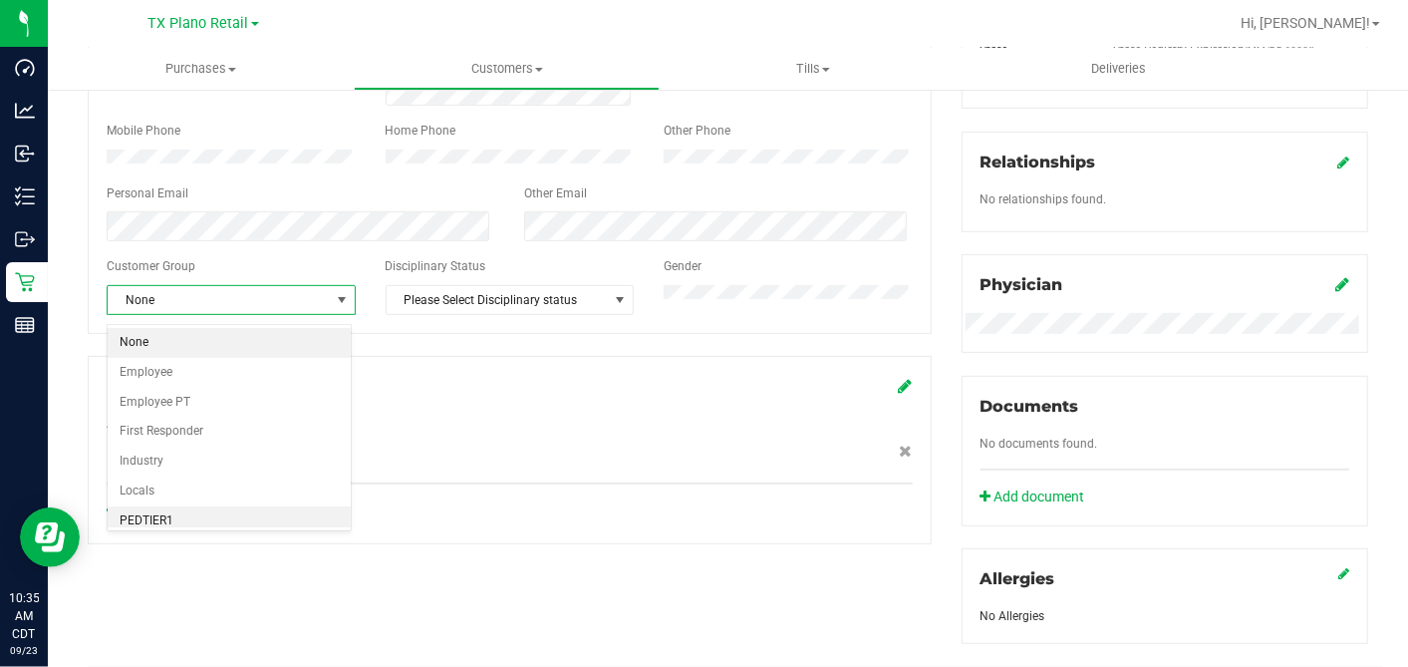
drag, startPoint x: 201, startPoint y: 508, endPoint x: 218, endPoint y: 509, distance: 17.0
click at [201, 509] on li "PEDTIER1" at bounding box center [229, 521] width 243 height 30
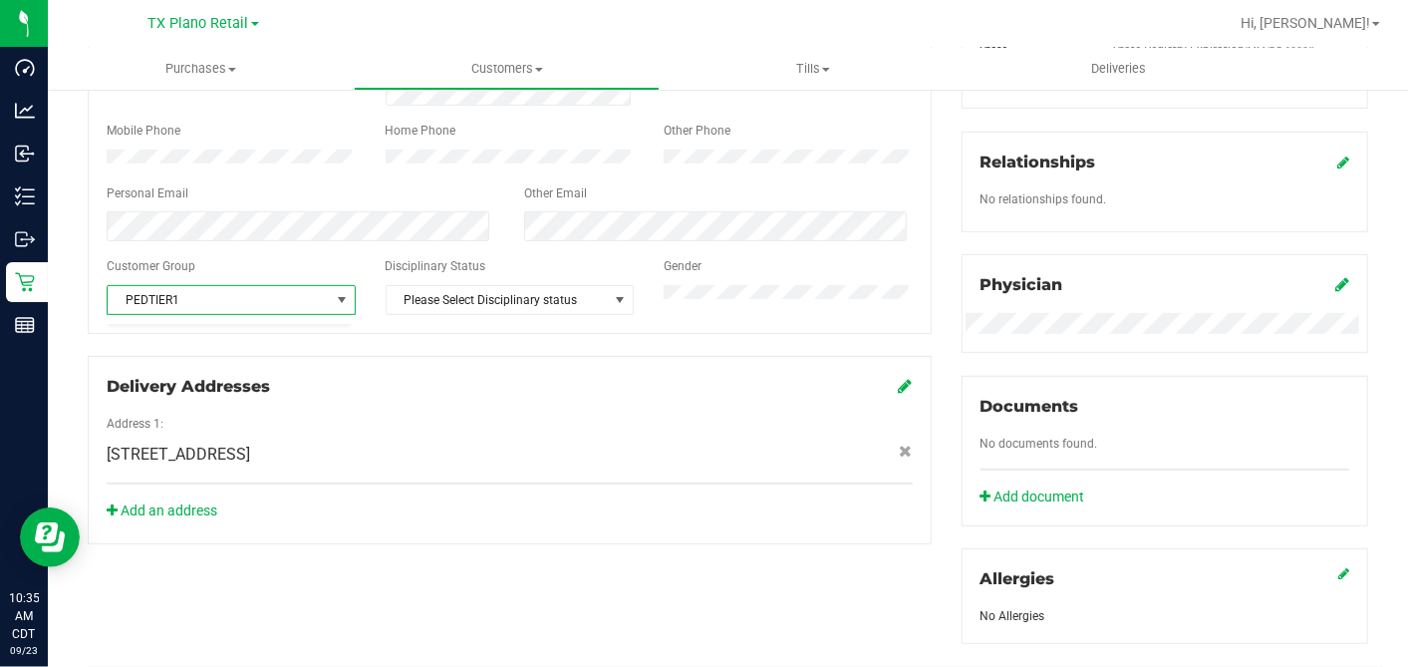
scroll to position [0, 0]
click at [503, 415] on div at bounding box center [510, 407] width 806 height 16
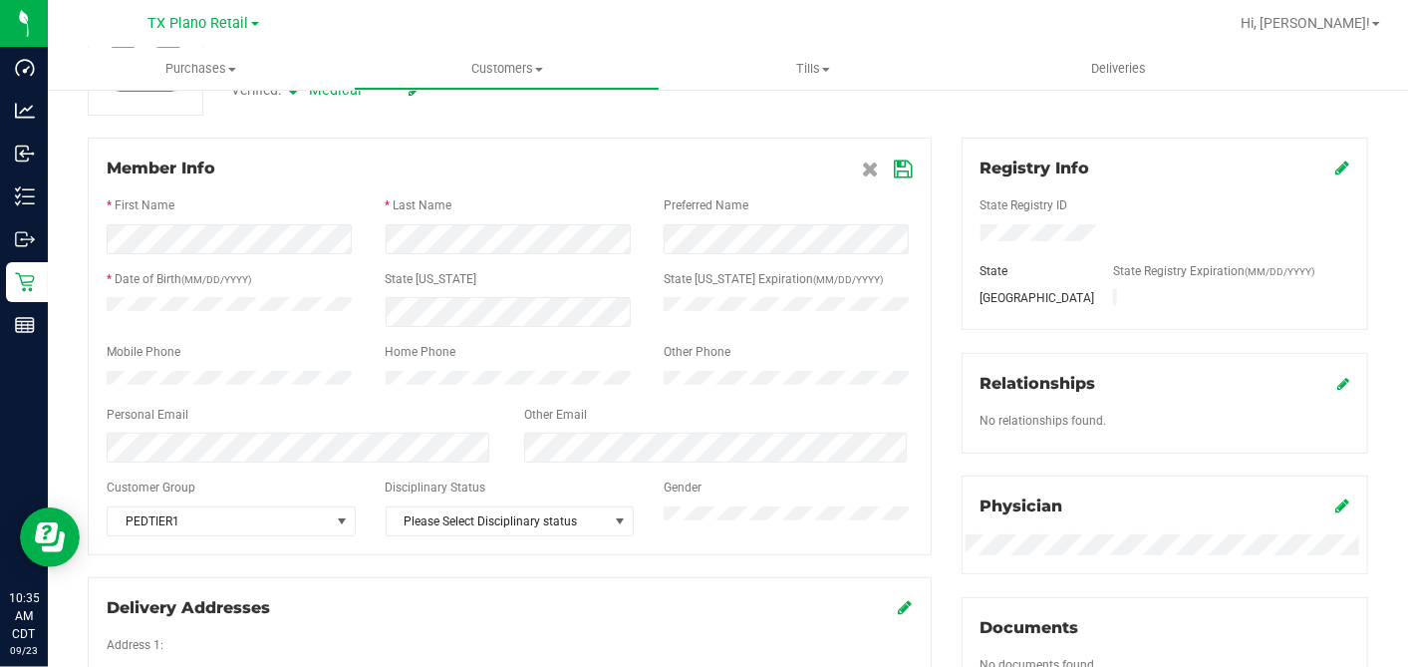
click at [891, 134] on div "Back Profile Purchases Add customer to queue Customer ID: 1624185 Credit Availa…" at bounding box center [728, 579] width 1281 height 1387
click at [895, 161] on icon at bounding box center [904, 169] width 18 height 16
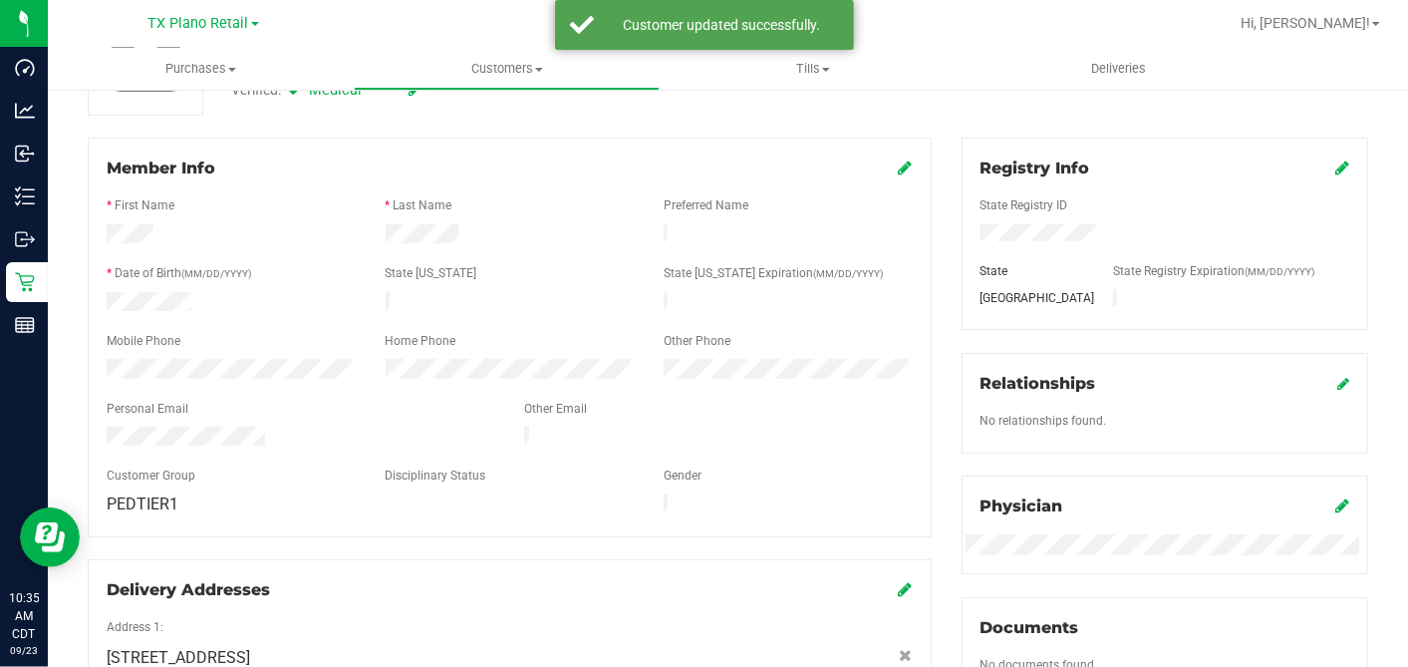
click at [947, 257] on div "Registry Info State Registry ID State State Registry Expiration (MM/DD/YYYY) TX…" at bounding box center [1165, 502] width 437 height 728
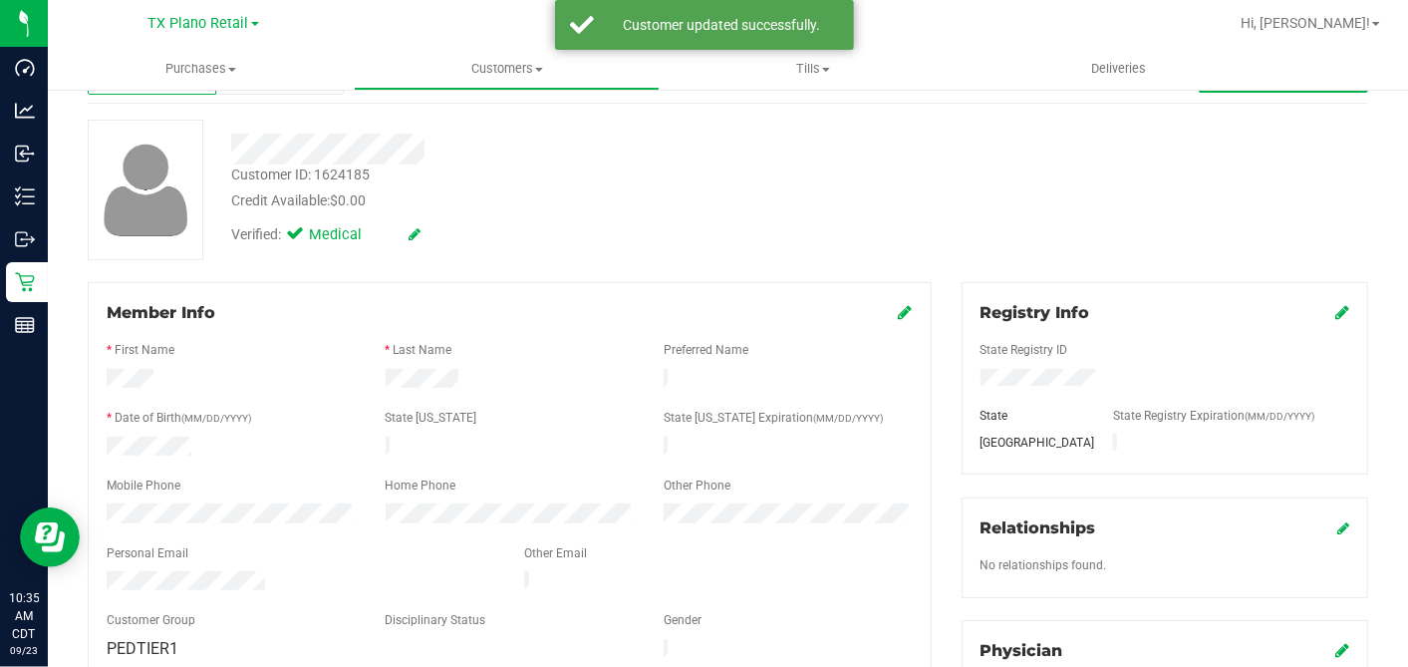
scroll to position [0, 0]
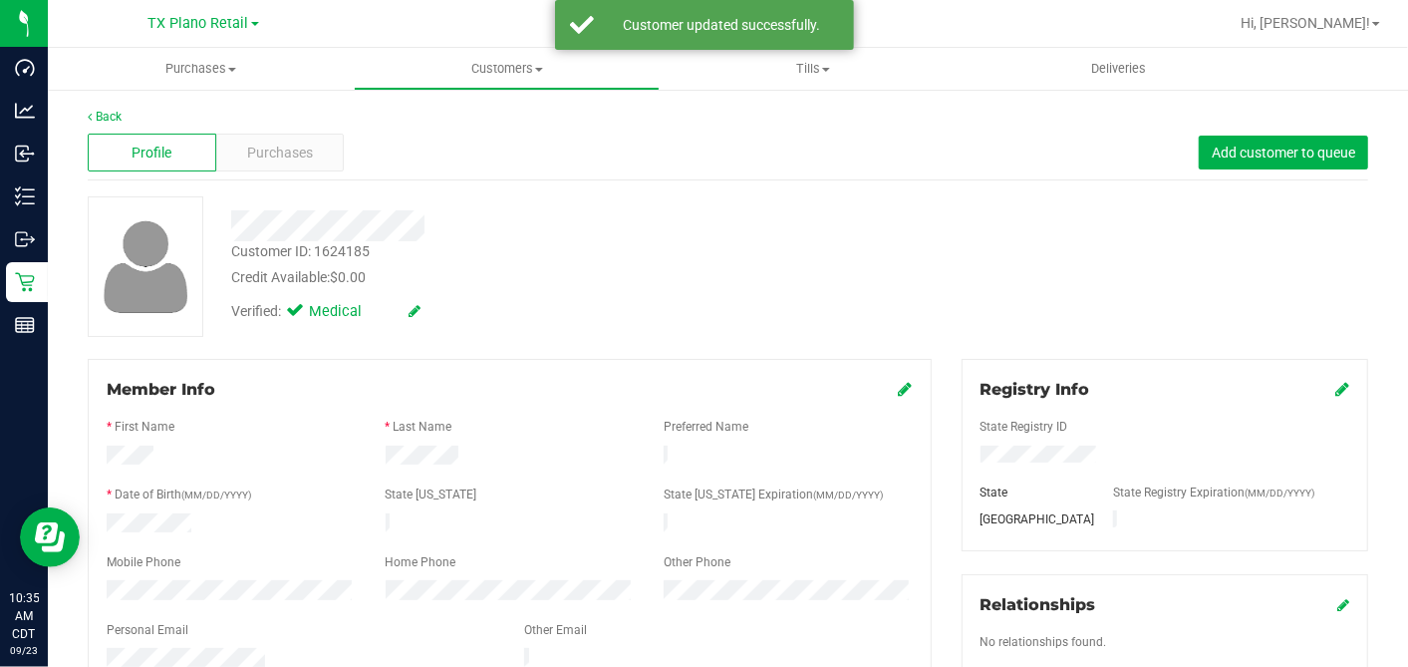
click at [729, 288] on div "Verified: Medical" at bounding box center [544, 310] width 656 height 44
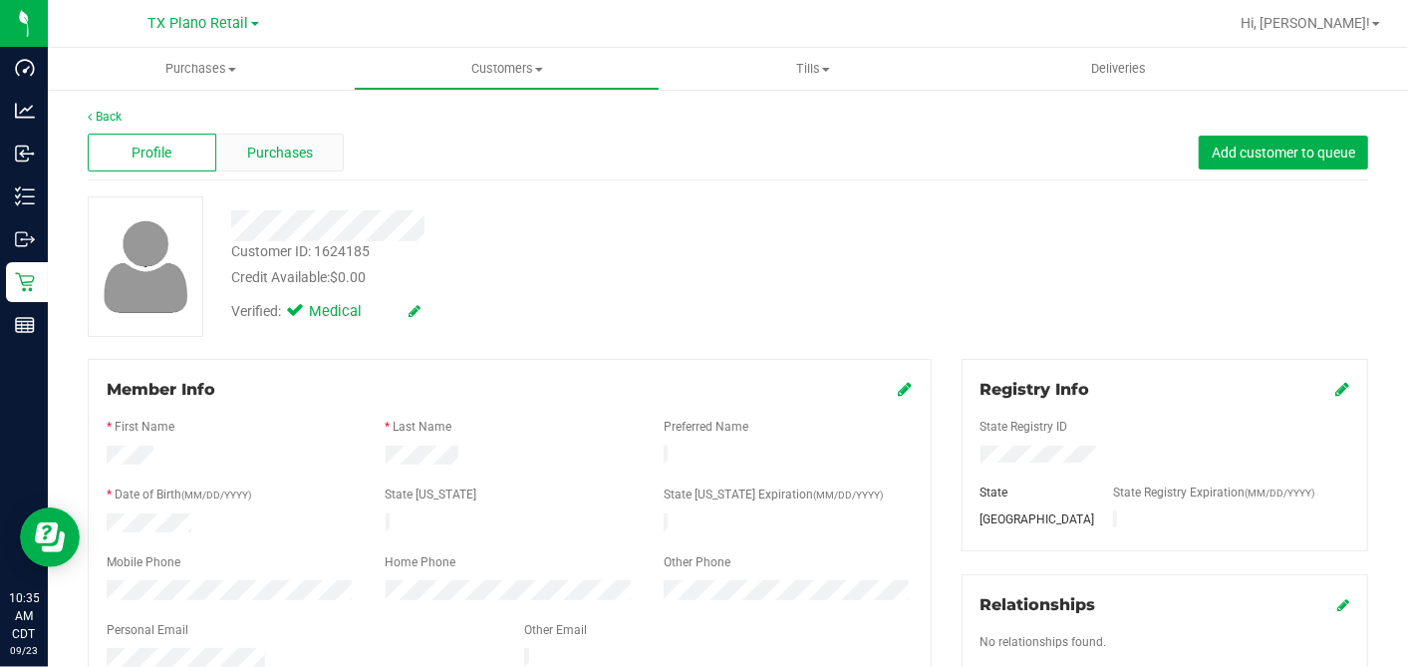
click at [314, 148] on div "Purchases" at bounding box center [280, 153] width 129 height 38
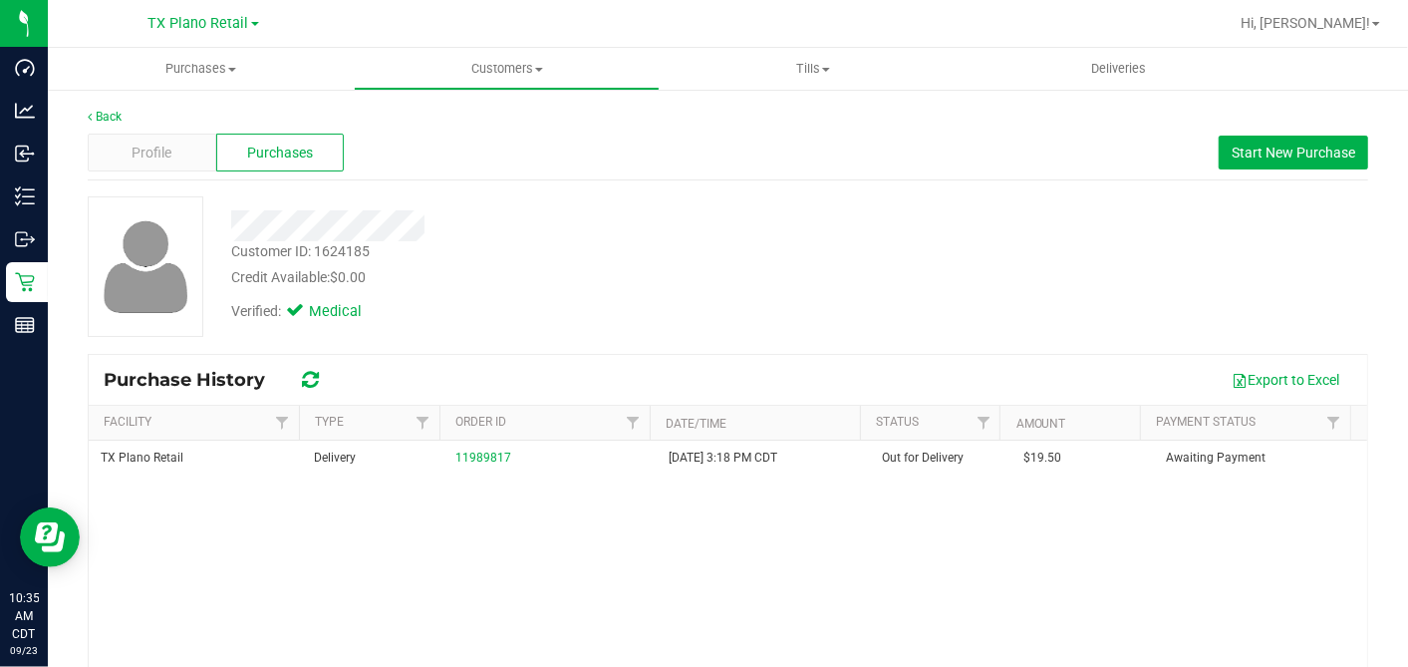
click at [897, 239] on div "Customer ID: 1624185 Credit Available: $0.00 Verified: Medical" at bounding box center [728, 266] width 1311 height 141
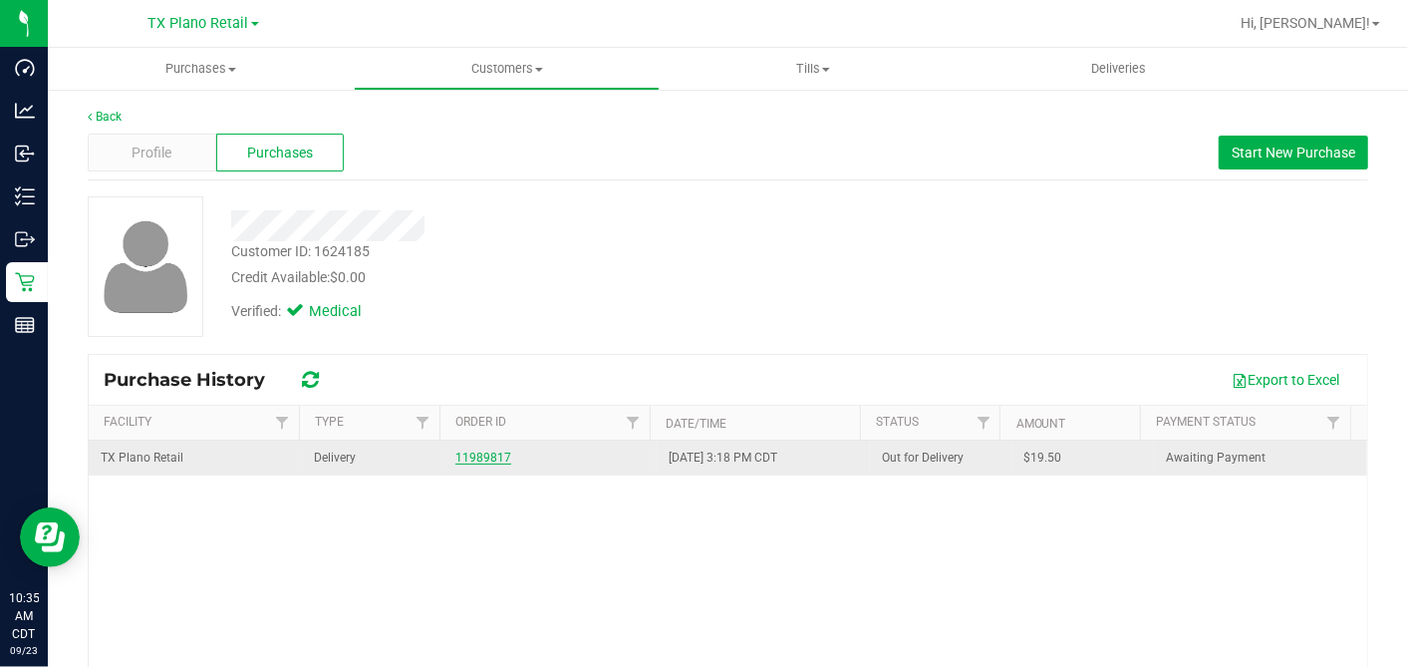
click at [468, 450] on link "11989817" at bounding box center [483, 457] width 56 height 14
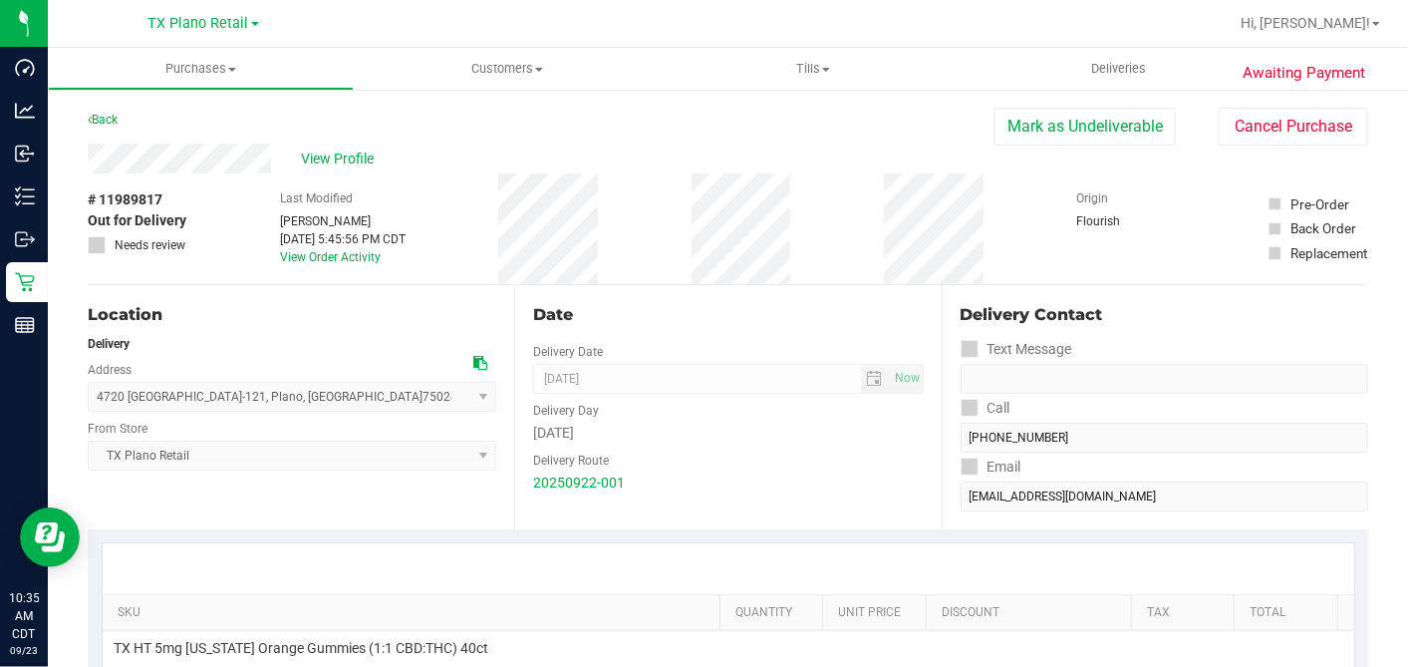
click at [682, 250] on div "# 11989817 Out for Delivery Needs review Last Modified Lindsey Sherman Sep 22, …" at bounding box center [728, 228] width 1281 height 111
click at [675, 193] on div "# 11989817 Out for Delivery Needs review Last Modified Lindsey Sherman Sep 22, …" at bounding box center [728, 228] width 1281 height 111
click at [616, 130] on div "Back Mark as Undeliverable Cancel Purchase" at bounding box center [728, 126] width 1281 height 36
click at [356, 160] on span "View Profile" at bounding box center [341, 158] width 80 height 21
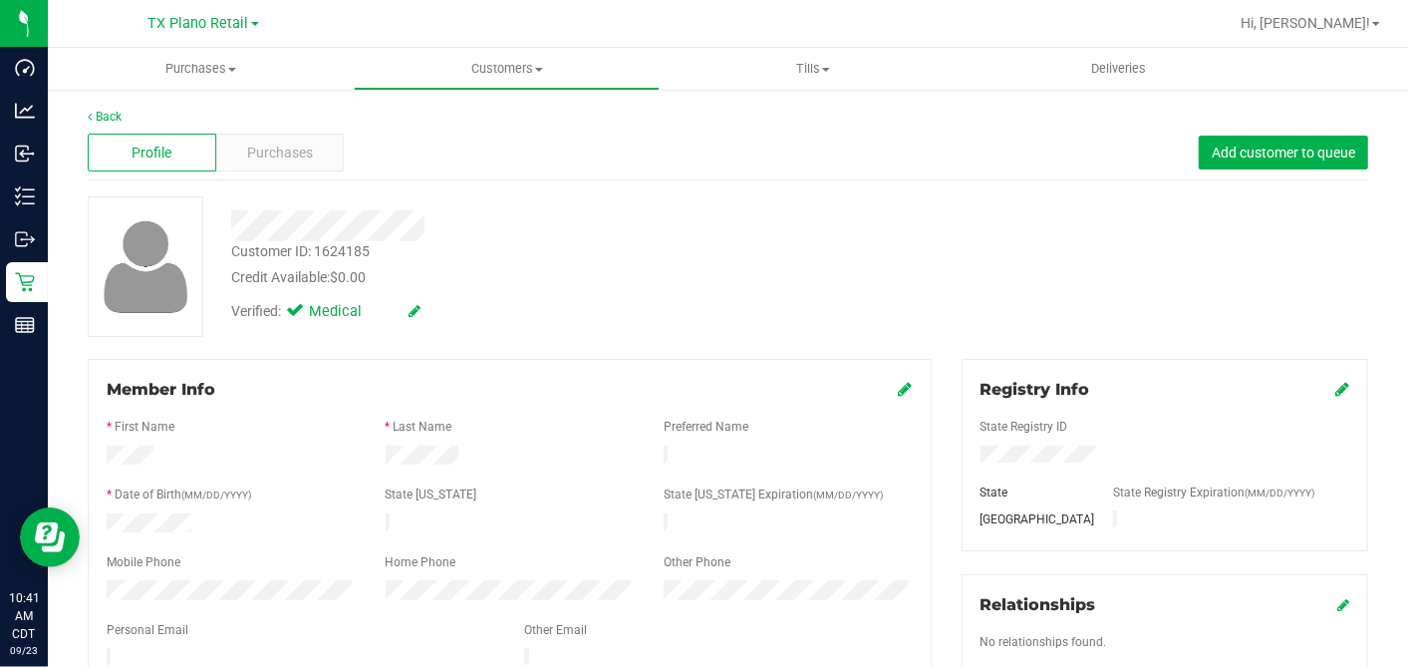
click at [178, 632] on div "Personal Email" at bounding box center [301, 632] width 418 height 23
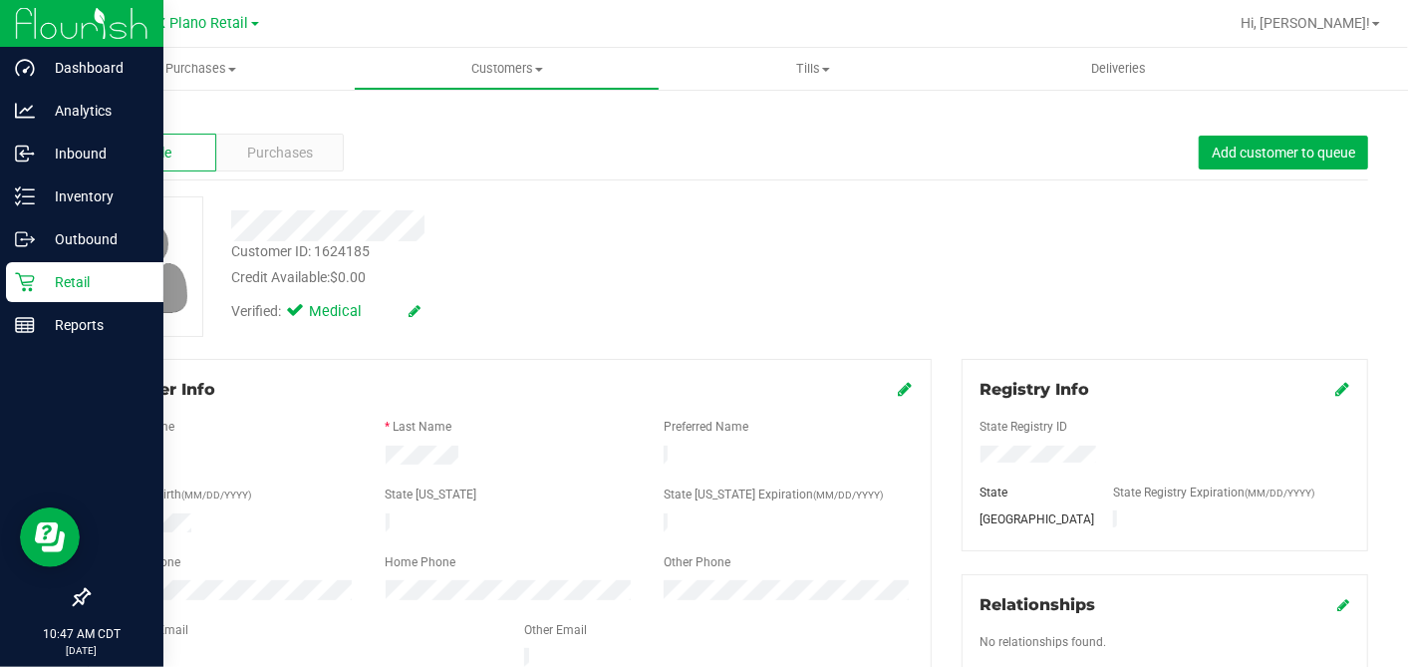
click at [52, 279] on p "Retail" at bounding box center [95, 282] width 120 height 24
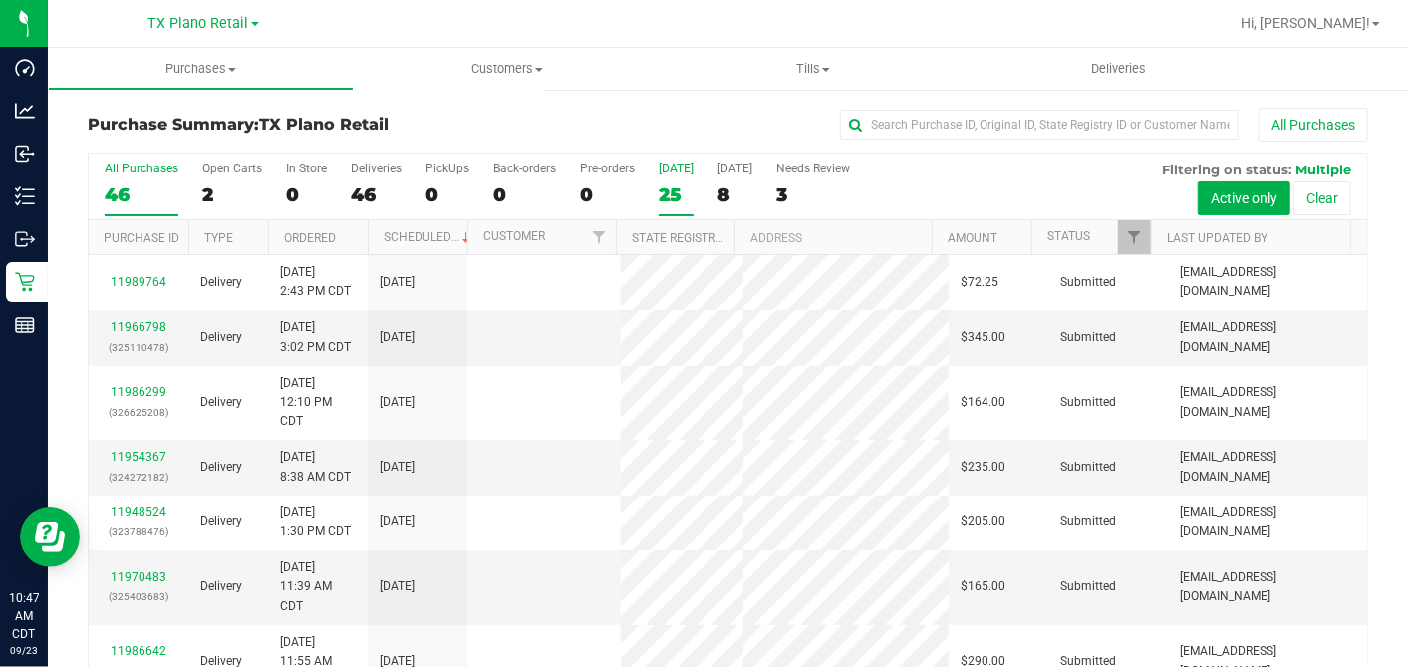
click at [665, 190] on div "25" at bounding box center [676, 194] width 35 height 23
click at [0, 0] on input "Today 25" at bounding box center [0, 0] width 0 height 0
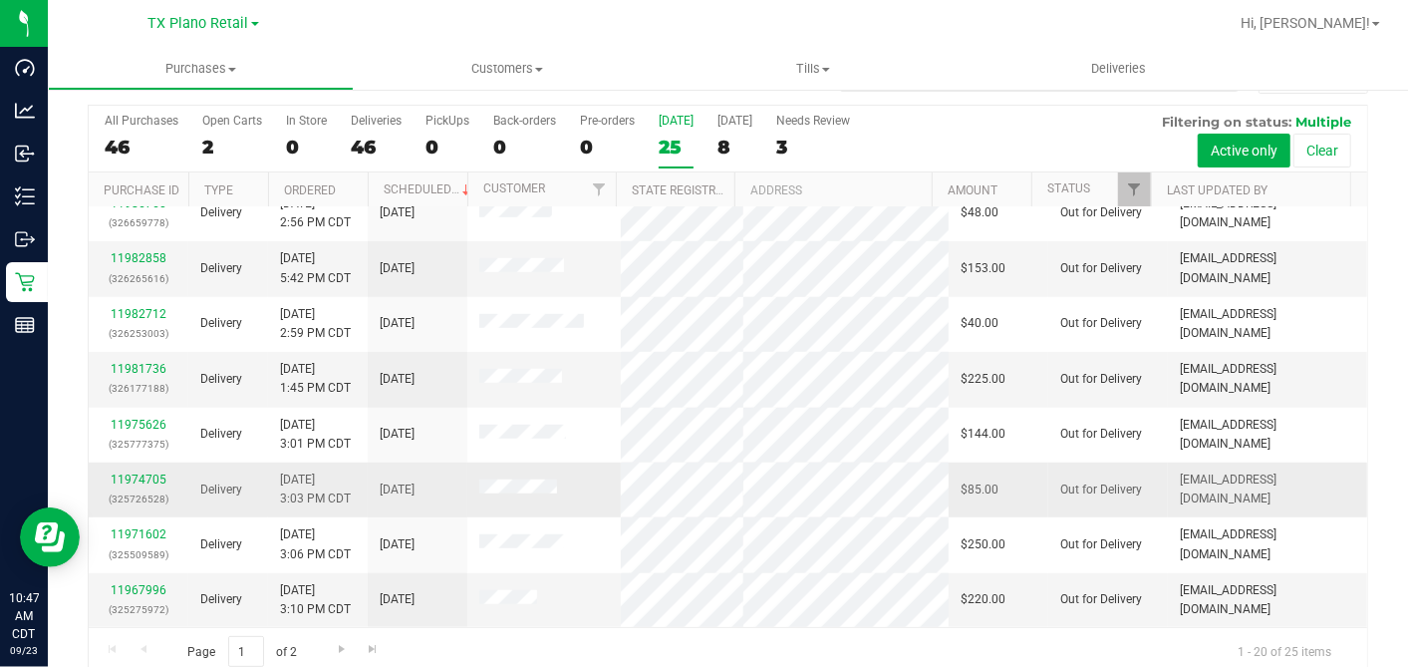
scroll to position [74, 0]
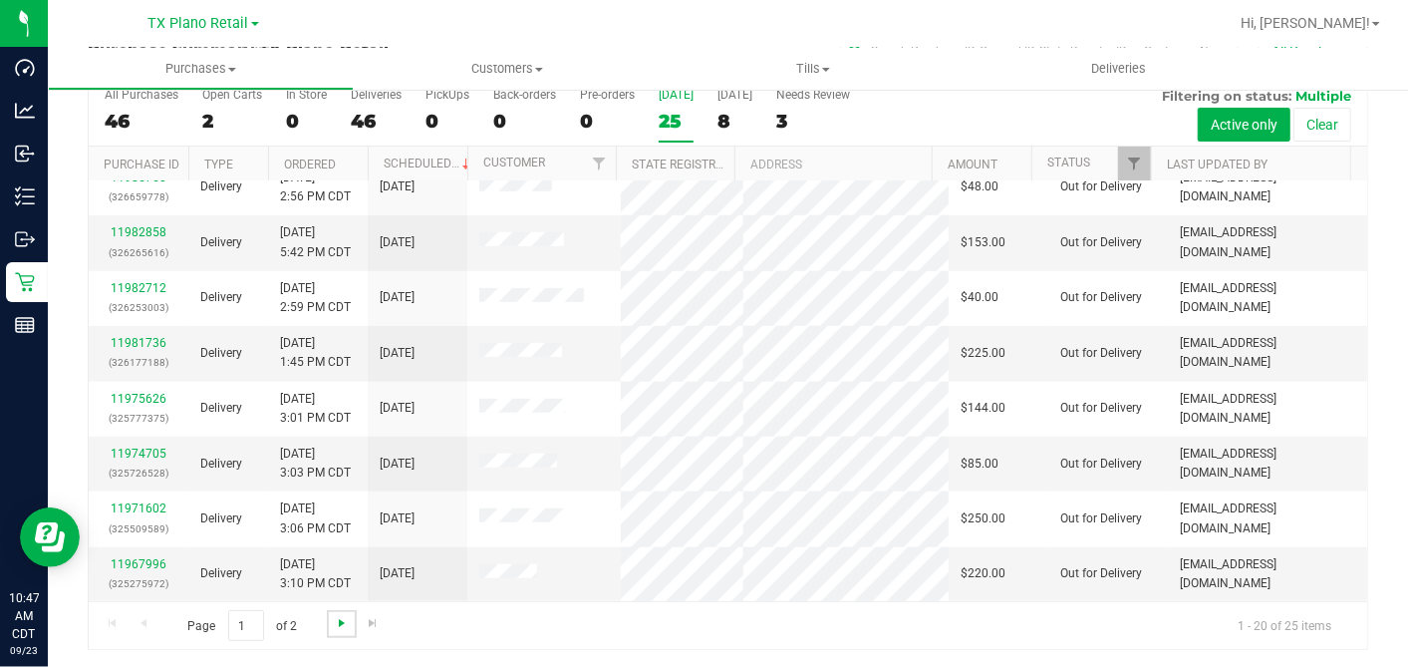
click at [334, 624] on span "Go to the next page" at bounding box center [342, 623] width 16 height 16
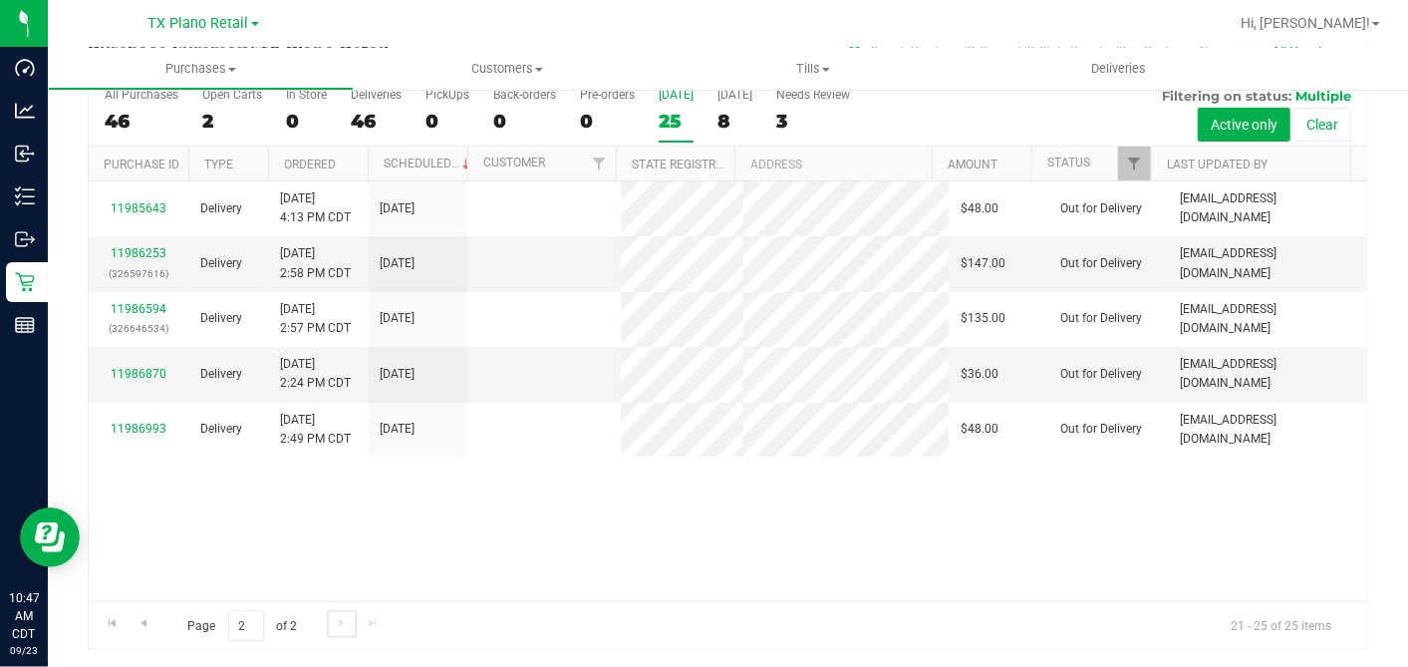
scroll to position [0, 0]
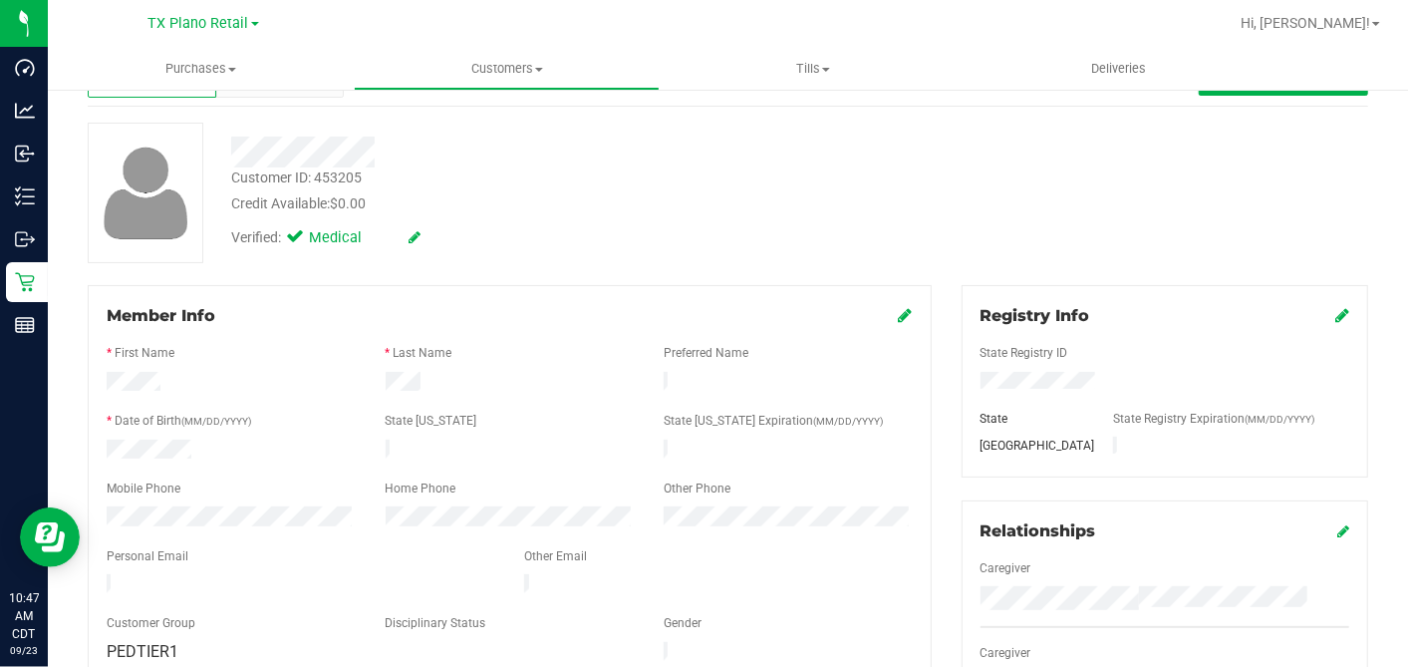
click at [833, 179] on div "Customer ID: 453205 Credit Available: $0.00" at bounding box center [544, 190] width 656 height 47
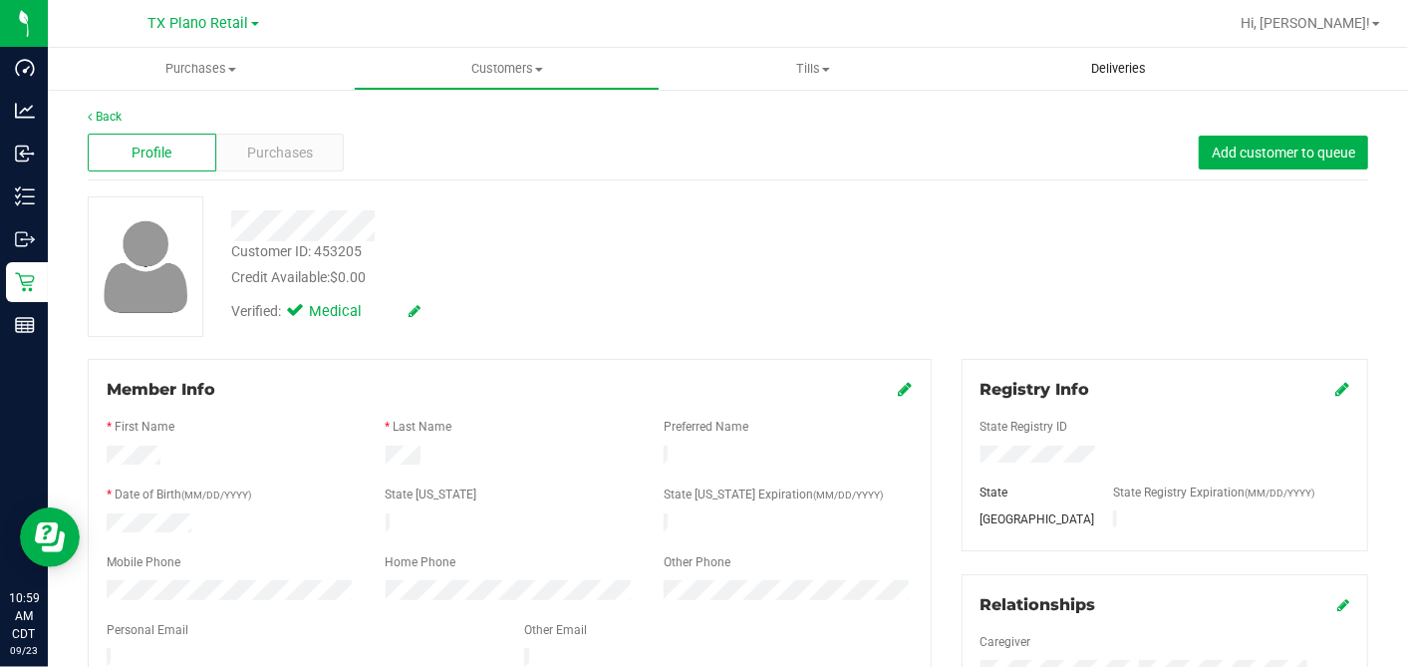
click at [1118, 75] on span "Deliveries" at bounding box center [1118, 69] width 109 height 18
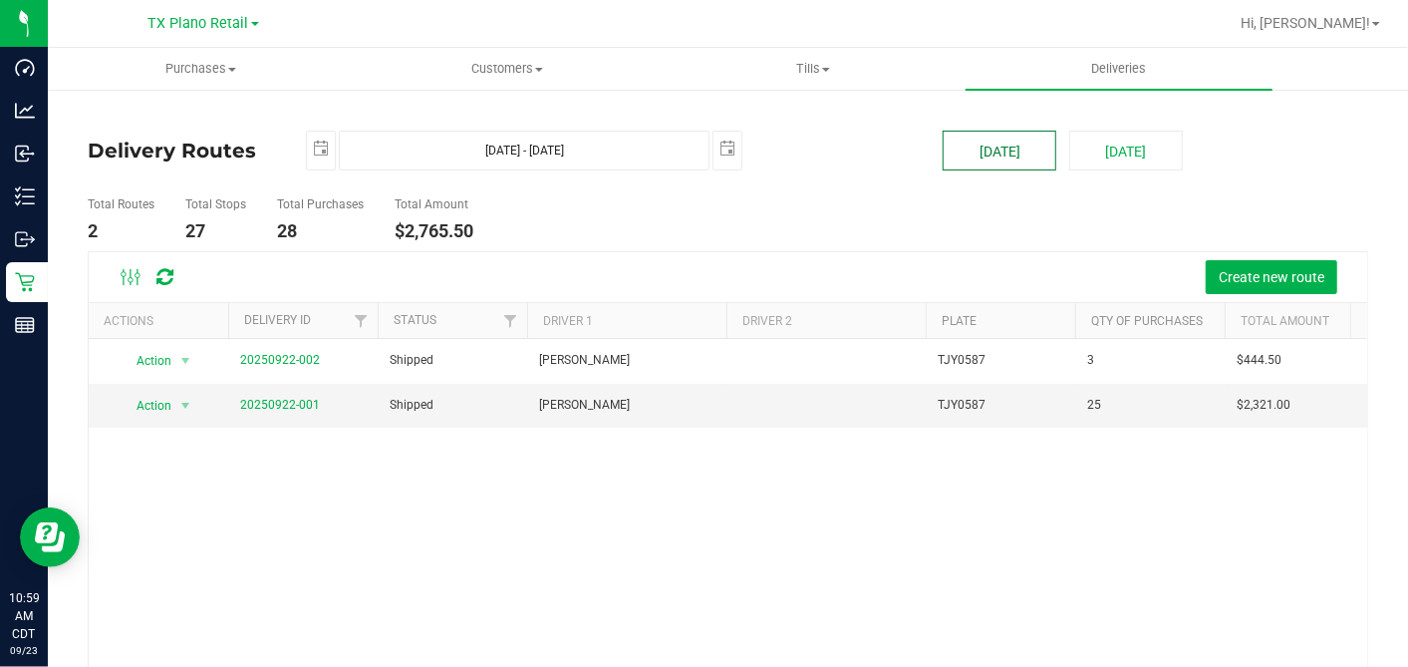
click at [1010, 147] on button "[DATE]" at bounding box center [1000, 151] width 114 height 40
click at [264, 415] on td "20250922-001" at bounding box center [302, 406] width 149 height 44
click at [264, 408] on link "20250922-001" at bounding box center [280, 405] width 80 height 14
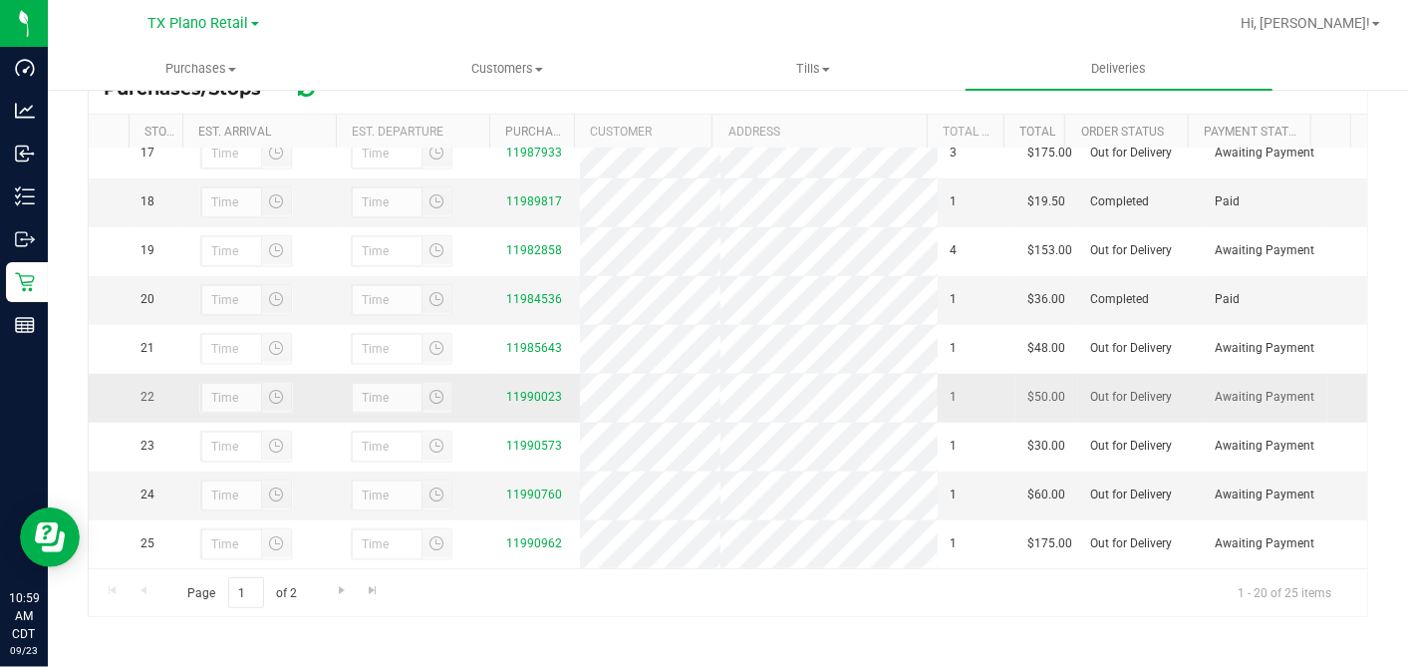
scroll to position [934, 0]
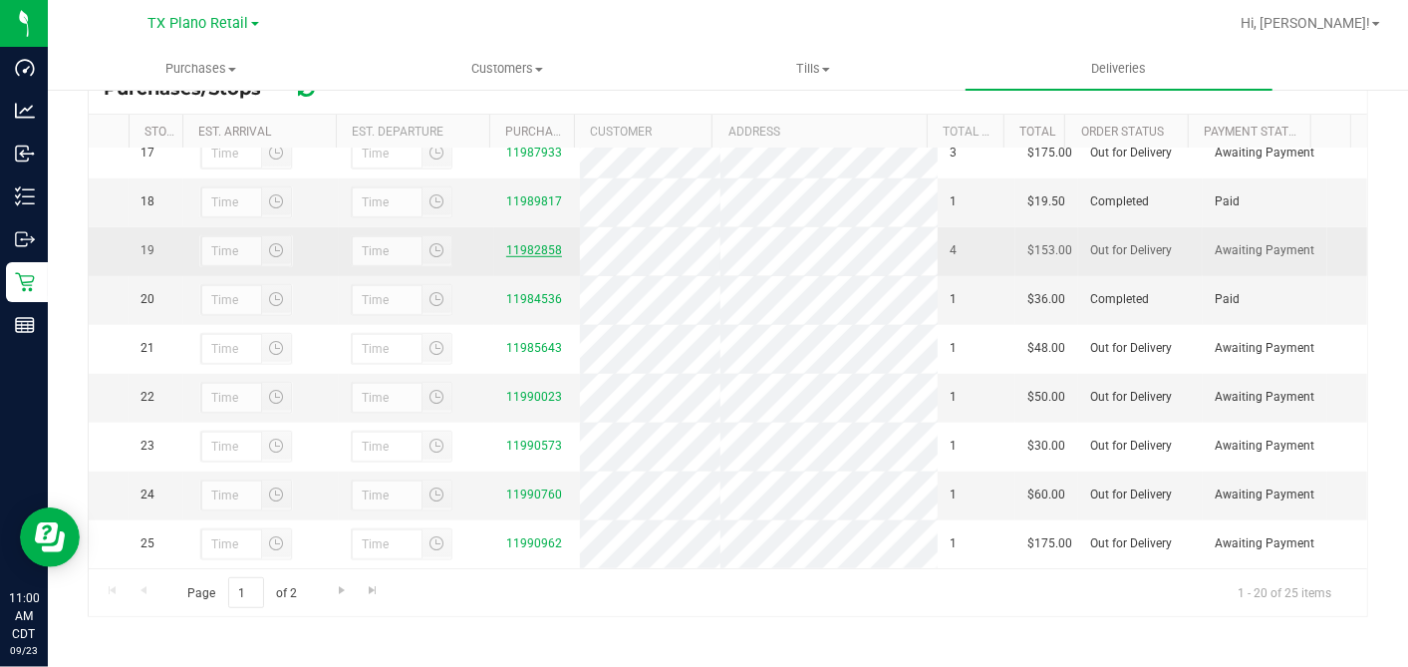
click at [509, 243] on link "11982858" at bounding box center [534, 250] width 56 height 14
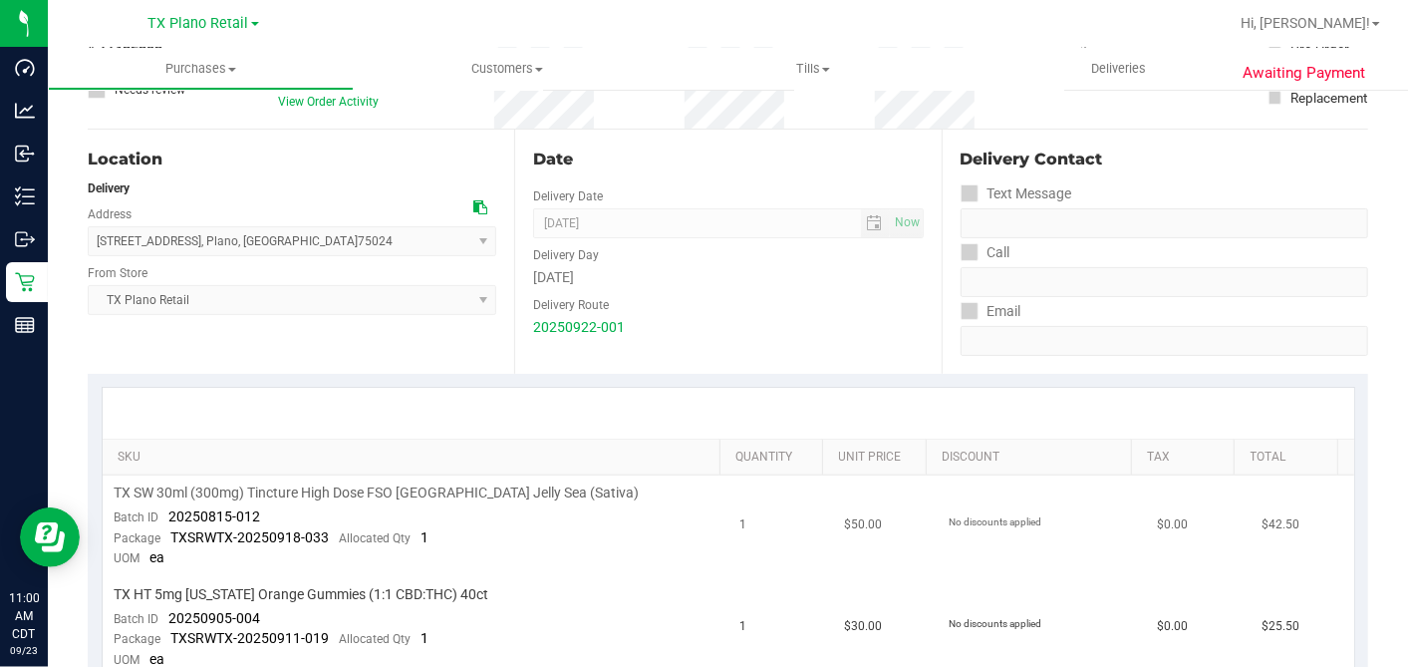
scroll to position [332, 0]
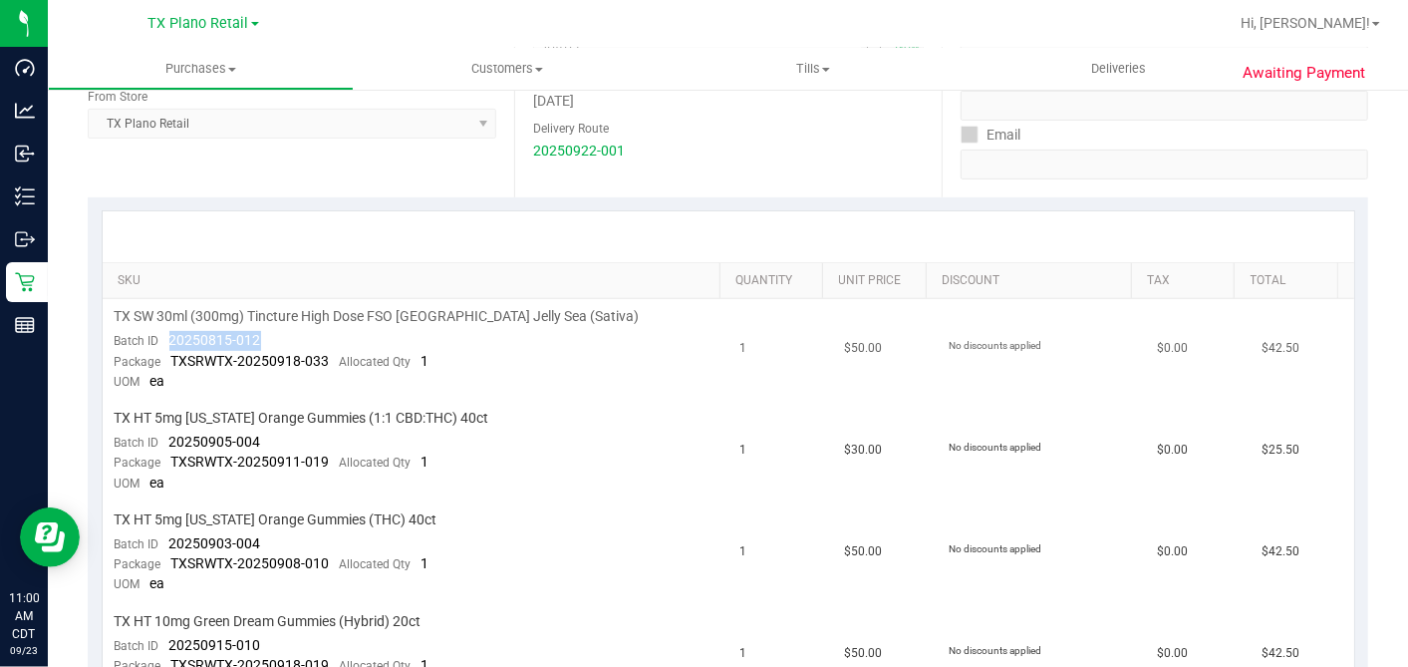
drag, startPoint x: 241, startPoint y: 335, endPoint x: 166, endPoint y: 337, distance: 74.8
click at [166, 337] on td "TX SW 30ml (300mg) Tincture High Dose FSO TX Jelly Sea (Sativa) Batch ID 202508…" at bounding box center [416, 350] width 626 height 102
copy span "20250815-012"
drag, startPoint x: 269, startPoint y: 440, endPoint x: 167, endPoint y: 433, distance: 102.0
click at [167, 433] on td "TX HT 5mg Texas Orange Gummies (1:1 CBD:THC) 40ct Batch ID 20250905-004 Package…" at bounding box center [416, 452] width 626 height 102
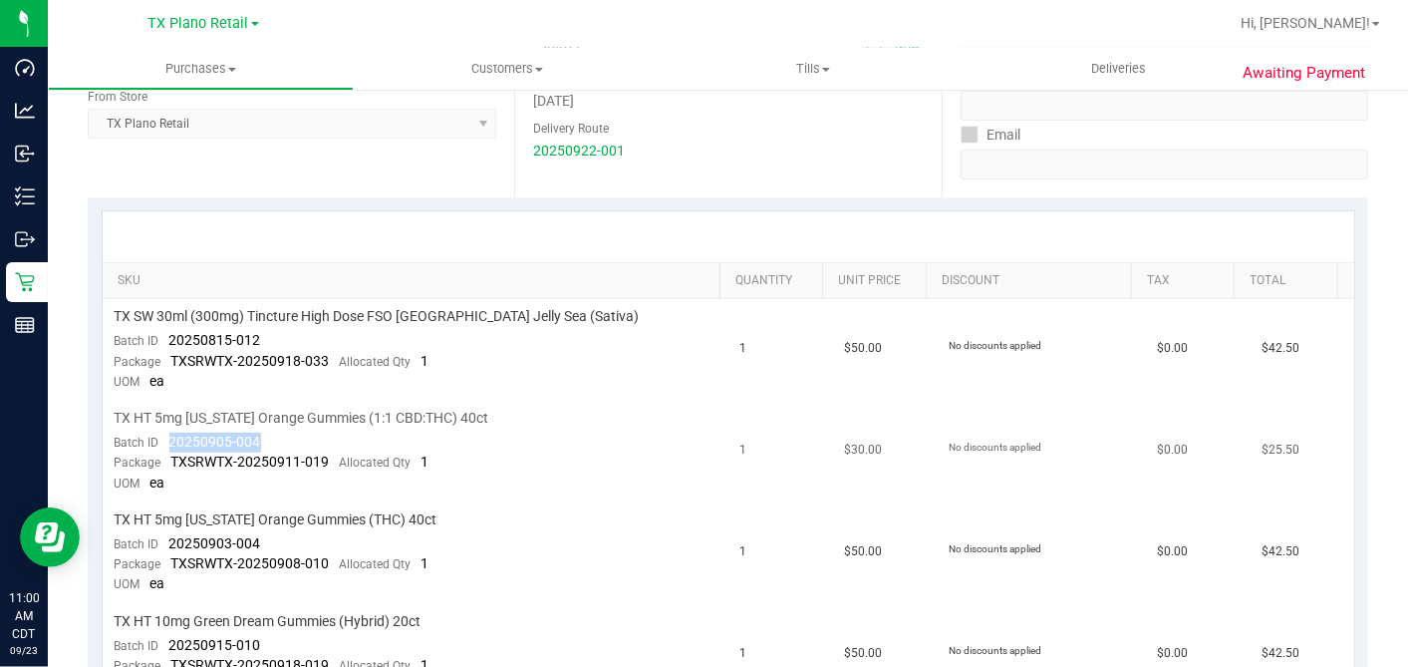
copy span "20250905-004"
drag, startPoint x: 281, startPoint y: 539, endPoint x: 168, endPoint y: 536, distance: 112.7
click at [168, 536] on td "TX HT 5mg Texas Orange Gummies (THC) 40ct Batch ID 20250903-004 Package TXSRWTX…" at bounding box center [416, 553] width 626 height 102
copy span "20250903-004"
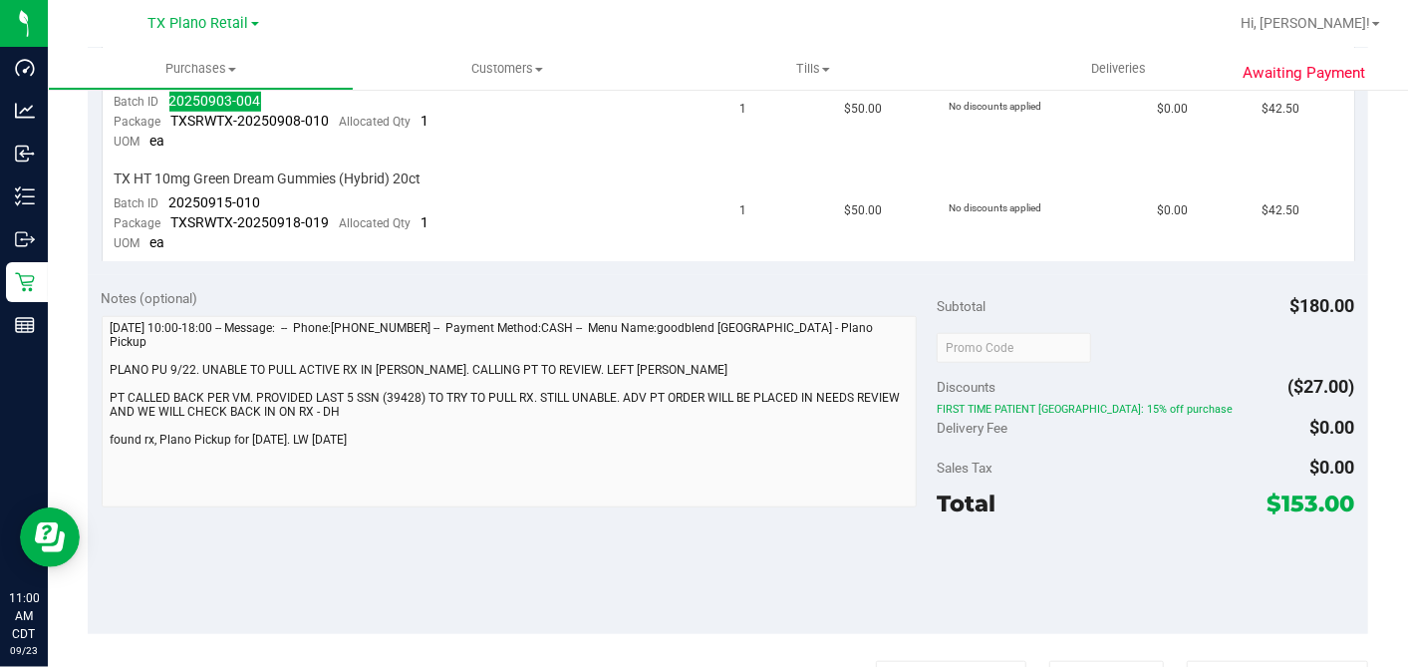
scroll to position [442, 0]
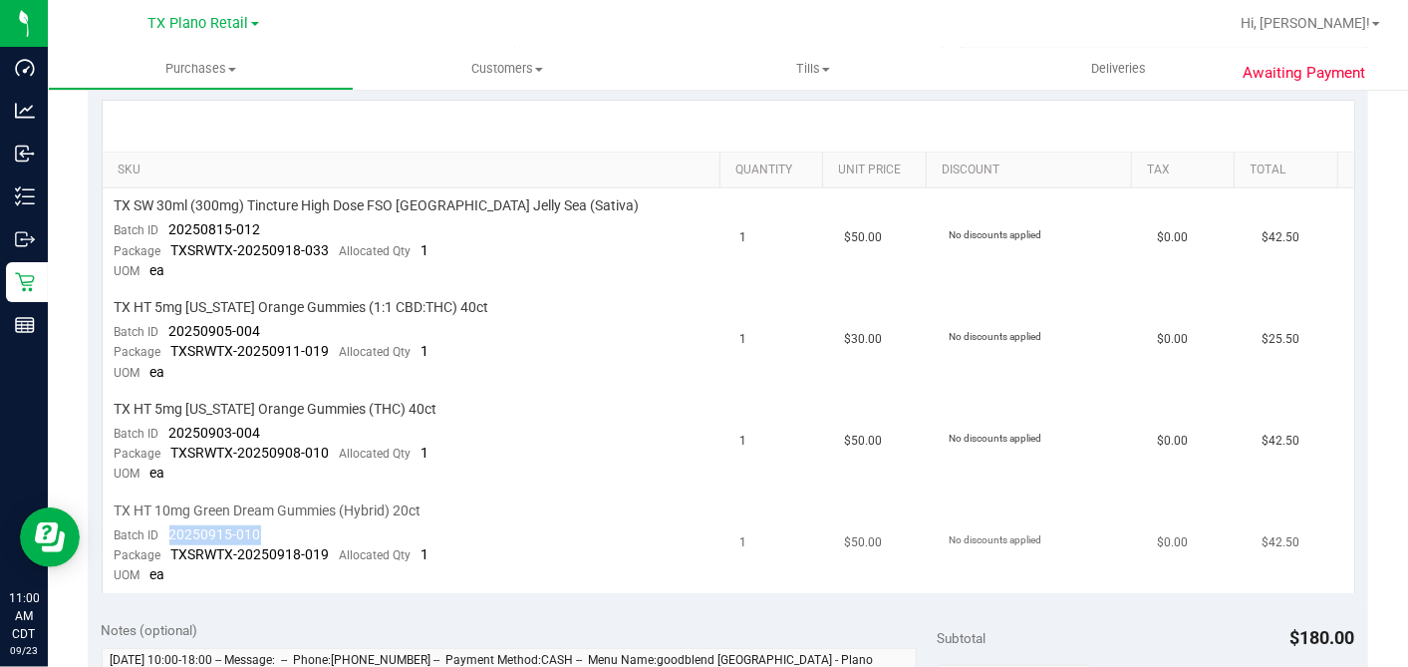
drag, startPoint x: 231, startPoint y: 529, endPoint x: 167, endPoint y: 529, distance: 63.8
click at [167, 529] on td "TX HT 10mg Green Dream Gummies (Hybrid) 20ct Batch ID 20250915-010 Package TXSR…" at bounding box center [416, 543] width 626 height 101
copy span "20250915-010"
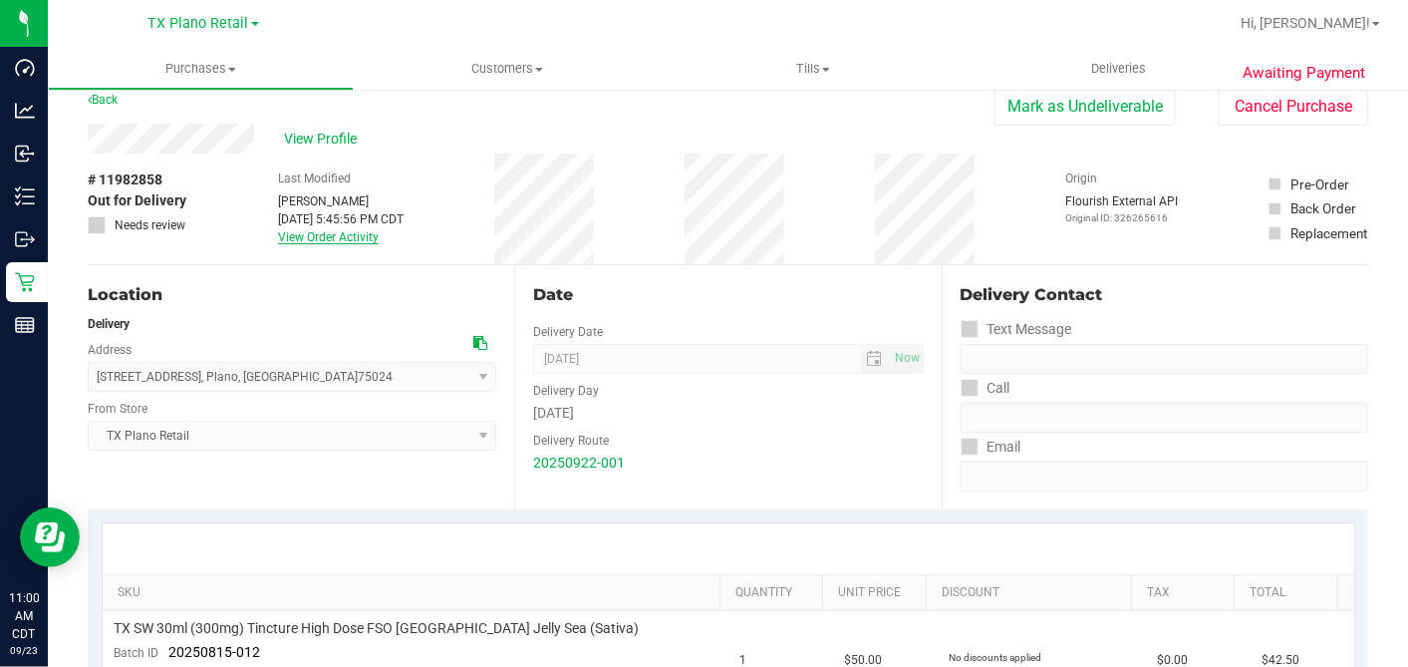
scroll to position [0, 0]
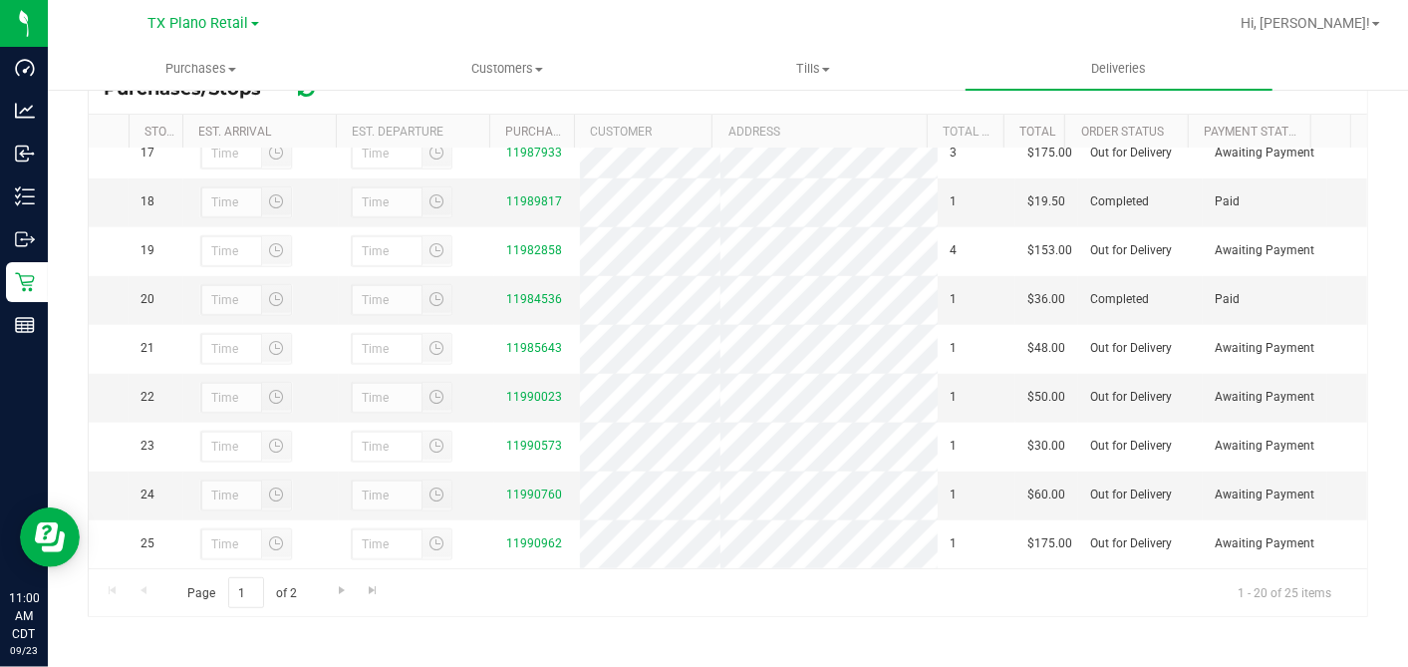
scroll to position [934, 0]
click at [512, 292] on link "11984536" at bounding box center [534, 299] width 56 height 14
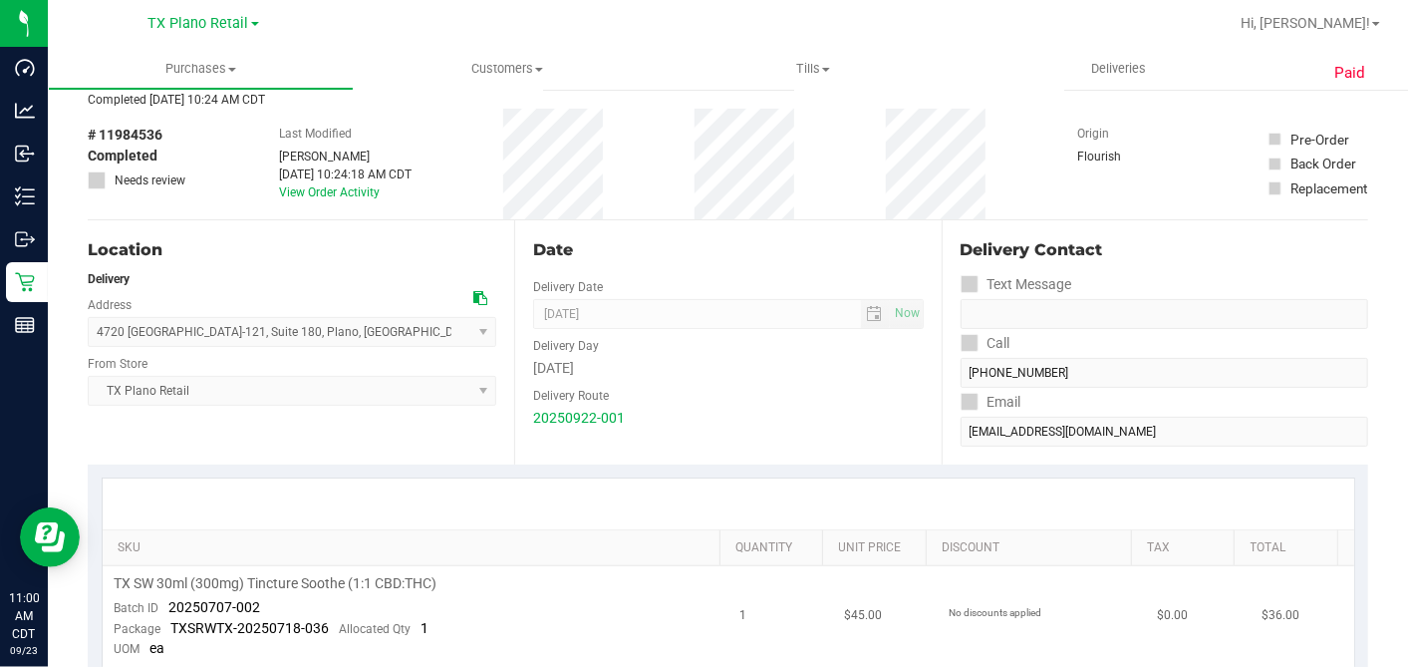
scroll to position [332, 0]
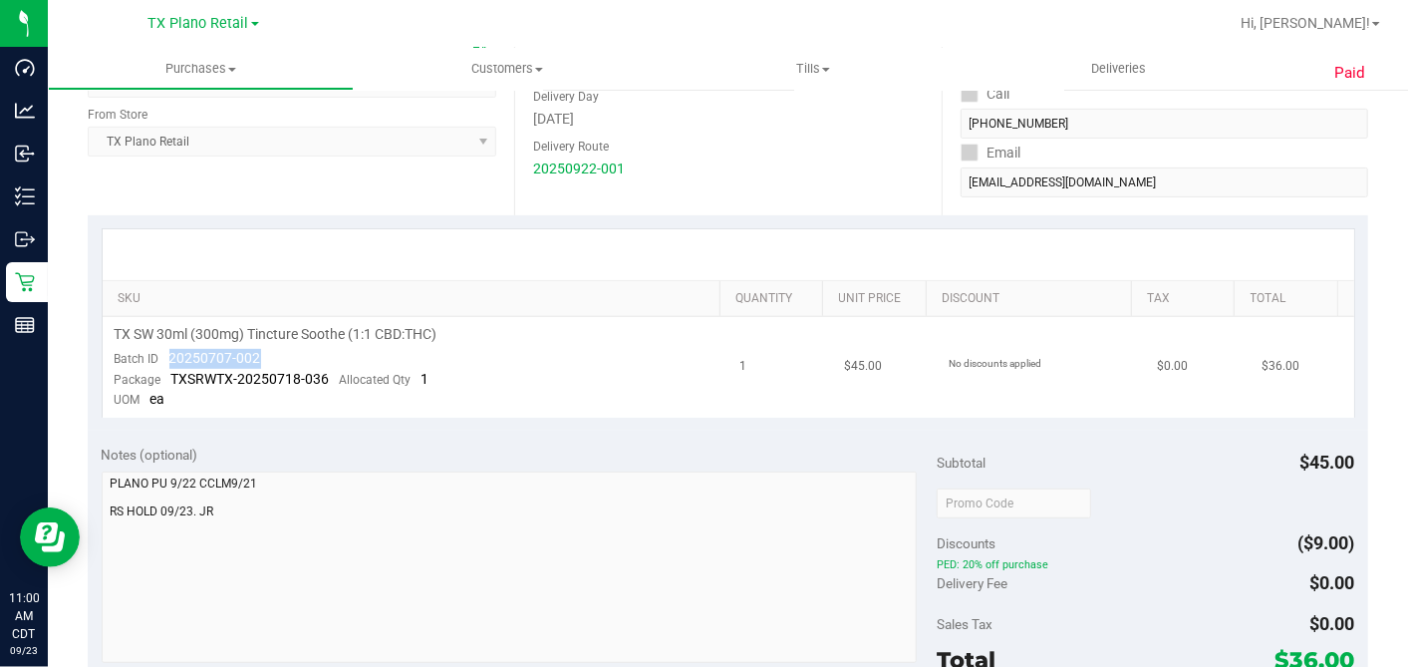
drag, startPoint x: 277, startPoint y: 357, endPoint x: 307, endPoint y: 393, distance: 46.7
click at [169, 361] on td "TX SW 30ml (300mg) Tincture Soothe (1:1 CBD:THC) Batch ID 20250707-002 Package …" at bounding box center [416, 367] width 626 height 101
copy span "20250707-002"
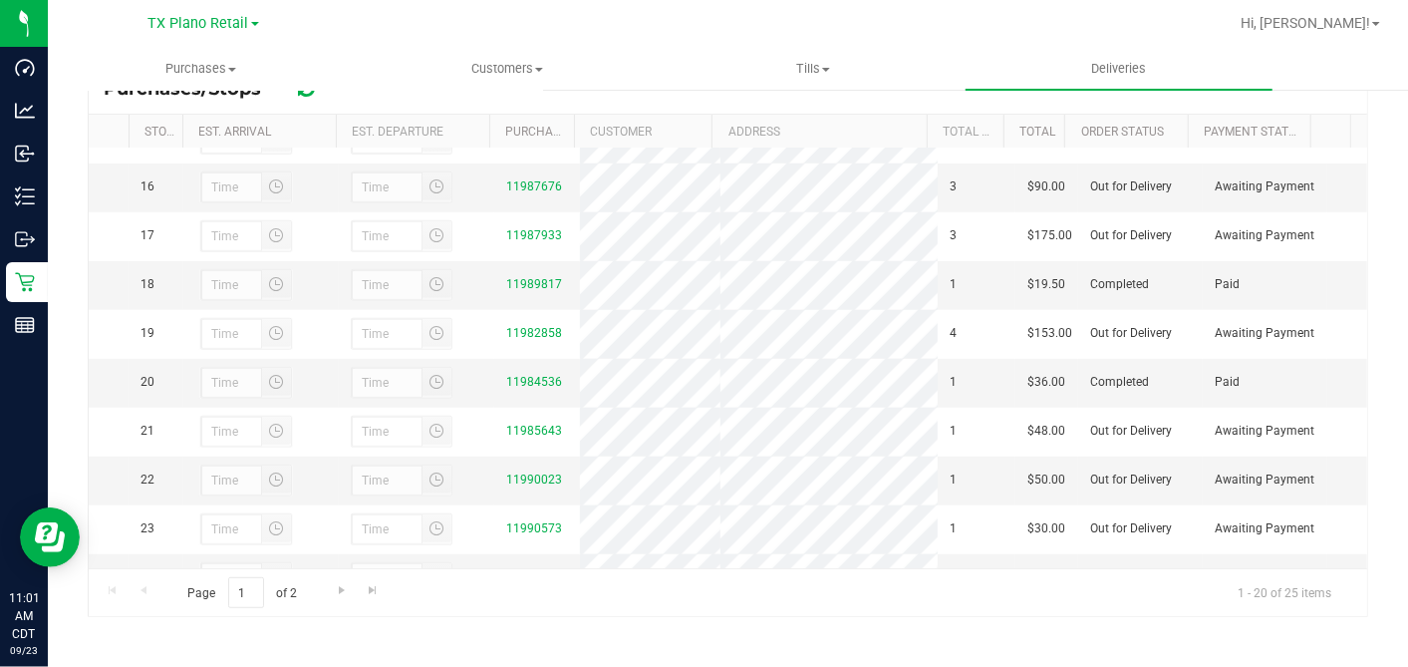
scroll to position [934, 0]
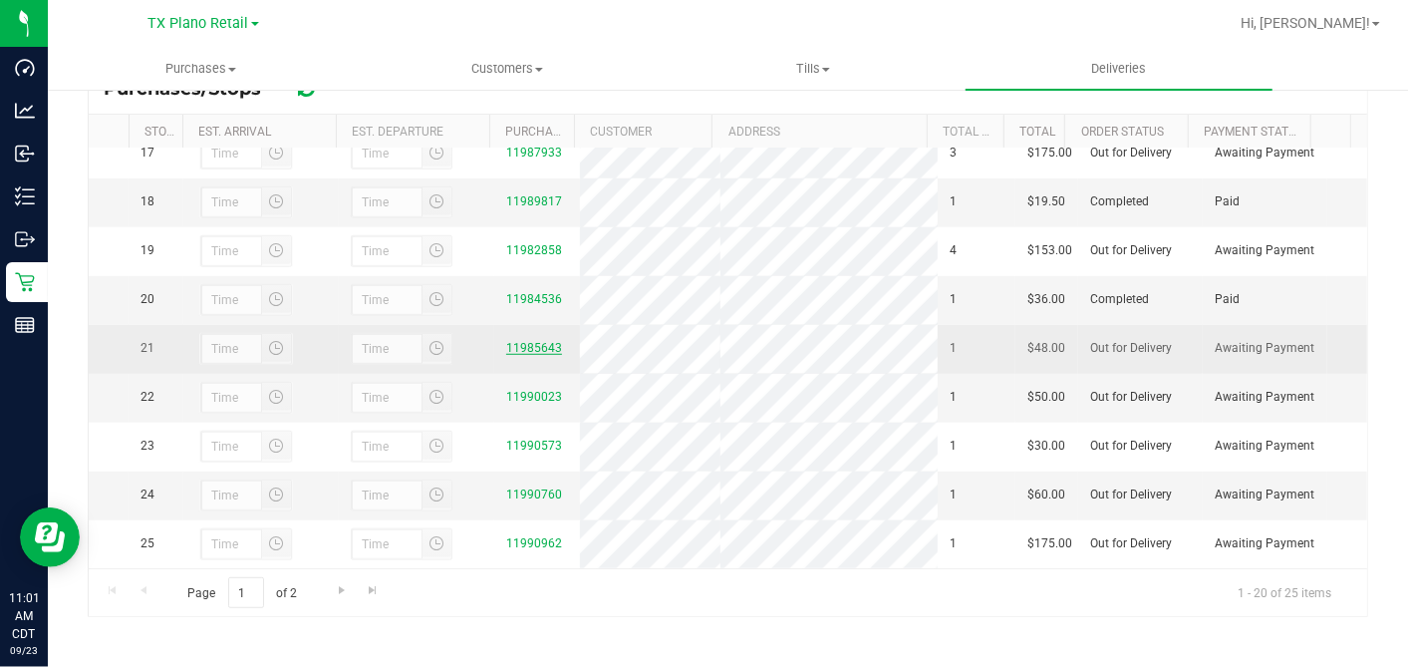
click at [520, 341] on link "11985643" at bounding box center [534, 348] width 56 height 14
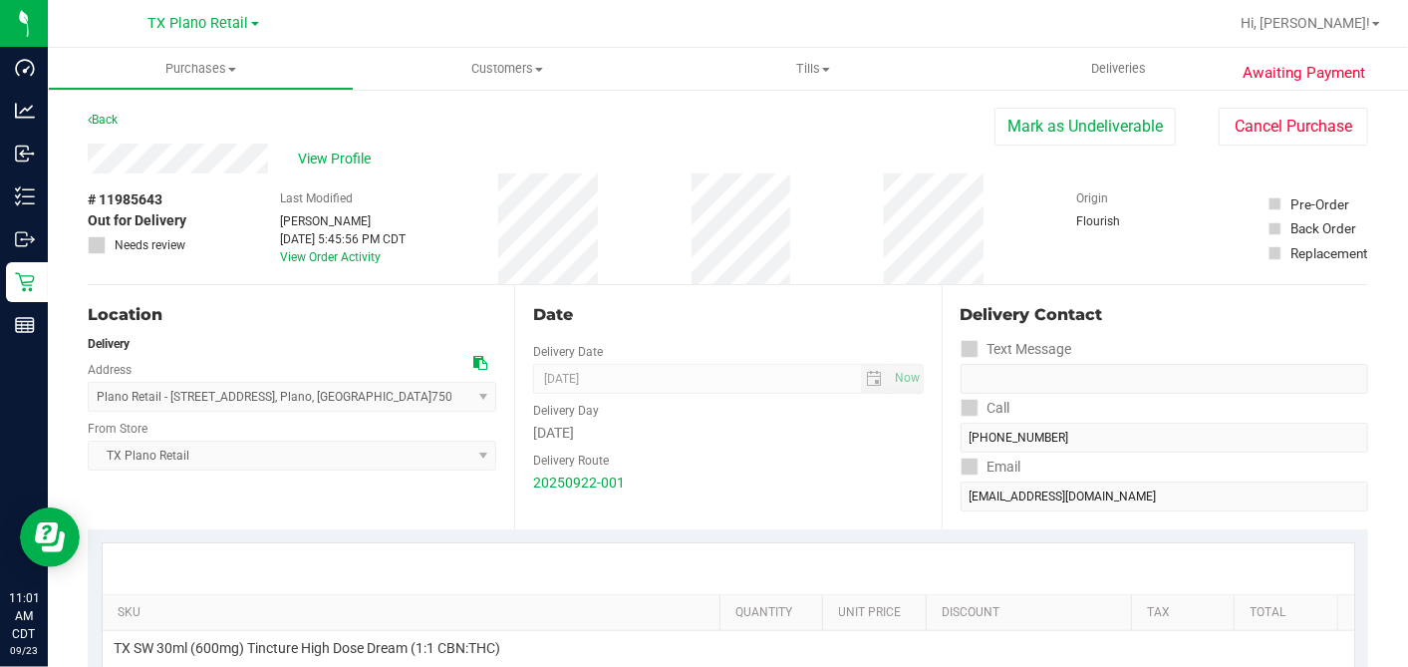
scroll to position [332, 0]
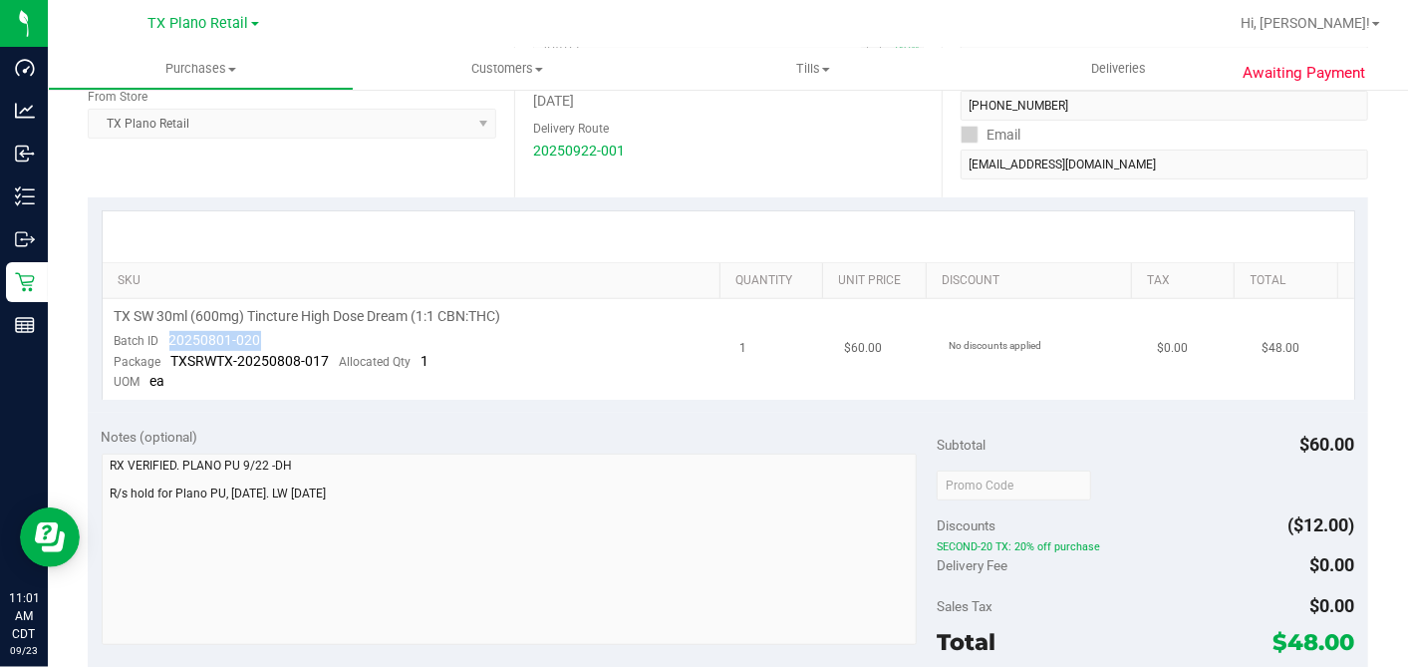
drag, startPoint x: 264, startPoint y: 337, endPoint x: 176, endPoint y: 341, distance: 87.8
click at [167, 339] on td "TX SW 30ml (600mg) Tincture High Dose Dream (1:1 CBN:THC) Batch ID 20250801-020…" at bounding box center [416, 349] width 626 height 101
copy span "20250801-020"
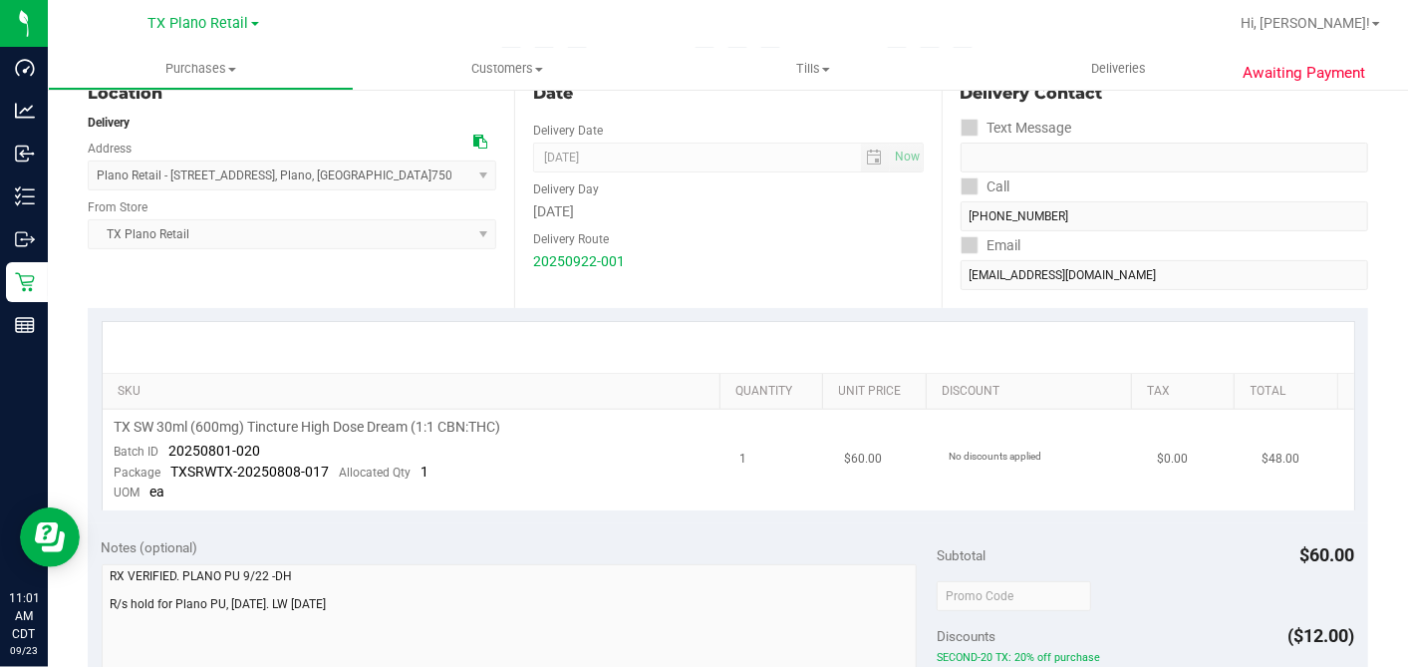
click at [284, 440] on td "TX SW 30ml (600mg) Tincture High Dose Dream (1:1 CBN:THC) Batch ID 20250801-020…" at bounding box center [416, 460] width 626 height 101
drag, startPoint x: 261, startPoint y: 446, endPoint x: 170, endPoint y: 448, distance: 90.7
click at [170, 448] on td "TX SW 30ml (600mg) Tincture High Dose Dream (1:1 CBN:THC) Batch ID 20250801-020…" at bounding box center [416, 460] width 626 height 101
copy span "20250801-020"
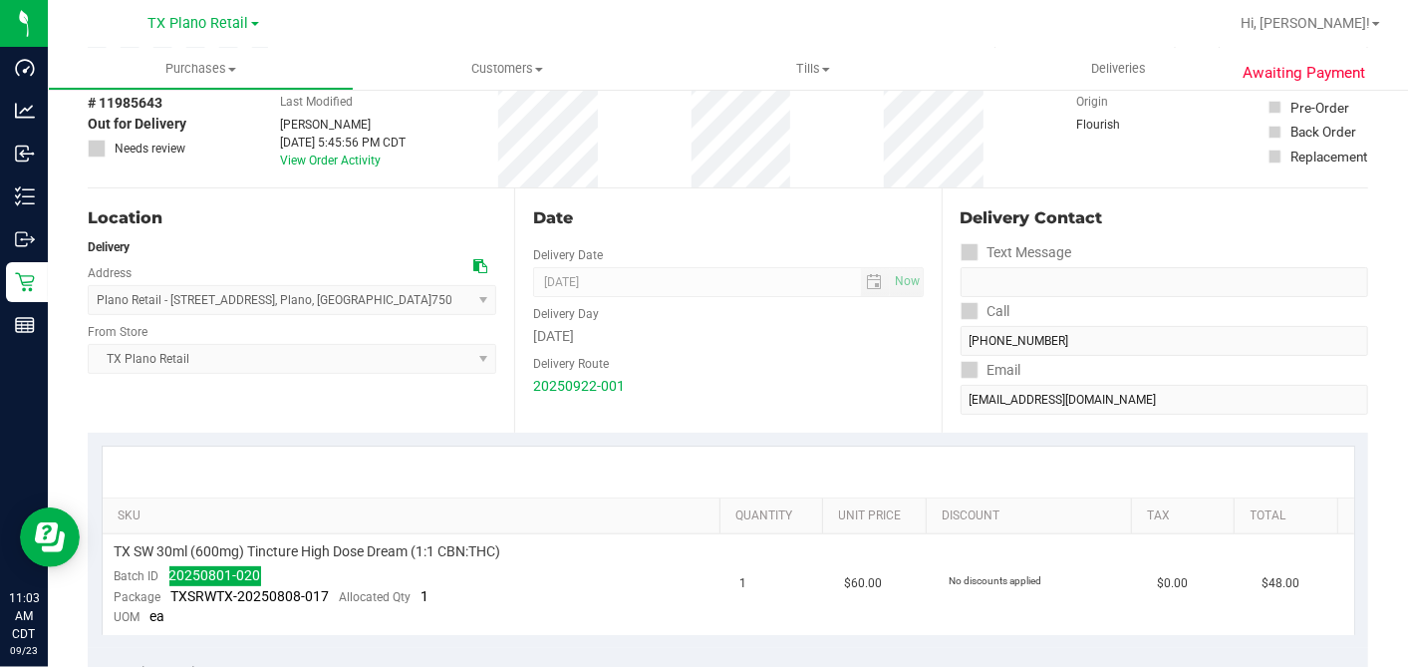
scroll to position [0, 0]
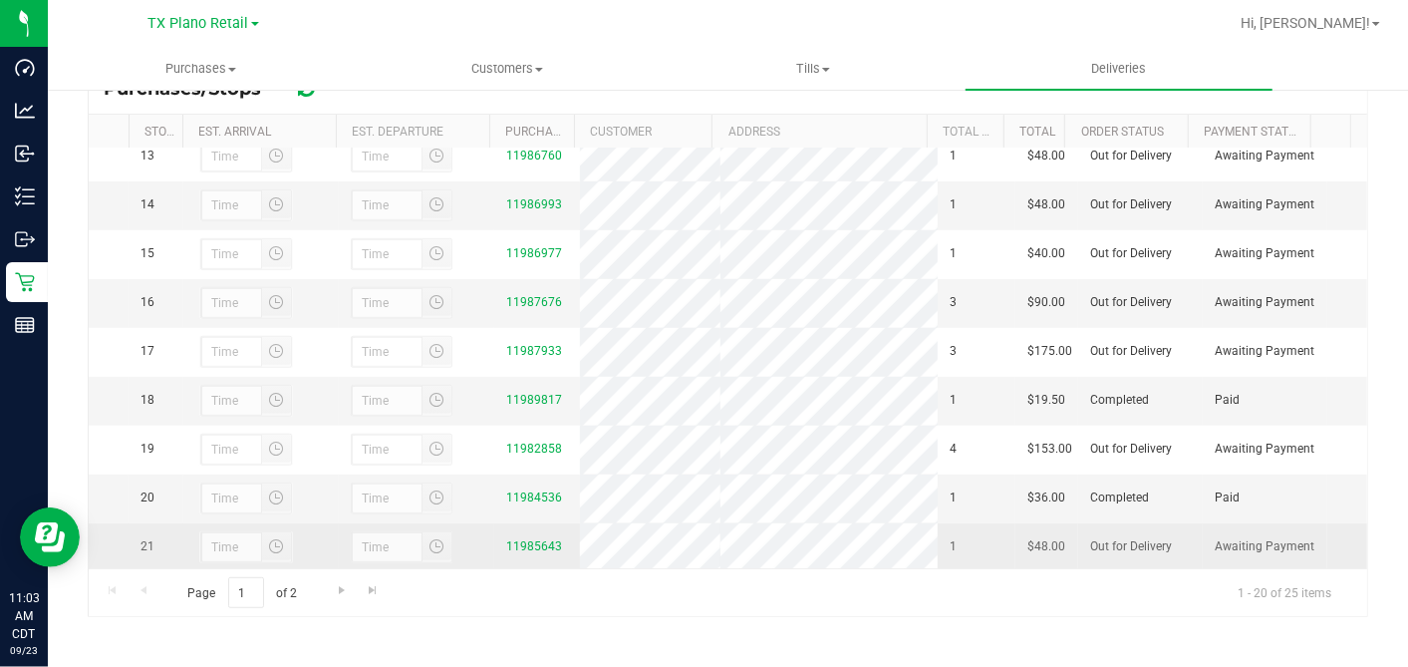
scroll to position [934, 0]
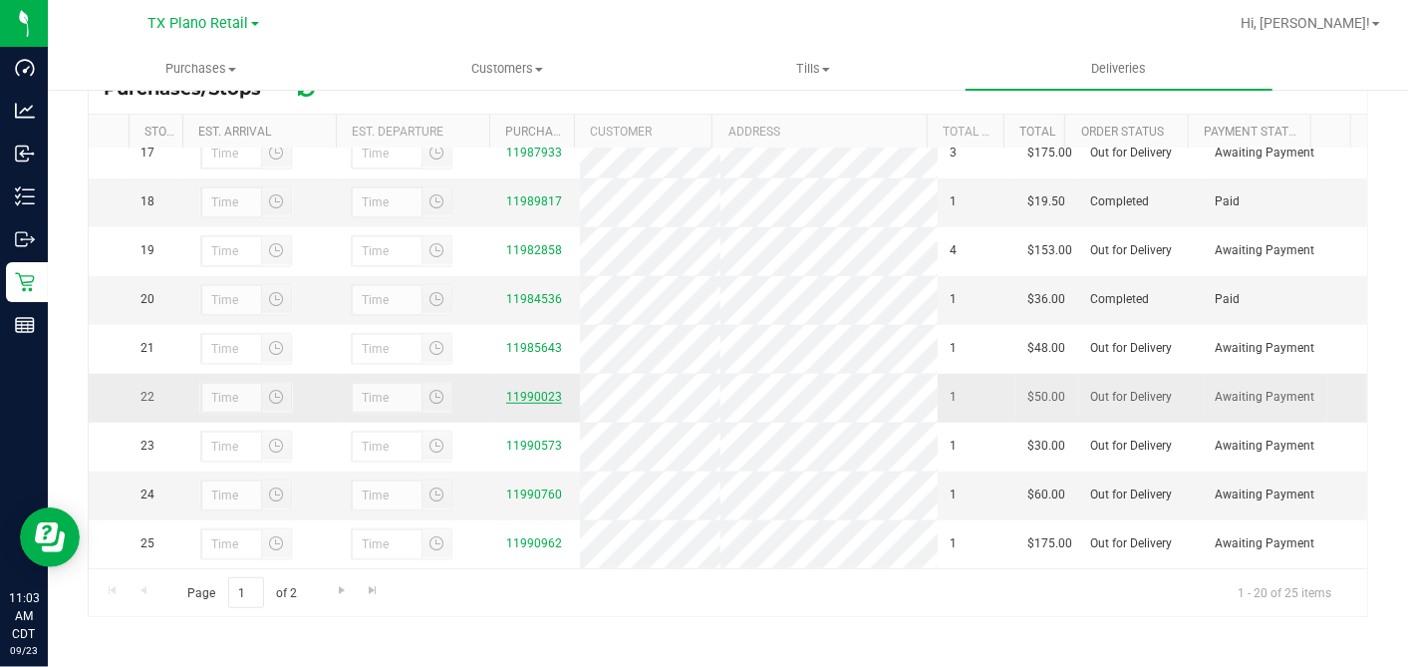
click at [533, 390] on link "11990023" at bounding box center [534, 397] width 56 height 14
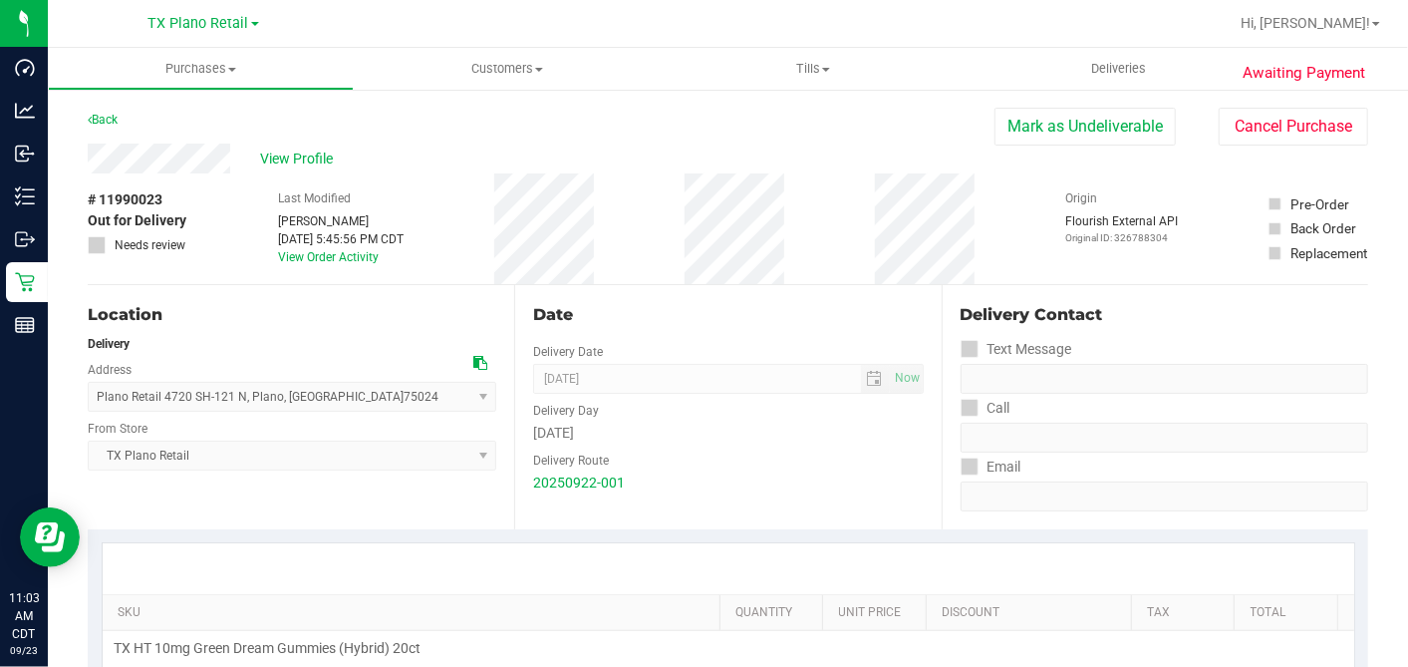
scroll to position [332, 0]
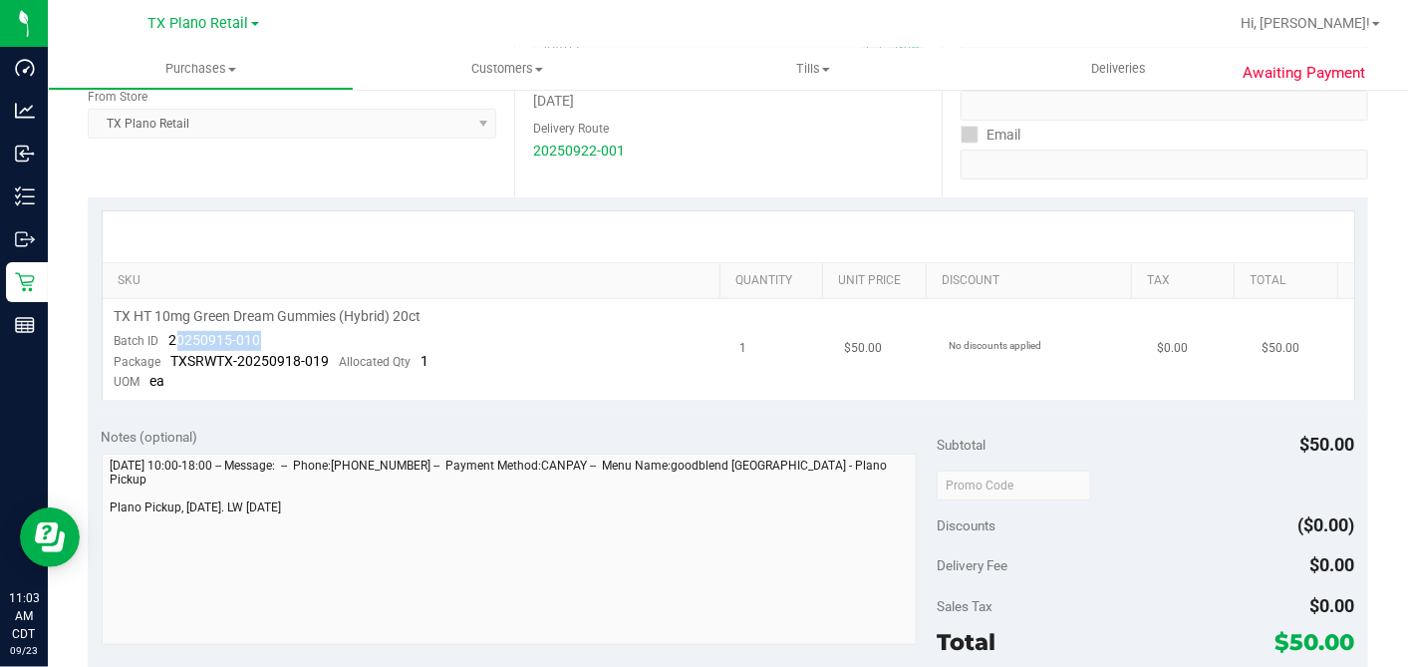
drag, startPoint x: 281, startPoint y: 334, endPoint x: 173, endPoint y: 337, distance: 107.7
click at [173, 337] on td "TX HT 10mg Green Dream Gummies (Hybrid) 20ct Batch ID 20250915-010 Package TXSR…" at bounding box center [416, 349] width 626 height 101
drag, startPoint x: 162, startPoint y: 336, endPoint x: 259, endPoint y: 332, distance: 96.8
click at [259, 332] on td "TX HT 10mg Green Dream Gummies (Hybrid) 20ct Batch ID 20250915-010 Package TXSR…" at bounding box center [416, 349] width 626 height 101
copy span "20250915-010"
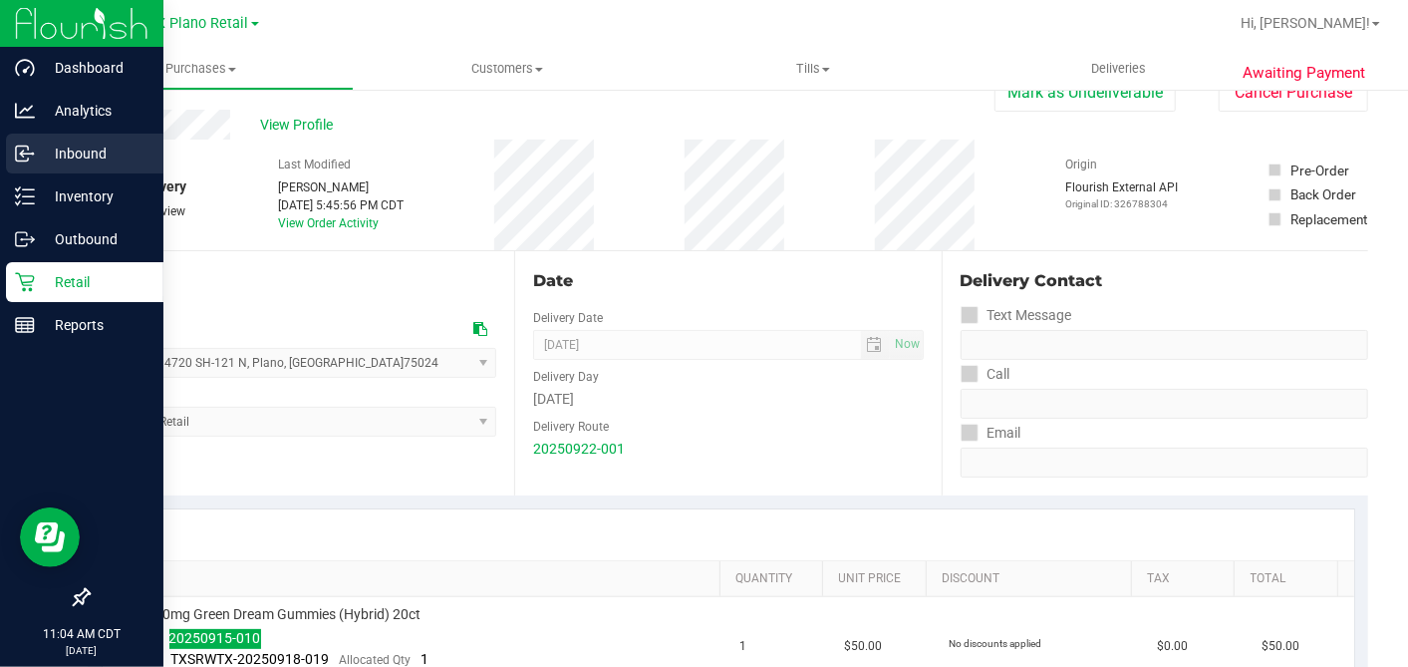
scroll to position [0, 0]
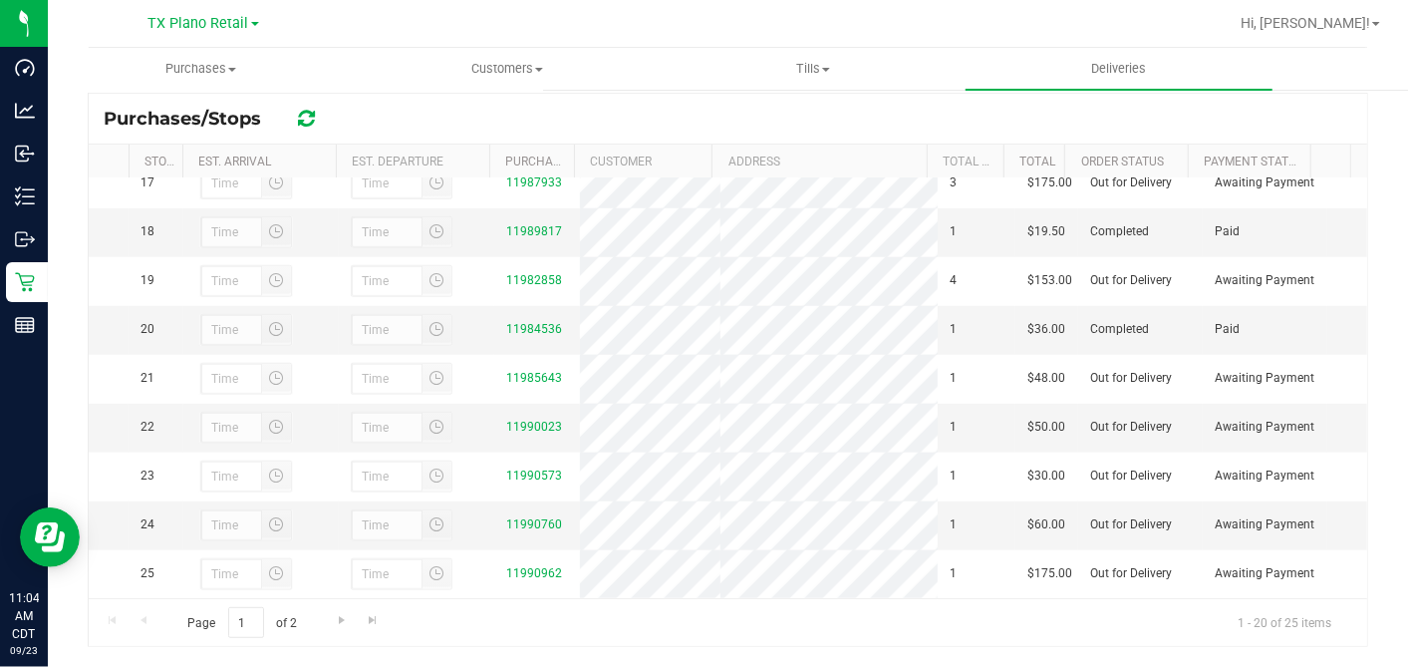
scroll to position [379, 0]
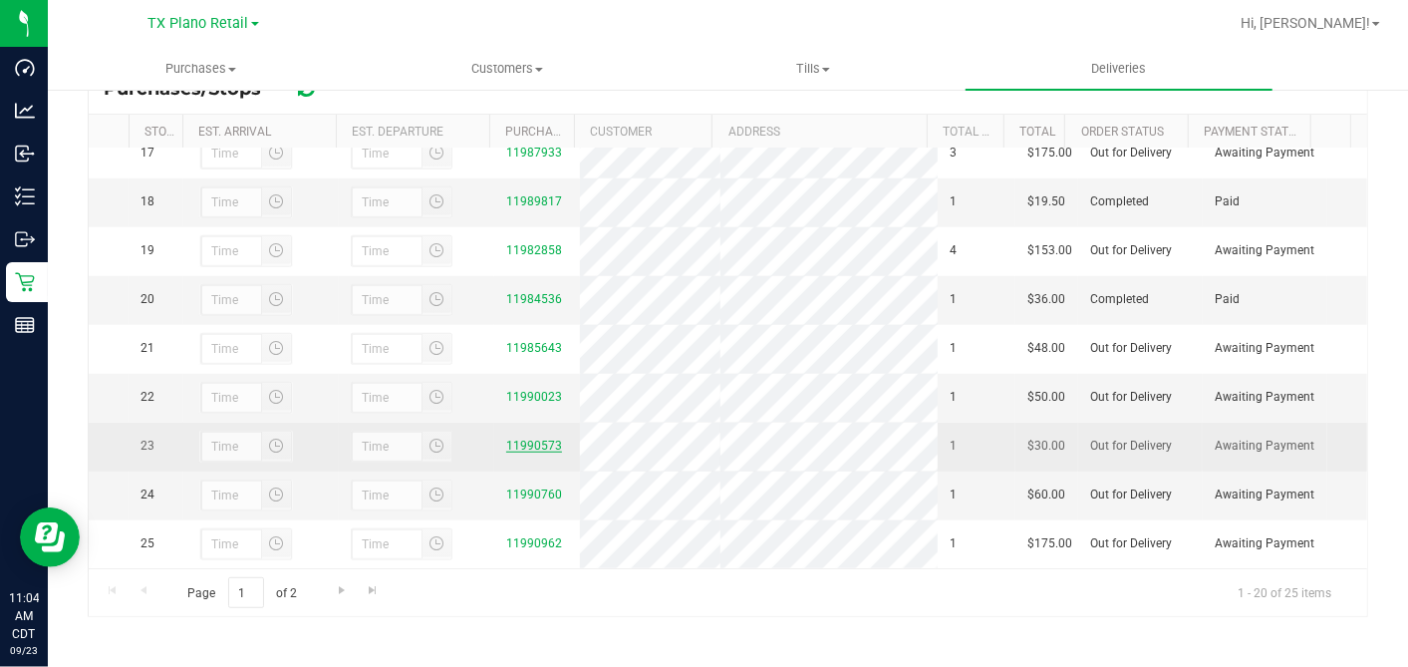
click at [536, 439] on link "11990573" at bounding box center [534, 446] width 56 height 14
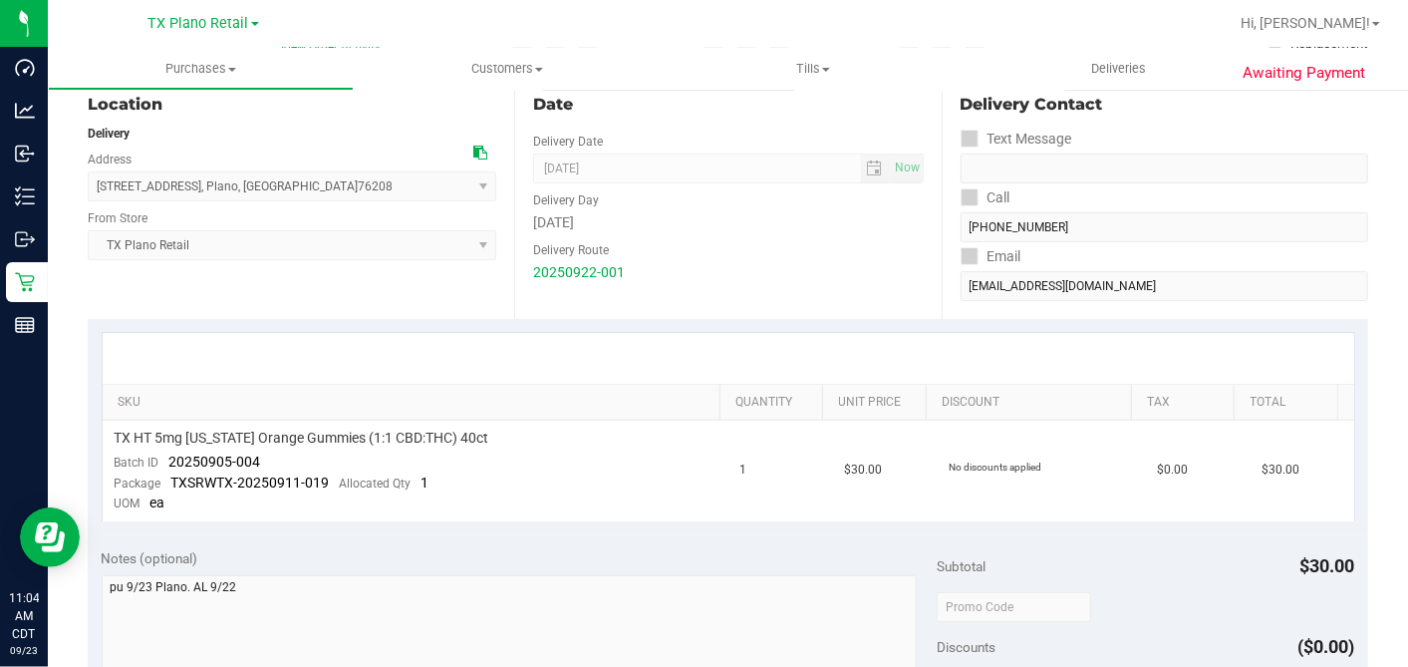
scroll to position [221, 0]
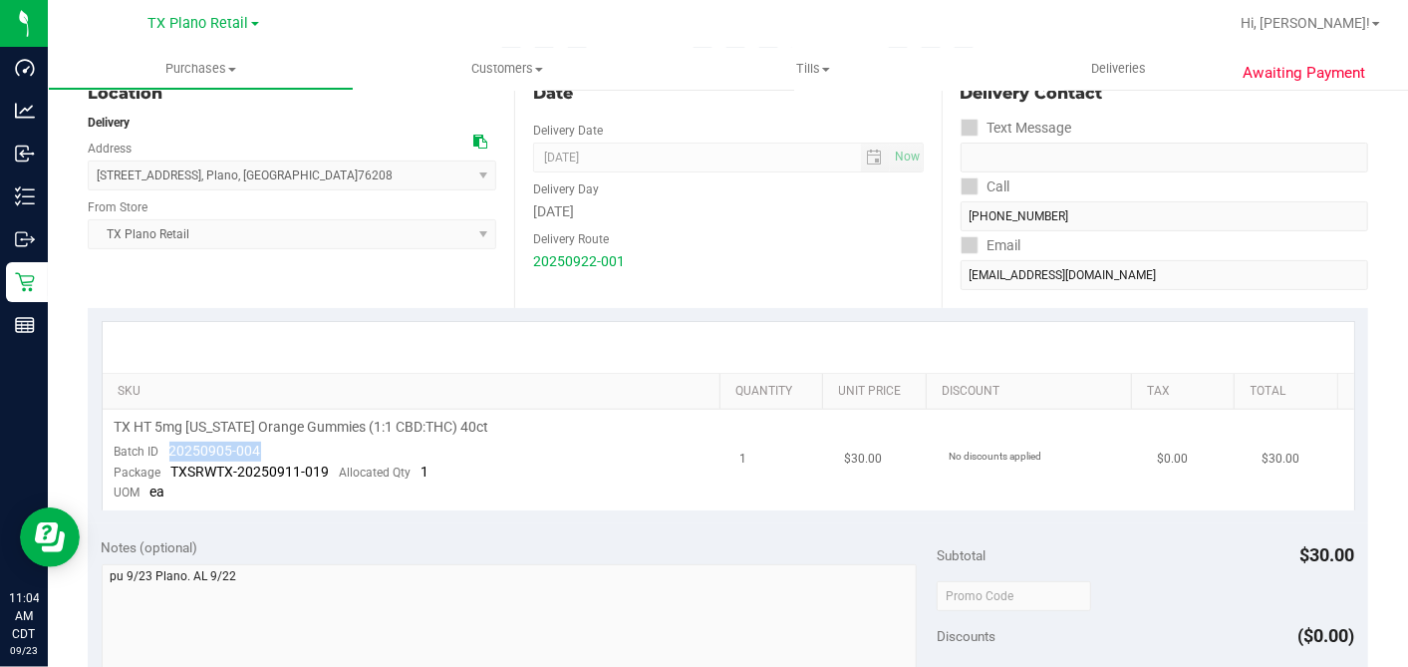
drag, startPoint x: 263, startPoint y: 443, endPoint x: 167, endPoint y: 446, distance: 95.7
click at [167, 446] on td "TX HT 5mg Texas Orange Gummies (1:1 CBD:THC) 40ct Batch ID 20250905-004 Package…" at bounding box center [416, 460] width 626 height 101
copy span "20250905-004"
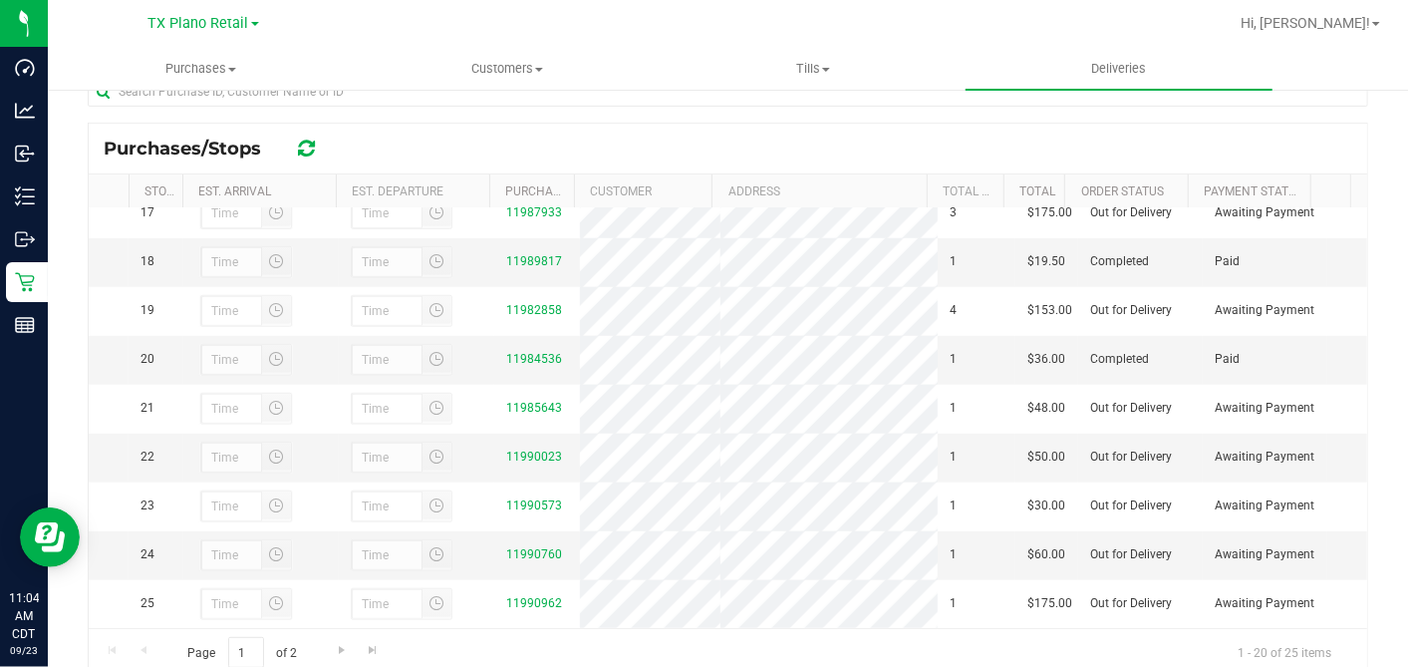
scroll to position [379, 0]
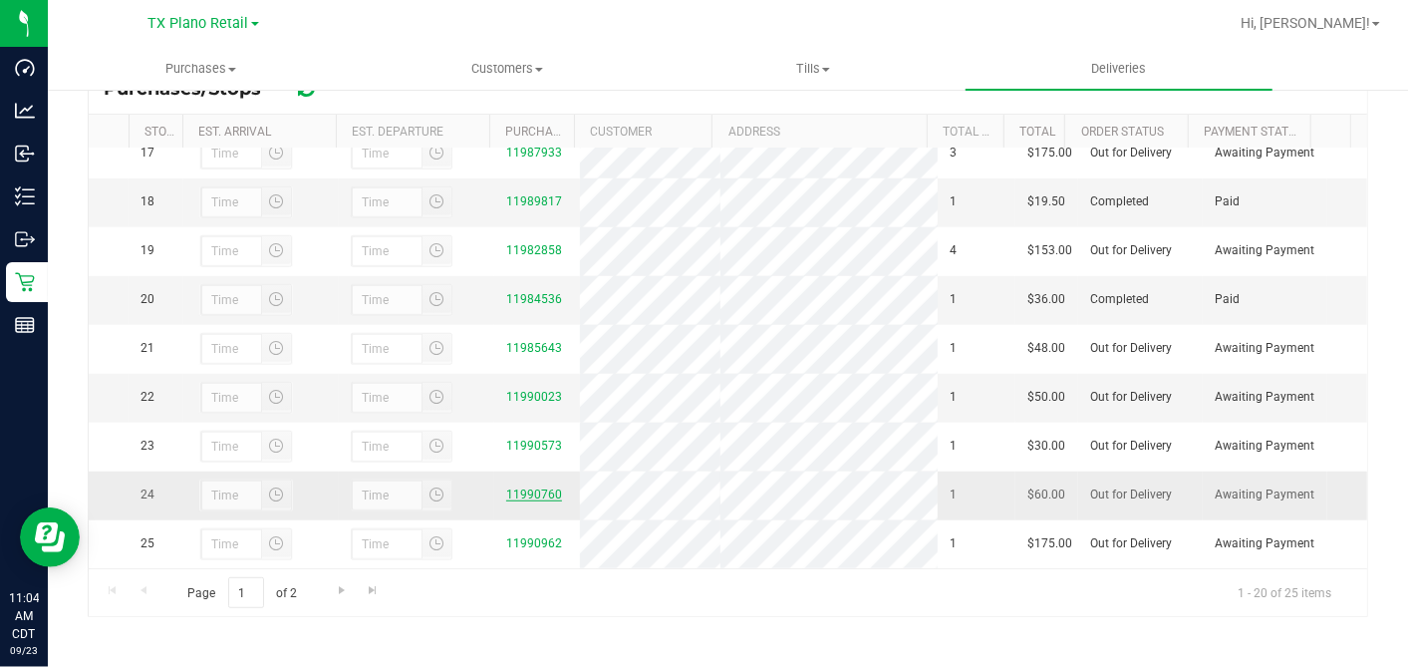
click at [506, 487] on link "11990760" at bounding box center [534, 494] width 56 height 14
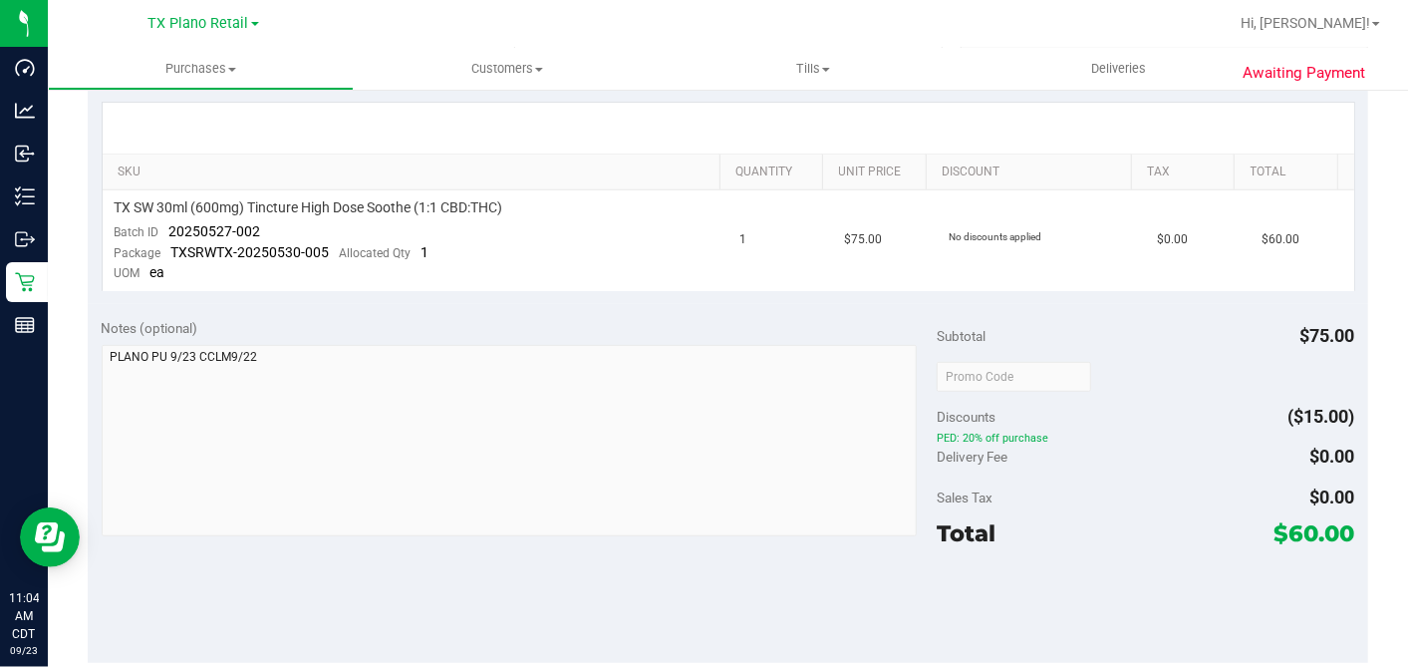
scroll to position [442, 0]
drag, startPoint x: 263, startPoint y: 229, endPoint x: 167, endPoint y: 232, distance: 95.7
click at [167, 232] on td "TX SW 30ml (600mg) Tincture High Dose Soothe (1:1 CBD:THC) Batch ID 20250527-00…" at bounding box center [416, 238] width 626 height 101
copy span "20250527-002"
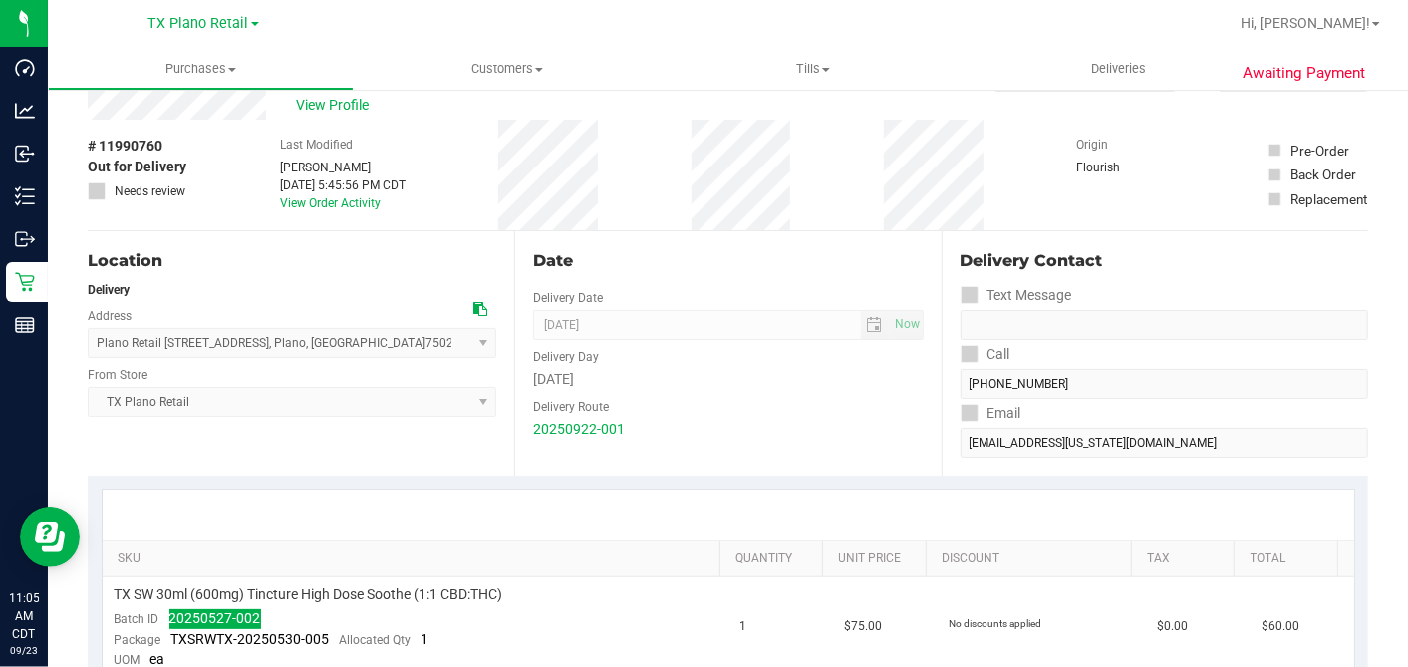
scroll to position [0, 0]
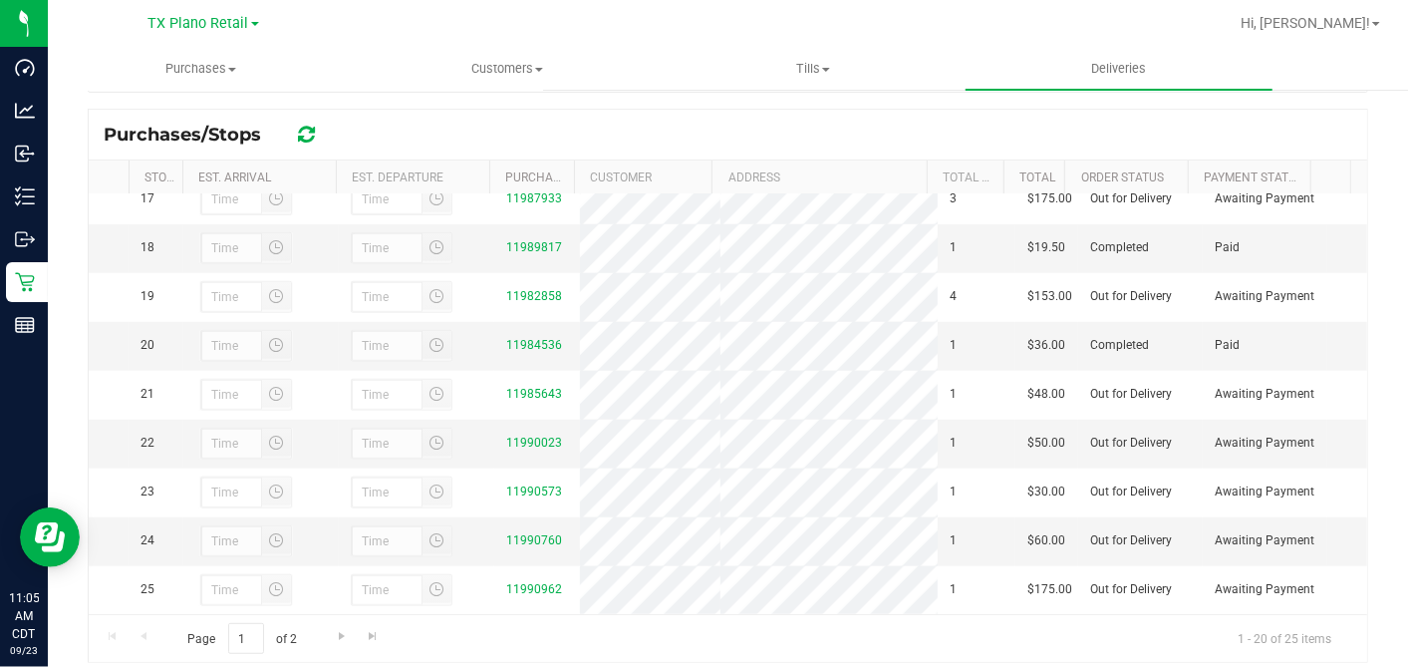
scroll to position [379, 0]
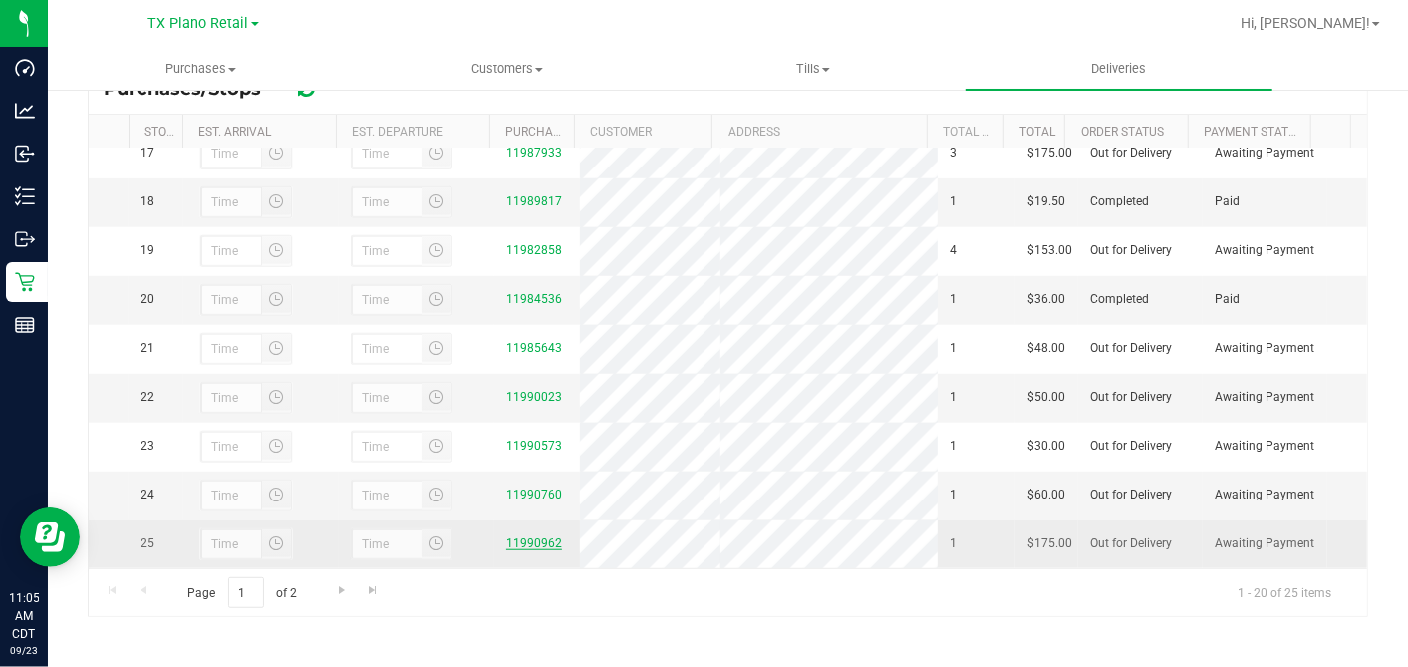
click at [535, 539] on link "11990962" at bounding box center [534, 543] width 56 height 14
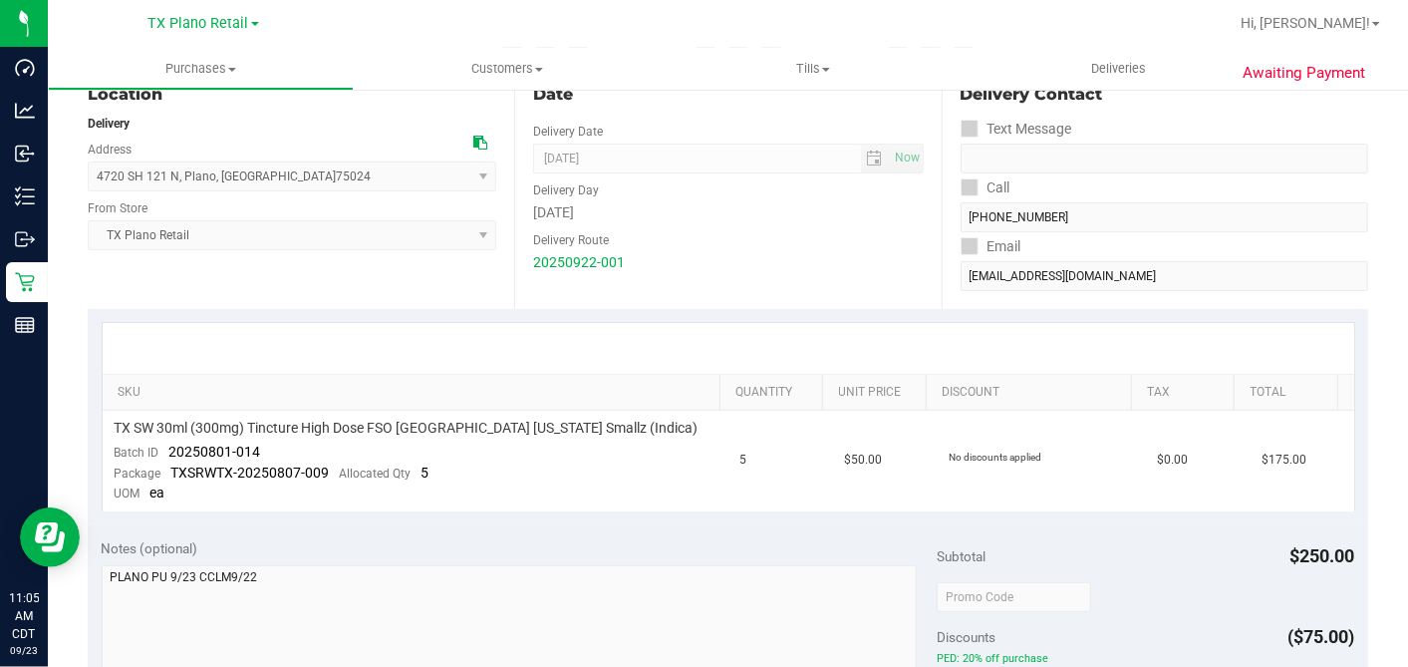
scroll to position [221, 0]
drag, startPoint x: 266, startPoint y: 449, endPoint x: 161, endPoint y: 450, distance: 104.6
click at [161, 450] on td "TX SW 30ml (300mg) Tincture High Dose FSO TX Georgia Smallz (Indica) Batch ID 2…" at bounding box center [416, 460] width 626 height 101
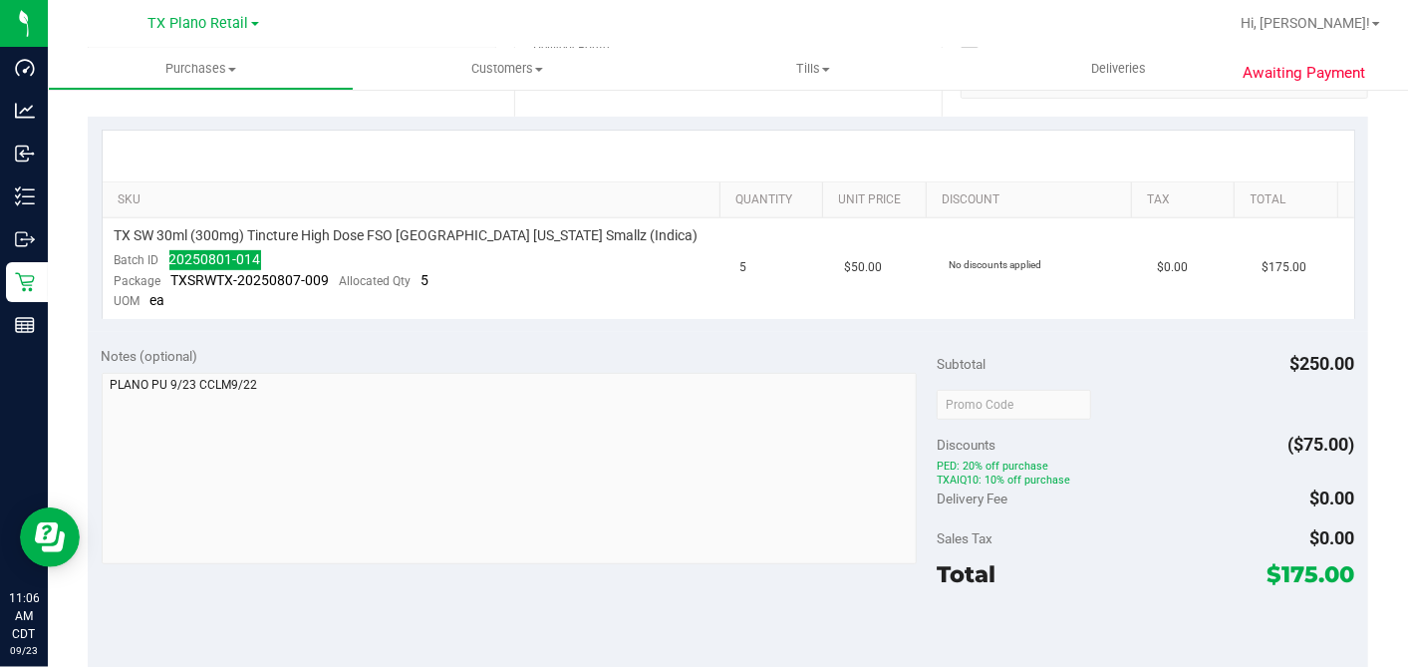
scroll to position [332, 0]
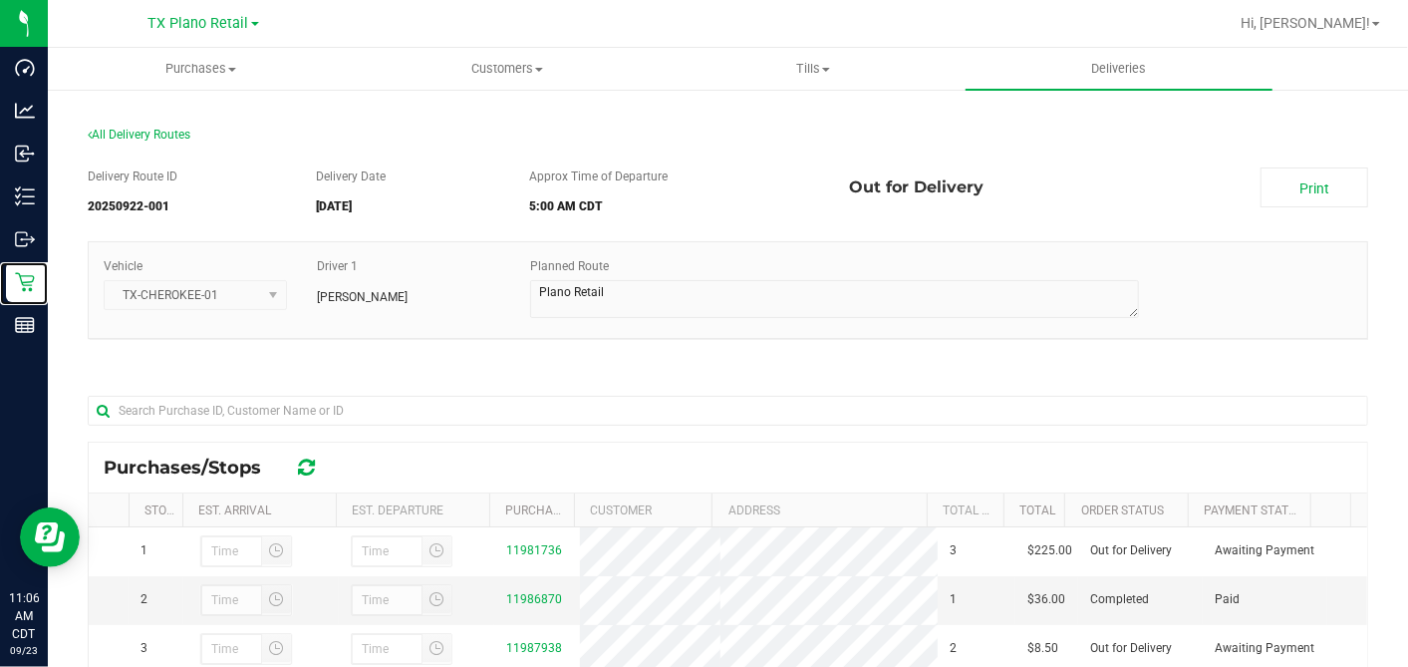
click at [29, 283] on icon at bounding box center [25, 282] width 20 height 20
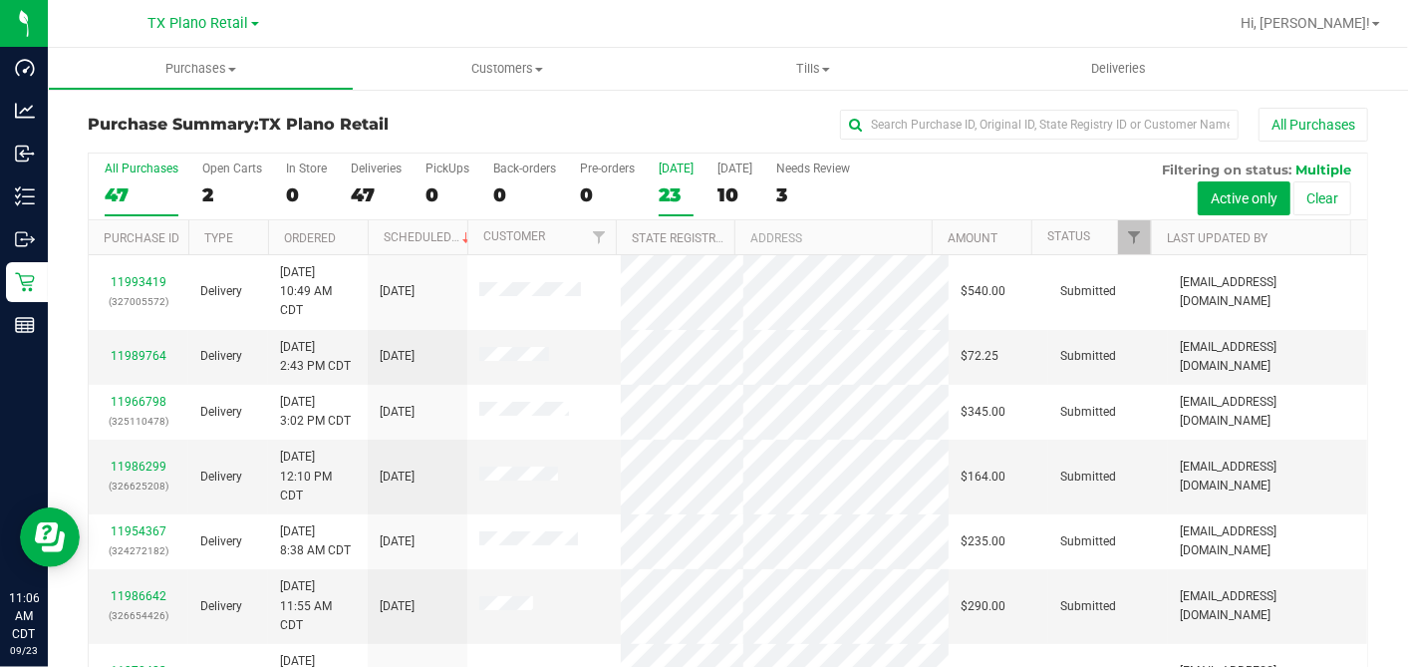
click at [666, 196] on div "23" at bounding box center [676, 194] width 35 height 23
click at [0, 0] on input "Today 23" at bounding box center [0, 0] width 0 height 0
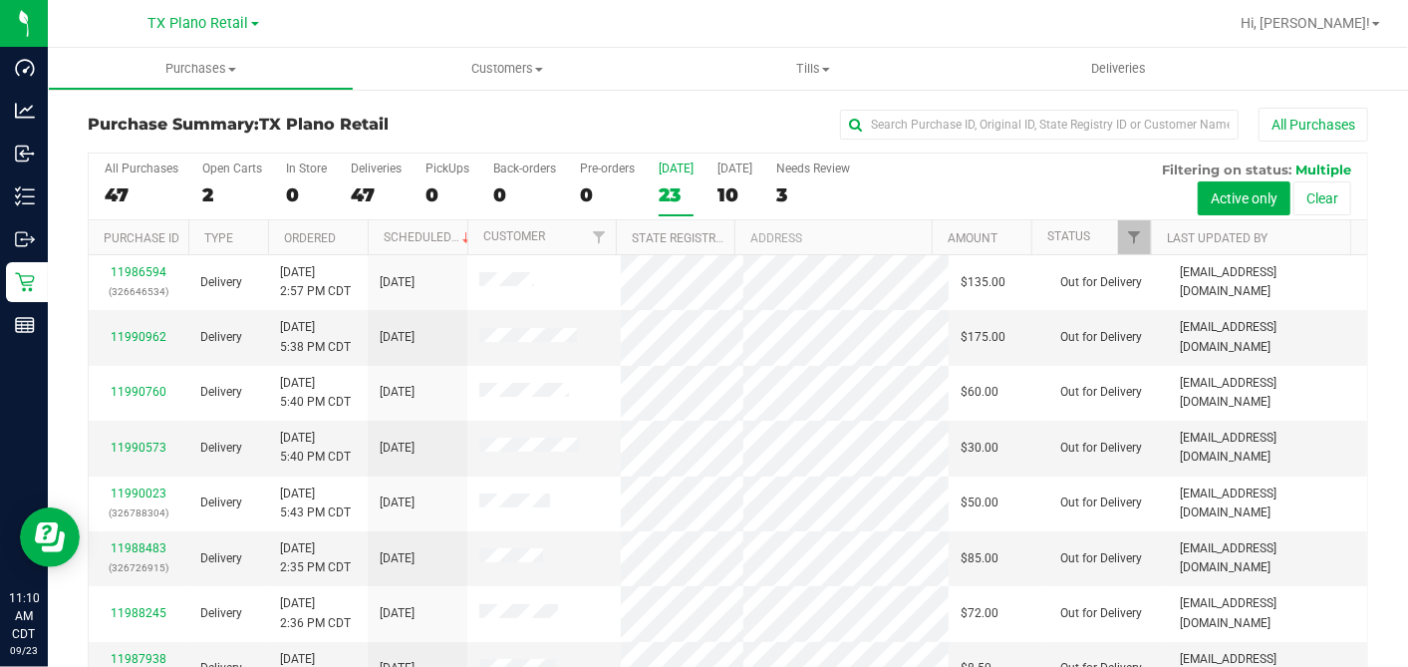
click at [670, 193] on div "23" at bounding box center [676, 194] width 35 height 23
click at [0, 0] on input "Today 23" at bounding box center [0, 0] width 0 height 0
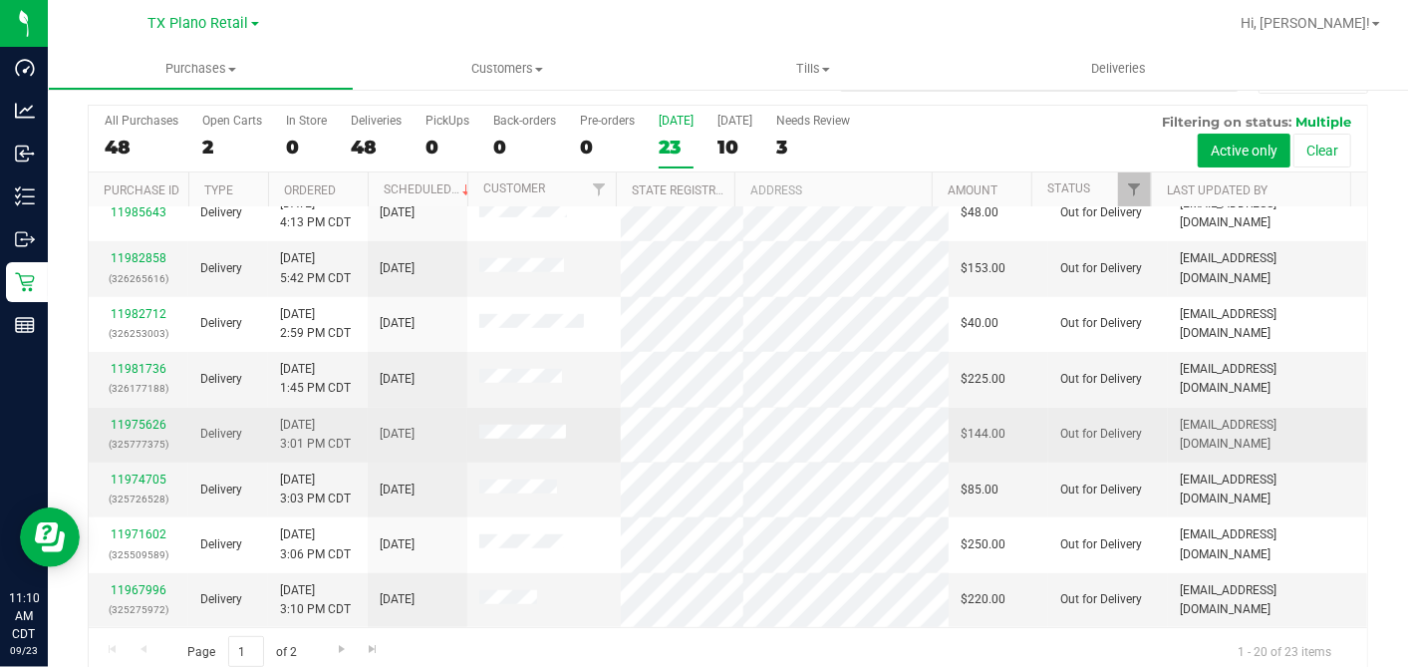
scroll to position [74, 0]
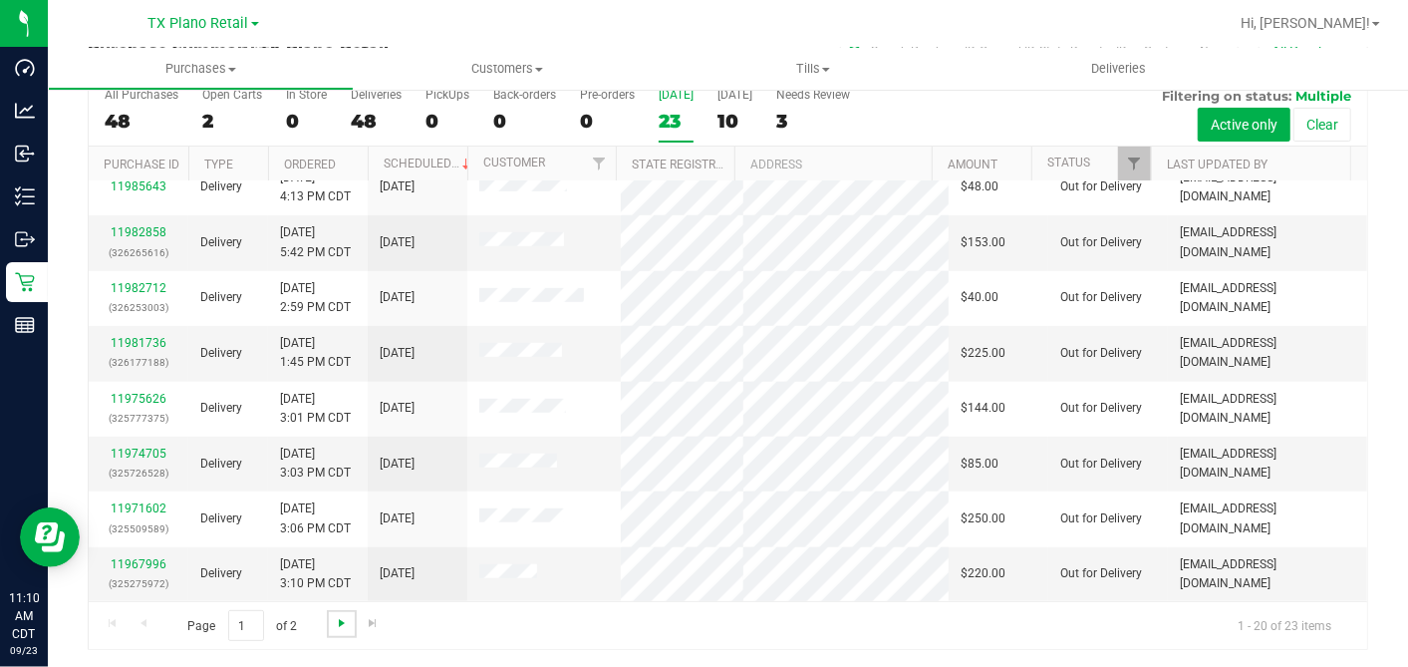
click at [334, 621] on span "Go to the next page" at bounding box center [342, 623] width 16 height 16
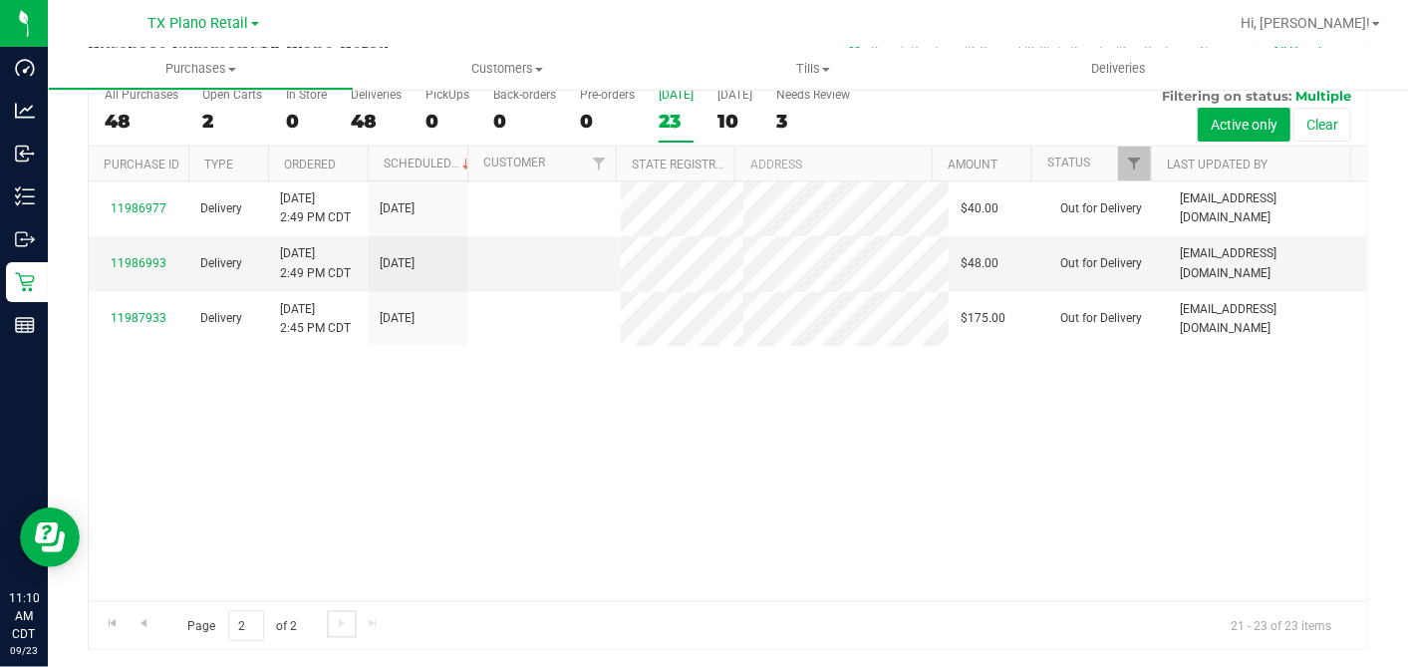
scroll to position [0, 0]
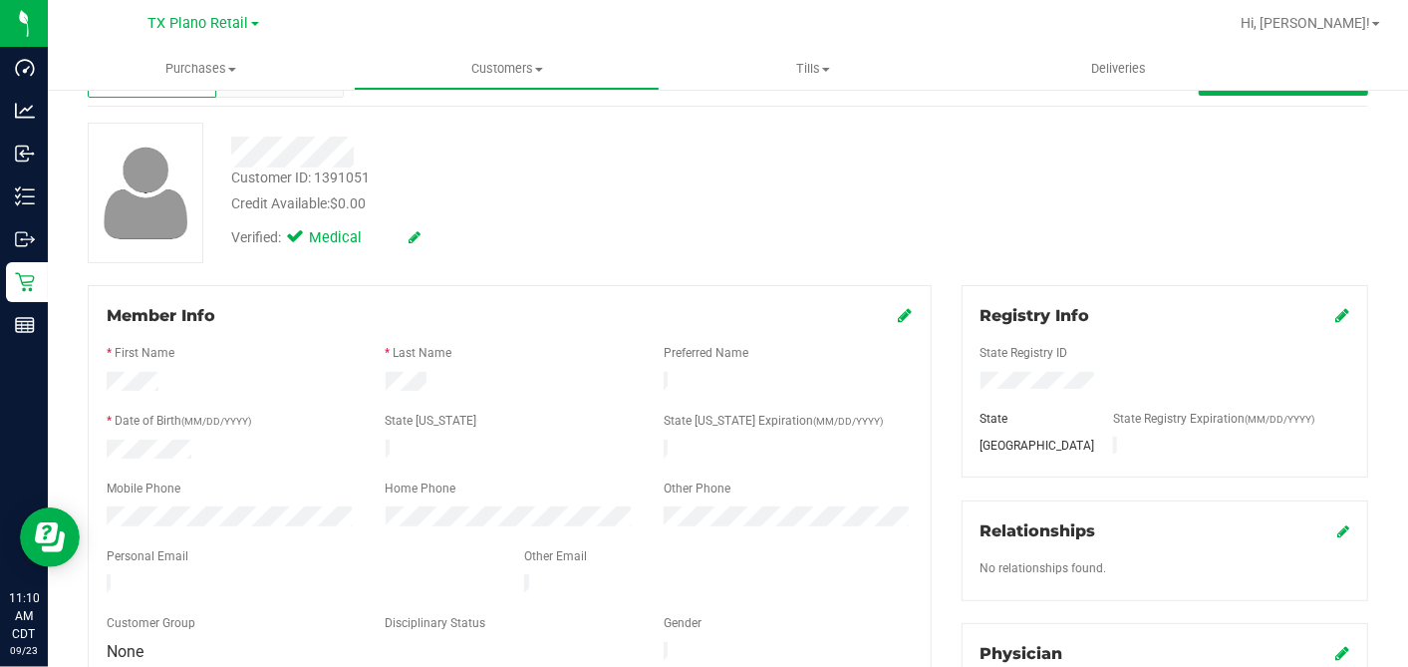
click at [523, 256] on div "Verified: Medical" at bounding box center [544, 236] width 656 height 44
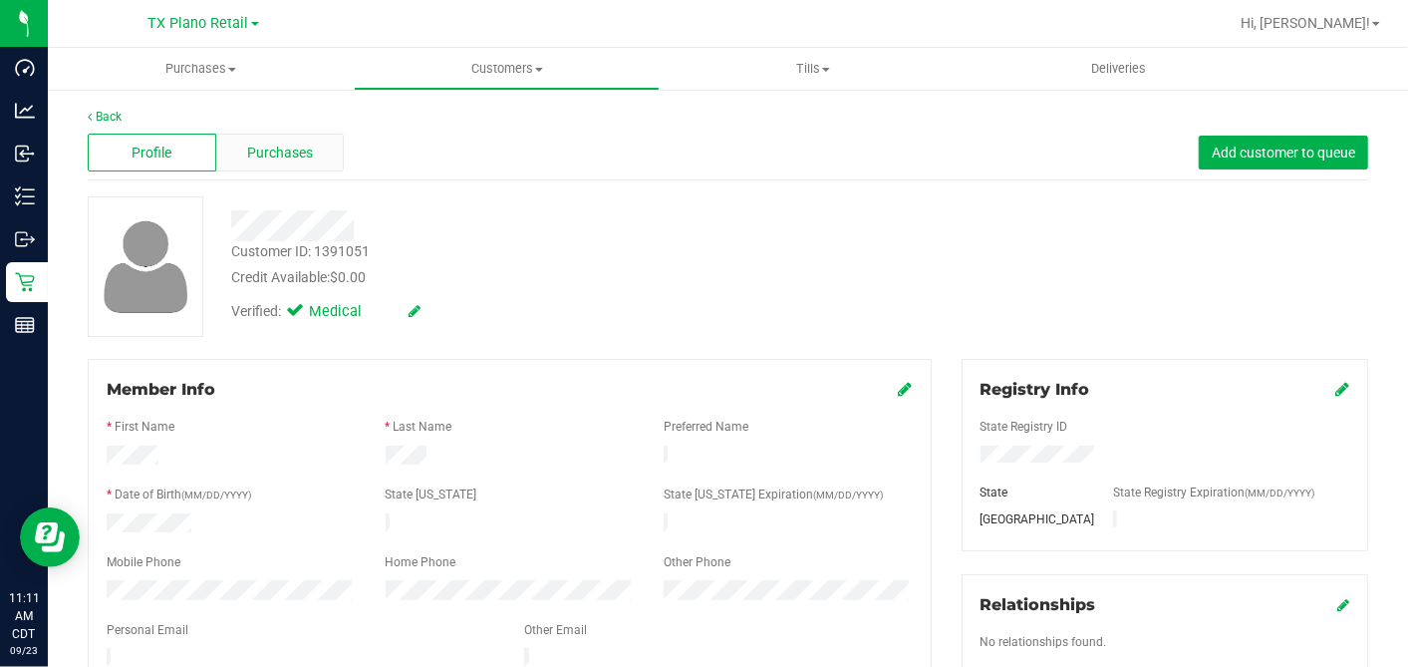
click at [279, 154] on span "Purchases" at bounding box center [280, 153] width 66 height 21
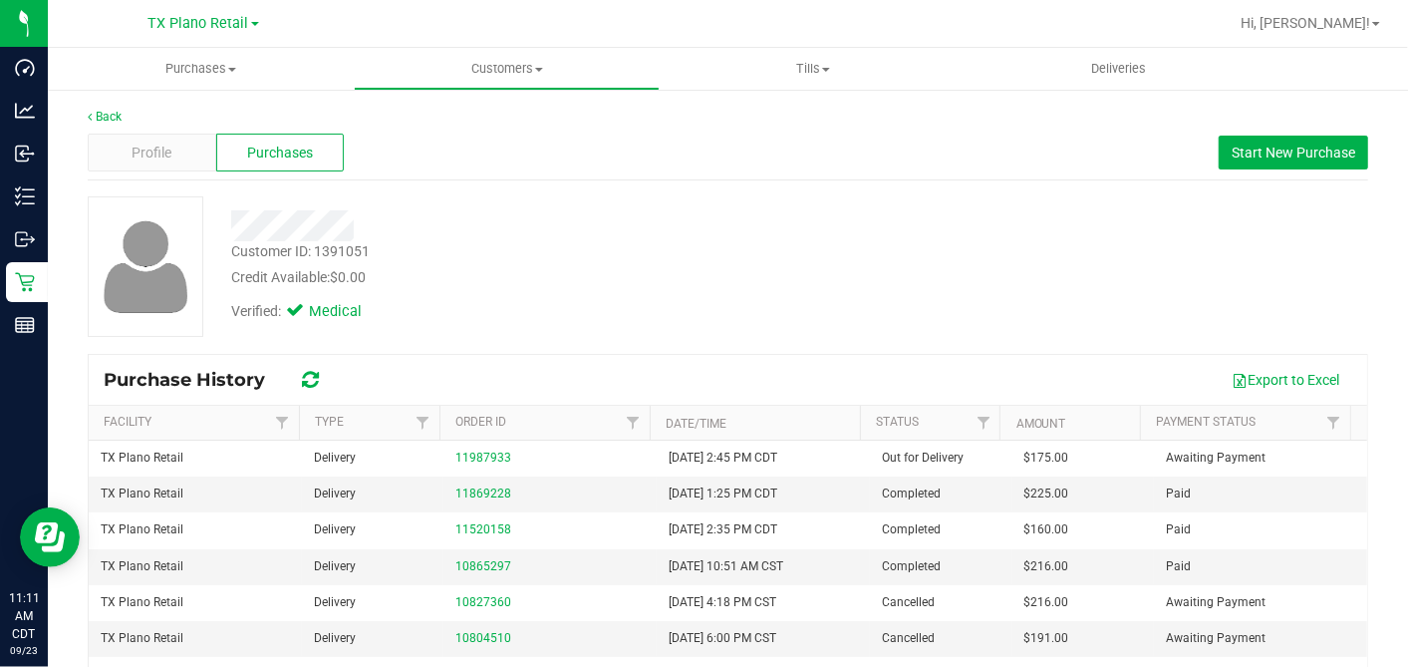
click at [670, 327] on div "Verified: Medical" at bounding box center [544, 310] width 656 height 44
click at [159, 149] on span "Profile" at bounding box center [152, 153] width 40 height 21
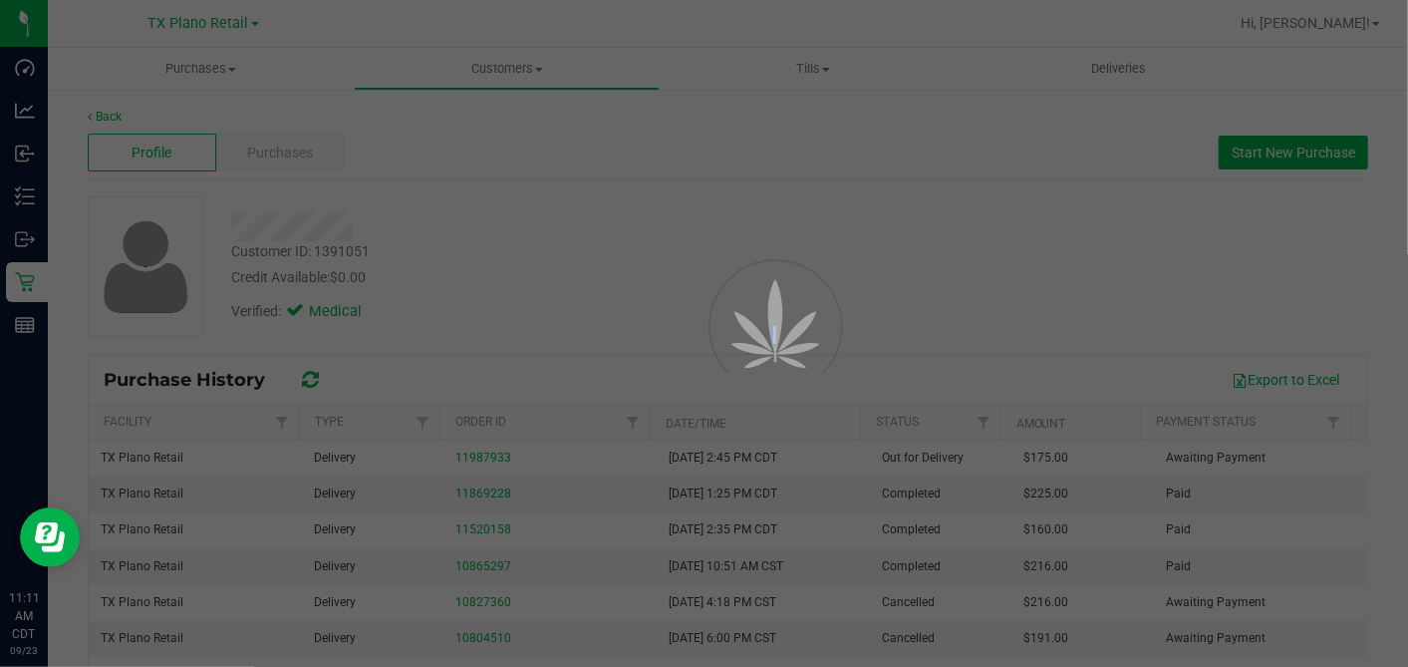
click at [159, 149] on div at bounding box center [704, 333] width 1408 height 667
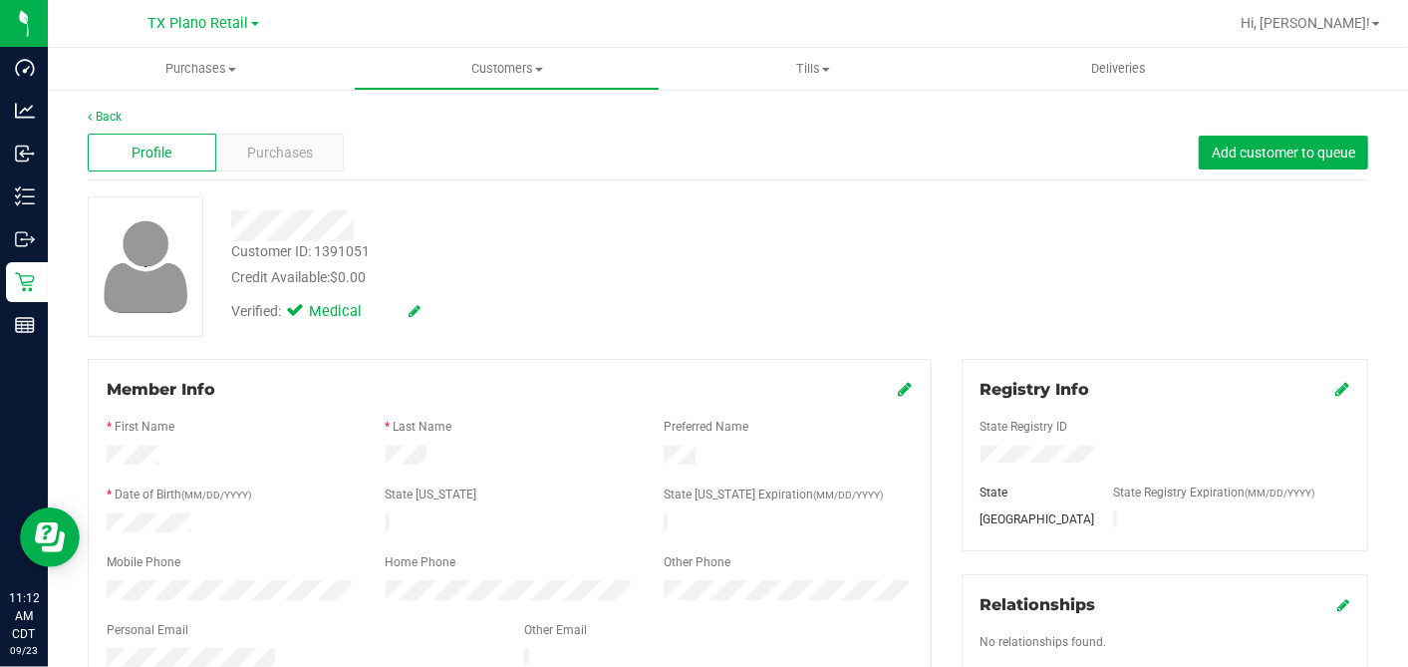
click at [551, 238] on div at bounding box center [544, 225] width 656 height 31
click at [156, 644] on div at bounding box center [510, 646] width 806 height 5
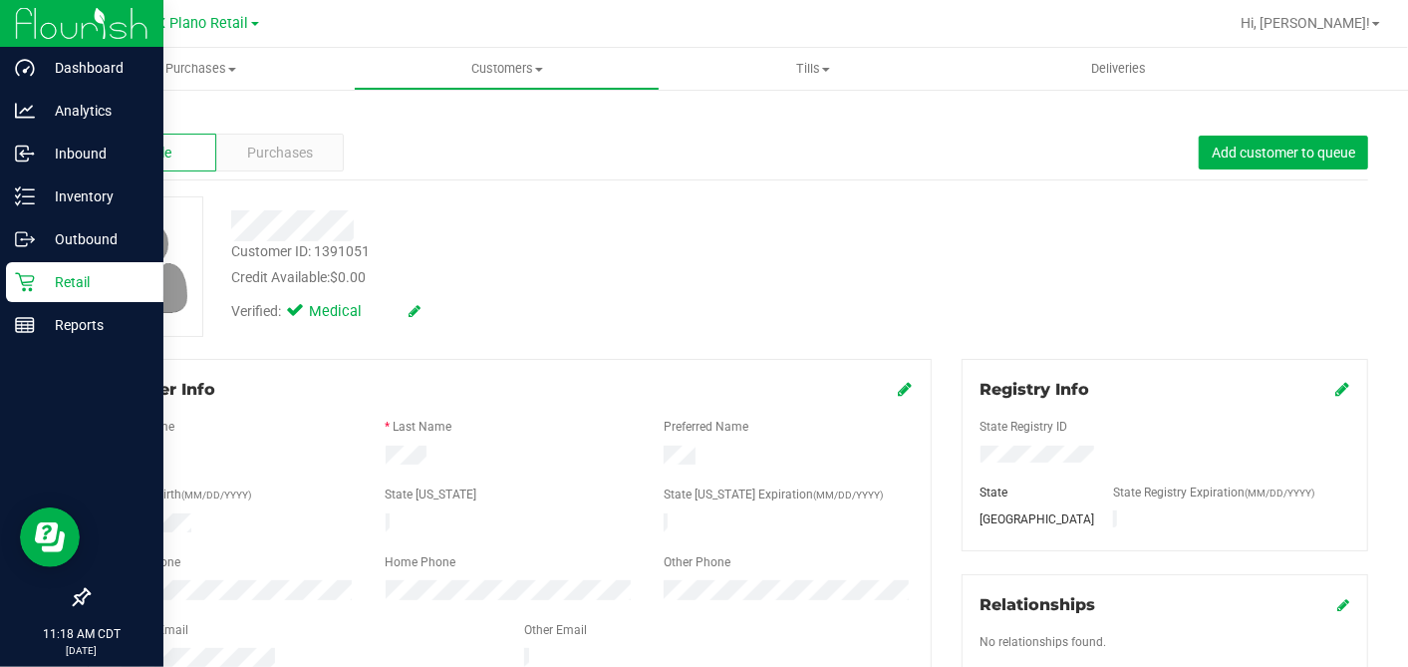
click at [48, 288] on p "Retail" at bounding box center [95, 282] width 120 height 24
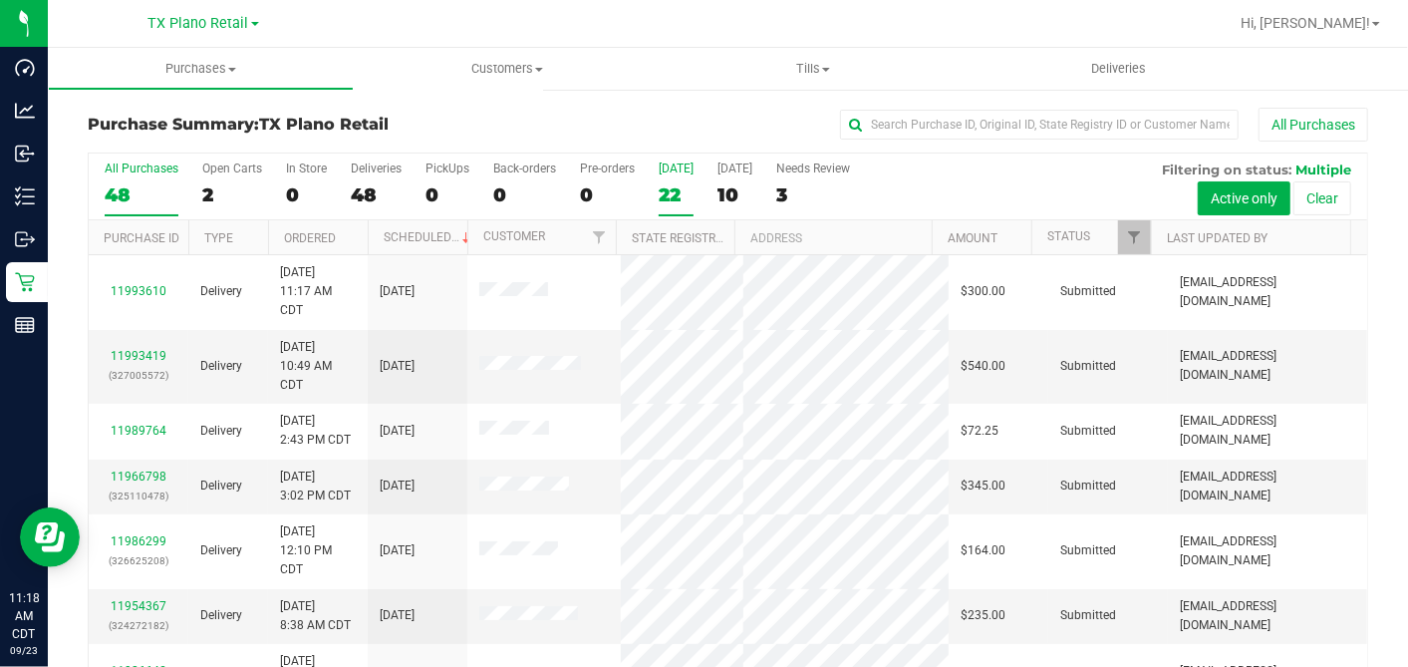
click at [675, 187] on div "22" at bounding box center [676, 194] width 35 height 23
click at [0, 0] on input "Today 22" at bounding box center [0, 0] width 0 height 0
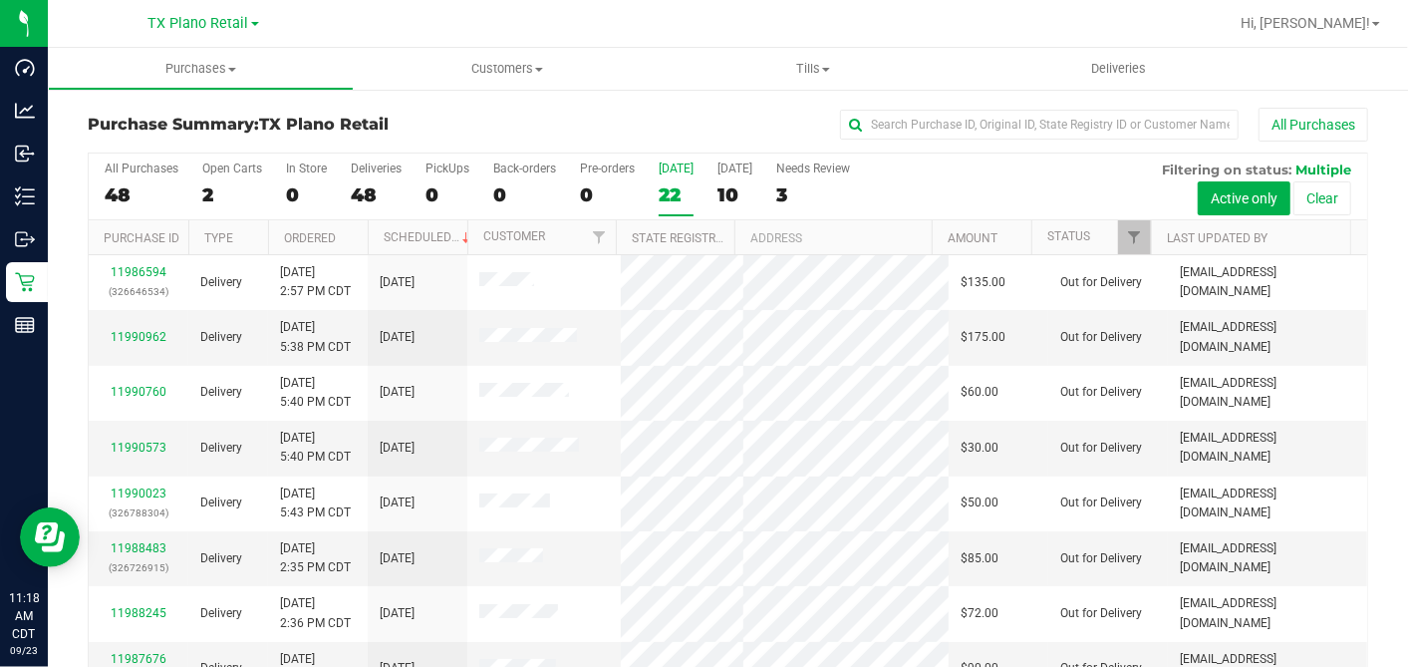
click at [713, 112] on div "All Purchases" at bounding box center [941, 125] width 854 height 34
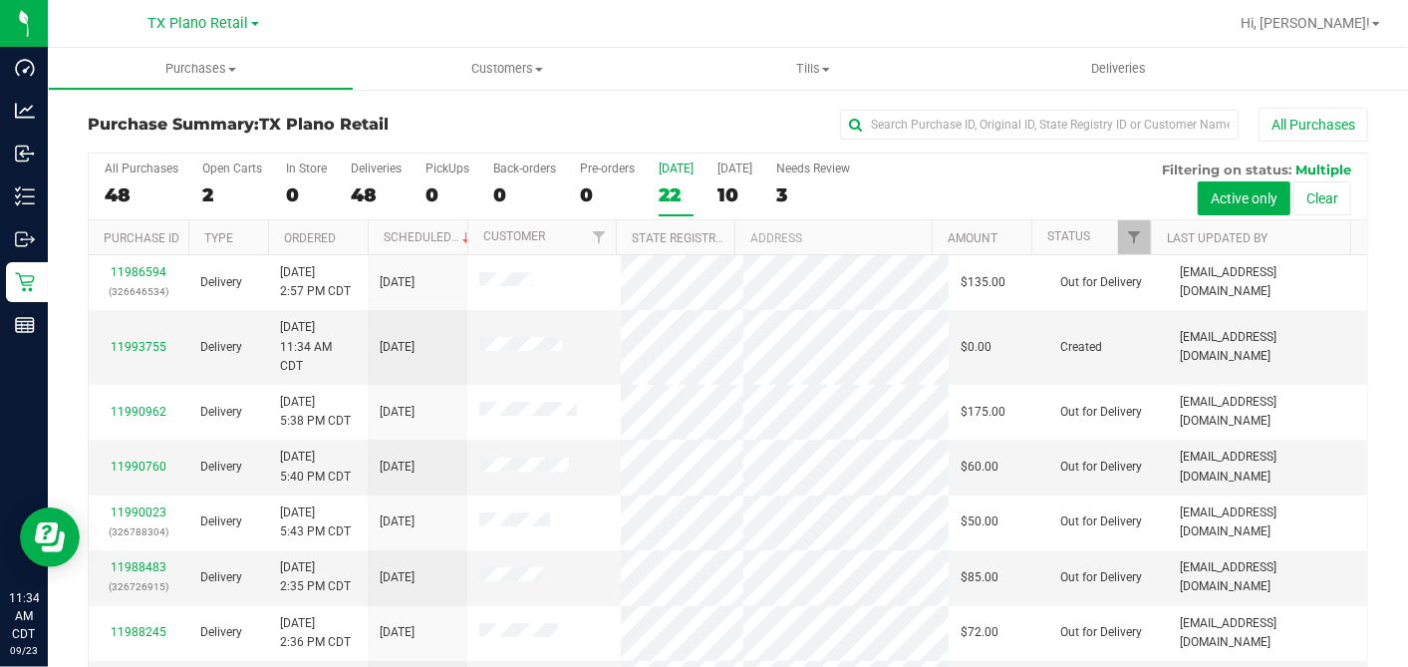
click at [680, 188] on div "22" at bounding box center [676, 194] width 35 height 23
click at [0, 0] on input "Today 22" at bounding box center [0, 0] width 0 height 0
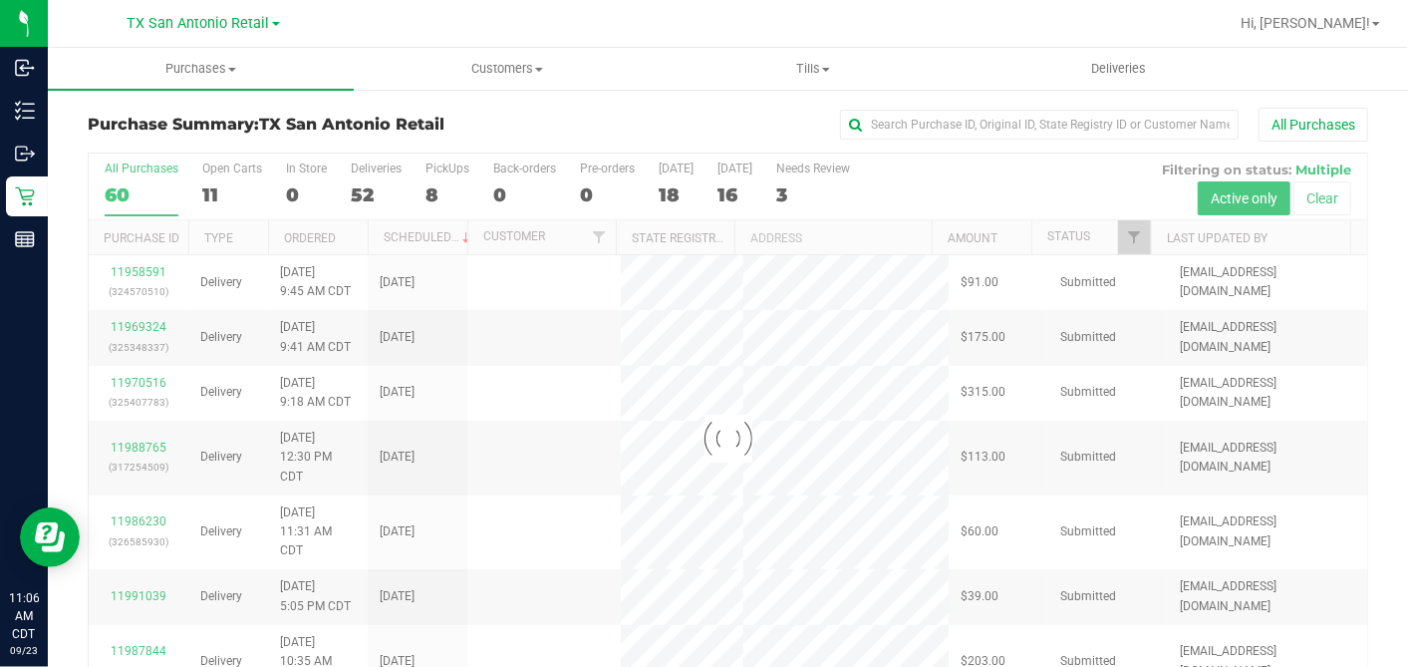
click at [209, 197] on div "11" at bounding box center [232, 194] width 60 height 23
click at [0, 0] on input "Open Carts 11" at bounding box center [0, 0] width 0 height 0
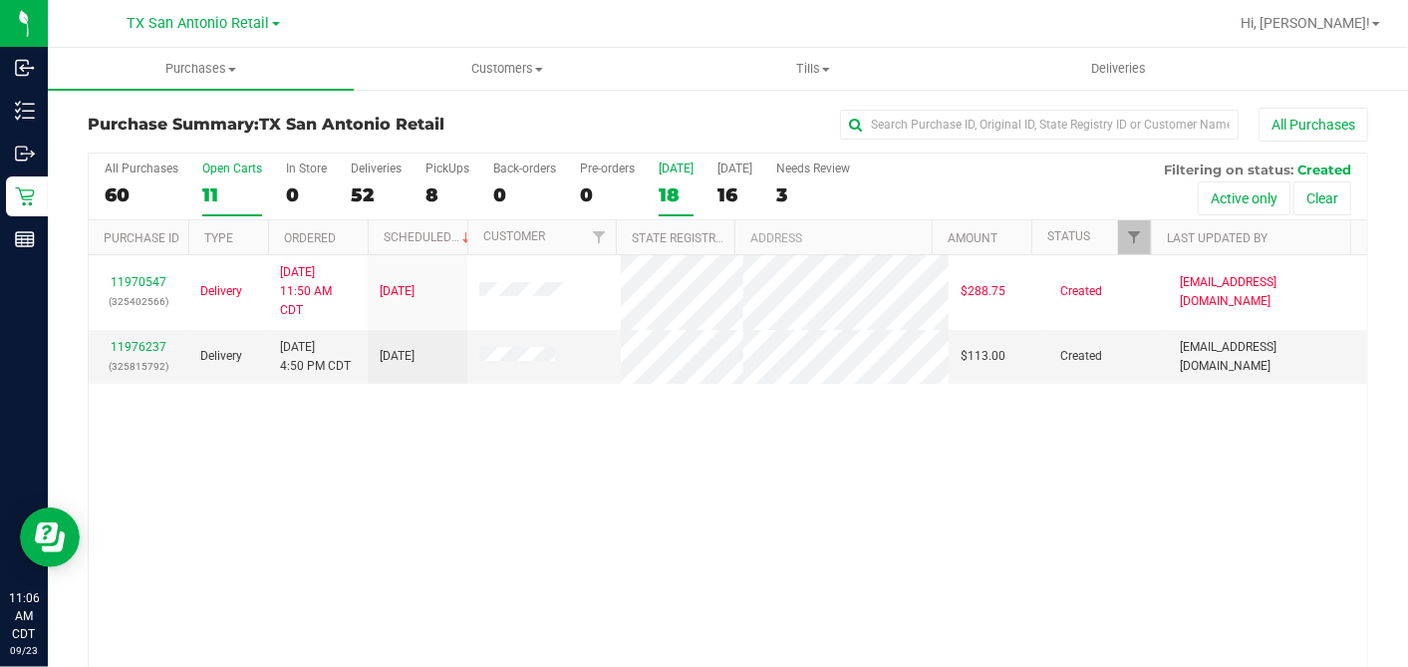
click at [675, 196] on div "18" at bounding box center [676, 194] width 35 height 23
click at [0, 0] on input "[DATE] 18" at bounding box center [0, 0] width 0 height 0
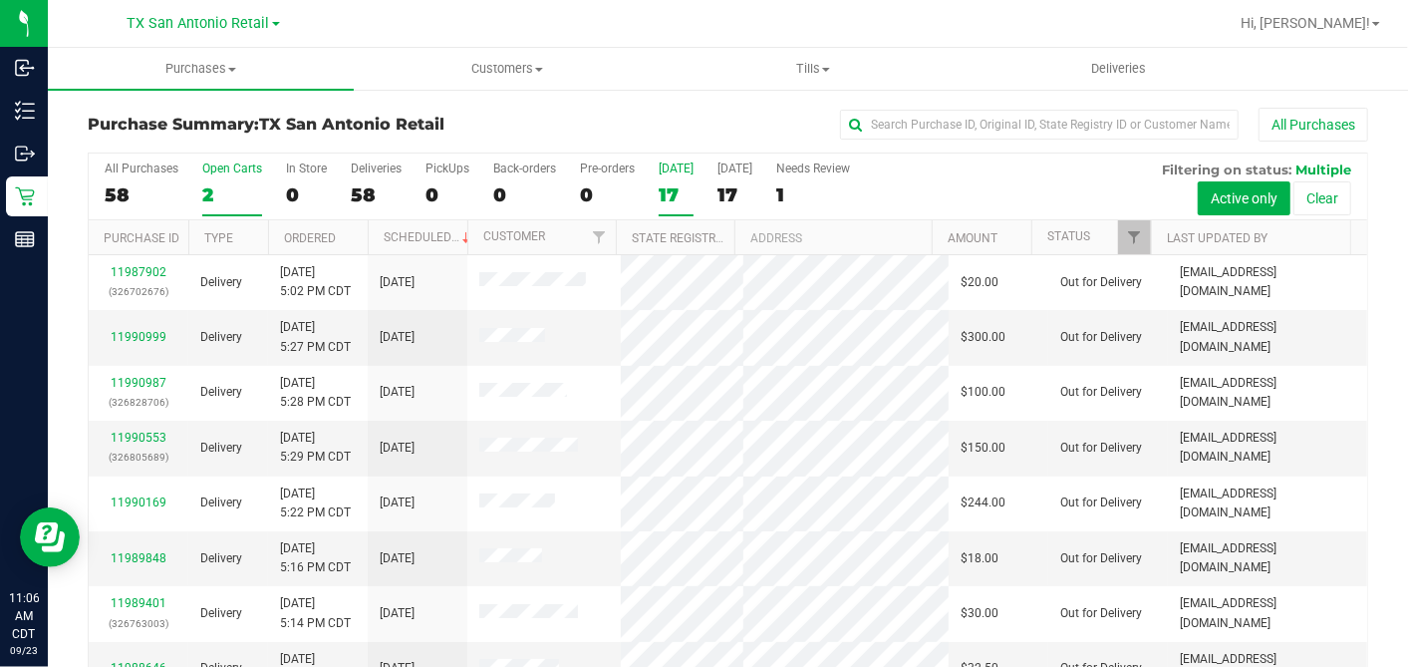
click at [218, 190] on div "2" at bounding box center [232, 194] width 60 height 23
click at [0, 0] on input "Open Carts 2" at bounding box center [0, 0] width 0 height 0
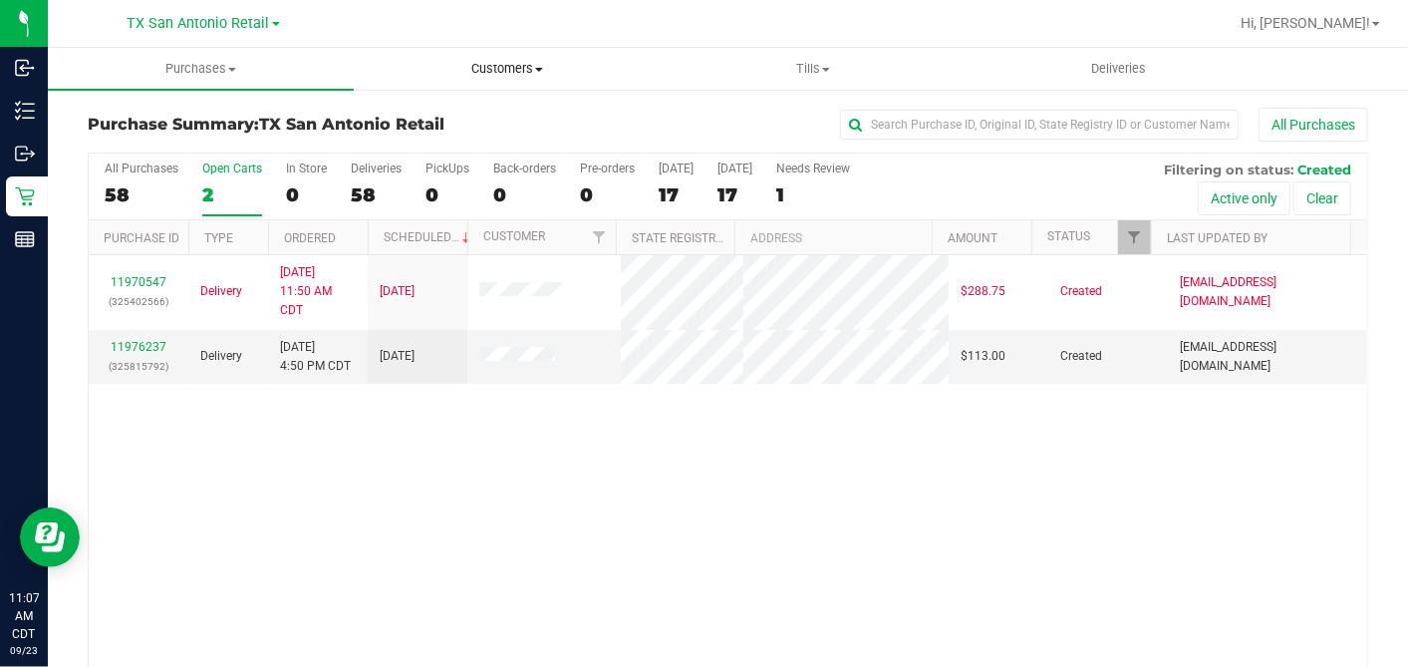
drag, startPoint x: 508, startPoint y: 73, endPoint x: 503, endPoint y: 87, distance: 14.8
click at [508, 73] on span "Customers" at bounding box center [507, 69] width 304 height 18
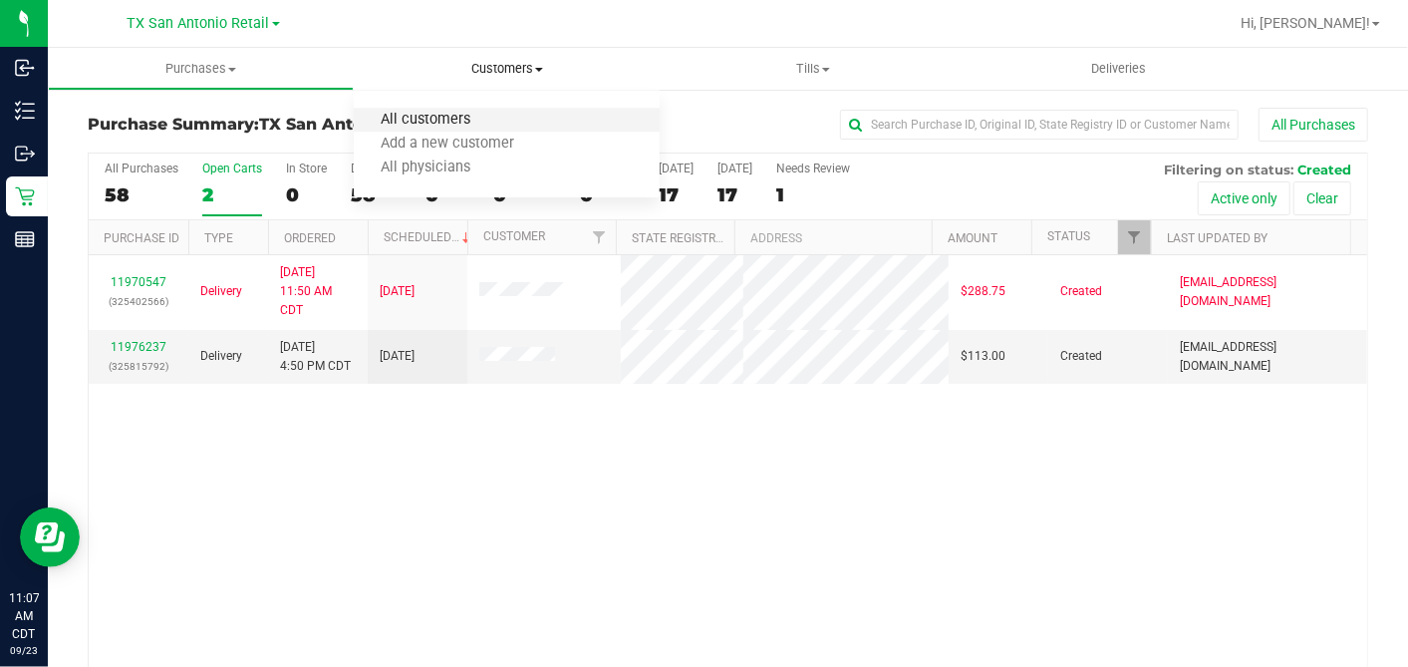
click at [492, 114] on span "All customers" at bounding box center [426, 120] width 144 height 17
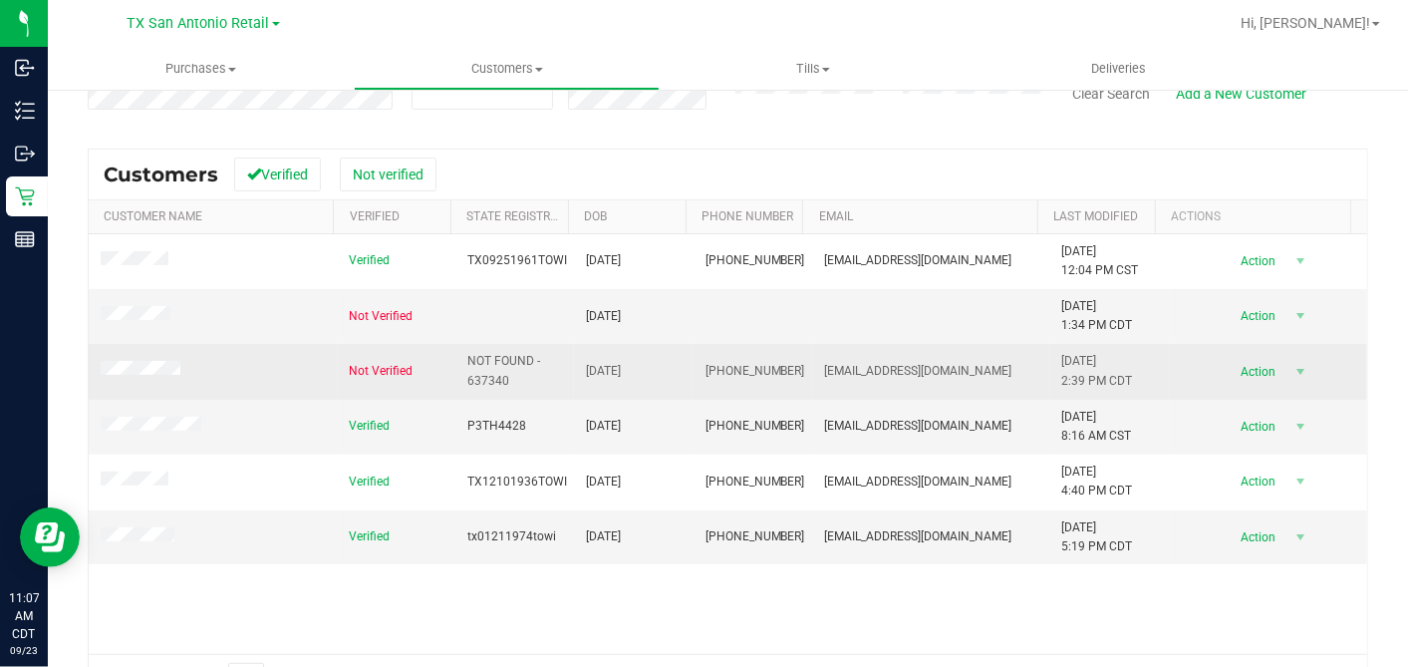
scroll to position [221, 0]
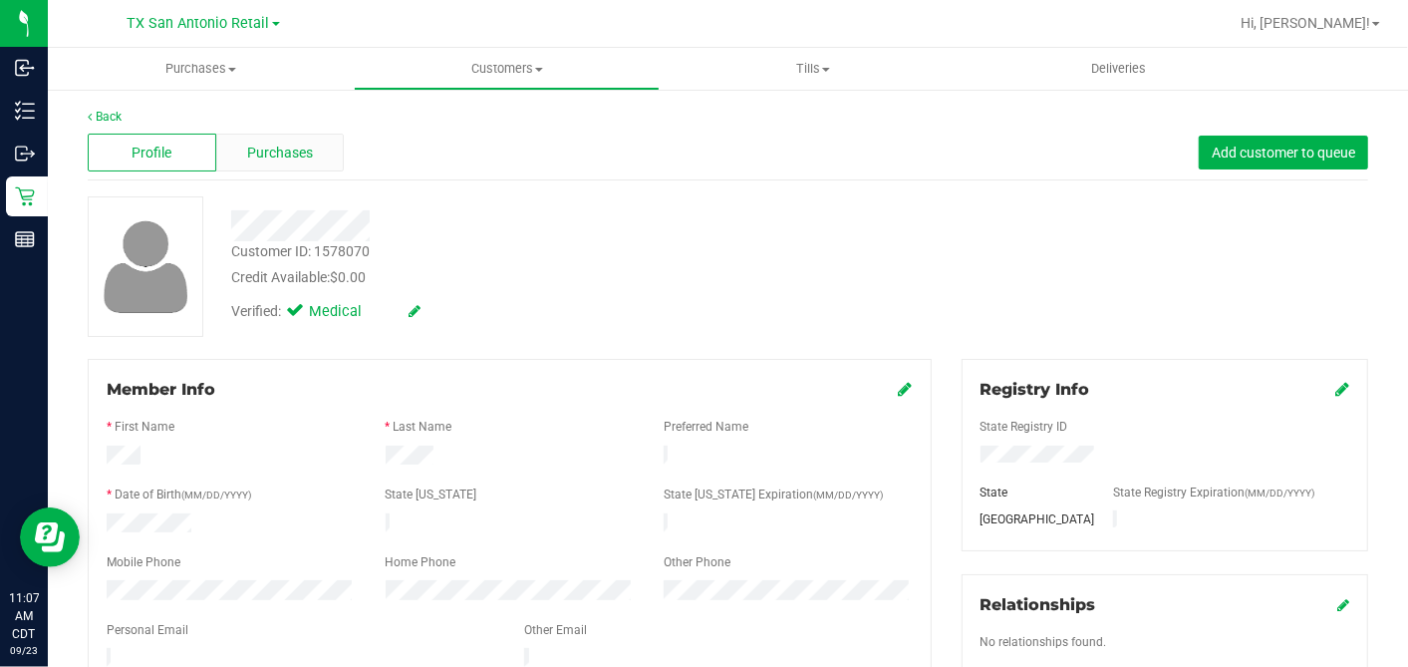
click at [312, 159] on div "Purchases" at bounding box center [280, 153] width 129 height 38
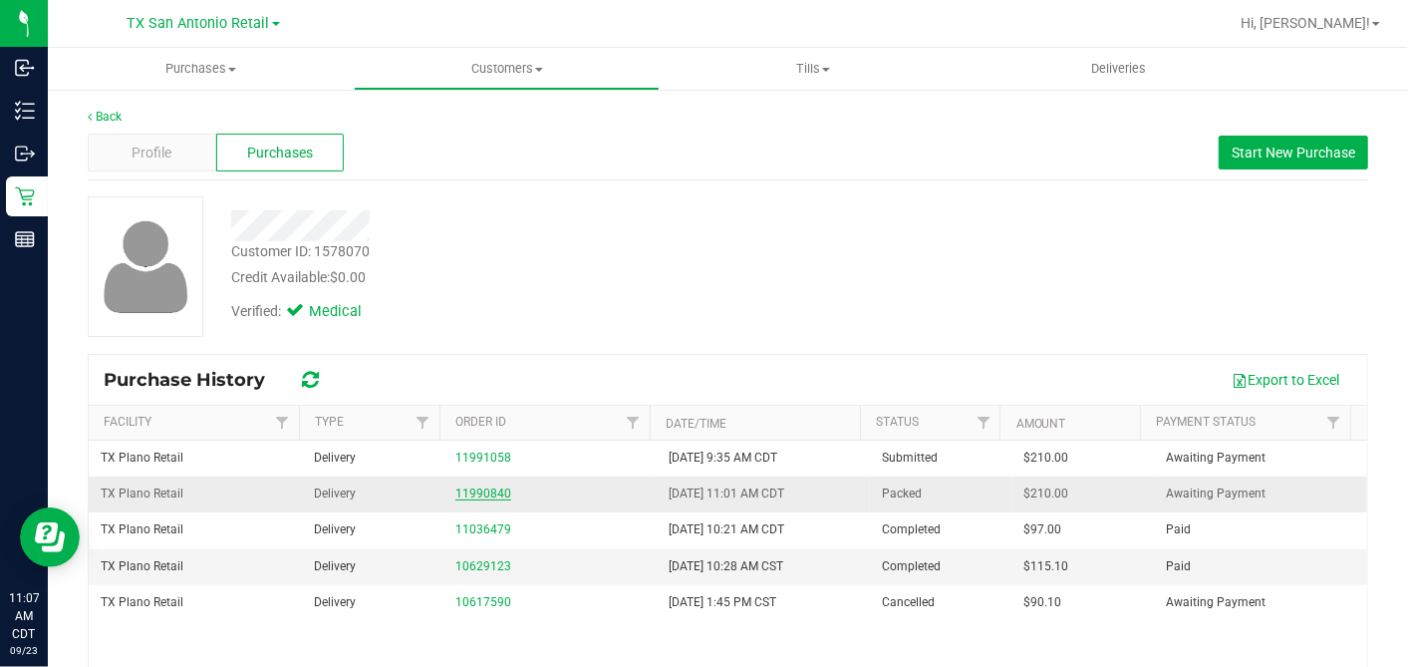
click at [477, 491] on link "11990840" at bounding box center [483, 493] width 56 height 14
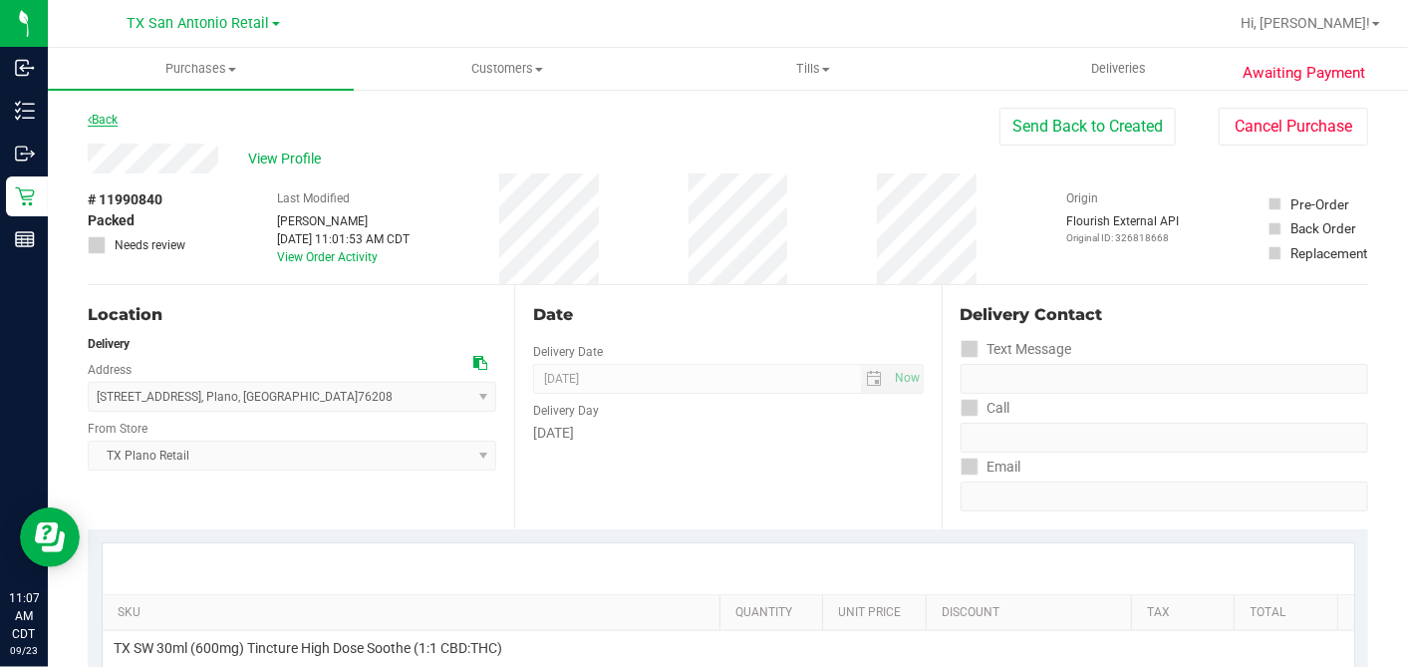
click at [96, 119] on link "Back" at bounding box center [103, 120] width 30 height 14
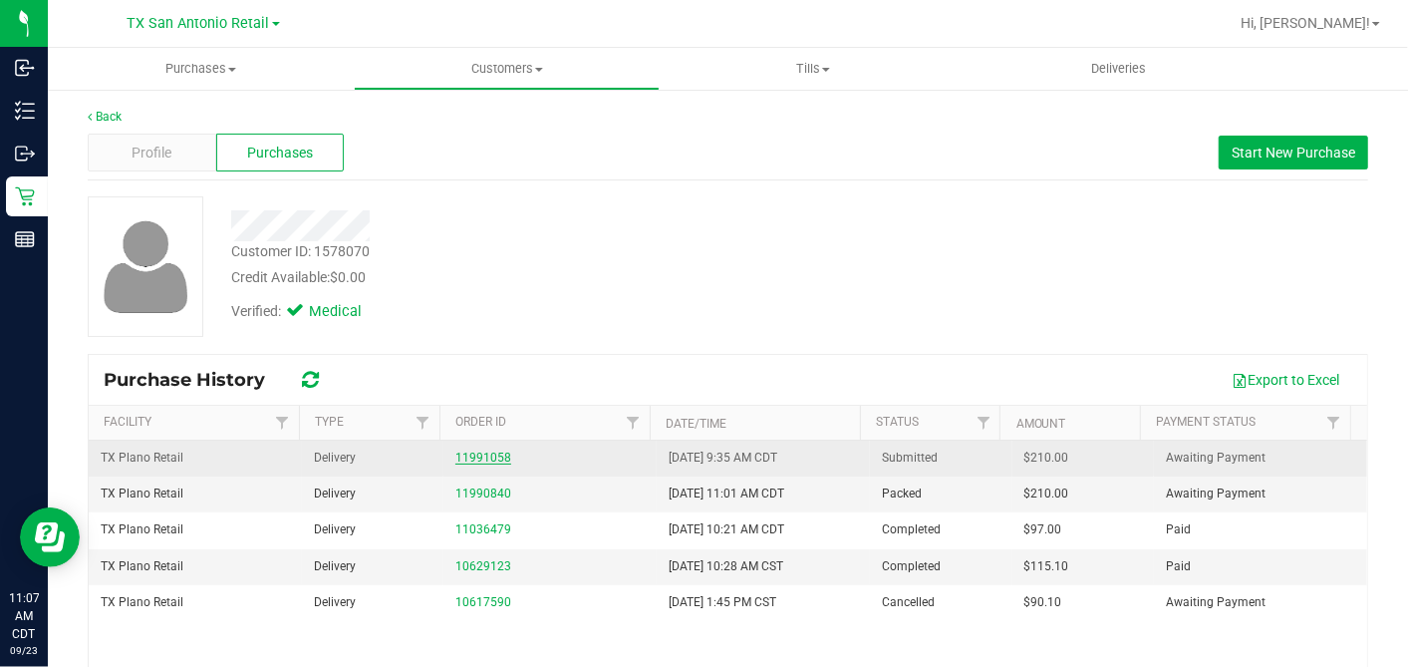
click at [485, 451] on link "11991058" at bounding box center [483, 457] width 56 height 14
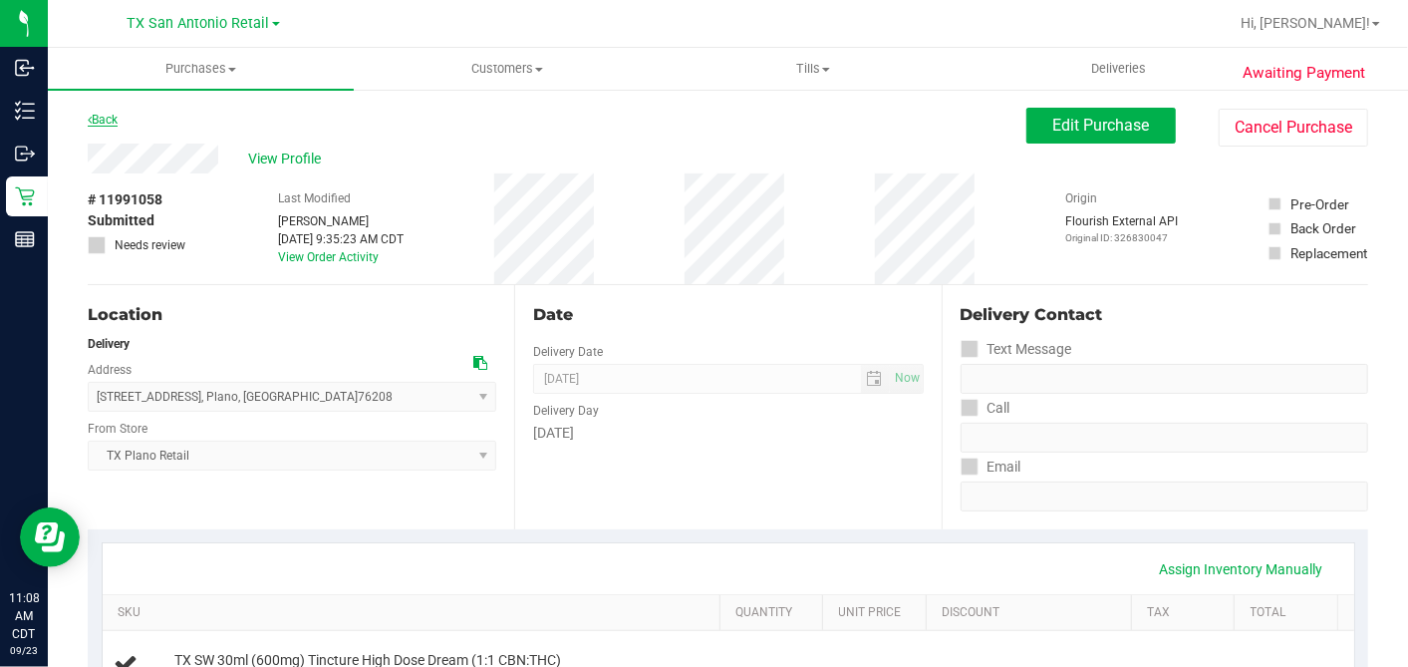
click at [112, 120] on link "Back" at bounding box center [103, 120] width 30 height 14
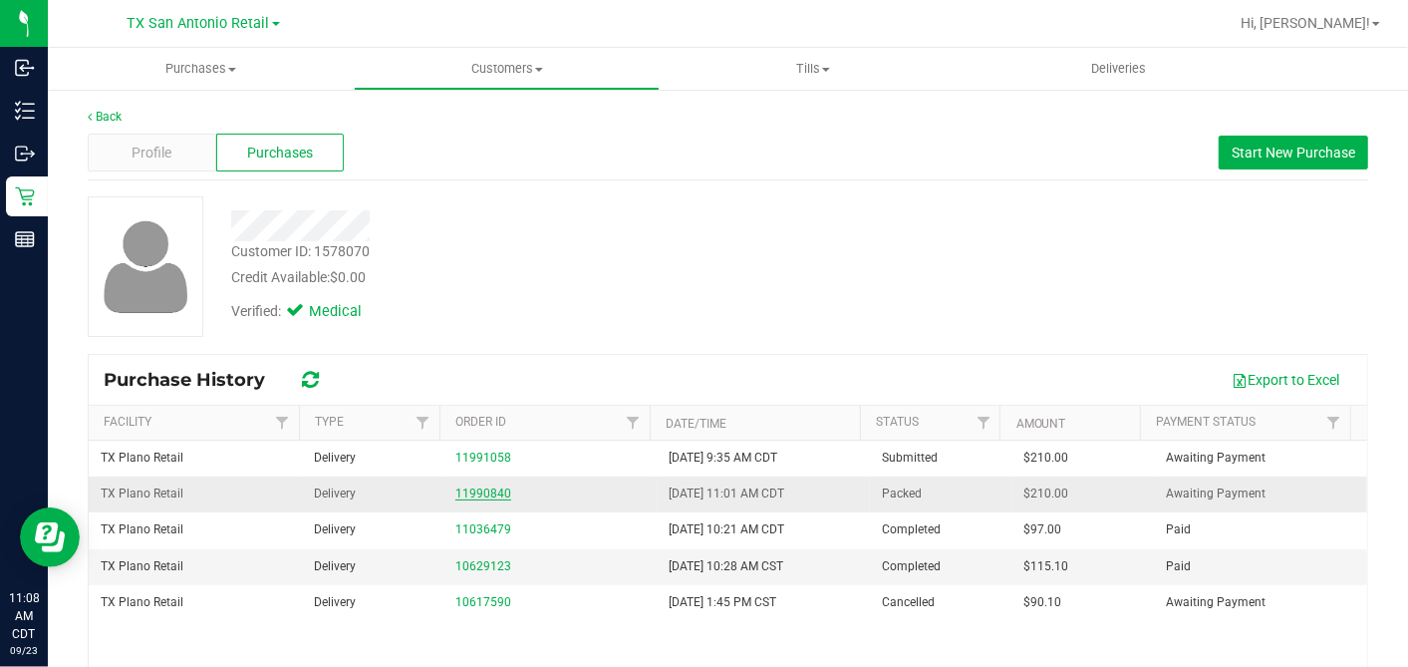
click at [460, 486] on link "11990840" at bounding box center [483, 493] width 56 height 14
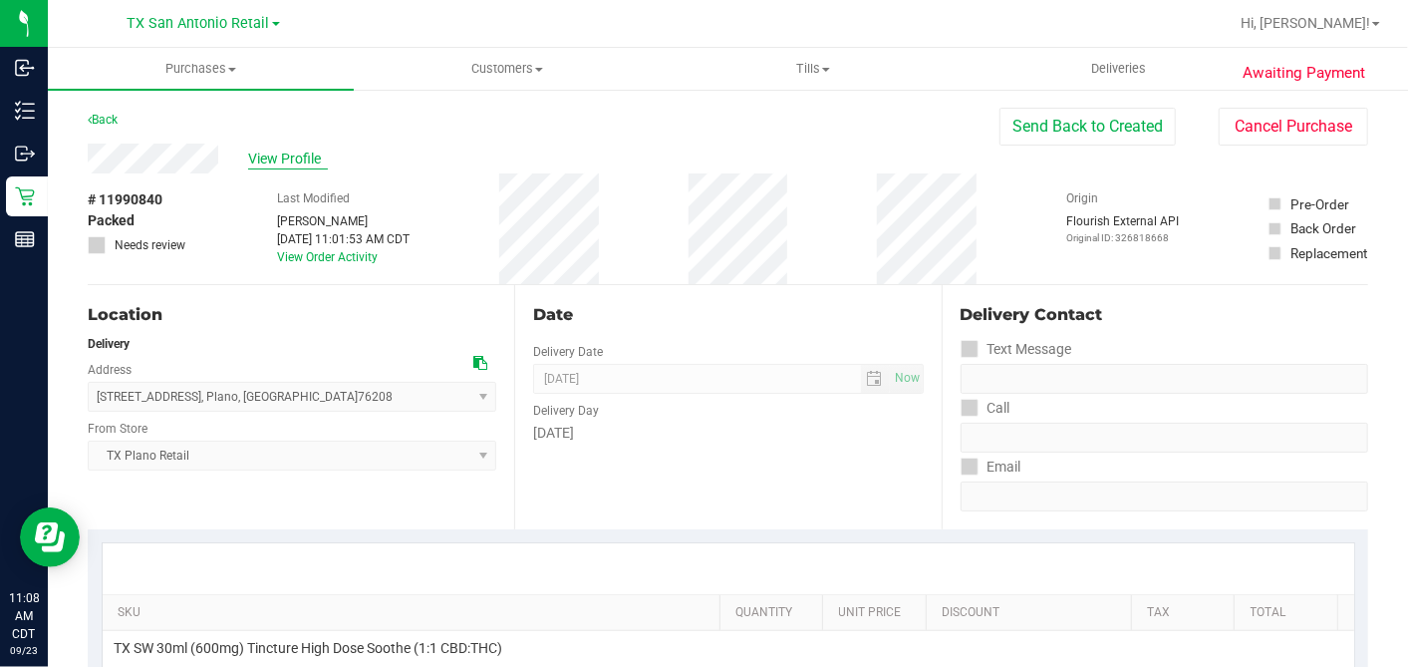
click at [305, 156] on span "View Profile" at bounding box center [288, 158] width 80 height 21
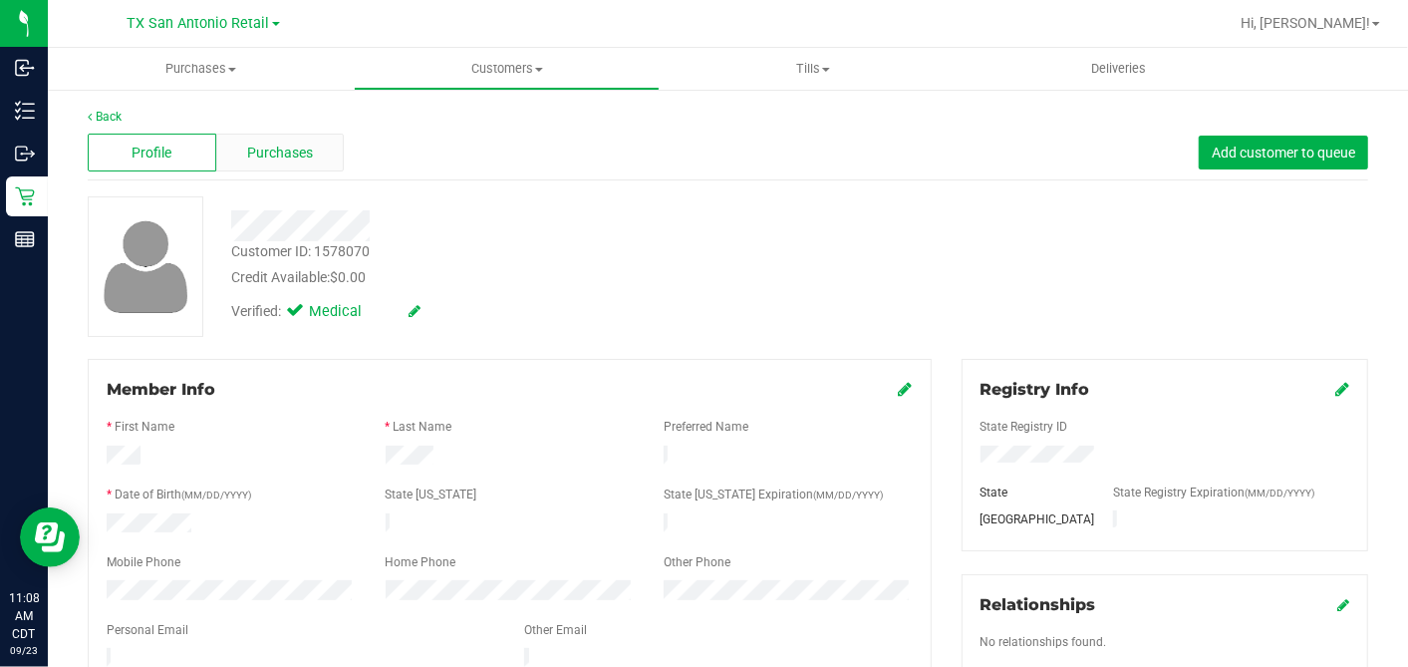
click at [315, 146] on div "Purchases" at bounding box center [280, 153] width 129 height 38
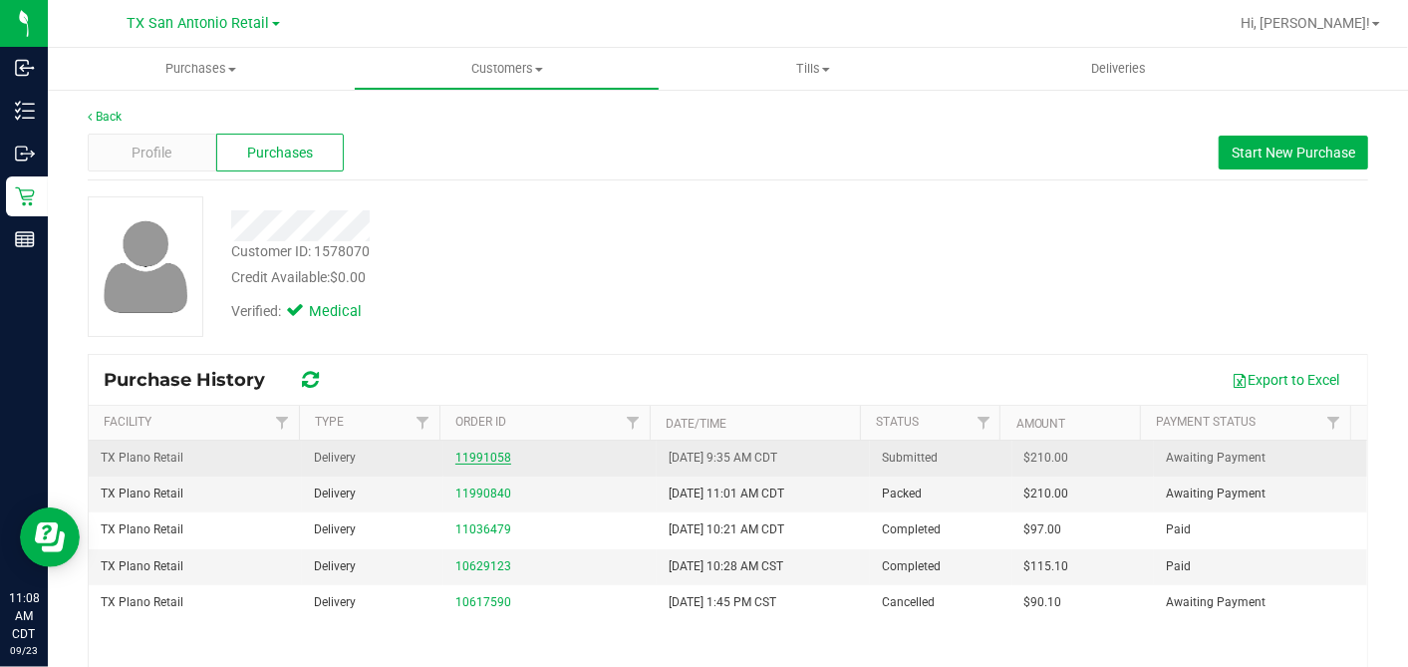
click at [485, 458] on link "11991058" at bounding box center [483, 457] width 56 height 14
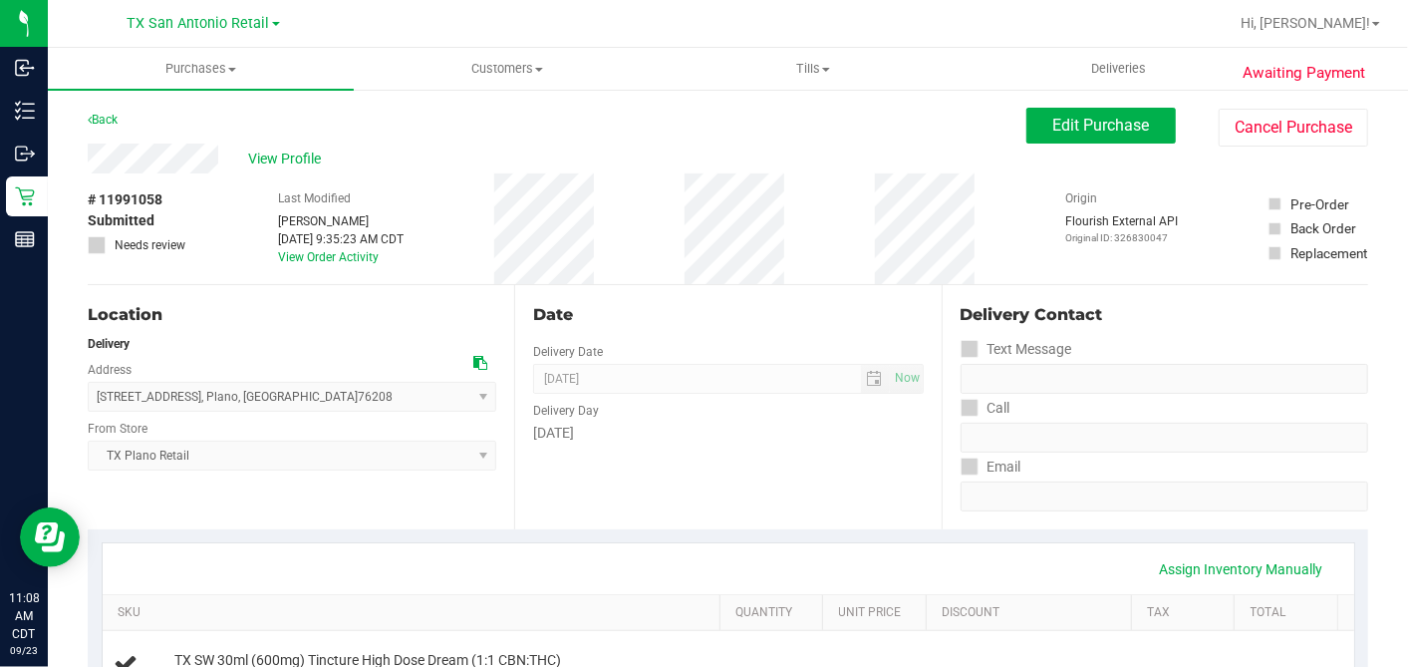
click at [693, 167] on div "View Profile" at bounding box center [557, 159] width 939 height 30
click at [288, 161] on span "View Profile" at bounding box center [288, 158] width 80 height 21
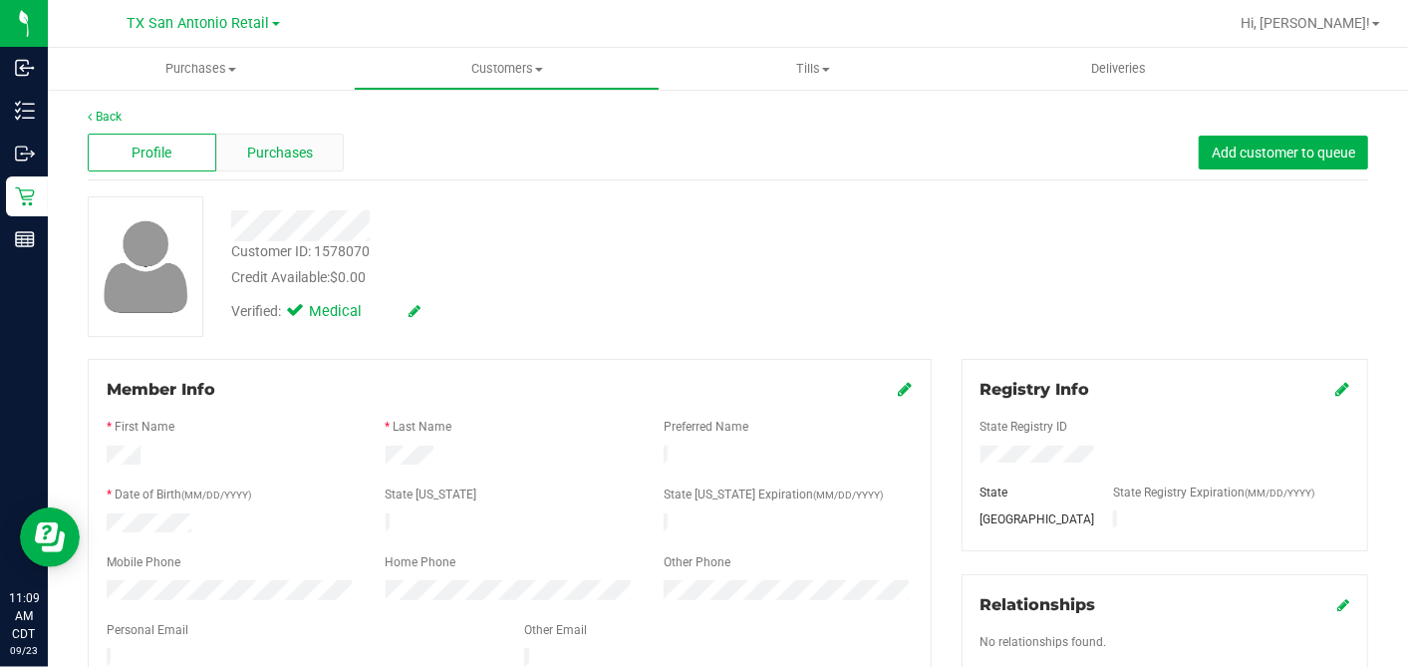
click at [310, 144] on div "Purchases" at bounding box center [280, 153] width 129 height 38
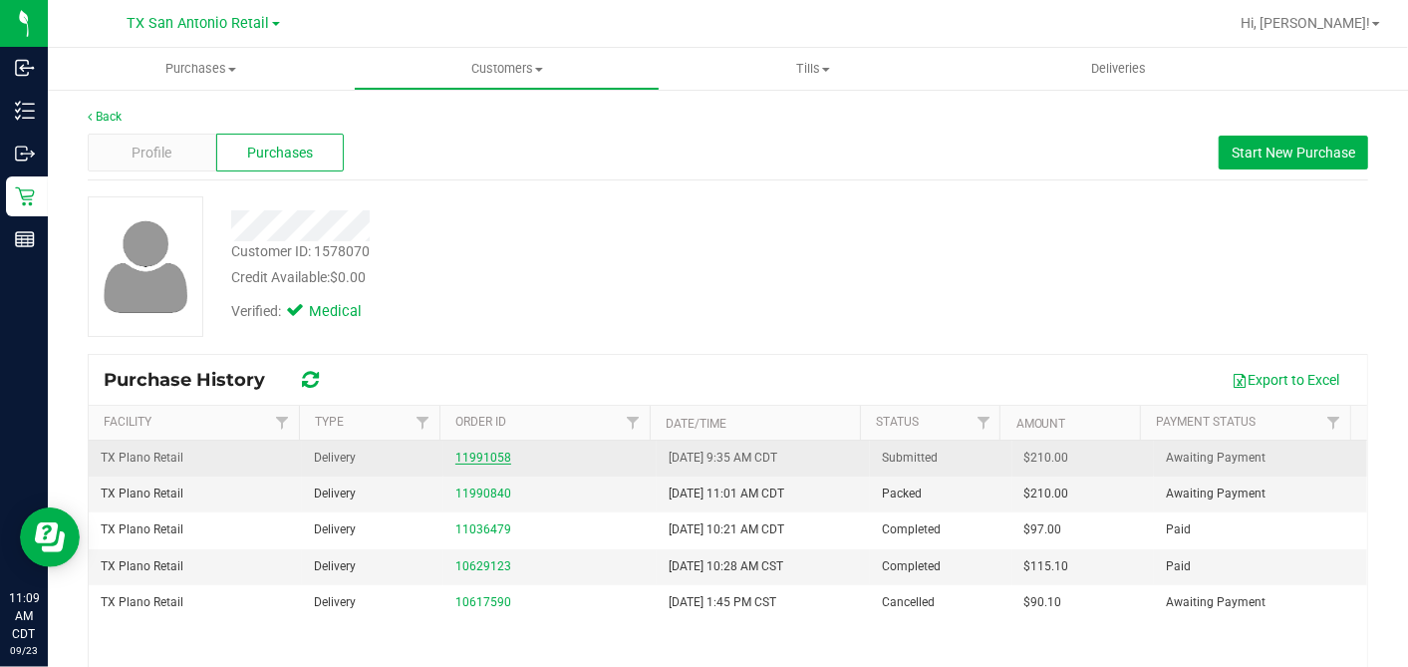
click at [470, 457] on link "11991058" at bounding box center [483, 457] width 56 height 14
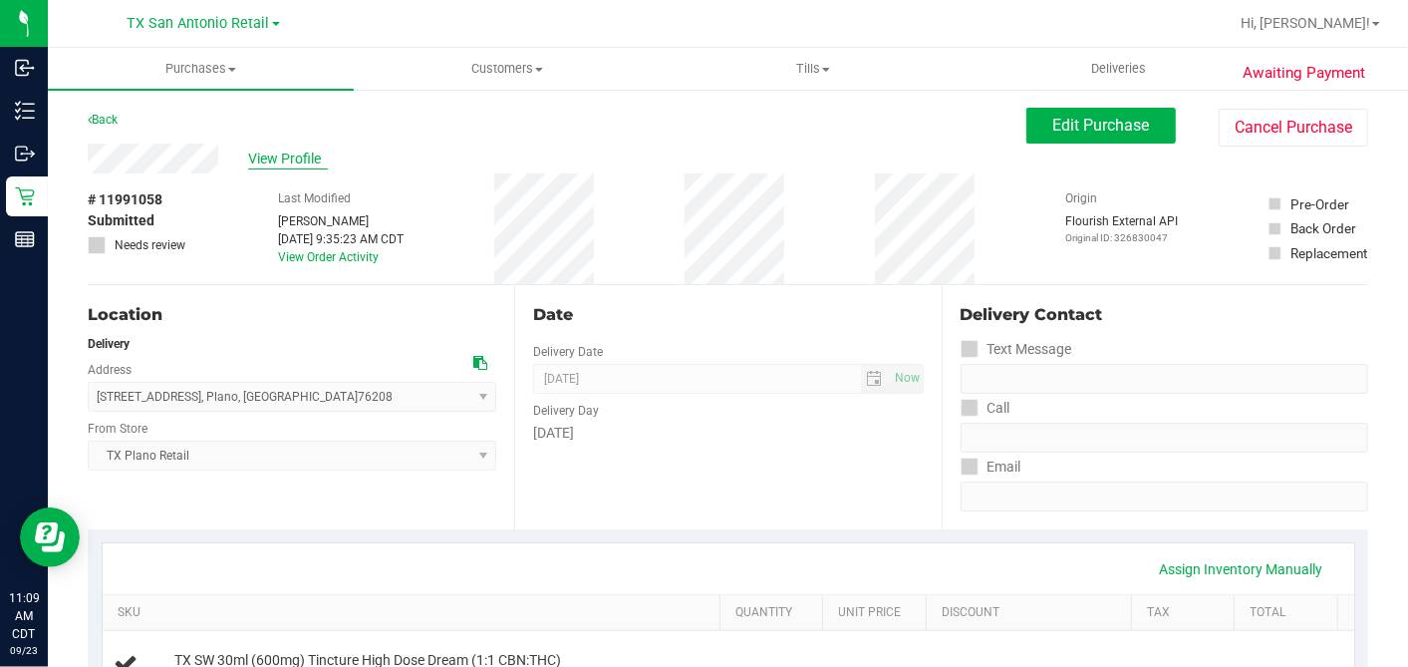
click at [308, 158] on span "View Profile" at bounding box center [288, 158] width 80 height 21
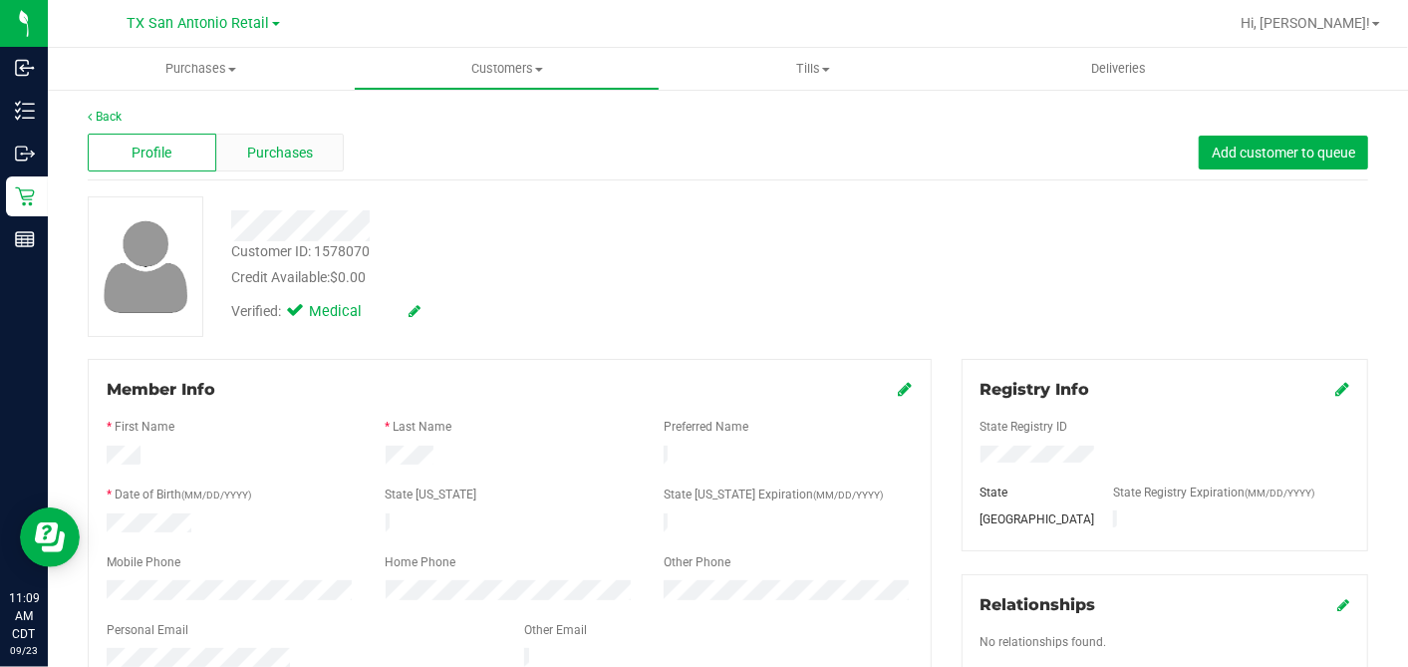
click at [237, 139] on div "Purchases" at bounding box center [280, 153] width 129 height 38
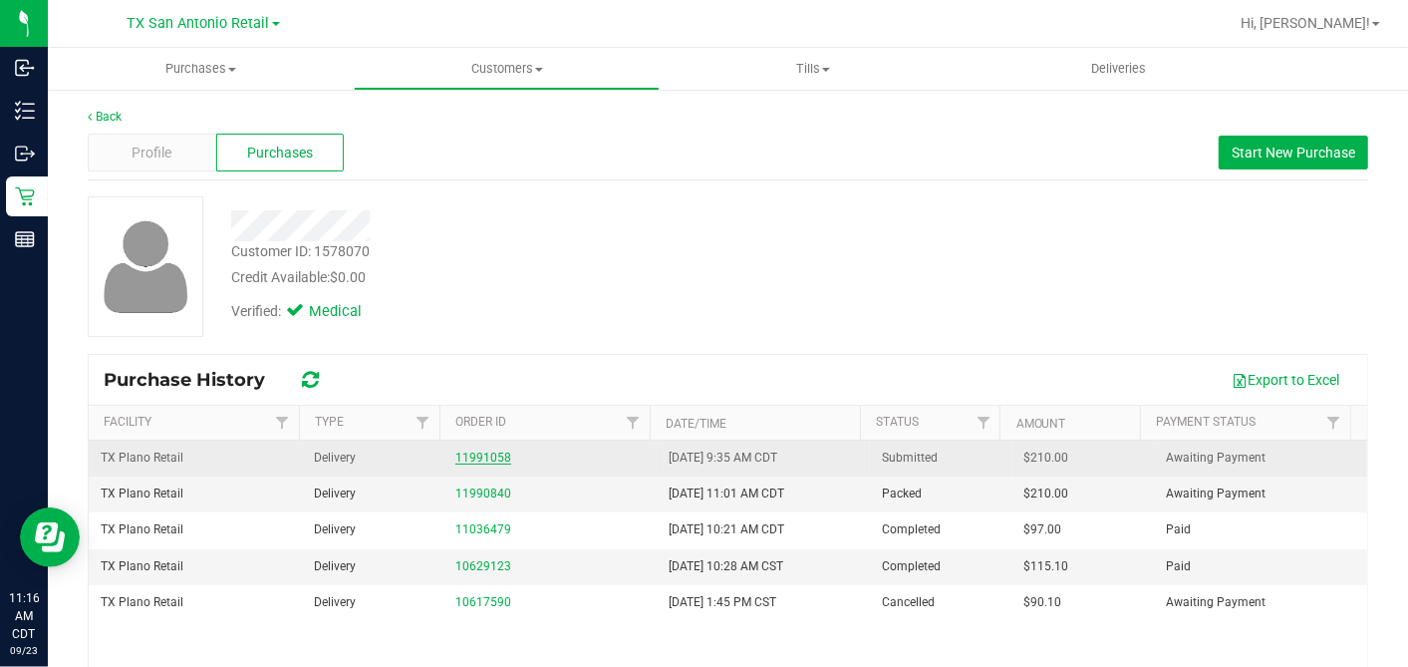
click at [459, 458] on link "11991058" at bounding box center [483, 457] width 56 height 14
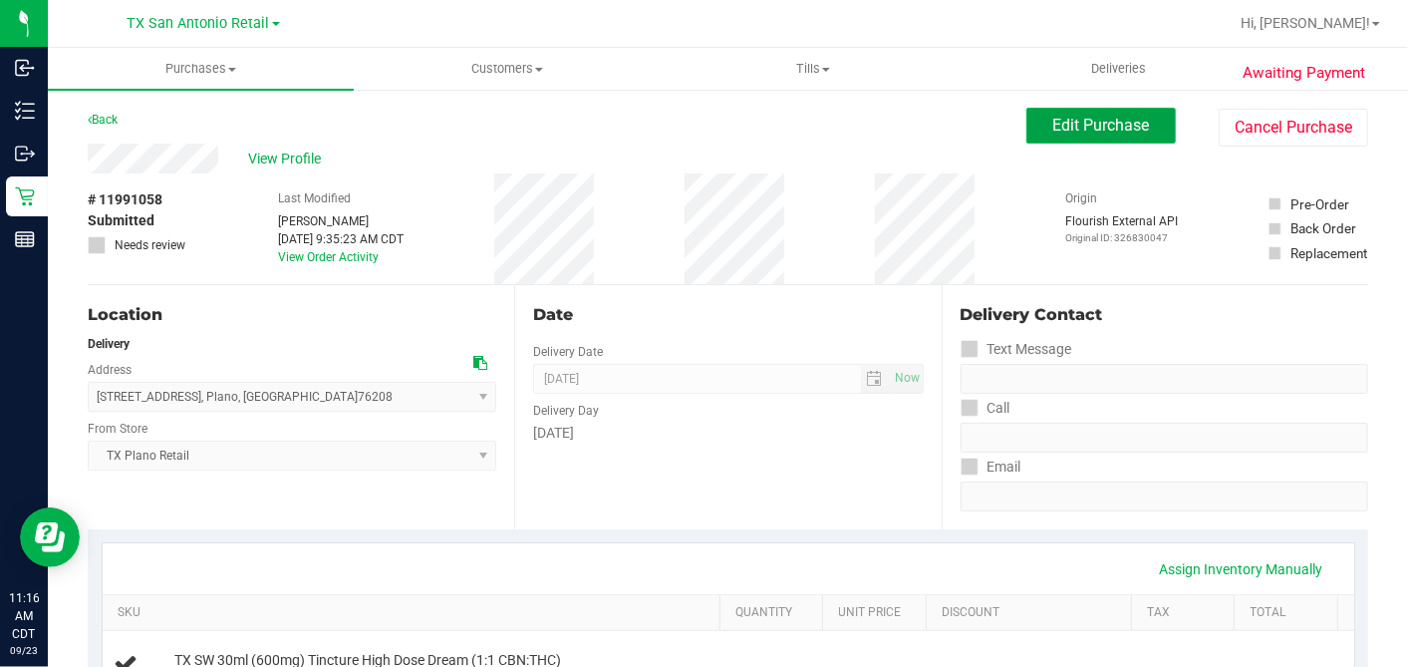
click at [1053, 130] on span "Edit Purchase" at bounding box center [1101, 125] width 97 height 19
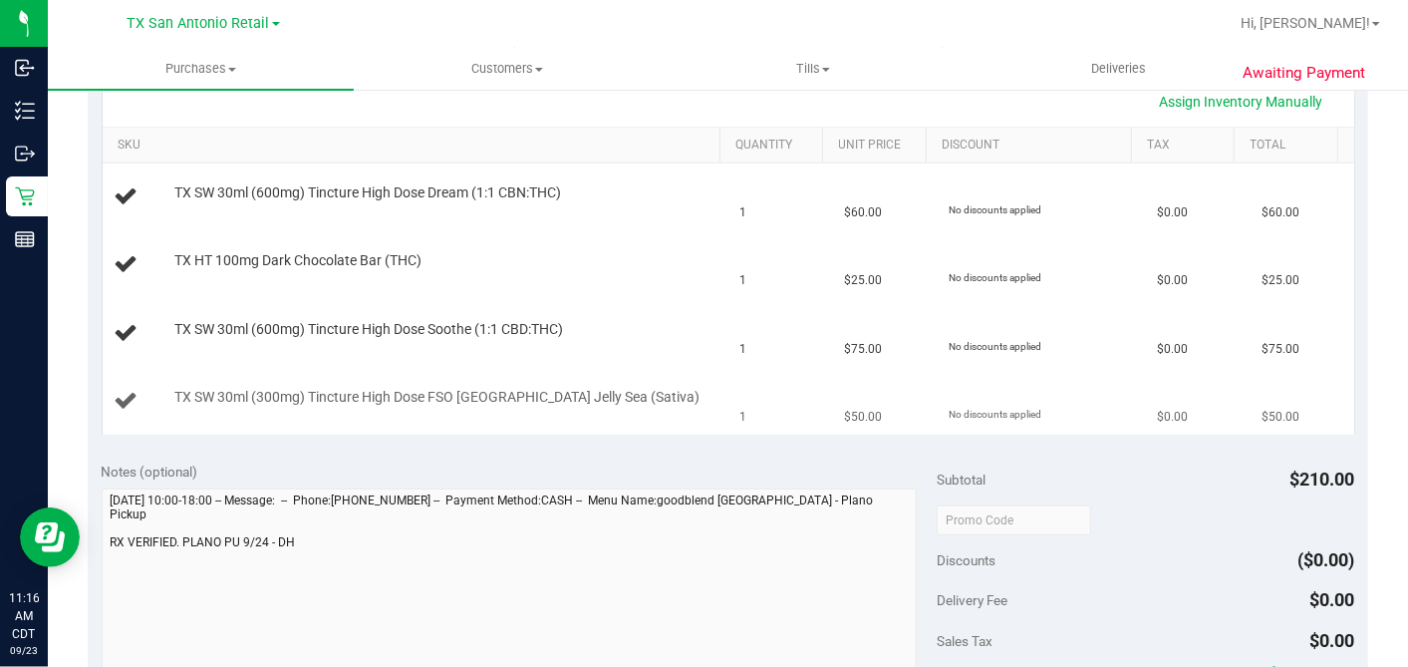
scroll to position [553, 0]
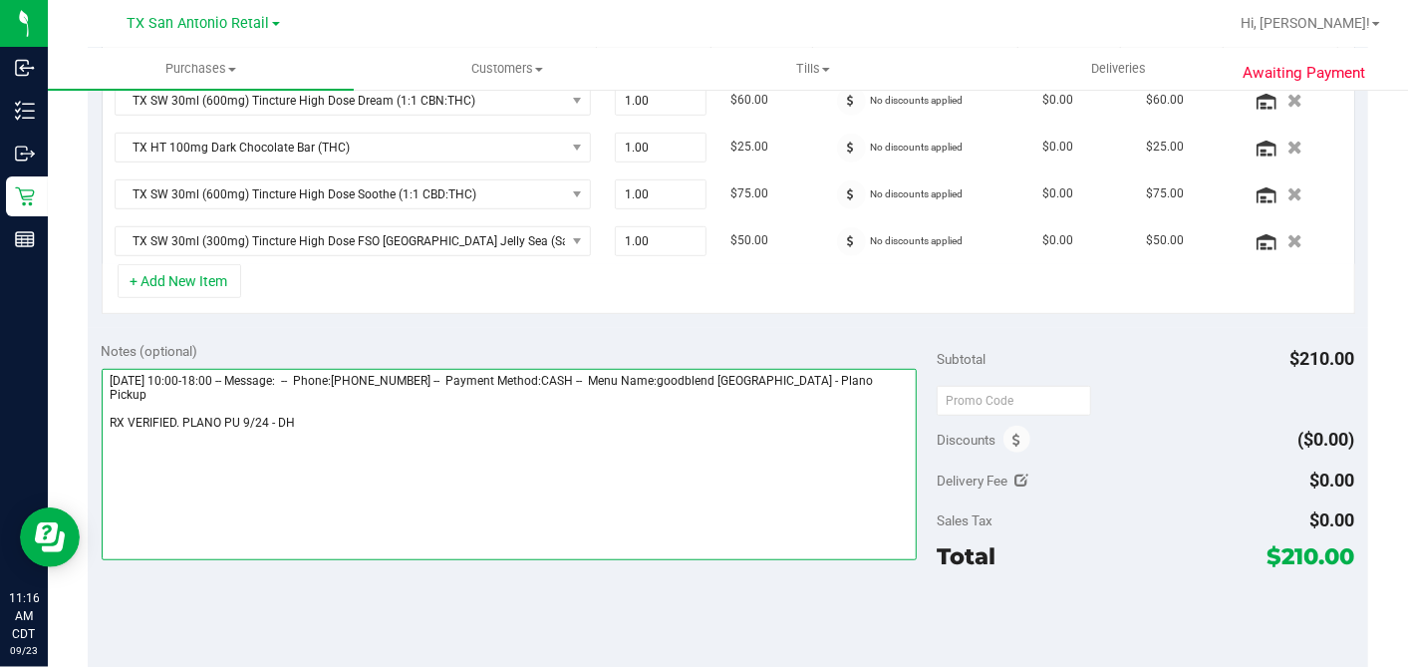
click at [324, 407] on textarea at bounding box center [510, 464] width 816 height 191
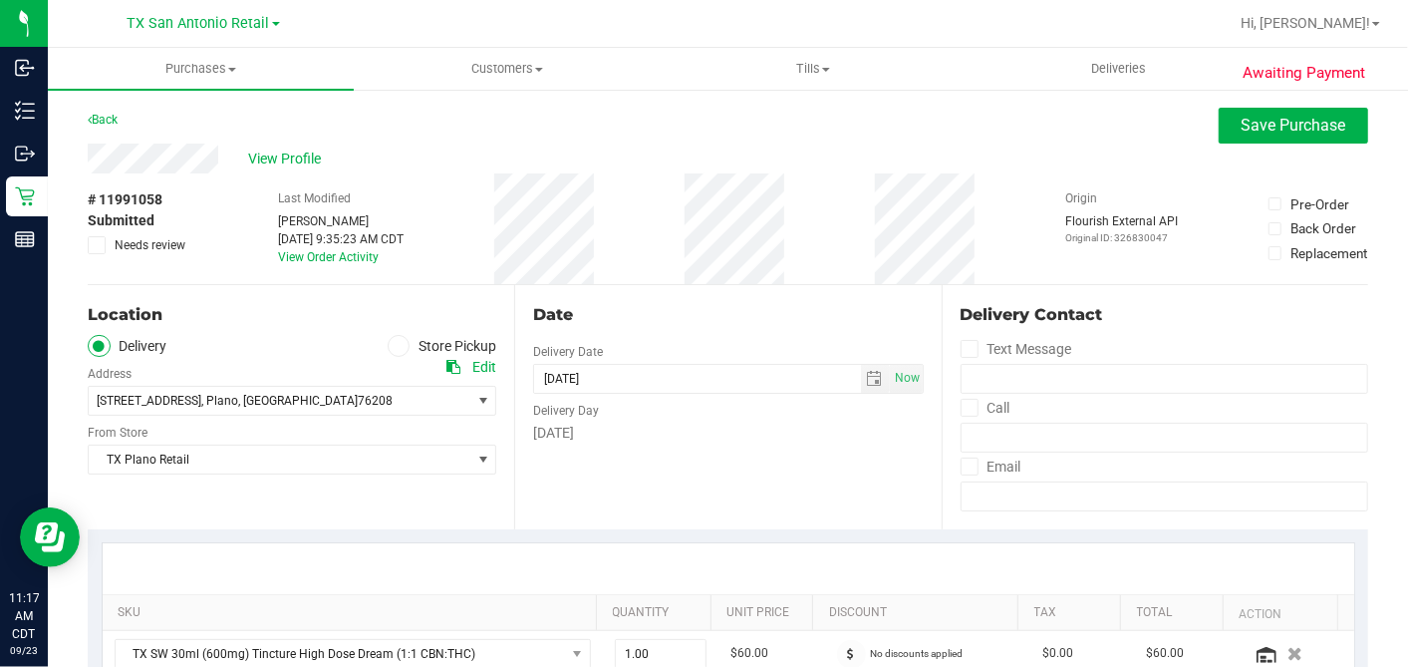
type textarea "[DATE] 10:00-18:00 -- Message: -- Phone:[PHONE_NUMBER] -- Payment Method:CASH -…"
click at [1221, 177] on div "# 11991058 Submitted Needs review Last Modified [PERSON_NAME] [DATE] 9:35:23 AM…" at bounding box center [728, 228] width 1281 height 111
click at [1233, 139] on button "Save Purchase" at bounding box center [1293, 126] width 149 height 36
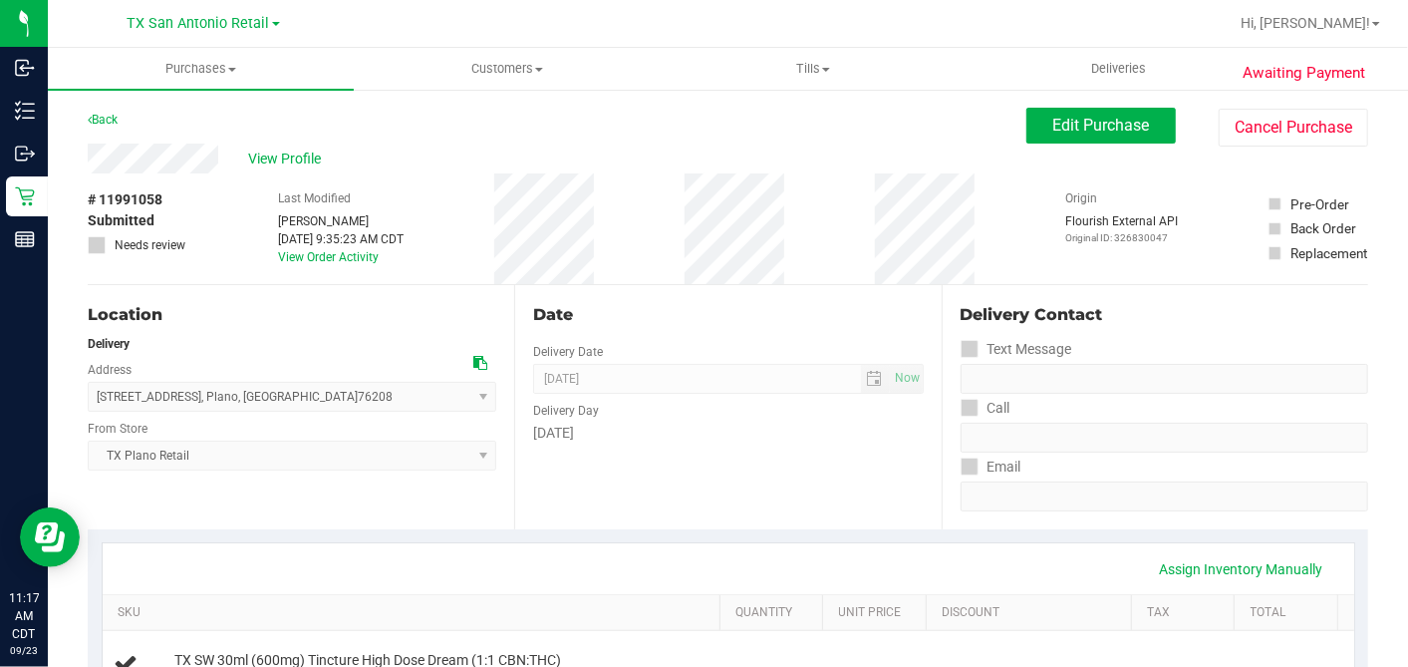
click at [1198, 133] on div "Edit Purchase Cancel Purchase" at bounding box center [1197, 127] width 342 height 39
click at [1224, 129] on button "Cancel Purchase" at bounding box center [1293, 128] width 149 height 38
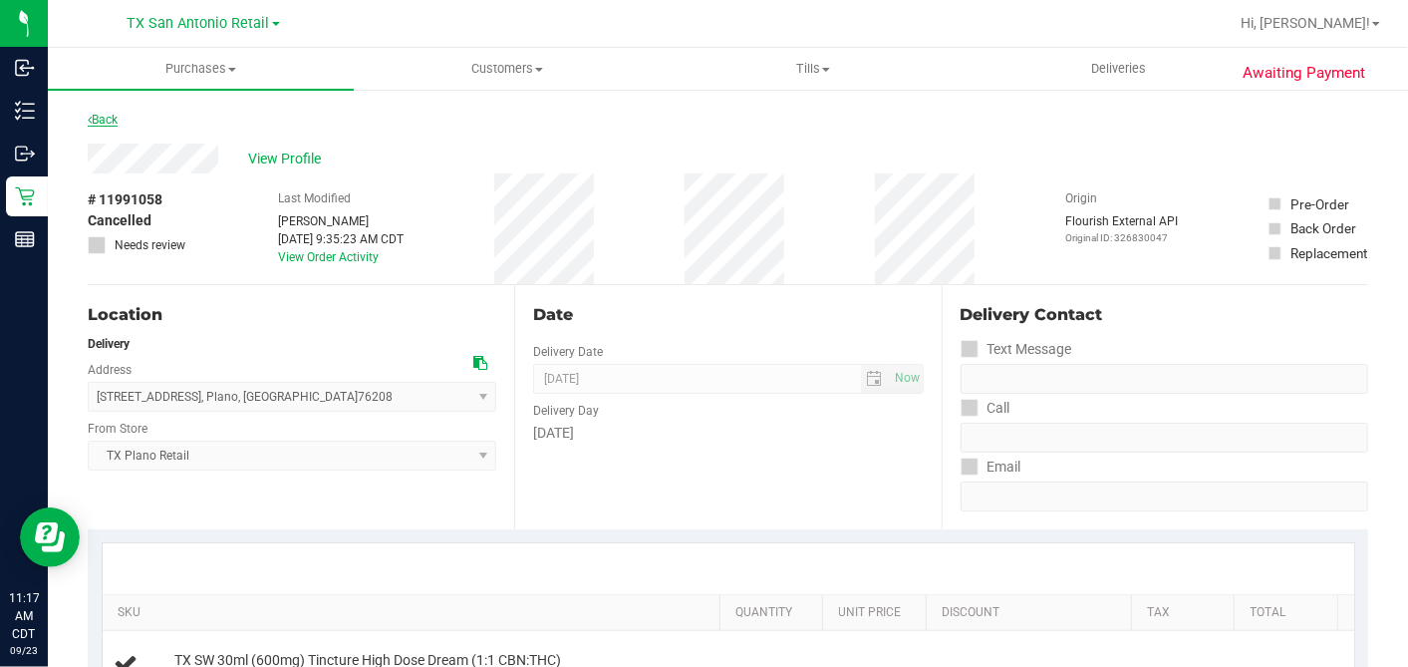
click at [101, 115] on link "Back" at bounding box center [103, 120] width 30 height 14
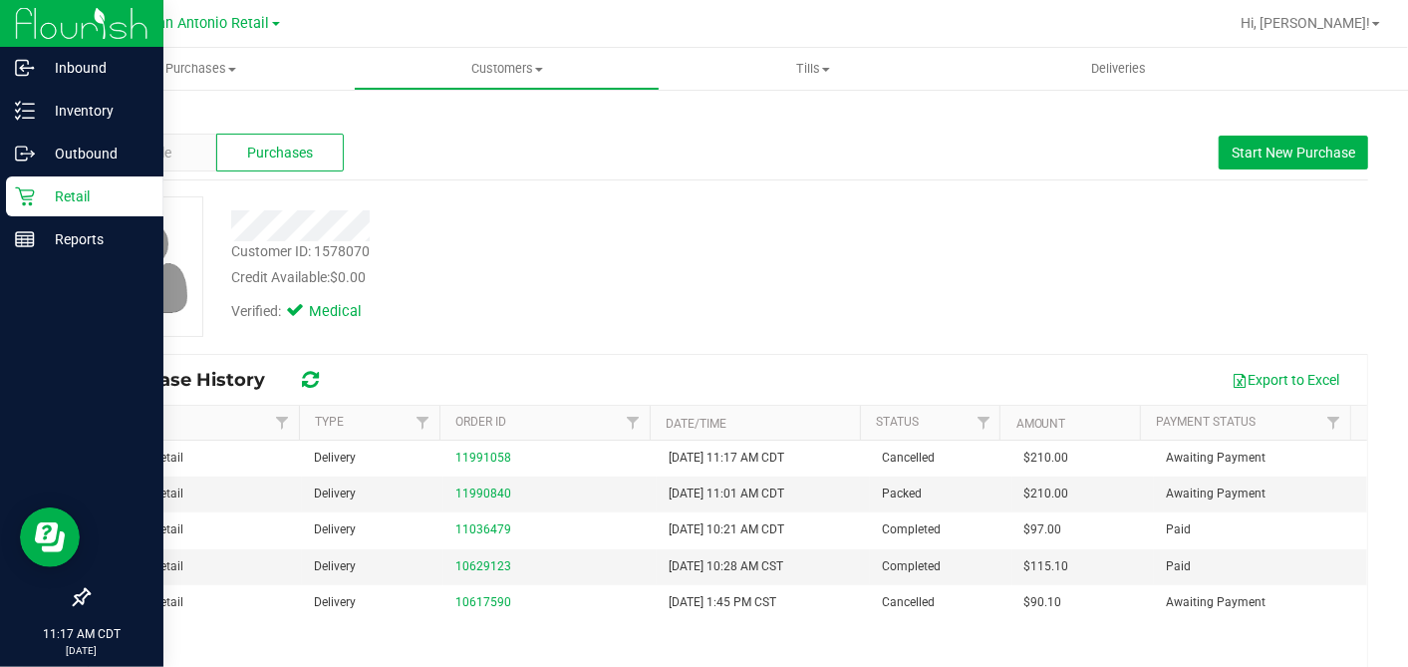
click at [30, 192] on icon at bounding box center [25, 196] width 20 height 20
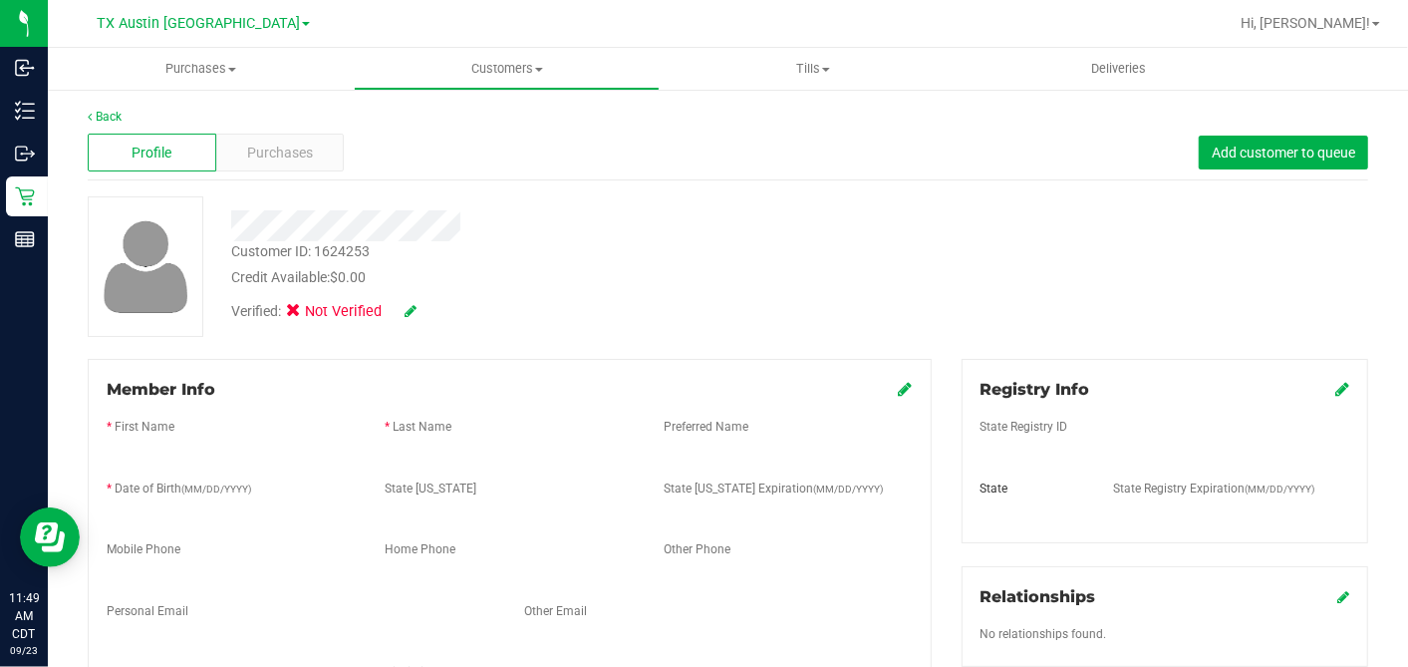
type input "[PERSON_NAME]"
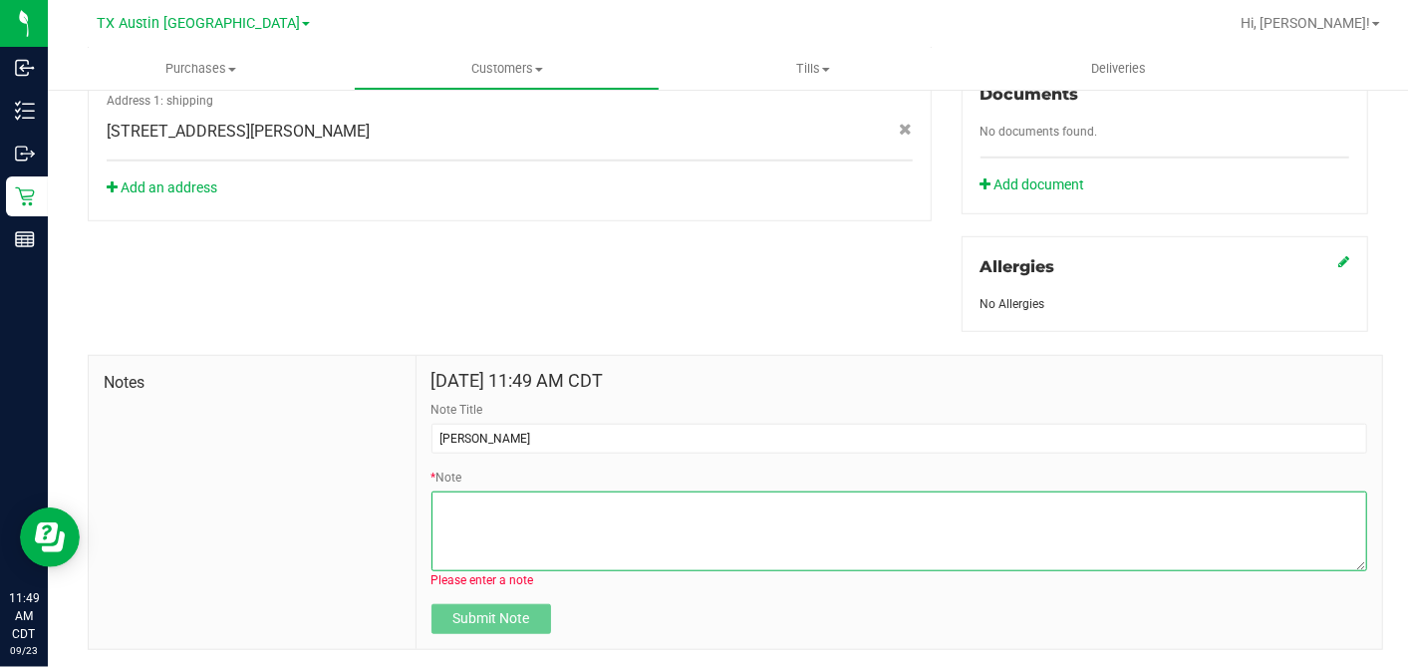
click at [474, 496] on textarea "* Note" at bounding box center [900, 531] width 936 height 80
paste textarea "Patient Name: Glenda Mize Address: 7685 Private Road 3531 Quinlan, TX, 75474 Ph…"
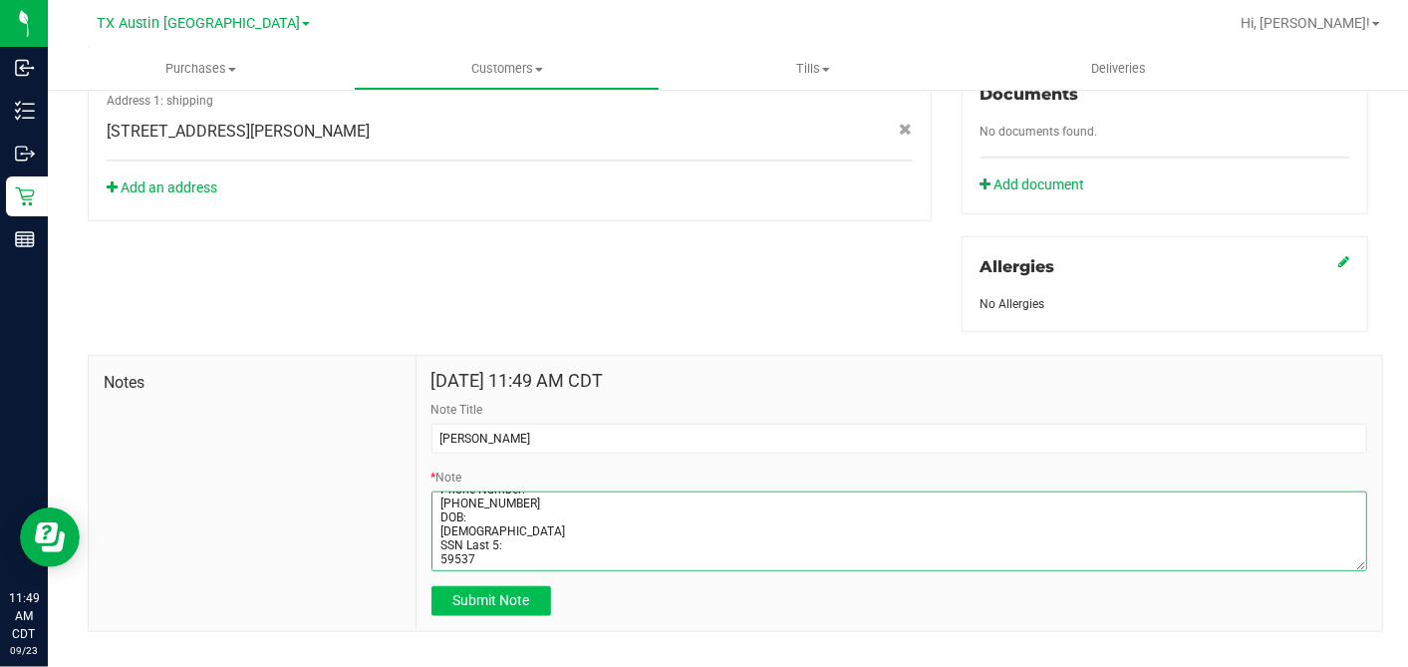
type textarea "Patient Name: Glenda Mize Address: 7685 Private Road 3531 Quinlan, TX, 75474 Ph…"
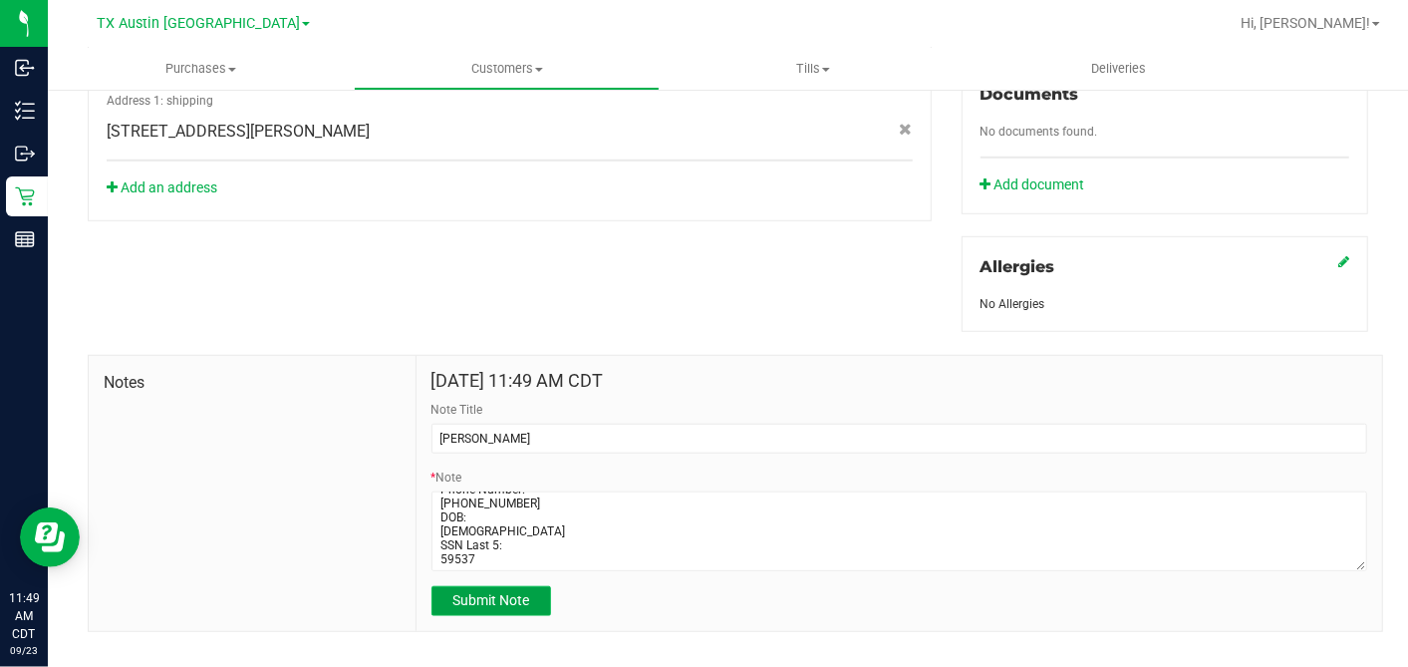
click at [480, 592] on span "Submit Note" at bounding box center [490, 600] width 77 height 16
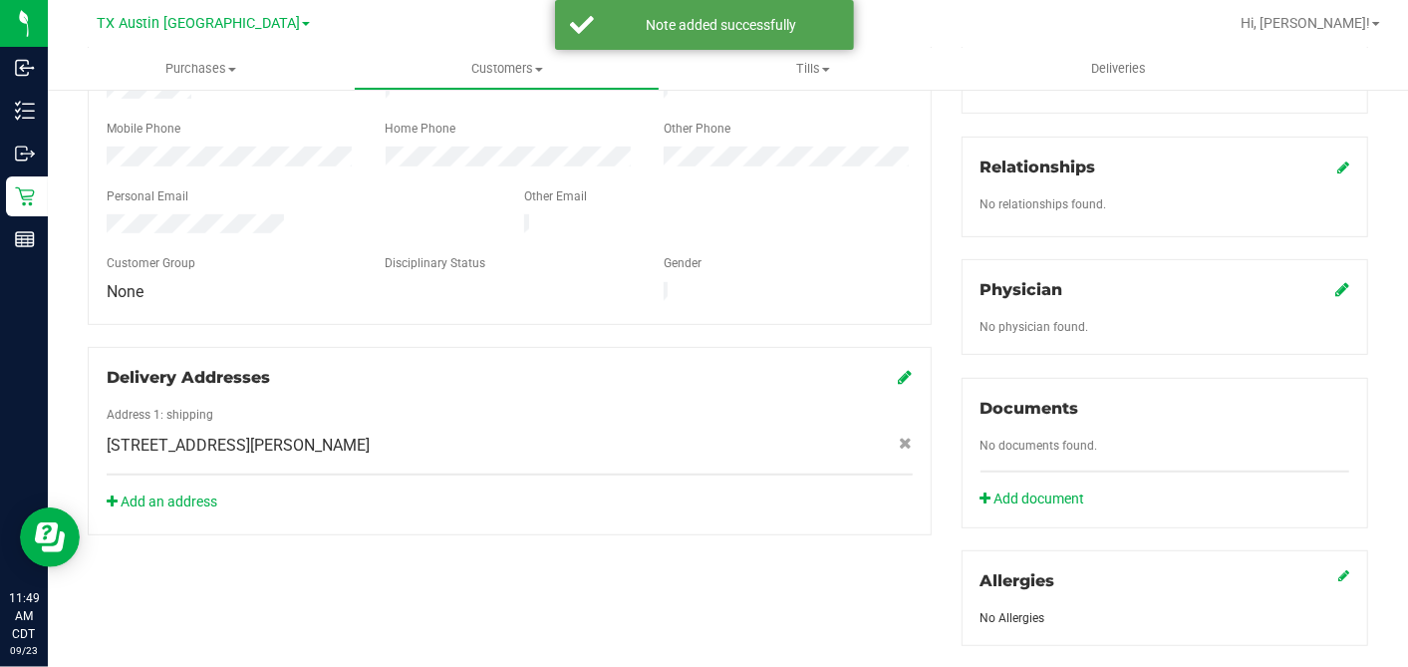
scroll to position [416, 0]
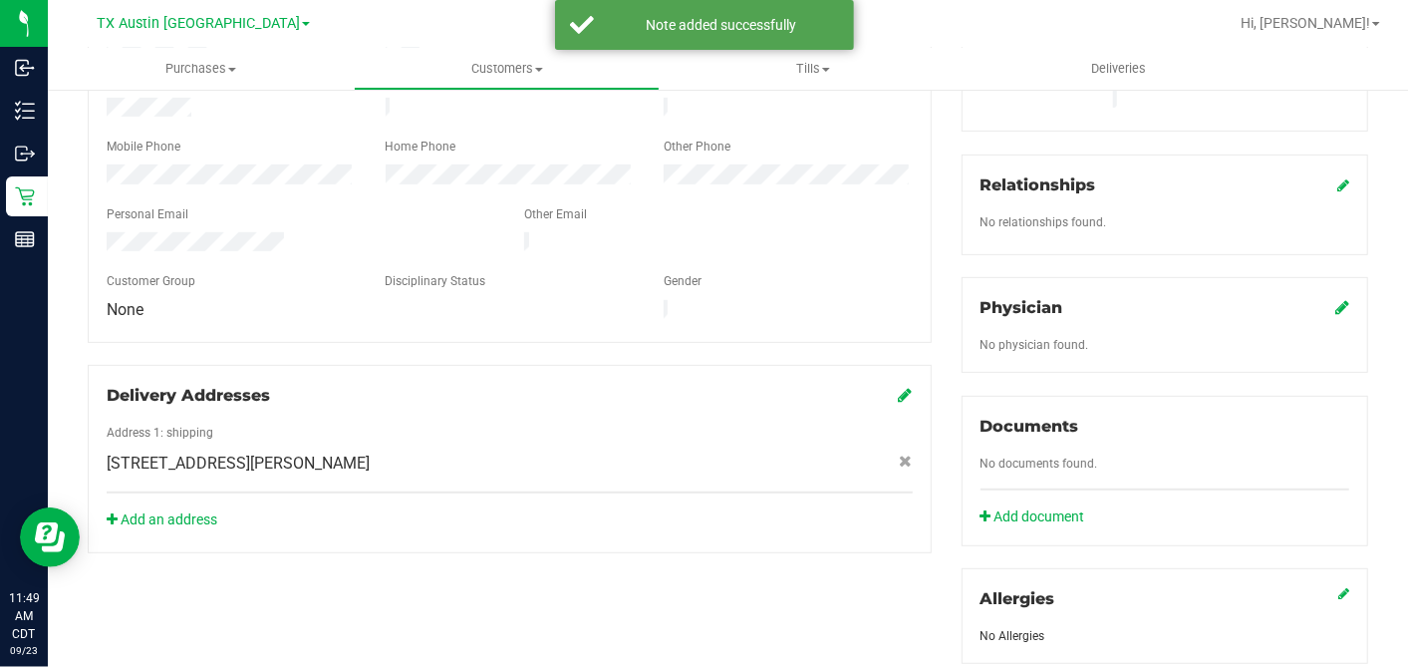
click at [1335, 299] on icon at bounding box center [1342, 307] width 14 height 16
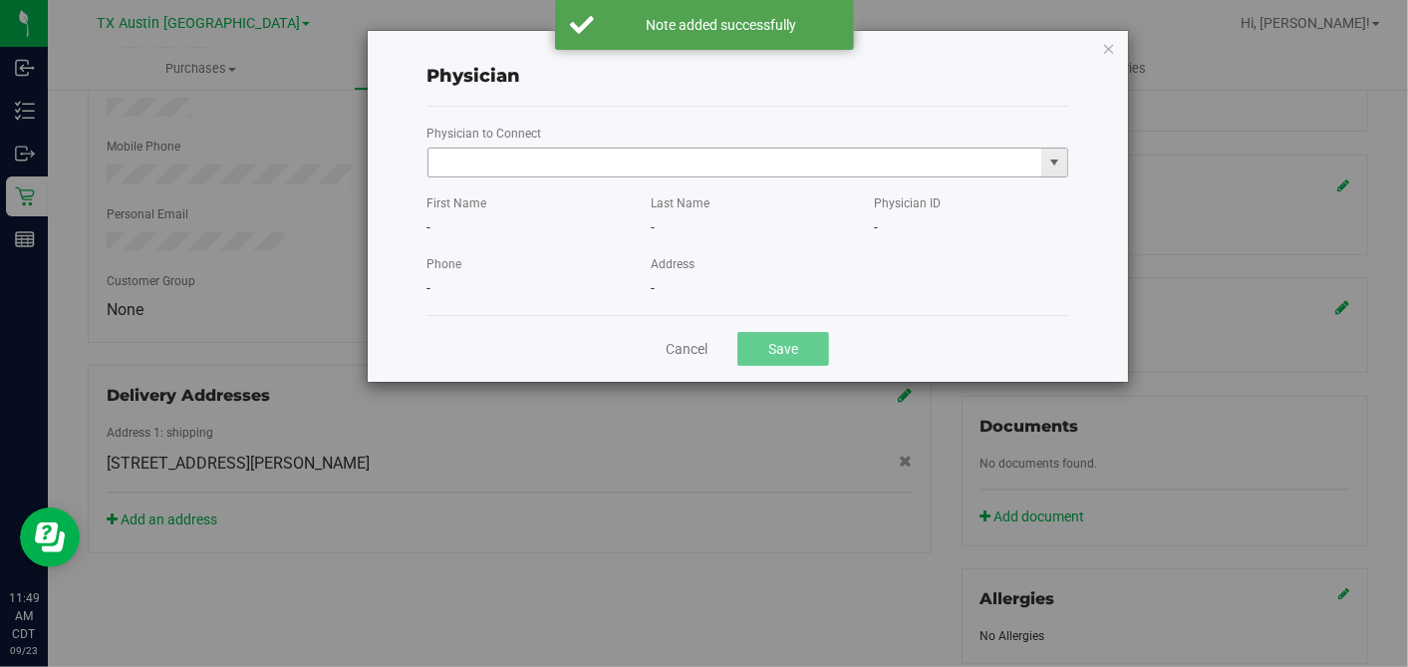
click at [723, 161] on input "text" at bounding box center [736, 162] width 614 height 28
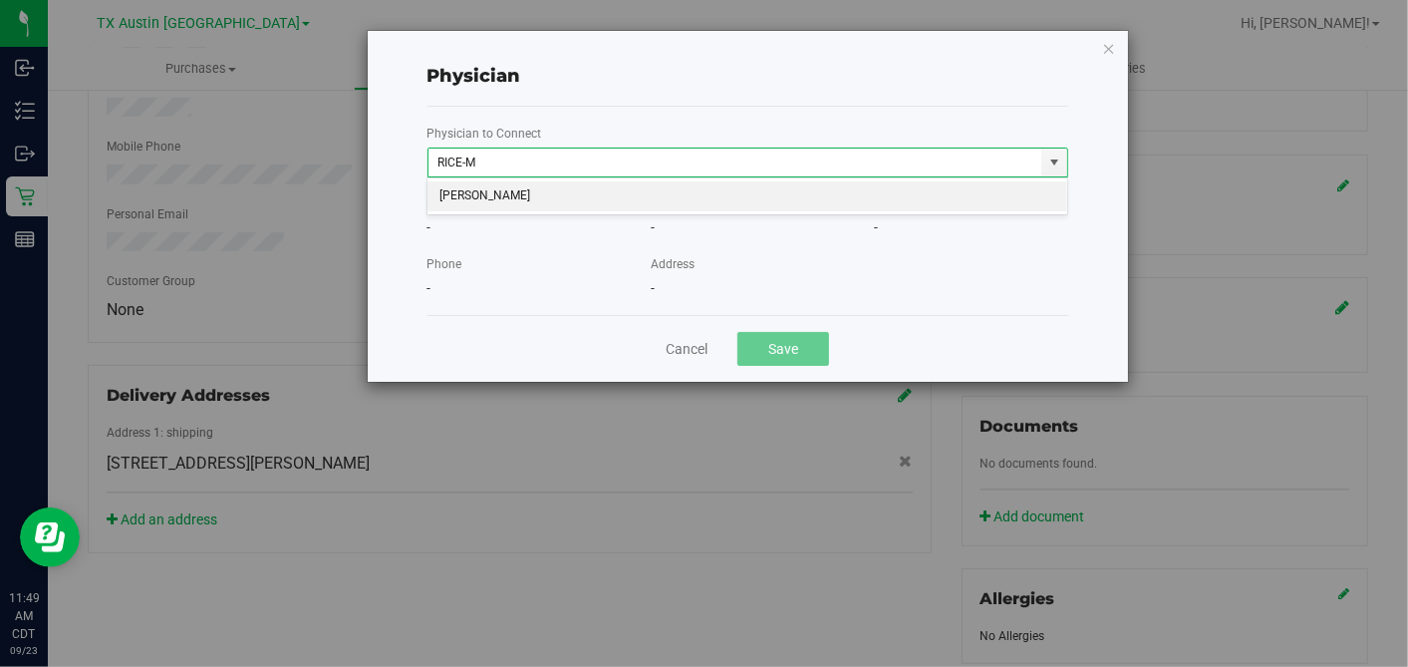
click at [716, 194] on li "JACQUELINE NICOLE RICE-MCKENZIE" at bounding box center [748, 196] width 640 height 30
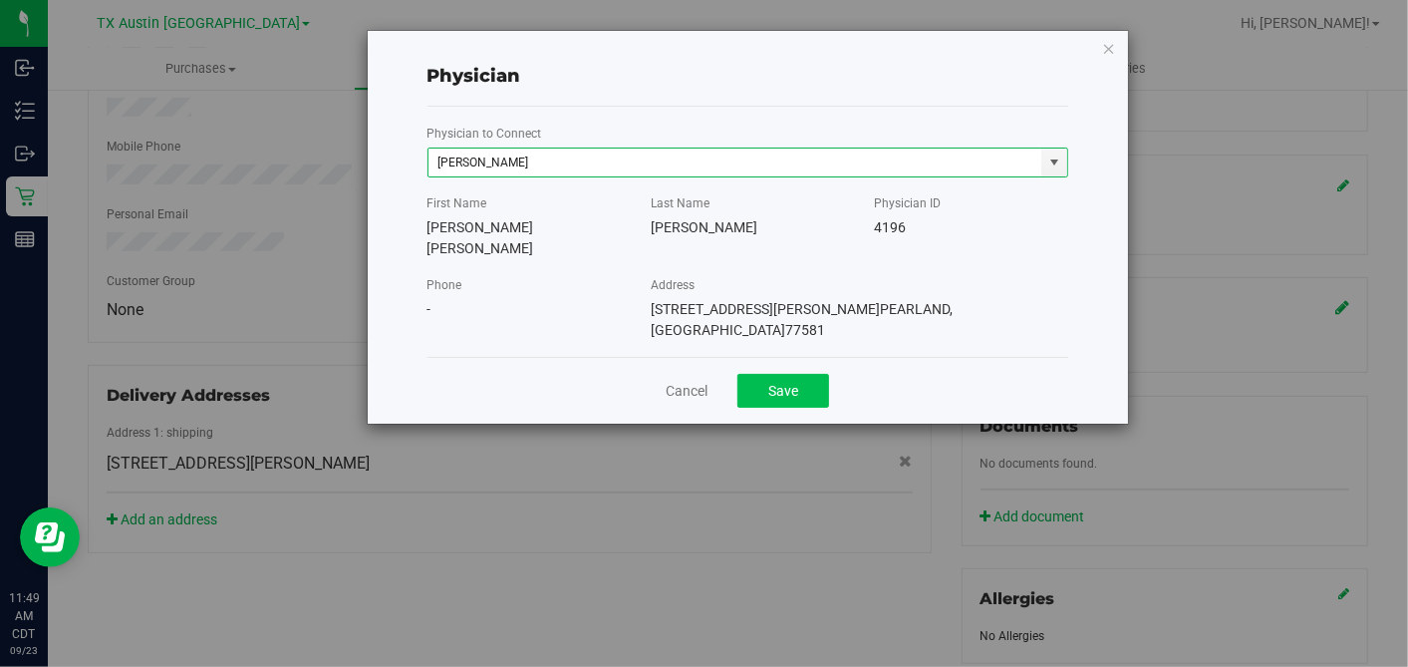
type input "JACQUELINE NICOLE RICE-MCKENZIE"
click at [771, 374] on button "Save" at bounding box center [783, 391] width 92 height 34
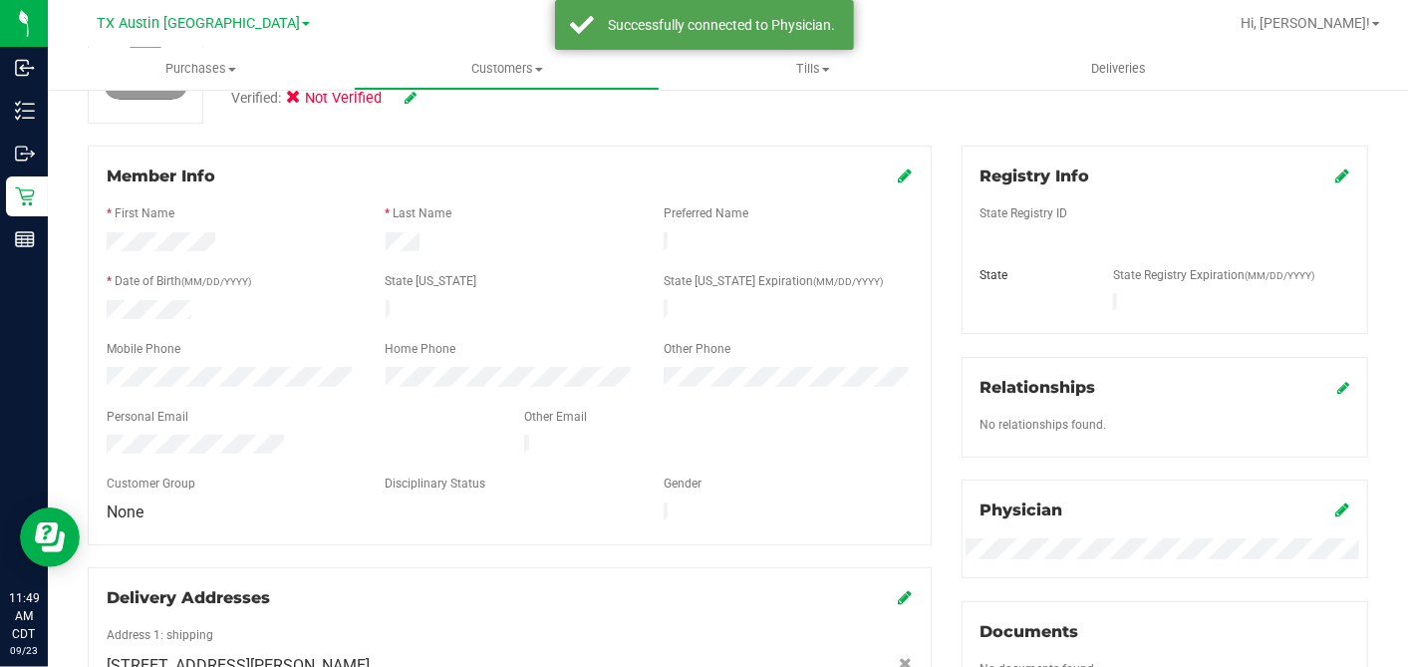
scroll to position [83, 0]
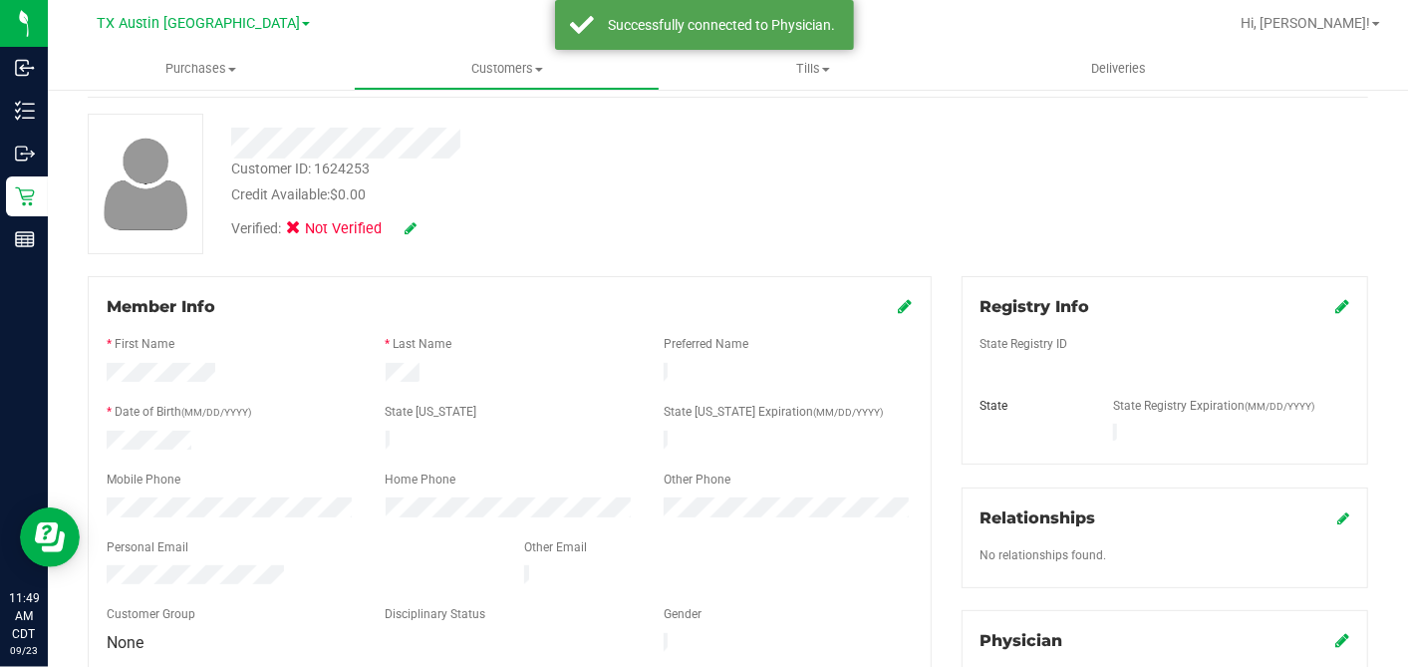
click at [1335, 304] on icon at bounding box center [1342, 306] width 14 height 16
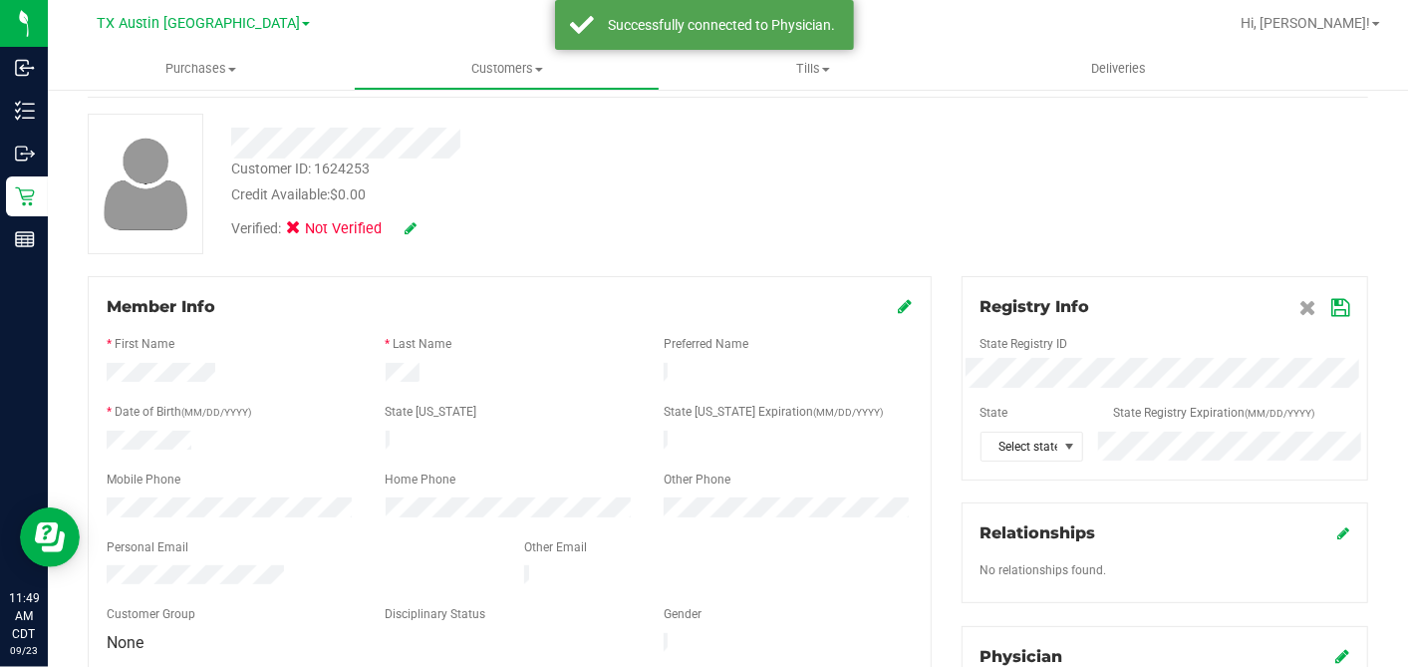
click at [1044, 390] on div at bounding box center [1165, 396] width 369 height 16
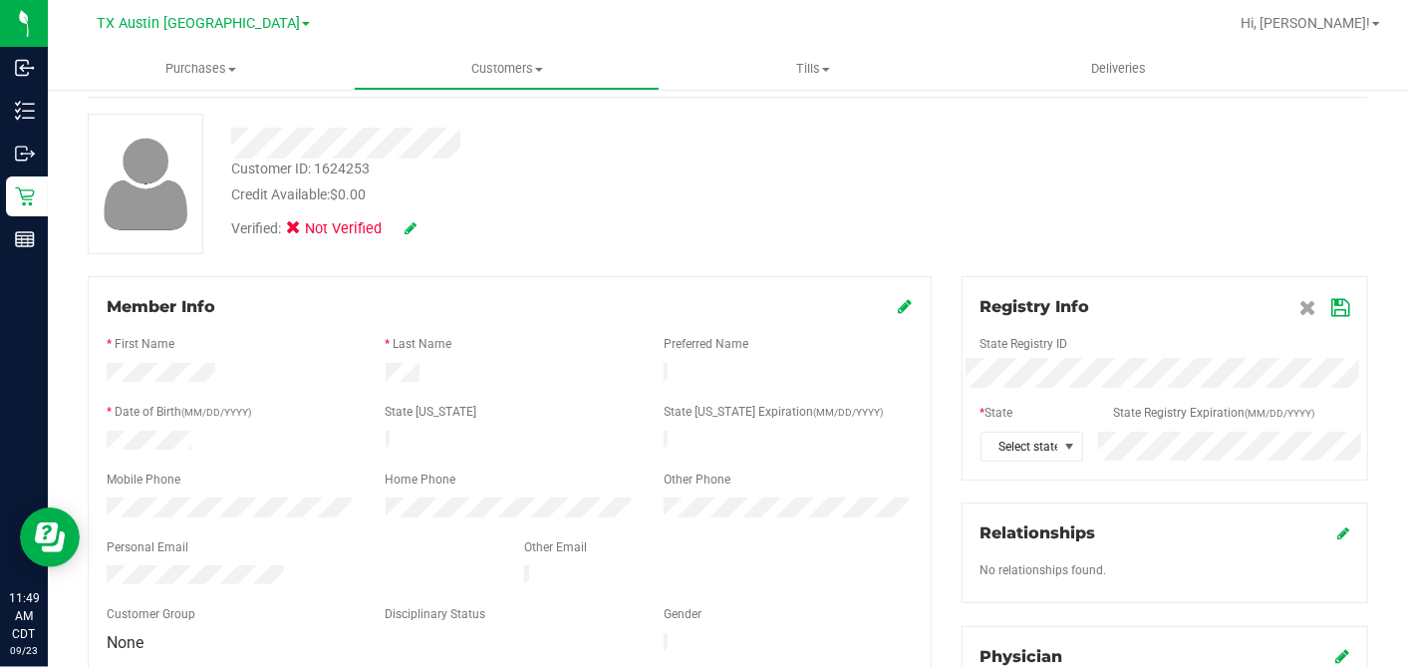
click at [1261, 319] on div at bounding box center [1165, 327] width 369 height 16
click at [1331, 305] on icon at bounding box center [1340, 308] width 18 height 16
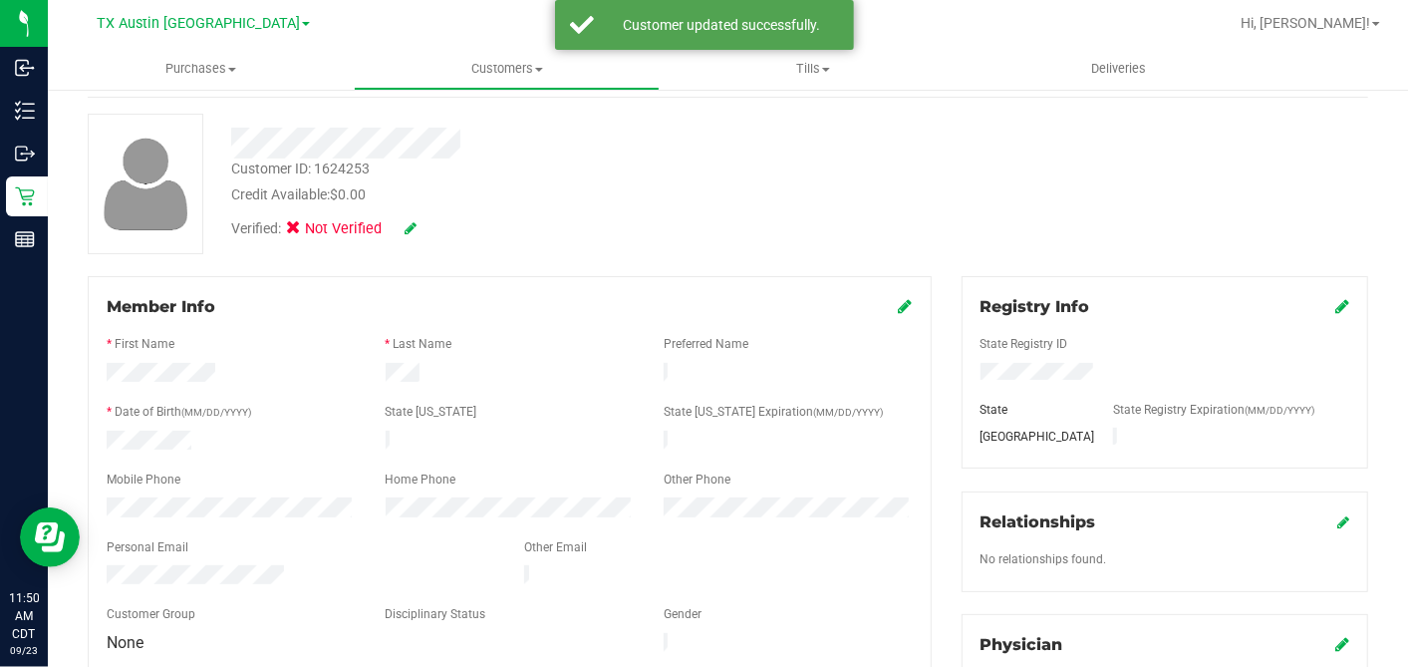
click at [899, 307] on icon at bounding box center [906, 306] width 14 height 16
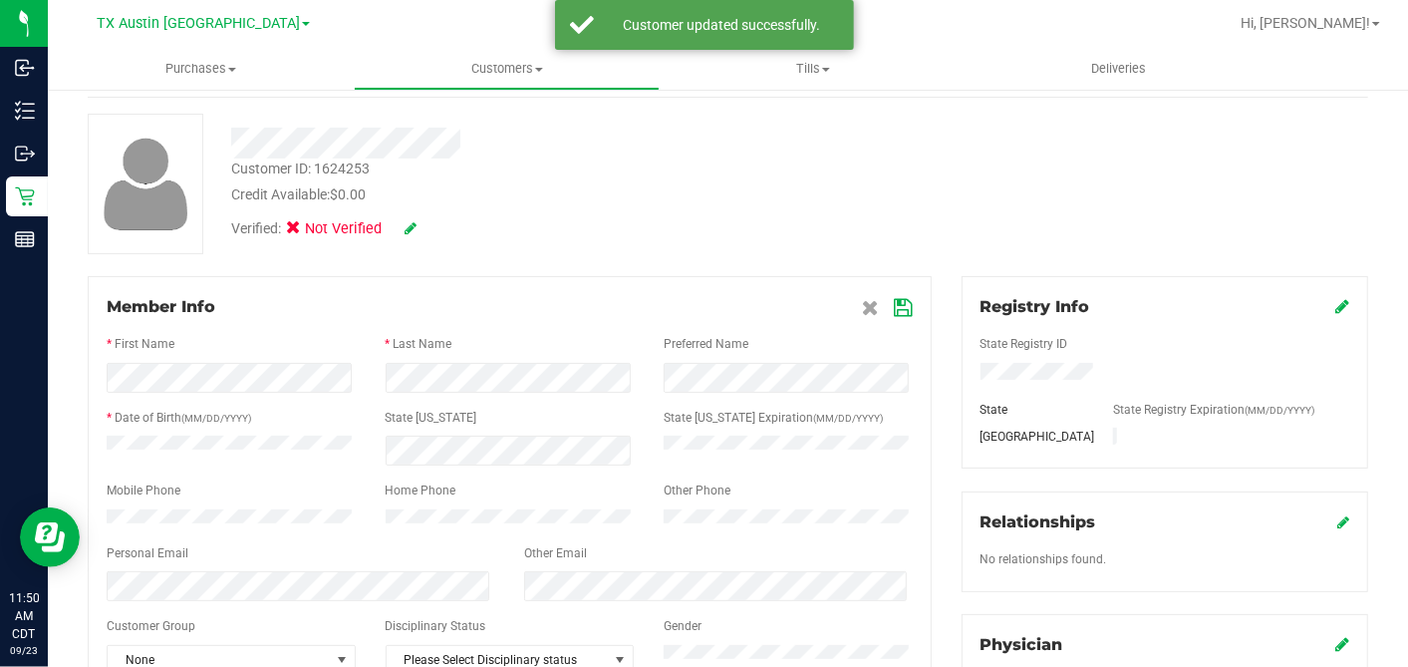
click at [895, 304] on icon at bounding box center [904, 308] width 18 height 16
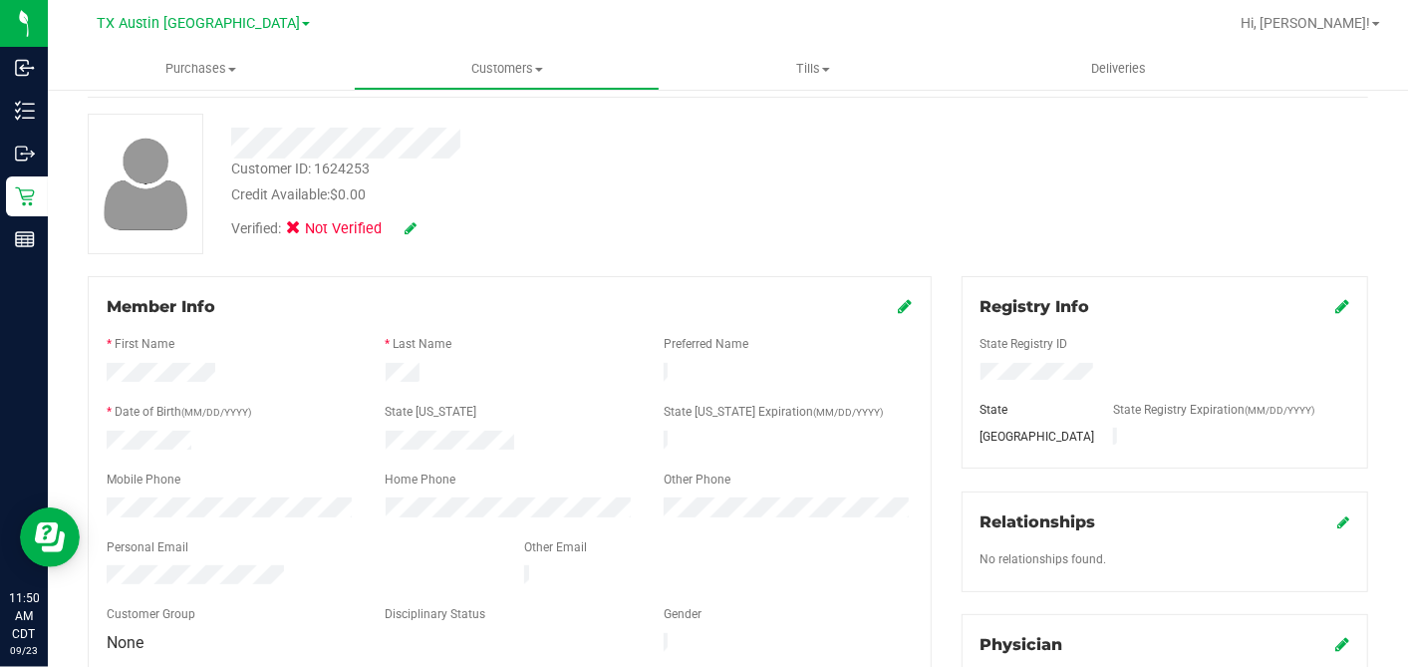
click at [410, 222] on icon at bounding box center [411, 228] width 12 height 14
click at [308, 228] on label "Medical" at bounding box center [332, 231] width 84 height 26
click at [0, 0] on input "Medical" at bounding box center [0, 0] width 0 height 0
drag, startPoint x: 443, startPoint y: 222, endPoint x: 757, endPoint y: 236, distance: 314.2
click at [442, 223] on icon at bounding box center [438, 229] width 16 height 14
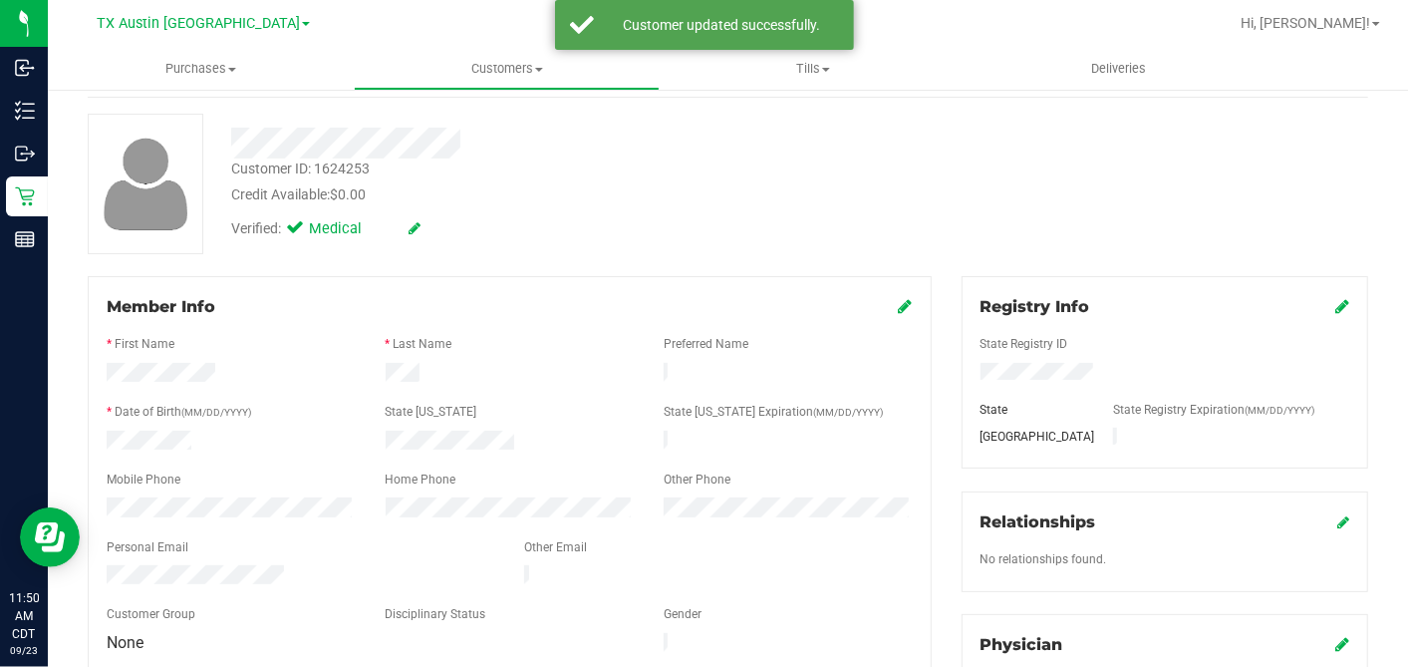
click at [899, 305] on icon at bounding box center [906, 306] width 14 height 16
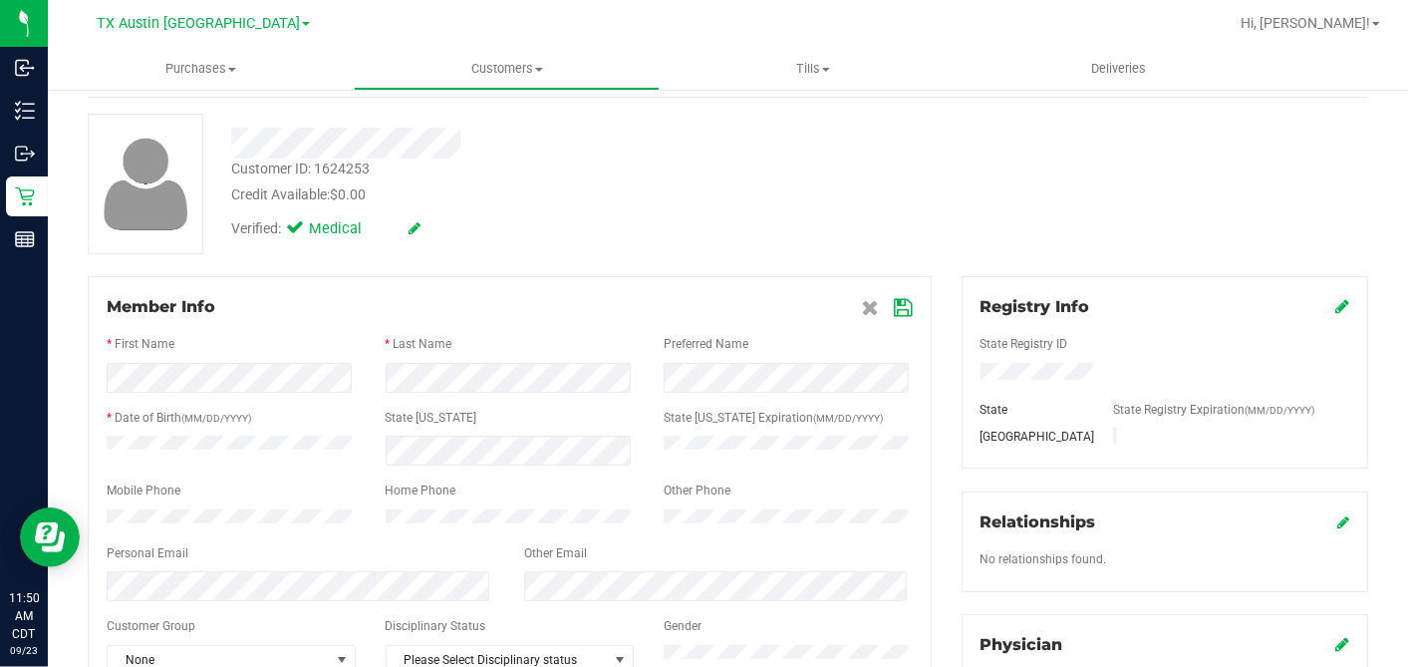
click at [896, 304] on icon at bounding box center [904, 308] width 18 height 16
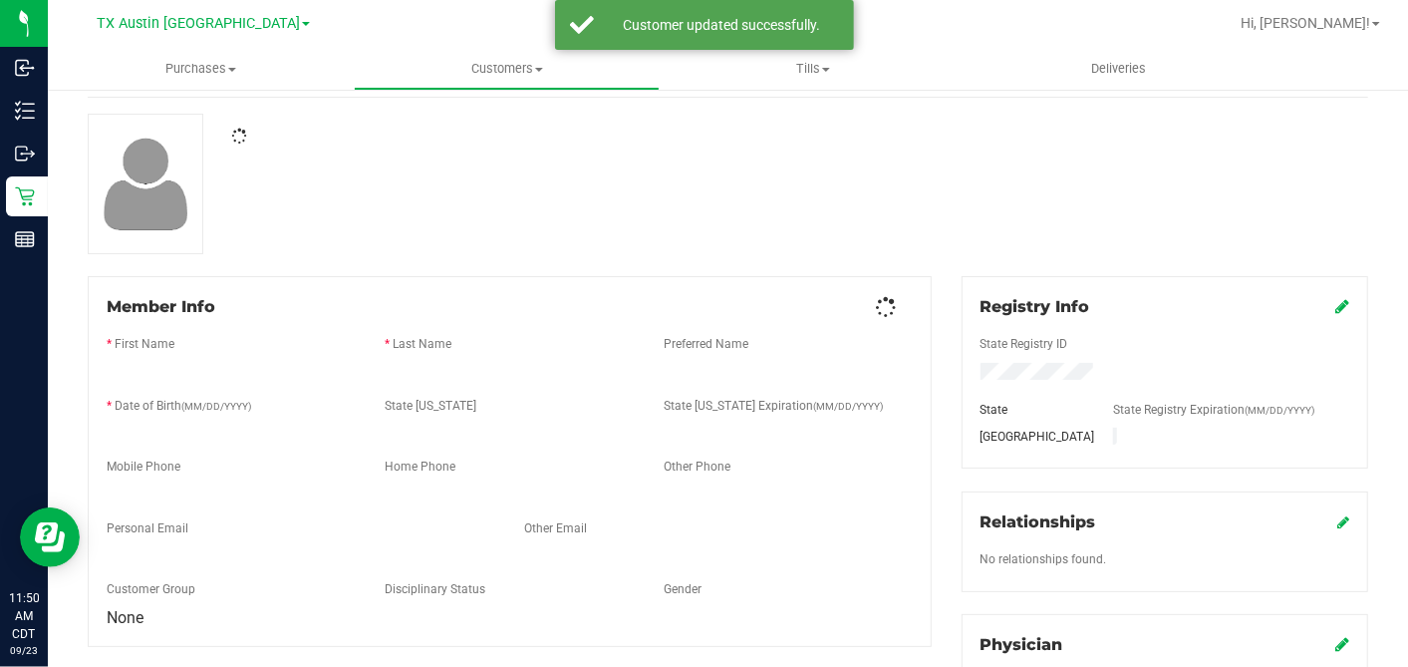
click at [871, 237] on div at bounding box center [728, 184] width 1311 height 141
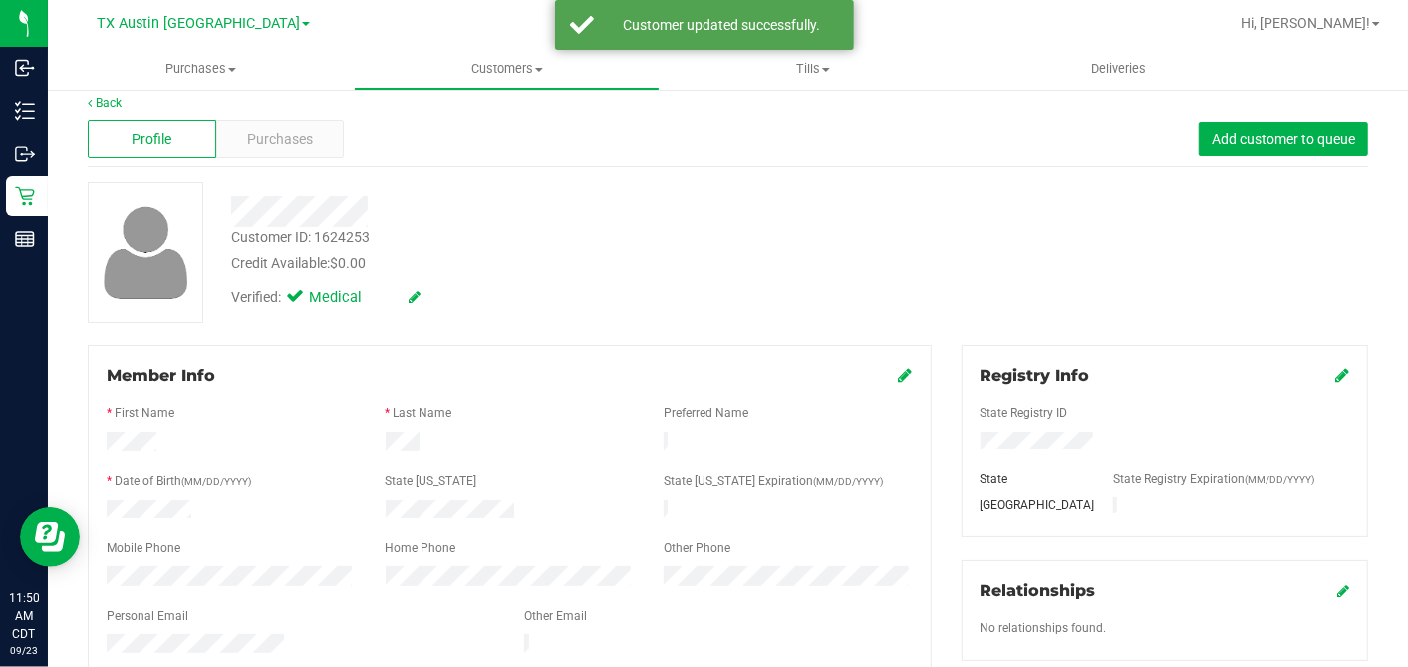
scroll to position [0, 0]
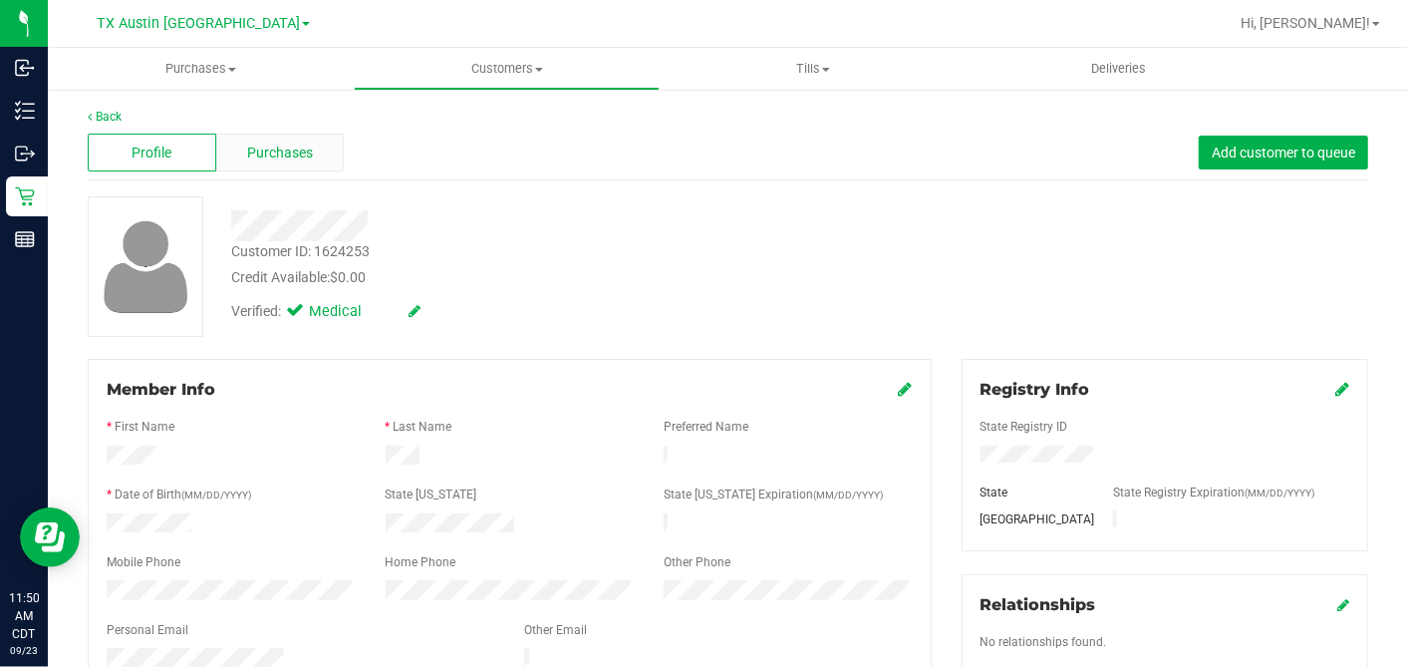
click at [331, 161] on div "Purchases" at bounding box center [280, 153] width 129 height 38
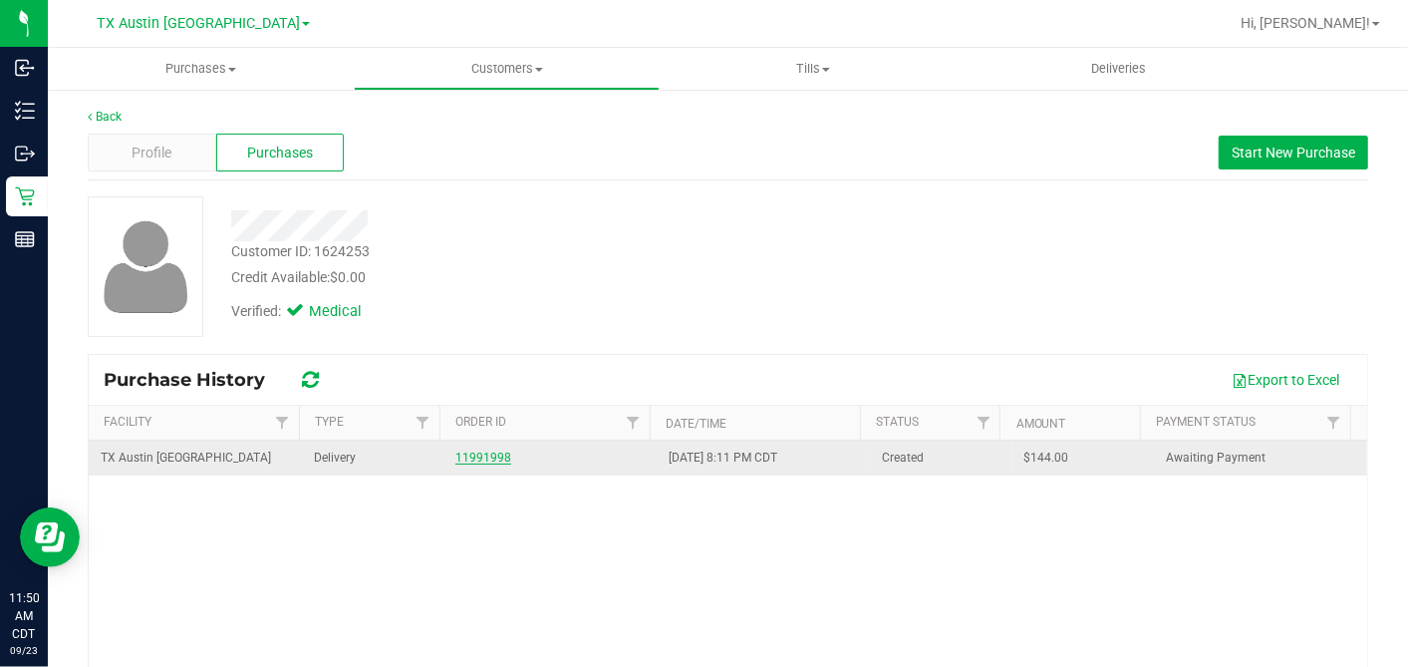
click at [469, 451] on link "11991998" at bounding box center [483, 457] width 56 height 14
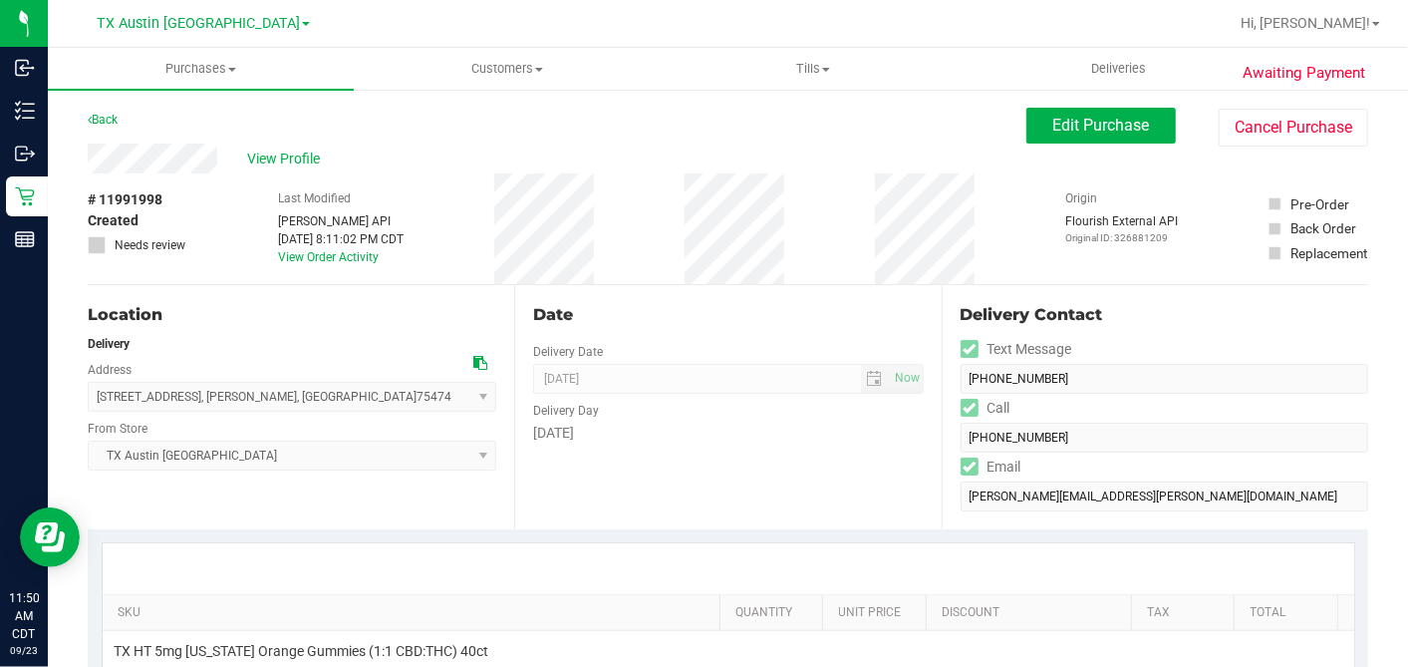
click at [473, 361] on icon at bounding box center [480, 363] width 14 height 14
click at [1116, 127] on span "Edit Purchase" at bounding box center [1101, 125] width 97 height 19
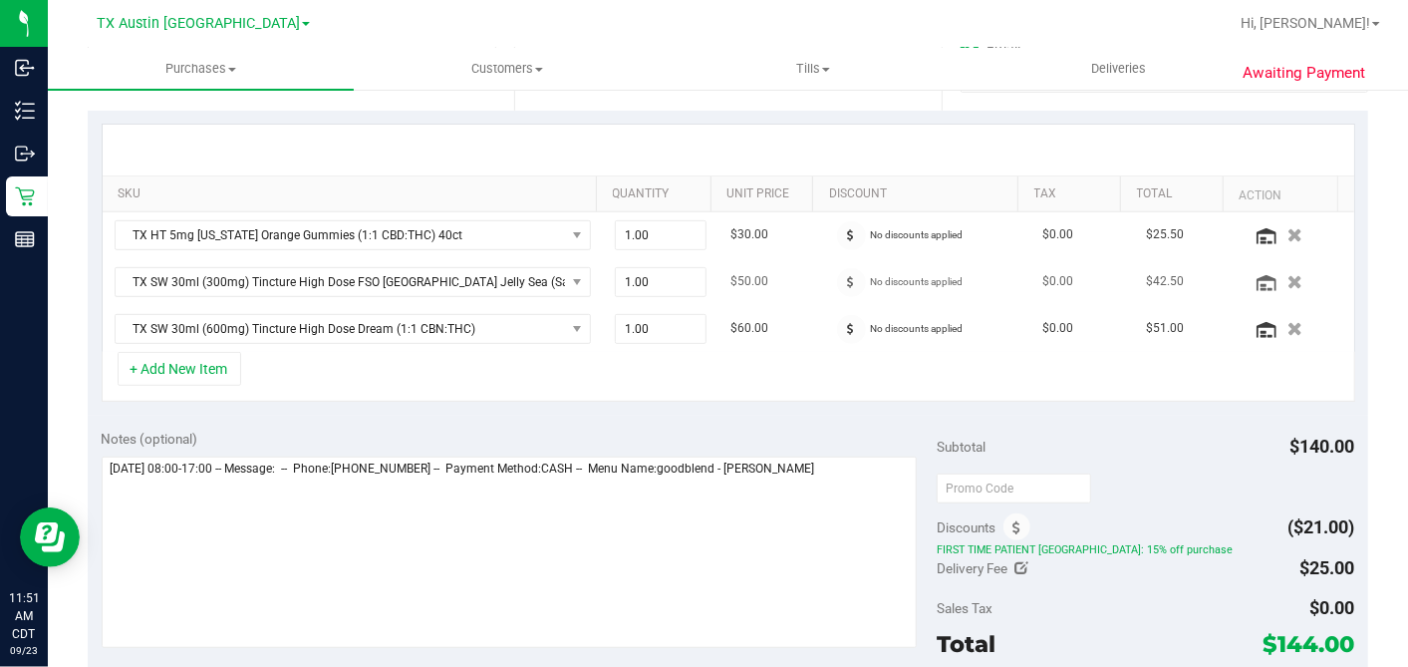
scroll to position [553, 0]
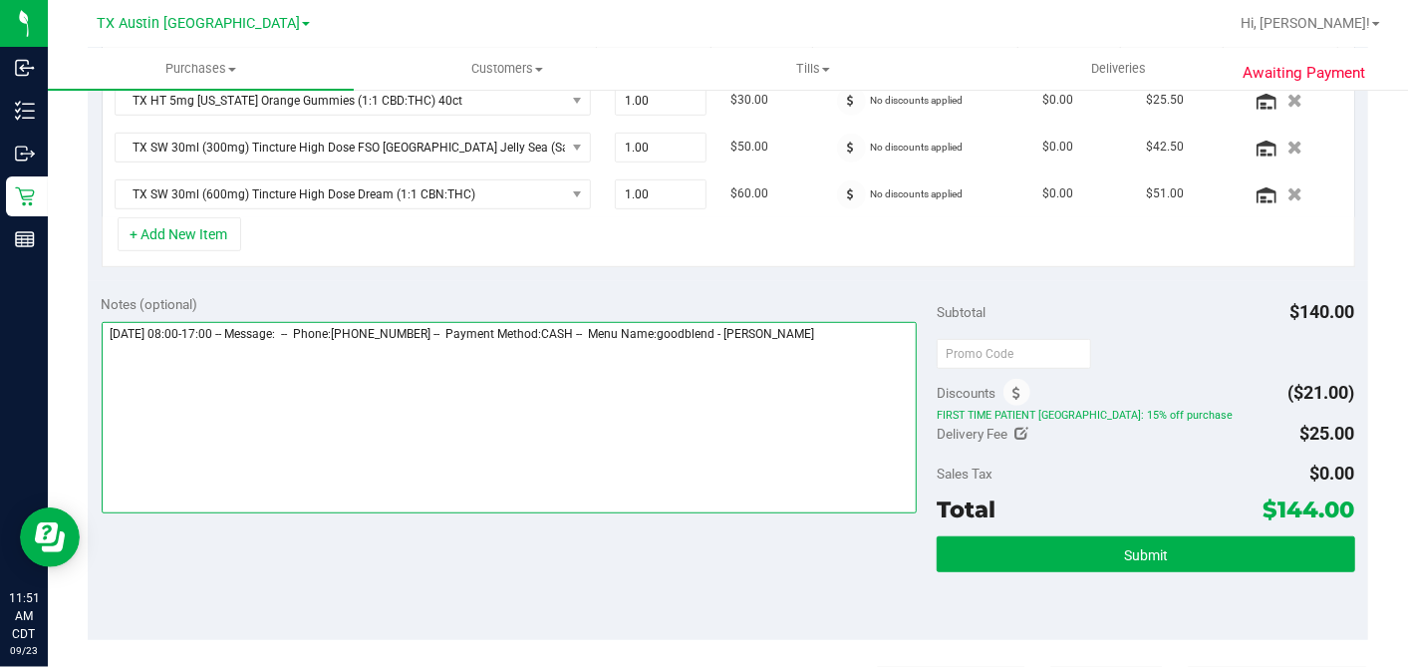
click at [874, 333] on textarea at bounding box center [510, 417] width 816 height 191
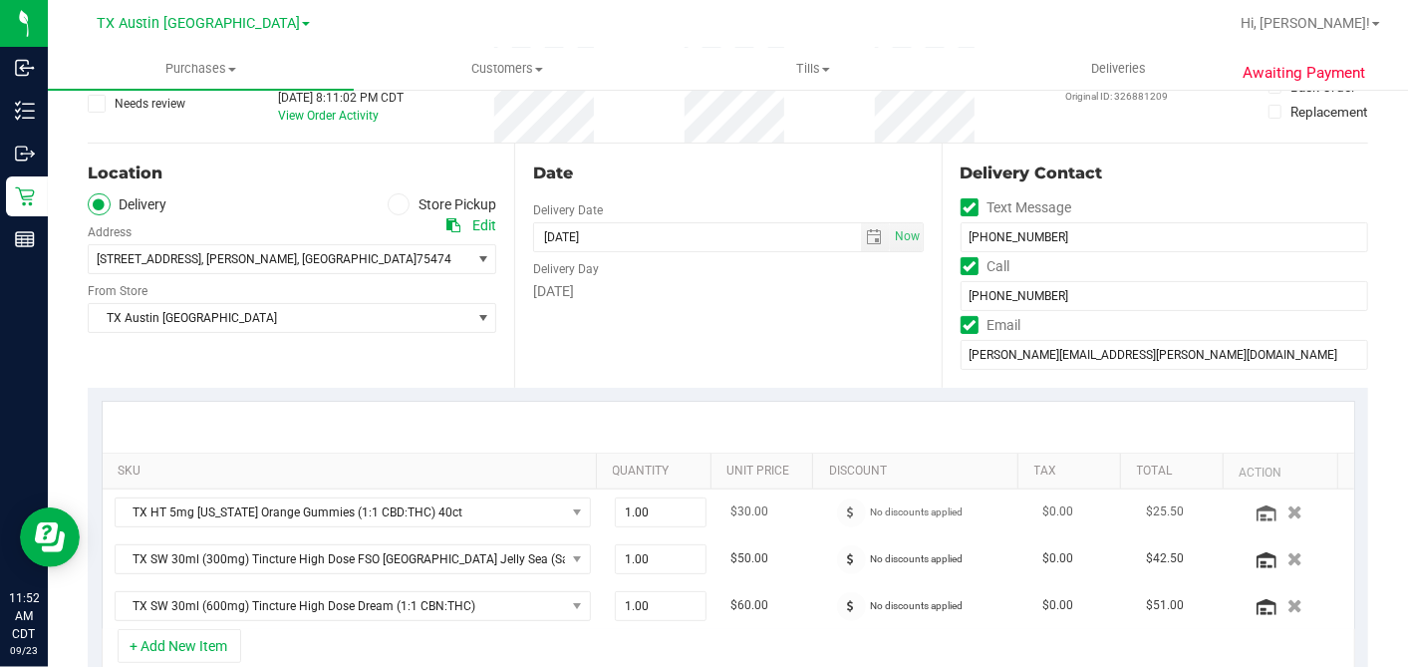
scroll to position [0, 0]
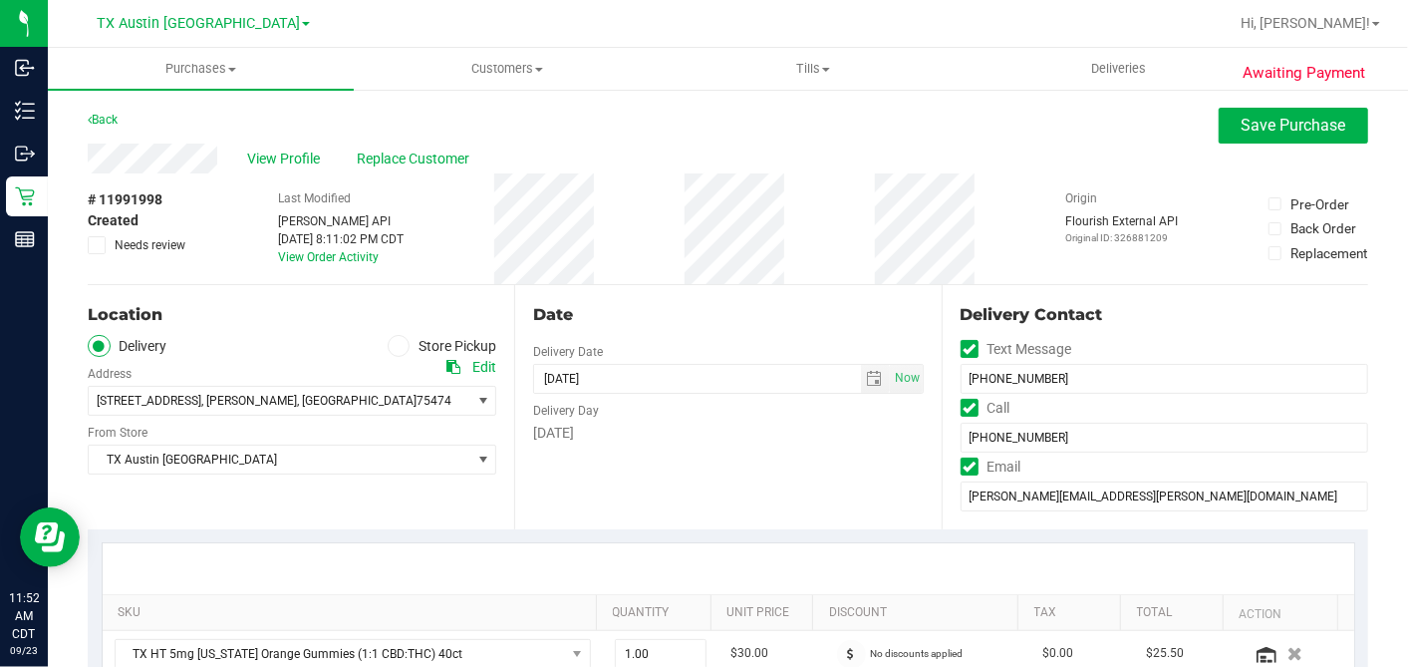
type textarea "Wednesday 09/24/2025 08:00-17:00 -- Message: -- Phone:3185470424 -- Payment Met…"
click at [90, 250] on span at bounding box center [97, 245] width 18 height 18
click at [95, 245] on icon at bounding box center [97, 245] width 13 height 0
click at [0, 0] on input "Needs review" at bounding box center [0, 0] width 0 height 0
click at [1242, 125] on span "Save Purchase" at bounding box center [1294, 125] width 105 height 19
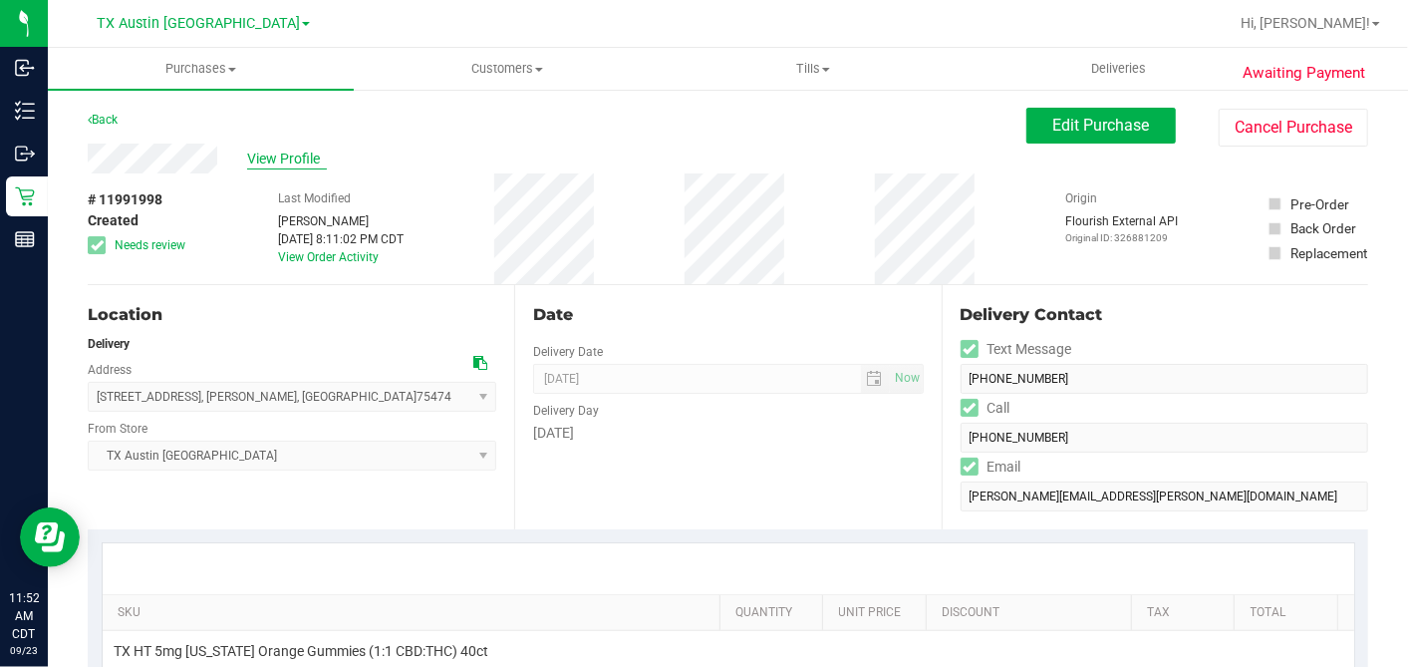
click at [301, 158] on span "View Profile" at bounding box center [287, 158] width 80 height 21
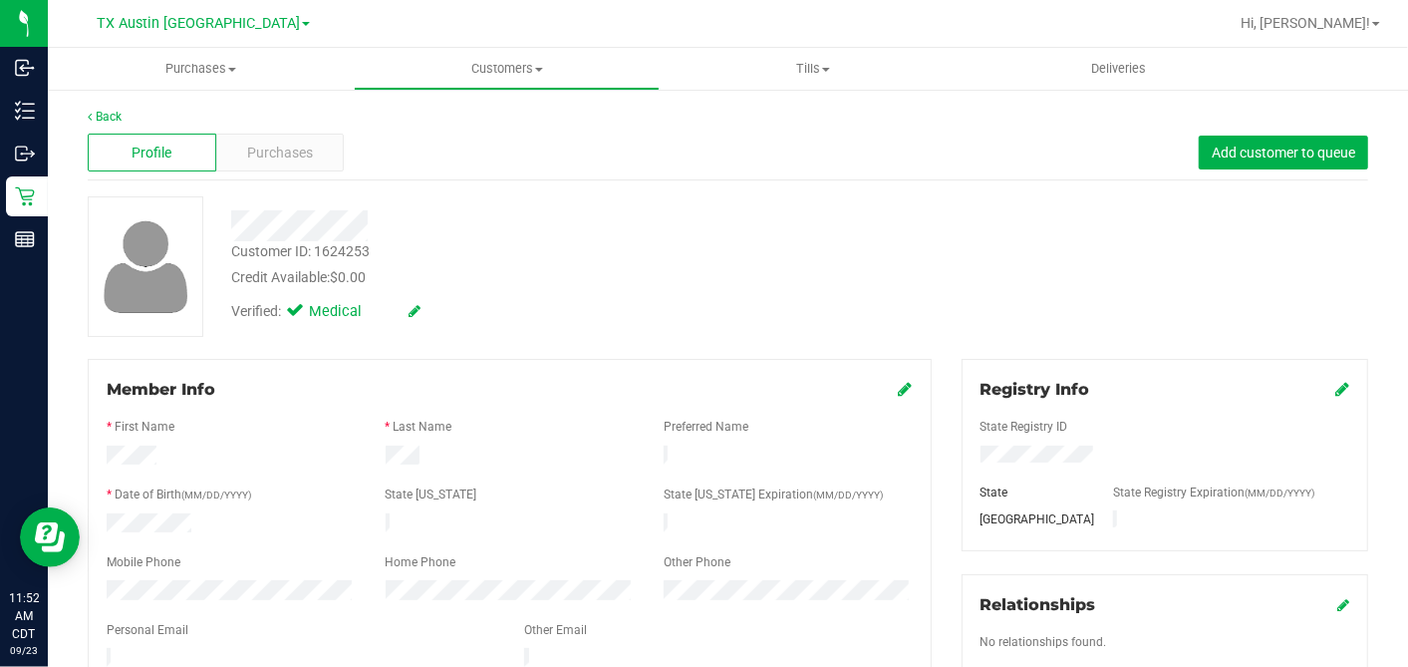
click at [321, 156] on div "Purchases" at bounding box center [280, 153] width 129 height 38
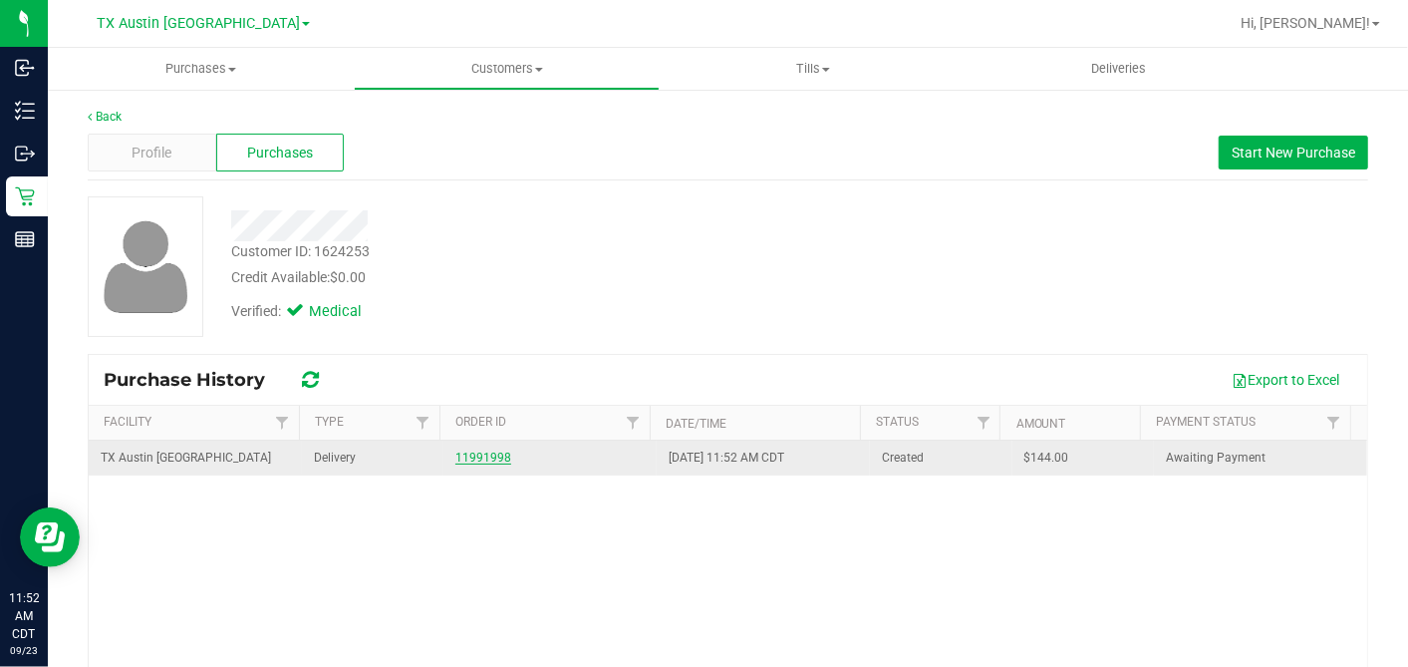
click at [455, 460] on link "11991998" at bounding box center [483, 457] width 56 height 14
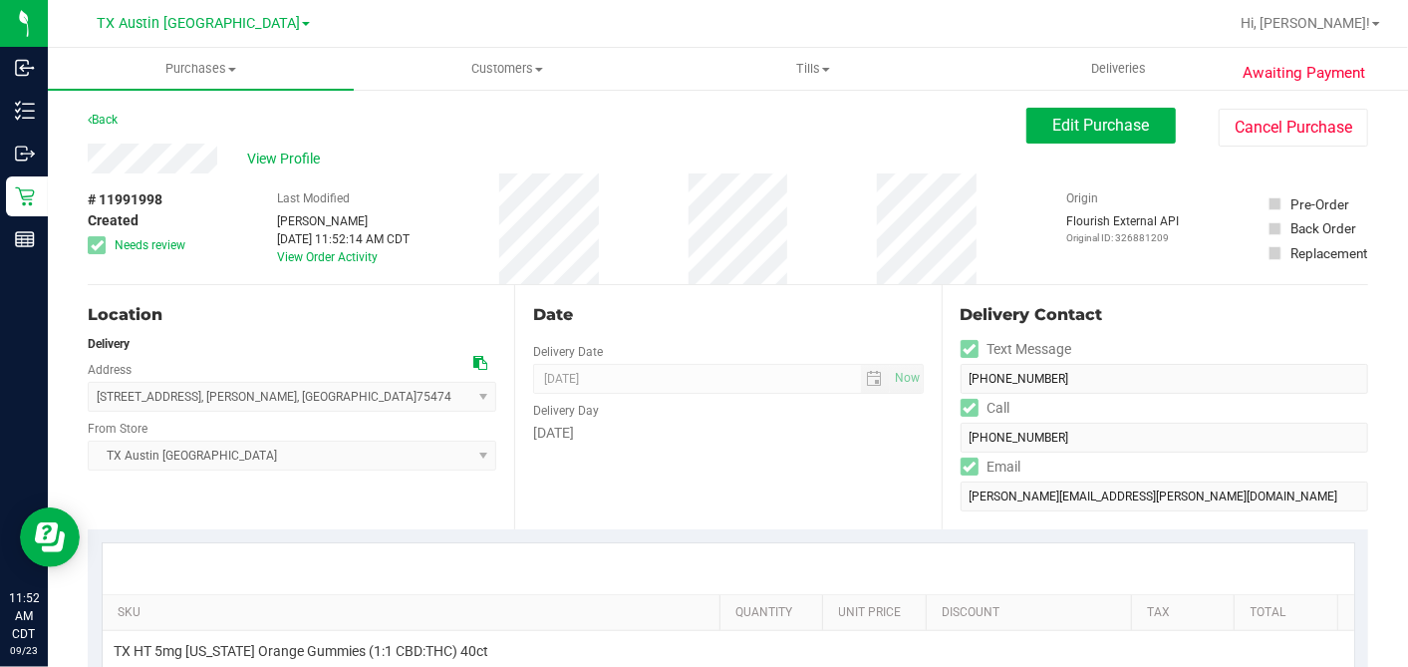
click at [991, 213] on div "# 11991998 Created Needs review Last Modified Dane Hawkins Sep 23, 2025 11:52:1…" at bounding box center [728, 228] width 1281 height 111
click at [914, 288] on div "Date Delivery Date 09/24/2025 Now 09/24/2025 07:00 AM Now Delivery Day Wednesday" at bounding box center [727, 407] width 427 height 244
click at [1036, 153] on div "View Profile # 11991998 Created Needs review Last Modified Dane Hawkins Sep 23,…" at bounding box center [728, 215] width 1281 height 142
drag, startPoint x: 1044, startPoint y: 127, endPoint x: 998, endPoint y: 177, distance: 69.1
click at [1053, 128] on span "Edit Purchase" at bounding box center [1101, 125] width 97 height 19
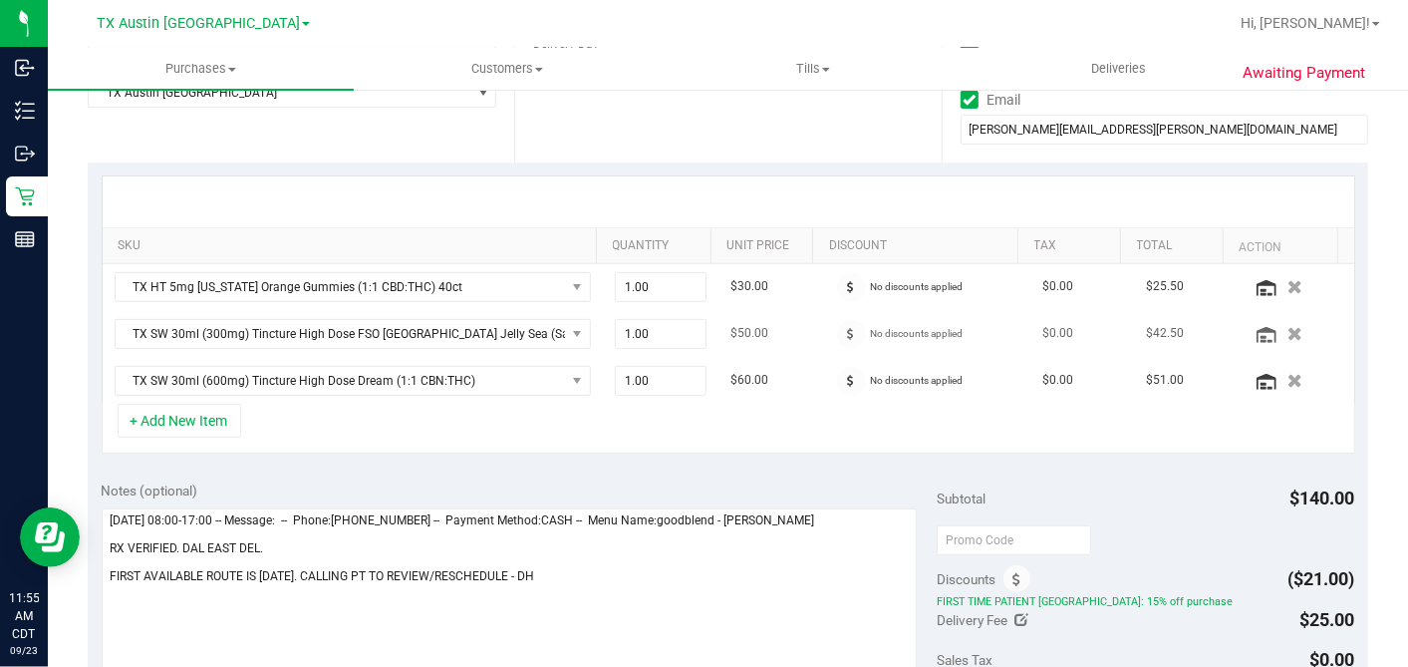
scroll to position [332, 0]
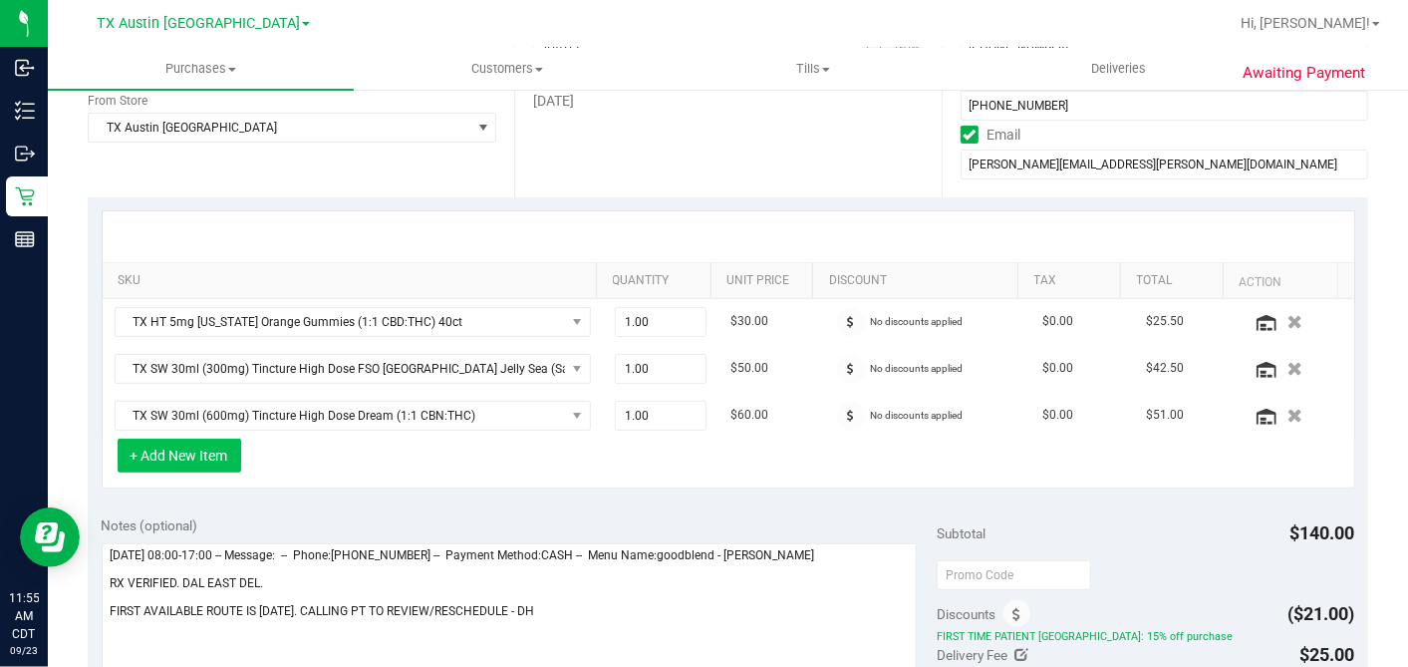
click at [227, 456] on button "+ Add New Item" at bounding box center [180, 456] width 124 height 34
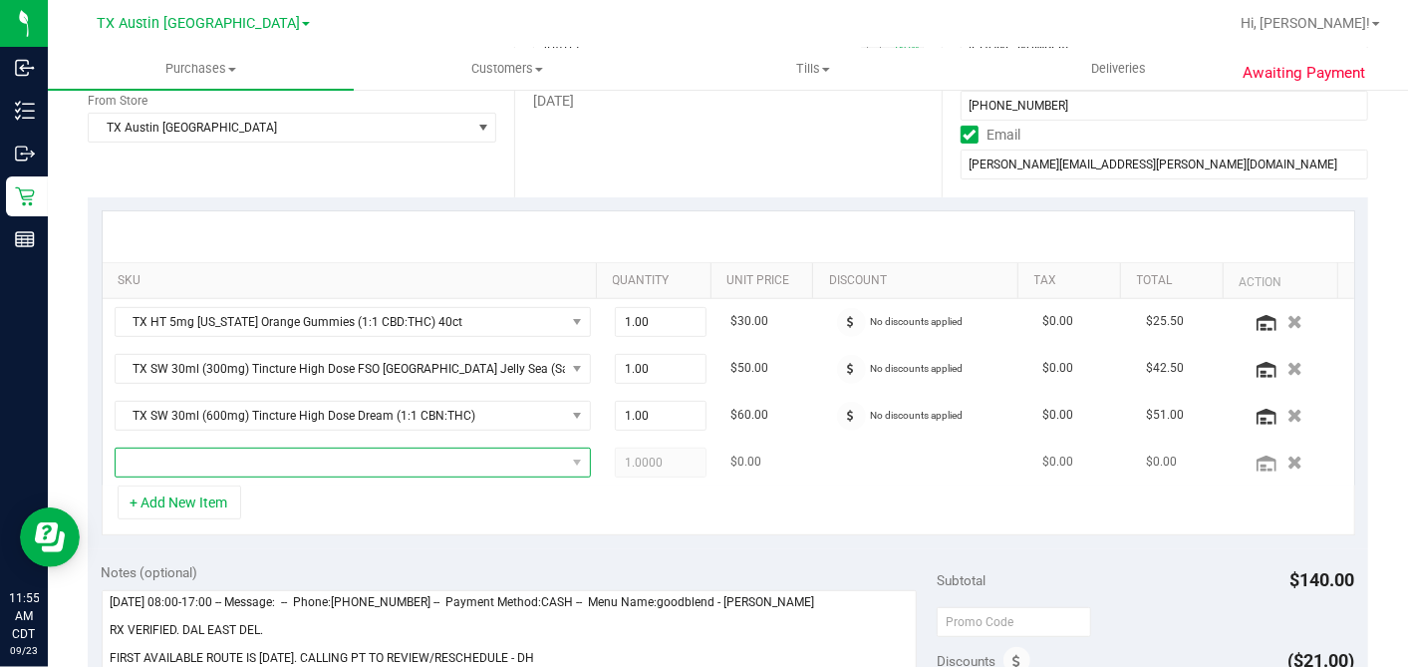
click at [328, 449] on span "NO DATA FOUND" at bounding box center [340, 462] width 449 height 28
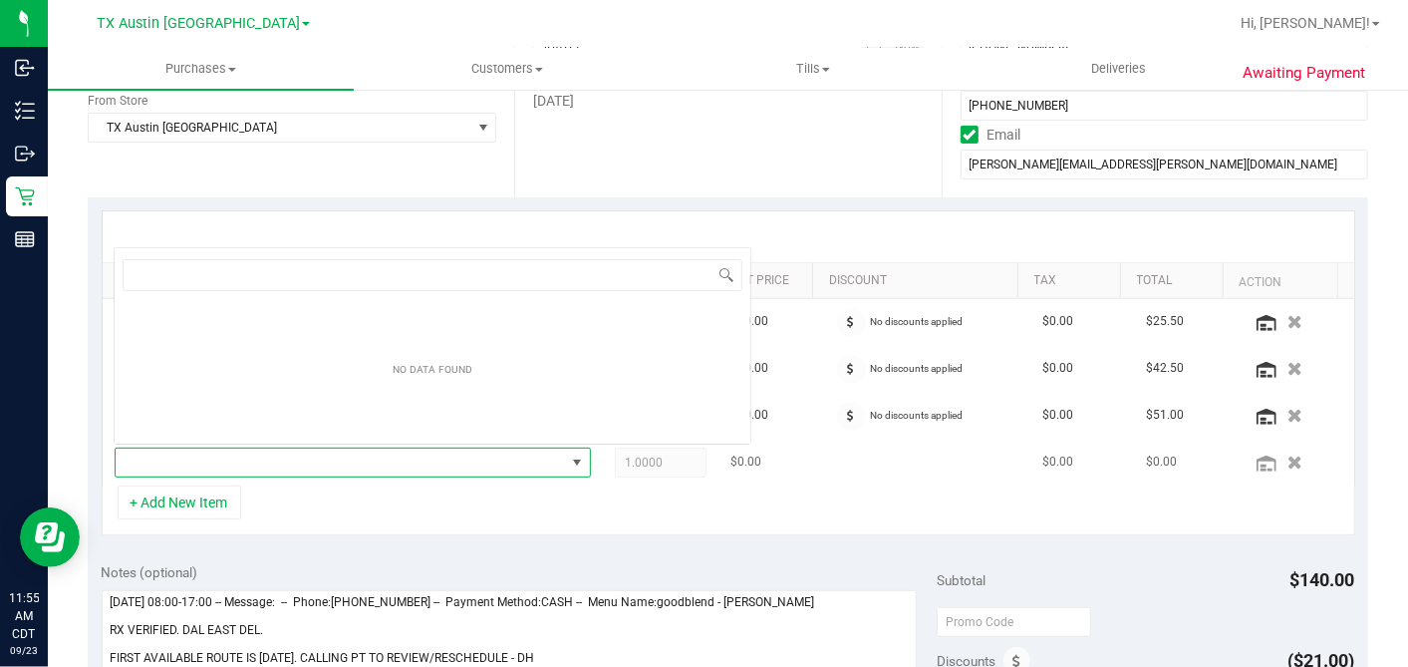
scroll to position [29, 456]
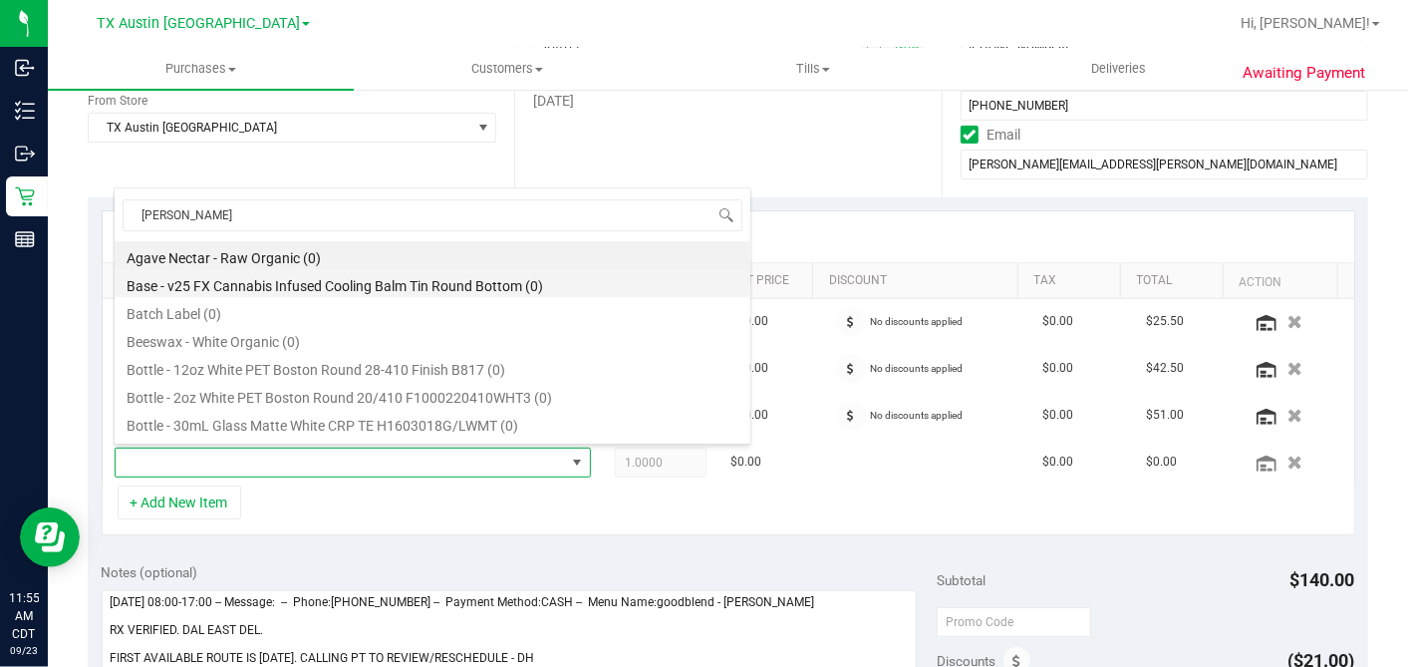
type input "TRANQ"
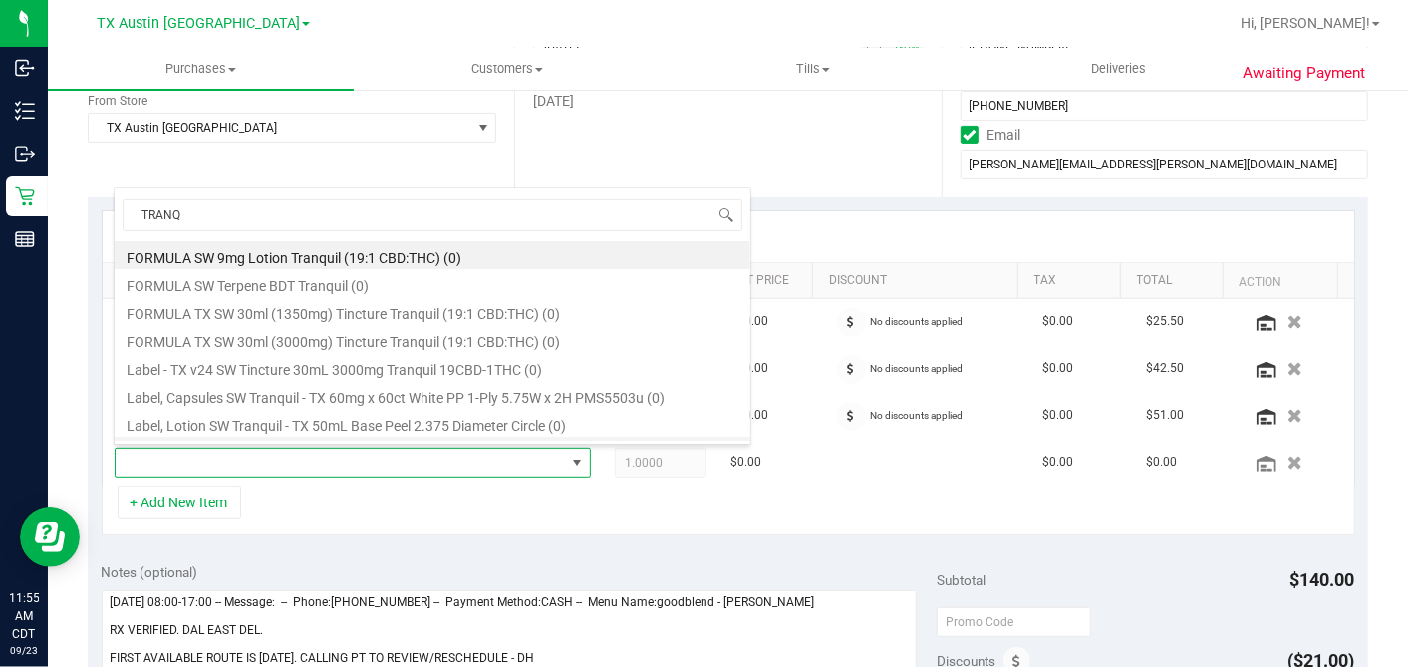
scroll to position [275, 0]
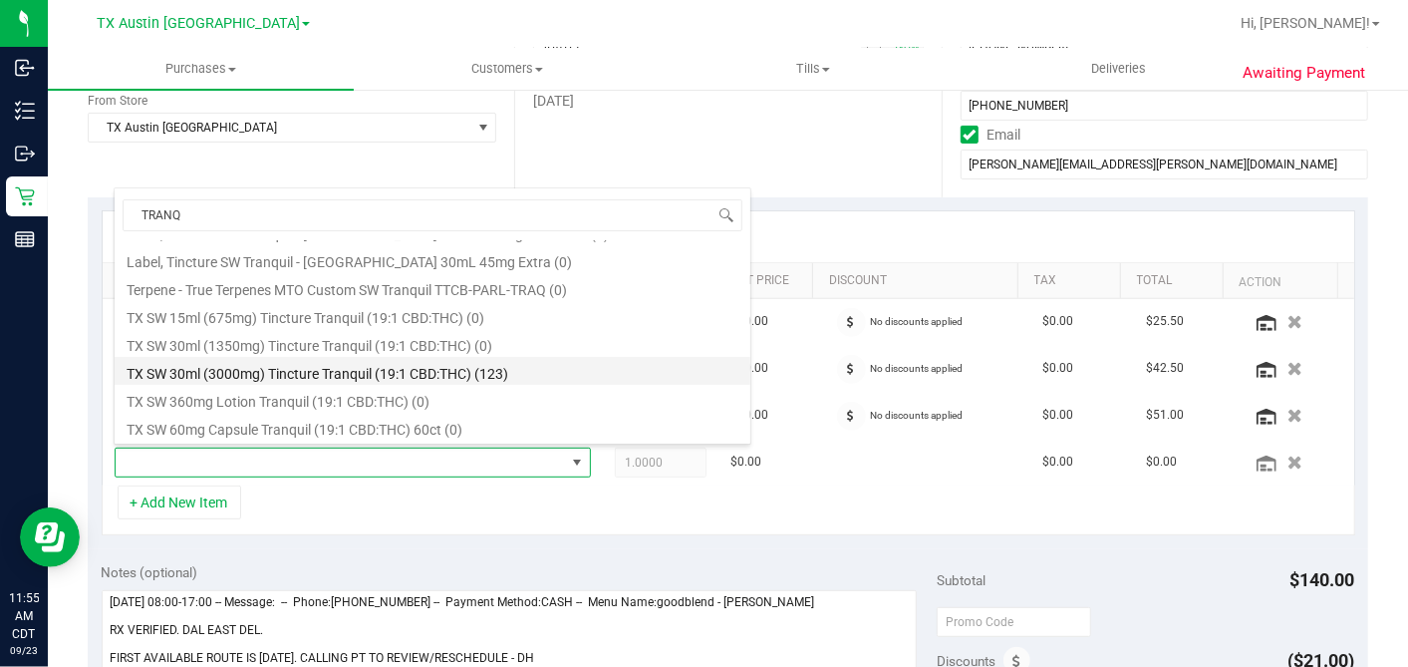
click at [386, 376] on li "TX SW 30ml (3000mg) Tincture Tranquil (19:1 CBD:THC) (123)" at bounding box center [433, 371] width 636 height 28
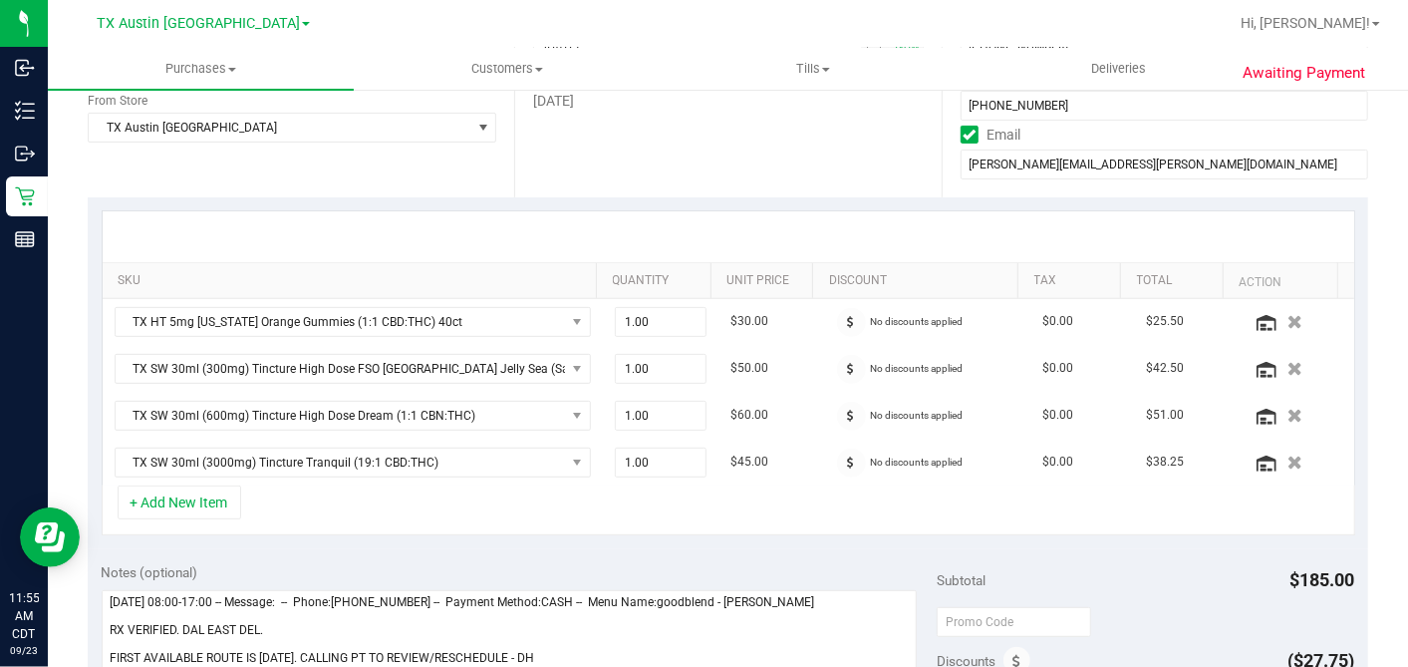
click at [524, 513] on div "+ Add New Item" at bounding box center [729, 510] width 1254 height 50
click at [618, 316] on span "1.00 1" at bounding box center [661, 322] width 92 height 30
drag, startPoint x: 659, startPoint y: 317, endPoint x: 527, endPoint y: 331, distance: 132.3
click at [577, 326] on tr "TX HT 5mg Texas Orange Gummies (1:1 CBD:THC) 40ct 1.00 1 $30.00 No discounts ap…" at bounding box center [729, 322] width 1252 height 47
click at [546, 492] on div "+ Add New Item" at bounding box center [729, 510] width 1254 height 50
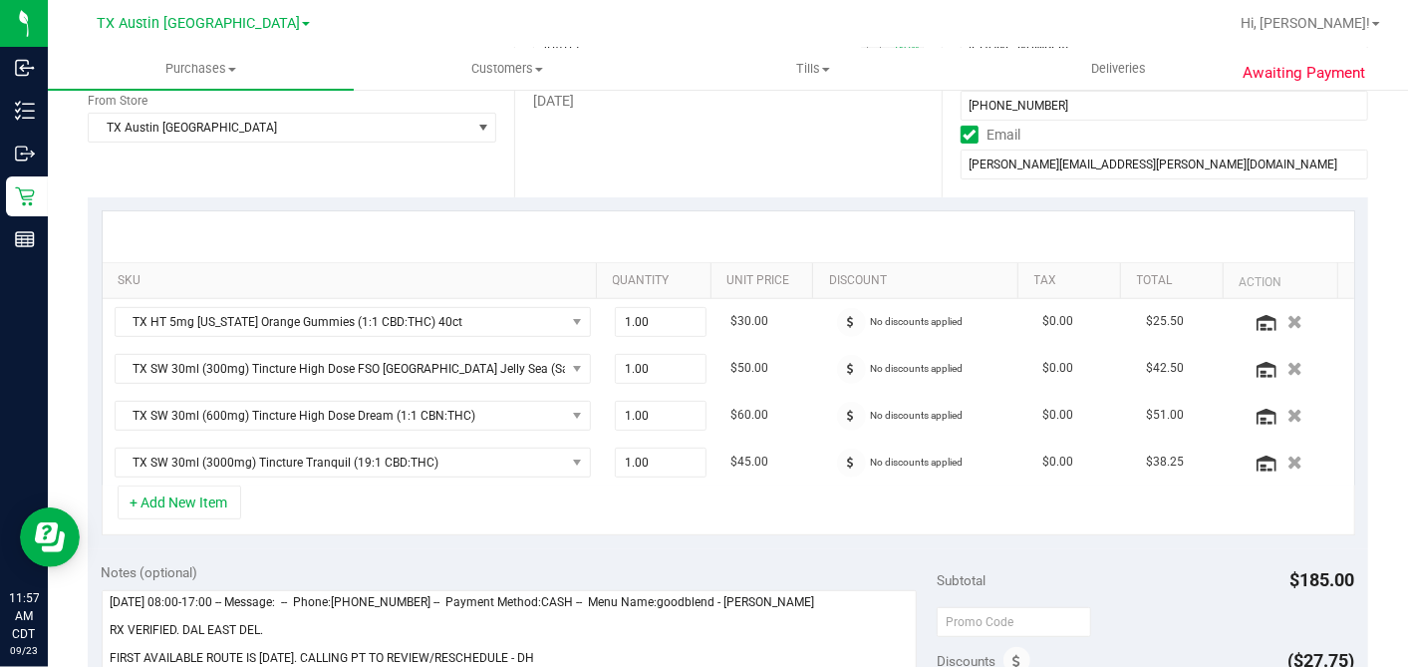
click at [448, 485] on div "+ Add New Item" at bounding box center [729, 510] width 1254 height 50
drag, startPoint x: 601, startPoint y: 503, endPoint x: 638, endPoint y: 498, distance: 37.2
click at [602, 503] on div "+ Add New Item" at bounding box center [729, 510] width 1254 height 50
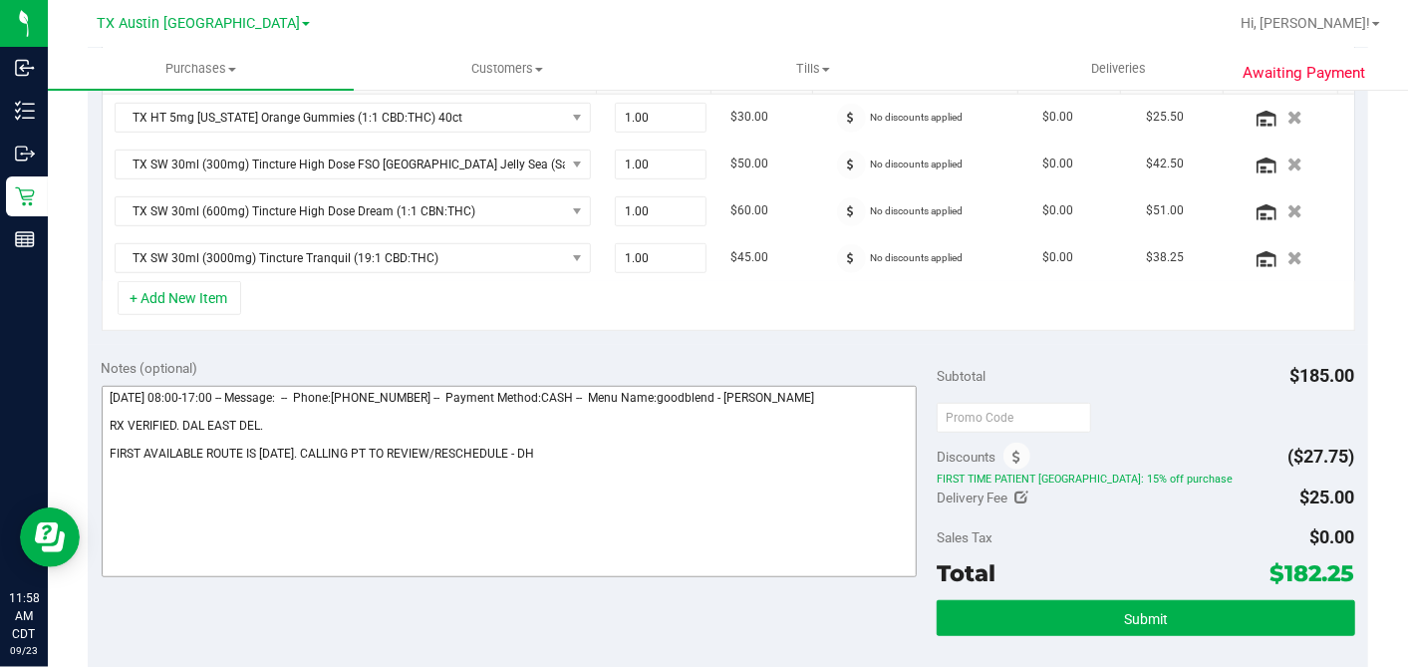
scroll to position [553, 0]
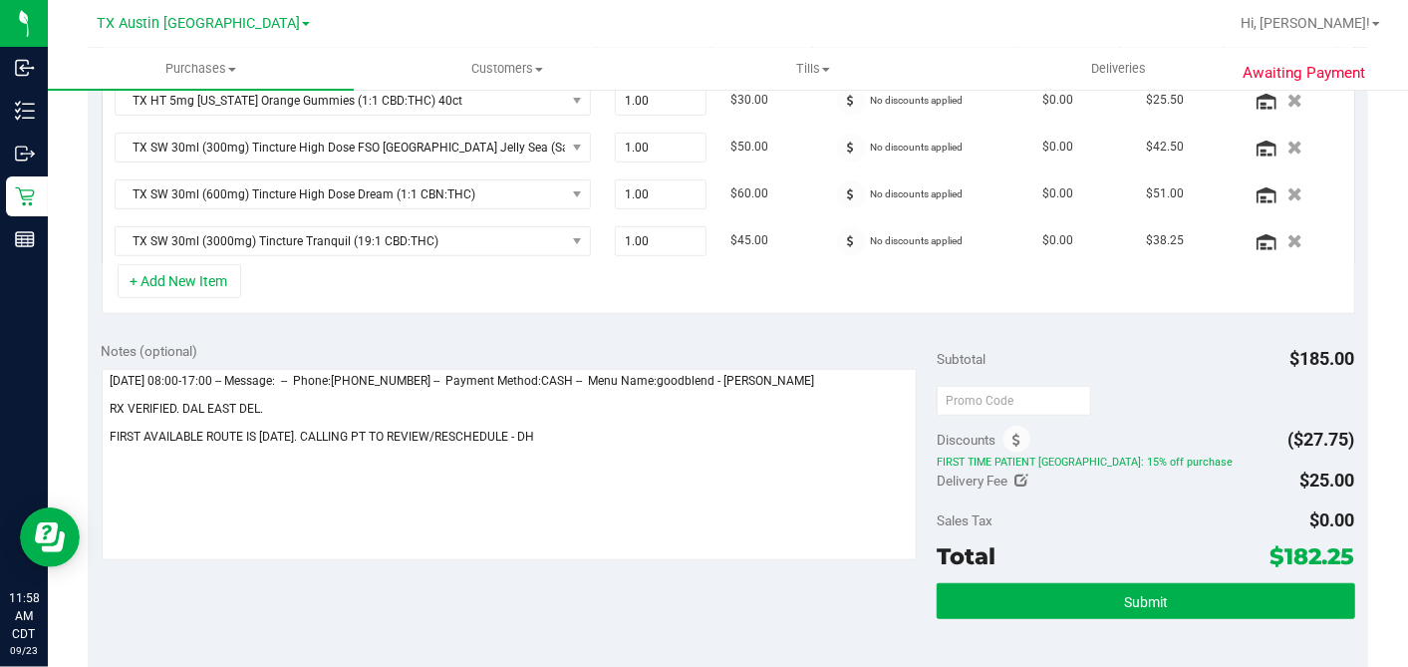
click at [1110, 489] on div "Delivery Fee $25.00" at bounding box center [1146, 480] width 418 height 36
click at [1016, 475] on icon at bounding box center [1023, 480] width 14 height 14
type input "$25.00"
click at [1233, 472] on span "$25.00 25" at bounding box center [1281, 483] width 148 height 35
drag, startPoint x: 1251, startPoint y: 478, endPoint x: 1127, endPoint y: 481, distance: 123.6
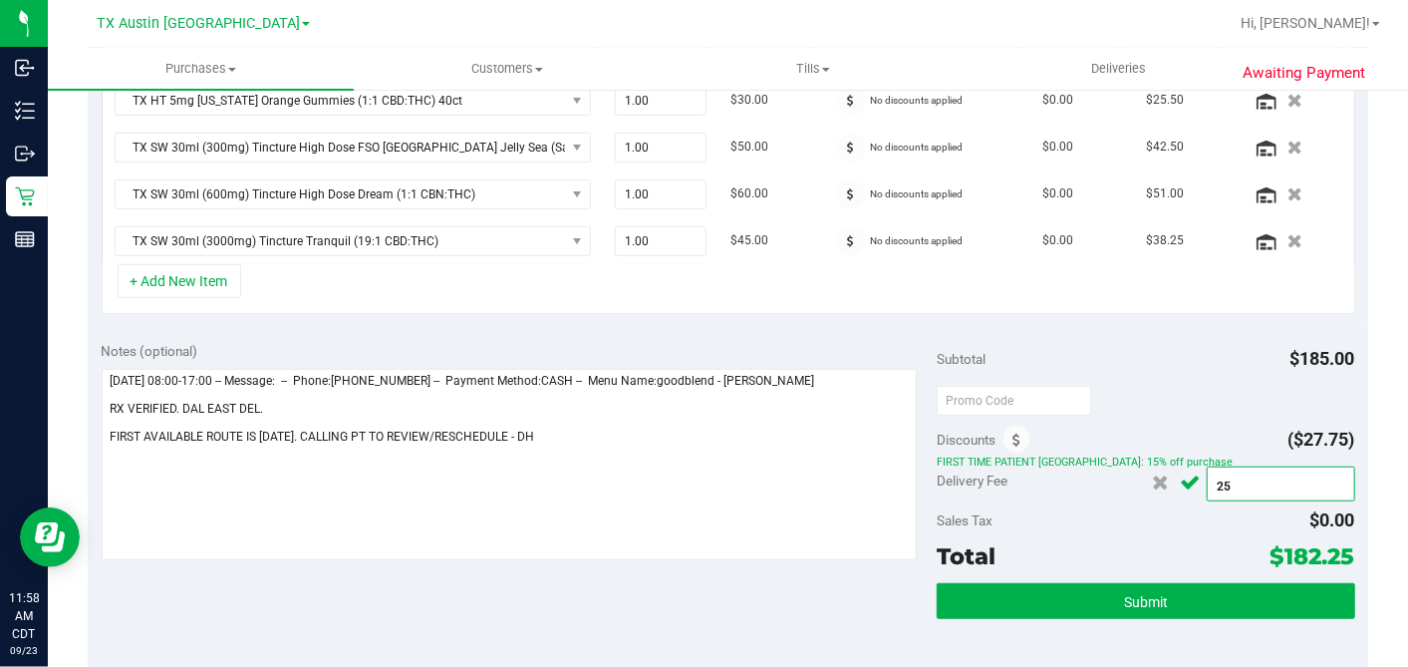
click at [1127, 481] on div "Delivery Fee $25.00 25" at bounding box center [1146, 480] width 418 height 36
type input "0"
type input "$0.00"
click at [1173, 413] on div "Subtotal $185.00 Discounts ($27.75) FIRST TIME PATIENT TX: 15% off purchase Del…" at bounding box center [1146, 507] width 418 height 332
click at [1182, 478] on icon "Cancel button" at bounding box center [1191, 482] width 20 height 15
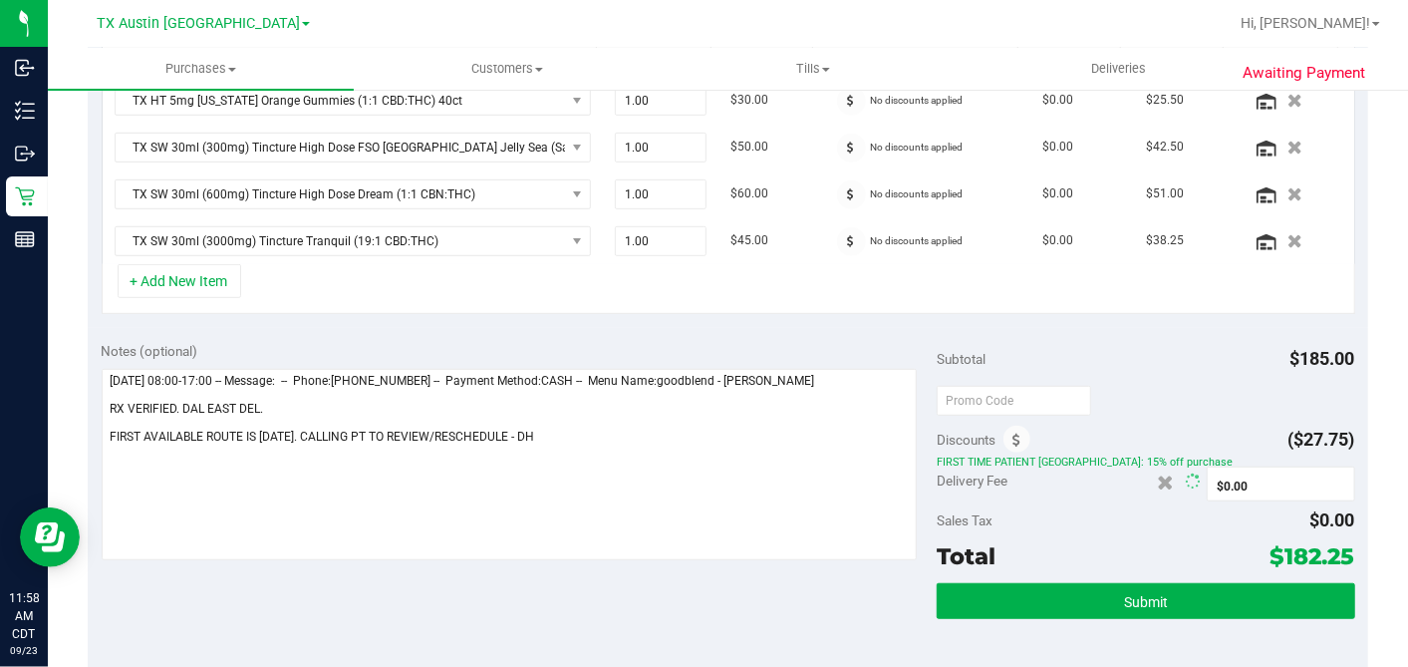
scroll to position [557, 0]
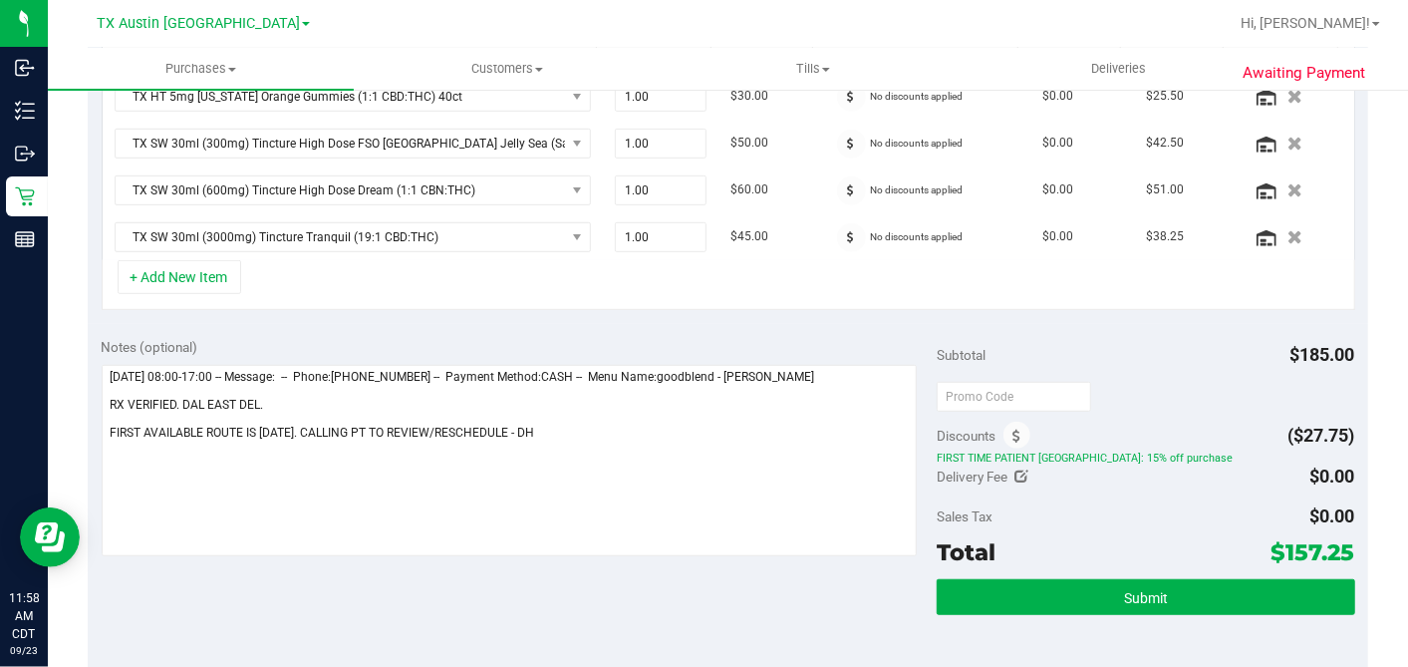
click at [1153, 483] on div "Delivery Fee $0.00 0 $0.00" at bounding box center [1146, 476] width 418 height 36
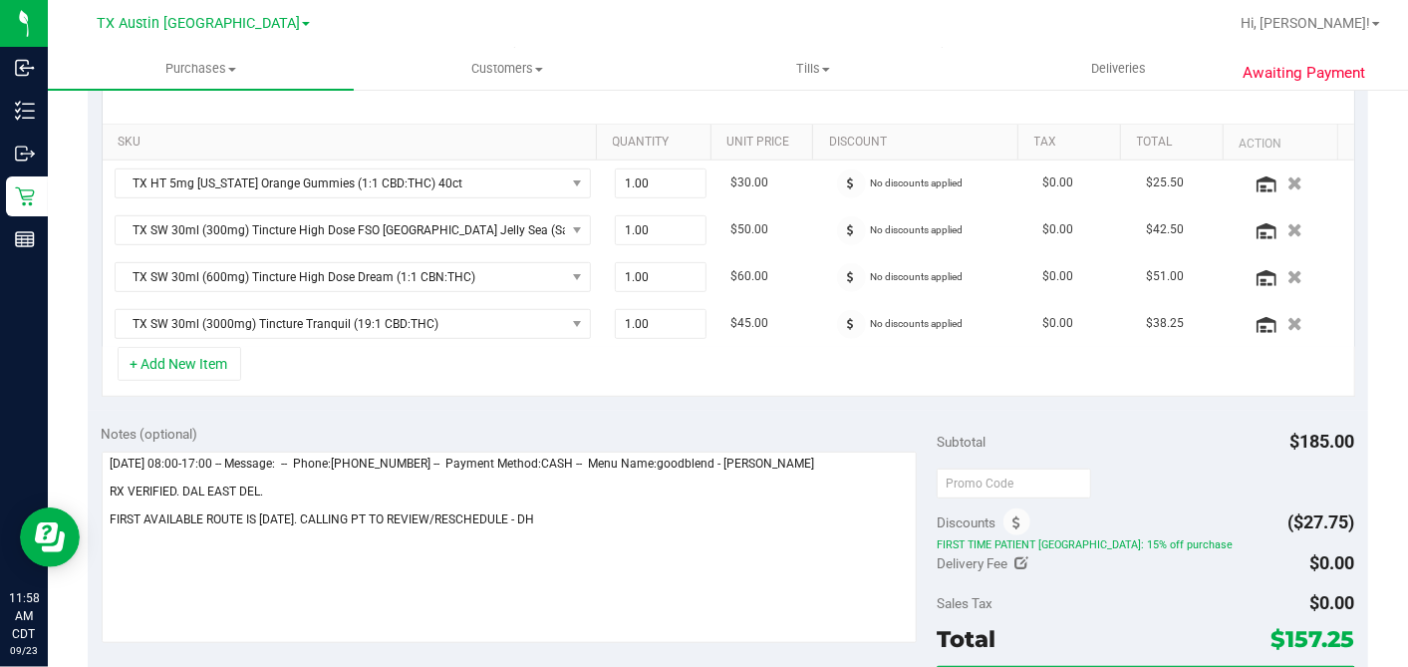
scroll to position [442, 0]
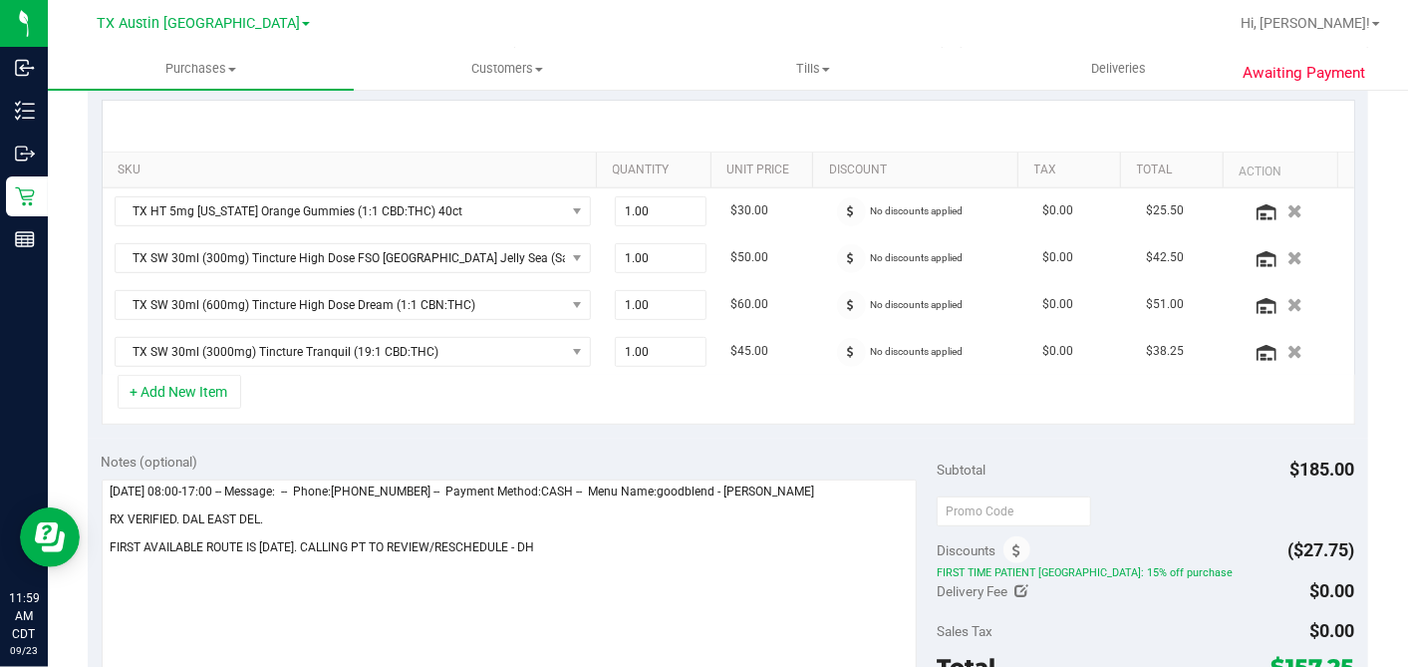
click at [868, 431] on div "SKU Quantity Unit Price Discount Tax Total Action TX HT 5mg Texas Orange Gummie…" at bounding box center [728, 263] width 1281 height 352
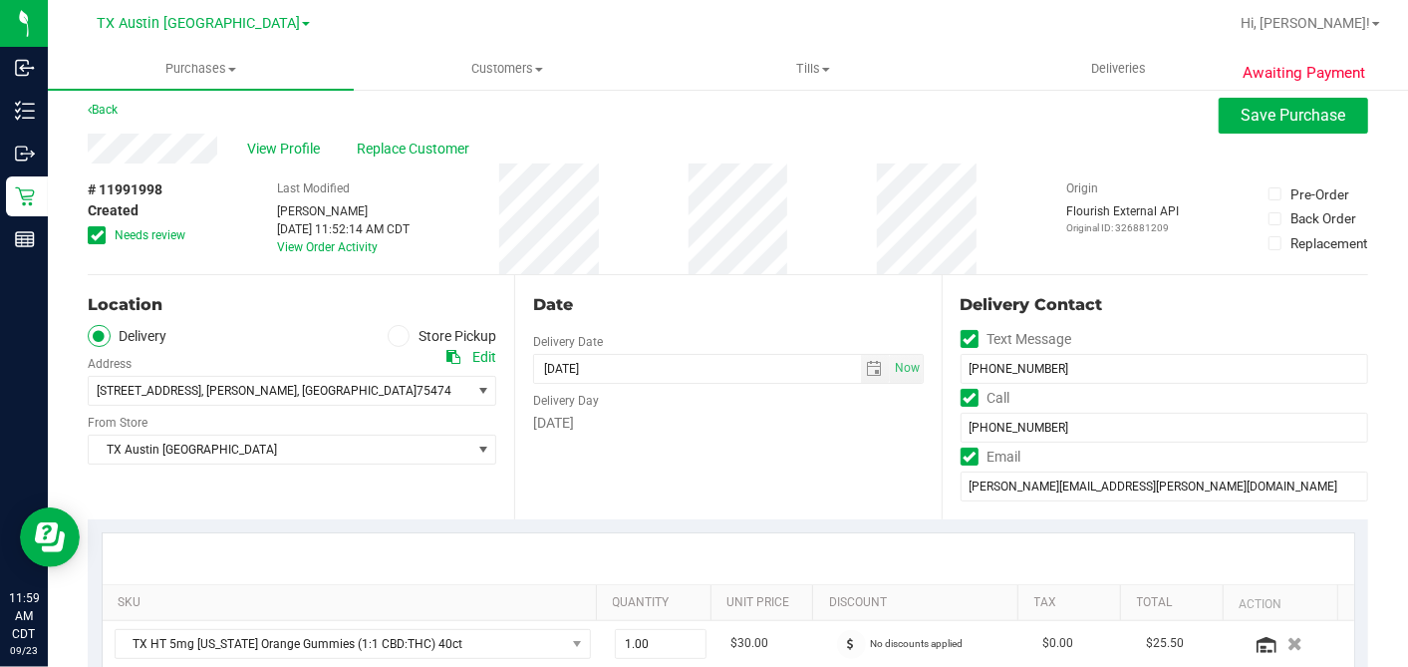
scroll to position [0, 0]
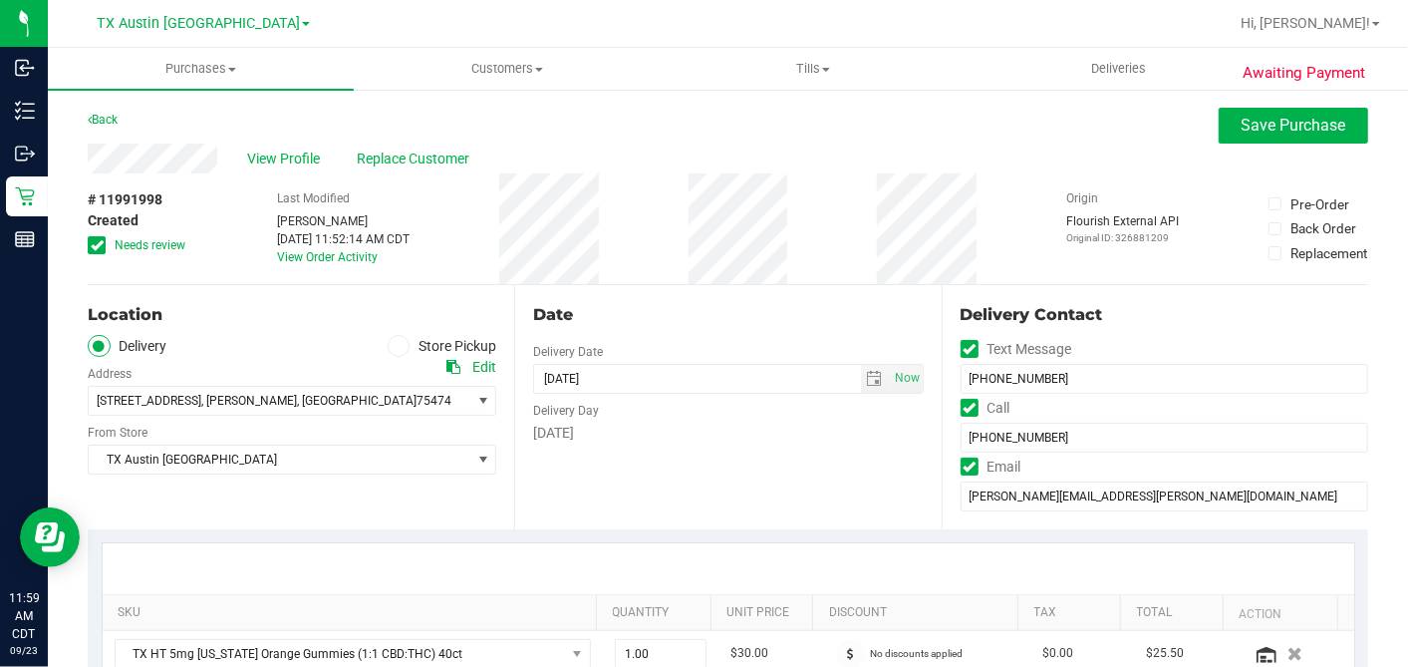
drag, startPoint x: 102, startPoint y: 240, endPoint x: 164, endPoint y: 280, distance: 74.4
click at [102, 240] on span at bounding box center [97, 245] width 18 height 18
click at [687, 265] on div "# 11991998 Created Needs review Last Modified Dane Hawkins Sep 23, 2025 11:52:1…" at bounding box center [728, 228] width 1281 height 111
click at [95, 245] on icon at bounding box center [97, 245] width 13 height 0
click at [0, 0] on input "Needs review" at bounding box center [0, 0] width 0 height 0
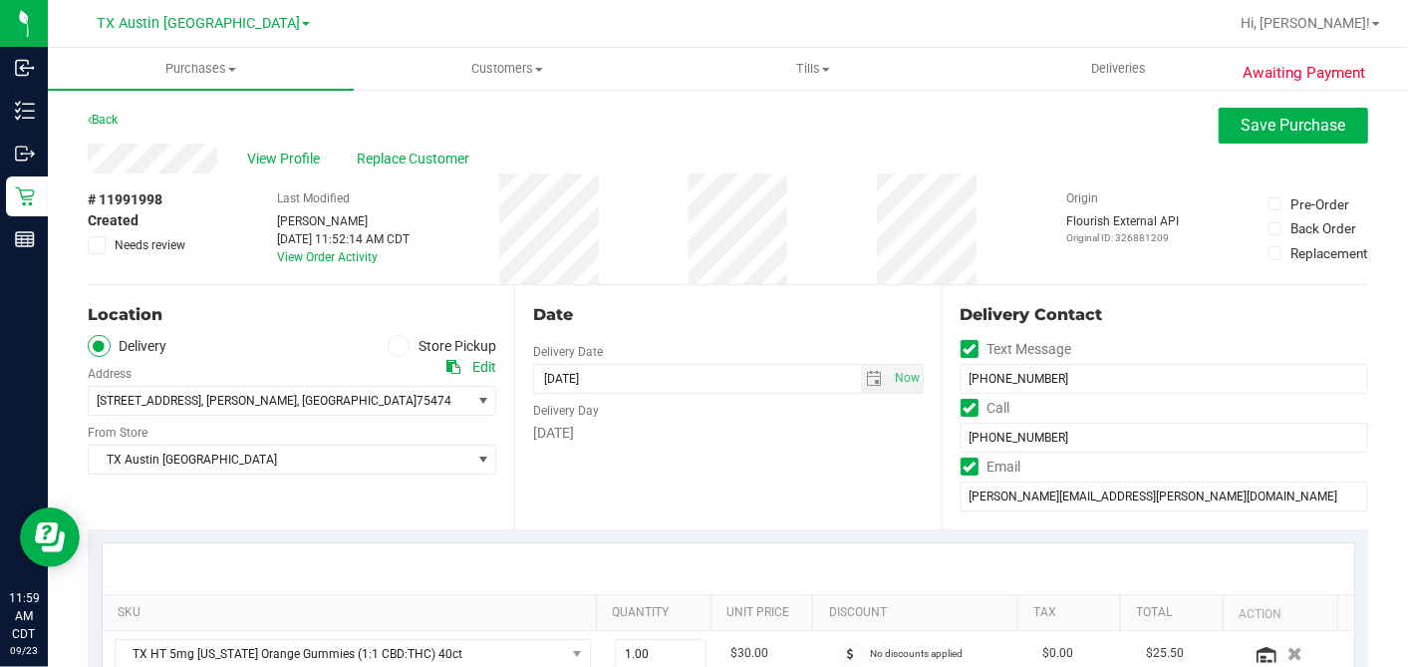
click at [666, 243] on div "# 11991998 Created Needs review Last Modified Dane Hawkins Sep 23, 2025 11:52:1…" at bounding box center [728, 228] width 1281 height 111
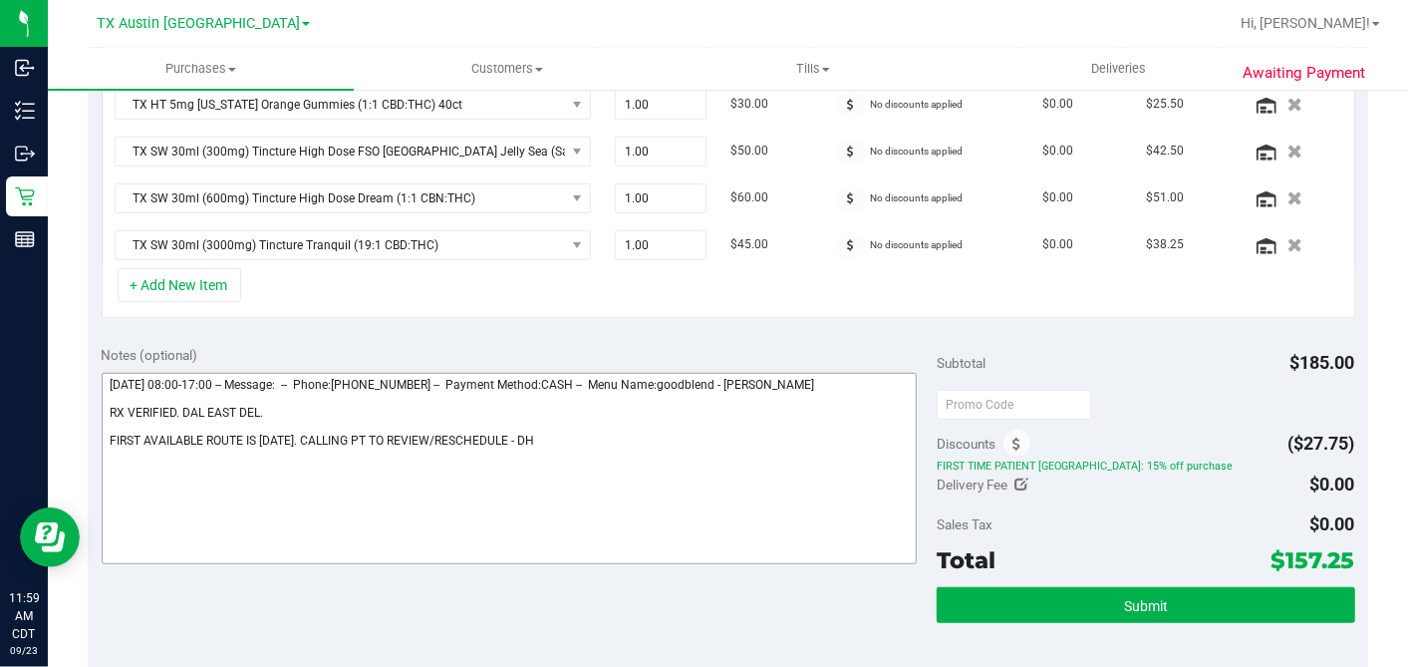
scroll to position [553, 0]
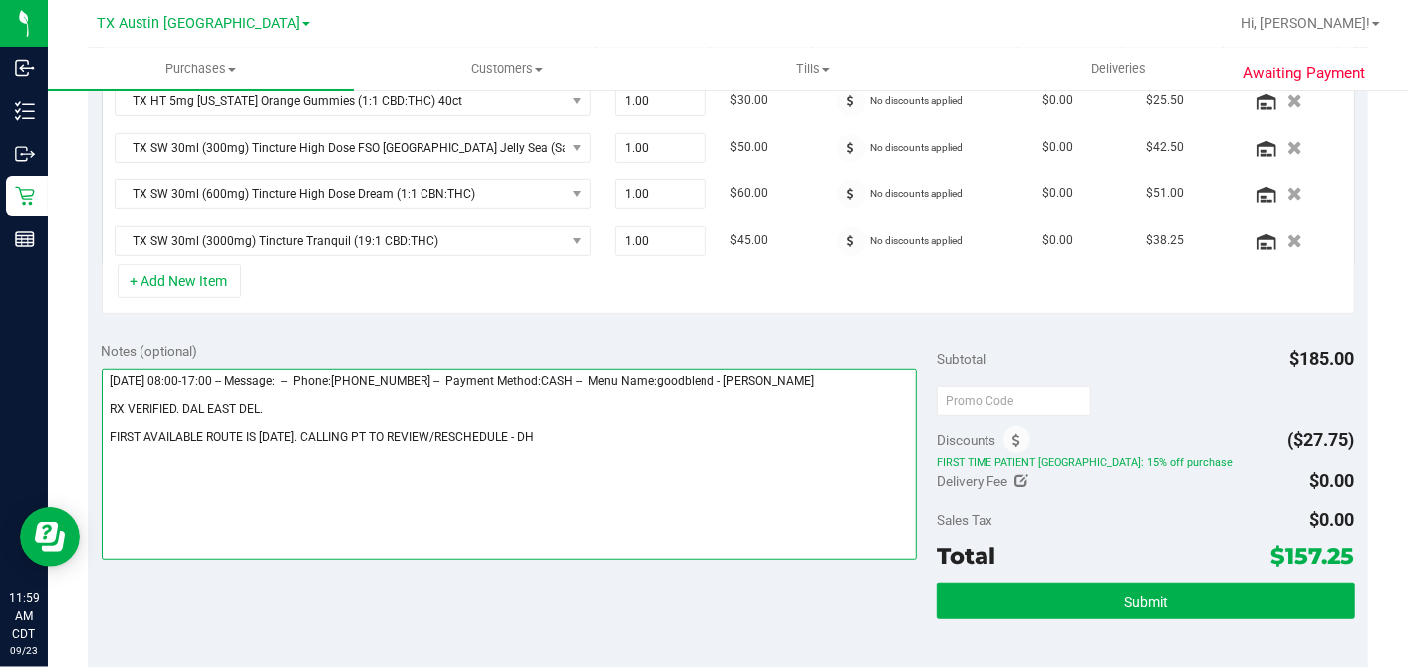
click at [528, 432] on textarea at bounding box center [510, 464] width 816 height 191
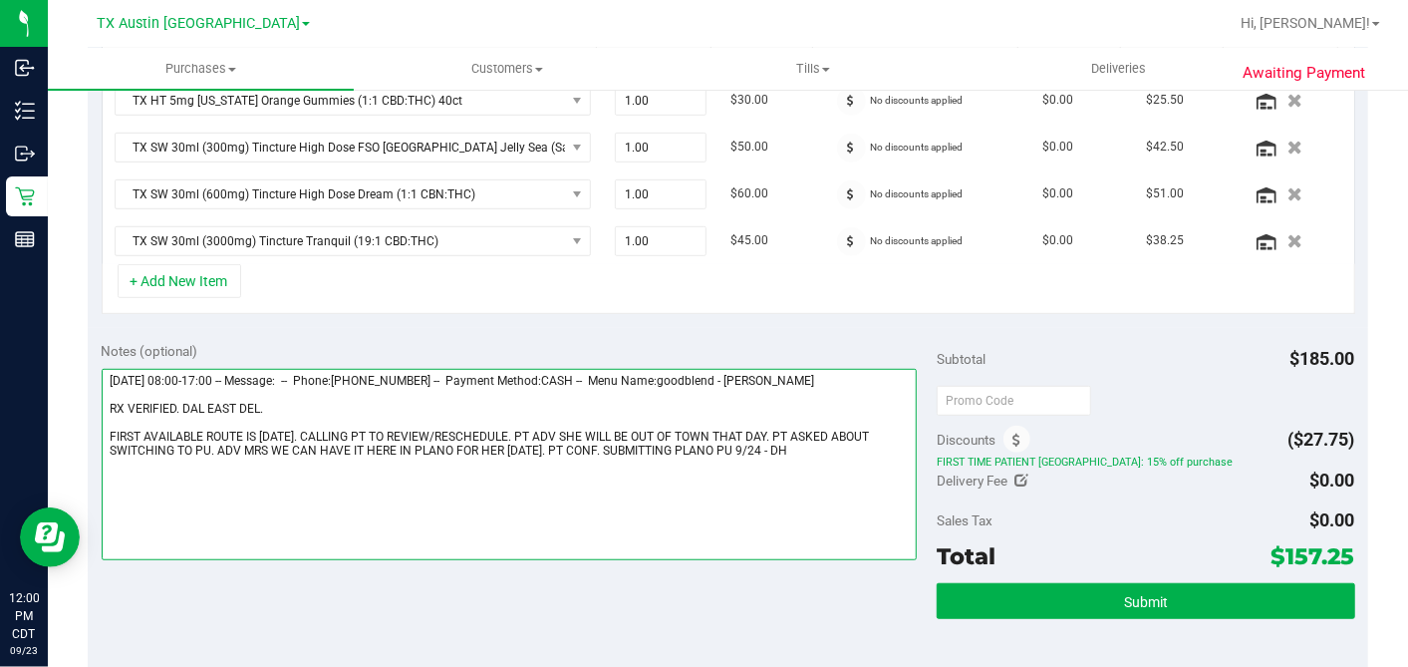
click at [267, 397] on textarea at bounding box center [510, 464] width 816 height 191
drag, startPoint x: 267, startPoint y: 401, endPoint x: 114, endPoint y: 401, distance: 153.5
click at [114, 401] on textarea at bounding box center [510, 464] width 816 height 191
click at [112, 401] on textarea at bounding box center [510, 464] width 816 height 191
click at [115, 399] on textarea at bounding box center [510, 464] width 816 height 191
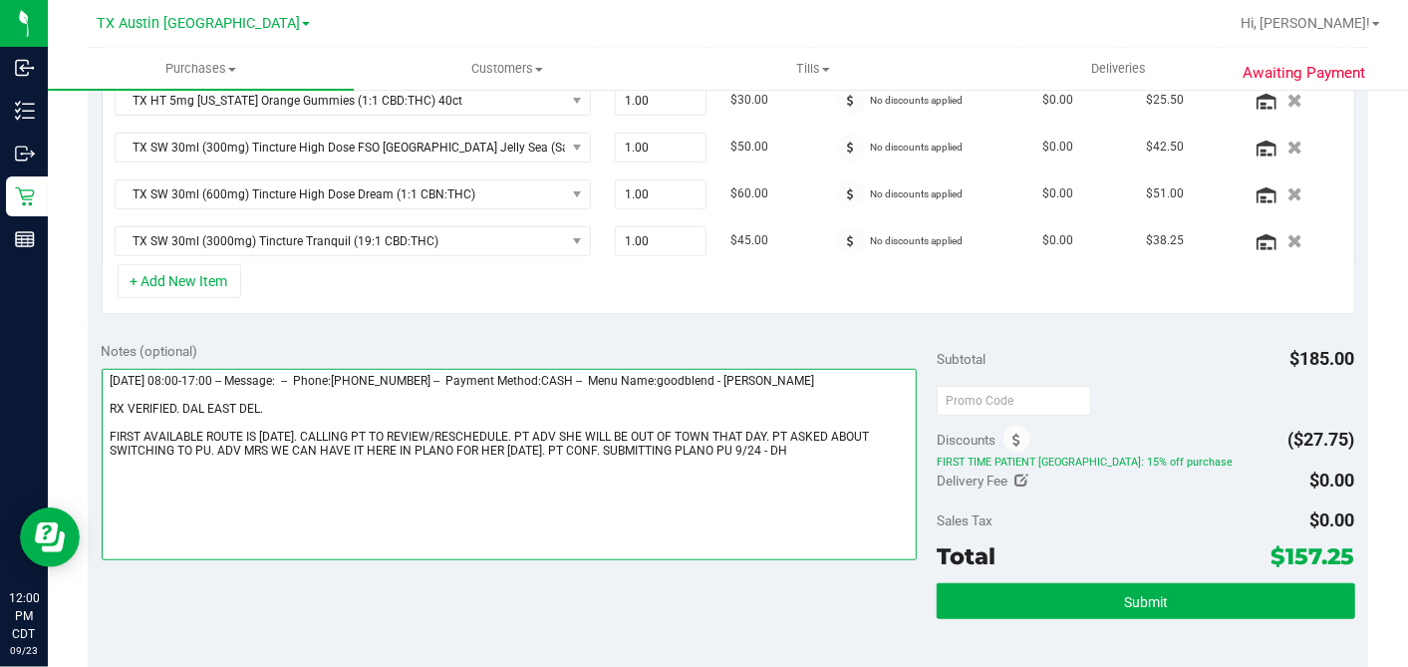
drag, startPoint x: 115, startPoint y: 399, endPoint x: 267, endPoint y: 401, distance: 152.5
click at [267, 401] on textarea at bounding box center [510, 464] width 816 height 191
click at [294, 404] on textarea at bounding box center [510, 464] width 816 height 191
drag, startPoint x: 261, startPoint y: 401, endPoint x: 109, endPoint y: 404, distance: 152.5
click at [109, 404] on textarea at bounding box center [510, 464] width 816 height 191
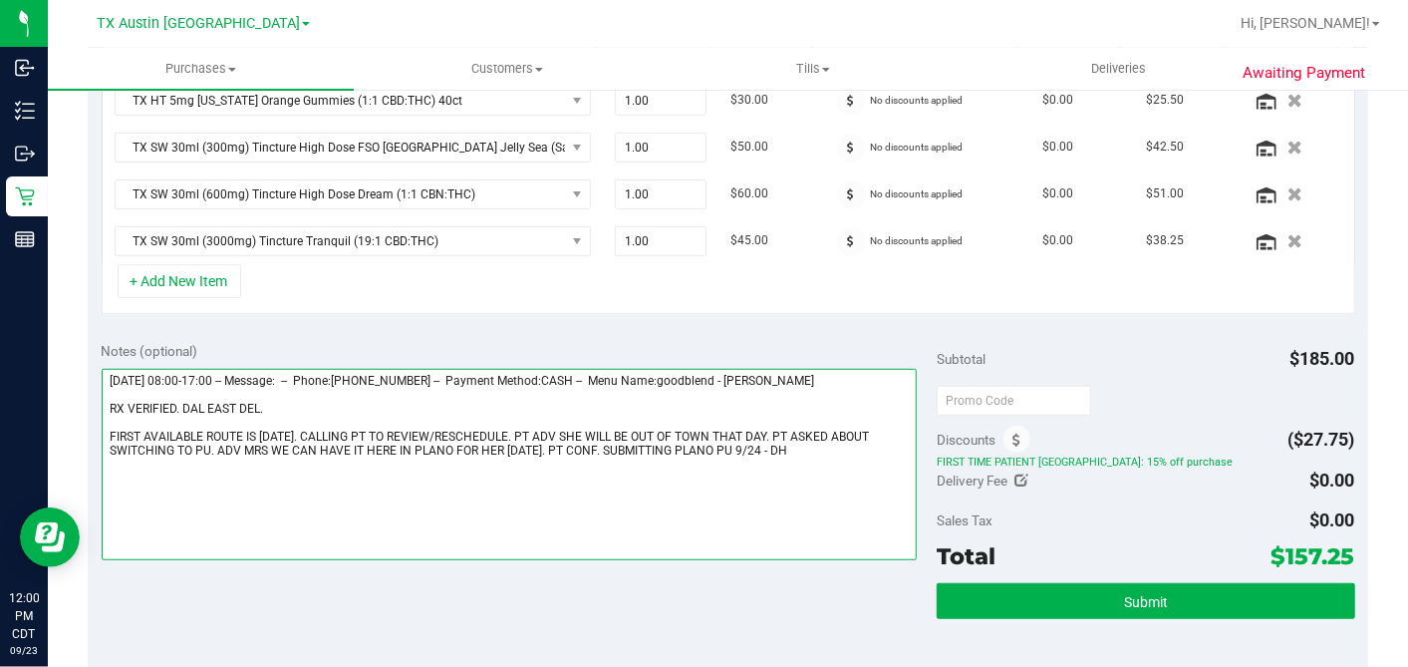
drag, startPoint x: 131, startPoint y: 404, endPoint x: 253, endPoint y: 420, distance: 123.6
click at [253, 420] on textarea at bounding box center [510, 464] width 816 height 191
drag, startPoint x: 270, startPoint y: 401, endPoint x: 97, endPoint y: 399, distance: 173.4
click at [97, 399] on div "Notes (optional) Subtotal $185.00 Discounts ($27.75) FIRST TIME PATIENT TX: 15%…" at bounding box center [728, 507] width 1281 height 359
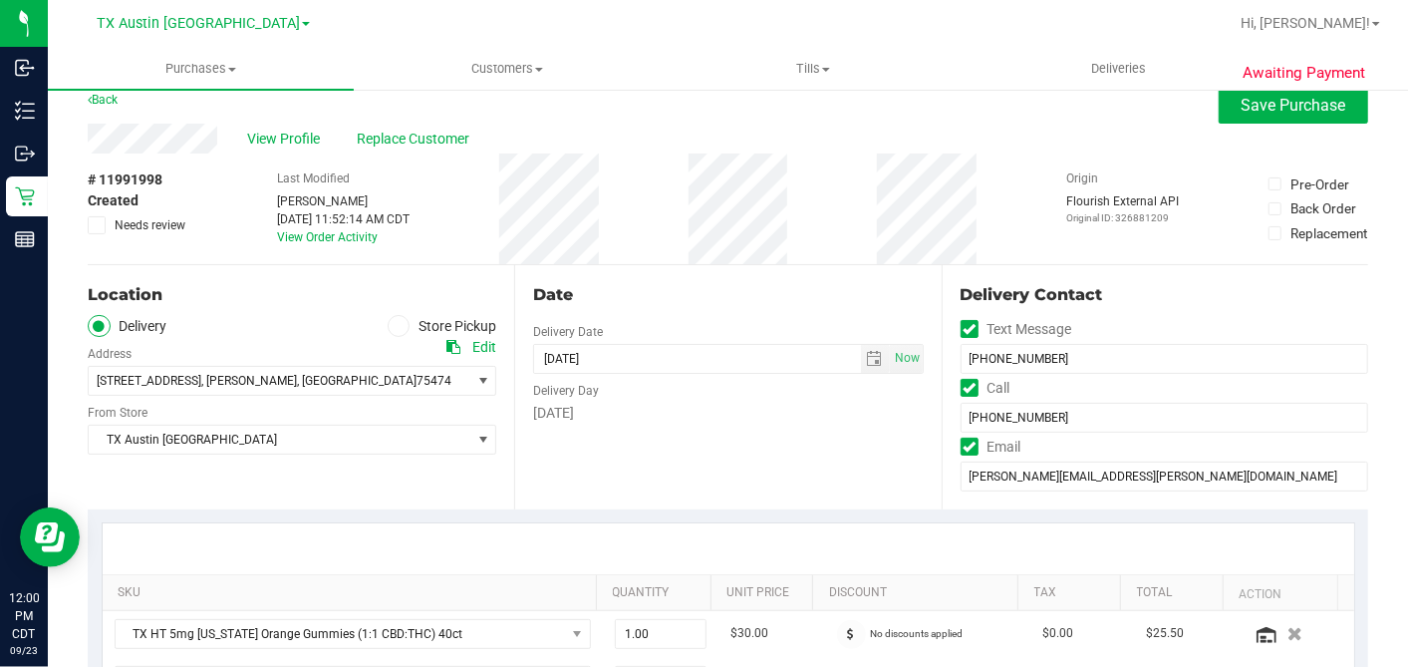
scroll to position [0, 0]
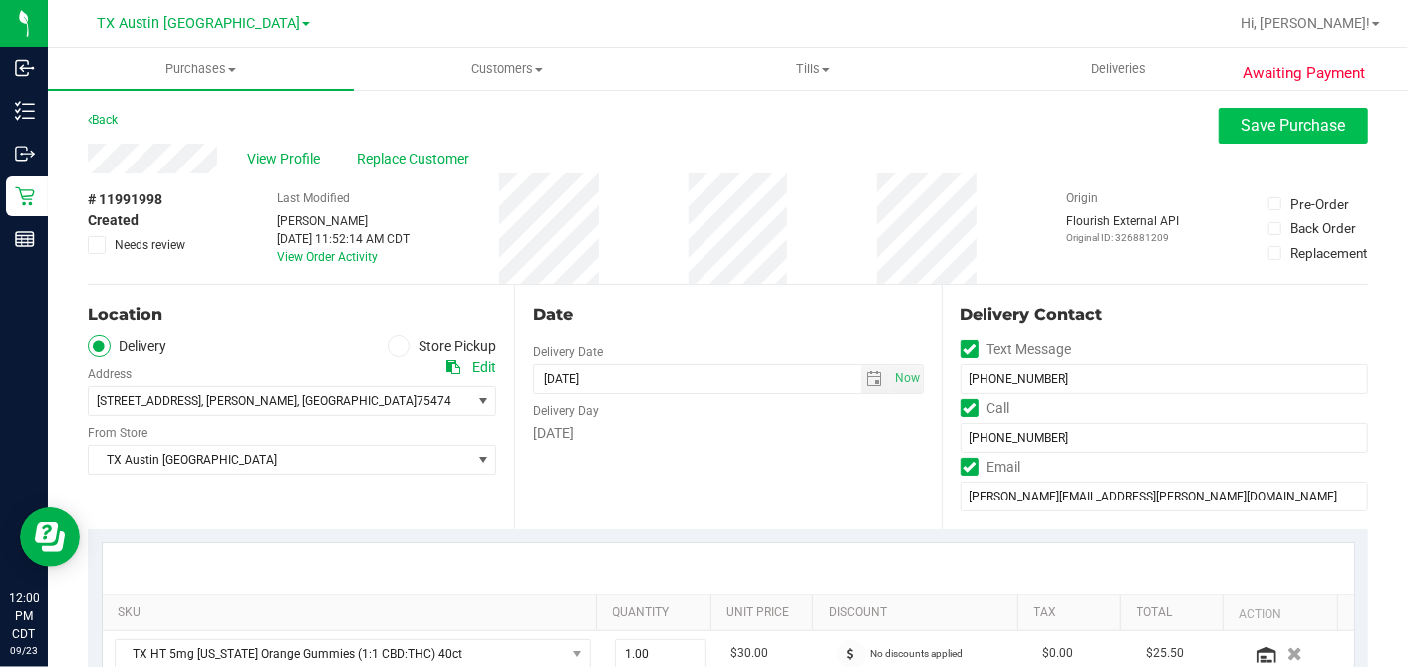
type textarea "Wednesday 09/24/2025 08:00-17:00 -- Message: -- Phone:3185470424 -- Payment Met…"
drag, startPoint x: 1258, startPoint y: 125, endPoint x: 1238, endPoint y: 131, distance: 20.8
click at [1258, 125] on span "Save Purchase" at bounding box center [1294, 125] width 105 height 19
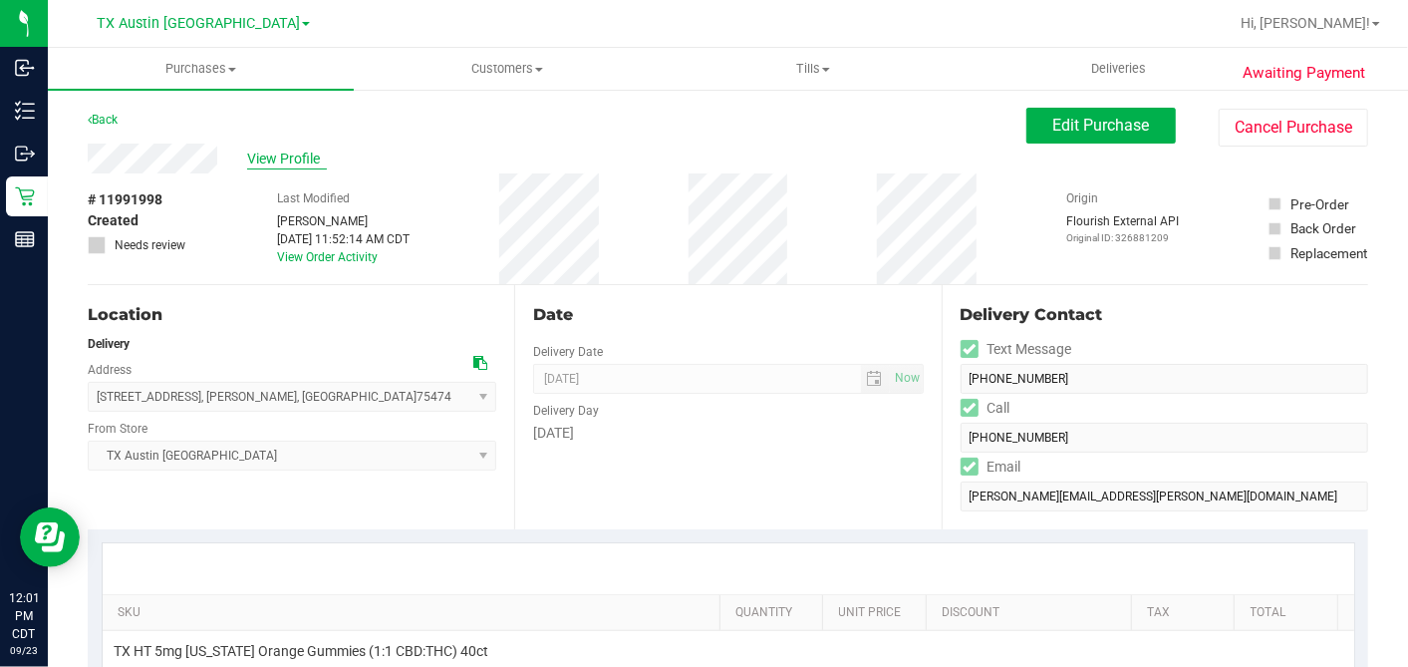
click at [305, 159] on span "View Profile" at bounding box center [287, 158] width 80 height 21
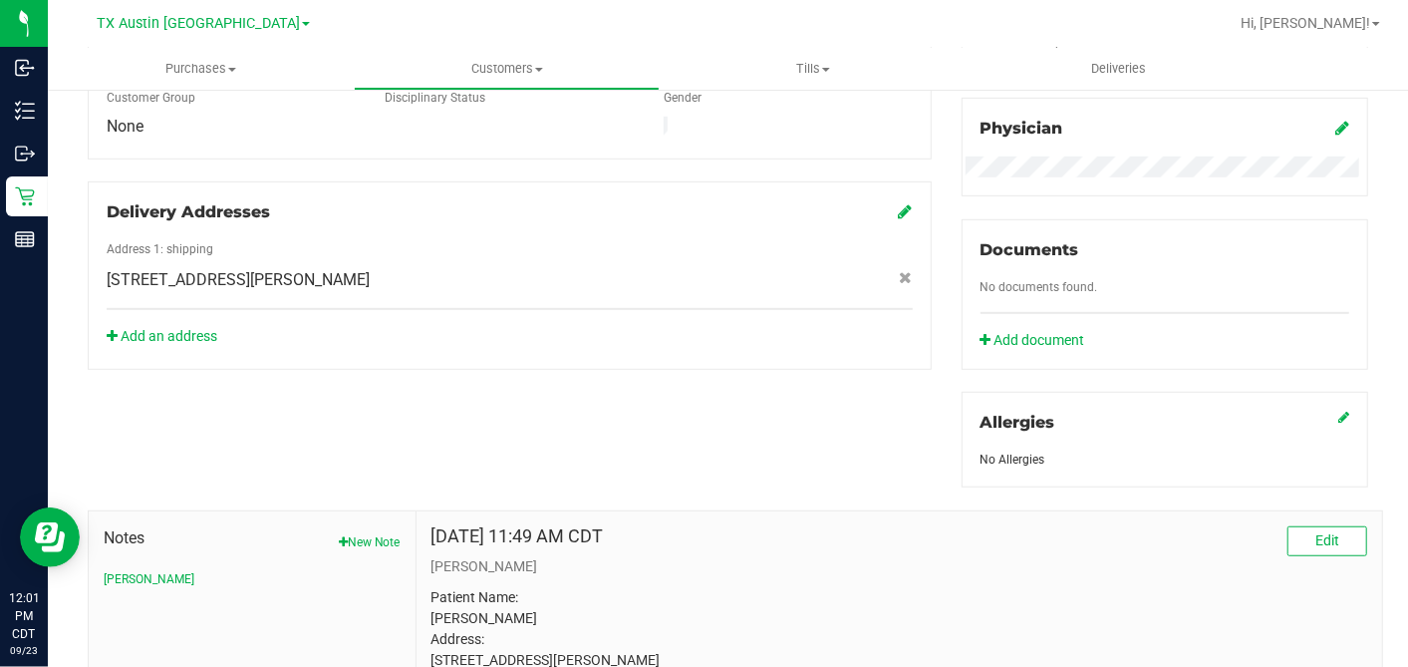
scroll to position [442, 0]
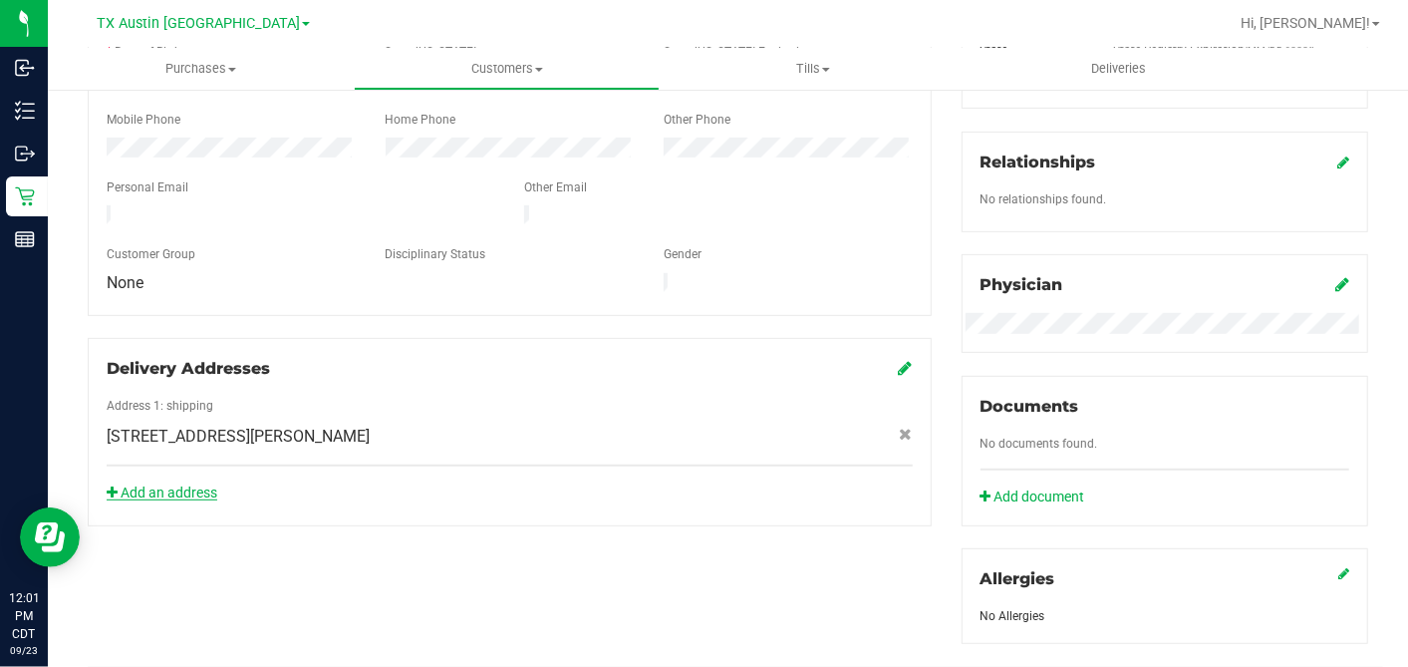
click at [184, 484] on link "Add an address" at bounding box center [162, 492] width 111 height 16
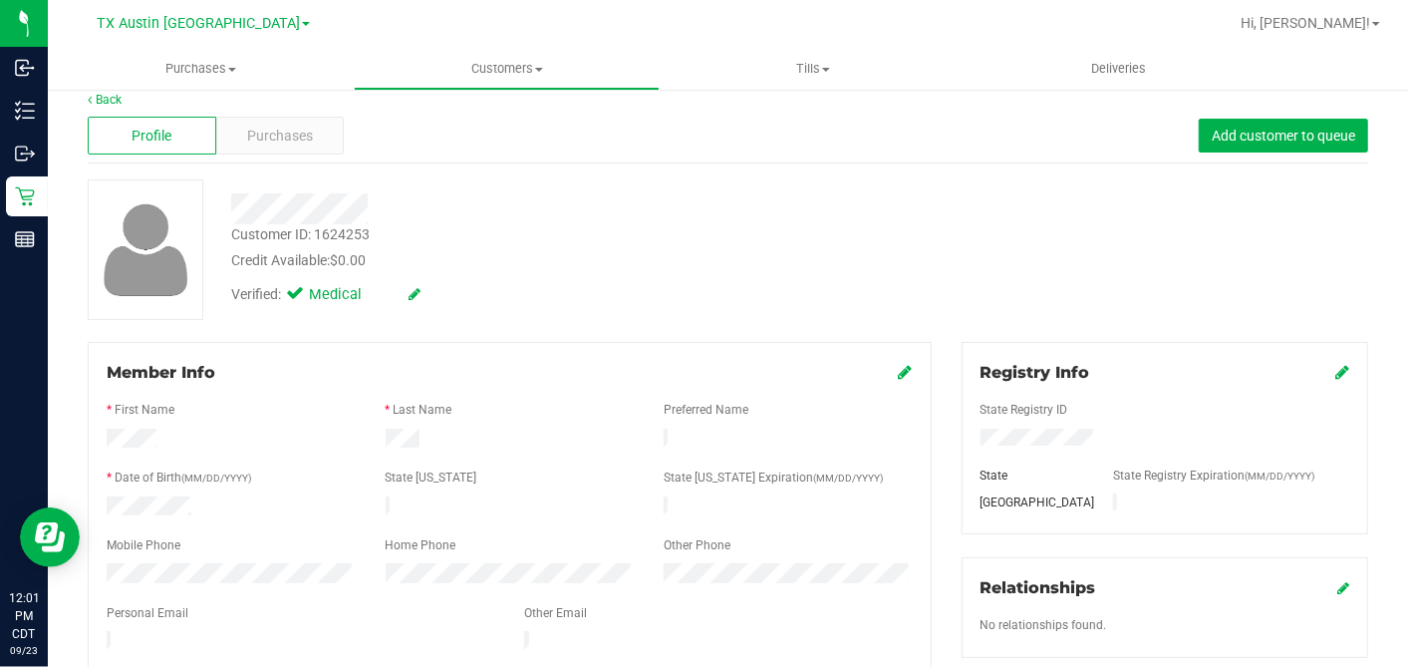
scroll to position [0, 0]
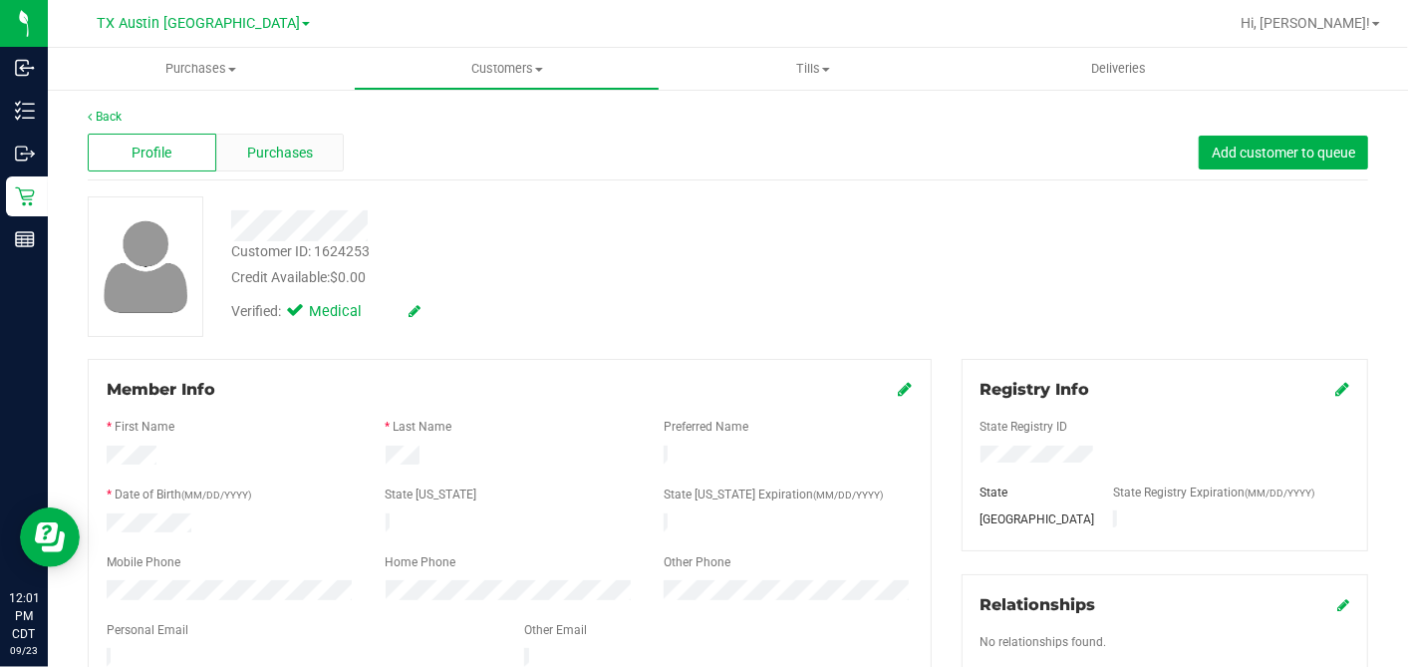
click at [262, 158] on span "Purchases" at bounding box center [280, 153] width 66 height 21
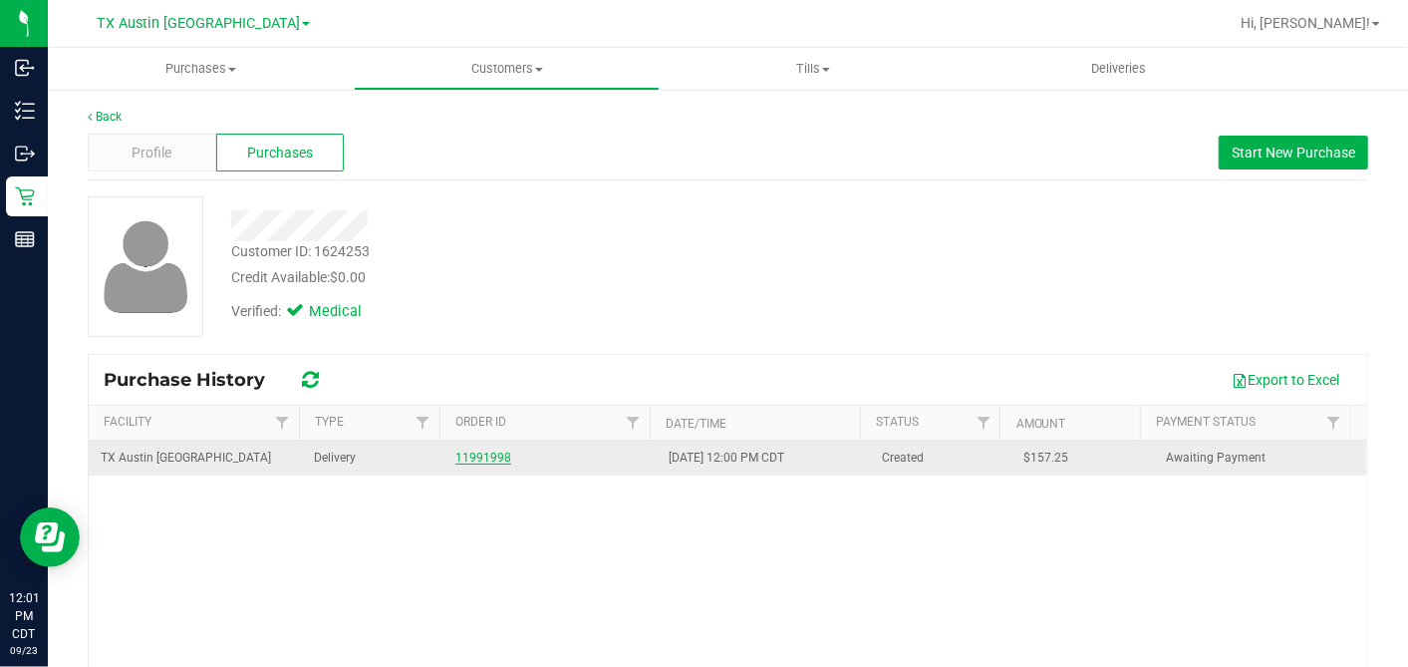
click at [473, 453] on link "11991998" at bounding box center [483, 457] width 56 height 14
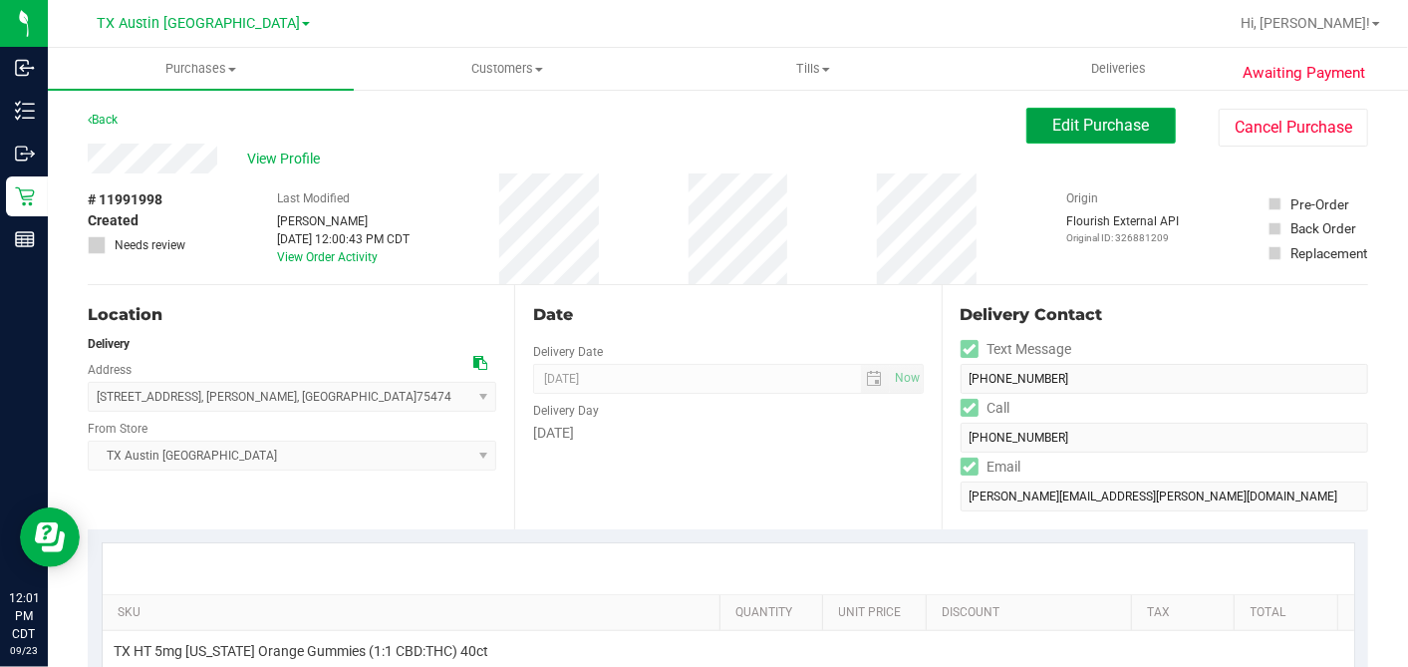
click at [1055, 131] on span "Edit Purchase" at bounding box center [1101, 125] width 97 height 19
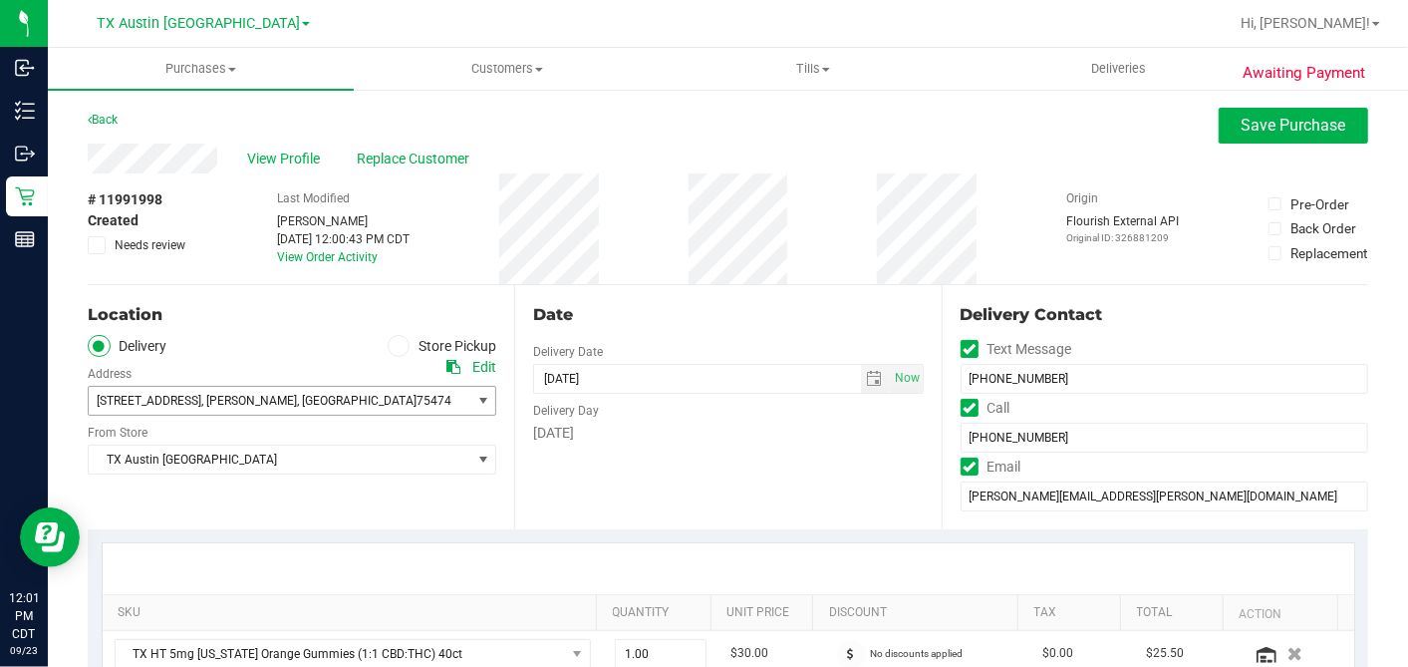
click at [214, 392] on span "7685 Private Rd 3531 , Quinlan , TX 75474" at bounding box center [270, 401] width 363 height 28
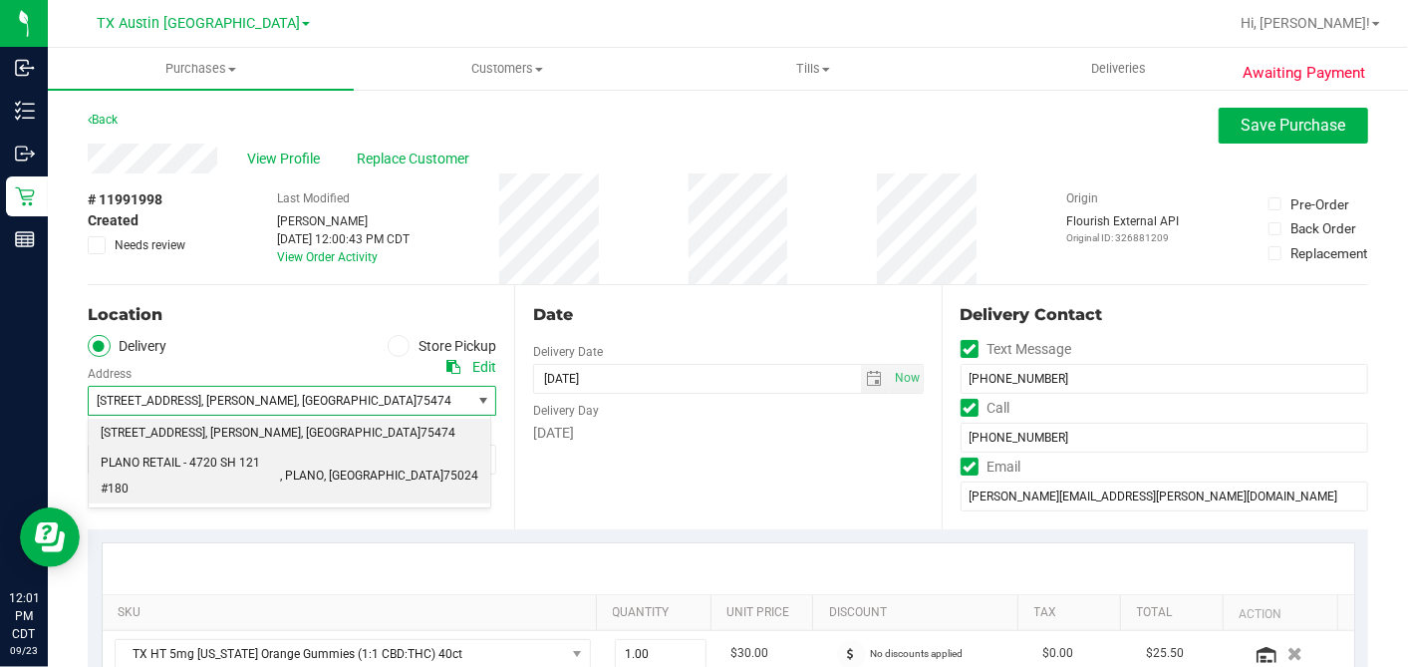
click at [192, 463] on span "PLANO RETAIL - 4720 SH 121 #180" at bounding box center [190, 475] width 179 height 51
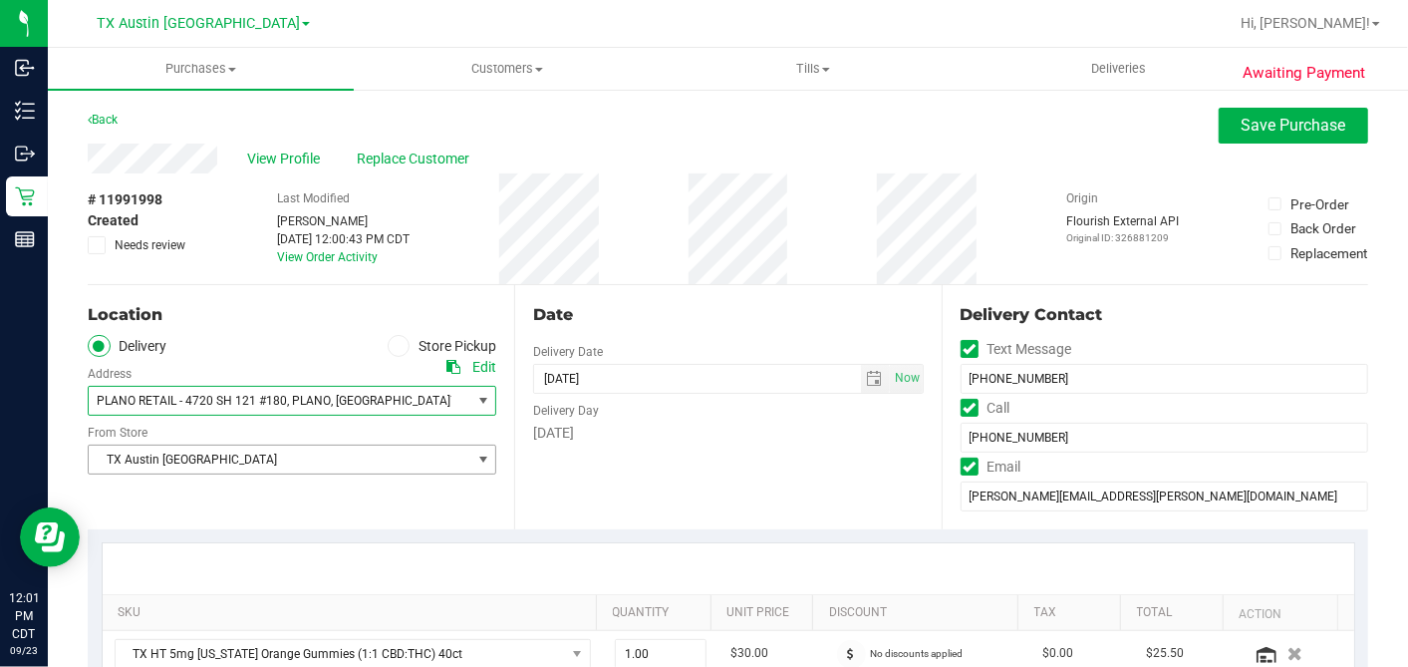
click at [178, 454] on span "TX Austin [GEOGRAPHIC_DATA]" at bounding box center [280, 459] width 382 height 28
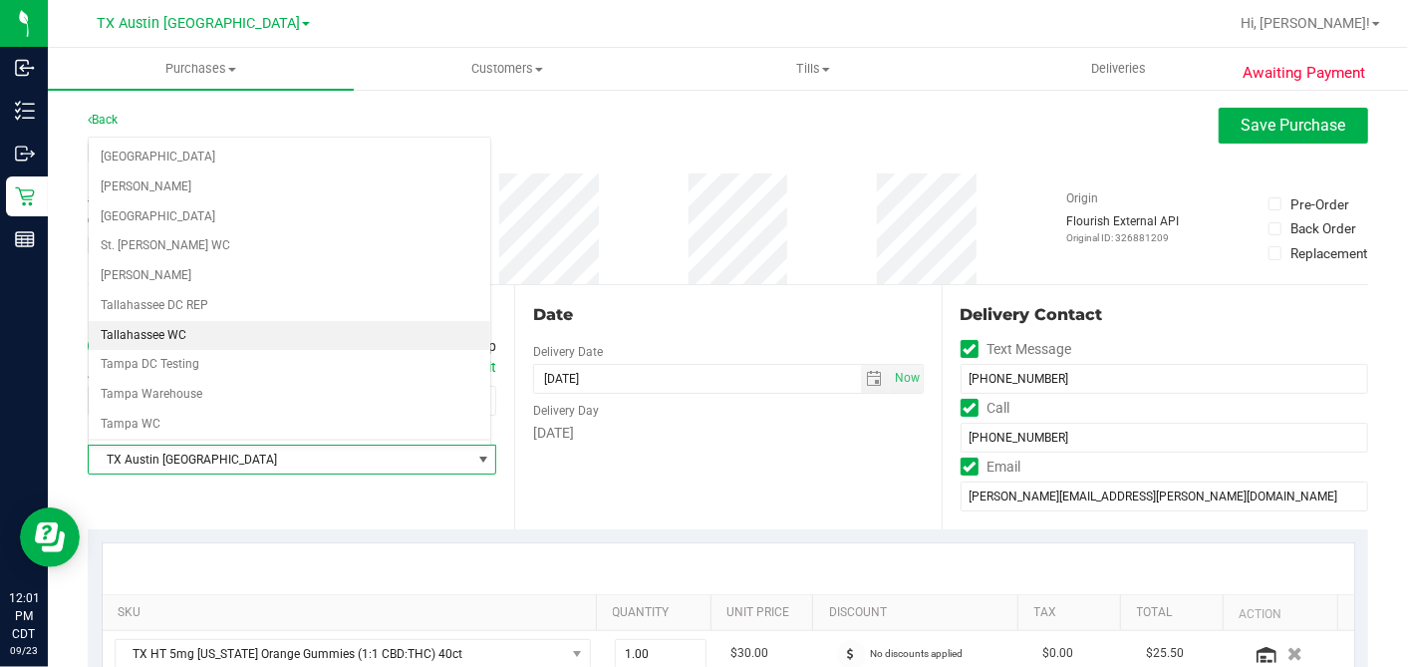
scroll to position [1417, 0]
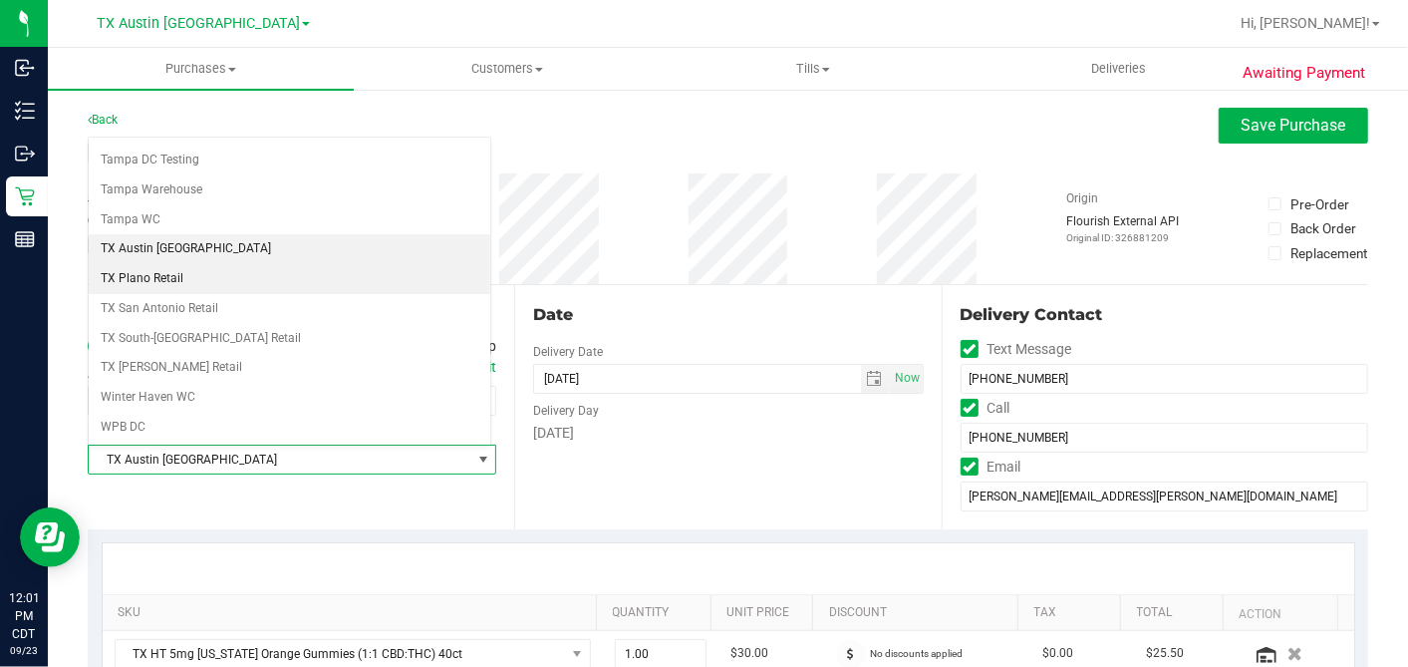
click at [169, 264] on li "TX Plano Retail" at bounding box center [290, 279] width 402 height 30
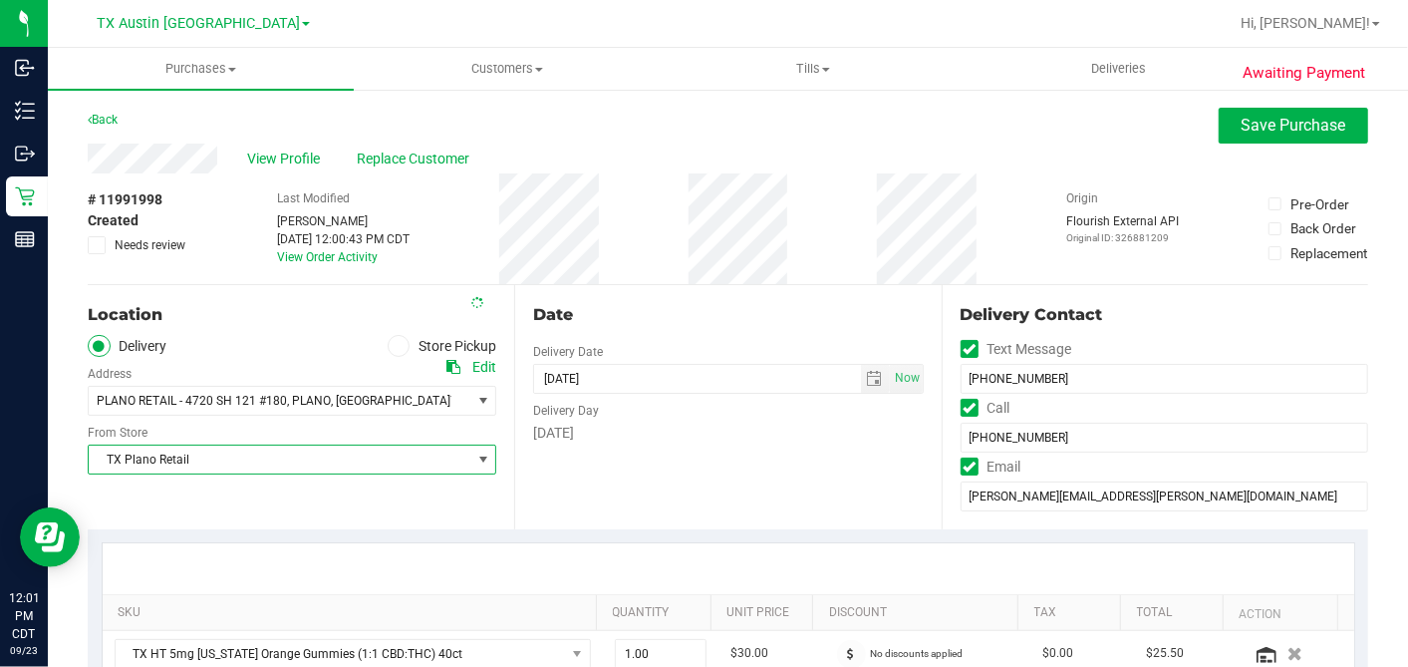
click at [663, 273] on div "# 11991998 Created Needs review Last Modified Dane Hawkins Sep 23, 2025 12:00:4…" at bounding box center [728, 228] width 1281 height 111
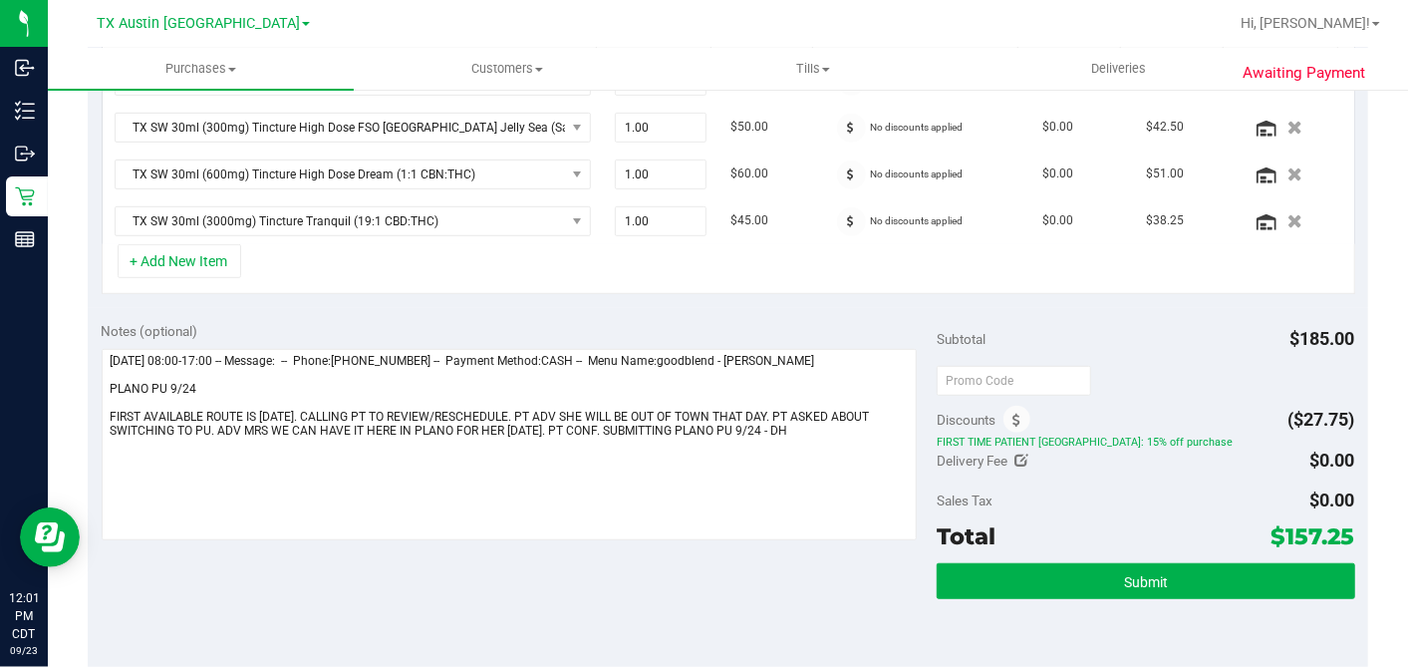
scroll to position [774, 0]
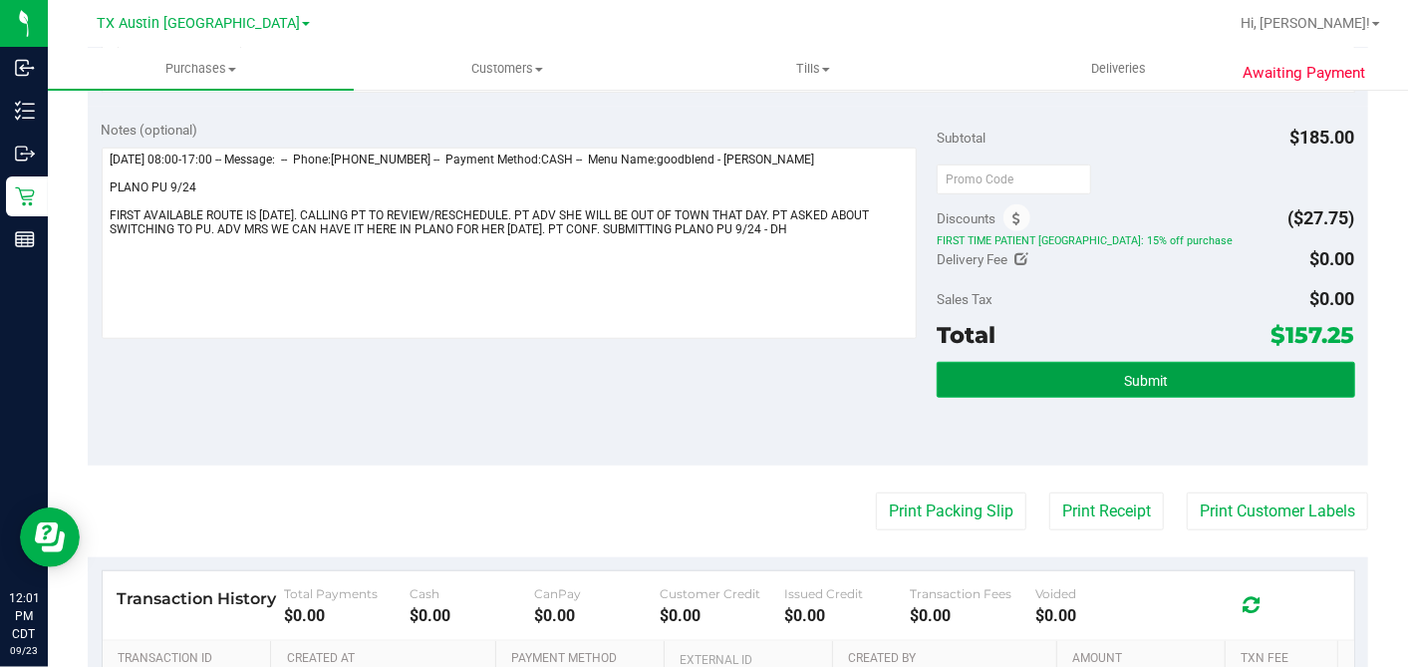
click at [1124, 378] on span "Submit" at bounding box center [1146, 381] width 44 height 16
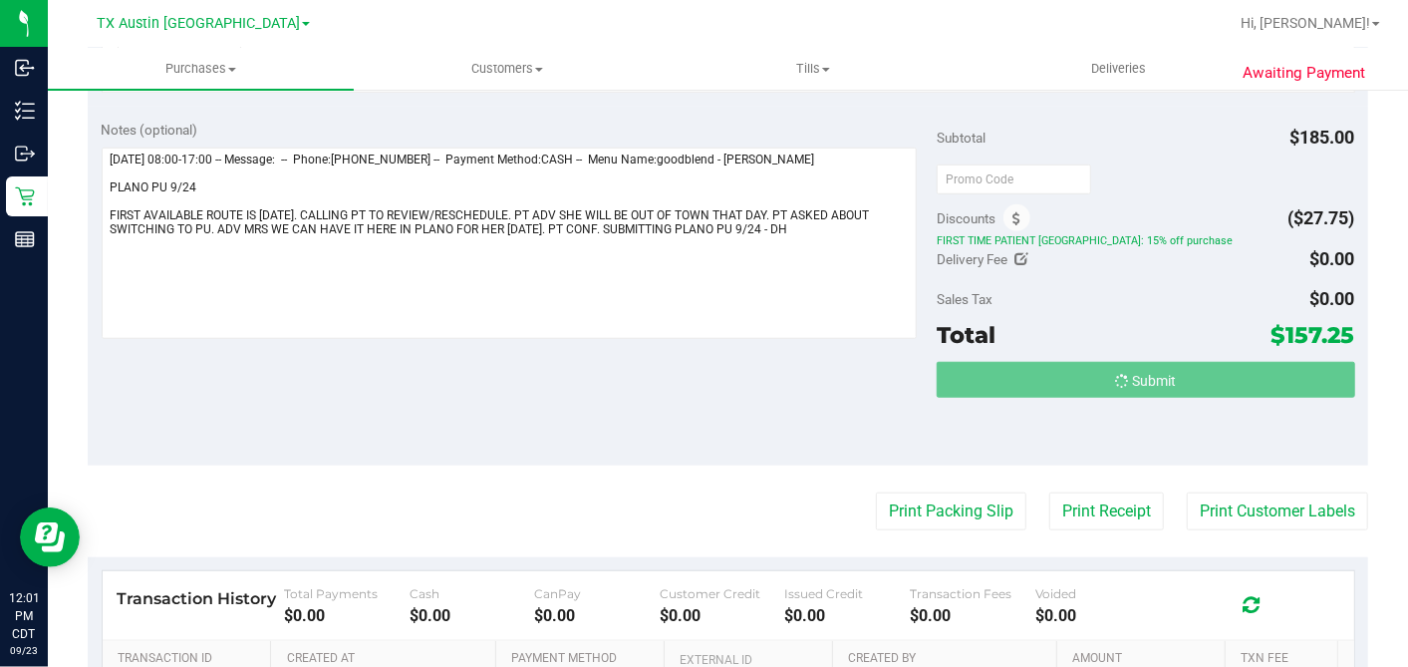
scroll to position [0, 0]
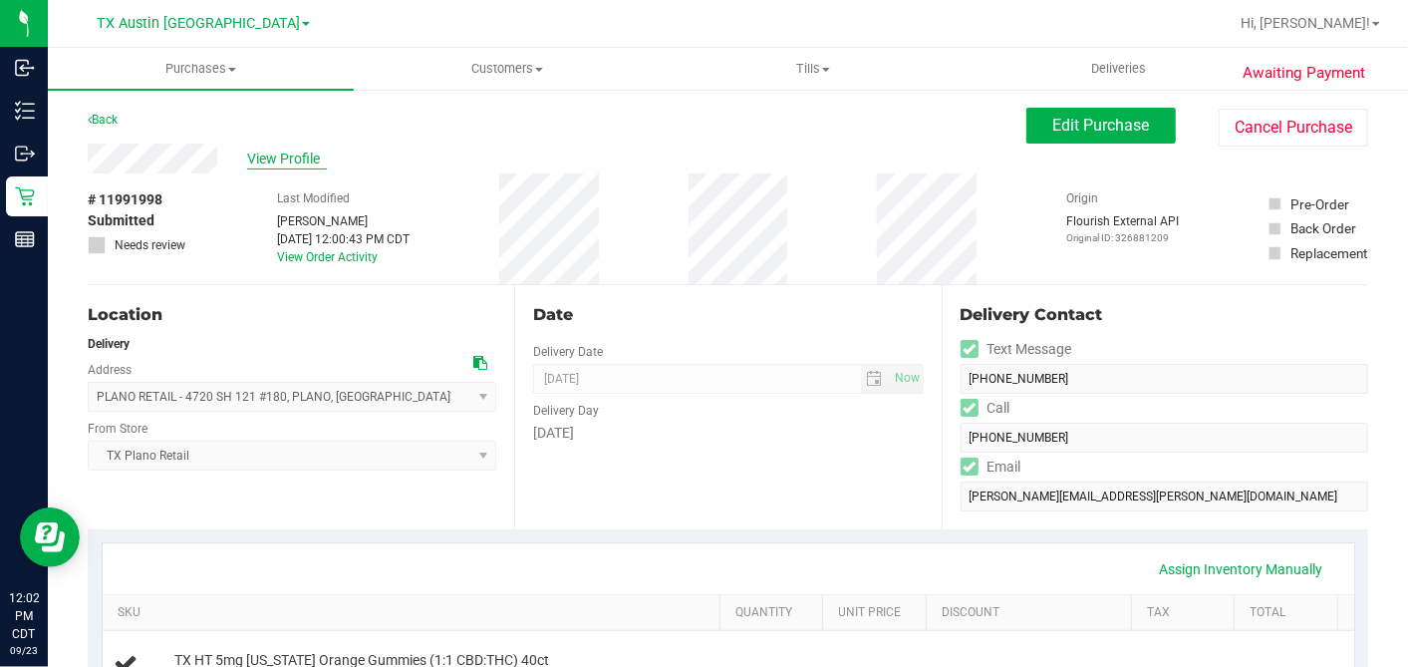
click at [299, 155] on span "View Profile" at bounding box center [287, 158] width 80 height 21
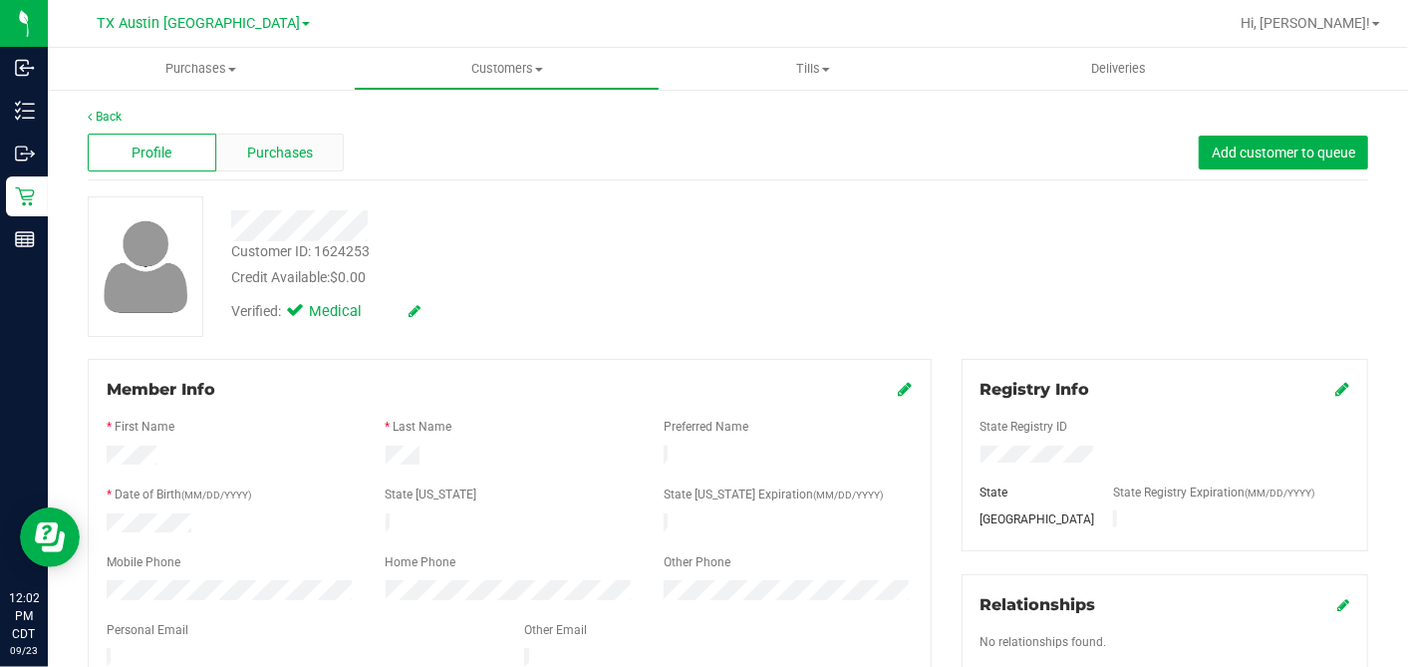
click at [331, 158] on div "Purchases" at bounding box center [280, 153] width 129 height 38
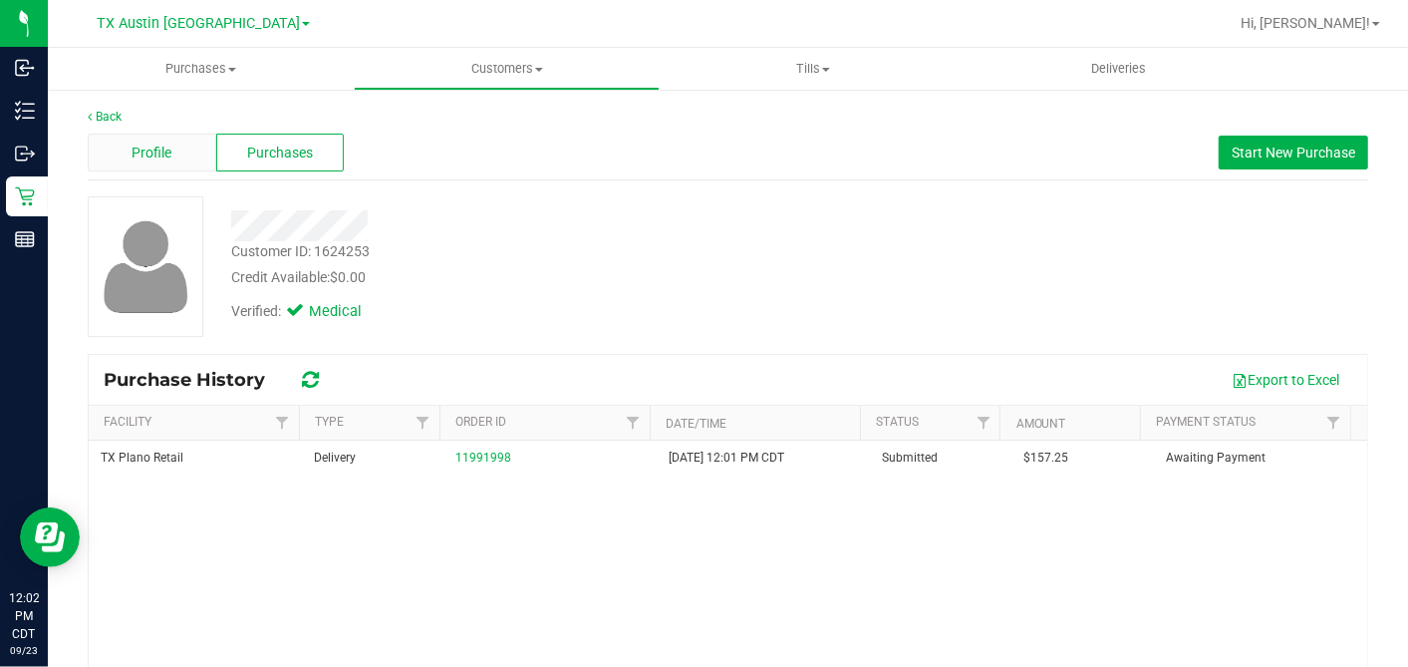
click at [152, 150] on span "Profile" at bounding box center [152, 153] width 40 height 21
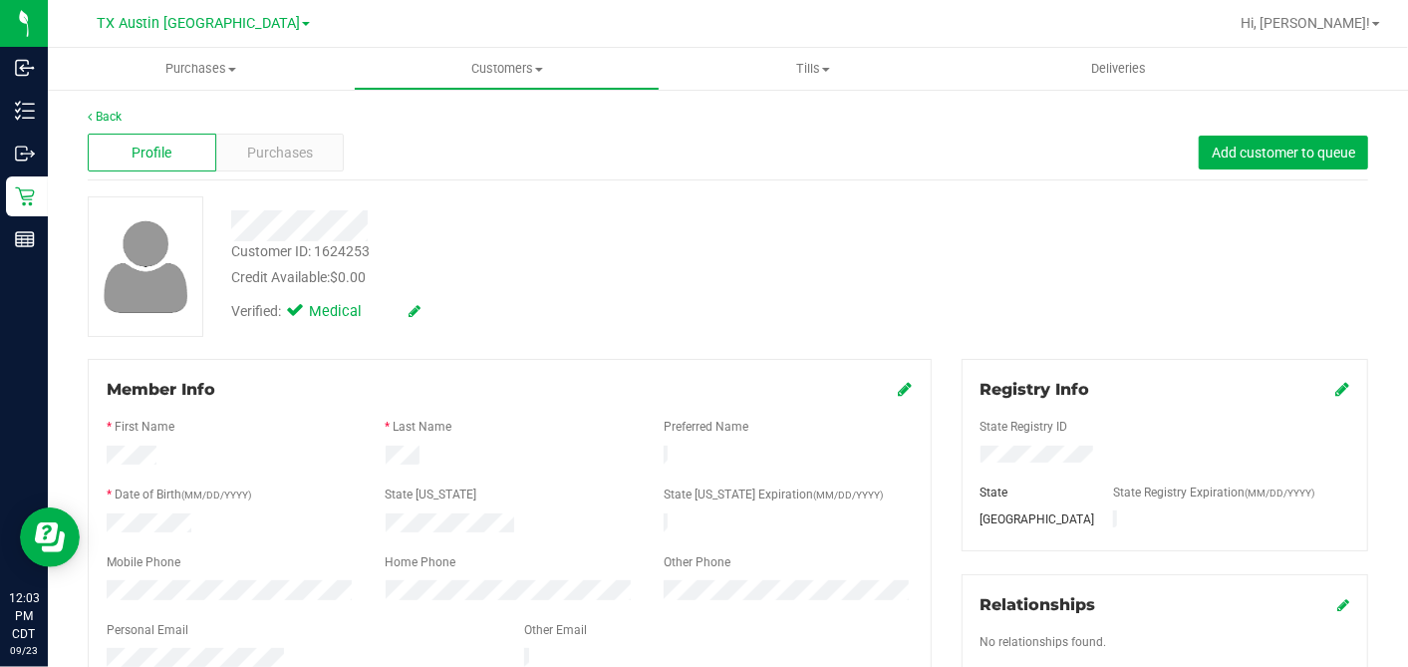
click at [510, 281] on div "Credit Available: $0.00" at bounding box center [544, 277] width 626 height 21
click at [350, 145] on div "Profile Purchases Add customer to queue" at bounding box center [728, 153] width 1281 height 55
click at [319, 152] on div "Purchases" at bounding box center [280, 153] width 129 height 38
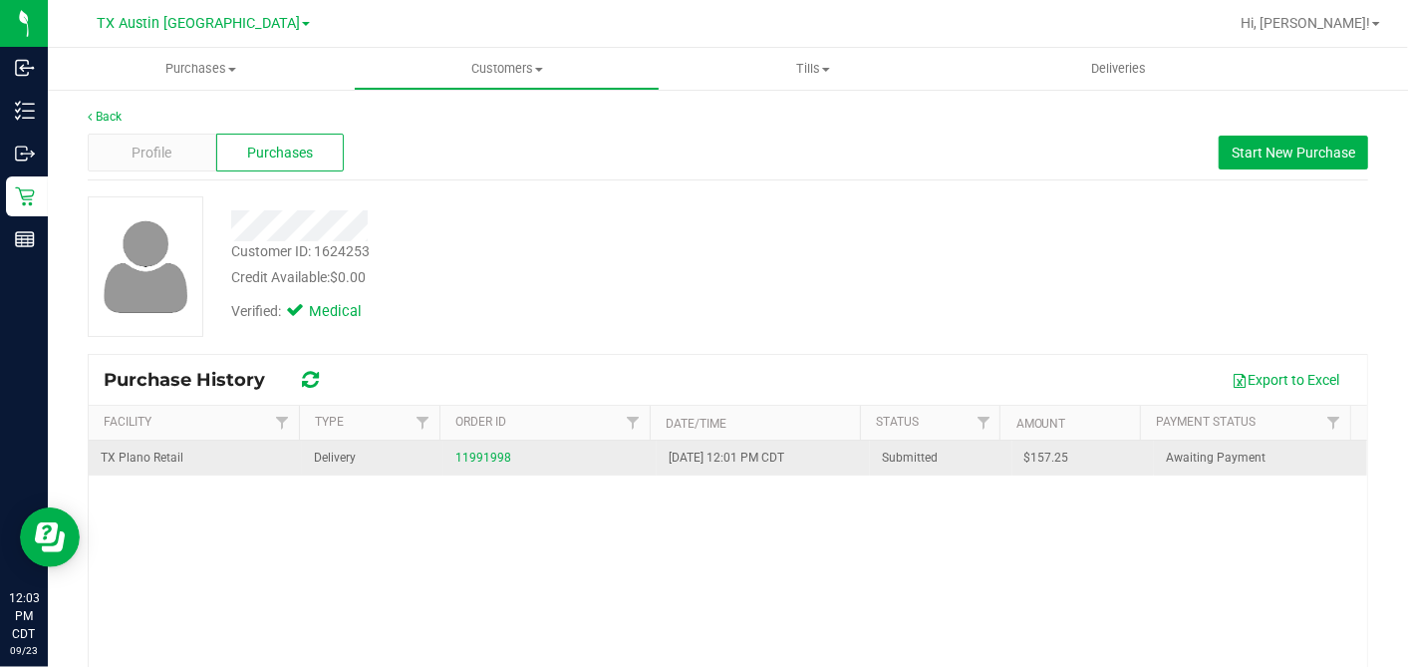
click at [1025, 453] on span "$157.25" at bounding box center [1047, 457] width 45 height 19
click at [1025, 452] on span "$157.25" at bounding box center [1047, 457] width 45 height 19
copy span "157.25"
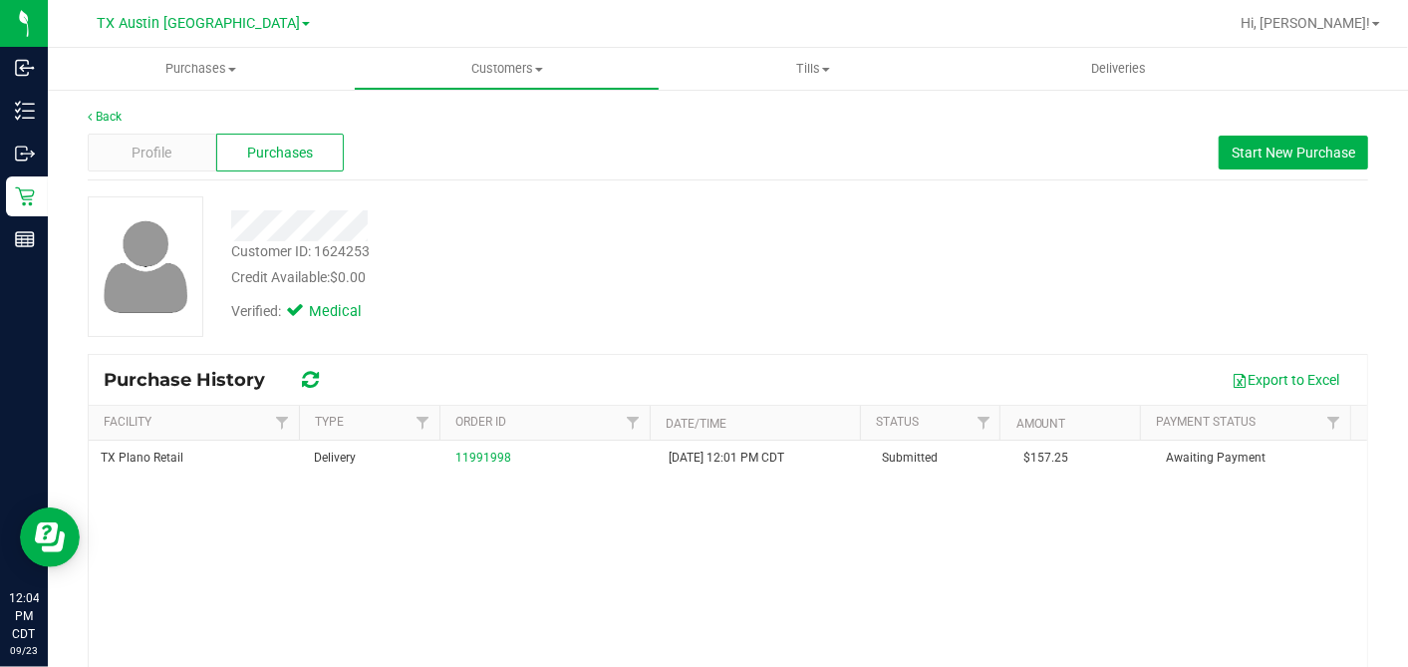
click at [545, 230] on div at bounding box center [544, 225] width 656 height 31
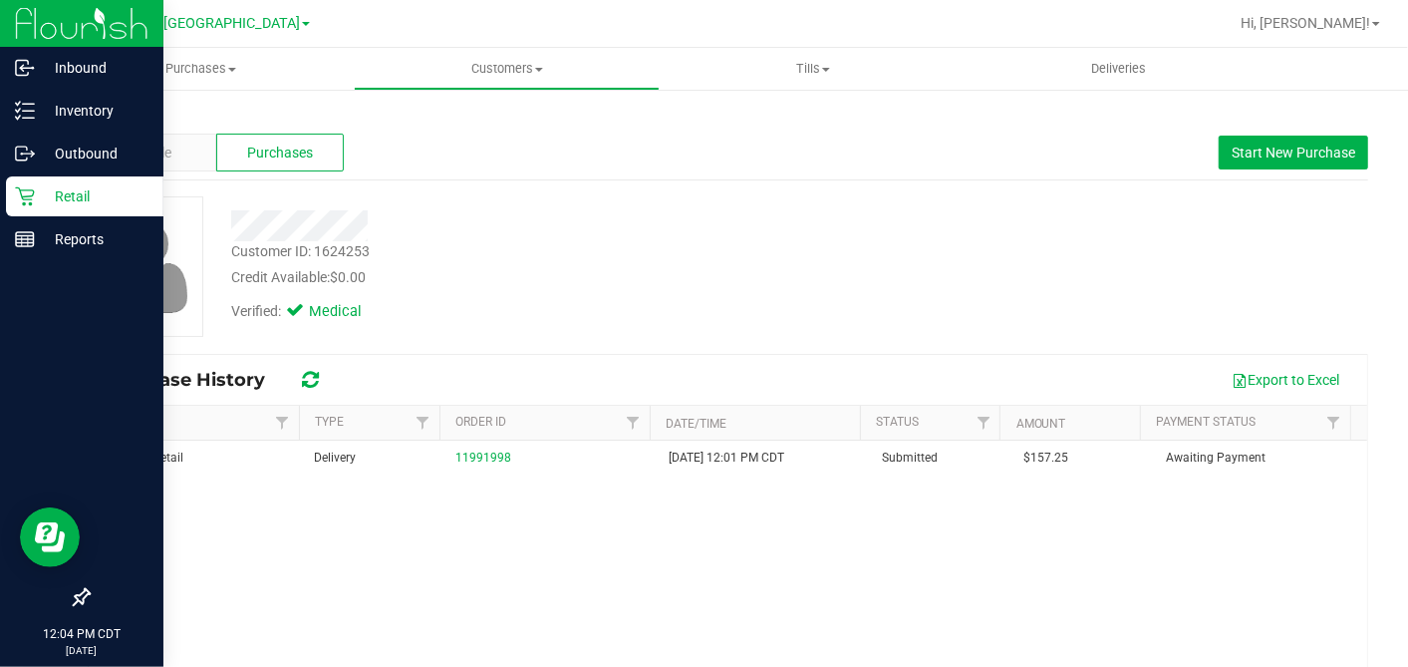
drag, startPoint x: 36, startPoint y: 190, endPoint x: 59, endPoint y: 199, distance: 24.6
click at [36, 190] on p "Retail" at bounding box center [95, 196] width 120 height 24
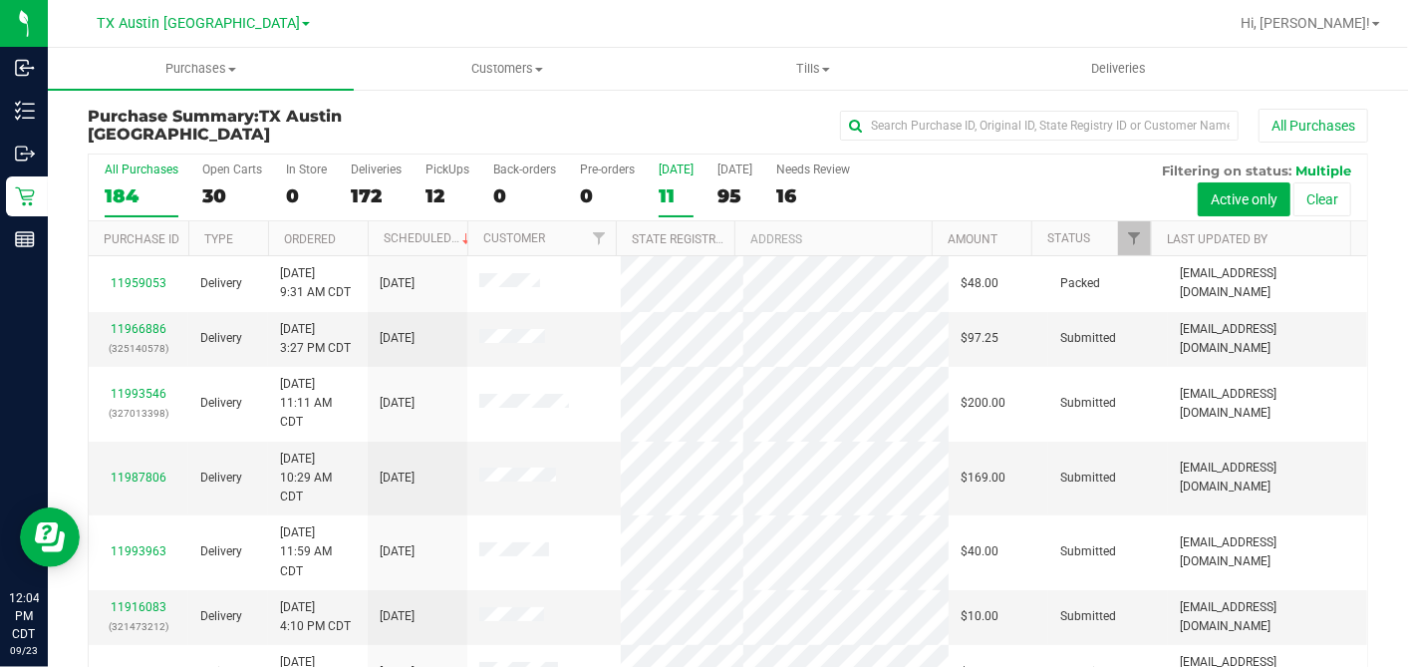
click at [669, 190] on div "11" at bounding box center [676, 195] width 35 height 23
click at [0, 0] on input "Today 11" at bounding box center [0, 0] width 0 height 0
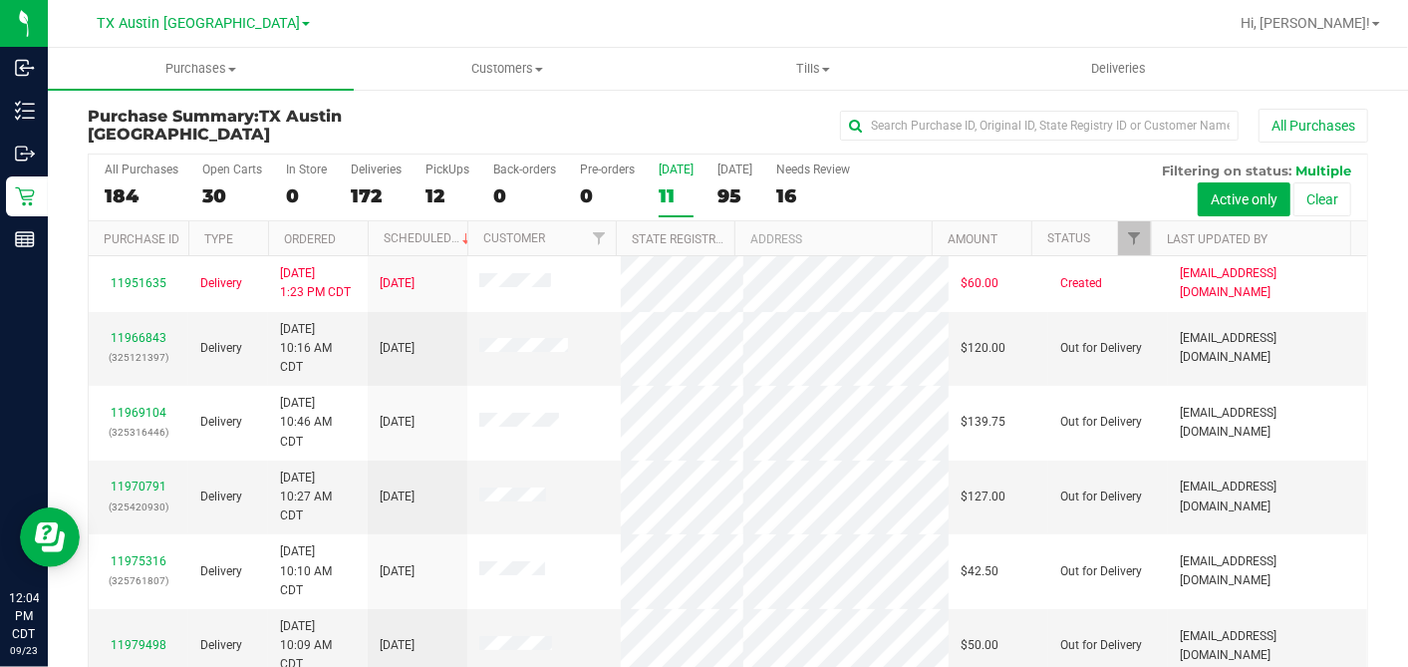
click at [675, 192] on div "11" at bounding box center [676, 195] width 35 height 23
click at [0, 0] on input "Today 11" at bounding box center [0, 0] width 0 height 0
click at [1126, 239] on span "Filter" at bounding box center [1134, 238] width 16 height 16
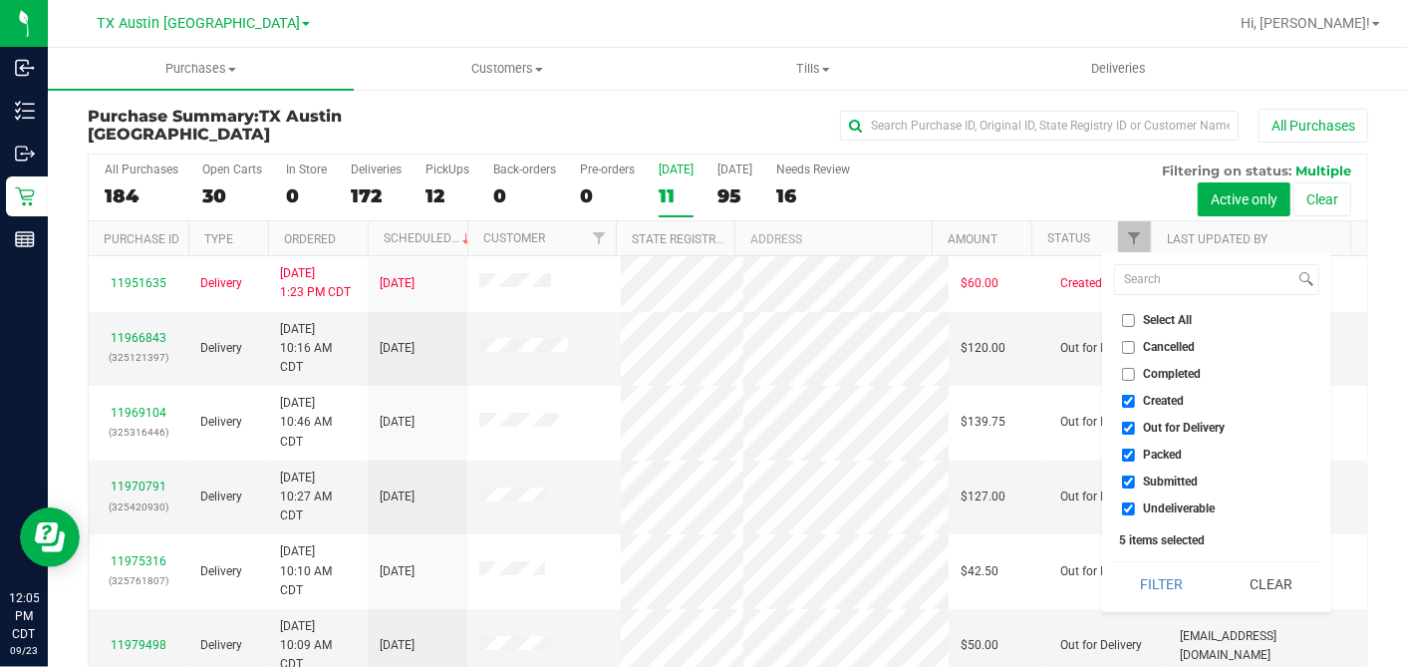
click at [1130, 316] on input "Select All" at bounding box center [1128, 320] width 13 height 13
checkbox input "true"
click at [1130, 316] on input "Select All" at bounding box center [1128, 320] width 13 height 13
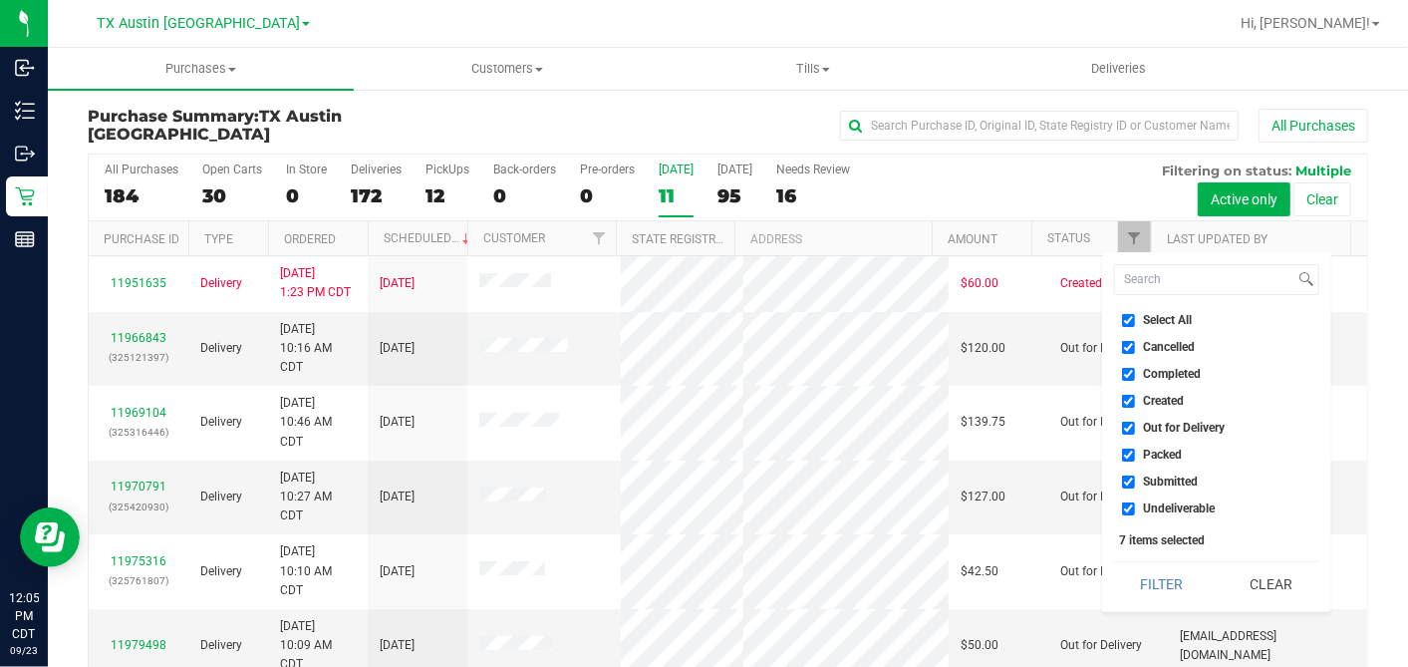
checkbox input "false"
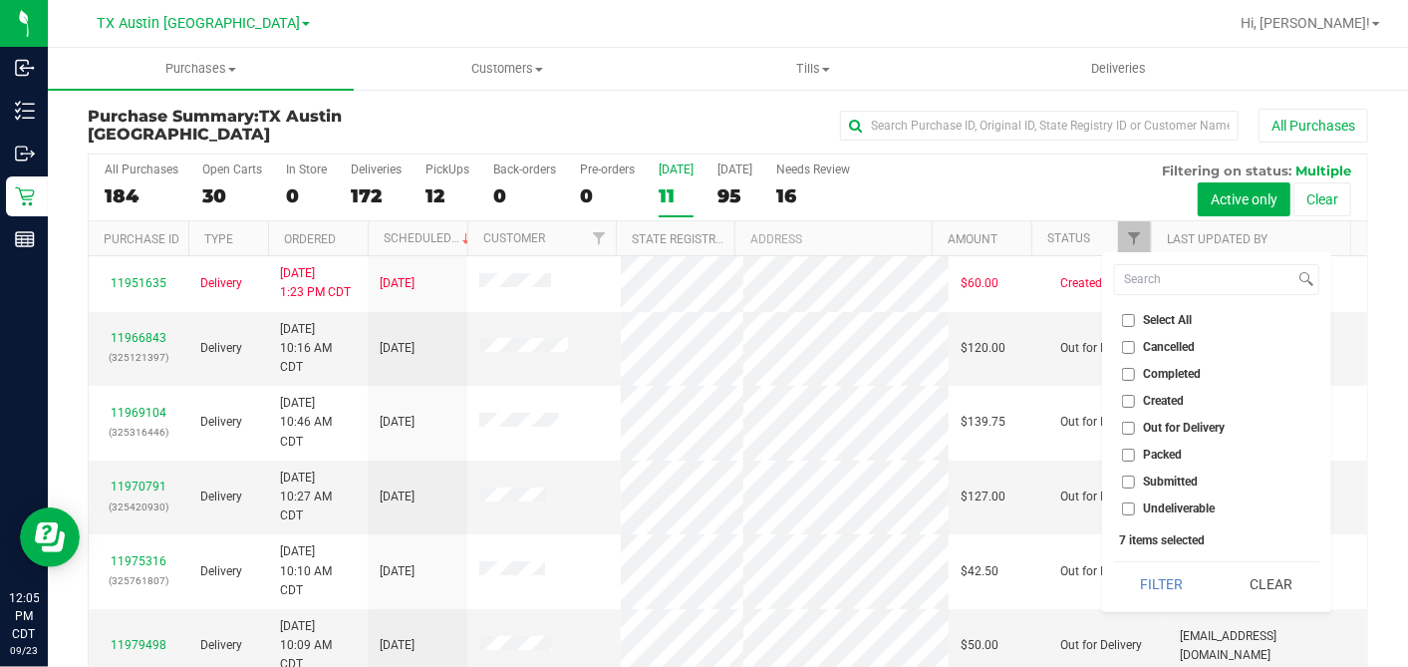
checkbox input "false"
click at [1126, 402] on input "Created" at bounding box center [1128, 401] width 13 height 13
checkbox input "true"
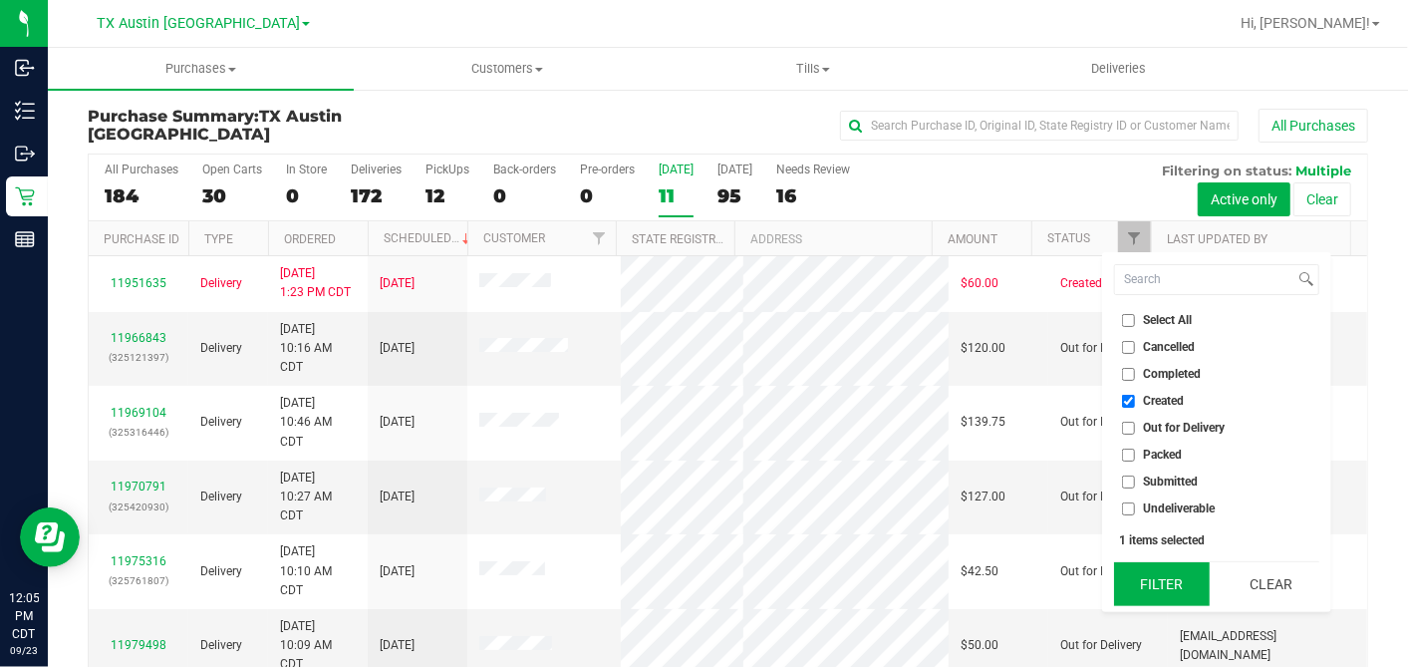
click at [1155, 575] on button "Filter" at bounding box center [1162, 584] width 96 height 44
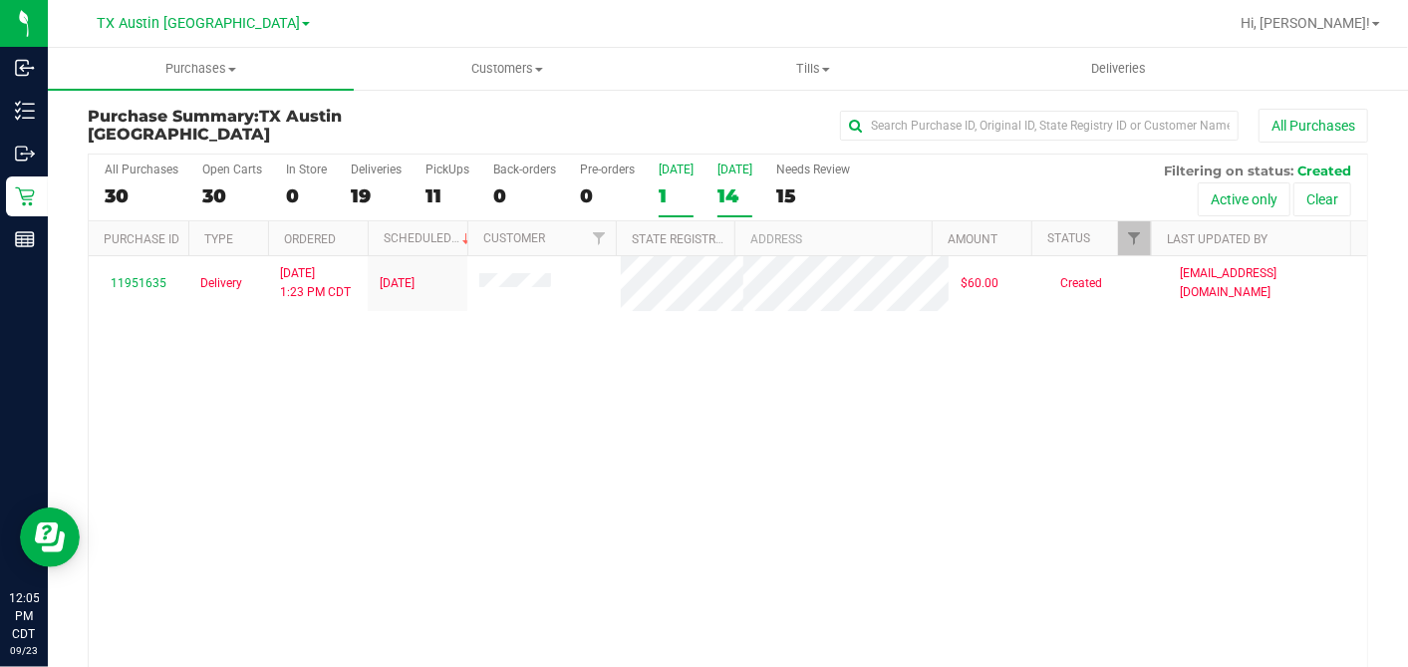
click at [740, 196] on div "14" at bounding box center [735, 195] width 35 height 23
click at [0, 0] on input "Tomorrow 14" at bounding box center [0, 0] width 0 height 0
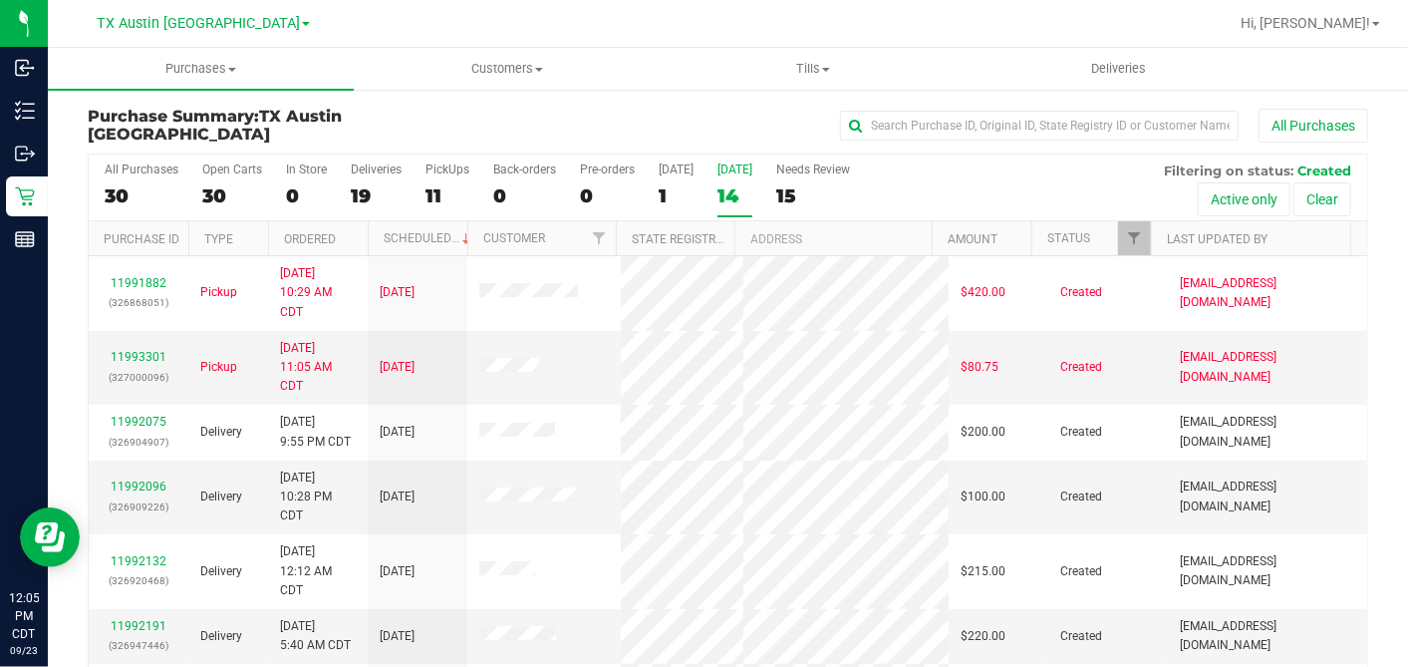
click at [345, 224] on th "Ordered" at bounding box center [318, 238] width 100 height 35
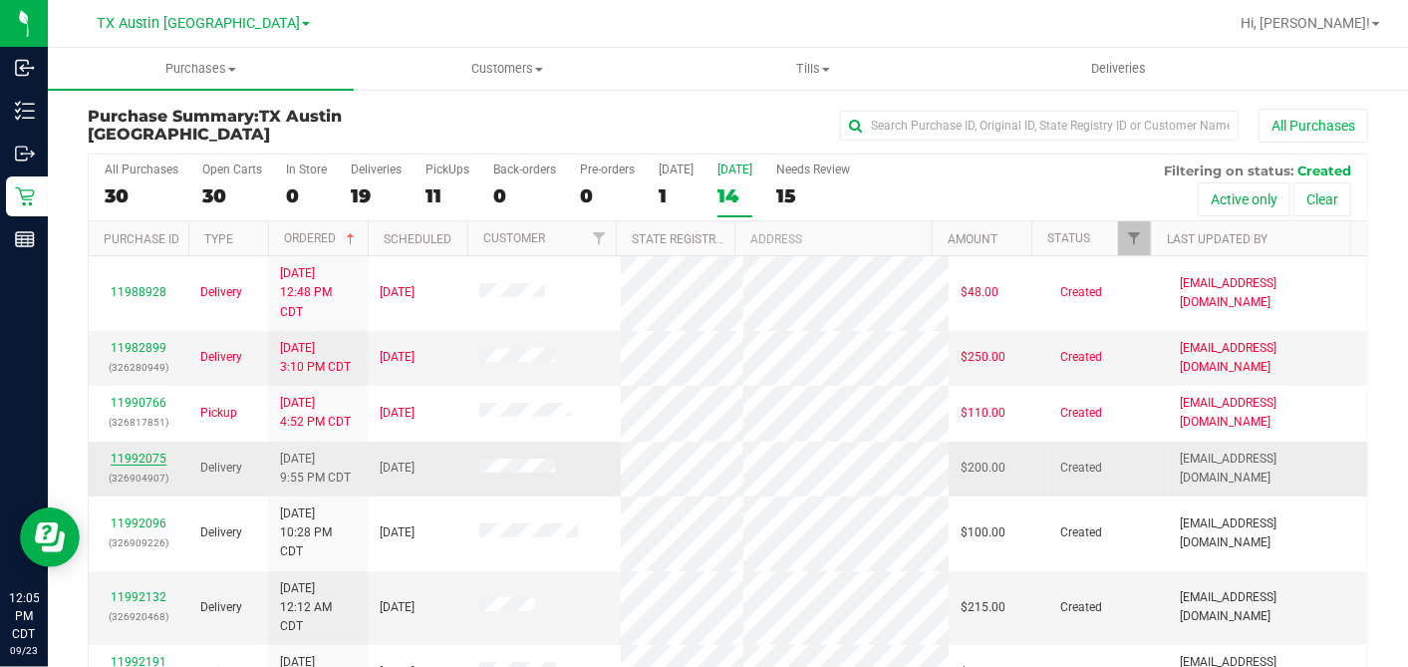
click at [130, 451] on link "11992075" at bounding box center [139, 458] width 56 height 14
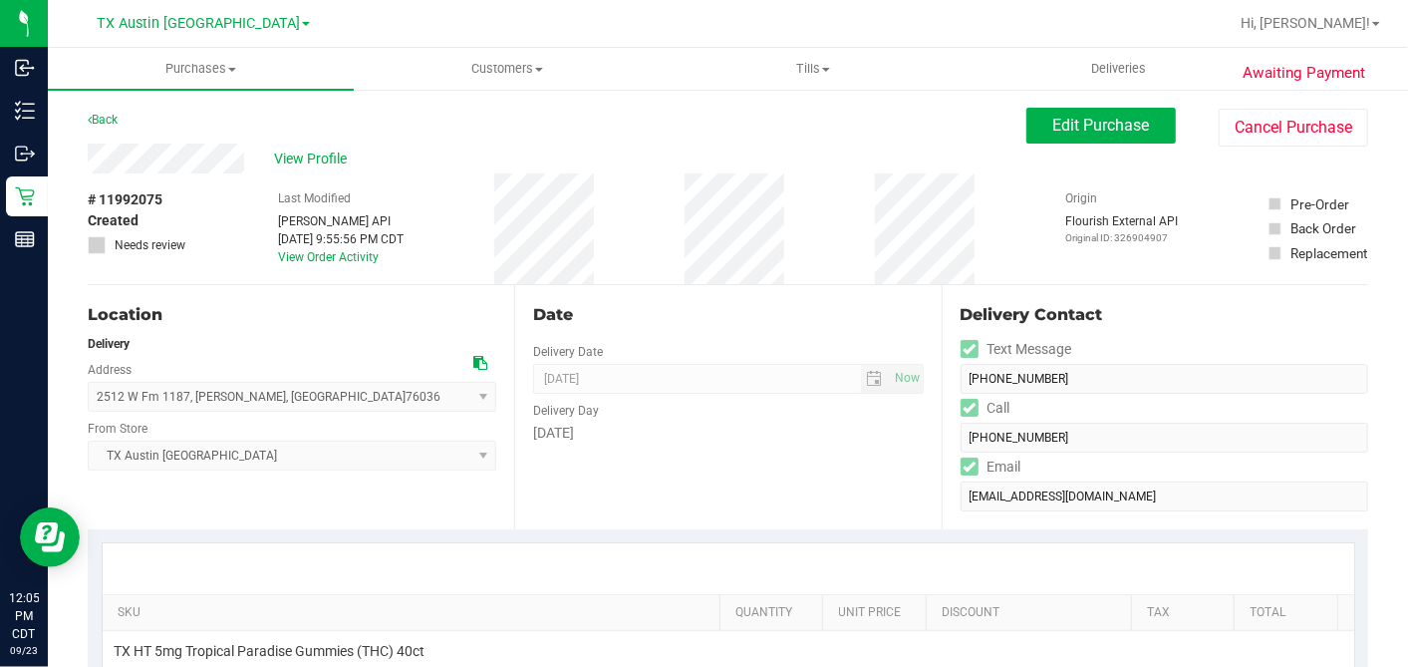
drag, startPoint x: 213, startPoint y: 190, endPoint x: 215, endPoint y: 175, distance: 15.1
click at [213, 187] on div "# 11992075 Created Needs review Last Modified Jane API Sep 22, 2025 9:55:56 PM …" at bounding box center [728, 228] width 1281 height 111
click at [473, 361] on icon at bounding box center [480, 363] width 14 height 14
click at [1088, 116] on span "Edit Purchase" at bounding box center [1101, 125] width 97 height 19
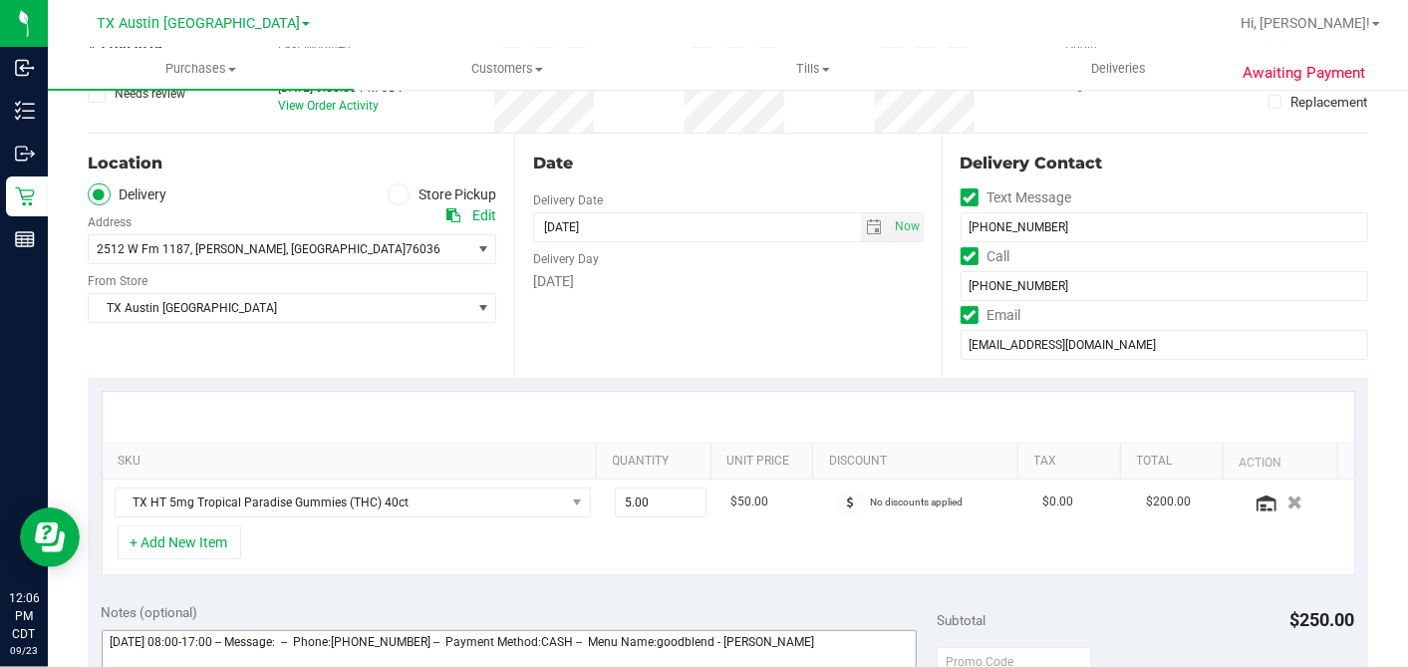
scroll to position [553, 0]
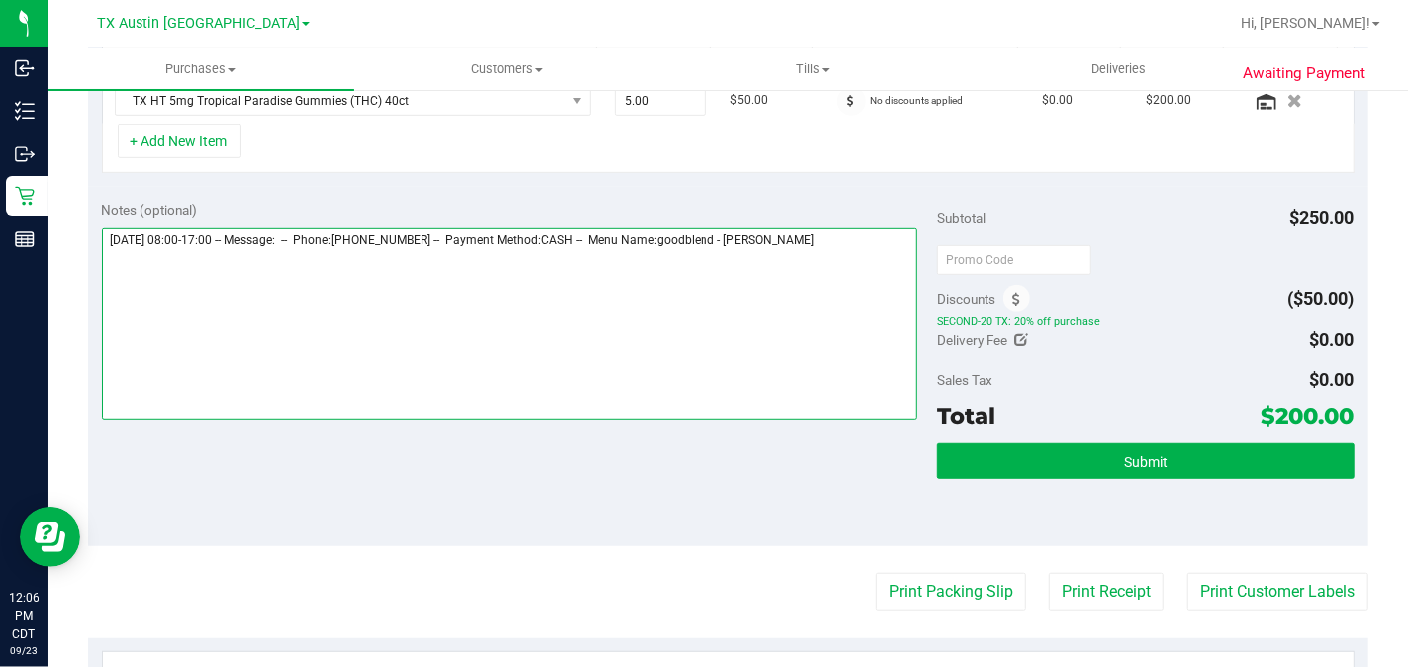
click at [888, 242] on textarea at bounding box center [510, 323] width 816 height 191
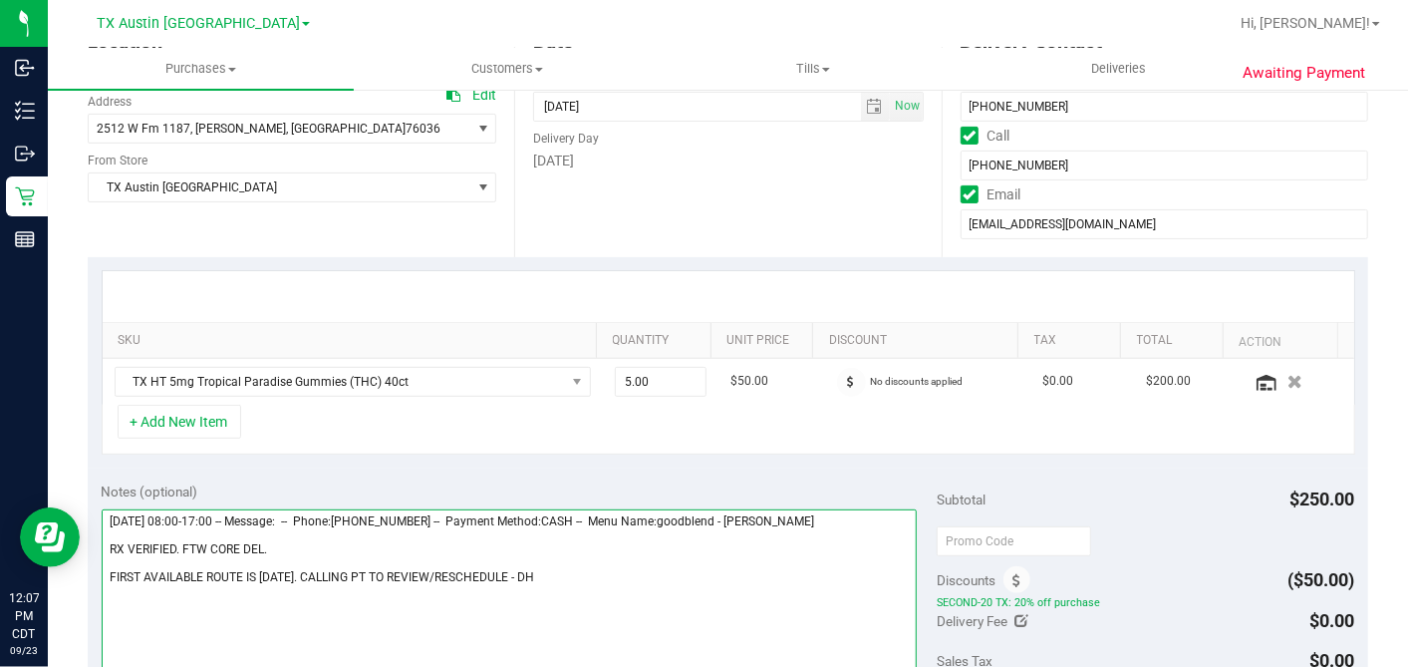
scroll to position [0, 0]
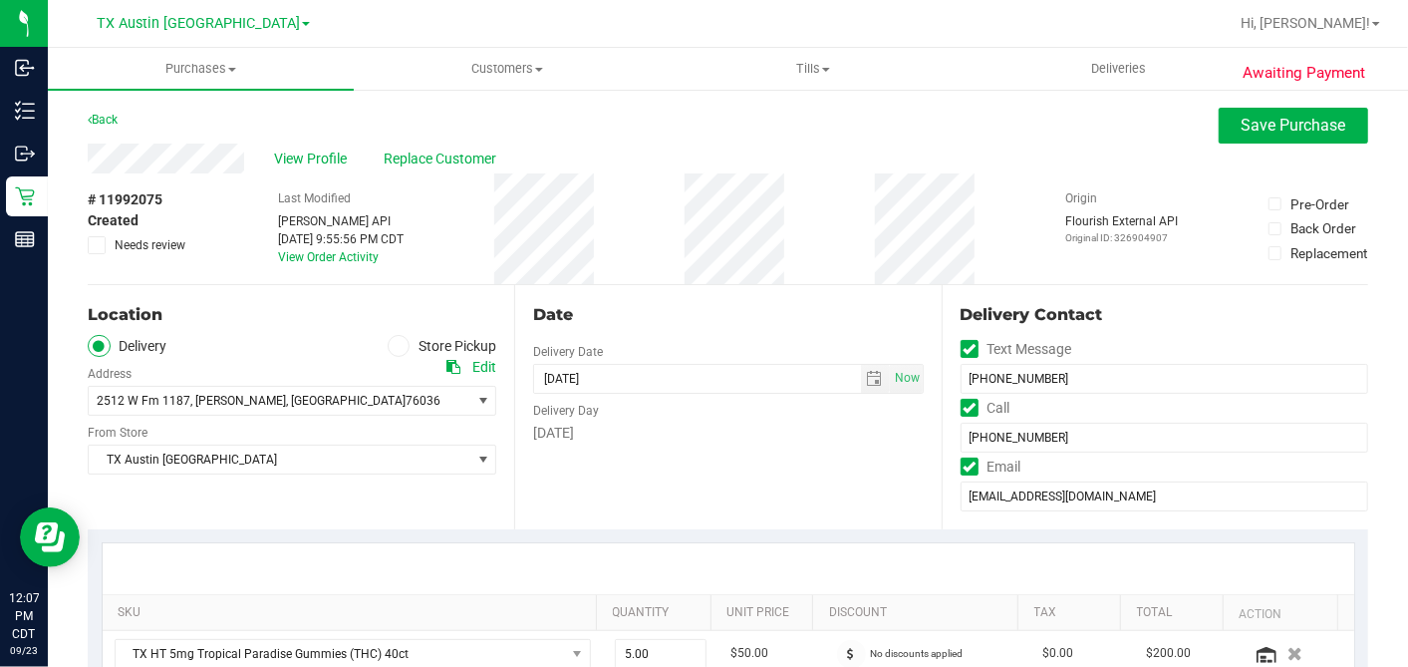
type textarea "Wednesday 09/24/2025 08:00-17:00 -- Message: -- Phone:8177099830 -- Payment Met…"
click at [102, 242] on span at bounding box center [97, 245] width 18 height 18
click at [0, 0] on input "Needs review" at bounding box center [0, 0] width 0 height 0
click at [1242, 128] on span "Save Purchase" at bounding box center [1294, 125] width 105 height 19
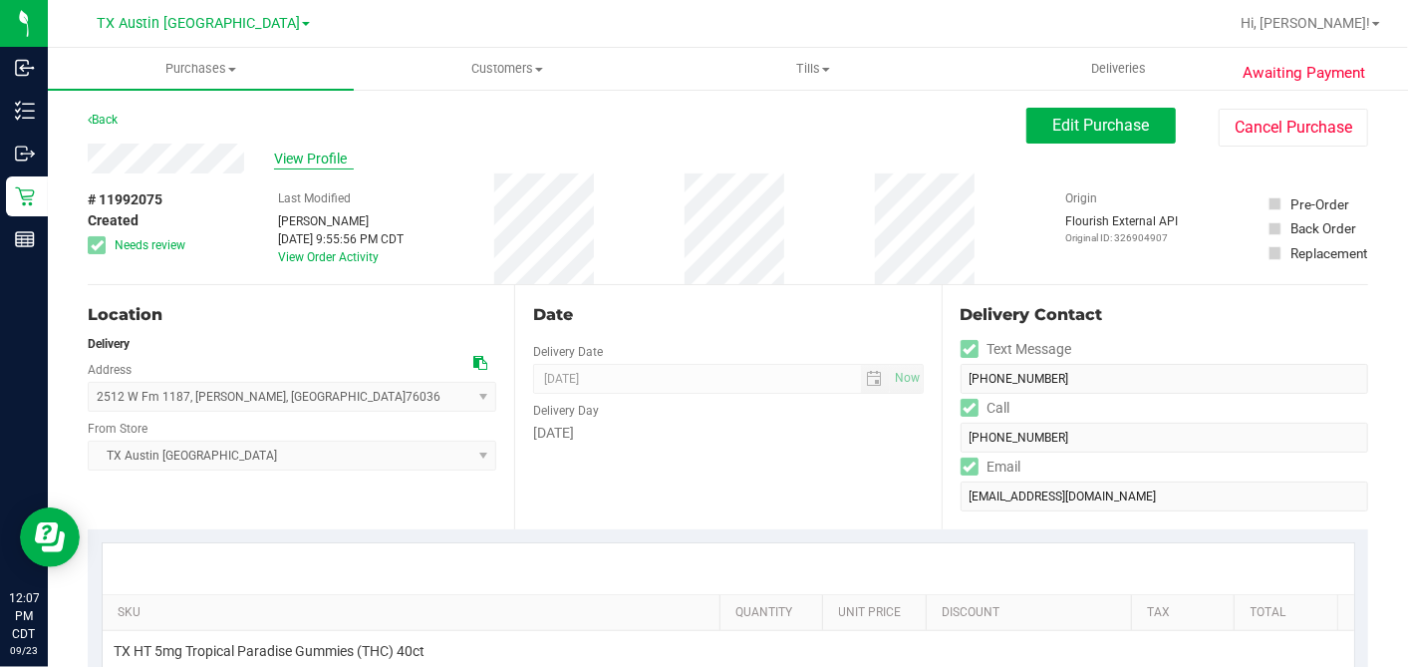
click at [314, 158] on span "View Profile" at bounding box center [314, 158] width 80 height 21
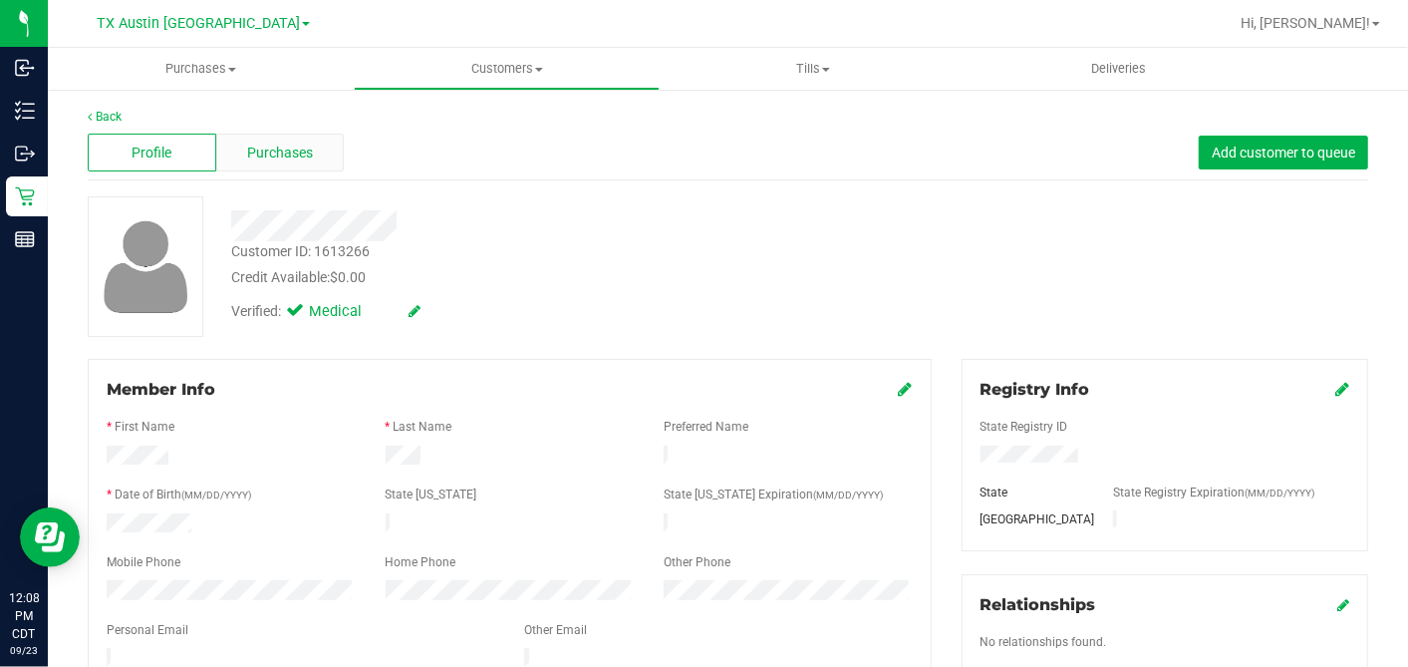
click at [313, 153] on div "Purchases" at bounding box center [280, 153] width 129 height 38
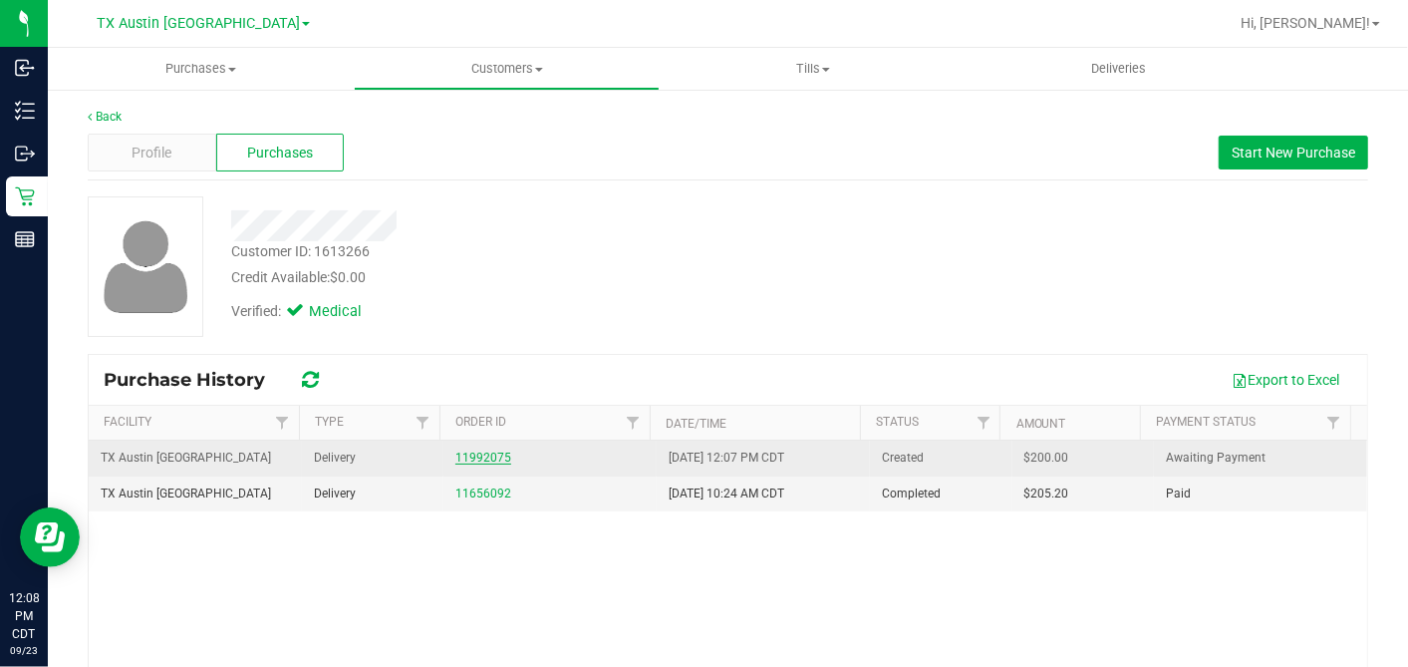
click at [486, 452] on link "11992075" at bounding box center [483, 457] width 56 height 14
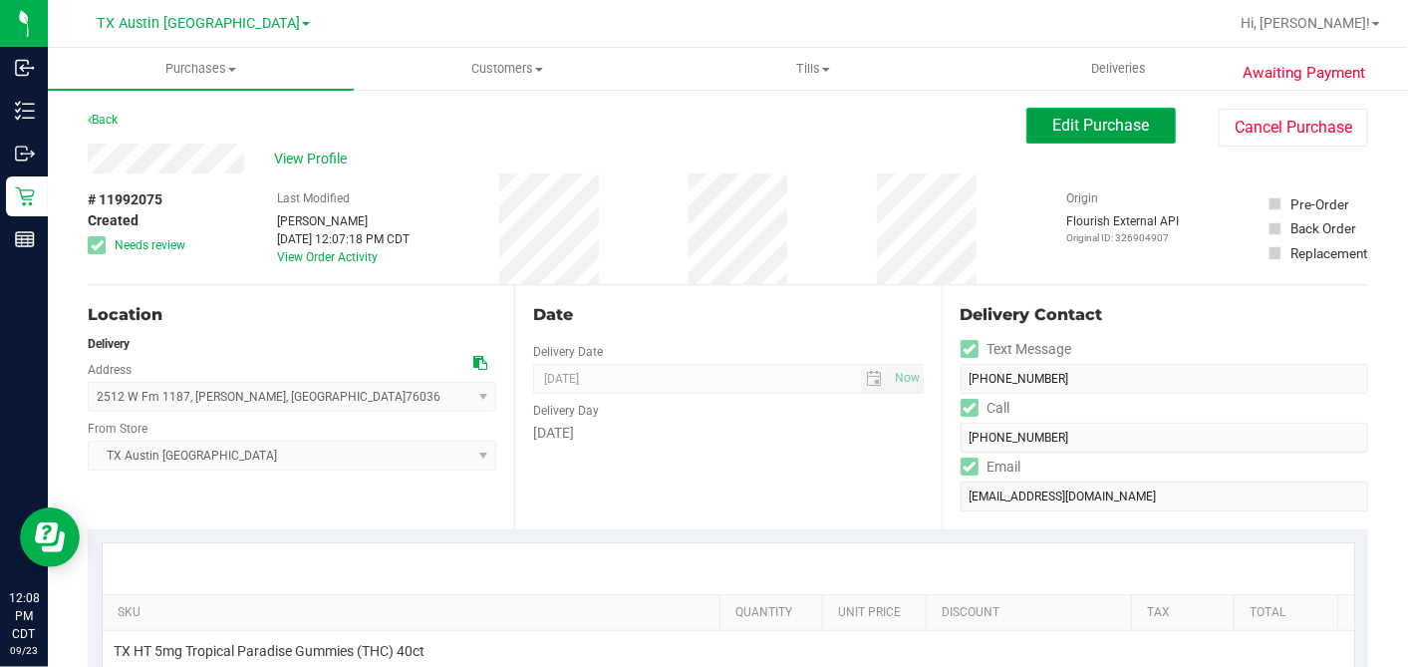
click at [1033, 131] on button "Edit Purchase" at bounding box center [1100, 126] width 149 height 36
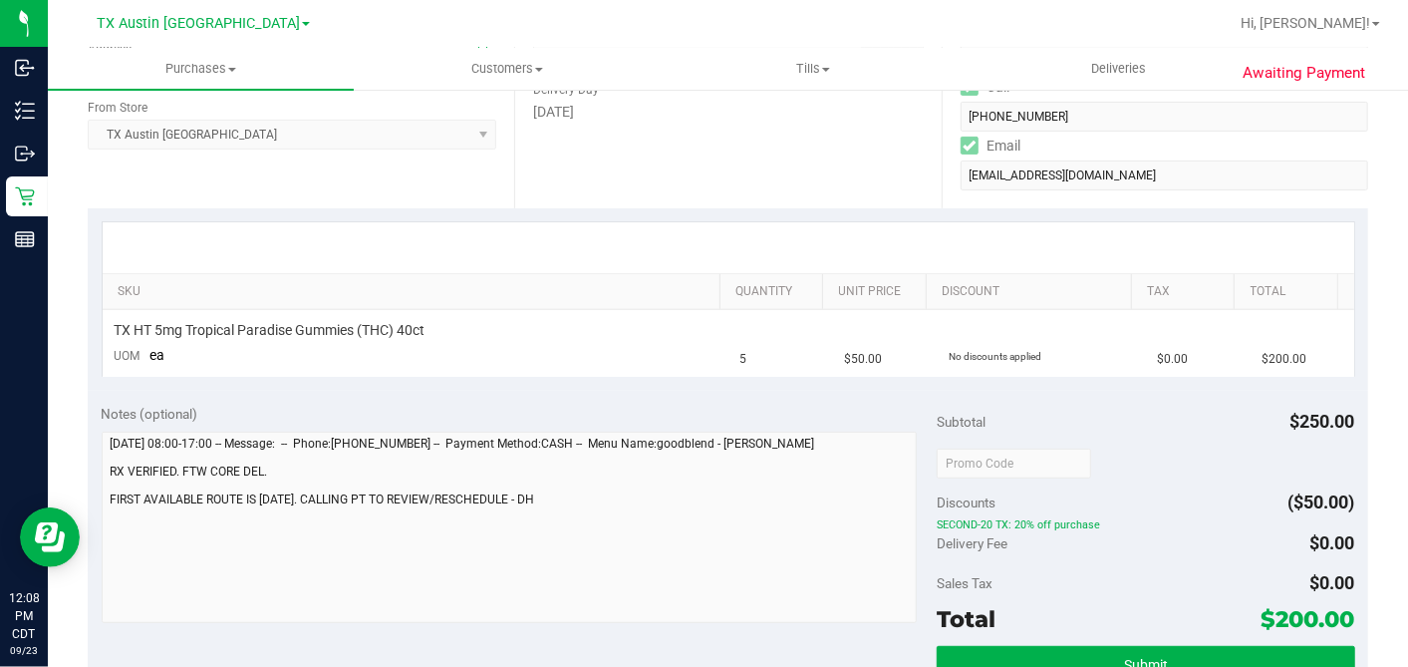
scroll to position [442, 0]
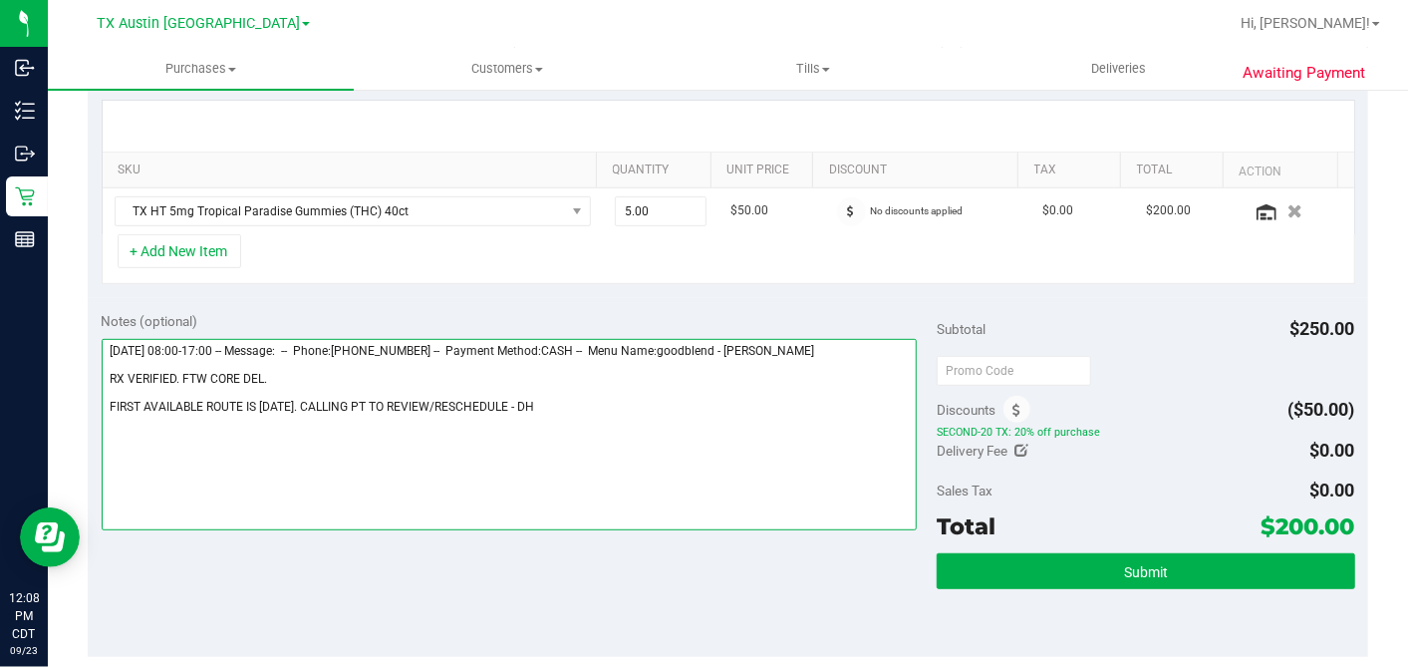
click at [517, 406] on textarea at bounding box center [510, 434] width 816 height 191
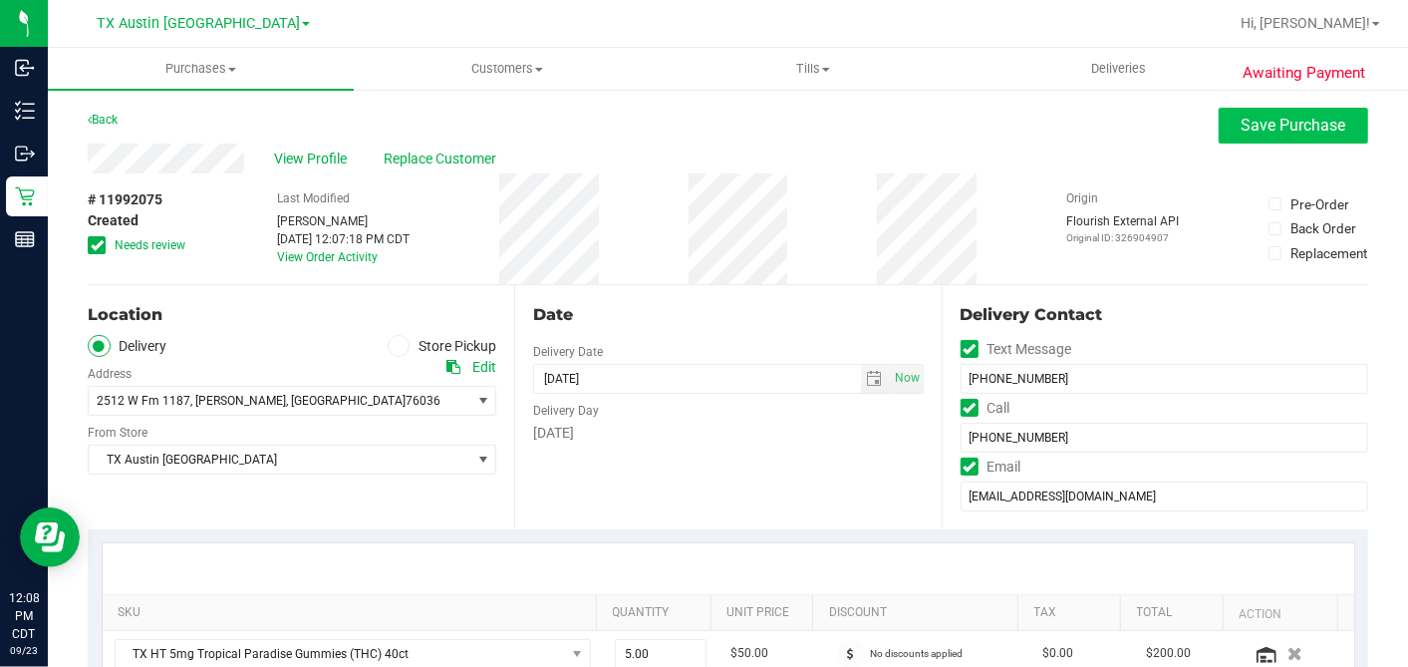
type textarea "Wednesday 09/24/2025 08:00-17:00 -- Message: -- Phone:8177099830 -- Payment Met…"
click at [1246, 142] on button "Save Purchase" at bounding box center [1293, 126] width 149 height 36
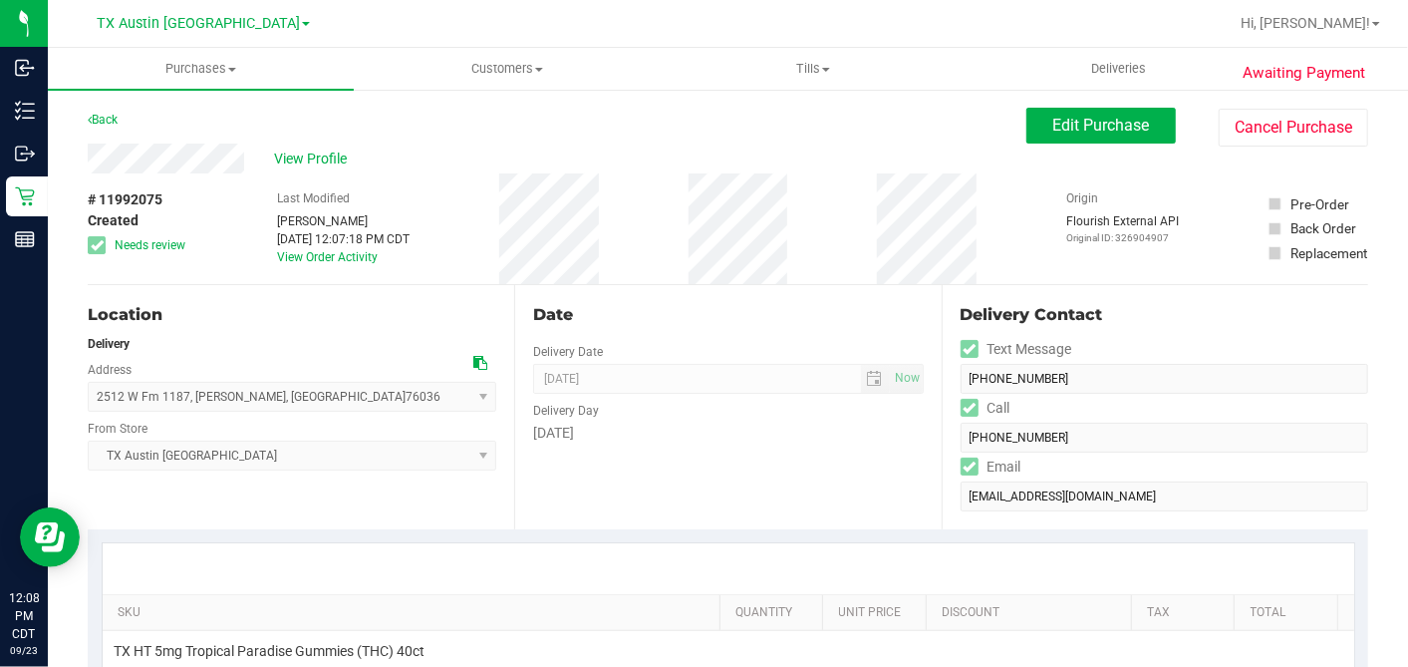
click at [636, 161] on div "View Profile" at bounding box center [557, 159] width 939 height 30
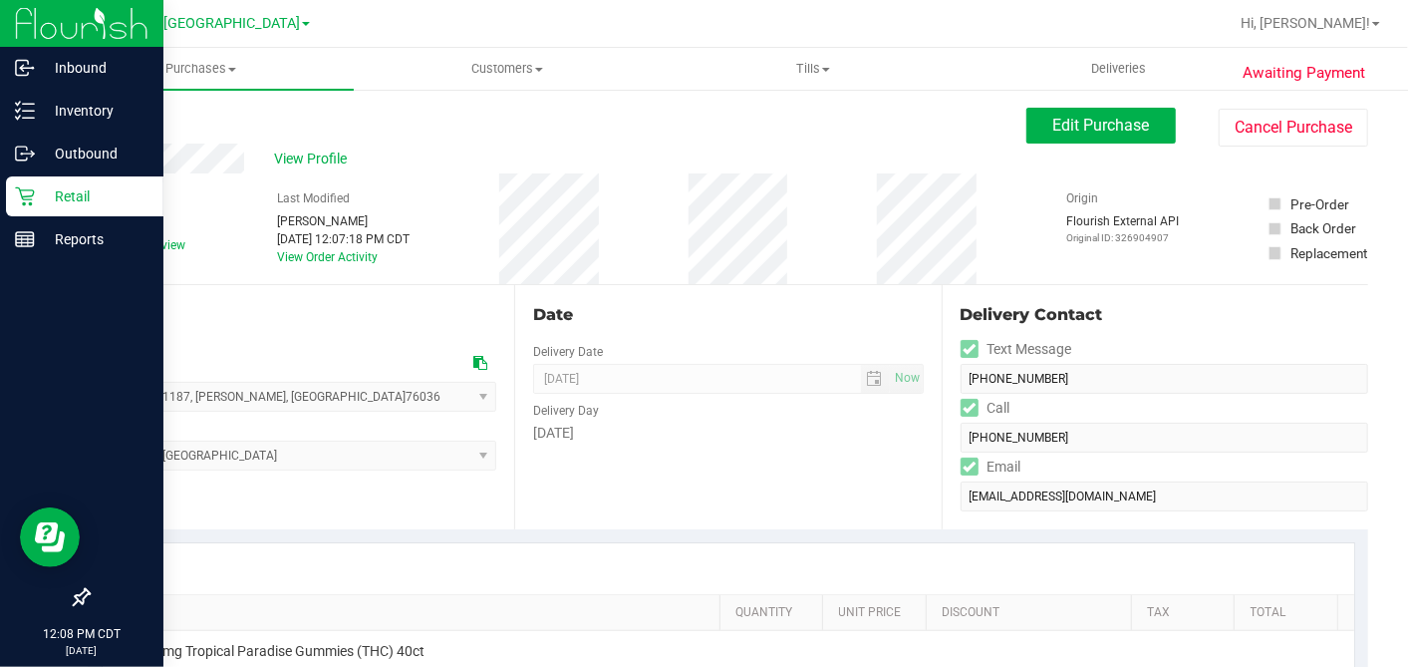
click at [25, 180] on div "Retail" at bounding box center [84, 196] width 157 height 40
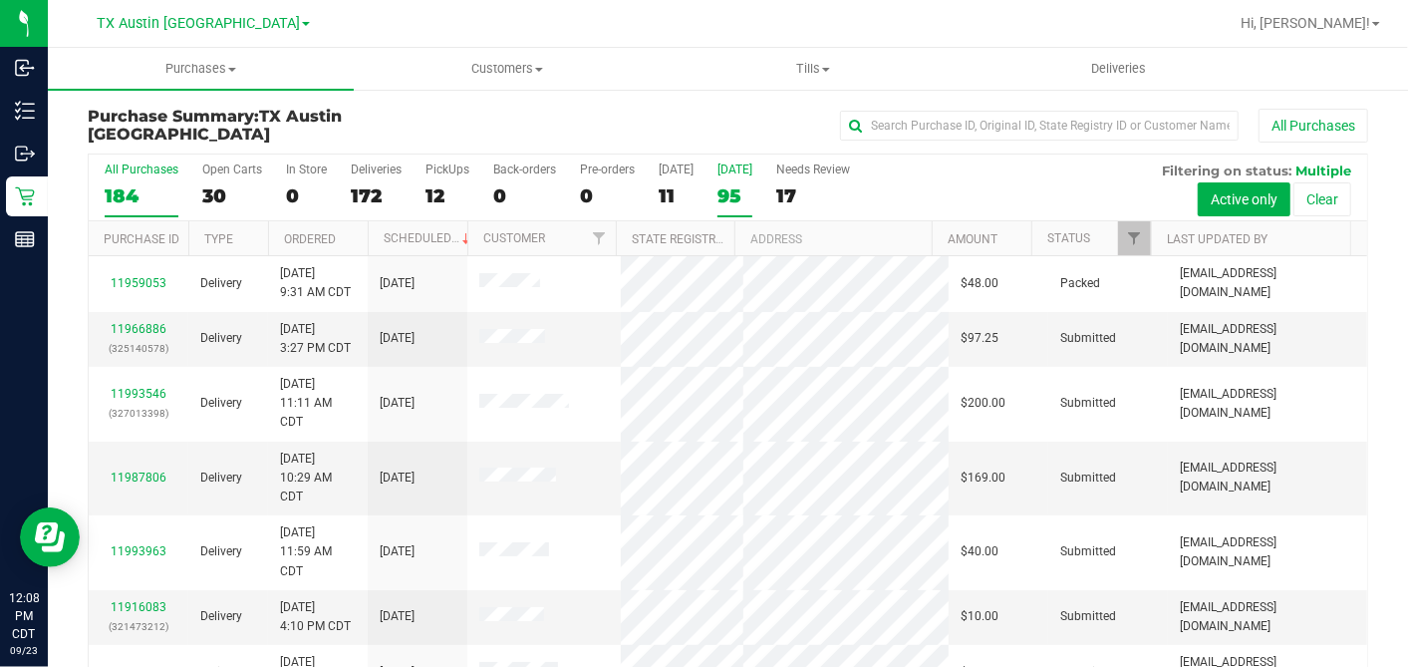
click at [728, 191] on div "95" at bounding box center [735, 195] width 35 height 23
click at [0, 0] on input "Tomorrow 95" at bounding box center [0, 0] width 0 height 0
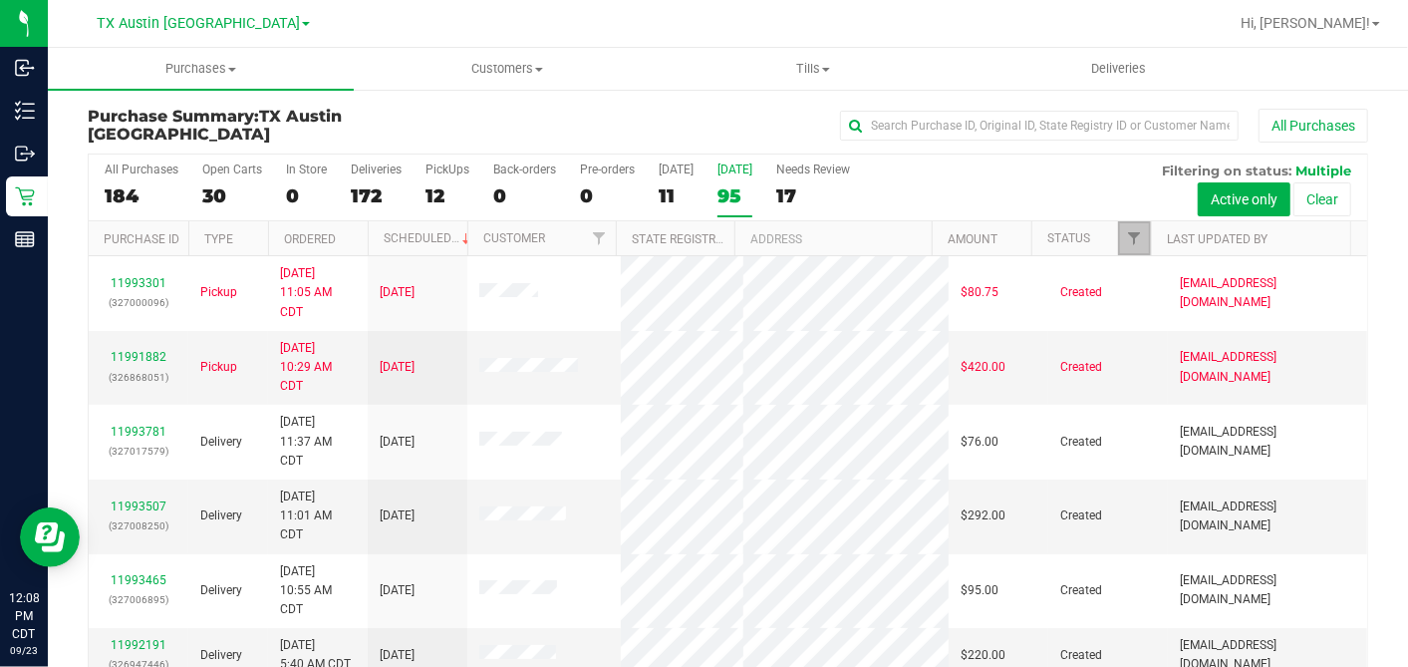
click at [1126, 239] on span "Filter" at bounding box center [1134, 238] width 16 height 16
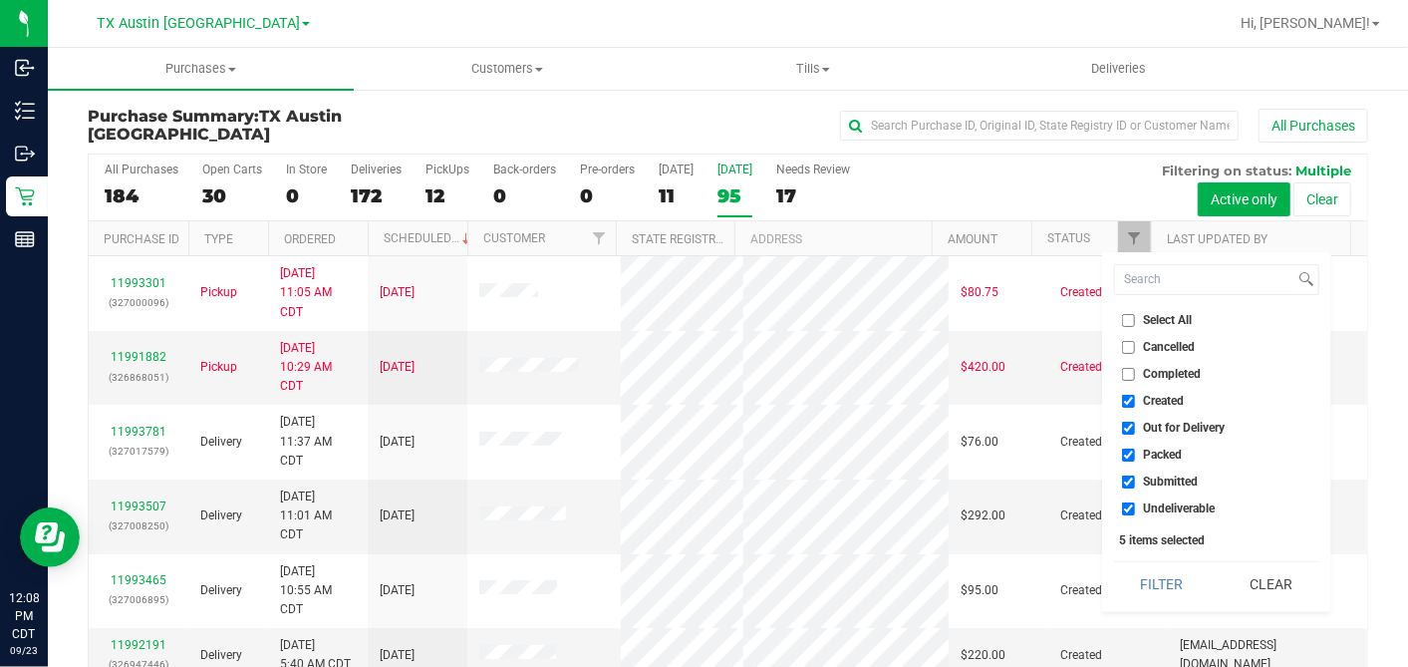
click at [1129, 319] on input "Select All" at bounding box center [1128, 320] width 13 height 13
checkbox input "true"
click at [1129, 318] on input "Select All" at bounding box center [1128, 320] width 13 height 13
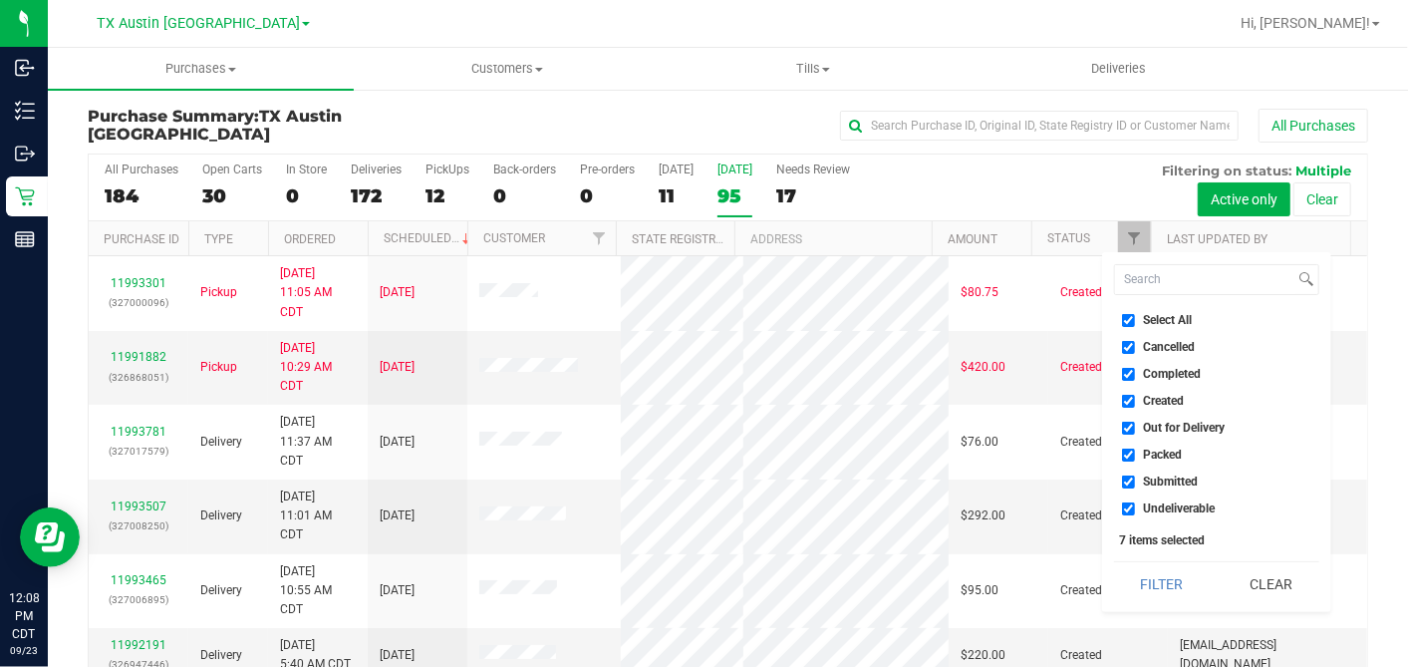
checkbox input "false"
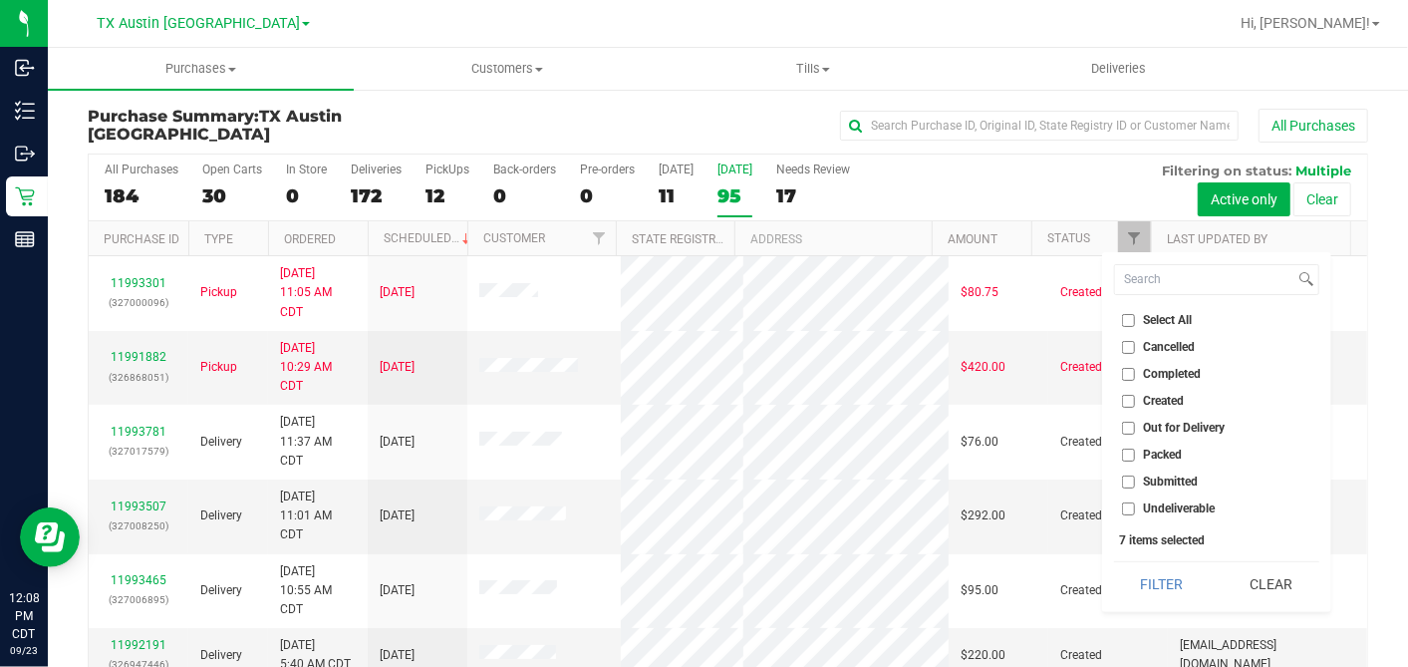
checkbox input "false"
click at [1129, 398] on input "Created" at bounding box center [1128, 401] width 13 height 13
checkbox input "true"
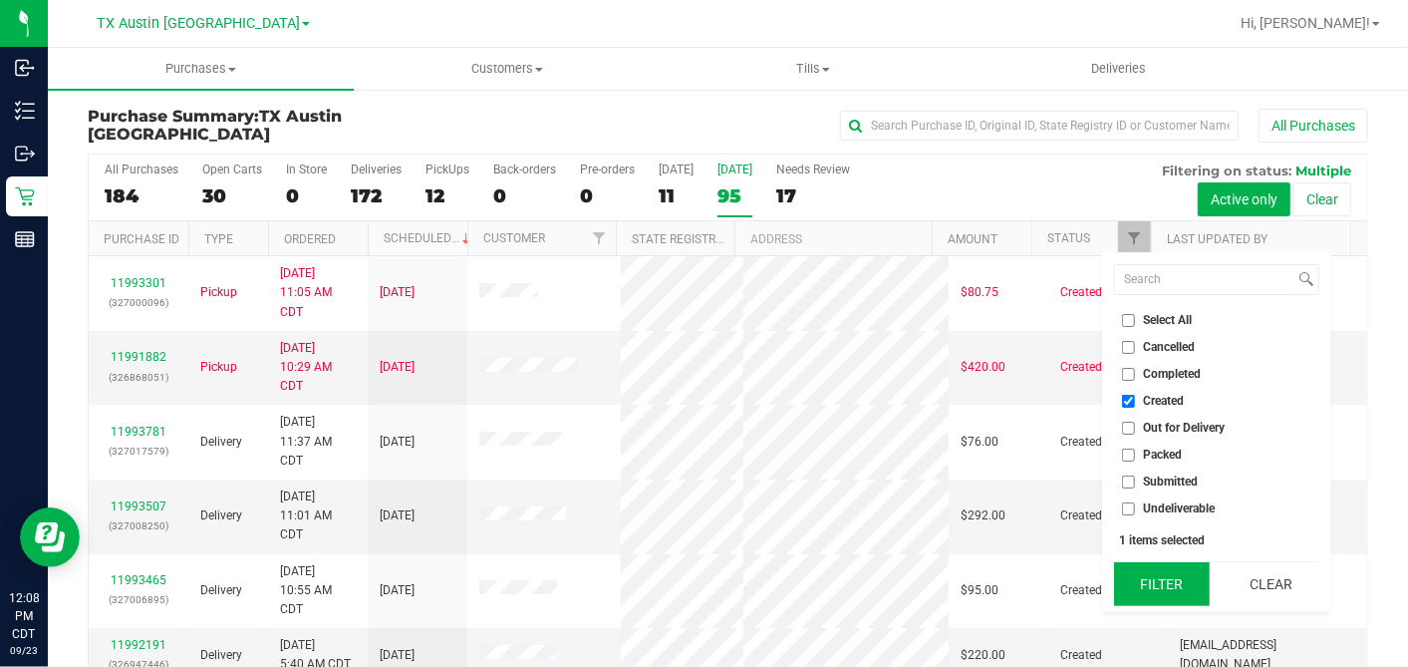
click at [1176, 587] on button "Filter" at bounding box center [1162, 584] width 96 height 44
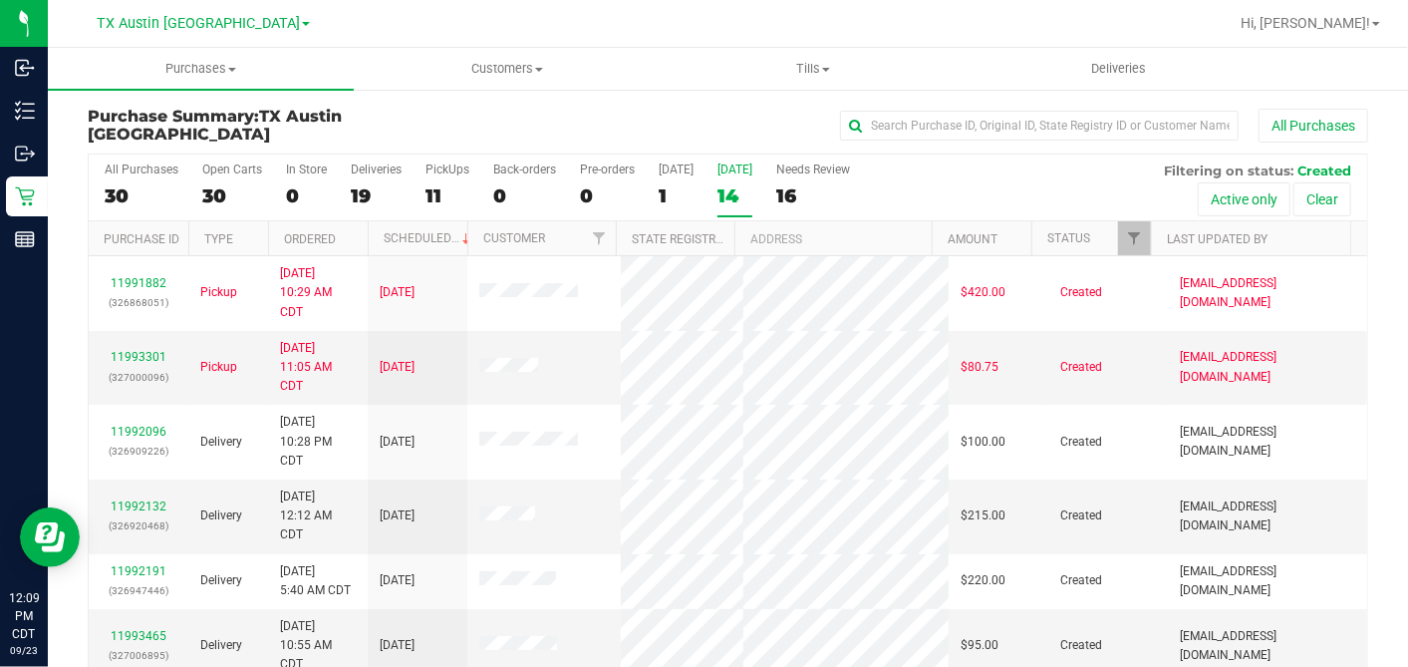
click at [356, 233] on th "Ordered" at bounding box center [318, 238] width 100 height 35
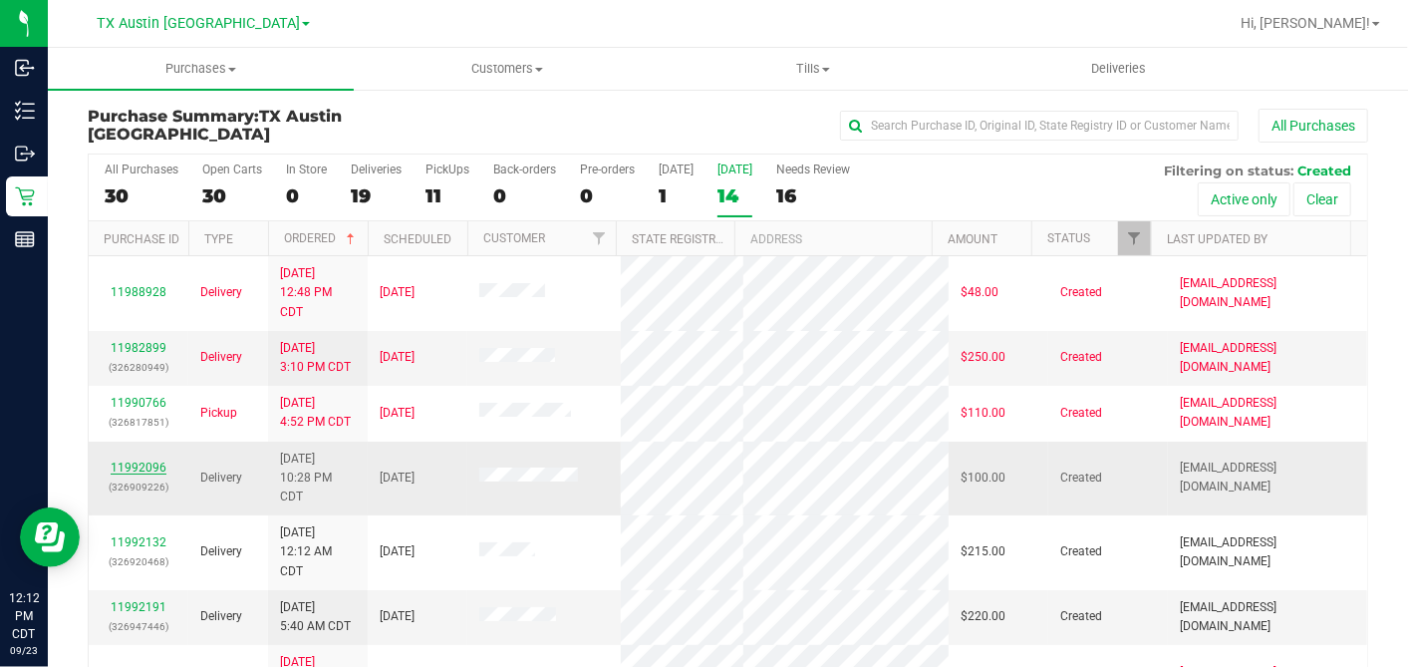
click at [142, 462] on link "11992096" at bounding box center [139, 467] width 56 height 14
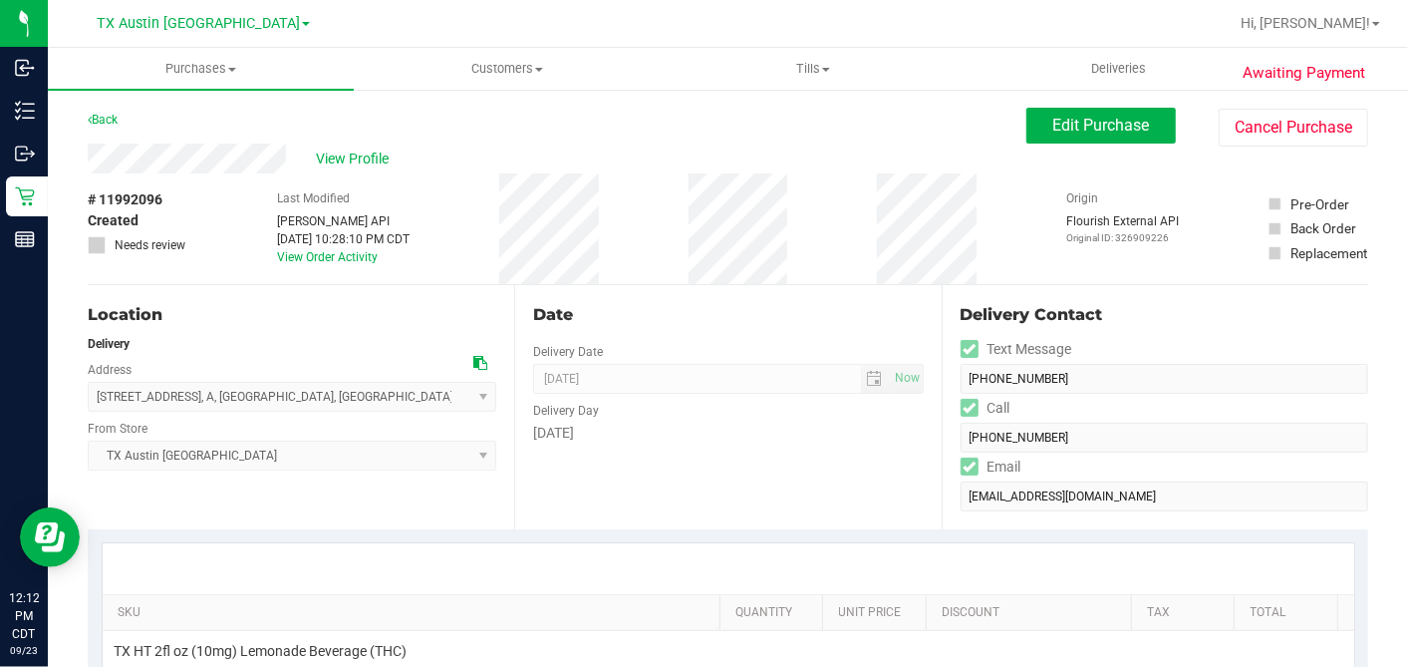
click at [649, 253] on div "# 11992096 Created Needs review Last Modified Jane API Sep 22, 2025 10:28:10 PM…" at bounding box center [728, 228] width 1281 height 111
click at [321, 158] on span "View Profile" at bounding box center [356, 158] width 80 height 21
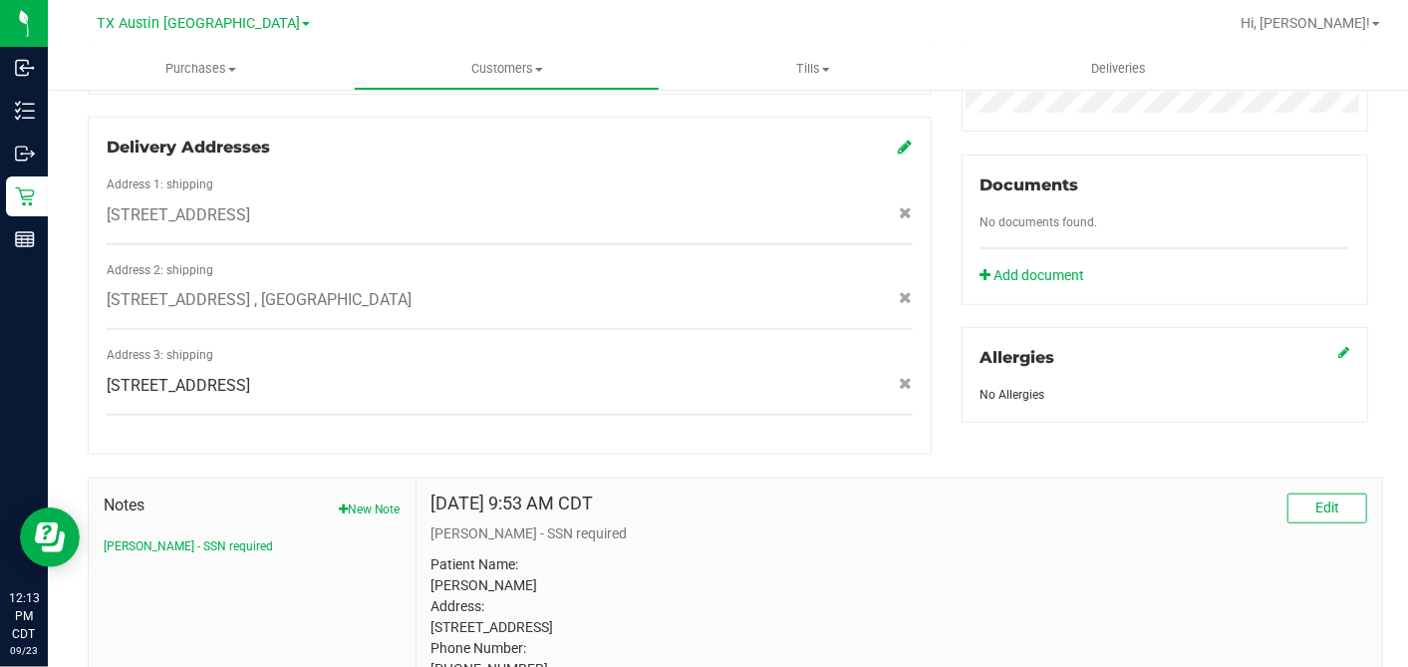
scroll to position [842, 0]
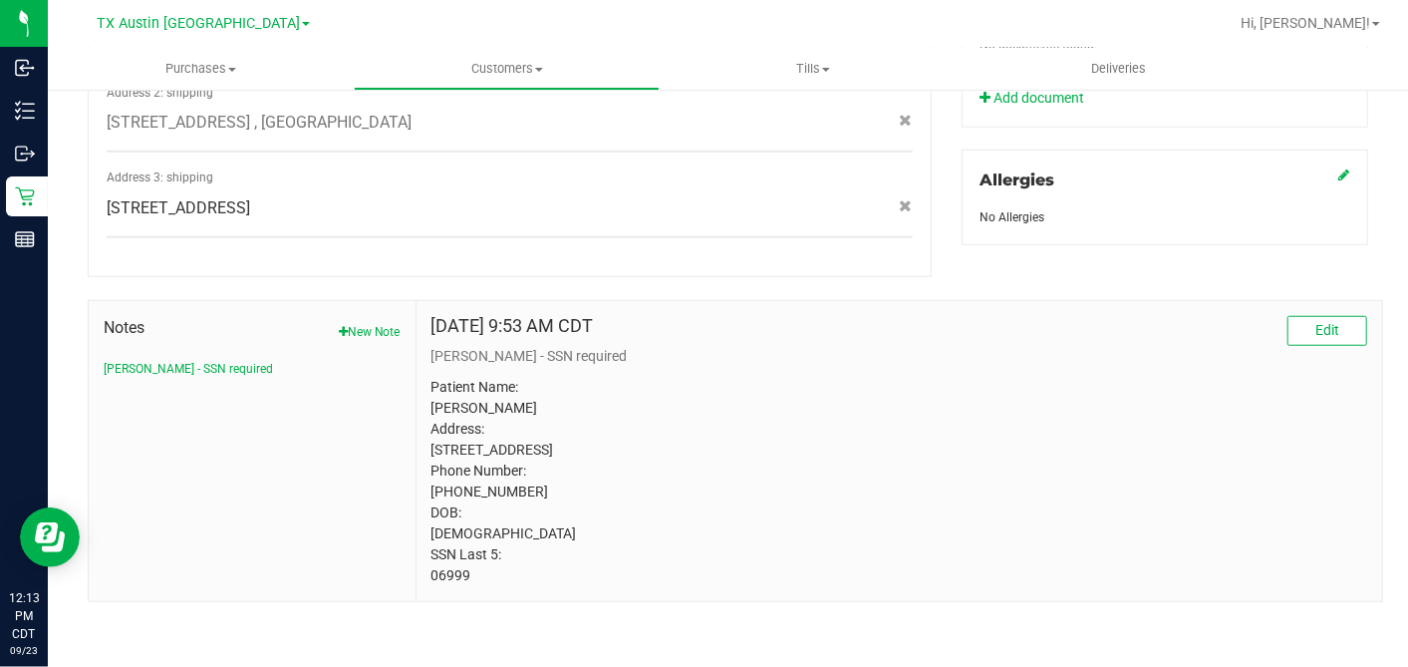
click at [445, 572] on p "Patient Name: Robert Richardson Address: 8603 Standing Rock St San Antonio, TX,…" at bounding box center [900, 481] width 936 height 209
copy p "06999"
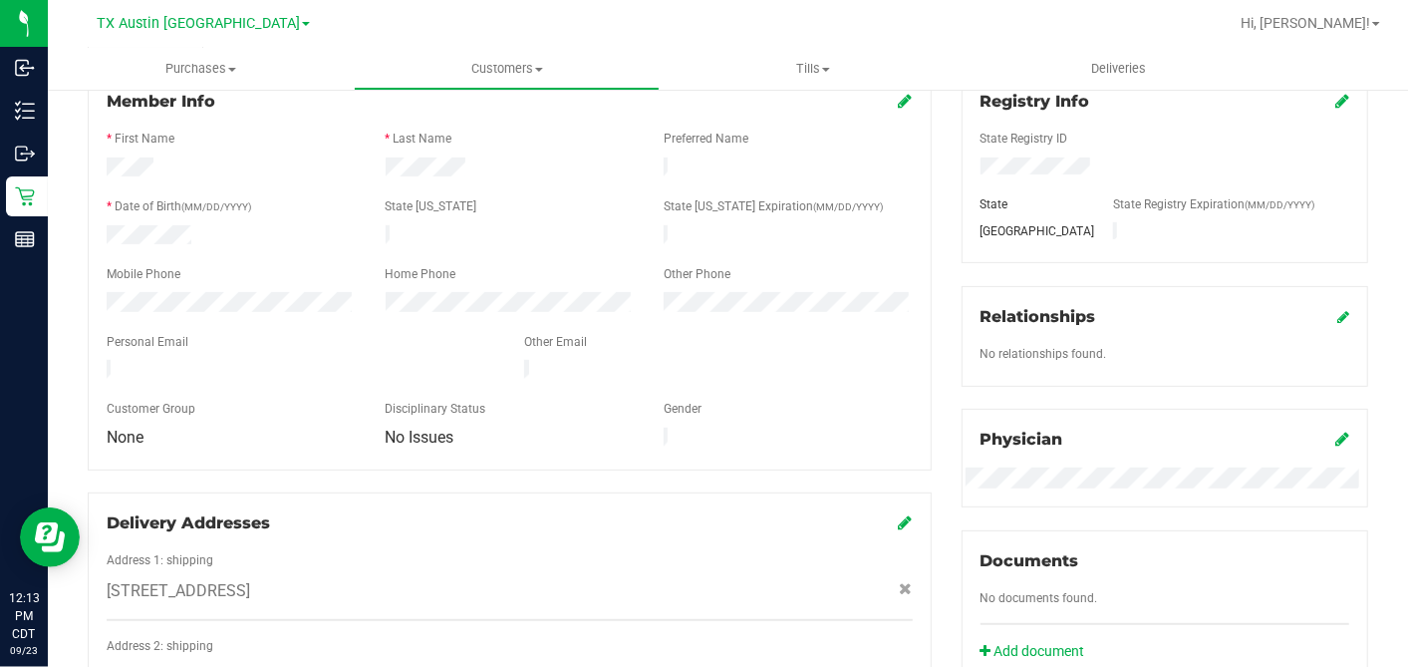
scroll to position [0, 0]
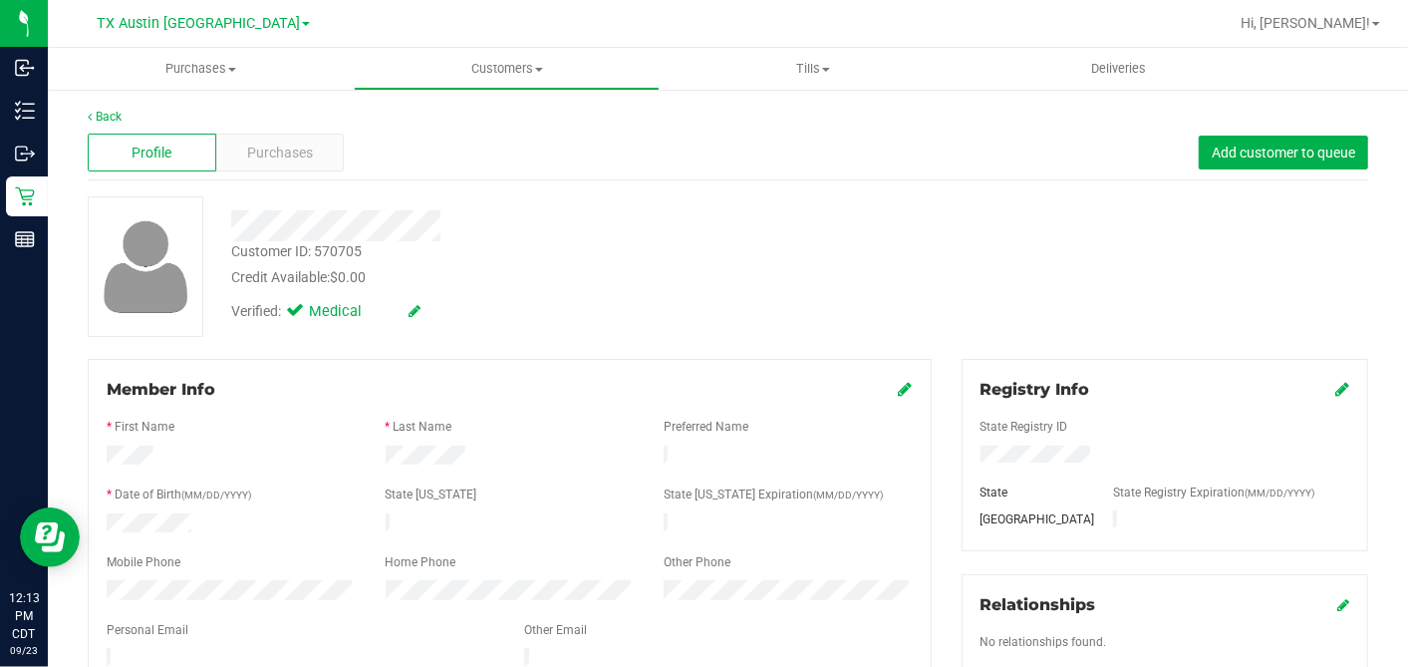
click at [635, 321] on div "Verified: Medical" at bounding box center [544, 310] width 656 height 44
click at [316, 150] on div "Purchases" at bounding box center [280, 153] width 129 height 38
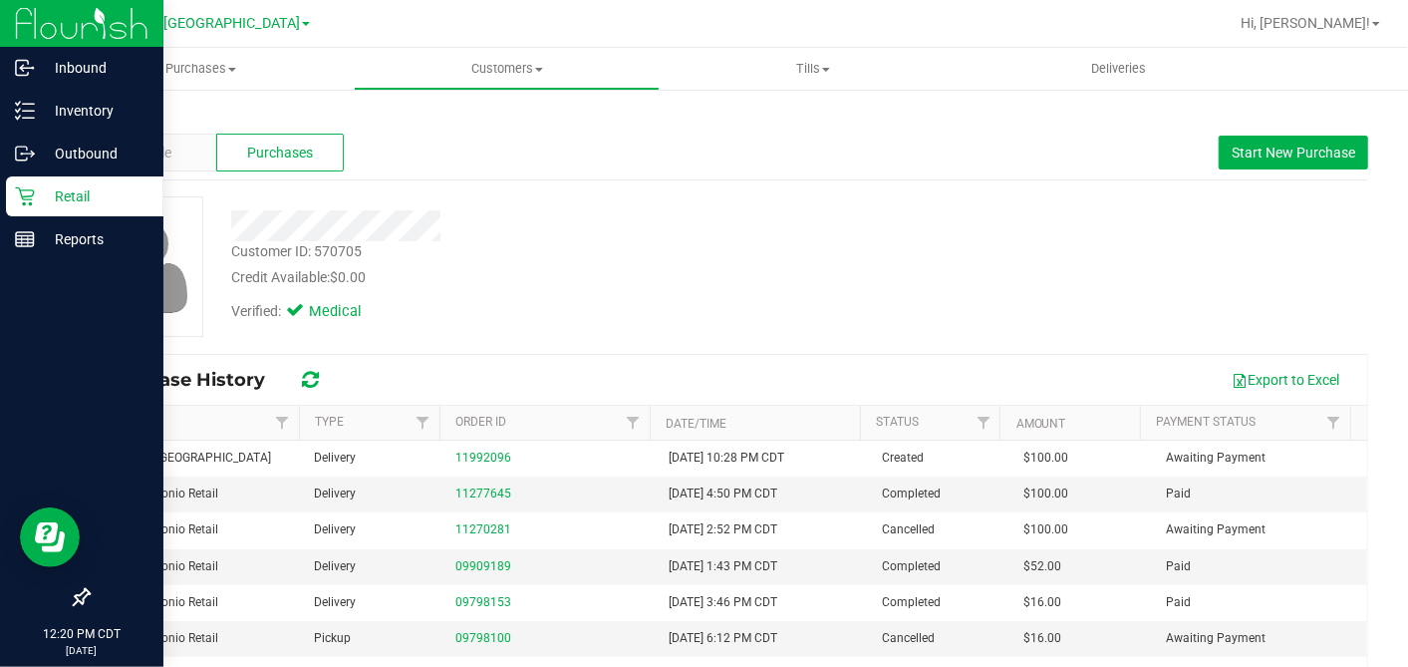
drag, startPoint x: 37, startPoint y: 188, endPoint x: 97, endPoint y: 195, distance: 60.2
click at [37, 189] on p "Retail" at bounding box center [95, 196] width 120 height 24
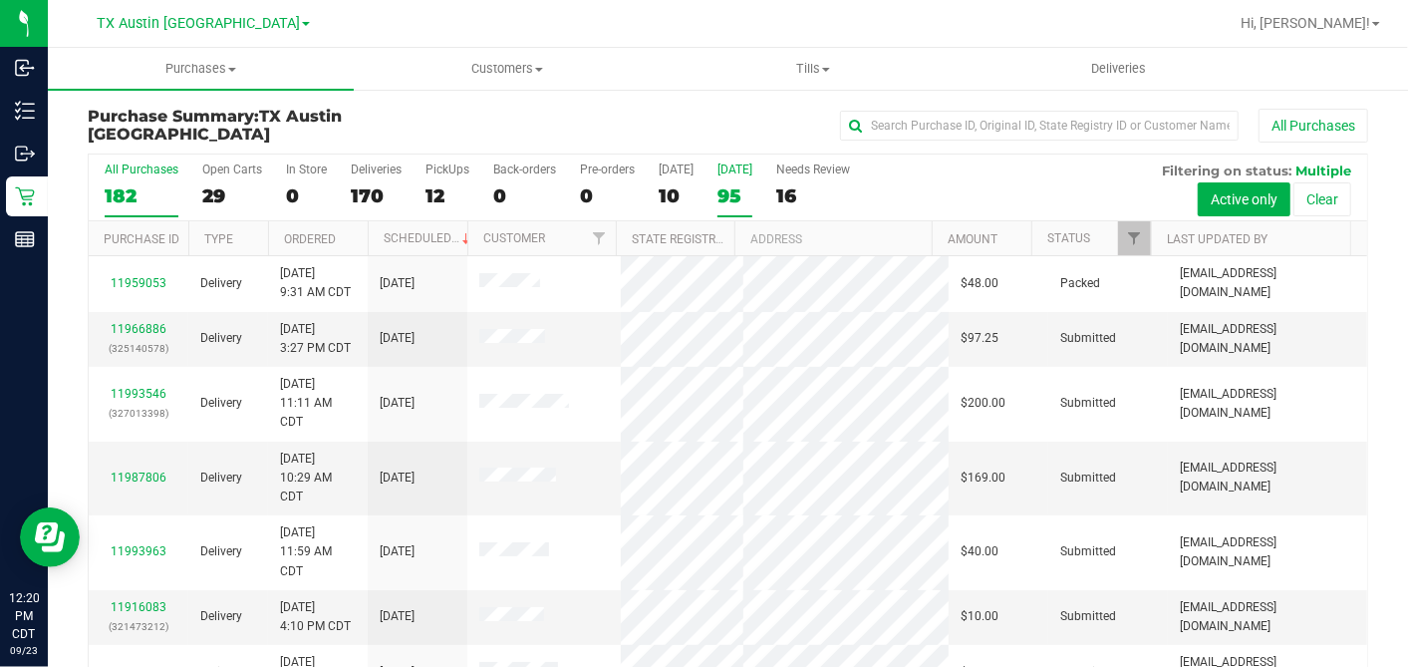
click at [730, 190] on div "95" at bounding box center [735, 195] width 35 height 23
click at [0, 0] on input "Tomorrow 95" at bounding box center [0, 0] width 0 height 0
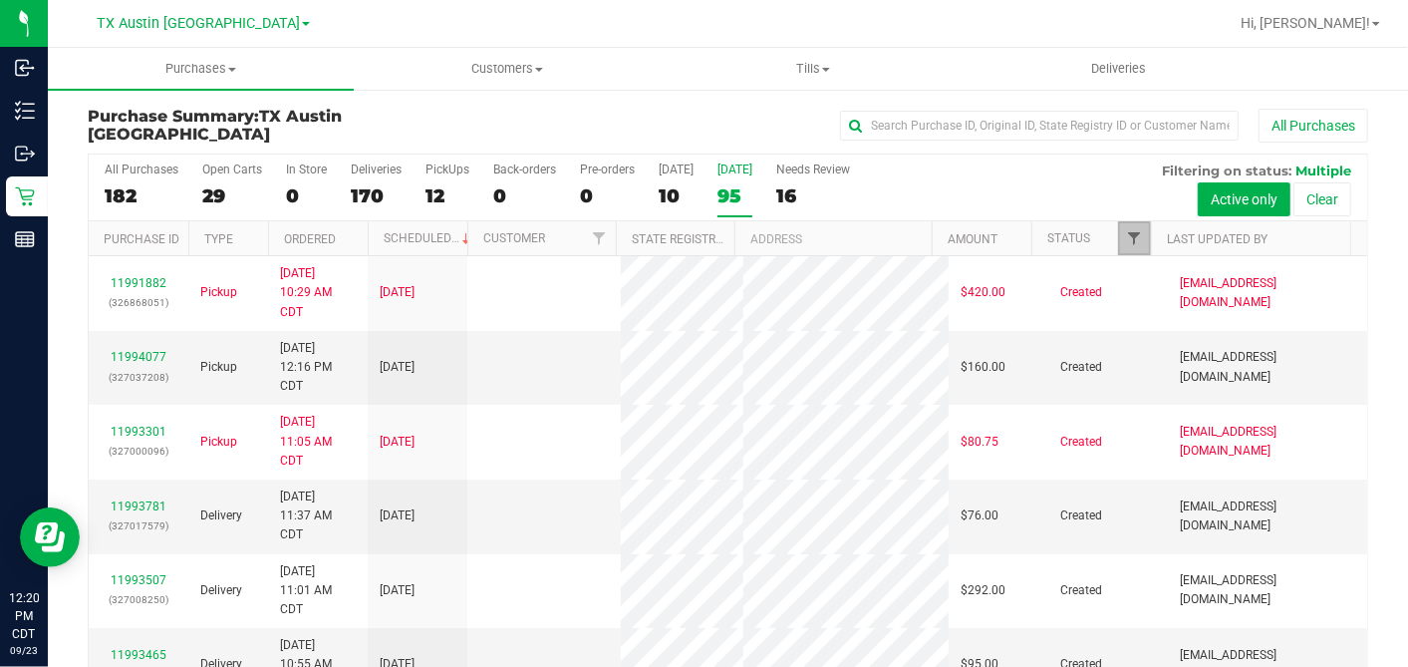
click at [1126, 234] on span "Filter" at bounding box center [1134, 238] width 16 height 16
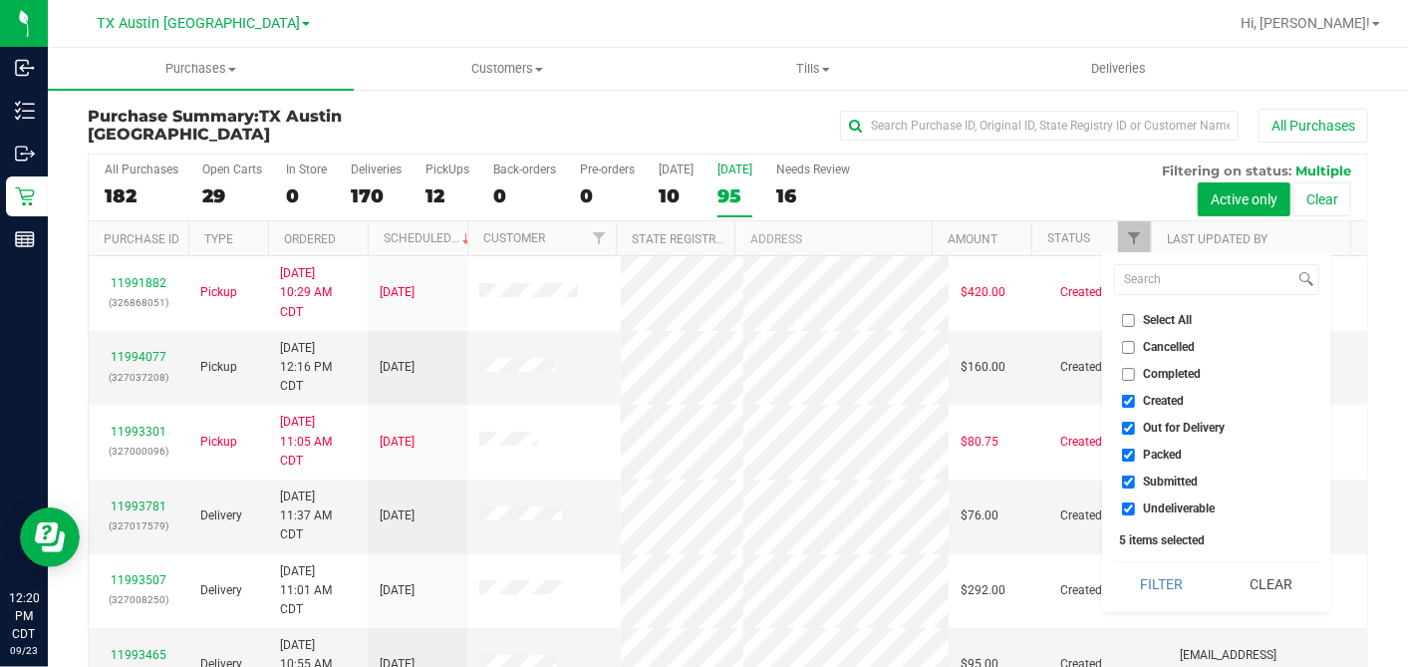
click at [1125, 318] on input "Select All" at bounding box center [1128, 320] width 13 height 13
checkbox input "true"
click at [1125, 319] on input "Select All" at bounding box center [1128, 320] width 13 height 13
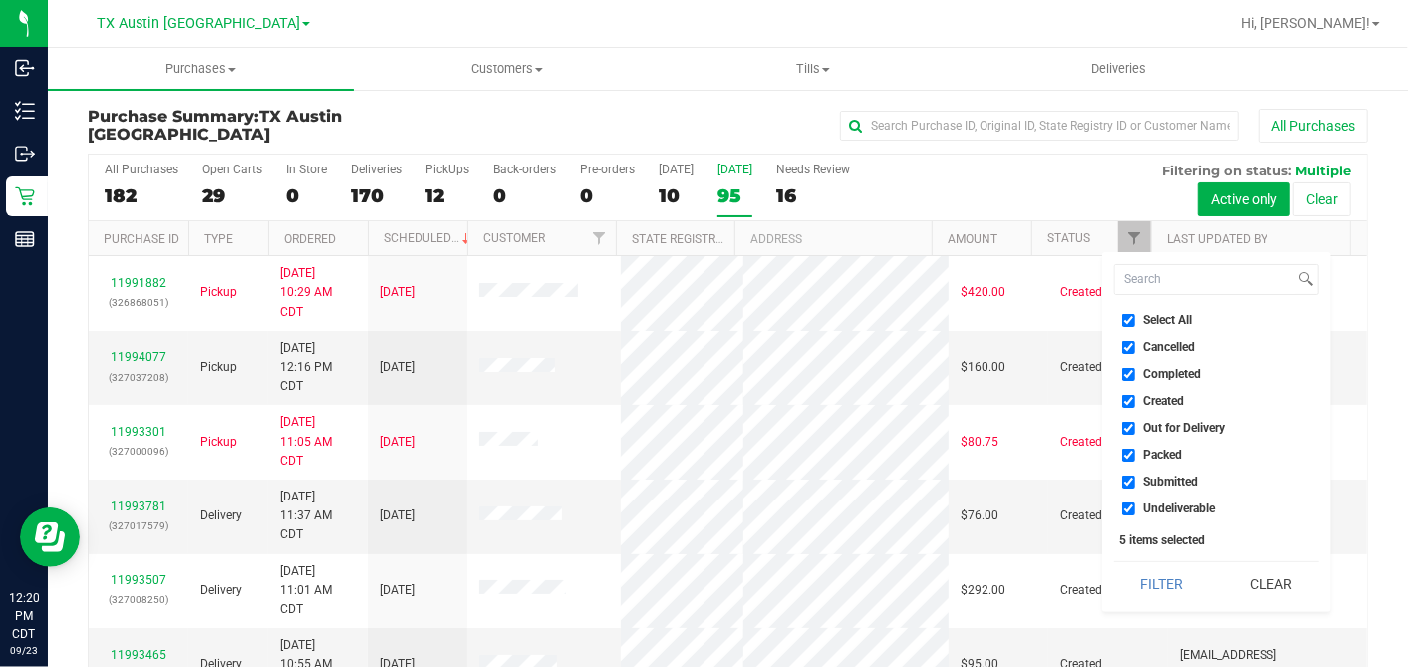
checkbox input "false"
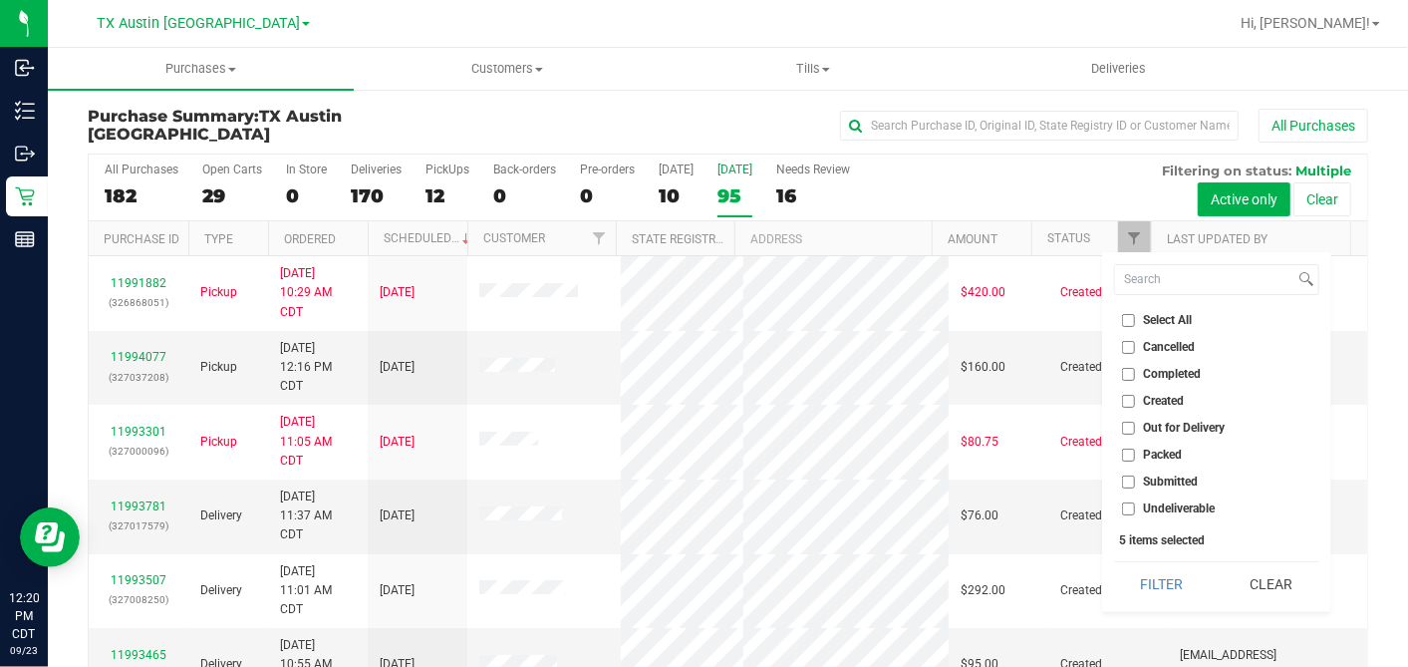
checkbox input "false"
click at [1125, 395] on input "Created" at bounding box center [1128, 401] width 13 height 13
checkbox input "true"
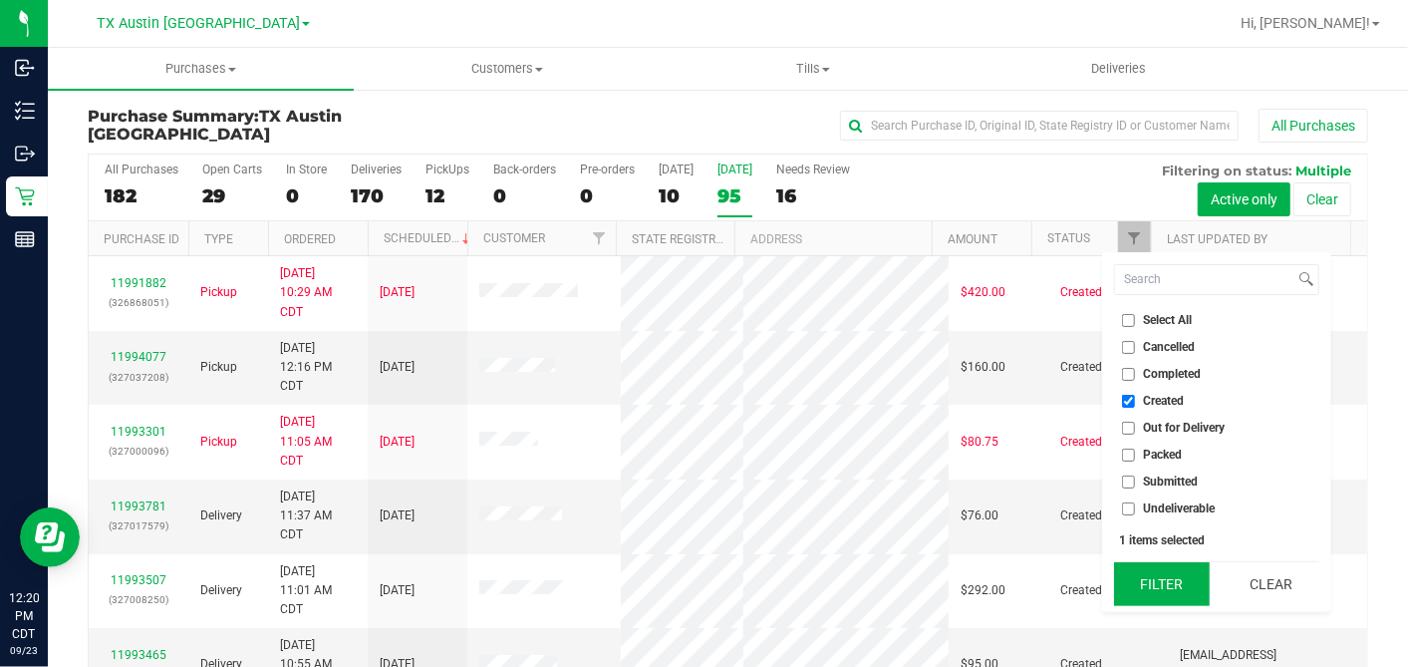
click at [1130, 581] on button "Filter" at bounding box center [1162, 584] width 96 height 44
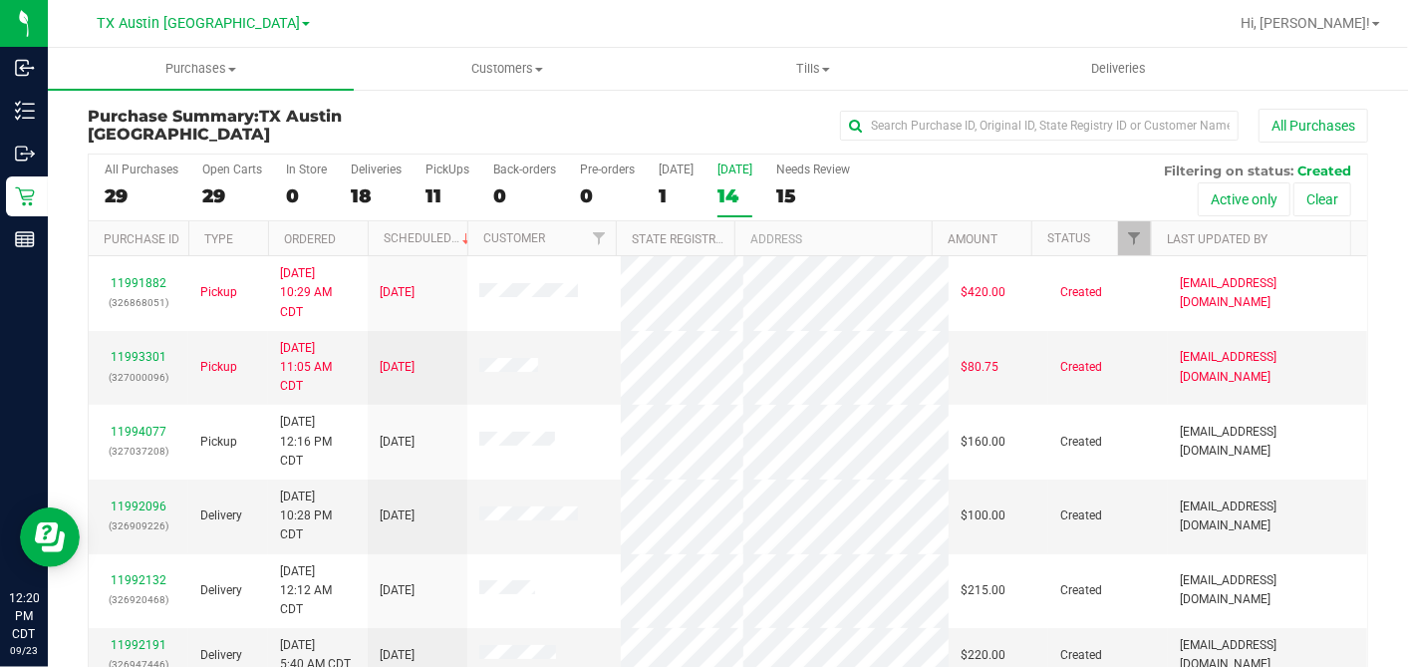
click at [344, 232] on th "Ordered" at bounding box center [318, 238] width 100 height 35
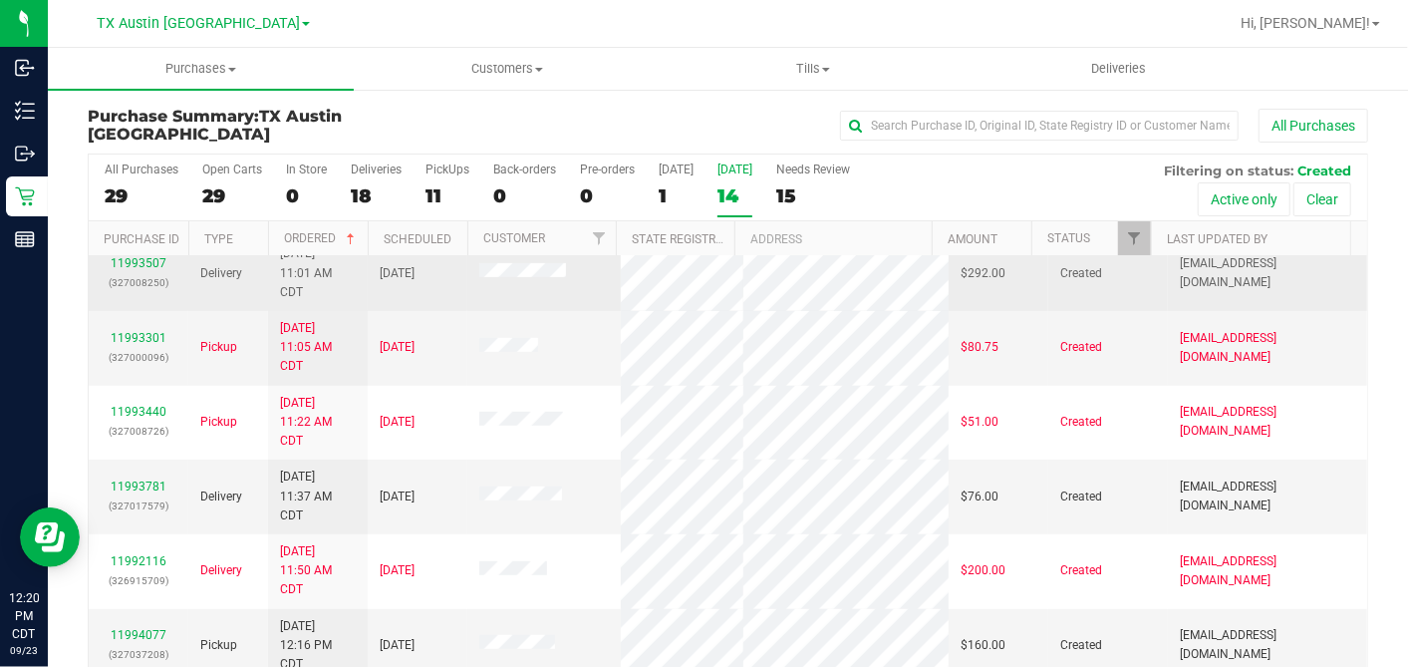
scroll to position [558, 0]
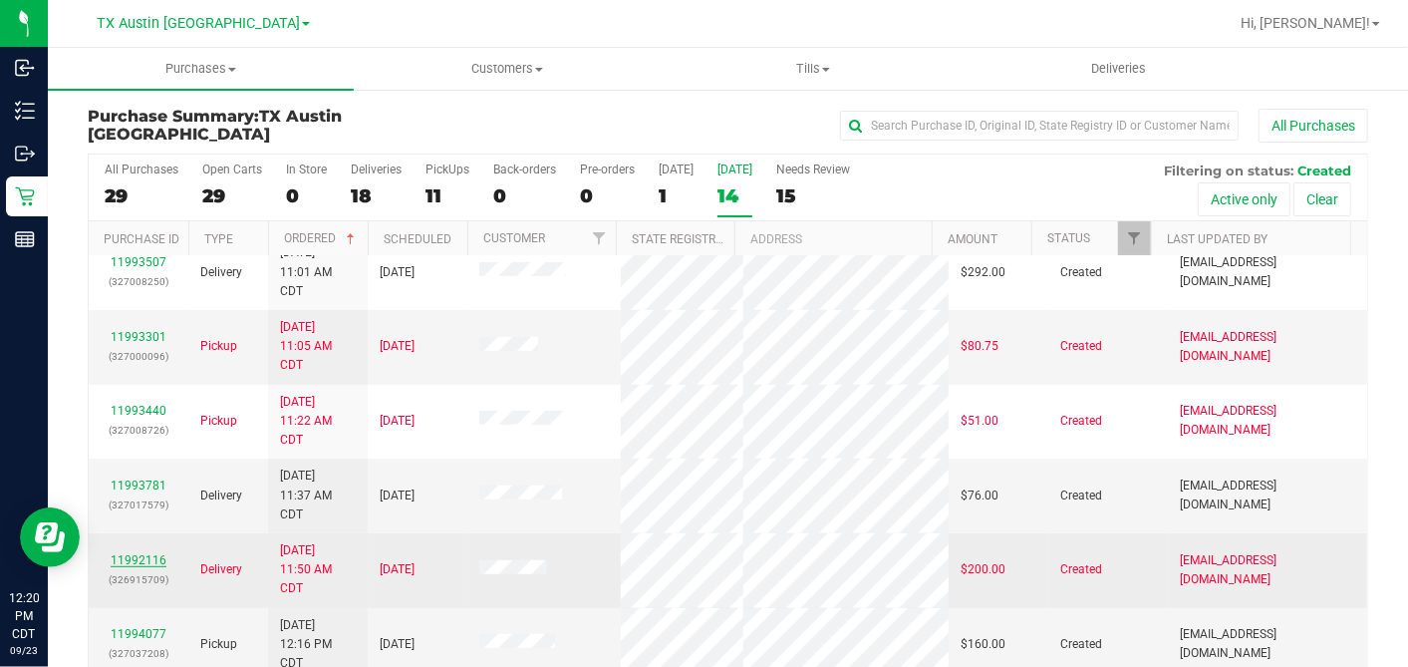
click at [159, 553] on link "11992116" at bounding box center [139, 560] width 56 height 14
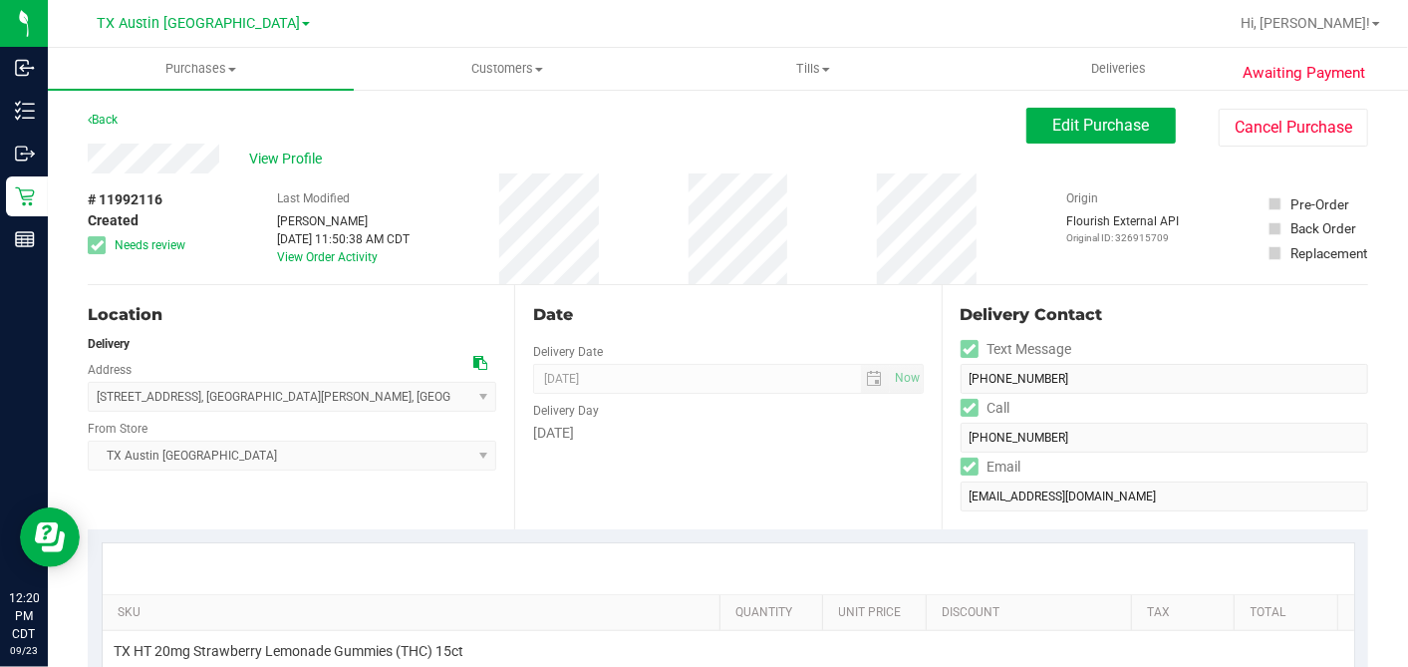
click at [763, 486] on div "Date Delivery Date 09/24/2025 Now 09/24/2025 07:00 AM Now Delivery Day Wednesday" at bounding box center [727, 407] width 427 height 244
click at [356, 161] on div "View Profile" at bounding box center [557, 159] width 939 height 30
click at [497, 176] on div "# 11992116 Created Needs review Last Modified Justin Ramos Sep 23, 2025 11:50:3…" at bounding box center [728, 228] width 1281 height 111
click at [479, 363] on icon at bounding box center [480, 363] width 14 height 14
click at [736, 325] on div "Date" at bounding box center [728, 315] width 390 height 24
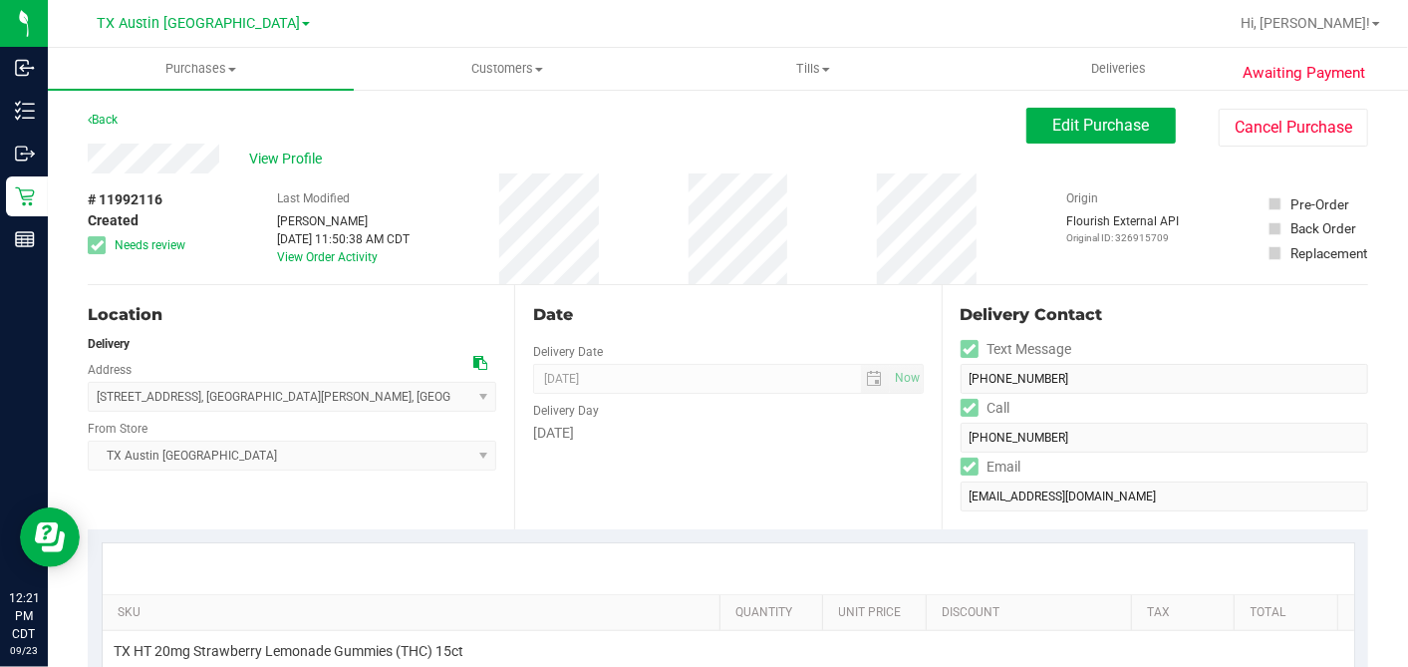
click at [731, 310] on div "Date" at bounding box center [728, 315] width 390 height 24
click at [718, 313] on div "Date" at bounding box center [728, 315] width 390 height 24
click at [309, 134] on div "Back Edit Purchase Cancel Purchase" at bounding box center [728, 126] width 1281 height 36
click at [292, 151] on span "View Profile" at bounding box center [289, 158] width 80 height 21
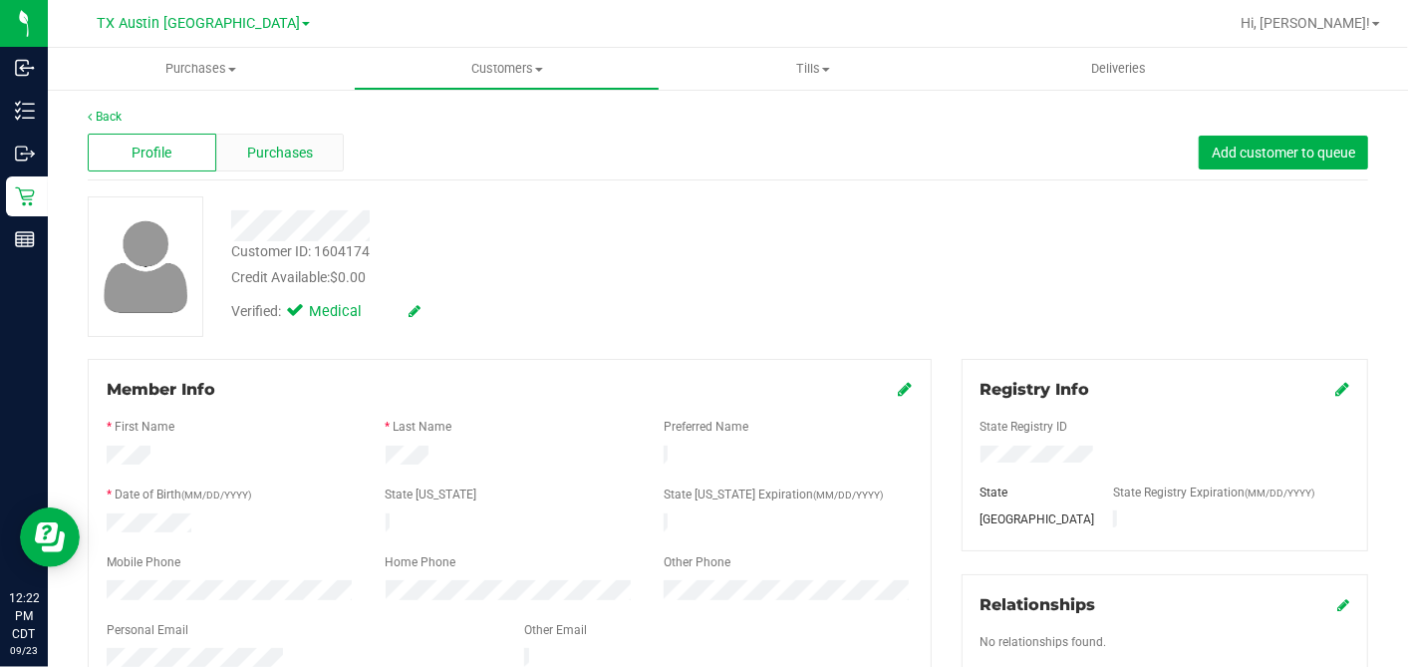
click at [270, 145] on span "Purchases" at bounding box center [280, 153] width 66 height 21
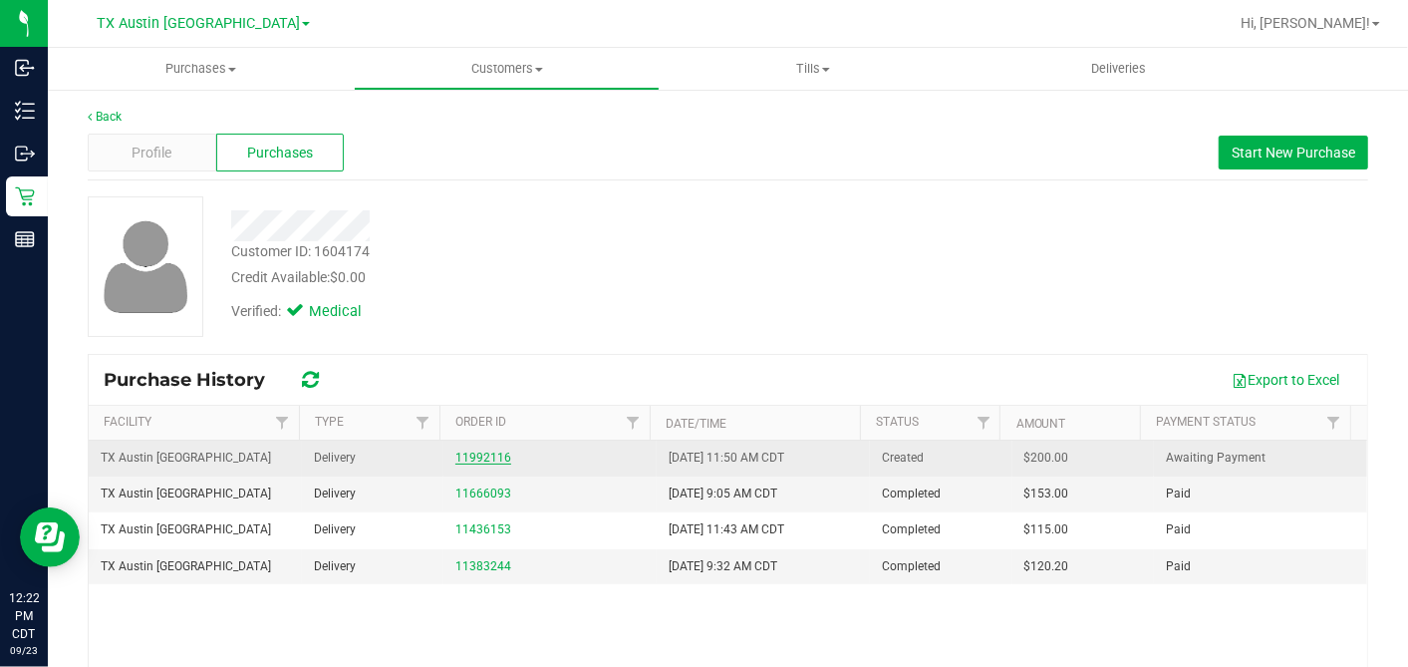
click at [466, 456] on link "11992116" at bounding box center [483, 457] width 56 height 14
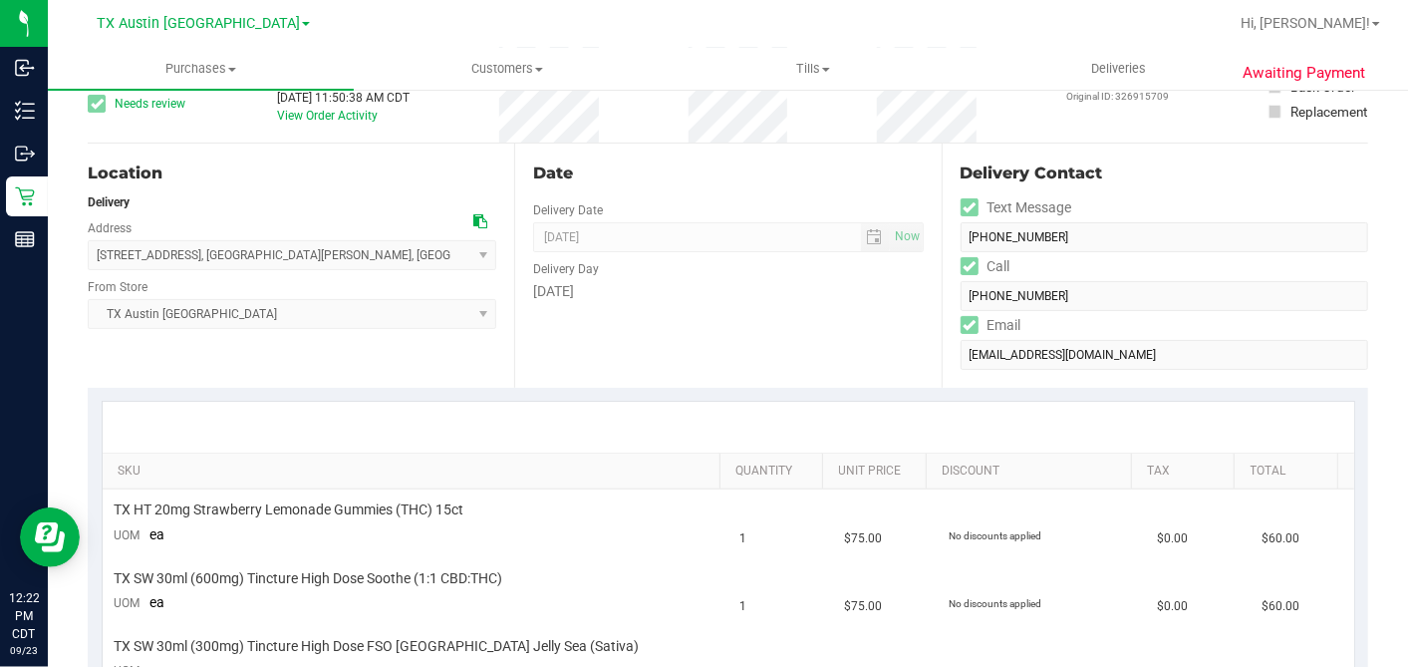
scroll to position [332, 0]
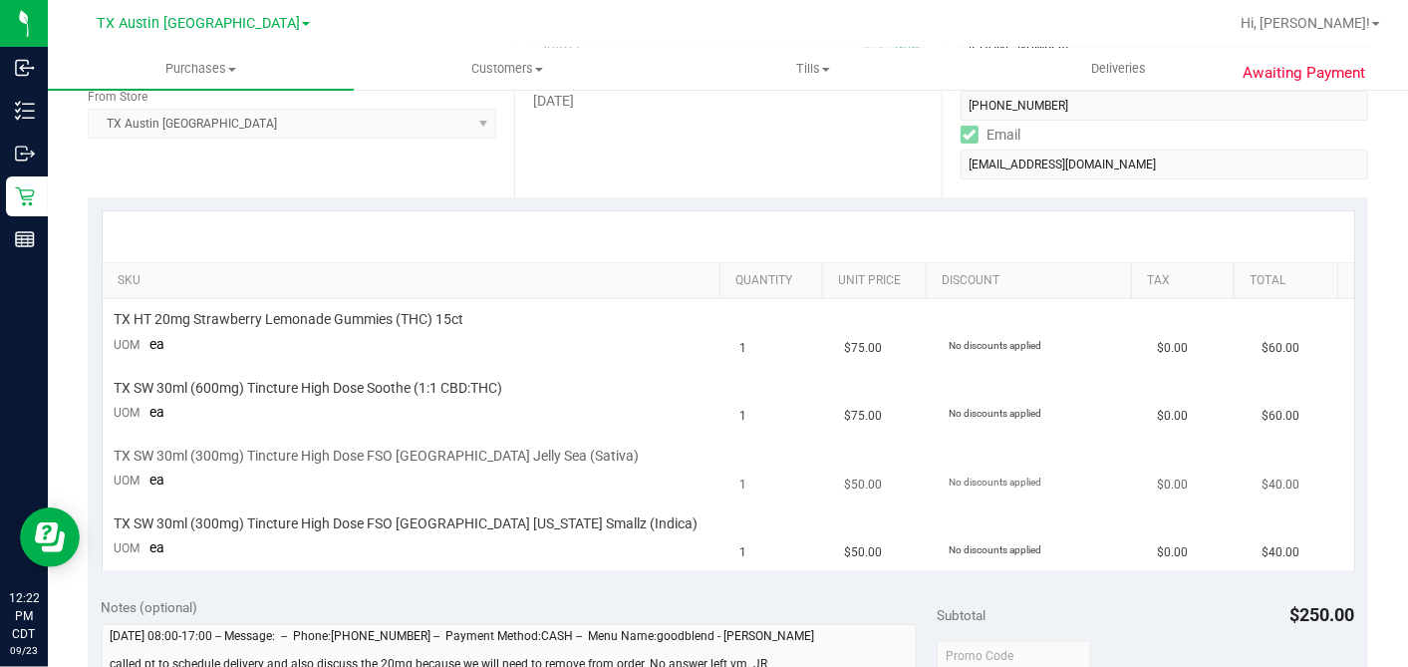
click at [773, 443] on td "1" at bounding box center [781, 470] width 105 height 68
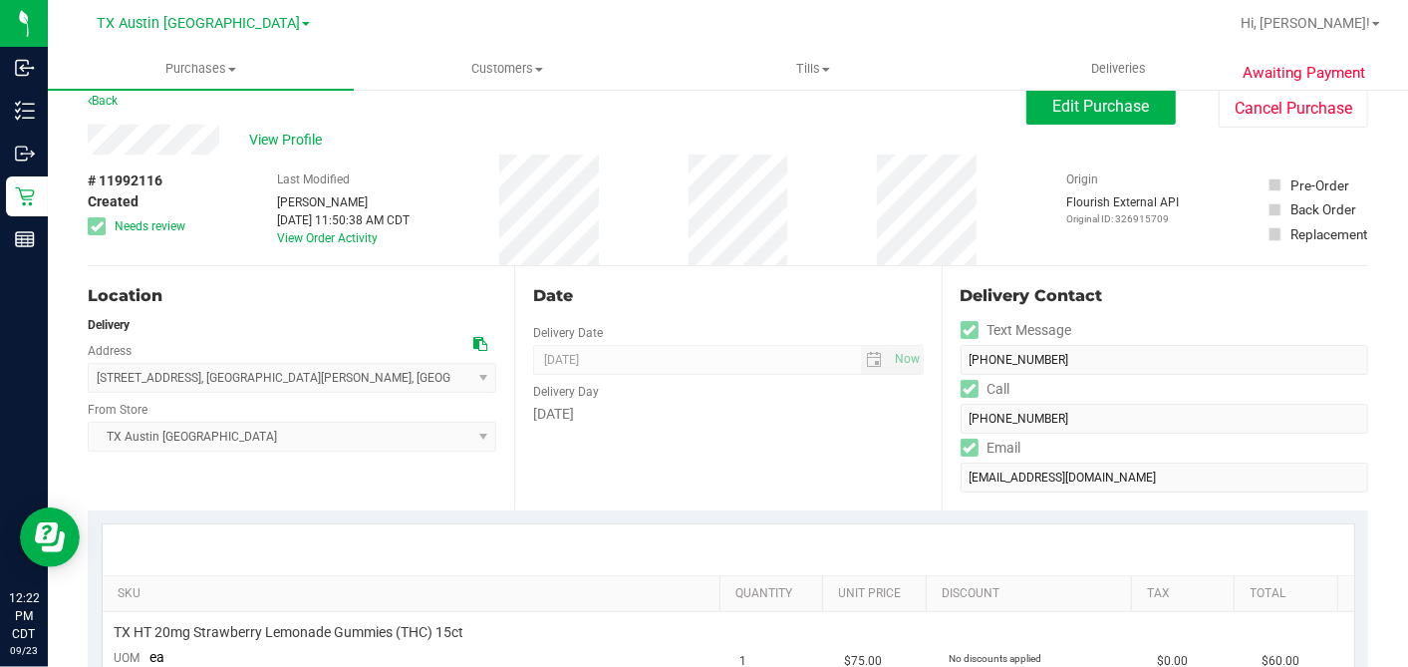
scroll to position [0, 0]
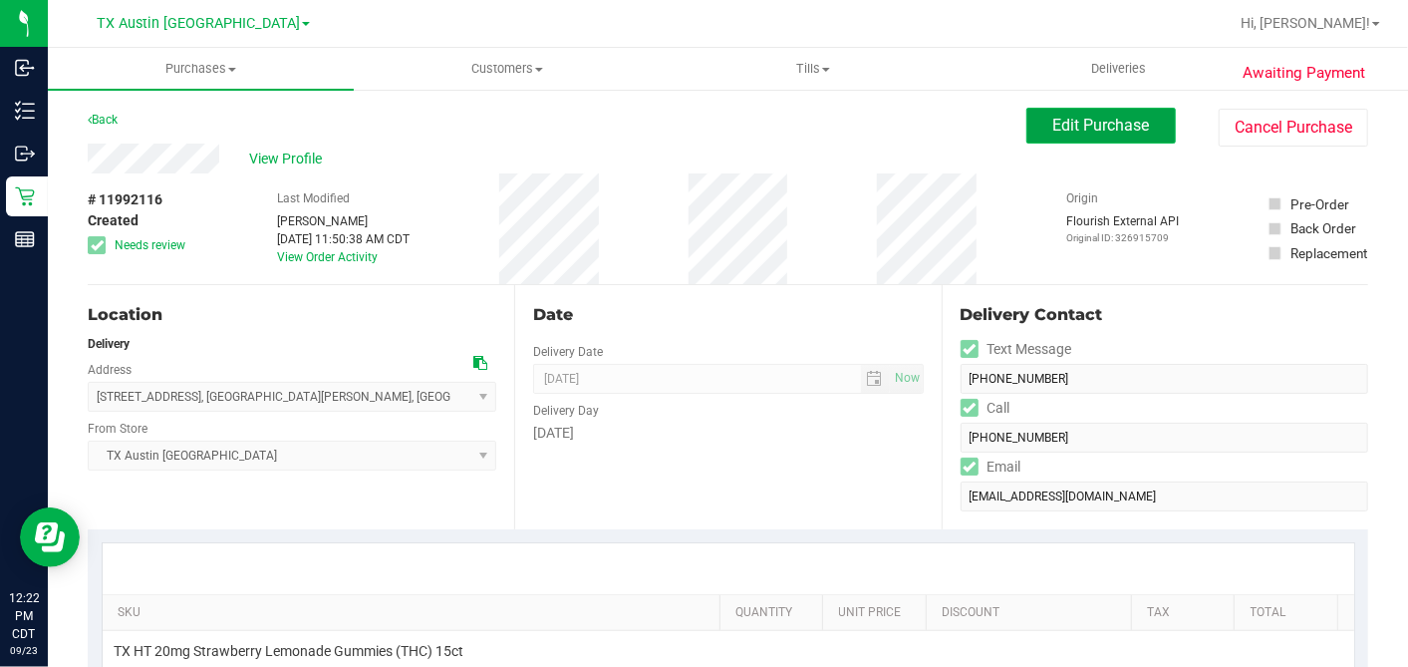
click at [1053, 134] on span "Edit Purchase" at bounding box center [1101, 125] width 97 height 19
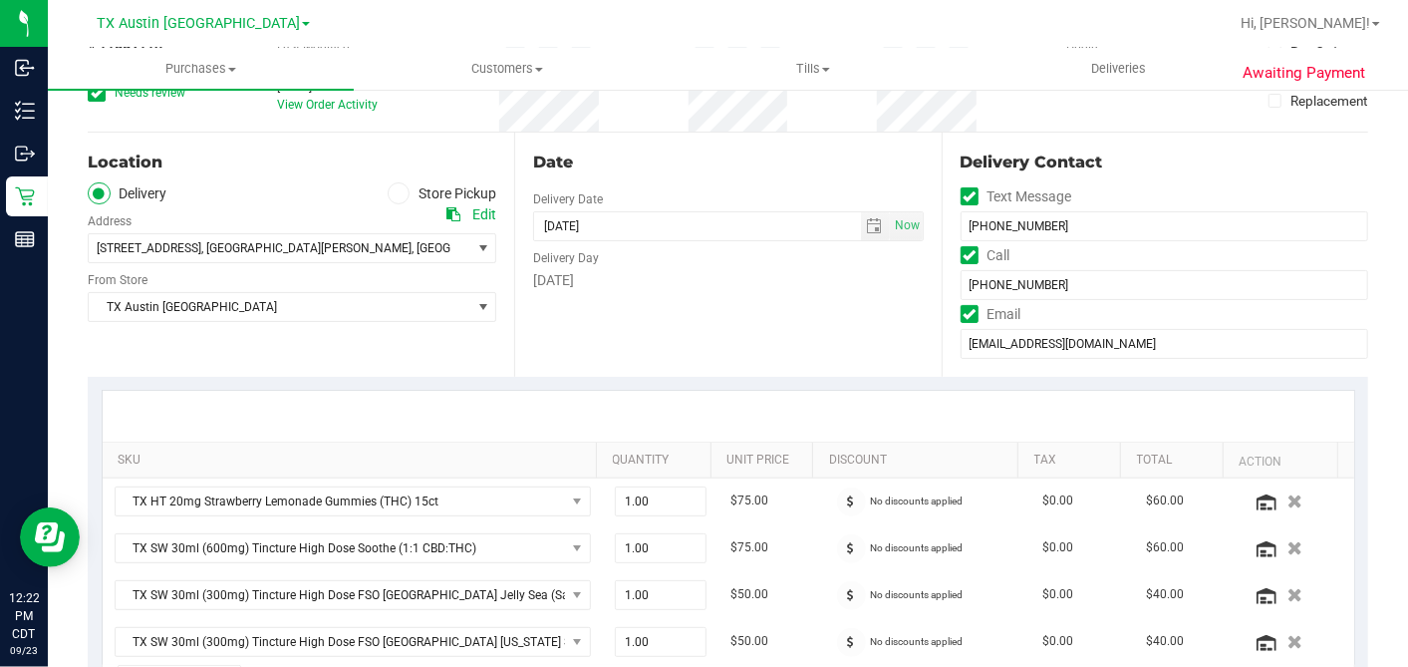
scroll to position [332, 0]
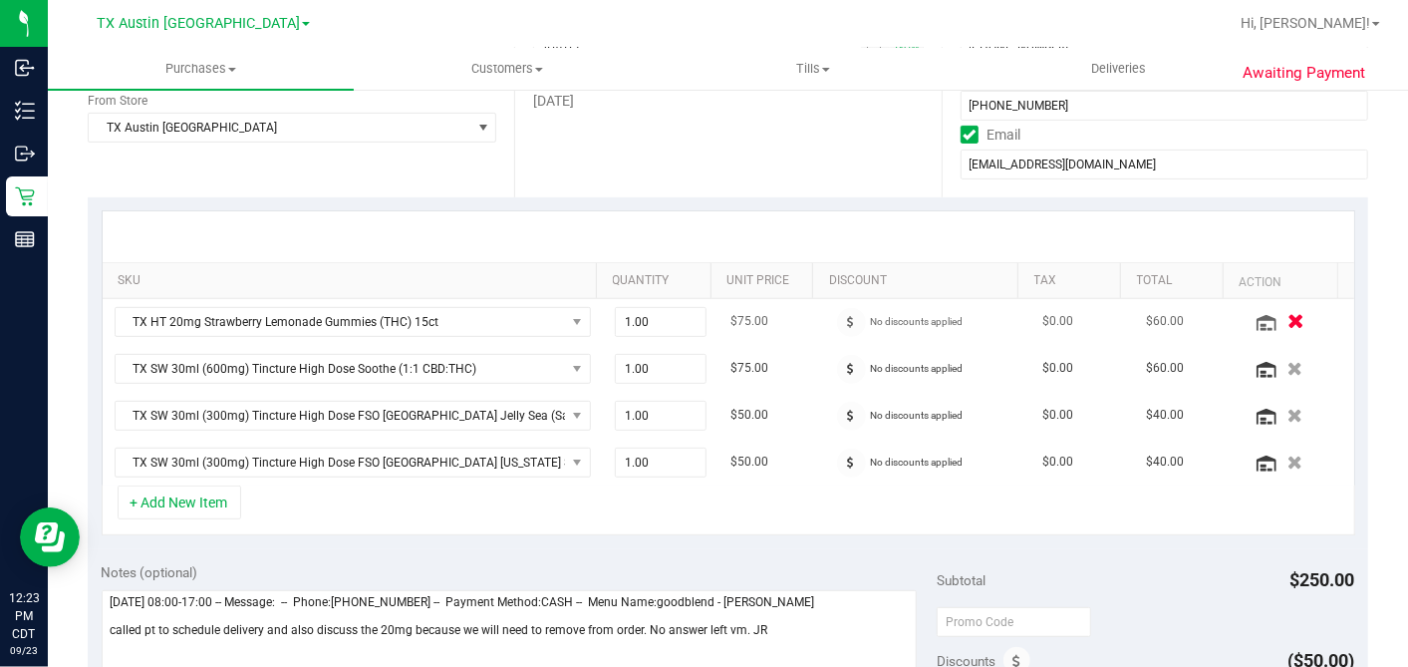
click at [1288, 319] on icon "button" at bounding box center [1296, 321] width 17 height 15
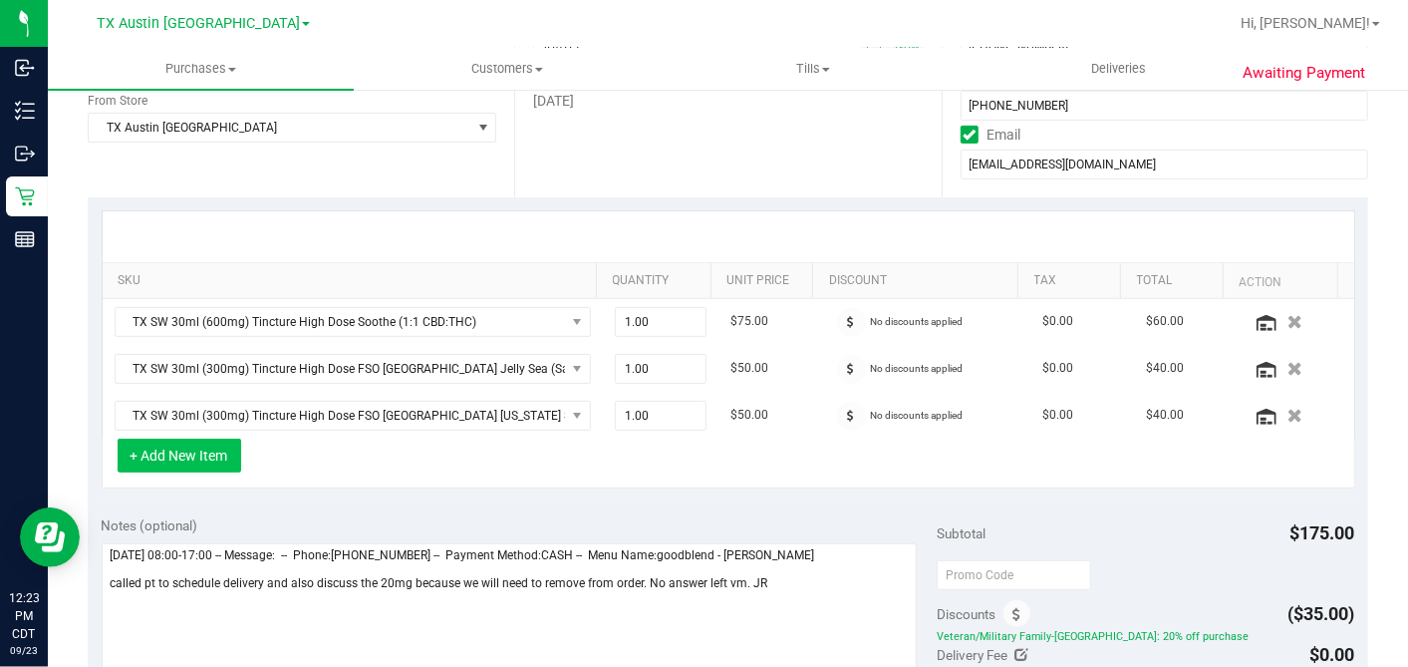
click at [175, 446] on button "+ Add New Item" at bounding box center [180, 456] width 124 height 34
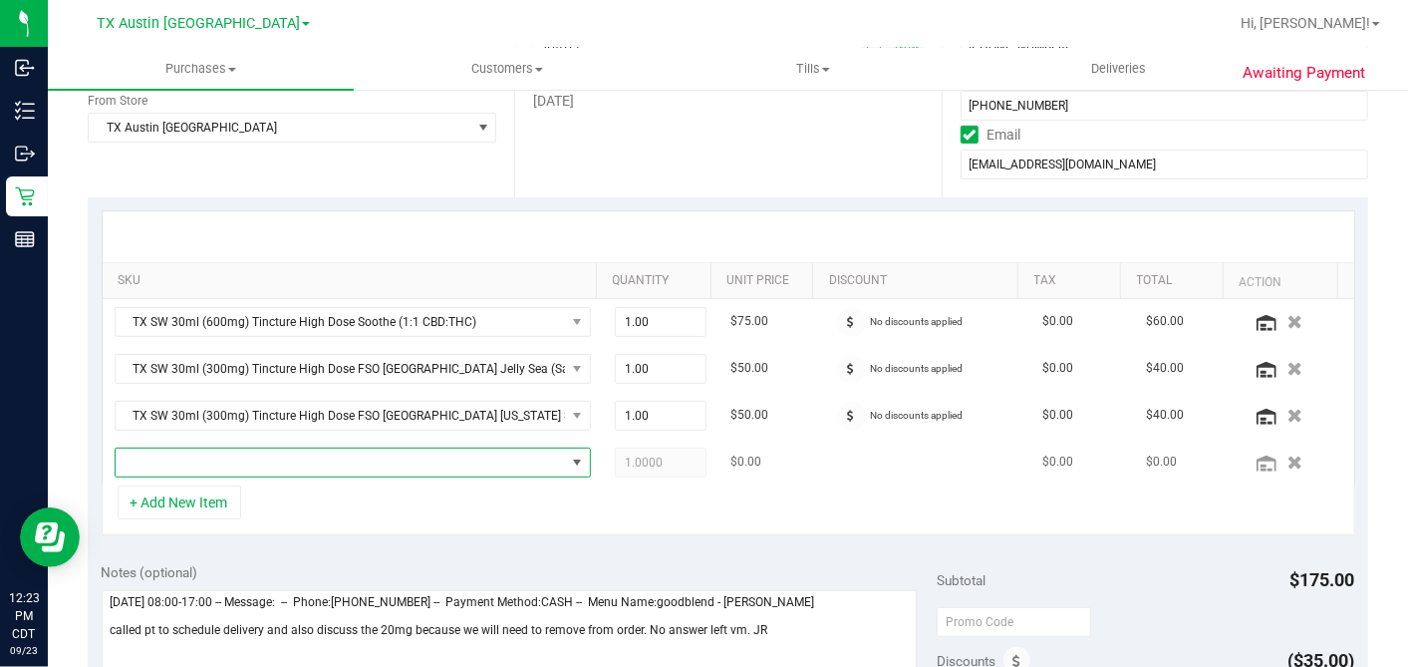
click at [223, 455] on span "NO DATA FOUND" at bounding box center [340, 462] width 449 height 28
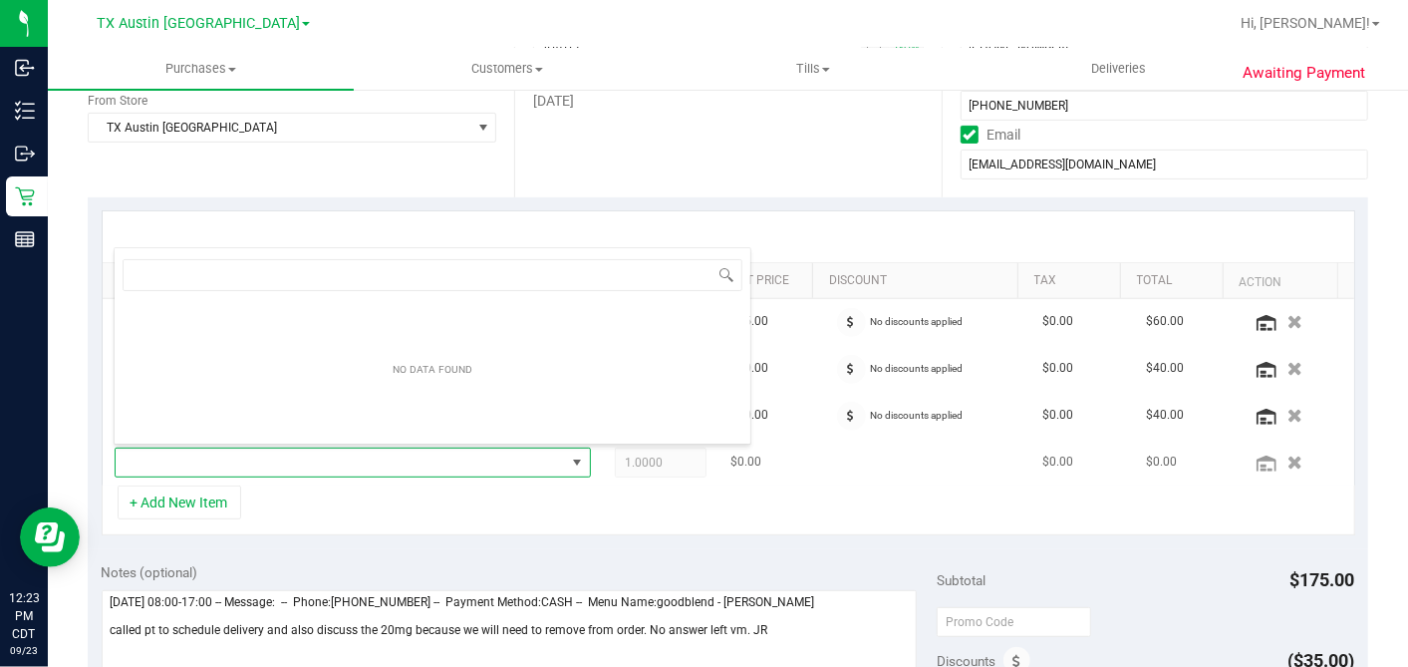
scroll to position [29, 456]
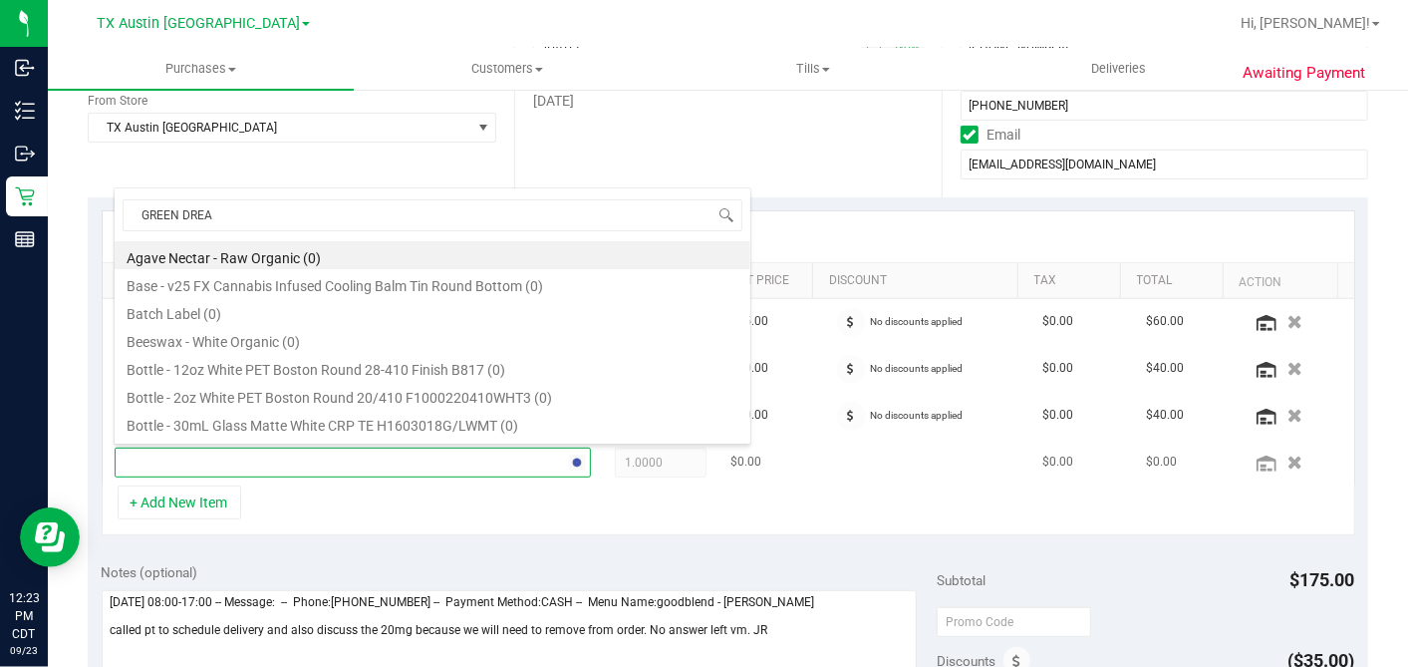
type input "GREEN DREAM"
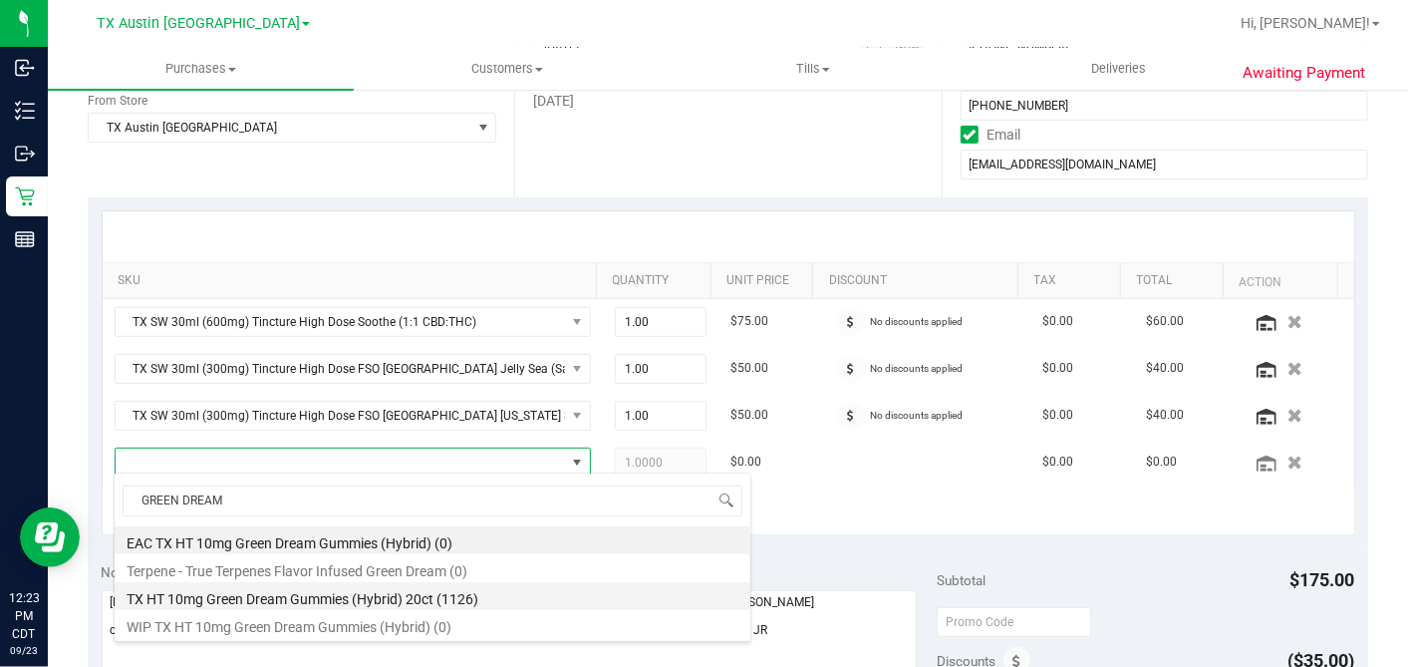
click at [321, 599] on li "TX HT 10mg Green Dream Gummies (Hybrid) 20ct (1126)" at bounding box center [433, 596] width 636 height 28
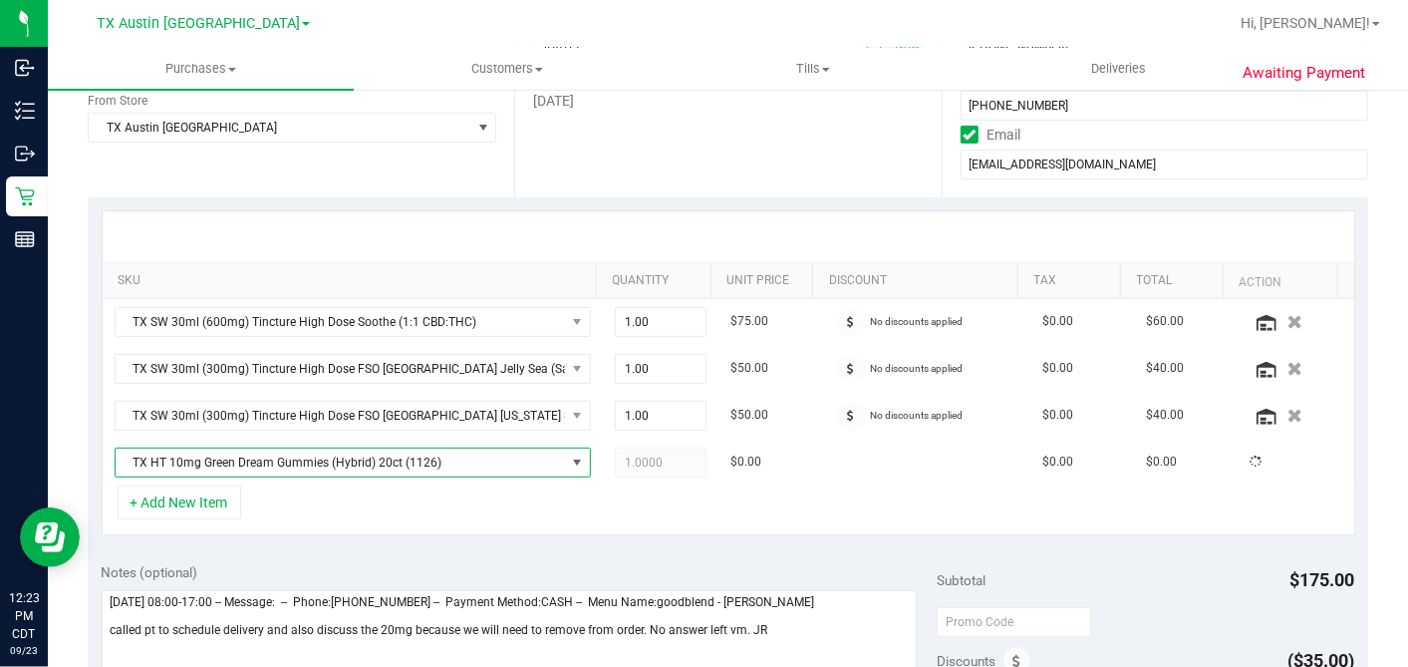
click at [639, 515] on div "+ Add New Item" at bounding box center [729, 510] width 1254 height 50
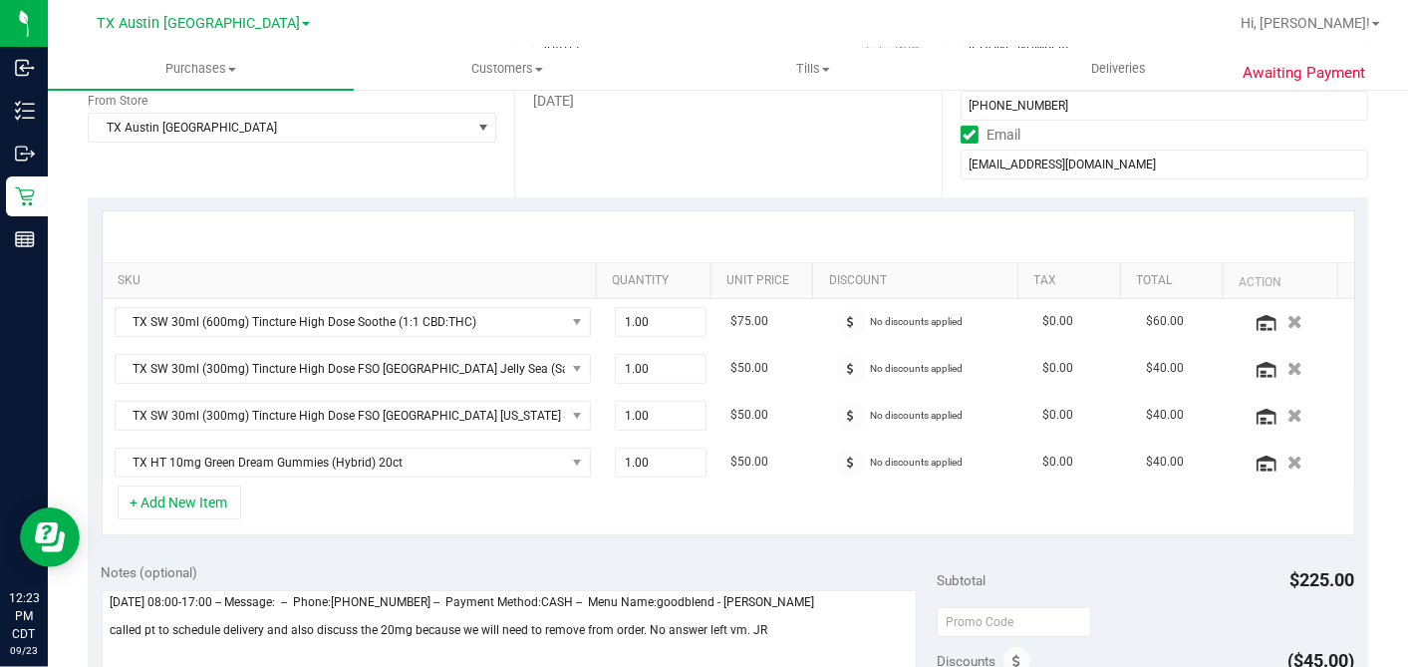
click at [745, 518] on div "+ Add New Item" at bounding box center [729, 510] width 1254 height 50
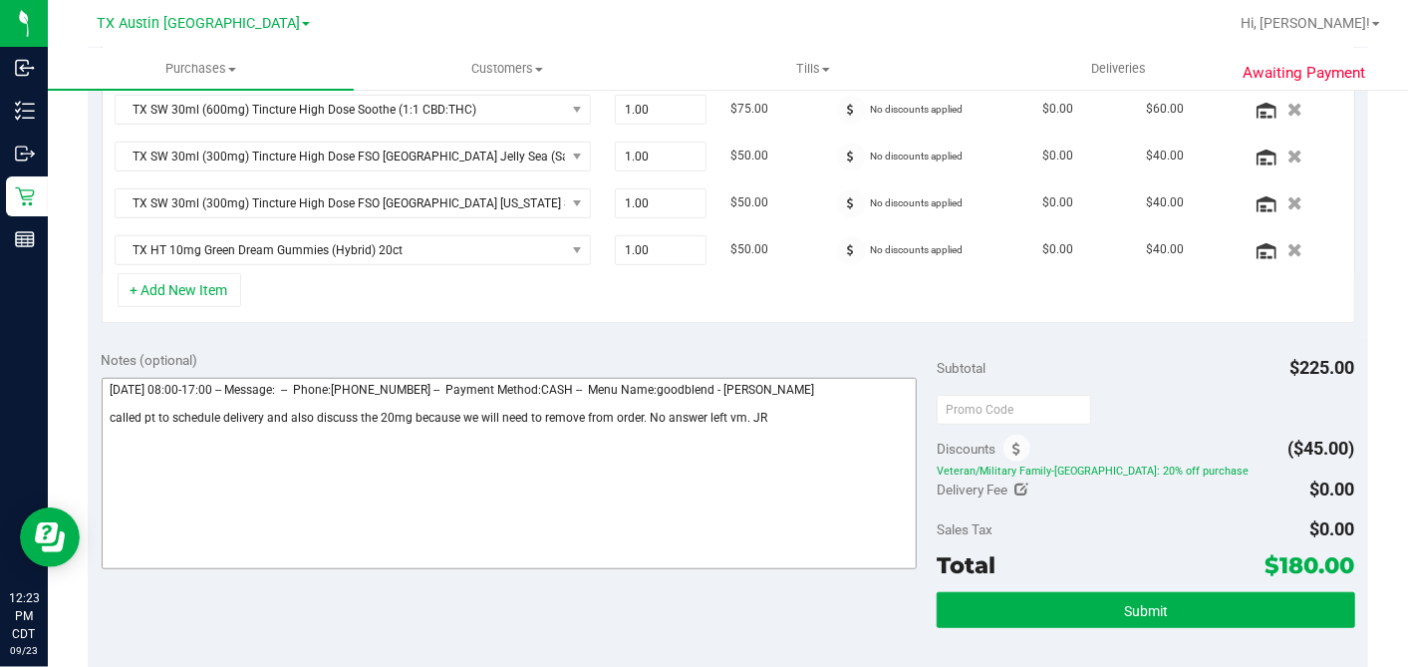
scroll to position [442, 0]
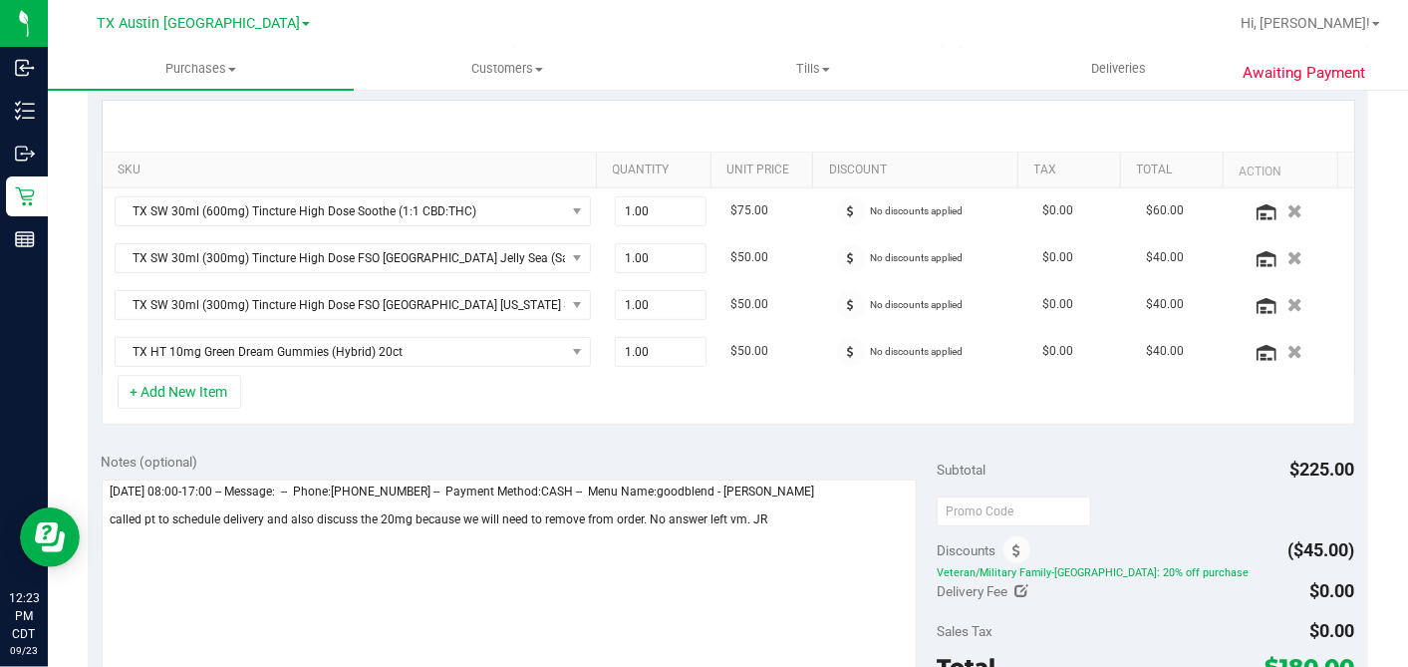
click at [863, 408] on div "+ Add New Item" at bounding box center [729, 400] width 1254 height 50
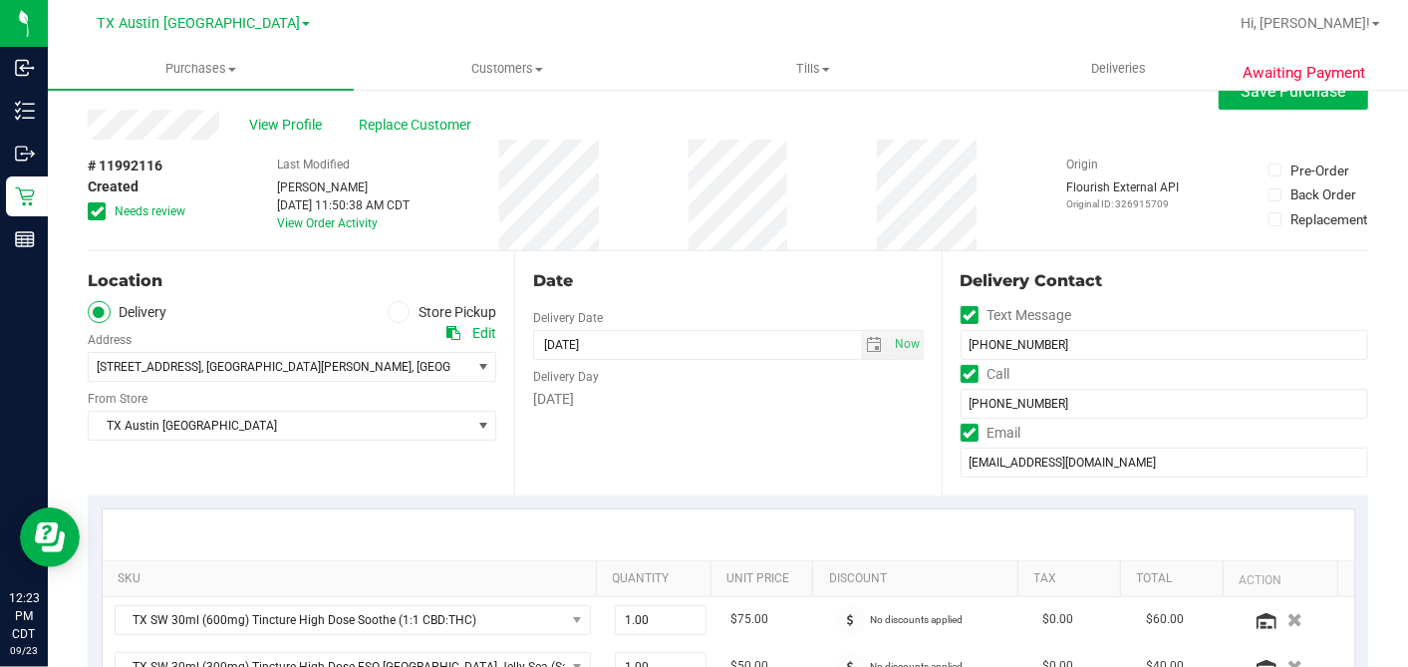
scroll to position [0, 0]
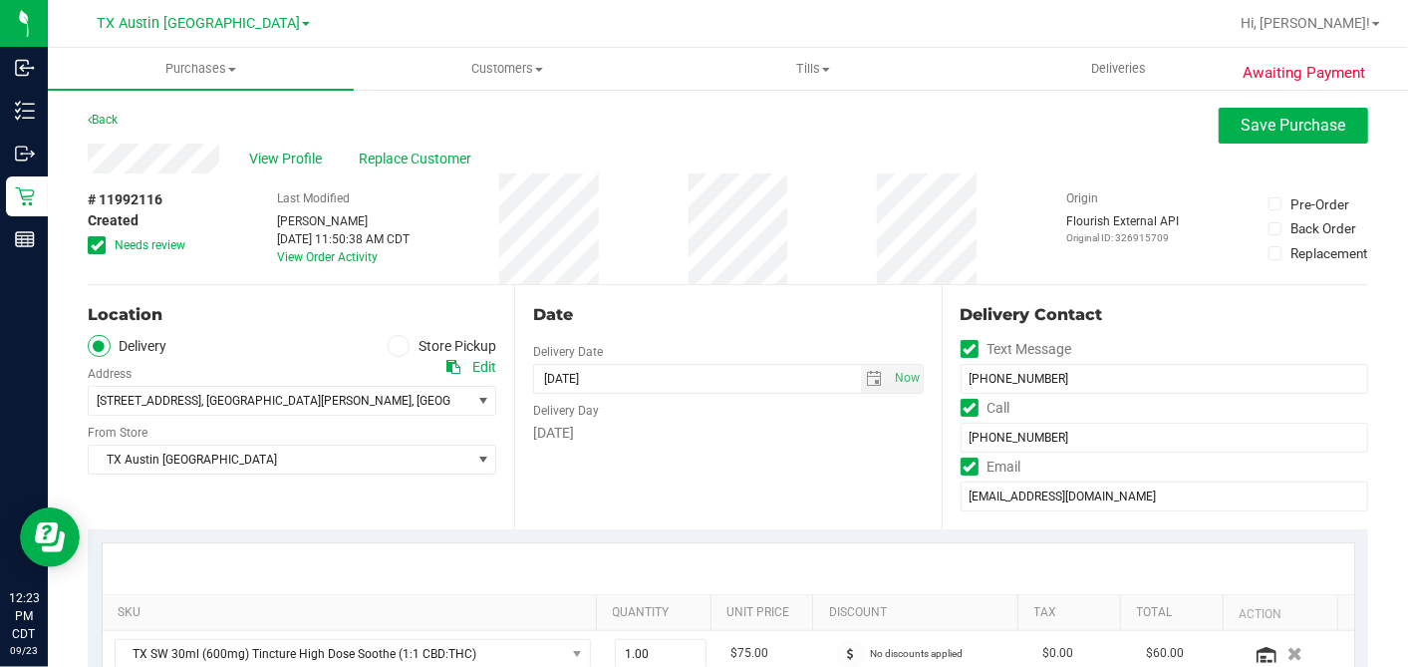
click at [767, 439] on div "Wednesday" at bounding box center [728, 433] width 390 height 21
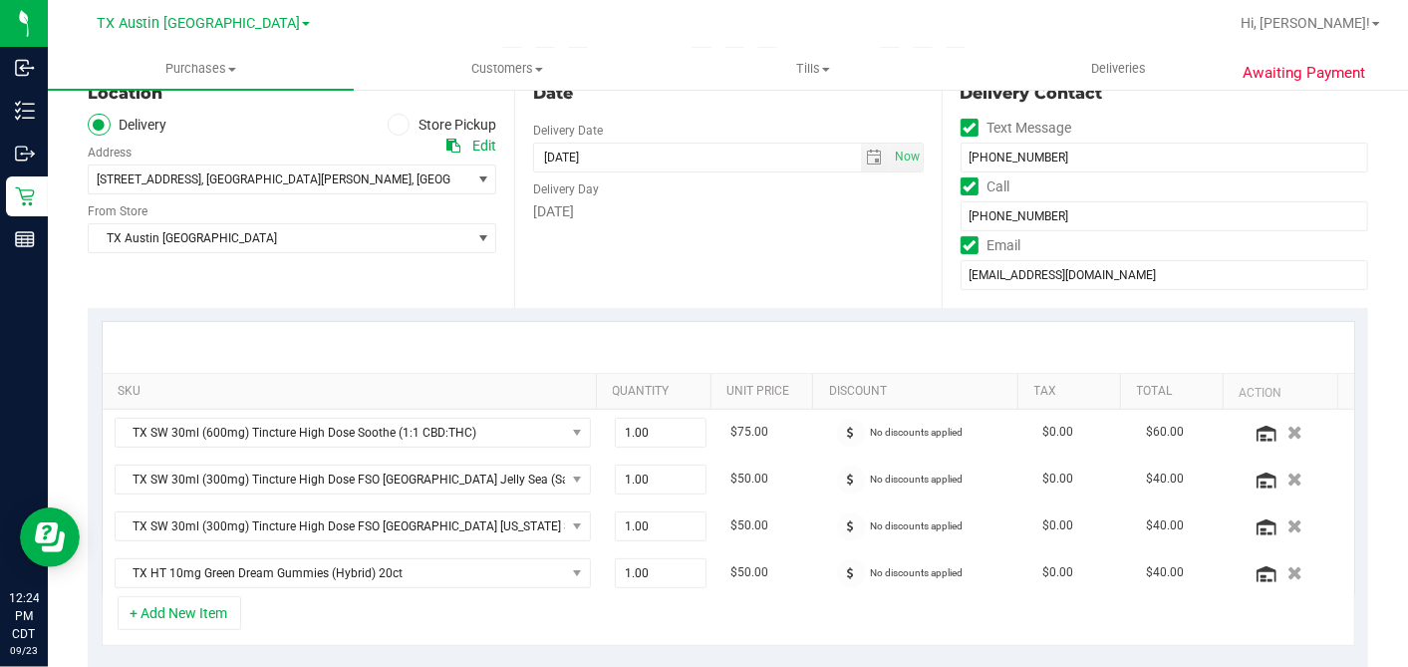
click at [692, 239] on div "Date Delivery Date 09/24/2025 Now 09/24/2025 07:00 AM Now Delivery Day Wednesday" at bounding box center [727, 186] width 427 height 244
click at [845, 285] on div "Date Delivery Date 09/24/2025 Now 09/24/2025 07:00 AM Now Delivery Day Wednesday" at bounding box center [727, 186] width 427 height 244
click at [806, 347] on div at bounding box center [729, 347] width 1216 height 1
click at [772, 325] on div at bounding box center [729, 347] width 1252 height 51
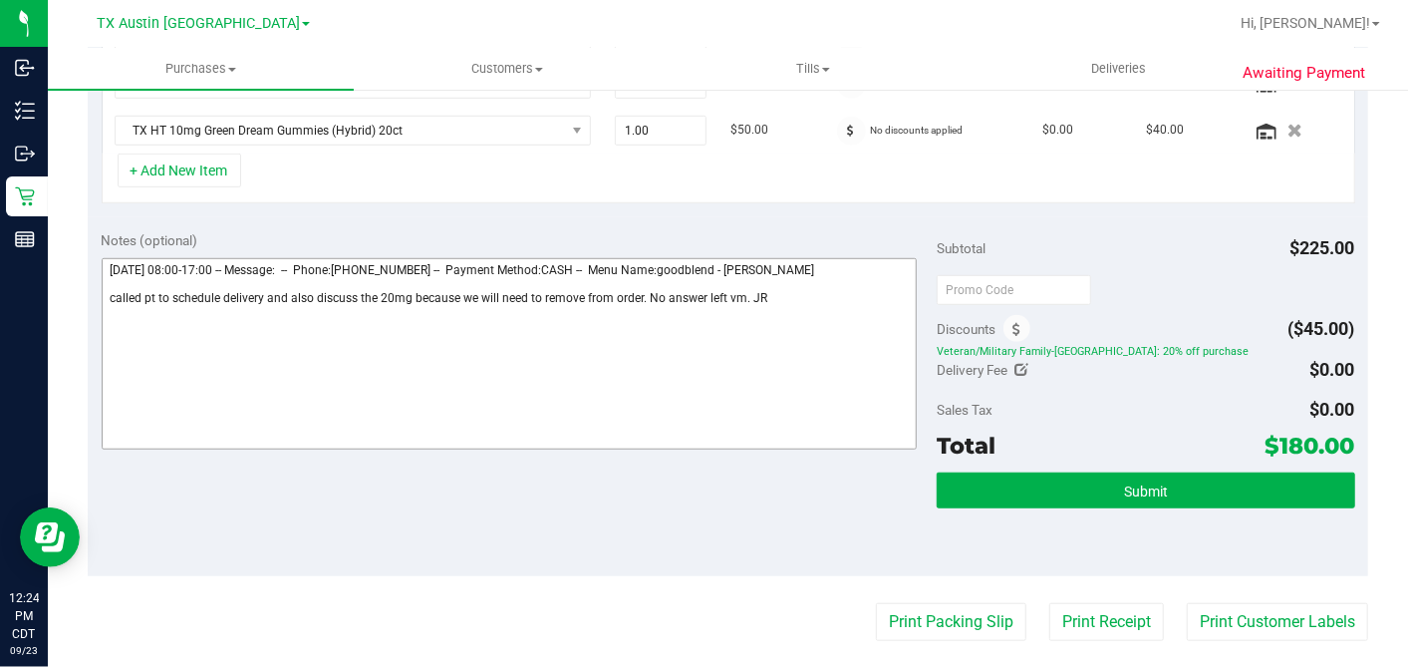
scroll to position [442, 0]
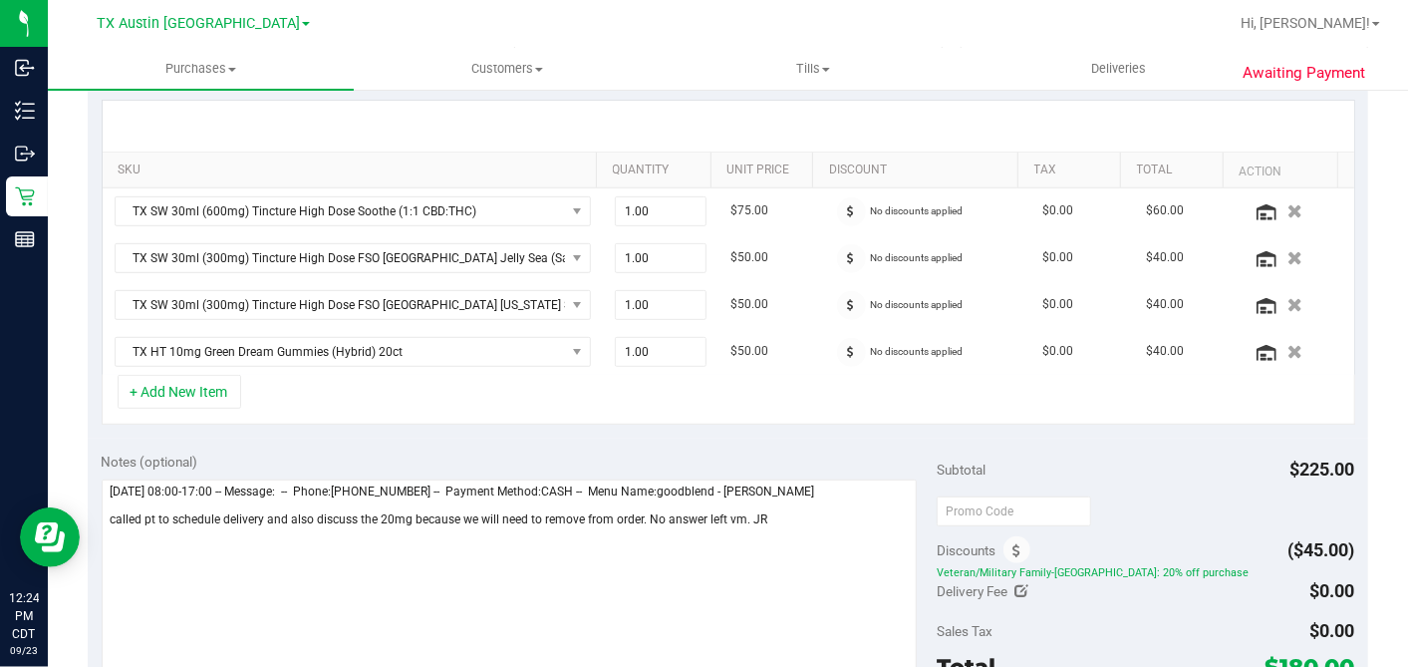
click at [782, 396] on div "+ Add New Item" at bounding box center [729, 400] width 1254 height 50
click at [774, 391] on div "+ Add New Item" at bounding box center [729, 400] width 1254 height 50
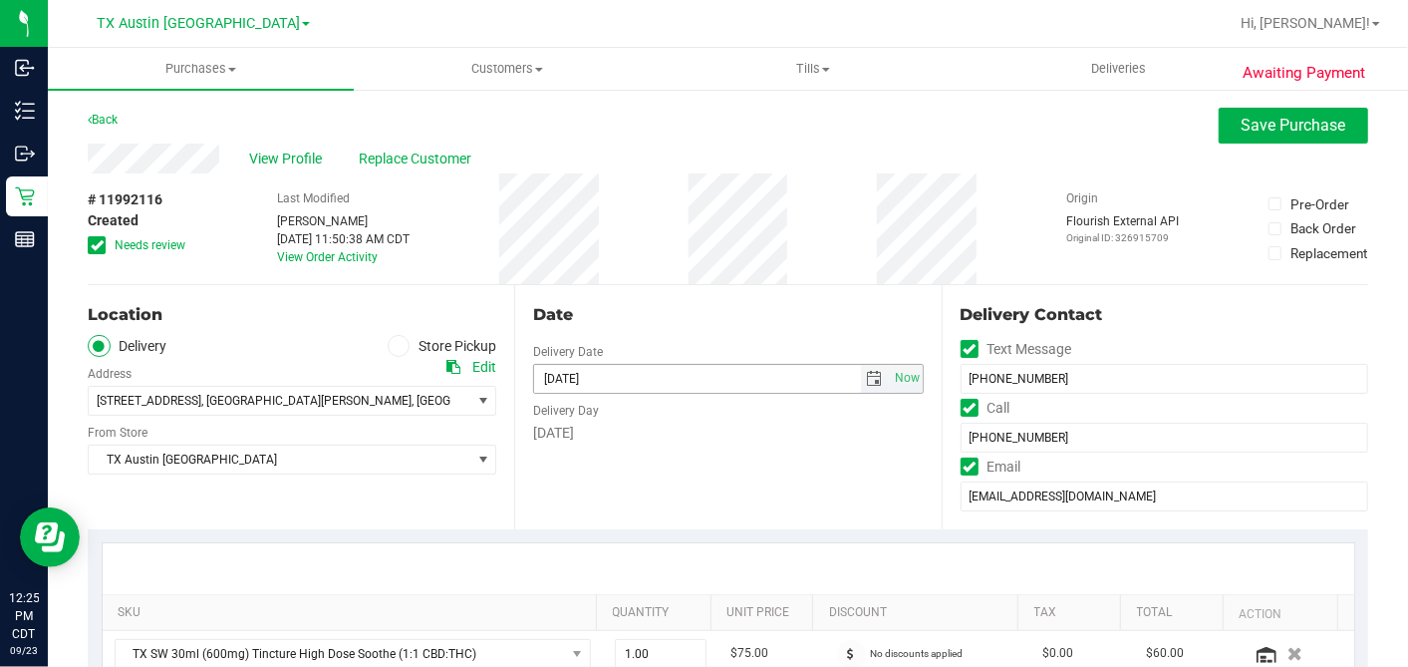
click at [867, 373] on span "select" at bounding box center [875, 379] width 16 height 16
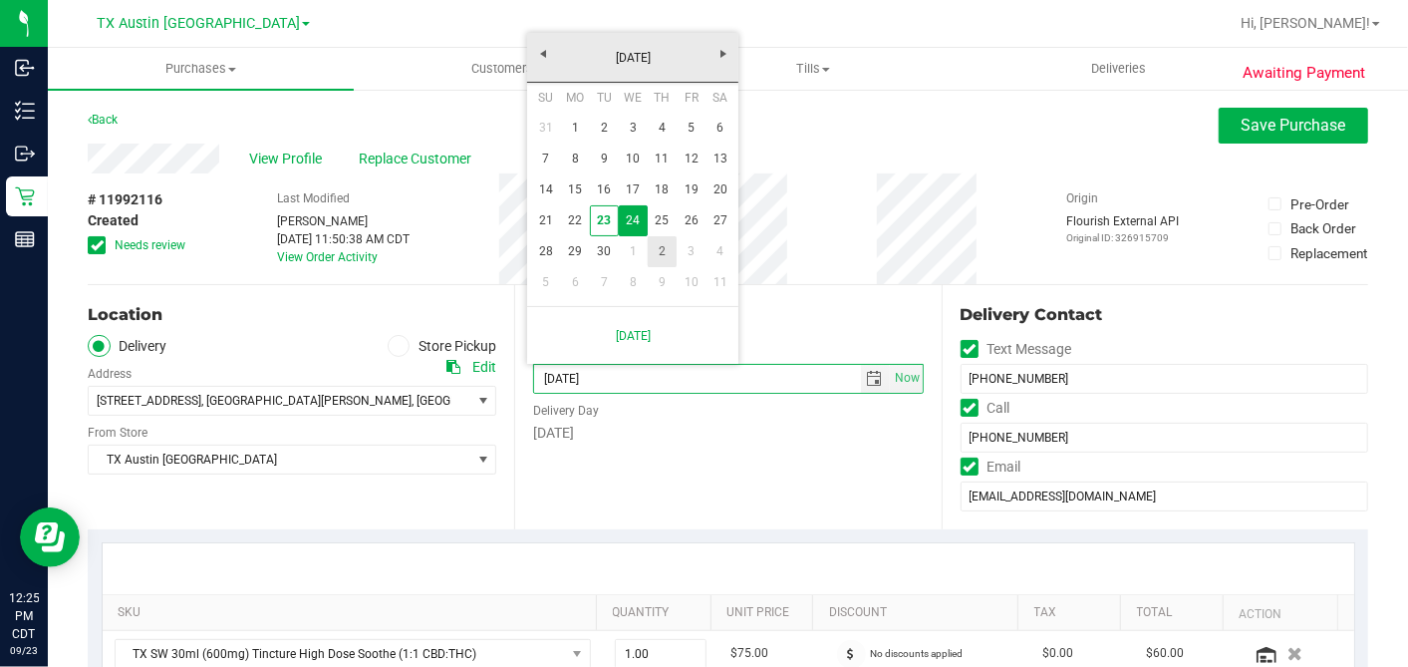
click at [661, 226] on link "25" at bounding box center [662, 220] width 29 height 31
type input "09/25/2025"
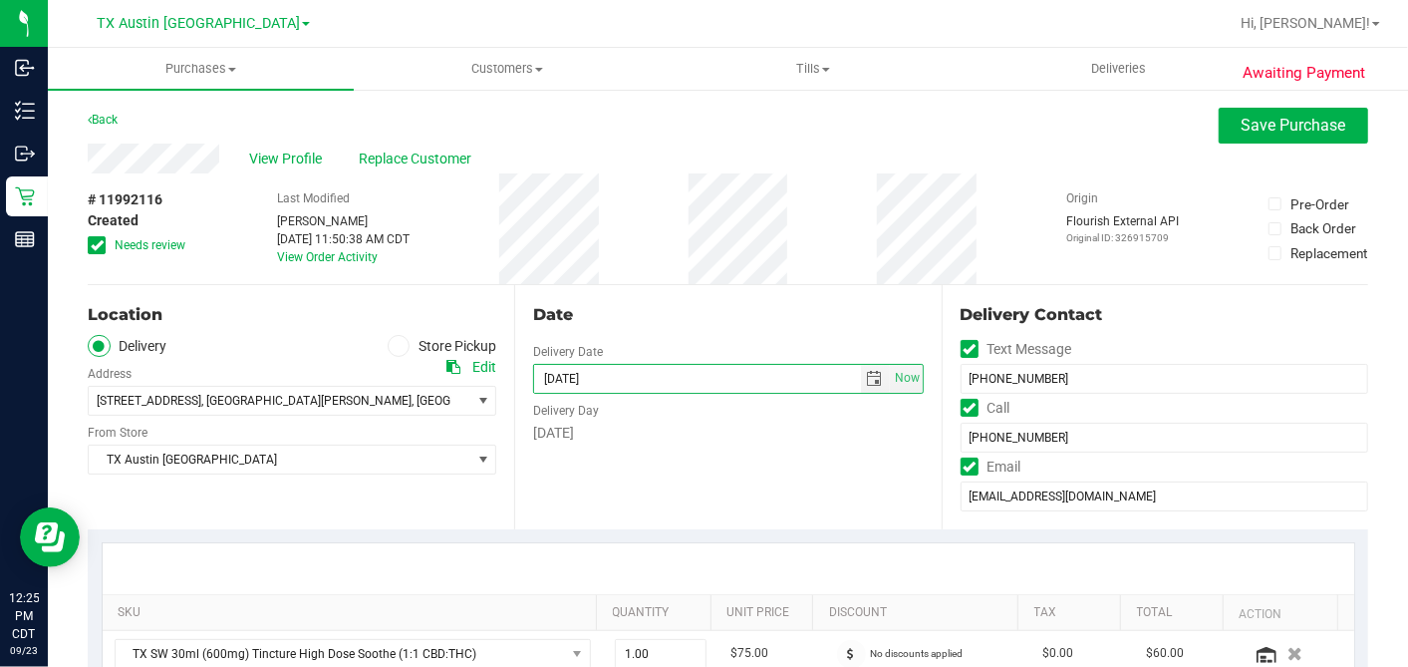
click at [711, 309] on div "Date" at bounding box center [728, 315] width 390 height 24
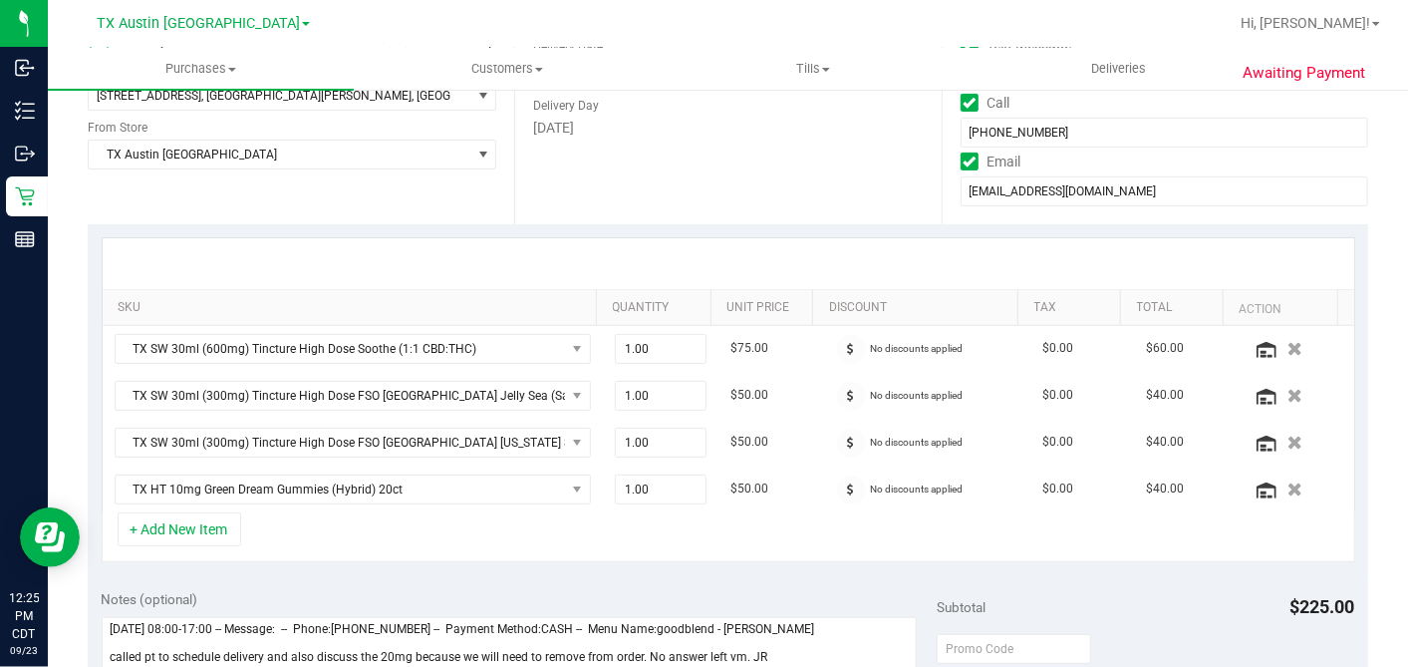
scroll to position [442, 0]
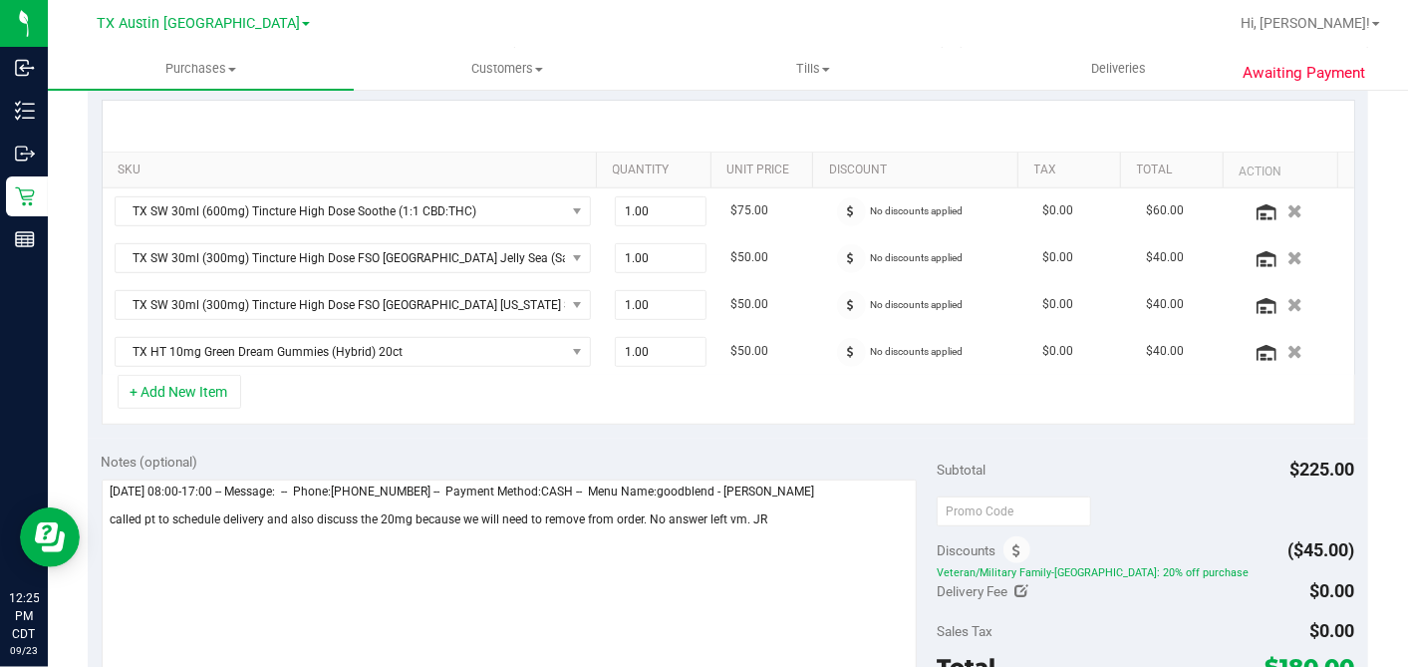
click at [847, 451] on div "Notes (optional)" at bounding box center [520, 461] width 836 height 20
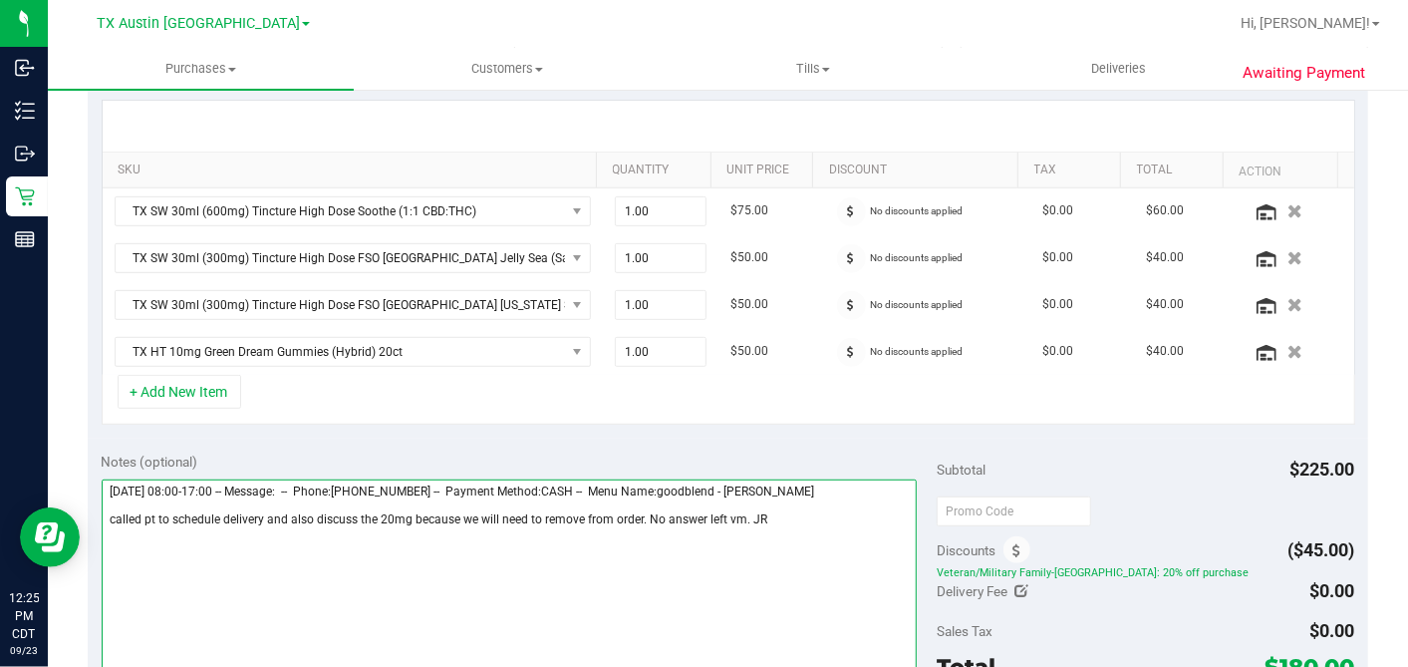
click at [771, 511] on textarea at bounding box center [510, 574] width 816 height 191
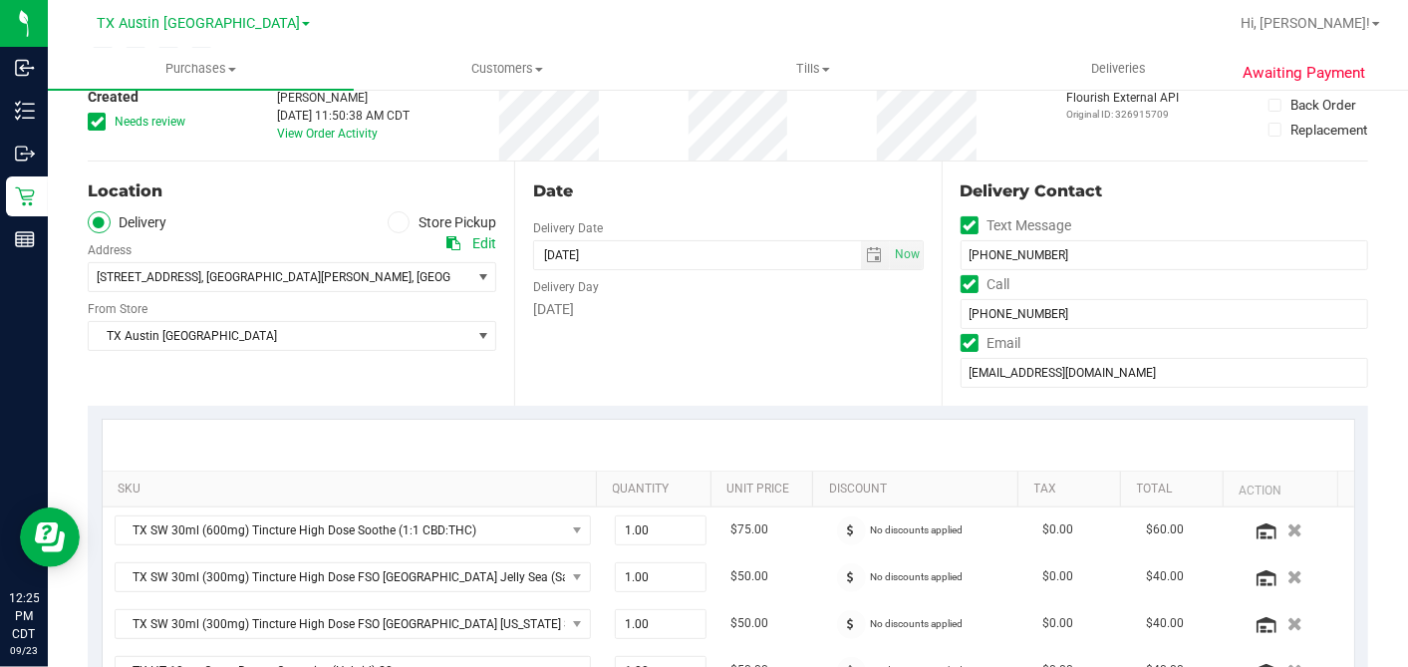
scroll to position [0, 0]
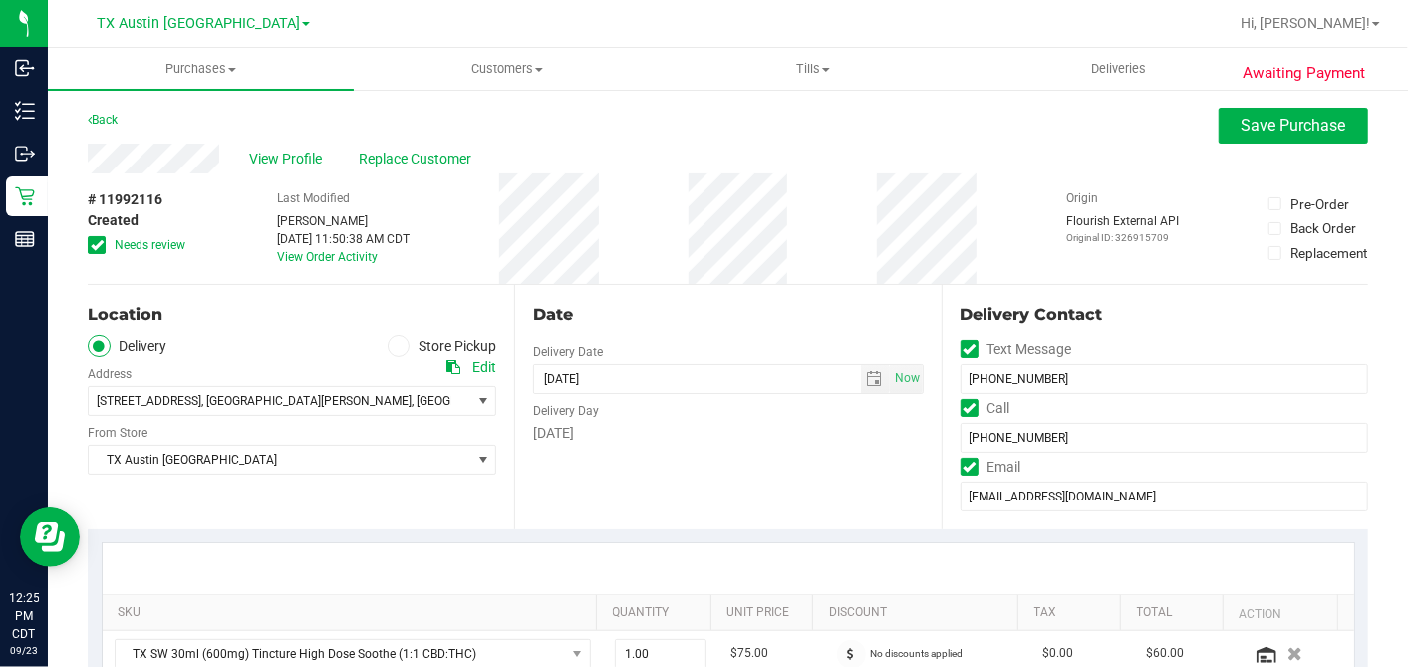
click at [799, 439] on div "Thursday" at bounding box center [728, 433] width 390 height 21
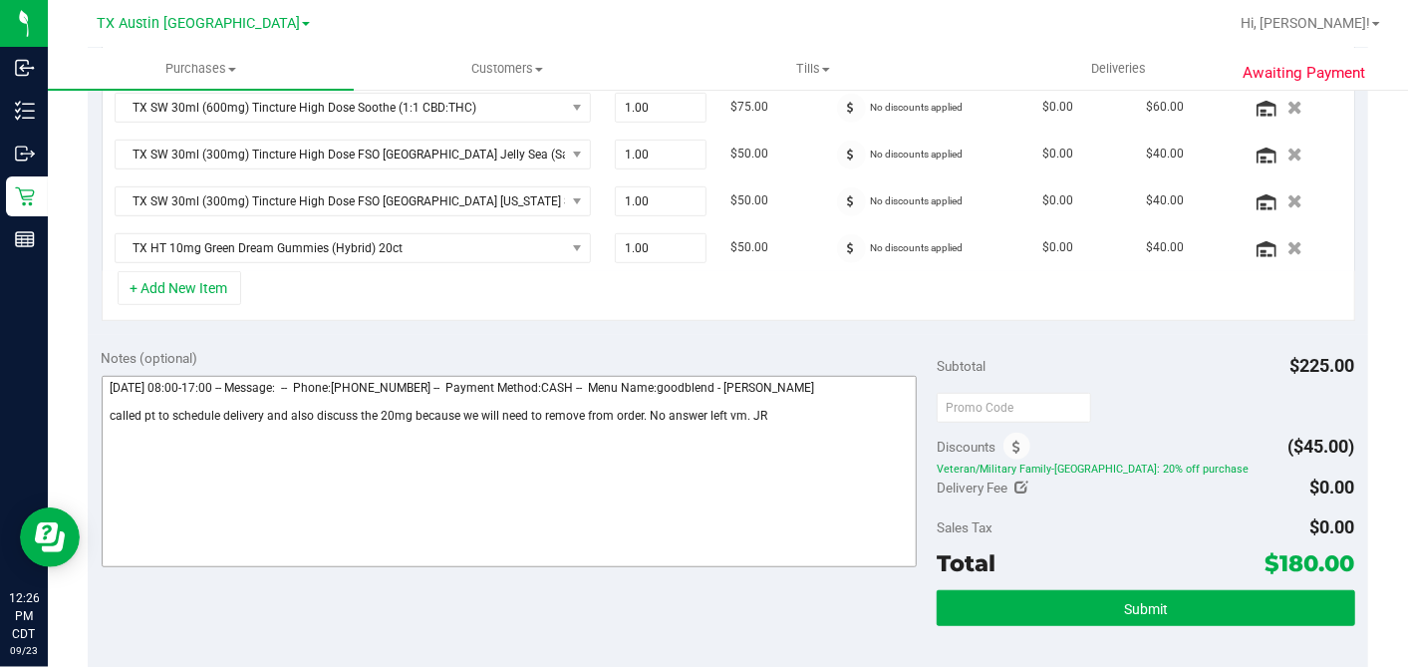
scroll to position [553, 0]
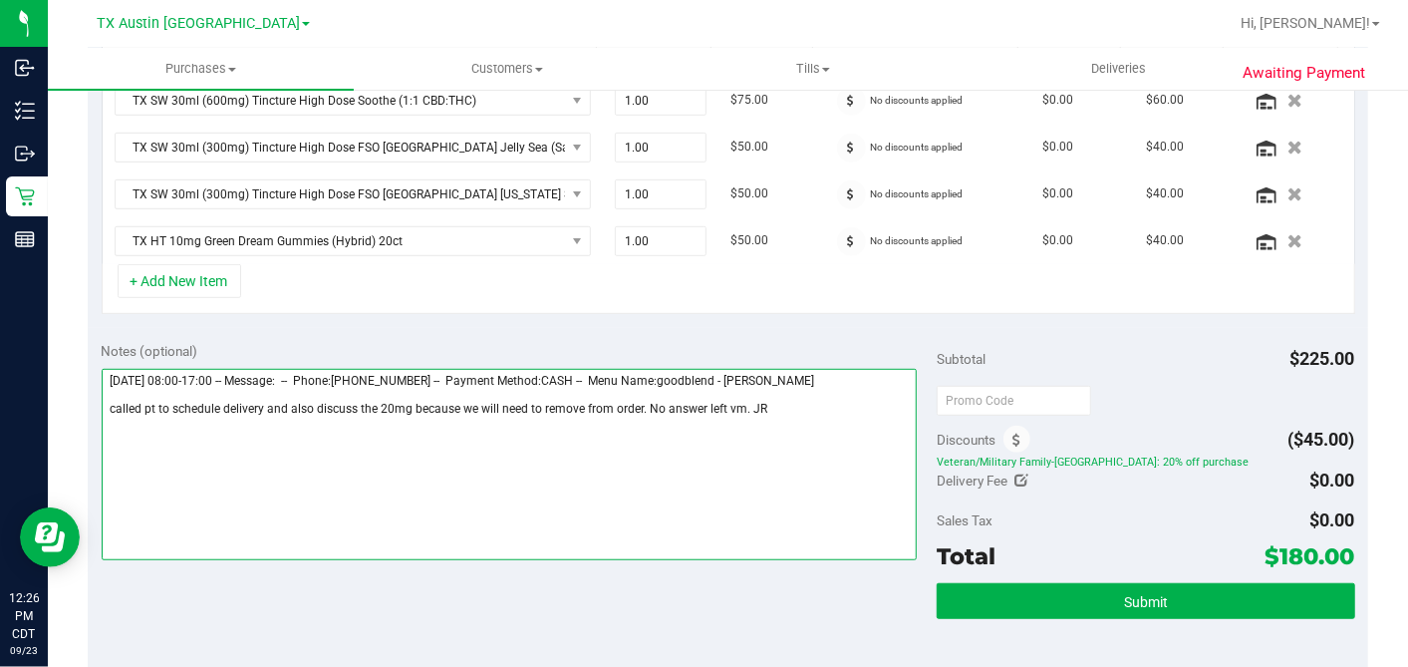
click at [775, 403] on textarea at bounding box center [510, 464] width 816 height 191
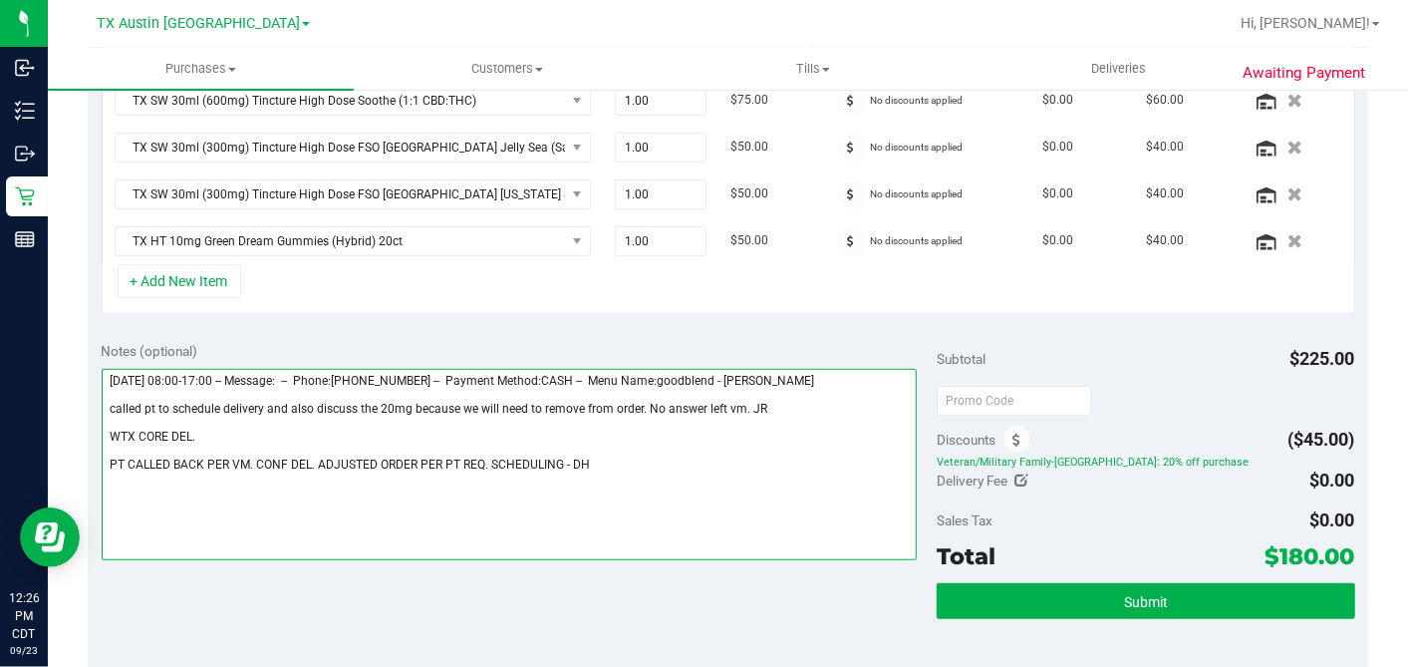
click at [341, 430] on textarea at bounding box center [510, 464] width 816 height 191
click at [612, 461] on textarea at bounding box center [510, 464] width 816 height 191
click at [604, 460] on textarea at bounding box center [510, 464] width 816 height 191
click at [592, 460] on textarea at bounding box center [510, 464] width 816 height 191
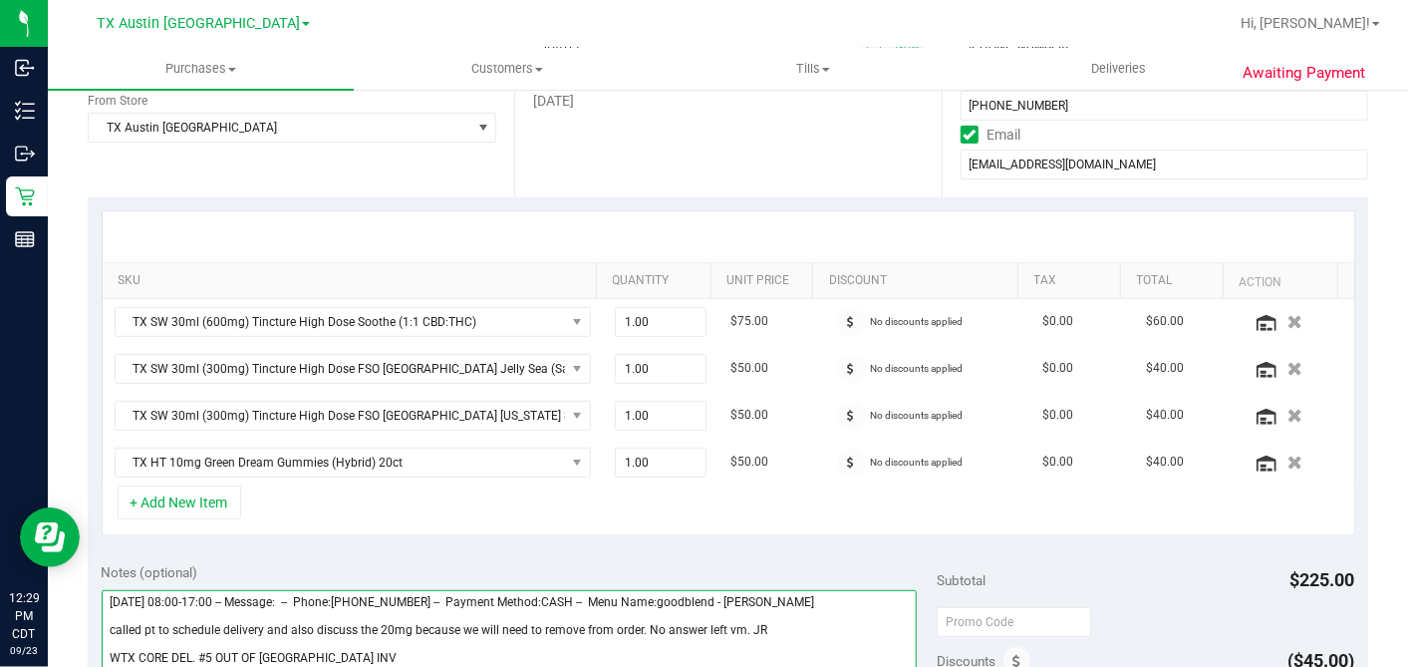
scroll to position [0, 0]
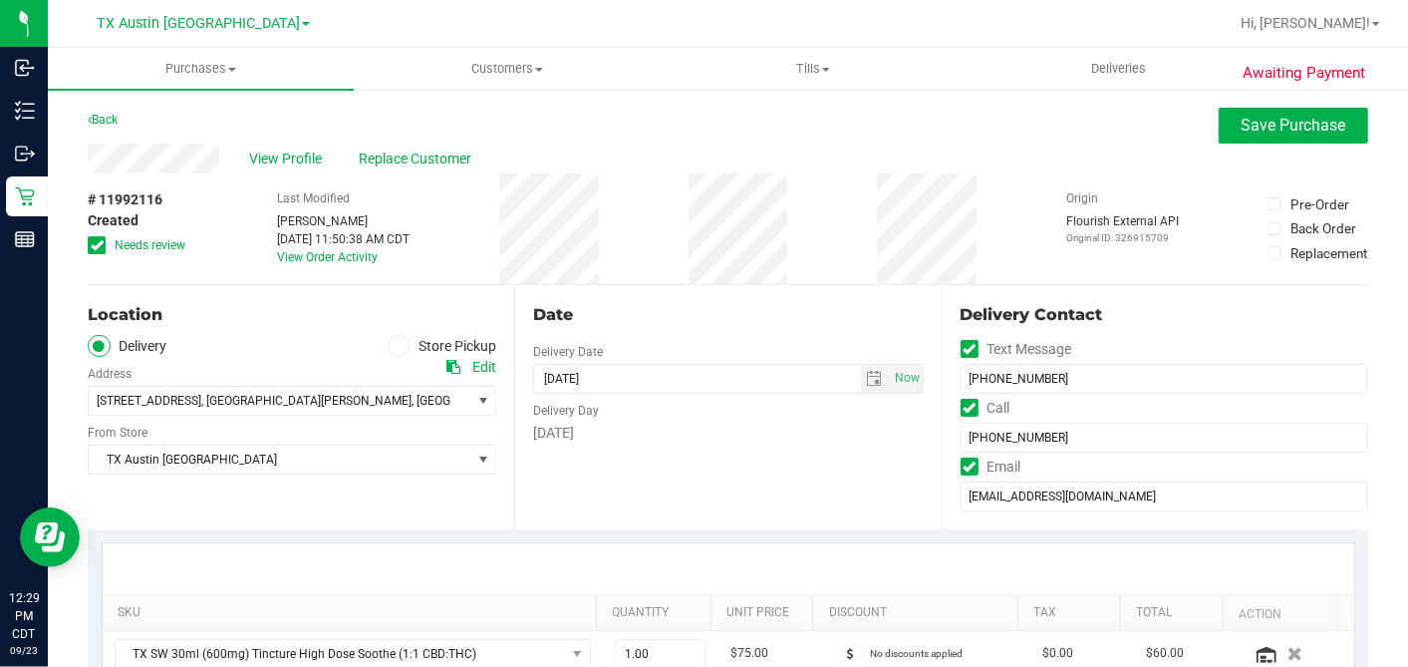
type textarea "Wednesday 09/24/2025 08:00-17:00 -- Message: -- Phone:3258121971 -- Payment Met…"
drag, startPoint x: 98, startPoint y: 239, endPoint x: 219, endPoint y: 247, distance: 121.8
click at [97, 245] on icon at bounding box center [97, 245] width 13 height 0
click at [0, 0] on input "Needs review" at bounding box center [0, 0] width 0 height 0
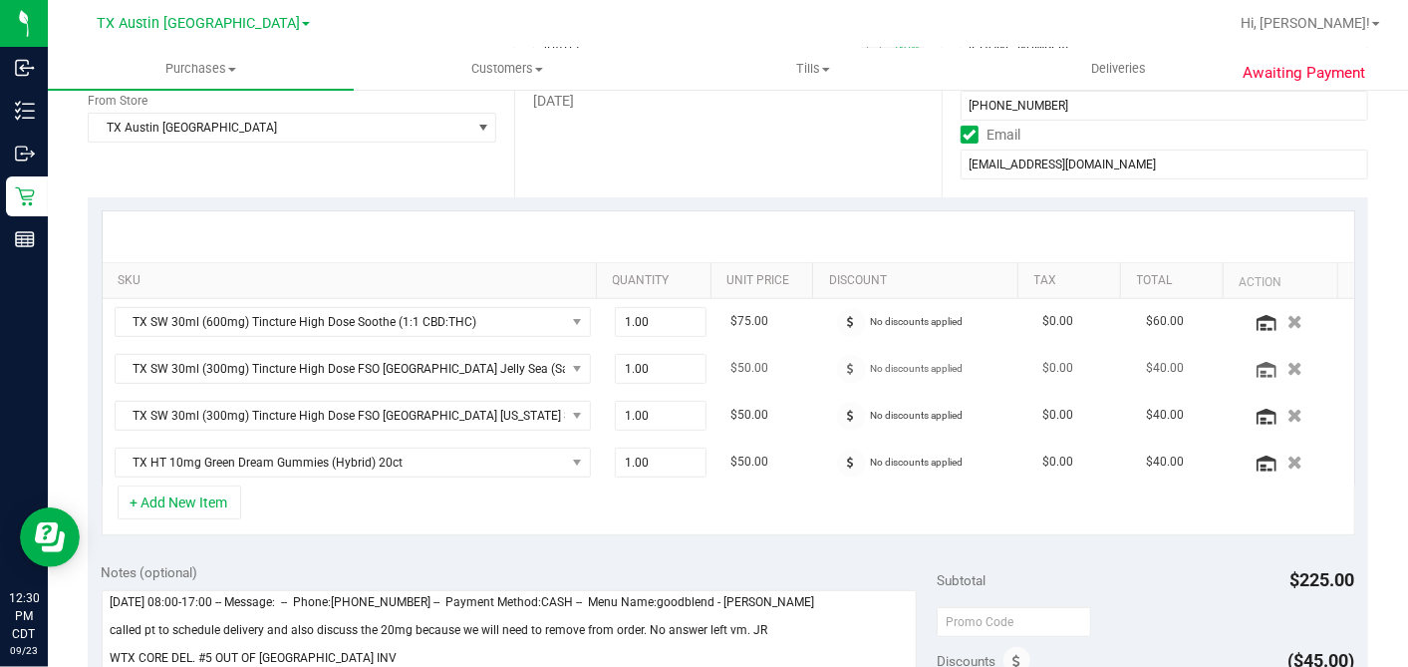
scroll to position [553, 0]
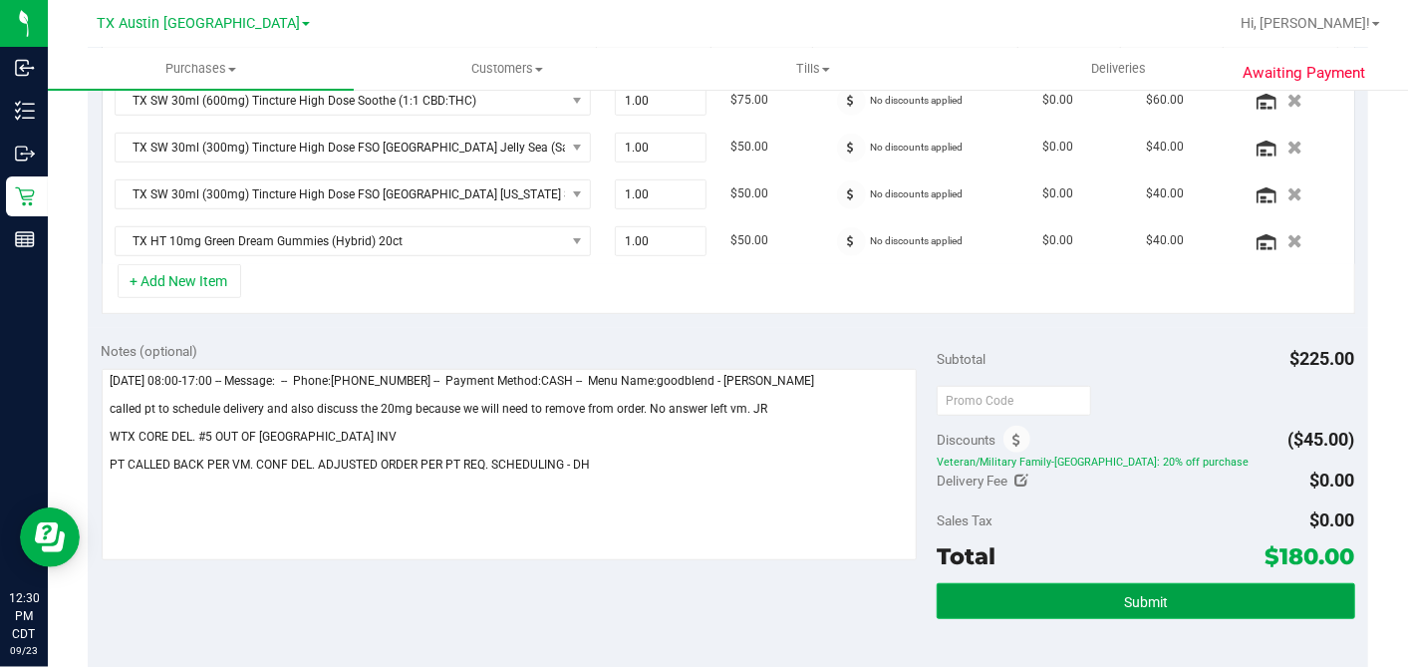
click at [1105, 591] on button "Submit" at bounding box center [1146, 601] width 418 height 36
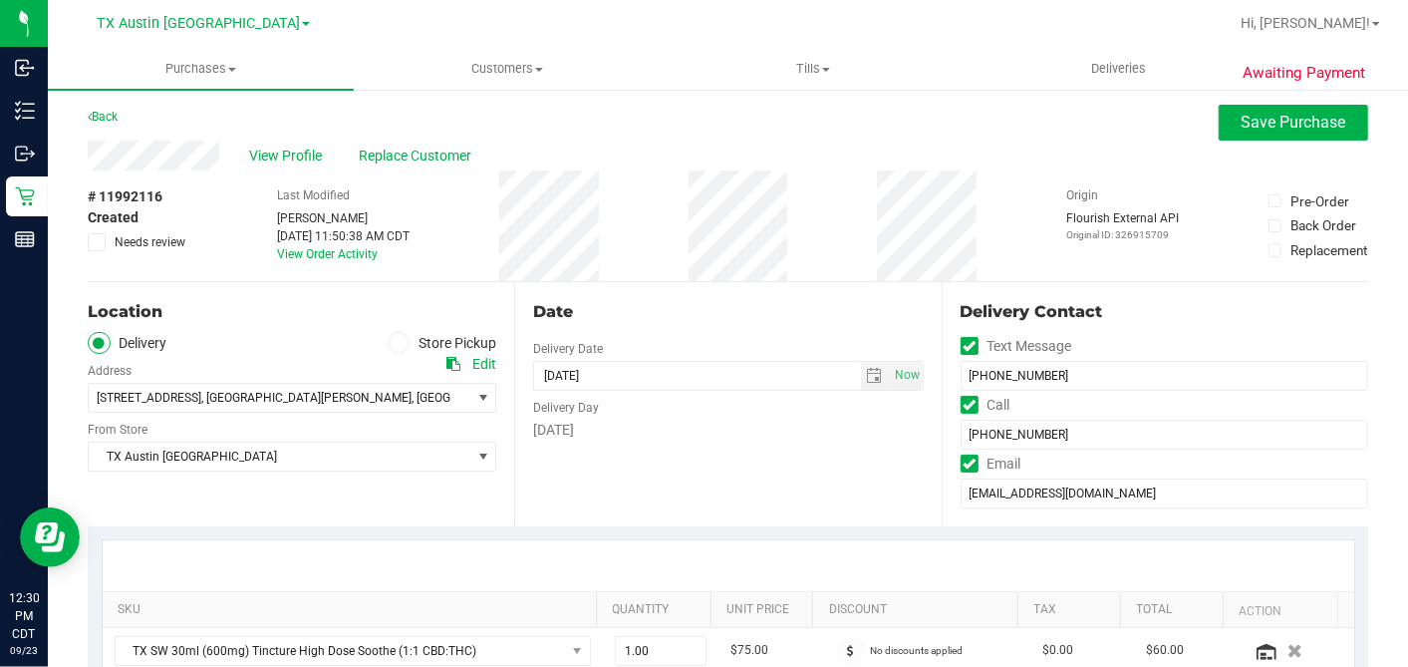
scroll to position [0, 0]
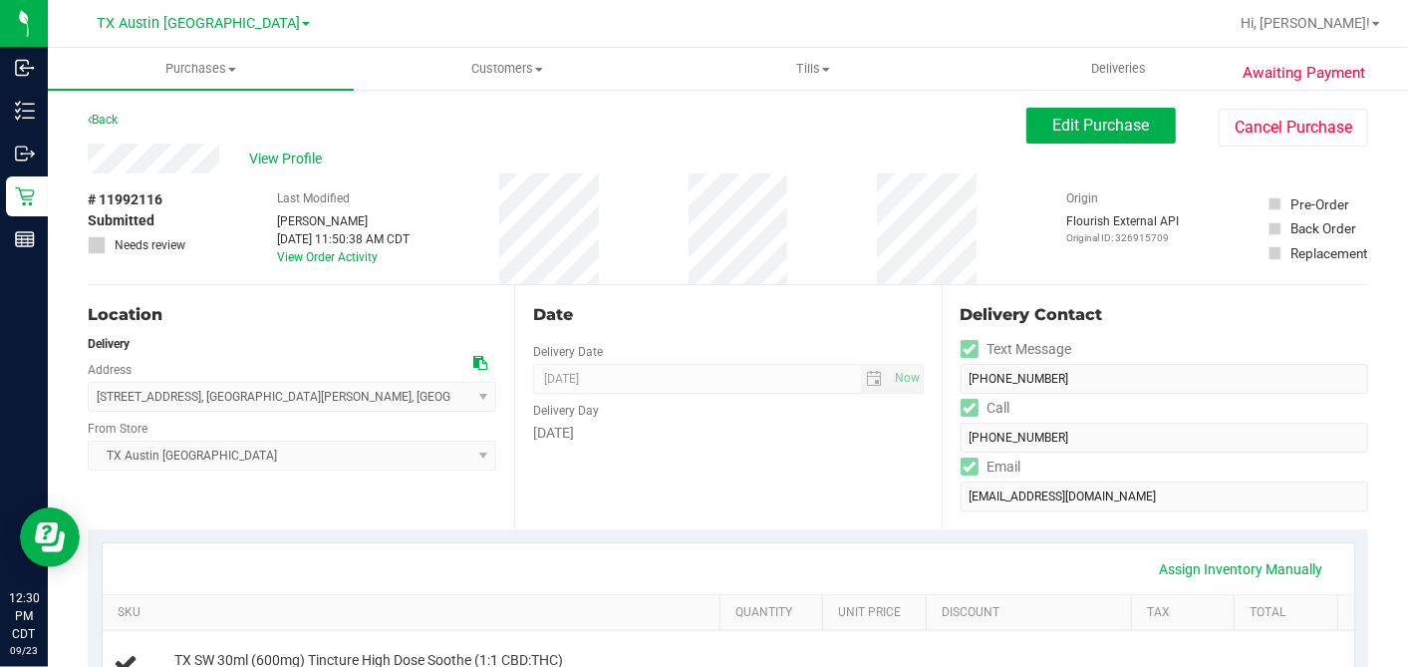
scroll to position [221, 0]
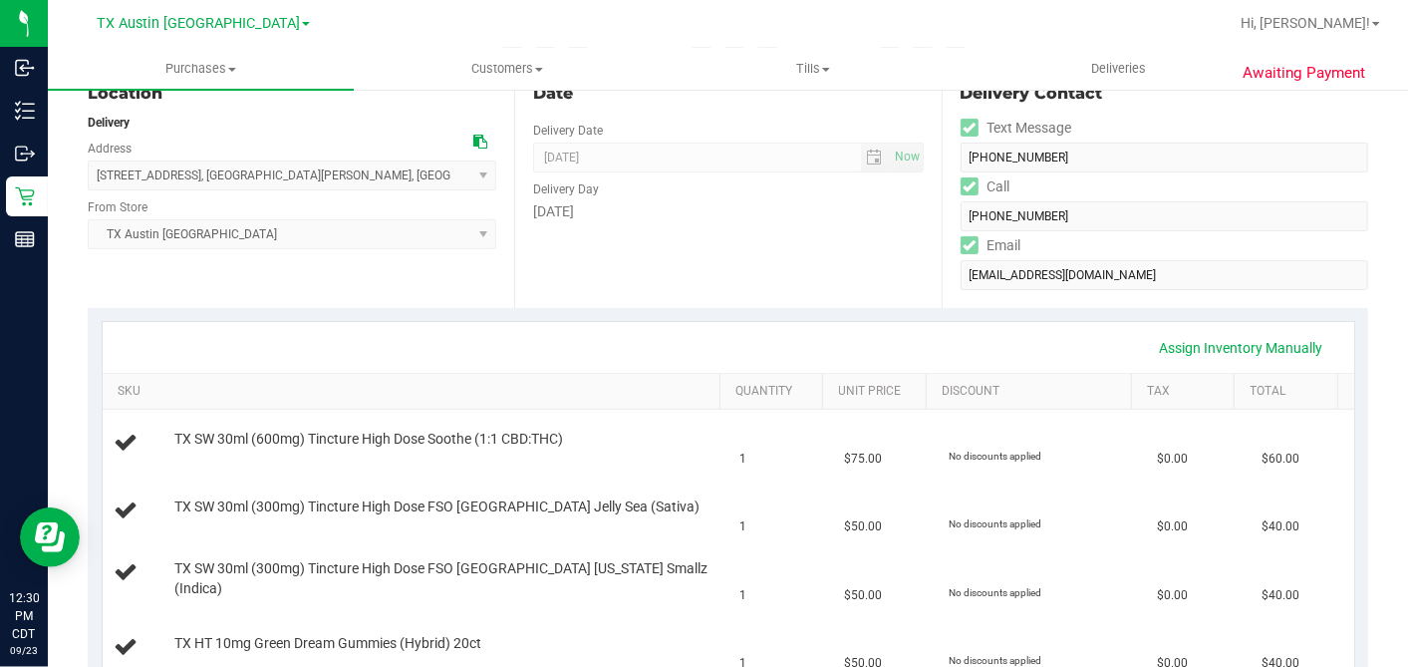
drag, startPoint x: 709, startPoint y: 283, endPoint x: 709, endPoint y: 295, distance: 12.0
click at [709, 283] on div "Date Delivery Date 09/25/2025 Now 09/25/2025 07:00 AM Now Delivery Day Thursday" at bounding box center [727, 186] width 427 height 244
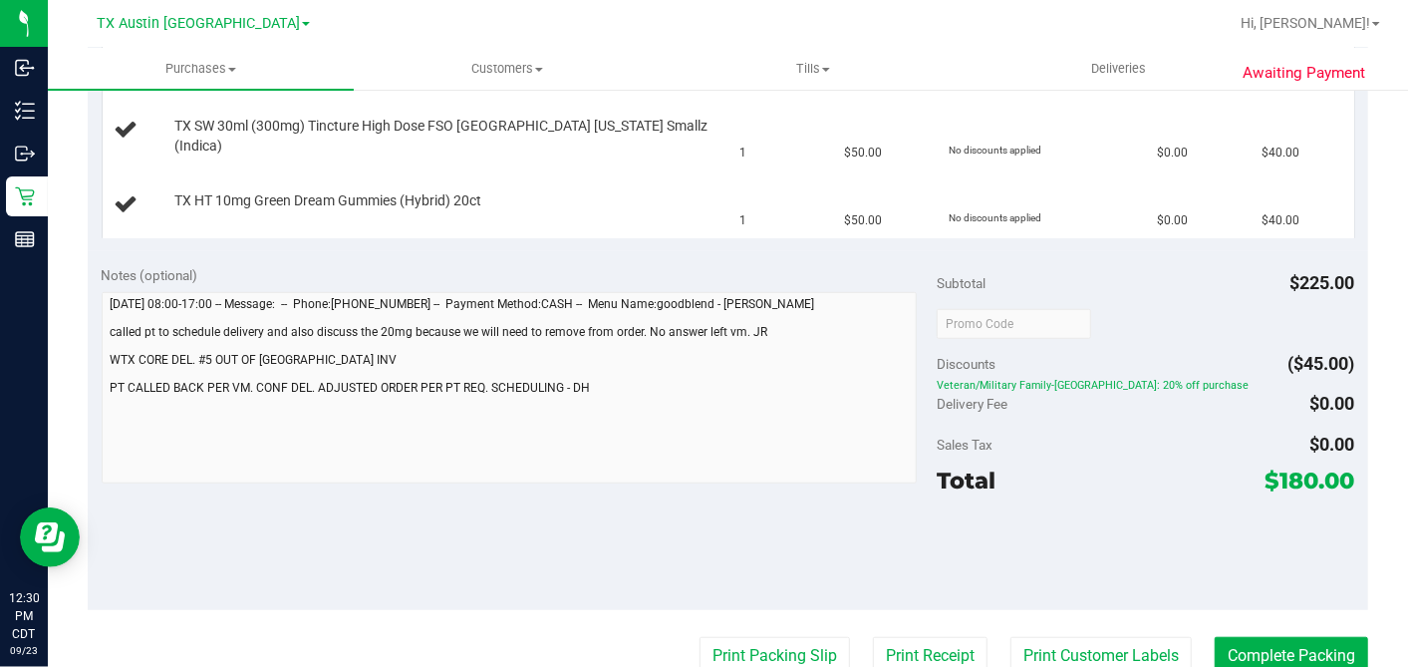
scroll to position [0, 0]
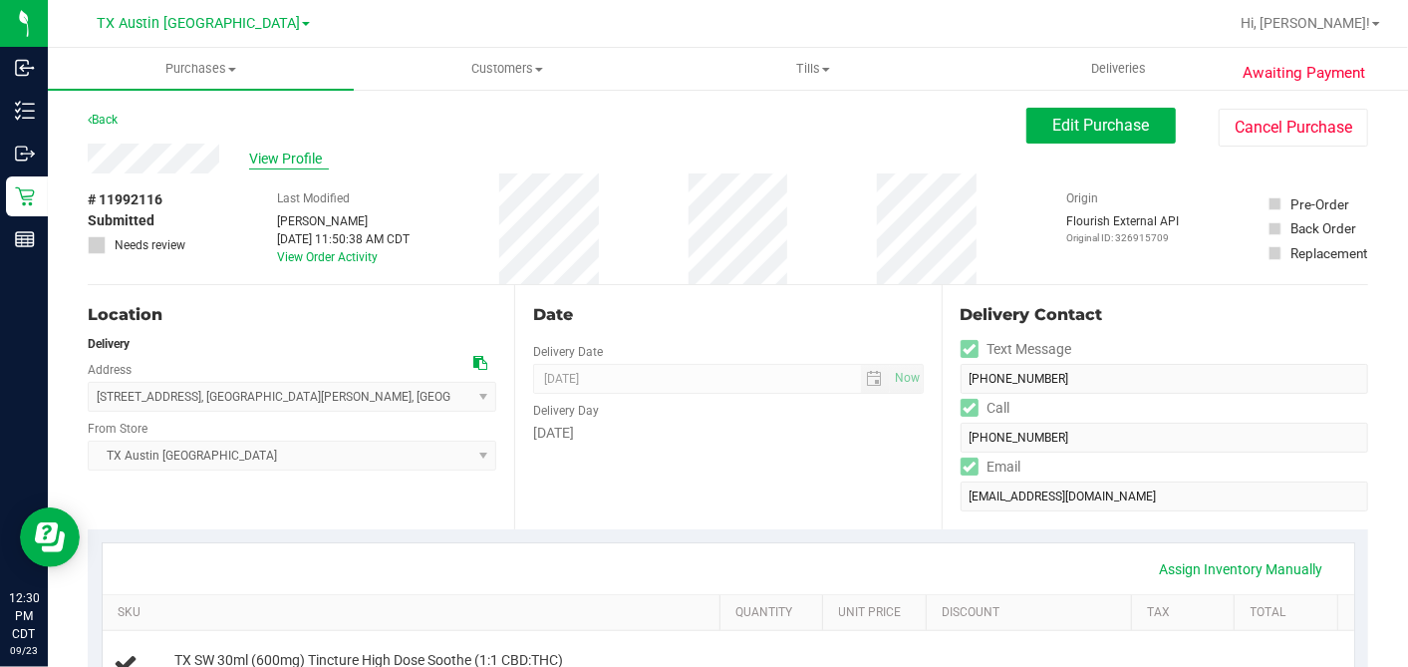
click at [315, 159] on span "View Profile" at bounding box center [289, 158] width 80 height 21
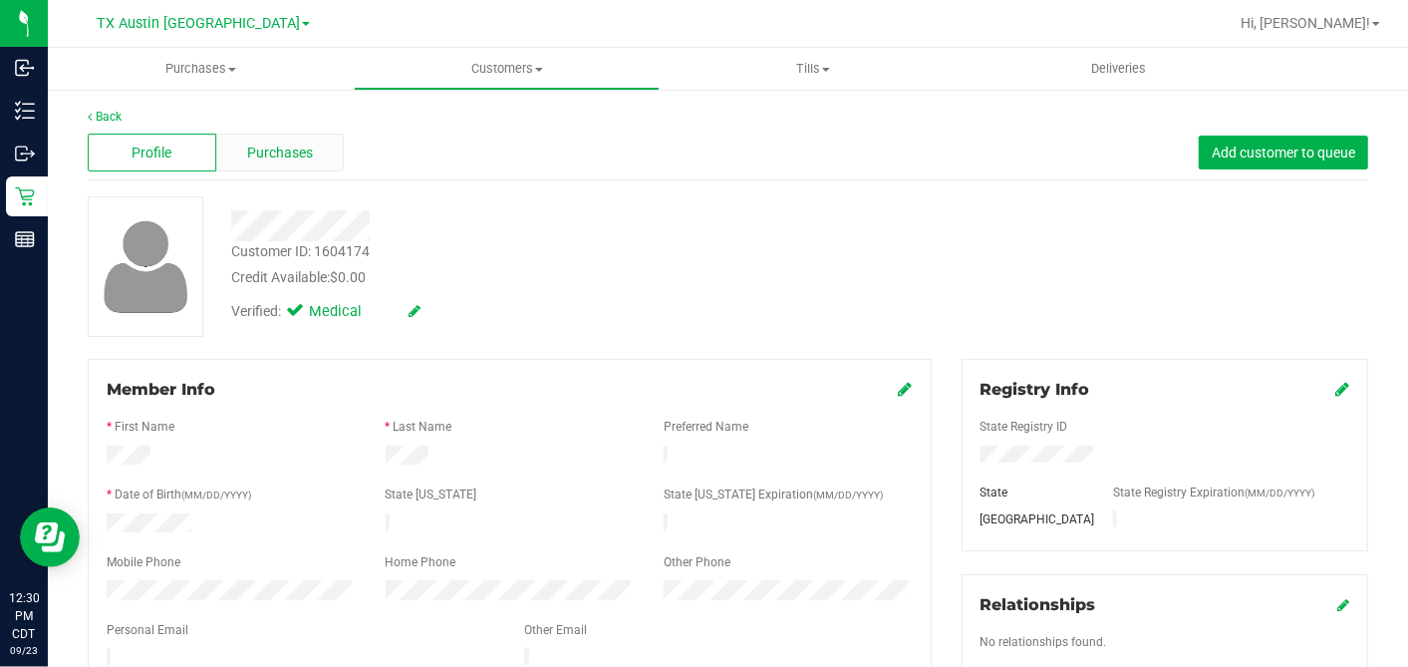
click at [280, 166] on div "Purchases" at bounding box center [280, 153] width 129 height 38
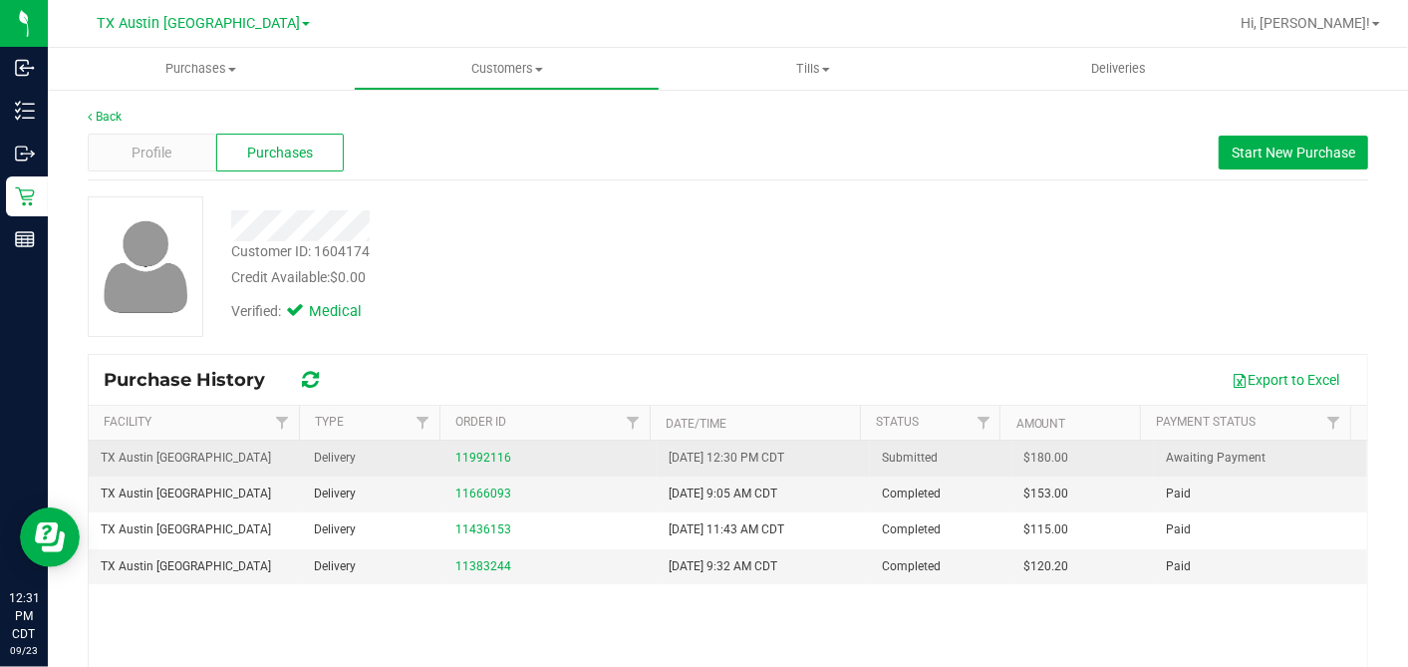
click at [1025, 450] on span "$180.00" at bounding box center [1047, 457] width 45 height 19
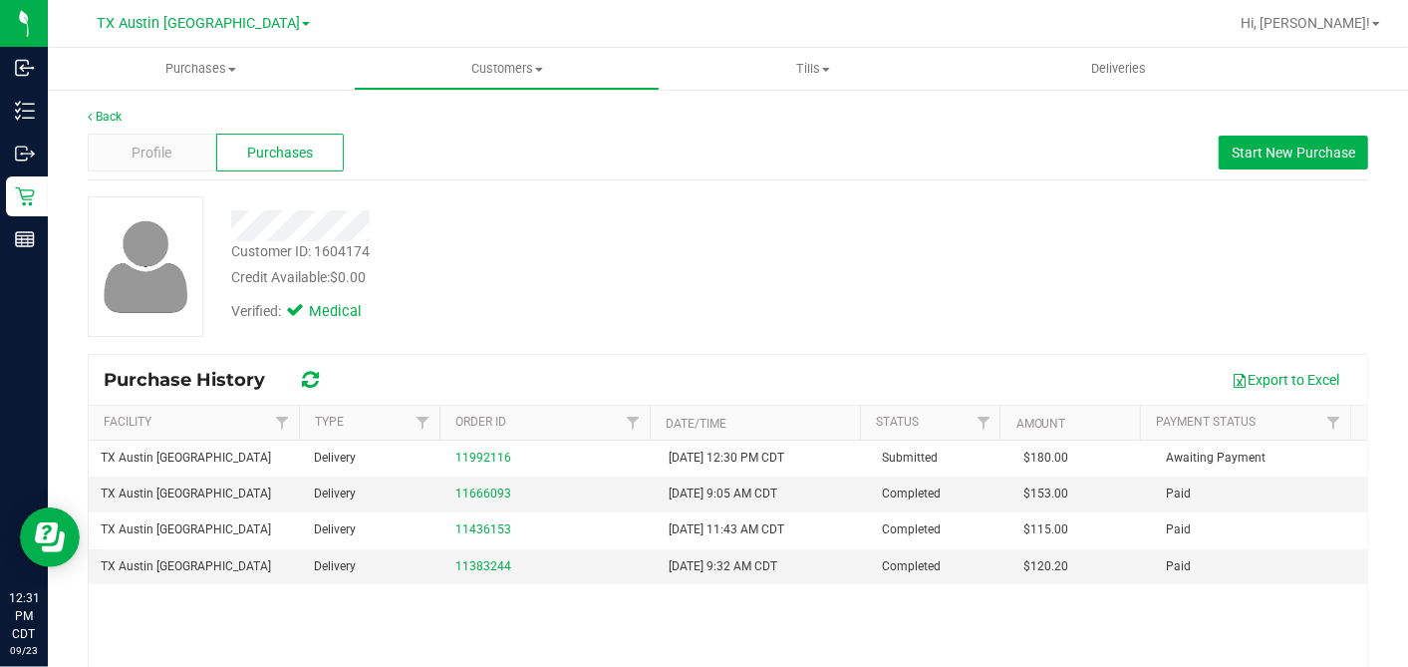
copy span "180.00"
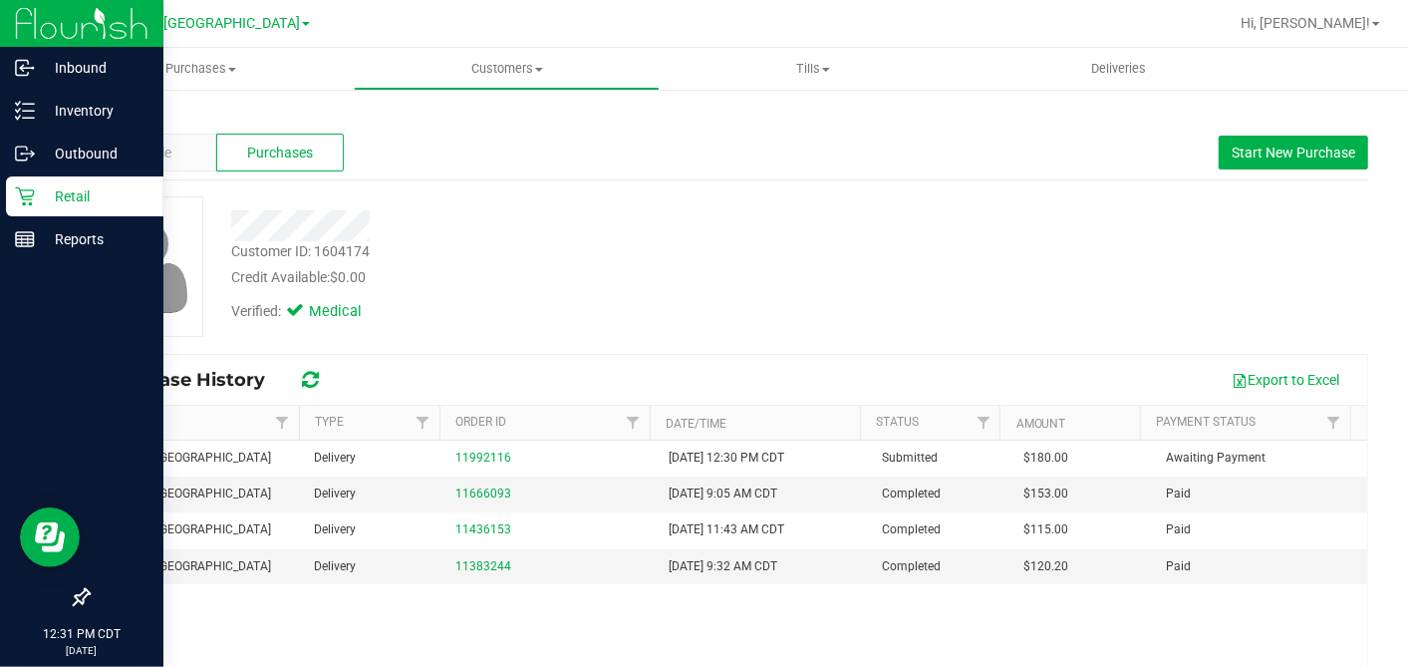
drag, startPoint x: 30, startPoint y: 198, endPoint x: 98, endPoint y: 212, distance: 69.2
click at [31, 198] on icon at bounding box center [25, 196] width 20 height 20
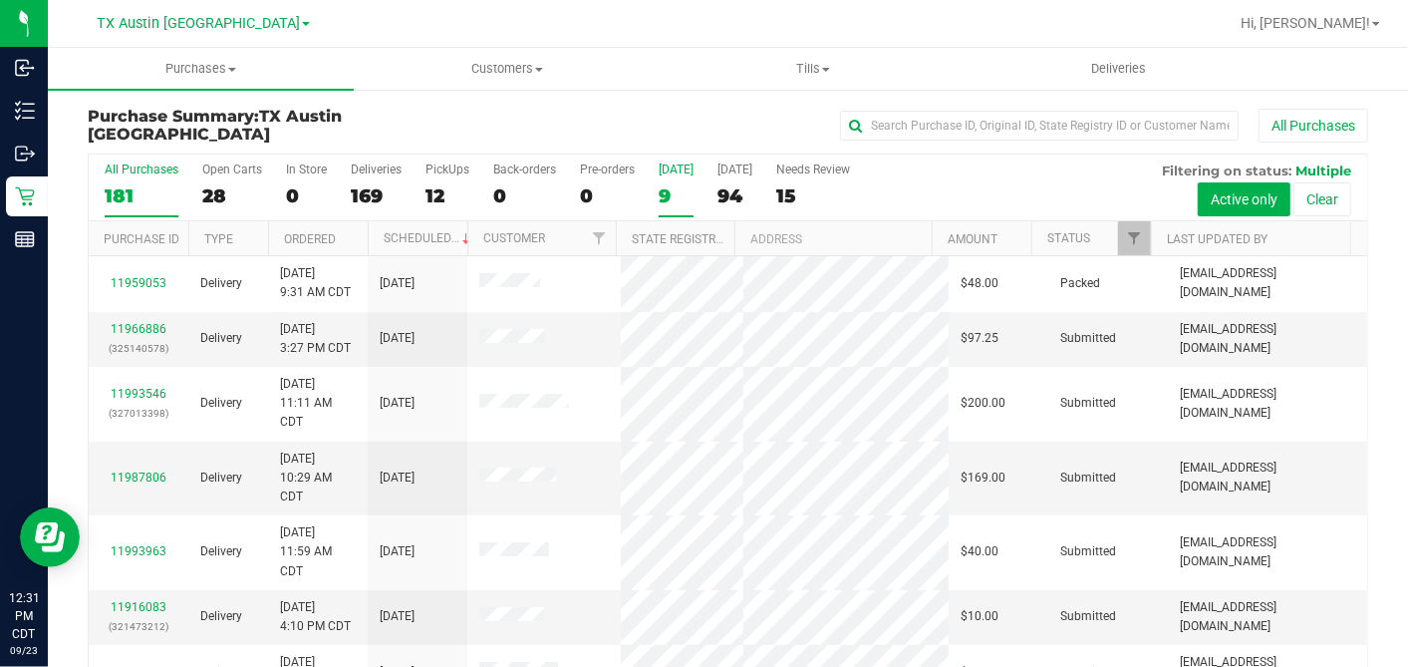
click at [673, 187] on div "9" at bounding box center [676, 195] width 35 height 23
click at [0, 0] on input "Today 9" at bounding box center [0, 0] width 0 height 0
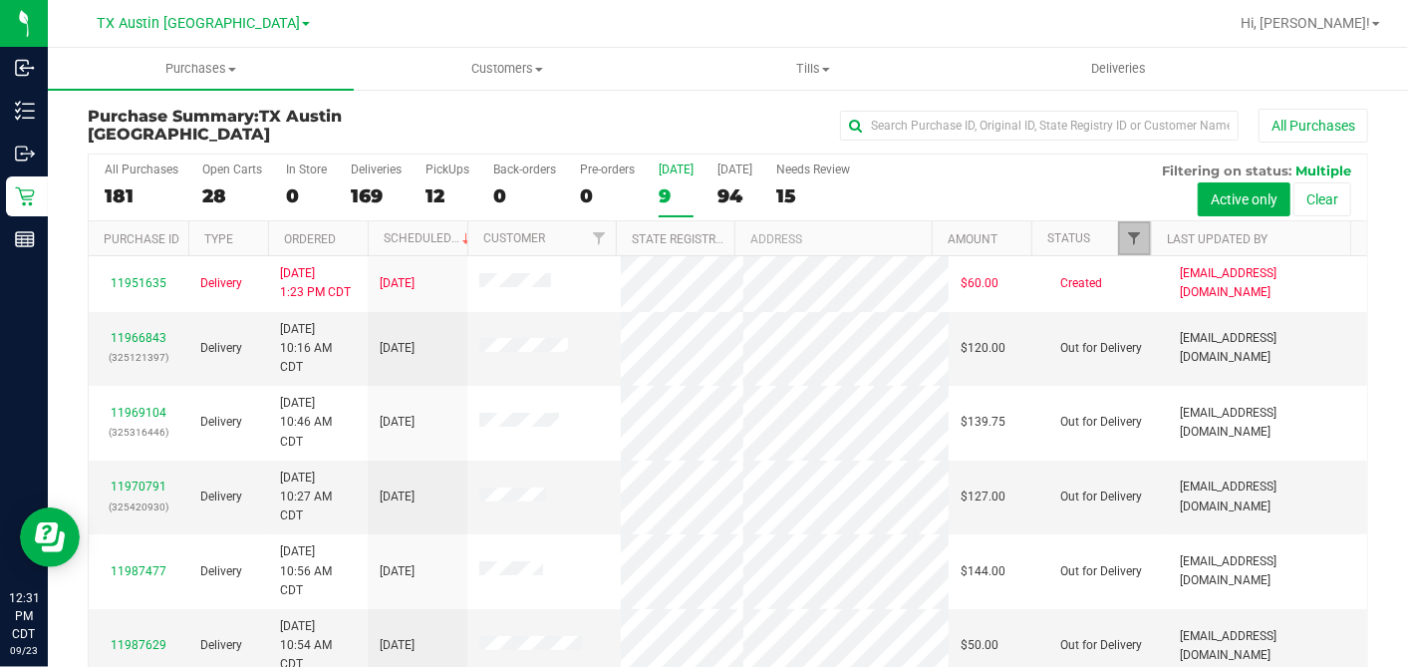
click at [1126, 233] on span "Filter" at bounding box center [1134, 238] width 16 height 16
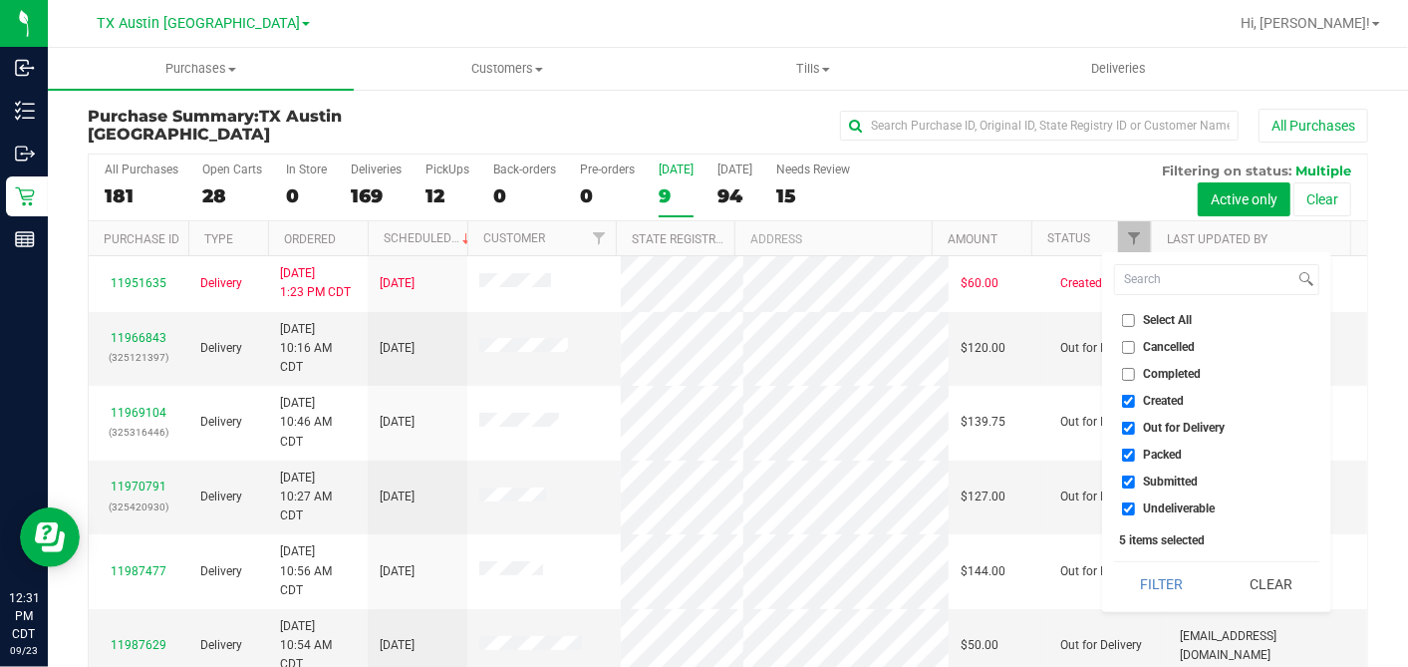
click at [1130, 314] on input "Select All" at bounding box center [1128, 320] width 13 height 13
checkbox input "true"
click at [1130, 314] on input "Select All" at bounding box center [1128, 320] width 13 height 13
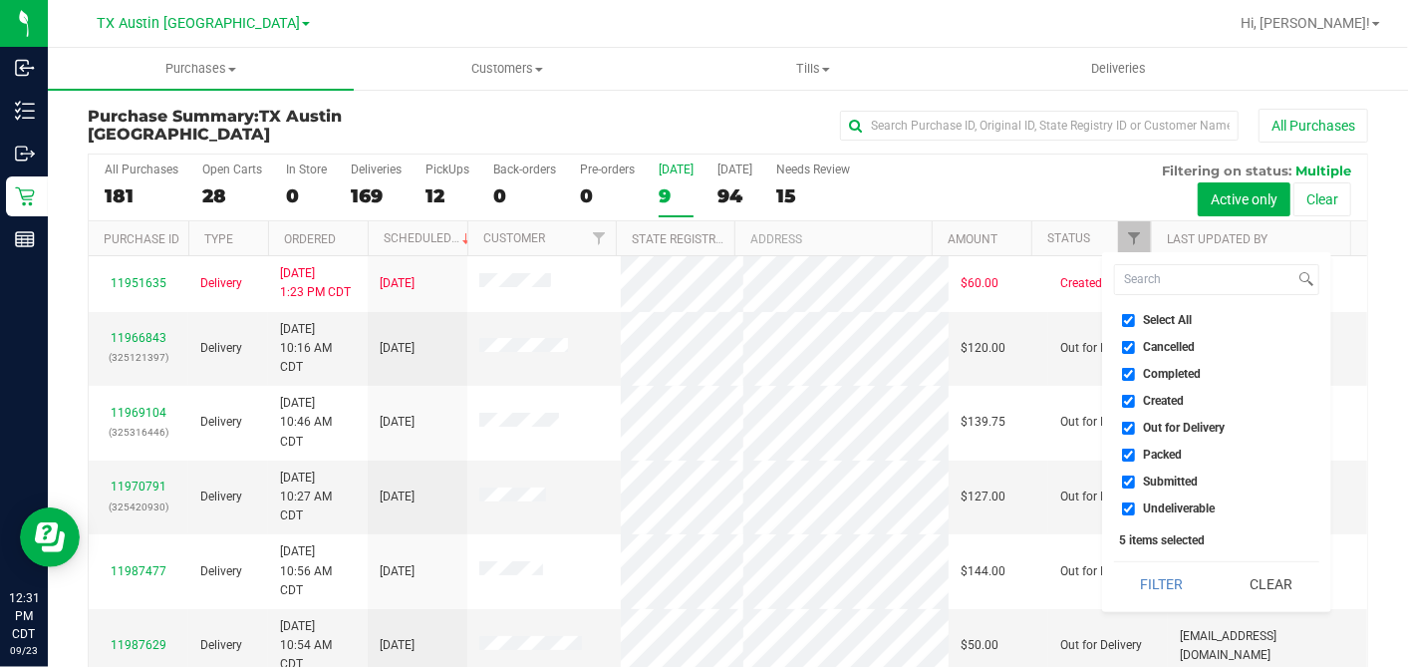
checkbox input "false"
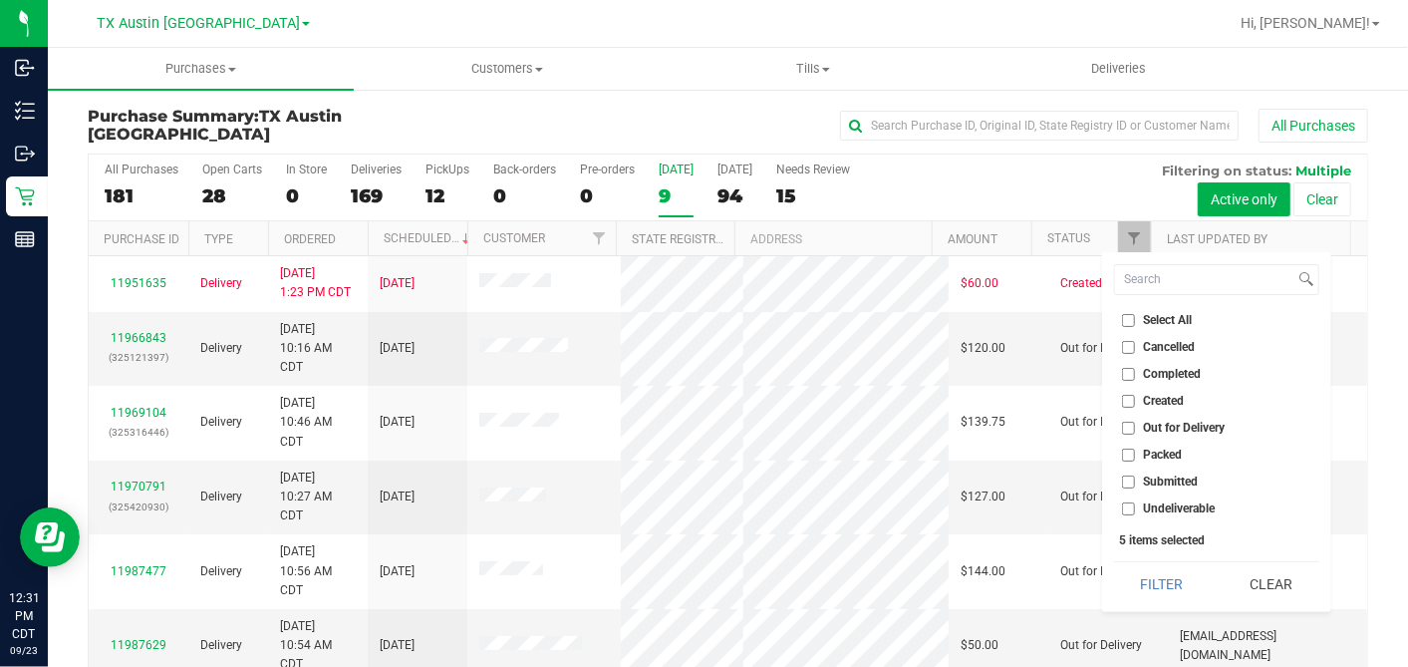
checkbox input "false"
drag, startPoint x: 1128, startPoint y: 396, endPoint x: 1138, endPoint y: 416, distance: 22.3
click at [1128, 397] on input "Created" at bounding box center [1128, 401] width 13 height 13
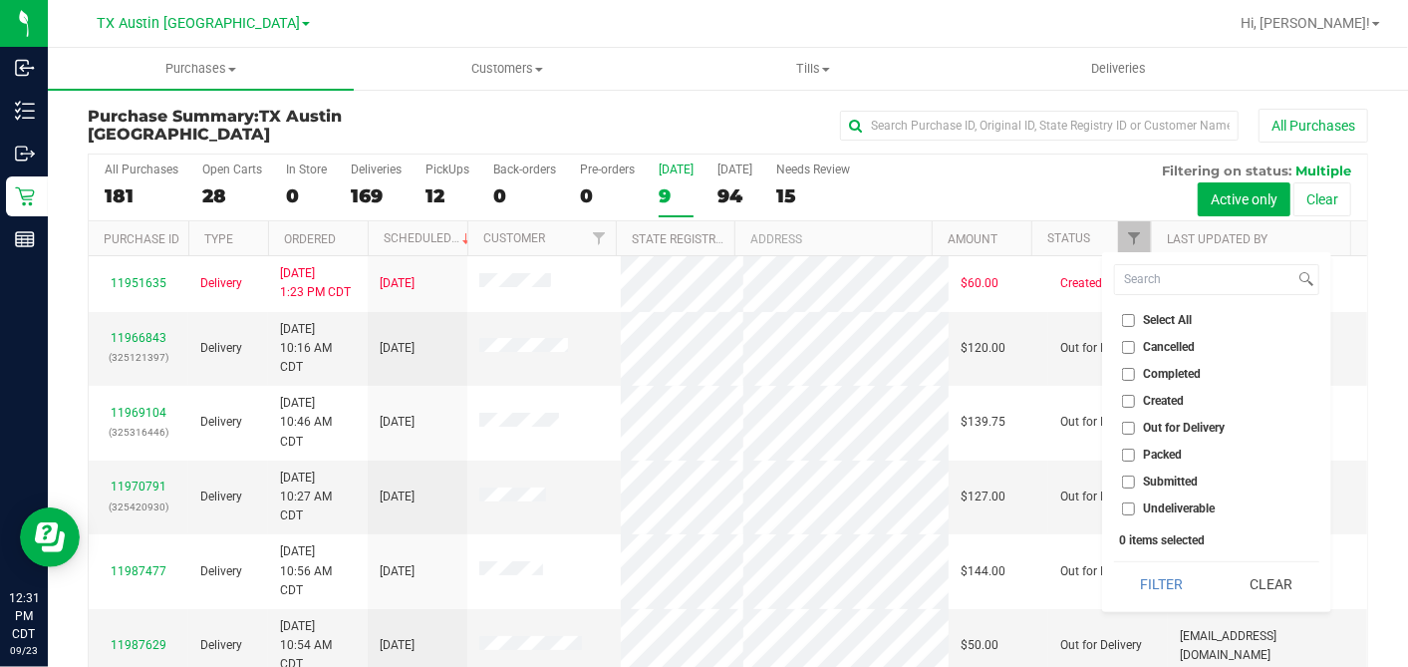
checkbox input "true"
click at [1164, 574] on button "Filter" at bounding box center [1162, 584] width 96 height 44
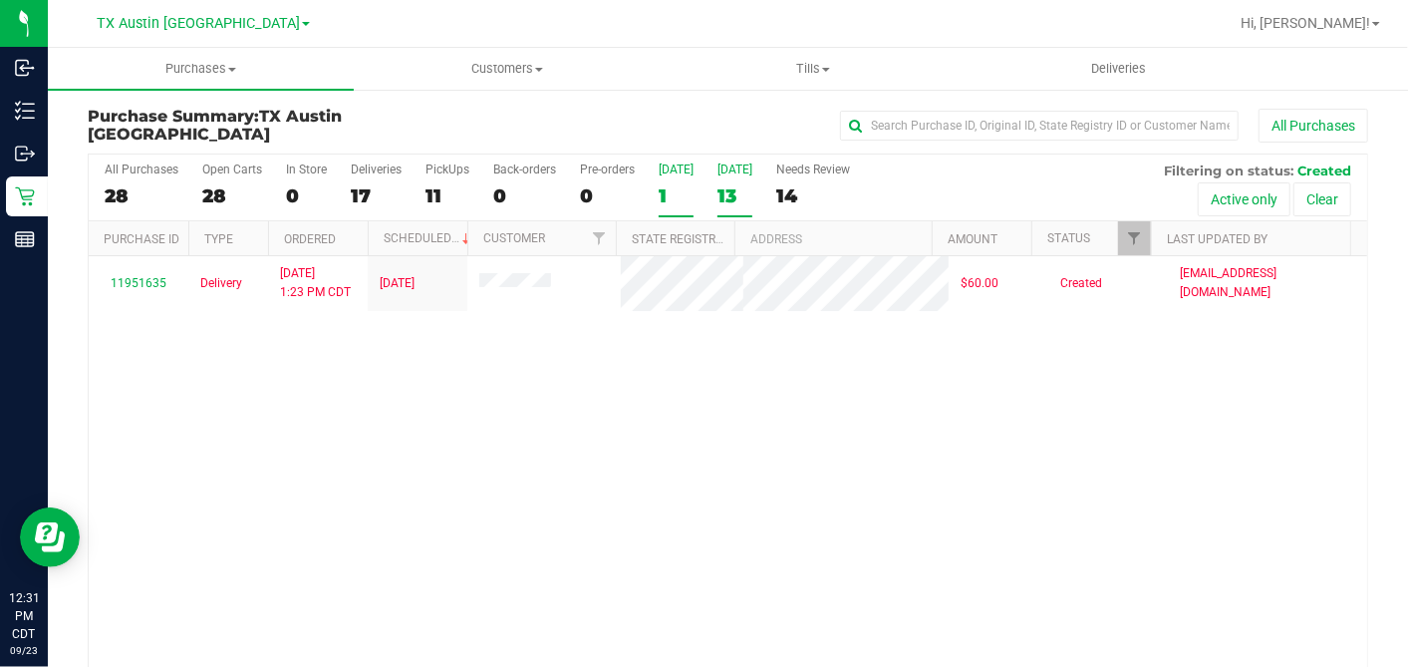
click at [724, 195] on div "13" at bounding box center [735, 195] width 35 height 23
click at [0, 0] on input "Tomorrow 13" at bounding box center [0, 0] width 0 height 0
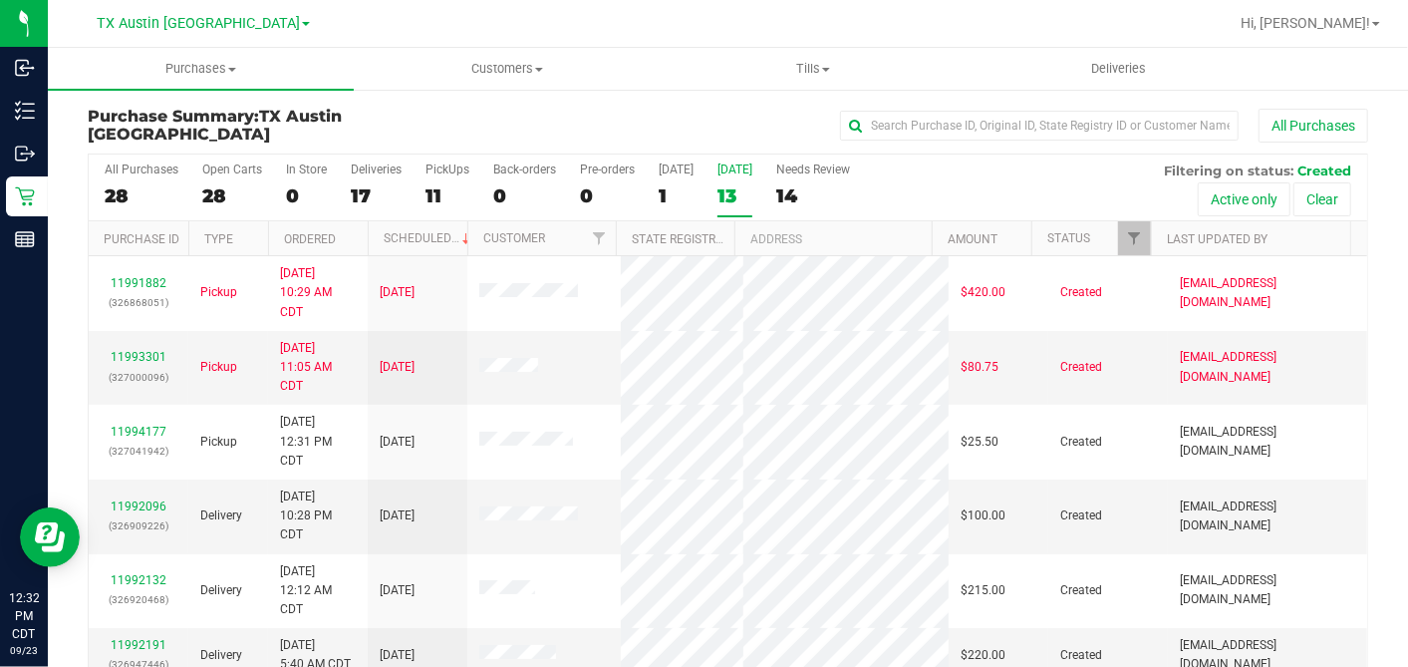
click at [361, 235] on th "Ordered" at bounding box center [318, 238] width 100 height 35
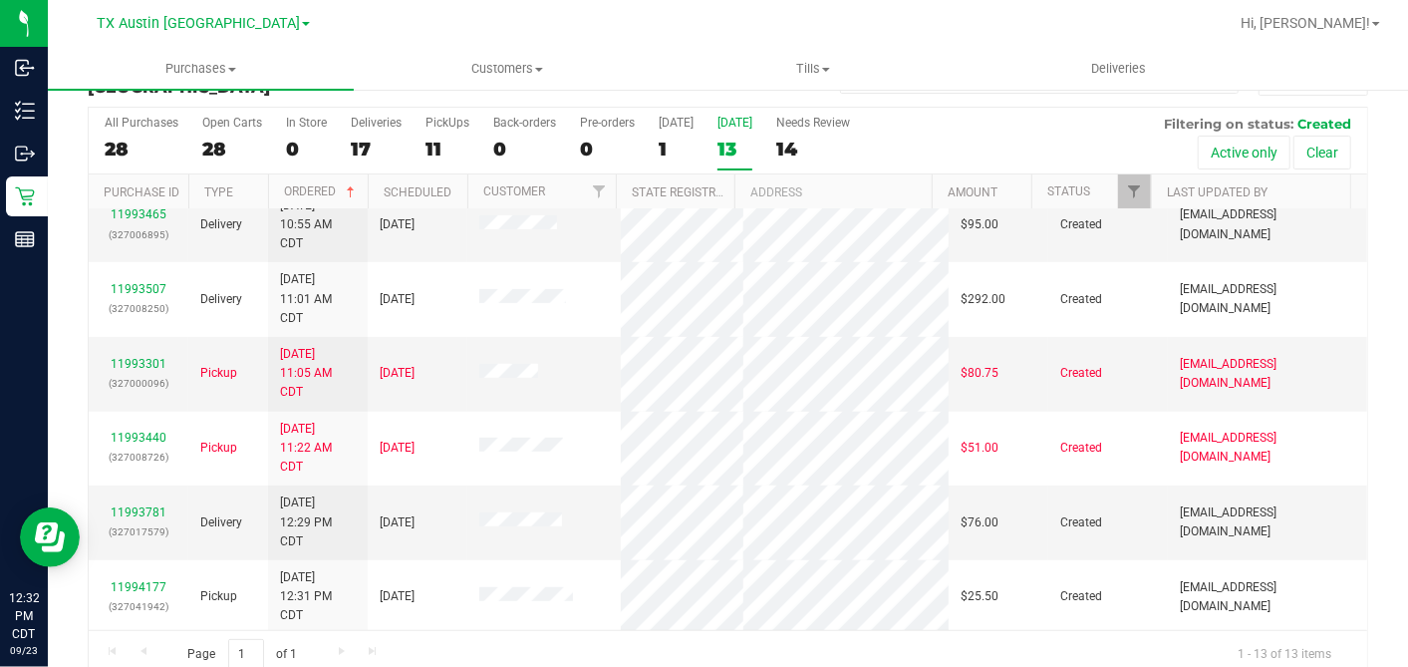
scroll to position [74, 0]
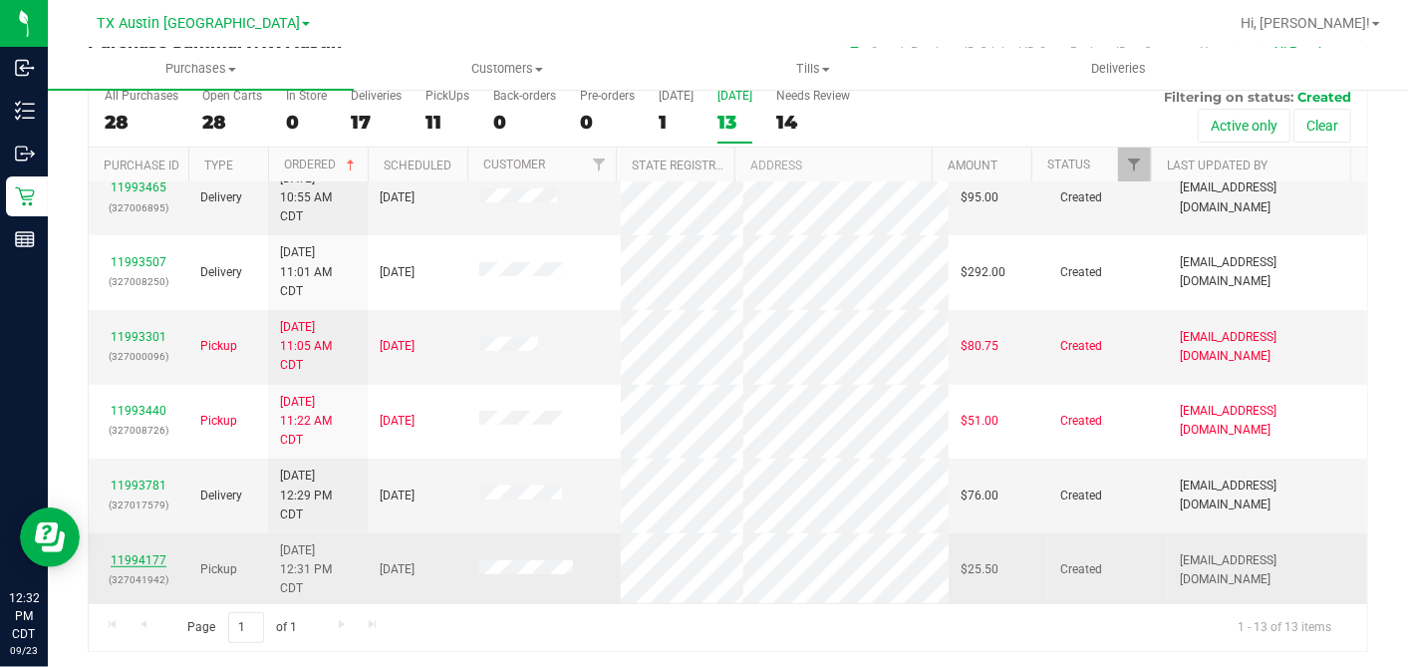
click at [139, 553] on link "11994177" at bounding box center [139, 560] width 56 height 14
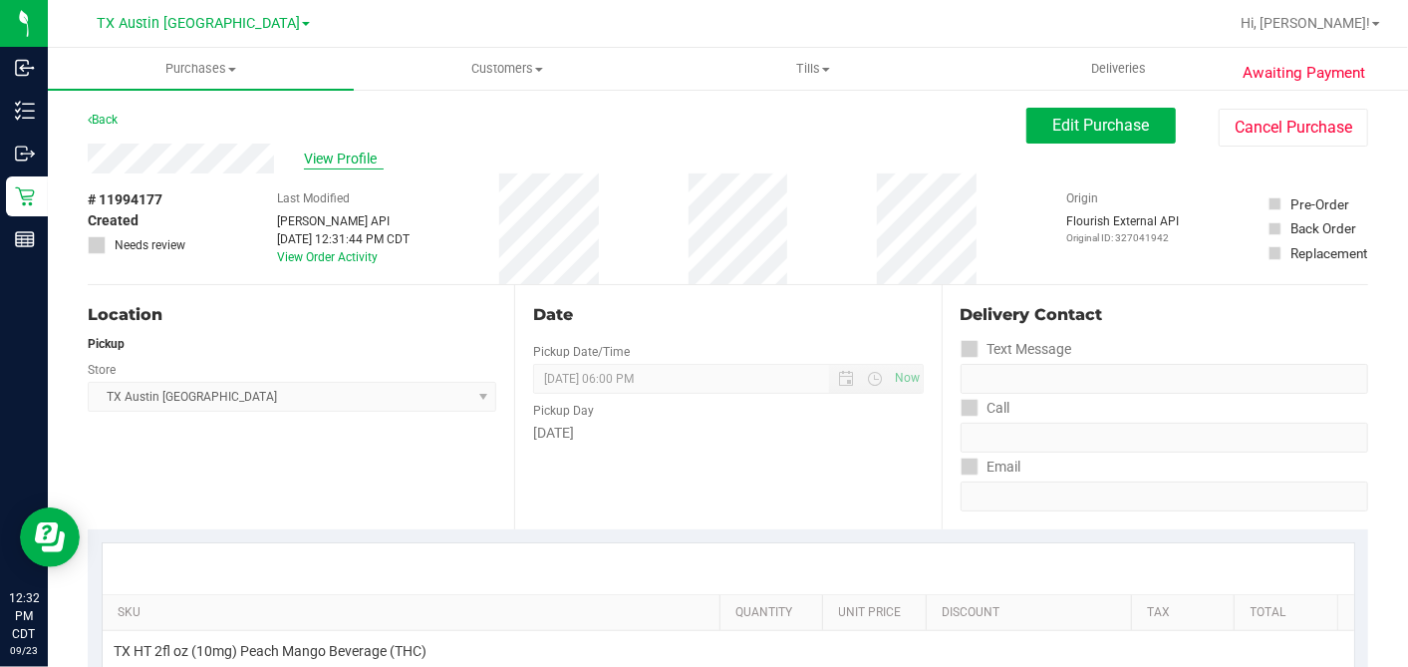
click at [344, 161] on span "View Profile" at bounding box center [344, 158] width 80 height 21
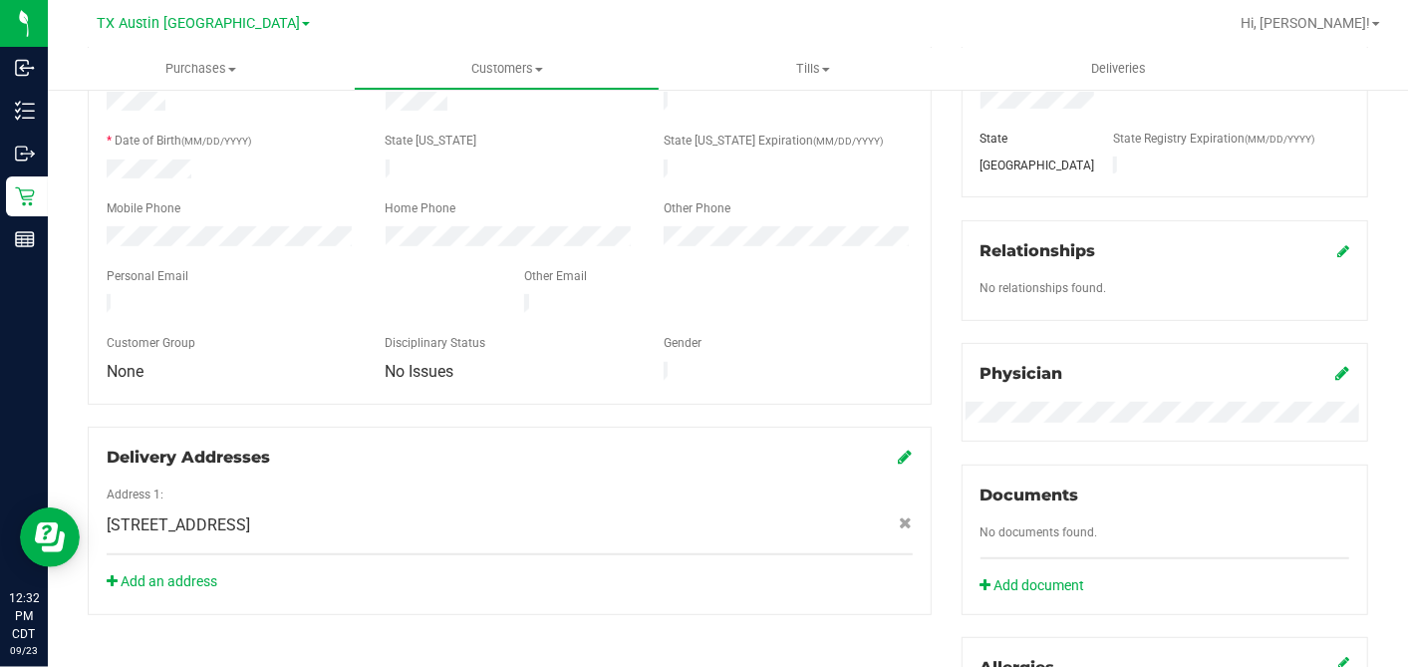
scroll to position [770, 0]
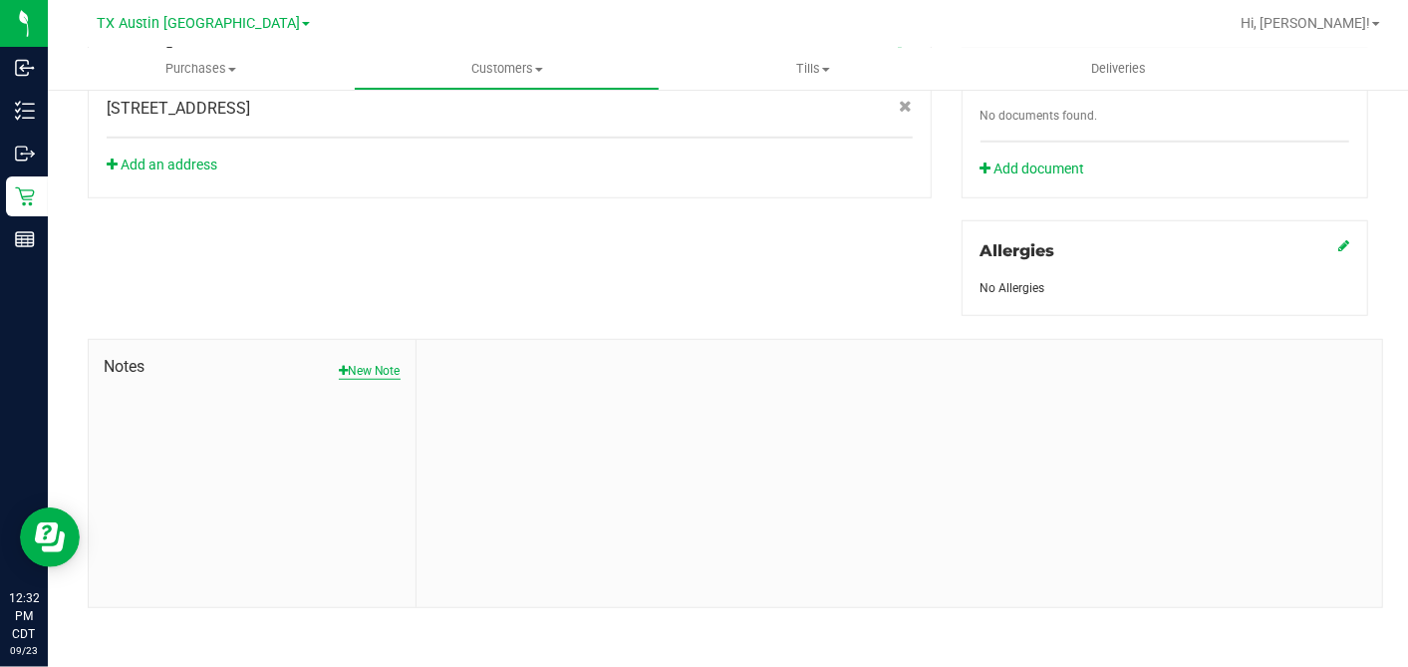
click at [372, 362] on button "New Note" at bounding box center [370, 371] width 62 height 18
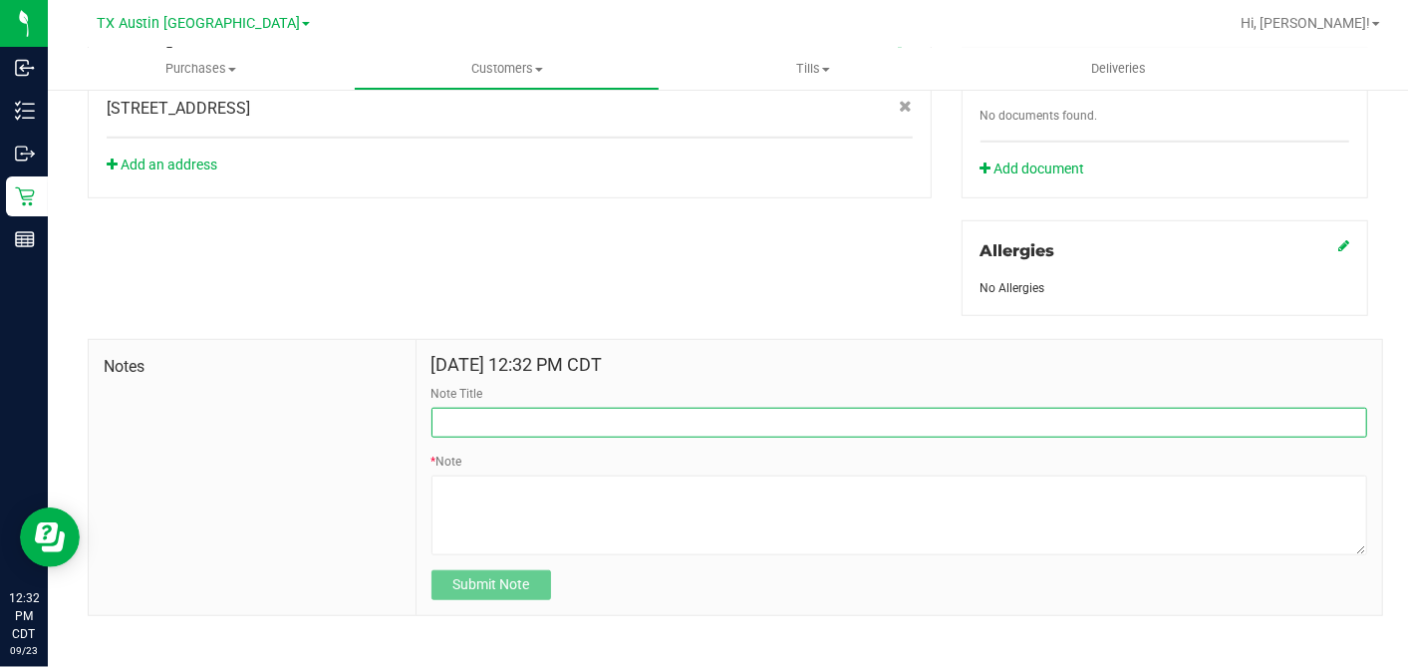
click at [473, 424] on input "Note Title" at bounding box center [900, 423] width 936 height 30
type input "CURT"
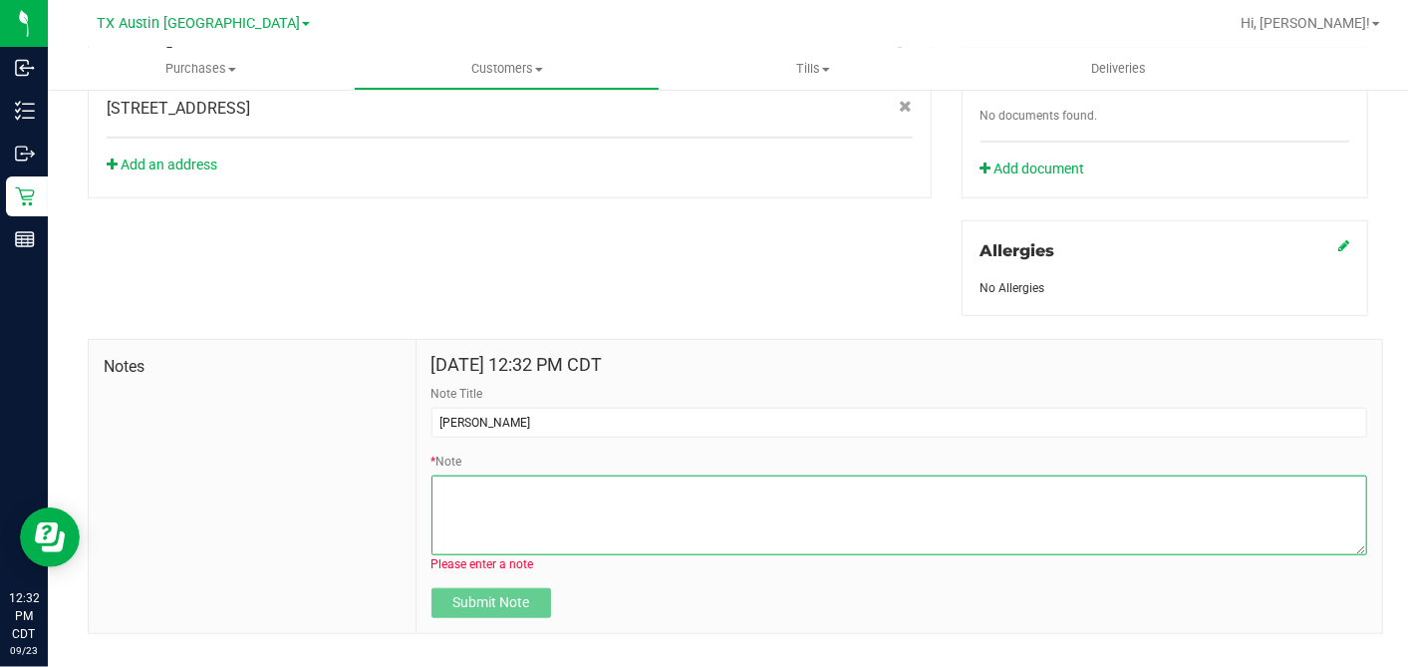
click at [461, 505] on textarea "* Note" at bounding box center [900, 515] width 936 height 80
paste textarea "Patient Name: Somone Seymore Address: 2701 Metcalfe Road Unit/Apt Unit B Austin…"
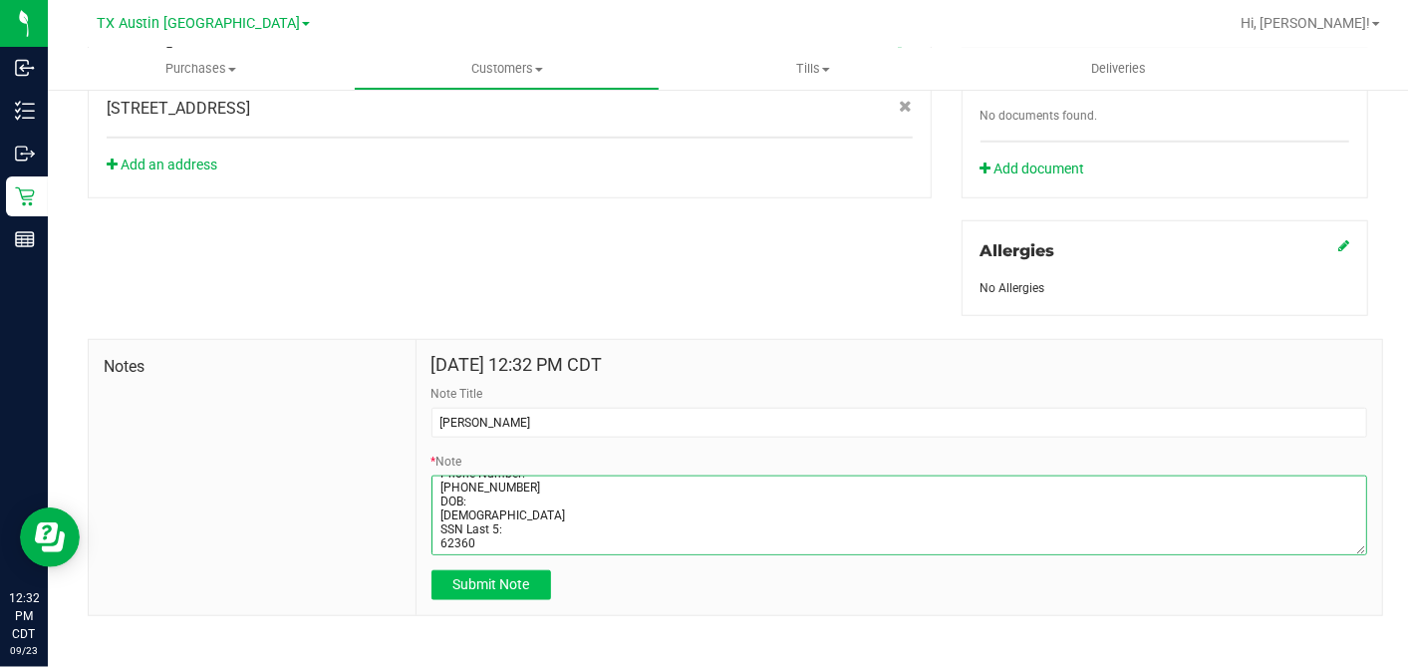
type textarea "Patient Name: Somone Seymore Address: 2701 Metcalfe Road Unit/Apt Unit B Austin…"
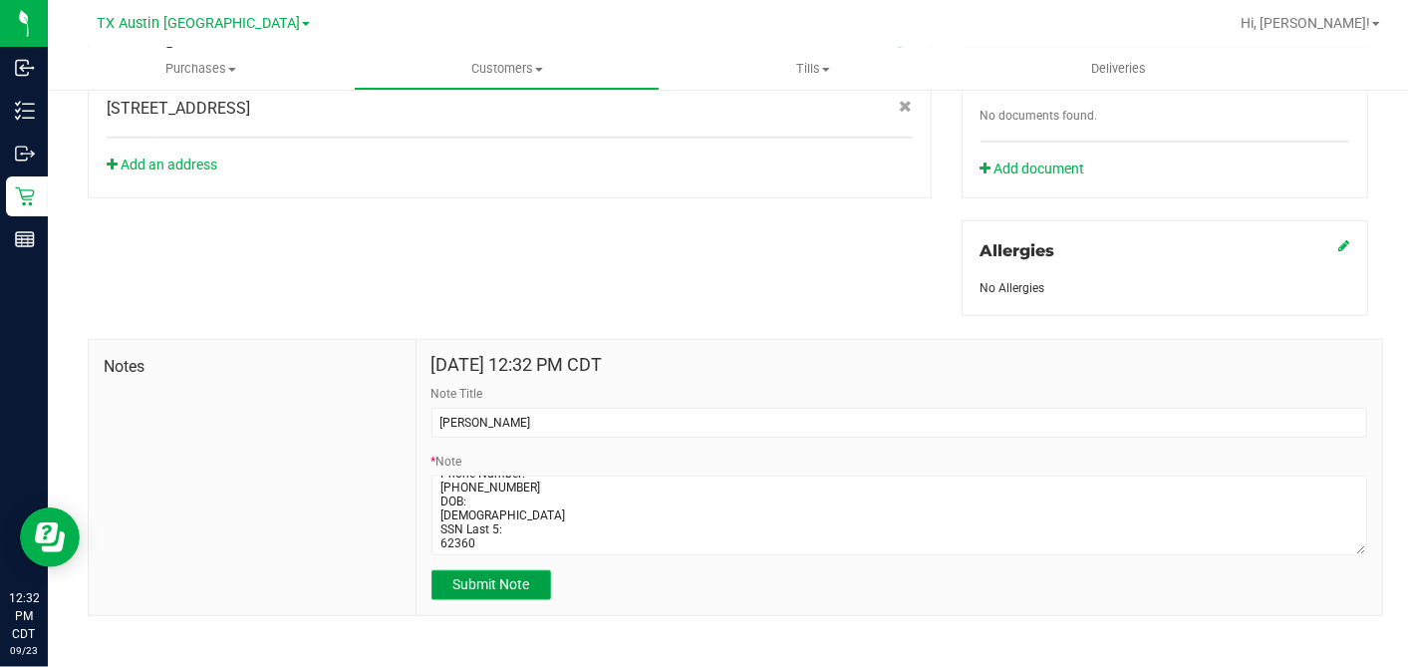
click at [473, 576] on span "Submit Note" at bounding box center [490, 584] width 77 height 16
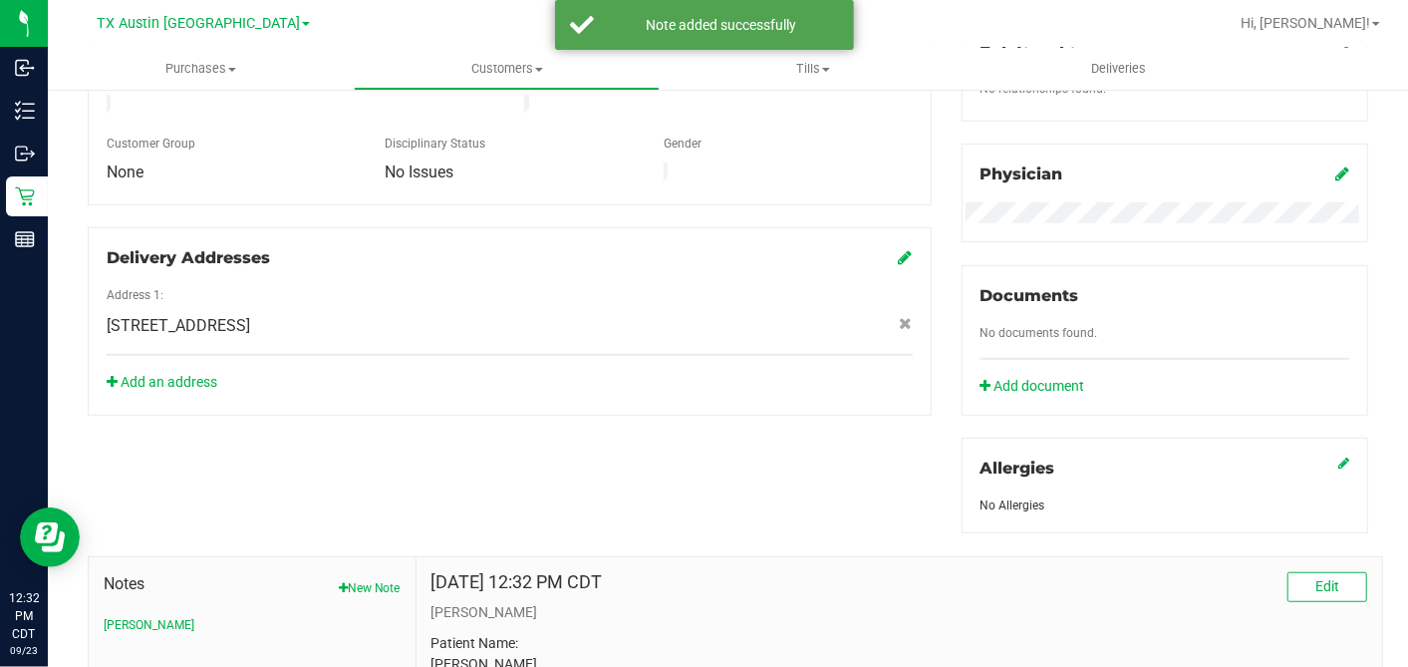
scroll to position [439, 0]
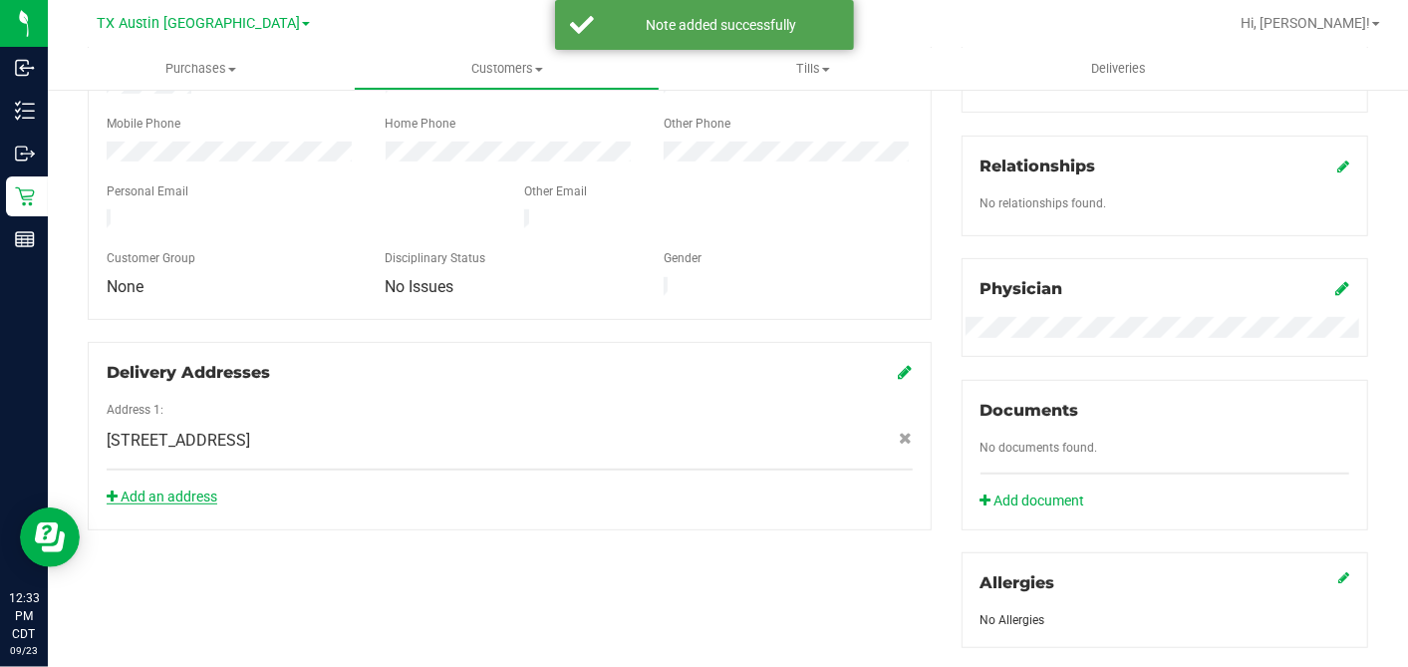
click at [171, 488] on link "Add an address" at bounding box center [162, 496] width 111 height 16
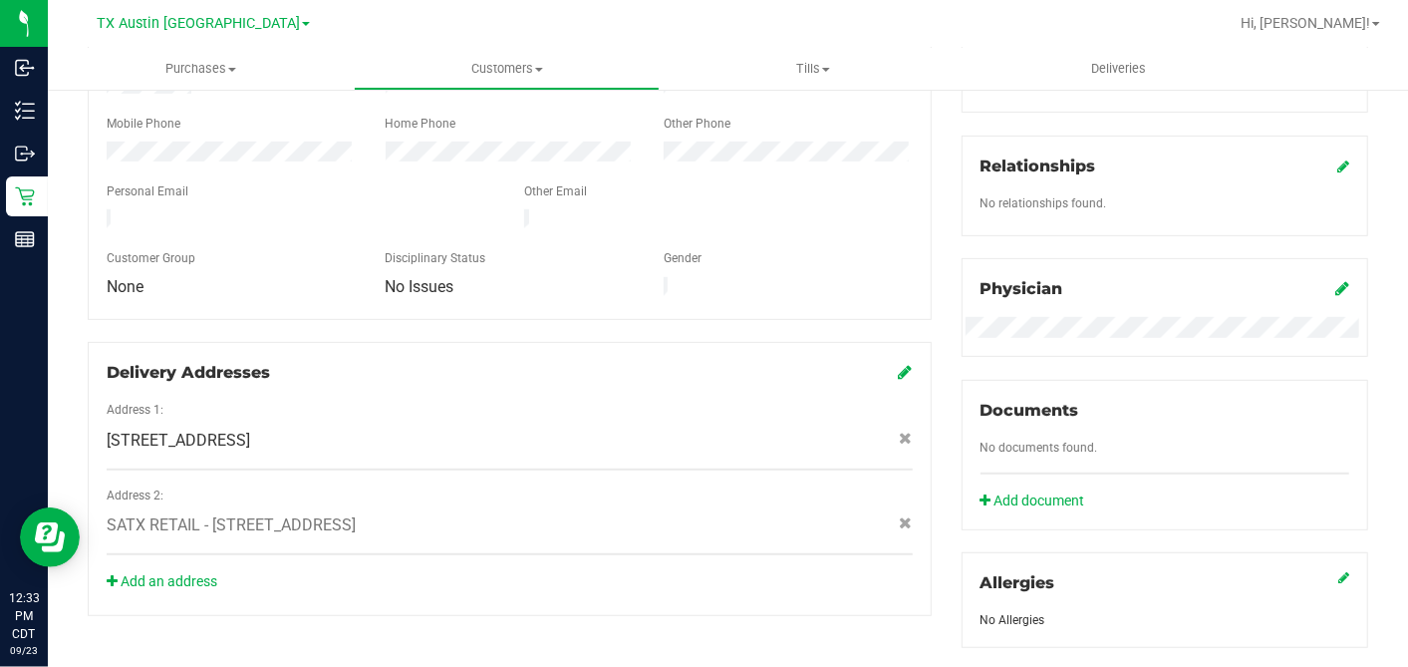
click at [797, 401] on div "Address 1:" at bounding box center [510, 412] width 836 height 23
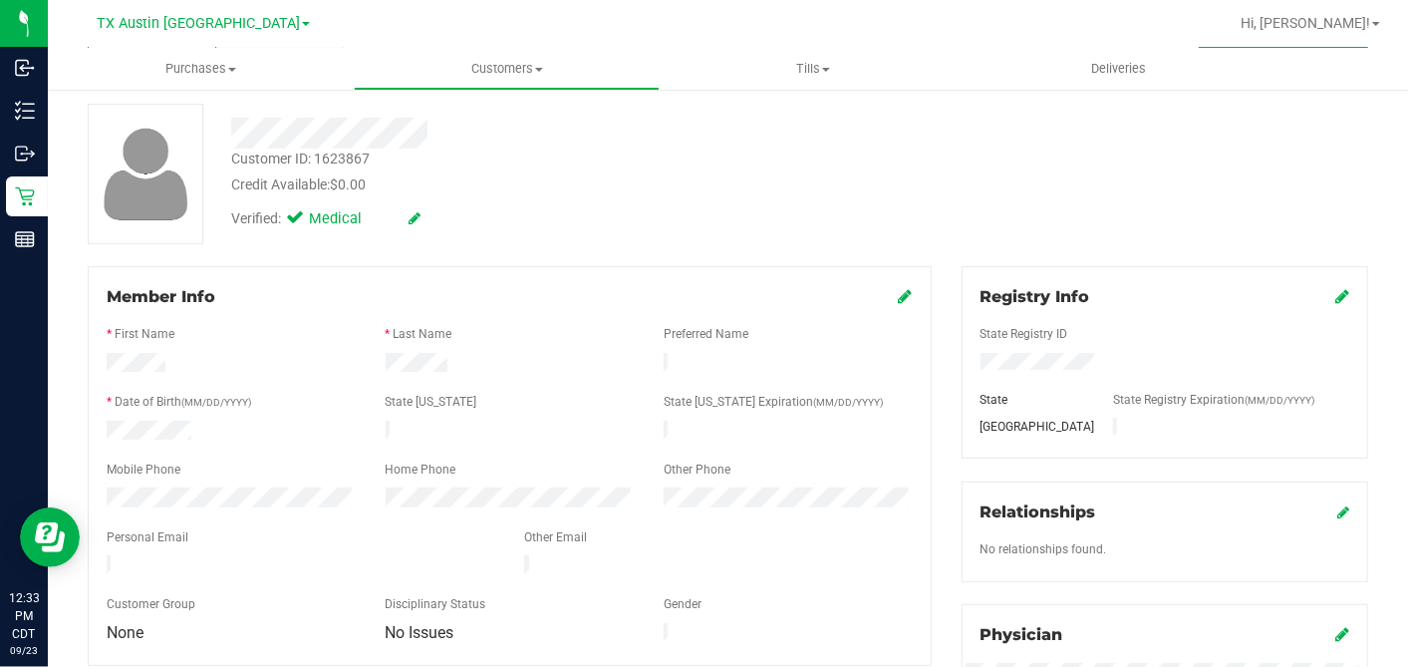
scroll to position [0, 0]
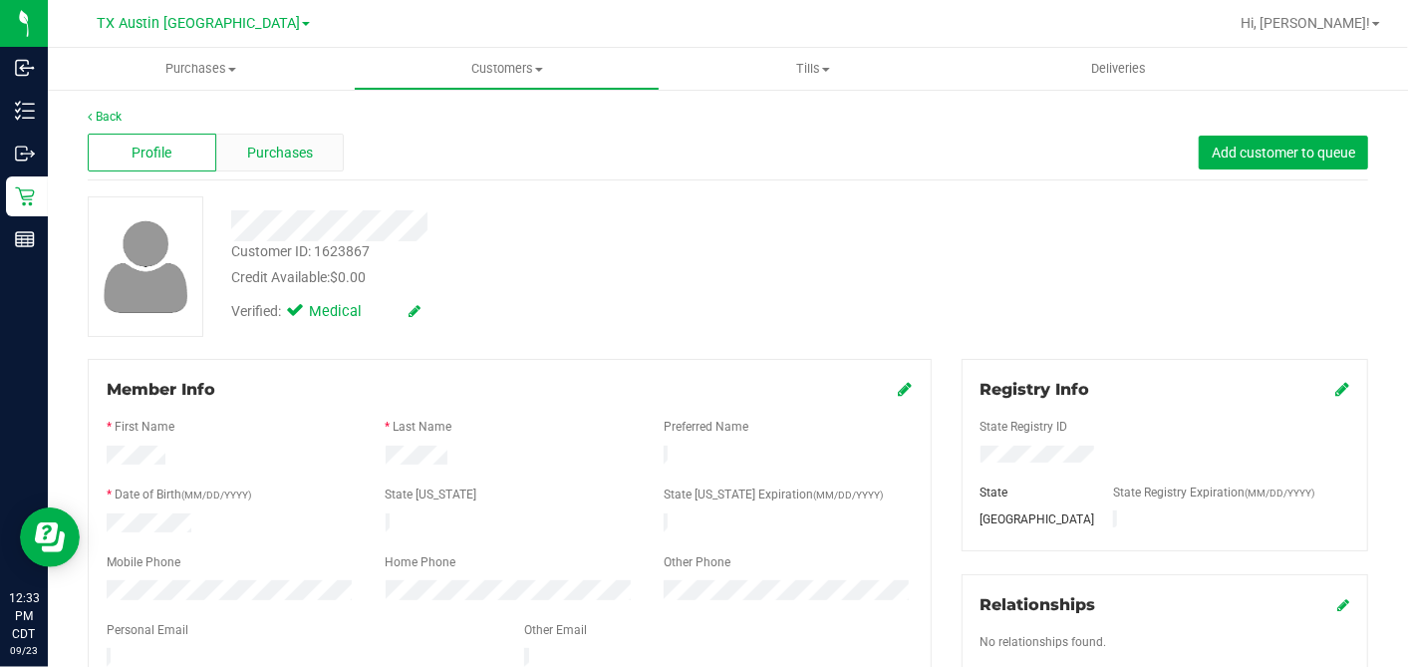
click at [281, 155] on span "Purchases" at bounding box center [280, 153] width 66 height 21
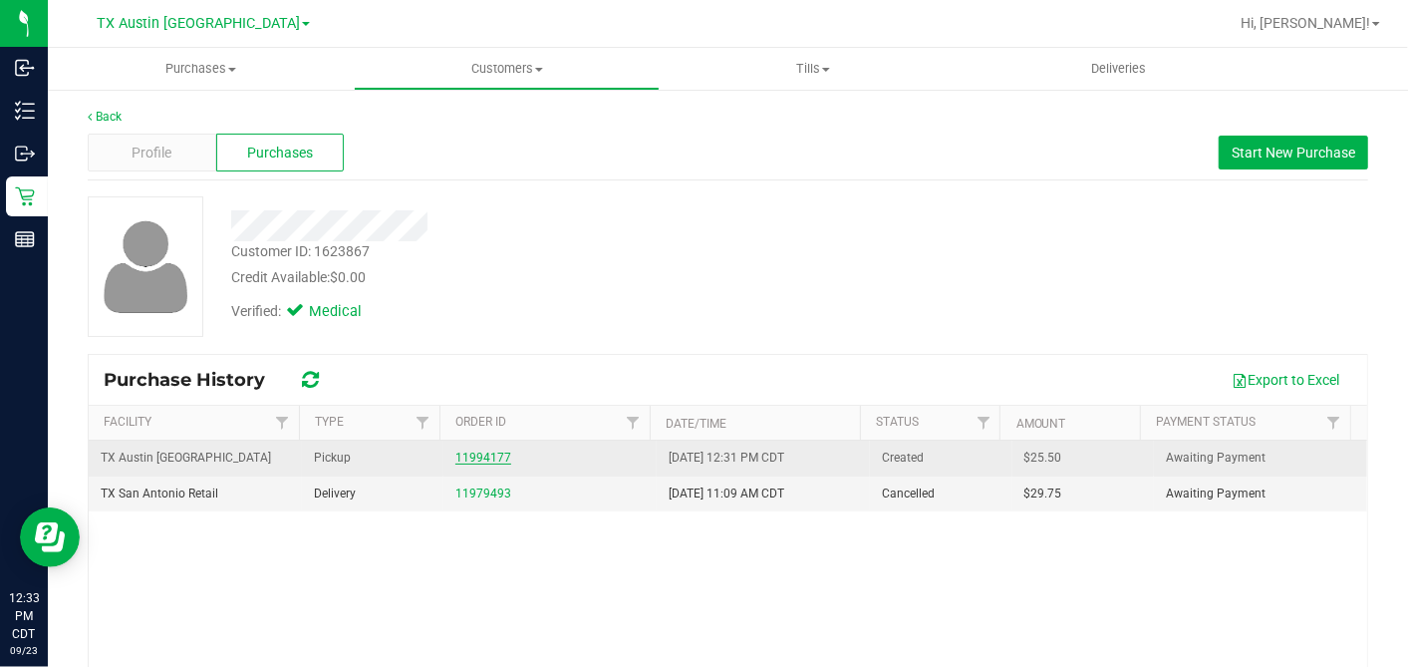
click at [471, 452] on link "11994177" at bounding box center [483, 457] width 56 height 14
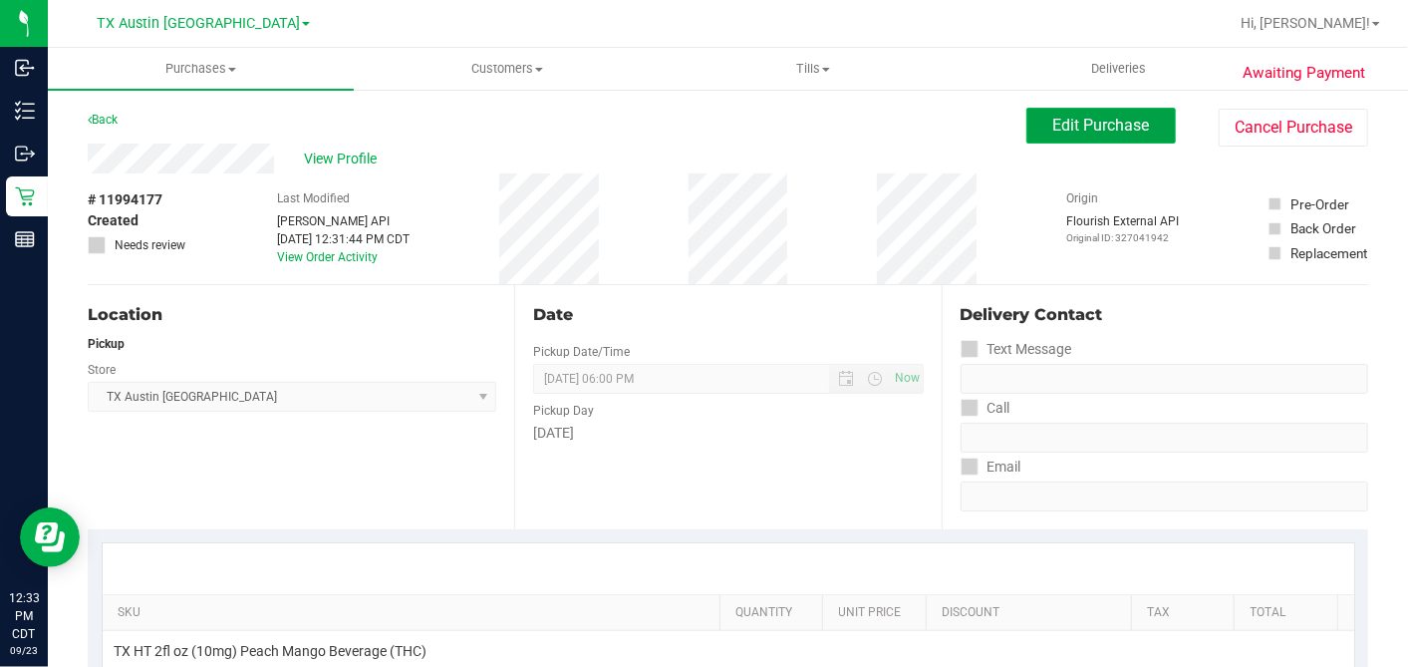
click at [1056, 132] on span "Edit Purchase" at bounding box center [1101, 125] width 97 height 19
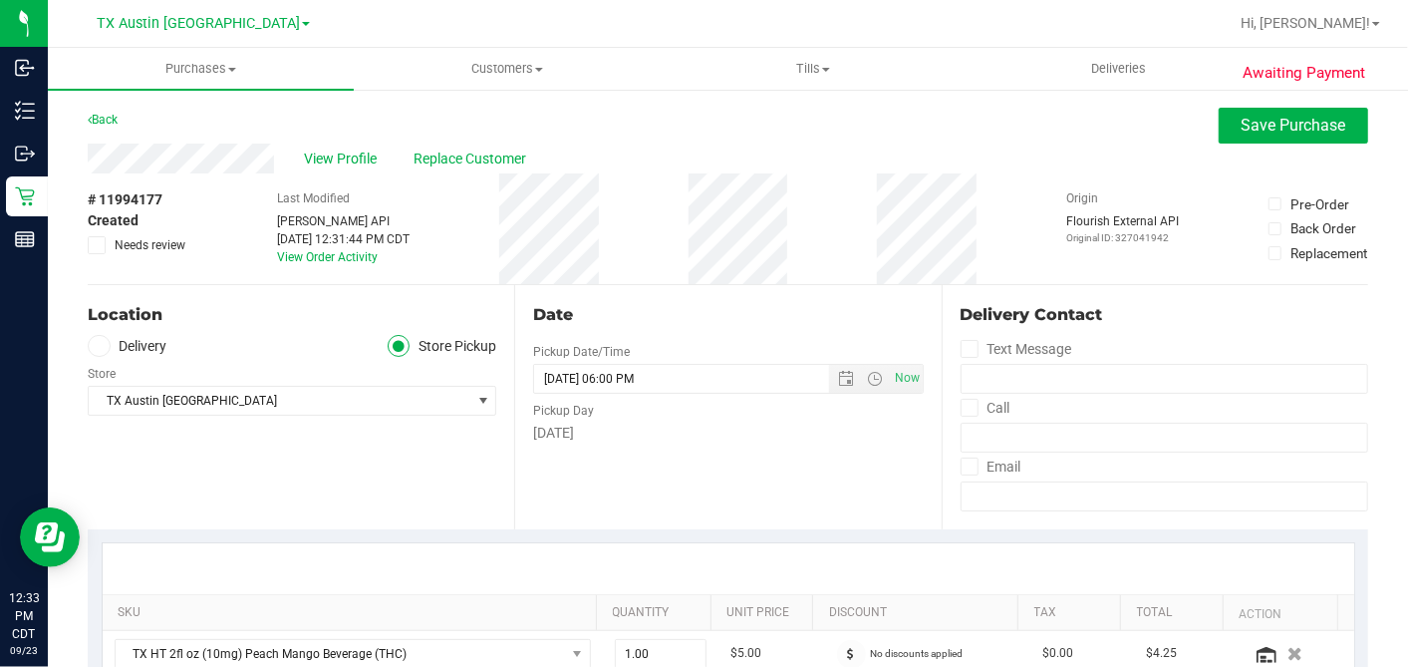
click at [99, 346] on icon at bounding box center [99, 346] width 12 height 0
click at [0, 0] on input "Delivery" at bounding box center [0, 0] width 0 height 0
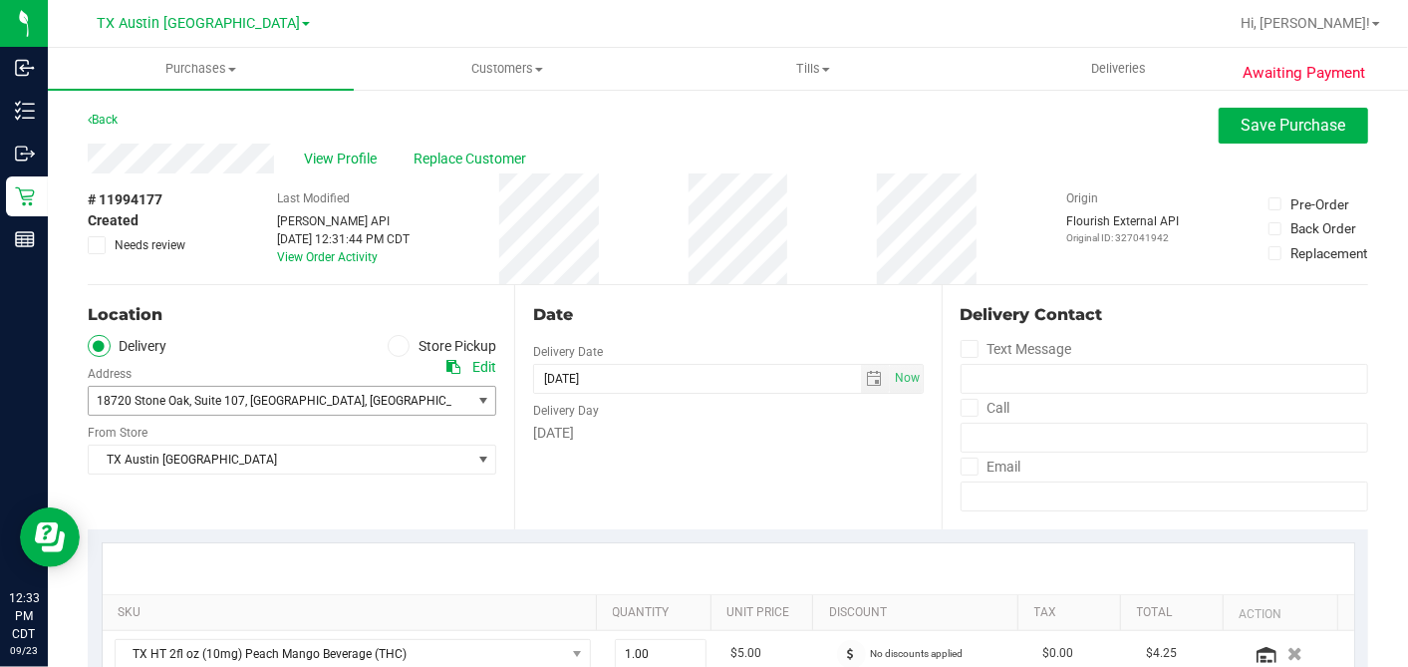
click at [225, 398] on span ", Suite 107" at bounding box center [217, 401] width 56 height 14
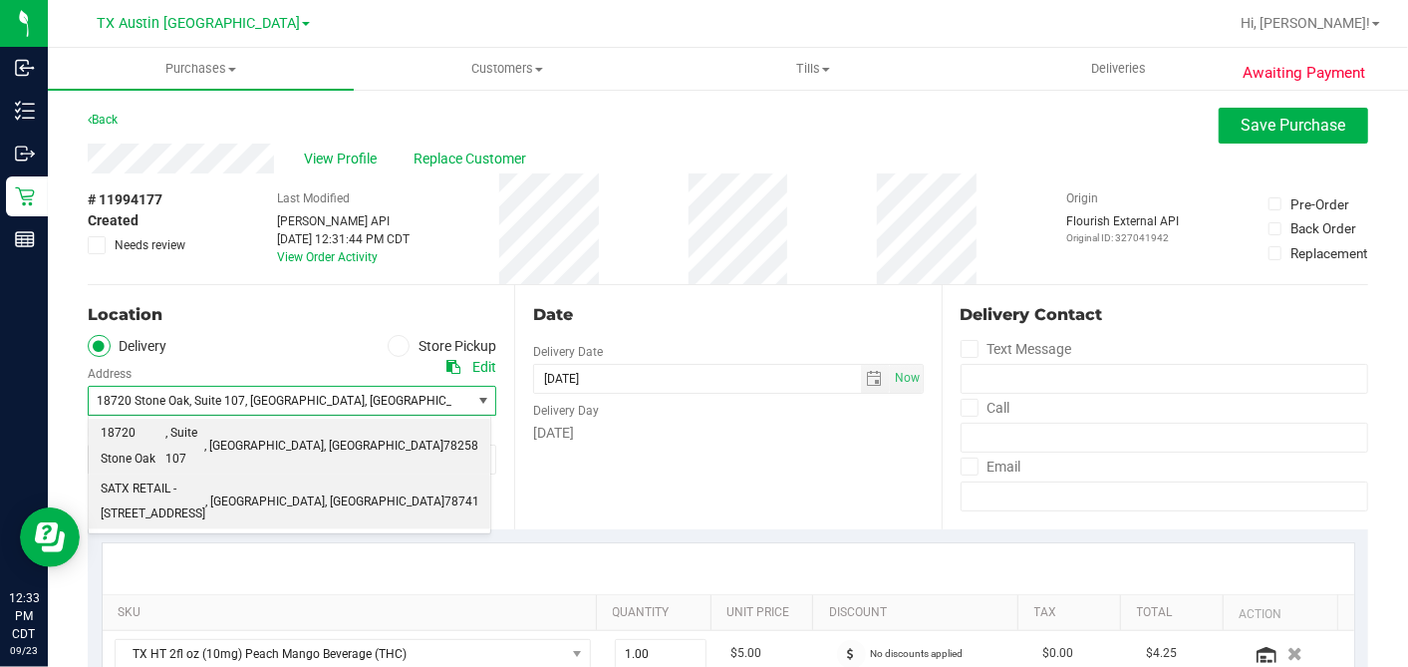
click at [205, 476] on span "SATX RETAIL - 7105 E. RIVERSIDE DRIVE" at bounding box center [153, 501] width 105 height 51
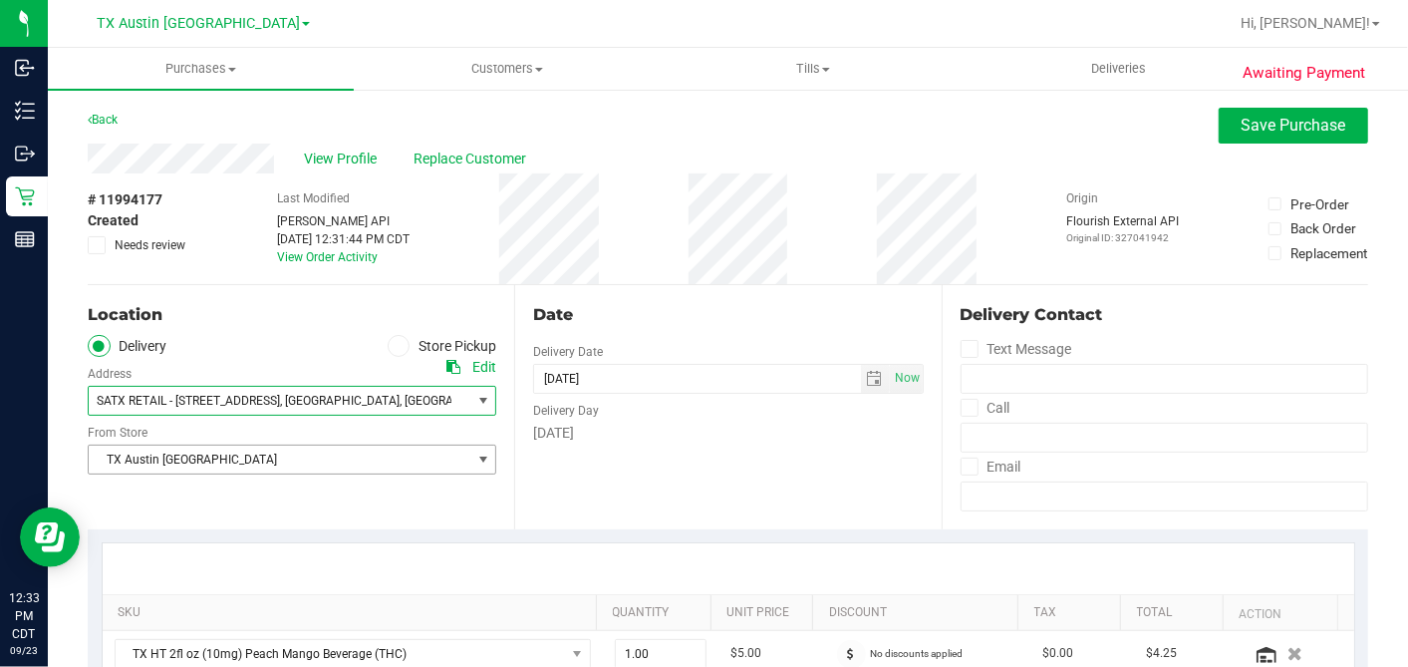
click at [206, 461] on span "TX Austin [GEOGRAPHIC_DATA]" at bounding box center [280, 459] width 382 height 28
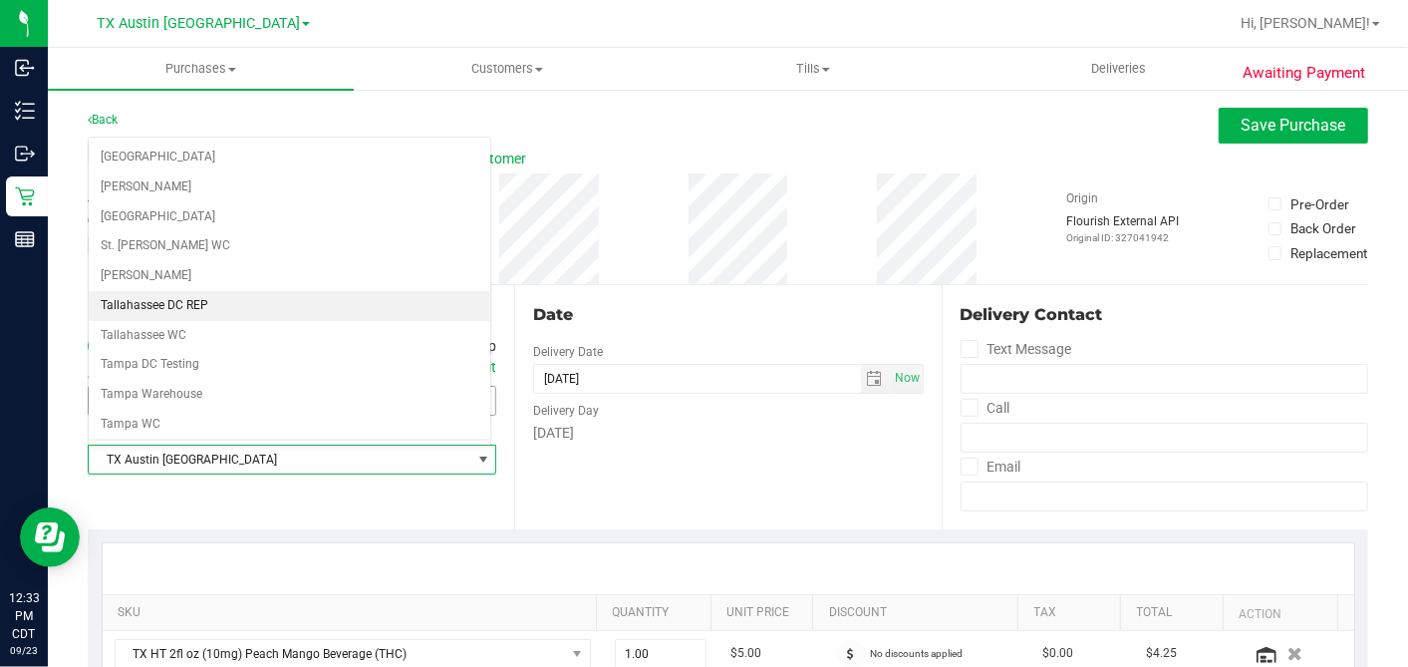
scroll to position [1417, 0]
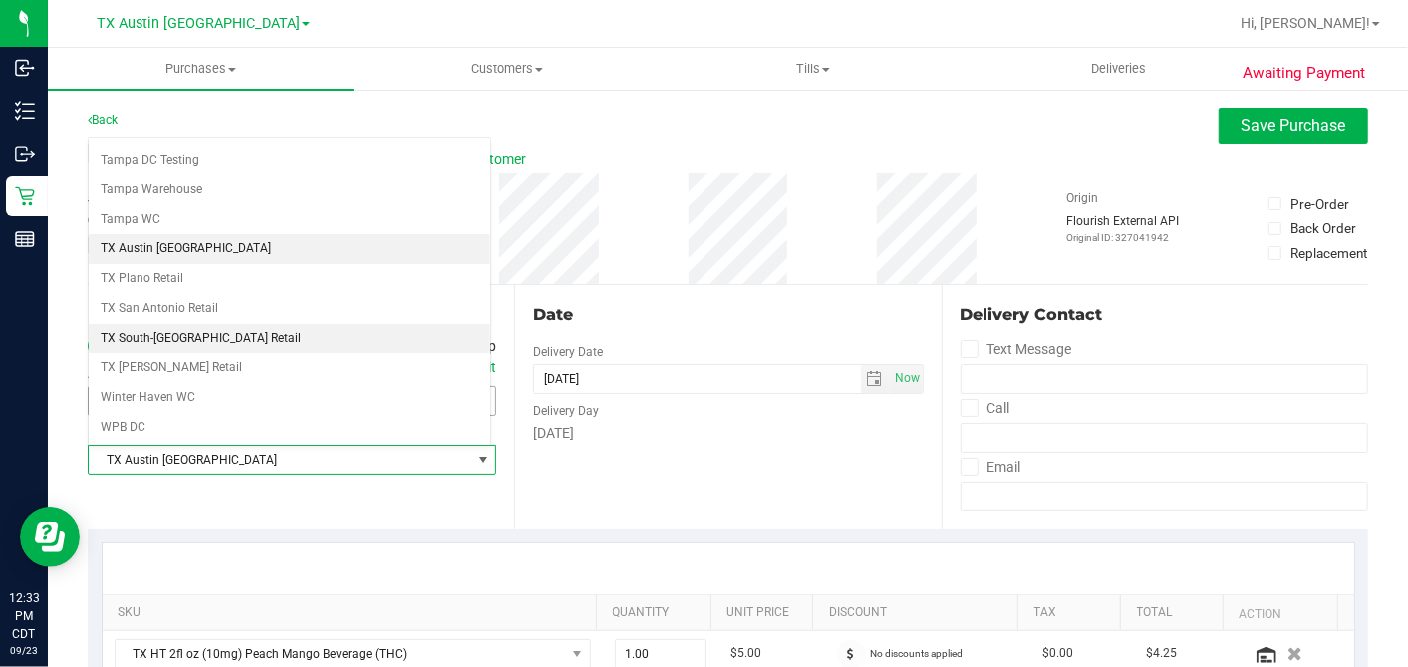
click at [176, 324] on li "TX South-[GEOGRAPHIC_DATA] Retail" at bounding box center [290, 339] width 402 height 30
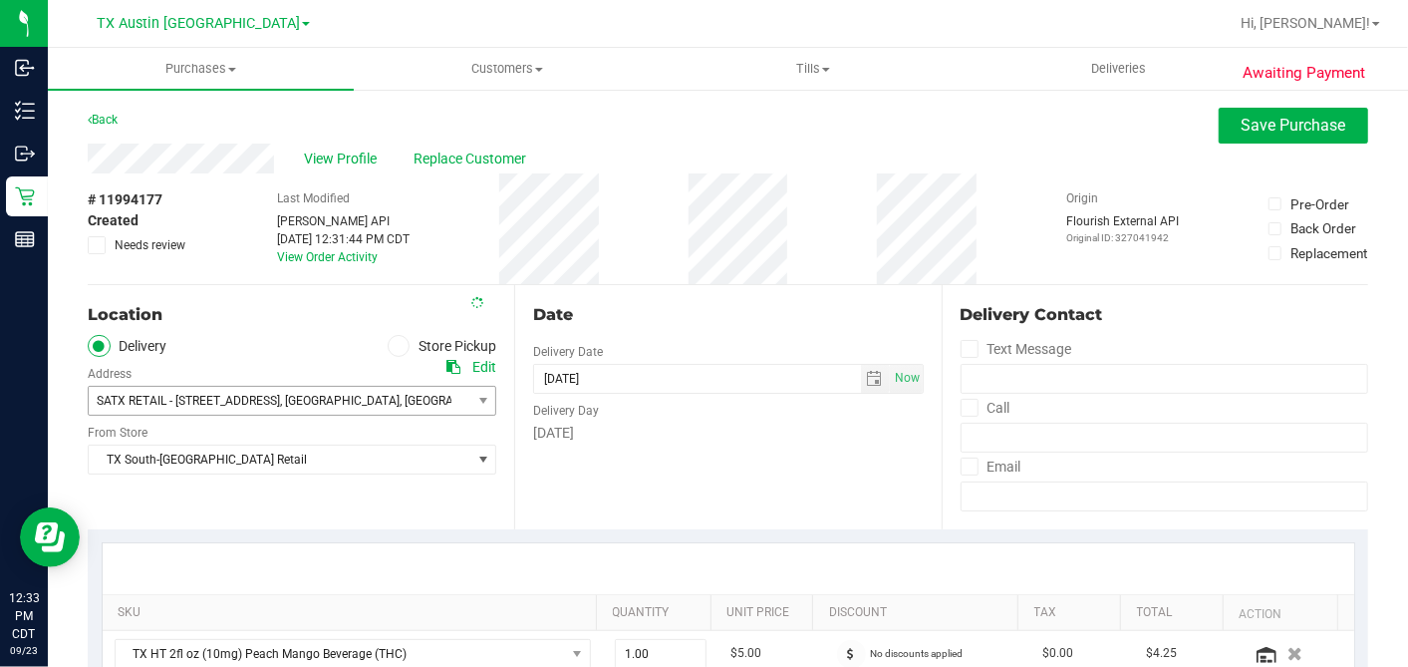
click at [782, 299] on div "Date Delivery Date 09/24/2025 Now 09/24/2025 06:00 PM Now Delivery Day Wednesday" at bounding box center [727, 407] width 427 height 244
click at [847, 316] on div "Date" at bounding box center [728, 315] width 390 height 24
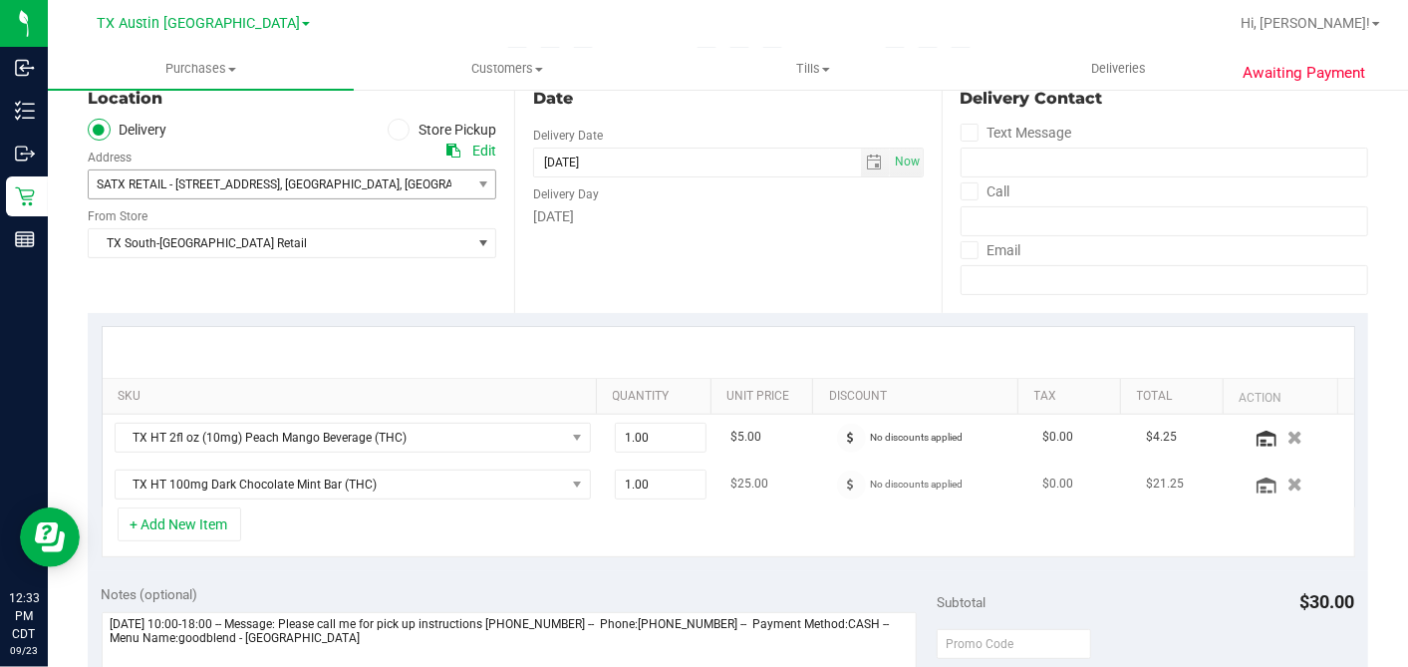
scroll to position [442, 0]
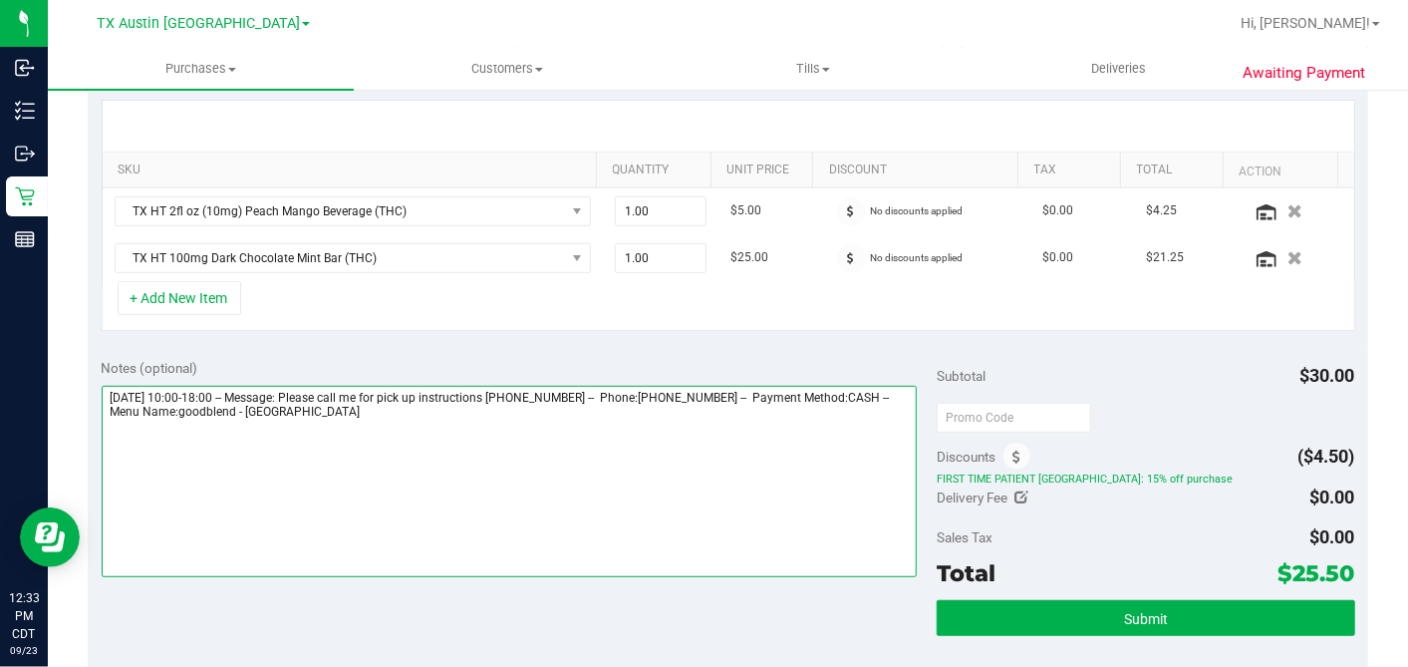
click at [740, 414] on textarea at bounding box center [510, 481] width 816 height 191
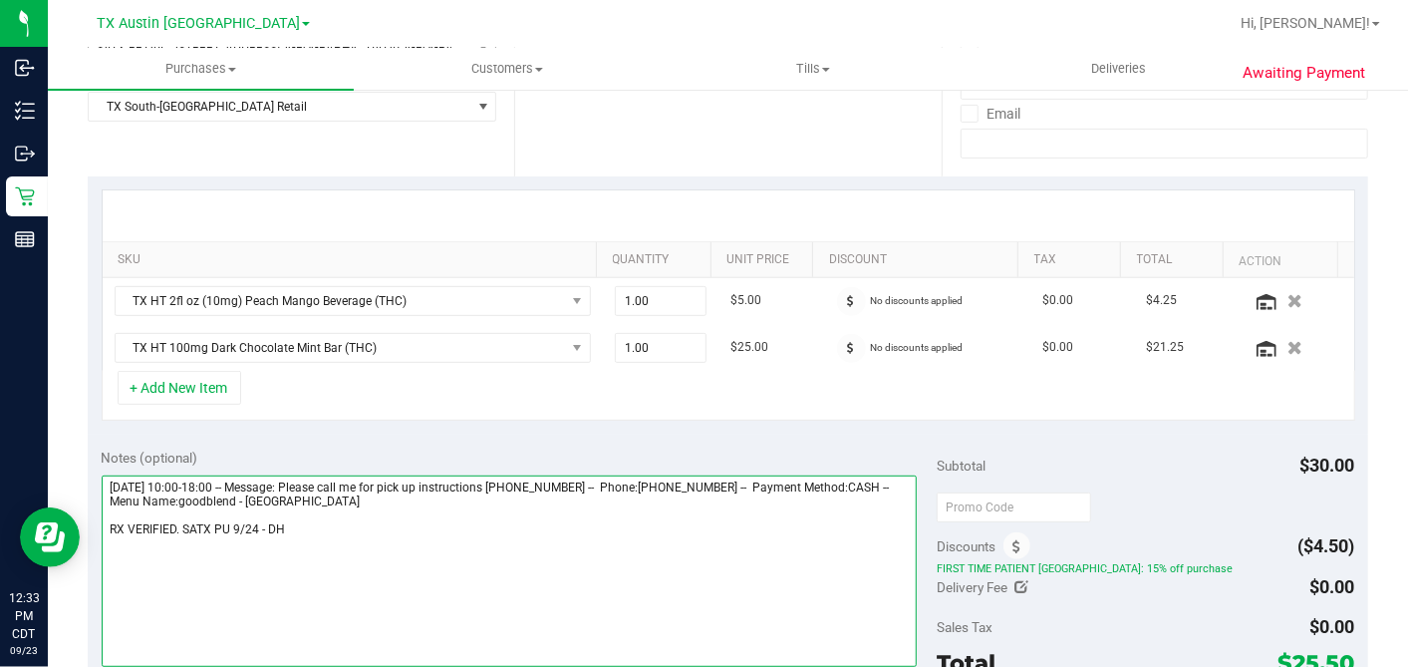
scroll to position [553, 0]
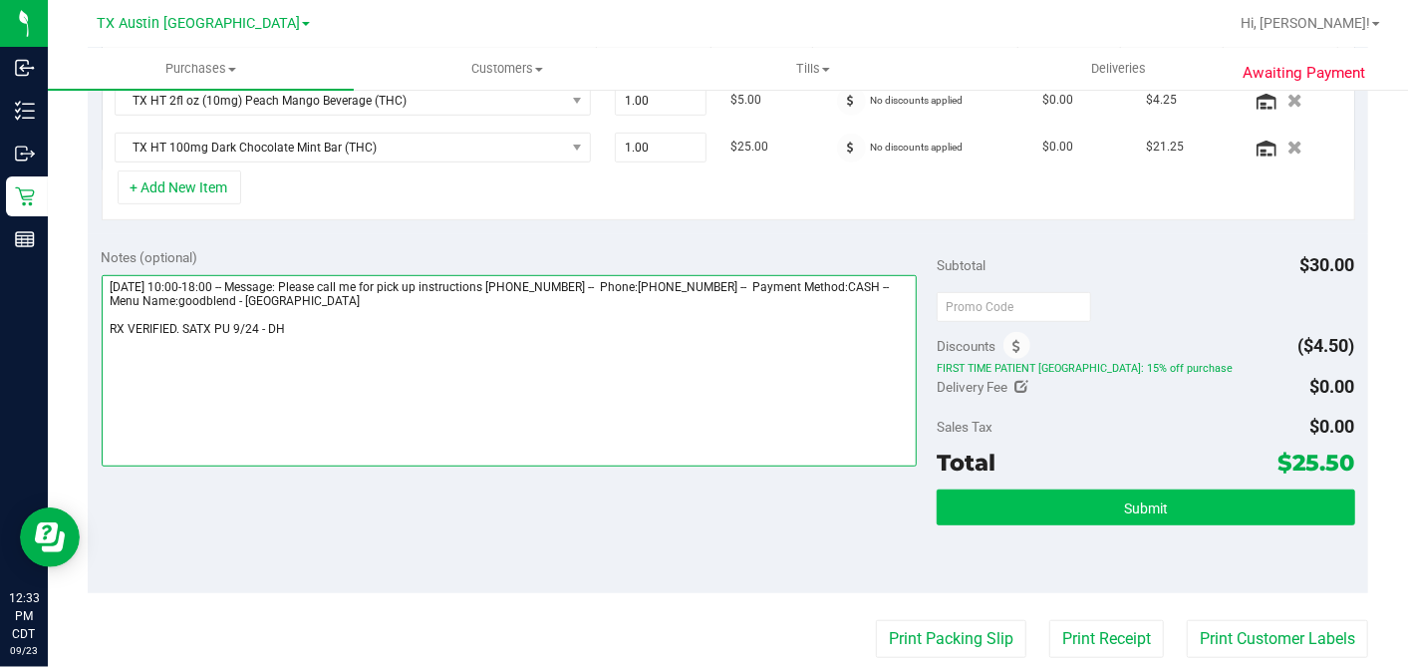
type textarea "Wednesday 09/24/2025 10:00-18:00 -- Message: Please call me for pick up instruc…"
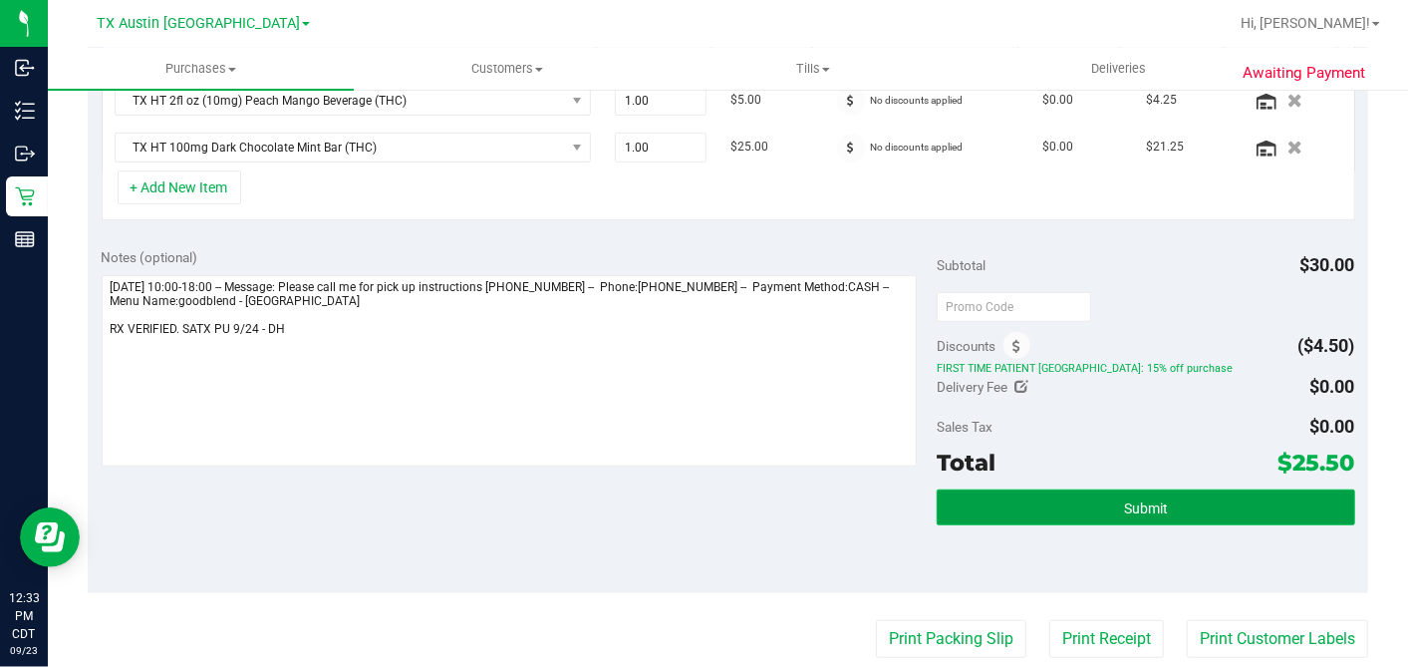
click at [1137, 500] on span "Submit" at bounding box center [1146, 508] width 44 height 16
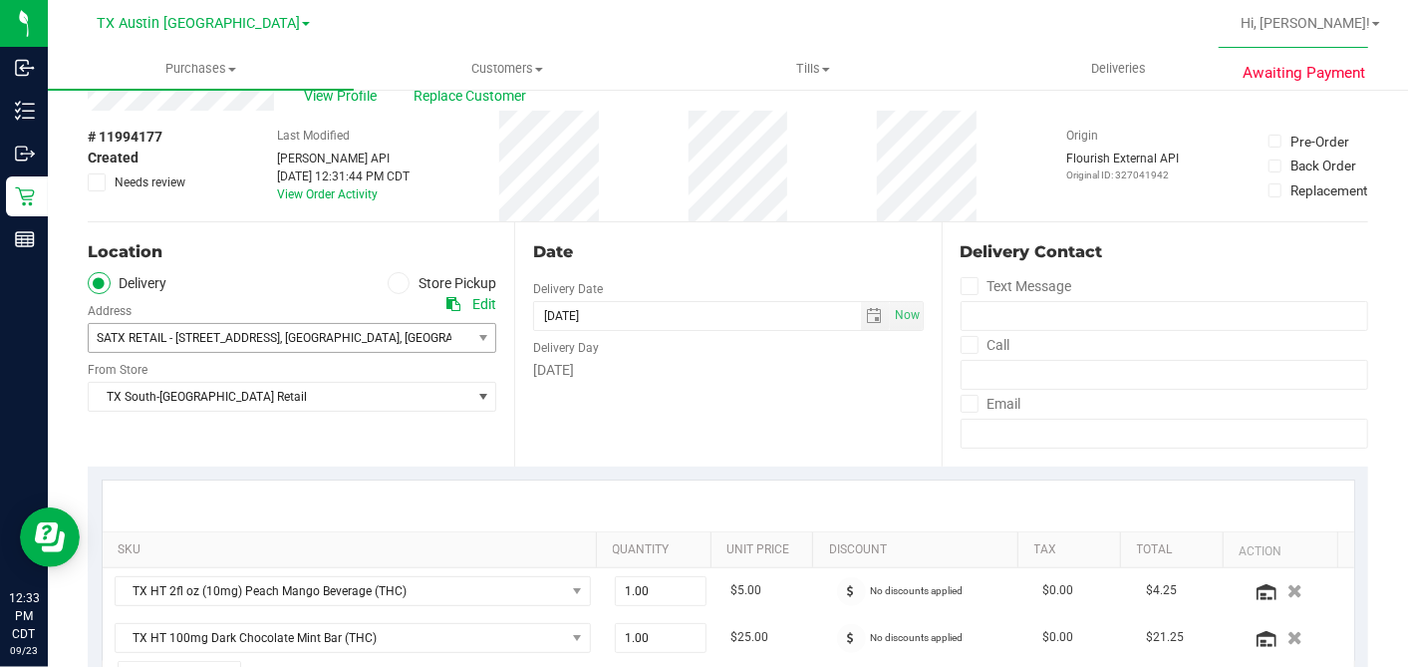
scroll to position [0, 0]
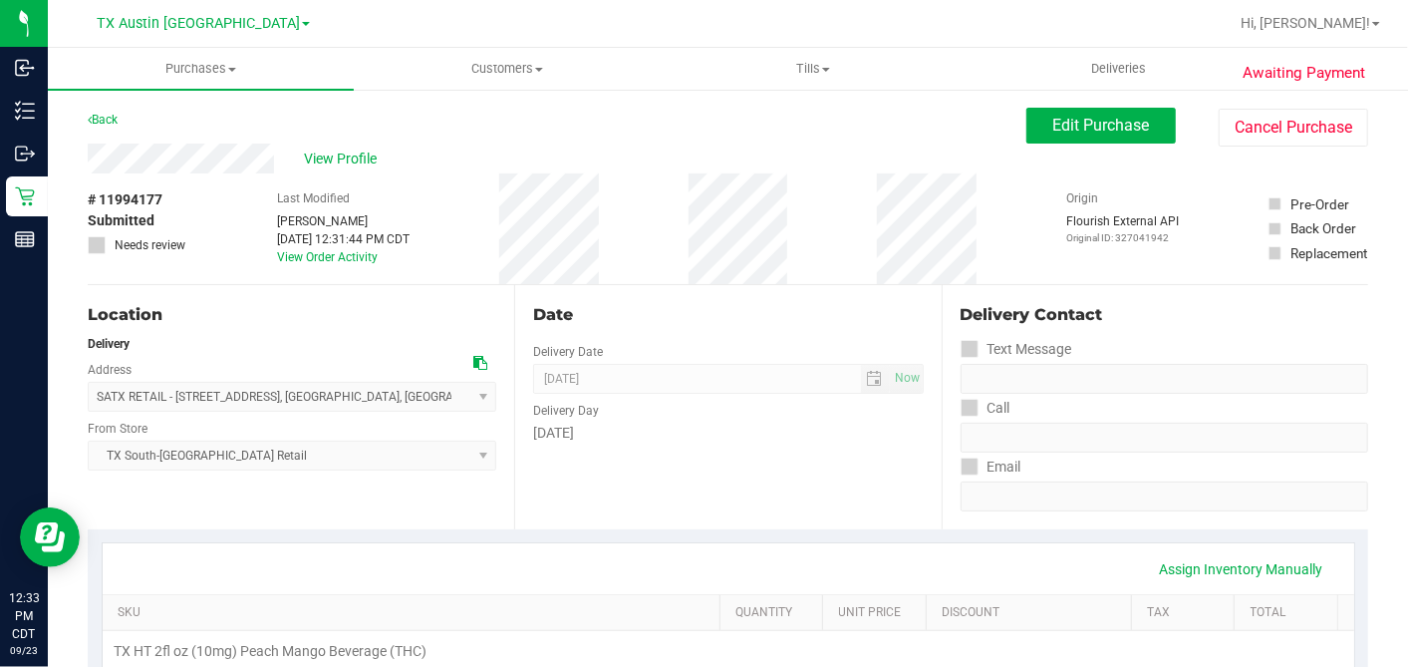
click at [327, 149] on span "View Profile" at bounding box center [344, 158] width 80 height 21
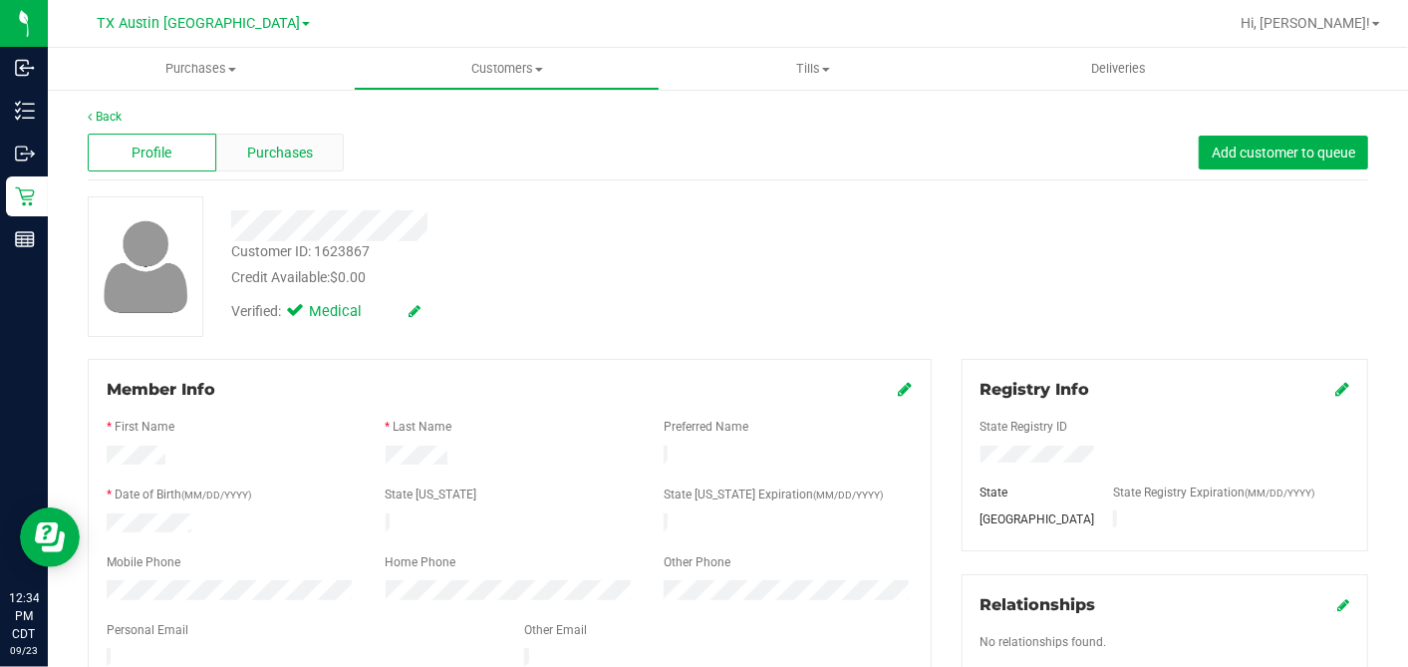
click at [281, 145] on span "Purchases" at bounding box center [280, 153] width 66 height 21
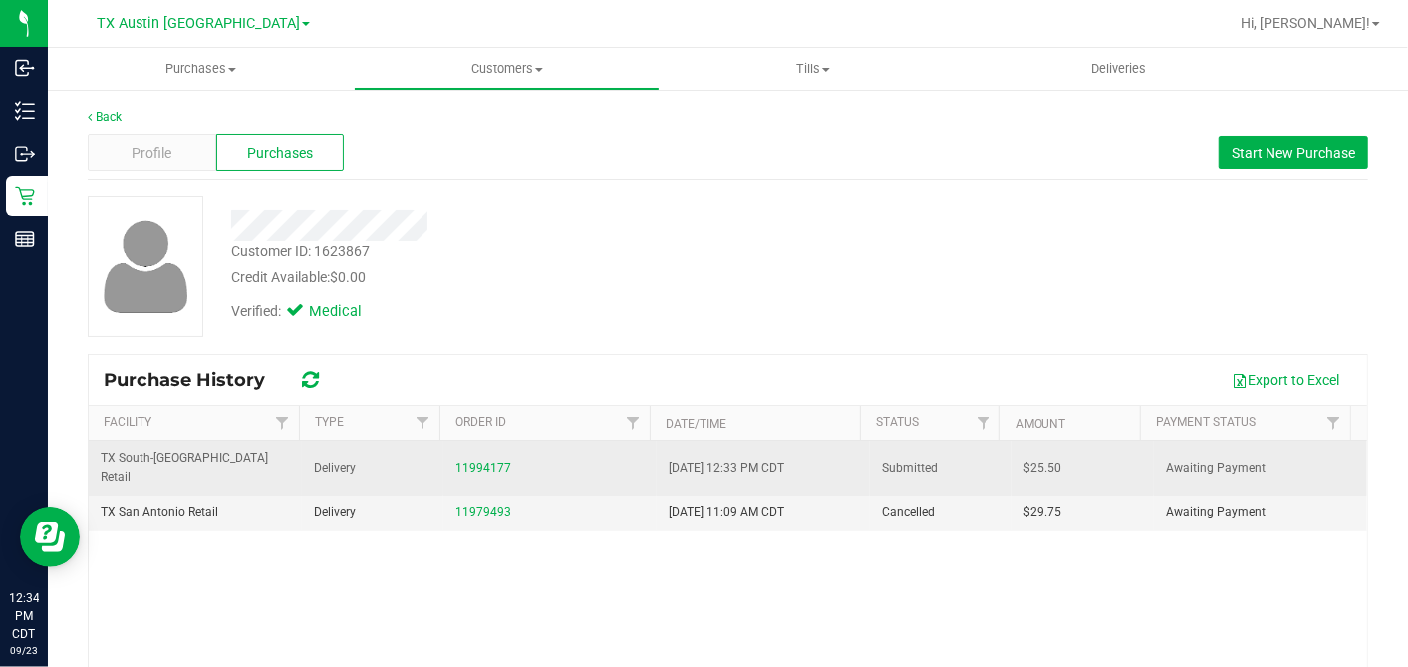
click at [1025, 458] on span "$25.50" at bounding box center [1044, 467] width 38 height 19
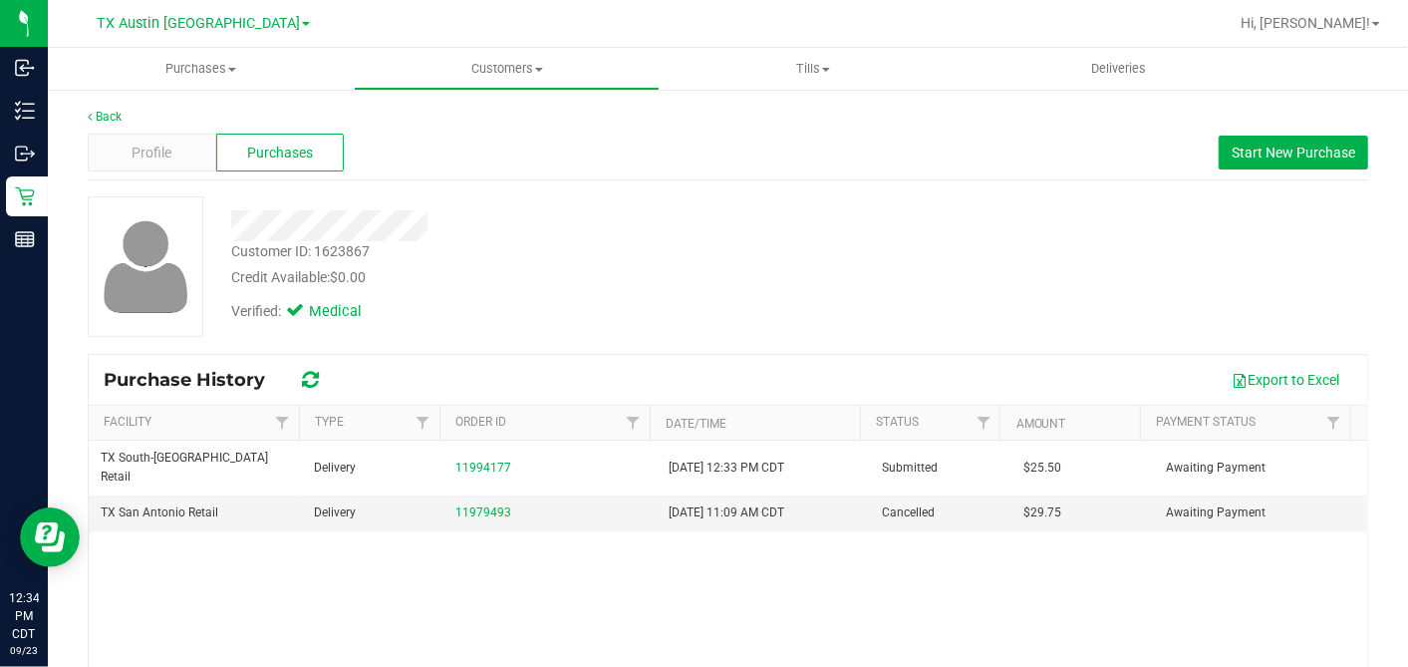
copy span "25.50"
click at [578, 264] on div "Customer ID: 1623867 Credit Available: $0.00" at bounding box center [544, 264] width 656 height 47
click at [137, 138] on div "Profile" at bounding box center [152, 153] width 129 height 38
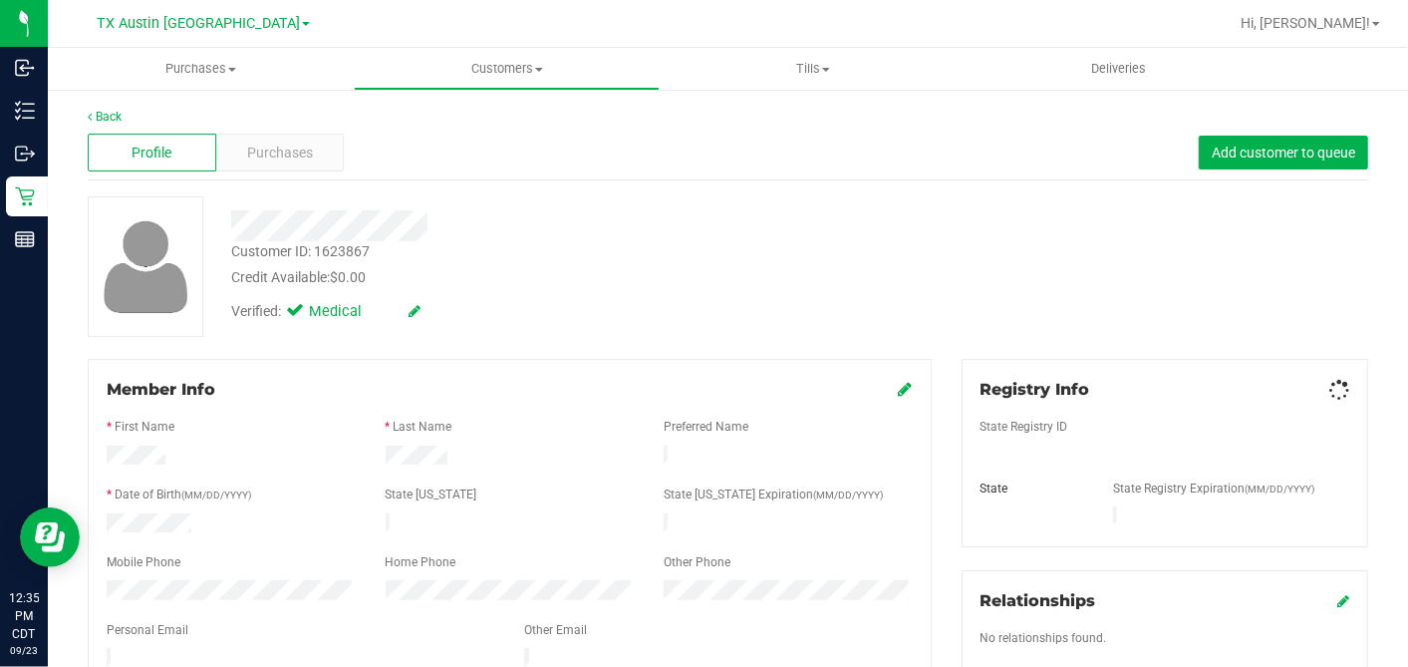
click at [548, 253] on div "Customer ID: 1623867 Credit Available: $0.00" at bounding box center [544, 264] width 656 height 47
click at [288, 147] on span "Purchases" at bounding box center [280, 153] width 66 height 21
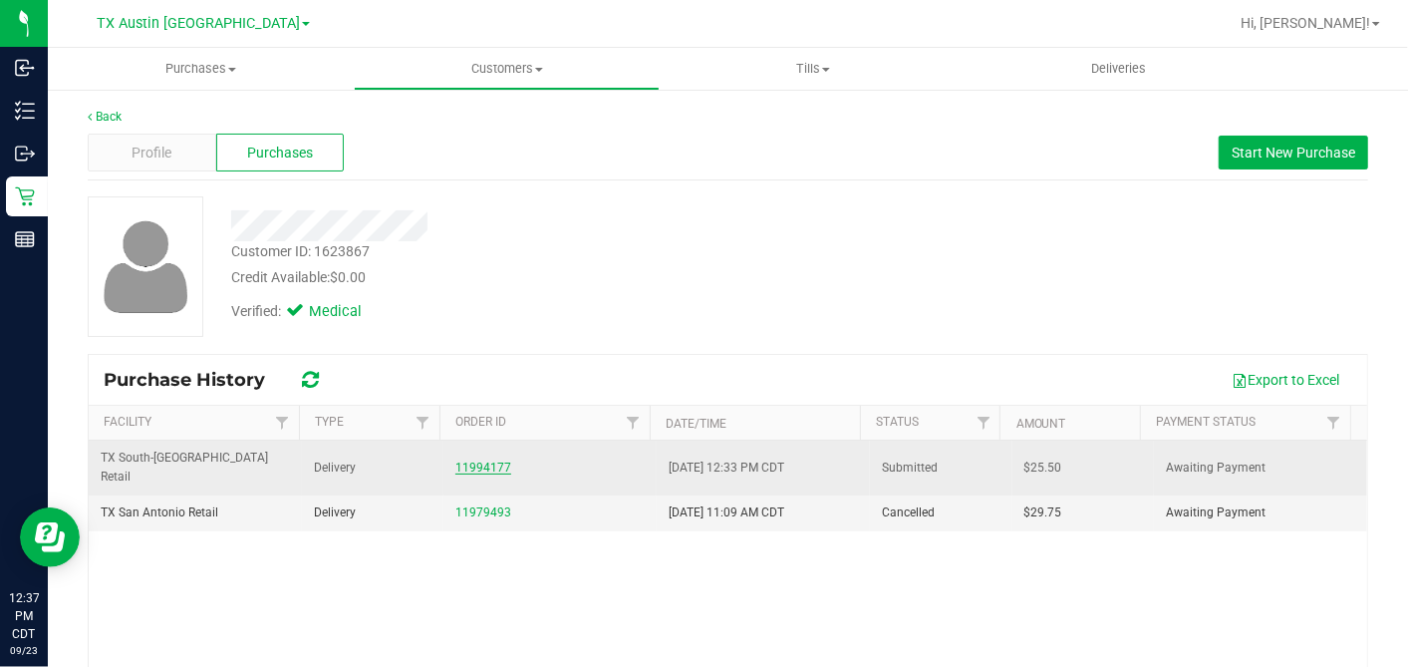
click at [478, 460] on link "11994177" at bounding box center [483, 467] width 56 height 14
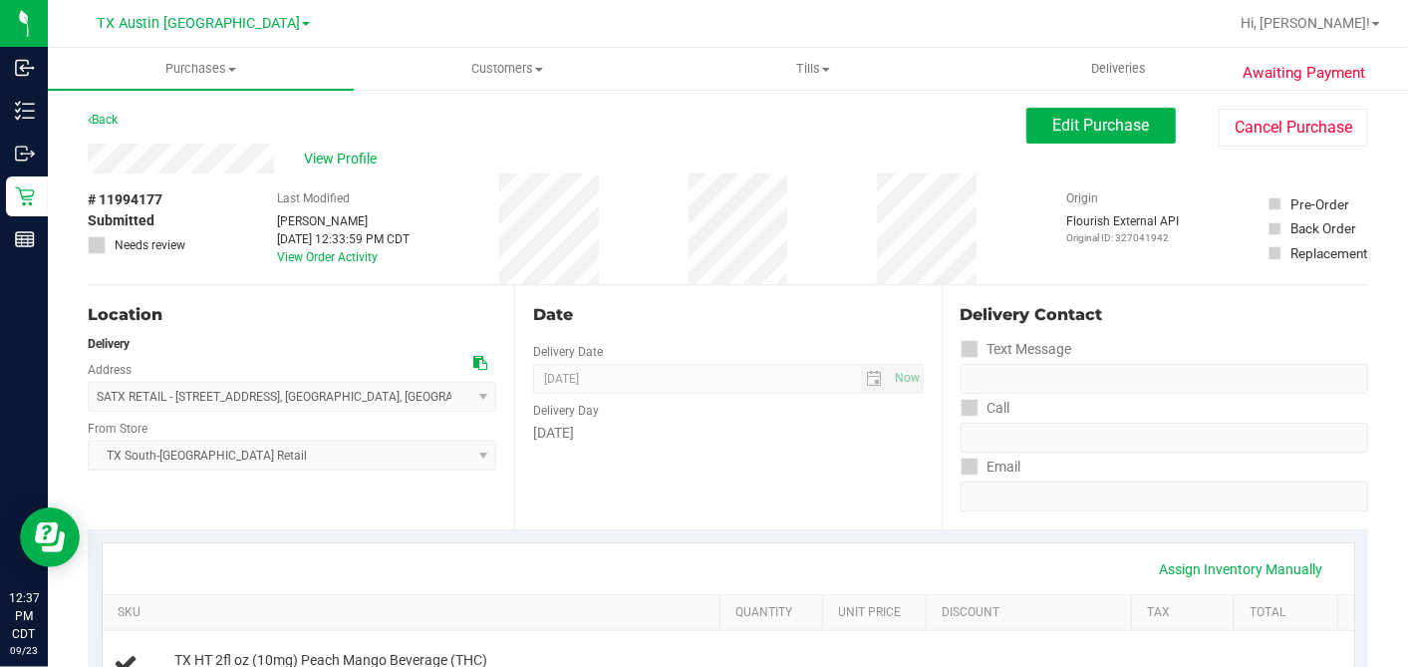
click at [698, 321] on div "Date" at bounding box center [728, 315] width 390 height 24
click at [771, 312] on div "Date" at bounding box center [728, 315] width 390 height 24
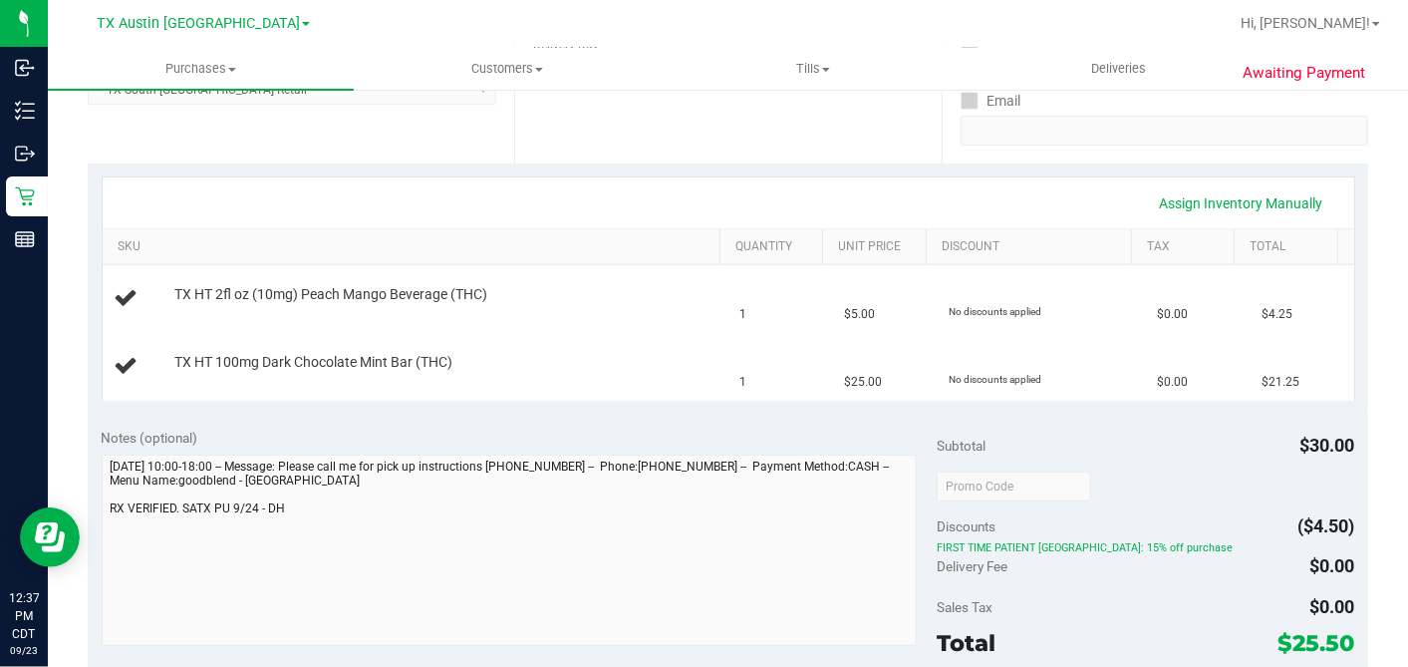
scroll to position [332, 0]
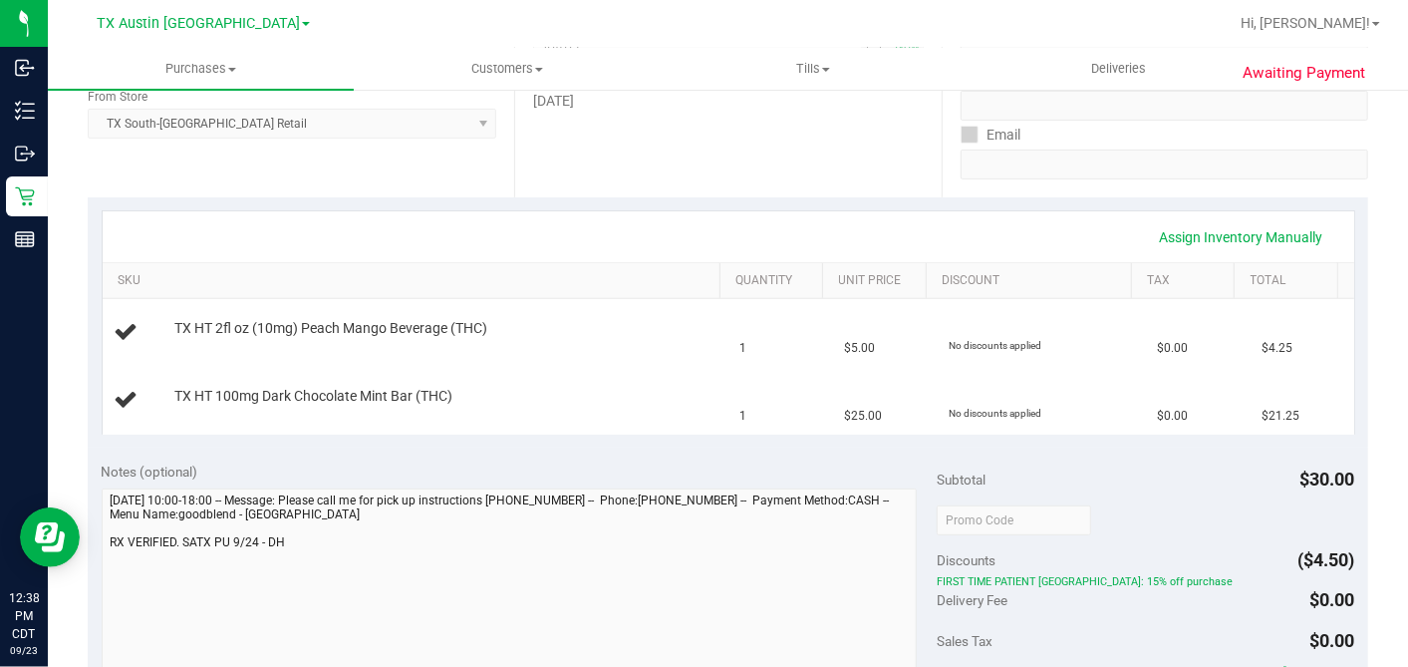
click at [729, 463] on div "Notes (optional)" at bounding box center [520, 471] width 836 height 20
click at [863, 462] on div "Notes (optional)" at bounding box center [520, 471] width 836 height 20
click at [725, 439] on div "Assign Inventory Manually SKU Quantity Unit Price Discount Tax Total TX HT 2fl …" at bounding box center [728, 322] width 1281 height 250
click at [899, 463] on div "Notes (optional)" at bounding box center [520, 471] width 836 height 20
click at [882, 455] on div "Notes (optional) Subtotal $30.00 Discounts ($4.50) FIRST TIME PATIENT TX: 15% o…" at bounding box center [728, 626] width 1281 height 359
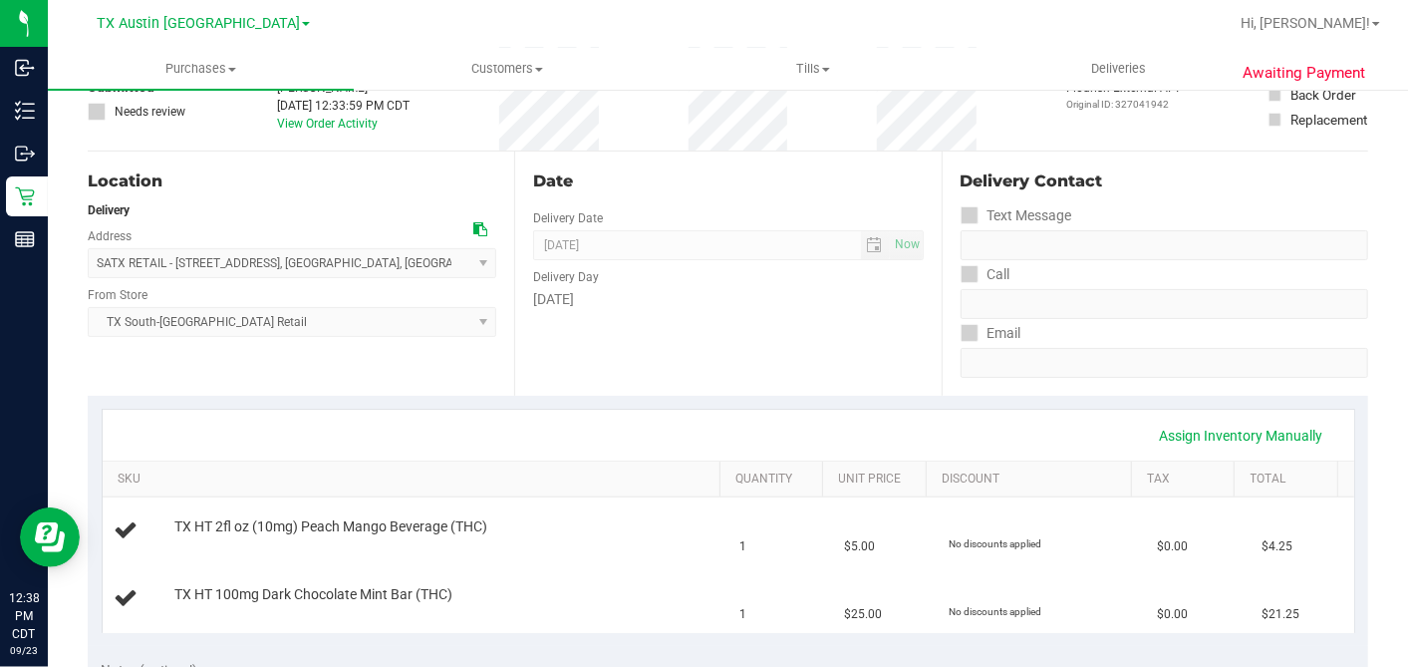
scroll to position [0, 0]
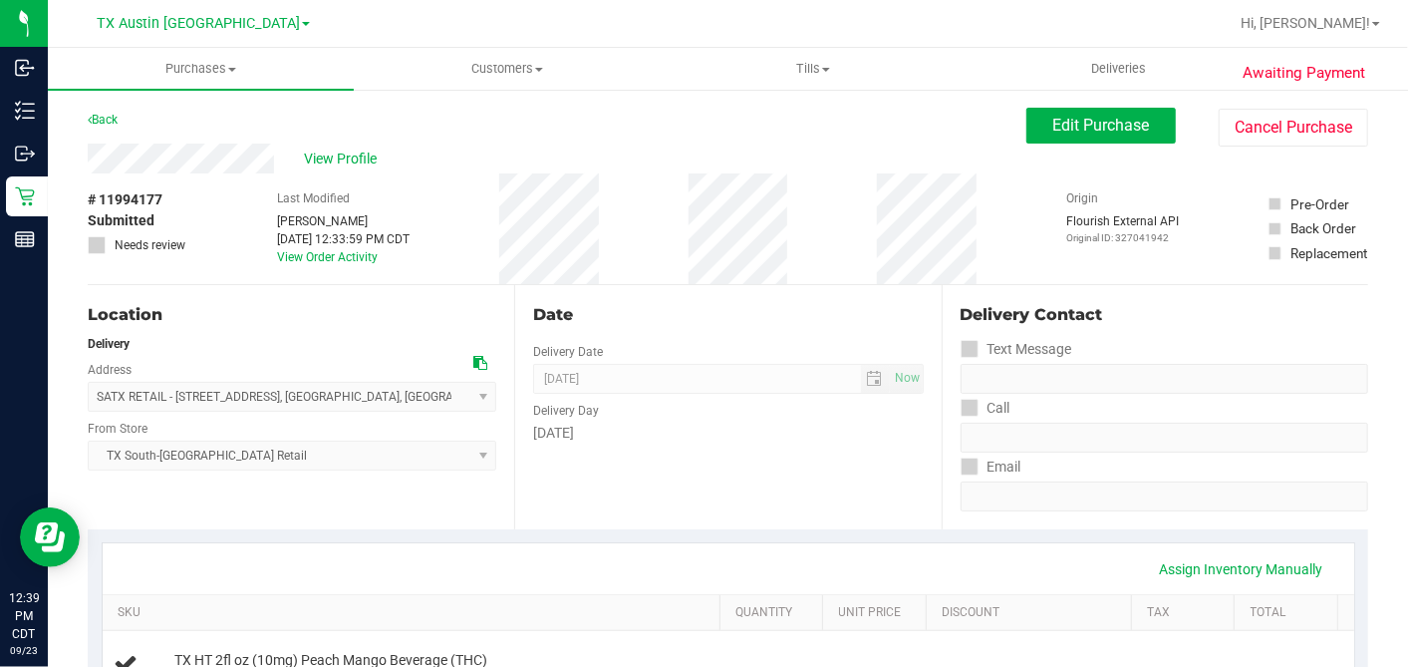
click at [492, 285] on div "Location Delivery Address SATX RETAIL - 7105 E. RIVERSIDE DRIVE , AUSTIN , TX 7…" at bounding box center [301, 407] width 427 height 244
click at [495, 285] on div "Location Delivery Address SATX RETAIL - 7105 E. RIVERSIDE DRIVE , AUSTIN , TX 7…" at bounding box center [301, 407] width 427 height 244
click at [808, 264] on div "# 11994177 Submitted Needs review Last Modified Dane Hawkins Sep 23, 2025 12:33…" at bounding box center [728, 228] width 1281 height 111
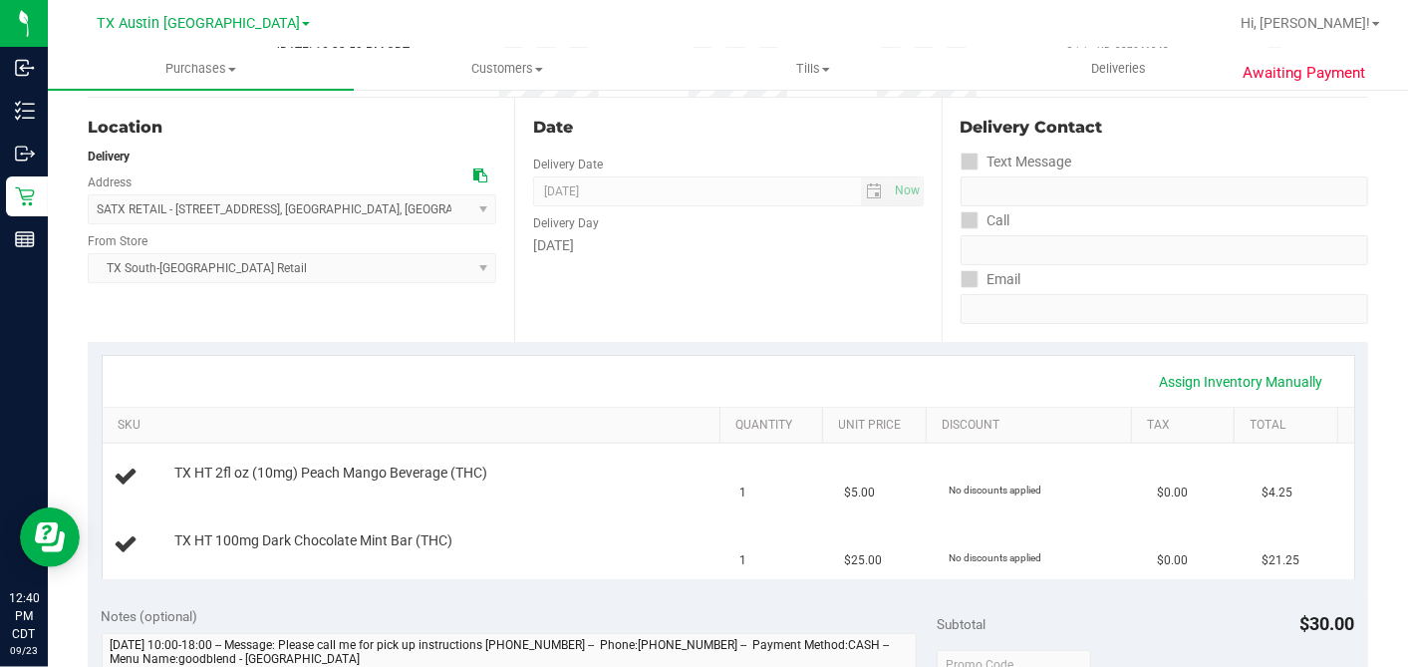
scroll to position [553, 0]
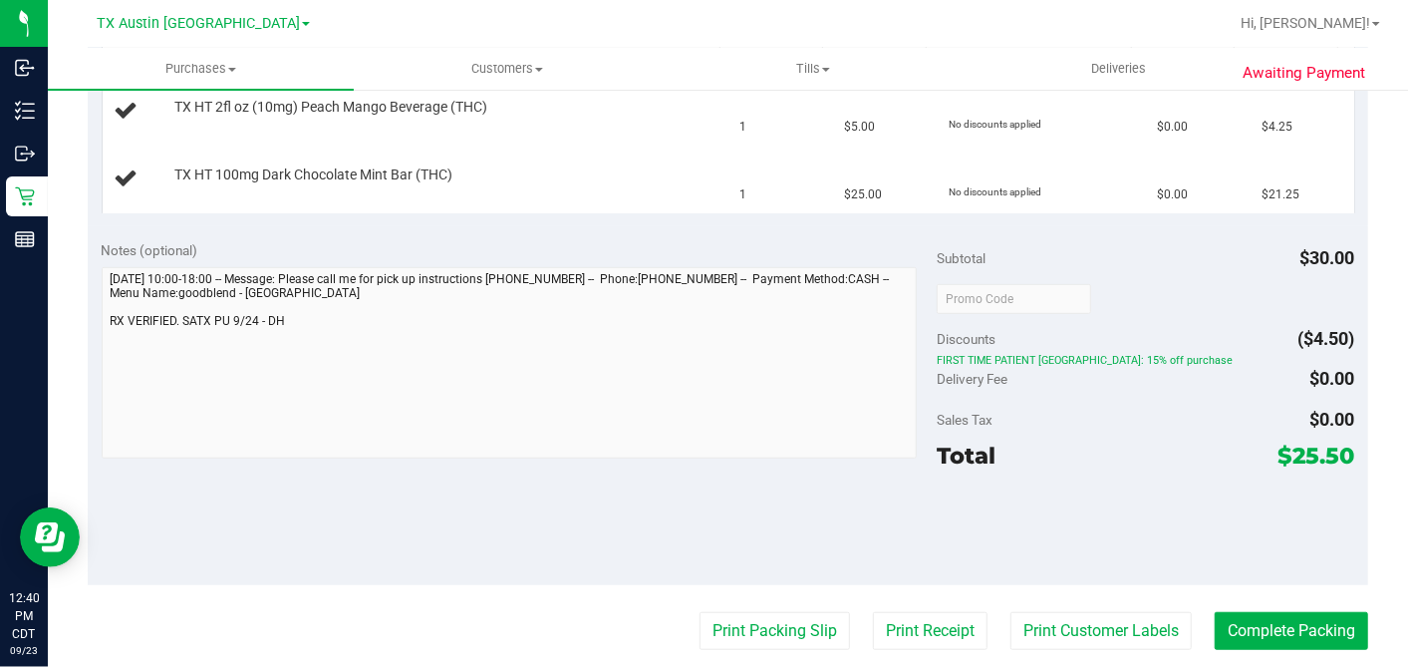
click at [1174, 438] on div "Total $25.50" at bounding box center [1146, 456] width 418 height 36
click at [1086, 321] on div "Discounts ($4.50)" at bounding box center [1146, 339] width 418 height 36
click at [1101, 310] on div at bounding box center [1146, 298] width 418 height 36
click at [1121, 296] on div at bounding box center [1146, 298] width 418 height 36
click at [1098, 308] on div at bounding box center [1146, 298] width 418 height 36
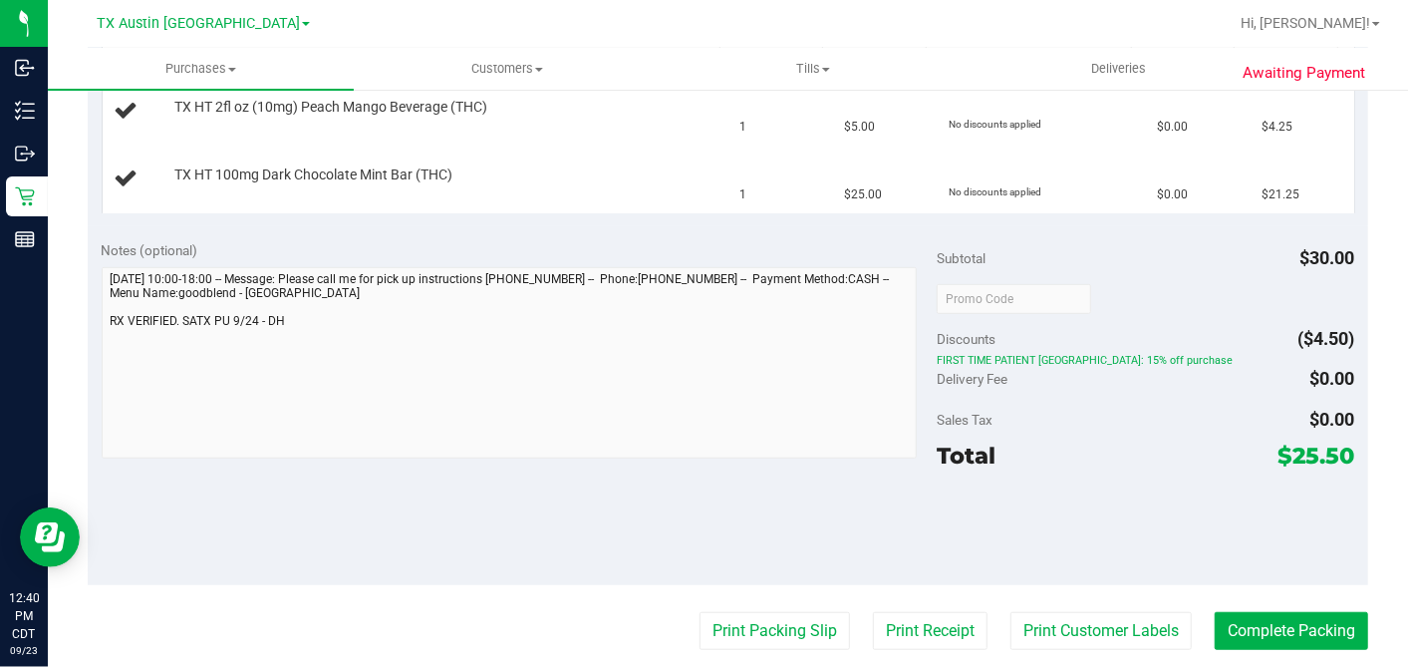
click at [1084, 284] on div at bounding box center [1146, 298] width 418 height 36
click at [1077, 287] on div at bounding box center [1146, 298] width 418 height 36
click at [1080, 287] on div at bounding box center [1146, 298] width 418 height 36
click at [1117, 283] on div at bounding box center [1146, 298] width 418 height 36
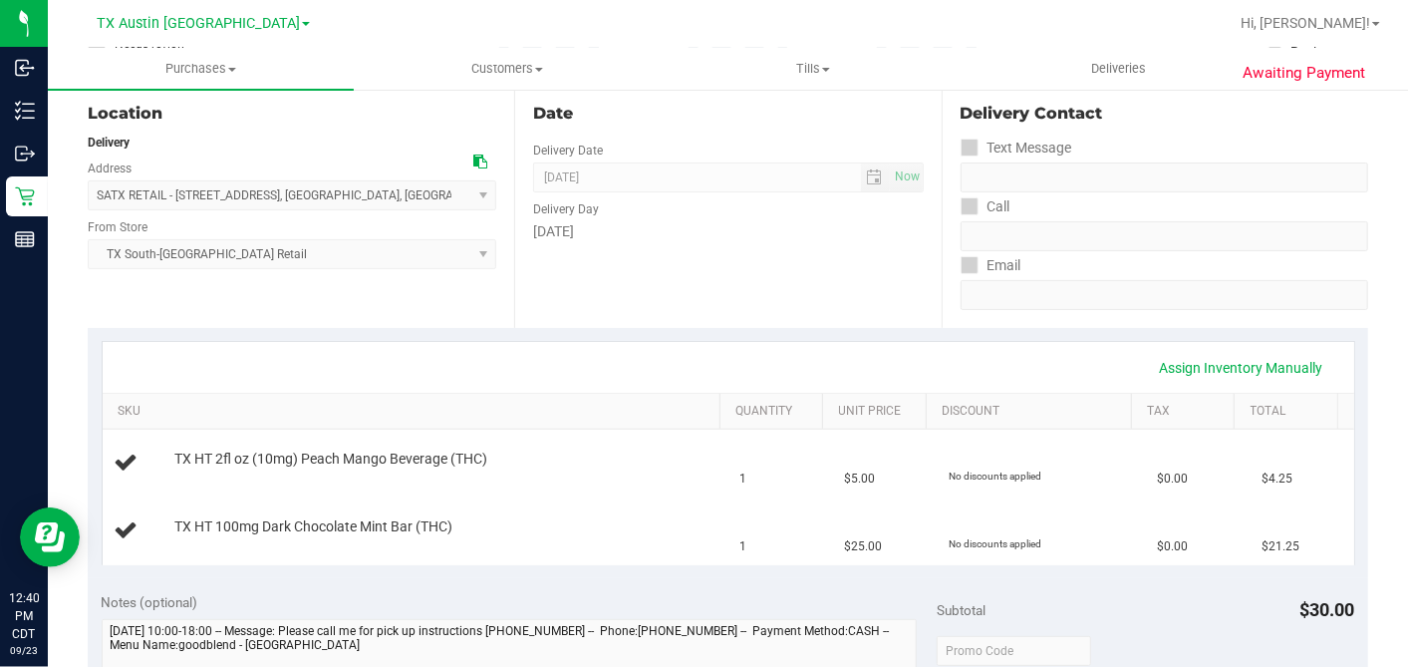
scroll to position [0, 0]
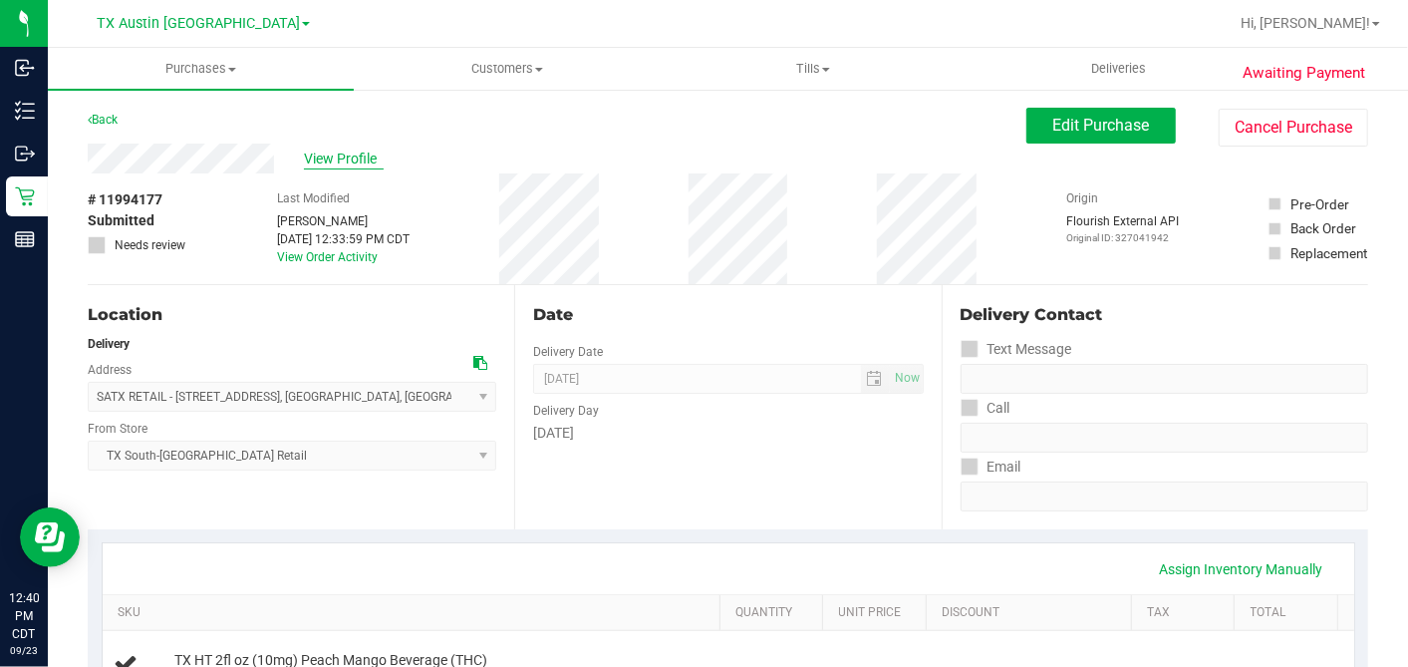
click at [351, 160] on span "View Profile" at bounding box center [344, 158] width 80 height 21
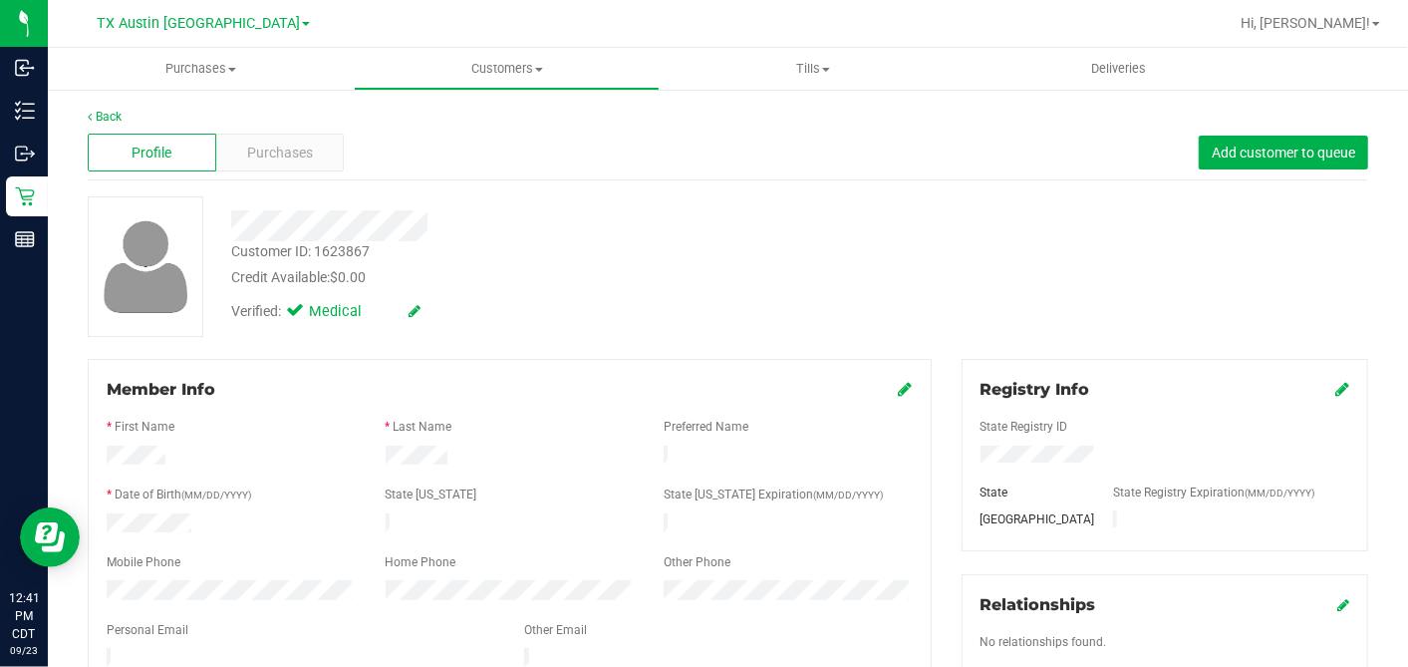
click at [514, 328] on div "Verified: Medical" at bounding box center [544, 310] width 656 height 44
click at [296, 143] on span "Purchases" at bounding box center [280, 153] width 66 height 21
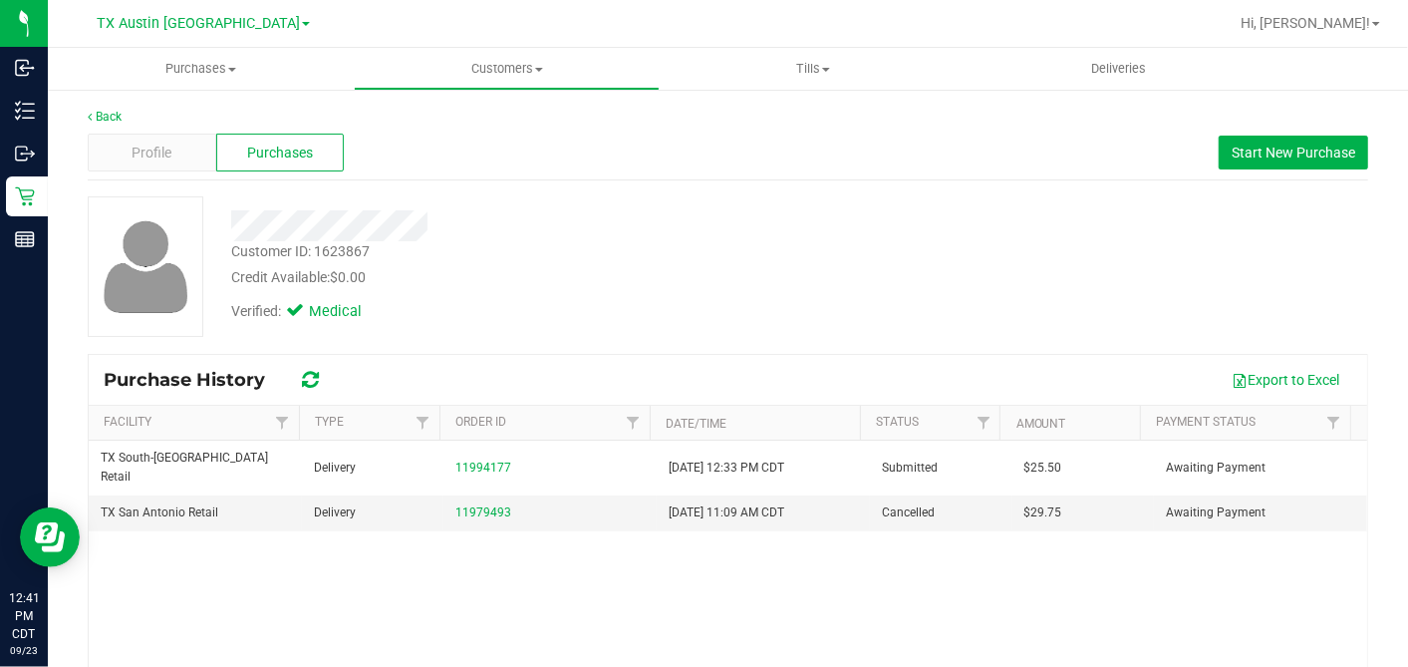
click at [797, 543] on div "TX South-Austin Retail Delivery 11994177 9/23/2025 12:33 PM CDT Submitted $25.5…" at bounding box center [728, 639] width 1279 height 399
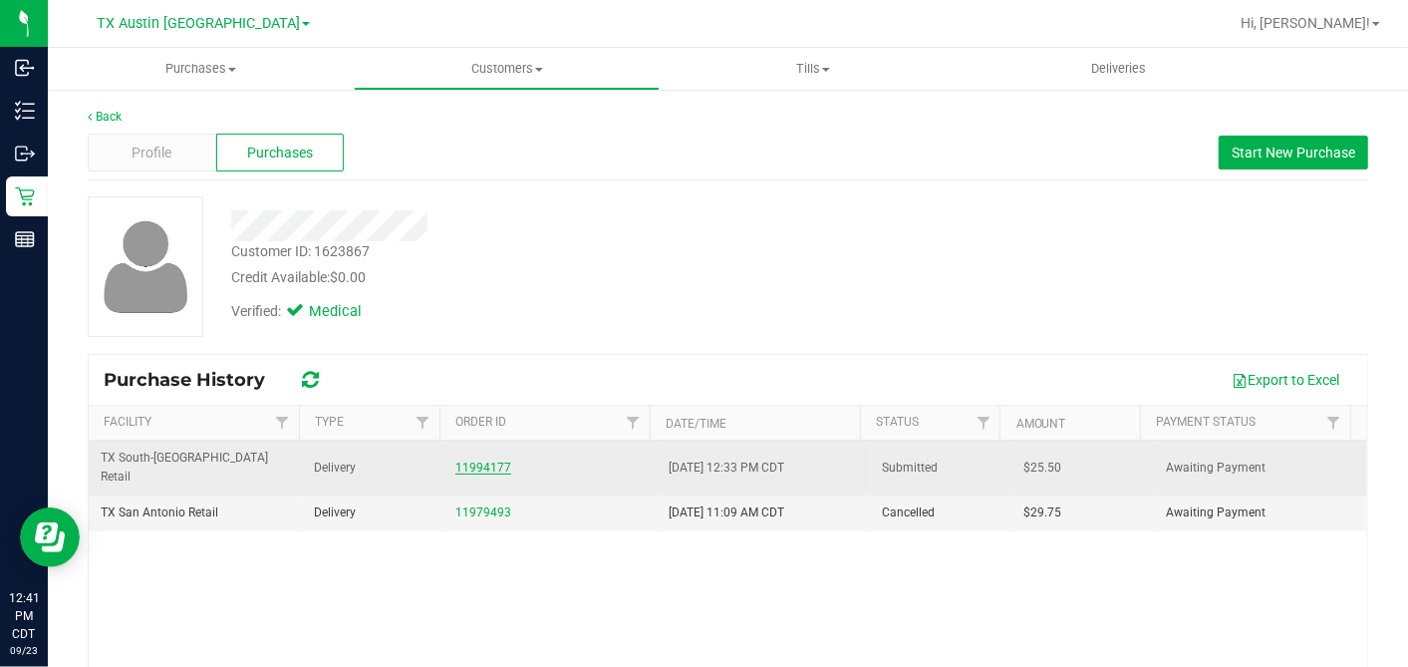
click at [489, 460] on link "11994177" at bounding box center [483, 467] width 56 height 14
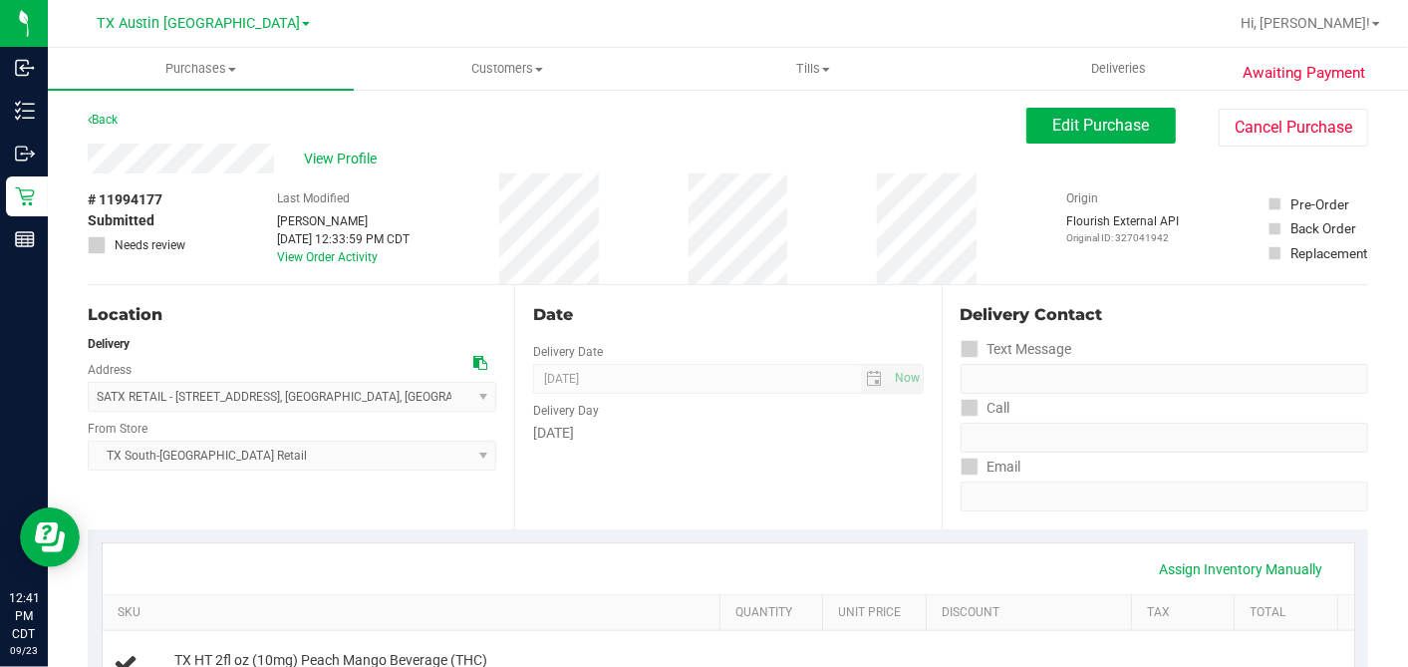
click at [917, 287] on div "Date Delivery Date 09/24/2025 Now 09/24/2025 07:00 AM Now Delivery Day Wednesday" at bounding box center [727, 407] width 427 height 244
click at [913, 287] on div "Date Delivery Date 09/24/2025 Now 09/24/2025 07:00 AM Now Delivery Day Wednesday" at bounding box center [727, 407] width 427 height 244
click at [917, 285] on div "Date Delivery Date 09/24/2025 Now 09/24/2025 07:00 AM Now Delivery Day Wednesday" at bounding box center [727, 407] width 427 height 244
click at [620, 236] on div "# 11994177 Submitted Needs review Last Modified Dane Hawkins Sep 23, 2025 12:33…" at bounding box center [728, 228] width 1281 height 111
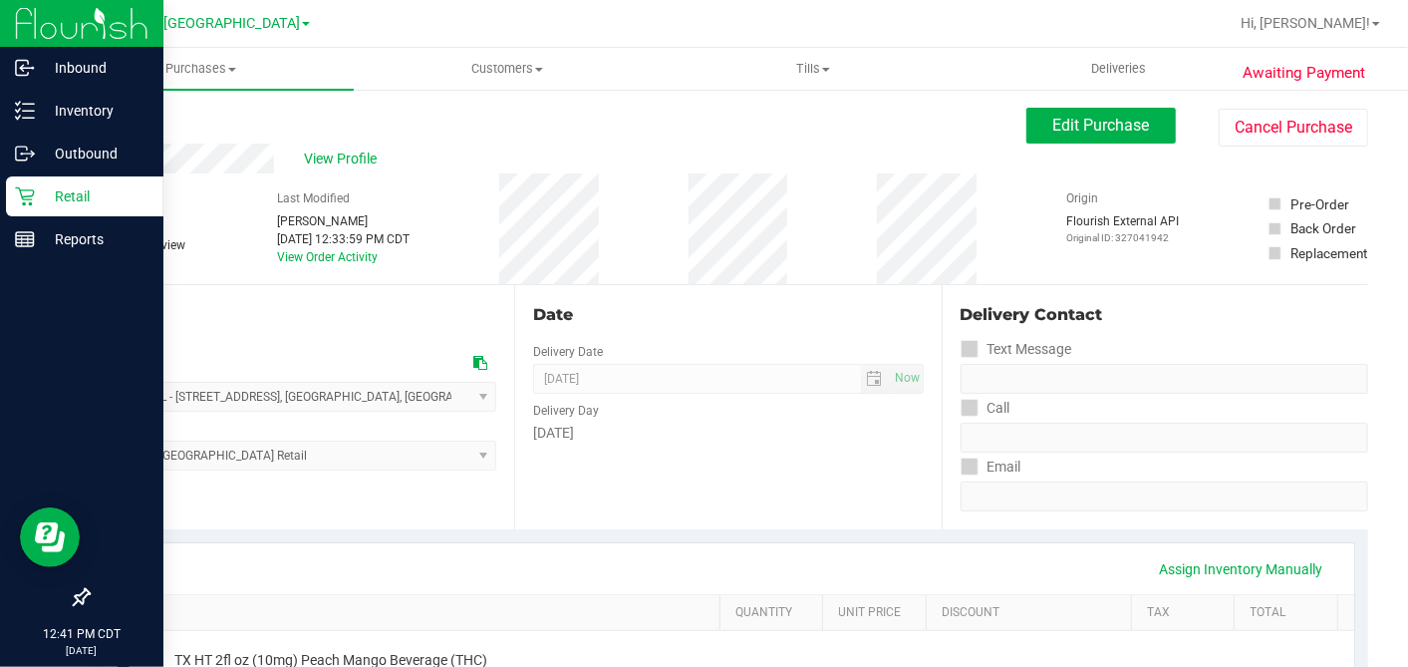
click at [25, 190] on icon at bounding box center [24, 196] width 19 height 19
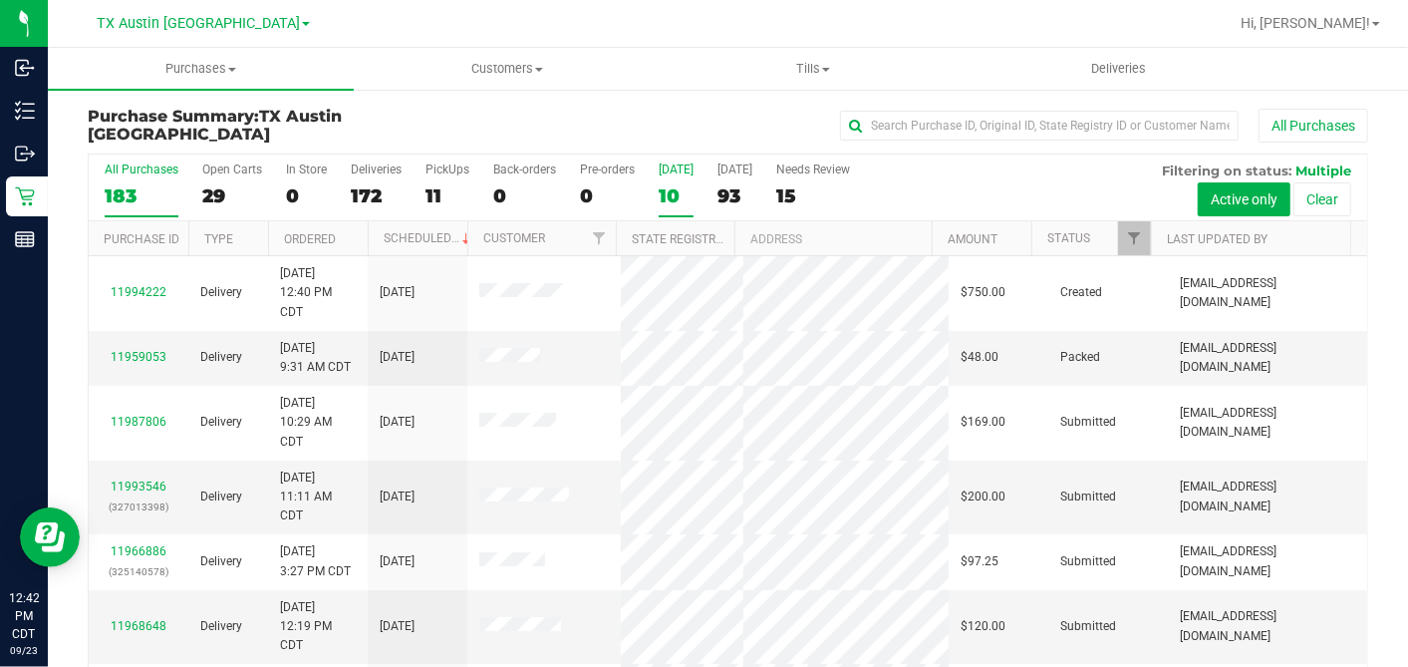
click at [675, 187] on div "10" at bounding box center [676, 195] width 35 height 23
click at [0, 0] on input "Today 10" at bounding box center [0, 0] width 0 height 0
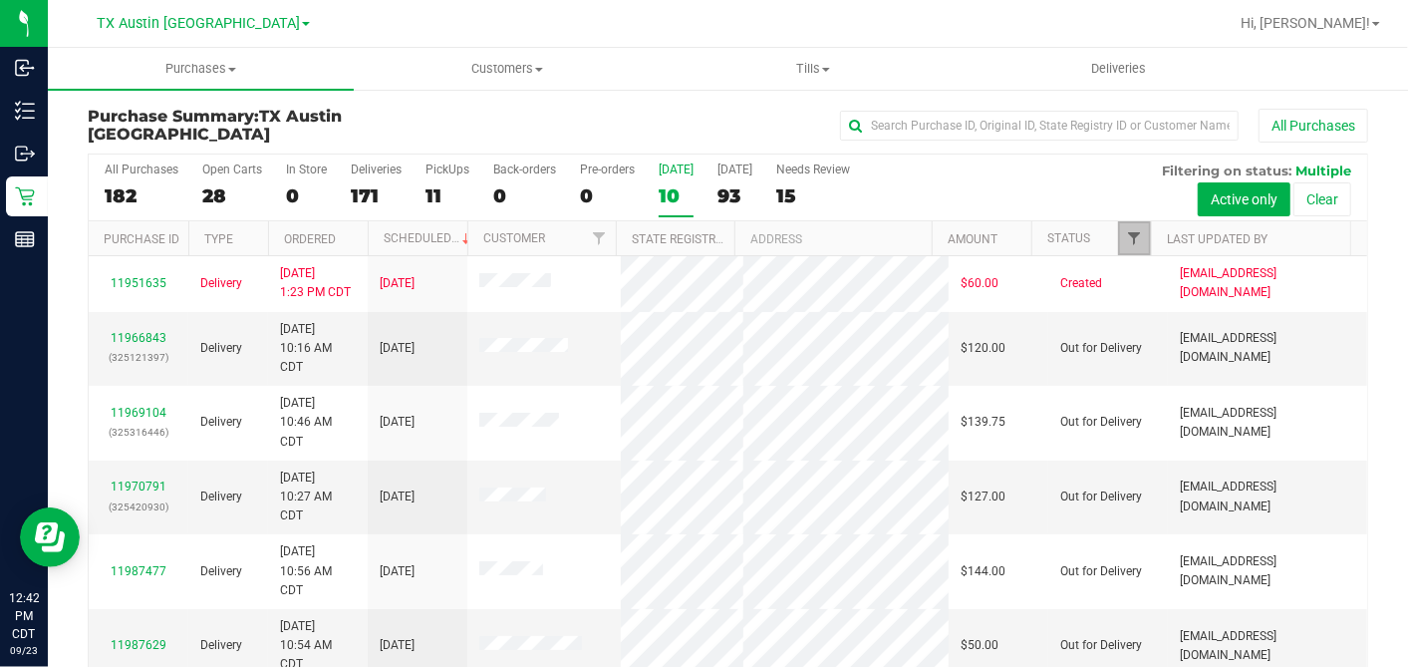
click at [1126, 240] on span "Filter" at bounding box center [1134, 238] width 16 height 16
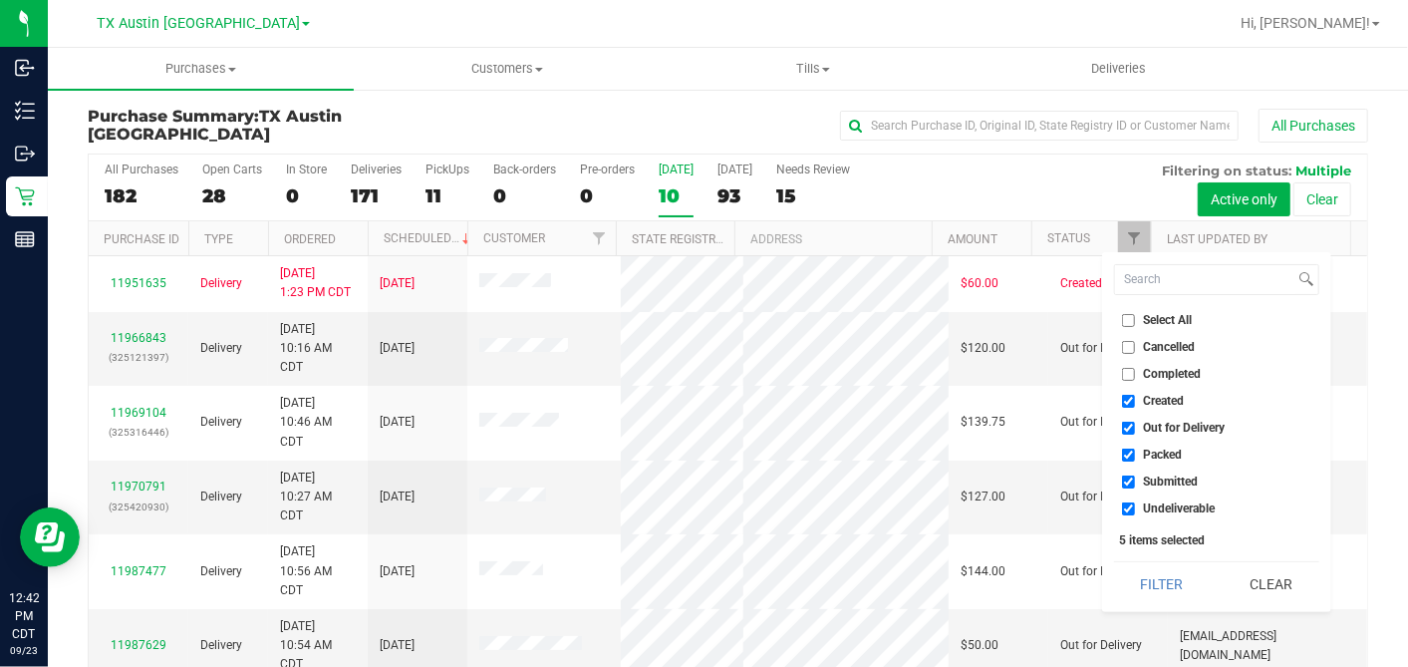
click at [1125, 320] on input "Select All" at bounding box center [1128, 320] width 13 height 13
checkbox input "true"
drag, startPoint x: 1125, startPoint y: 320, endPoint x: 1125, endPoint y: 345, distance: 24.9
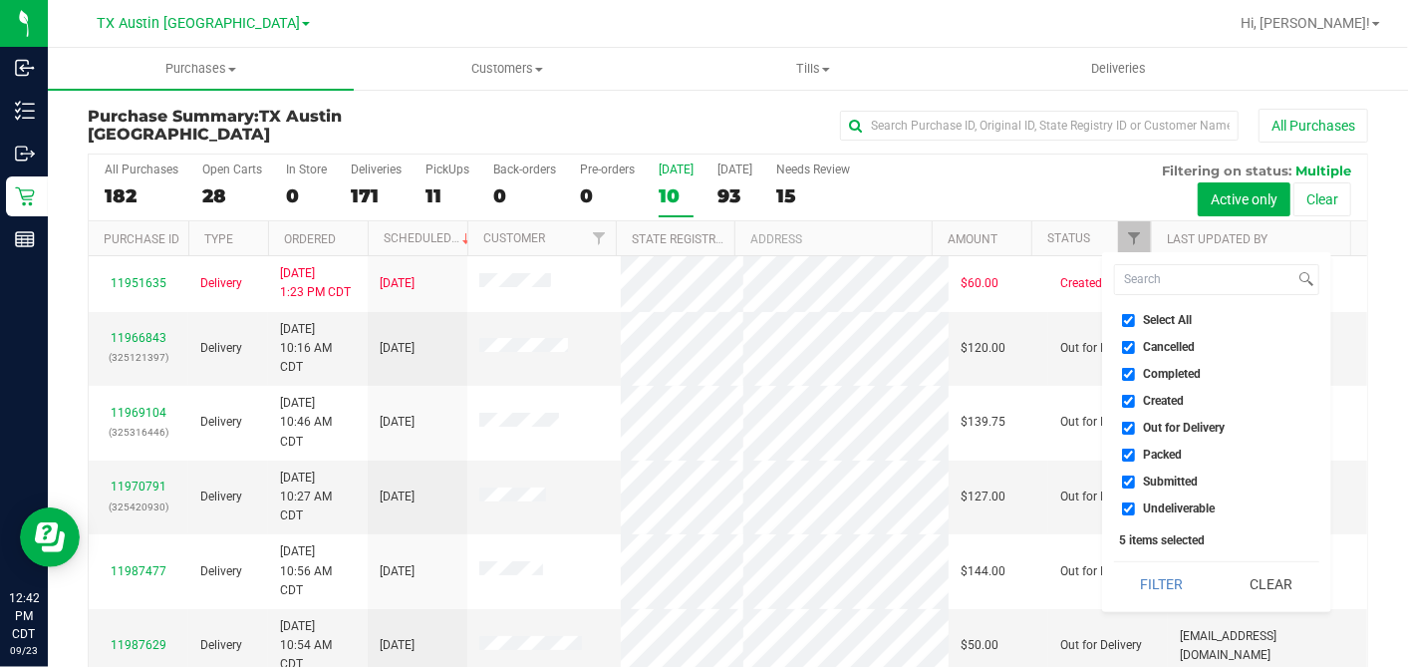
click at [1125, 321] on input "Select All" at bounding box center [1128, 320] width 13 height 13
checkbox input "false"
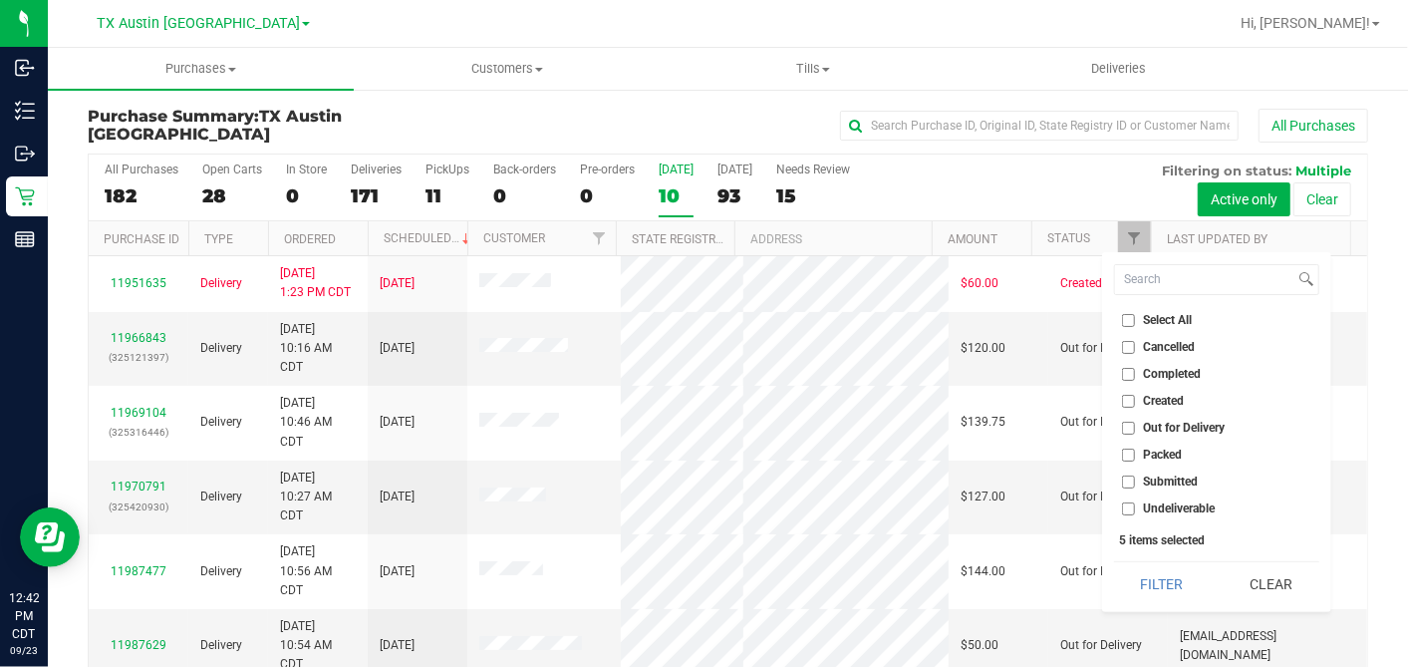
checkbox input "false"
click at [1125, 404] on input "Created" at bounding box center [1128, 401] width 13 height 13
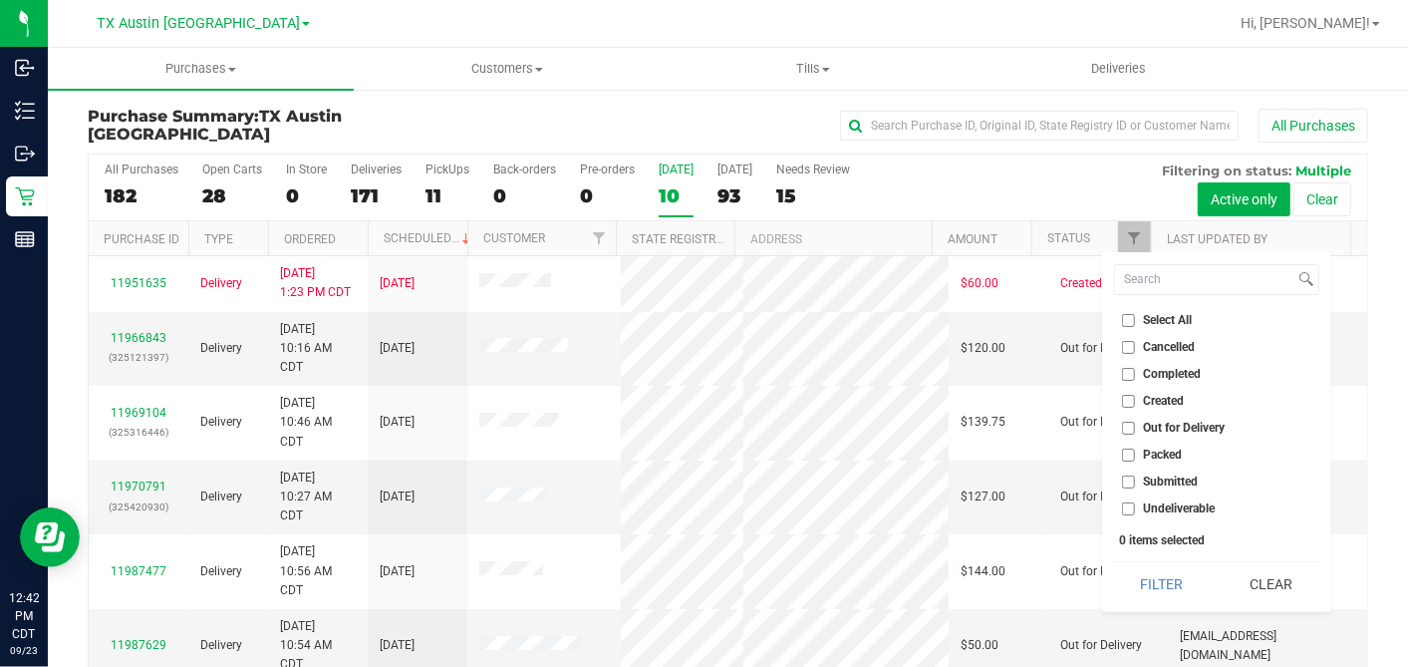
checkbox input "true"
click at [1147, 574] on button "Filter" at bounding box center [1162, 584] width 96 height 44
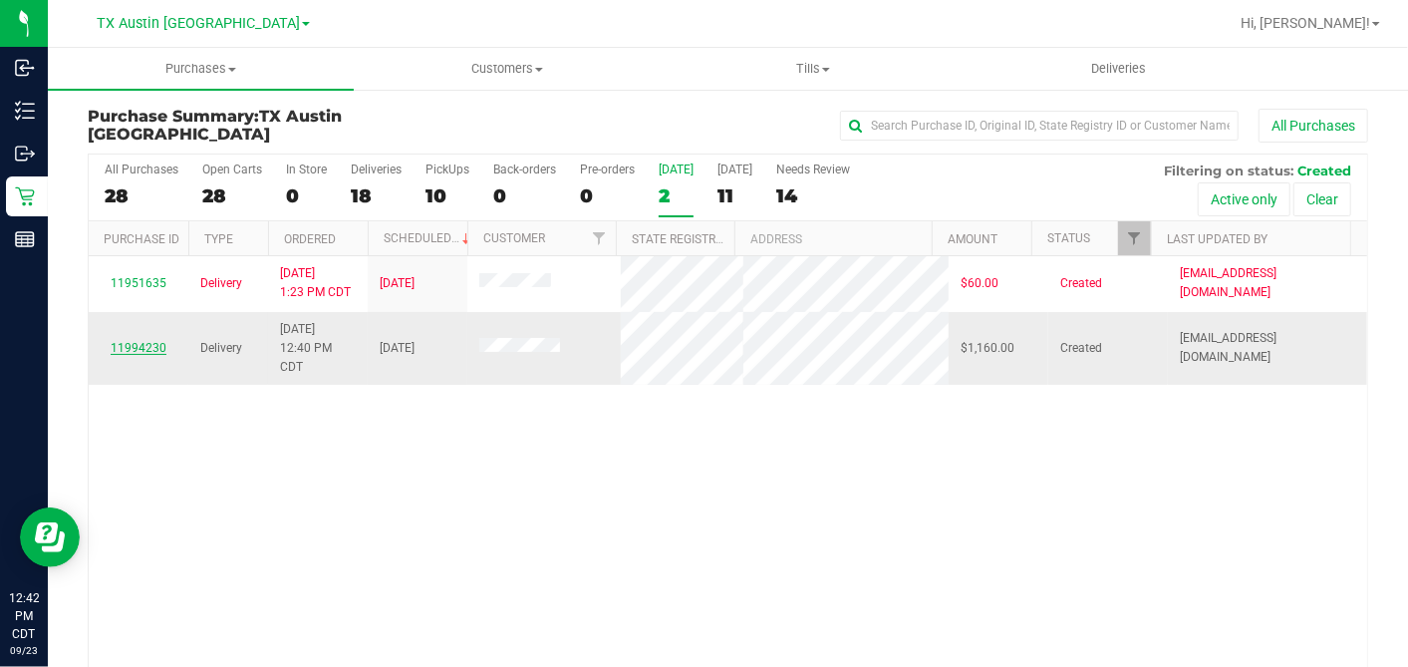
click at [147, 355] on link "11994230" at bounding box center [139, 348] width 56 height 14
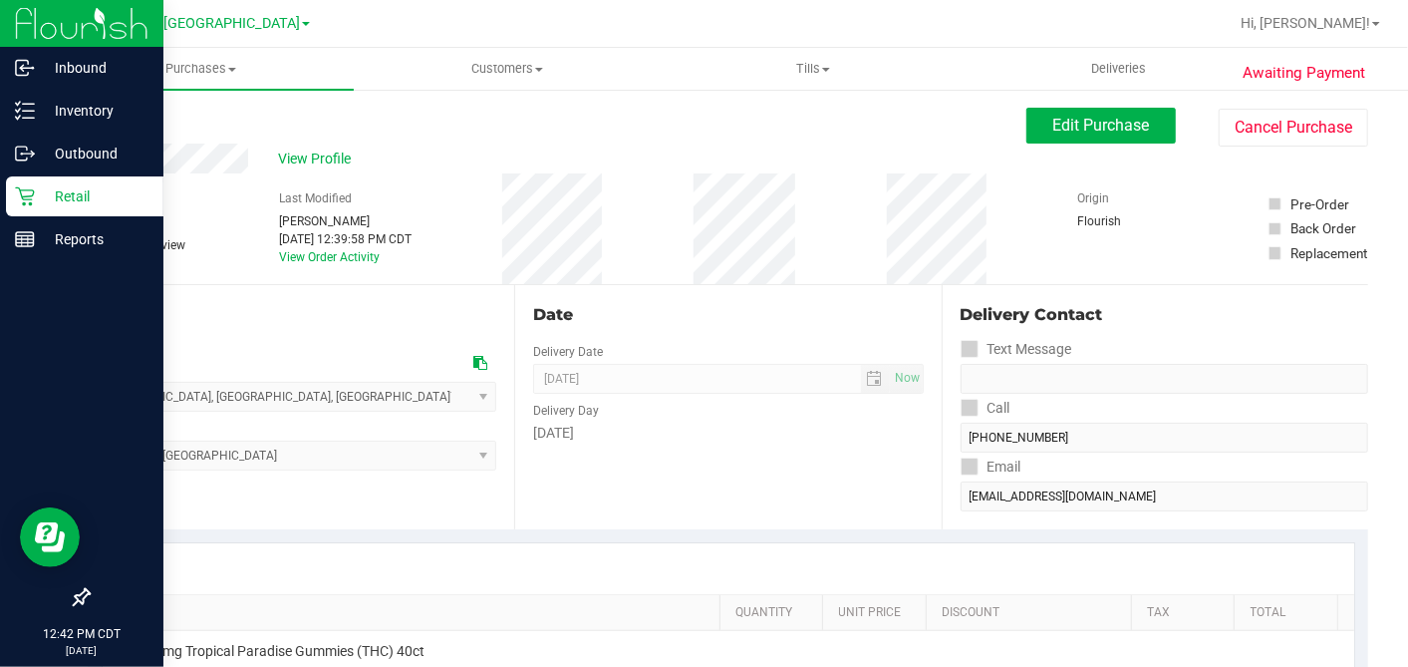
click at [19, 194] on icon at bounding box center [25, 196] width 20 height 20
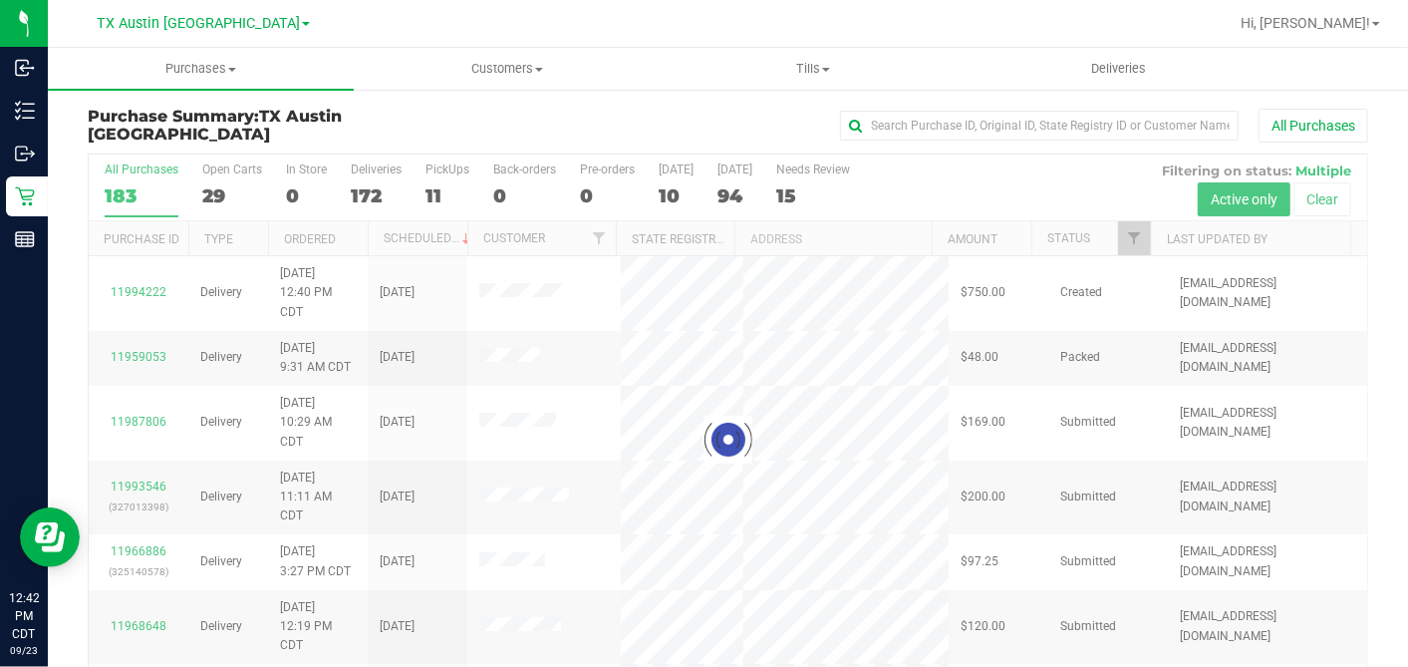
click at [718, 194] on div at bounding box center [728, 438] width 1279 height 569
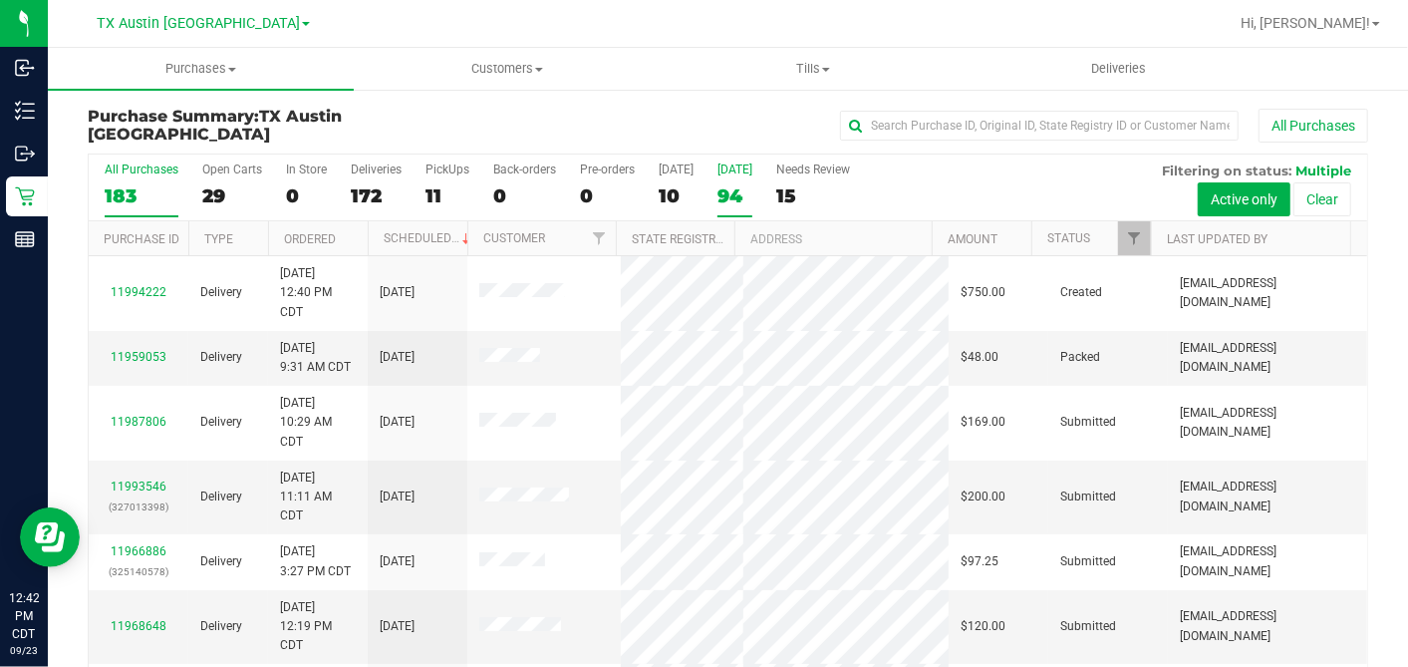
click at [733, 187] on div "94" at bounding box center [735, 195] width 35 height 23
click at [0, 0] on input "Tomorrow 94" at bounding box center [0, 0] width 0 height 0
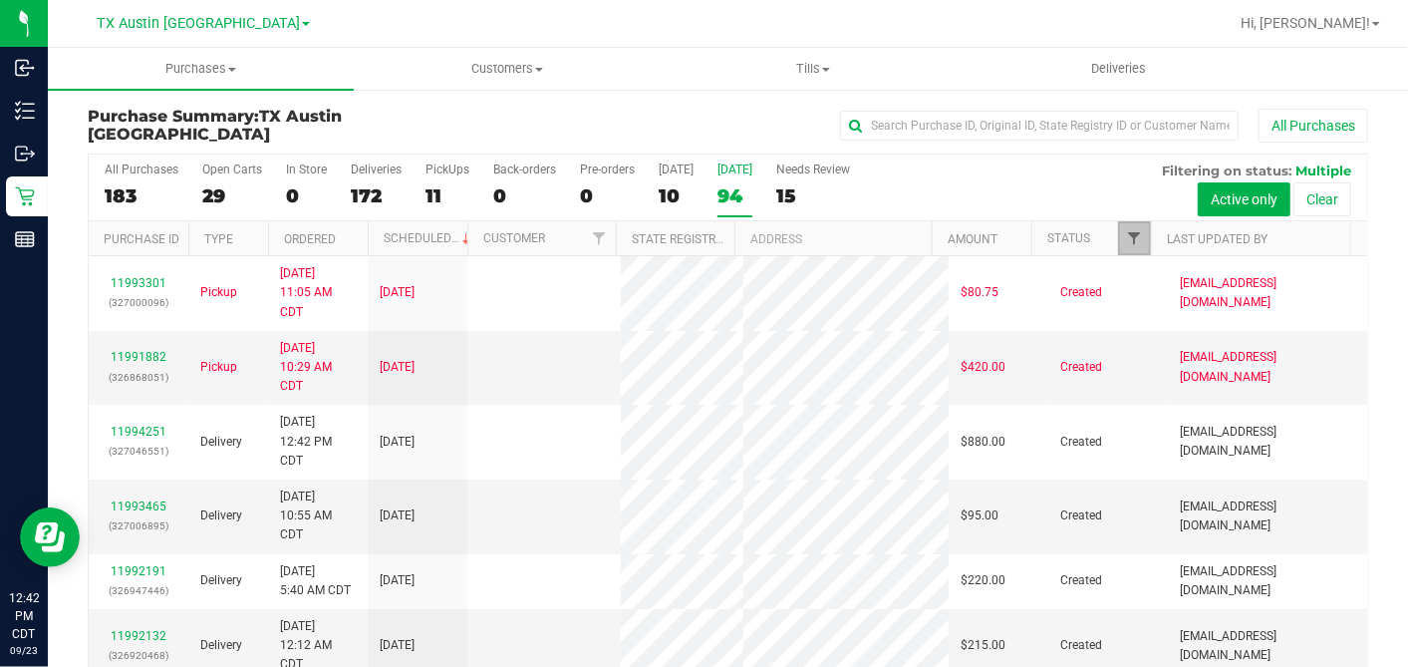
click at [1126, 233] on span "Filter" at bounding box center [1134, 238] width 16 height 16
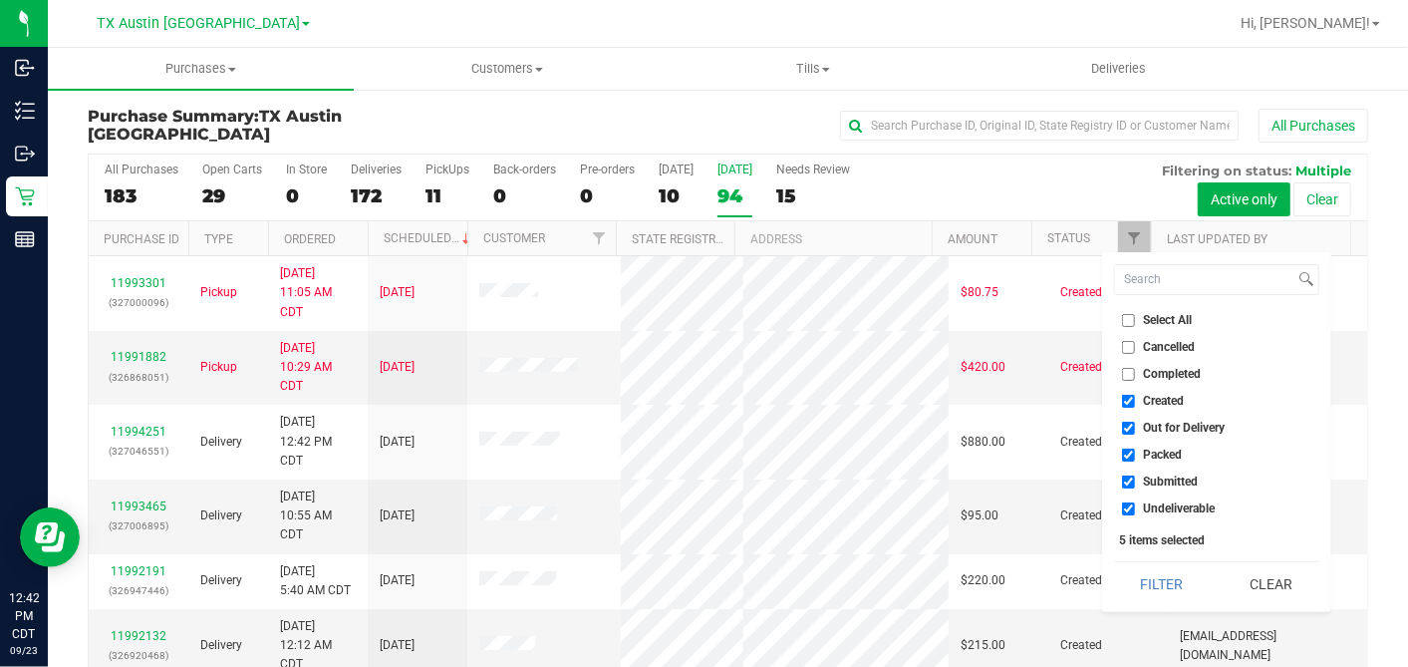
click at [1129, 314] on input "Select All" at bounding box center [1128, 320] width 13 height 13
checkbox input "true"
click at [1129, 314] on input "Select All" at bounding box center [1128, 320] width 13 height 13
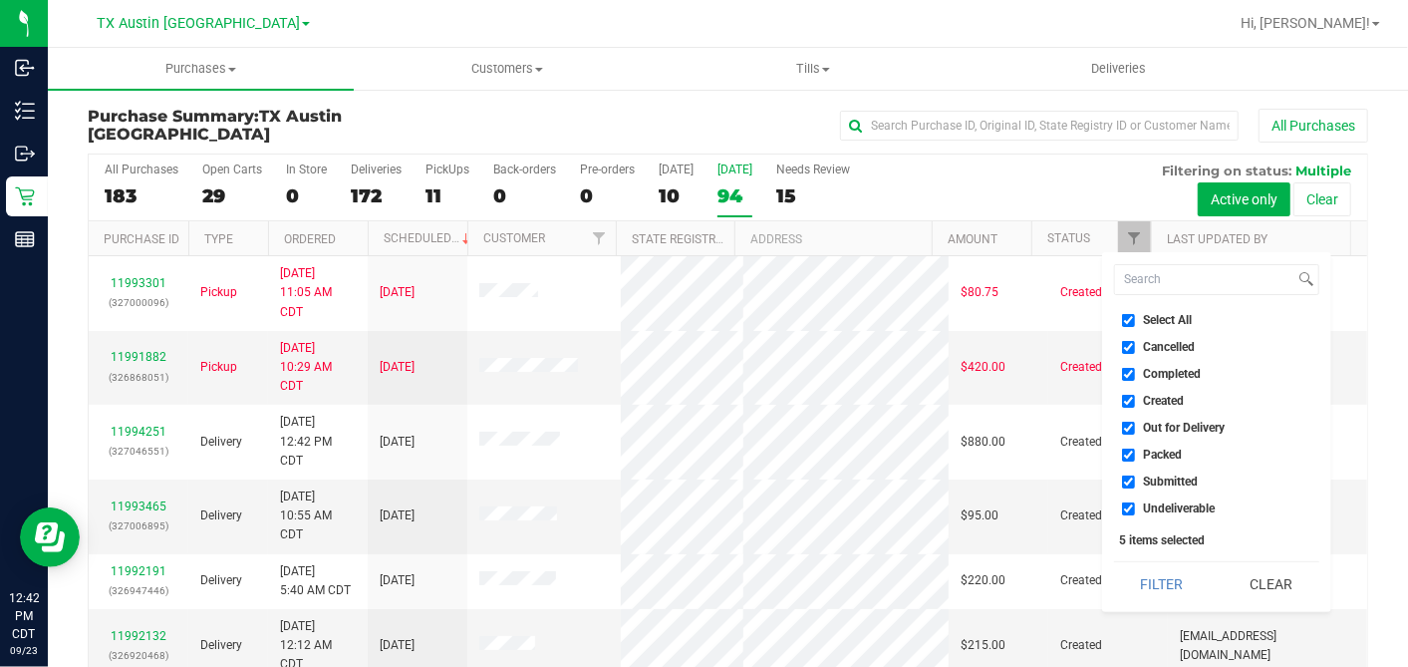
checkbox input "false"
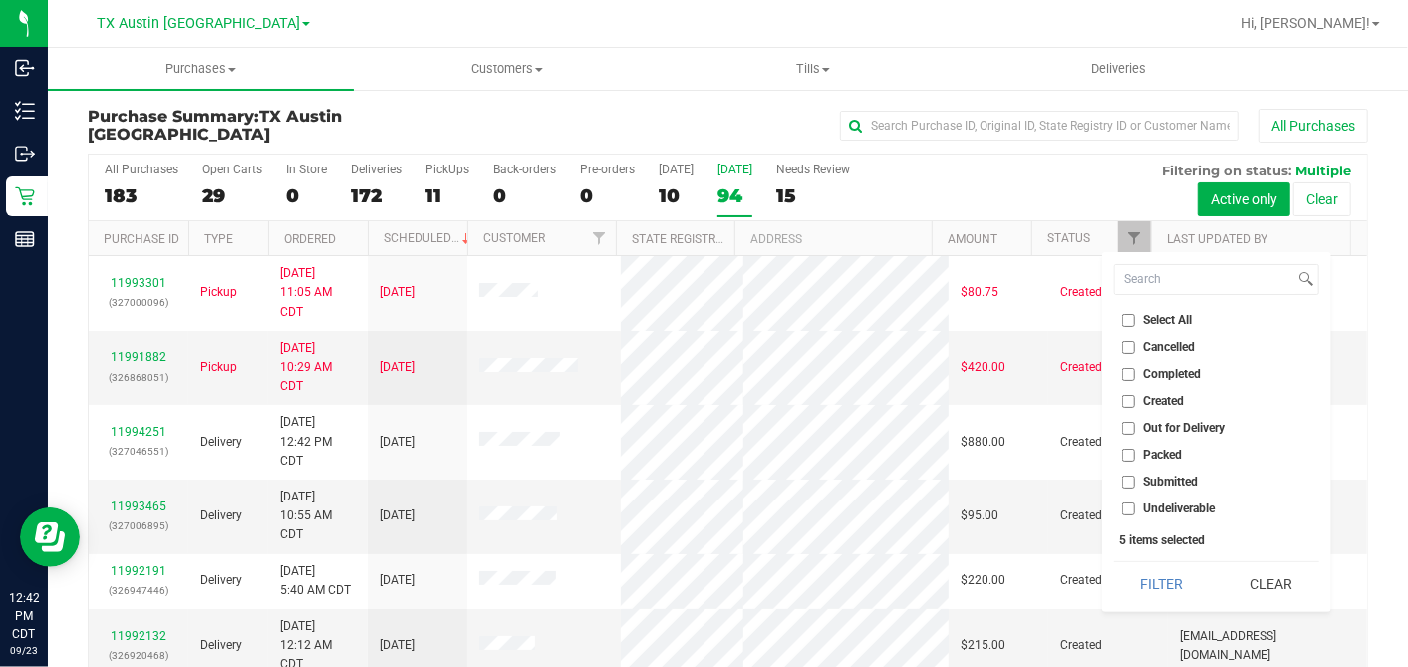
checkbox input "false"
click at [1130, 400] on input "Created" at bounding box center [1128, 401] width 13 height 13
checkbox input "true"
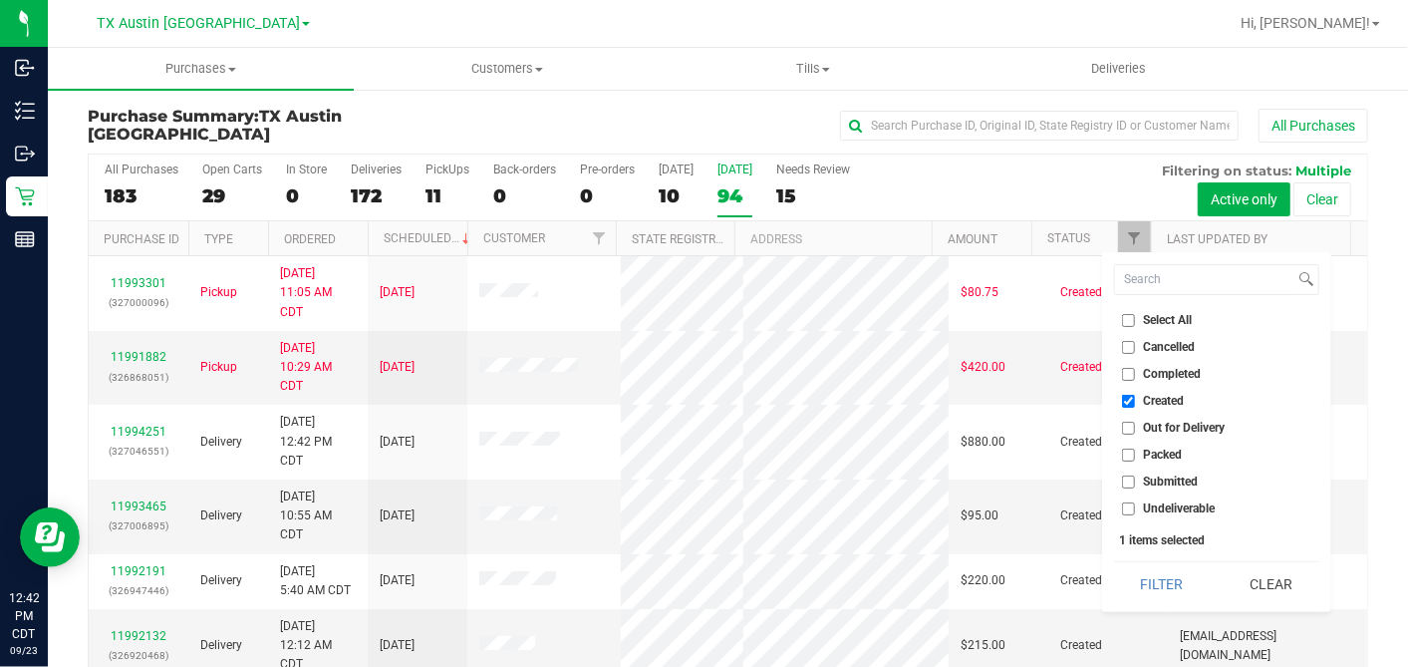
drag, startPoint x: 1164, startPoint y: 569, endPoint x: 1130, endPoint y: 560, distance: 35.1
click at [1163, 569] on button "Filter" at bounding box center [1162, 584] width 96 height 44
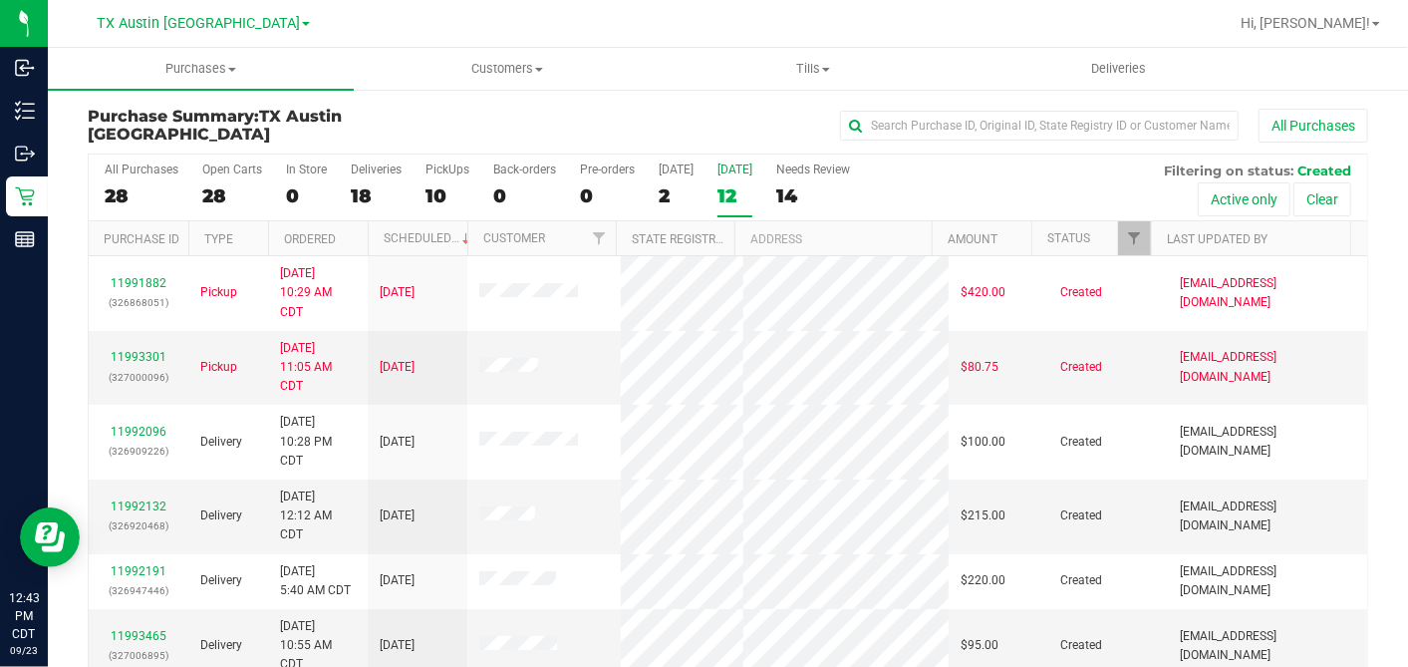
click at [364, 243] on div at bounding box center [367, 238] width 9 height 35
click at [350, 233] on th "Ordered" at bounding box center [318, 238] width 100 height 35
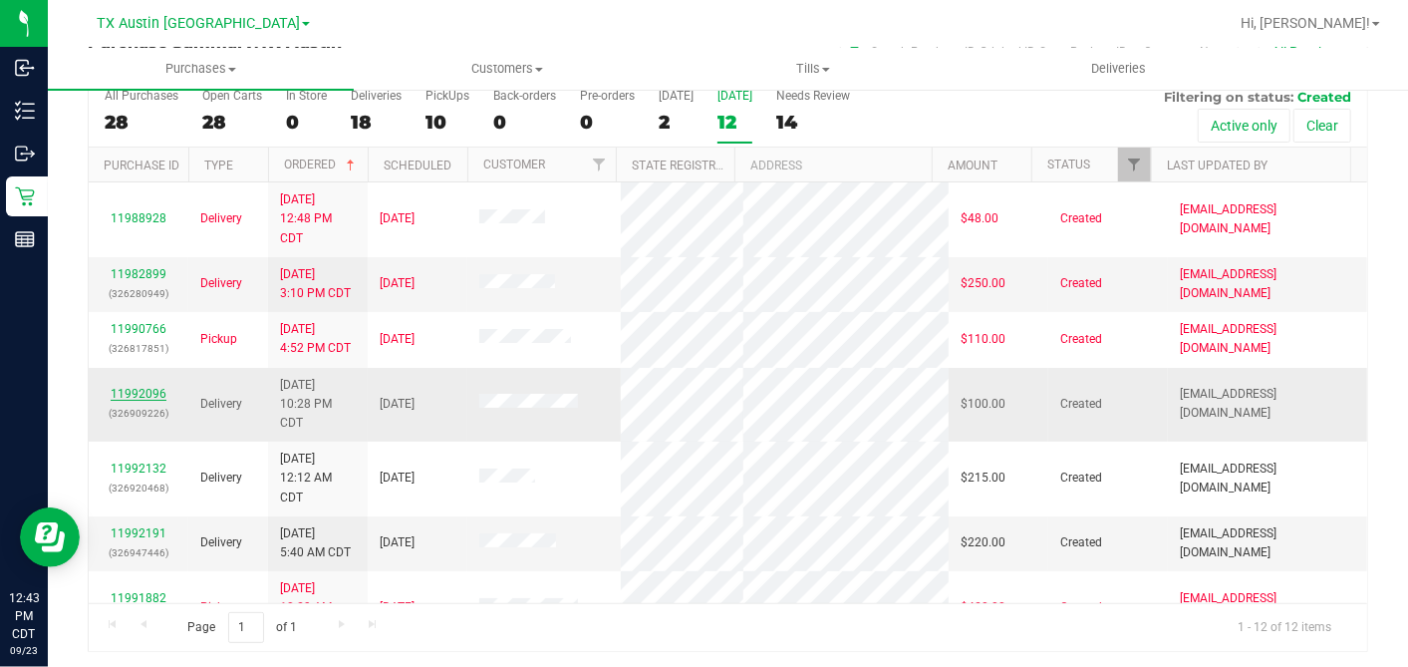
click at [121, 387] on link "11992096" at bounding box center [139, 394] width 56 height 14
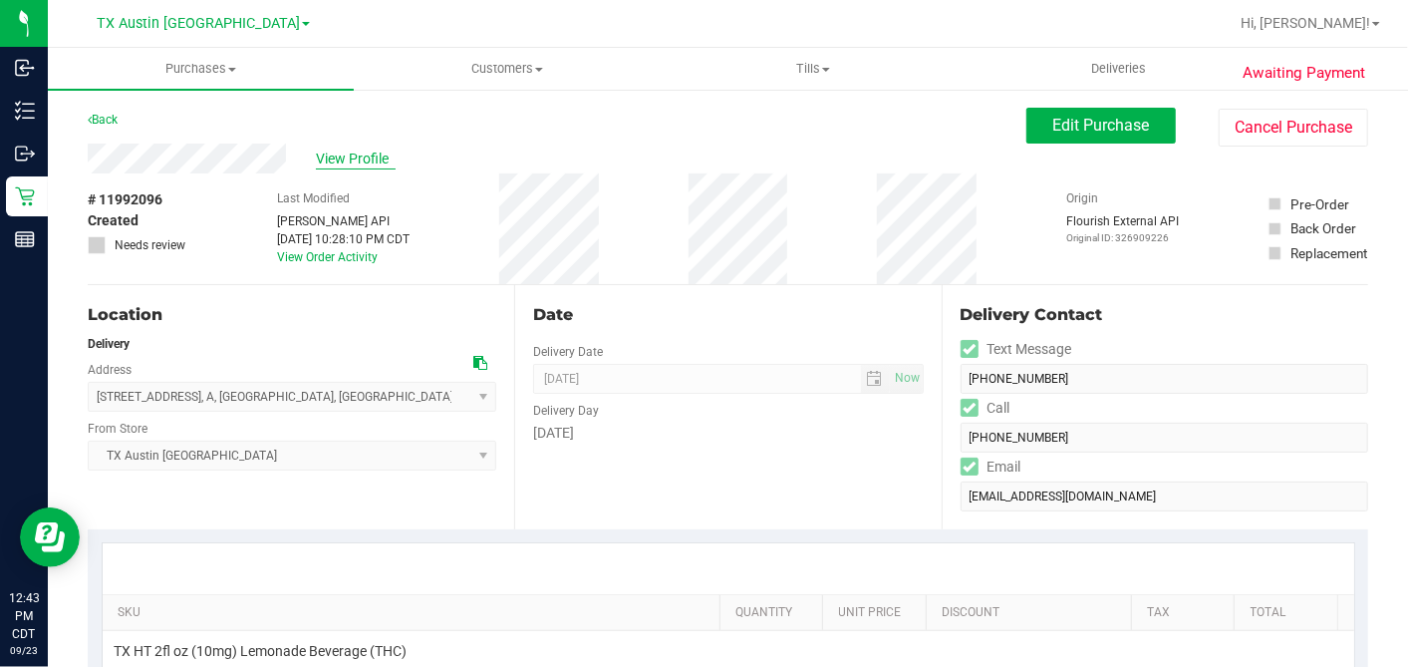
click at [370, 156] on span "View Profile" at bounding box center [356, 158] width 80 height 21
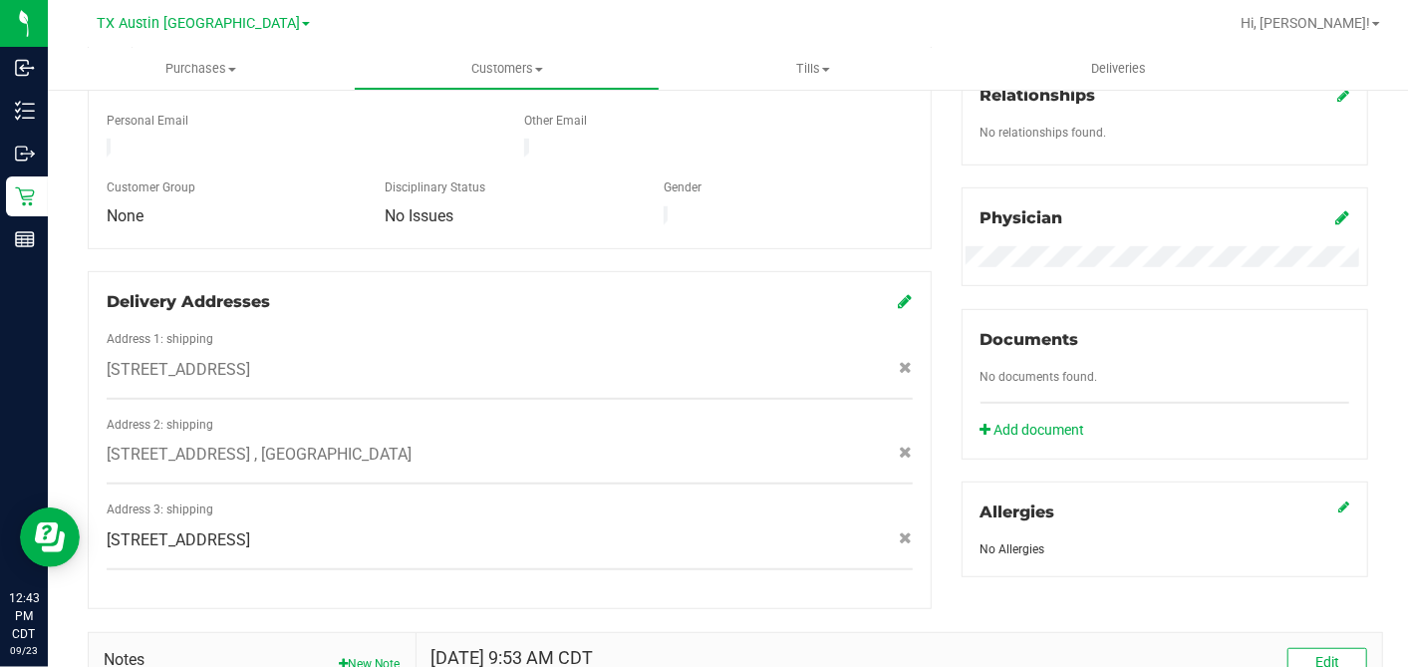
scroll to position [842, 0]
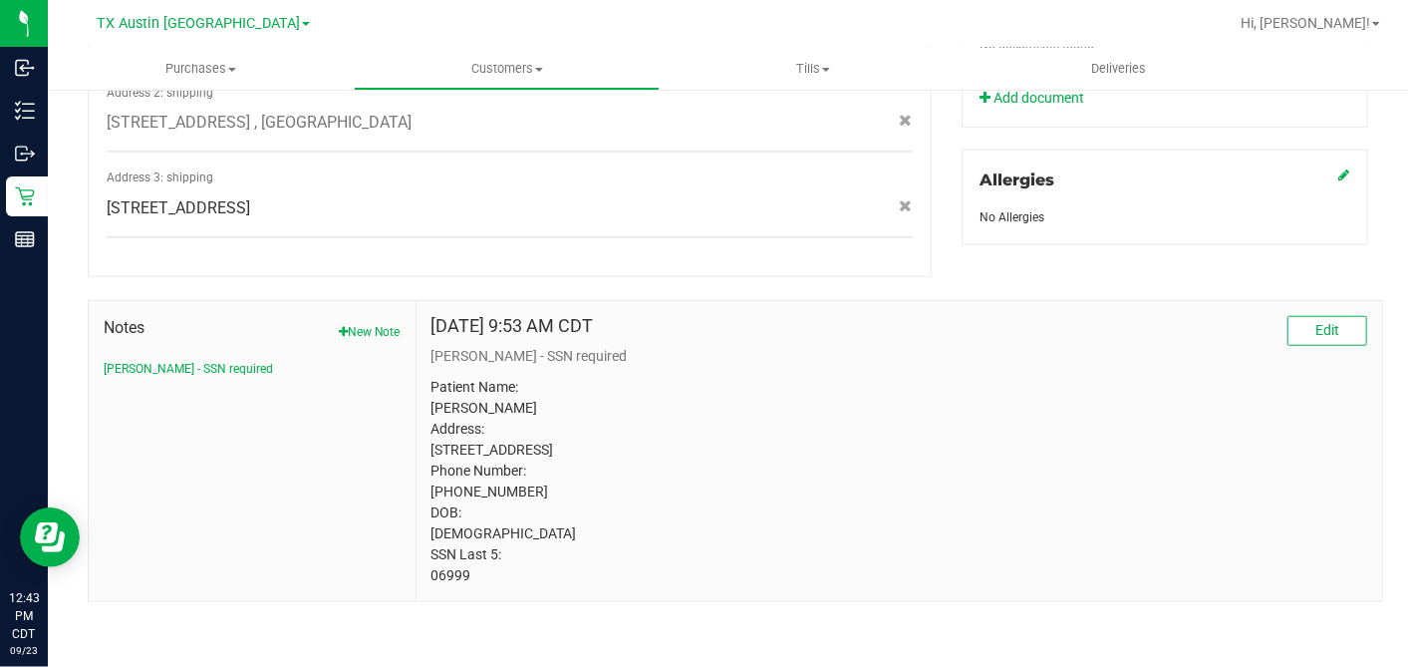
click at [436, 578] on p "Patient Name: Robert Richardson Address: 8603 Standing Rock St San Antonio, TX,…" at bounding box center [900, 481] width 936 height 209
click at [436, 577] on p "Patient Name: Robert Richardson Address: 8603 Standing Rock St San Antonio, TX,…" at bounding box center [900, 481] width 936 height 209
copy p "06999"
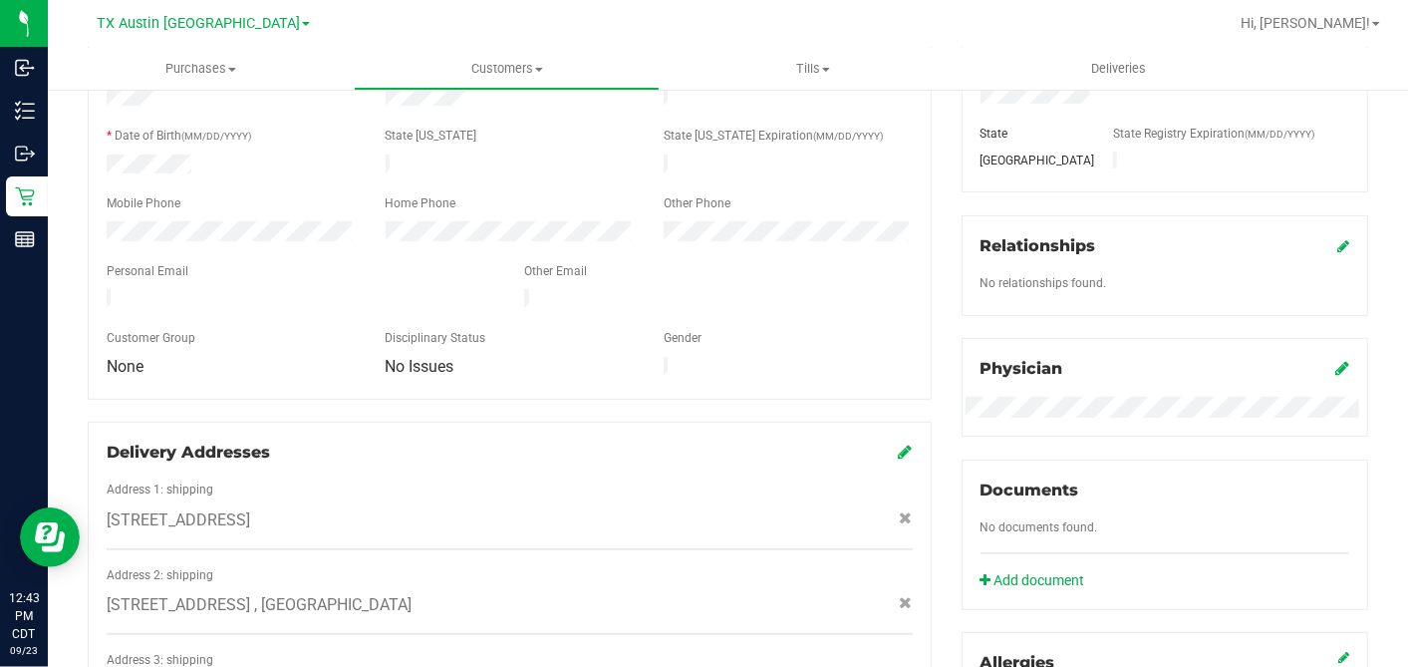
scroll to position [177, 0]
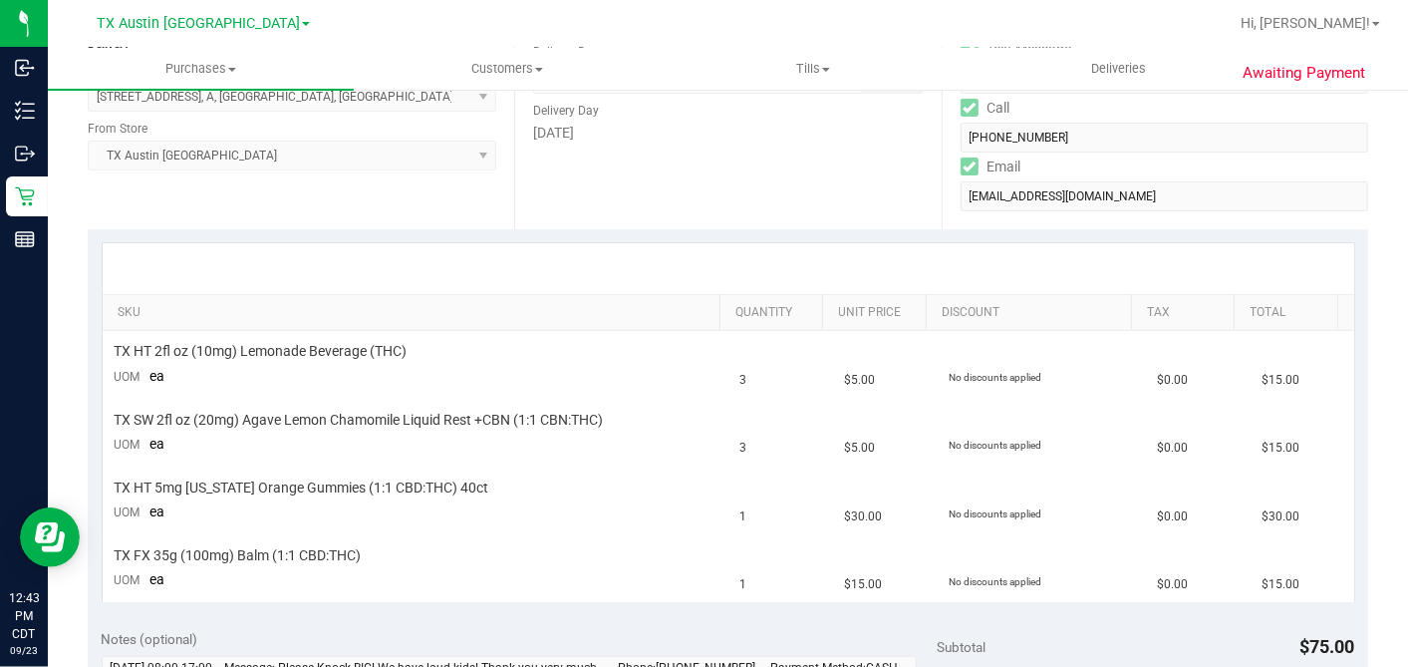
scroll to position [67, 0]
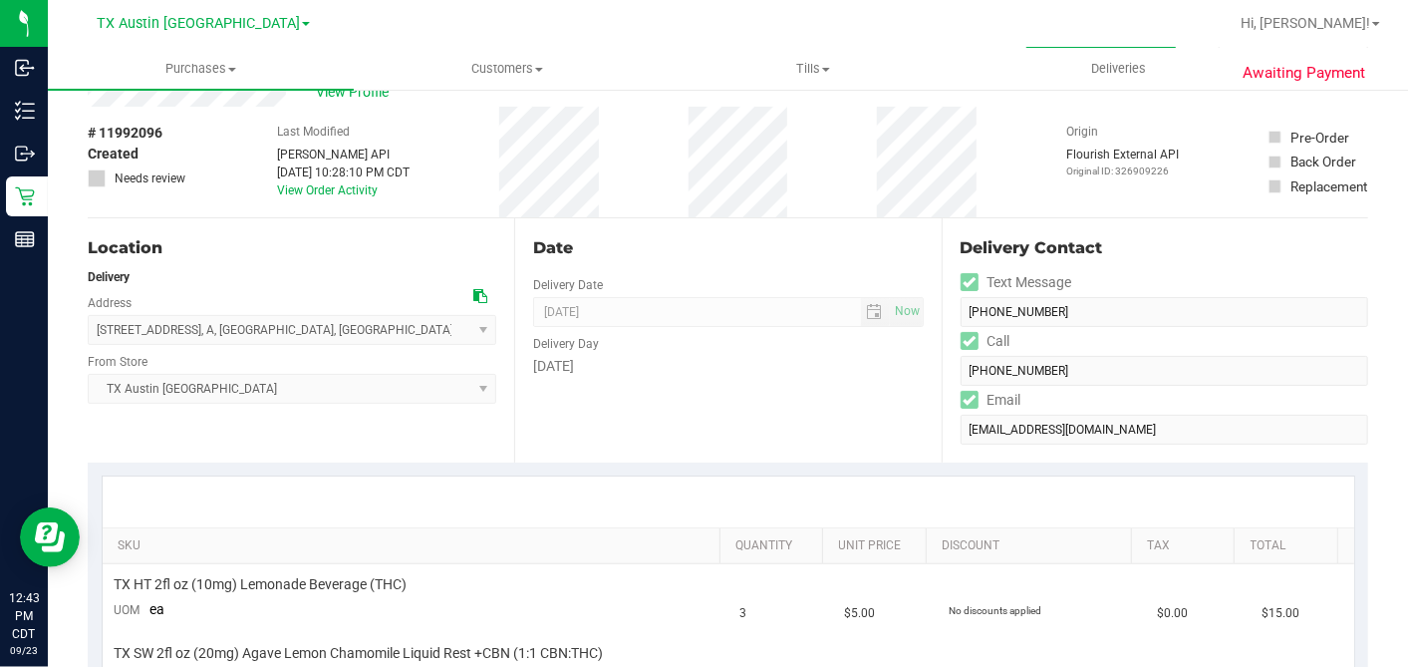
click at [473, 295] on icon at bounding box center [480, 296] width 14 height 14
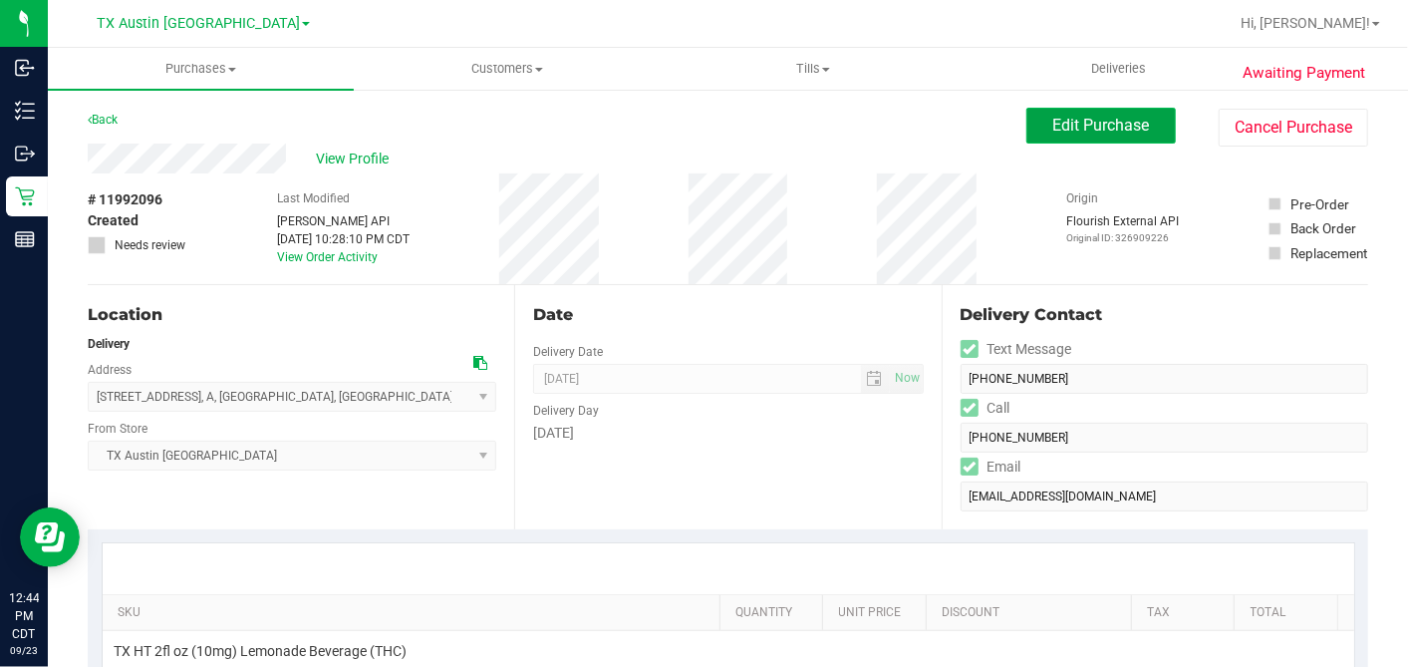
click at [1063, 132] on span "Edit Purchase" at bounding box center [1101, 125] width 97 height 19
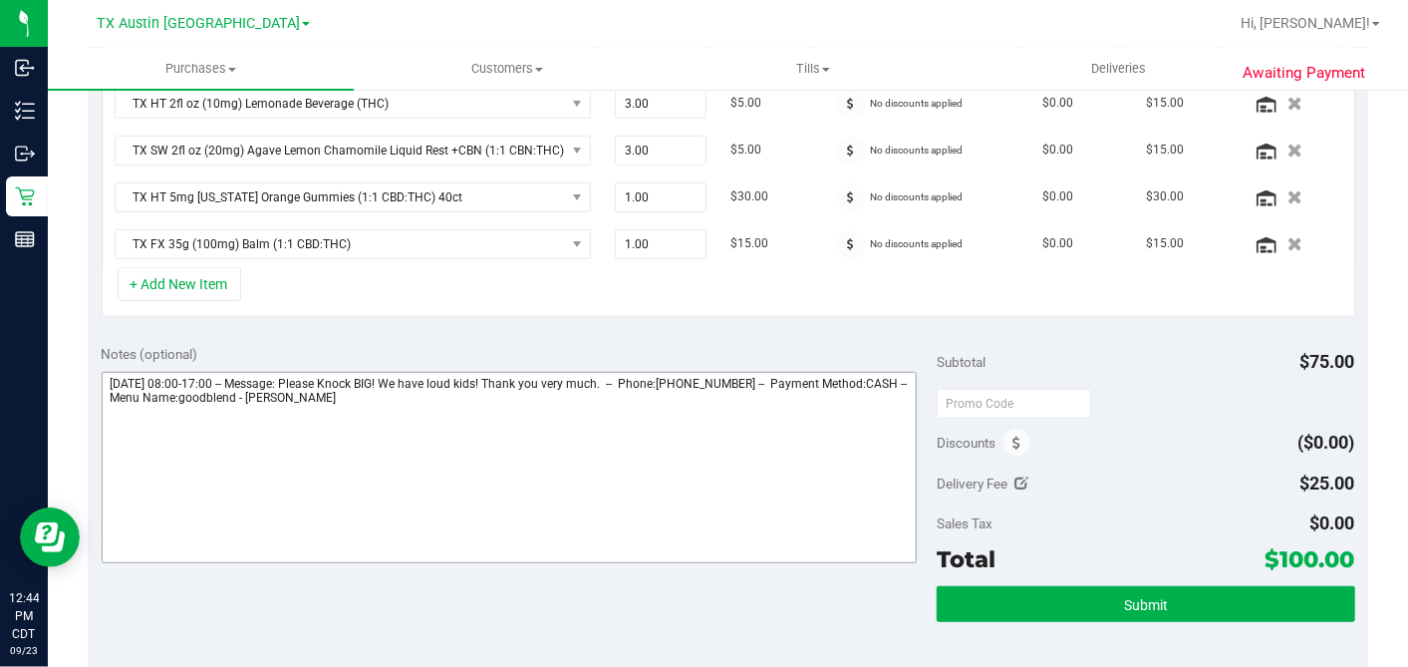
scroll to position [553, 0]
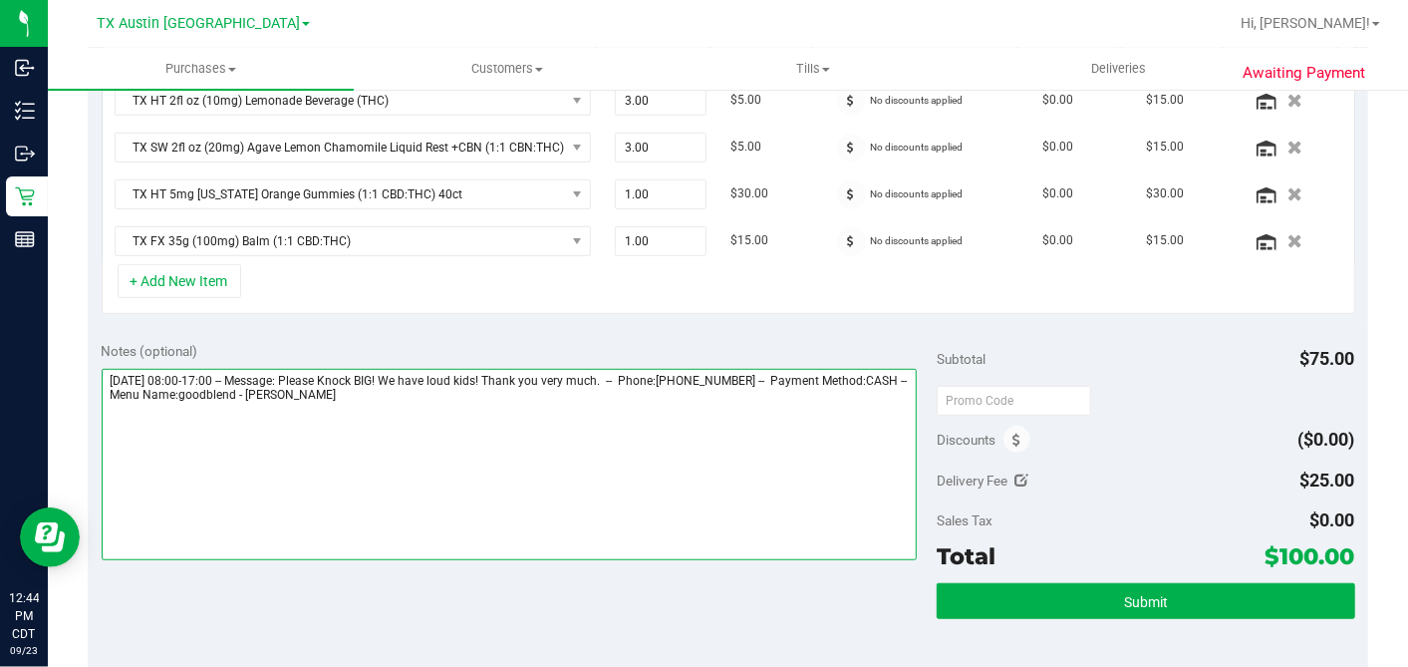
click at [450, 399] on textarea at bounding box center [510, 464] width 816 height 191
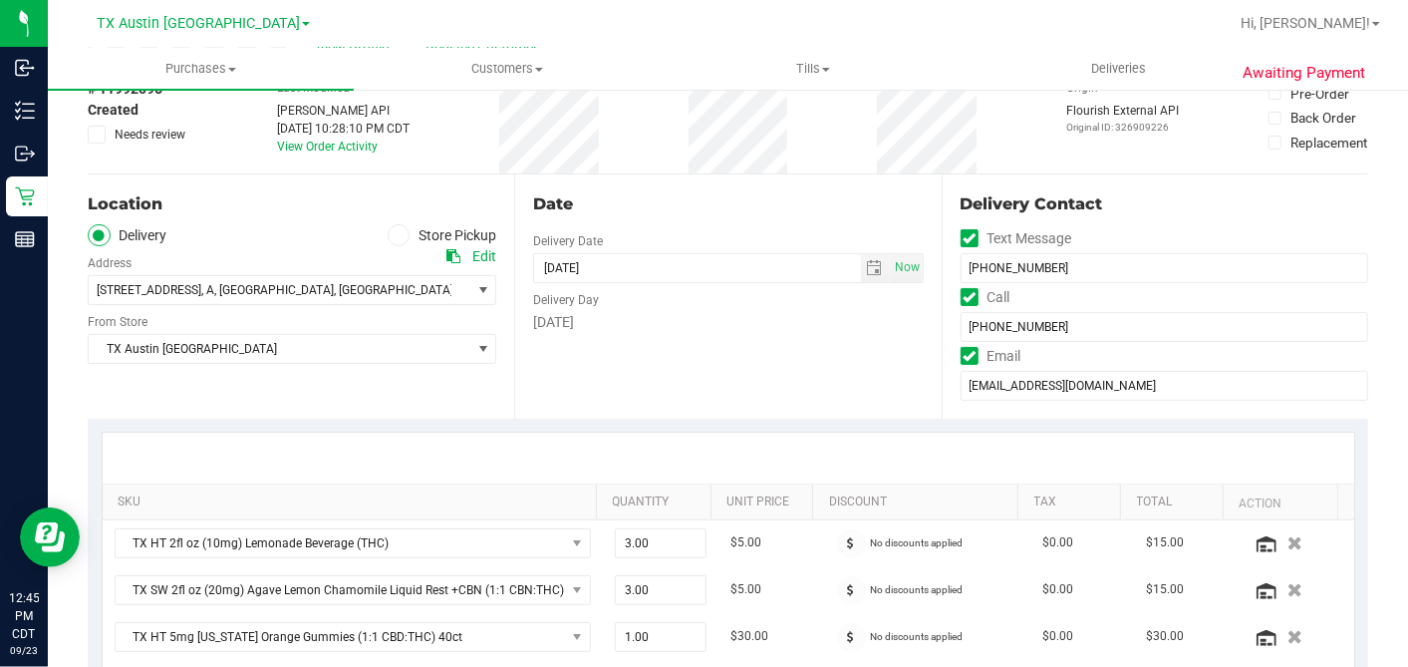
scroll to position [0, 0]
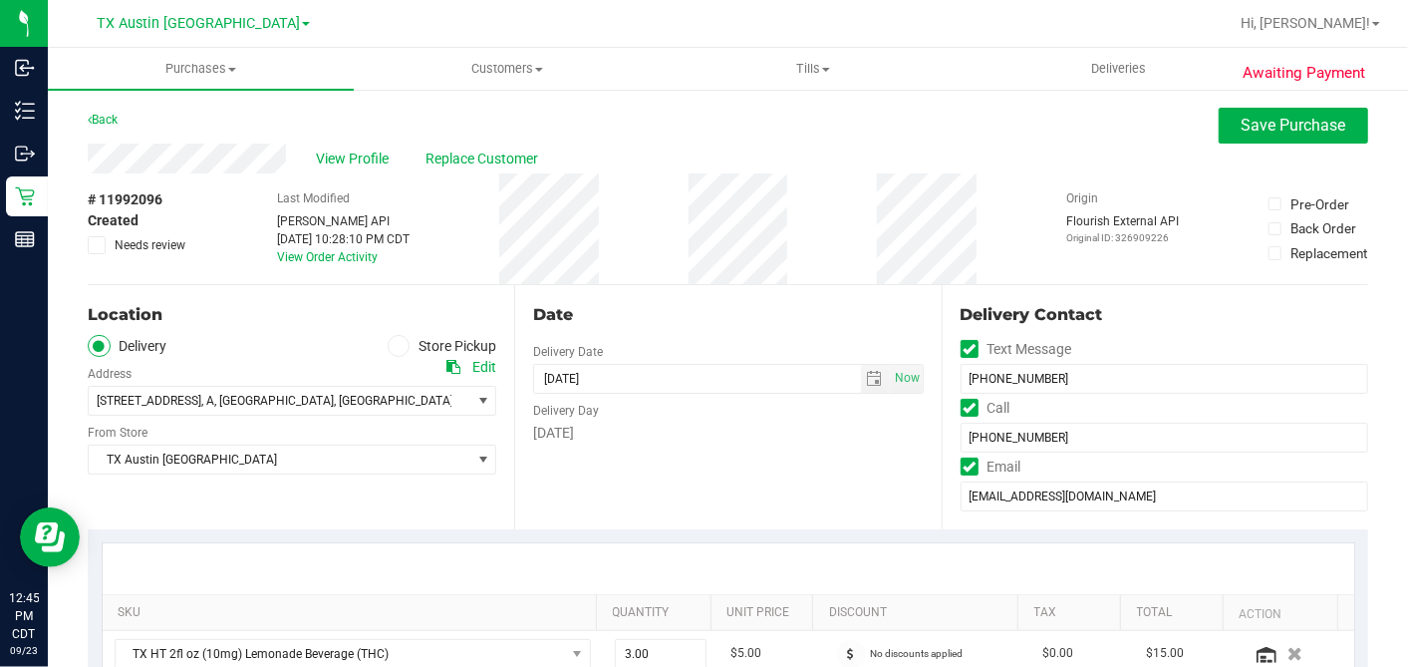
type textarea "Wednesday 09/24/2025 08:00-17:00 -- Message: Please Knock BIG! We have loud kid…"
click at [97, 245] on icon at bounding box center [97, 245] width 13 height 0
click at [0, 0] on input "Needs review" at bounding box center [0, 0] width 0 height 0
click at [1253, 139] on button "Save Purchase" at bounding box center [1293, 126] width 149 height 36
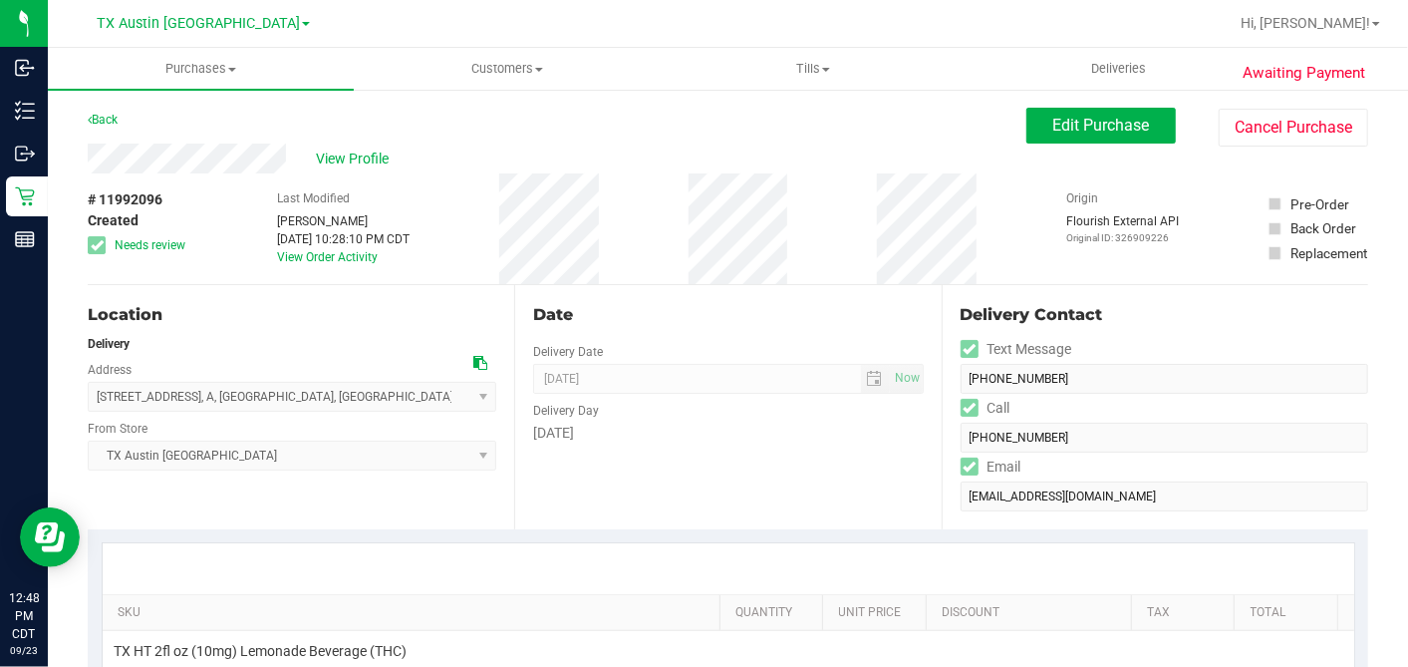
click at [703, 135] on div "Back Edit Purchase Cancel Purchase" at bounding box center [728, 126] width 1281 height 36
click at [837, 247] on div "# 11992096 Created Needs review Last Modified Dane Hawkins Sep 22, 2025 10:28:1…" at bounding box center [728, 228] width 1281 height 111
click at [390, 162] on span "View Profile" at bounding box center [356, 158] width 80 height 21
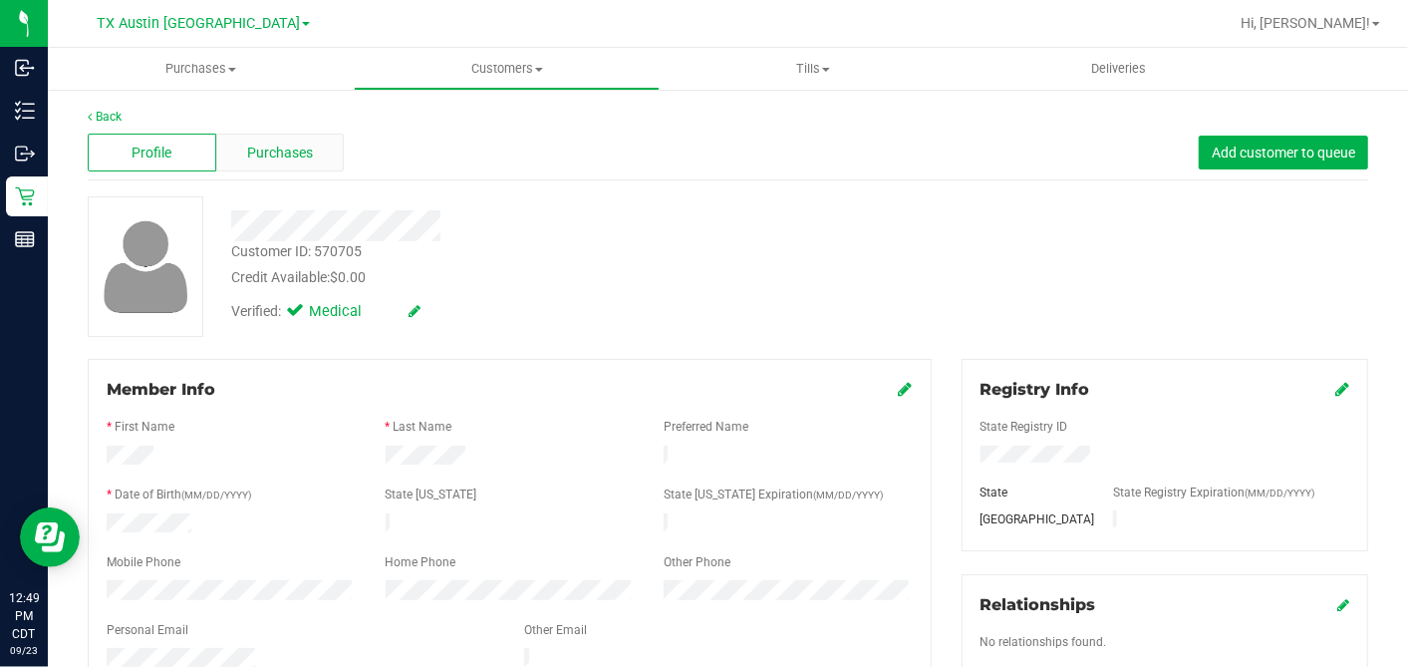
click at [321, 147] on div "Purchases" at bounding box center [280, 153] width 129 height 38
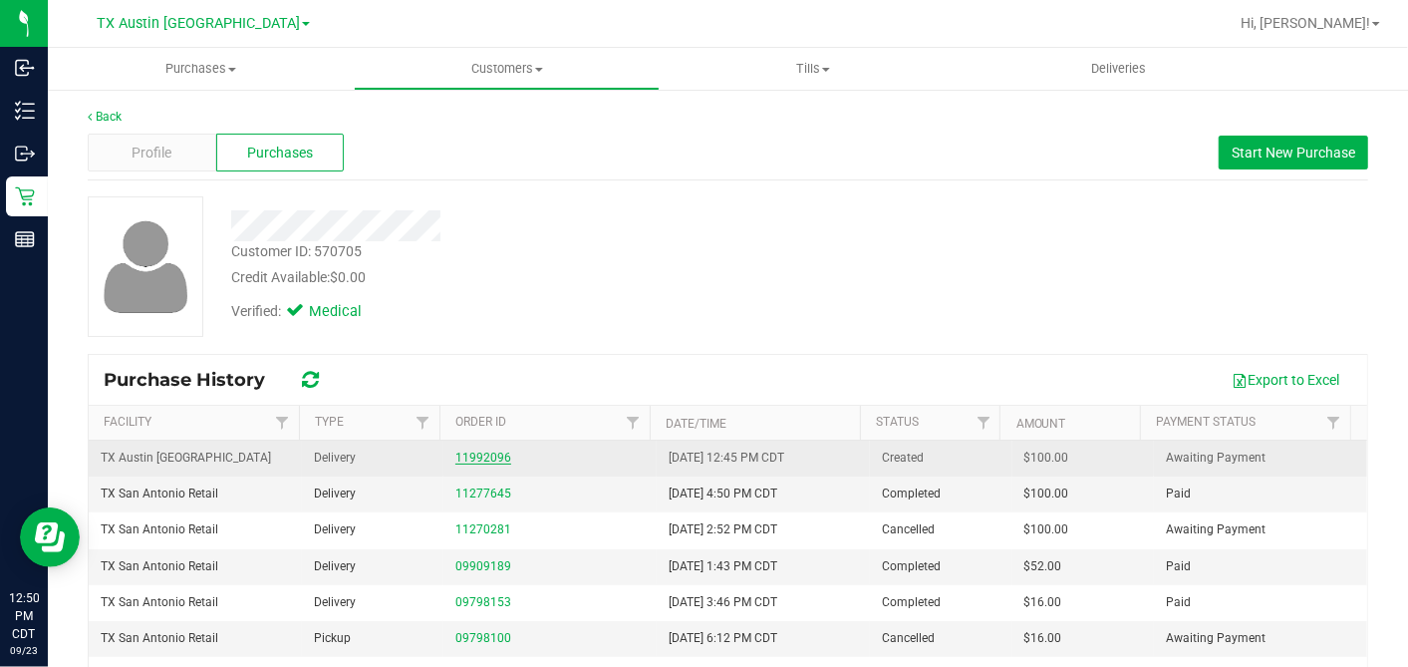
click at [482, 455] on link "11992096" at bounding box center [483, 457] width 56 height 14
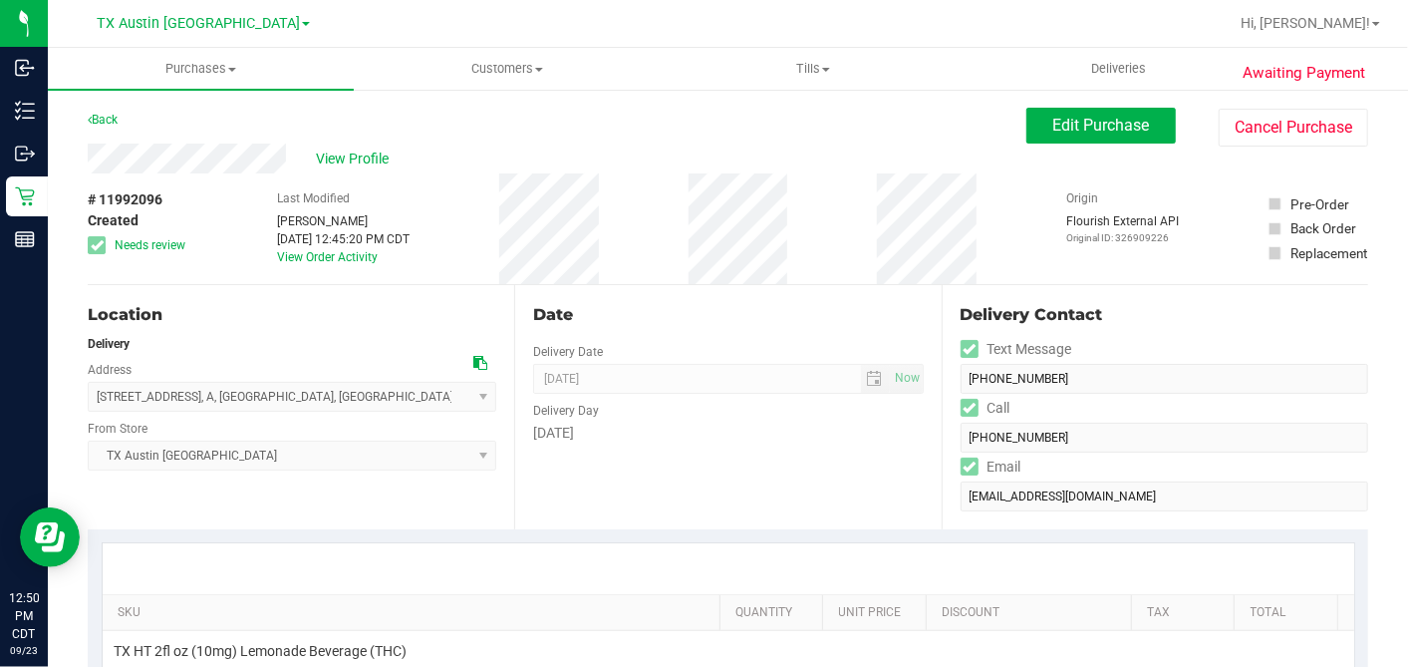
click at [748, 324] on div "Date" at bounding box center [728, 315] width 390 height 24
click at [904, 303] on div "Date" at bounding box center [728, 315] width 390 height 24
click at [854, 299] on div "Date Delivery Date 09/24/2025 Now 09/24/2025 07:00 AM Now Delivery Day Wednesday" at bounding box center [727, 407] width 427 height 244
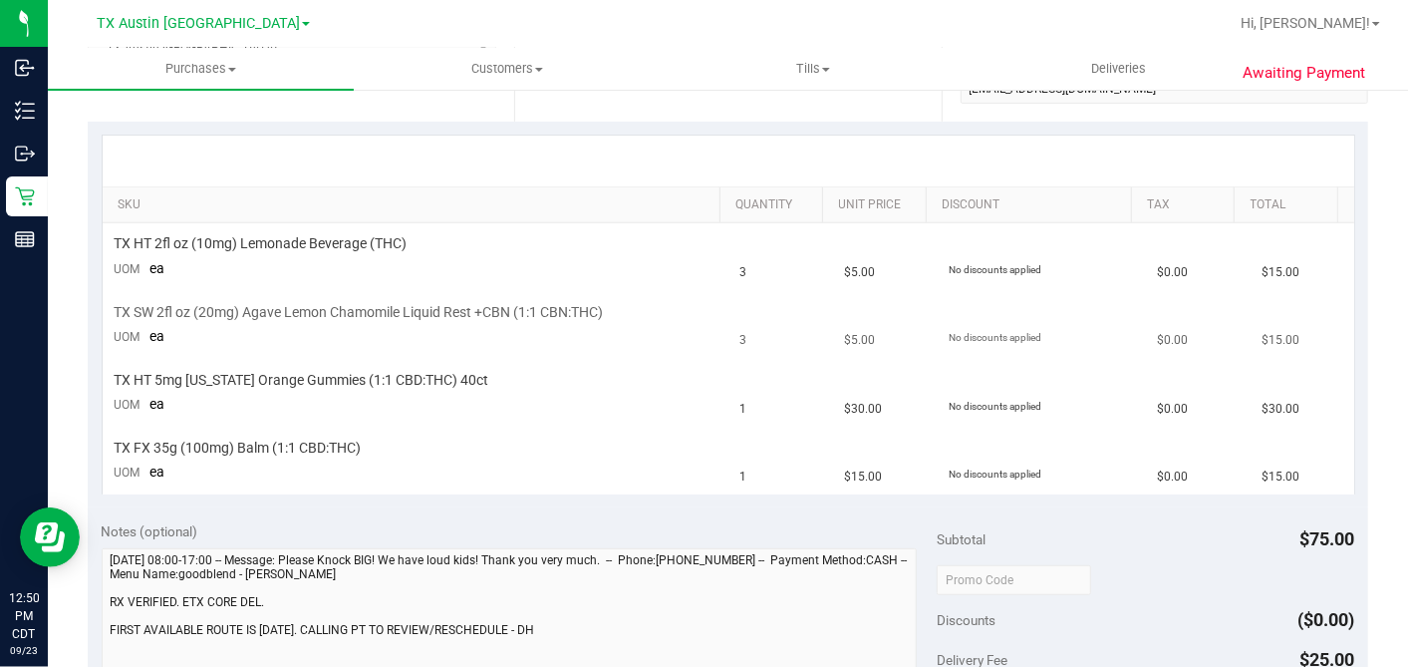
scroll to position [442, 0]
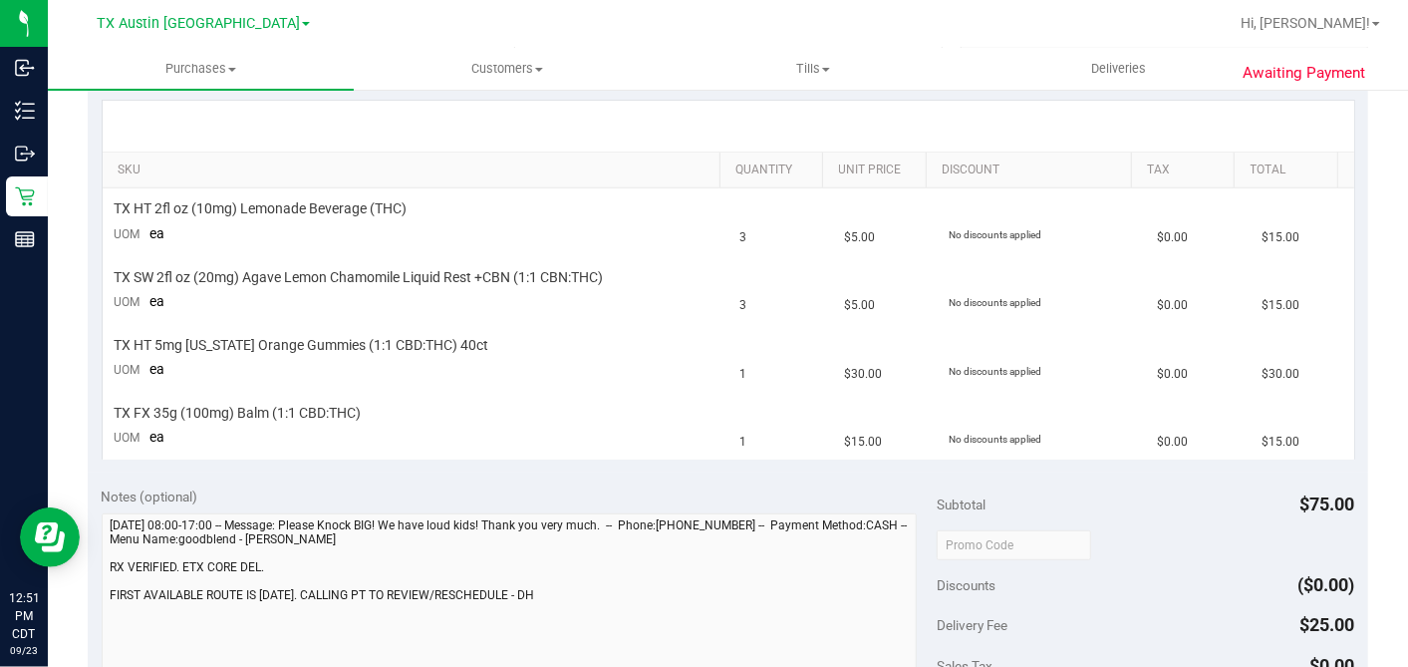
click at [632, 486] on div "Notes (optional)" at bounding box center [520, 496] width 836 height 20
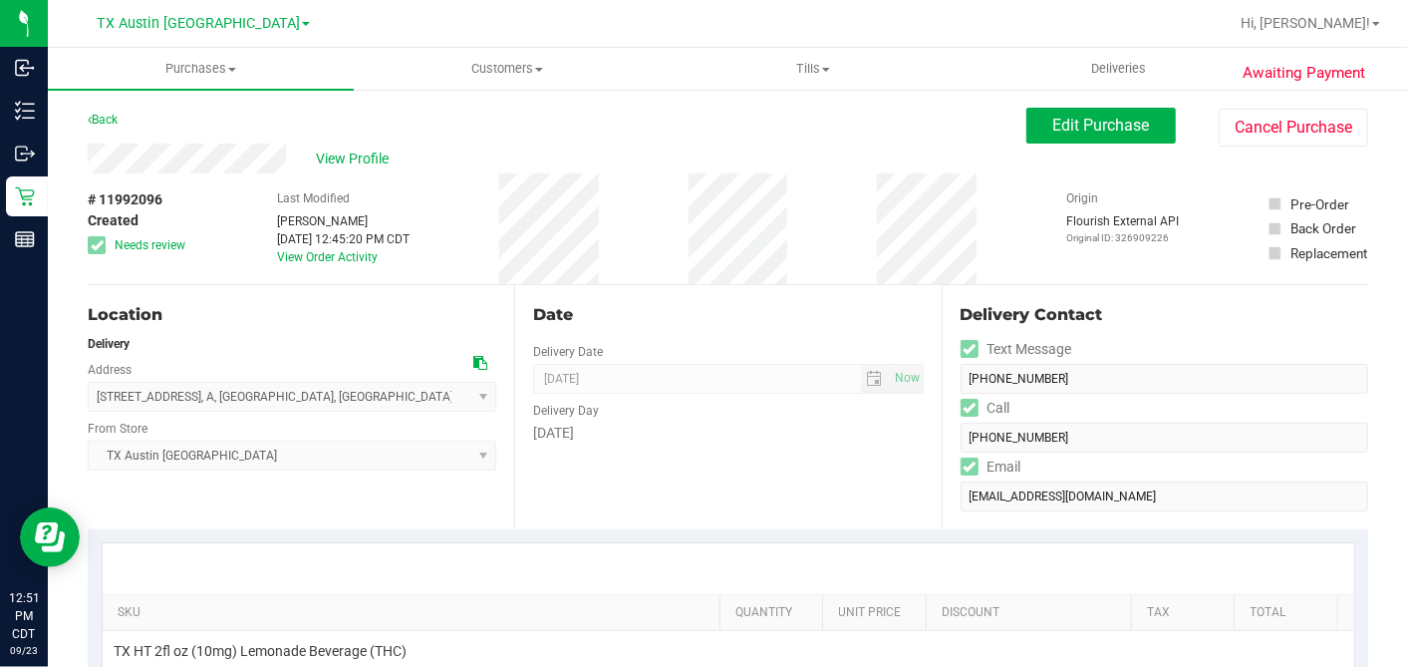
click at [916, 286] on div "Date Delivery Date 09/24/2025 Now 09/24/2025 07:00 AM Now Delivery Day Wednesday" at bounding box center [727, 407] width 427 height 244
click at [910, 296] on div "Date Delivery Date 09/24/2025 Now 09/24/2025 07:00 AM Now Delivery Day Wednesday" at bounding box center [727, 407] width 427 height 244
click at [918, 290] on div "Date Delivery Date 09/24/2025 Now 09/24/2025 07:00 AM Now Delivery Day Wednesday" at bounding box center [727, 407] width 427 height 244
click at [494, 251] on div "# 11992096 Created Needs review Last Modified Dane Hawkins Sep 23, 2025 12:45:2…" at bounding box center [728, 228] width 1281 height 111
click at [781, 321] on div "Date" at bounding box center [728, 315] width 390 height 24
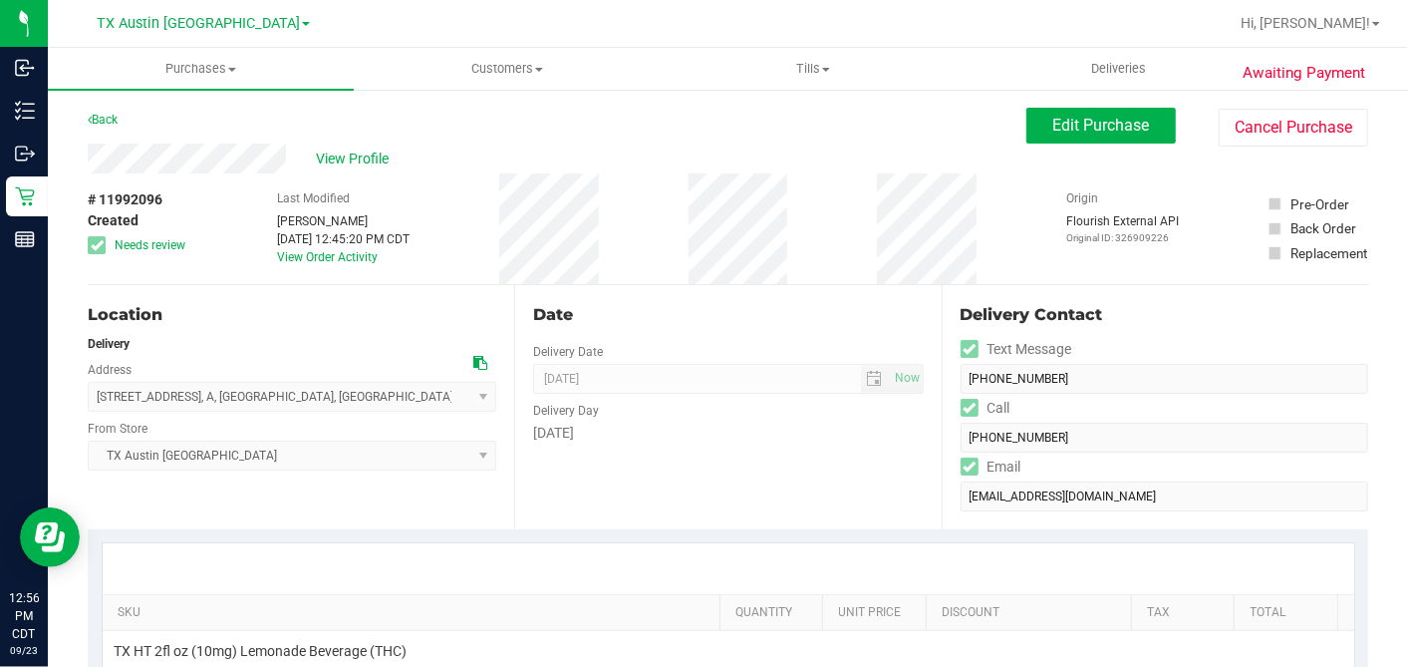
click at [768, 299] on div "Date Delivery Date 09/24/2025 Now 09/24/2025 07:00 AM Now Delivery Day Wednesday" at bounding box center [727, 407] width 427 height 244
click at [916, 285] on div "Date Delivery Date 09/24/2025 Now 09/24/2025 07:00 AM Now Delivery Day Wednesday" at bounding box center [727, 407] width 427 height 244
click at [796, 251] on div "# 11992096 Created Needs review Last Modified Dane Hawkins Sep 23, 2025 12:45:2…" at bounding box center [728, 228] width 1281 height 111
click at [694, 260] on div "# 11992096 Created Needs review Last Modified Dane Hawkins Sep 23, 2025 12:45:2…" at bounding box center [728, 228] width 1281 height 111
click at [692, 253] on div "# 11992096 Created Needs review Last Modified Dane Hawkins Sep 23, 2025 12:45:2…" at bounding box center [728, 228] width 1281 height 111
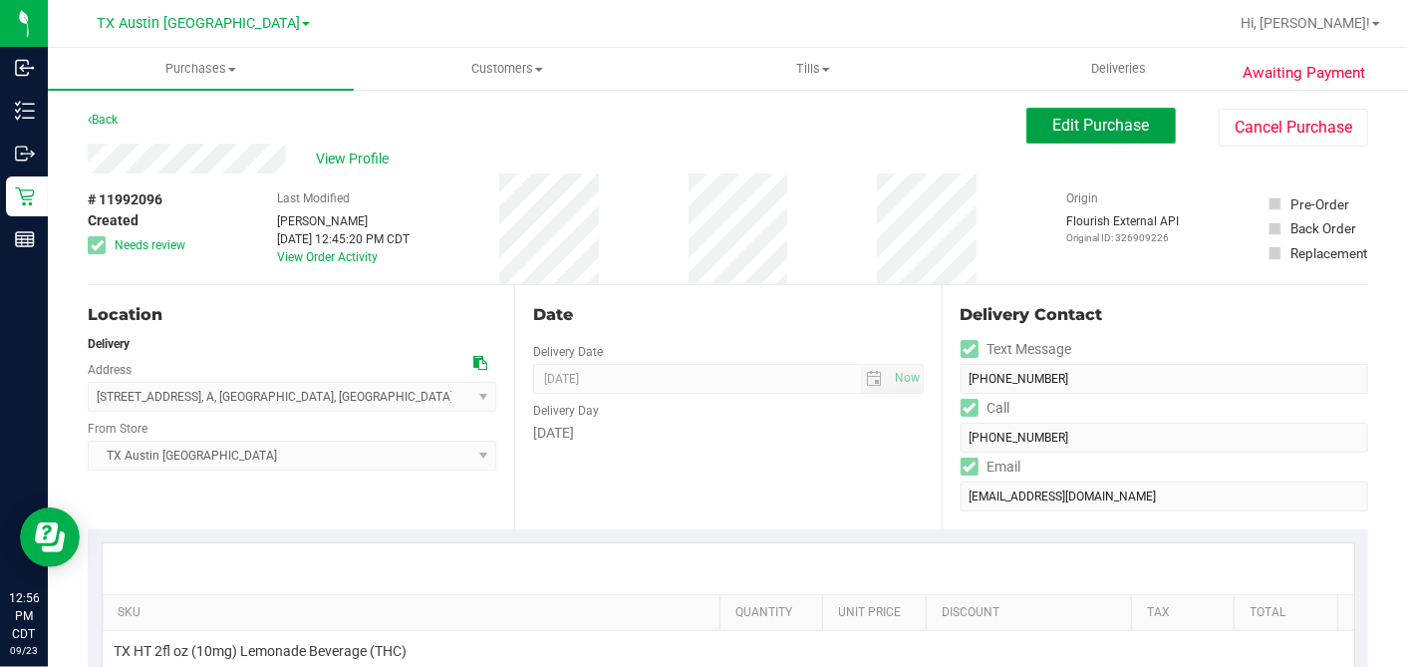
click at [1064, 123] on span "Edit Purchase" at bounding box center [1101, 125] width 97 height 19
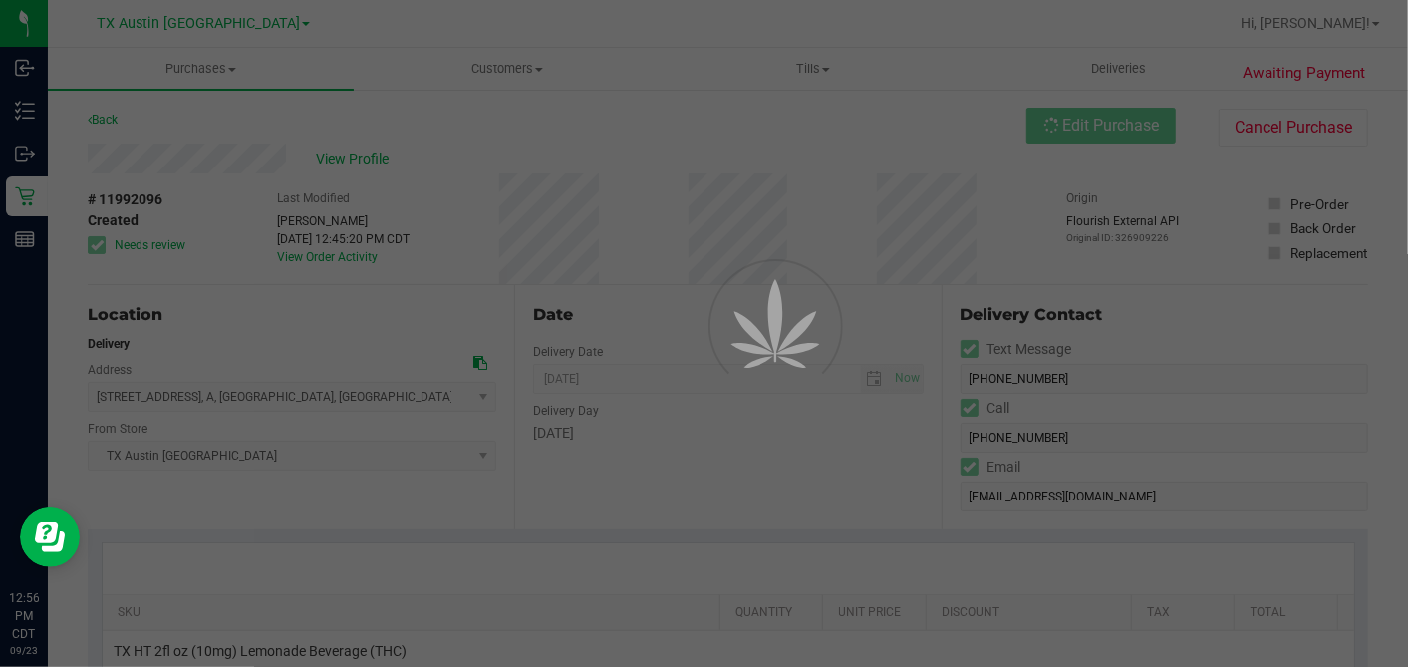
click at [581, 256] on div at bounding box center [704, 333] width 1408 height 667
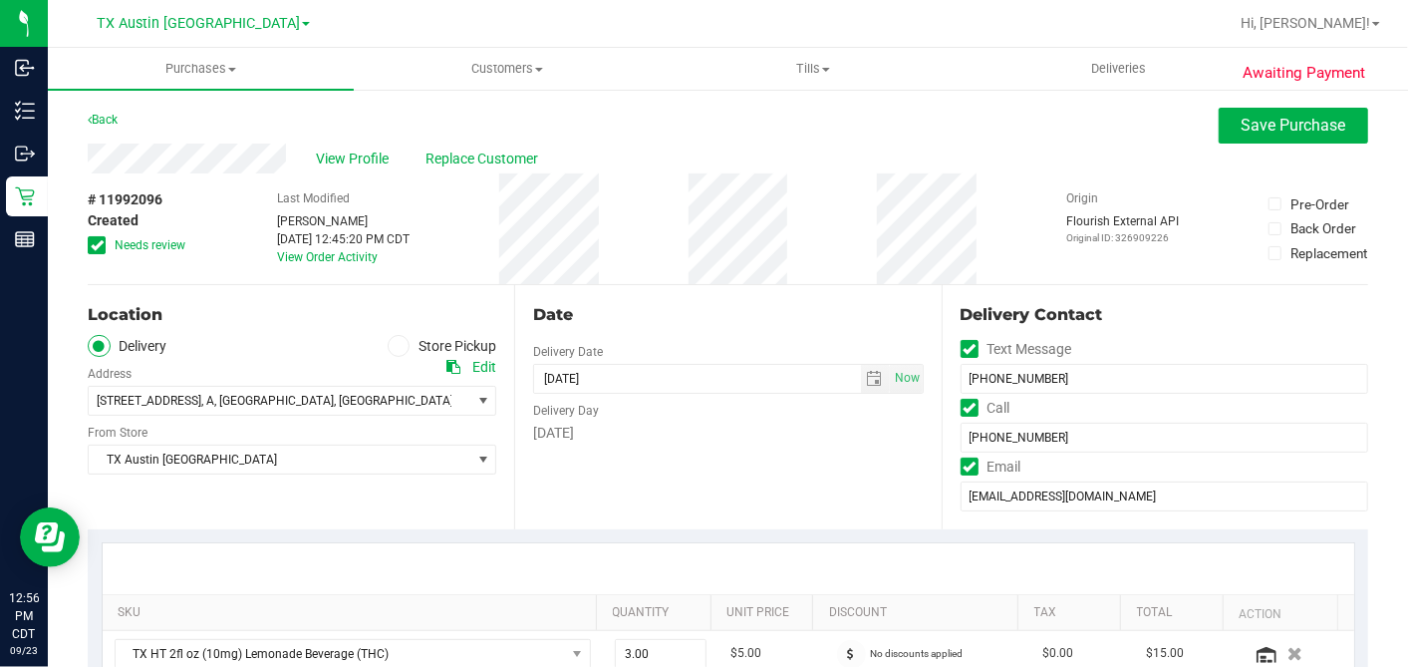
click at [100, 245] on icon at bounding box center [97, 245] width 13 height 0
click at [0, 0] on input "Needs review" at bounding box center [0, 0] width 0 height 0
click at [622, 265] on div "# 11992096 Created Needs review Last Modified Dane Hawkins Sep 23, 2025 12:45:2…" at bounding box center [728, 228] width 1281 height 111
click at [623, 259] on div "# 11992096 Created Needs review Last Modified Dane Hawkins Sep 23, 2025 12:45:2…" at bounding box center [728, 228] width 1281 height 111
click at [867, 376] on span "select" at bounding box center [875, 379] width 16 height 16
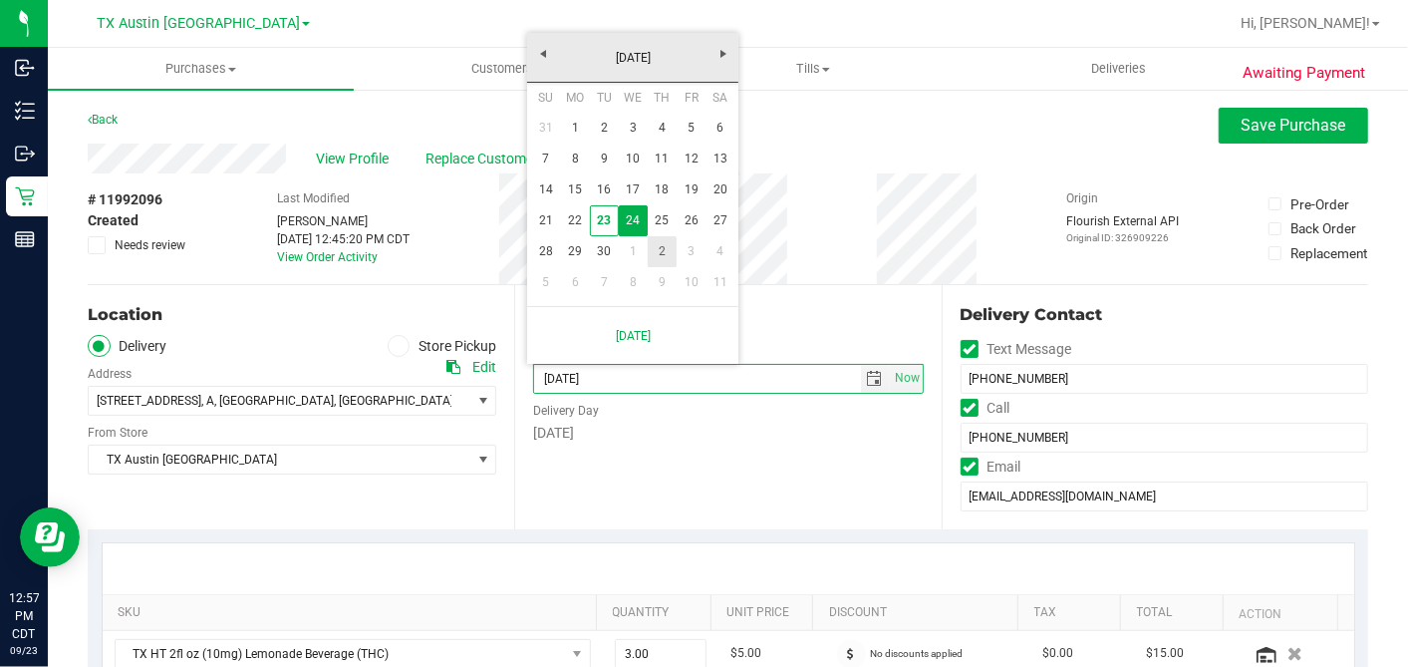
click at [660, 245] on link "2" at bounding box center [662, 251] width 29 height 31
type input "10/02/2025"
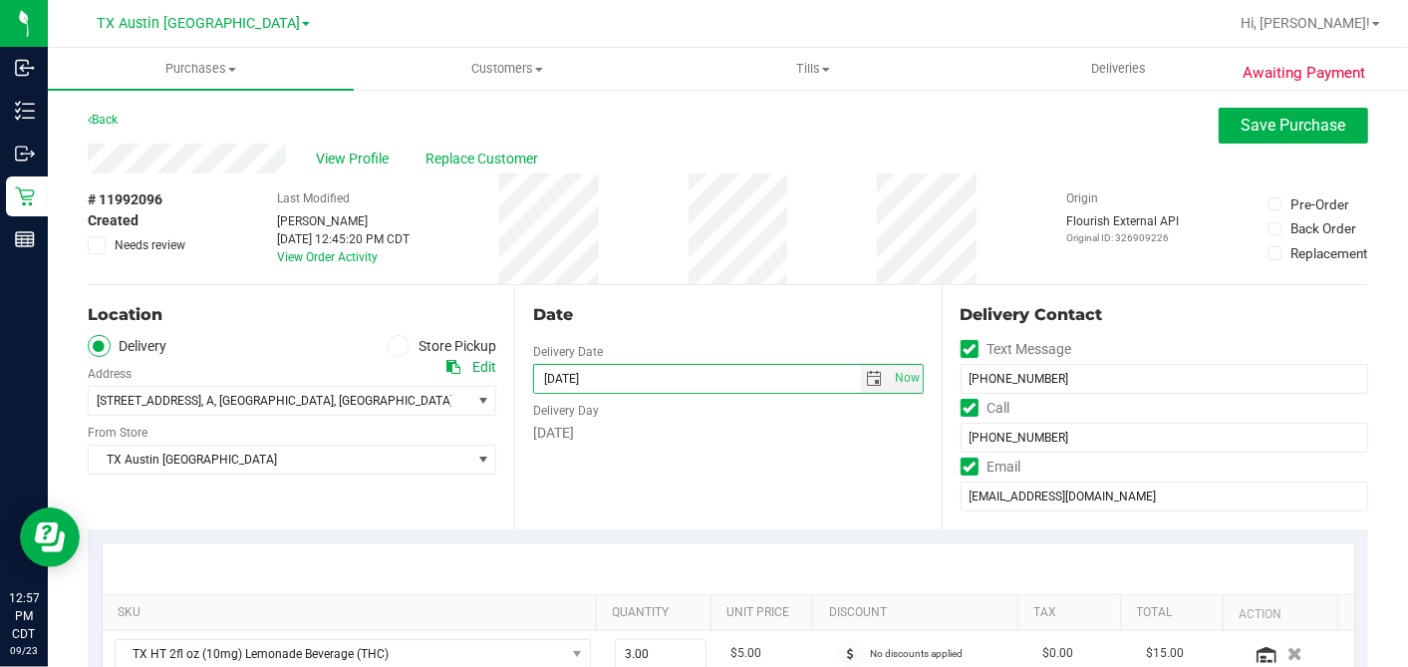
drag, startPoint x: 698, startPoint y: 288, endPoint x: 697, endPoint y: 302, distance: 14.0
click at [698, 290] on div "Date Delivery Date 10/02/2025 Now 10/02/2025 07:00 AM Now Delivery Day Thursday" at bounding box center [727, 407] width 427 height 244
click at [710, 290] on div "Date Delivery Date 10/02/2025 Now 10/02/2025 07:00 AM Now Delivery Day Thursday" at bounding box center [727, 407] width 427 height 244
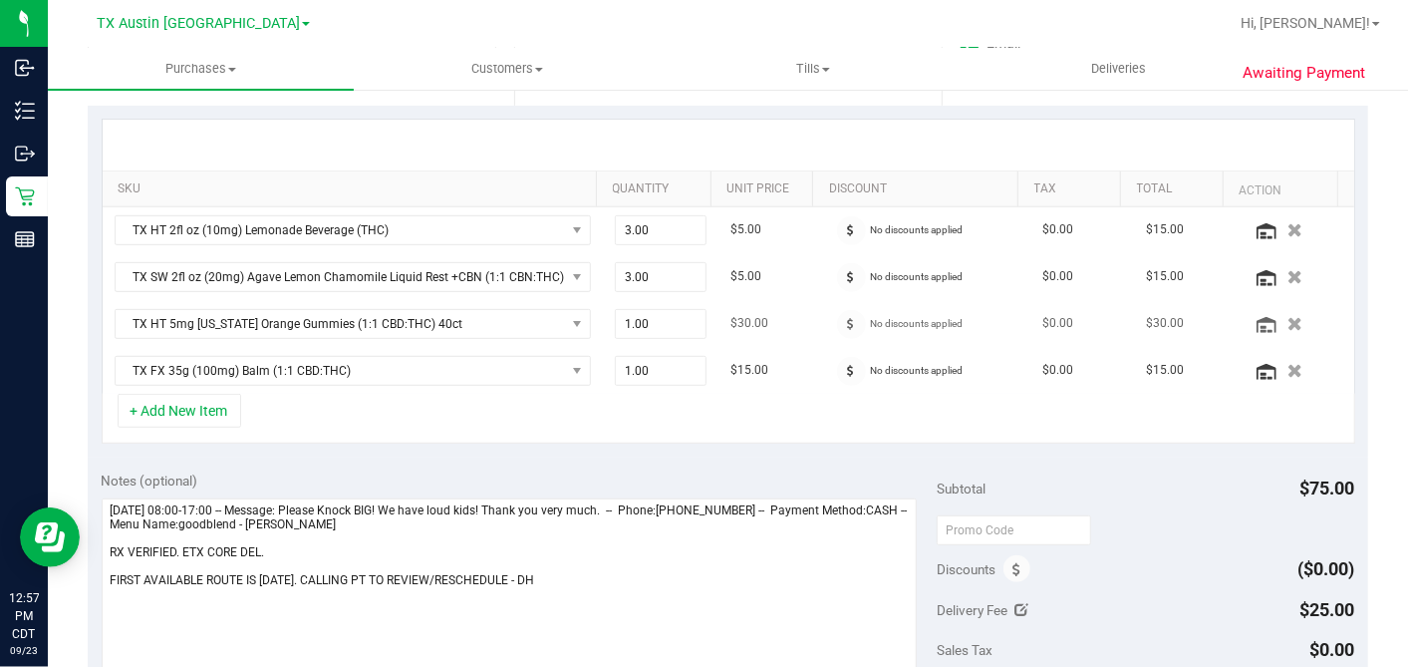
scroll to position [442, 0]
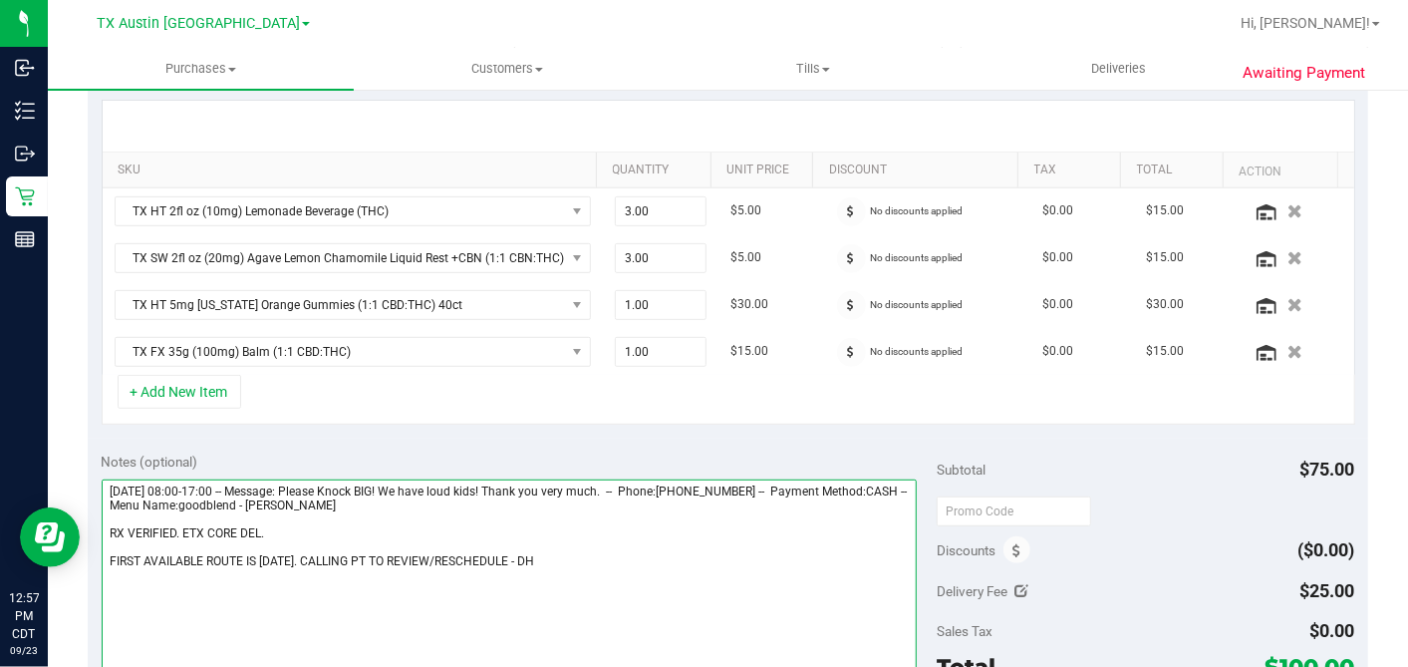
click at [526, 555] on textarea at bounding box center [510, 574] width 816 height 191
click at [348, 528] on textarea at bounding box center [510, 574] width 816 height 191
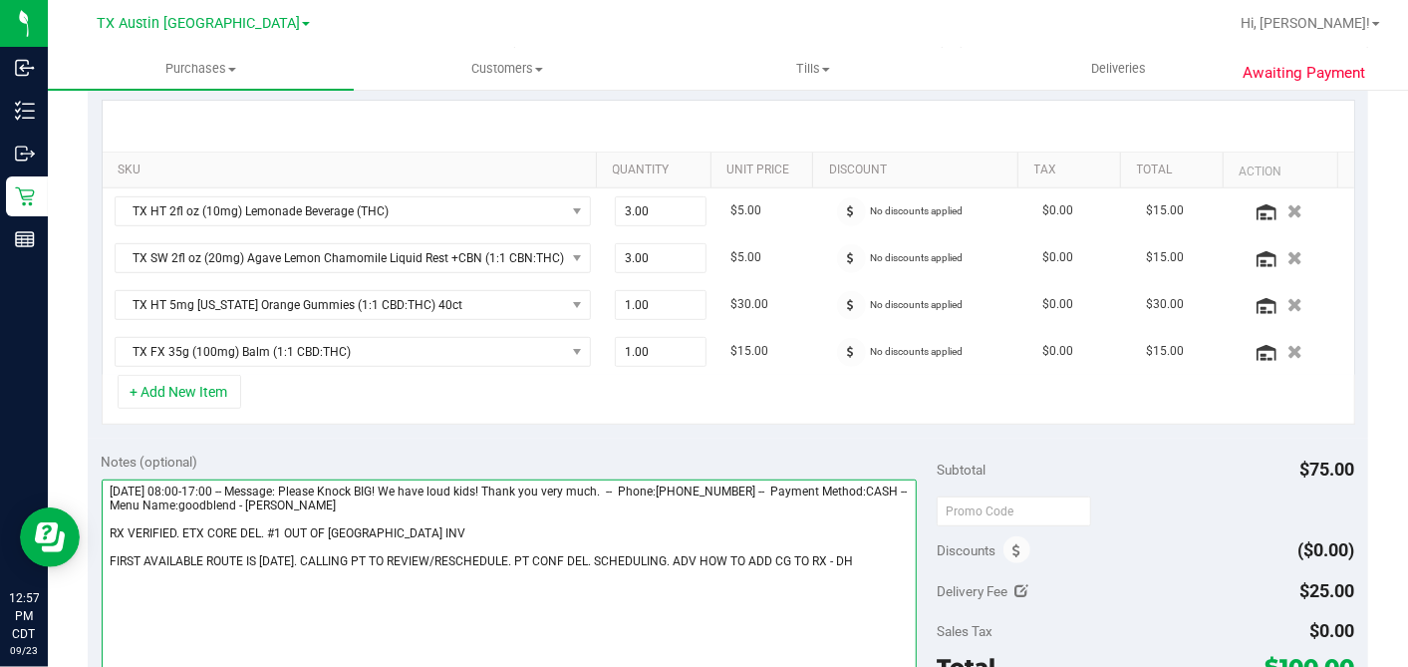
type textarea "Wednesday 09/24/2025 08:00-17:00 -- Message: Please Knock BIG! We have loud kid…"
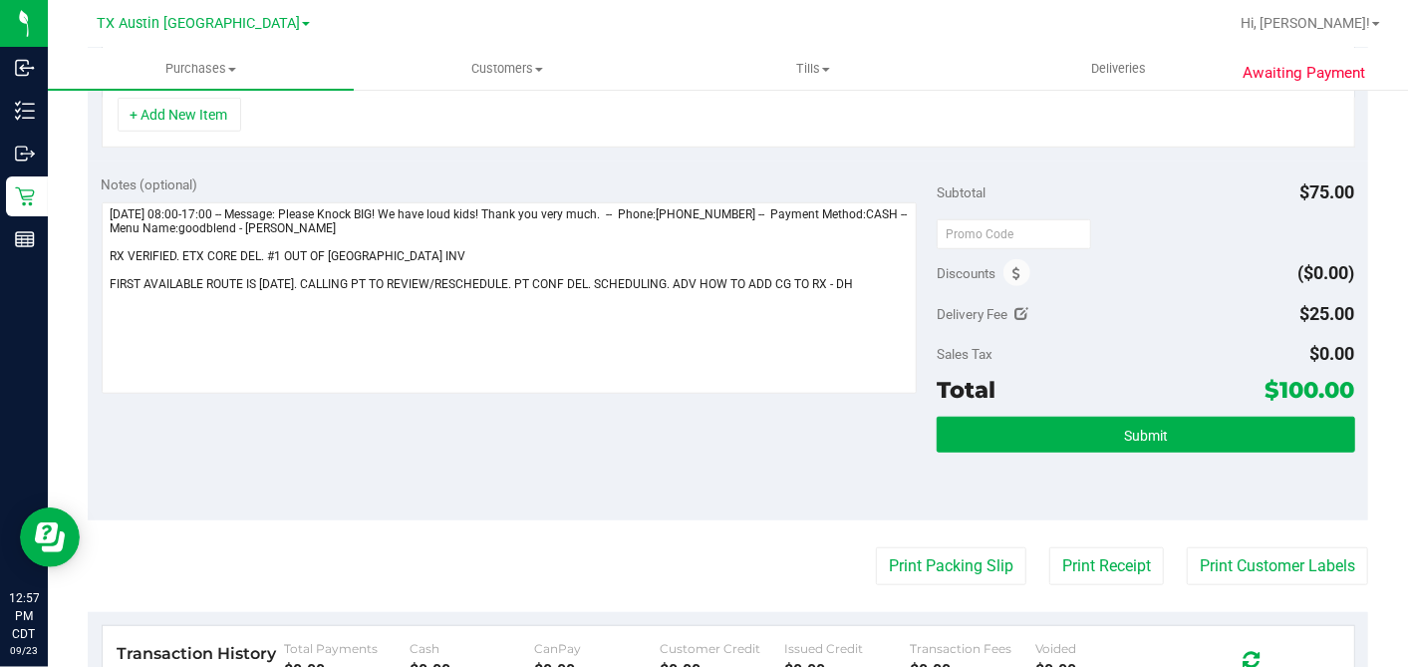
scroll to position [885, 0]
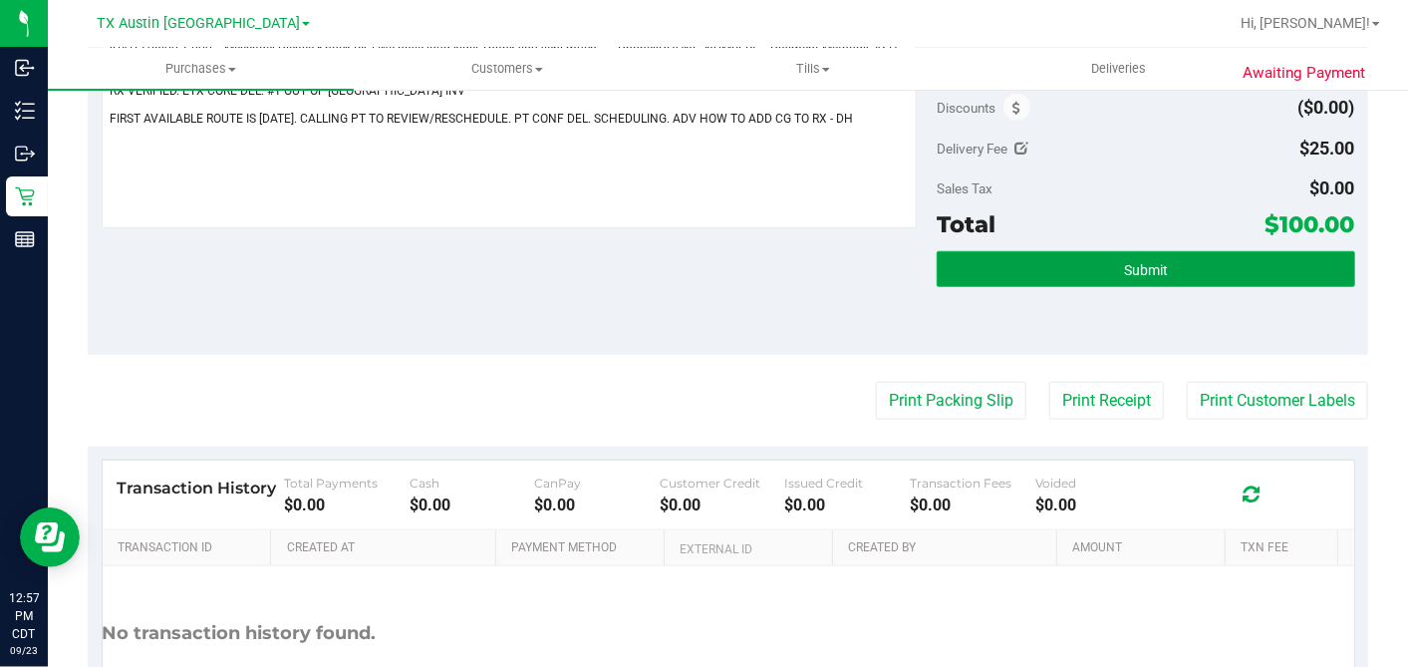
click at [1167, 263] on button "Submit" at bounding box center [1146, 269] width 418 height 36
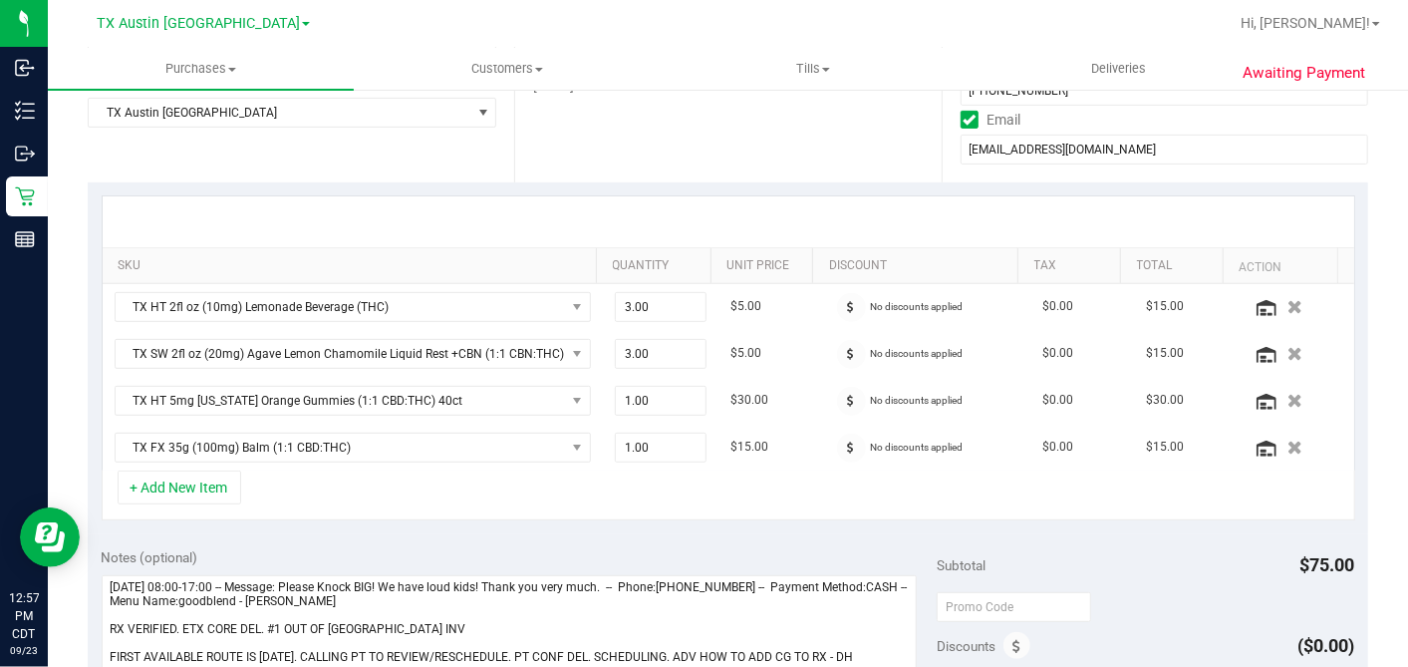
scroll to position [221, 0]
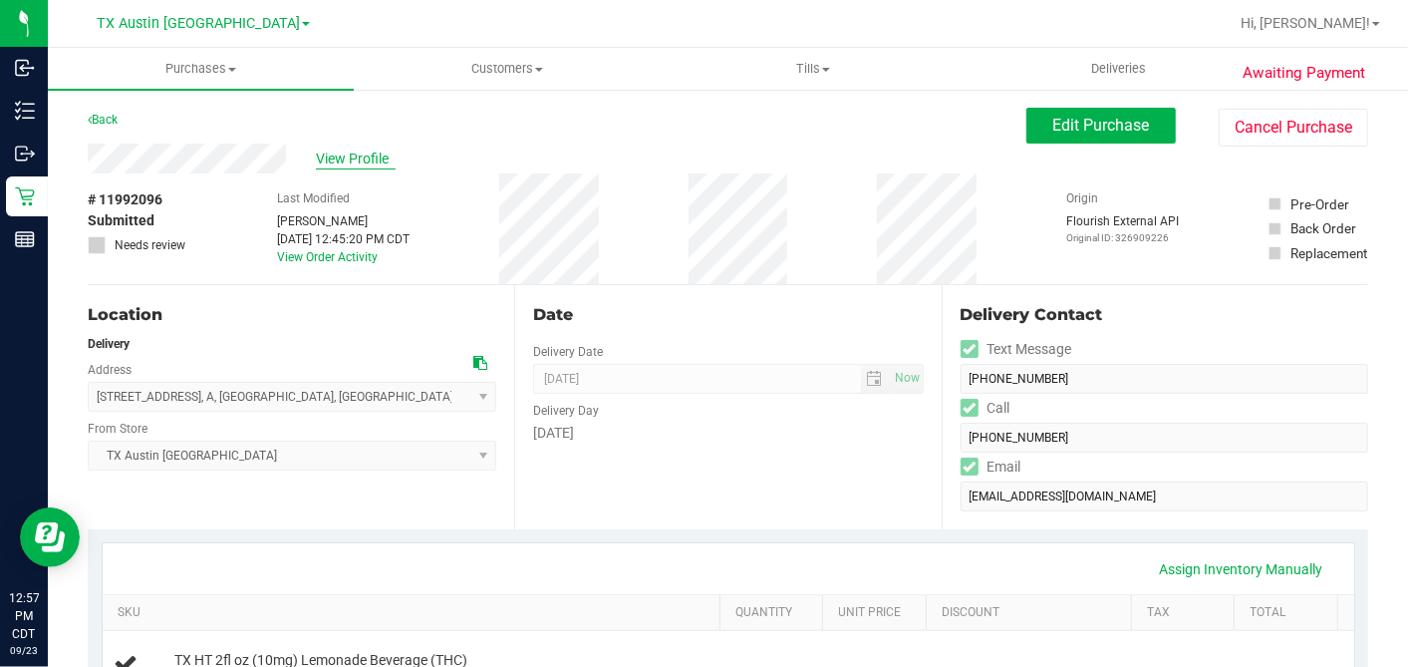
drag, startPoint x: 332, startPoint y: 146, endPoint x: 331, endPoint y: 157, distance: 11.0
click at [333, 146] on div "View Profile" at bounding box center [557, 159] width 939 height 30
click at [336, 156] on span "View Profile" at bounding box center [356, 158] width 80 height 21
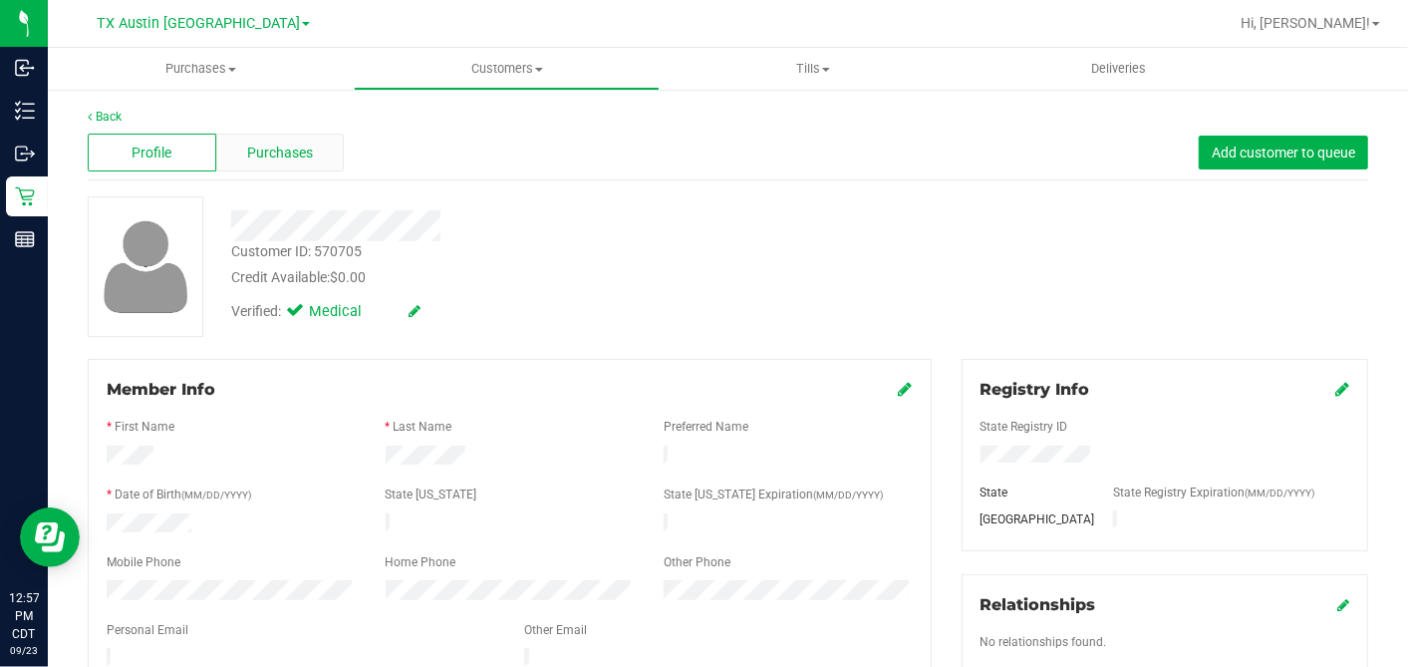
click at [312, 156] on div "Purchases" at bounding box center [280, 153] width 129 height 38
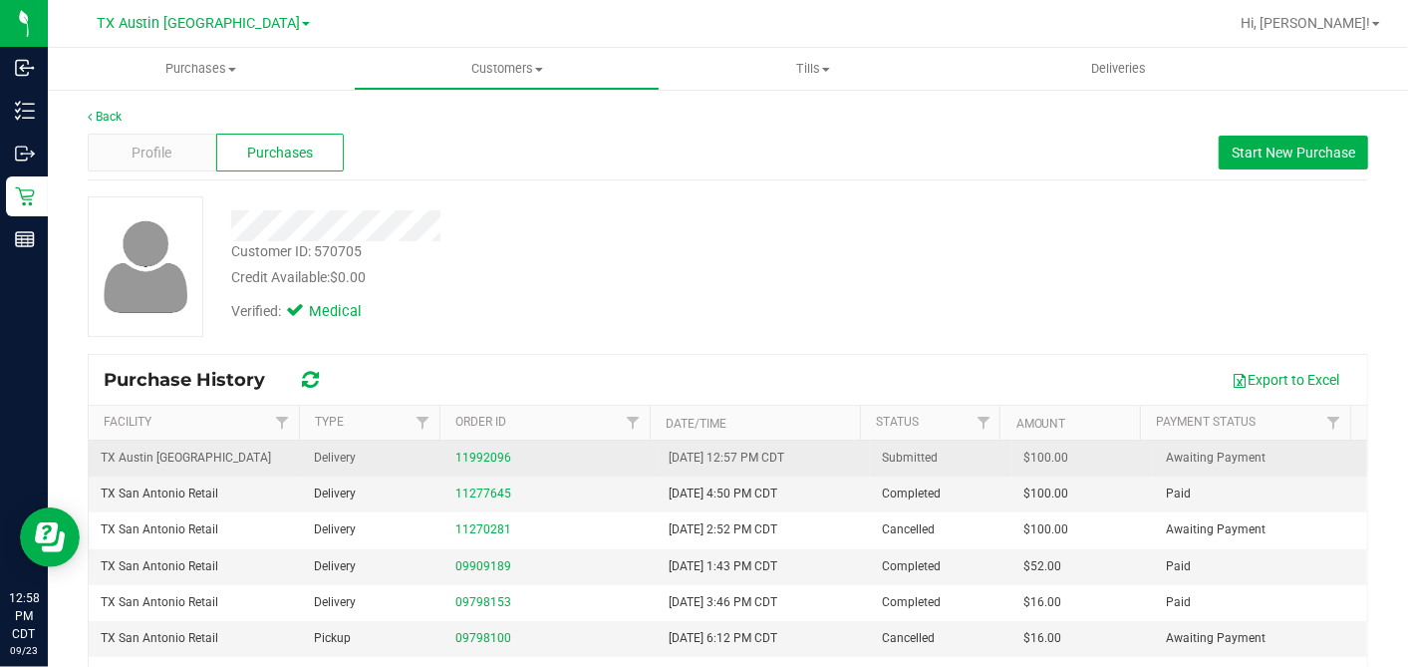
click at [1025, 462] on span "$100.00" at bounding box center [1047, 457] width 45 height 19
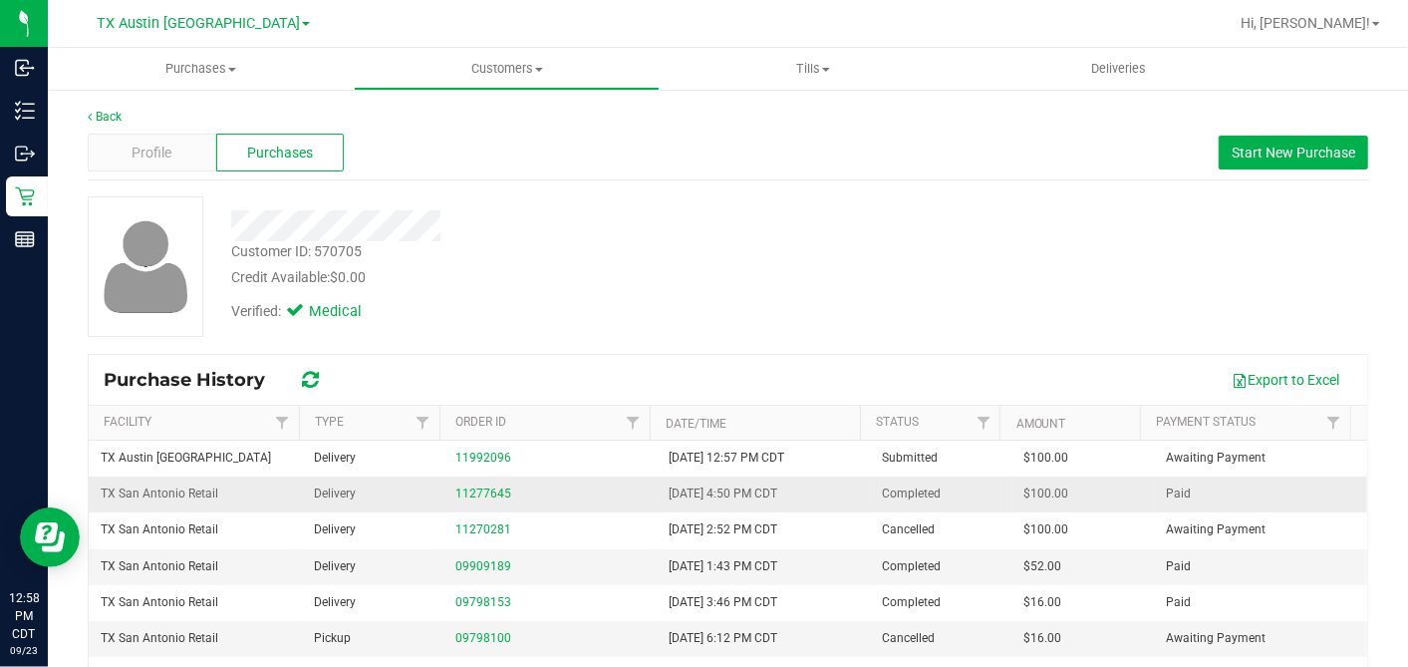
copy span "100.00"
drag, startPoint x: 748, startPoint y: 338, endPoint x: 733, endPoint y: 336, distance: 15.1
click at [748, 337] on div "Customer ID: 570705 Credit Available: $0.00 Verified: Medical" at bounding box center [728, 274] width 1281 height 156
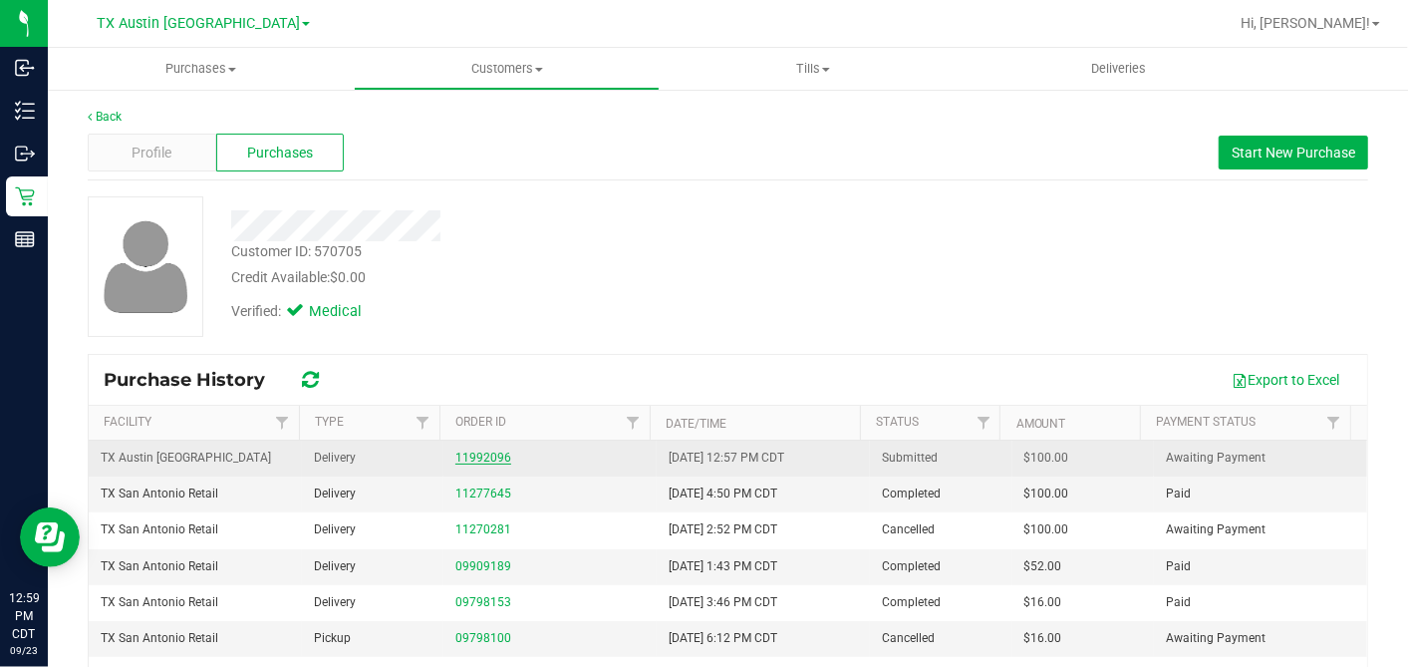
click at [463, 455] on link "11992096" at bounding box center [483, 457] width 56 height 14
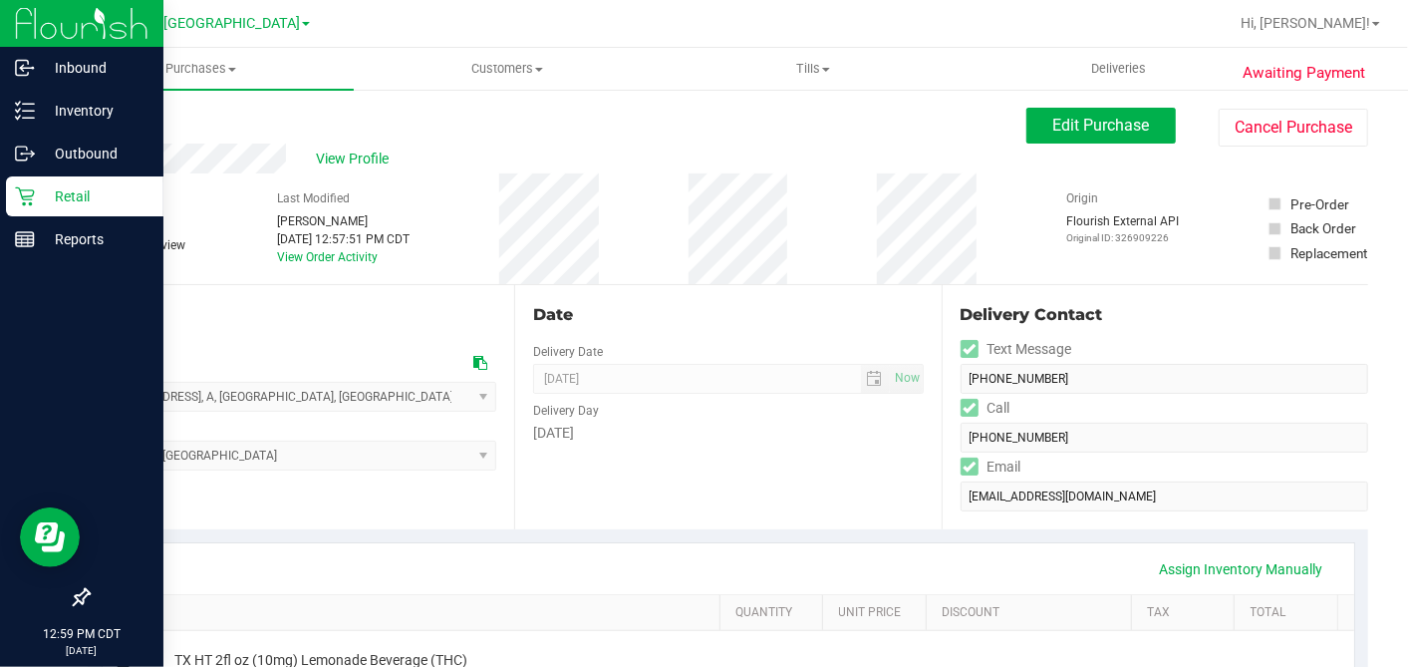
click at [40, 189] on p "Retail" at bounding box center [95, 196] width 120 height 24
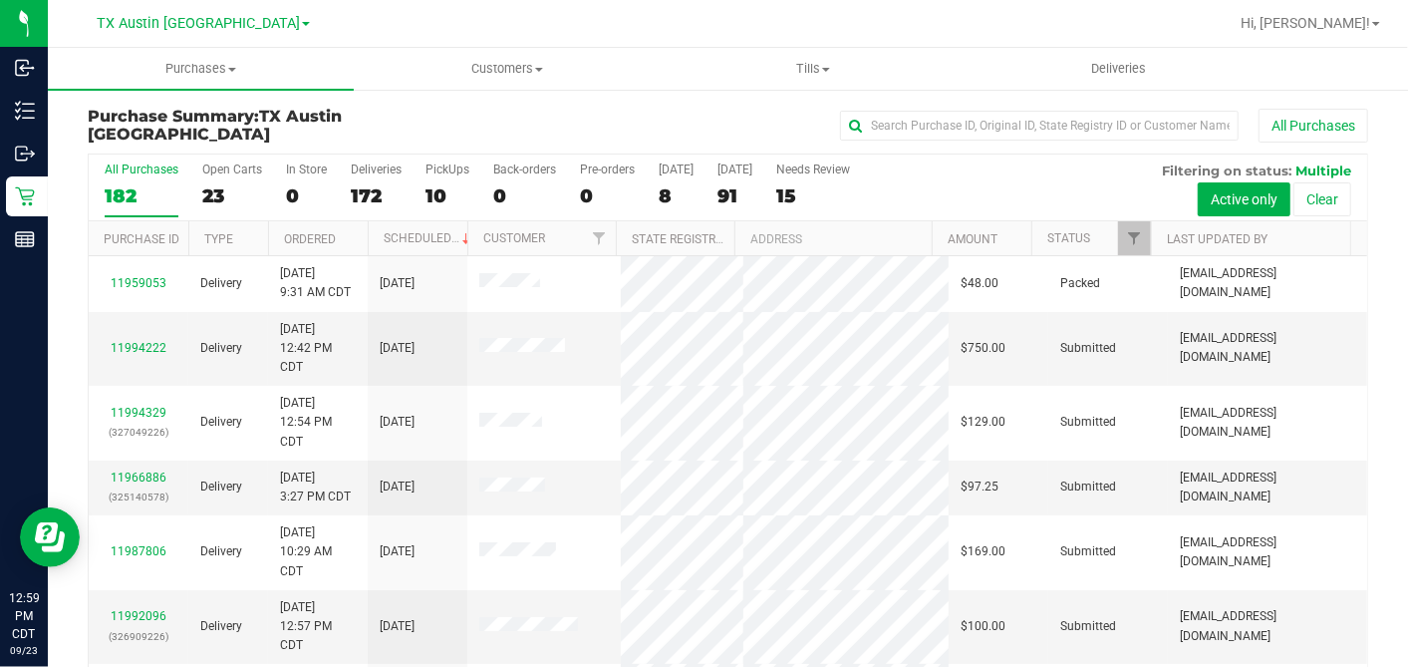
click at [663, 193] on div "8" at bounding box center [676, 195] width 35 height 23
click at [0, 0] on input "Today 8" at bounding box center [0, 0] width 0 height 0
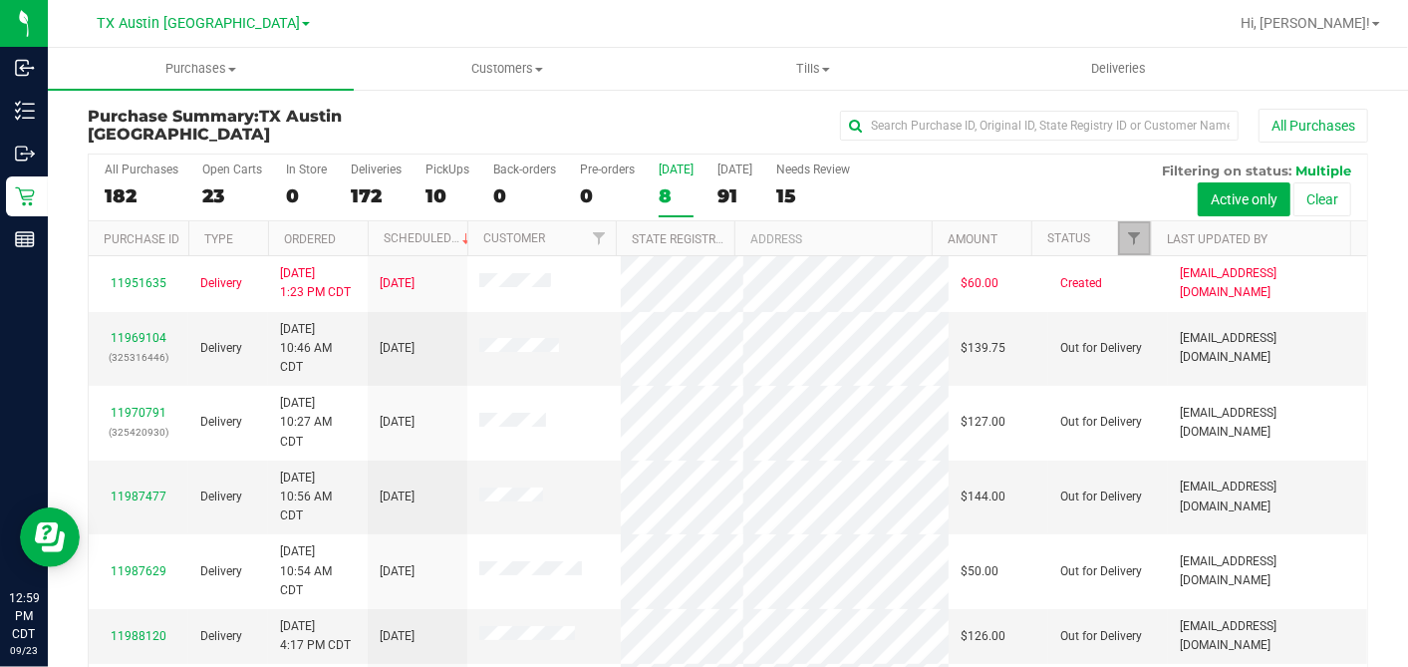
click at [1126, 236] on span "Filter" at bounding box center [1134, 238] width 16 height 16
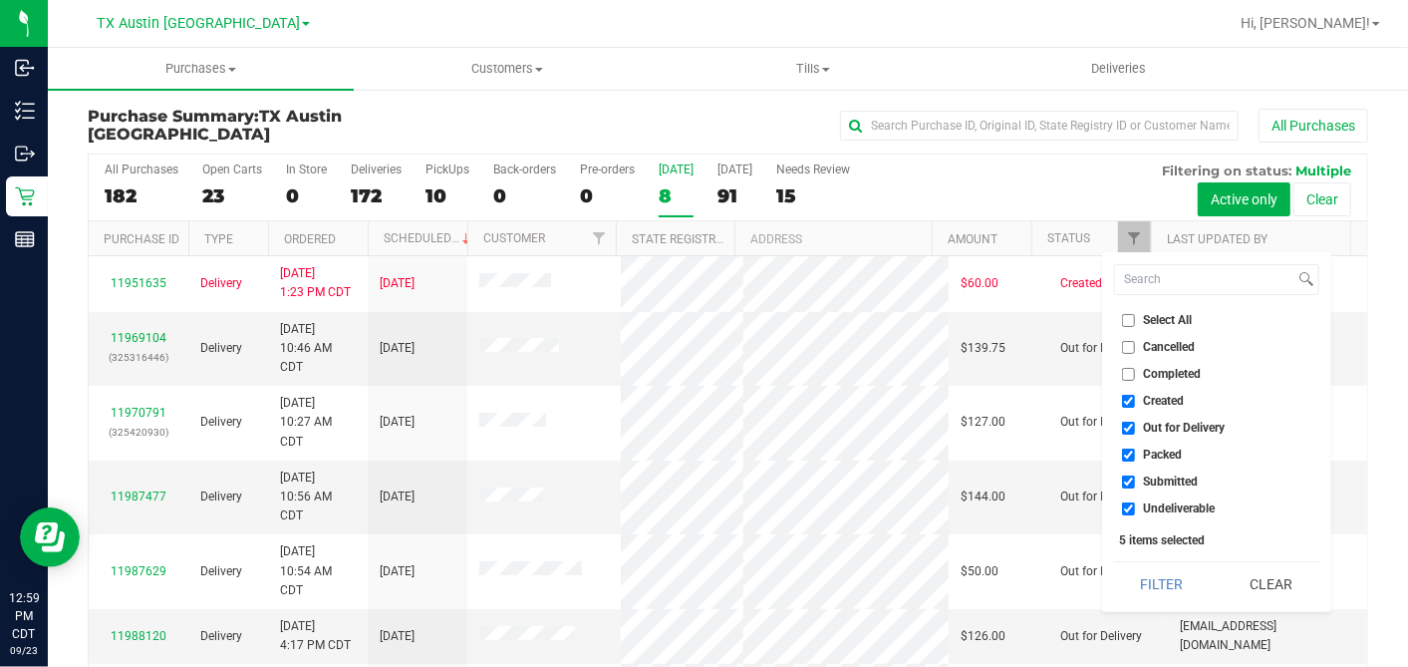
click at [1126, 317] on input "Select All" at bounding box center [1128, 320] width 13 height 13
checkbox input "true"
click at [1126, 317] on input "Select All" at bounding box center [1128, 320] width 13 height 13
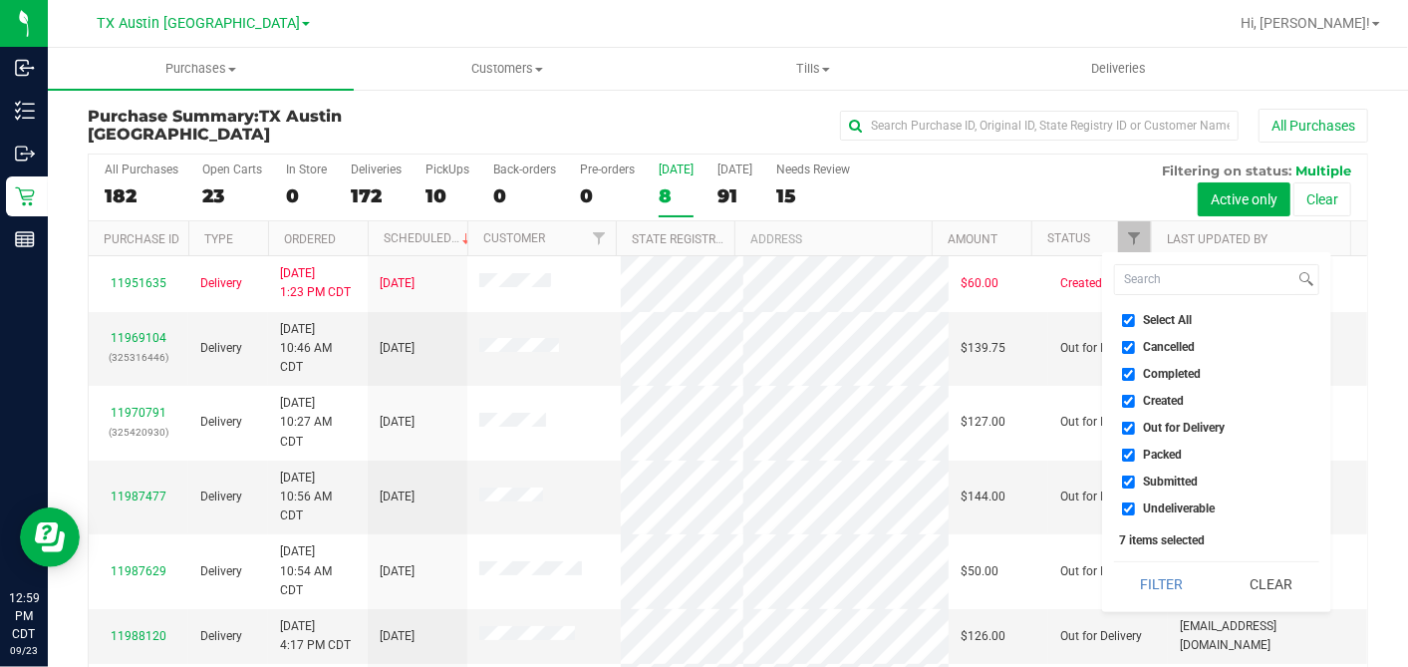
checkbox input "false"
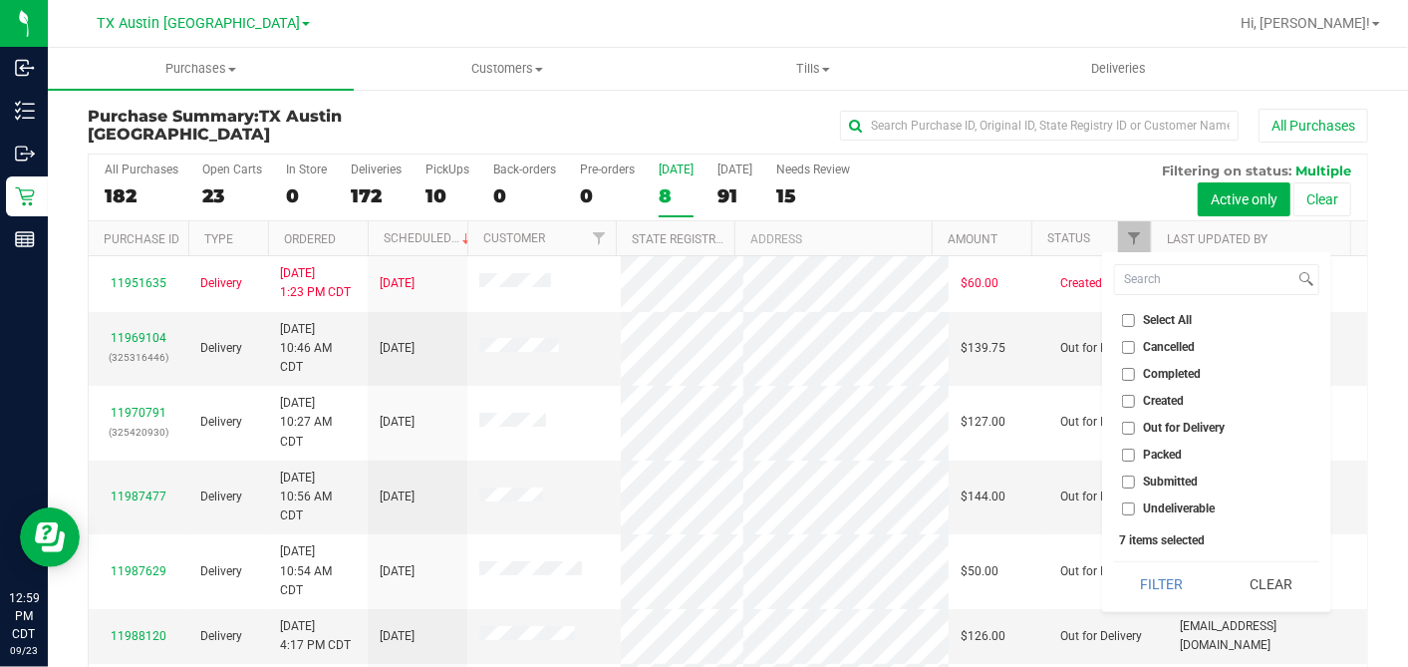
checkbox input "false"
click at [1125, 401] on input "Created" at bounding box center [1128, 401] width 13 height 13
checkbox input "true"
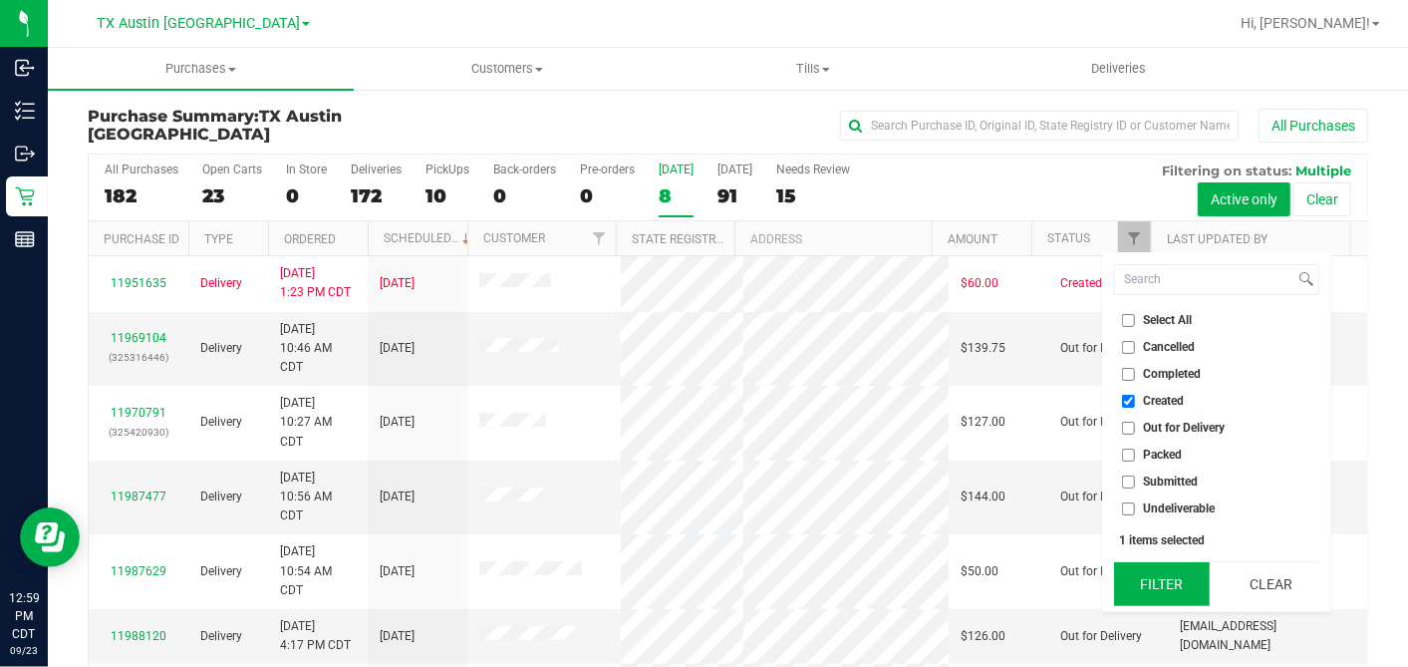
click at [1147, 575] on button "Filter" at bounding box center [1162, 584] width 96 height 44
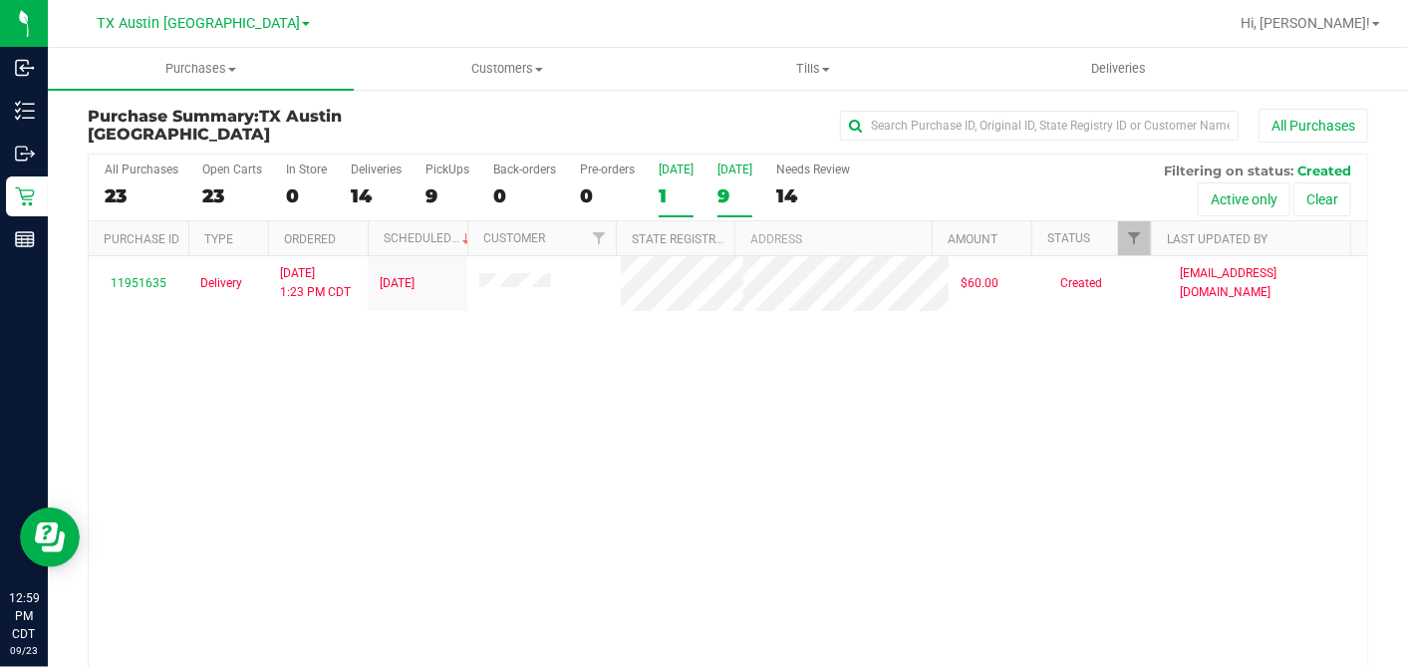
click at [725, 184] on div "9" at bounding box center [735, 195] width 35 height 23
click at [0, 0] on input "Tomorrow 9" at bounding box center [0, 0] width 0 height 0
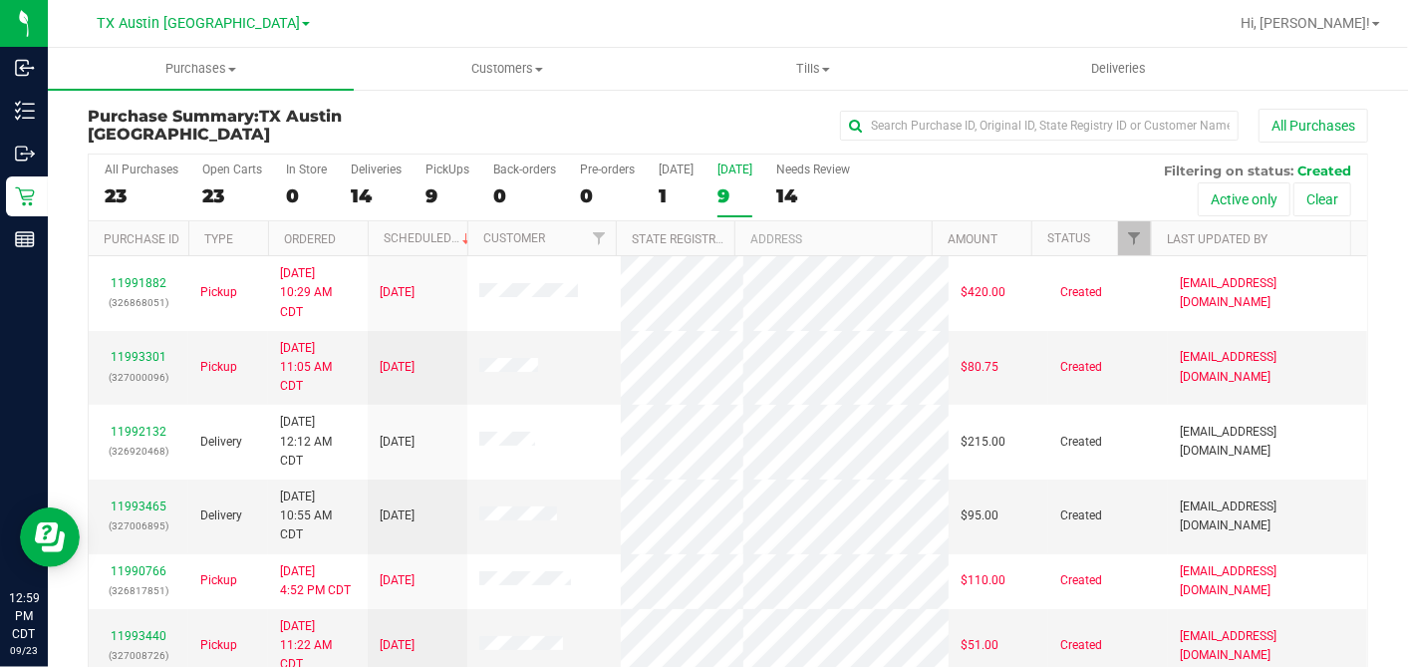
click at [356, 227] on th "Ordered" at bounding box center [318, 238] width 100 height 35
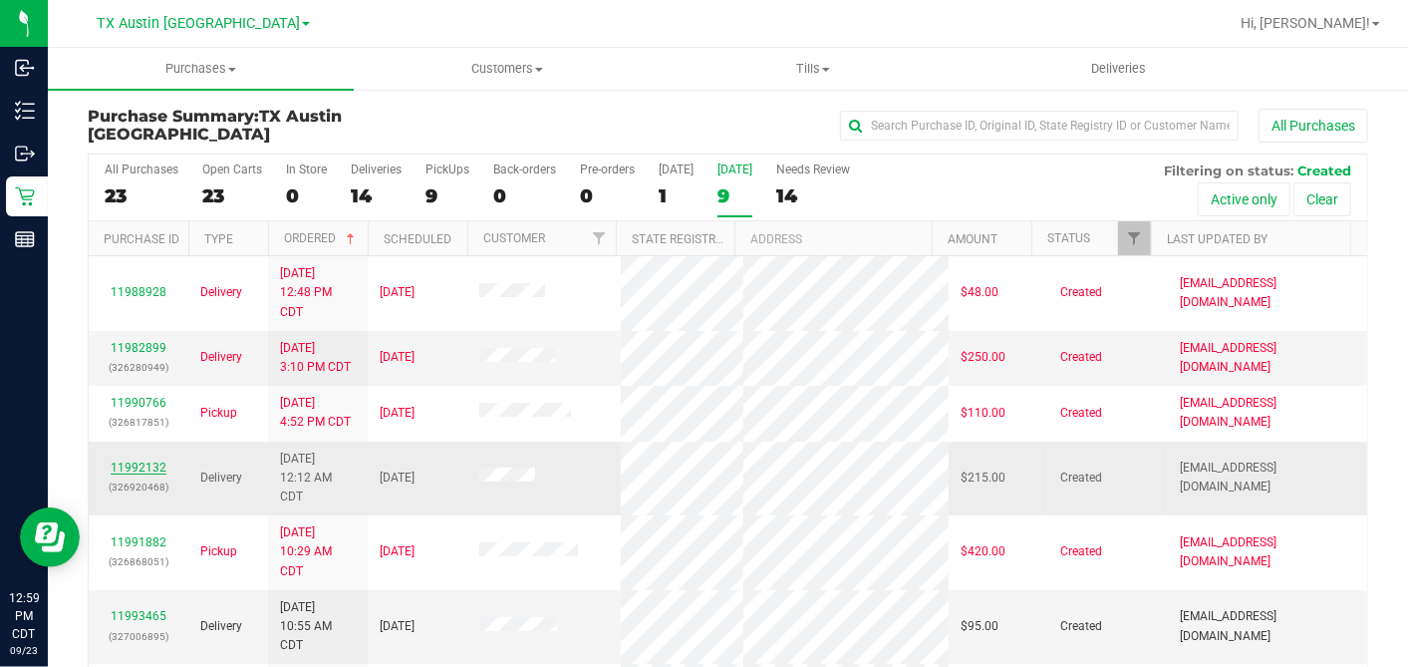
click at [160, 460] on link "11992132" at bounding box center [139, 467] width 56 height 14
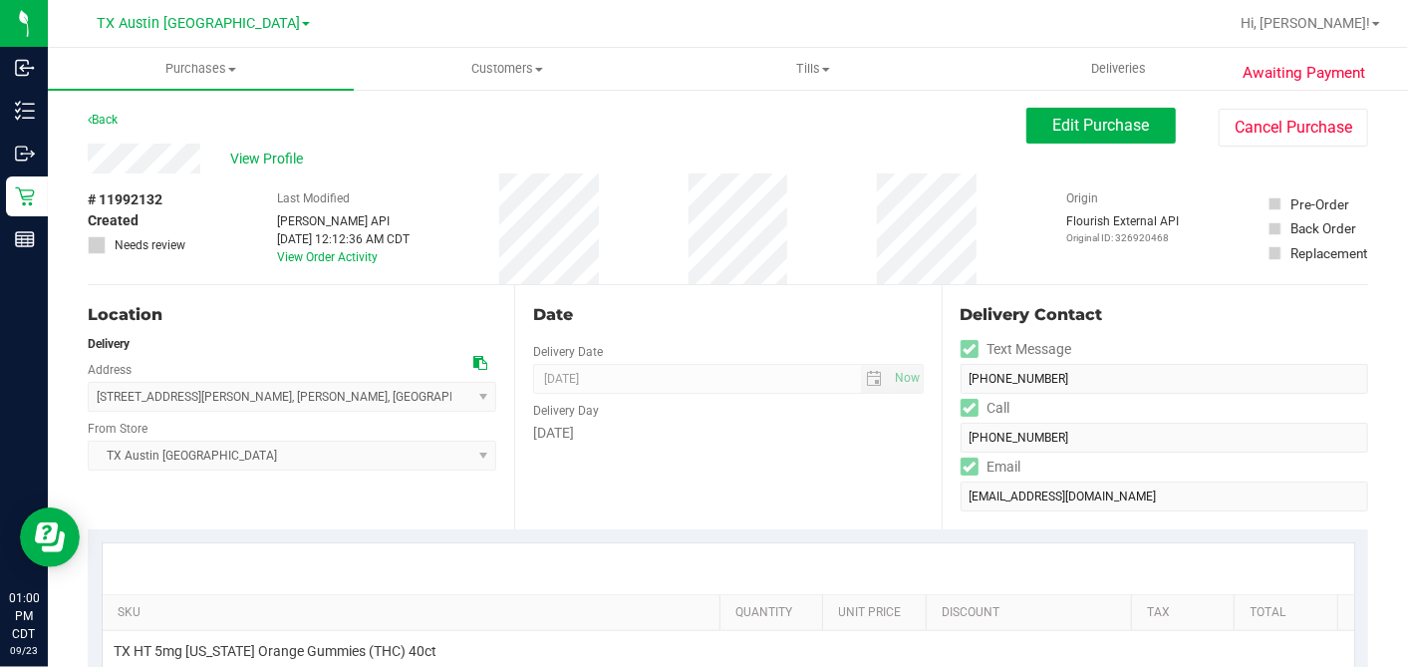
click at [475, 367] on icon at bounding box center [480, 363] width 14 height 14
click at [1073, 119] on span "Edit Purchase" at bounding box center [1101, 125] width 97 height 19
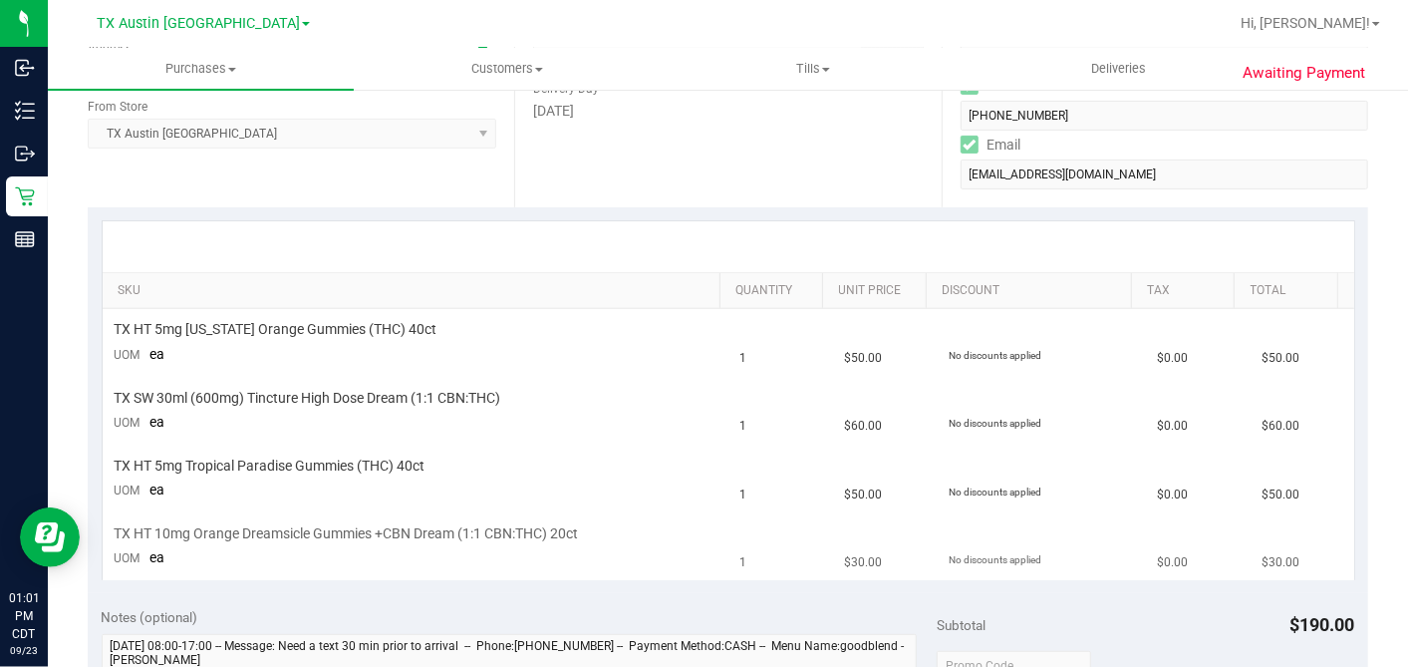
scroll to position [553, 0]
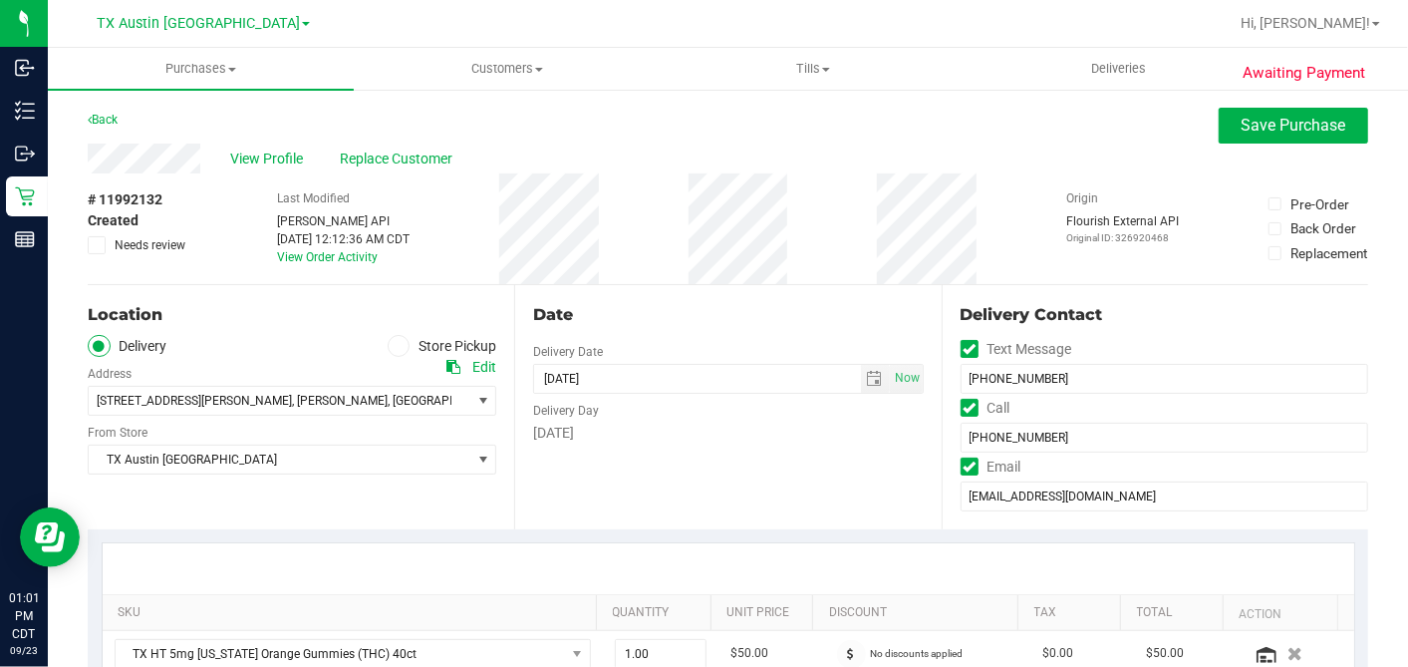
type textarea "Wednesday 09/24/2025 08:00-17:00 -- Message: Need a text 30 min prior to arriva…"
click at [475, 250] on div "# 11992132 Created Needs review Last Modified Jane API Sep 23, 2025 12:12:36 AM…" at bounding box center [728, 228] width 1281 height 111
click at [100, 236] on span at bounding box center [97, 245] width 18 height 18
click at [0, 0] on input "Needs review" at bounding box center [0, 0] width 0 height 0
drag, startPoint x: 1252, startPoint y: 114, endPoint x: 1022, endPoint y: 141, distance: 231.8
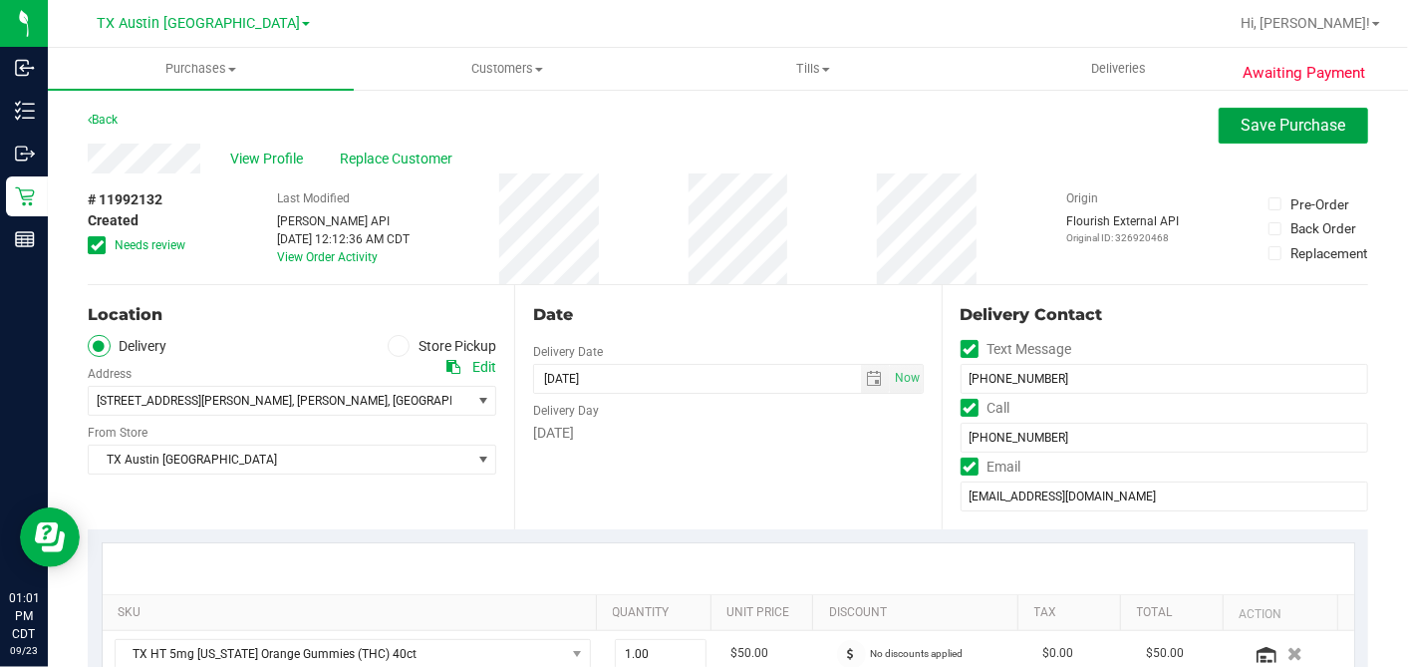
click at [1250, 118] on button "Save Purchase" at bounding box center [1293, 126] width 149 height 36
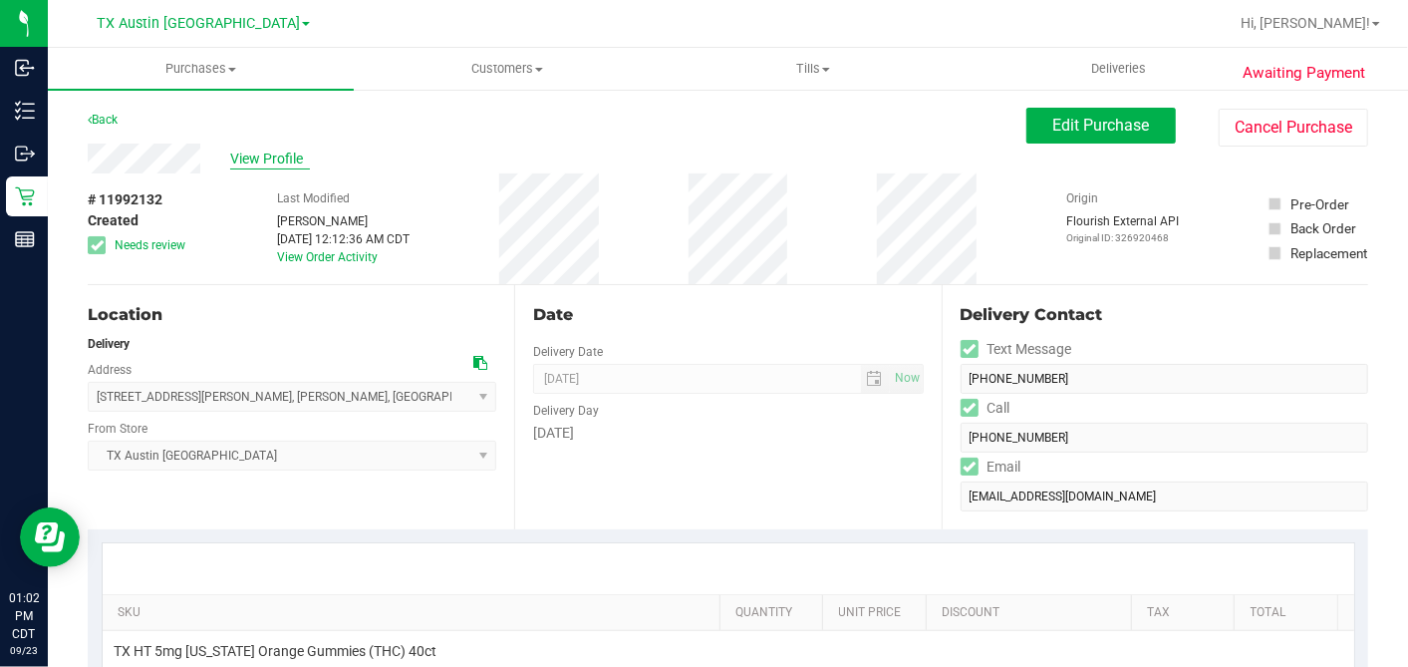
click at [270, 156] on span "View Profile" at bounding box center [270, 158] width 80 height 21
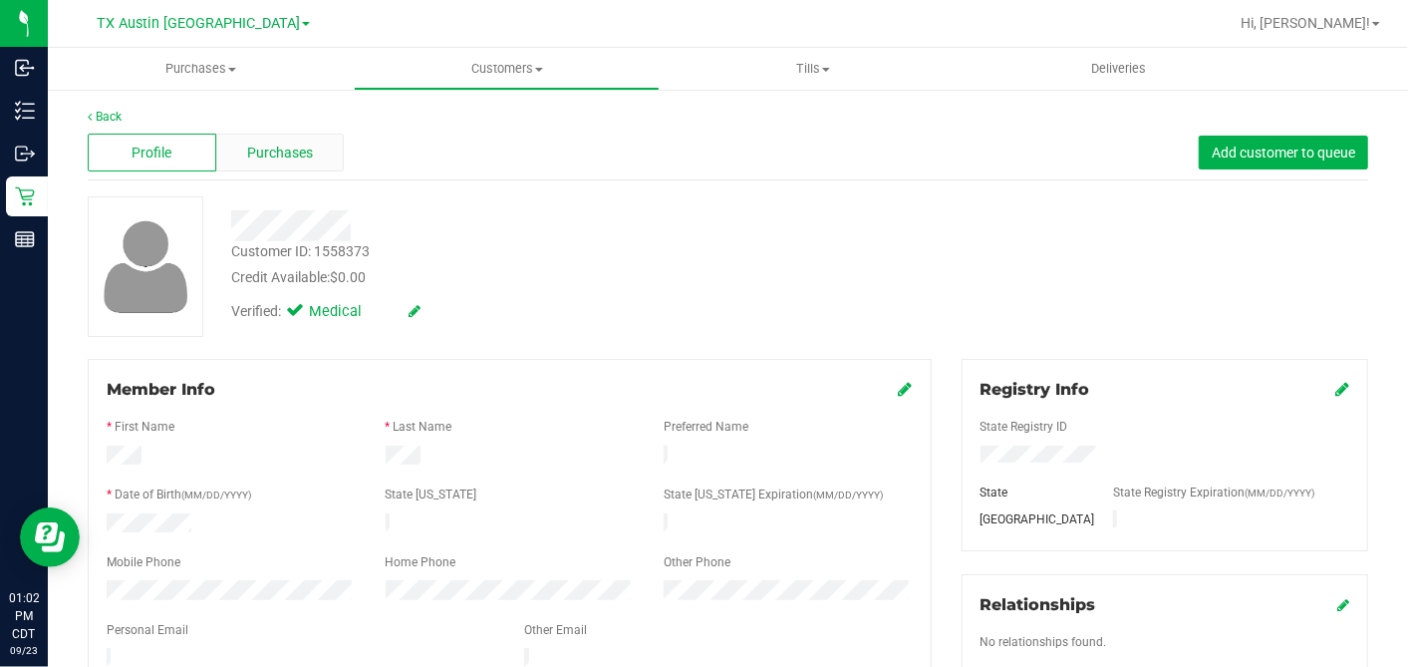
click at [287, 151] on span "Purchases" at bounding box center [280, 153] width 66 height 21
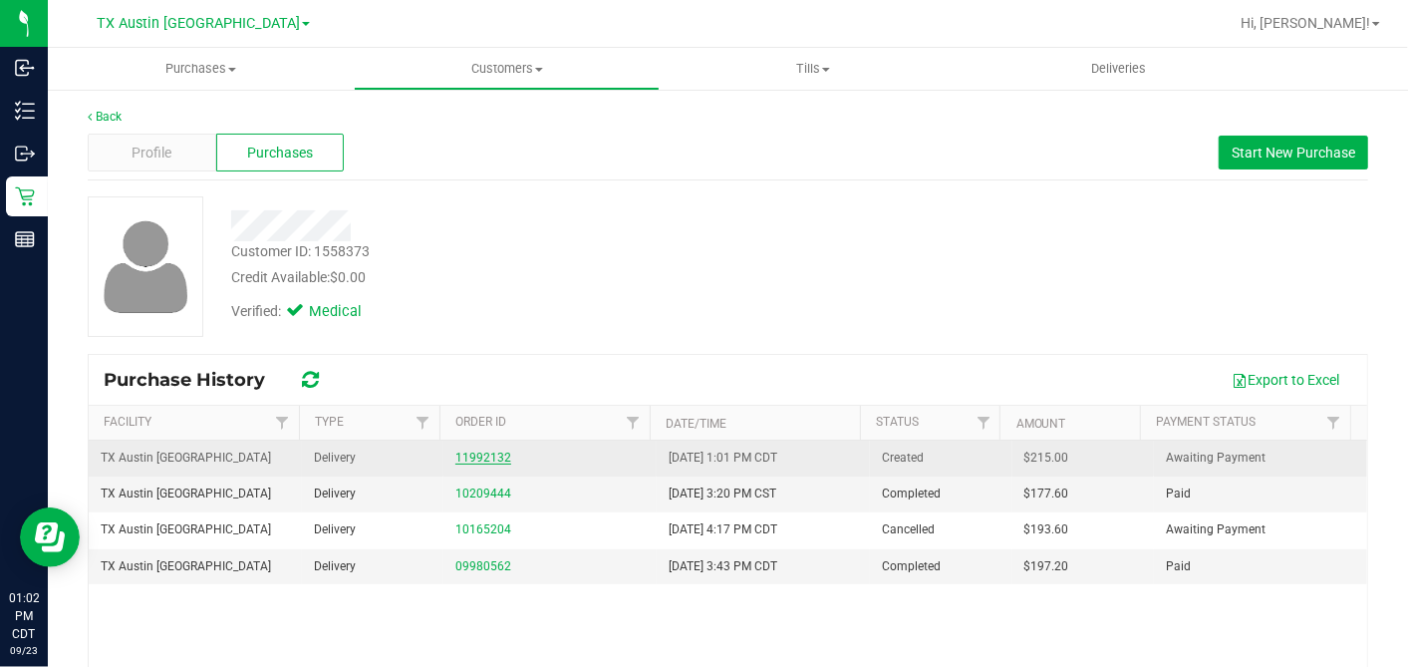
click at [473, 455] on link "11992132" at bounding box center [483, 457] width 56 height 14
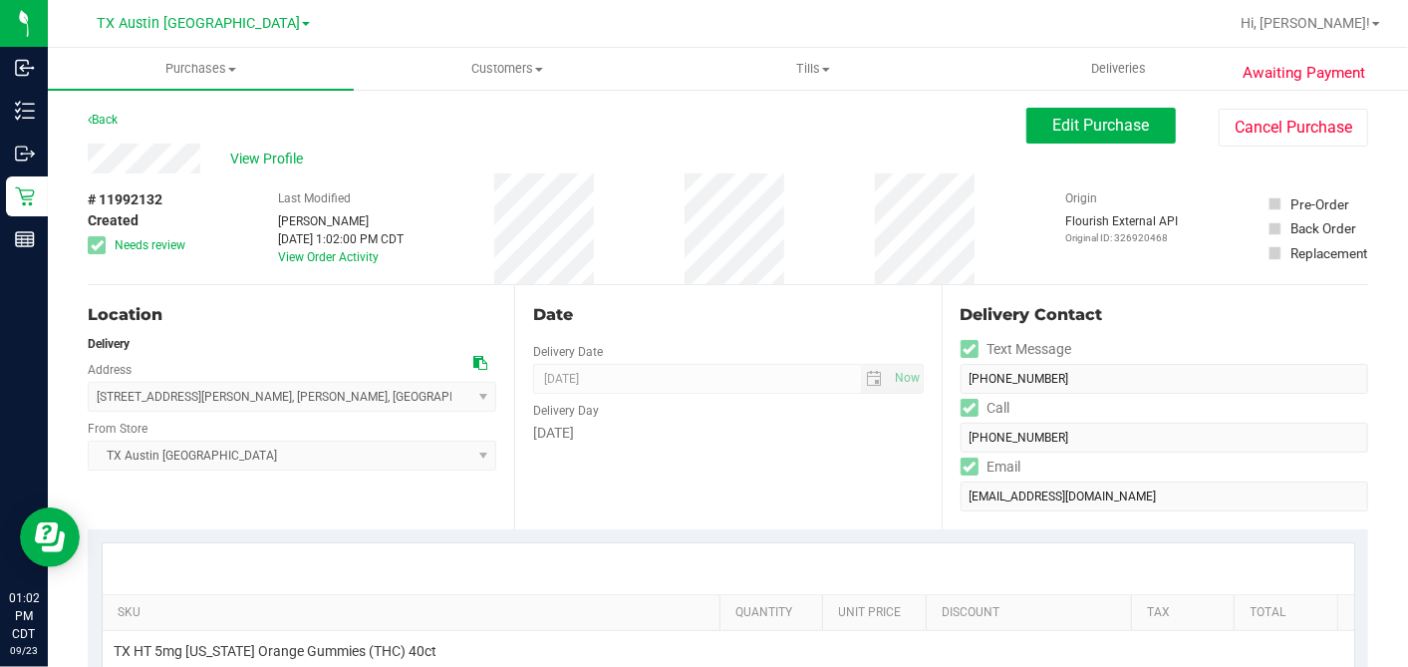
click at [848, 332] on div "Date Delivery Date 09/24/2025 Now 09/24/2025 07:00 AM Now Delivery Day Wednesday" at bounding box center [727, 407] width 427 height 244
click at [997, 201] on div "# 11992132 Created Needs review Last Modified Dane Hawkins Sep 23, 2025 1:02:00…" at bounding box center [728, 228] width 1281 height 111
click at [1065, 118] on span "Edit Purchase" at bounding box center [1101, 125] width 97 height 19
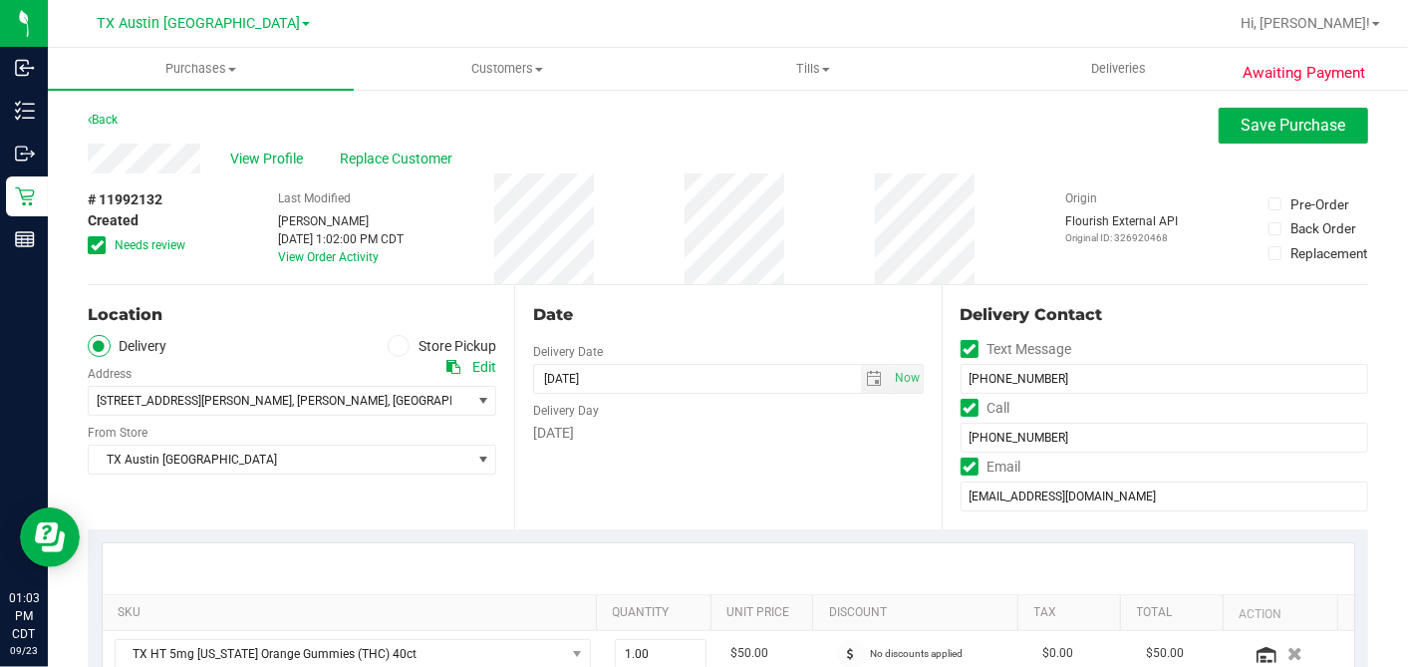
click at [834, 483] on div "Date Delivery Date 09/24/2025 Now 09/24/2025 07:00 AM Now Delivery Day Wednesday" at bounding box center [727, 407] width 427 height 244
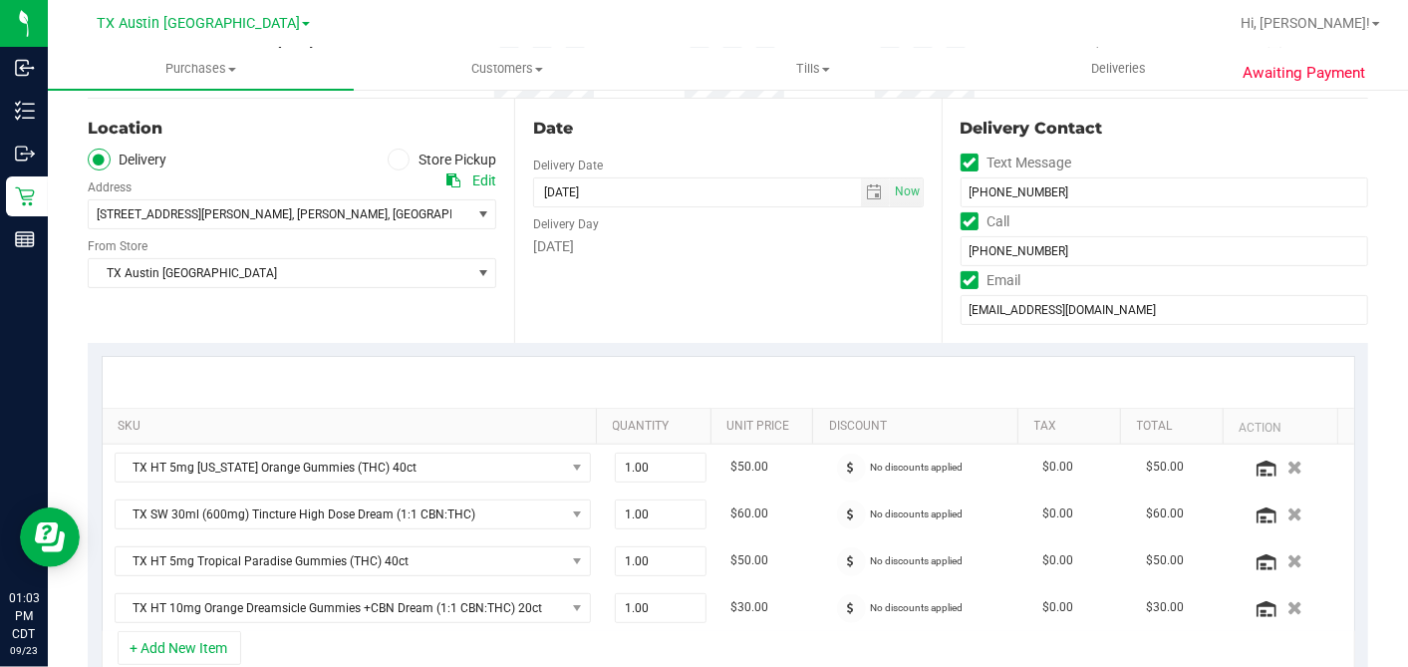
scroll to position [221, 0]
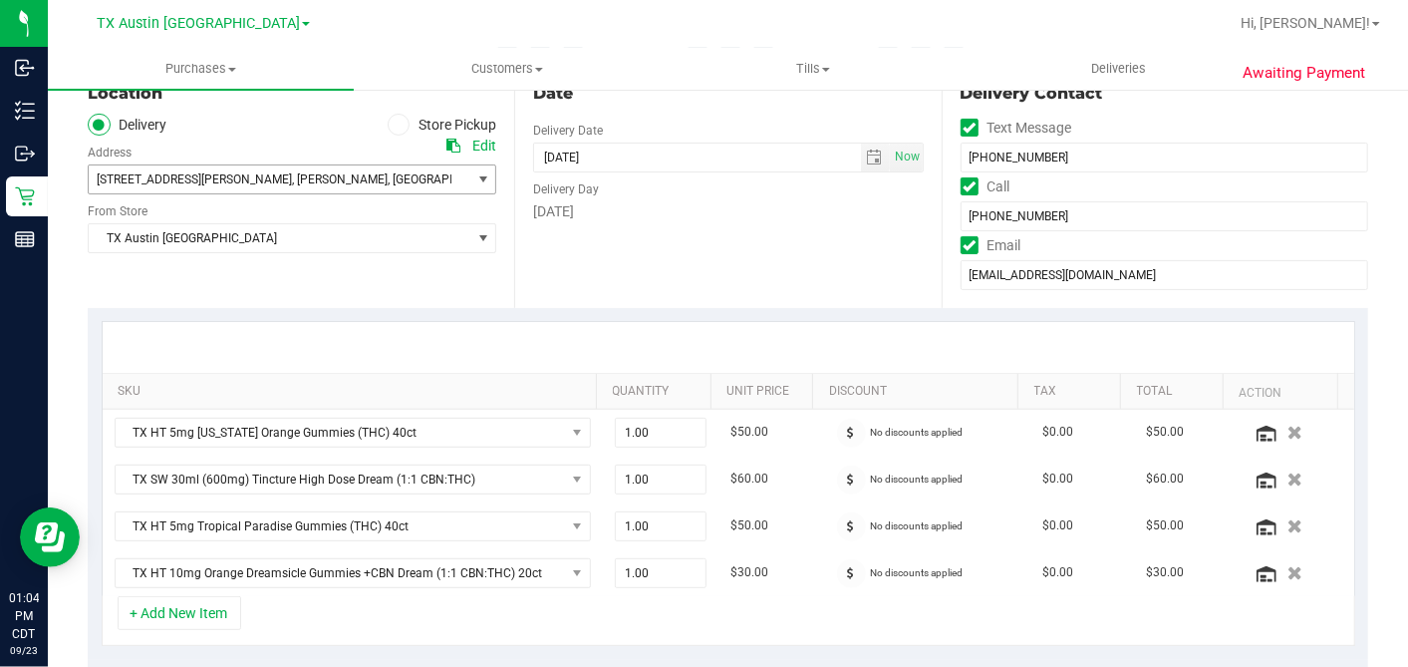
click at [507, 172] on span "77484" at bounding box center [524, 179] width 35 height 14
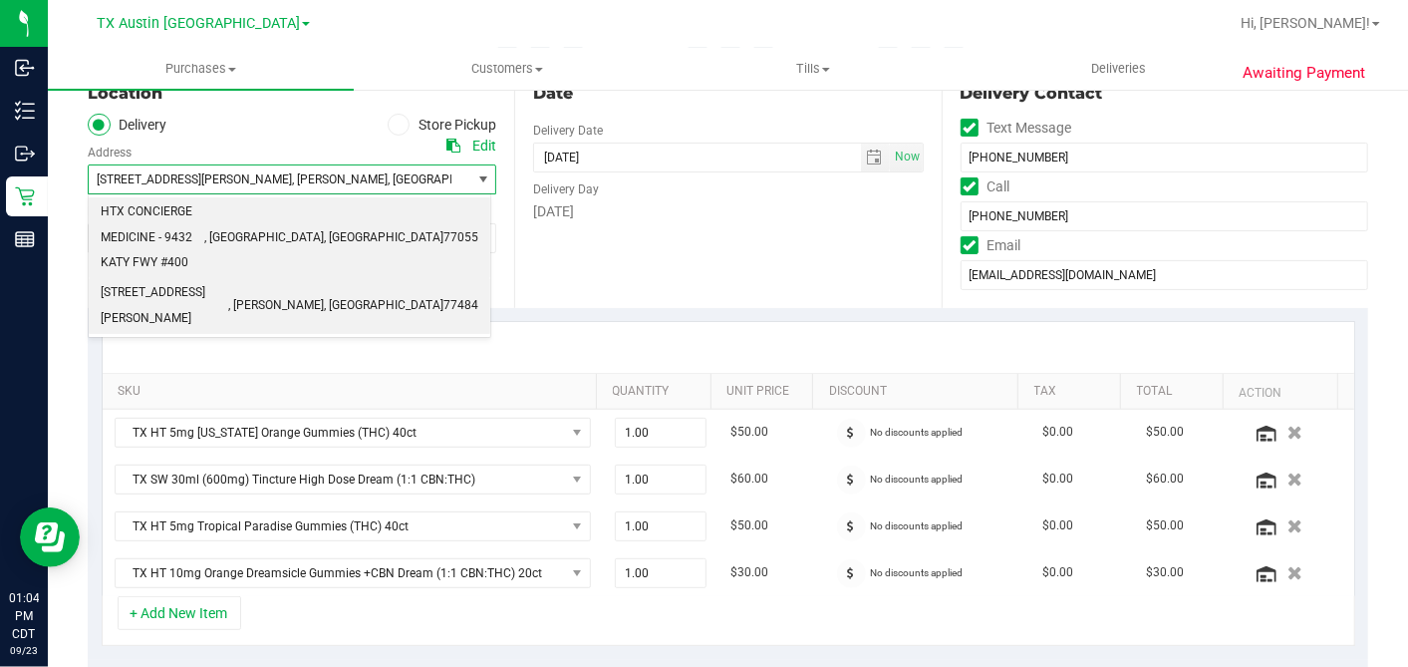
click at [190, 222] on span "HTX CONCIERGE MEDICINE - 9432 KATY FWY #400" at bounding box center [153, 237] width 104 height 77
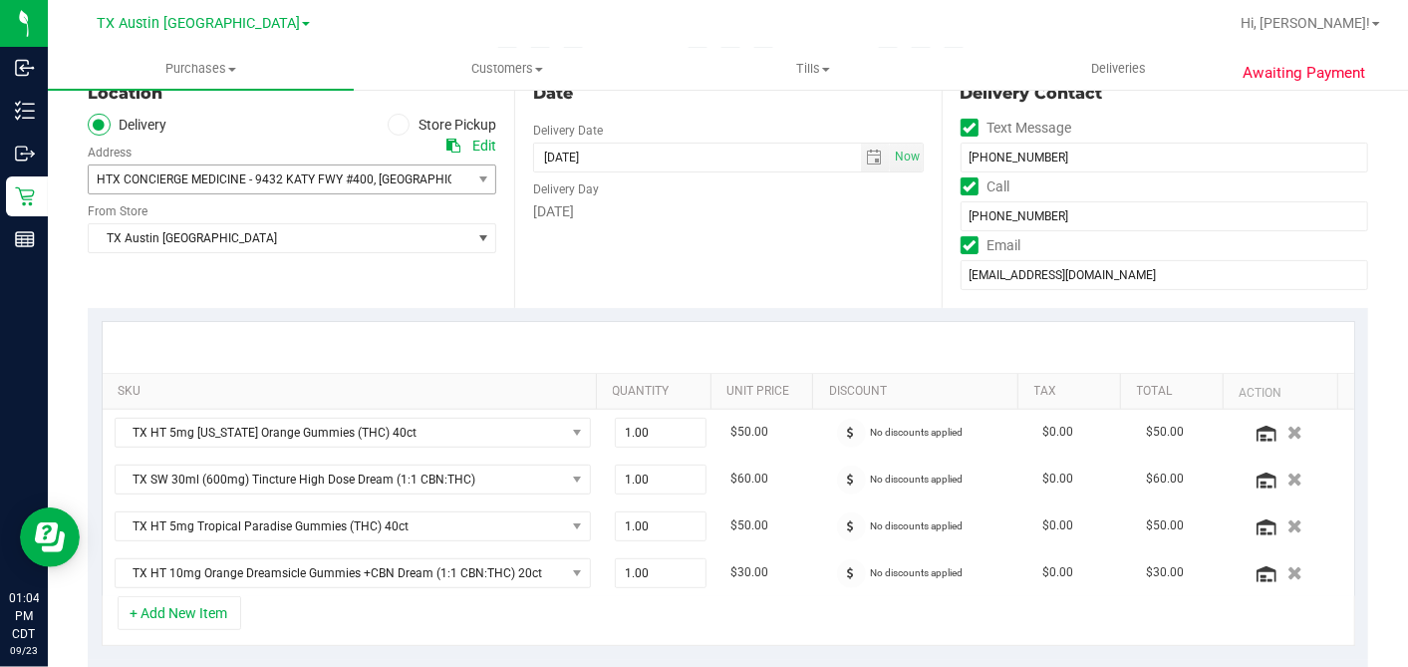
click at [612, 248] on div "Date Delivery Date 09/24/2025 Now 09/24/2025 07:00 AM Now Delivery Day Wednesday" at bounding box center [727, 186] width 427 height 244
drag, startPoint x: 871, startPoint y: 144, endPoint x: 865, endPoint y: 153, distance: 11.6
click at [870, 145] on span "select" at bounding box center [875, 158] width 29 height 28
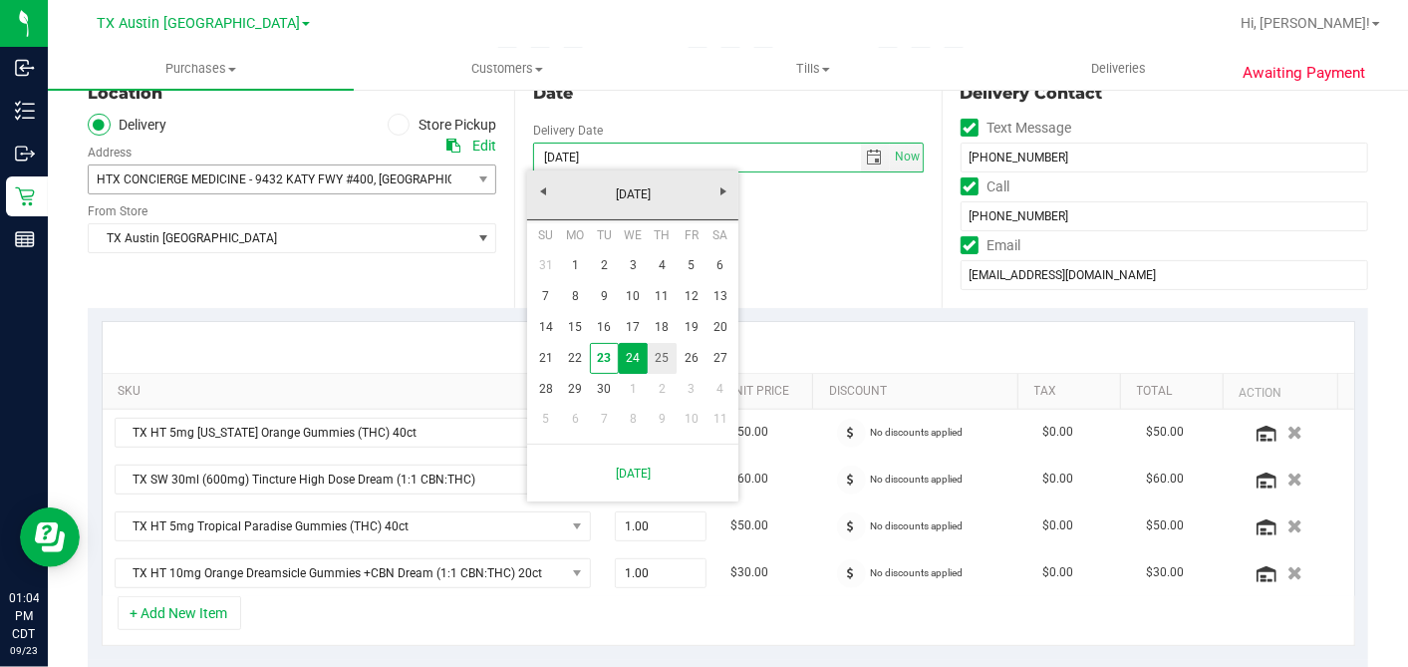
click at [663, 344] on link "25" at bounding box center [662, 358] width 29 height 31
type input "09/25/2025"
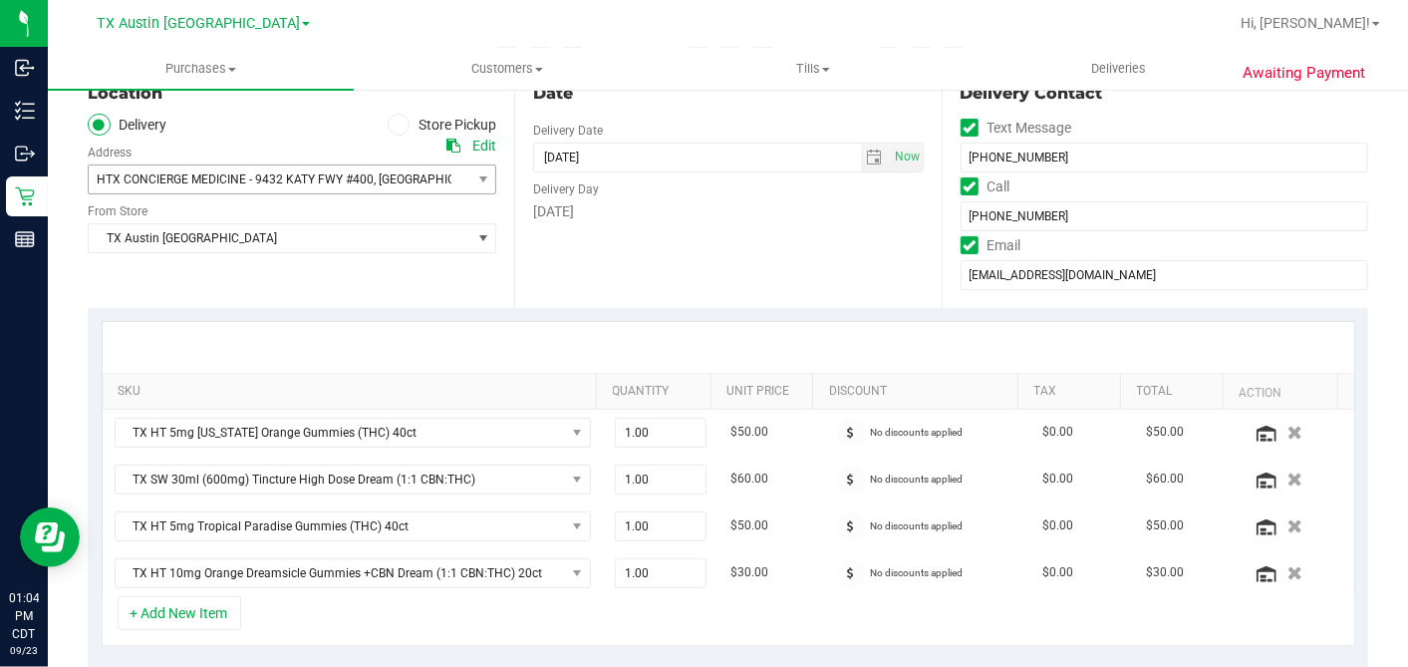
click at [801, 263] on div "Date Delivery Date 09/25/2025 Now 09/25/2025 07:00 AM Now Delivery Day Thursday" at bounding box center [727, 186] width 427 height 244
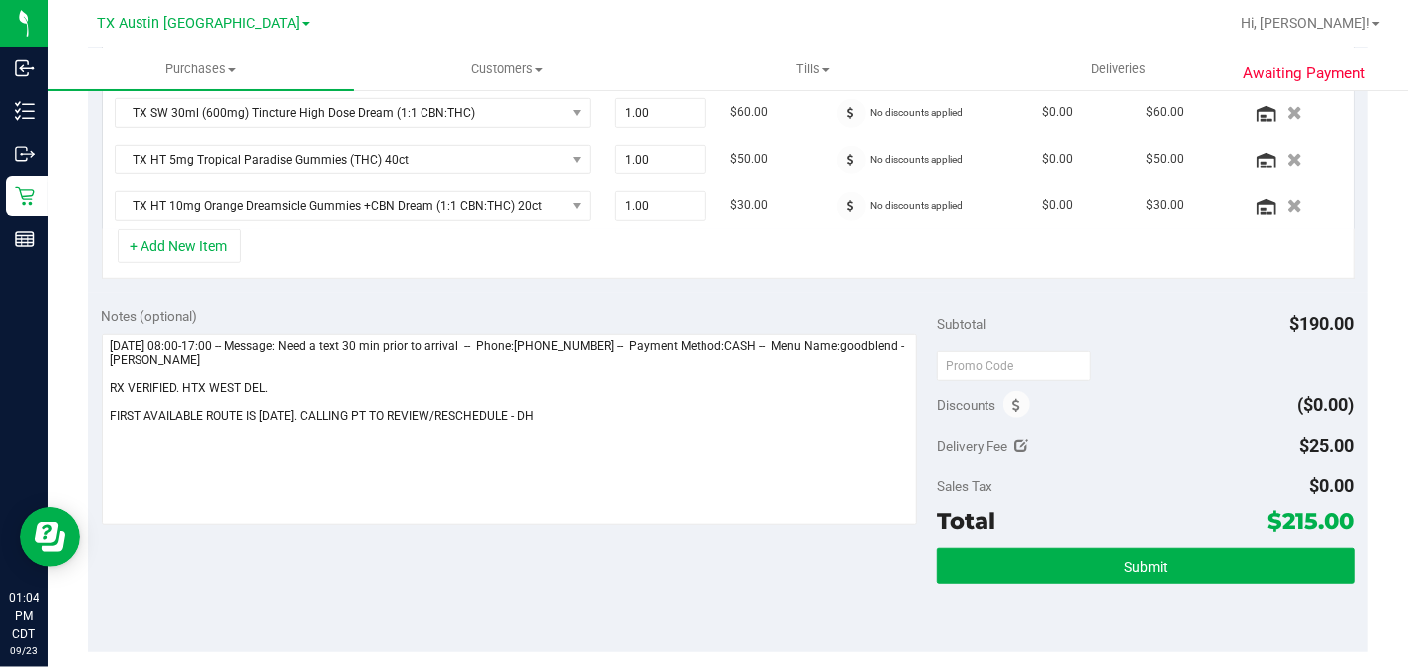
scroll to position [664, 0]
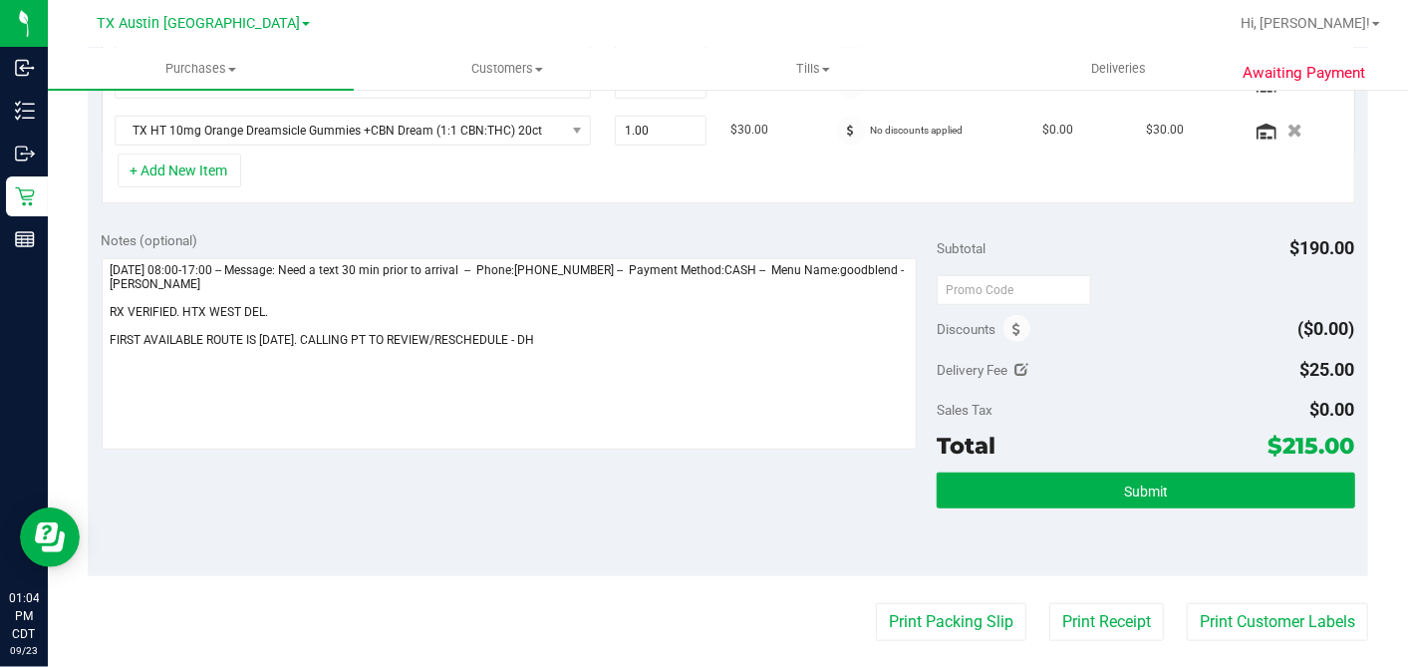
click at [1127, 379] on div "Delivery Fee $25.00" at bounding box center [1146, 370] width 418 height 36
click at [1016, 368] on icon at bounding box center [1023, 370] width 14 height 14
type input "$25.00"
click at [1258, 368] on span "$25.00 25" at bounding box center [1281, 373] width 148 height 35
drag, startPoint x: 1258, startPoint y: 368, endPoint x: 1162, endPoint y: 365, distance: 95.7
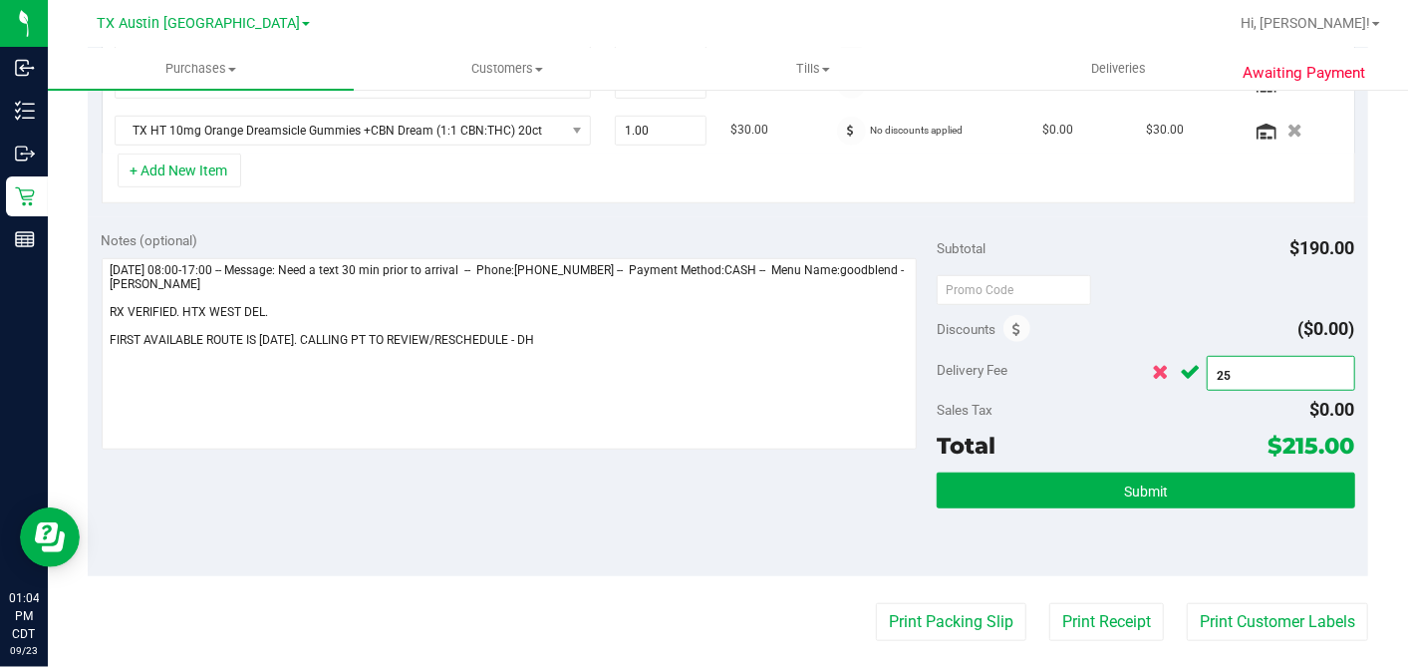
click at [1162, 365] on div "$25.00 25" at bounding box center [1251, 371] width 208 height 39
type input "0"
type input "$0.00"
click at [1181, 365] on icon "Cancel button" at bounding box center [1191, 372] width 20 height 15
drag, startPoint x: 1180, startPoint y: 312, endPoint x: 1178, endPoint y: 328, distance: 16.1
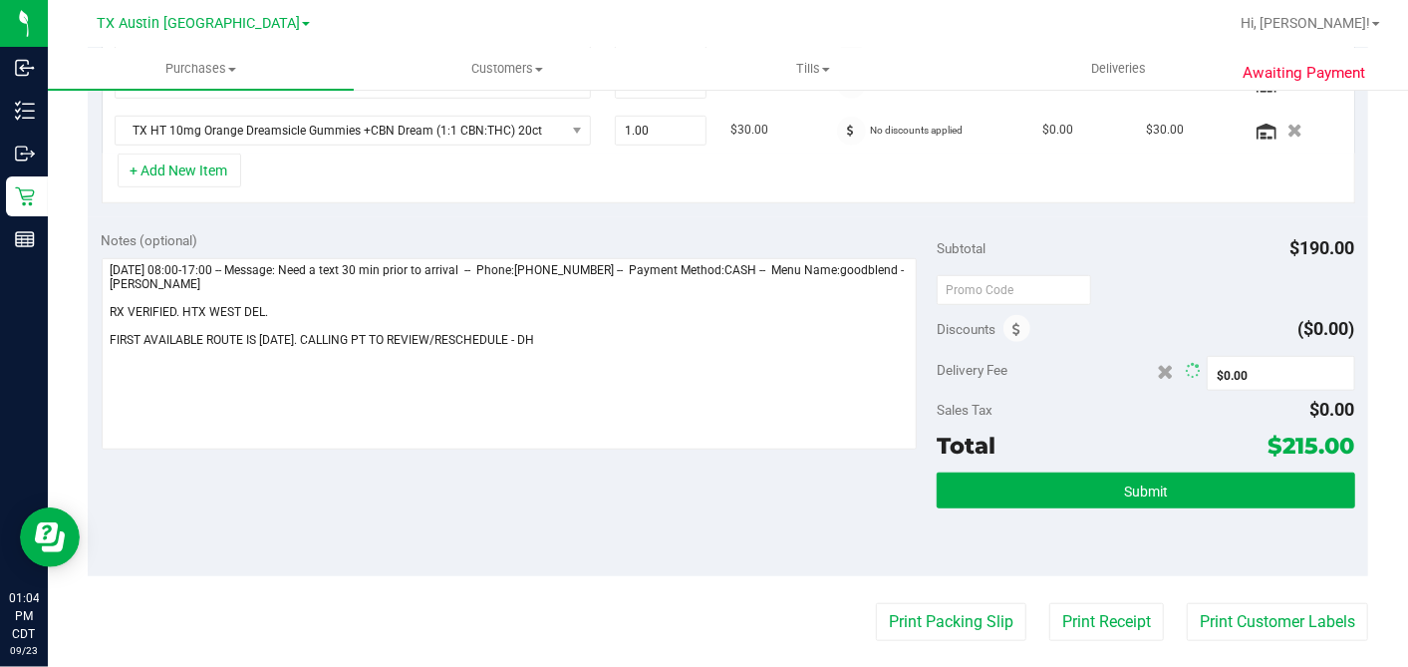
click at [1178, 330] on div "Discounts ($0.00)" at bounding box center [1146, 329] width 418 height 36
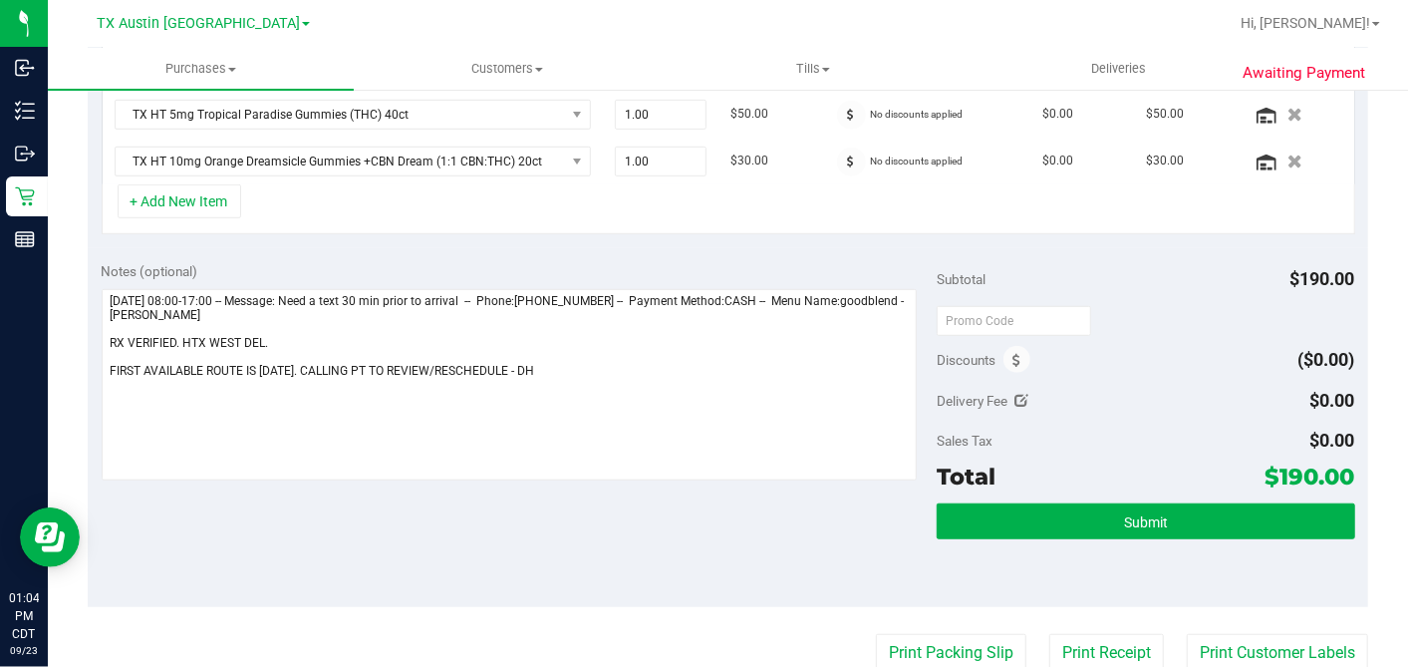
click at [1173, 296] on div "Subtotal $190.00 Discounts ($0.00) Delivery Fee $0.00 0 $0.00 Sales Tax $0.00 T…" at bounding box center [1146, 427] width 418 height 332
click at [1130, 310] on div at bounding box center [1146, 320] width 418 height 36
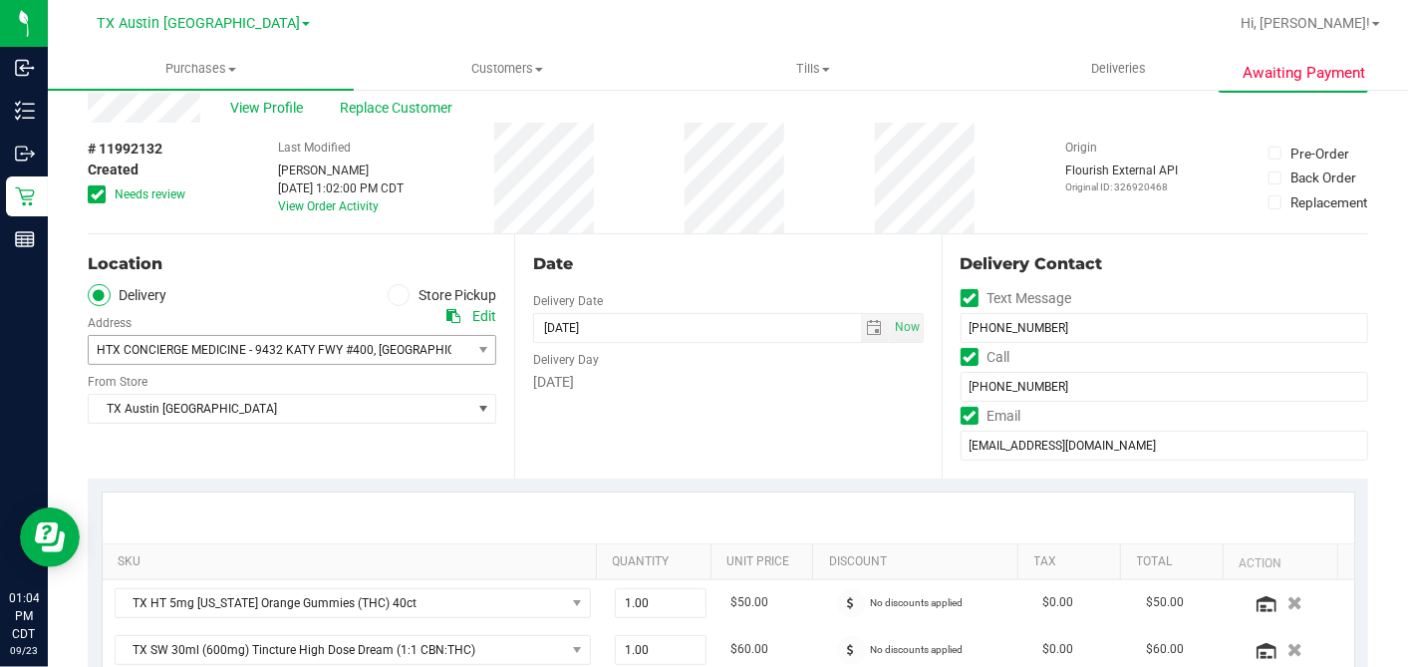
scroll to position [0, 0]
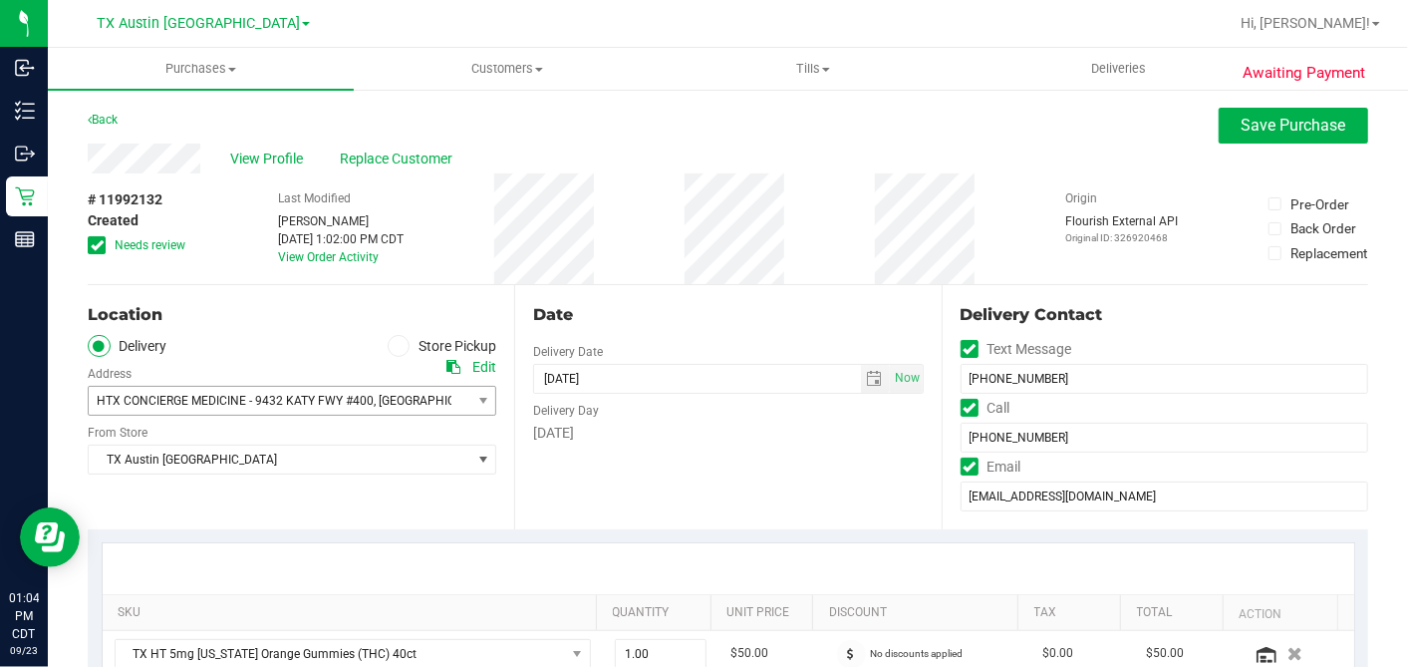
click at [729, 440] on div "Thursday" at bounding box center [728, 433] width 390 height 21
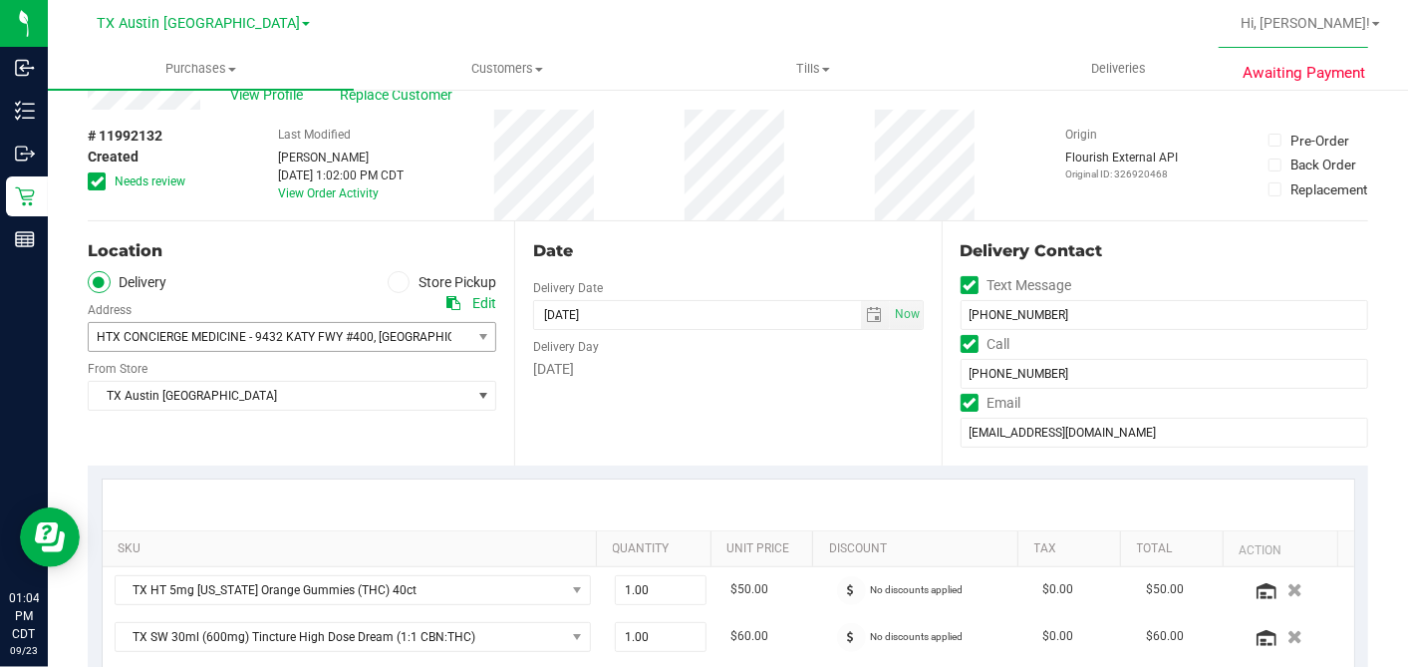
scroll to position [111, 0]
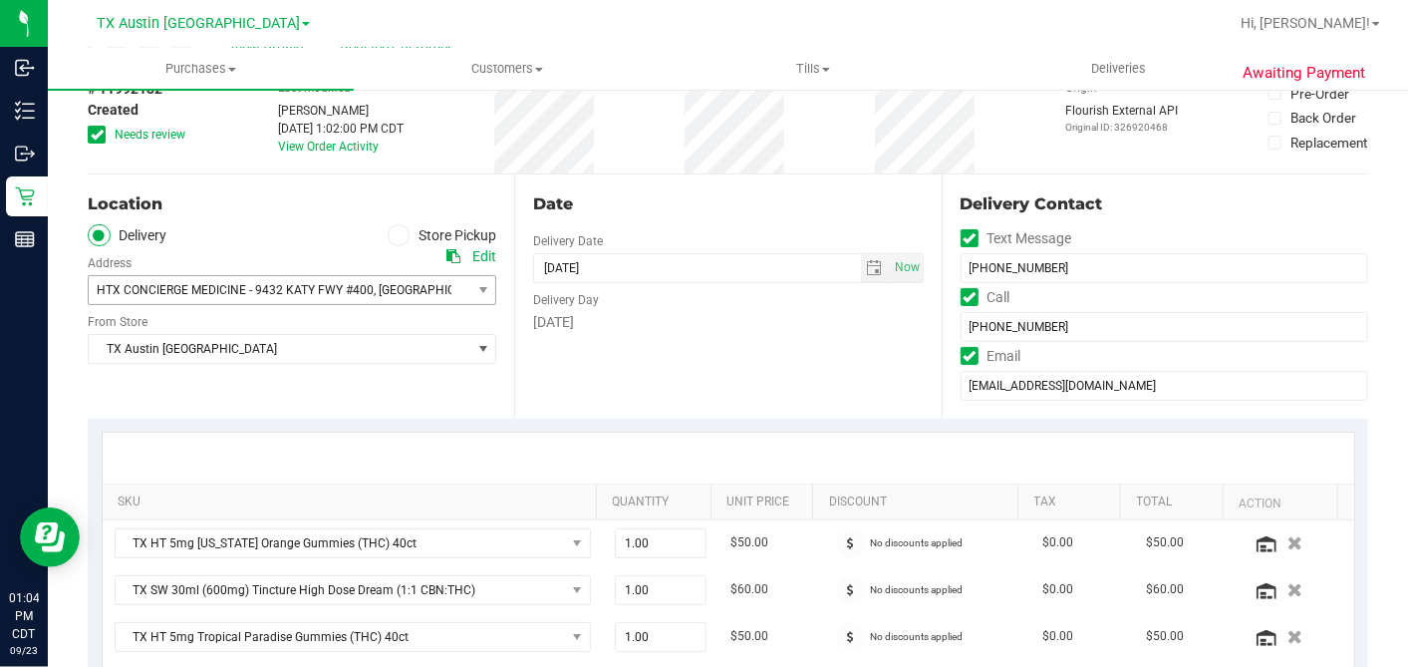
click at [814, 342] on div "Date Delivery Date 09/25/2025 Now 09/25/2025 07:00 AM Now Delivery Day Thursday" at bounding box center [727, 296] width 427 height 244
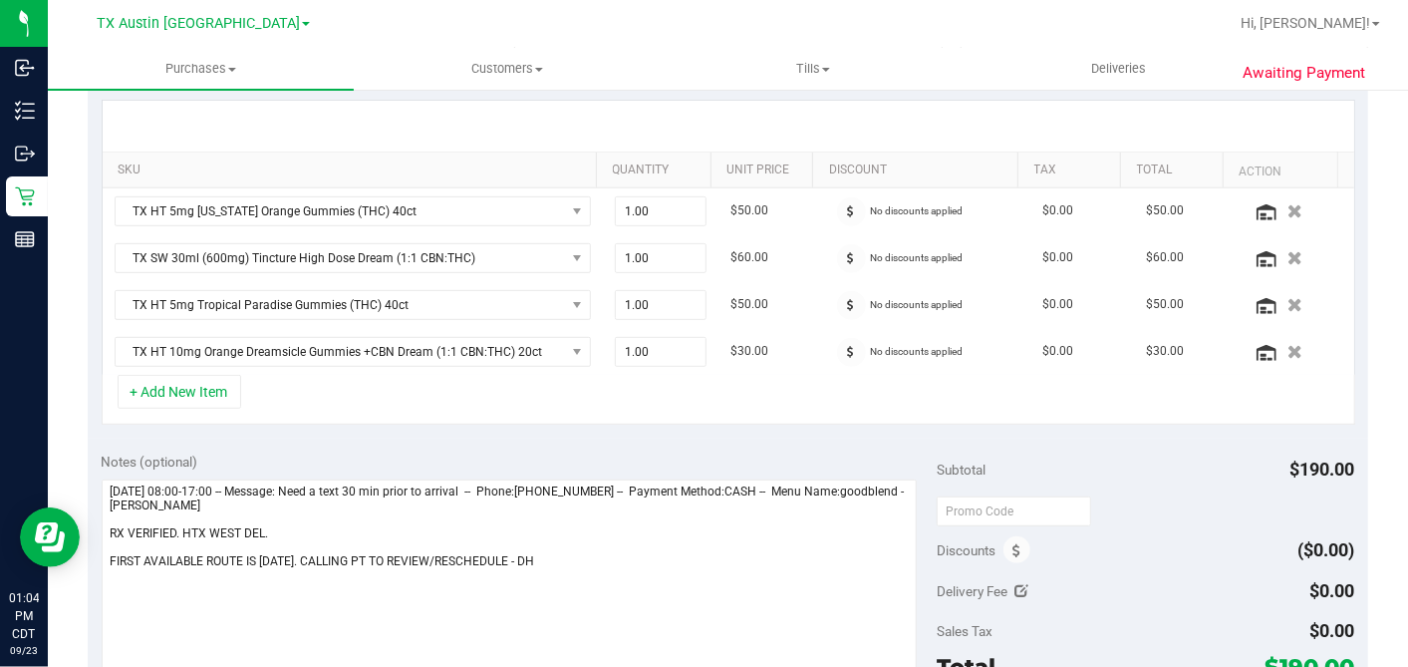
scroll to position [664, 0]
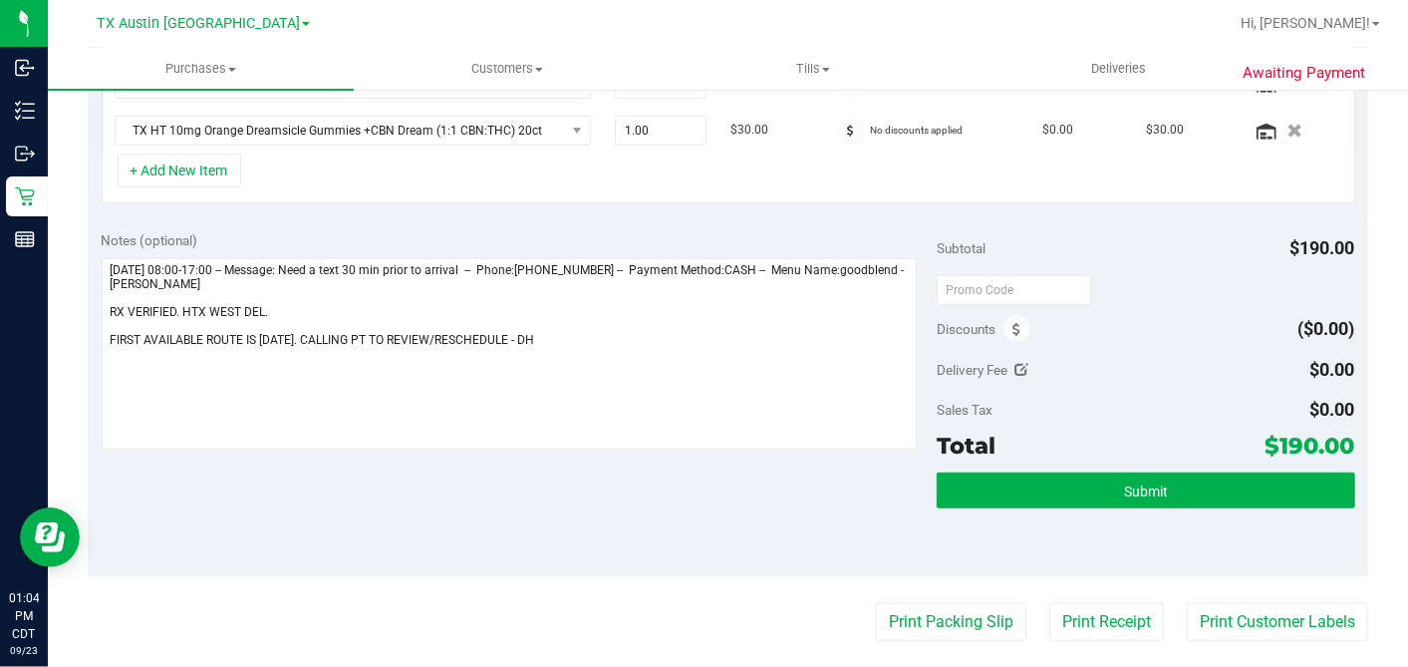
click at [1076, 336] on div "Subtotal $190.00 Discounts ($0.00) Delivery Fee $0.00 0 $0.00 Sales Tax $0.00 T…" at bounding box center [1146, 396] width 418 height 332
click at [1175, 300] on div at bounding box center [1146, 289] width 418 height 36
click at [1127, 352] on div "Delivery Fee $0.00 0 $0.00" at bounding box center [1146, 370] width 418 height 36
click at [1146, 314] on div "Discounts ($0.00)" at bounding box center [1146, 329] width 418 height 36
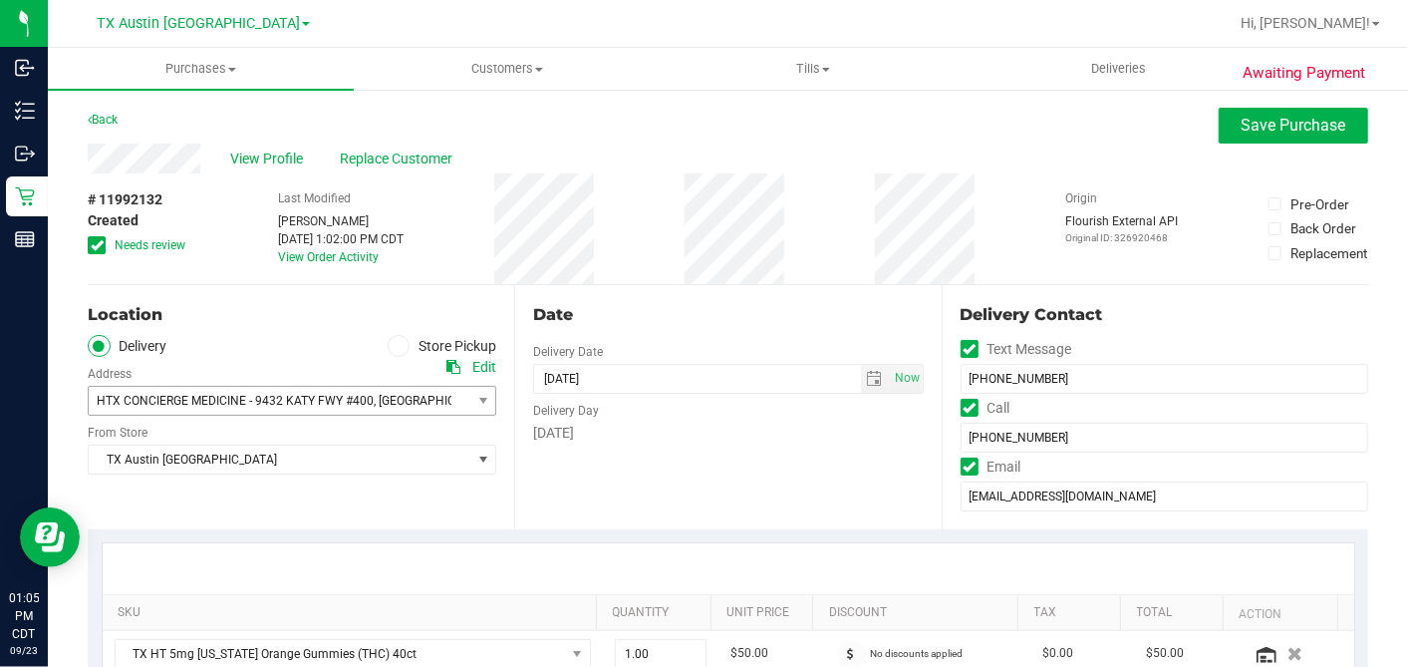
scroll to position [442, 0]
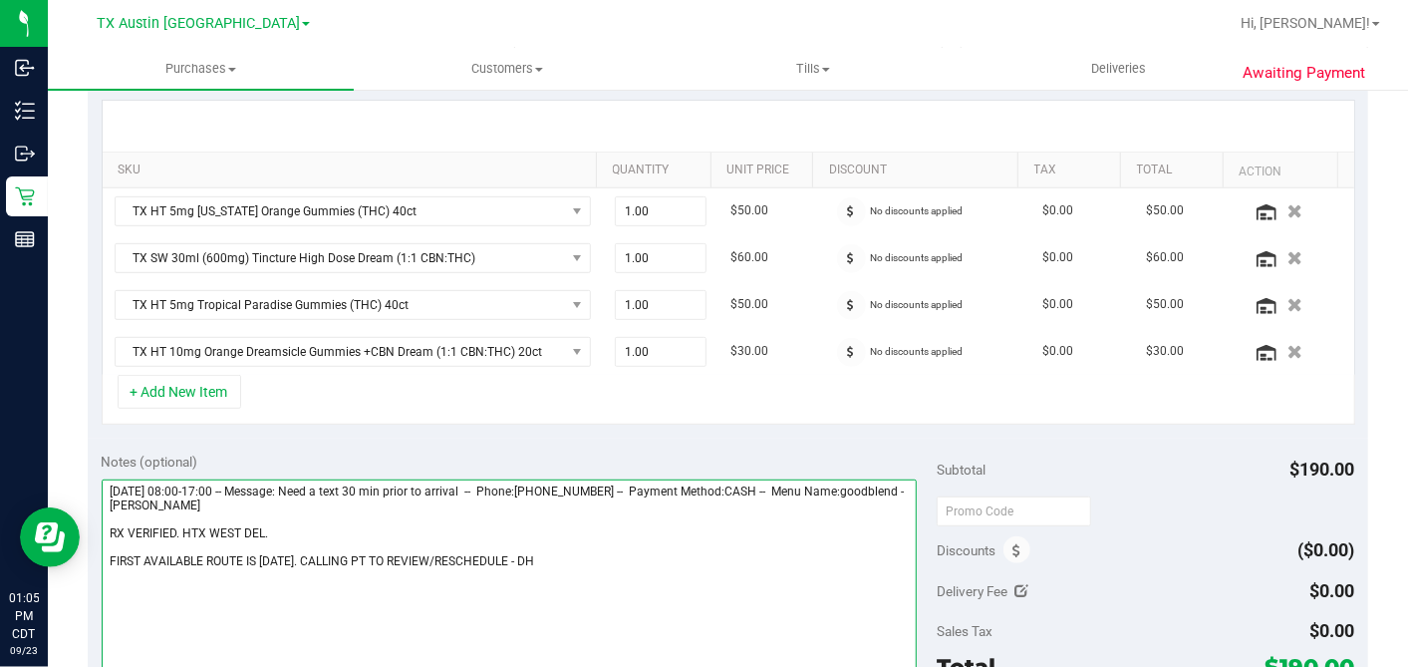
click at [520, 555] on textarea at bounding box center [510, 574] width 816 height 191
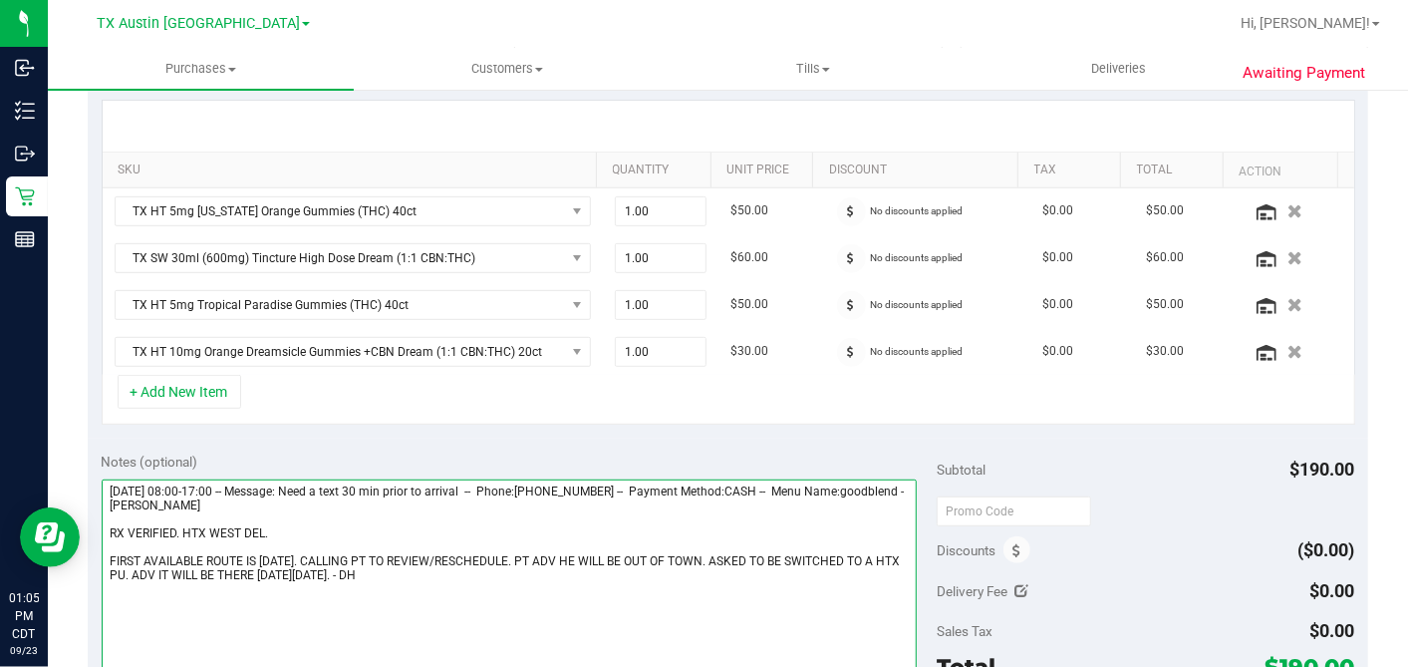
drag, startPoint x: 216, startPoint y: 530, endPoint x: 91, endPoint y: 530, distance: 125.6
click at [91, 530] on div "Notes (optional) Subtotal $190.00 Discounts ($0.00) Delivery Fee $0.00 0 $0.00 …" at bounding box center [728, 618] width 1281 height 359
click at [107, 525] on textarea at bounding box center [510, 574] width 816 height 191
type textarea "Wednesday 09/24/2025 08:00-17:00 -- Message: Need a text 30 min prior to arriva…"
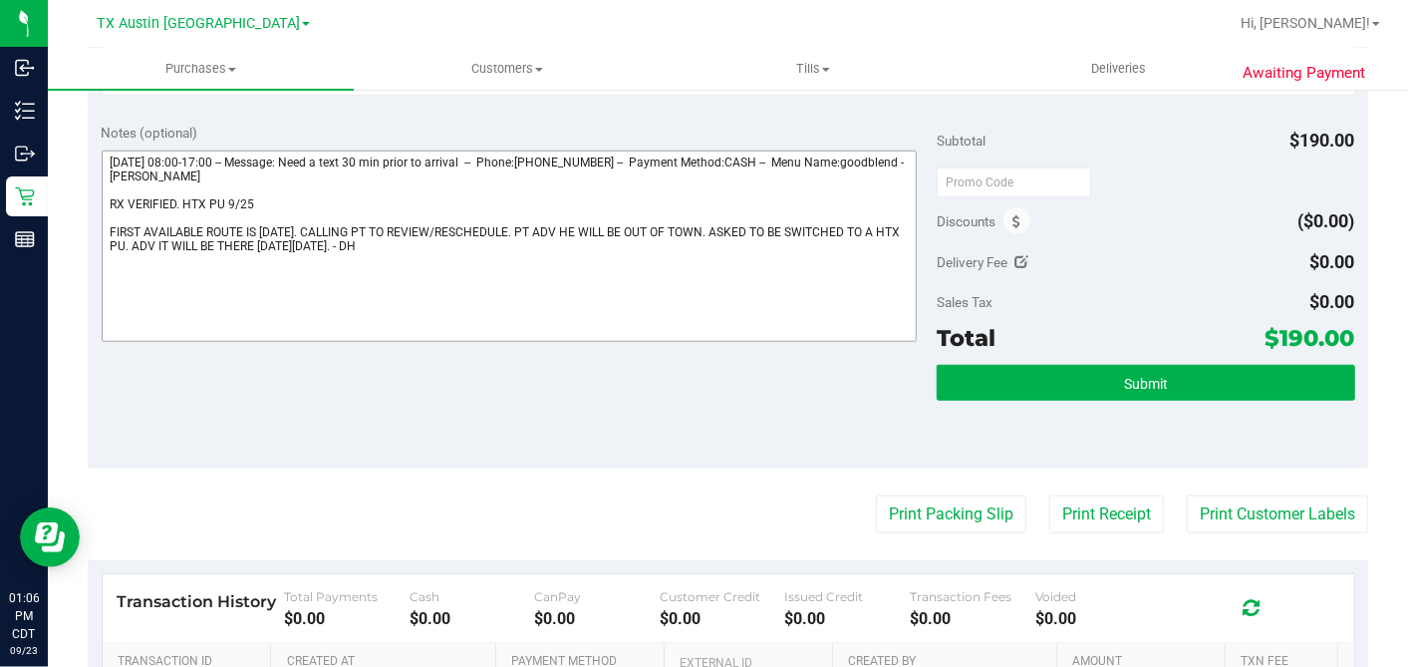
scroll to position [774, 0]
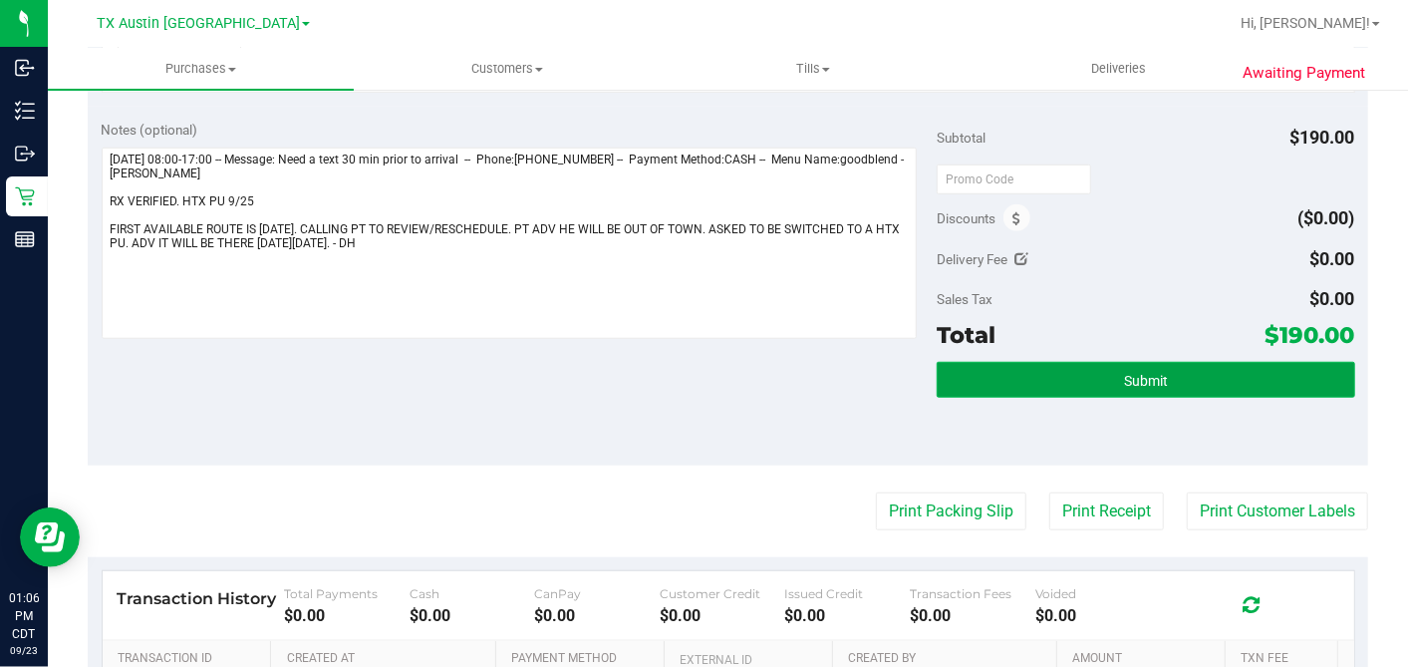
click at [1081, 379] on button "Submit" at bounding box center [1146, 380] width 418 height 36
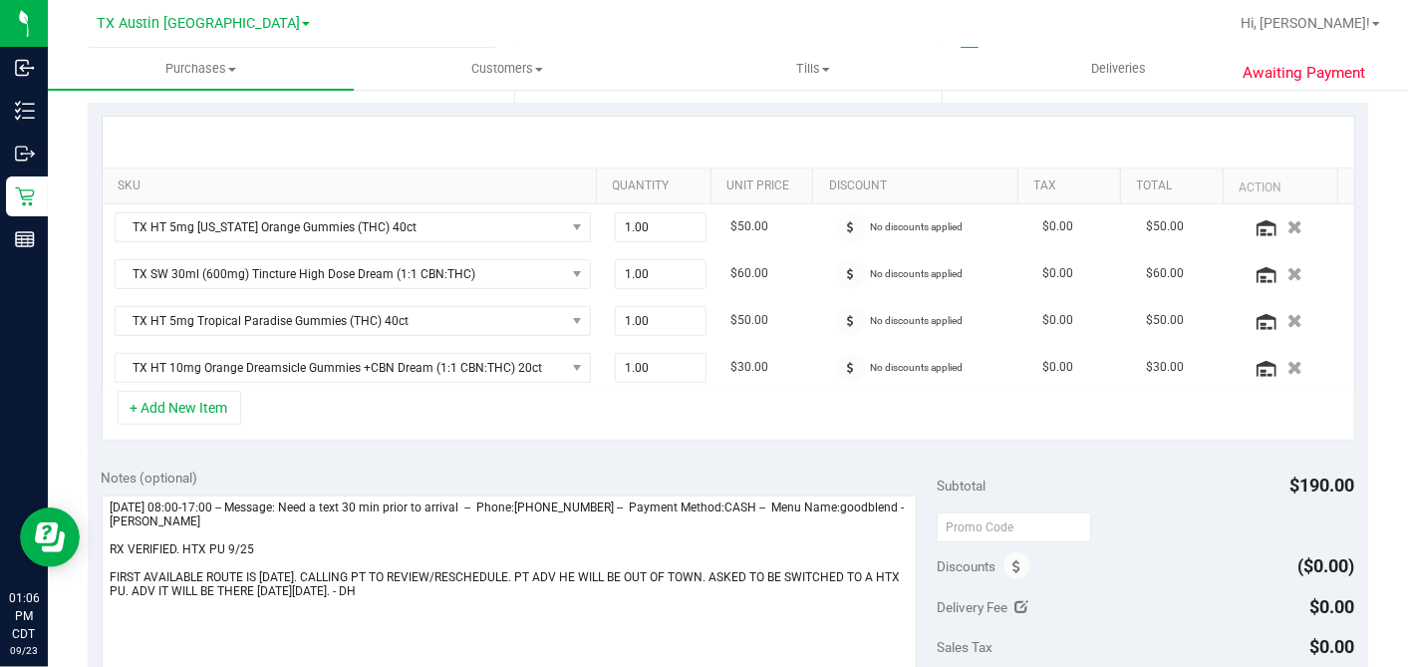
scroll to position [332, 0]
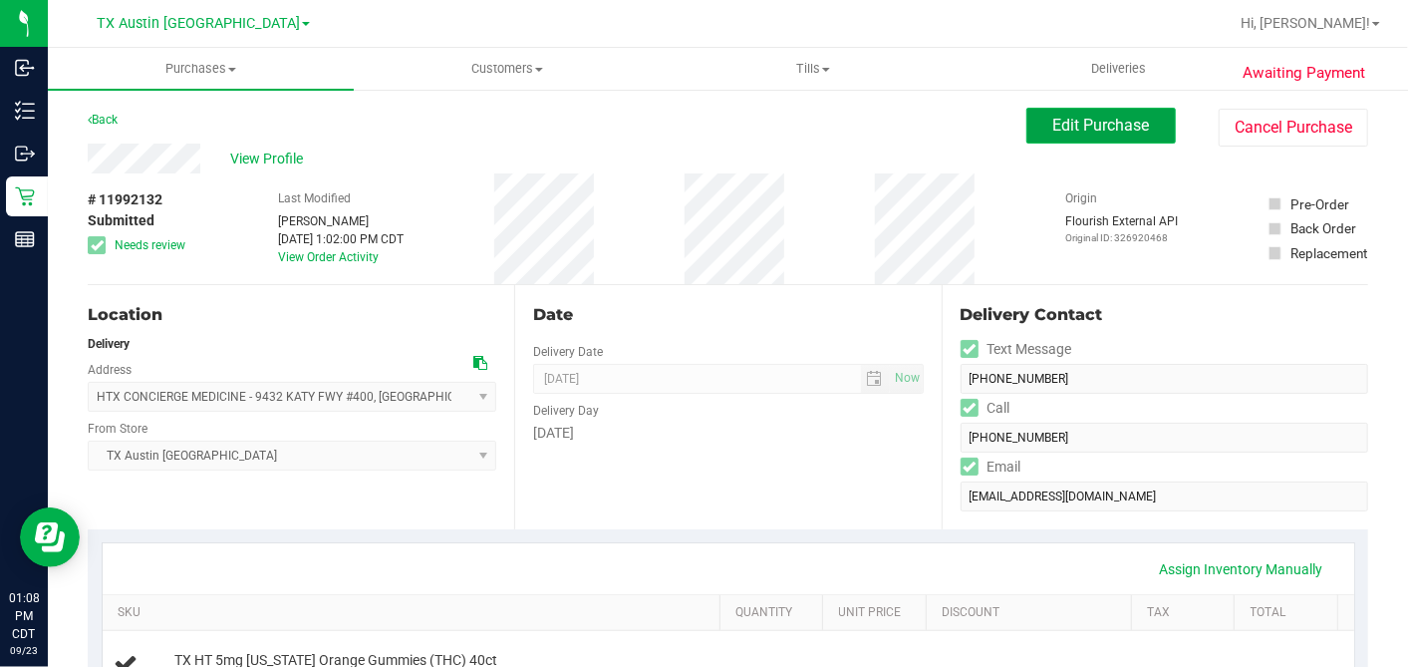
click at [1026, 118] on button "Edit Purchase" at bounding box center [1100, 126] width 149 height 36
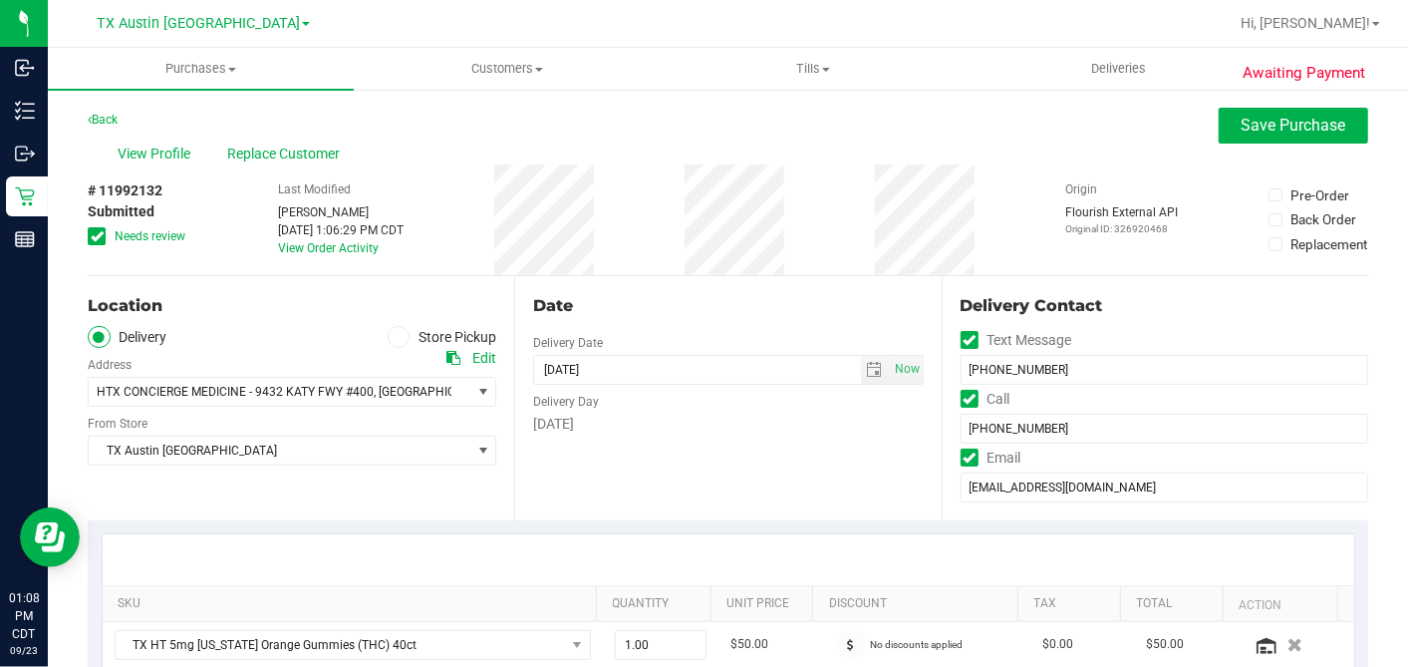
click at [95, 236] on icon at bounding box center [97, 236] width 13 height 0
click at [0, 0] on input "Needs review" at bounding box center [0, 0] width 0 height 0
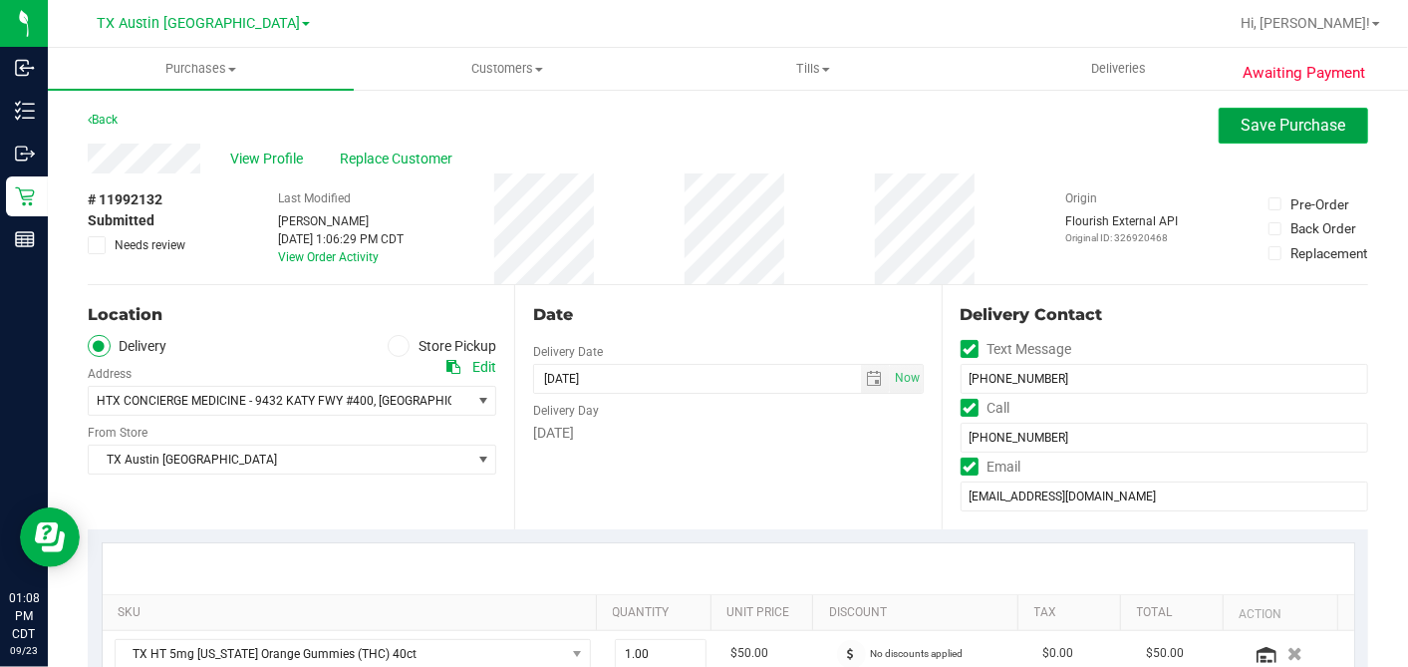
drag, startPoint x: 1259, startPoint y: 131, endPoint x: 1247, endPoint y: 142, distance: 16.2
click at [1258, 137] on button "Save Purchase" at bounding box center [1293, 126] width 149 height 36
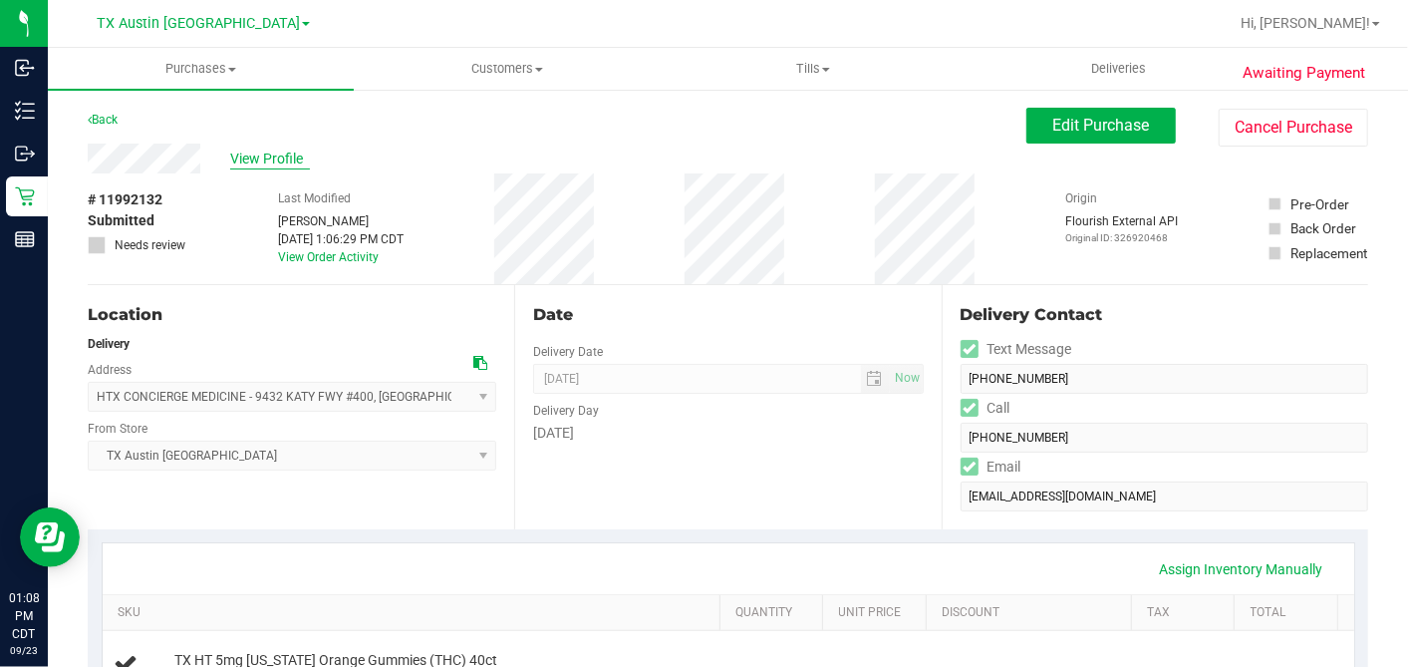
click at [276, 159] on span "View Profile" at bounding box center [270, 158] width 80 height 21
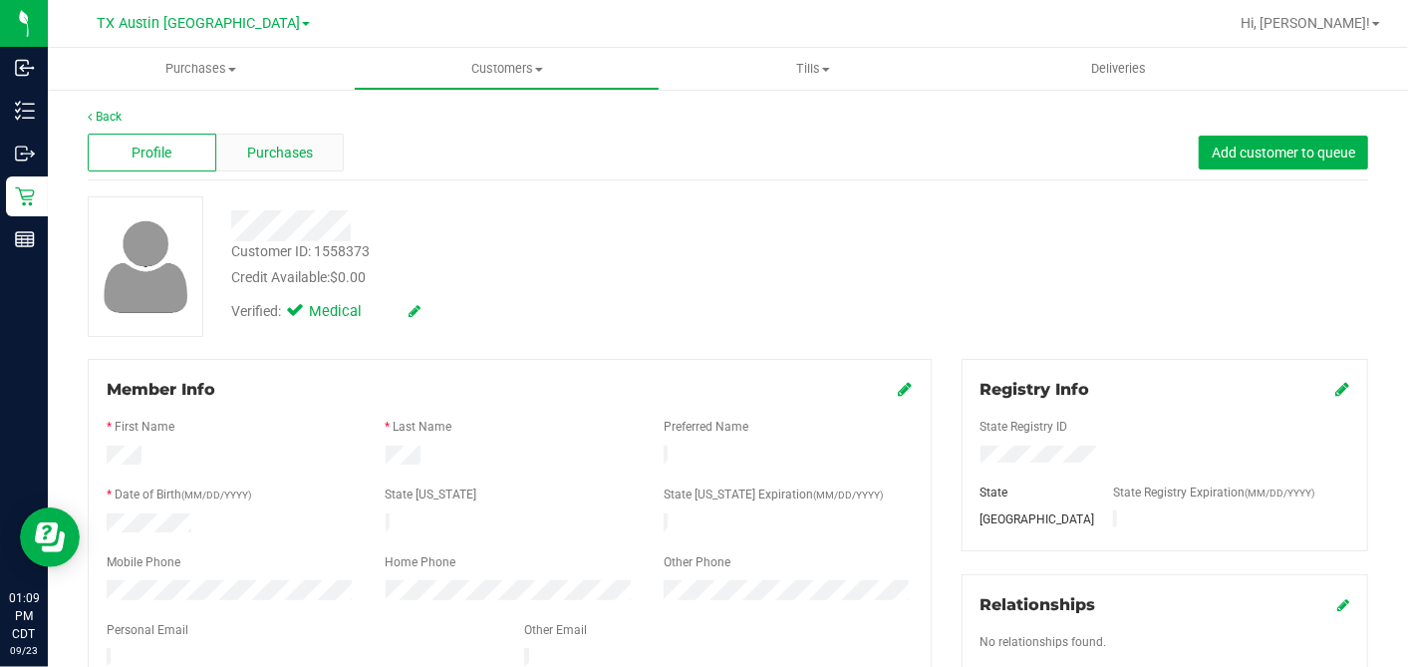
click at [292, 163] on div "Purchases" at bounding box center [280, 153] width 129 height 38
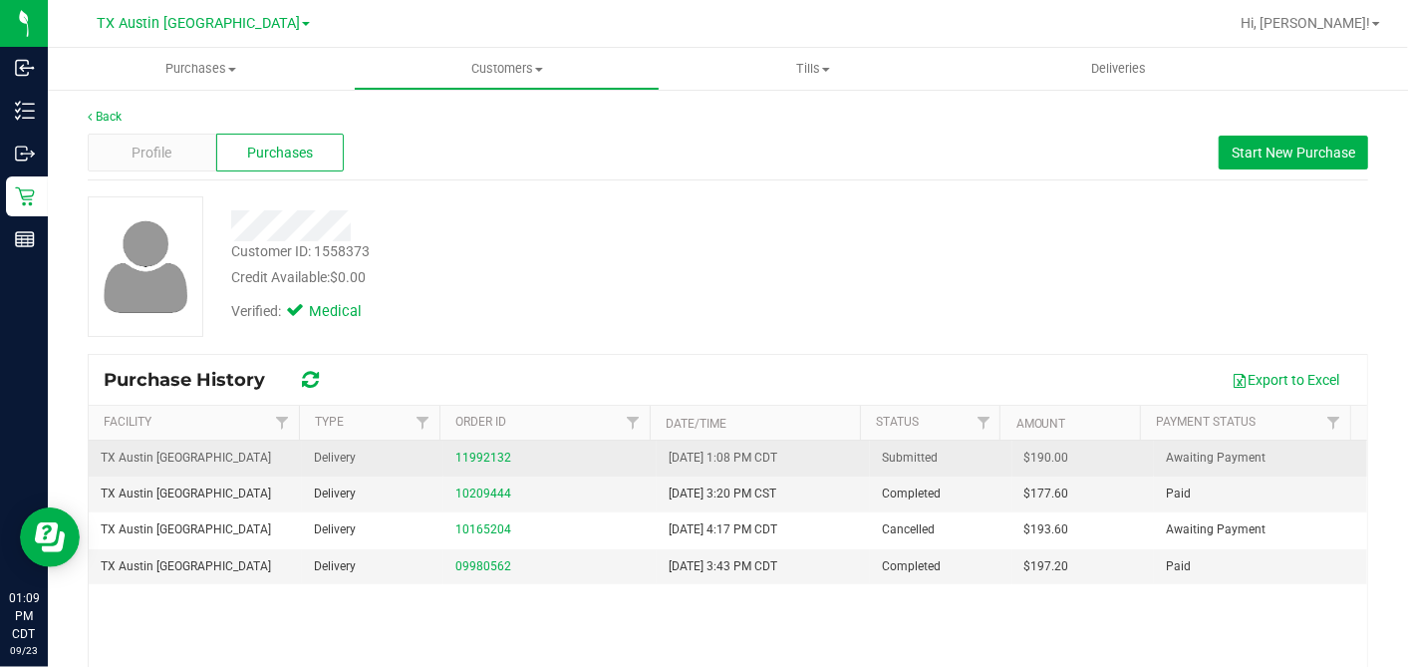
click at [1025, 451] on span "$190.00" at bounding box center [1047, 457] width 45 height 19
copy span "190.00"
click at [478, 452] on link "11992132" at bounding box center [483, 457] width 56 height 14
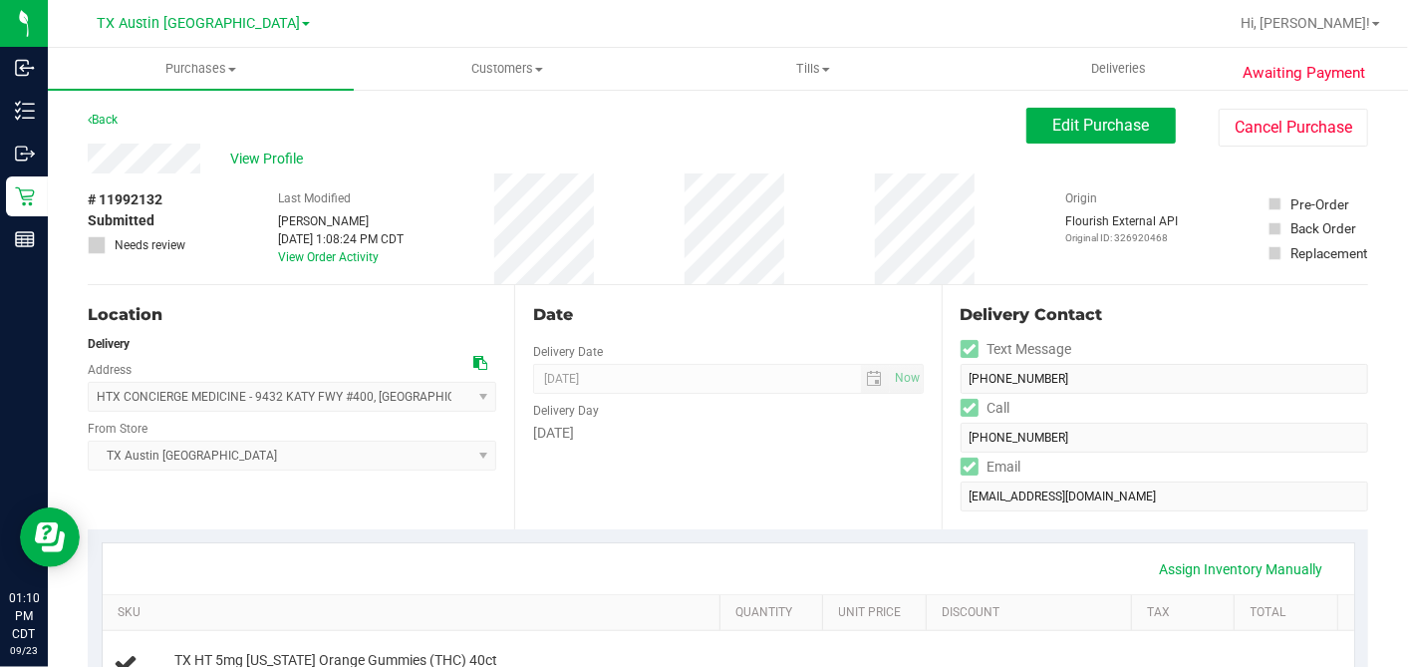
click at [640, 264] on div "# 11992132 Submitted Needs review Last Modified Dane Hawkins Sep 23, 2025 1:08:…" at bounding box center [728, 228] width 1281 height 111
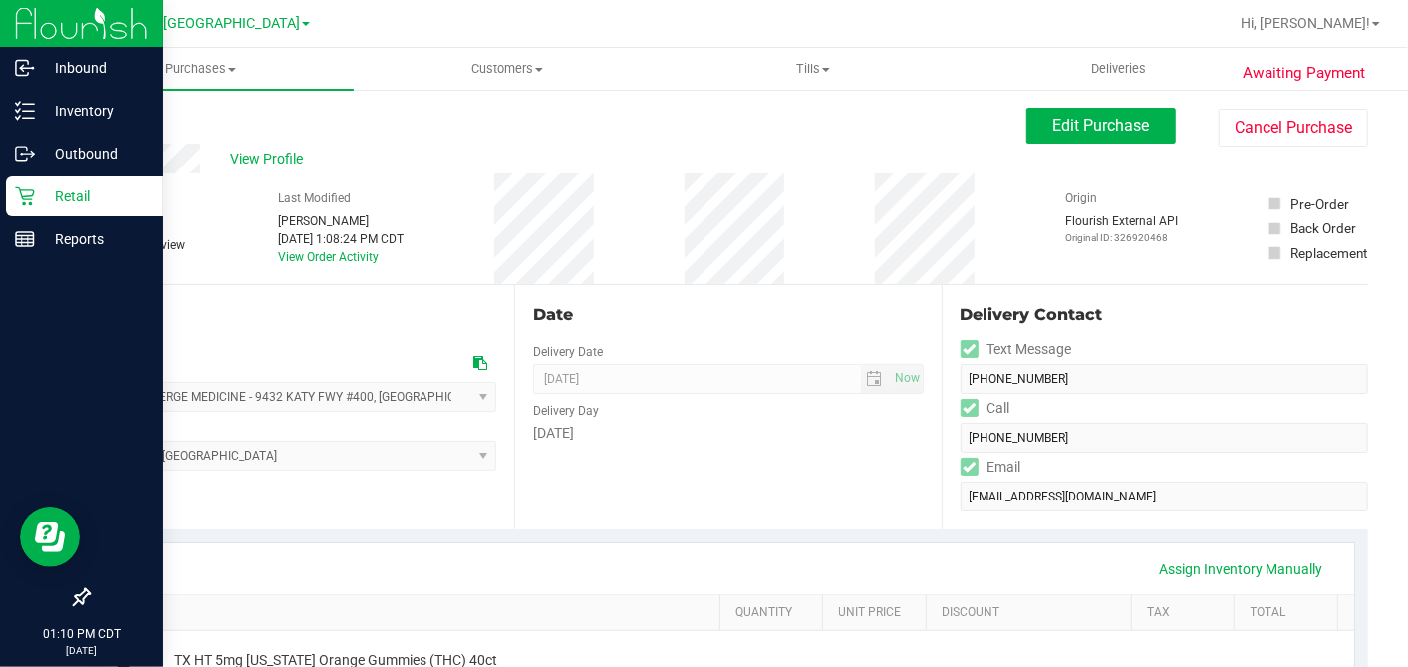
drag, startPoint x: 25, startPoint y: 199, endPoint x: 135, endPoint y: 206, distance: 109.8
click at [26, 199] on icon at bounding box center [24, 196] width 19 height 19
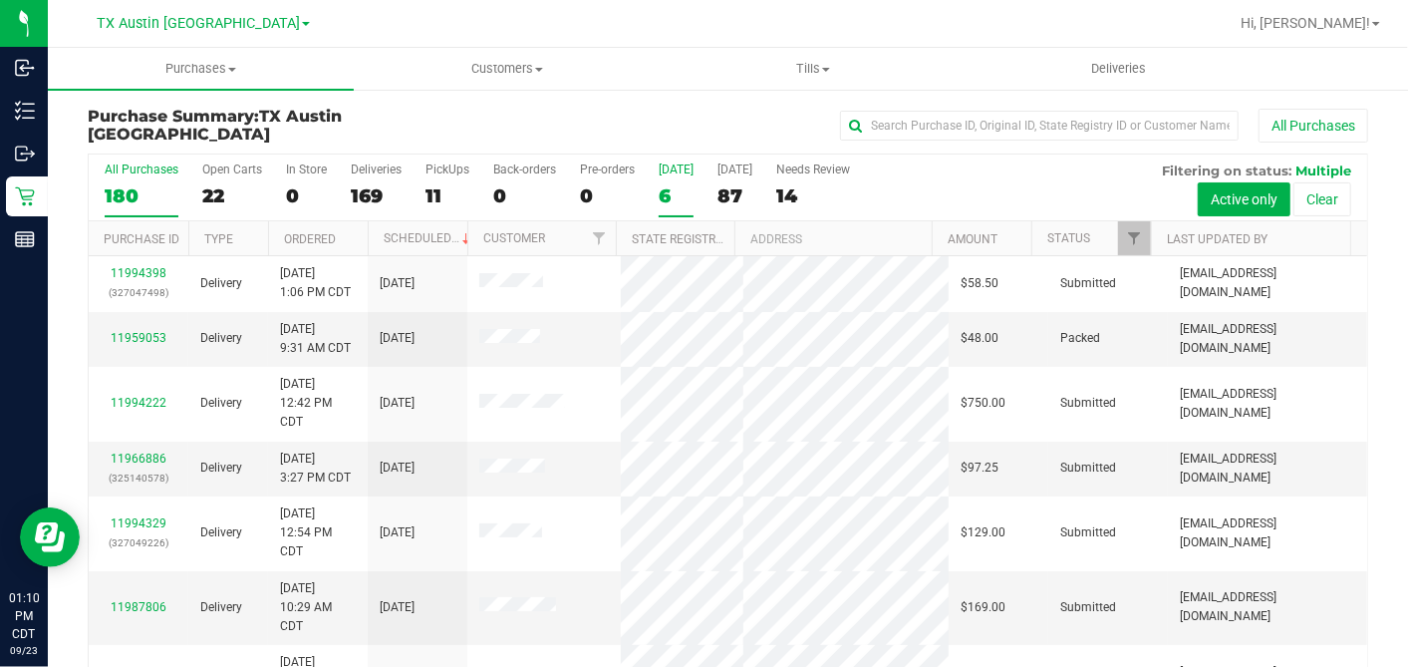
click at [667, 191] on div "6" at bounding box center [676, 195] width 35 height 23
click at [0, 0] on input "Today 6" at bounding box center [0, 0] width 0 height 0
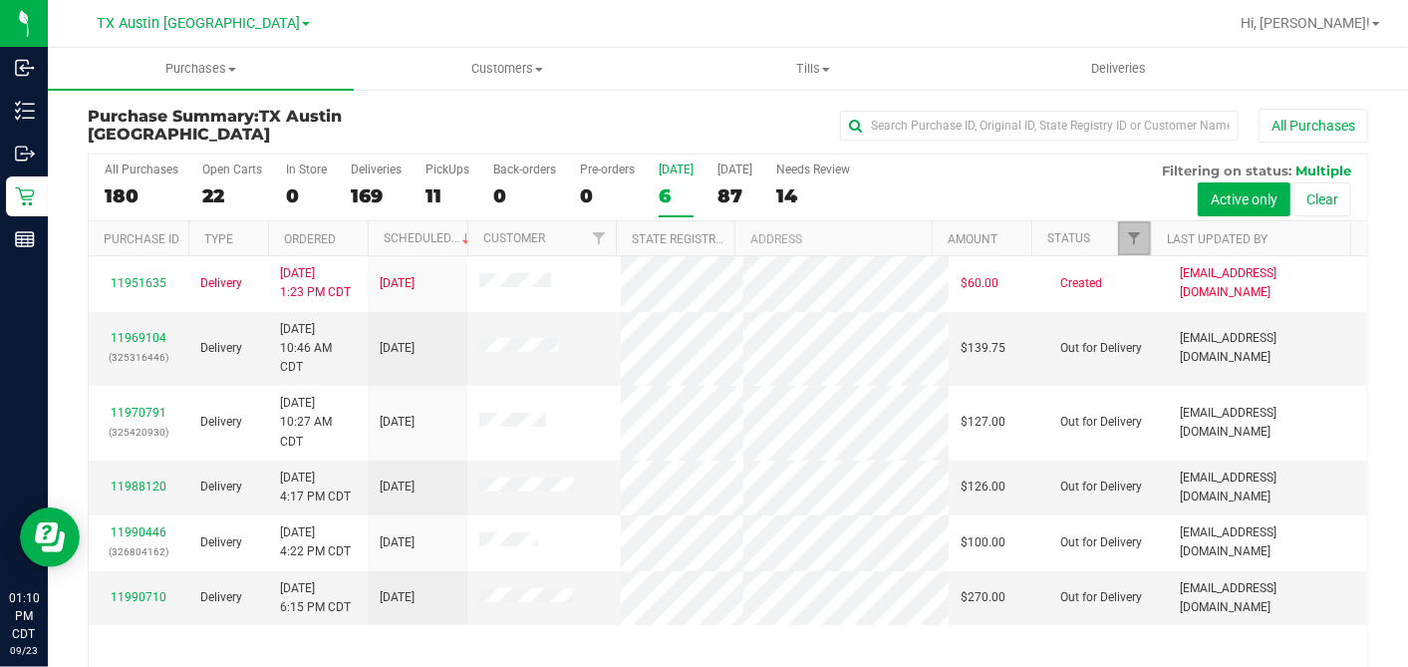
click at [1126, 236] on span "Filter" at bounding box center [1134, 238] width 16 height 16
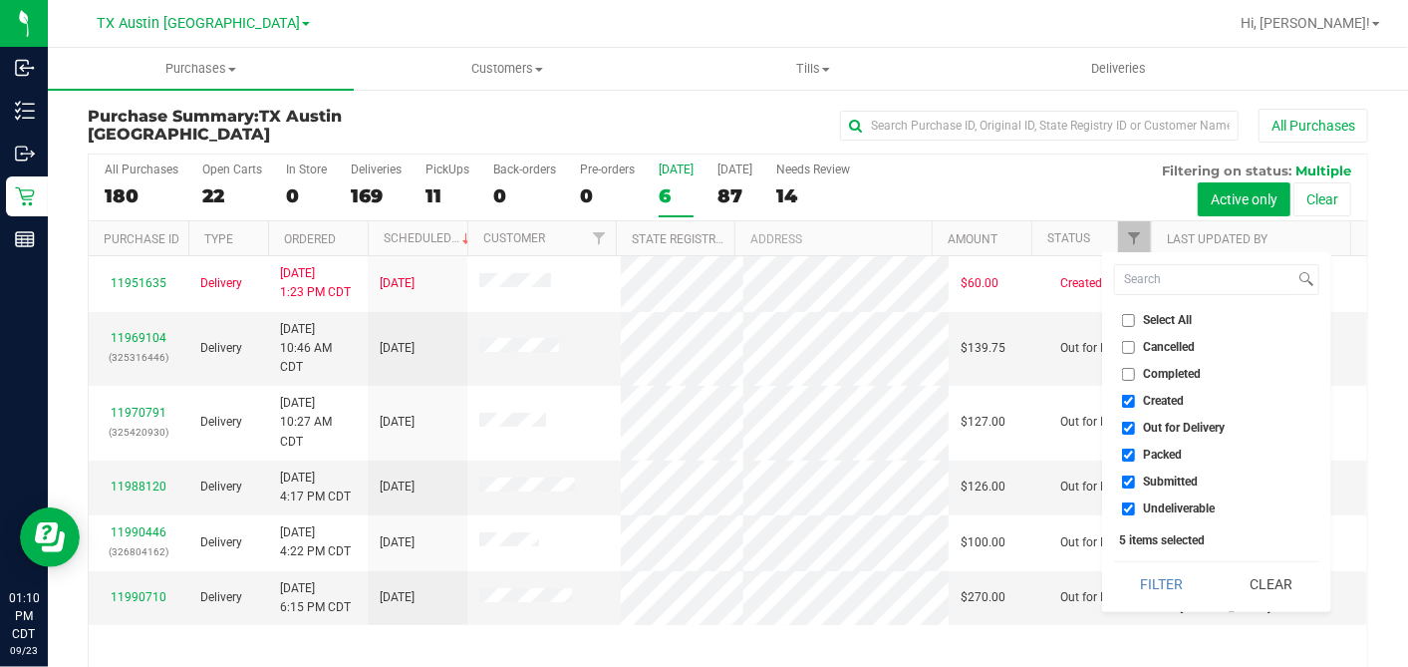
click at [1125, 322] on input "Select All" at bounding box center [1128, 320] width 13 height 13
checkbox input "true"
click at [1125, 322] on input "Select All" at bounding box center [1128, 320] width 13 height 13
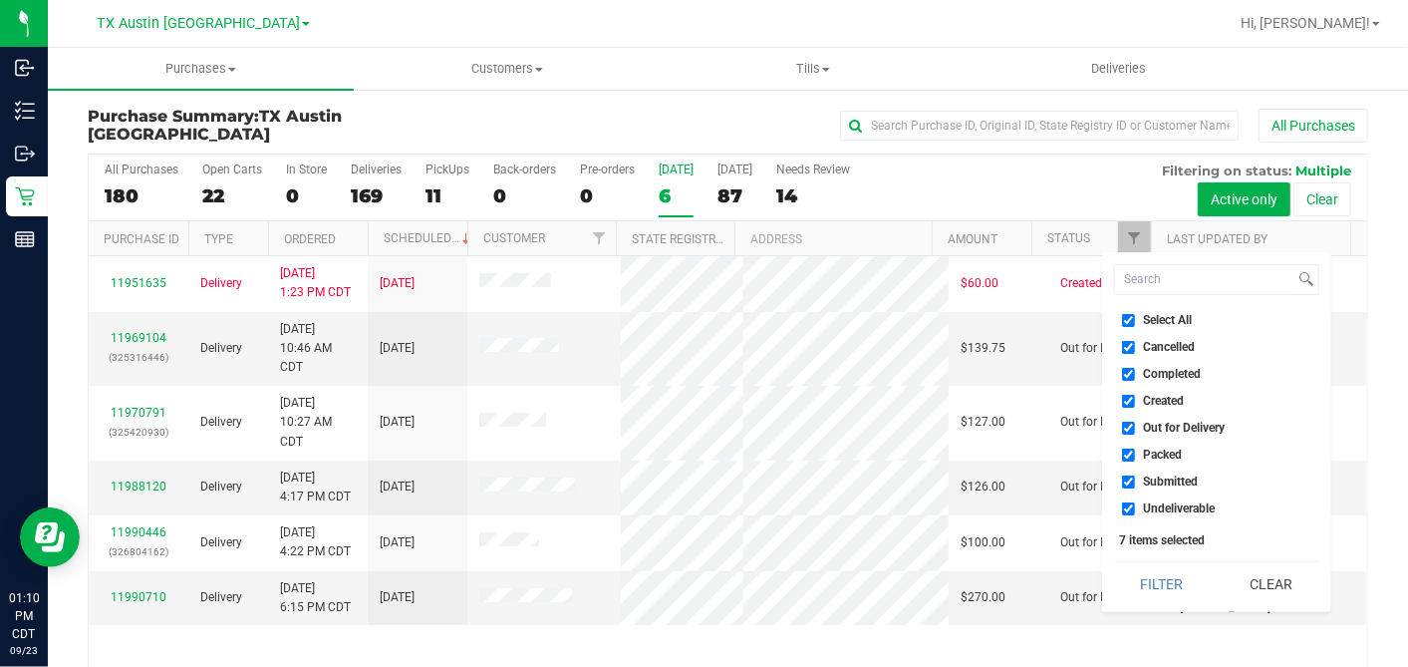
checkbox input "false"
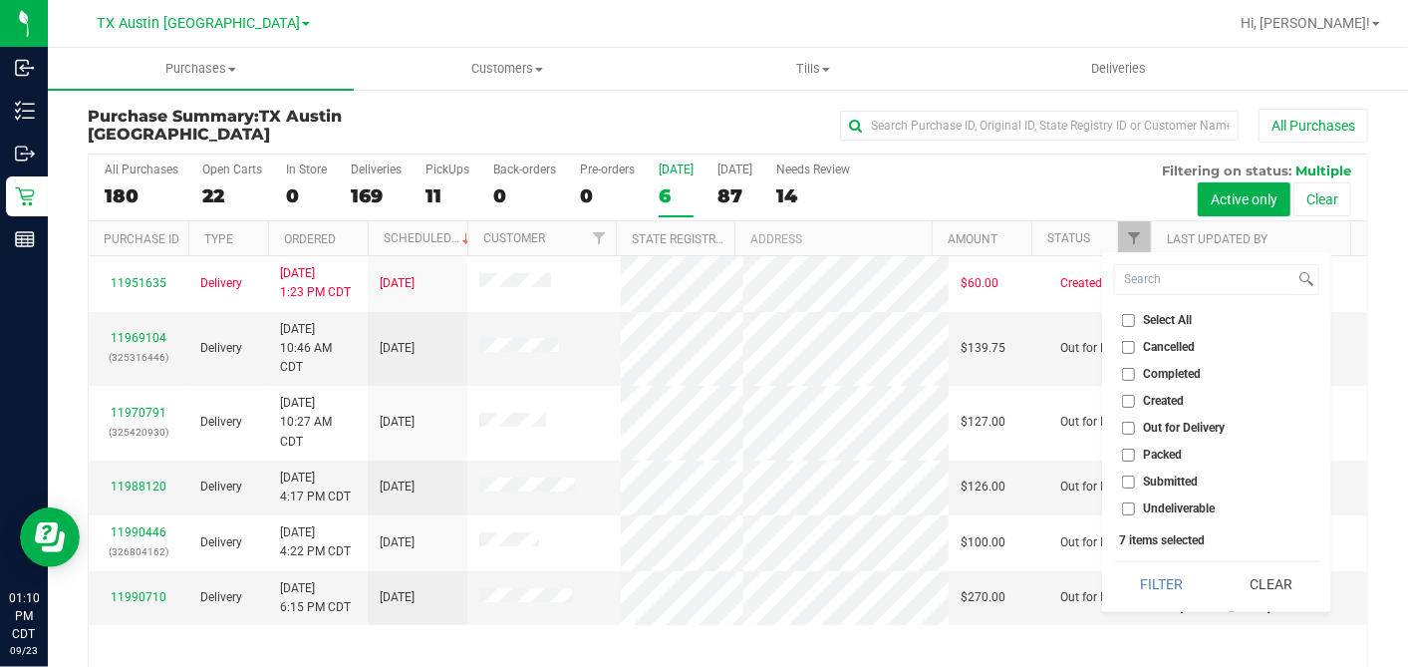
checkbox input "false"
click at [1129, 401] on input "Created" at bounding box center [1128, 401] width 13 height 13
checkbox input "true"
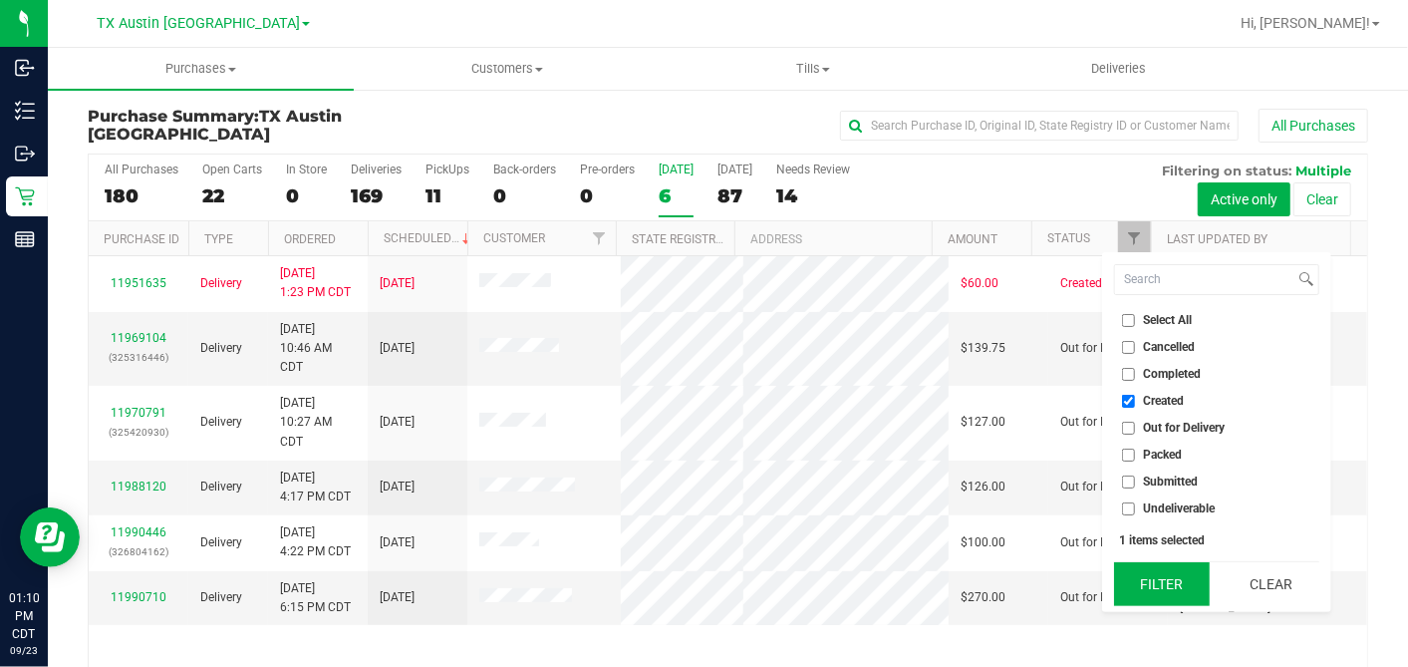
click at [1184, 572] on button "Filter" at bounding box center [1162, 584] width 96 height 44
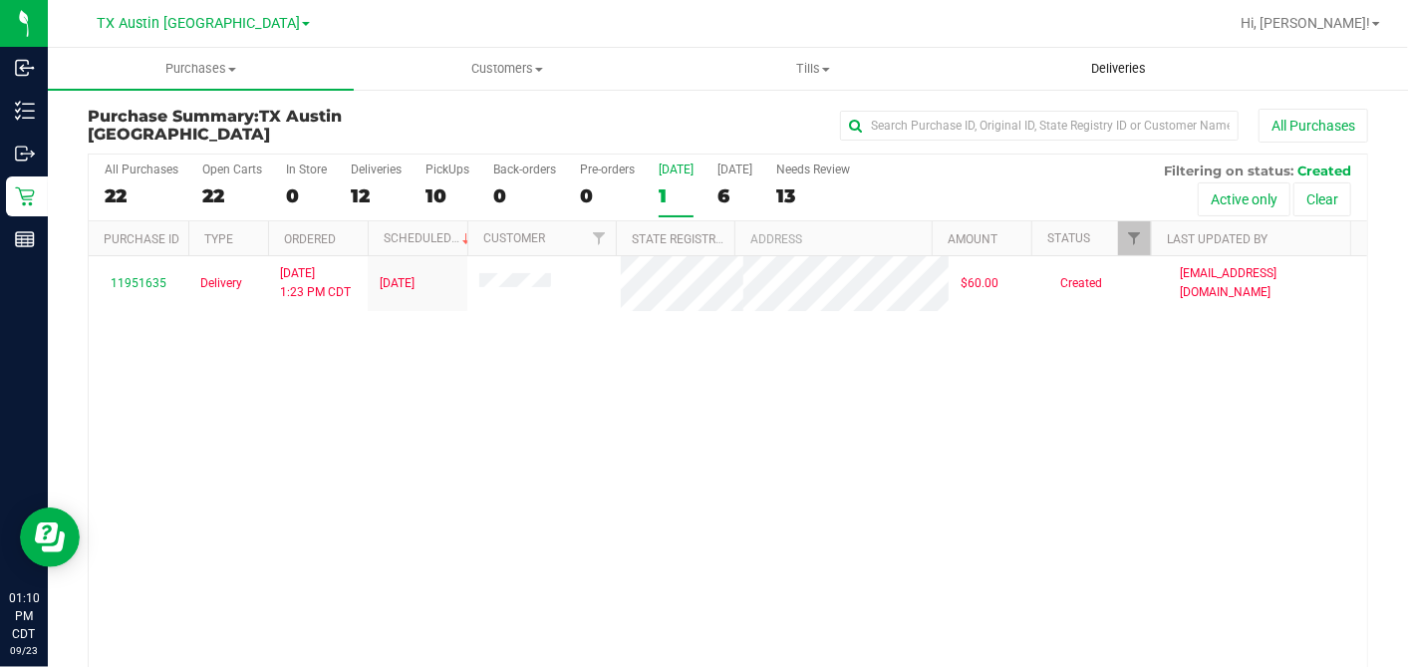
click at [1096, 74] on span "Deliveries" at bounding box center [1118, 69] width 109 height 18
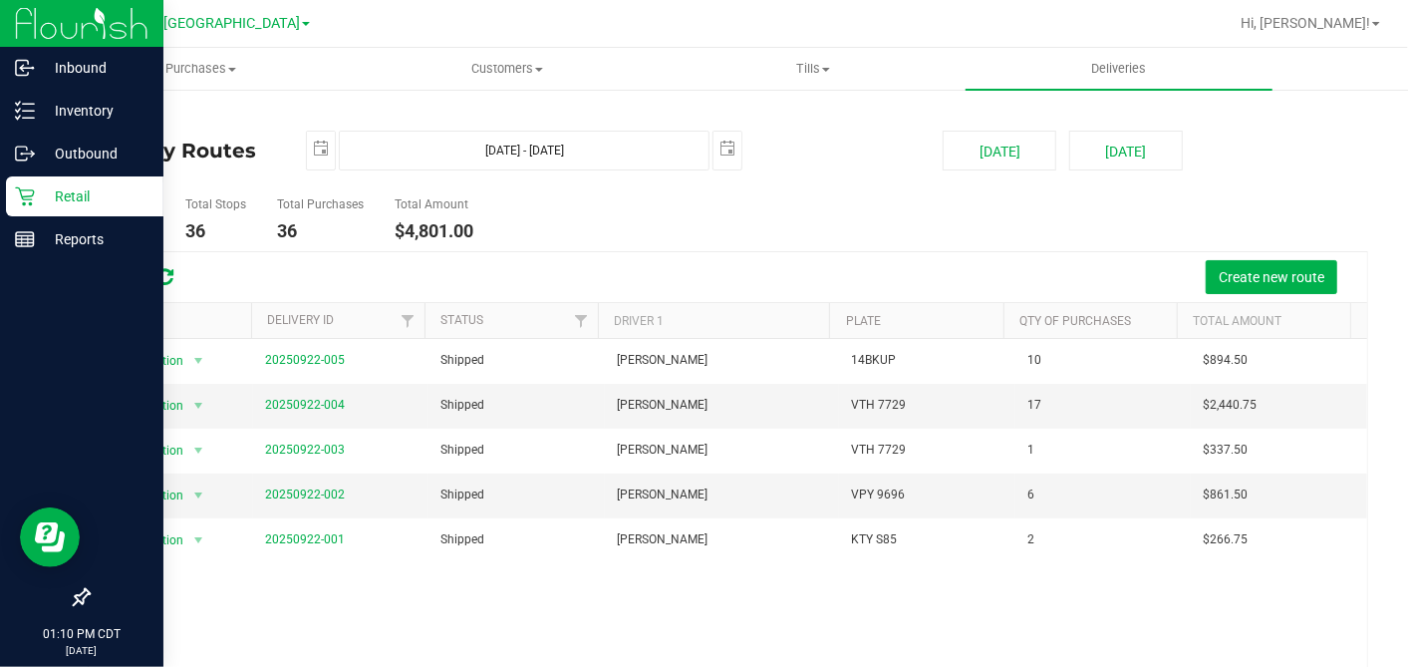
click at [24, 196] on icon at bounding box center [24, 196] width 19 height 19
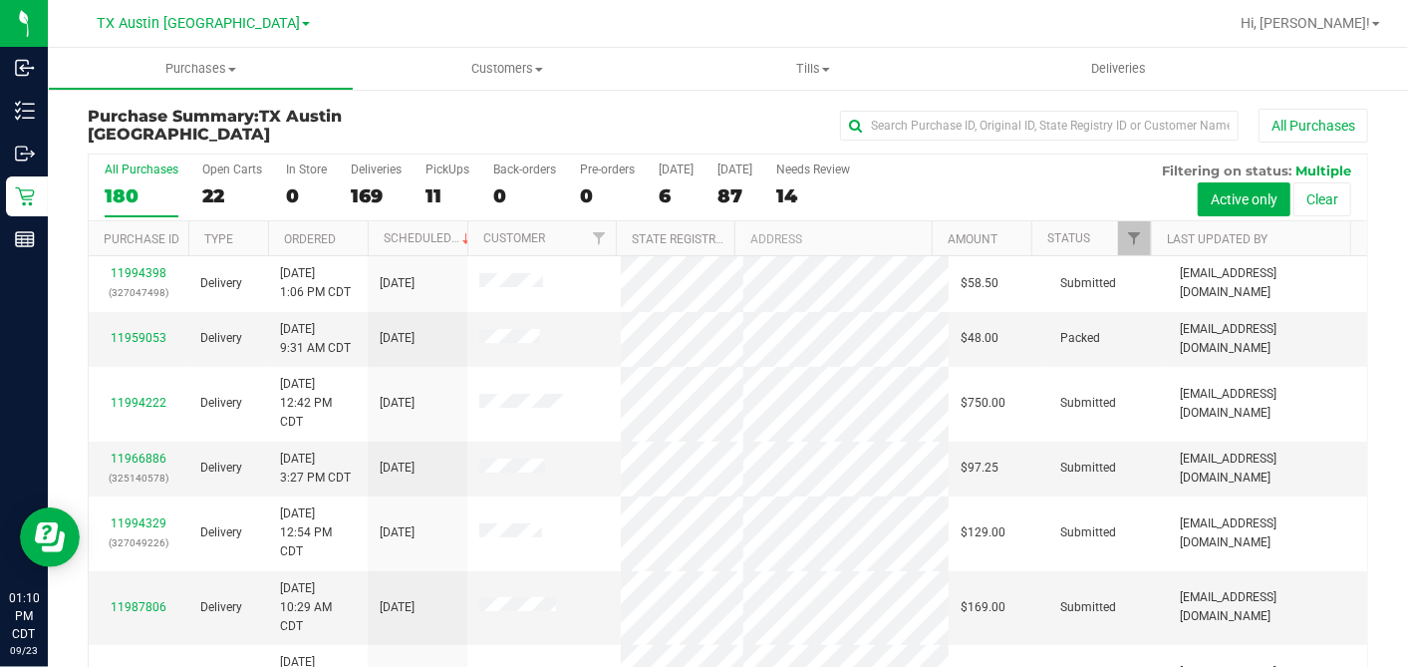
click at [724, 193] on div "87" at bounding box center [735, 195] width 35 height 23
click at [0, 0] on input "Tomorrow 87" at bounding box center [0, 0] width 0 height 0
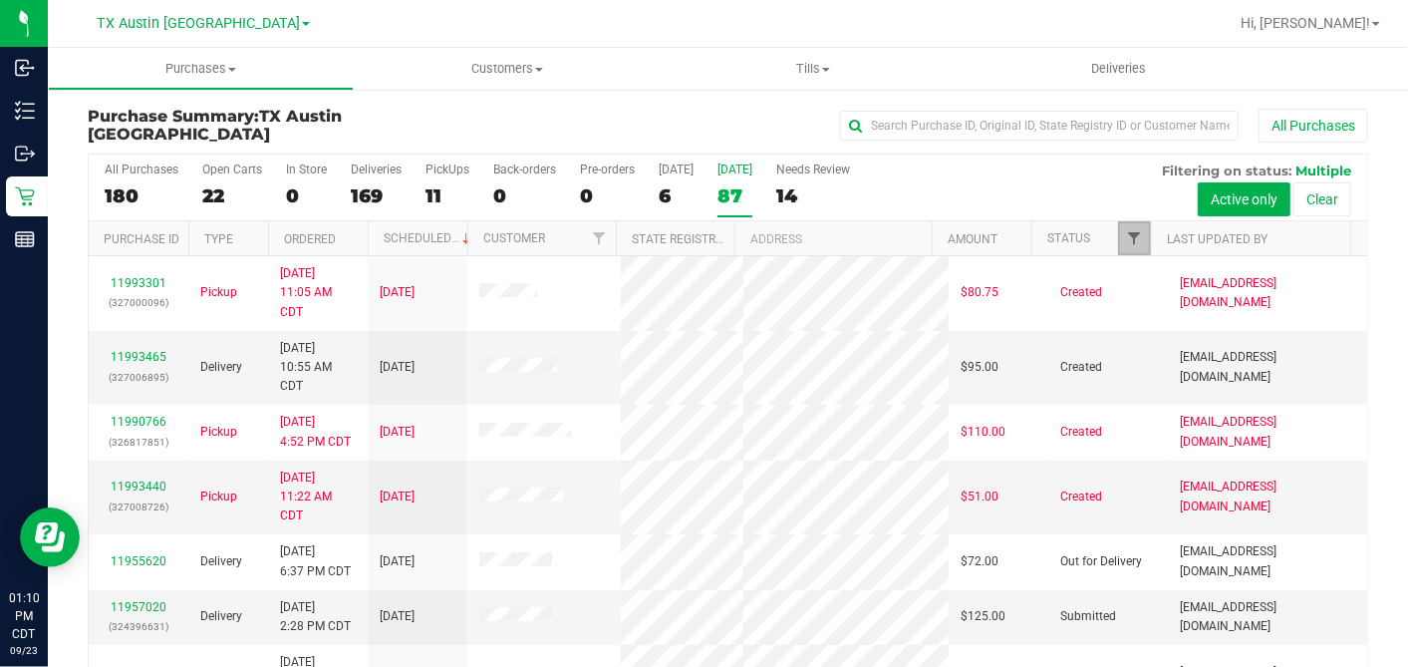
click at [1126, 239] on span "Filter" at bounding box center [1134, 238] width 16 height 16
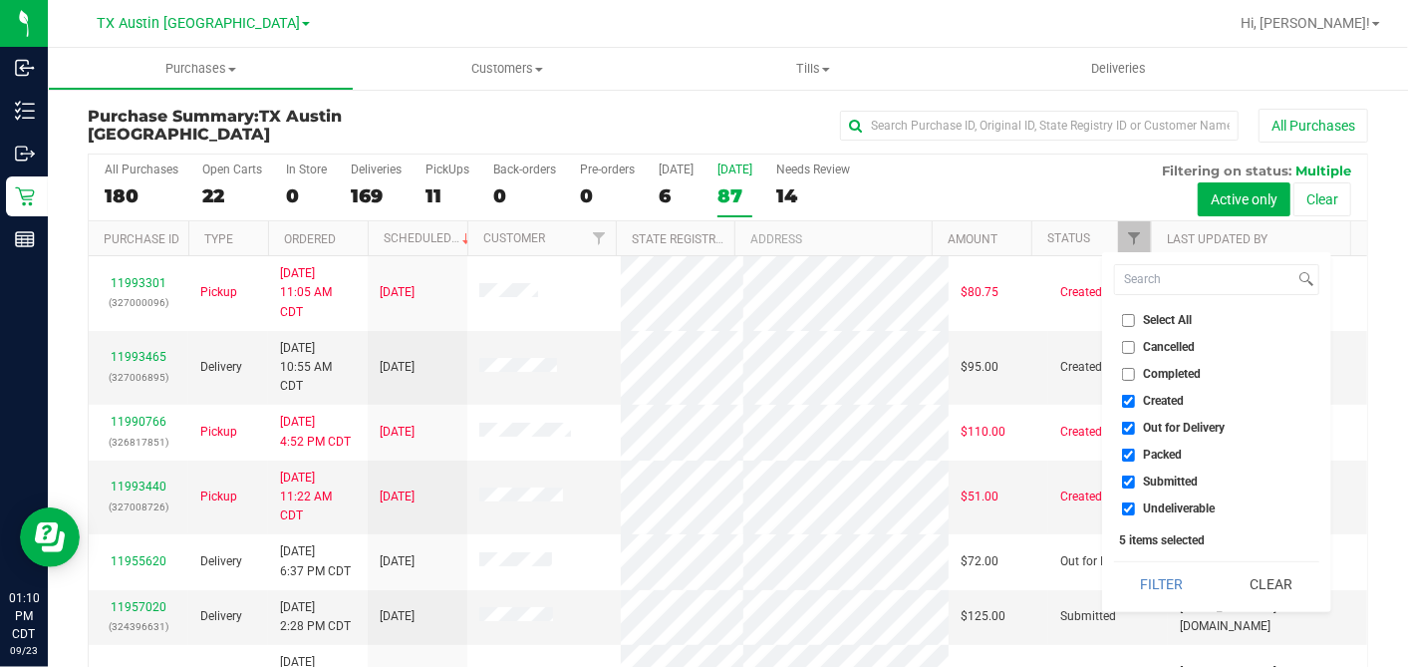
click at [1124, 322] on input "Select All" at bounding box center [1128, 320] width 13 height 13
checkbox input "true"
click at [1124, 322] on input "Select All" at bounding box center [1128, 320] width 13 height 13
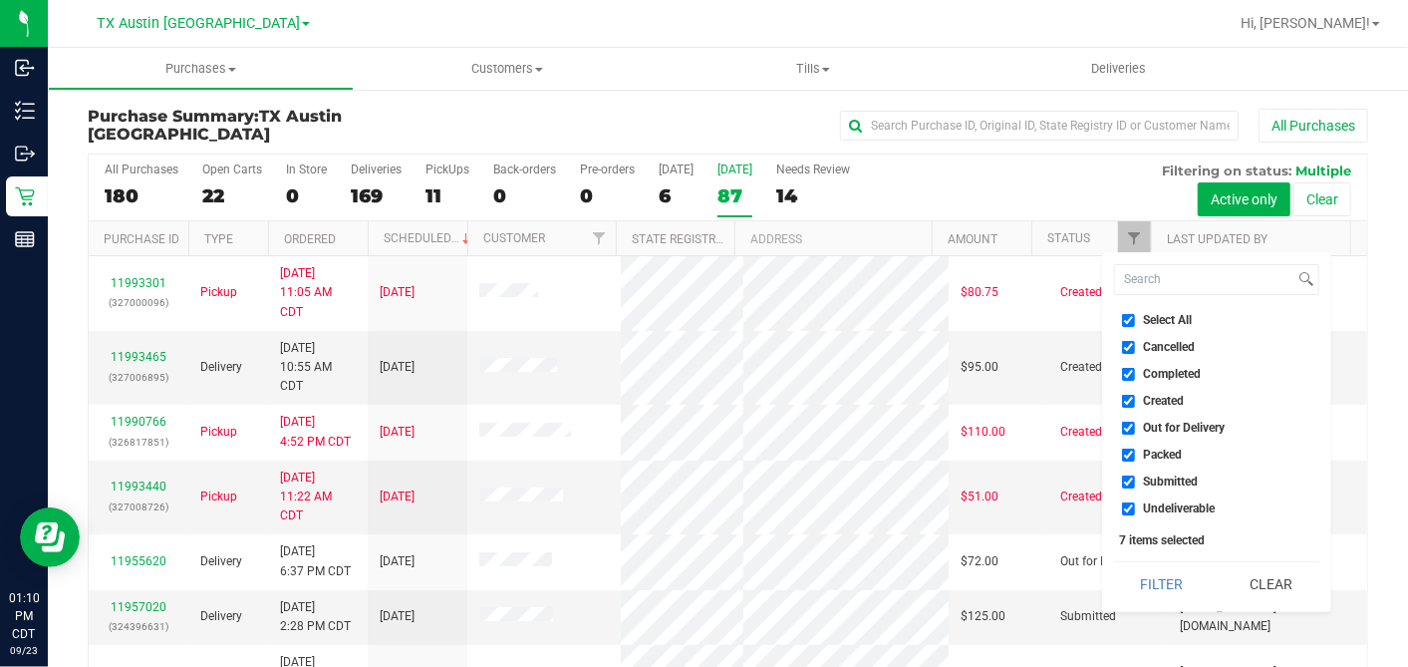
checkbox input "false"
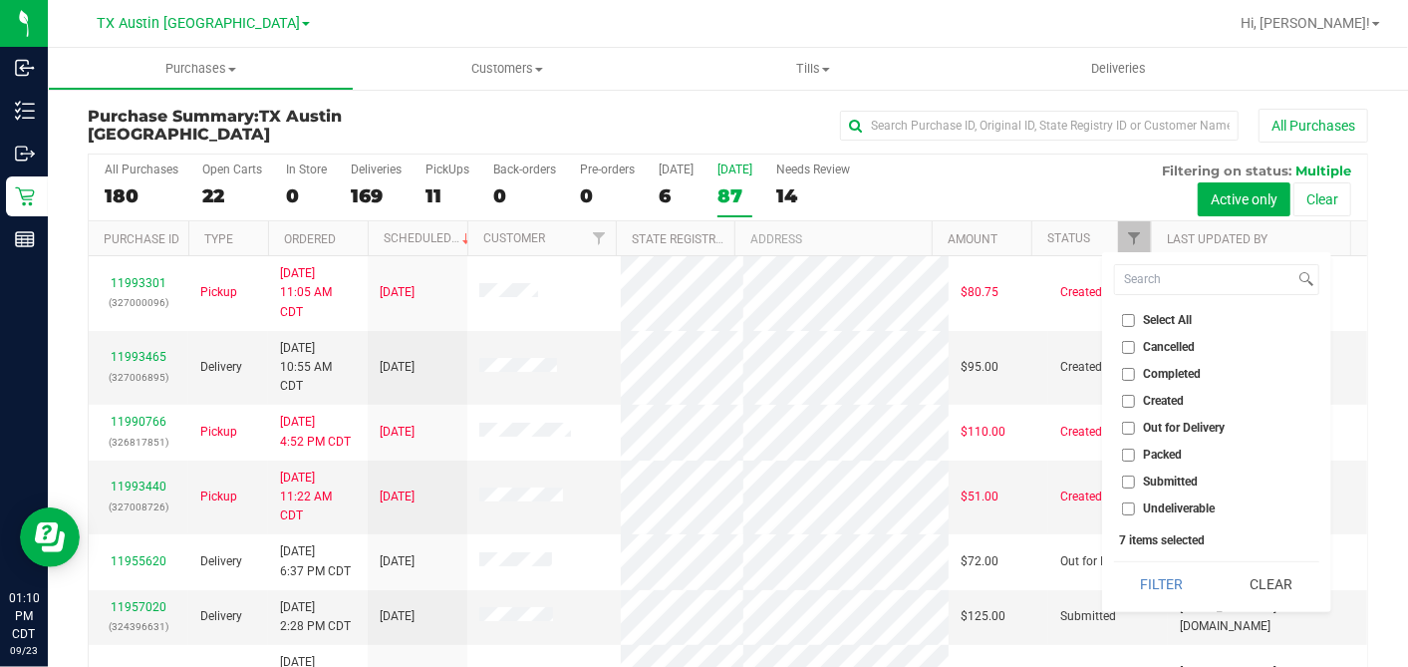
checkbox input "false"
click at [1127, 399] on input "Created" at bounding box center [1128, 401] width 13 height 13
checkbox input "true"
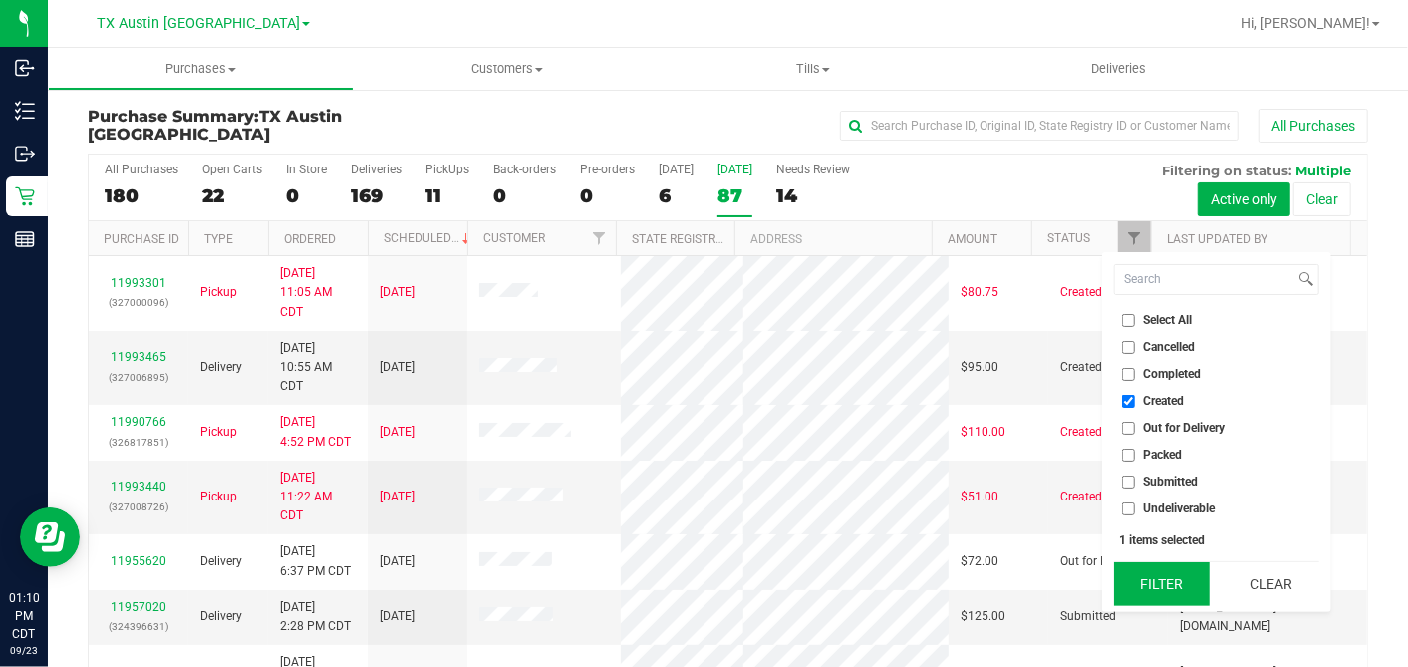
click at [1148, 593] on button "Filter" at bounding box center [1162, 584] width 96 height 44
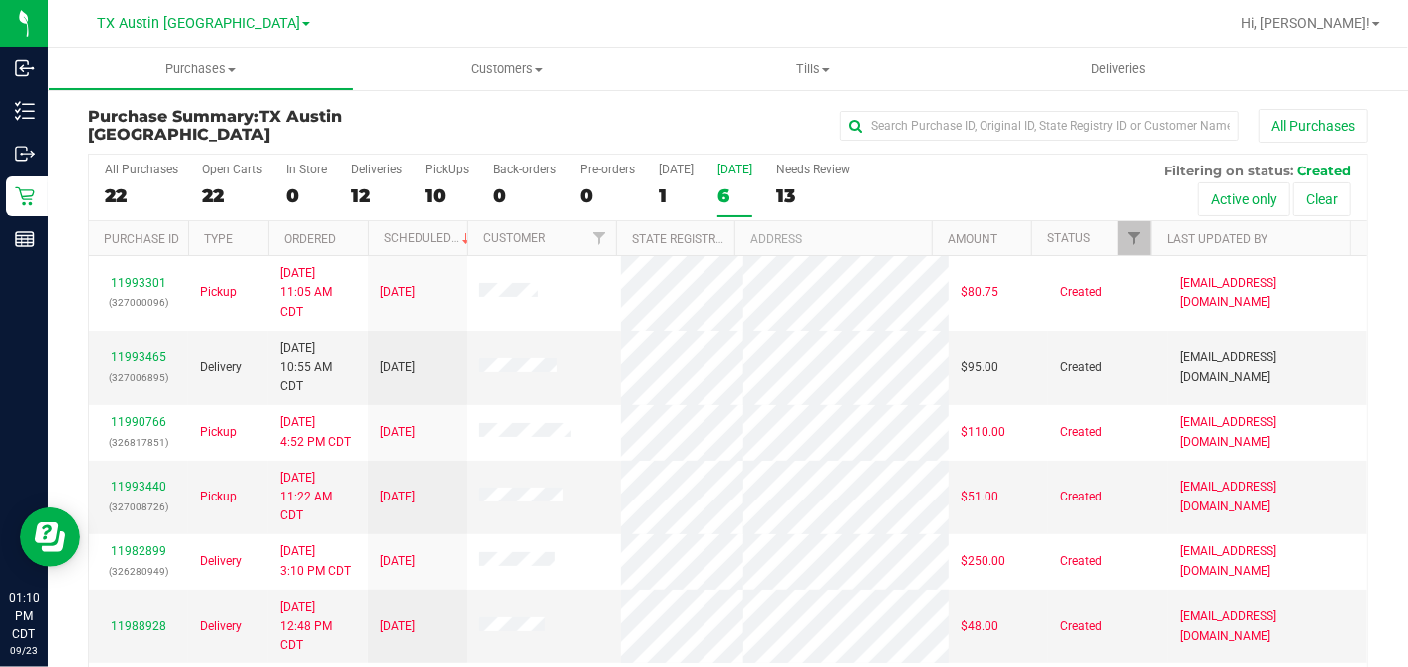
click at [355, 234] on th "Ordered" at bounding box center [318, 238] width 100 height 35
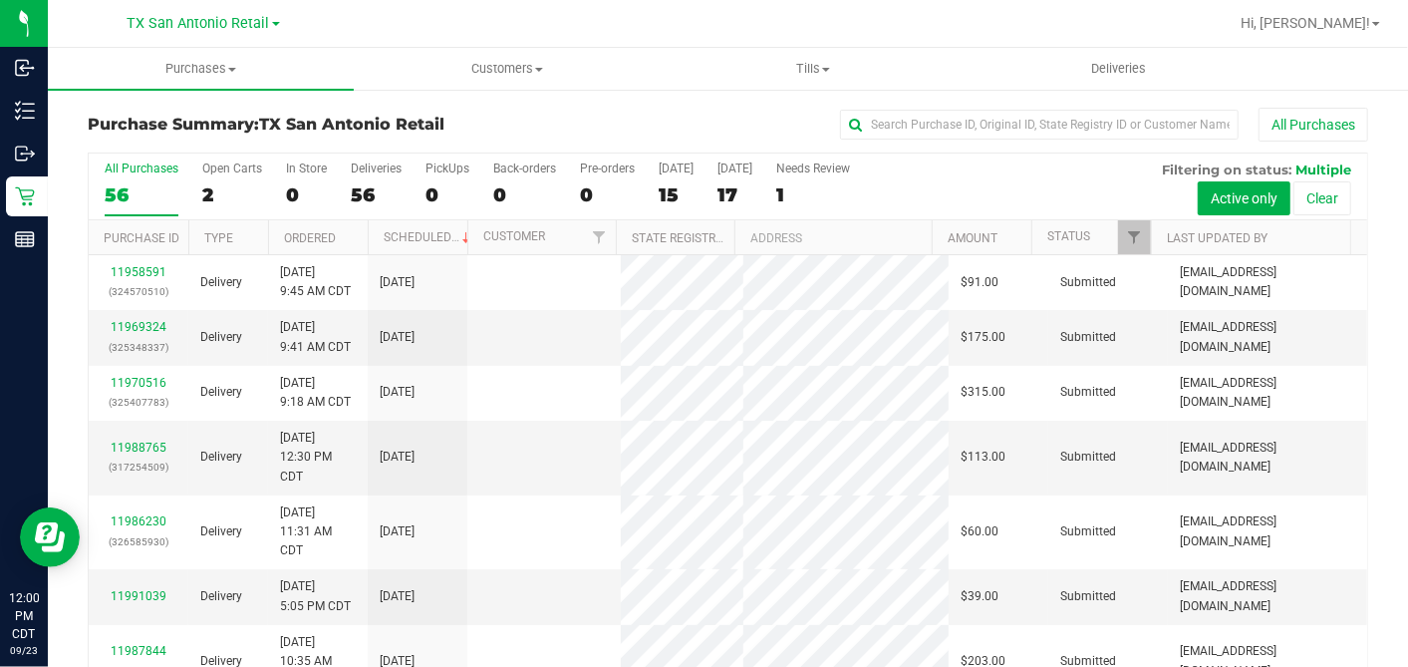
click at [189, 34] on div "[GEOGRAPHIC_DATA] [GEOGRAPHIC_DATA] Retail [GEOGRAPHIC_DATA] [GEOGRAPHIC_DATA] …" at bounding box center [204, 23] width 152 height 24
click at [168, 22] on span "TX San Antonio Retail" at bounding box center [199, 24] width 143 height 18
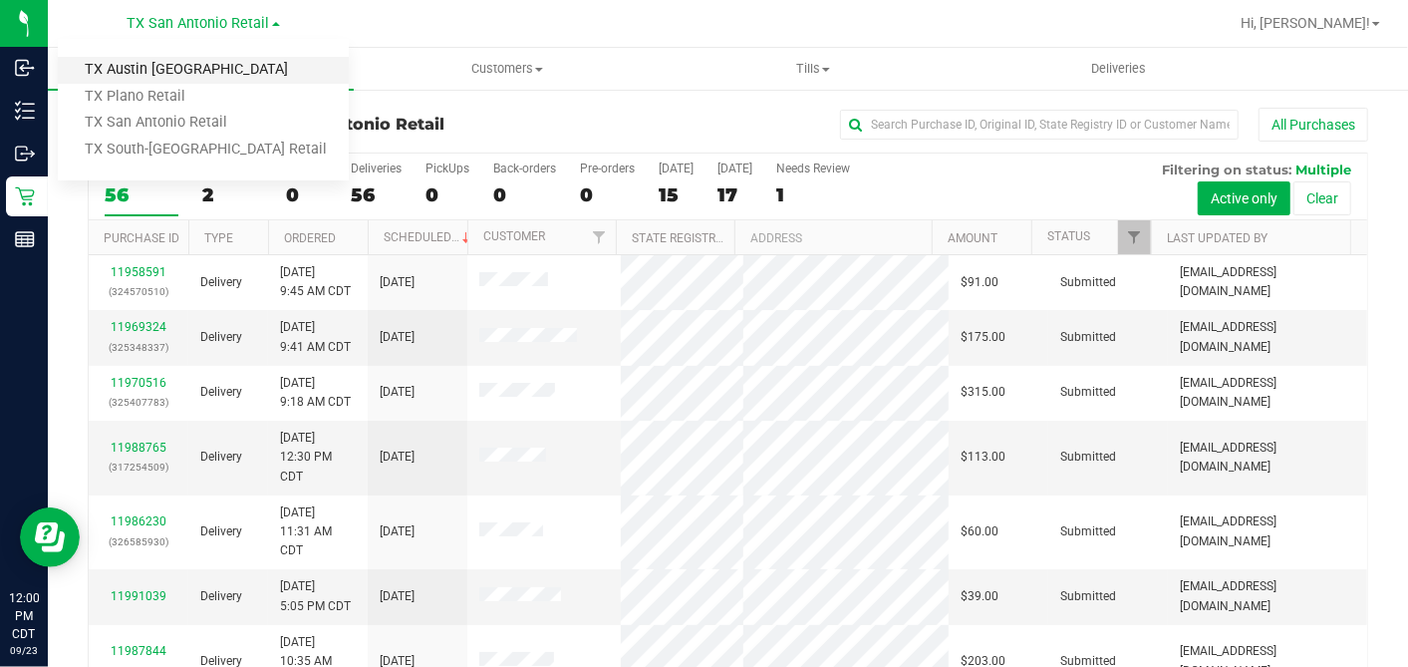
click at [139, 66] on link "TX Austin [GEOGRAPHIC_DATA]" at bounding box center [203, 70] width 291 height 27
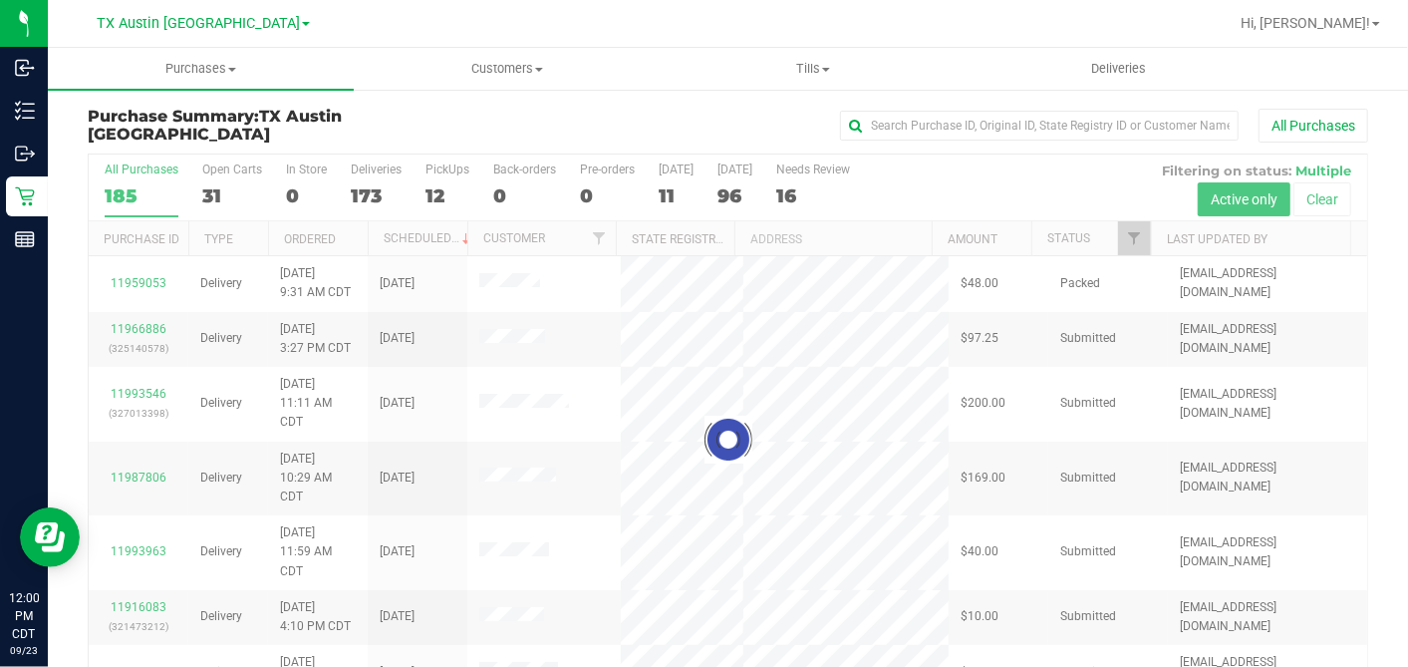
click at [672, 191] on div at bounding box center [728, 438] width 1279 height 569
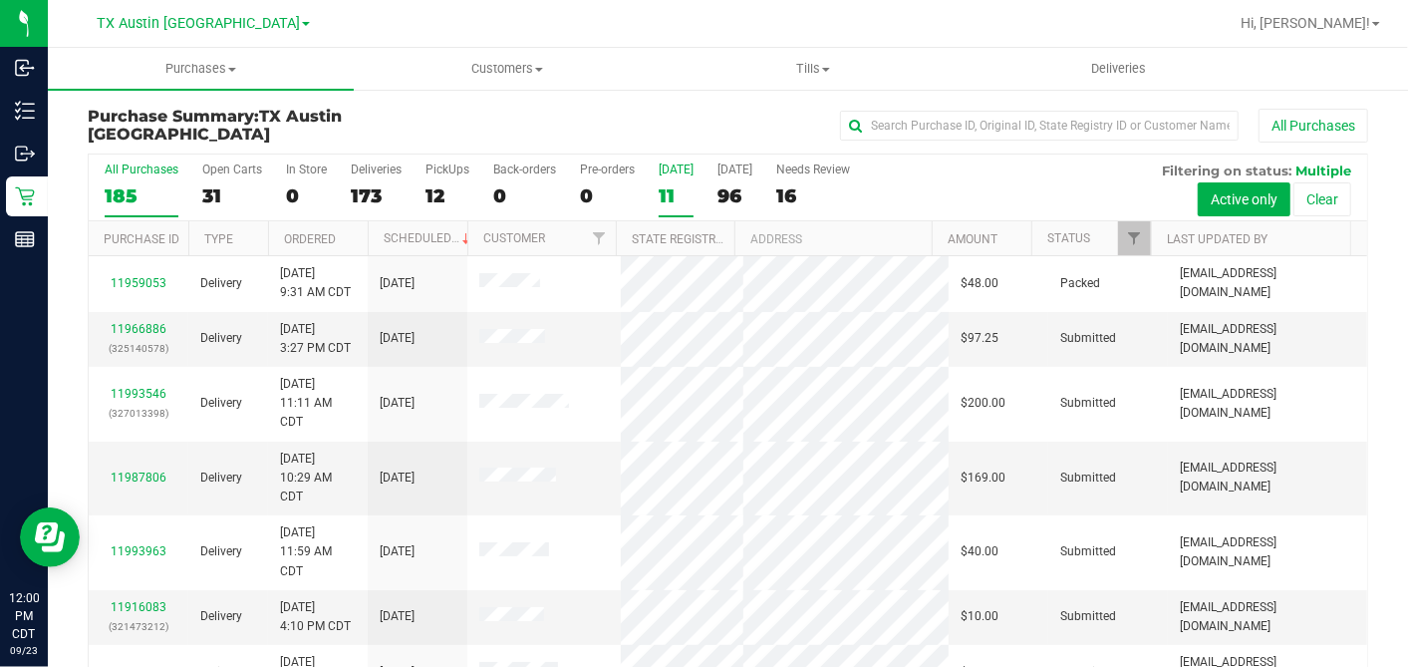
click at [670, 190] on div "11" at bounding box center [676, 195] width 35 height 23
click at [0, 0] on input "[DATE] 11" at bounding box center [0, 0] width 0 height 0
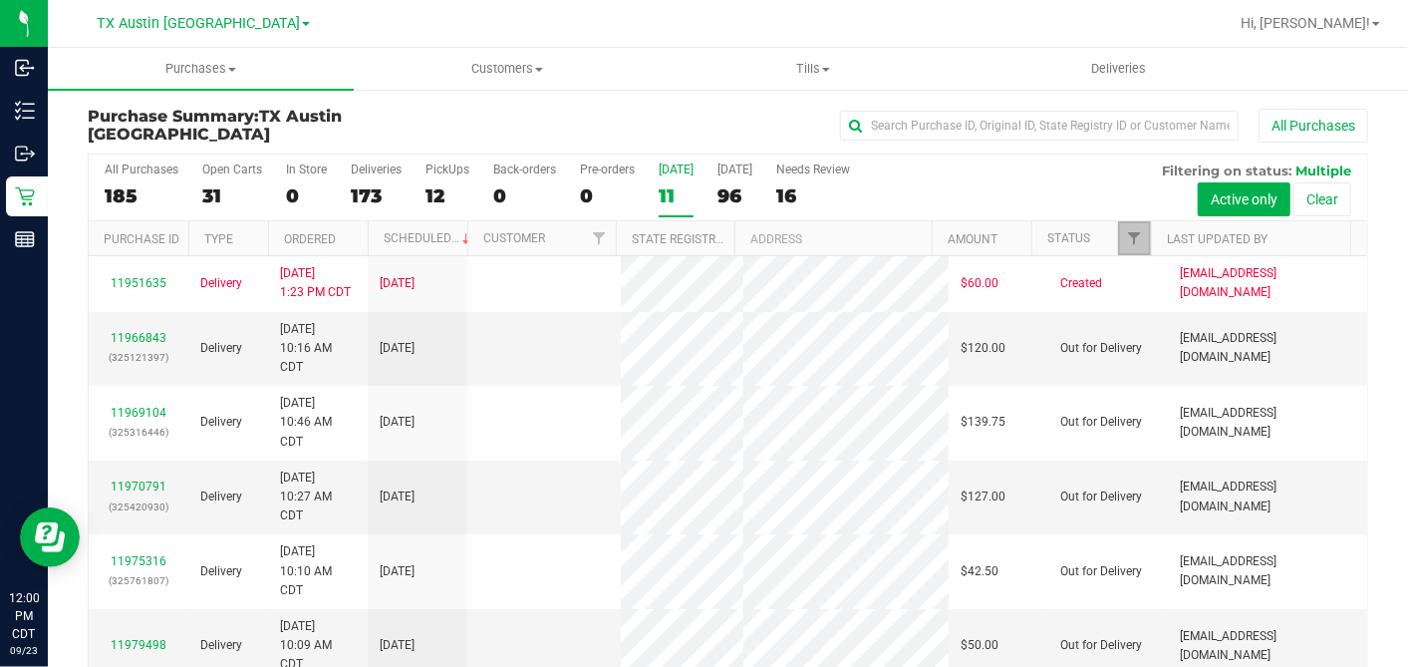
click at [1126, 240] on span "Filter" at bounding box center [1134, 238] width 16 height 16
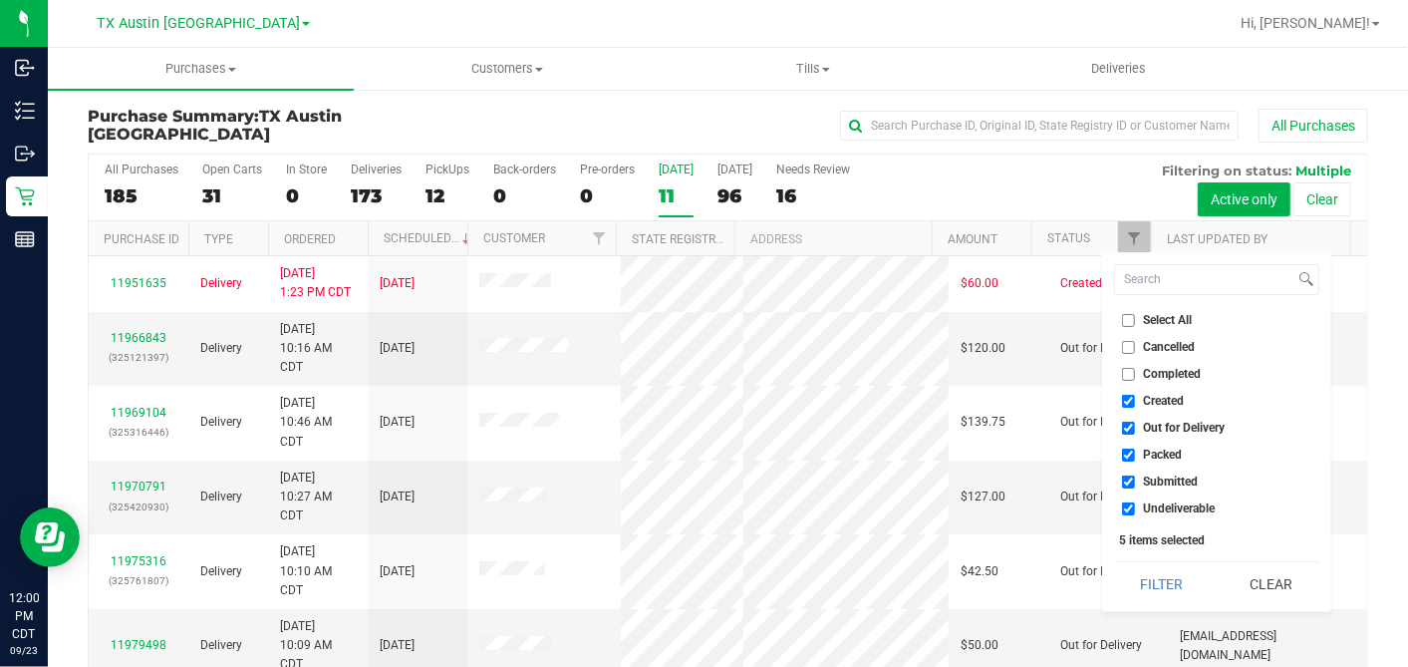
click at [1130, 316] on input "Select All" at bounding box center [1128, 320] width 13 height 13
checkbox input "true"
click at [1130, 316] on input "Select All" at bounding box center [1128, 320] width 13 height 13
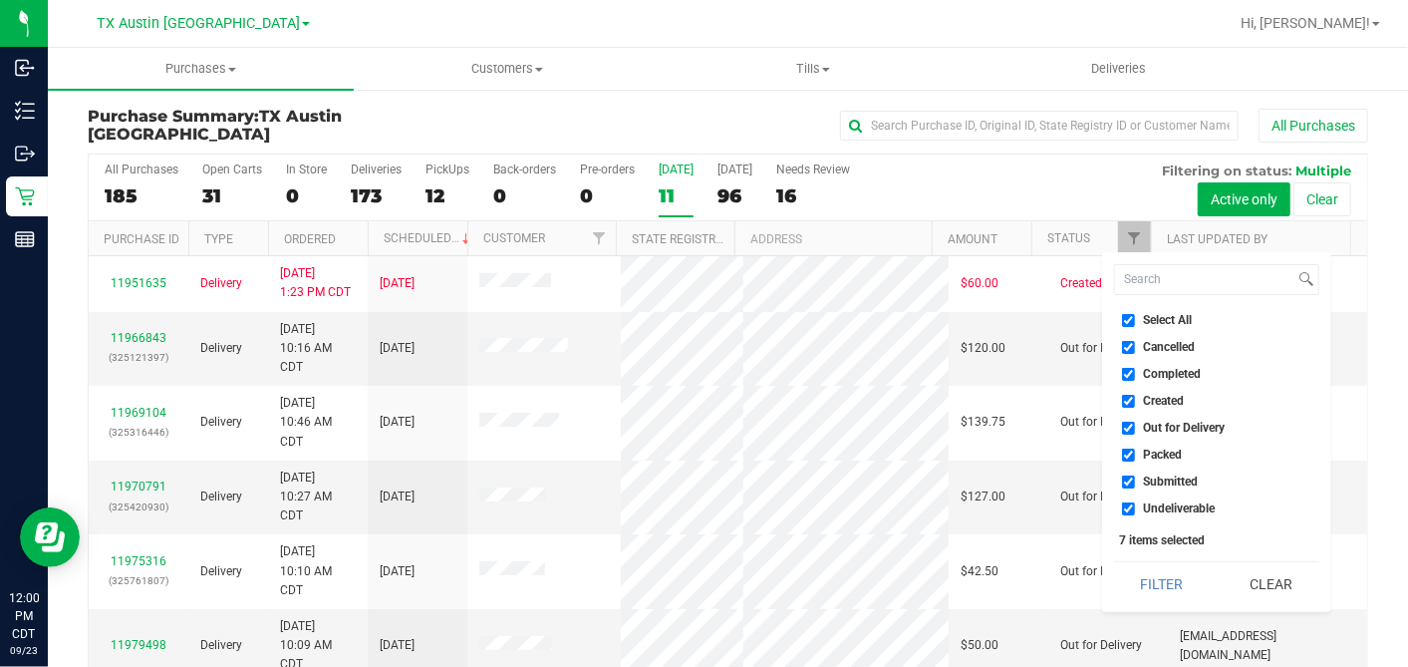
checkbox input "false"
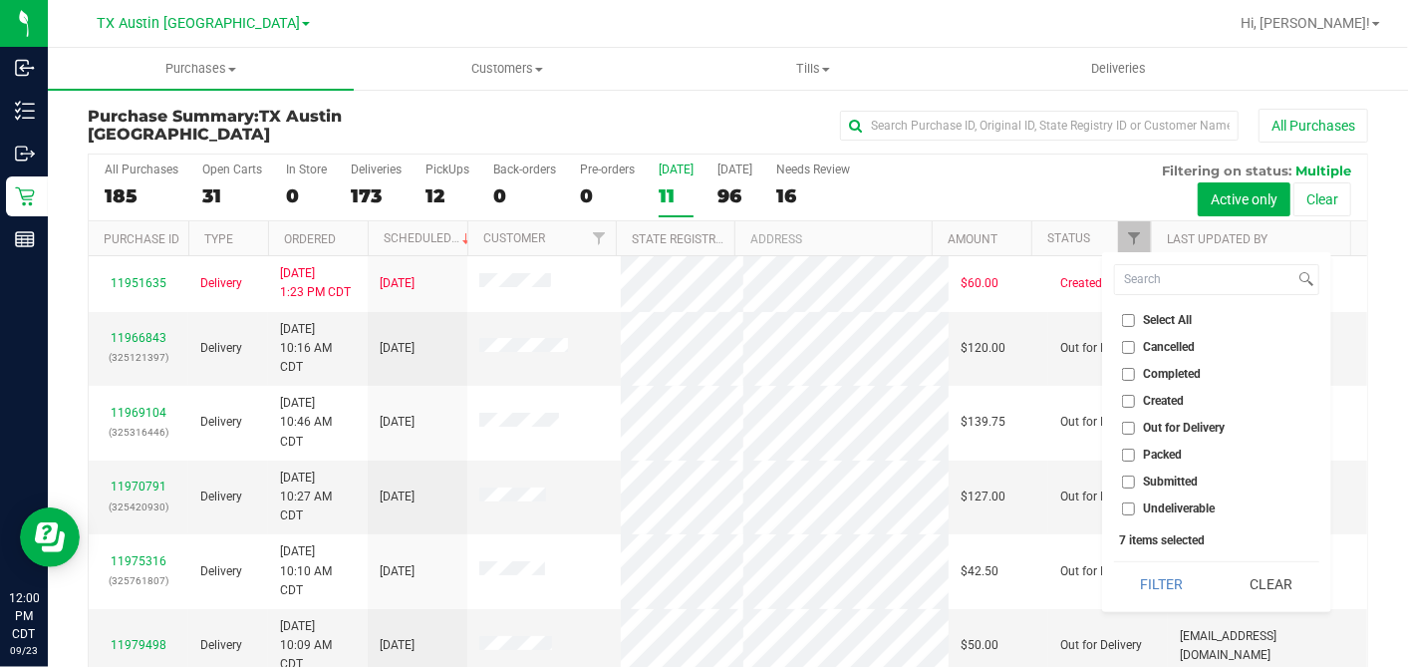
checkbox input "false"
click at [1126, 398] on input "Created" at bounding box center [1128, 401] width 13 height 13
checkbox input "true"
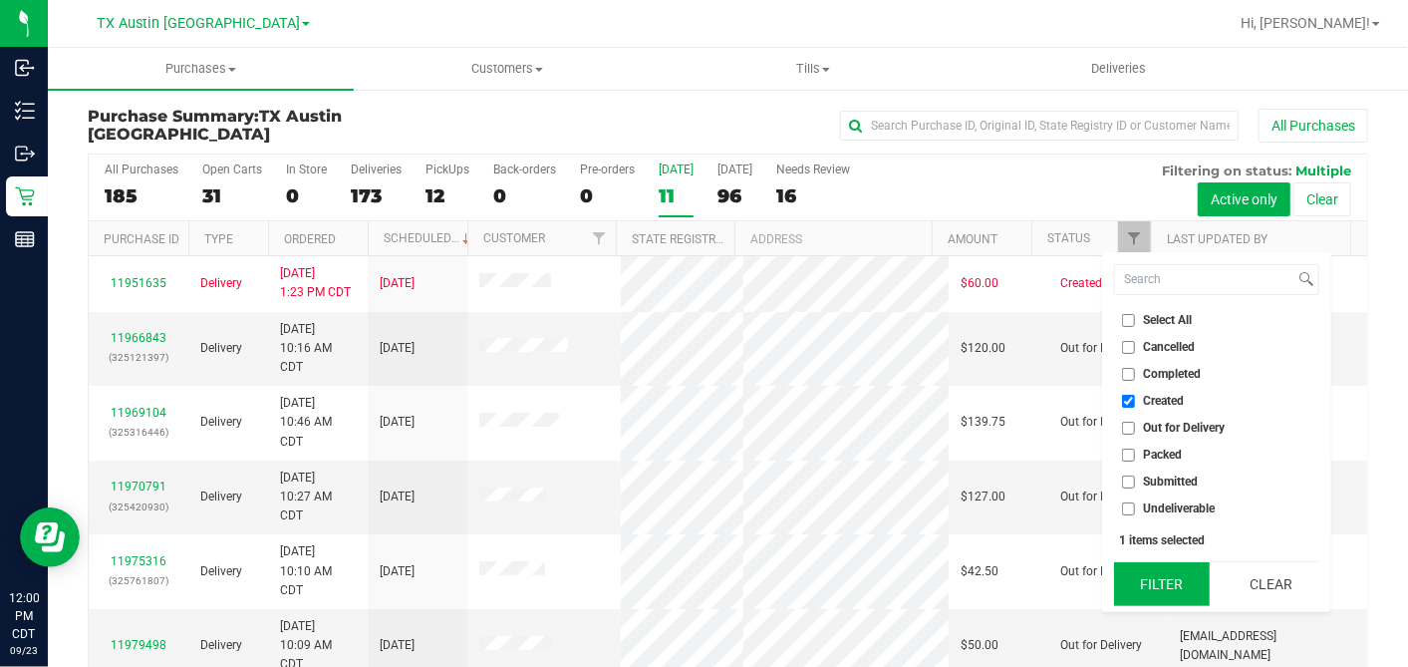
click at [1155, 573] on button "Filter" at bounding box center [1162, 584] width 96 height 44
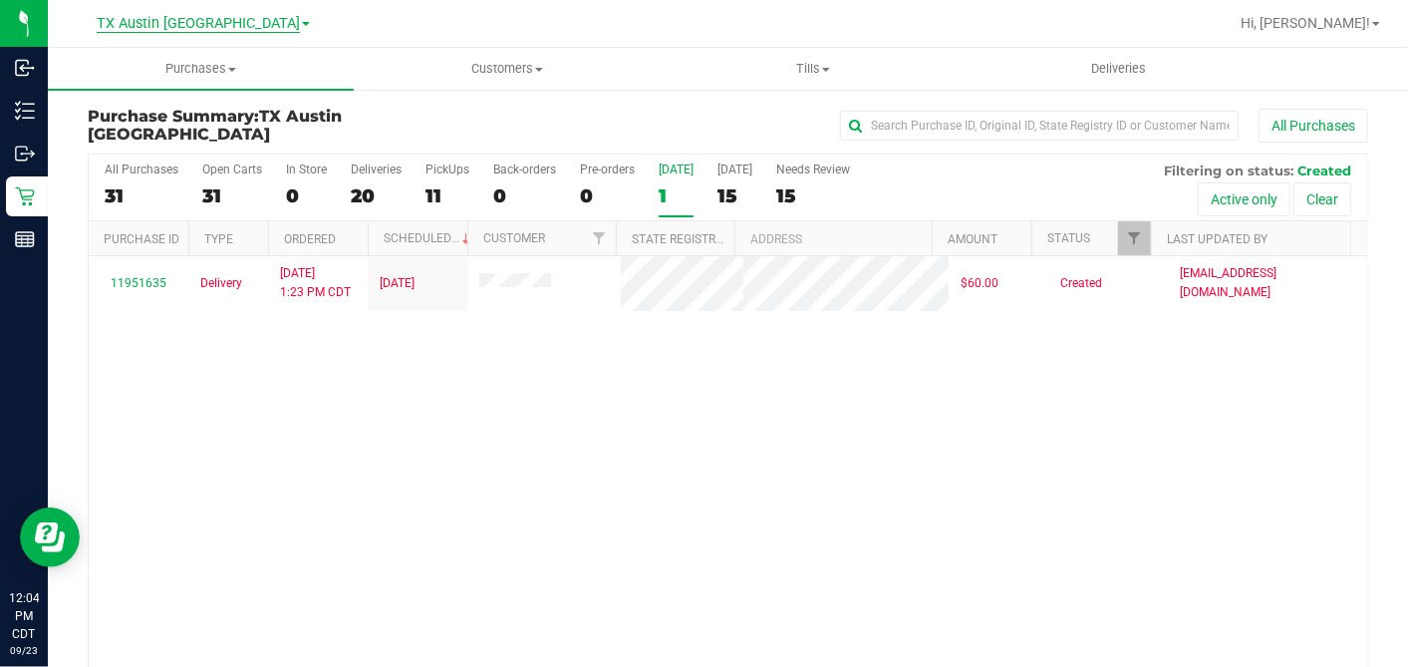
click at [176, 27] on span "TX Austin [GEOGRAPHIC_DATA]" at bounding box center [198, 24] width 203 height 18
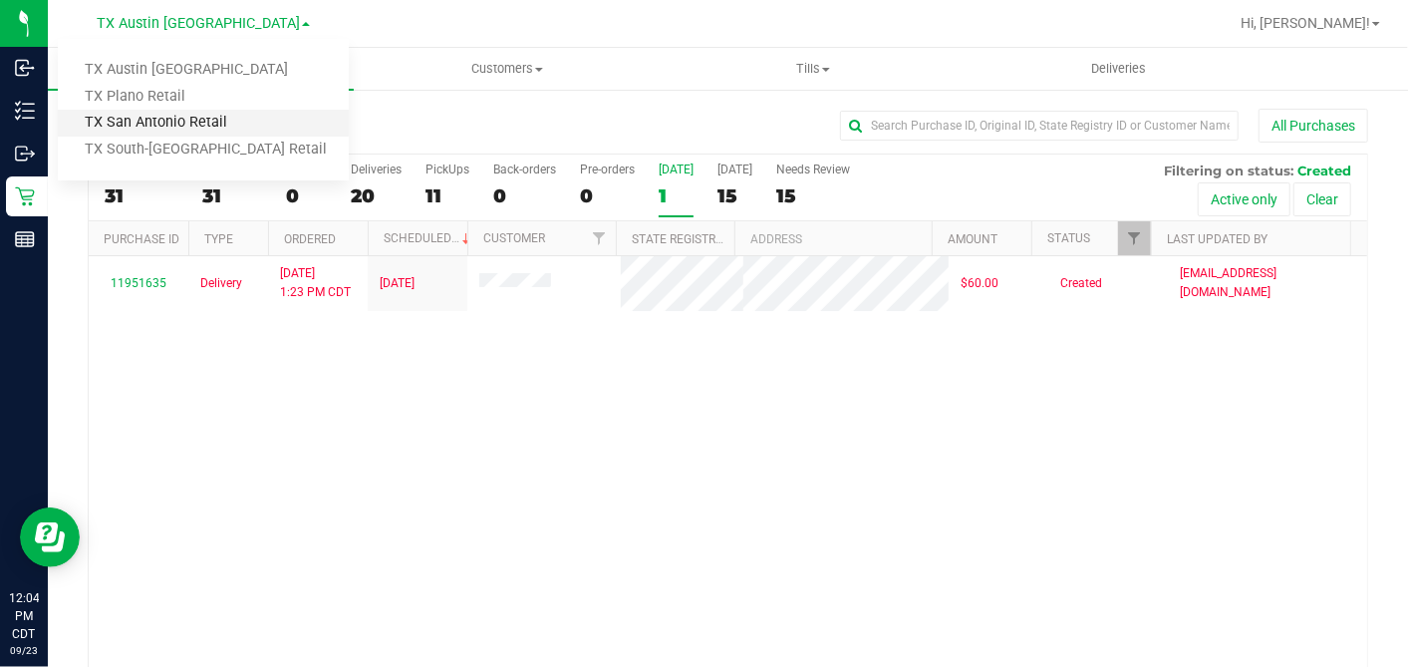
click at [141, 133] on link "TX San Antonio Retail" at bounding box center [203, 123] width 291 height 27
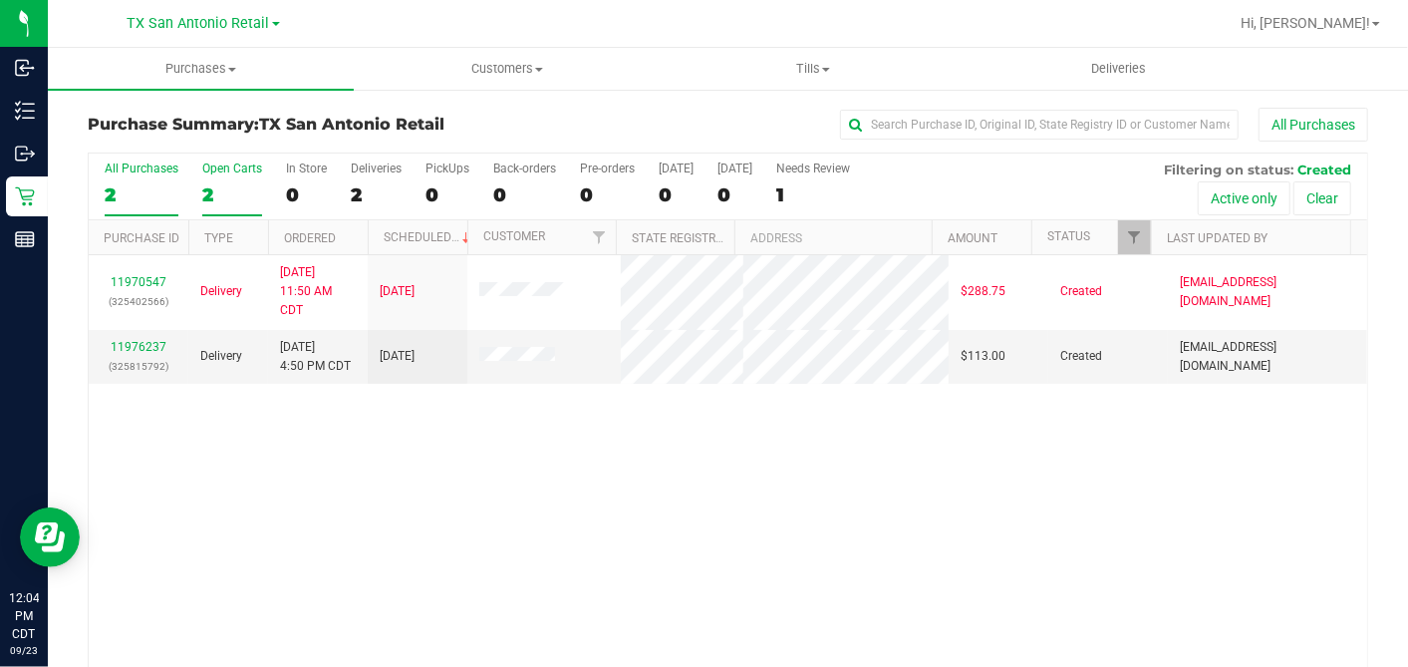
click at [205, 194] on div "2" at bounding box center [232, 194] width 60 height 23
click at [0, 0] on input "Open Carts 2" at bounding box center [0, 0] width 0 height 0
click at [203, 32] on span "TX San Antonio Retail" at bounding box center [199, 24] width 143 height 18
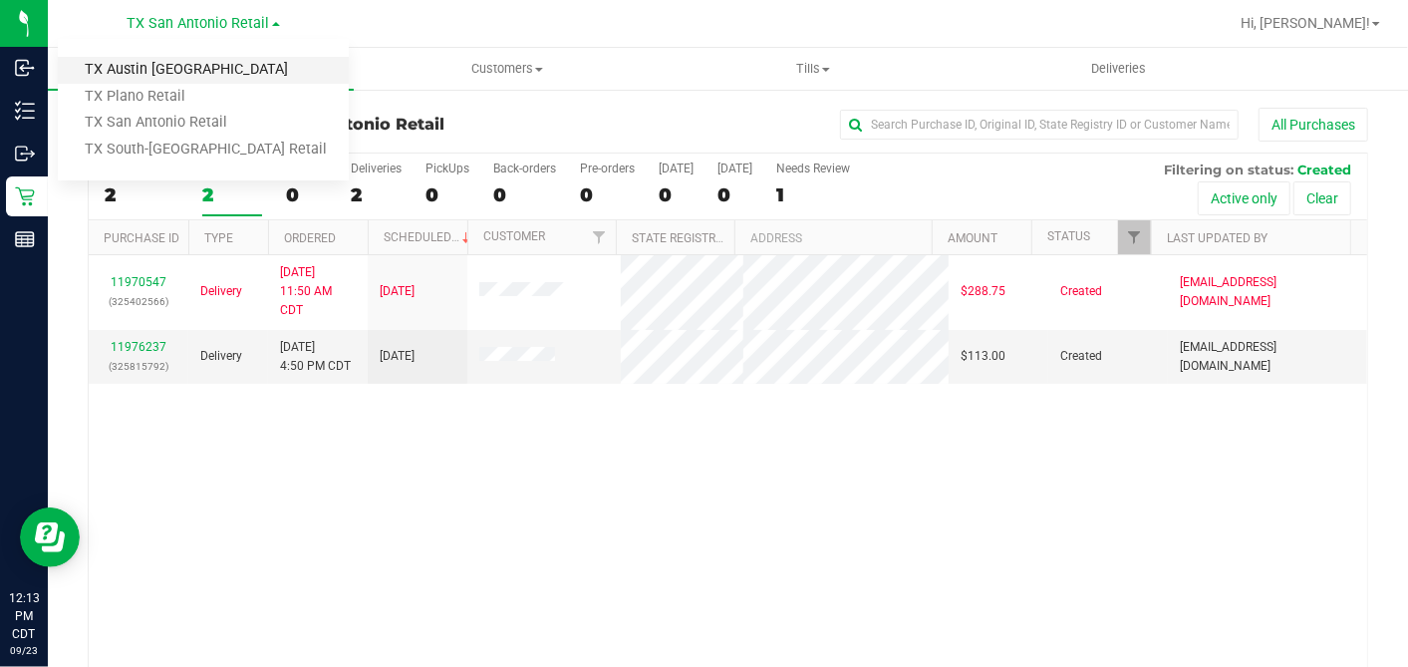
click at [149, 68] on link "TX Austin [GEOGRAPHIC_DATA]" at bounding box center [203, 70] width 291 height 27
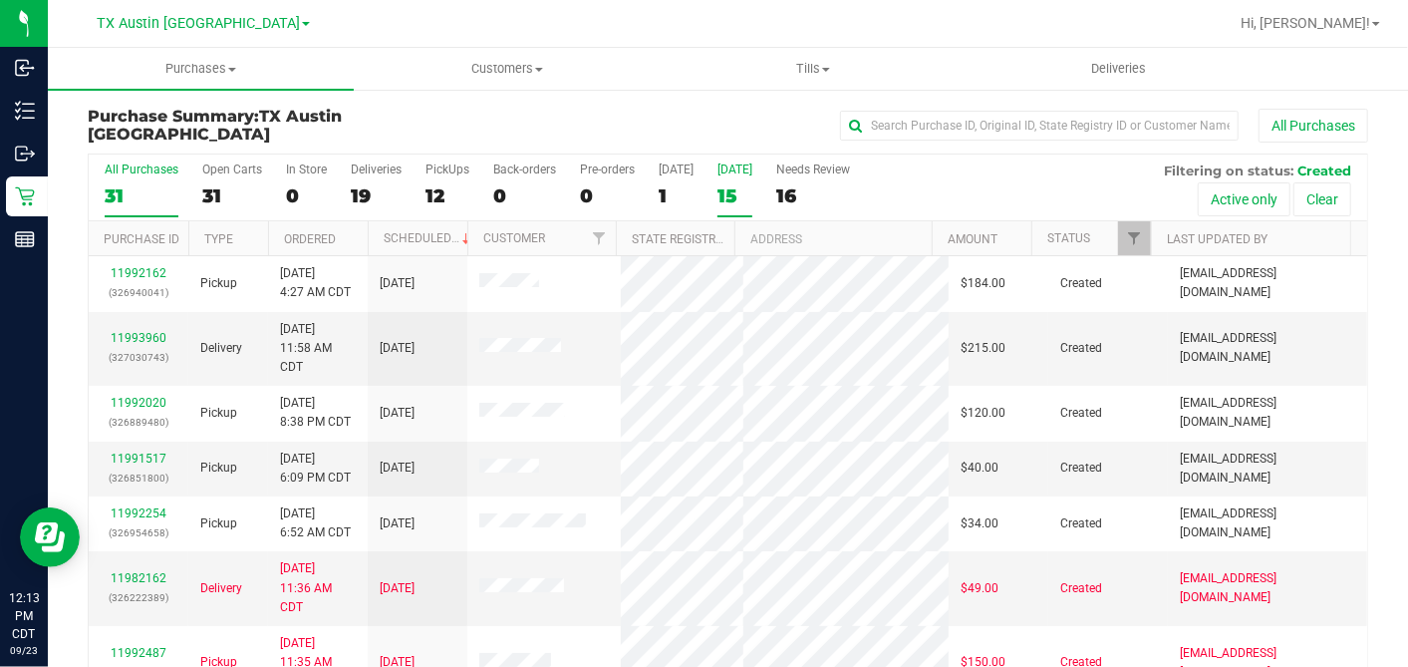
click at [727, 184] on div "15" at bounding box center [735, 195] width 35 height 23
click at [0, 0] on input "[DATE] 15" at bounding box center [0, 0] width 0 height 0
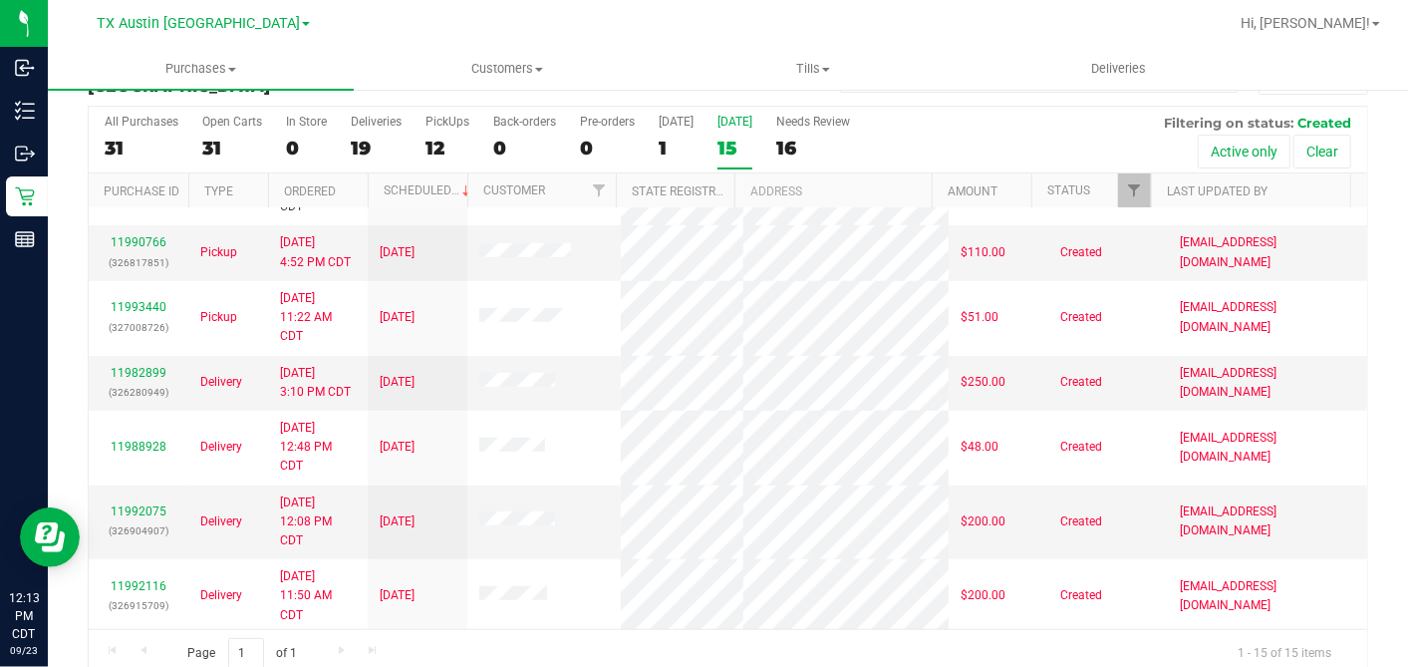
scroll to position [74, 0]
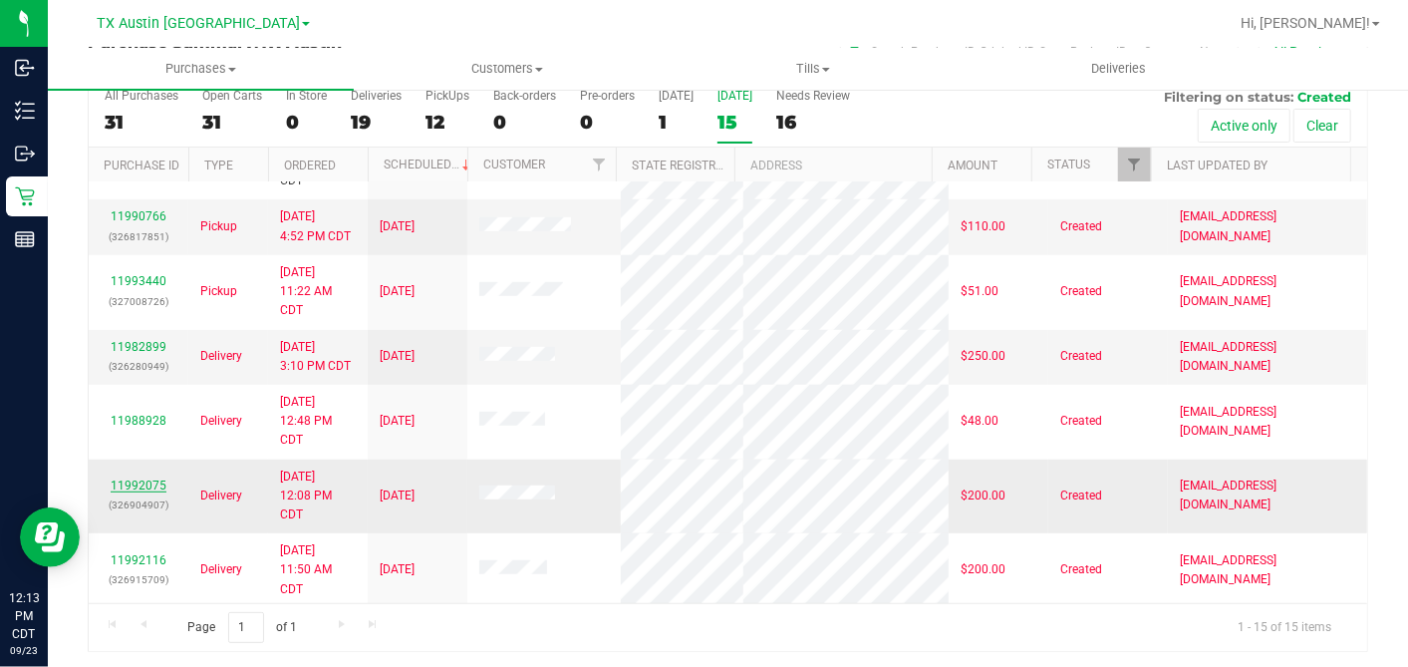
click at [146, 481] on link "11992075" at bounding box center [139, 485] width 56 height 14
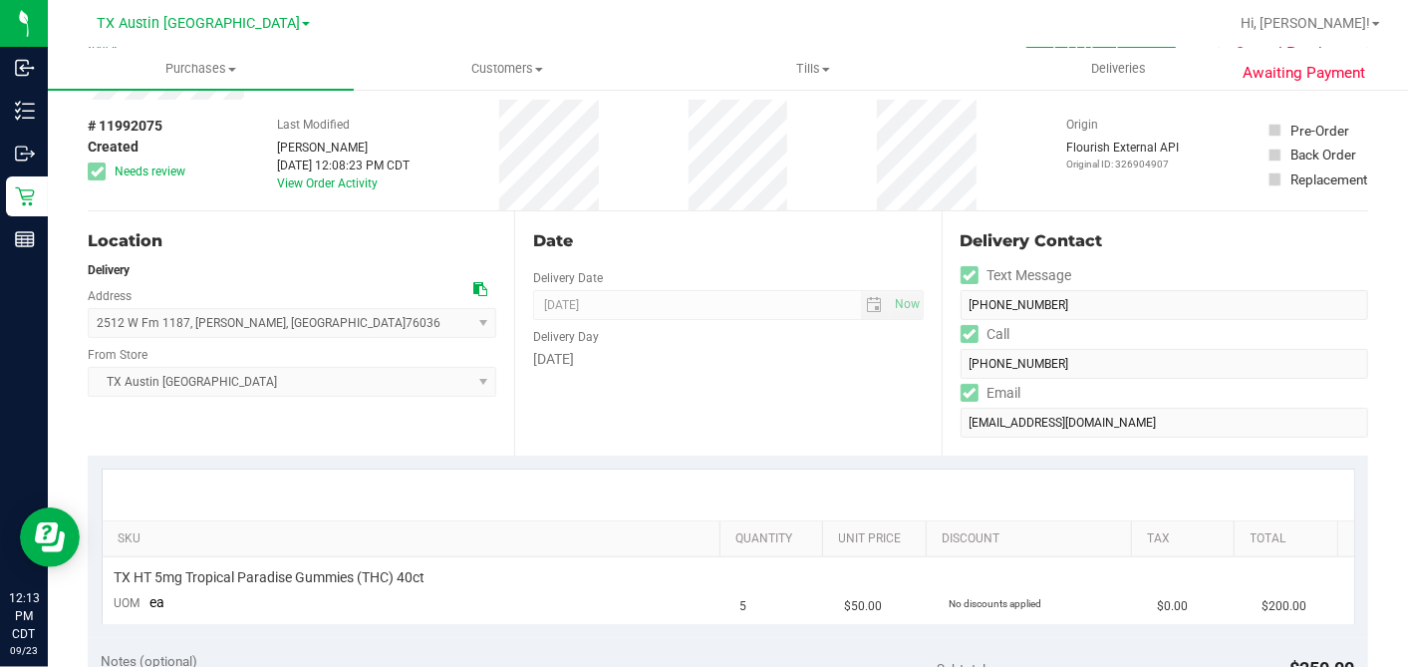
click at [640, 380] on div "Date Delivery Date [DATE] Now [DATE] 07:00 AM Now Delivery Day [DATE]" at bounding box center [727, 333] width 427 height 244
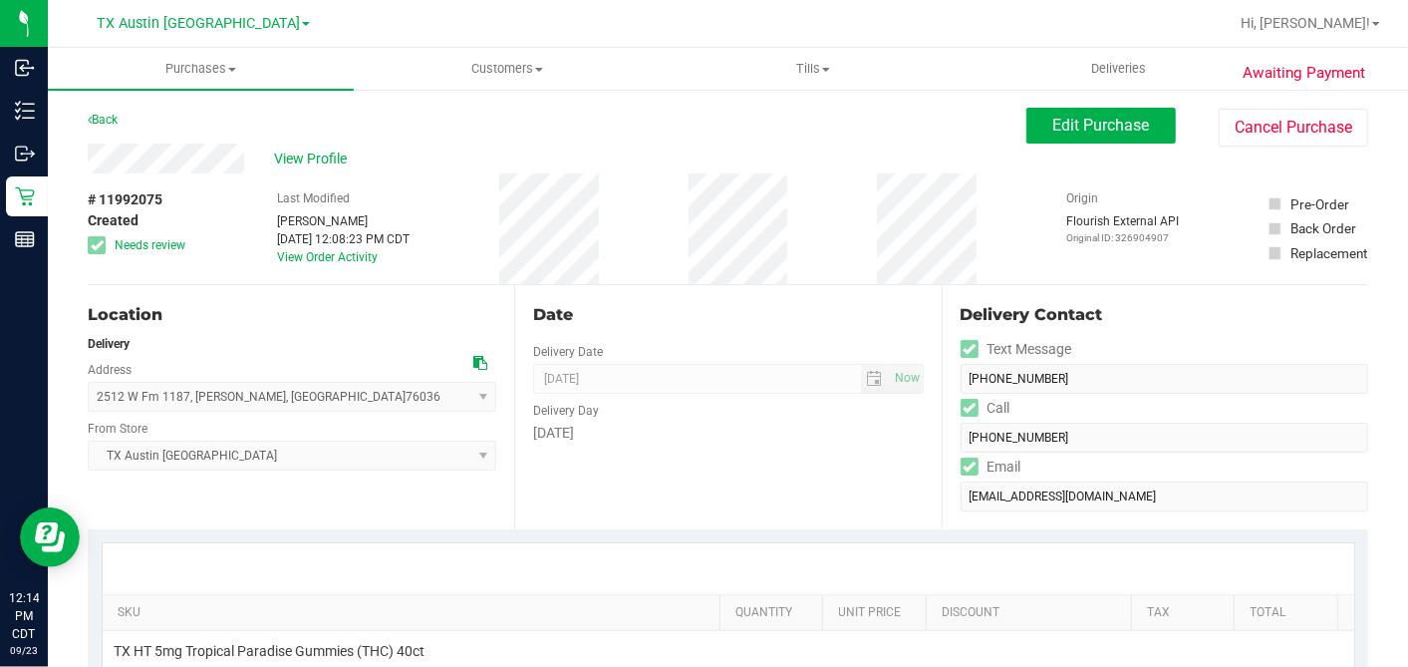
click at [606, 311] on div "Date" at bounding box center [728, 315] width 390 height 24
click at [639, 415] on div "Delivery Day" at bounding box center [728, 408] width 390 height 29
click at [322, 158] on span "View Profile" at bounding box center [314, 158] width 80 height 21
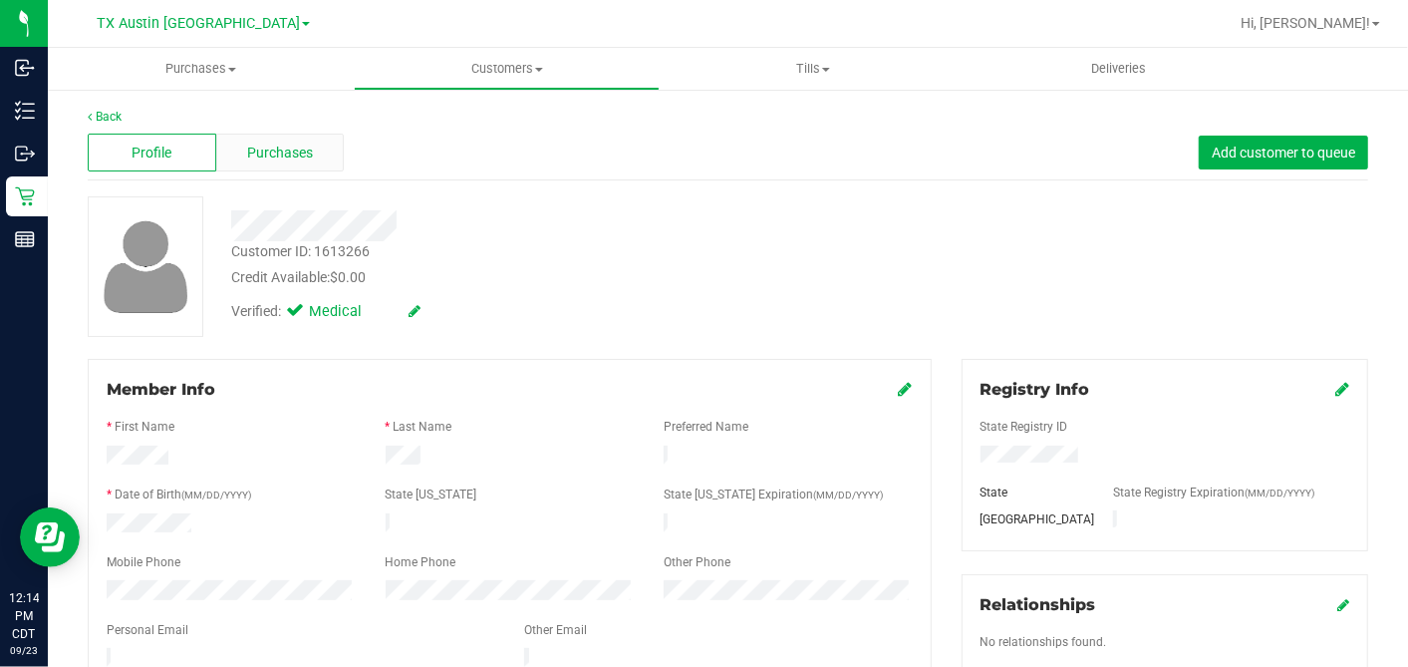
click at [313, 158] on div "Purchases" at bounding box center [280, 153] width 129 height 38
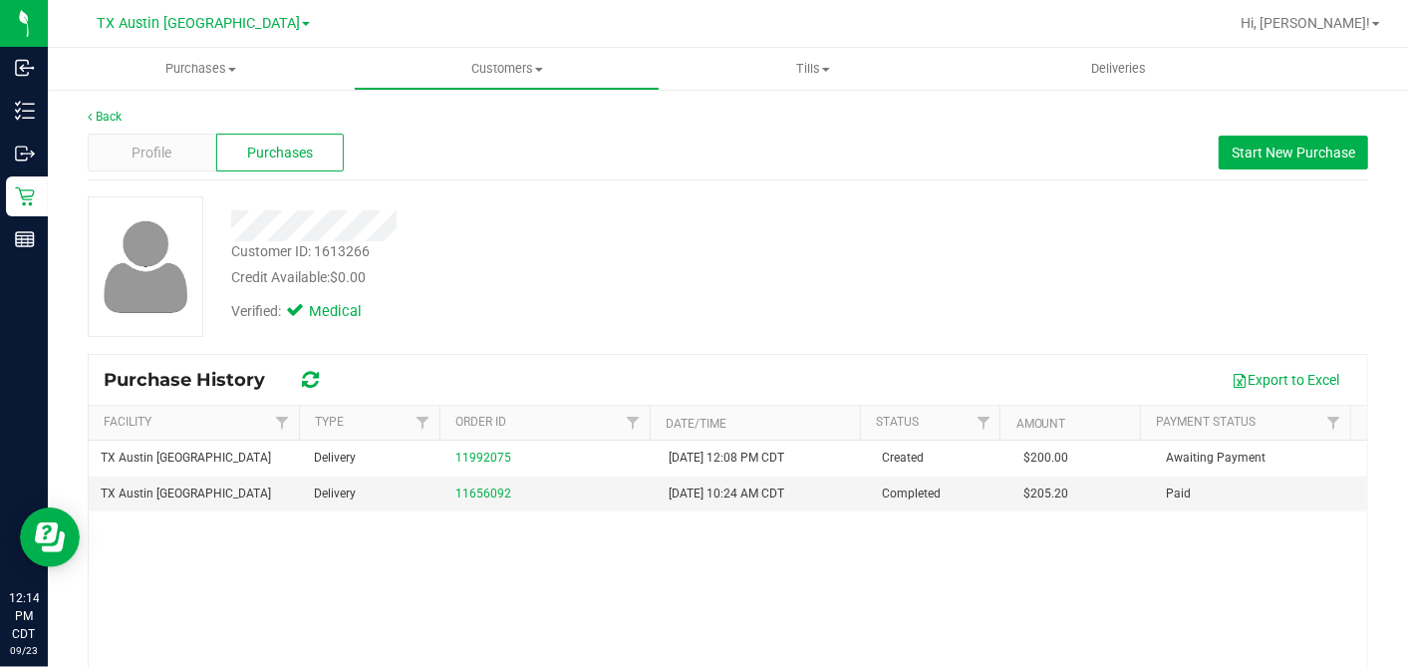
click at [642, 293] on div "Verified: Medical" at bounding box center [544, 310] width 656 height 44
click at [919, 229] on div "Customer ID: 1613266 Credit Available: $0.00 Verified: Medical" at bounding box center [728, 266] width 1311 height 141
click at [468, 285] on div "Credit Available: $0.00" at bounding box center [544, 277] width 626 height 21
click at [700, 283] on div "Credit Available: $0.00" at bounding box center [544, 277] width 626 height 21
click at [755, 304] on div "Verified: Medical" at bounding box center [544, 310] width 656 height 44
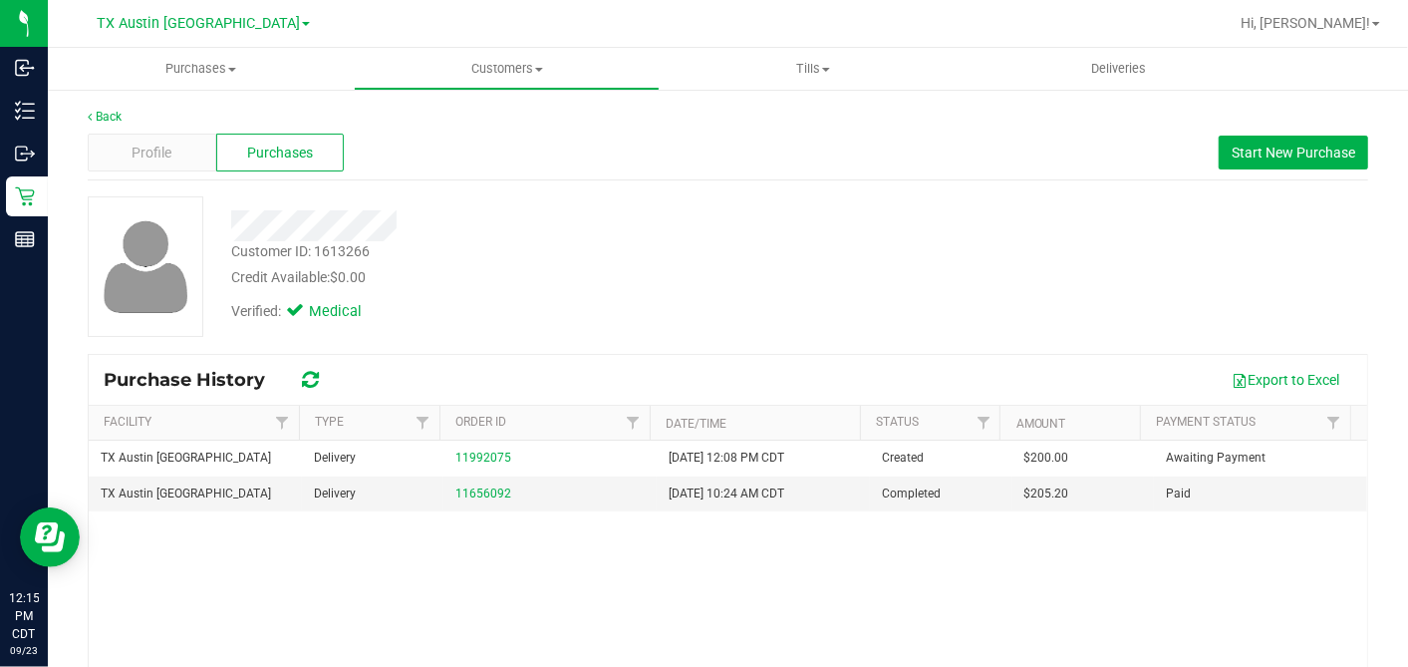
click at [578, 288] on div "Verified: Medical" at bounding box center [544, 310] width 656 height 44
click at [575, 289] on div "Verified: Medical" at bounding box center [544, 310] width 656 height 44
click at [627, 330] on div "Verified: Medical" at bounding box center [544, 310] width 656 height 44
click at [631, 331] on div "Customer ID: 1613266 Credit Available: $0.00 Verified: Medical" at bounding box center [728, 266] width 1311 height 141
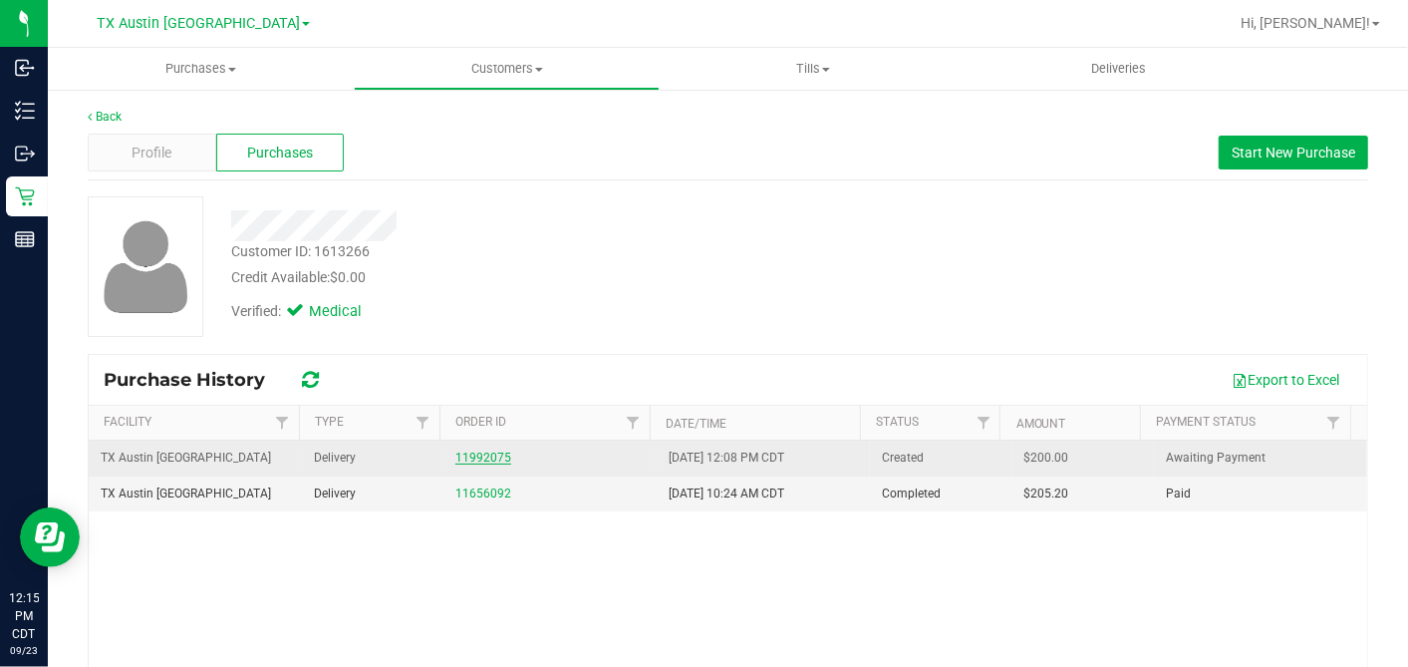
click at [464, 453] on link "11992075" at bounding box center [483, 457] width 56 height 14
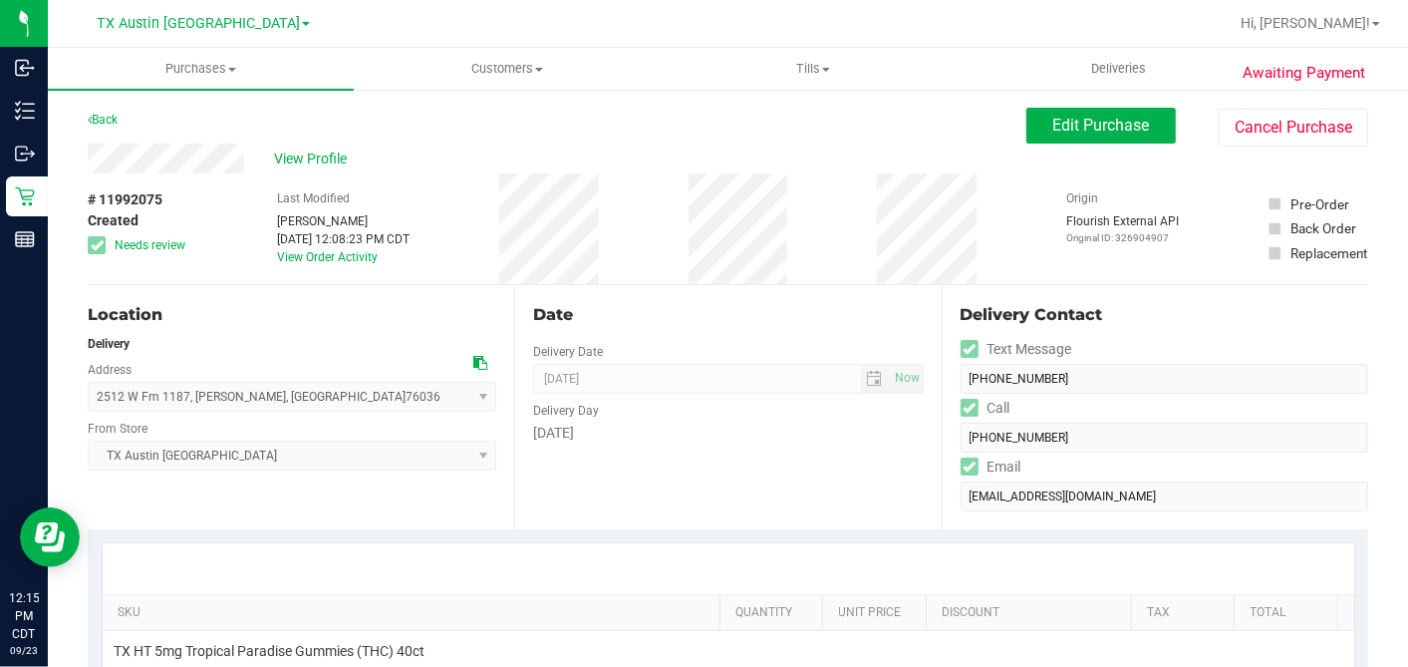
click at [806, 173] on div "# 11992075 Created Needs review Last Modified [PERSON_NAME] [DATE] 12:08:23 PM …" at bounding box center [728, 228] width 1281 height 111
click at [1069, 145] on div "Edit Purchase Cancel Purchase" at bounding box center [1197, 127] width 342 height 39
click at [1034, 128] on button "Edit Purchase" at bounding box center [1100, 126] width 149 height 36
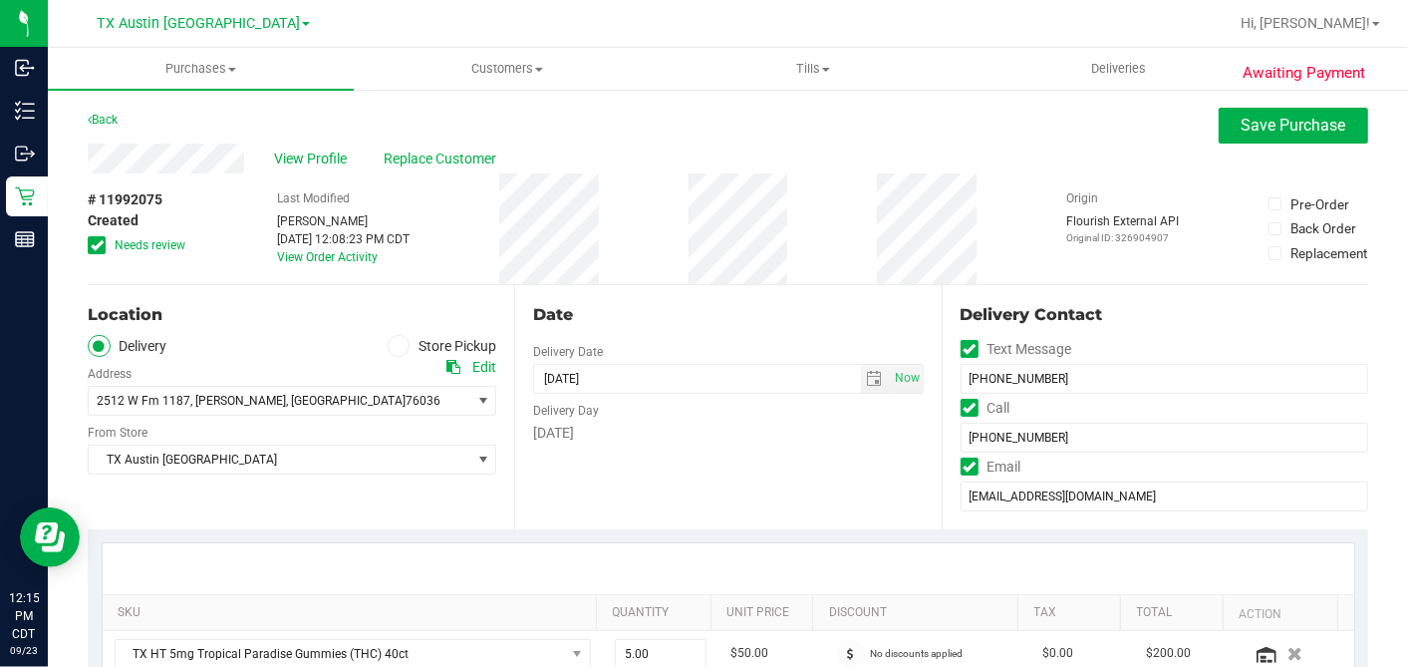
click at [98, 245] on icon at bounding box center [97, 245] width 13 height 0
click at [0, 0] on input "Needs review" at bounding box center [0, 0] width 0 height 0
click at [690, 255] on div "# 11992075 Created Needs review Last Modified [PERSON_NAME] [DATE] 12:08:23 PM …" at bounding box center [728, 228] width 1281 height 111
click at [263, 455] on span "TX Austin [GEOGRAPHIC_DATA]" at bounding box center [280, 459] width 382 height 28
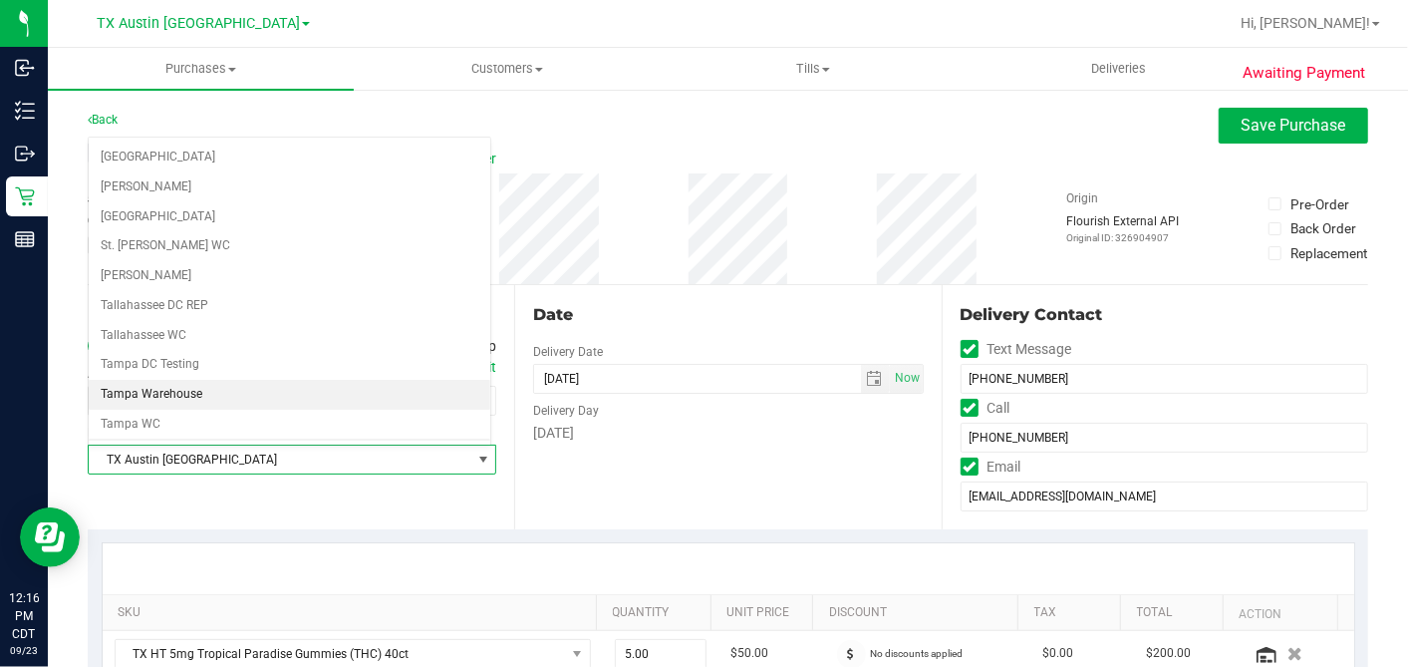
scroll to position [1417, 0]
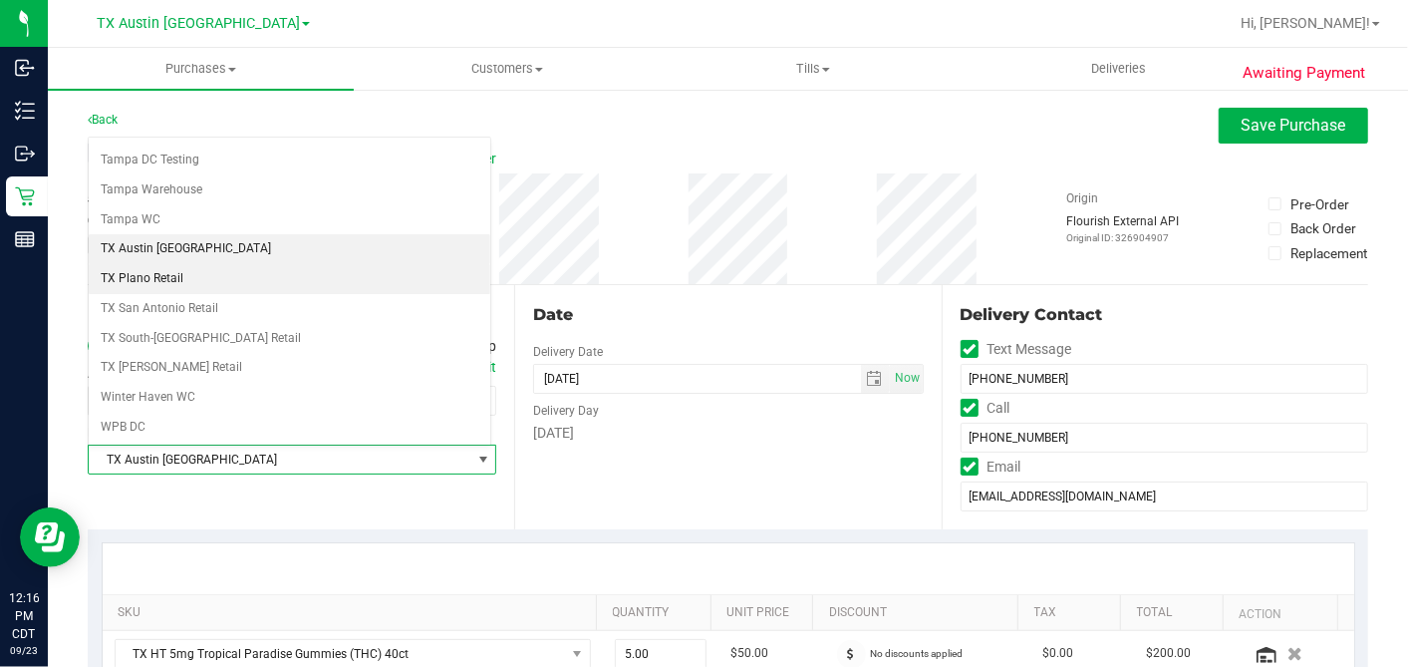
drag, startPoint x: 186, startPoint y: 251, endPoint x: 202, endPoint y: 256, distance: 16.7
click at [186, 264] on li "TX Plano Retail" at bounding box center [290, 279] width 402 height 30
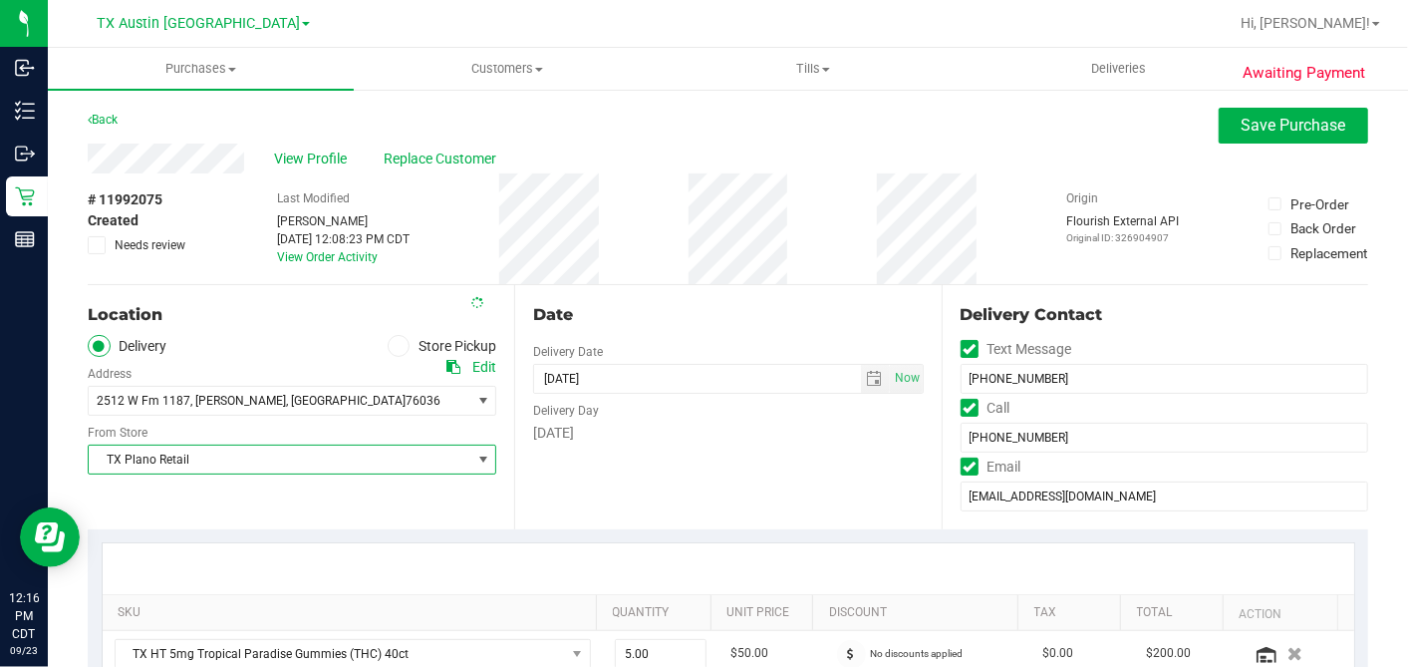
drag, startPoint x: 631, startPoint y: 304, endPoint x: 656, endPoint y: 312, distance: 26.2
click at [631, 305] on div "Date" at bounding box center [728, 315] width 390 height 24
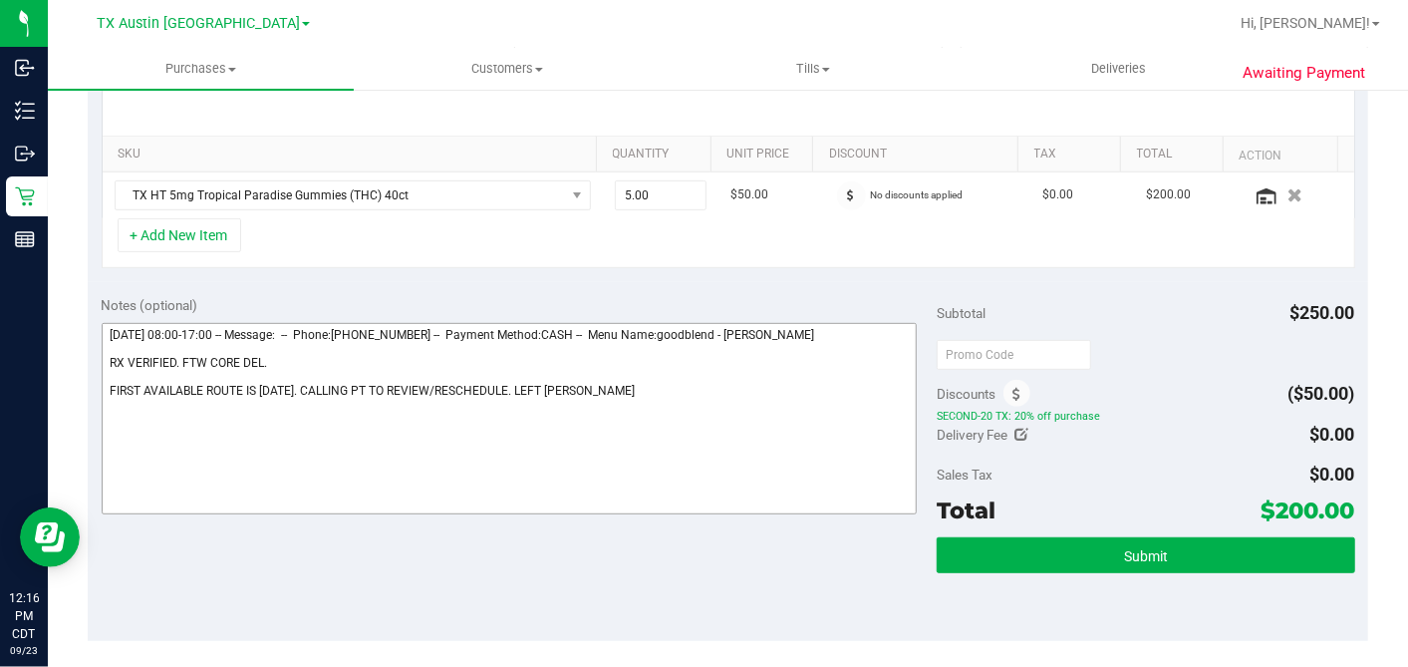
scroll to position [553, 0]
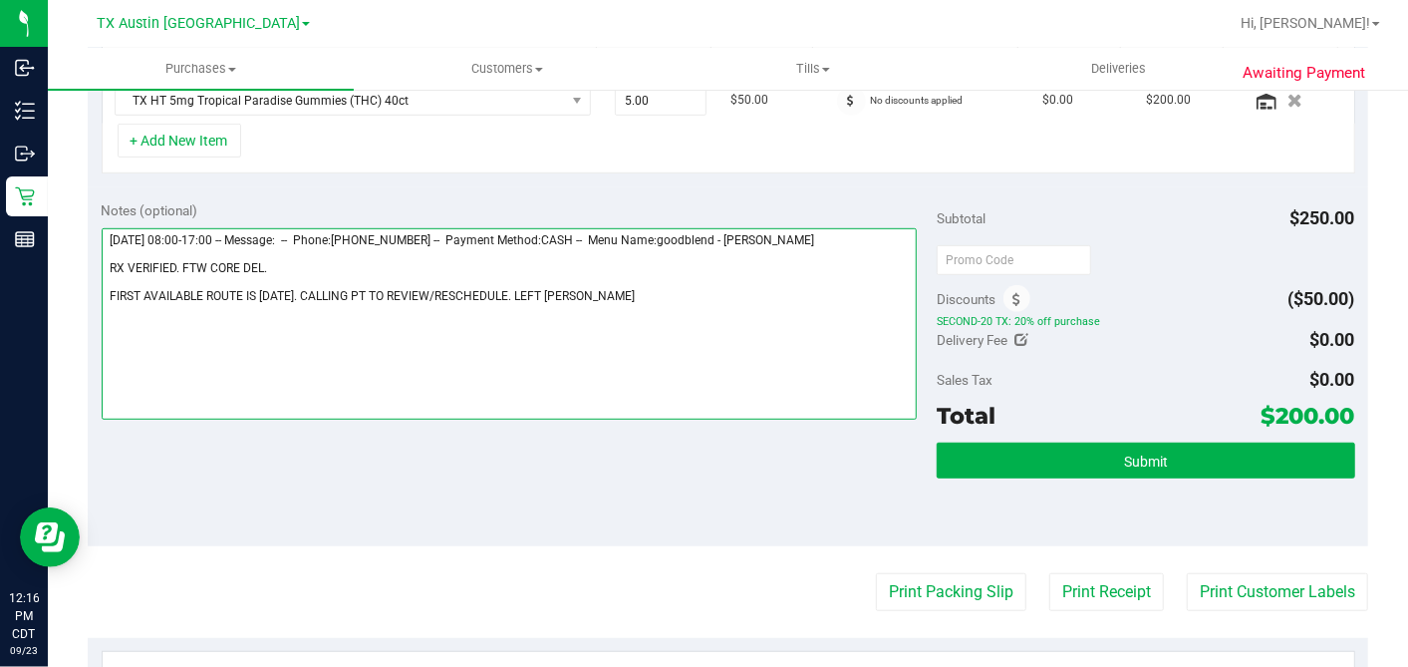
click at [602, 291] on textarea at bounding box center [510, 323] width 816 height 191
click at [598, 290] on textarea at bounding box center [510, 323] width 816 height 191
click at [623, 296] on textarea at bounding box center [510, 323] width 816 height 191
click at [626, 284] on textarea at bounding box center [510, 323] width 816 height 191
drag, startPoint x: 600, startPoint y: 290, endPoint x: 811, endPoint y: 302, distance: 211.6
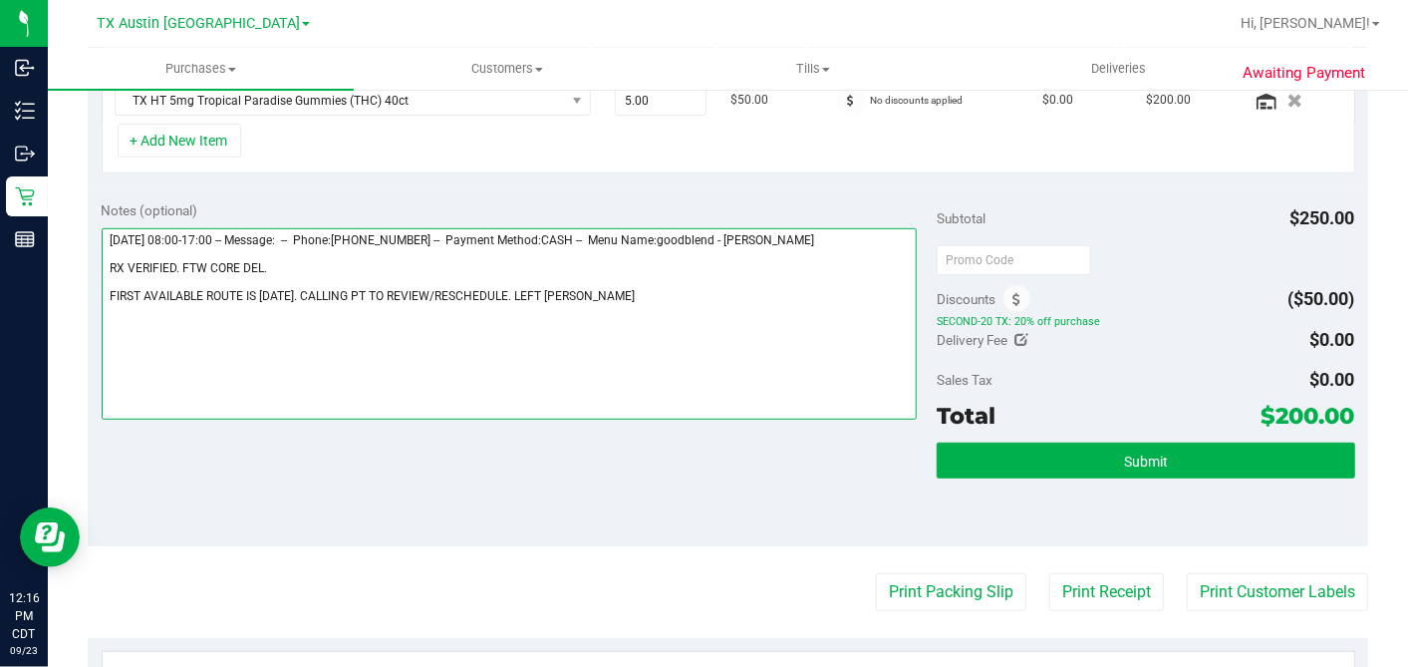
click at [600, 290] on textarea at bounding box center [510, 323] width 816 height 191
click at [307, 264] on textarea at bounding box center [510, 323] width 816 height 191
type textarea "[DATE] 08:00-17:00 -- Message: -- Phone:[PHONE_NUMBER] -- Payment Method:CASH -…"
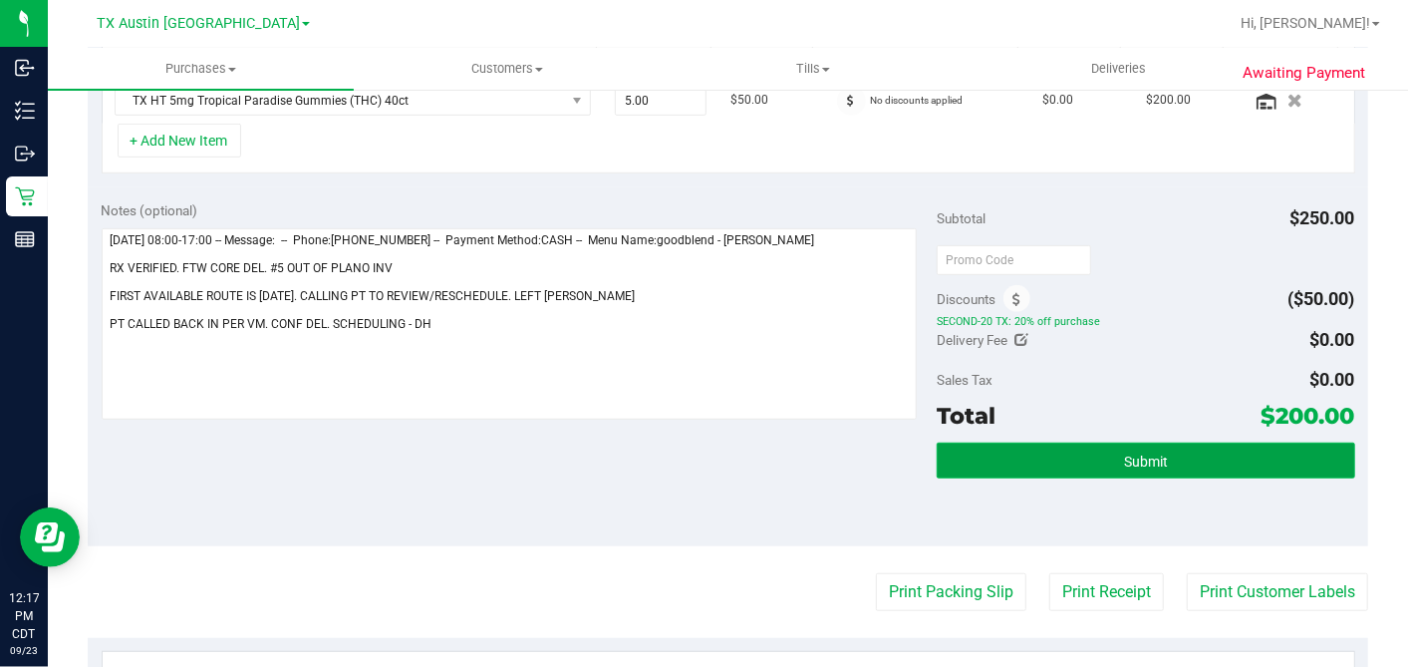
click at [1103, 442] on button "Submit" at bounding box center [1146, 460] width 418 height 36
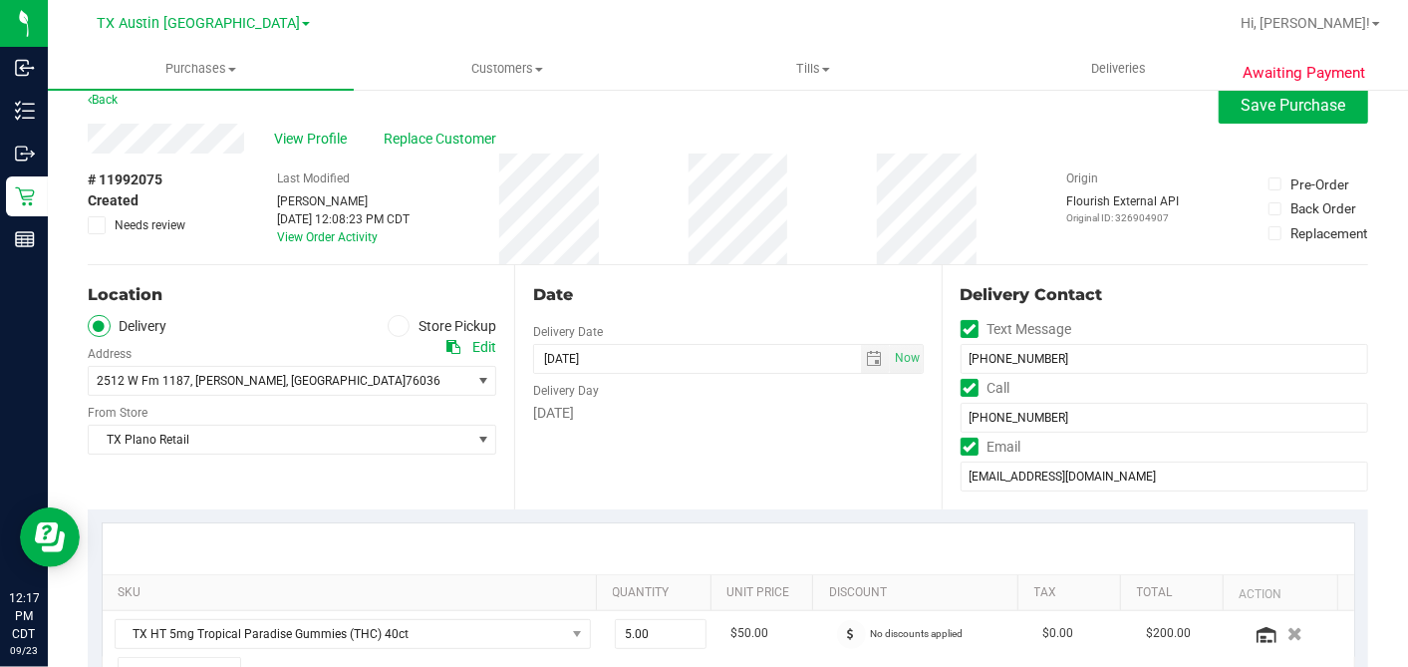
scroll to position [0, 0]
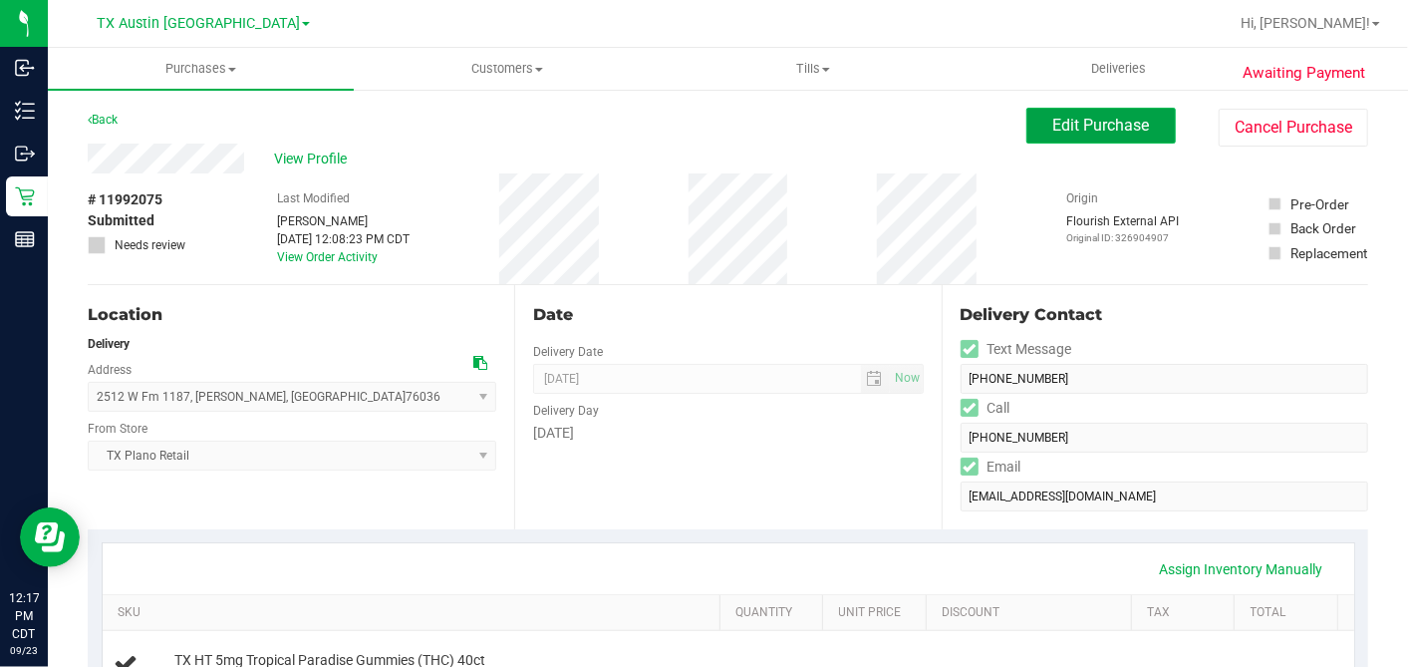
click at [1053, 121] on span "Edit Purchase" at bounding box center [1101, 125] width 97 height 19
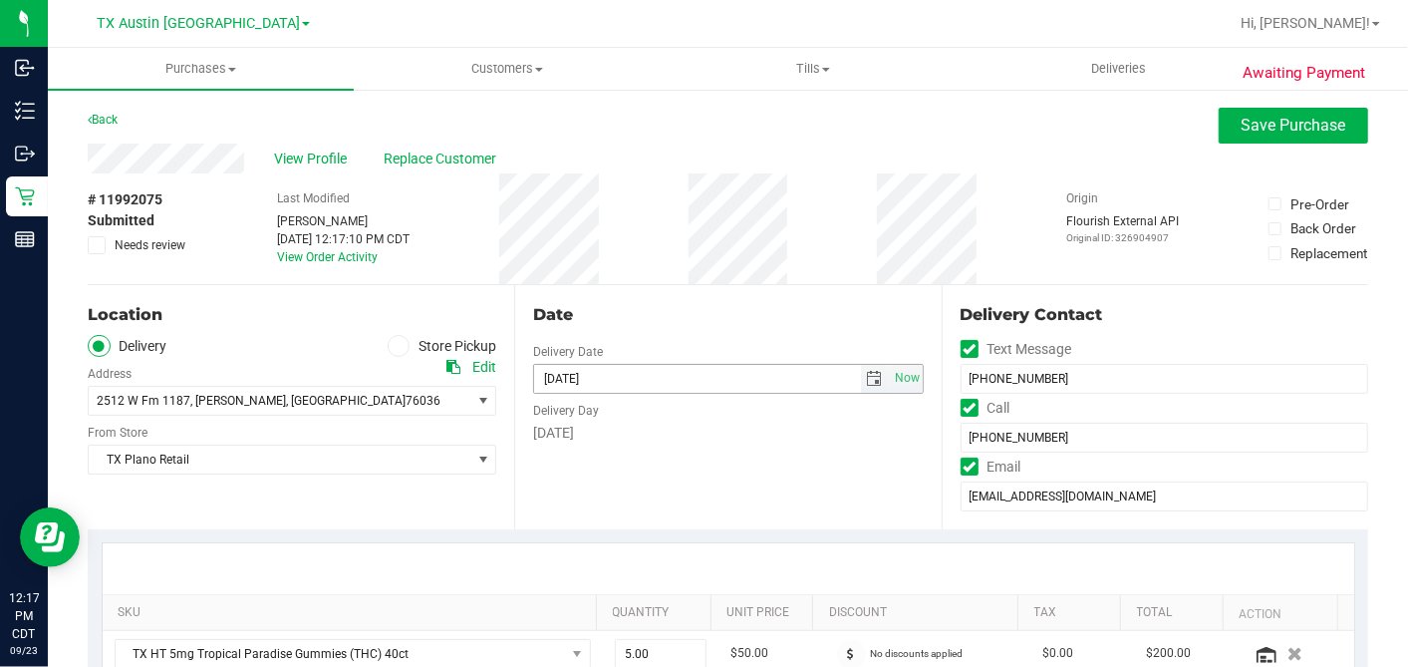
click at [867, 378] on span "select" at bounding box center [875, 379] width 16 height 16
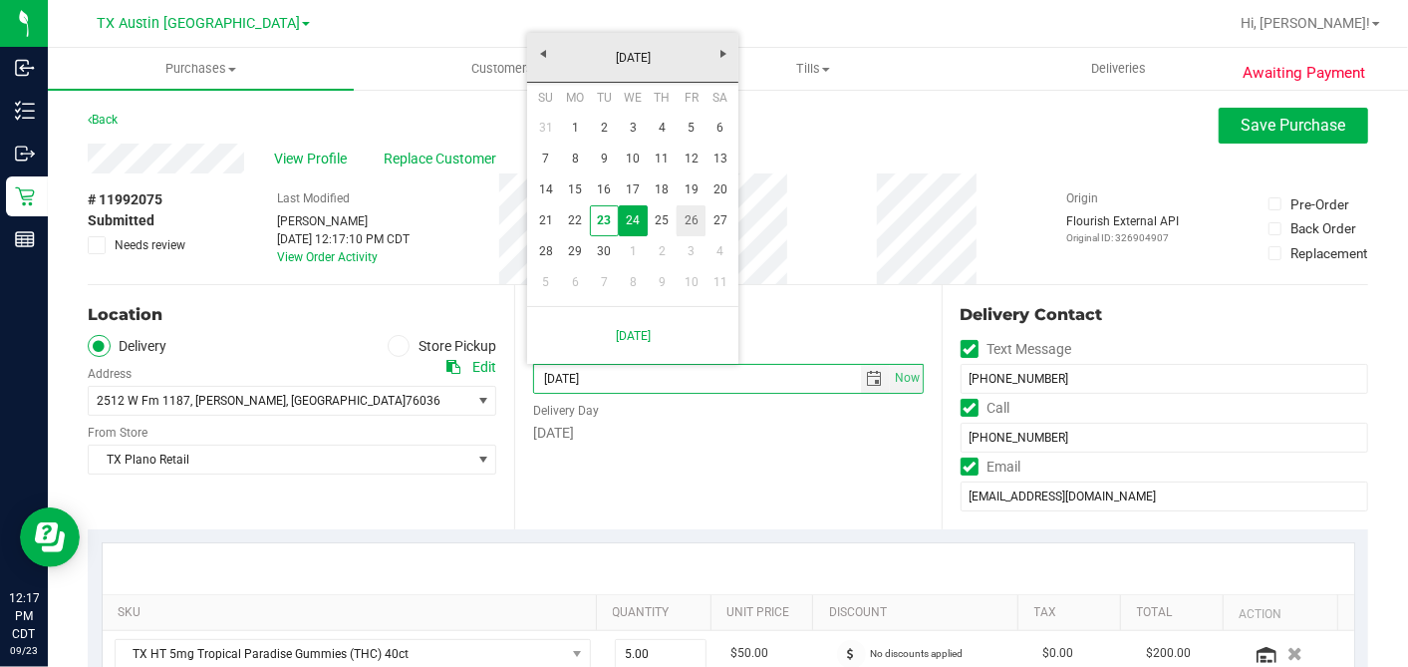
click at [692, 219] on link "26" at bounding box center [691, 220] width 29 height 31
type input "[DATE]"
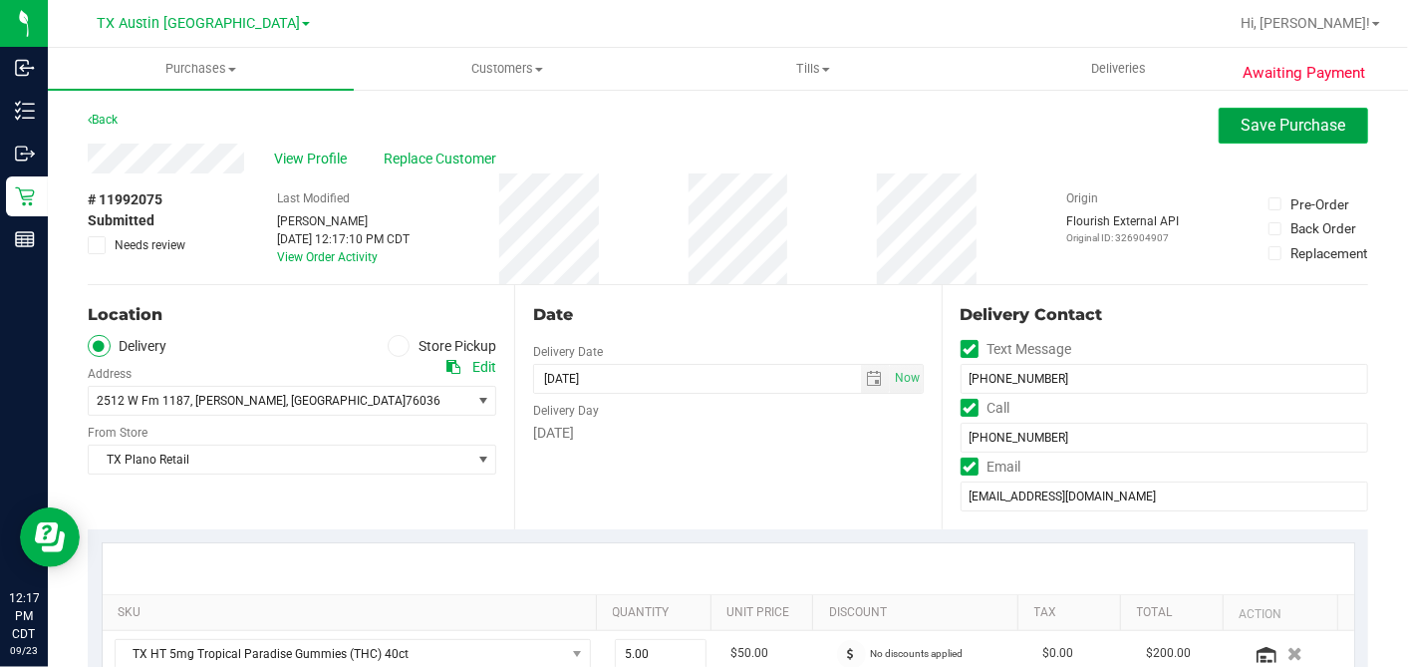
click at [1280, 130] on span "Save Purchase" at bounding box center [1294, 125] width 105 height 19
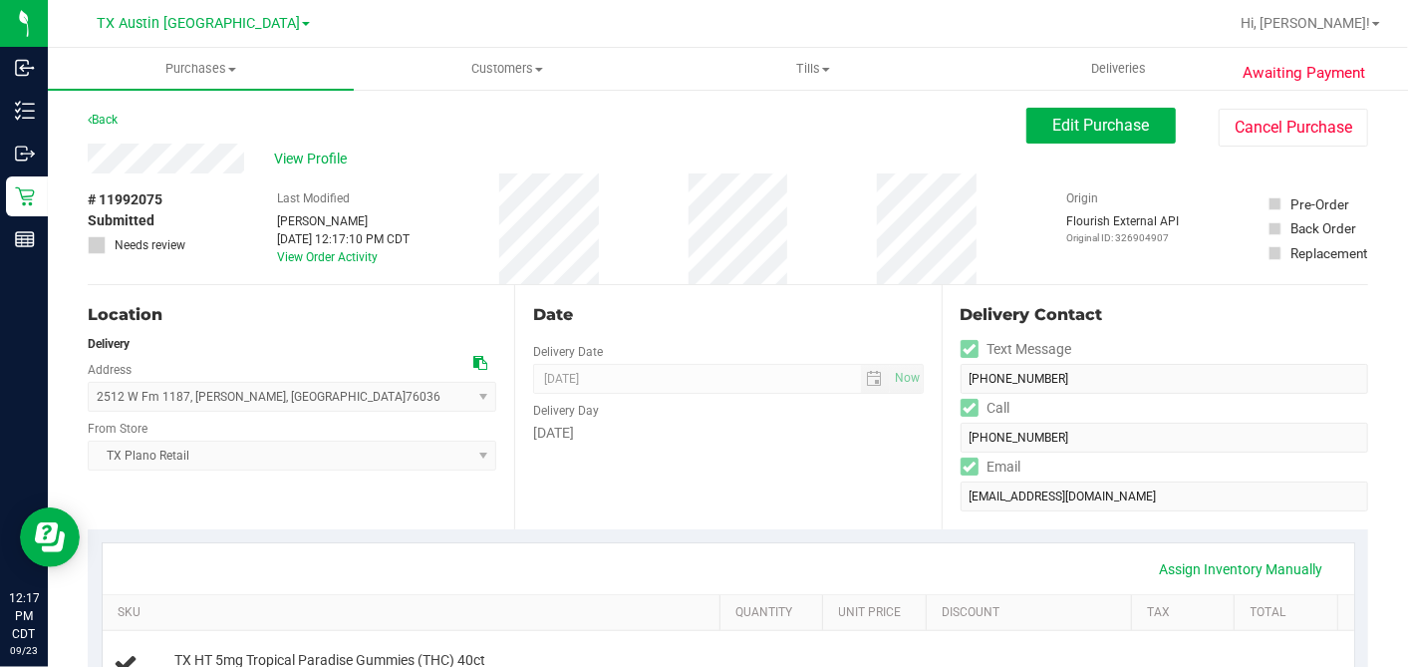
click at [313, 176] on div "Last Modified [PERSON_NAME] [DATE] 12:17:10 PM CDT View Order Activity" at bounding box center [343, 228] width 133 height 111
click at [316, 159] on span "View Profile" at bounding box center [314, 158] width 80 height 21
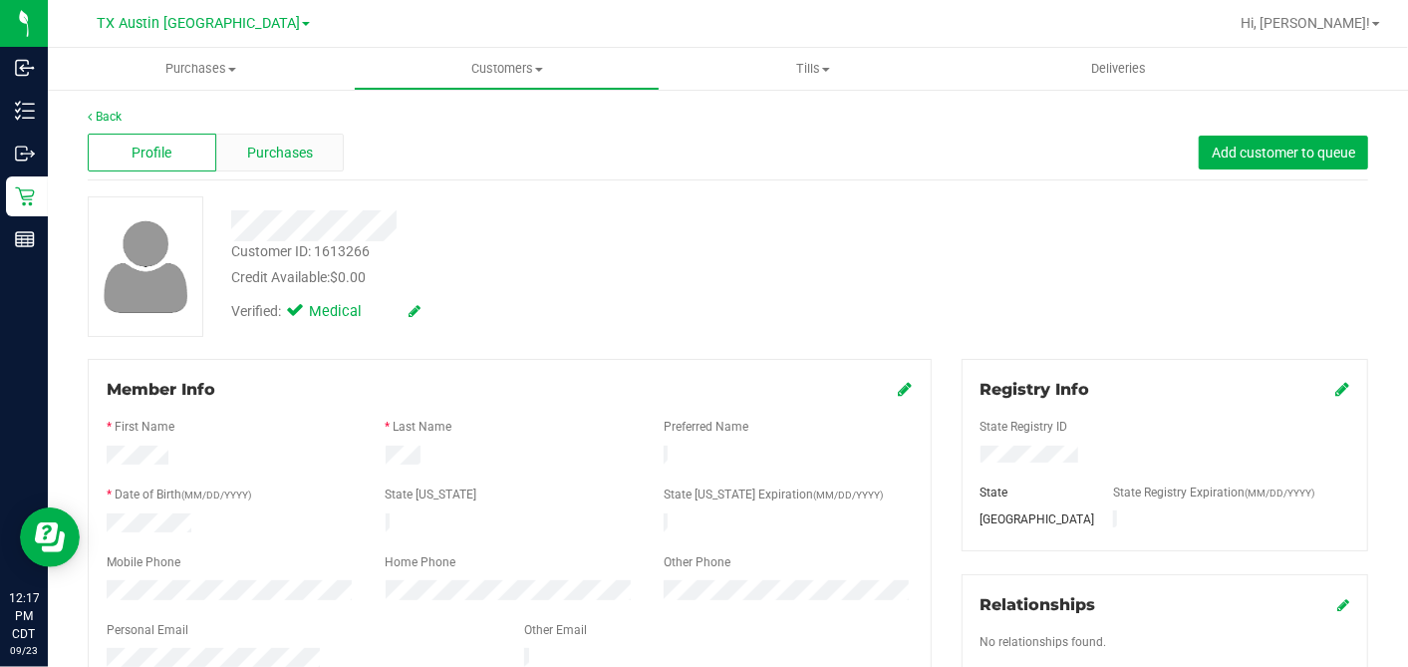
click at [315, 156] on div "Purchases" at bounding box center [280, 153] width 129 height 38
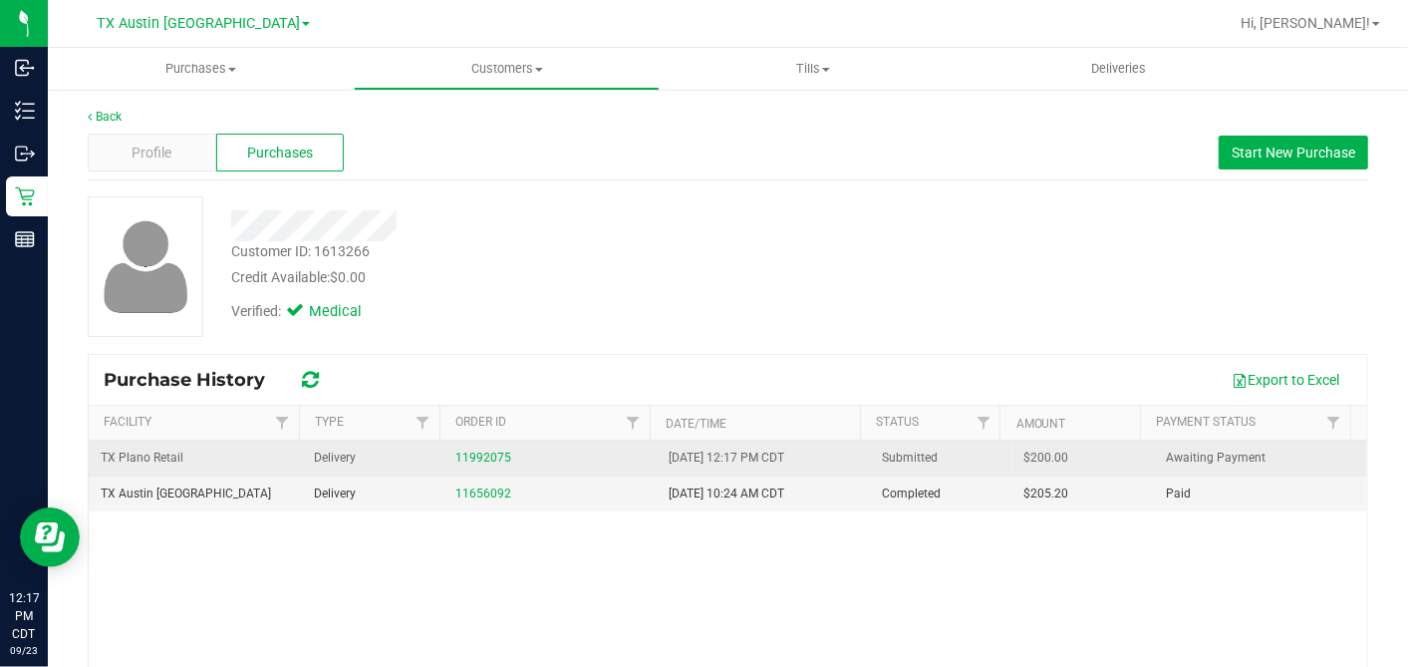
click at [1025, 455] on span "$200.00" at bounding box center [1047, 457] width 45 height 19
copy span "200.00"
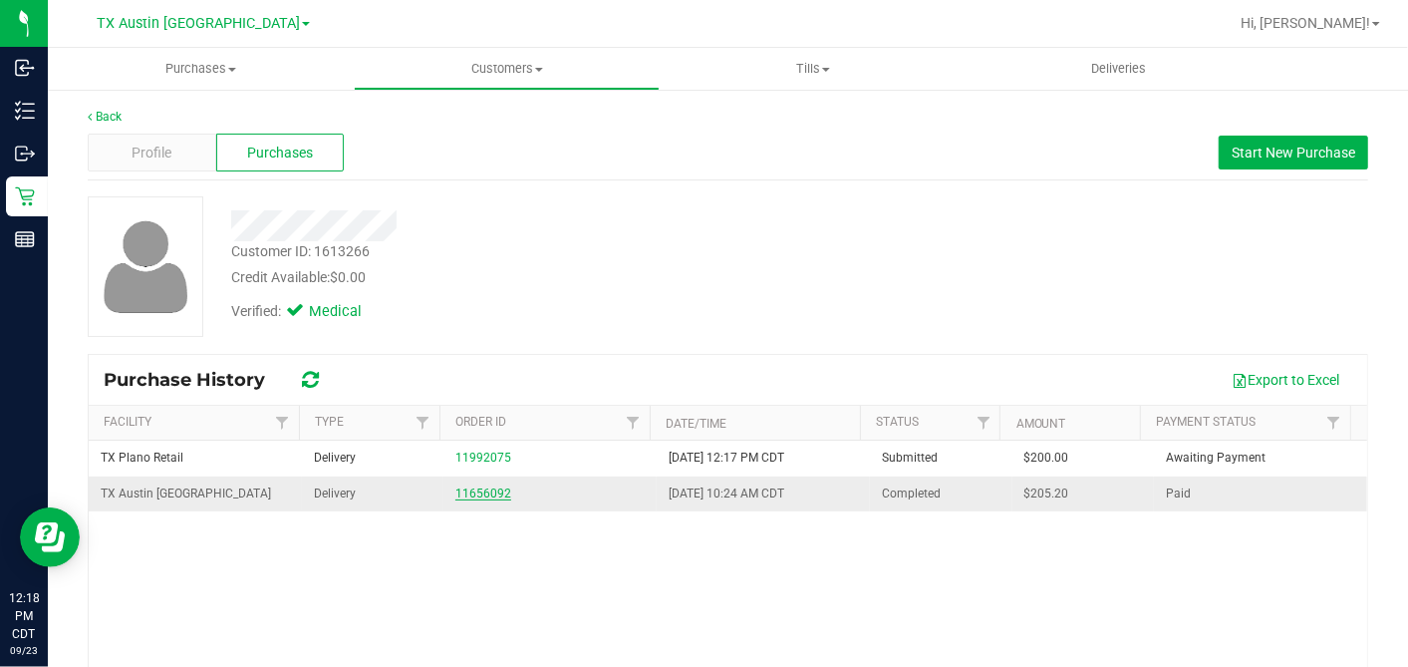
click at [462, 493] on link "11656092" at bounding box center [483, 493] width 56 height 14
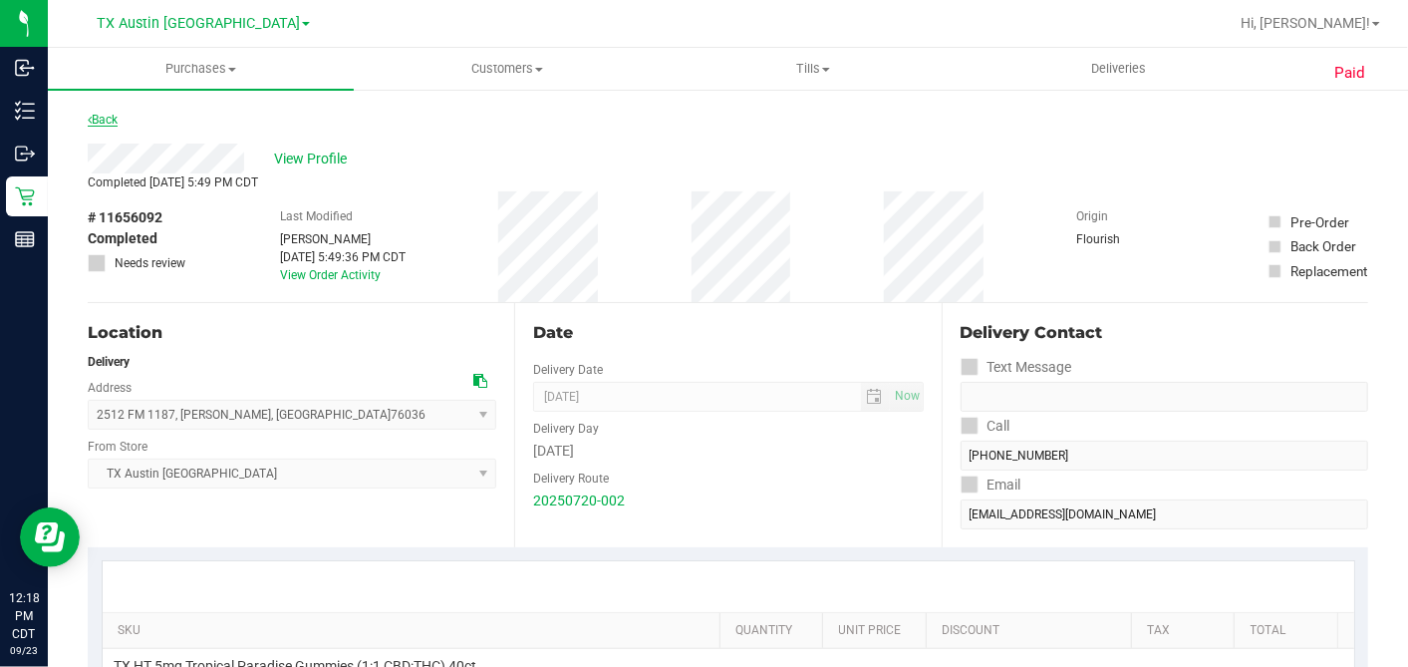
click at [118, 114] on link "Back" at bounding box center [103, 120] width 30 height 14
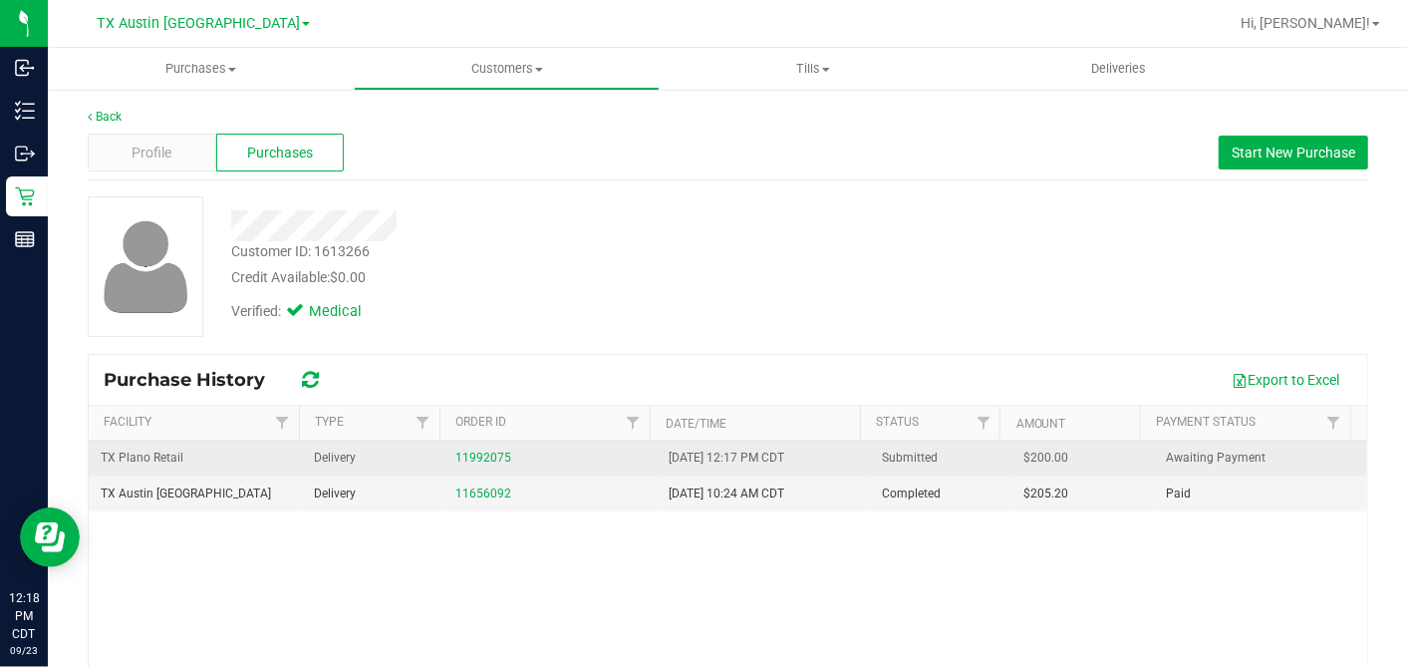
click at [1025, 451] on span "$200.00" at bounding box center [1047, 457] width 45 height 19
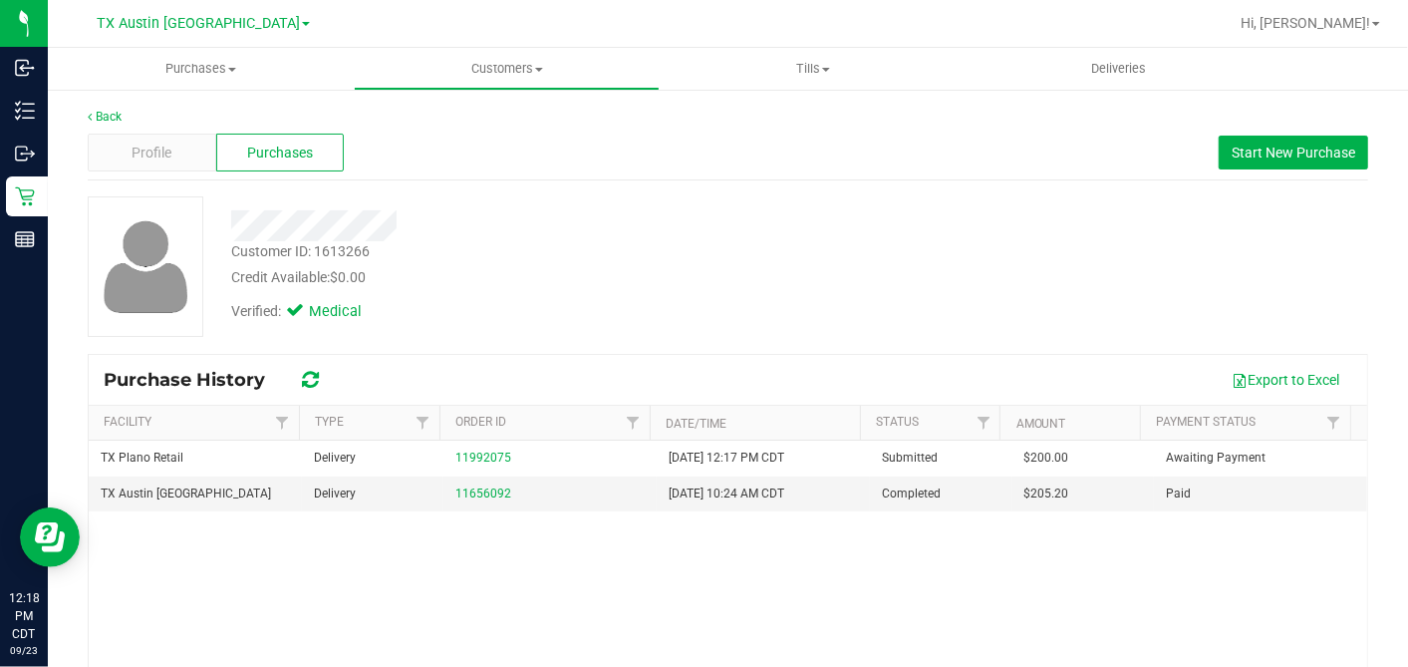
copy span "200.00"
drag, startPoint x: 715, startPoint y: 322, endPoint x: 692, endPoint y: 342, distance: 30.4
click at [714, 322] on div "Verified: Medical" at bounding box center [544, 310] width 656 height 44
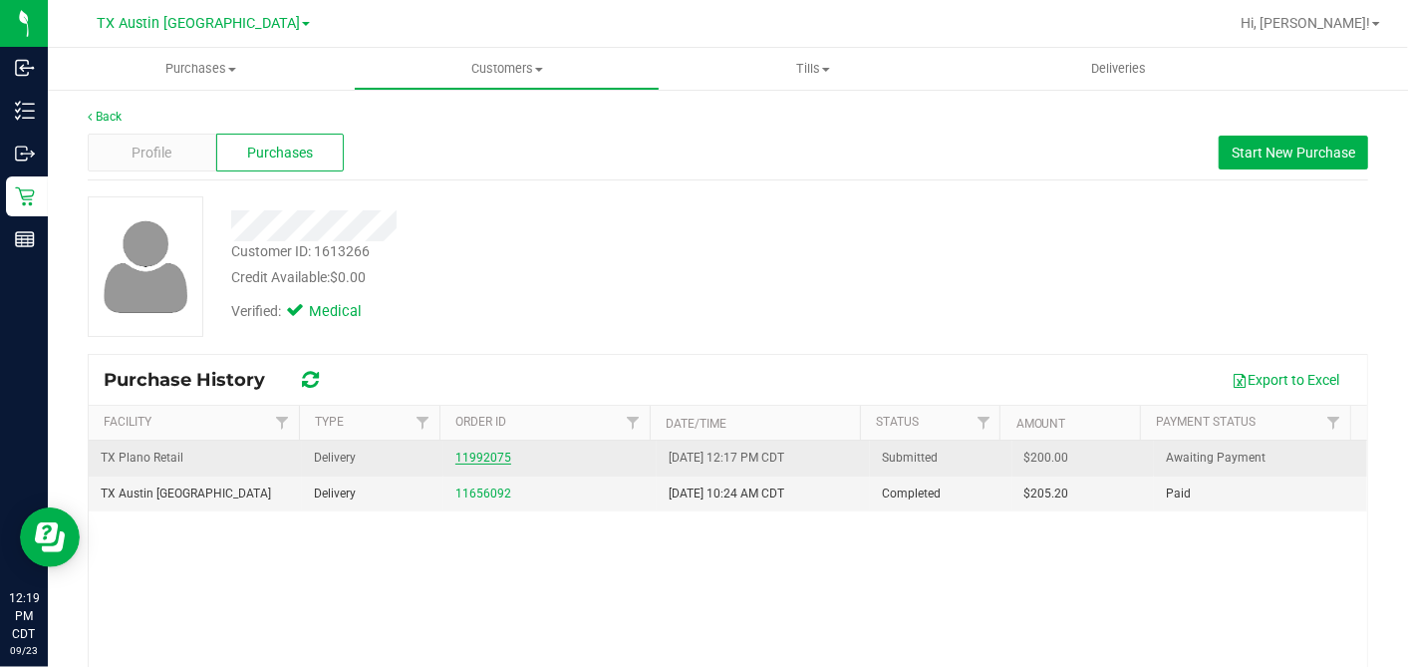
click at [465, 455] on link "11992075" at bounding box center [483, 457] width 56 height 14
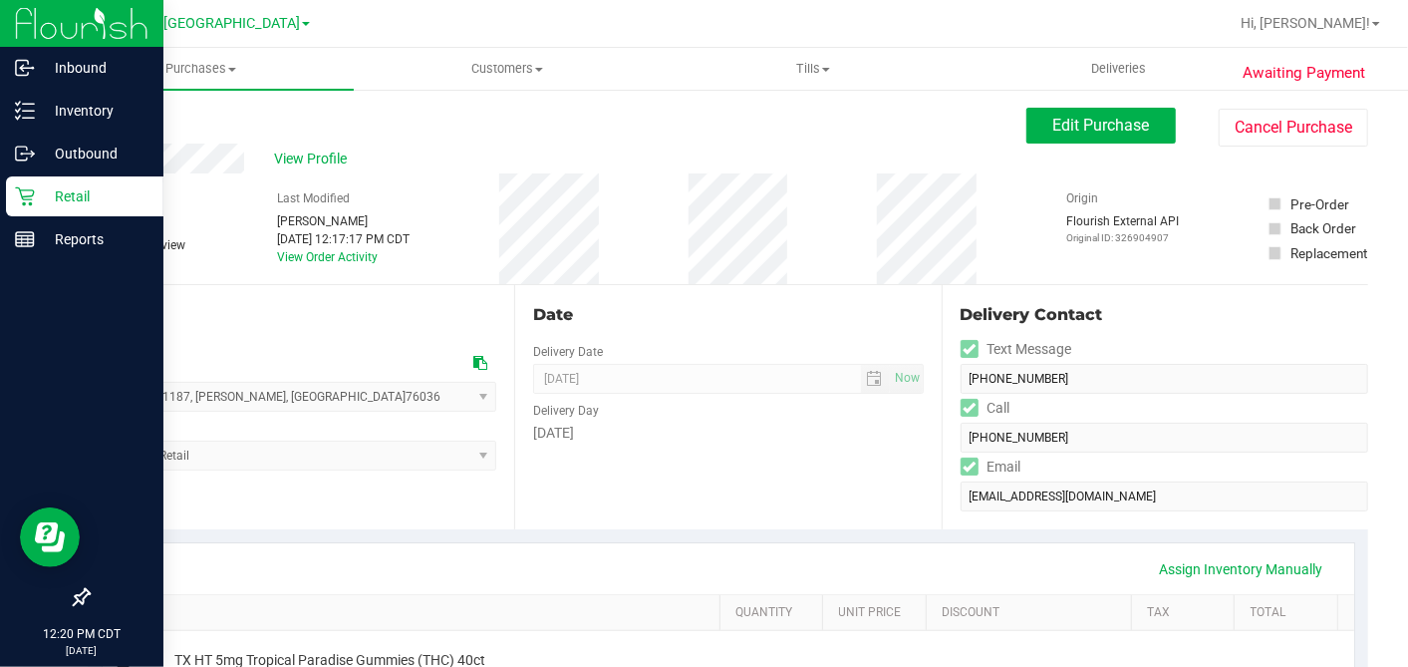
drag, startPoint x: 25, startPoint y: 189, endPoint x: 135, endPoint y: 203, distance: 110.5
click at [25, 190] on icon at bounding box center [24, 196] width 19 height 19
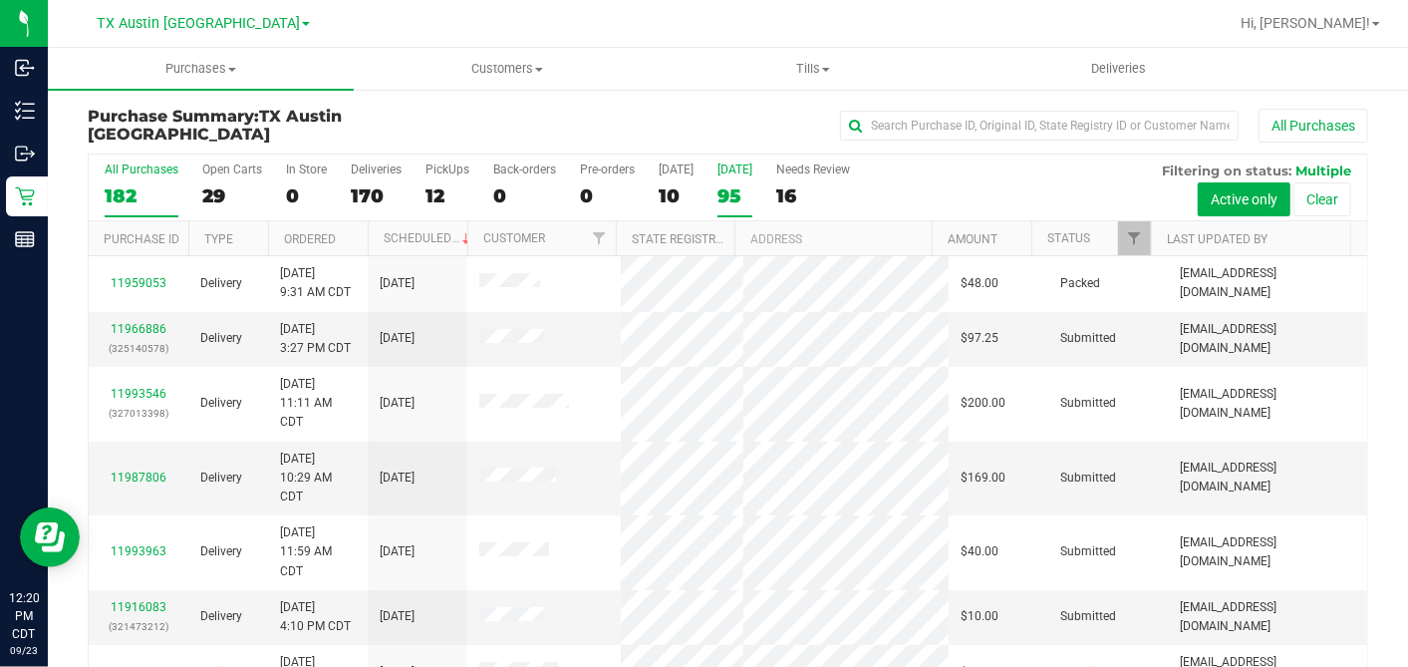
click at [725, 193] on div "95" at bounding box center [735, 195] width 35 height 23
click at [0, 0] on input "[DATE] 95" at bounding box center [0, 0] width 0 height 0
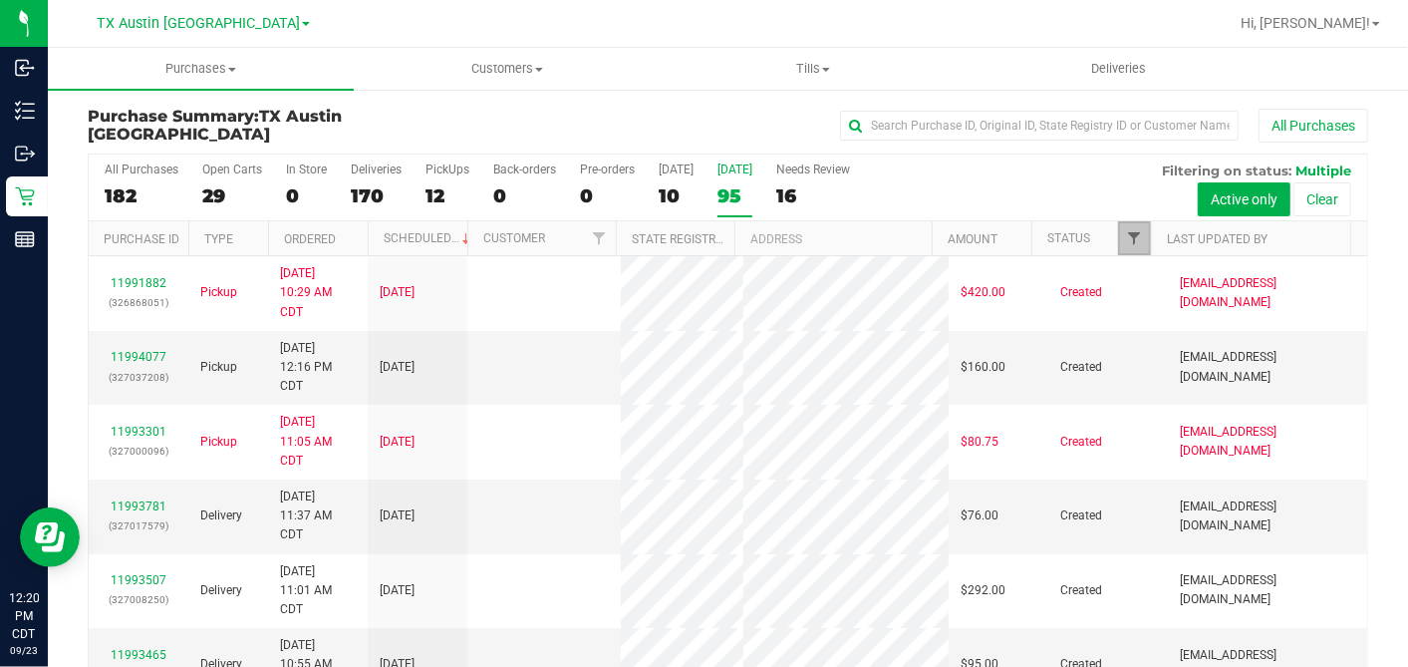
click at [1126, 230] on span "Filter" at bounding box center [1134, 238] width 16 height 16
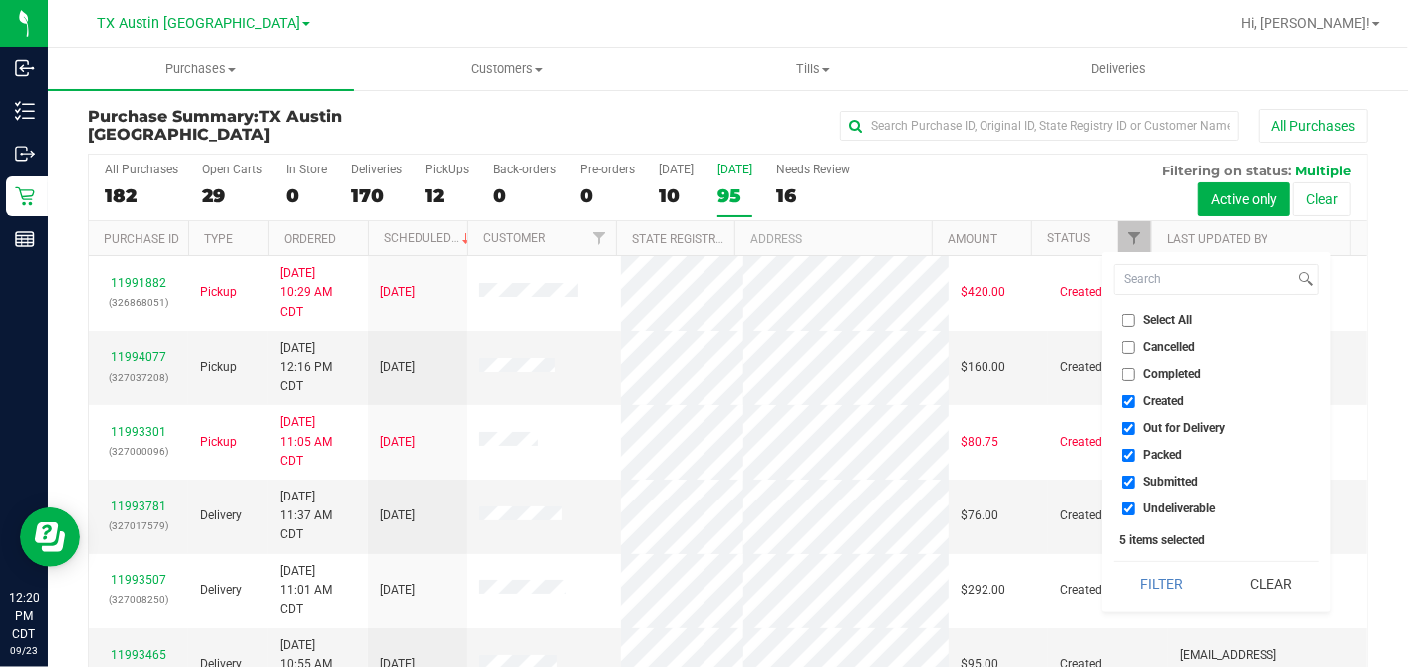
click at [1124, 321] on input "Select All" at bounding box center [1128, 320] width 13 height 13
checkbox input "true"
click at [1124, 321] on input "Select All" at bounding box center [1128, 320] width 13 height 13
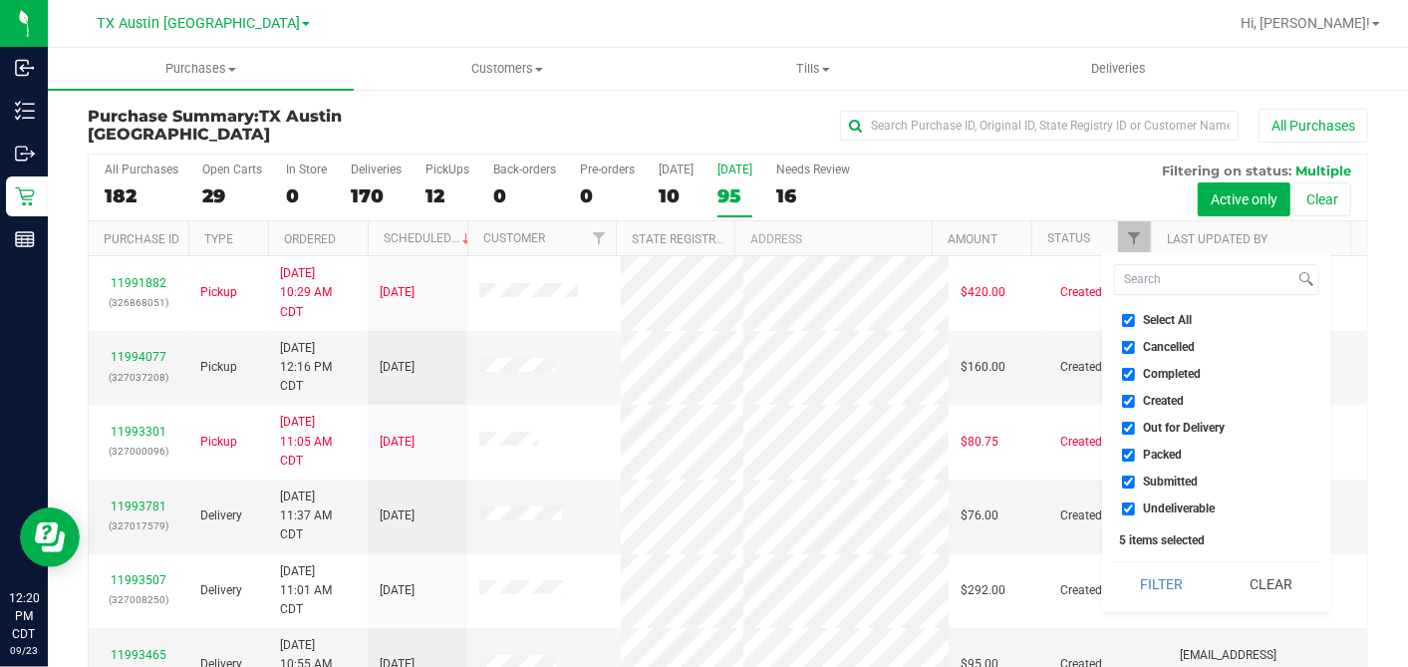
checkbox input "false"
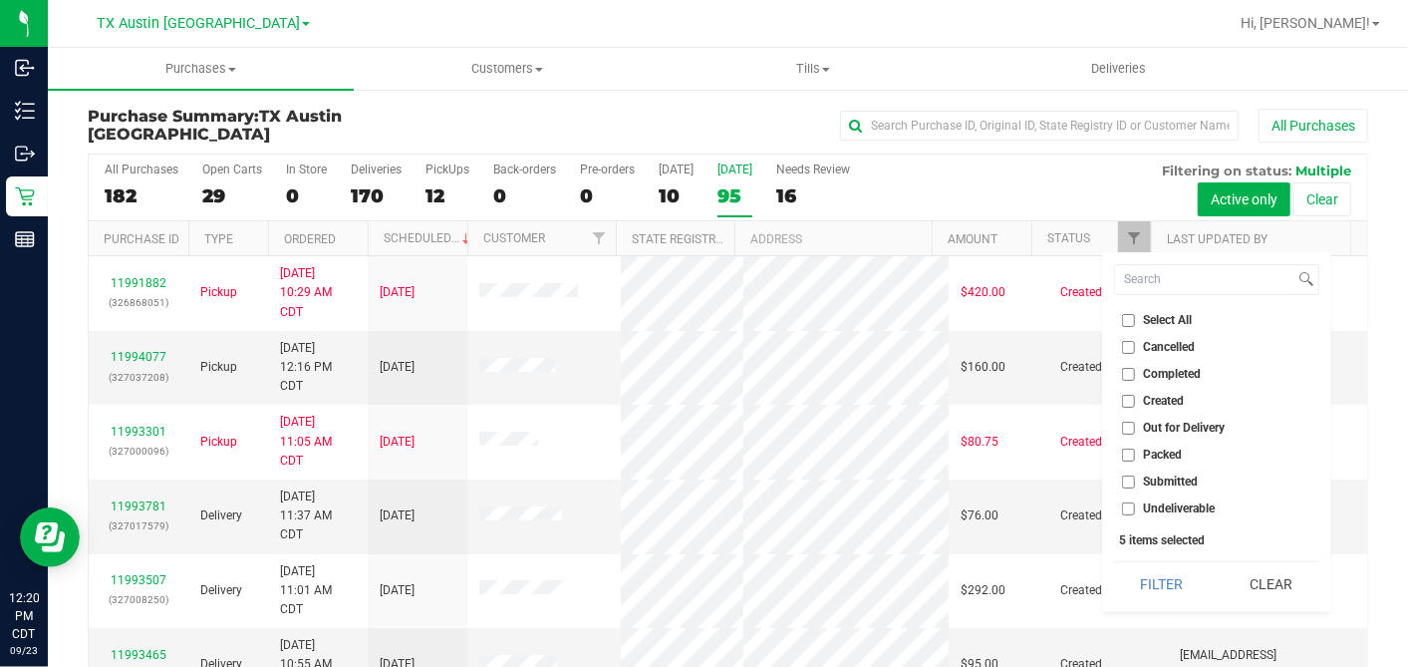
checkbox input "false"
click at [1129, 401] on input "Created" at bounding box center [1128, 401] width 13 height 13
checkbox input "true"
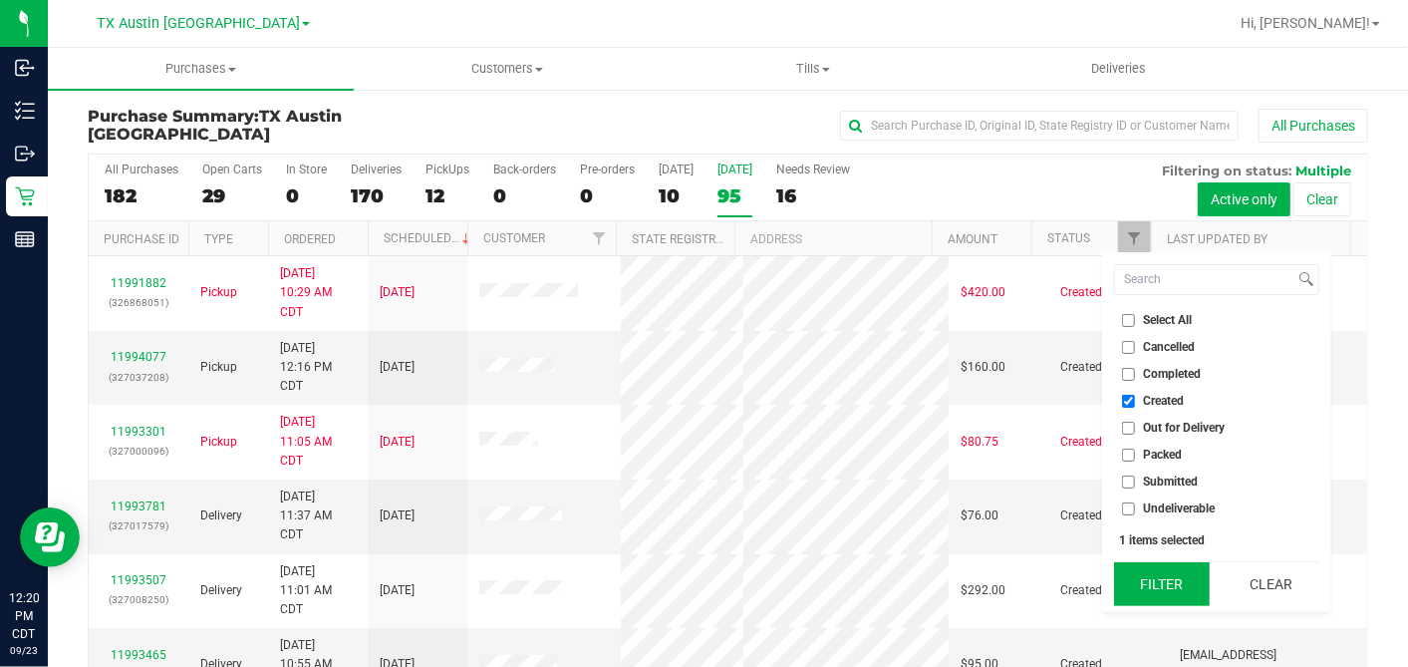
click at [1160, 571] on button "Filter" at bounding box center [1162, 584] width 96 height 44
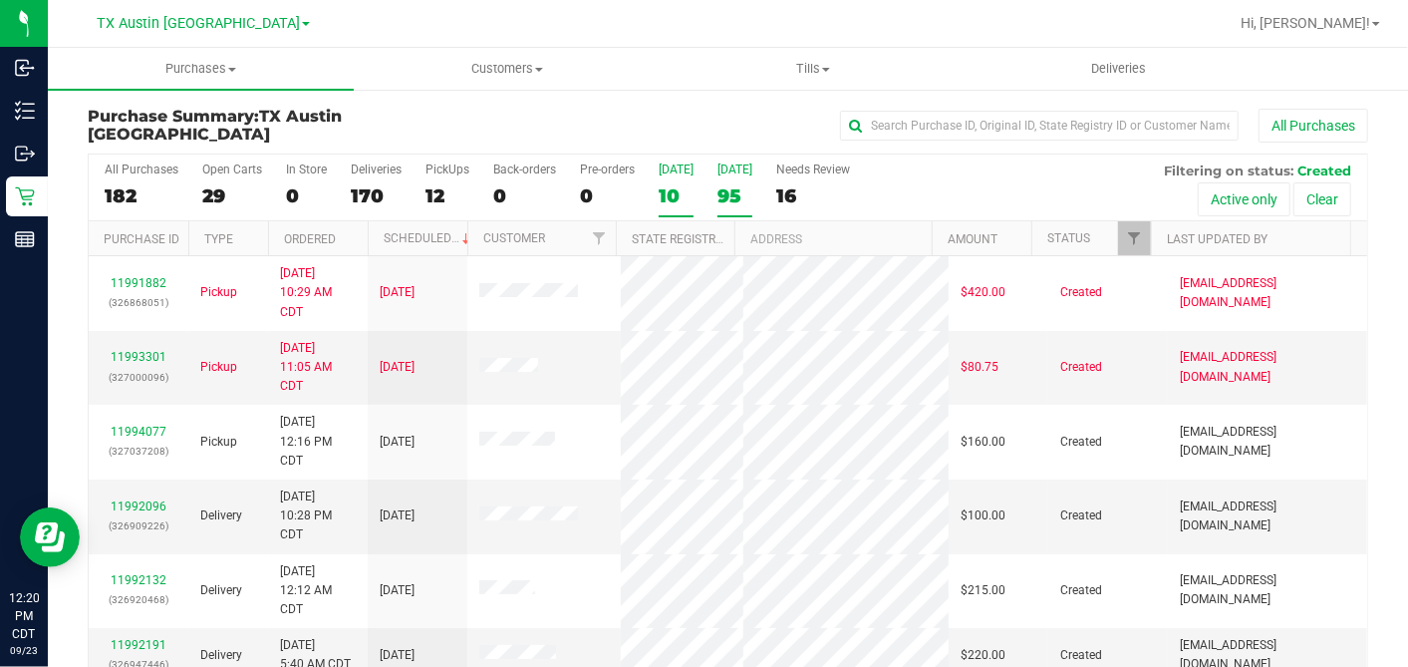
click at [677, 190] on div "10" at bounding box center [676, 195] width 35 height 23
click at [0, 0] on input "[DATE] 10" at bounding box center [0, 0] width 0 height 0
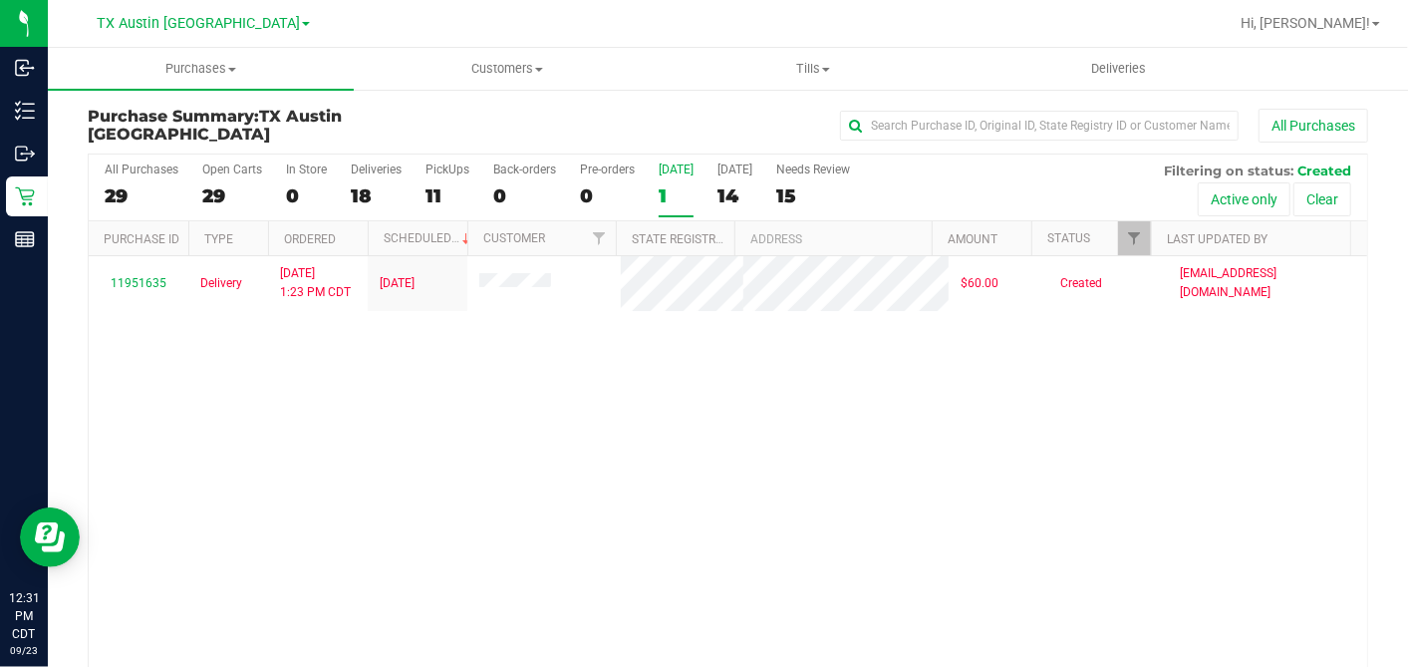
drag, startPoint x: 241, startPoint y: 24, endPoint x: 207, endPoint y: 48, distance: 41.5
click at [240, 25] on span "TX Austin [GEOGRAPHIC_DATA]" at bounding box center [198, 23] width 203 height 17
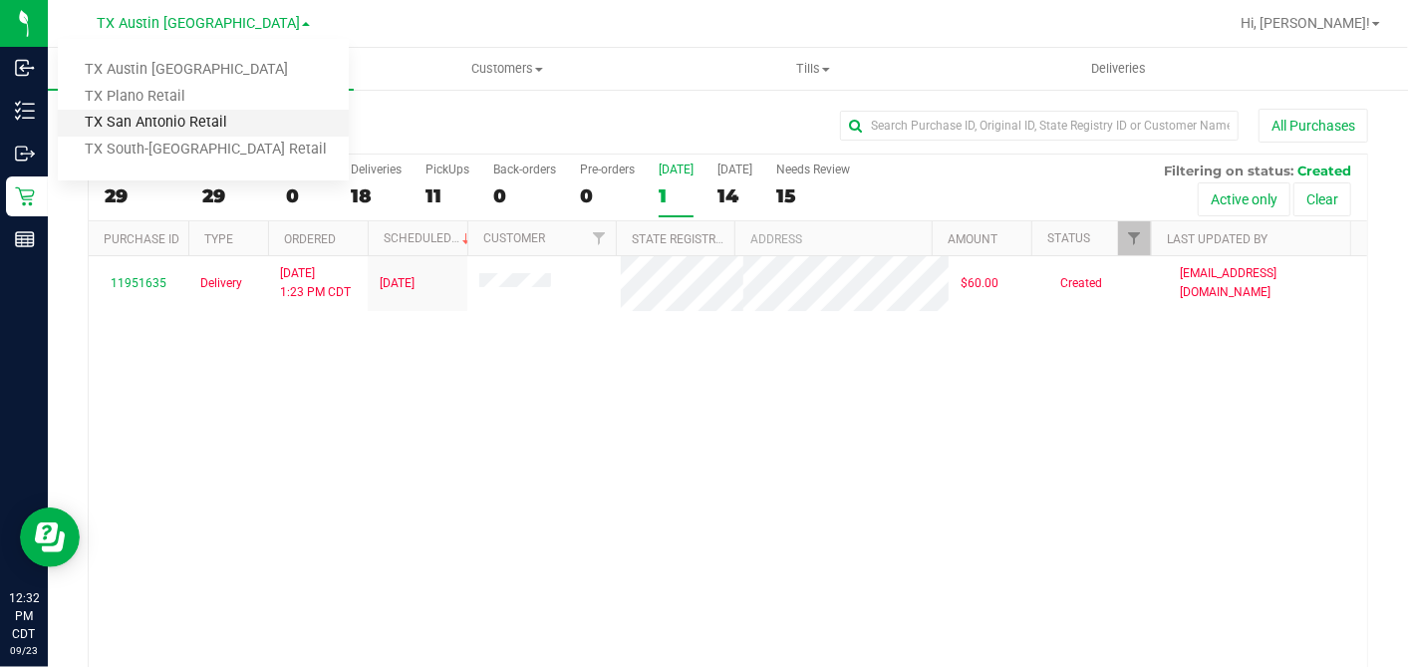
click at [164, 127] on link "TX San Antonio Retail" at bounding box center [203, 123] width 291 height 27
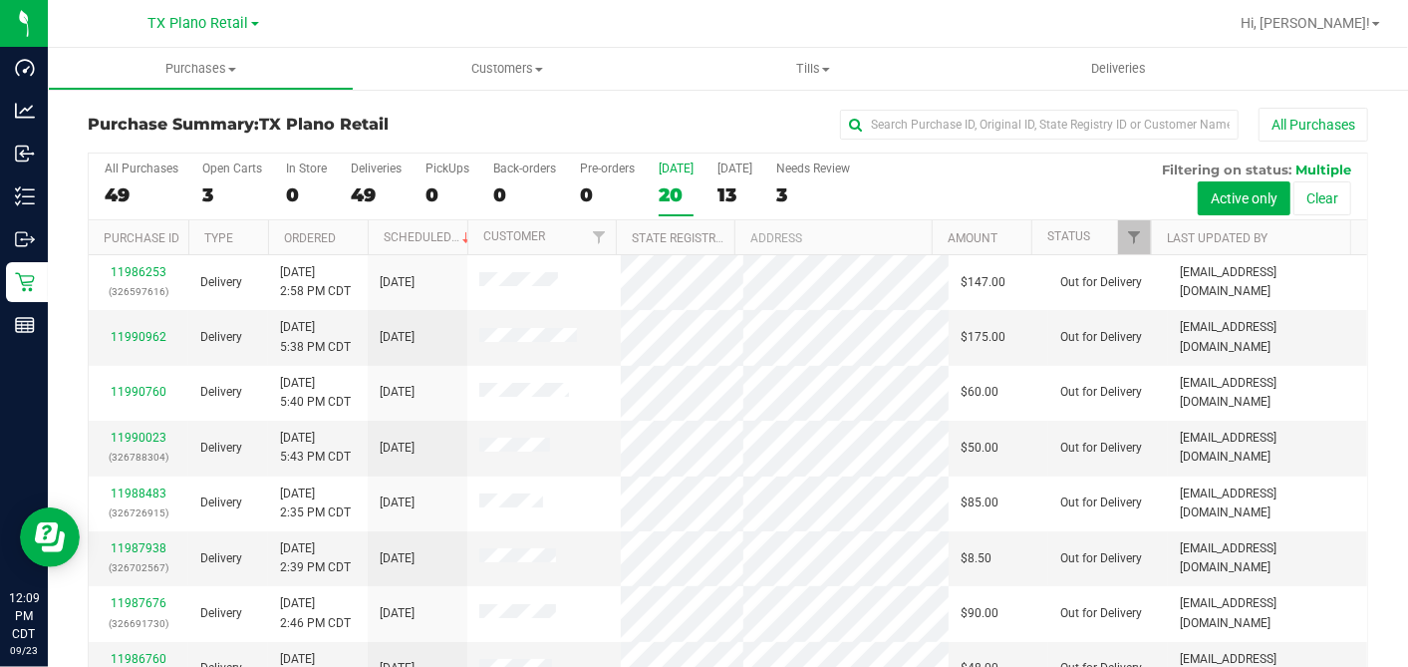
click at [673, 195] on div "20" at bounding box center [676, 194] width 35 height 23
click at [0, 0] on input "[DATE] 20" at bounding box center [0, 0] width 0 height 0
click at [1122, 65] on span "Deliveries" at bounding box center [1118, 69] width 109 height 18
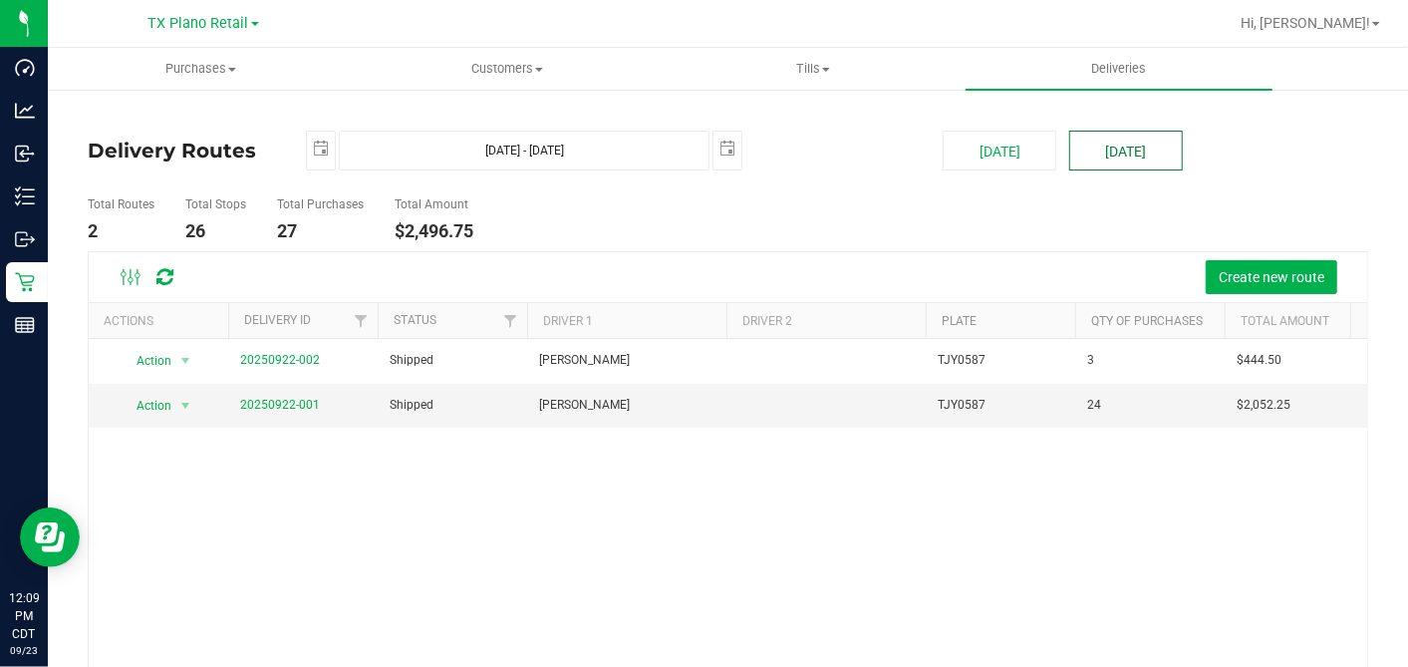
click at [1132, 156] on button "[DATE]" at bounding box center [1126, 151] width 114 height 40
type input "[DATE] - [DATE]"
type input "[DATE]"
click at [970, 137] on button "[DATE]" at bounding box center [1000, 151] width 114 height 40
type input "[DATE] - [DATE]"
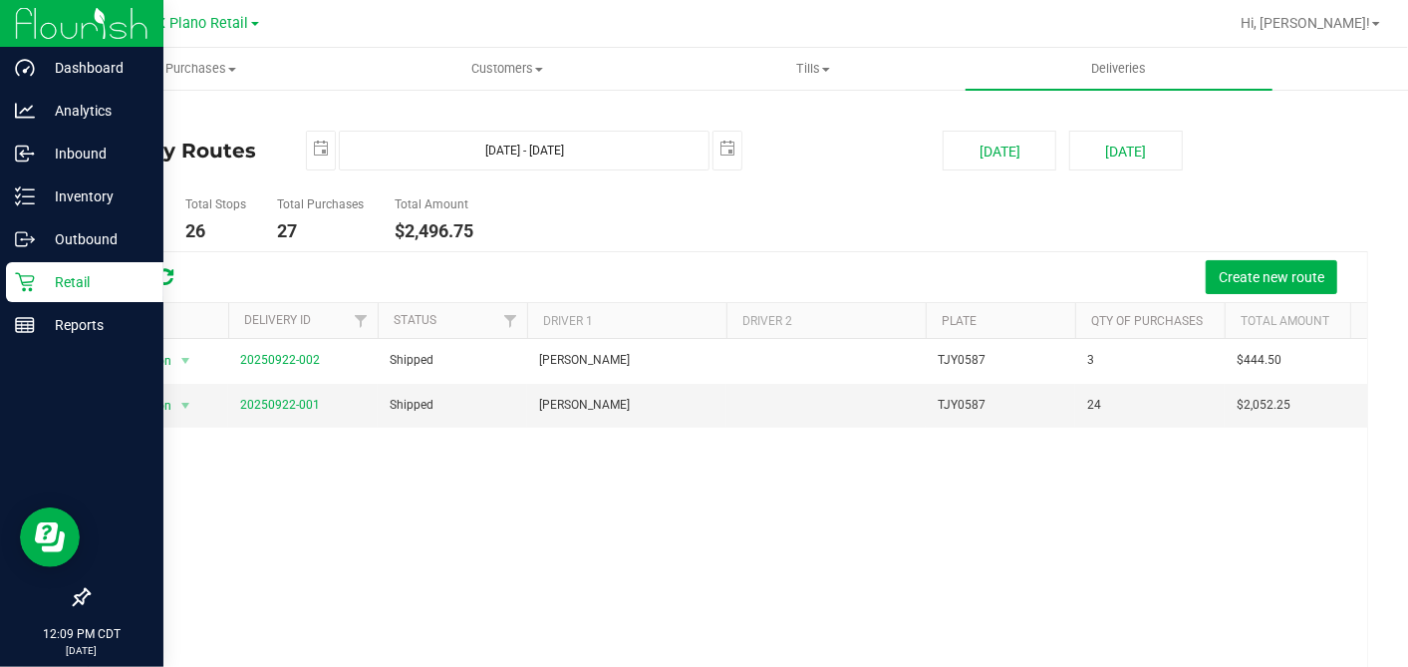
click at [37, 281] on p "Retail" at bounding box center [95, 282] width 120 height 24
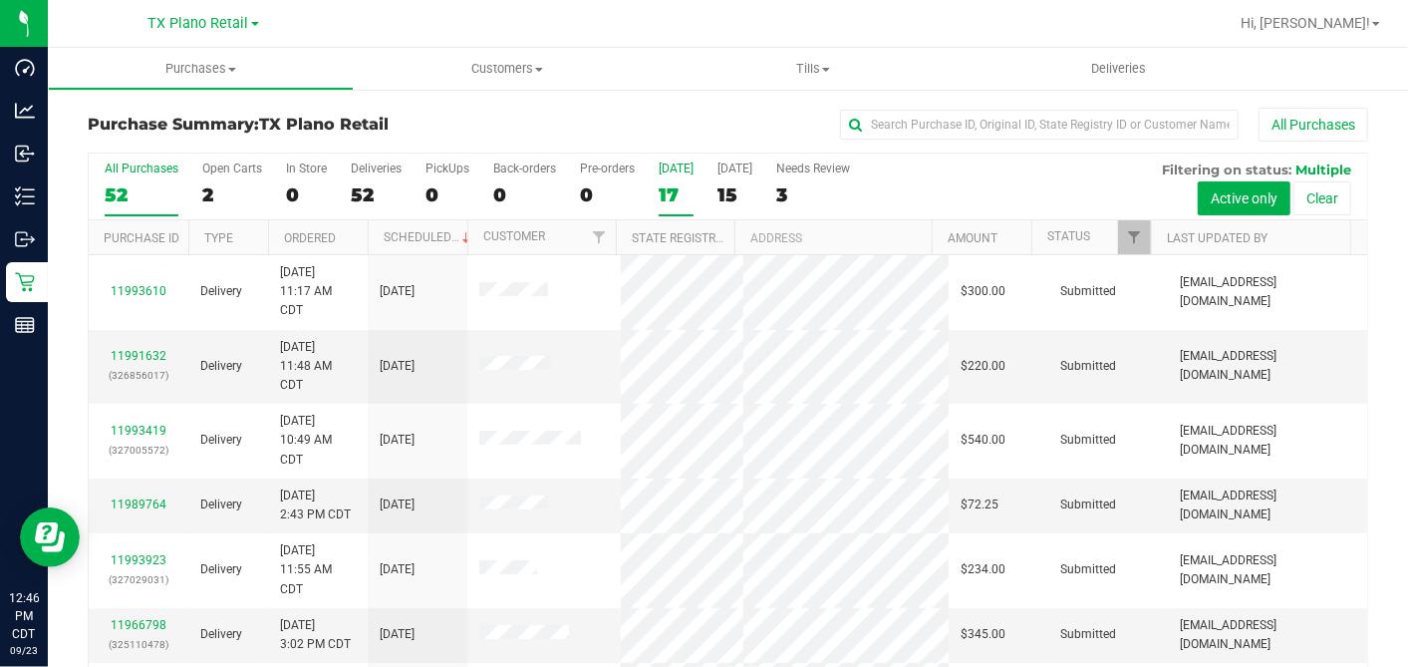
click at [672, 195] on div "17" at bounding box center [676, 194] width 35 height 23
click at [0, 0] on input "[DATE] 17" at bounding box center [0, 0] width 0 height 0
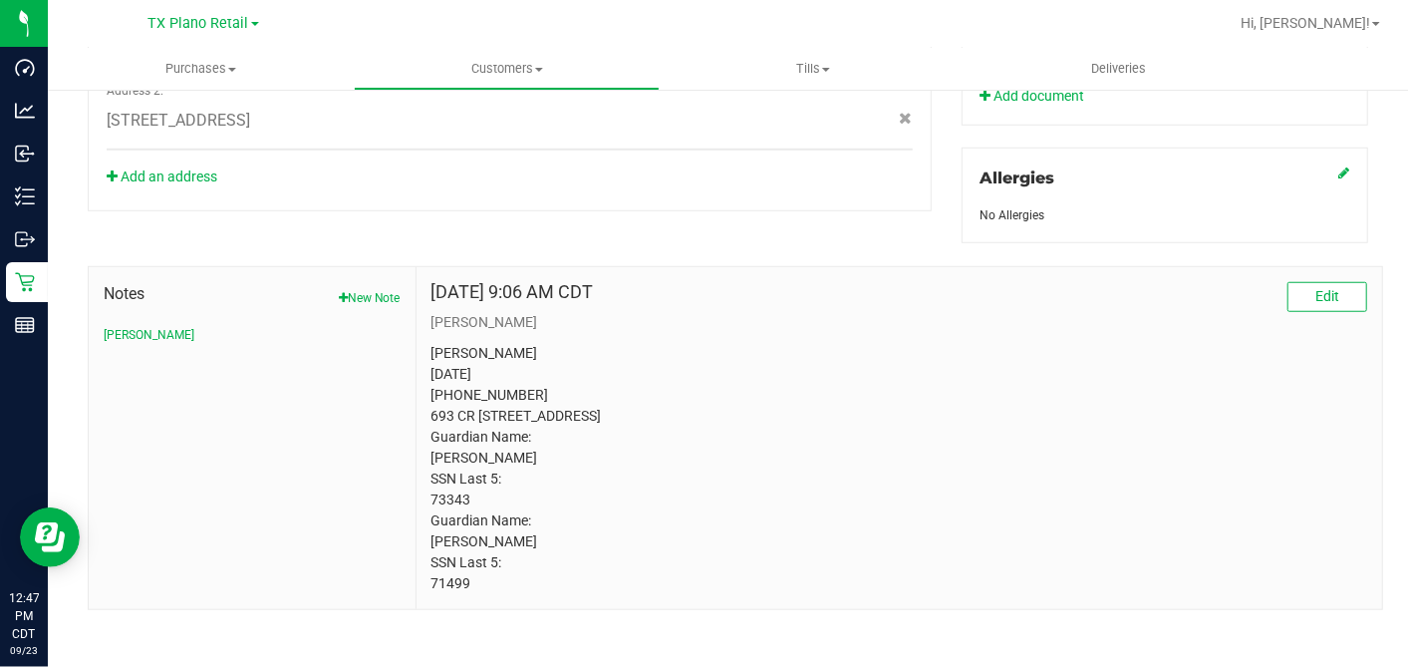
scroll to position [865, 0]
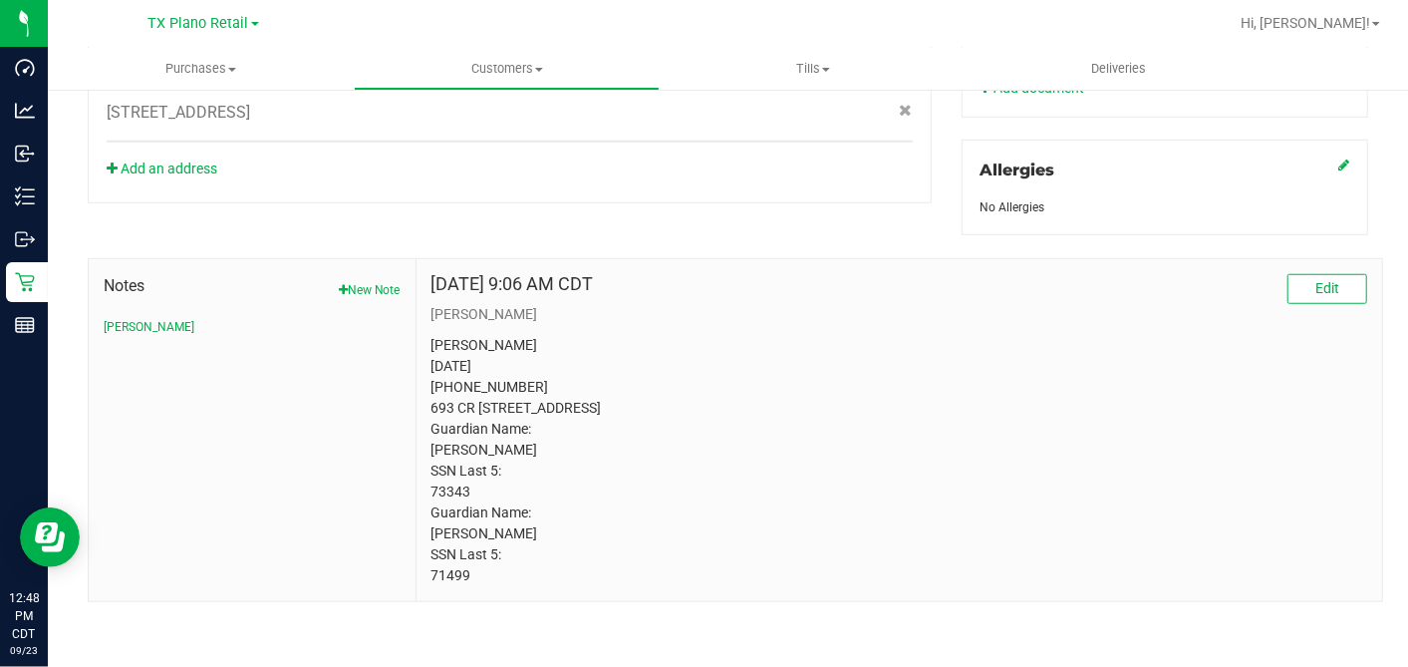
click at [595, 356] on p "[PERSON_NAME] [DATE] [PHONE_NUMBER] 693 CR [STREET_ADDRESS] Guardian Name: [PER…" at bounding box center [900, 460] width 936 height 251
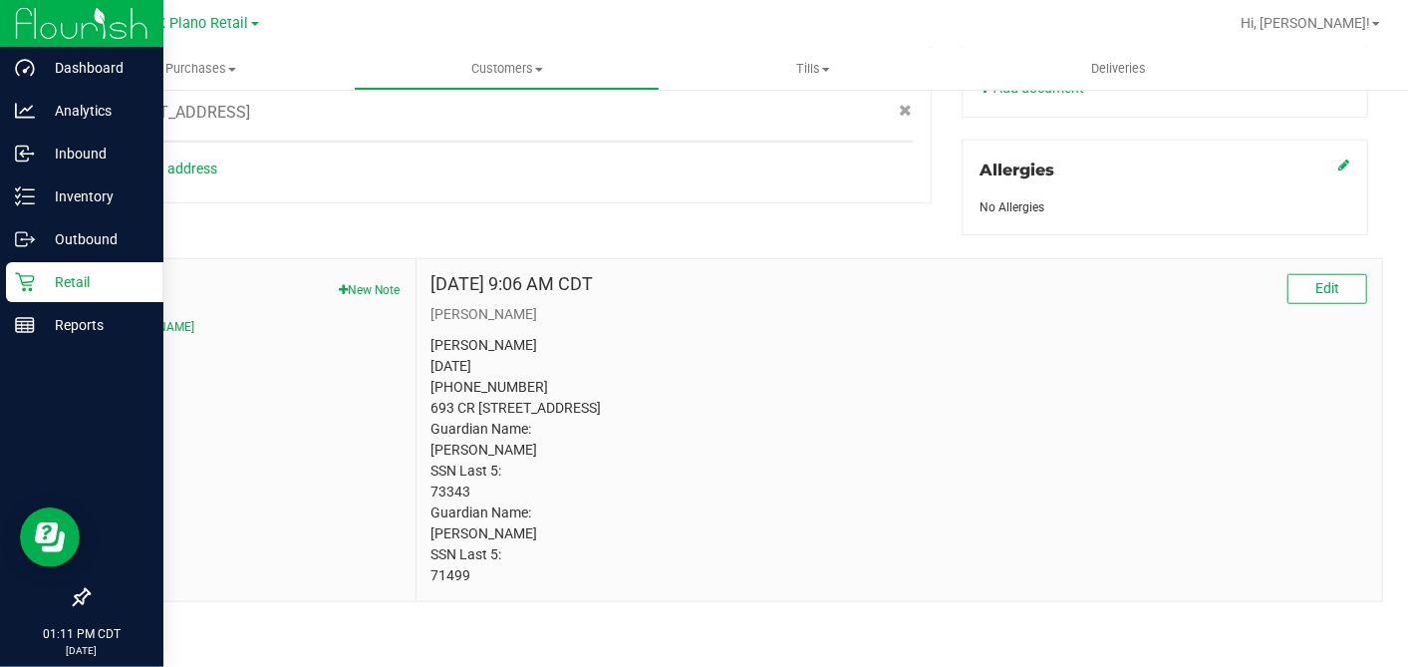
click at [57, 281] on p "Retail" at bounding box center [95, 282] width 120 height 24
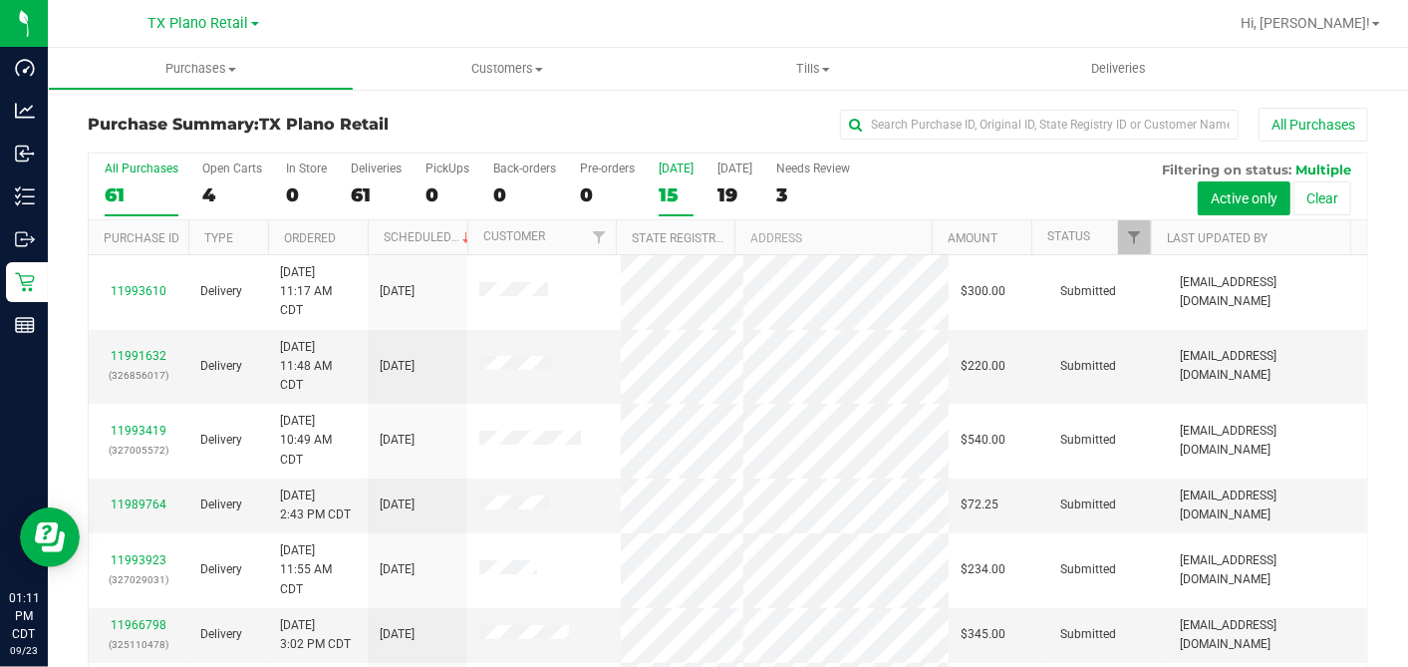
click at [675, 193] on div "15" at bounding box center [676, 194] width 35 height 23
click at [0, 0] on input "[DATE] 15" at bounding box center [0, 0] width 0 height 0
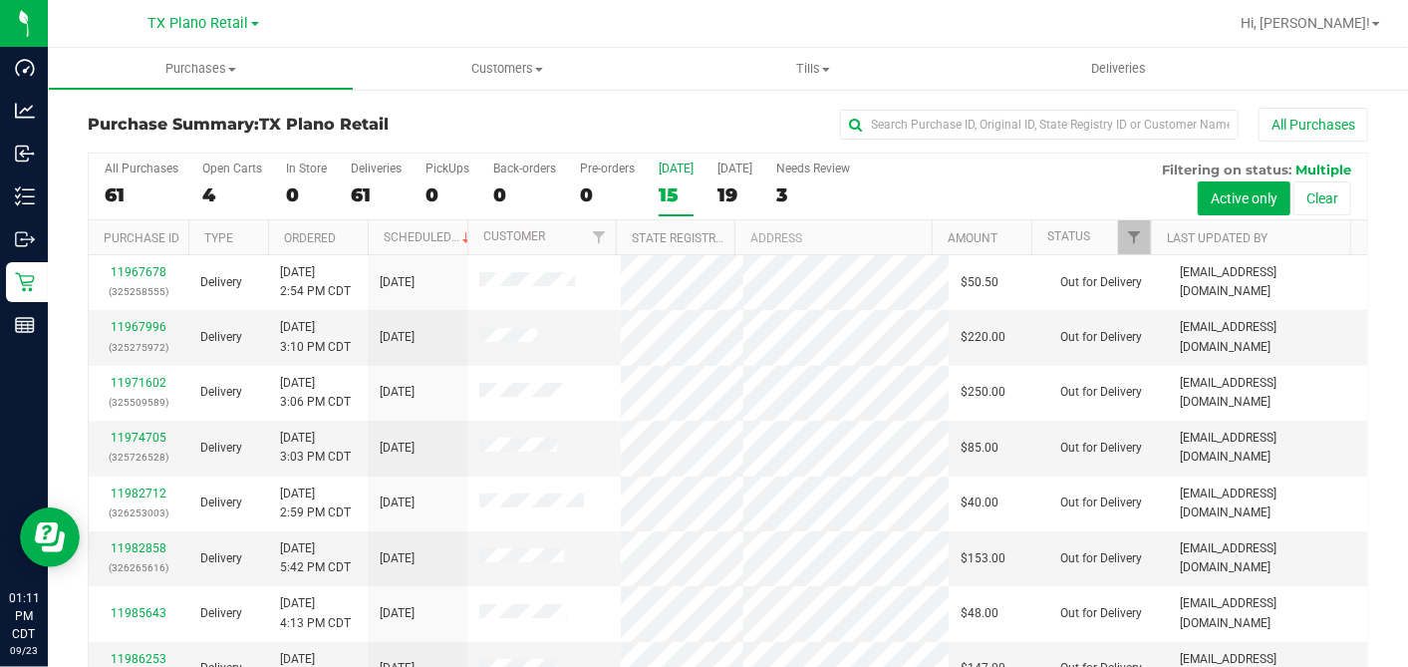
click at [726, 132] on div "All Purchases" at bounding box center [941, 125] width 854 height 34
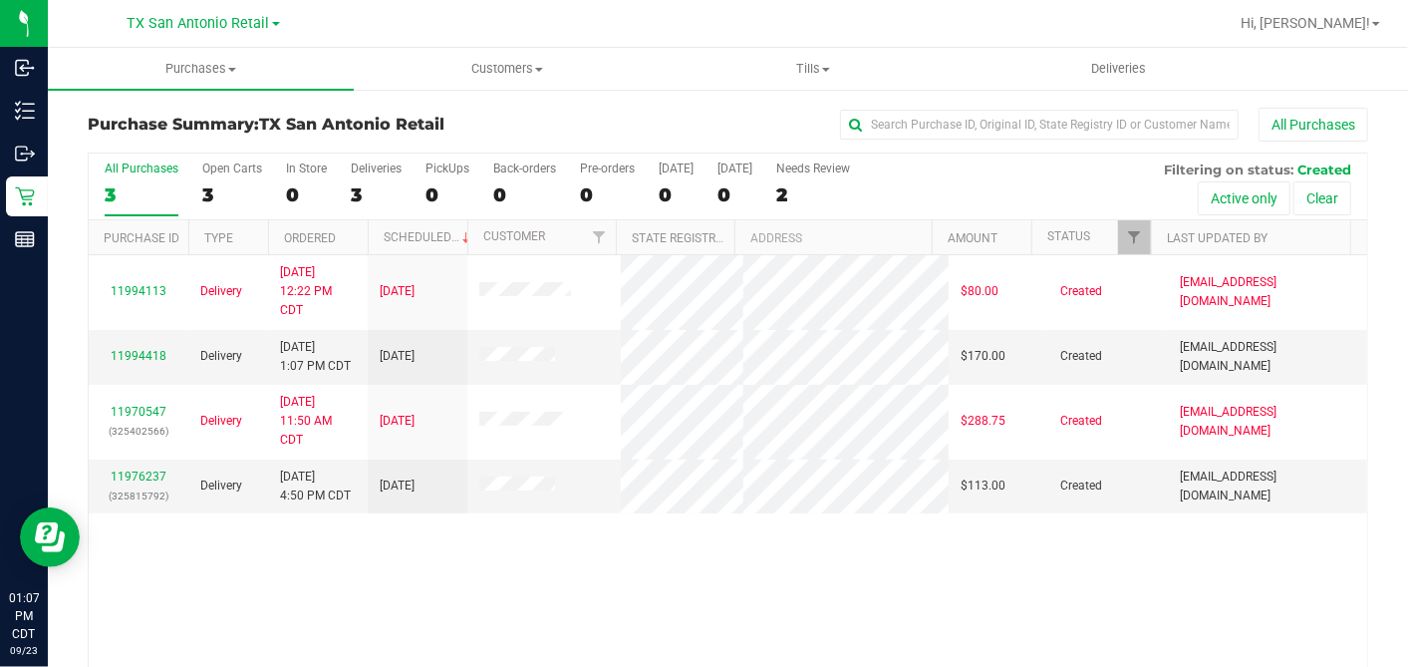
click at [834, 571] on div "11994113 Delivery [DATE] 12:22 PM CDT 9/30/2025 $80.00 Created [EMAIL_ADDRESS][…" at bounding box center [728, 465] width 1279 height 420
click at [507, 71] on span "Customers" at bounding box center [507, 69] width 304 height 18
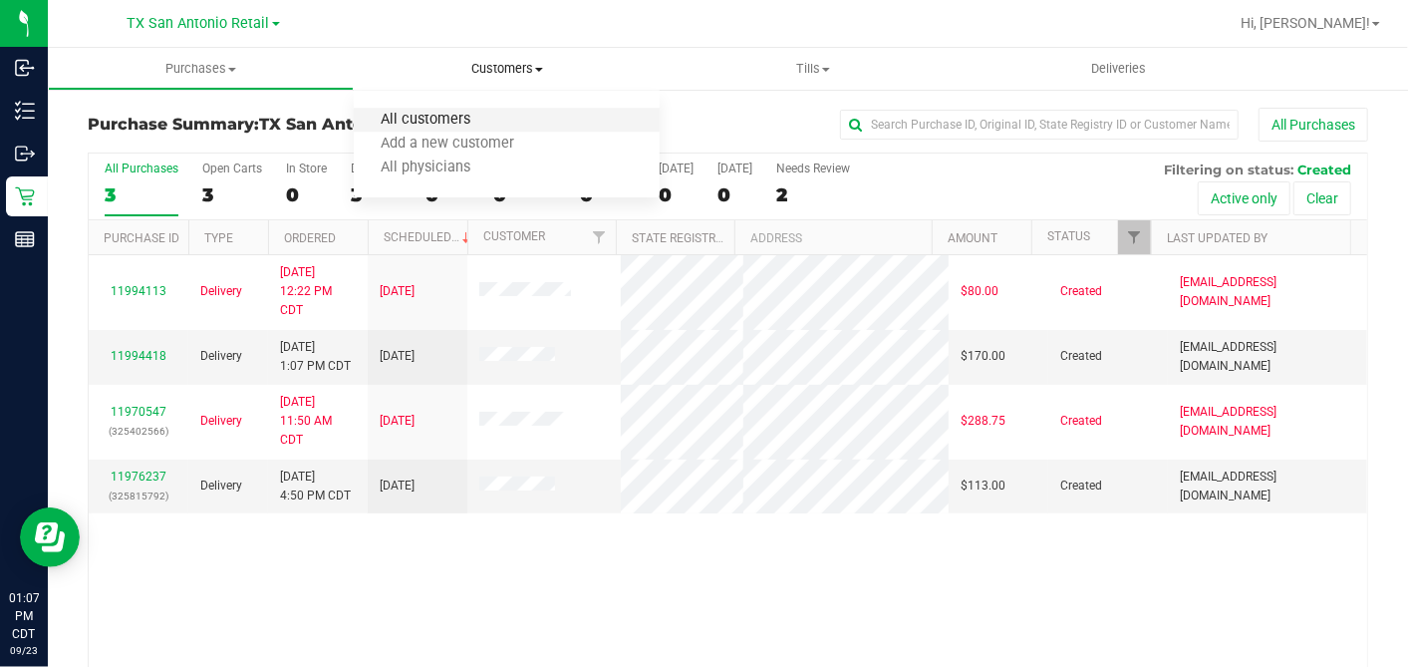
click at [461, 117] on span "All customers" at bounding box center [426, 120] width 144 height 17
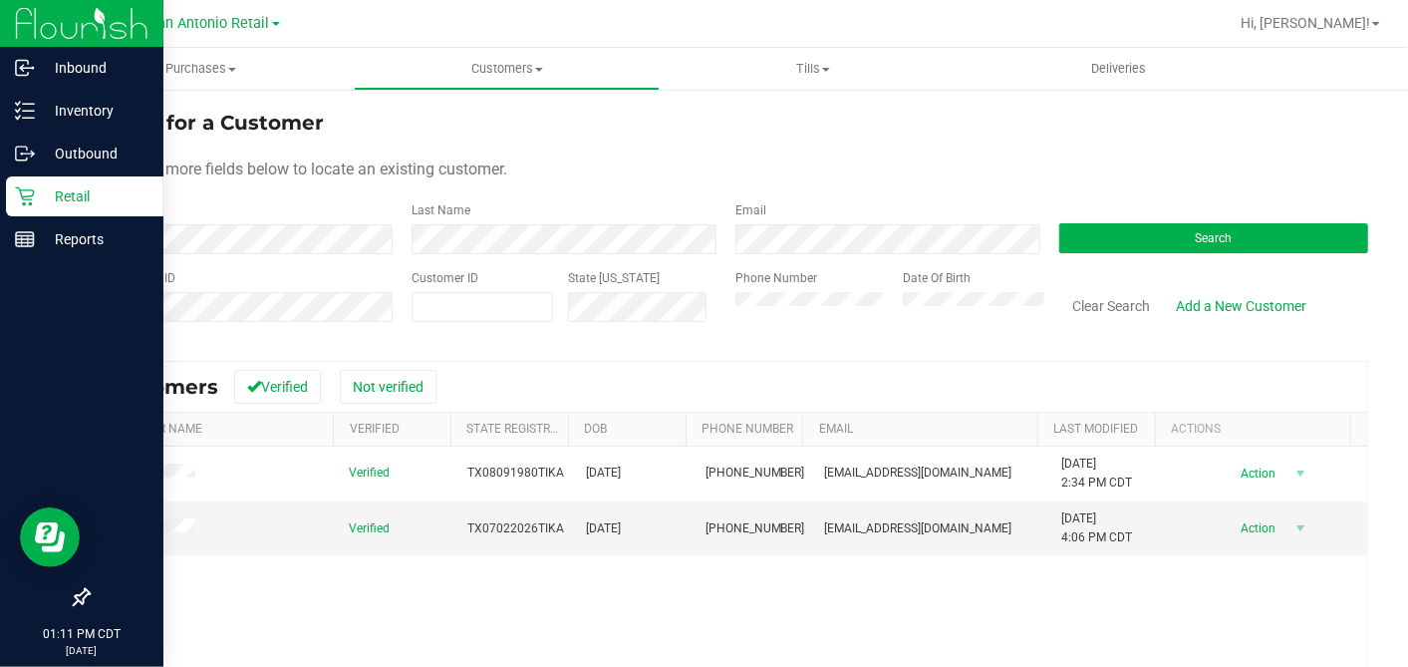
click at [17, 196] on icon at bounding box center [25, 196] width 20 height 20
